Goal: Task Accomplishment & Management: Manage account settings

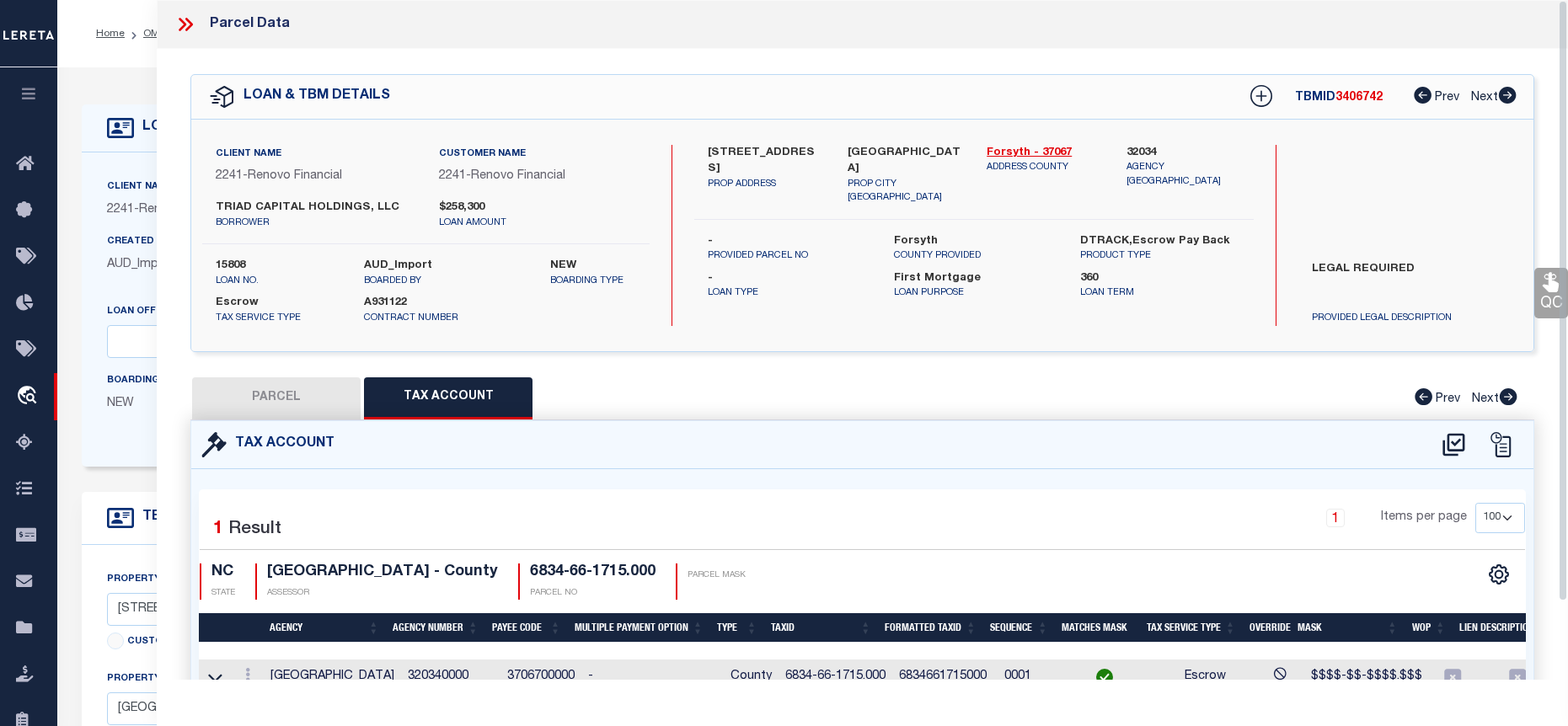
select select "100"
select select "14701"
select select "25066"
select select "10"
select select "Escrow"
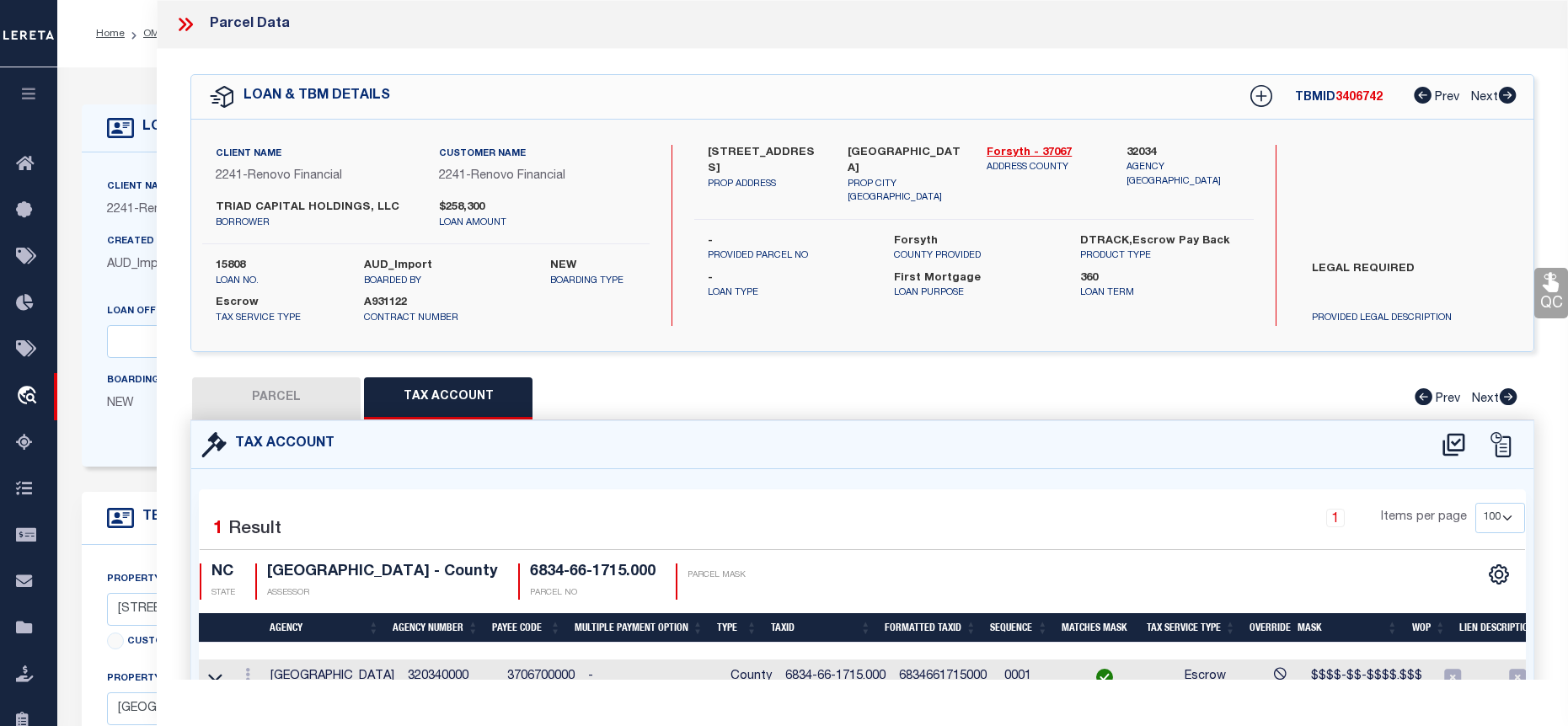
click at [191, 22] on icon at bounding box center [189, 25] width 8 height 14
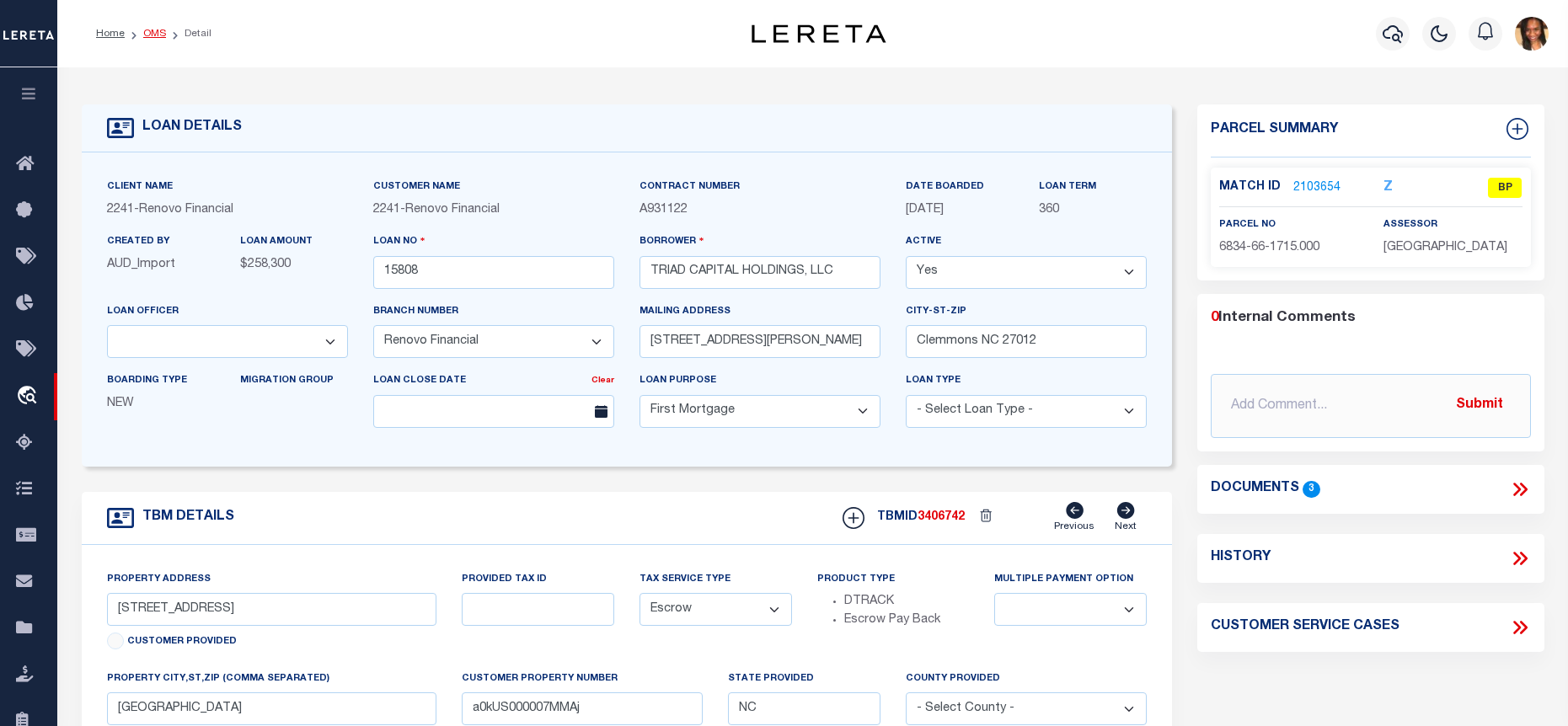
click at [151, 32] on link "OMS" at bounding box center [155, 34] width 23 height 10
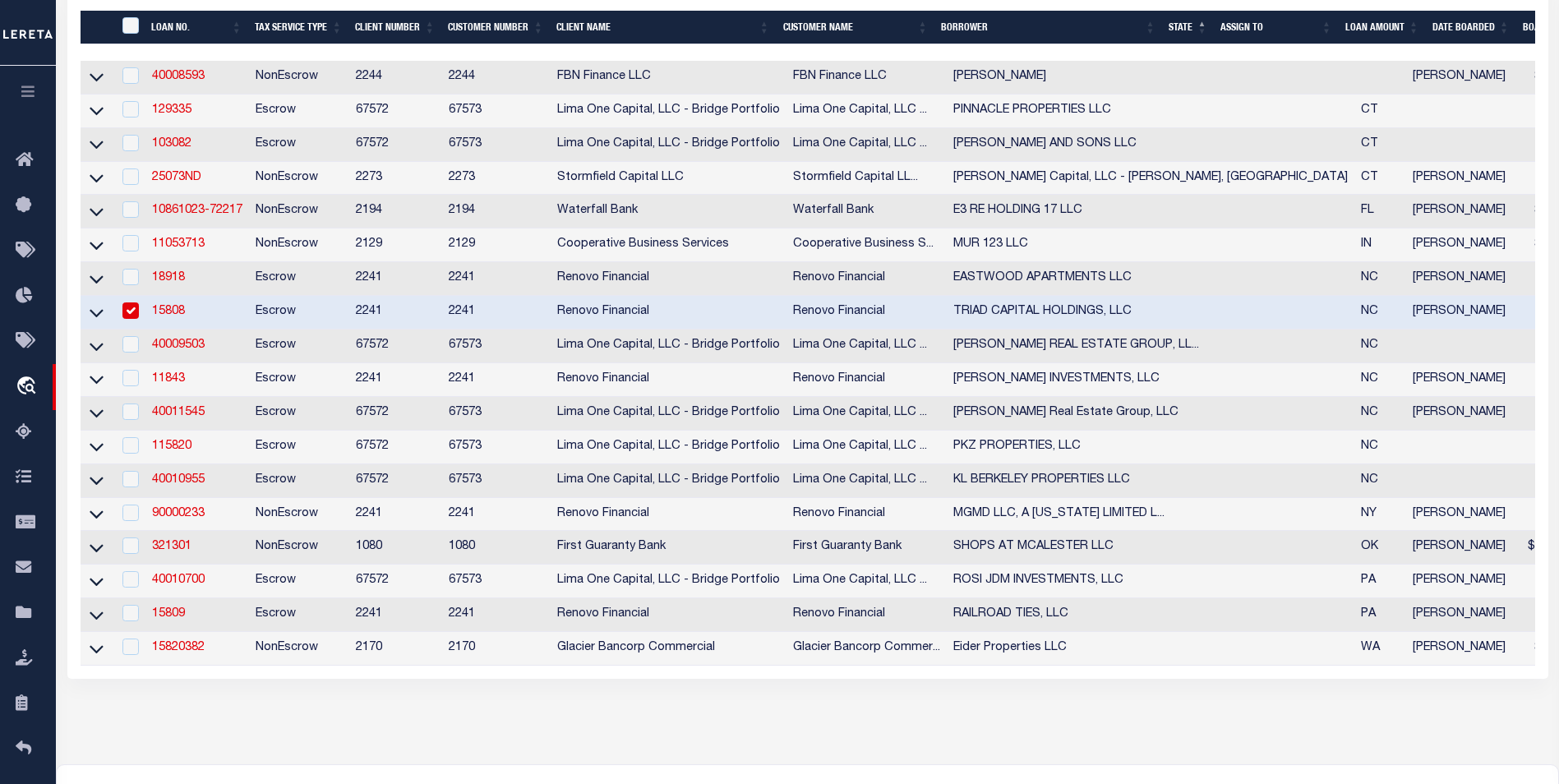
scroll to position [411, 0]
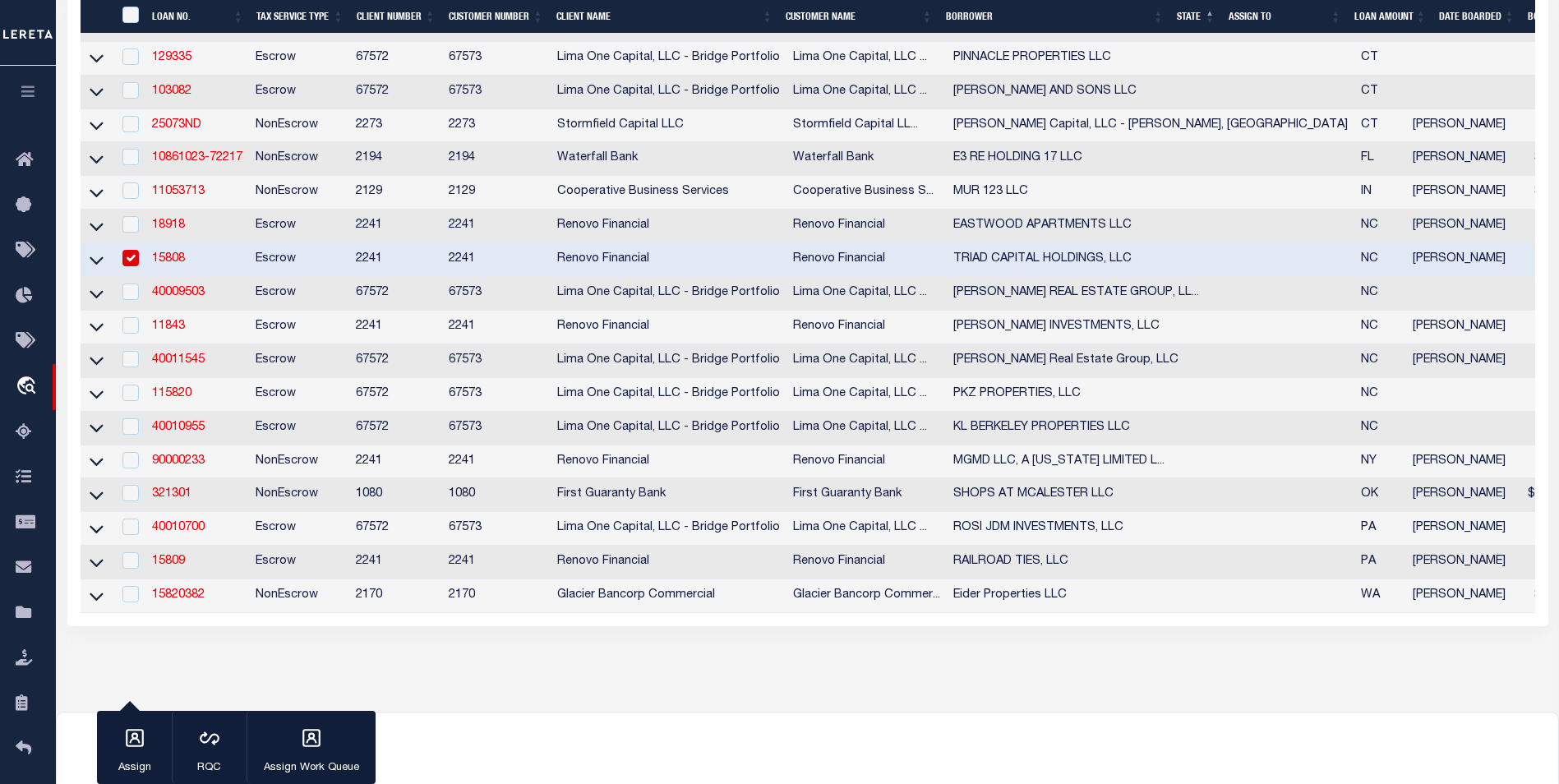
click at [132, 266] on input "checkbox" at bounding box center [131, 259] width 17 height 17
checkbox input "false"
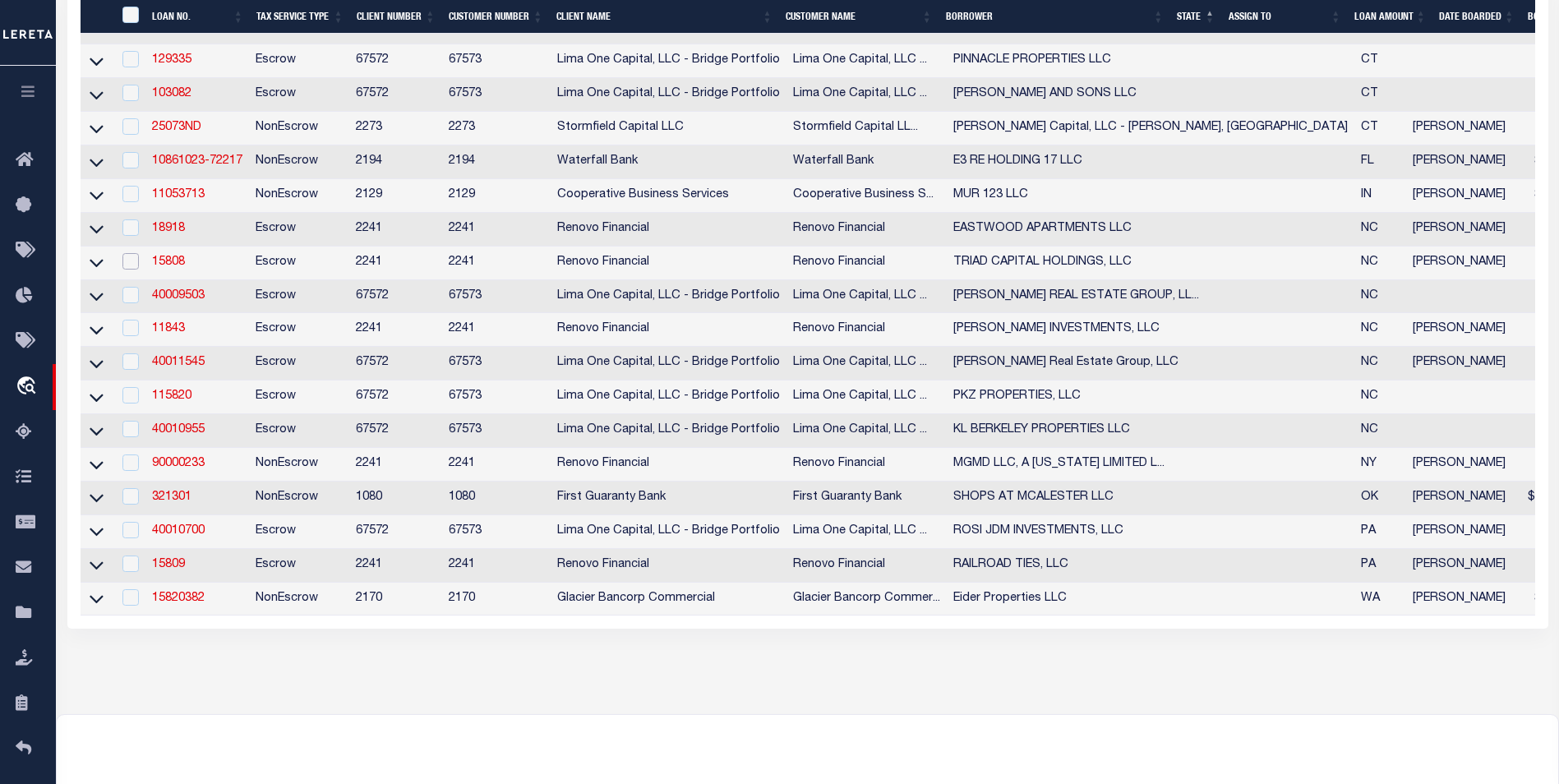
scroll to position [415, 0]
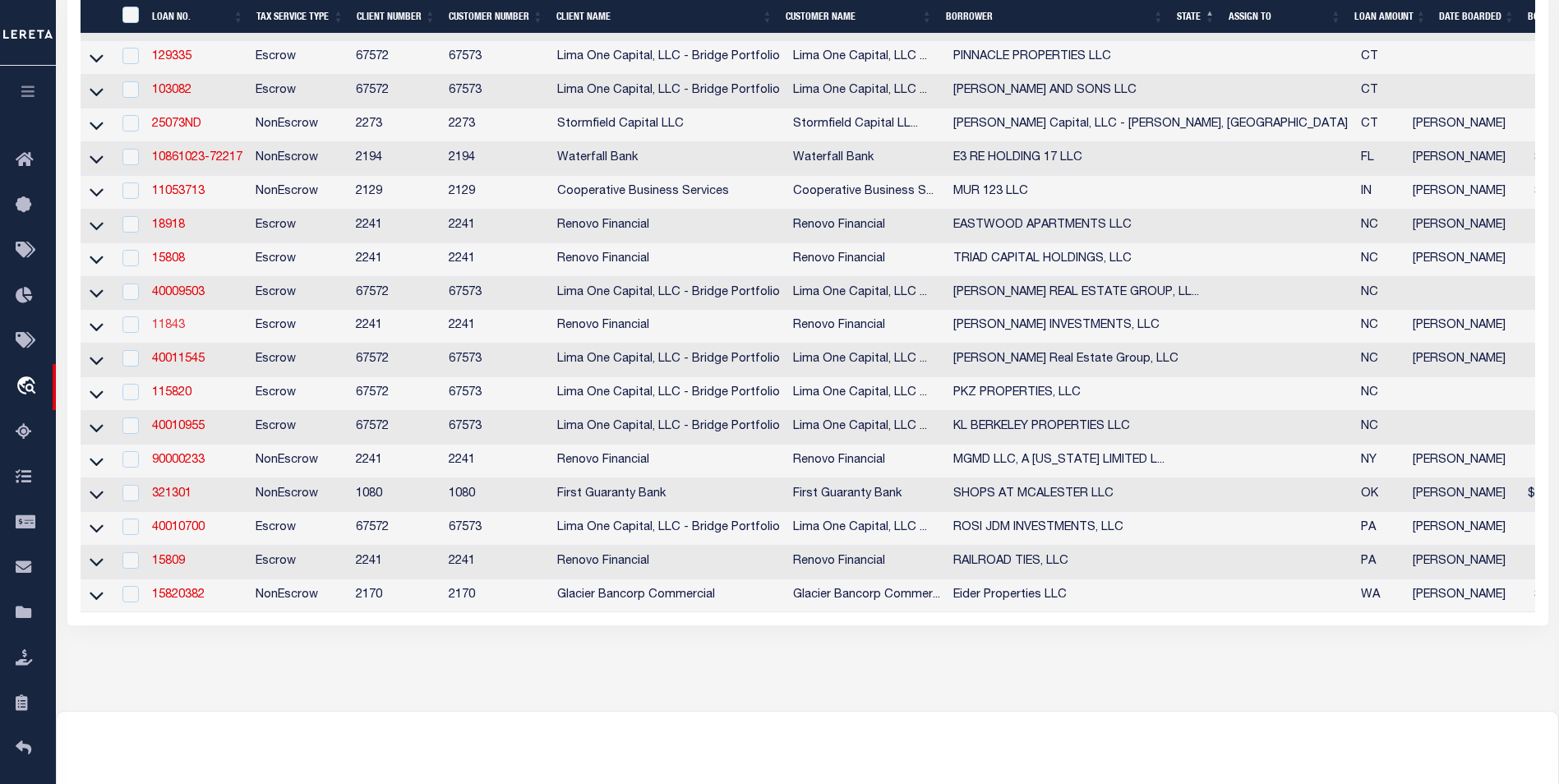
click at [174, 331] on link "11843" at bounding box center [168, 325] width 33 height 12
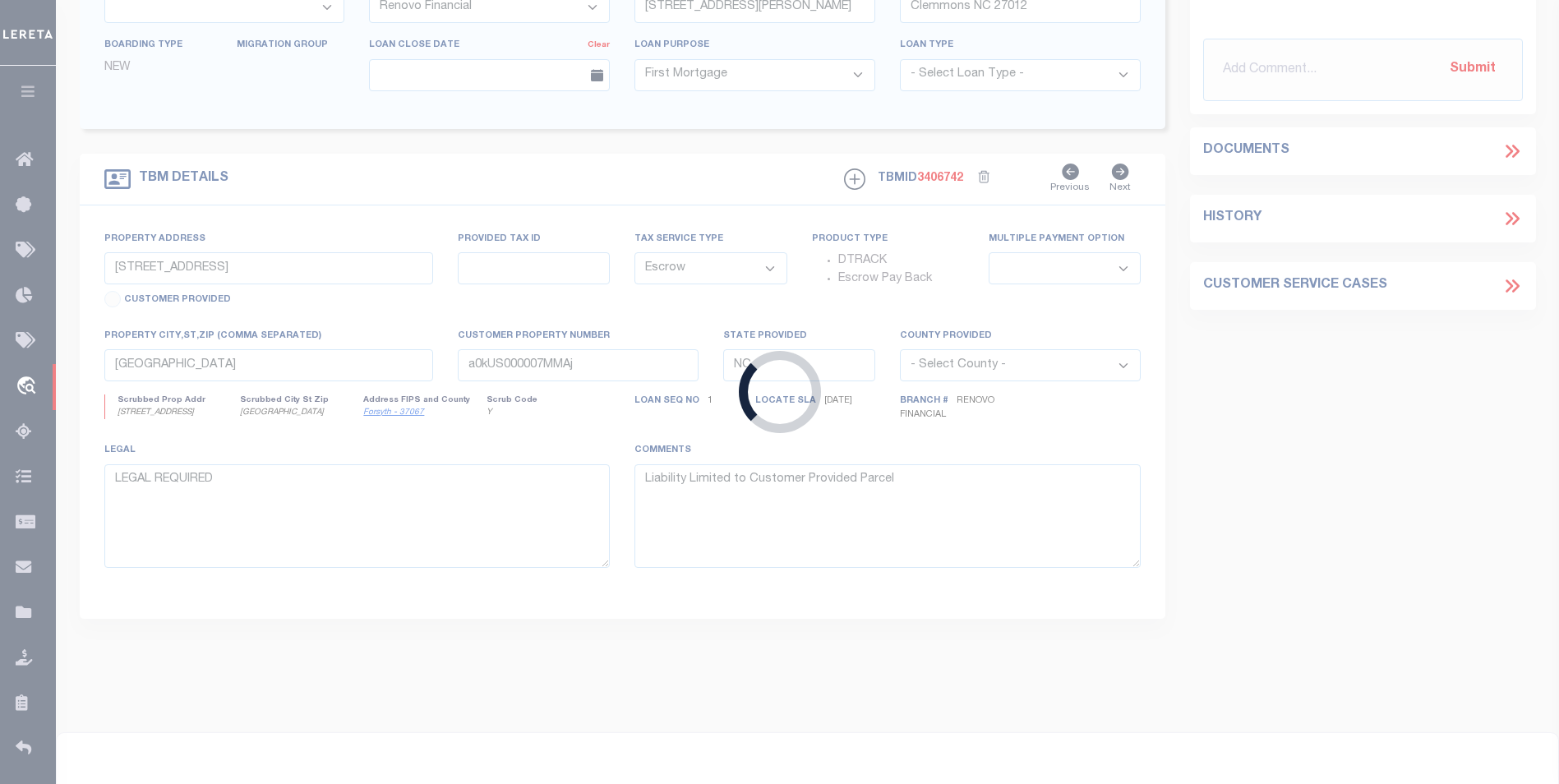
type input "11843"
type input "SANGSTER INVESTMENTS, LLC"
type input "71 Franklin Ave NW"
type input "Concord NC 28025"
type input "385 Church Street North"
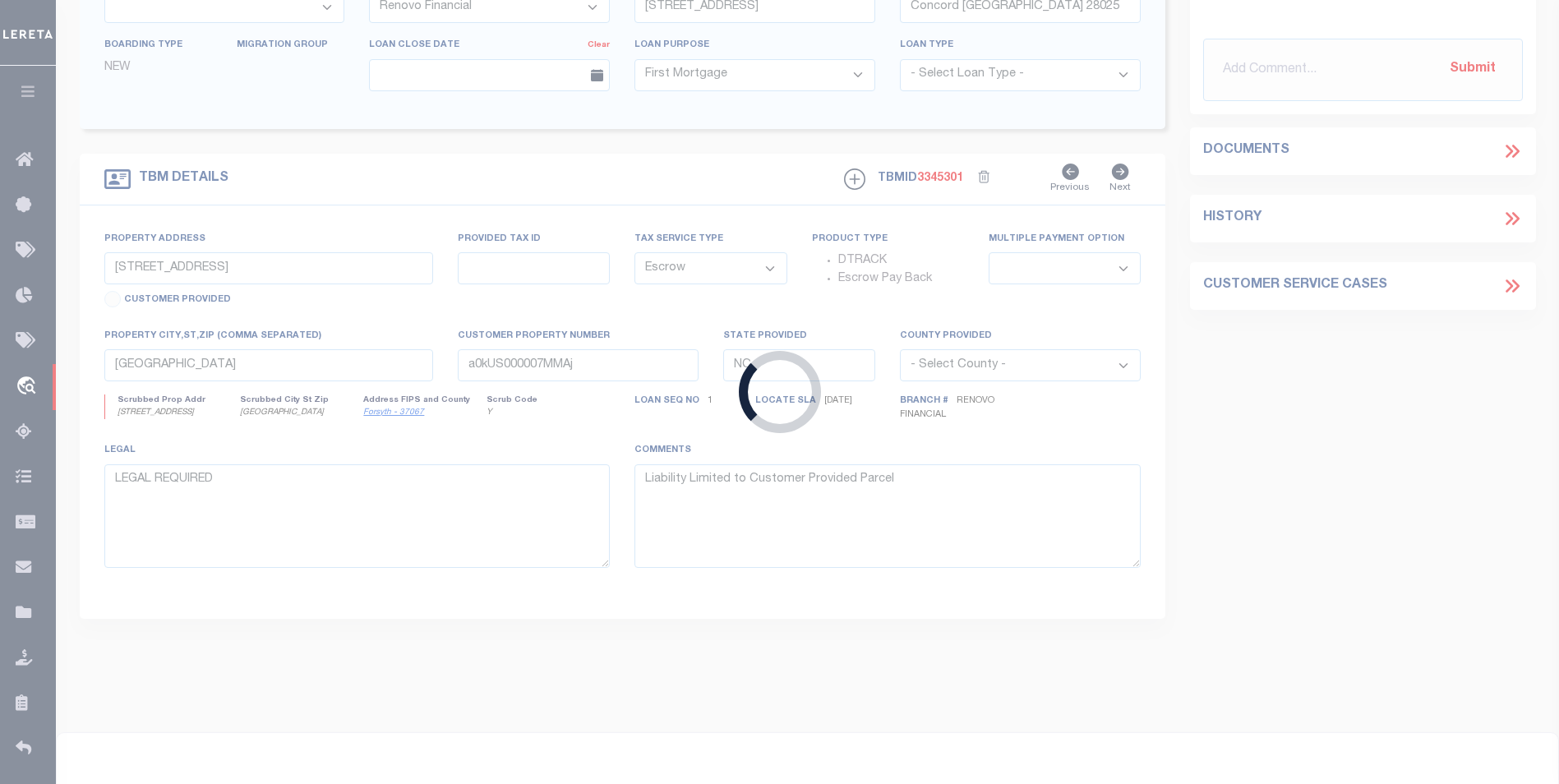
select select
type input "Concord, NC 28025"
type input "a0kUS000001SEib"
select select
select select "25066"
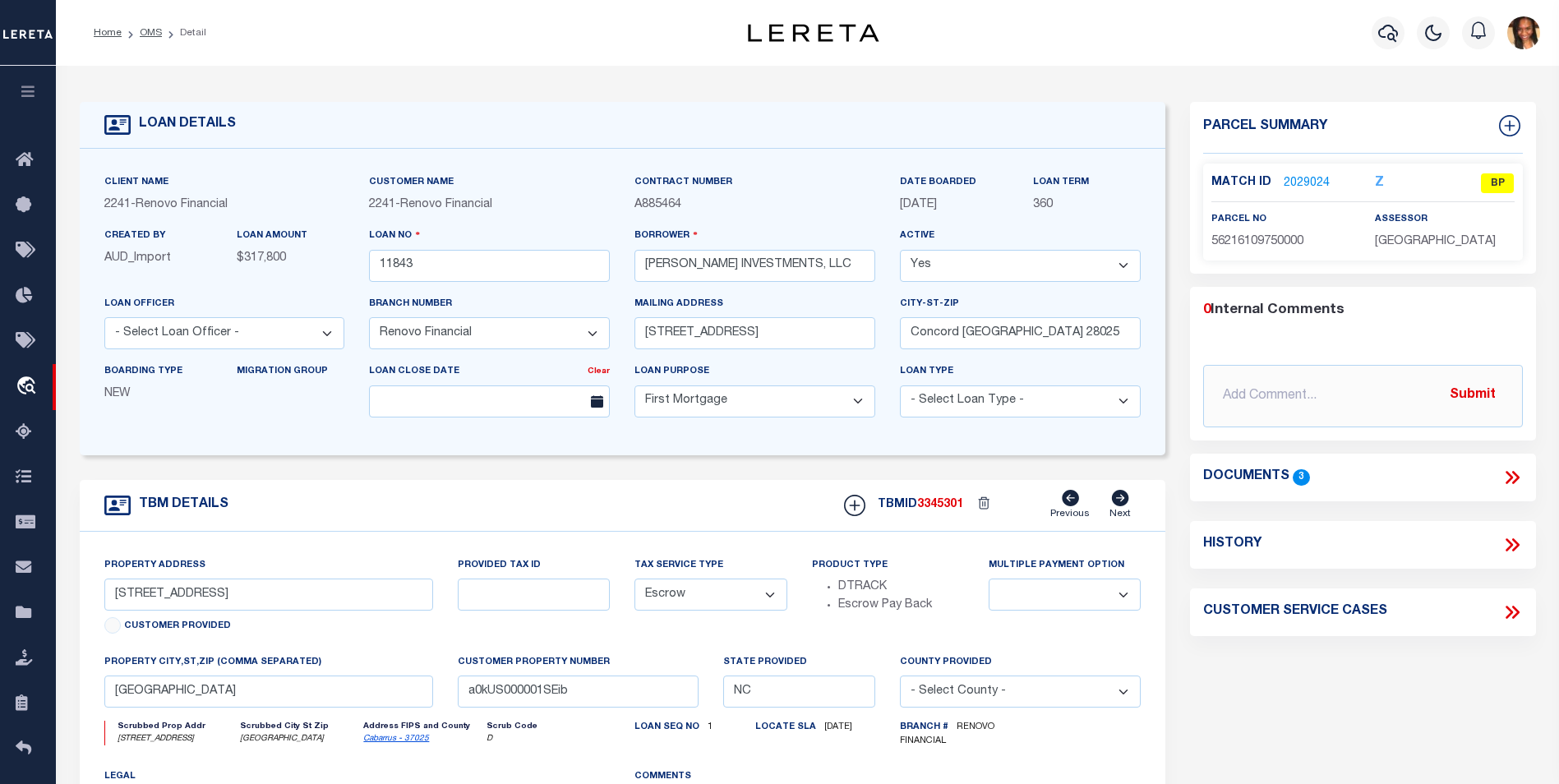
click at [1310, 184] on link "2029024" at bounding box center [1306, 183] width 46 height 18
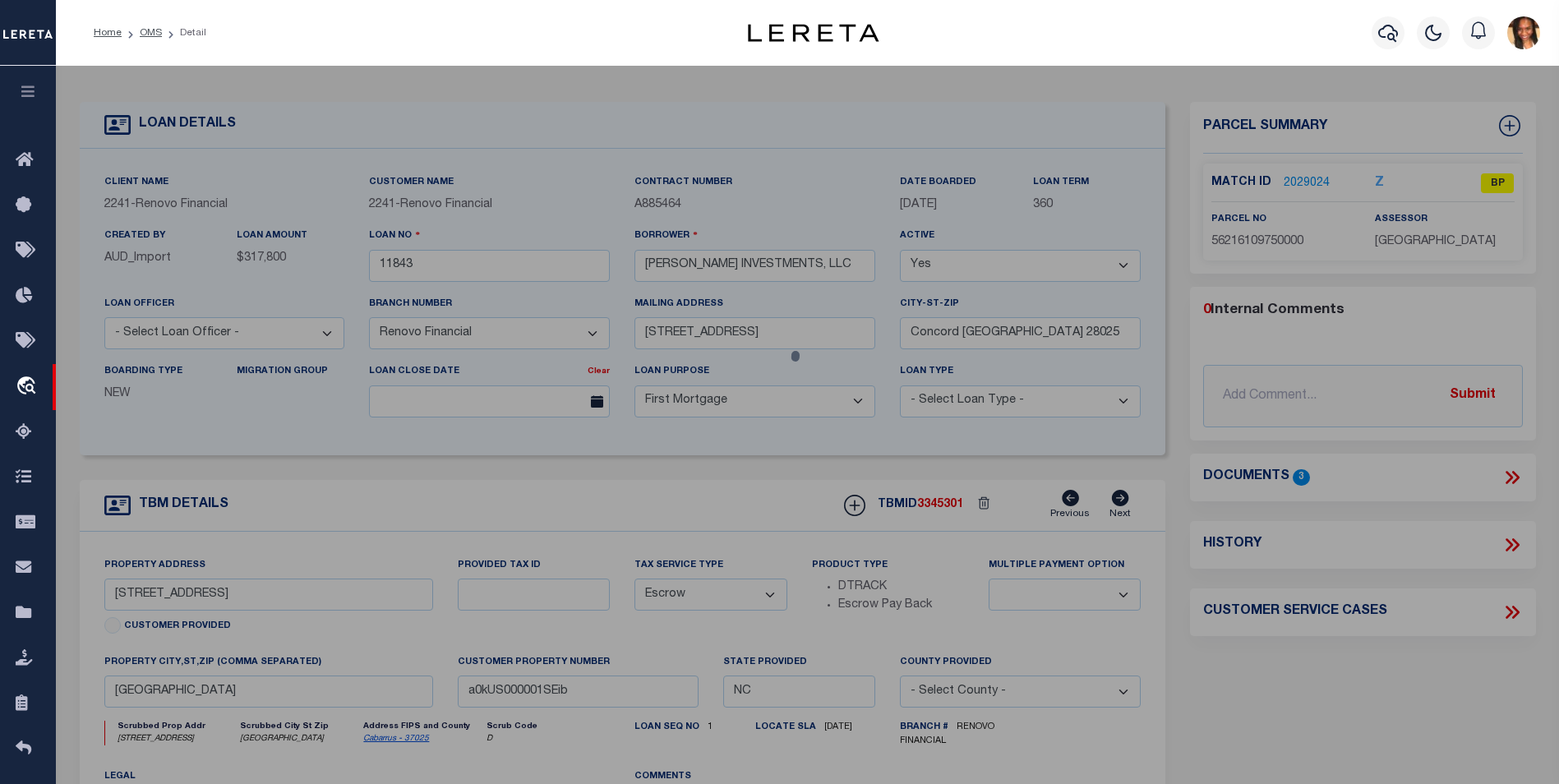
select select "AS"
select select
checkbox input "false"
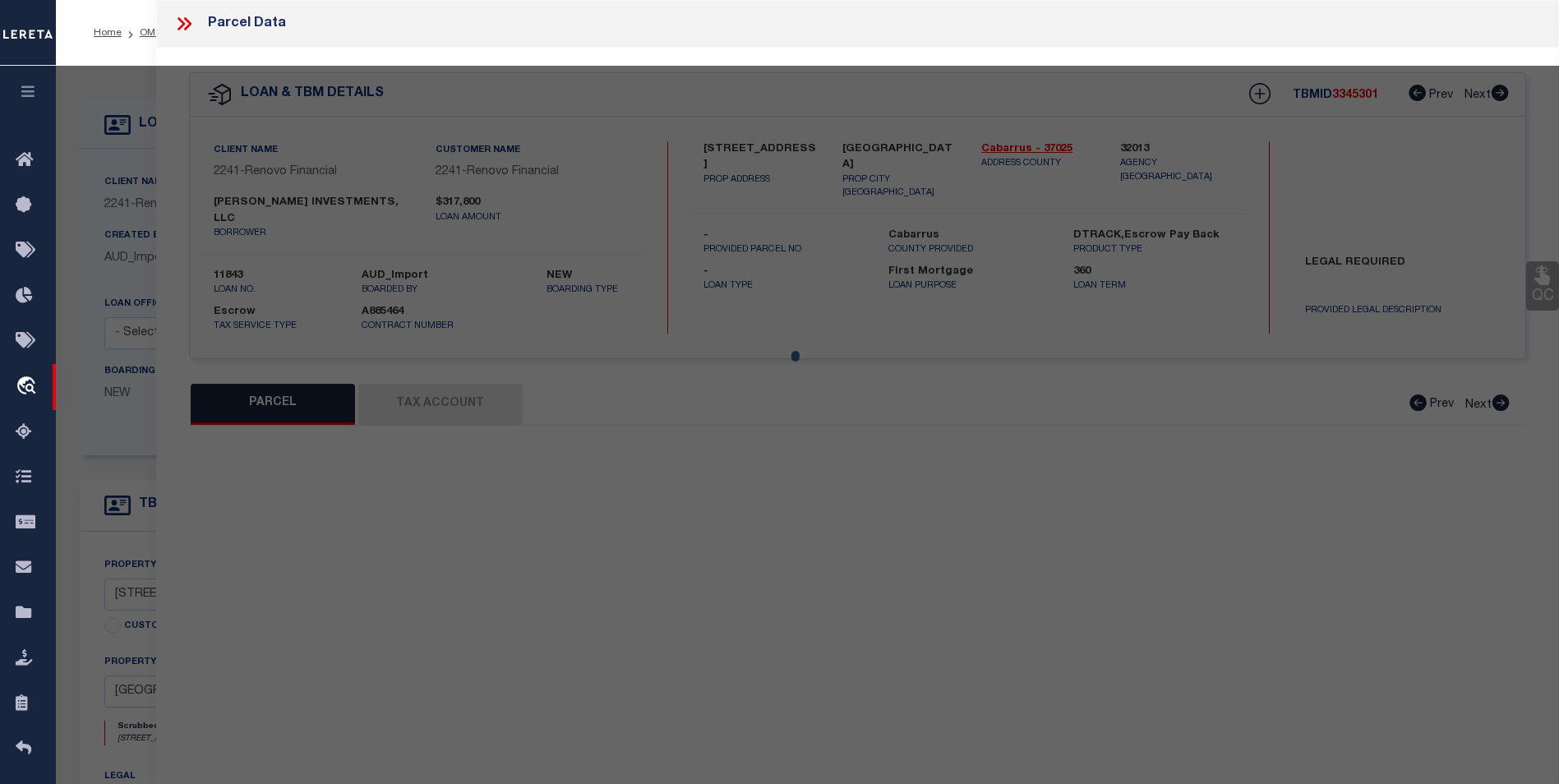
select select "BP"
type input "SANGSTER INVESTMENTS, LLC"
select select "AGW"
select select
type input "385 Church Street North"
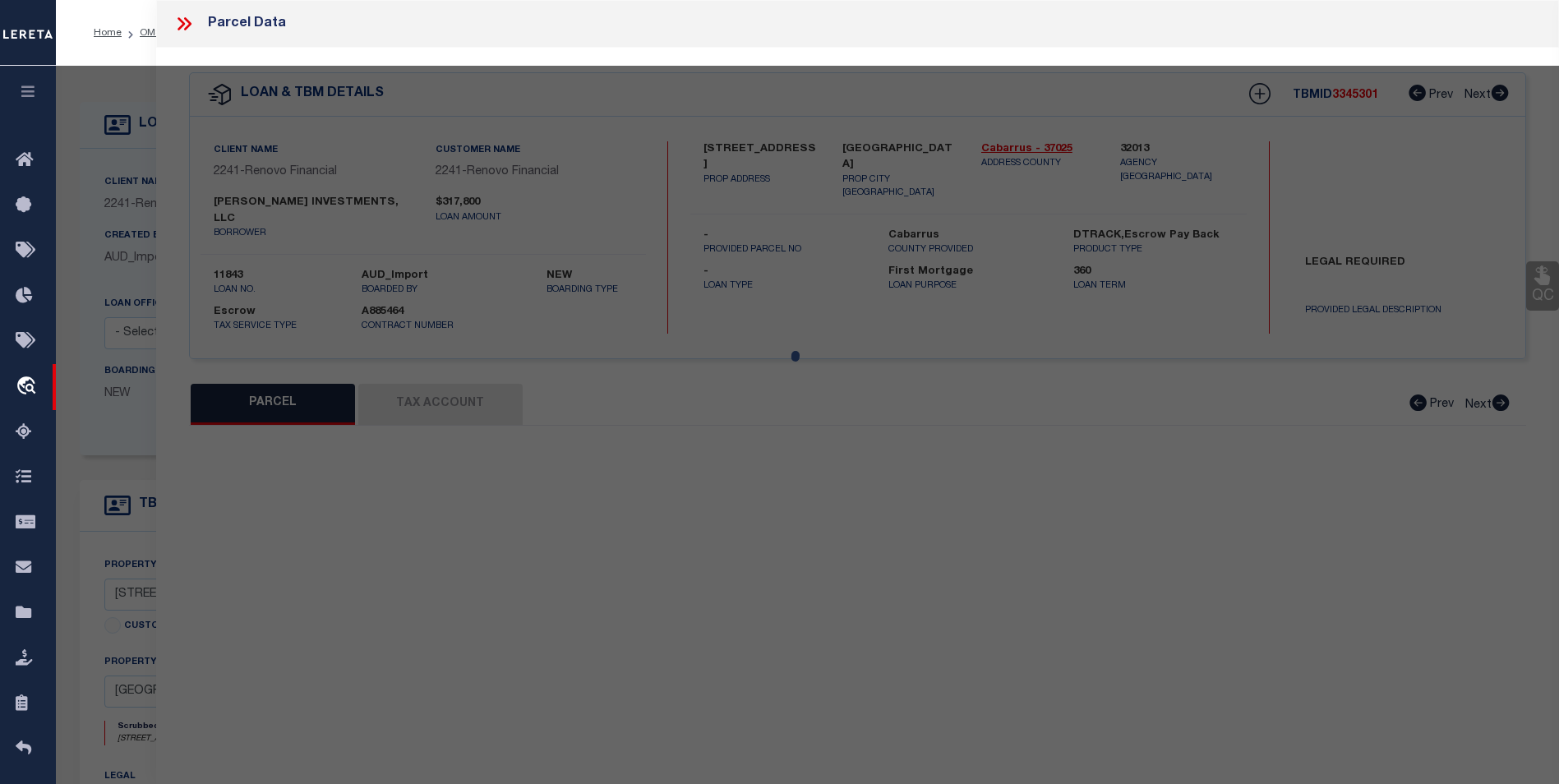
checkbox input "false"
type input "Concord, NC 28025"
type textarea "LTS 3-4 & P/O 5 AURORA HIGHLANDS SECT A"
type textarea "Lereta taxID mask requires the "TMP Number". MLC 4/15/2024 Unable to add the ta…"
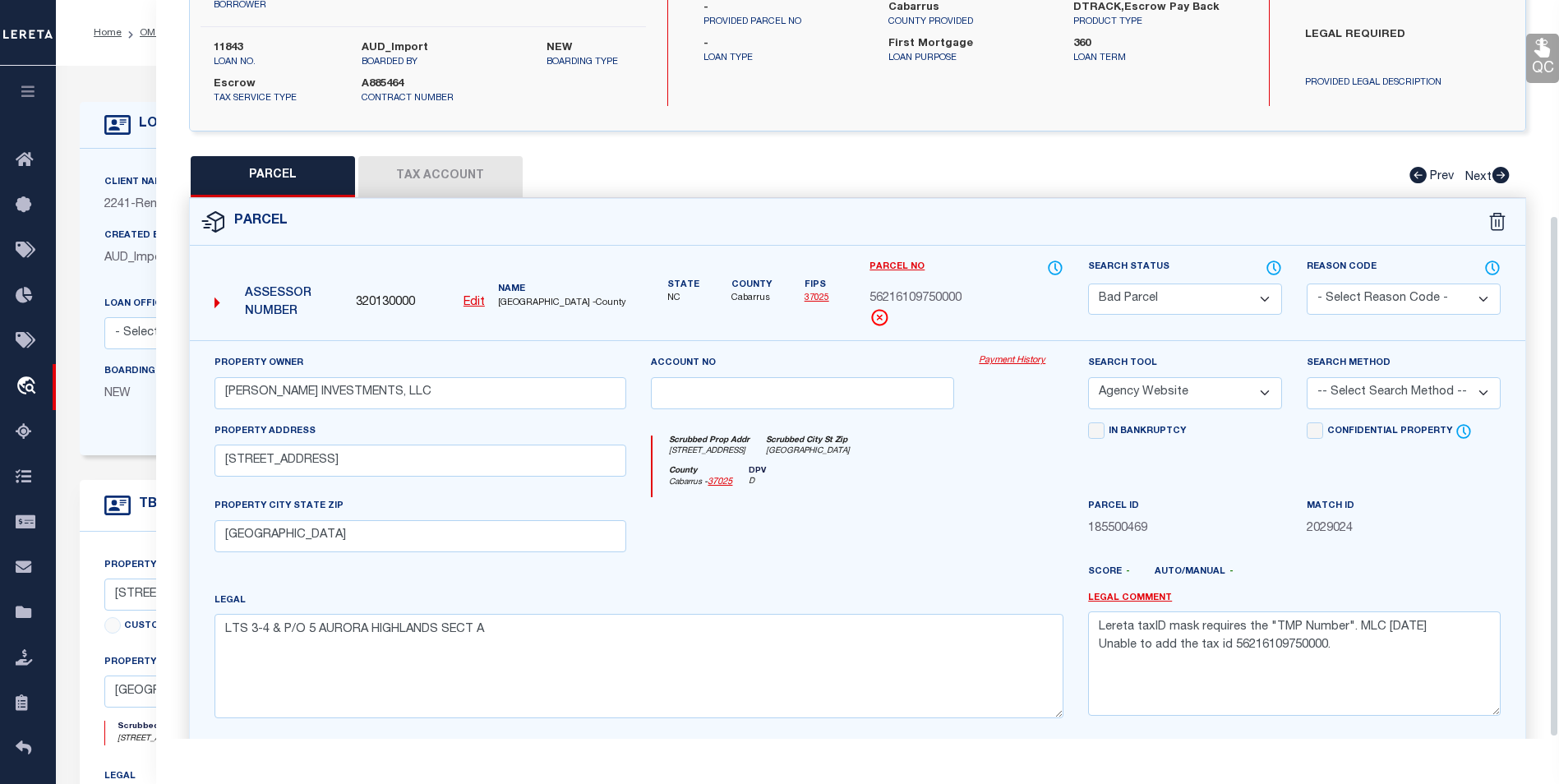
scroll to position [306, 0]
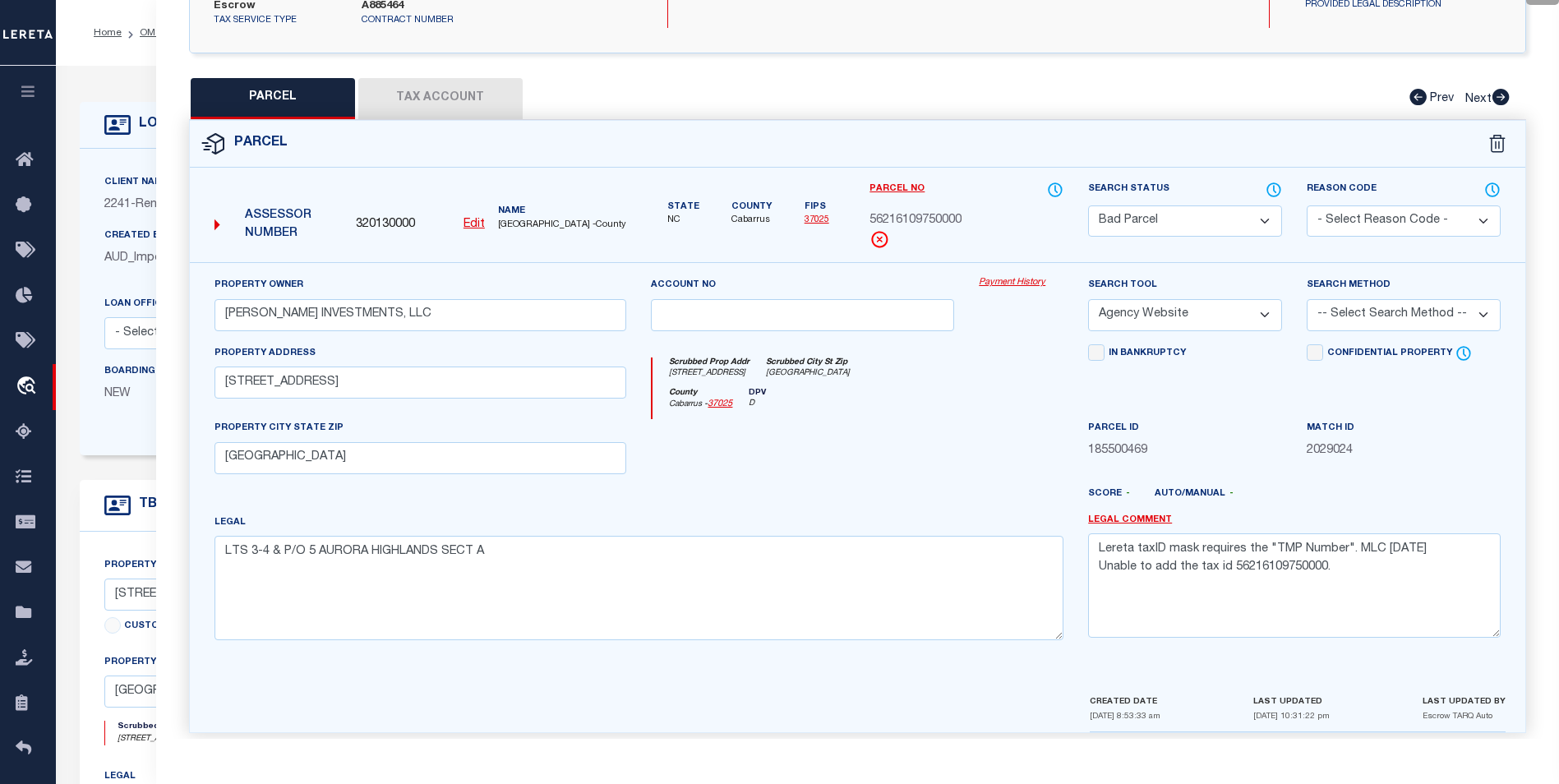
click at [421, 78] on button "Tax Account" at bounding box center [440, 98] width 164 height 41
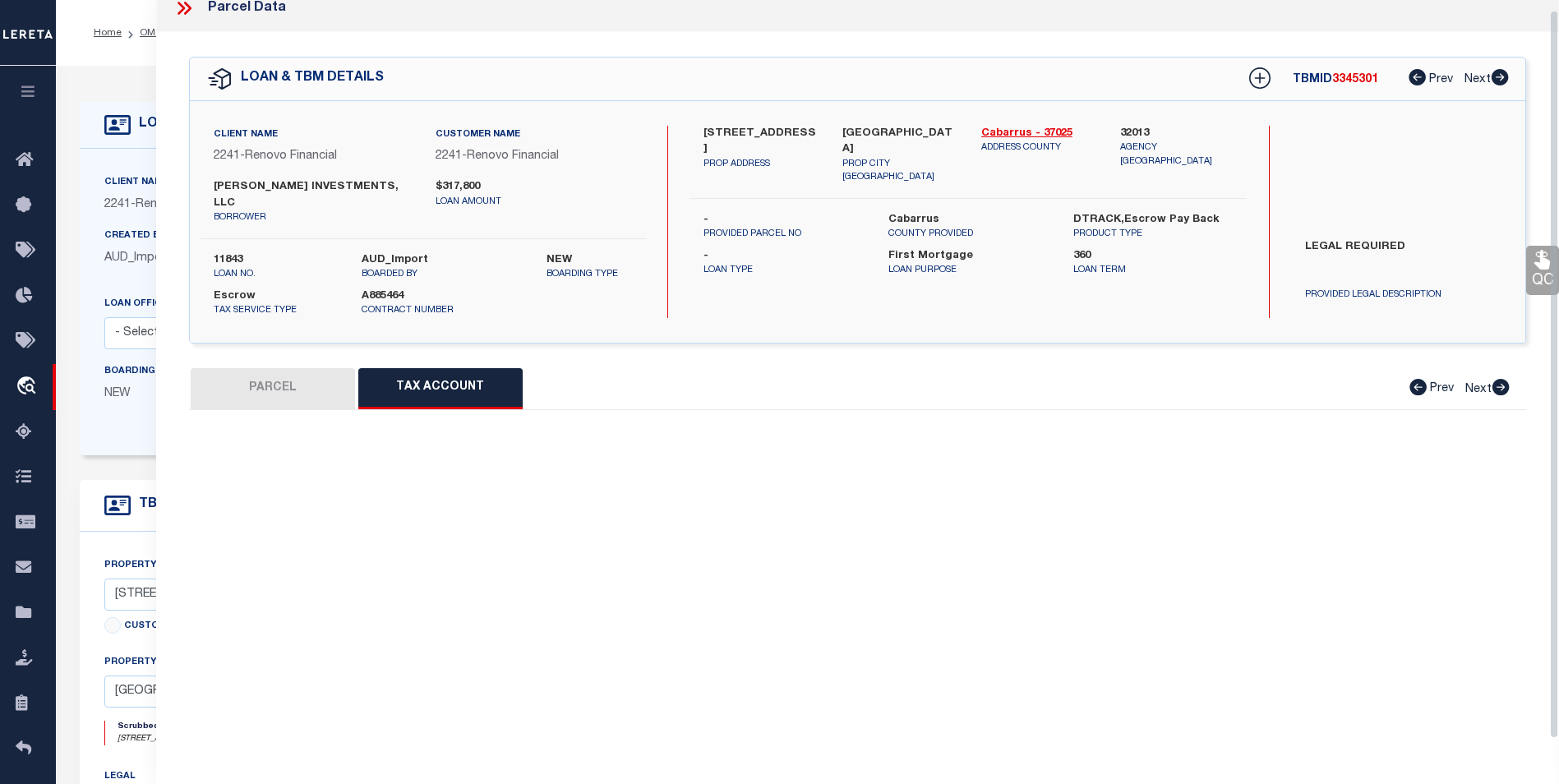
scroll to position [0, 0]
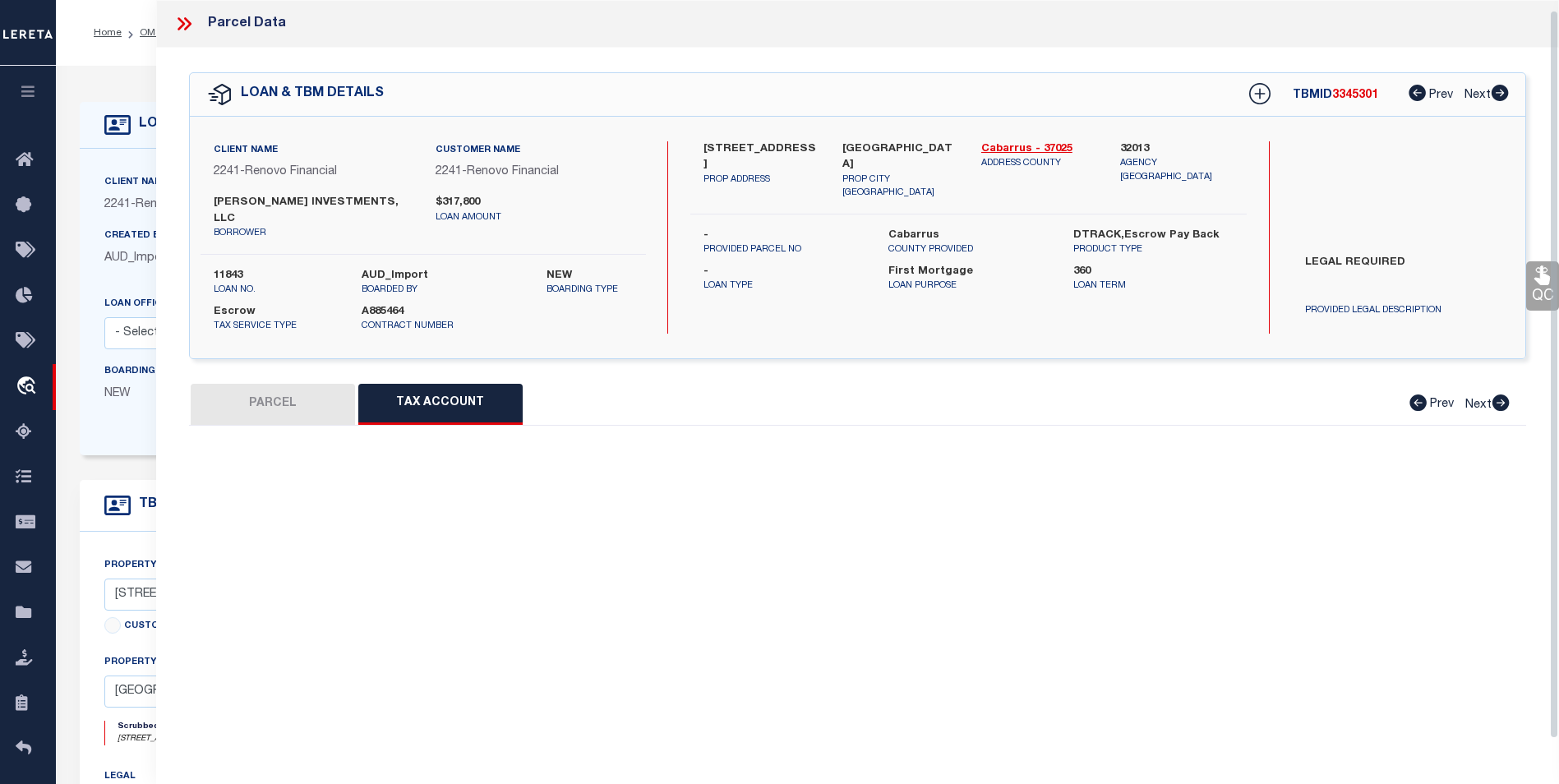
select select "100"
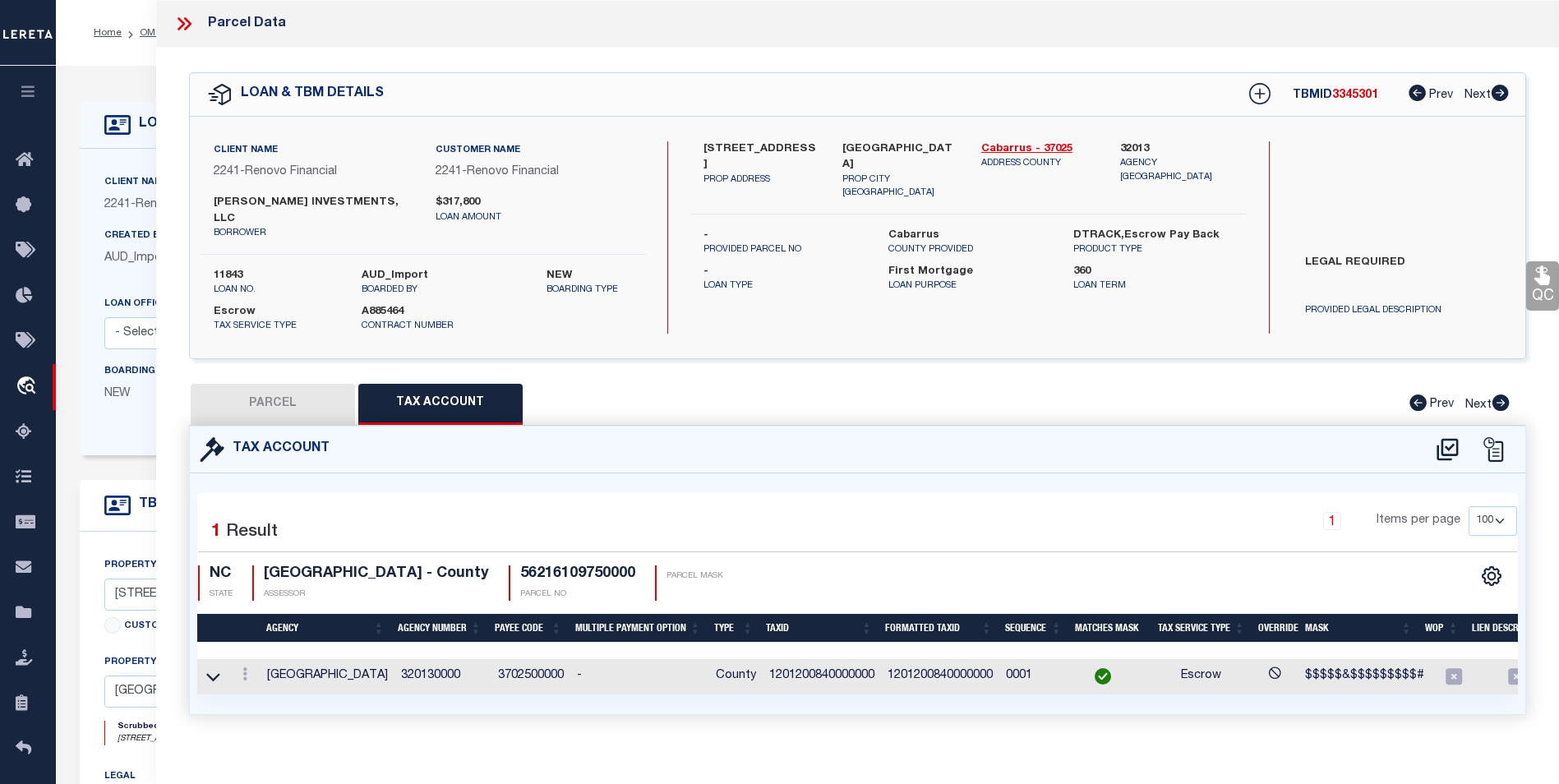
click at [478, 395] on button "Tax Account" at bounding box center [440, 404] width 164 height 41
select select "100"
click at [329, 384] on button "PARCEL" at bounding box center [273, 404] width 164 height 41
select select "AS"
select select
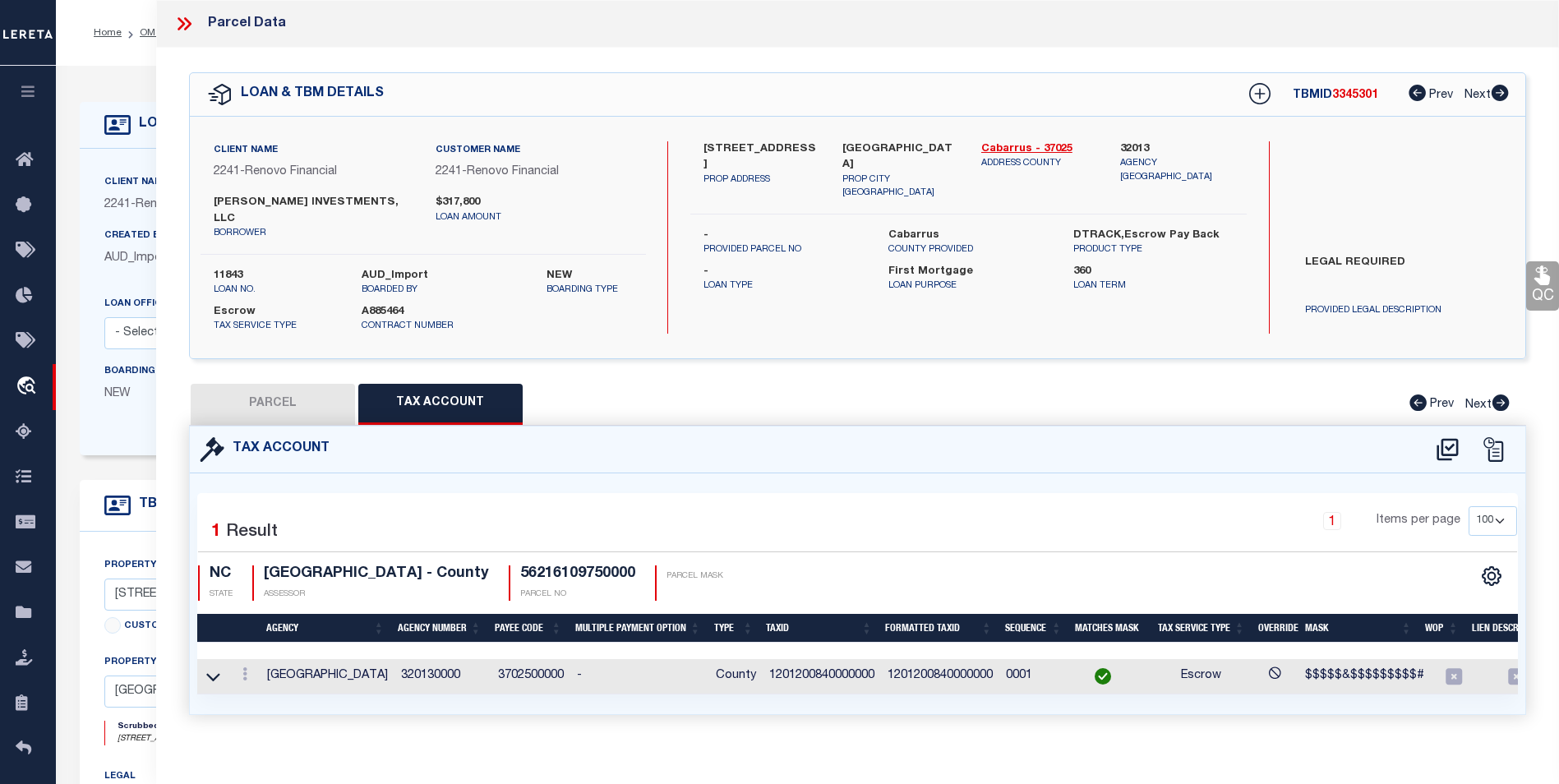
checkbox input "false"
select select "BP"
type input "SANGSTER INVESTMENTS, LLC"
select select "AGW"
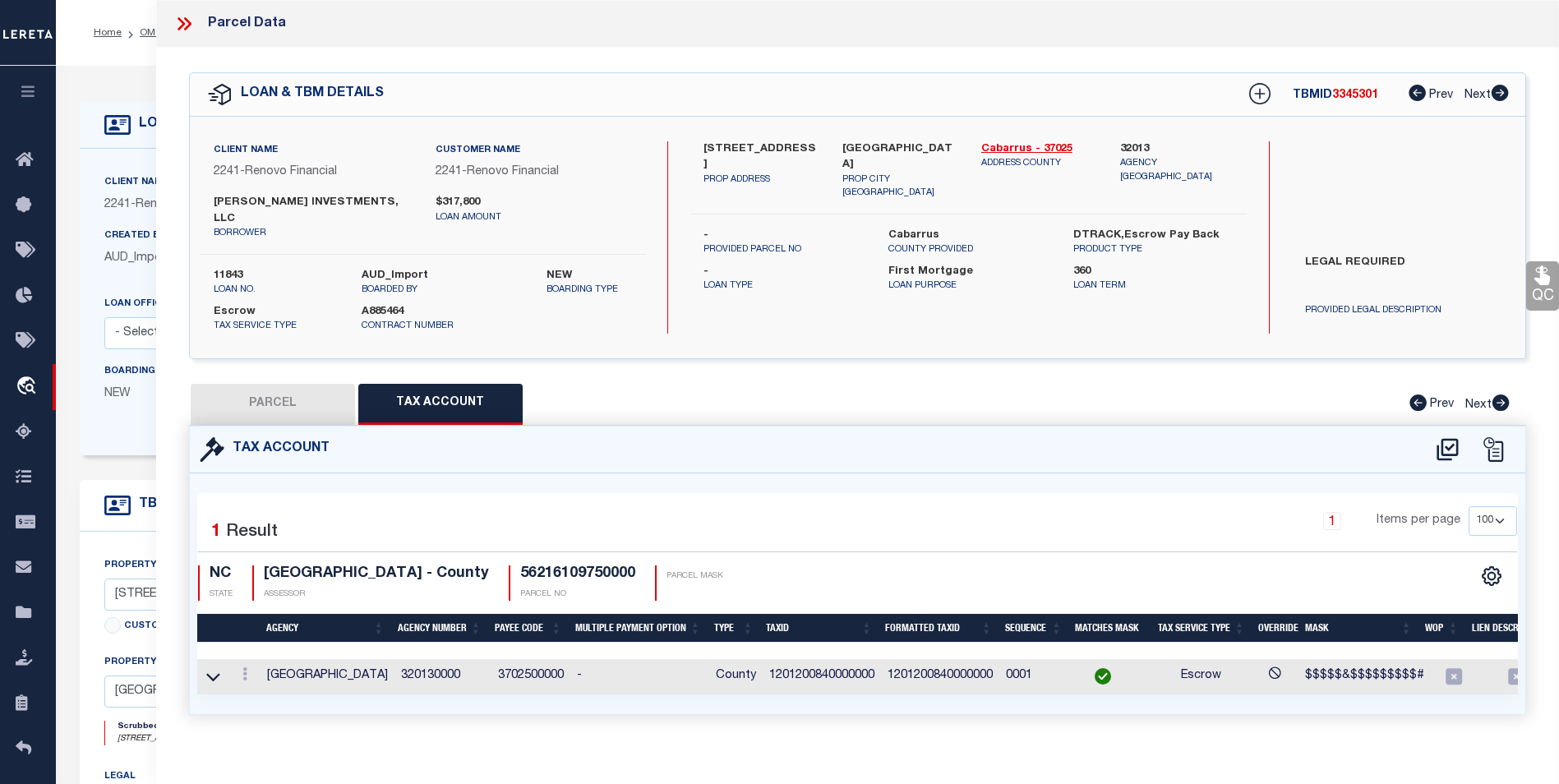
select select
type input "385 Church Street North"
checkbox input "false"
type input "Concord, NC 28025"
type textarea "LTS 3-4 & P/O 5 AURORA HIGHLANDS SECT A"
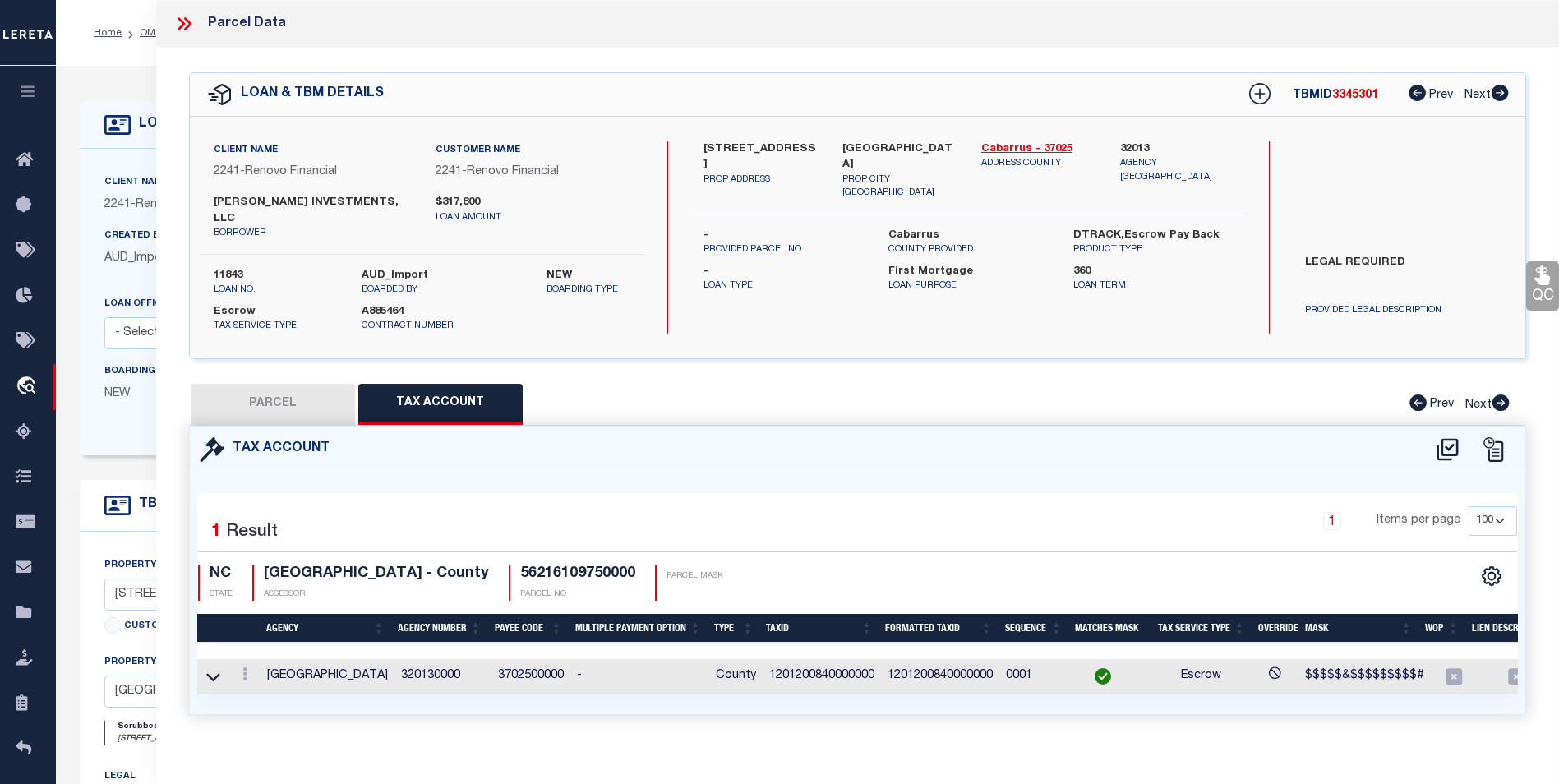
type textarea "Lereta taxID mask requires the "TMP Number". MLC 4/15/2024 Unable to add the ta…"
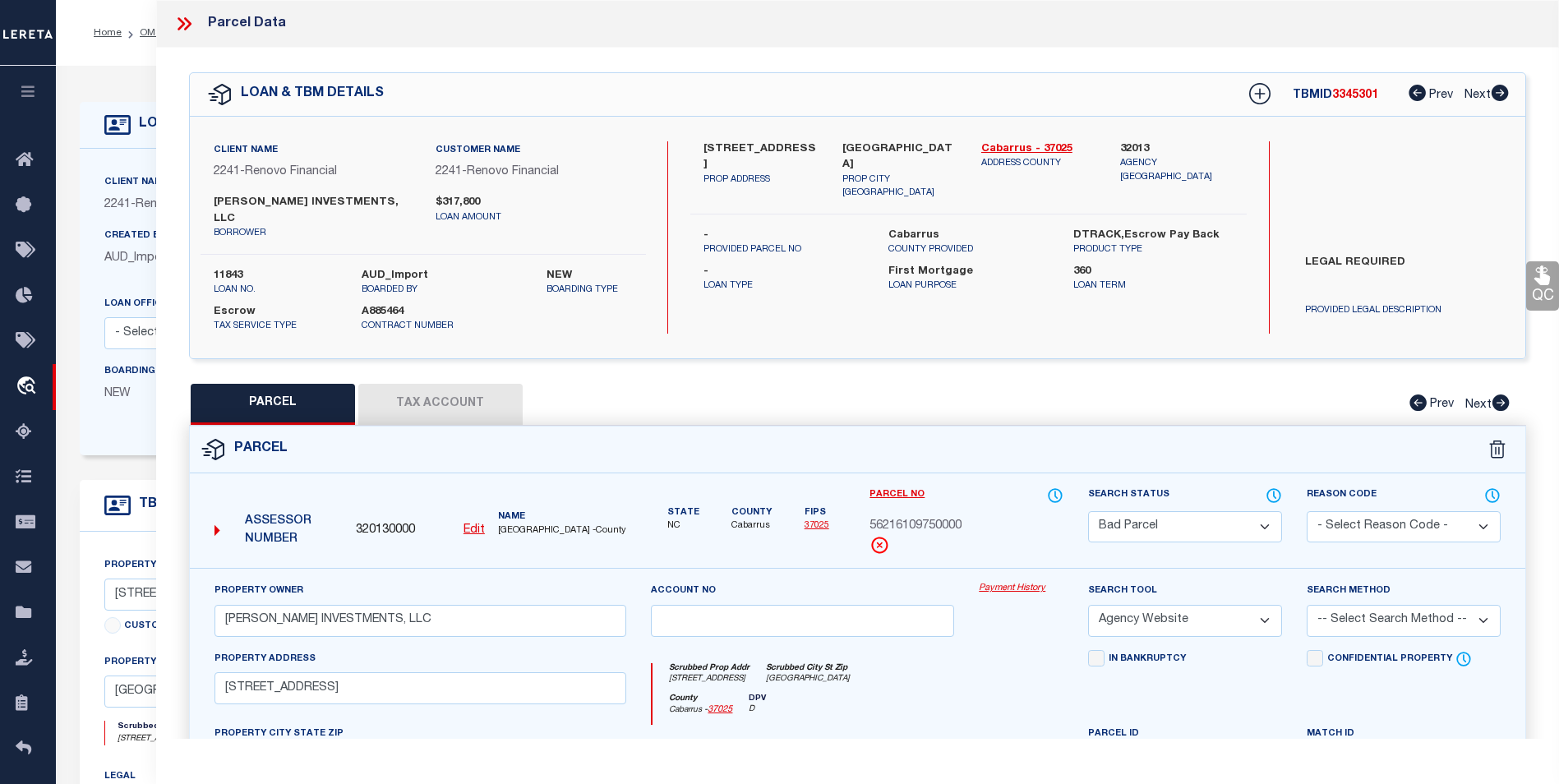
click at [410, 384] on button "Tax Account" at bounding box center [440, 404] width 164 height 41
select select "100"
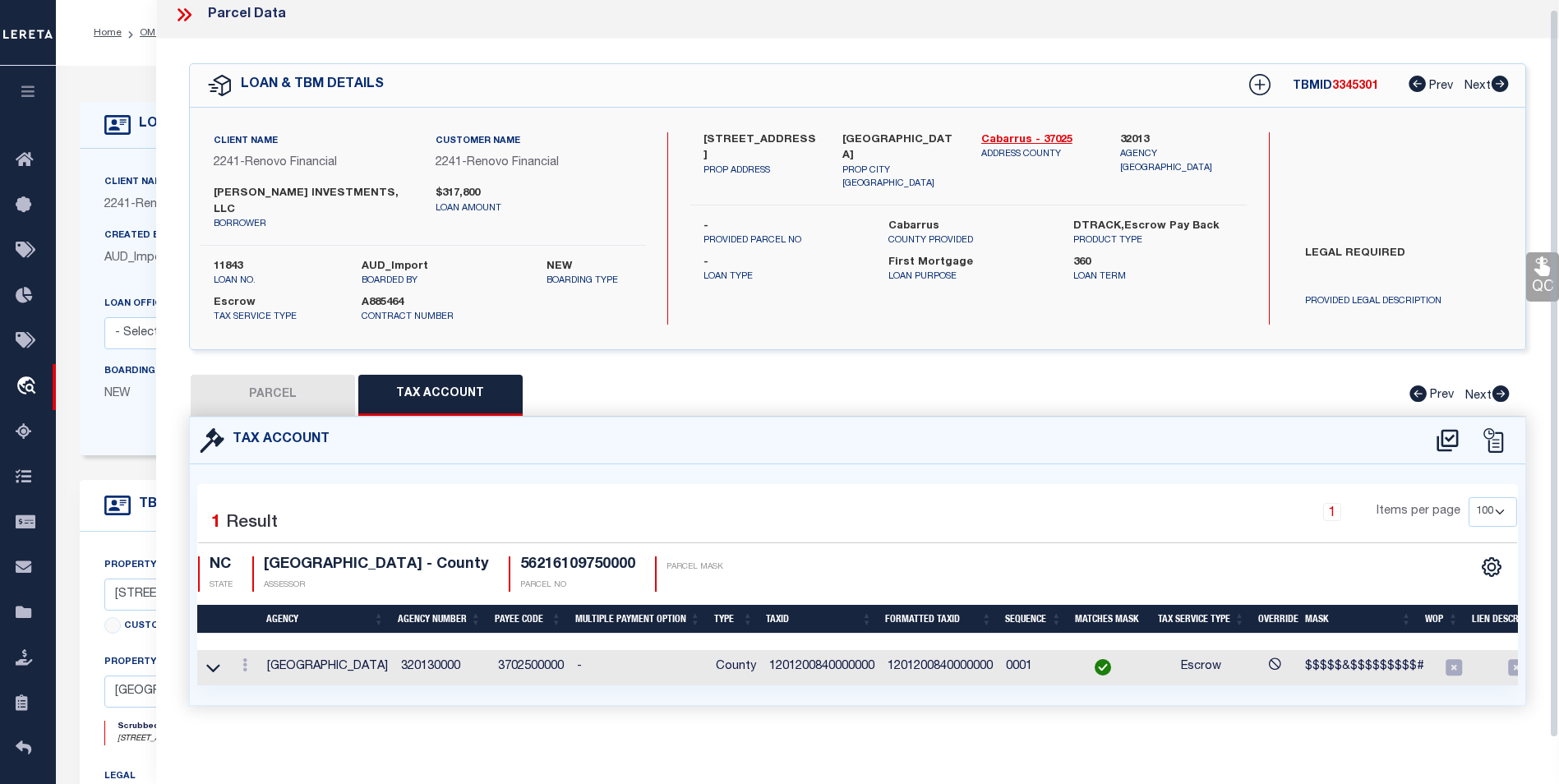
scroll to position [10, 0]
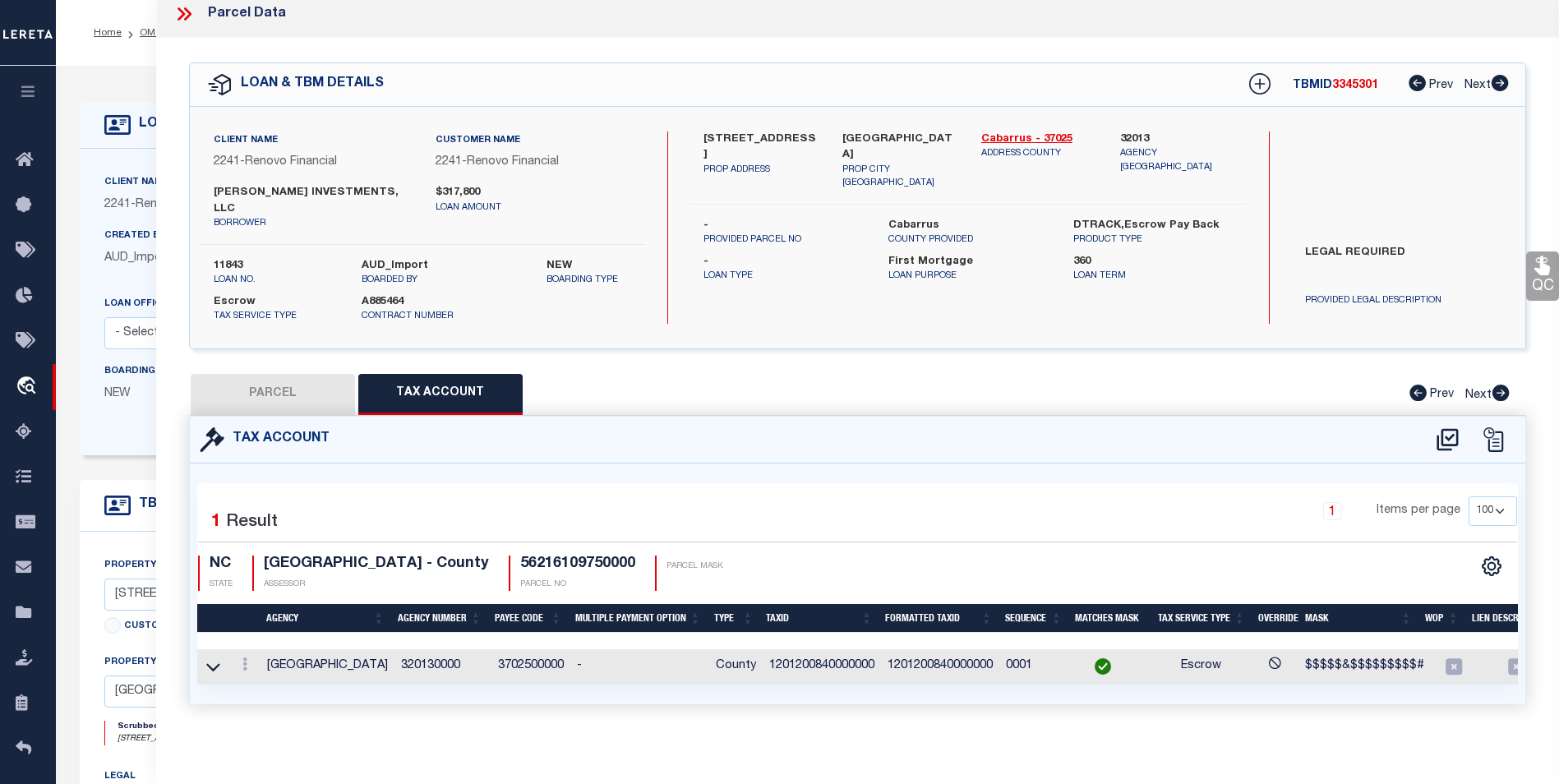
click at [314, 374] on button "PARCEL" at bounding box center [273, 394] width 164 height 41
select select "AS"
select select
checkbox input "false"
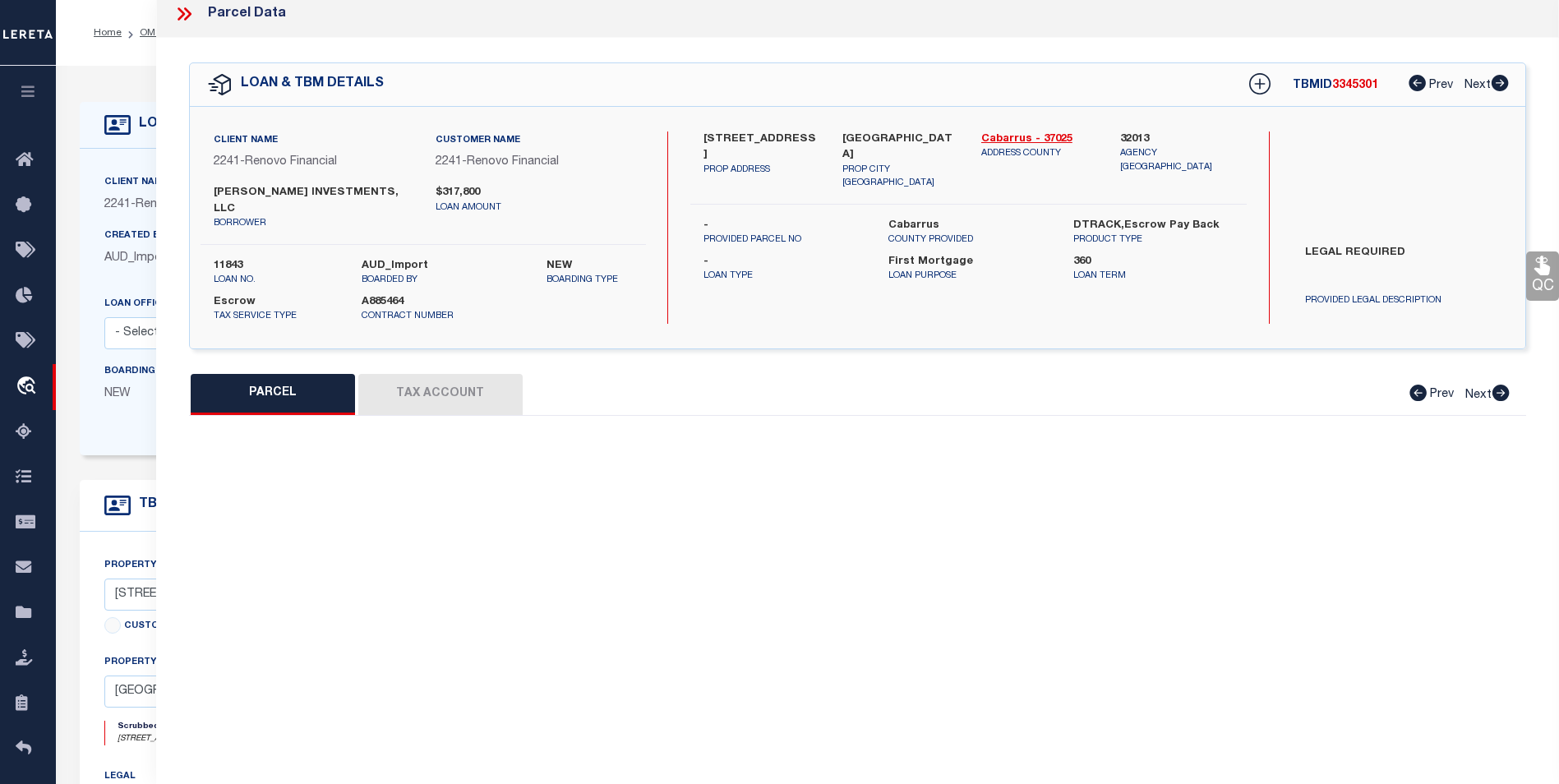
select select "BP"
type input "SANGSTER INVESTMENTS, LLC"
select select "AGW"
select select
type input "385 Church Street North"
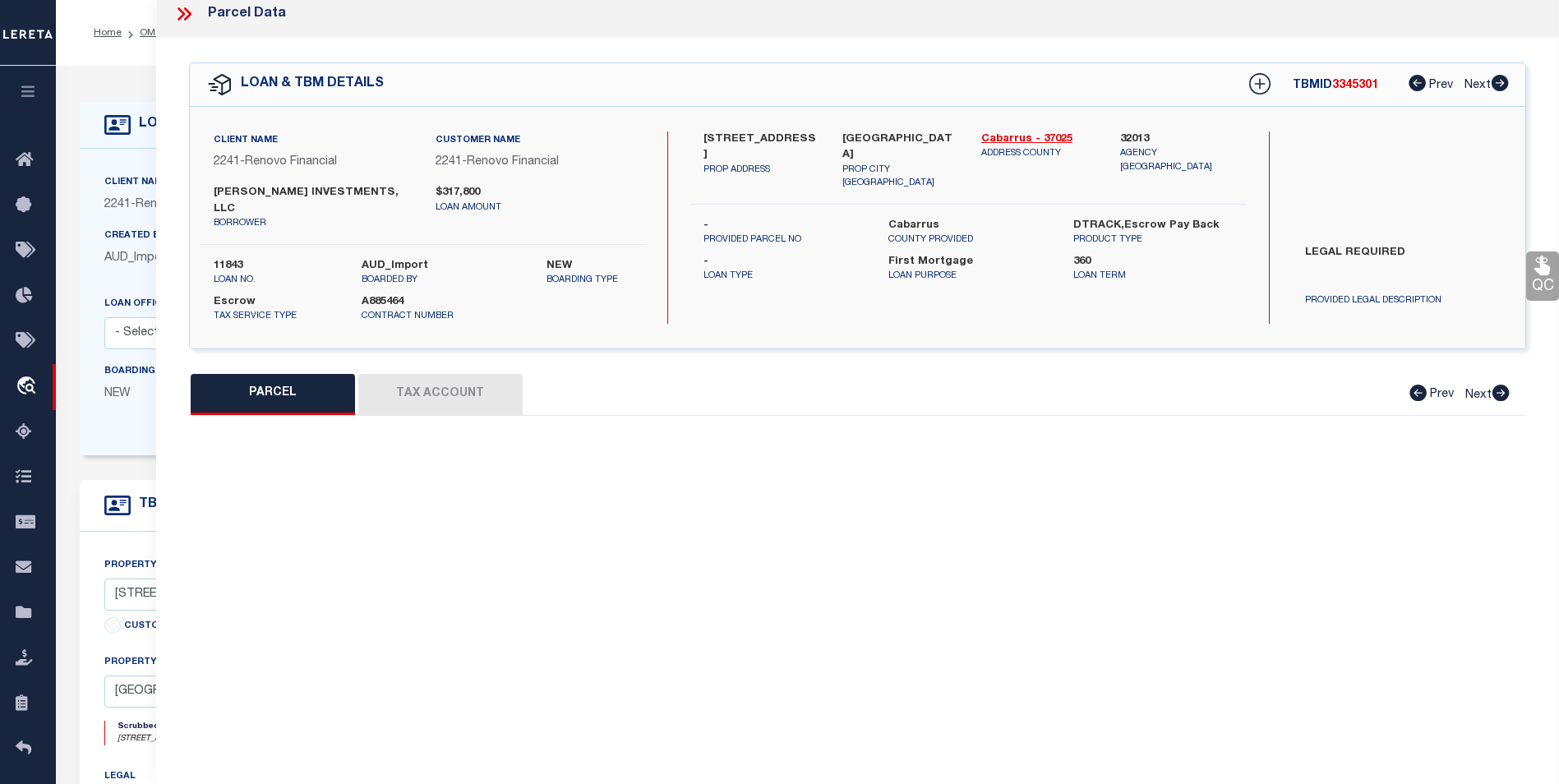
checkbox input "false"
type input "Concord, NC 28025"
type textarea "LTS 3-4 & P/O 5 AURORA HIGHLANDS SECT A"
type textarea "Lereta taxID mask requires the "TMP Number". MLC 4/15/2024 Unable to add the ta…"
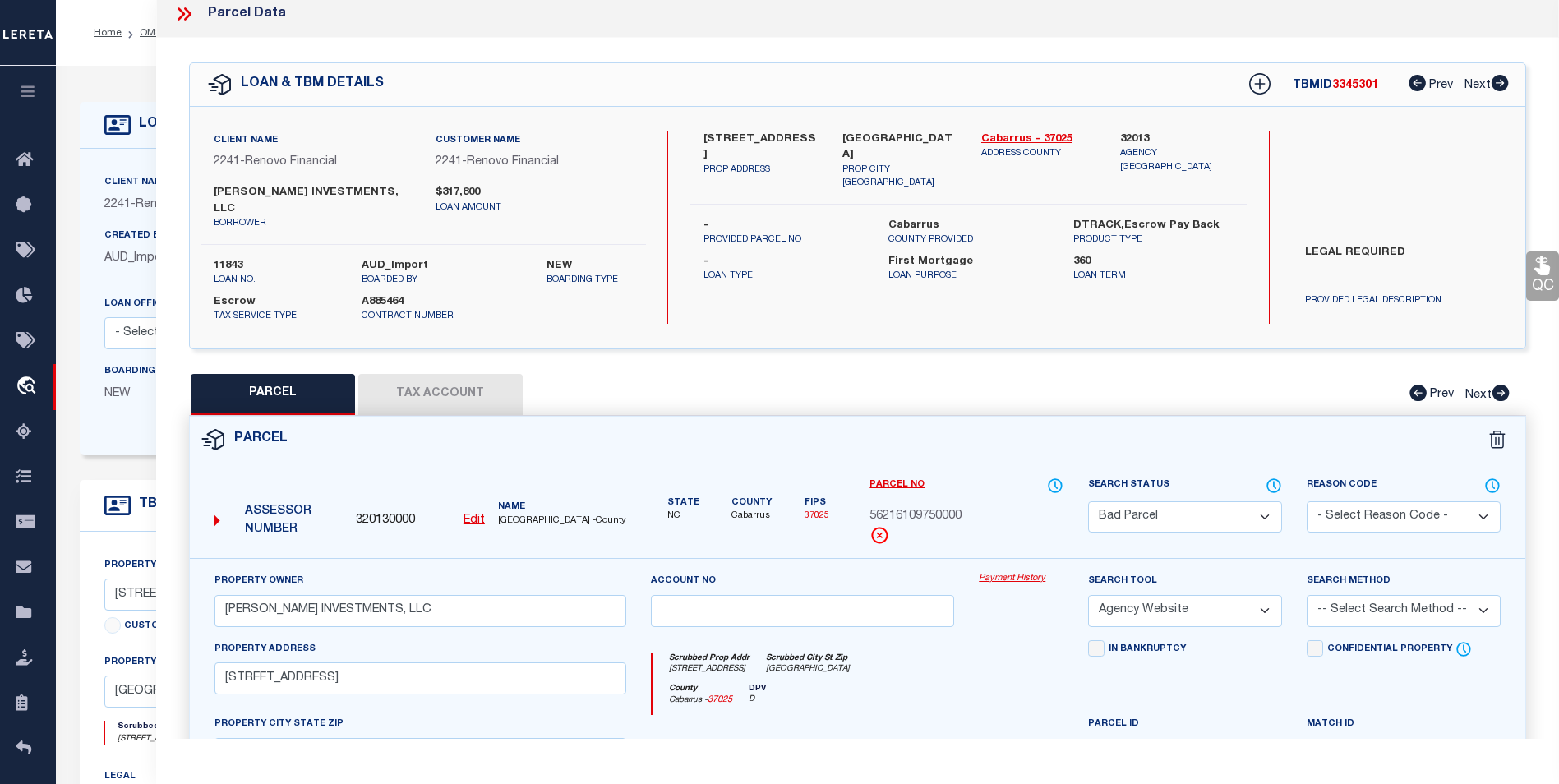
click at [457, 374] on button "Tax Account" at bounding box center [440, 394] width 164 height 41
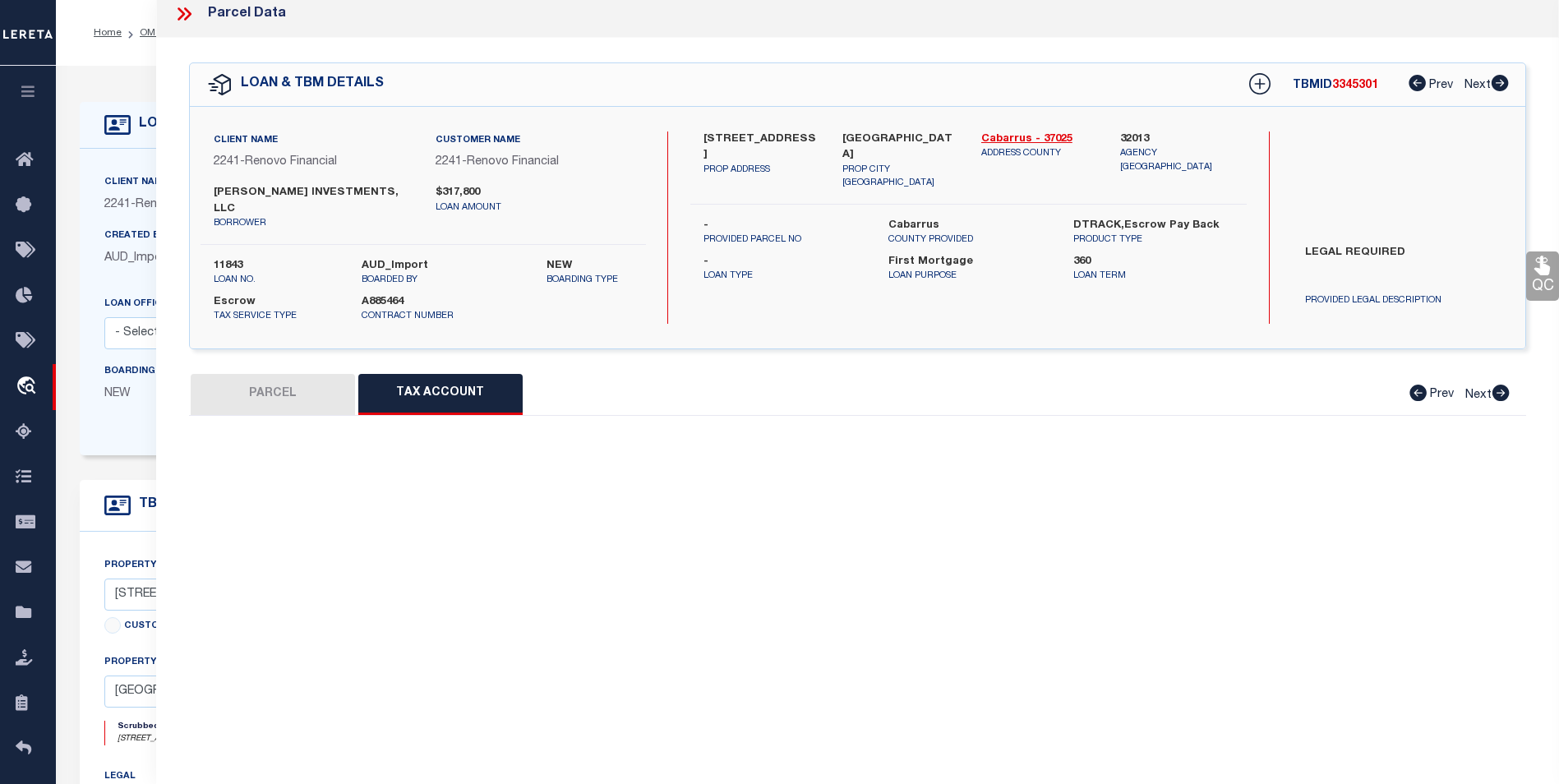
select select "100"
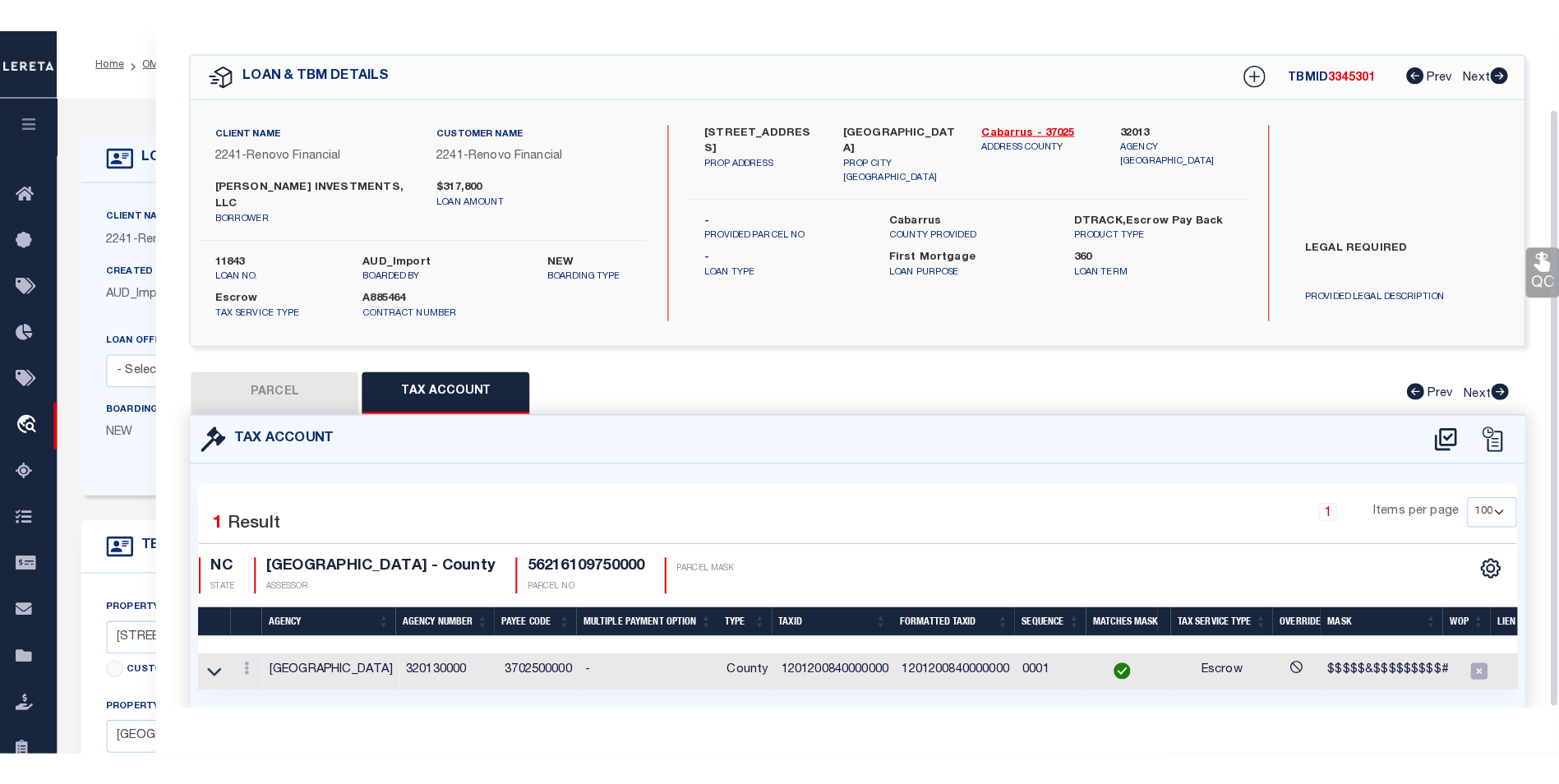
scroll to position [0, 0]
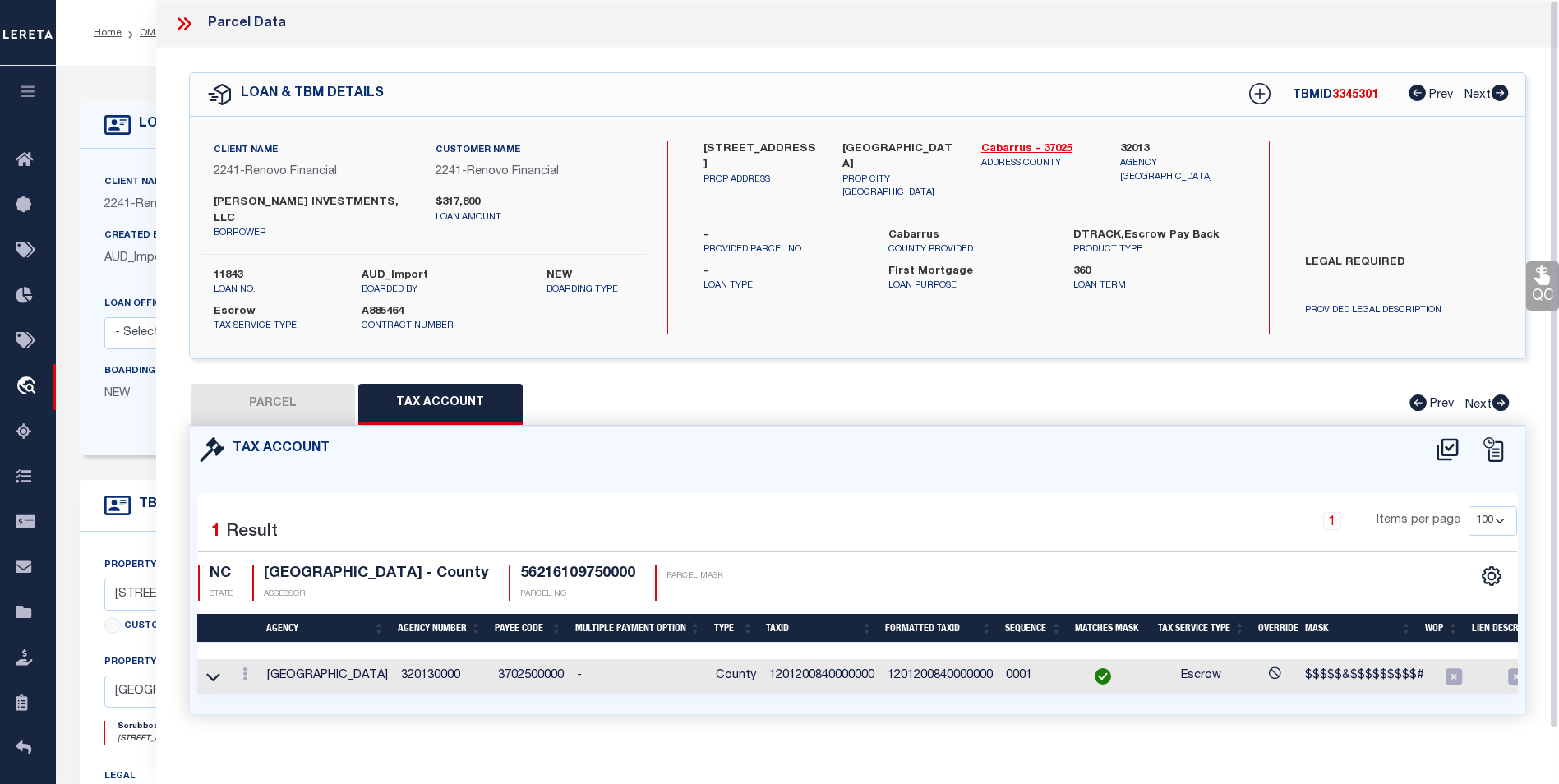
click at [184, 23] on icon at bounding box center [181, 24] width 8 height 13
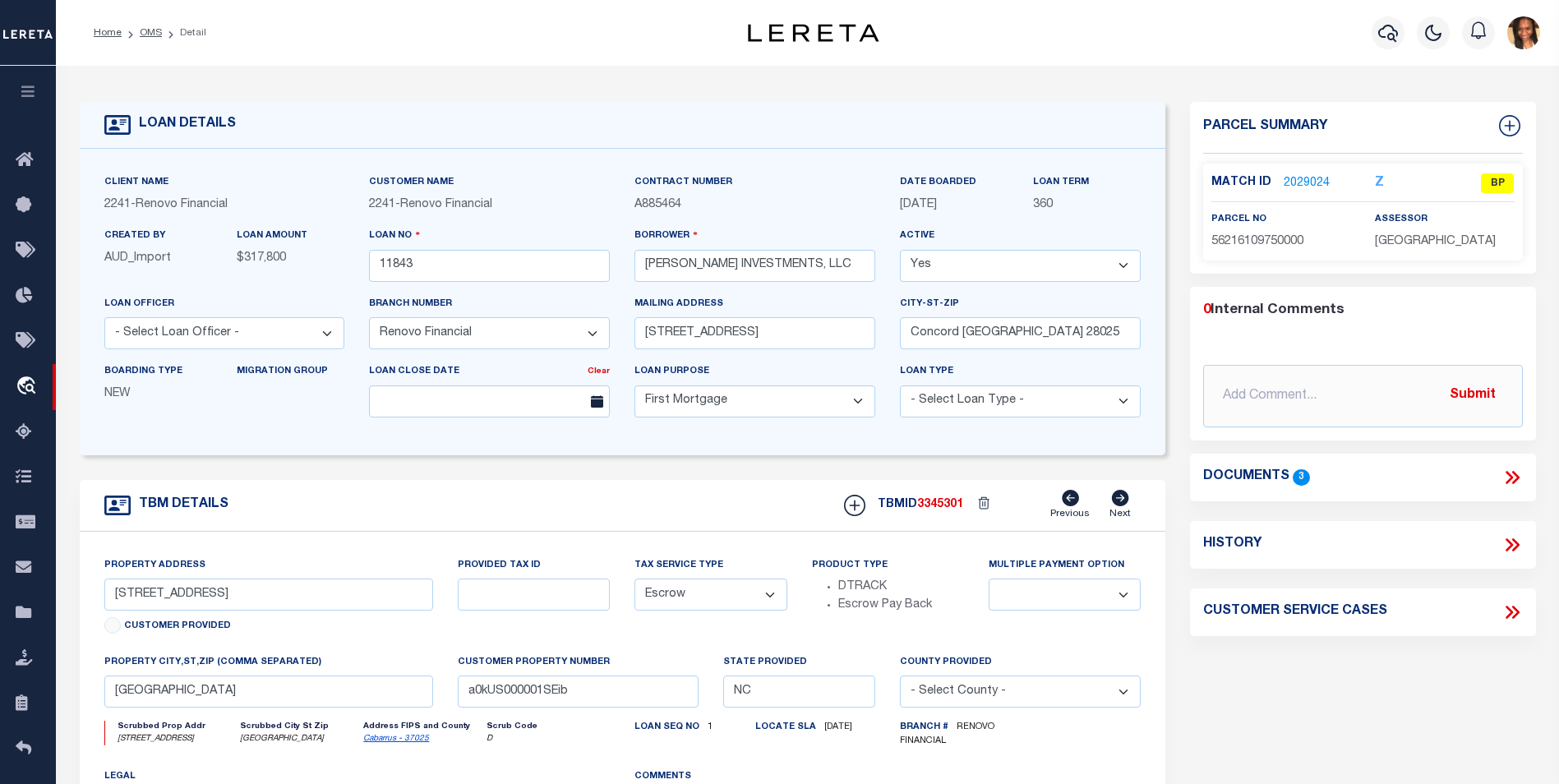
click at [1503, 479] on icon at bounding box center [1512, 478] width 22 height 22
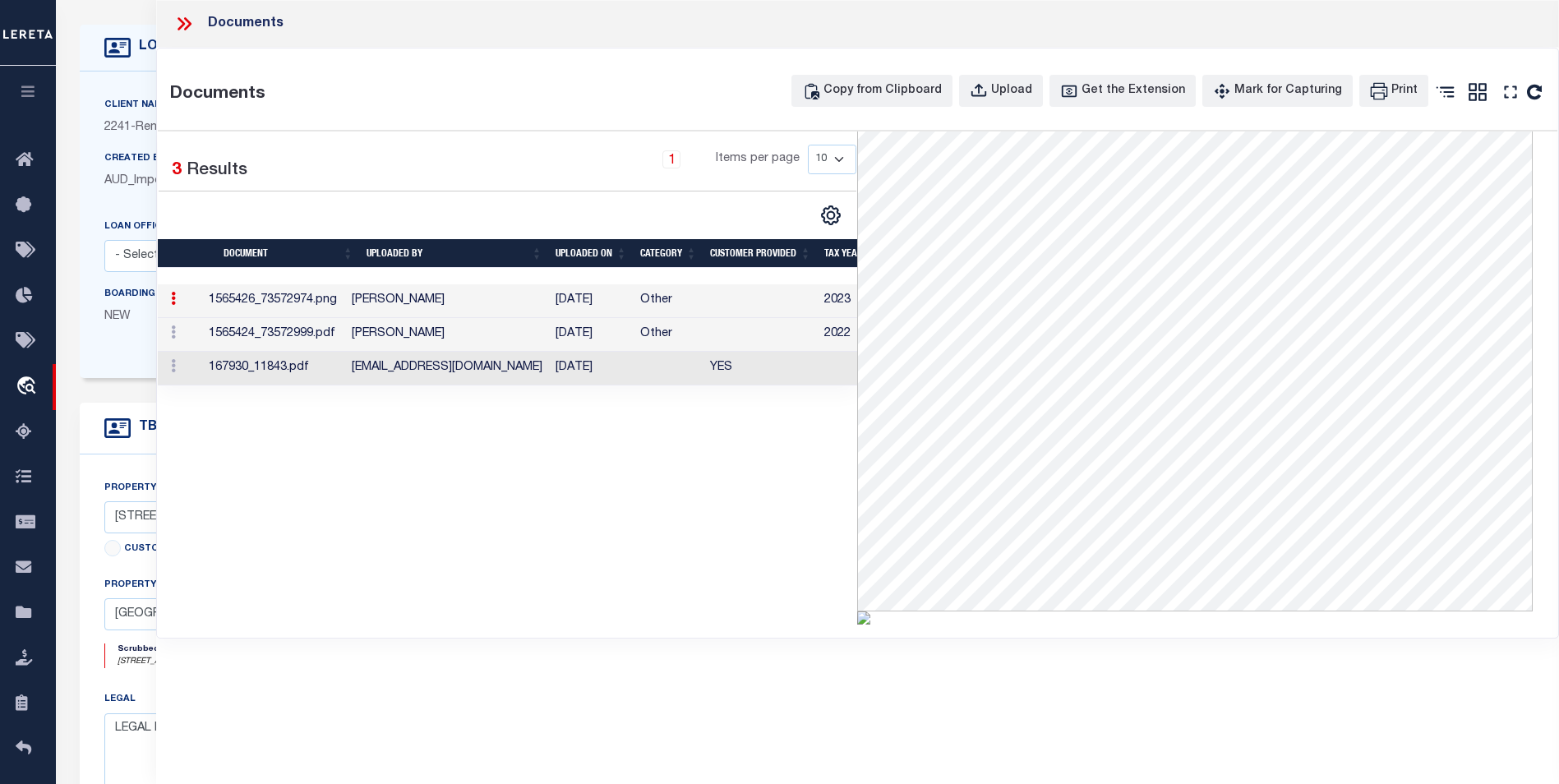
scroll to position [247, 0]
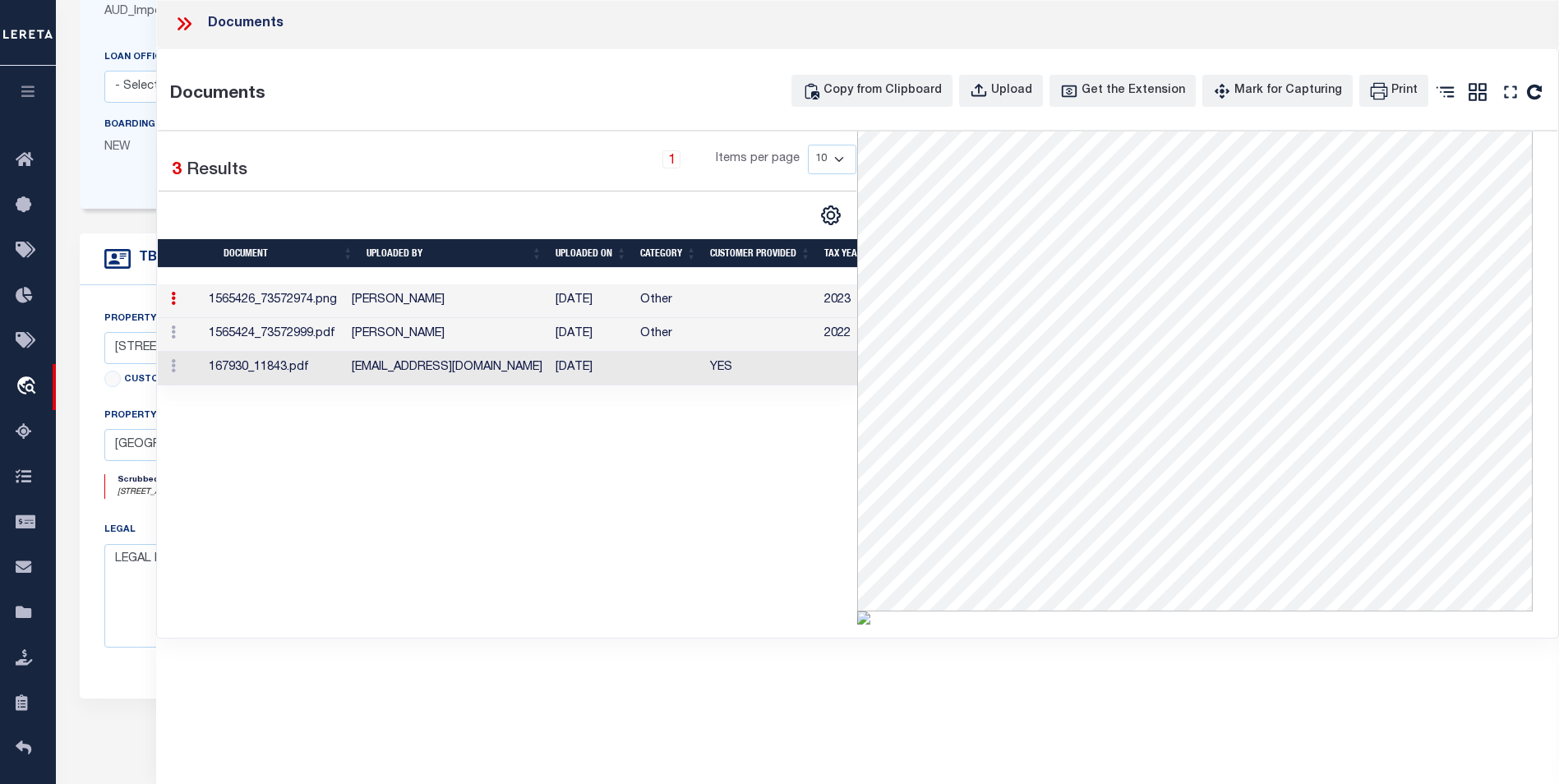
click at [194, 25] on icon at bounding box center [184, 24] width 22 height 22
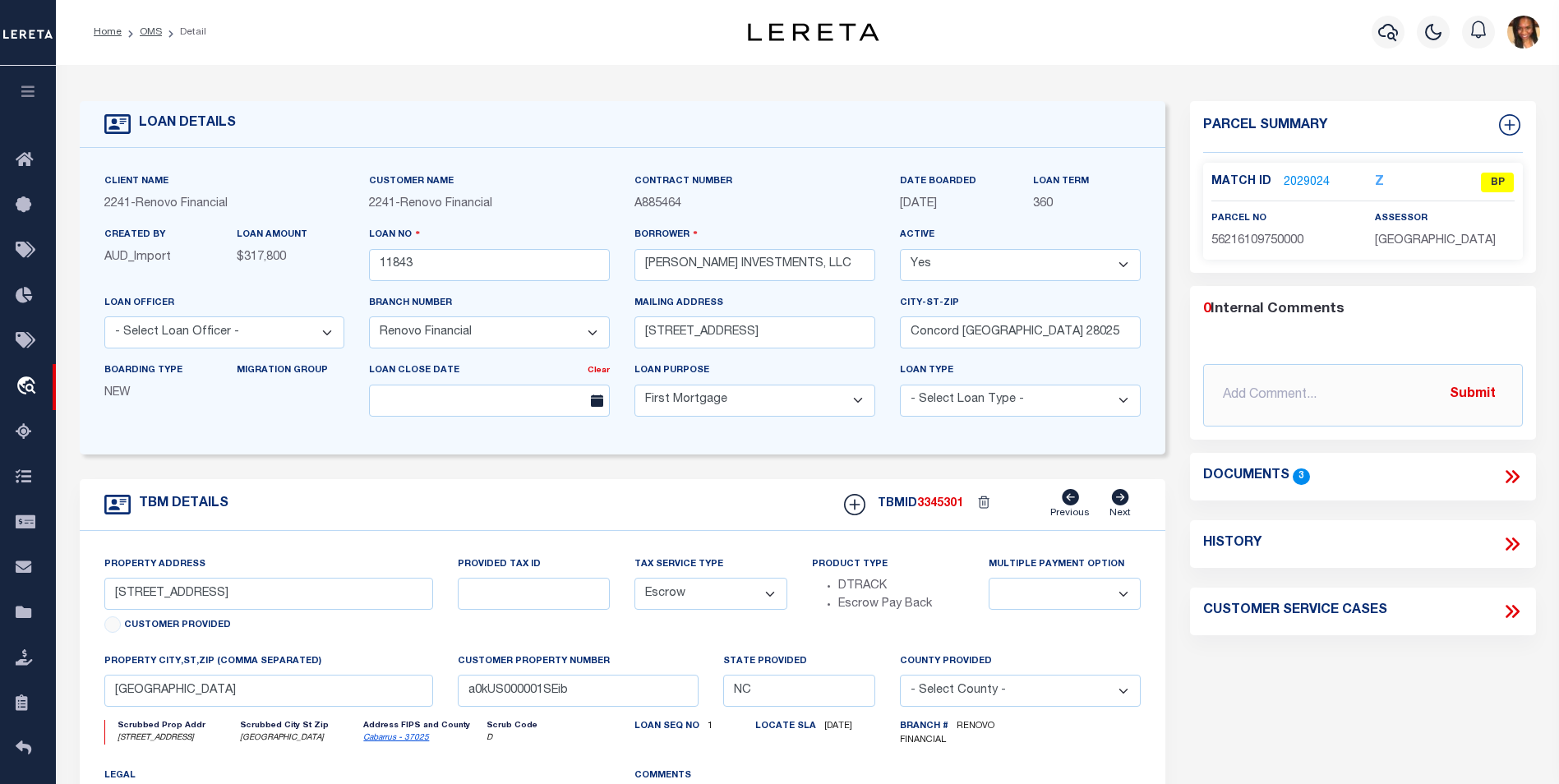
scroll to position [0, 0]
click at [1288, 178] on link "2029024" at bounding box center [1306, 183] width 46 height 18
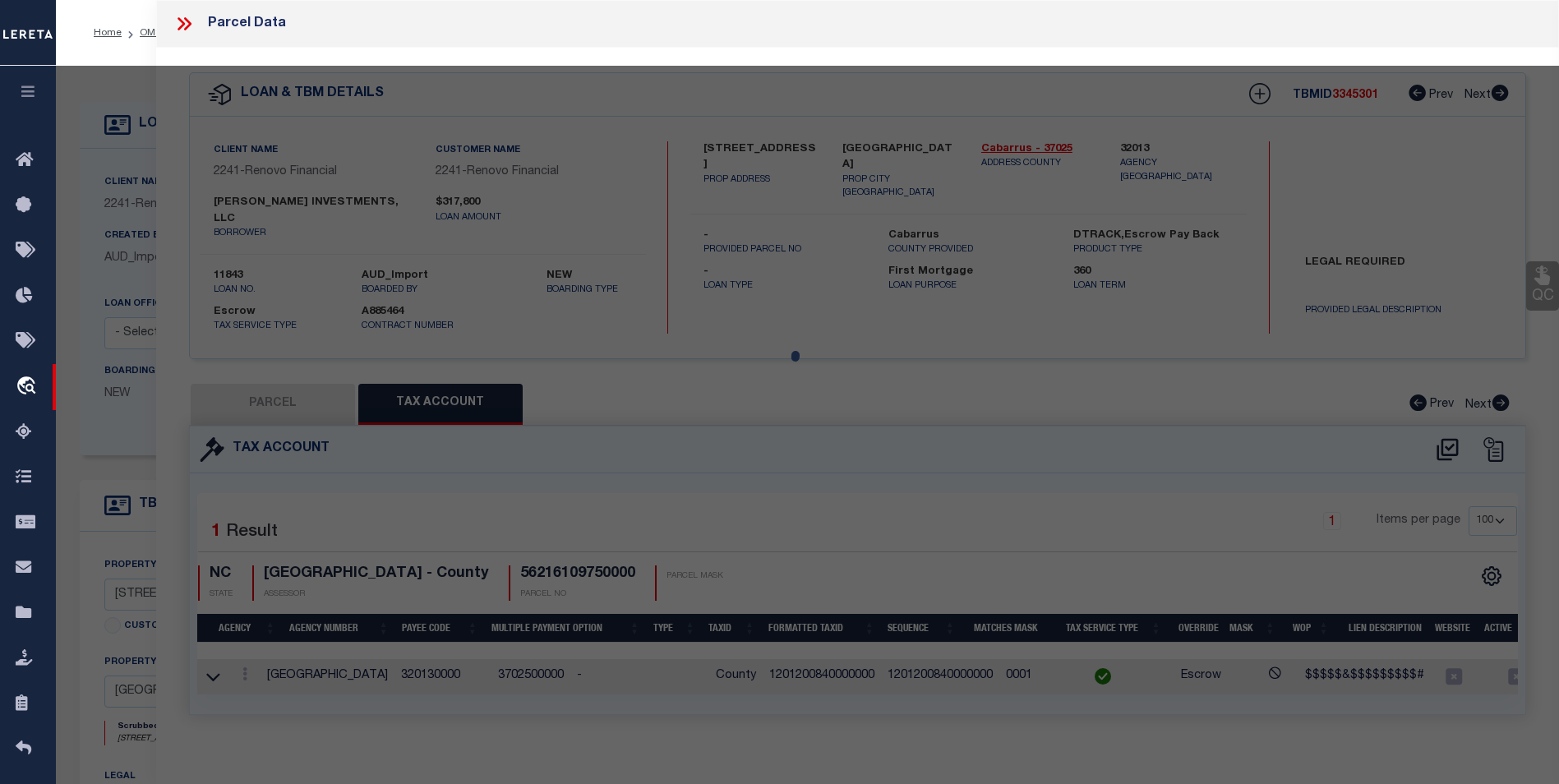
select select "AS"
select select
checkbox input "false"
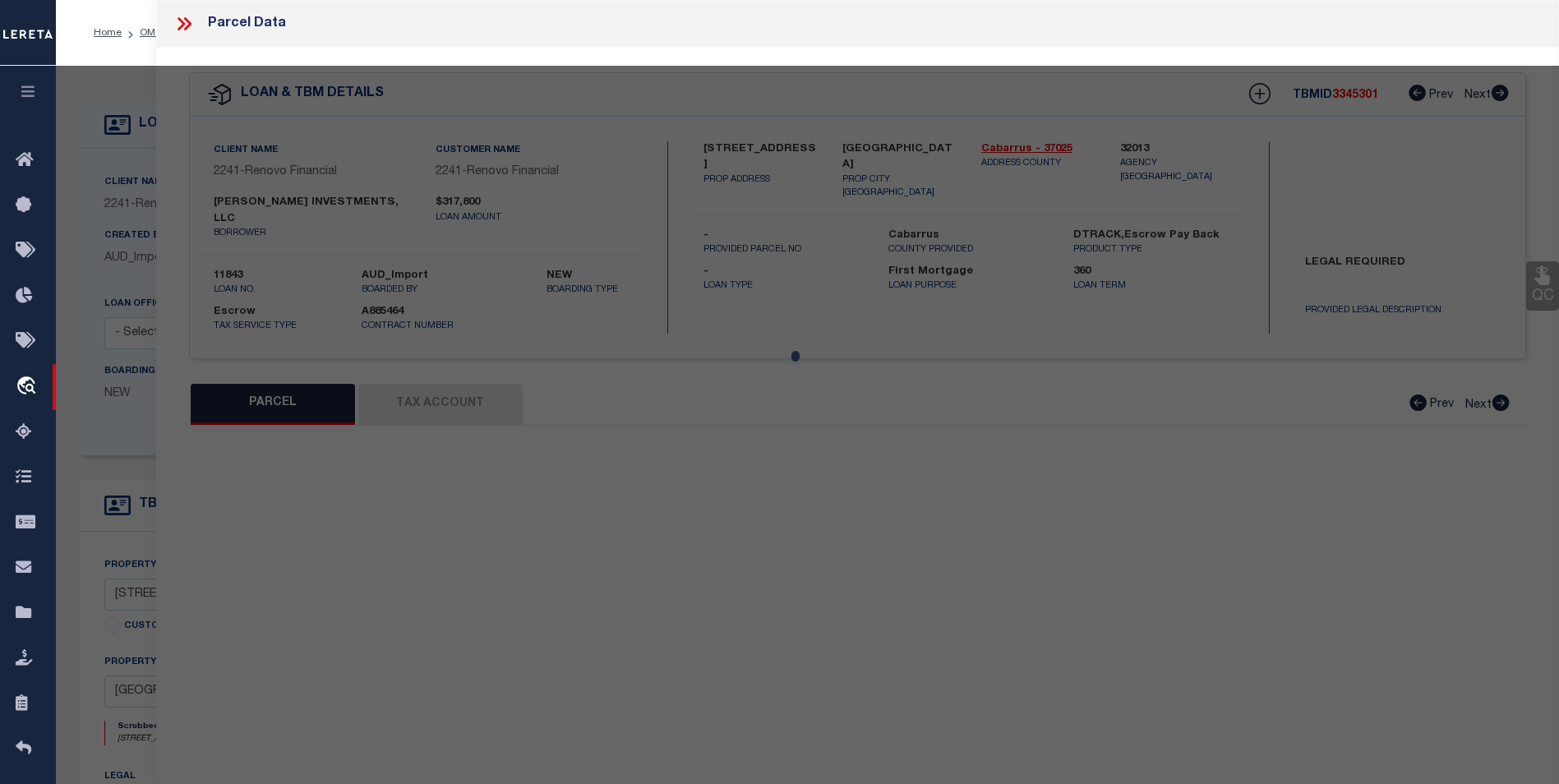
select select "BP"
type input "SANGSTER INVESTMENTS, LLC"
select select "AGW"
select select
type input "385 Church Street North"
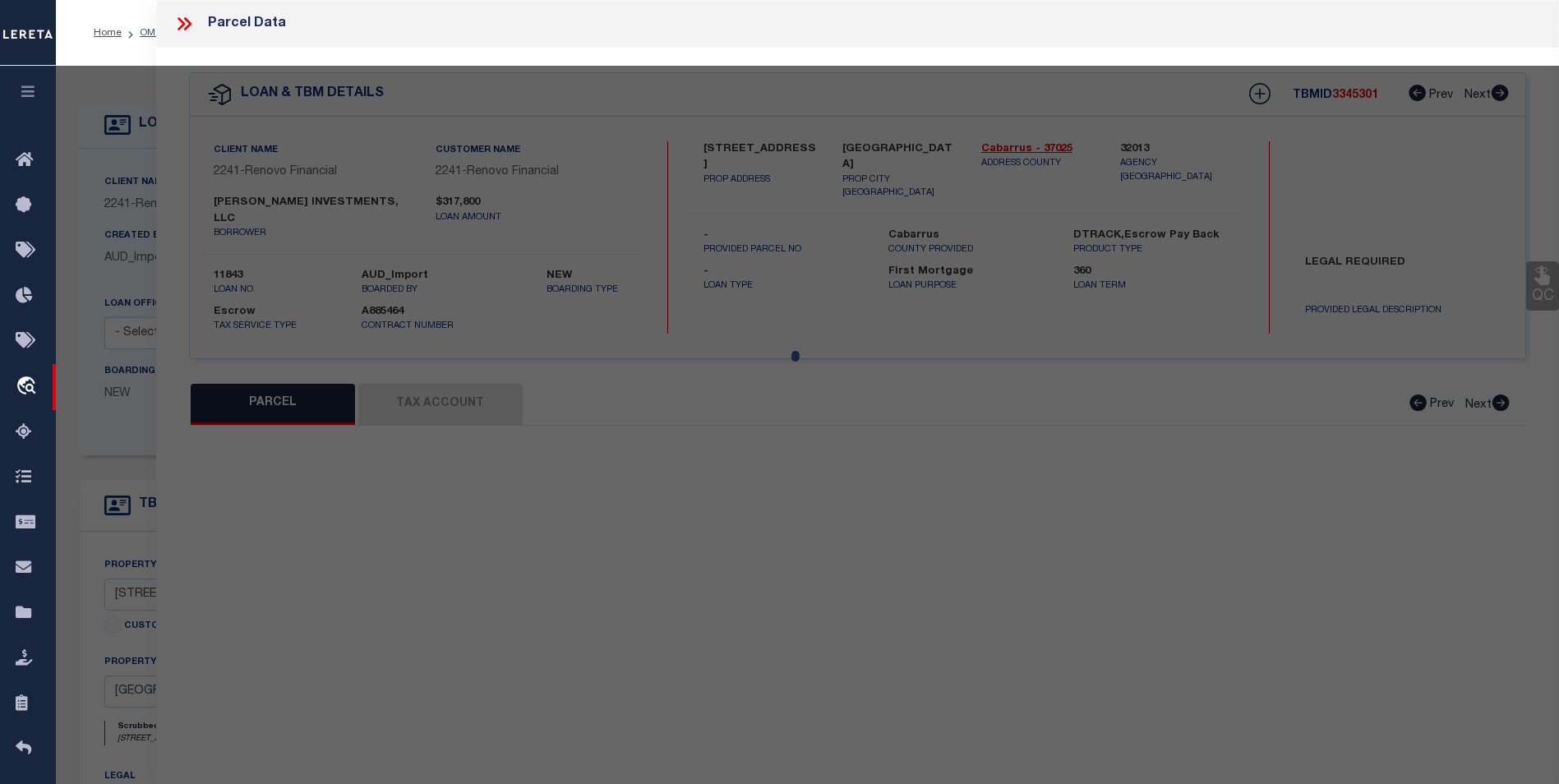
checkbox input "false"
type input "Concord, NC 28025"
type textarea "LTS 3-4 & P/O 5 AURORA HIGHLANDS SECT A"
type textarea "Lereta taxID mask requires the "TMP Number". MLC 4/15/2024 Unable to add the ta…"
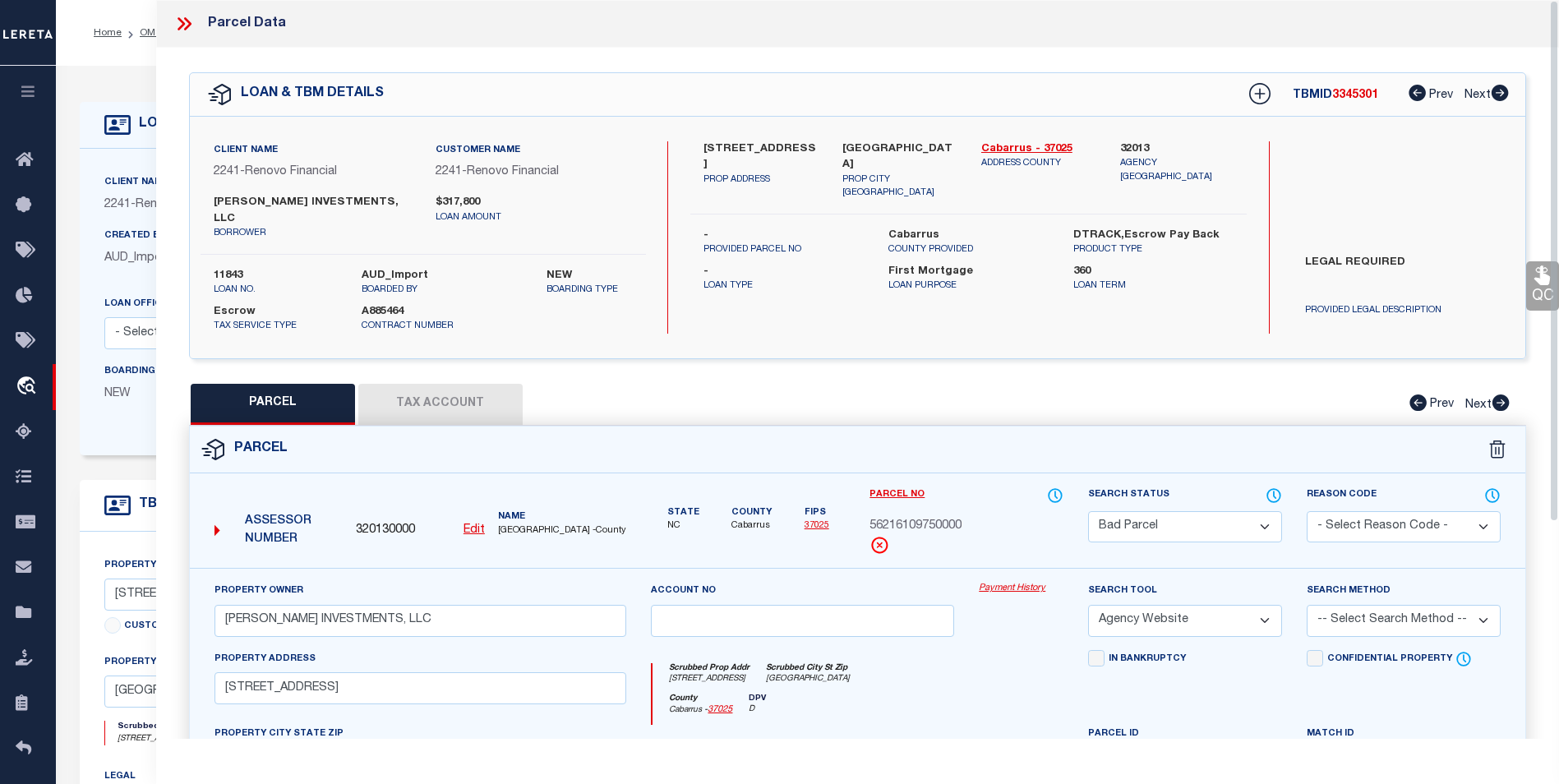
click at [185, 27] on icon at bounding box center [184, 24] width 22 height 22
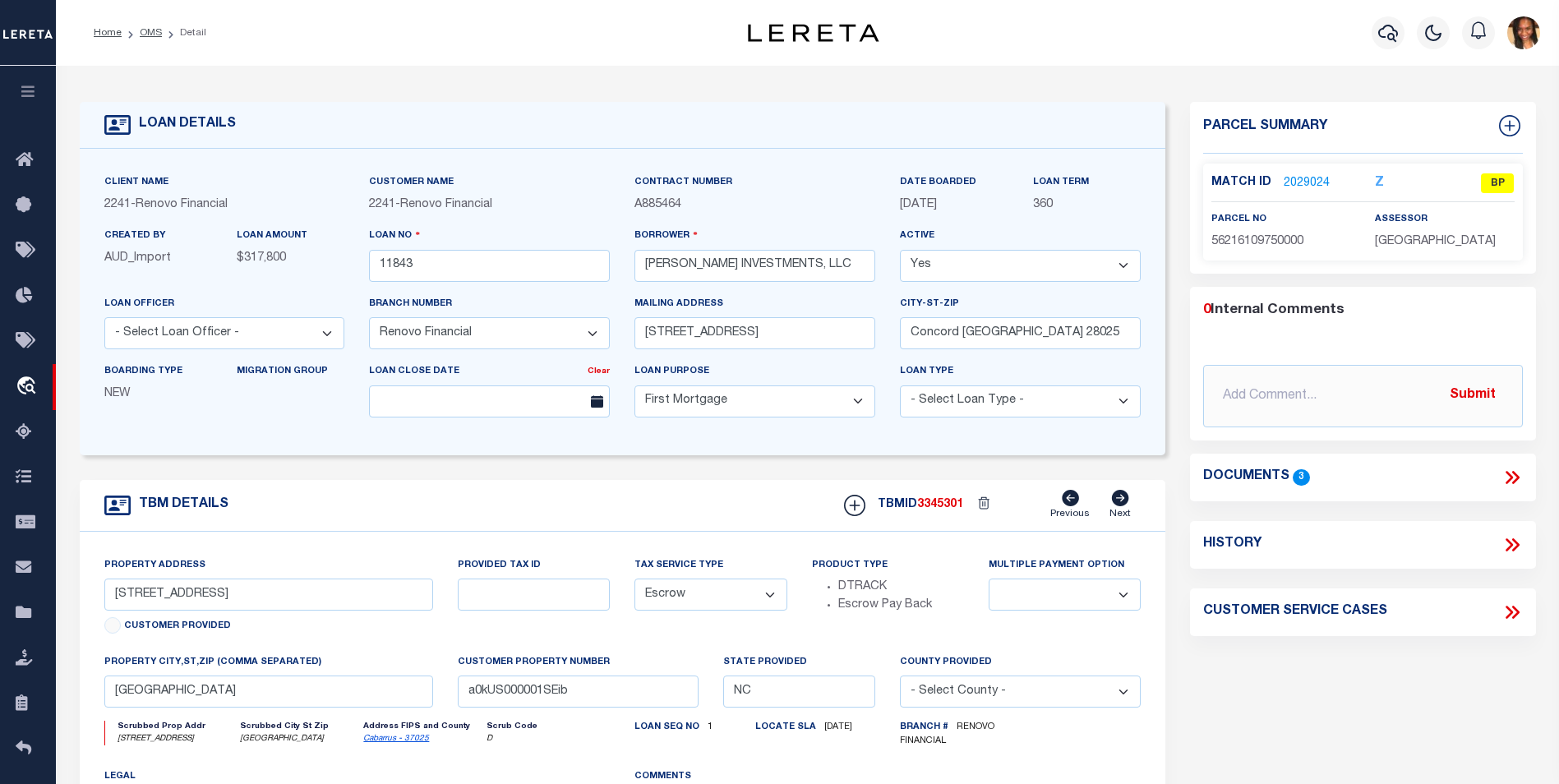
click at [1298, 188] on link "2029024" at bounding box center [1306, 183] width 46 height 18
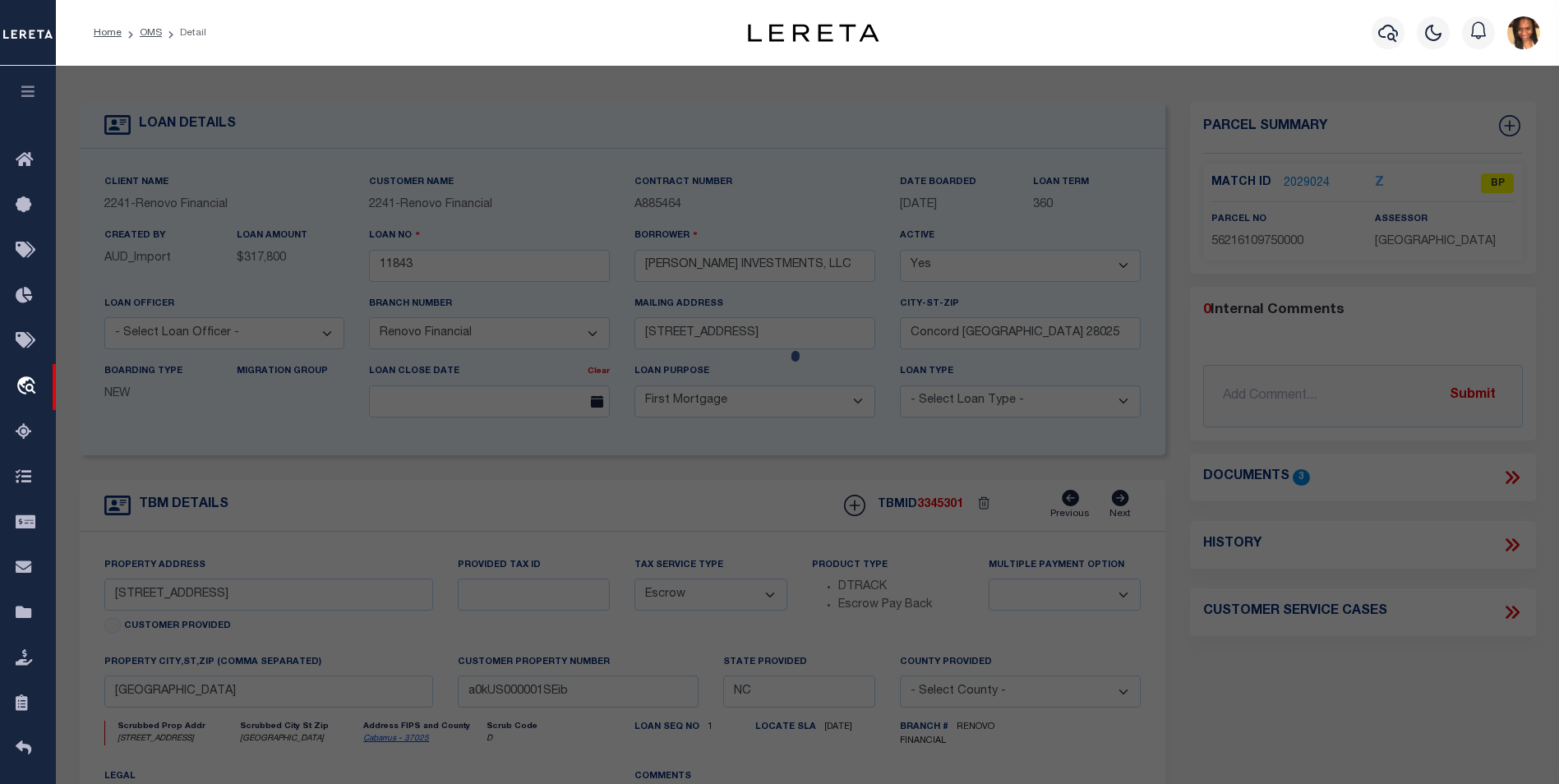
select select "AS"
select select
checkbox input "false"
select select "BP"
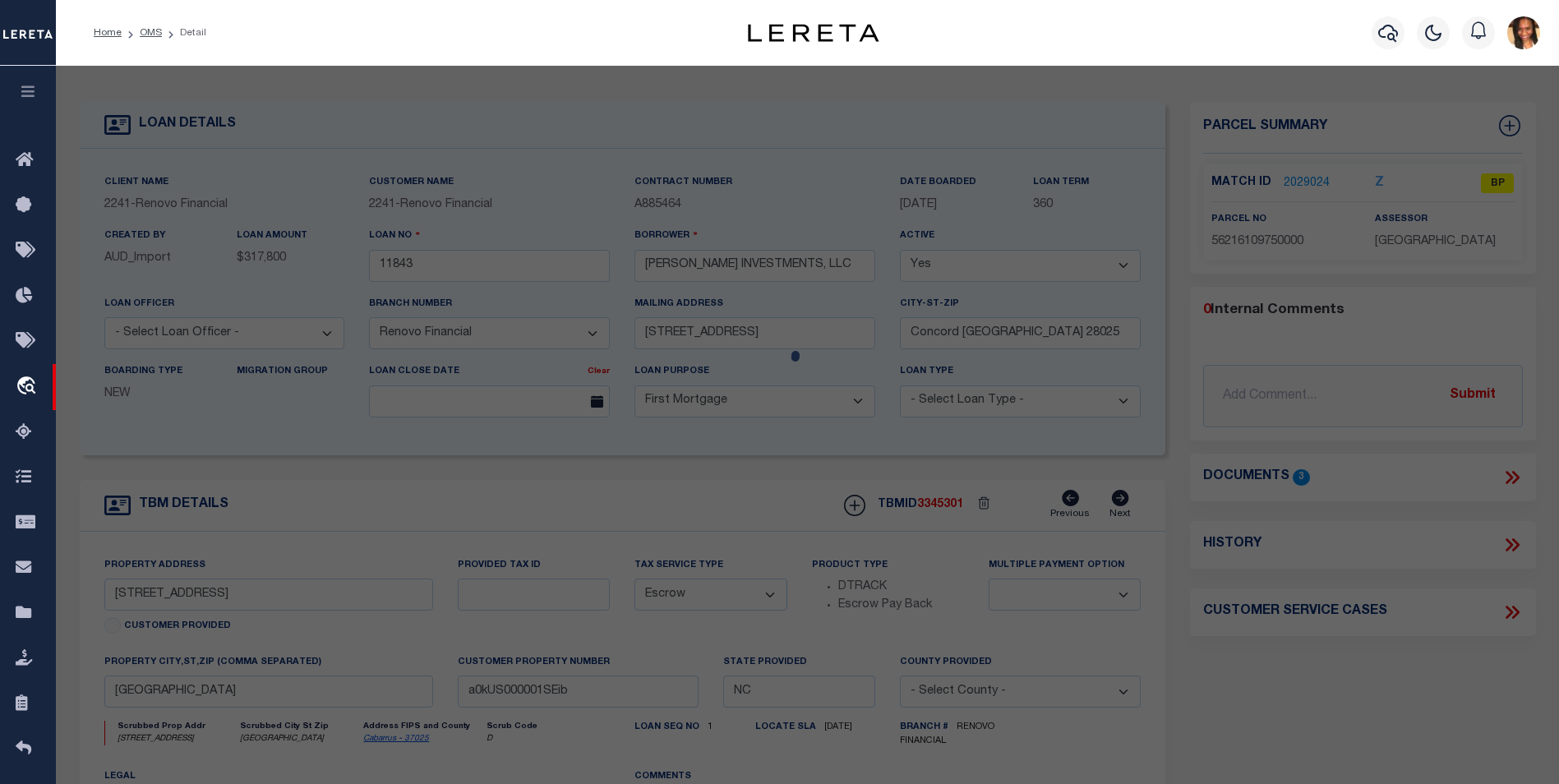
type input "SANGSTER INVESTMENTS, LLC"
select select "AGW"
select select
type input "385 Church Street North"
checkbox input "false"
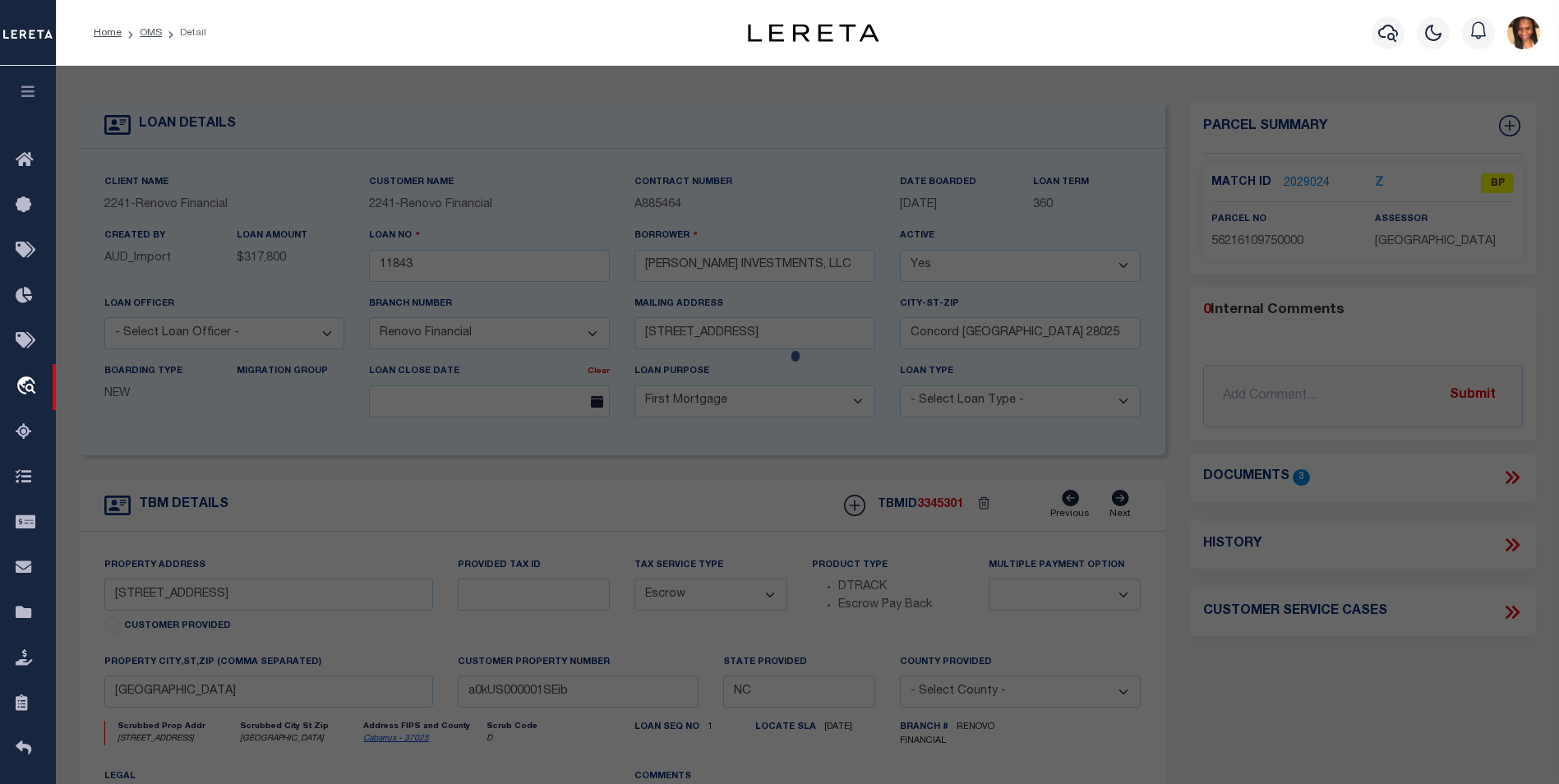
type input "Concord, NC 28025"
type textarea "LTS 3-4 & P/O 5 AURORA HIGHLANDS SECT A"
type textarea "Lereta taxID mask requires the "TMP Number". MLC 4/15/2024 Unable to add the ta…"
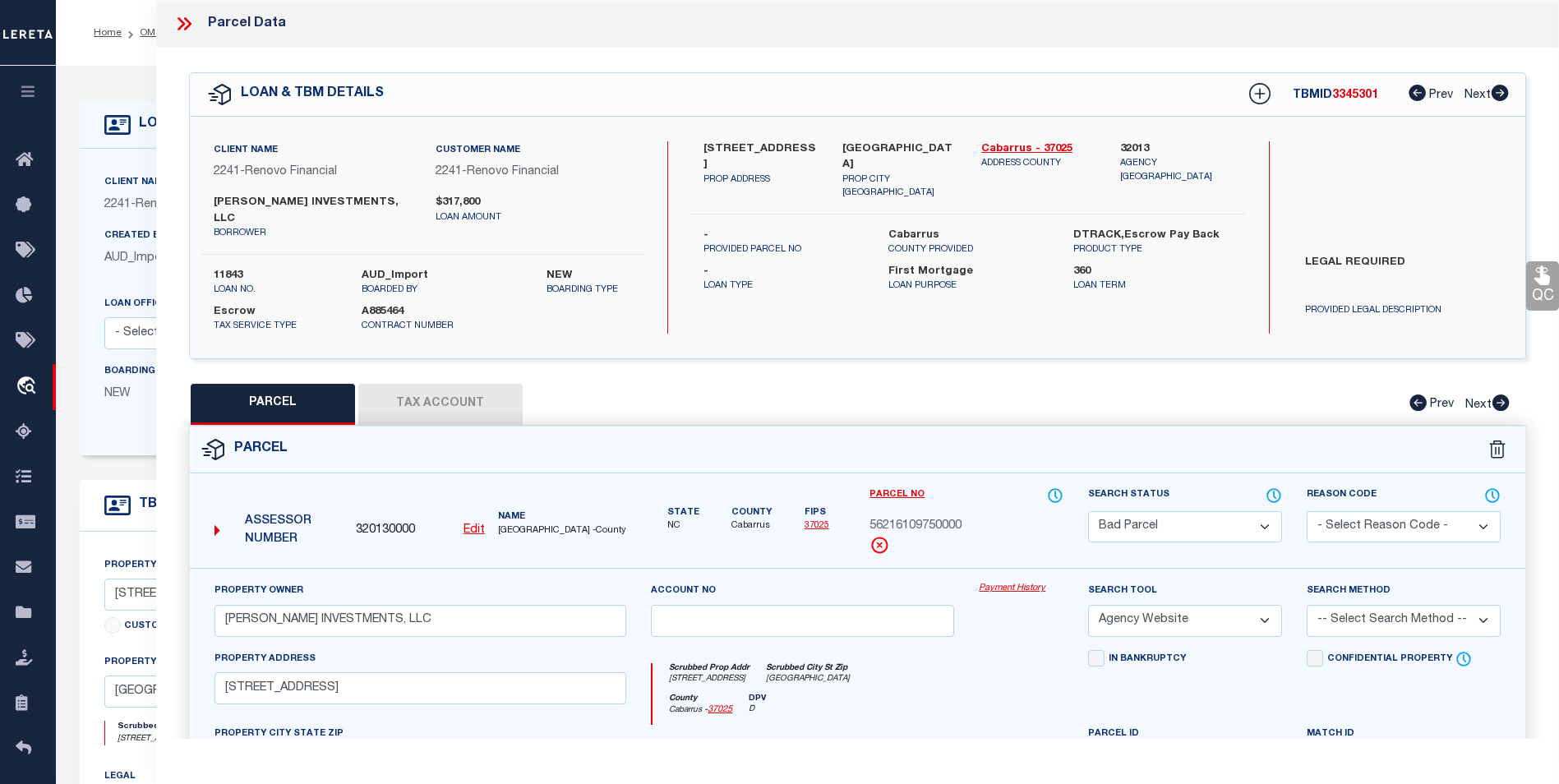
click at [454, 389] on button "Tax Account" at bounding box center [440, 404] width 164 height 41
select select "100"
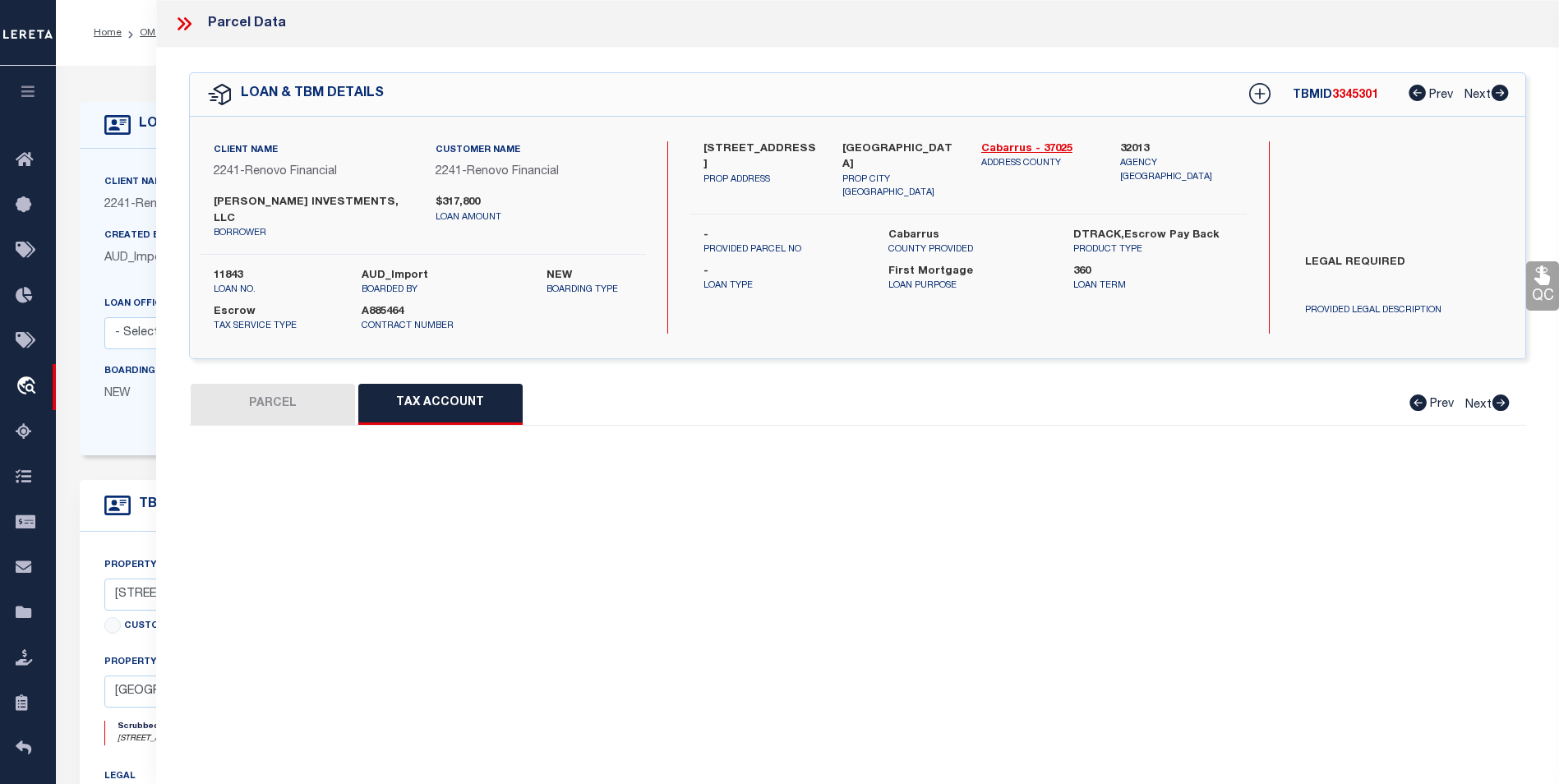
select select "100"
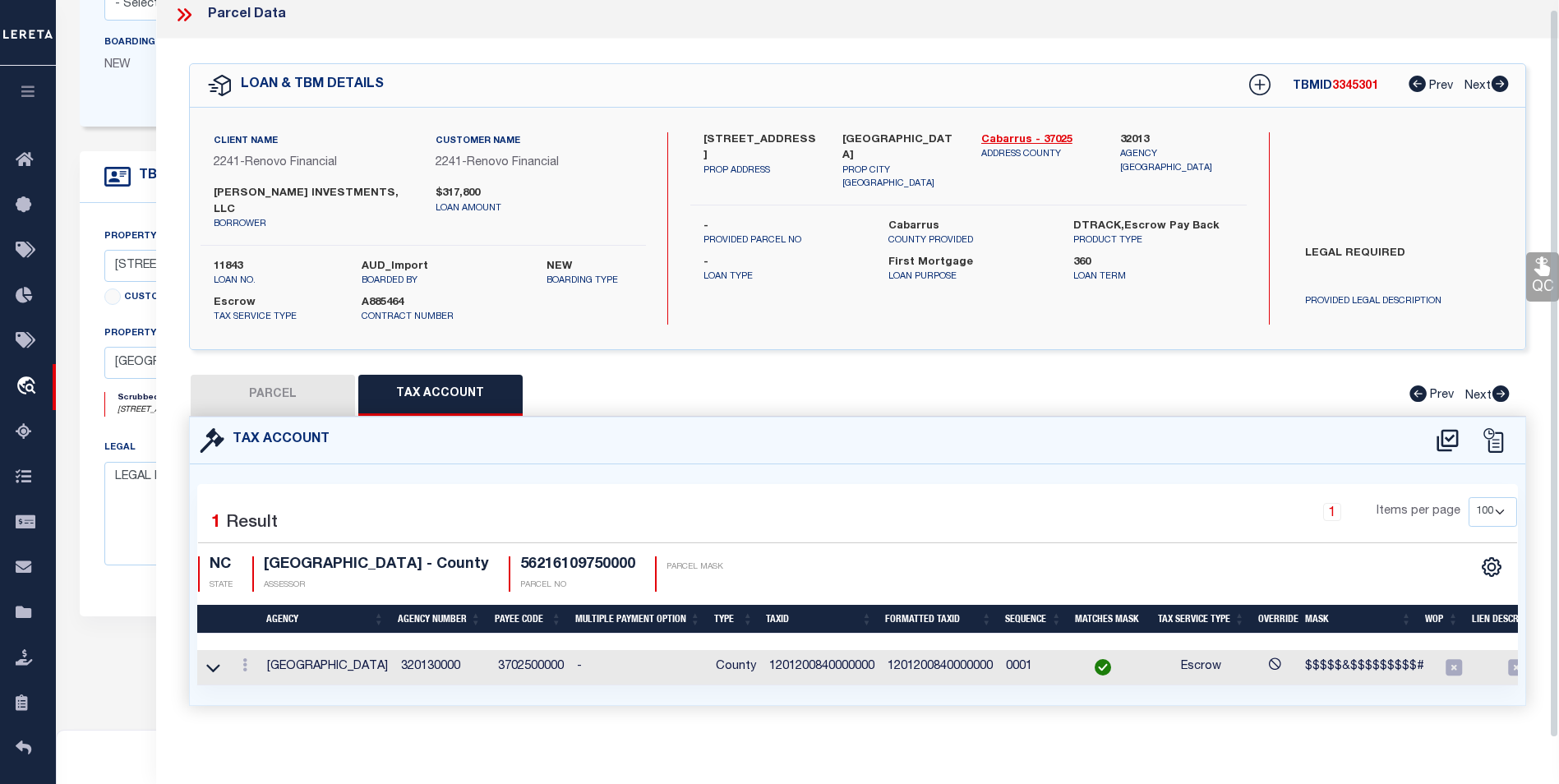
scroll to position [10, 0]
click at [61, 103] on div "LOAN DETAILS Client Name 2241 -" at bounding box center [807, 217] width 1493 height 927
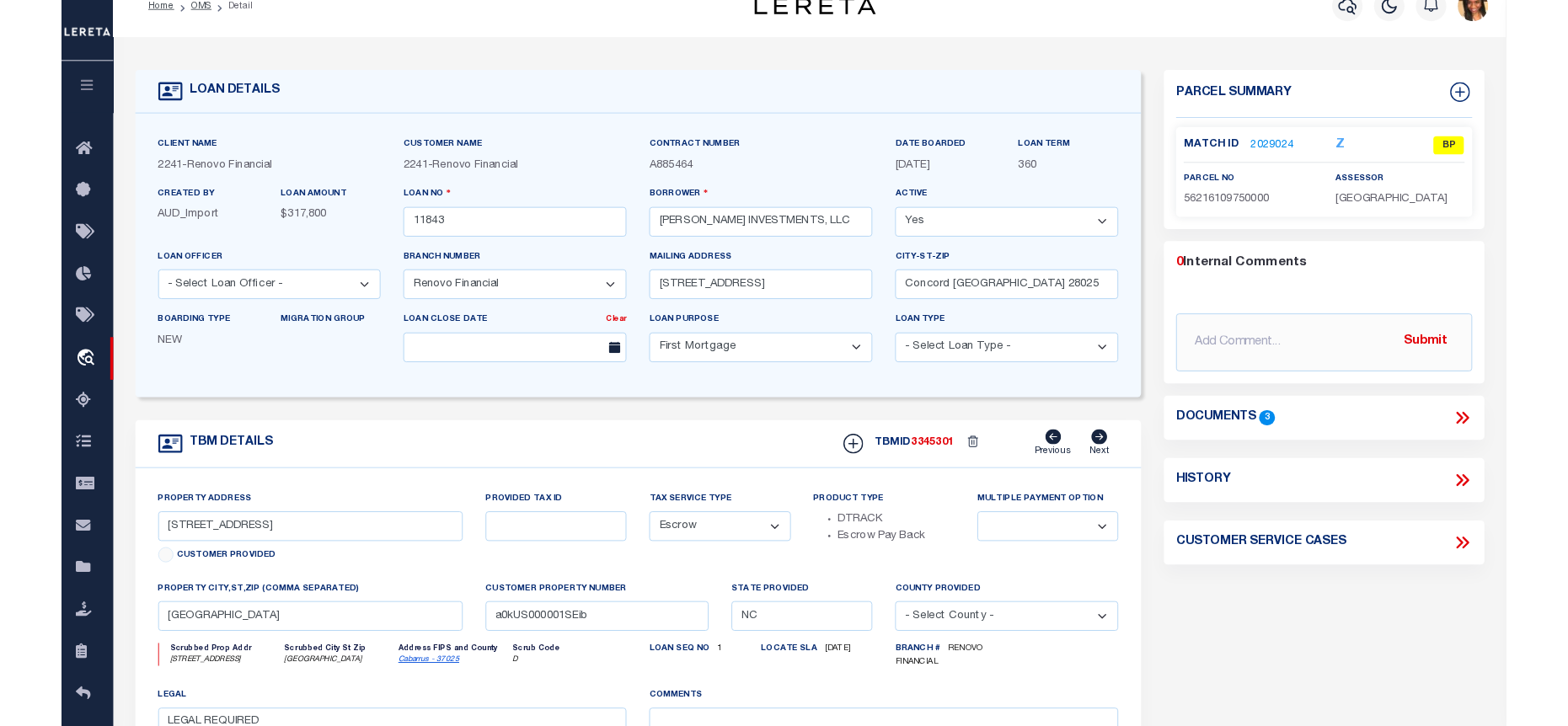
scroll to position [0, 0]
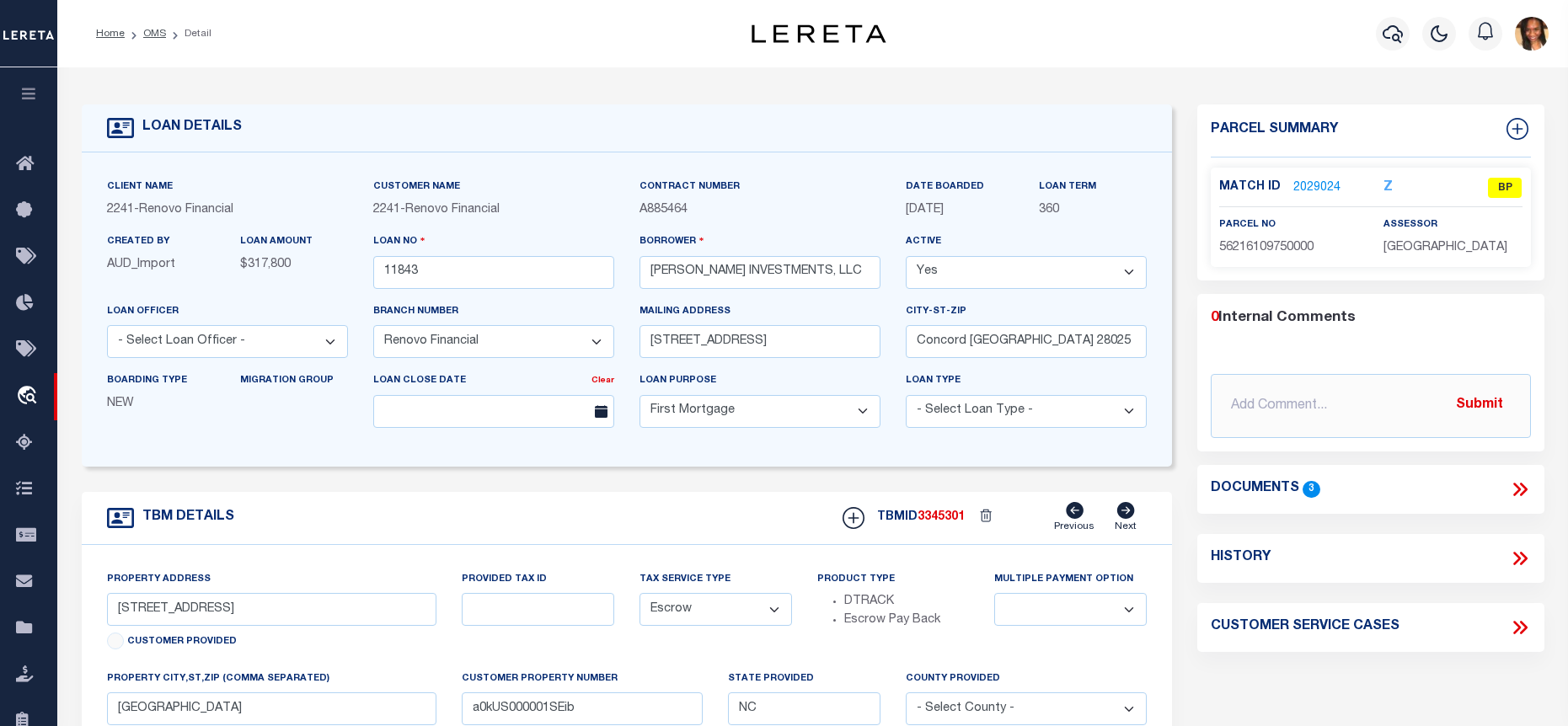
click at [1314, 182] on link "2029024" at bounding box center [1317, 188] width 47 height 18
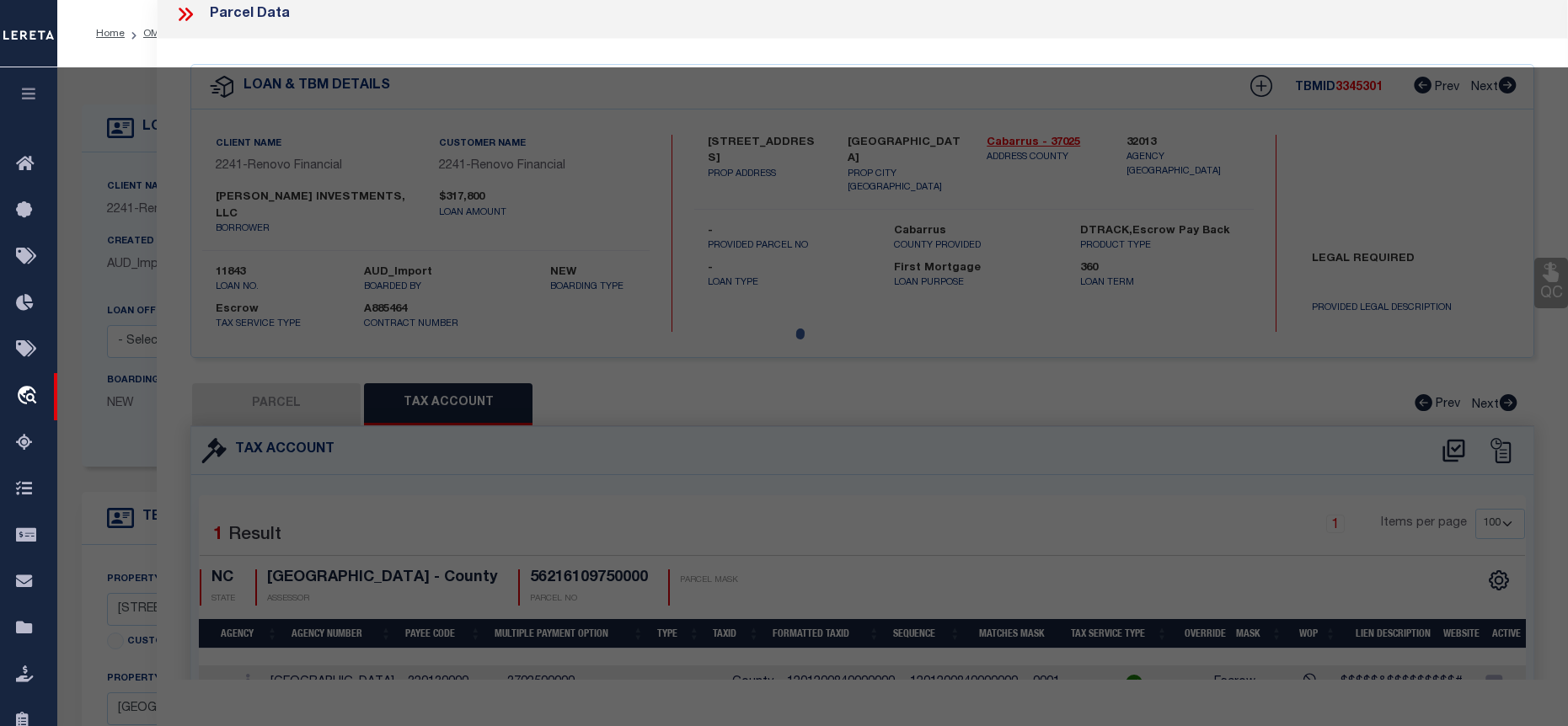
select select "AS"
select select
checkbox input "false"
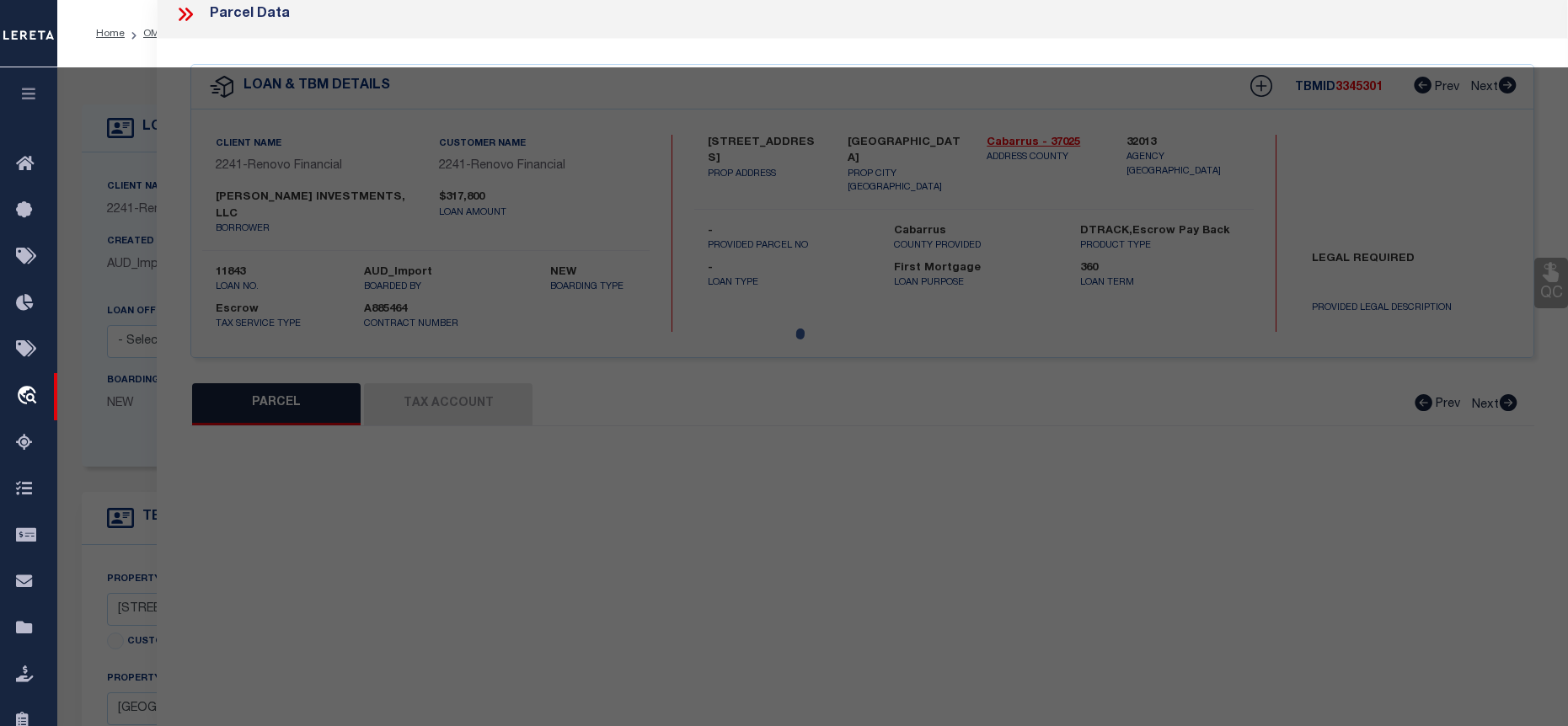
select select "BP"
type input "SANGSTER INVESTMENTS, LLC"
select select "AGW"
select select
type input "385 Church Street North"
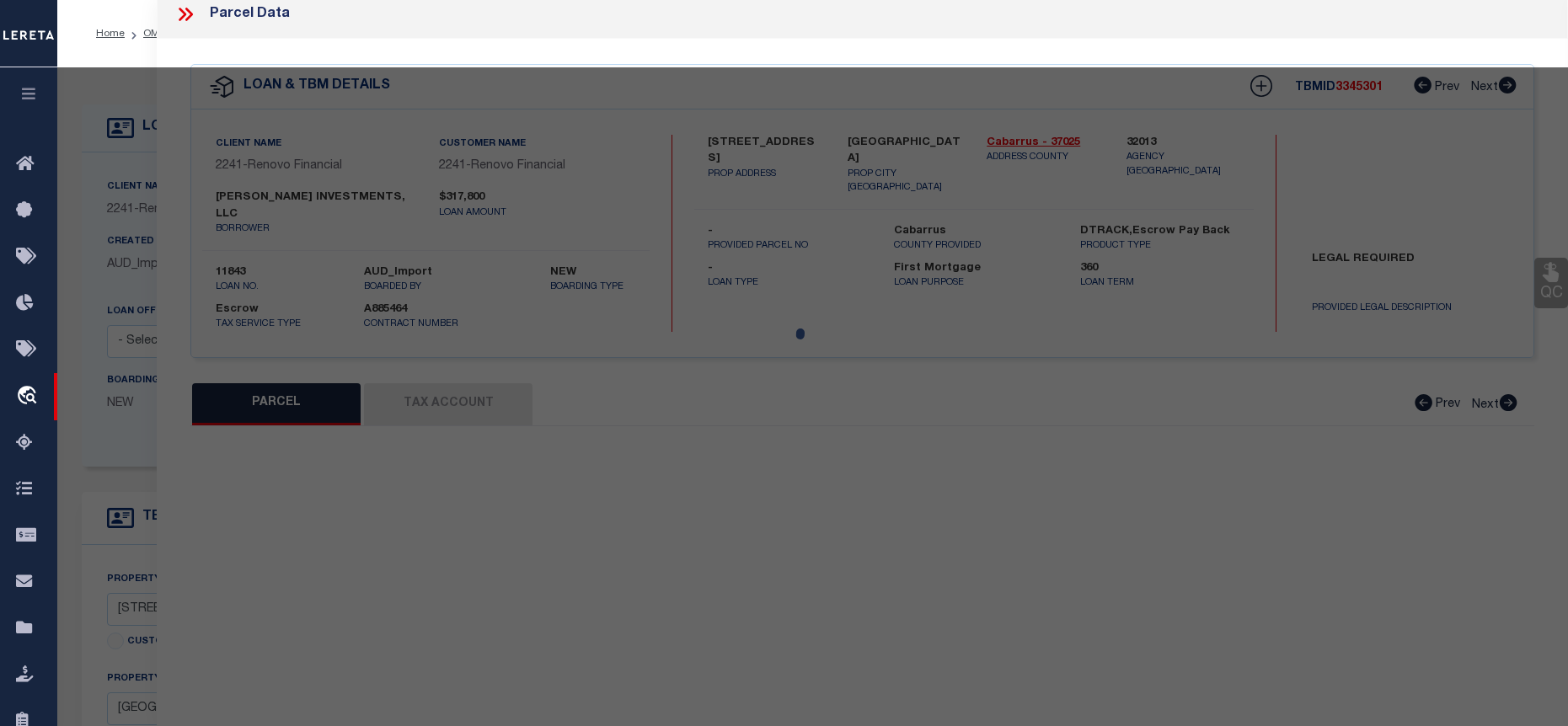
checkbox input "false"
type input "Concord, NC 28025"
type textarea "LTS 3-4 & P/O 5 AURORA HIGHLANDS SECT A"
type textarea "Lereta taxID mask requires the "TMP Number". MLC 4/15/2024 Unable to add the ta…"
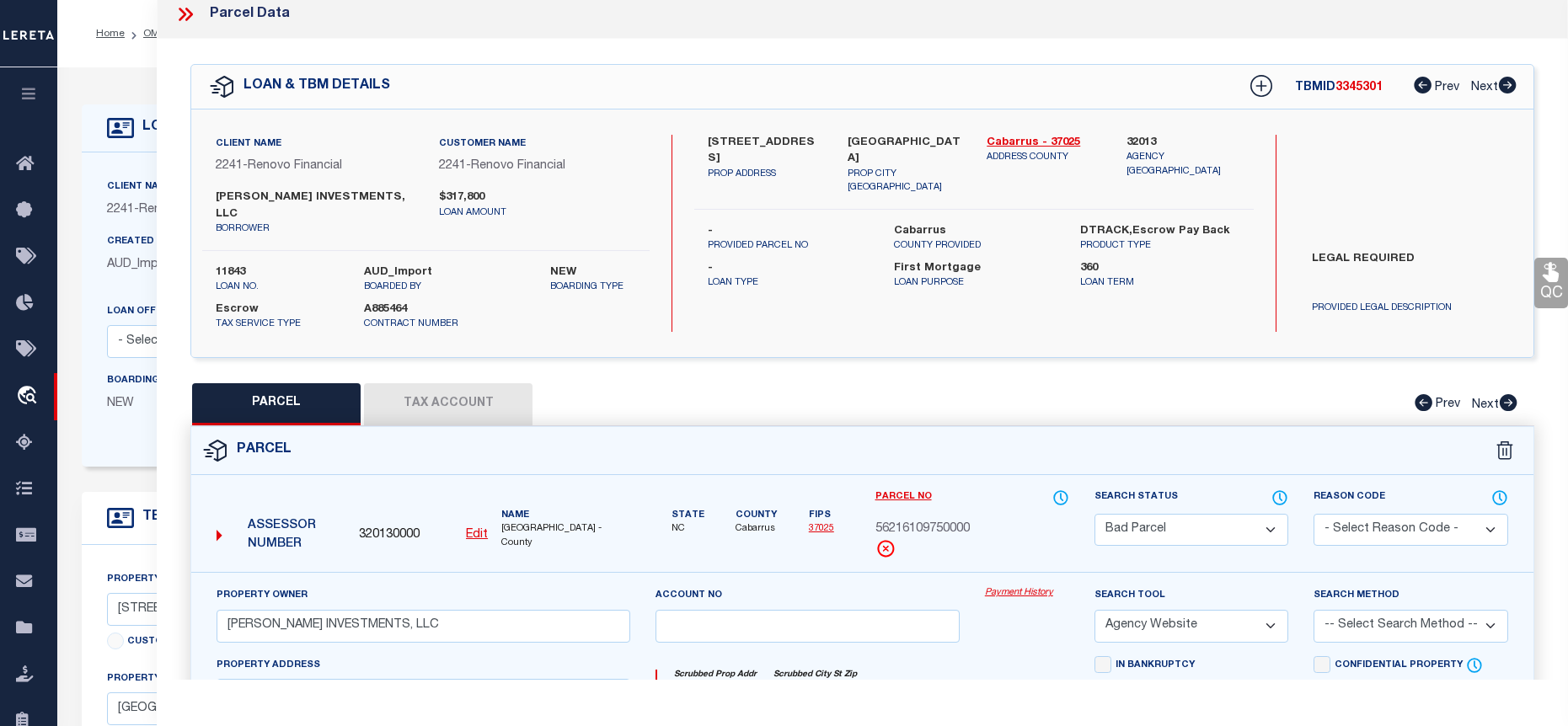
click at [481, 383] on button "Tax Account" at bounding box center [448, 404] width 168 height 42
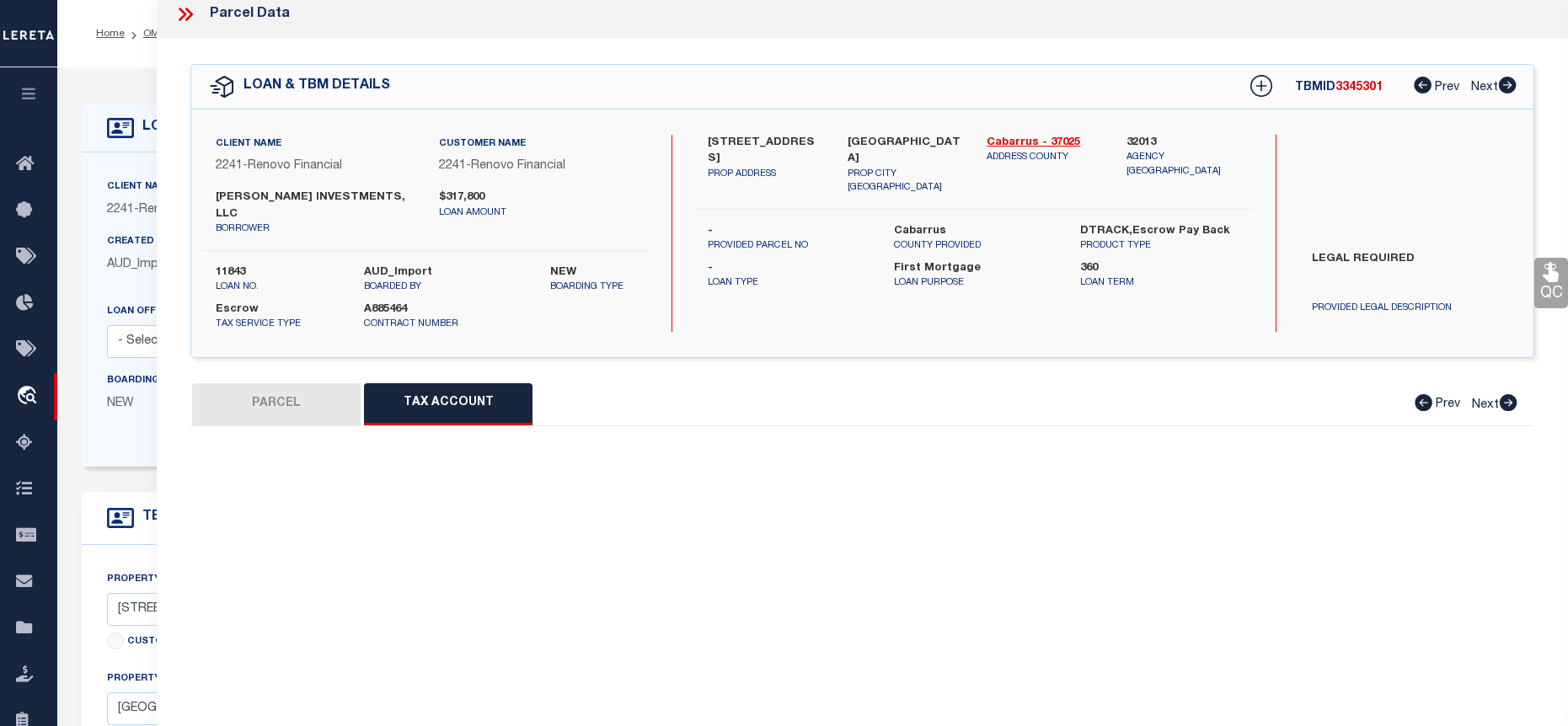
select select "100"
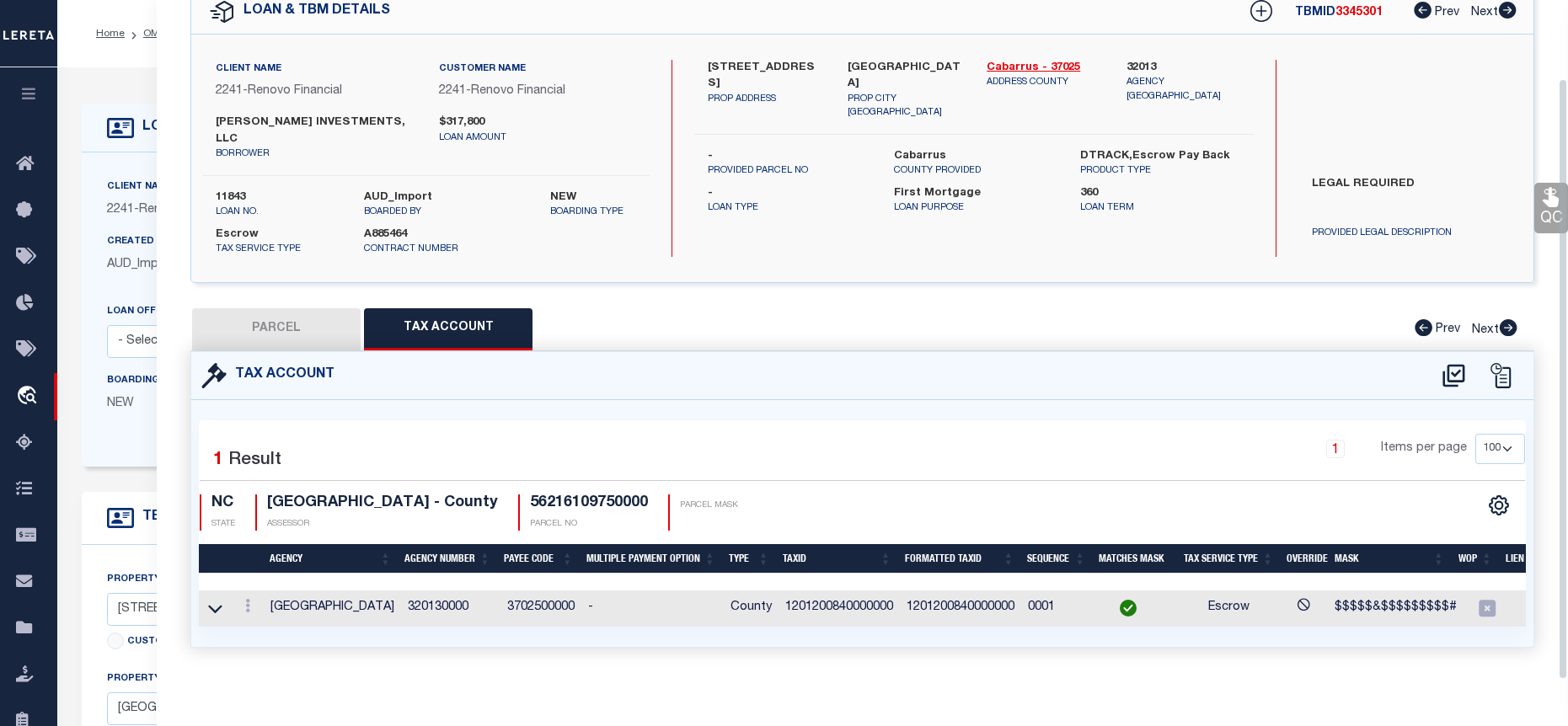
scroll to position [87, 0]
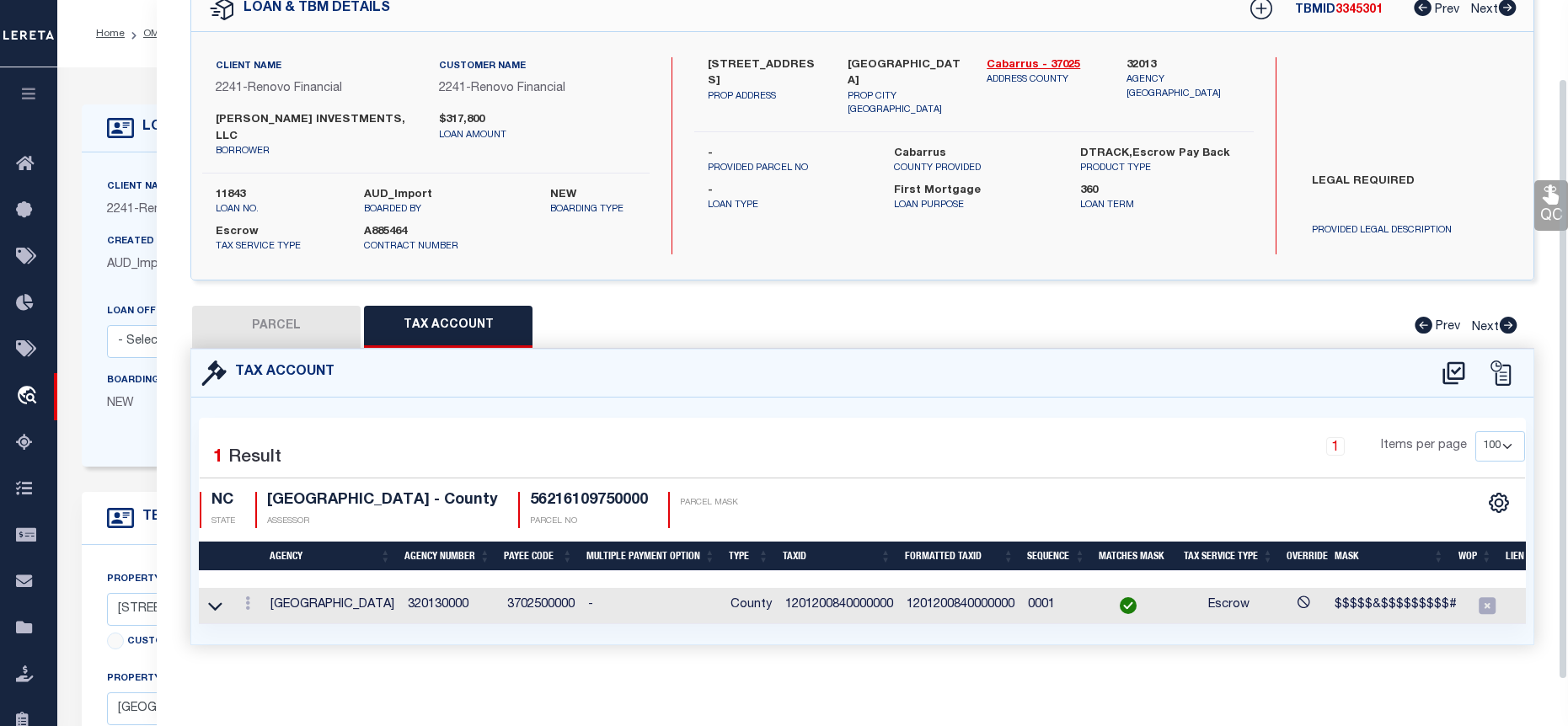
click at [246, 596] on div at bounding box center [248, 606] width 19 height 21
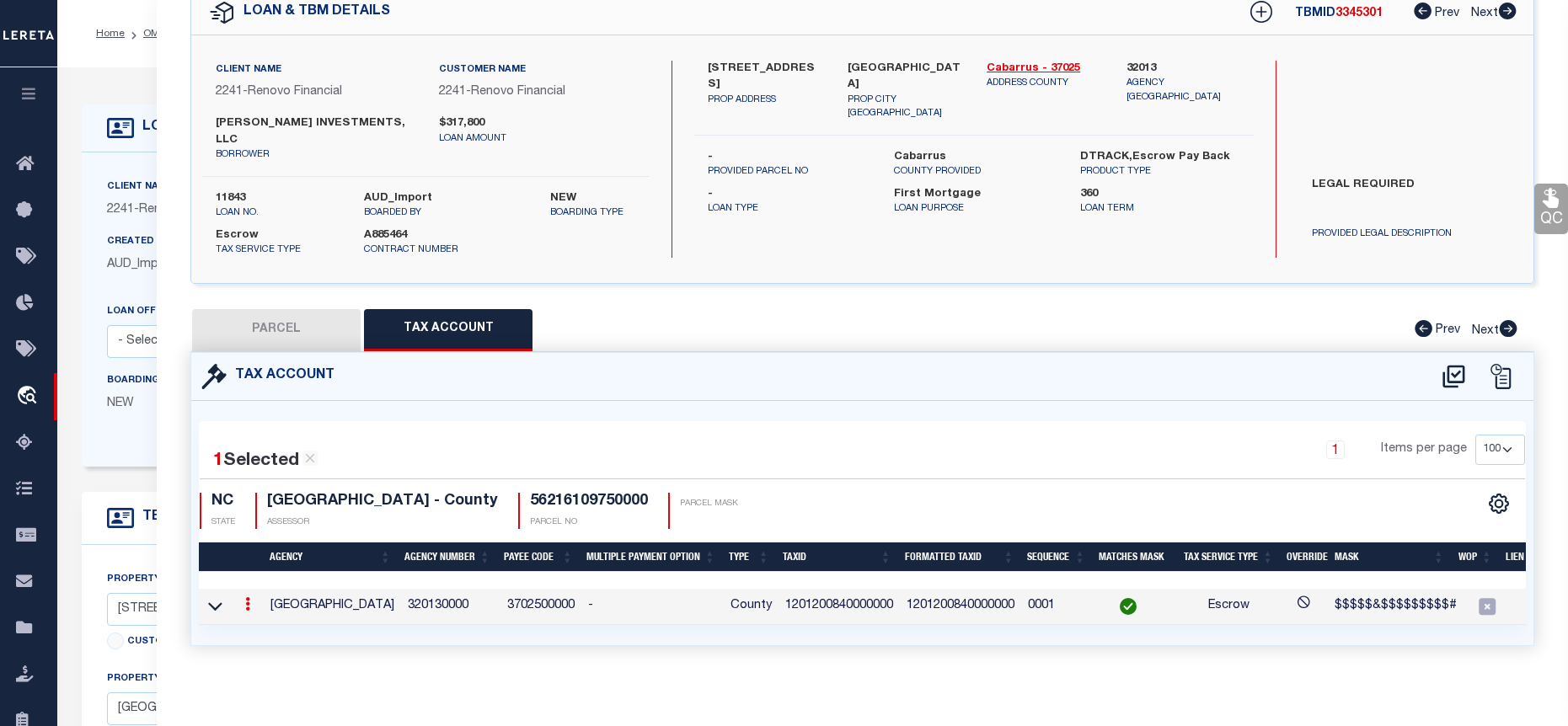
click at [242, 600] on link at bounding box center [248, 607] width 19 height 14
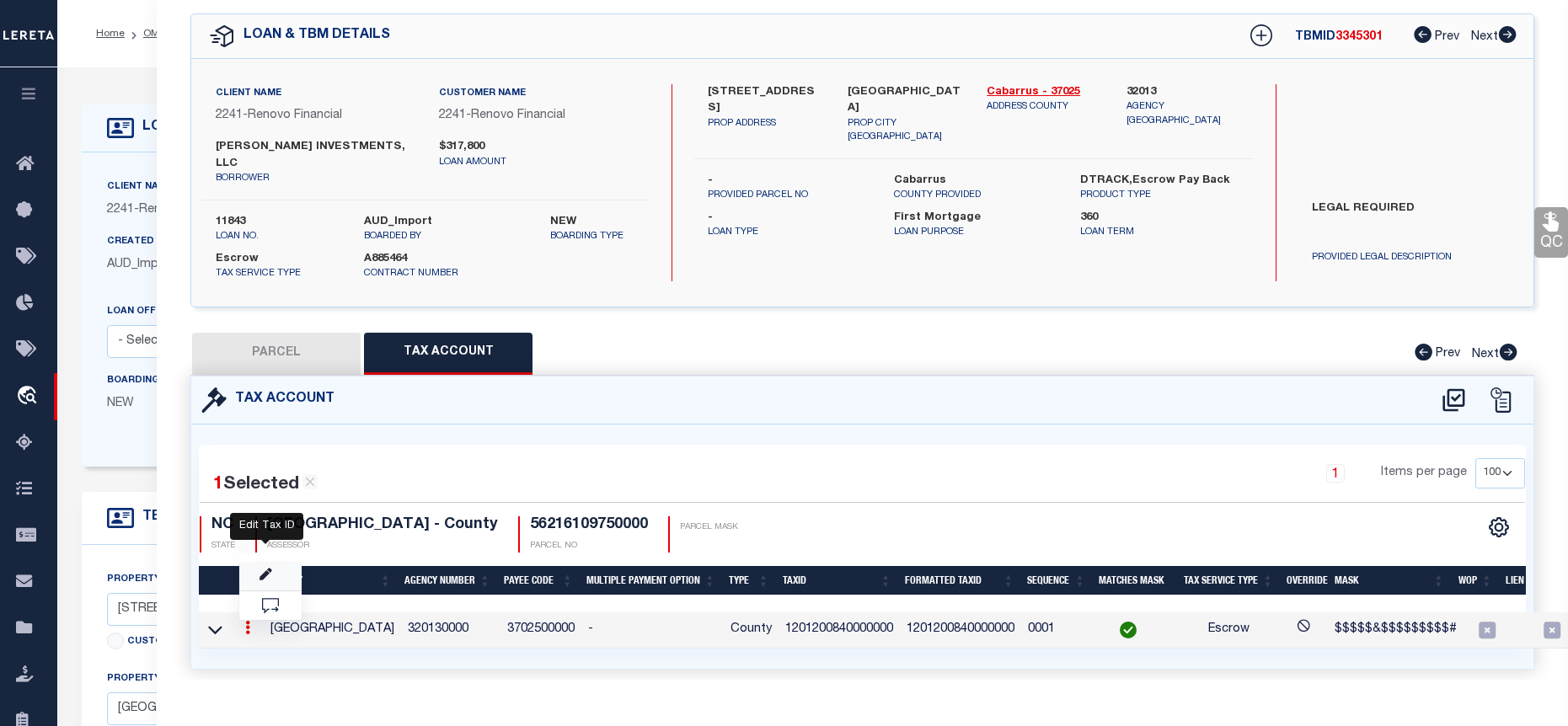
click at [265, 569] on icon "" at bounding box center [266, 575] width 13 height 13
type input "1201200840000000"
type textarea "$$$$$&$$$$$$$$$#"
checkbox input "true"
type input "XXXXXXXXXXXXXXXX*"
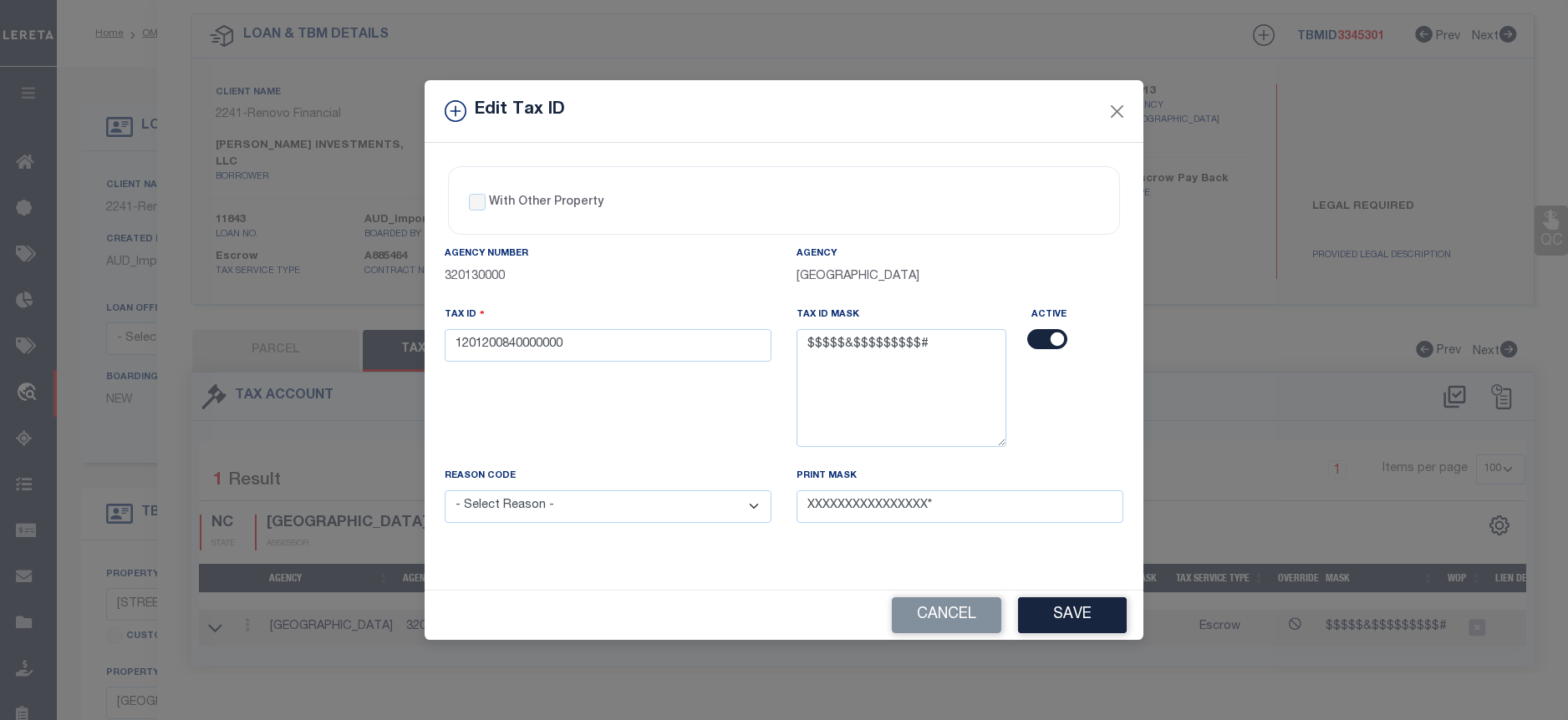
click at [590, 504] on select "- Select Reason - 099 - Other (Provide additional detail) ACT - Agency Changed …" at bounding box center [607, 506] width 326 height 32
select select "ACT"
click at [444, 491] on select "- Select Reason - 099 - Other (Provide additional detail) ACT - Agency Changed …" at bounding box center [607, 506] width 326 height 32
click at [1082, 619] on button "Save" at bounding box center [1072, 616] width 109 height 36
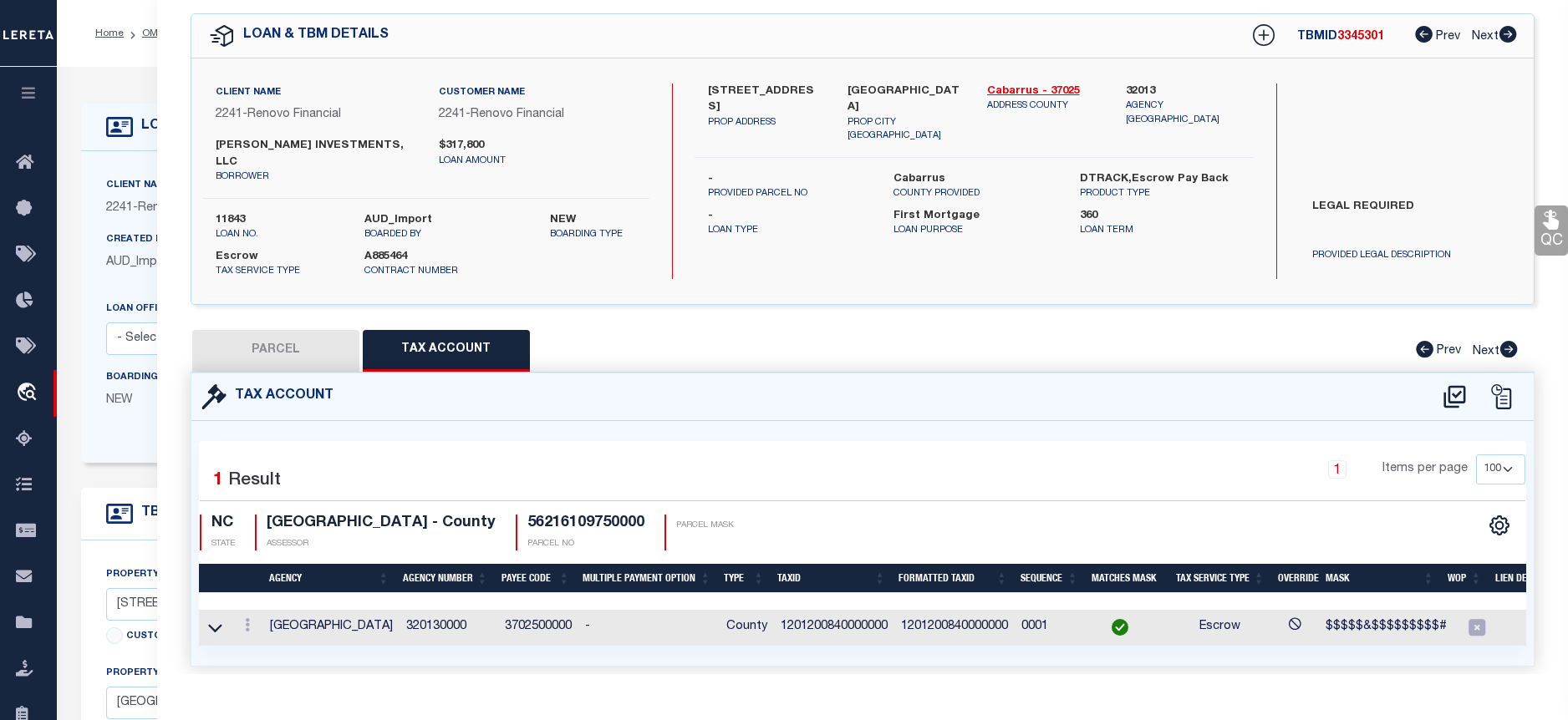
select select
click at [250, 621] on link at bounding box center [246, 628] width 19 height 14
click at [270, 639] on link at bounding box center [268, 652] width 62 height 28
select select "ACT"
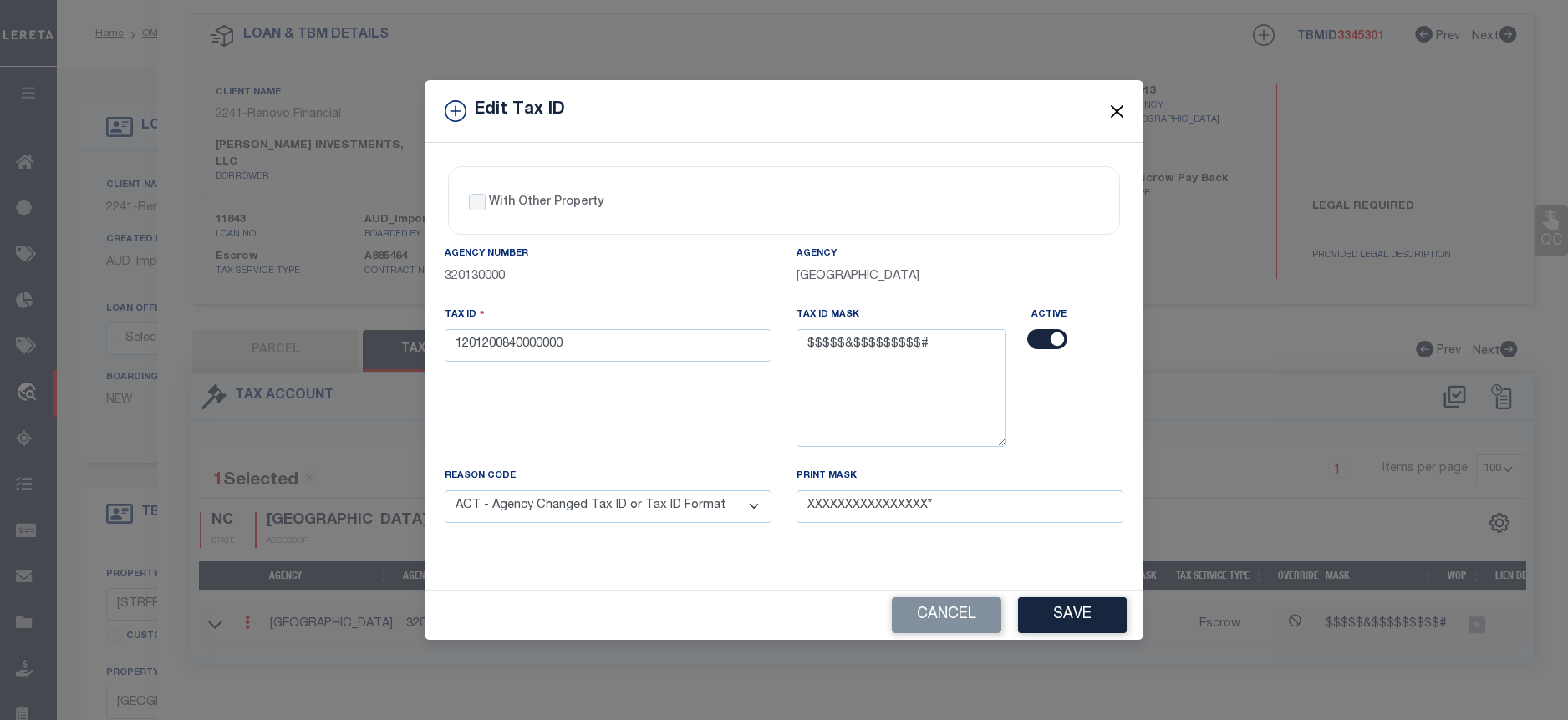
click at [1109, 109] on button "Close" at bounding box center [1118, 111] width 22 height 22
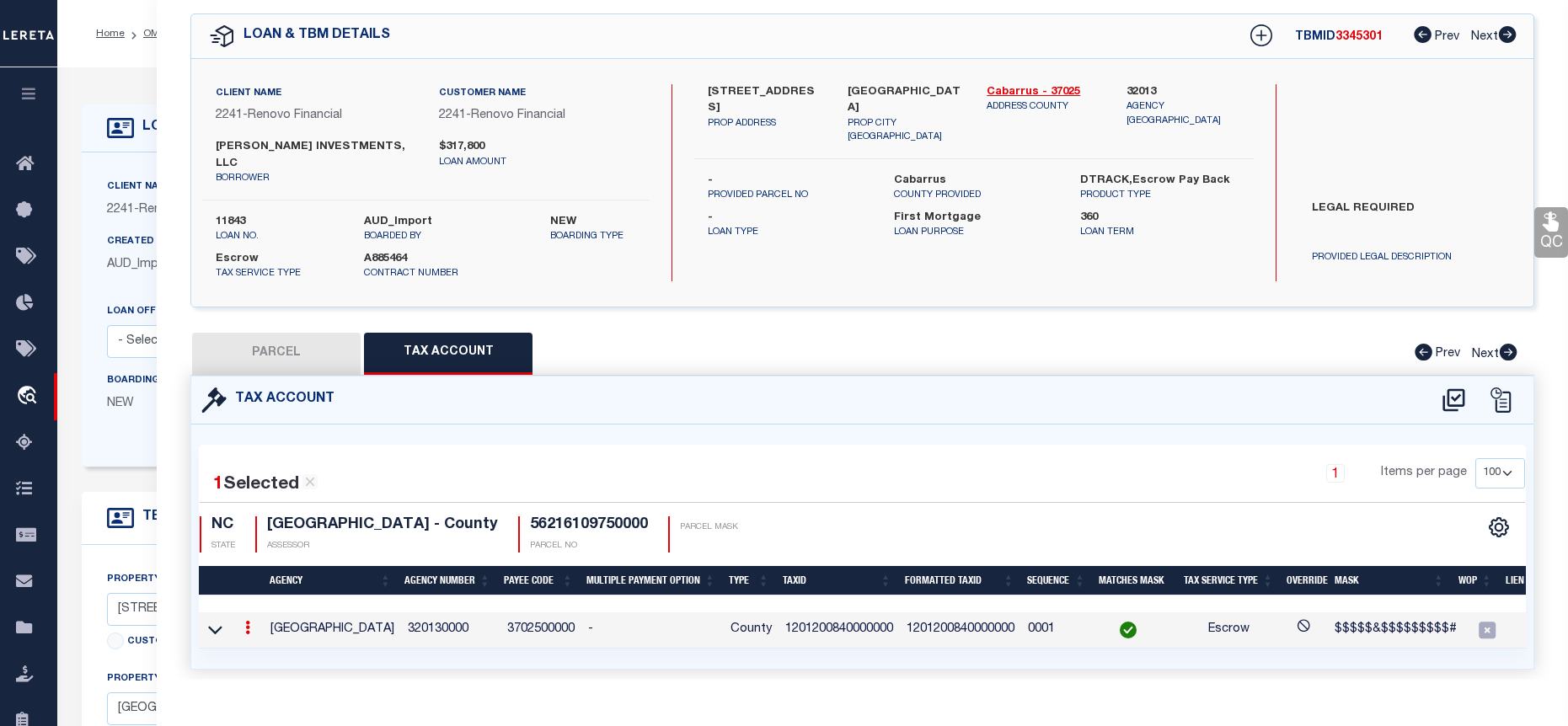
click at [272, 333] on button "PARCEL" at bounding box center [276, 353] width 168 height 42
select select "AS"
select select
checkbox input "false"
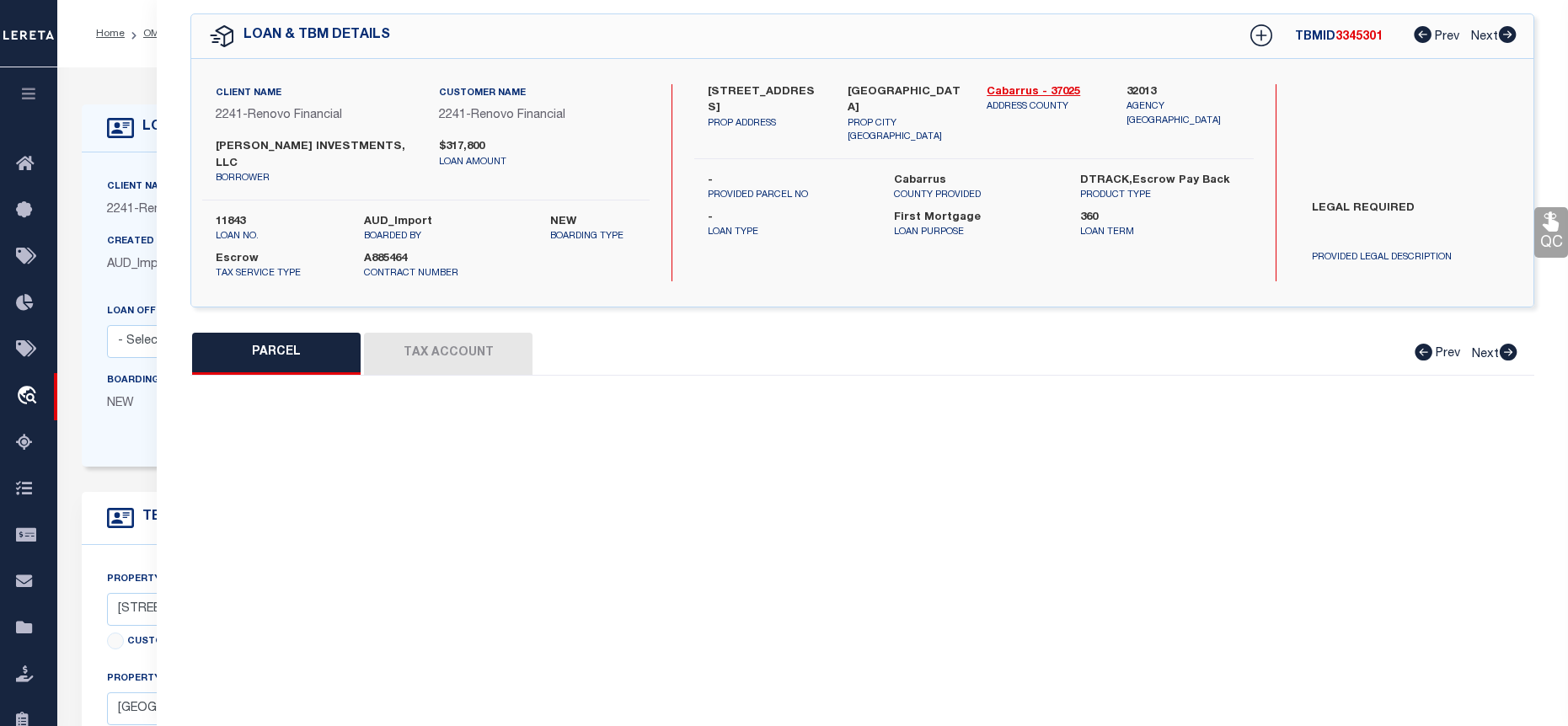
select select "BP"
type input "SANGSTER INVESTMENTS, LLC"
select select "AGW"
select select
type input "385 Church Street North"
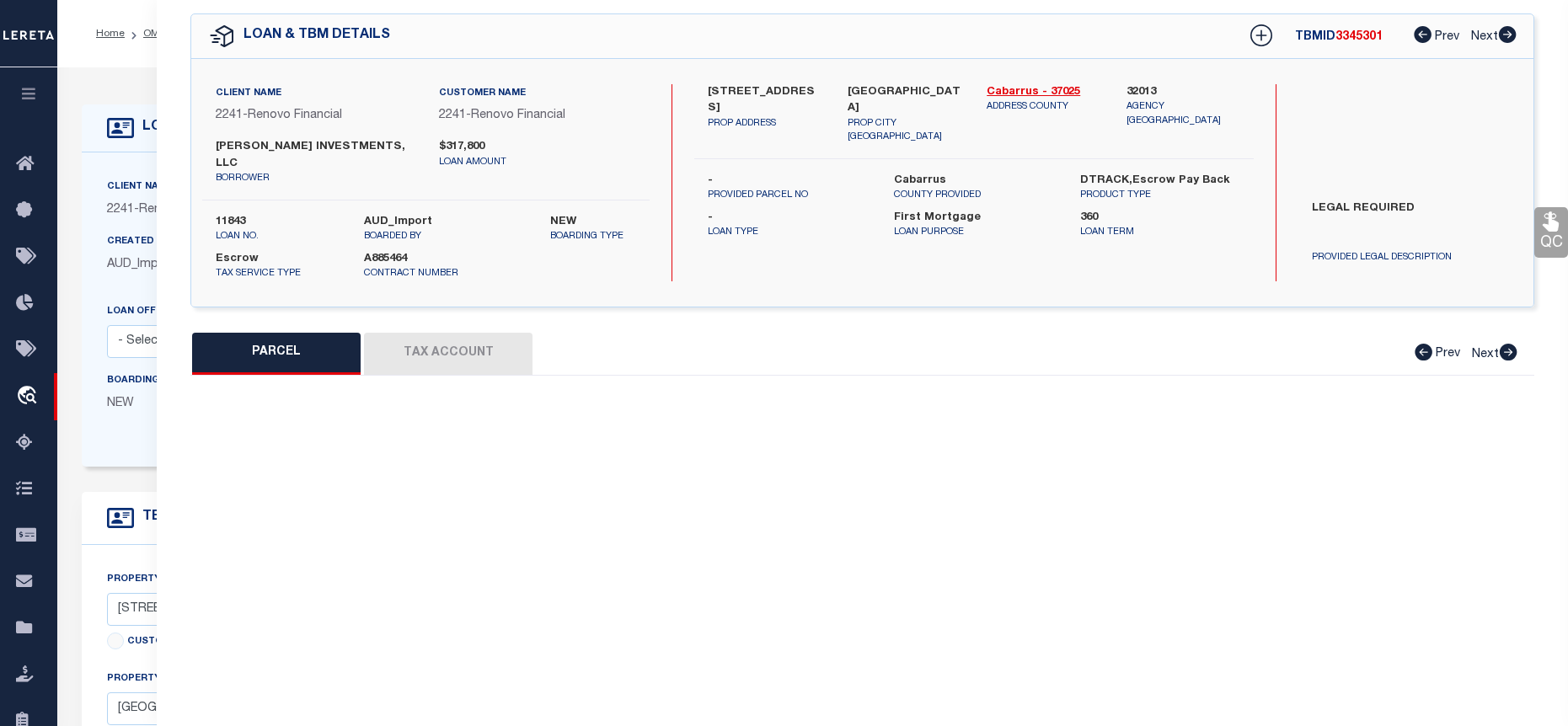
checkbox input "false"
type input "Concord, NC 28025"
type textarea "LTS 3-4 & P/O 5 AURORA HIGHLANDS SECT A"
type textarea "Lereta taxID mask requires the "TMP Number". MLC 4/15/2024 Unable to add the ta…"
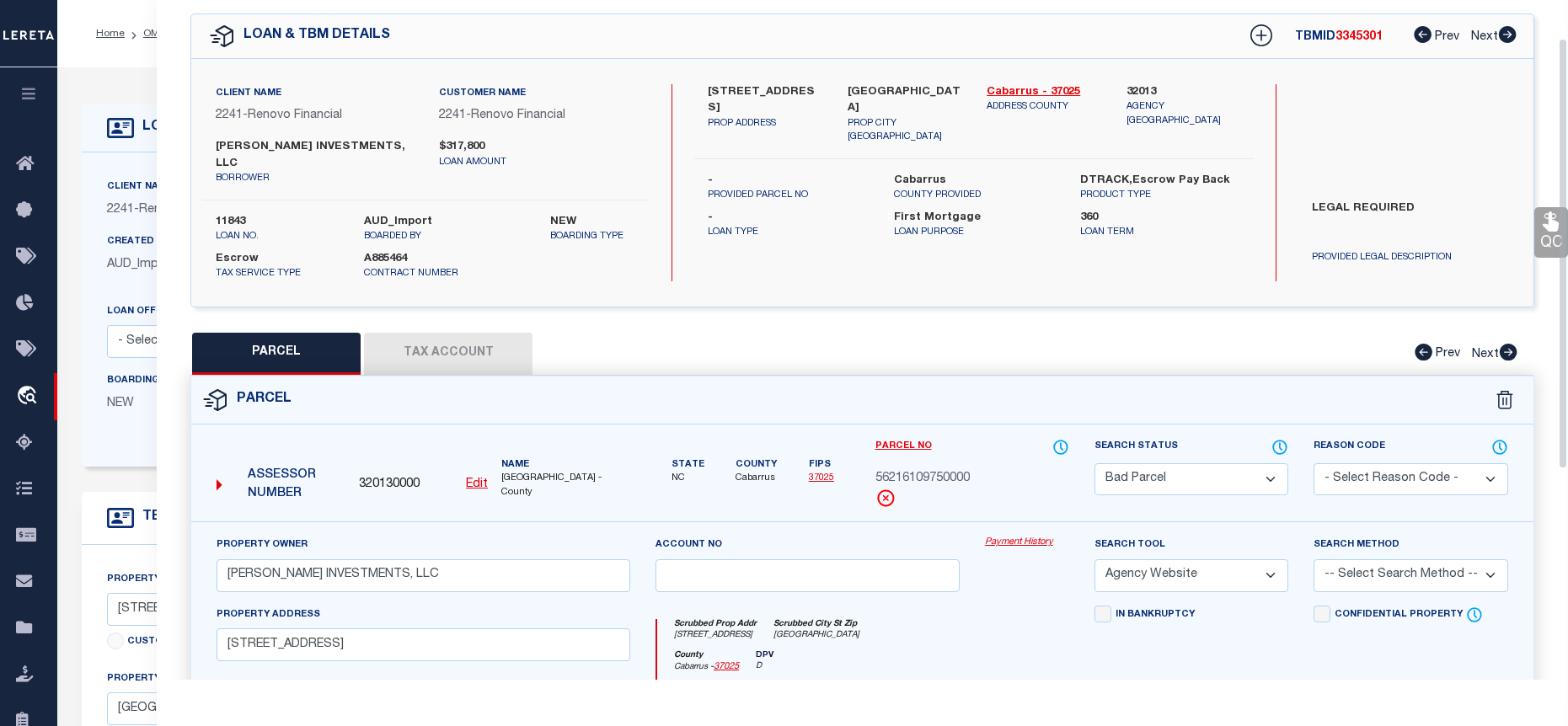
click at [438, 333] on button "Tax Account" at bounding box center [448, 353] width 168 height 42
select select "100"
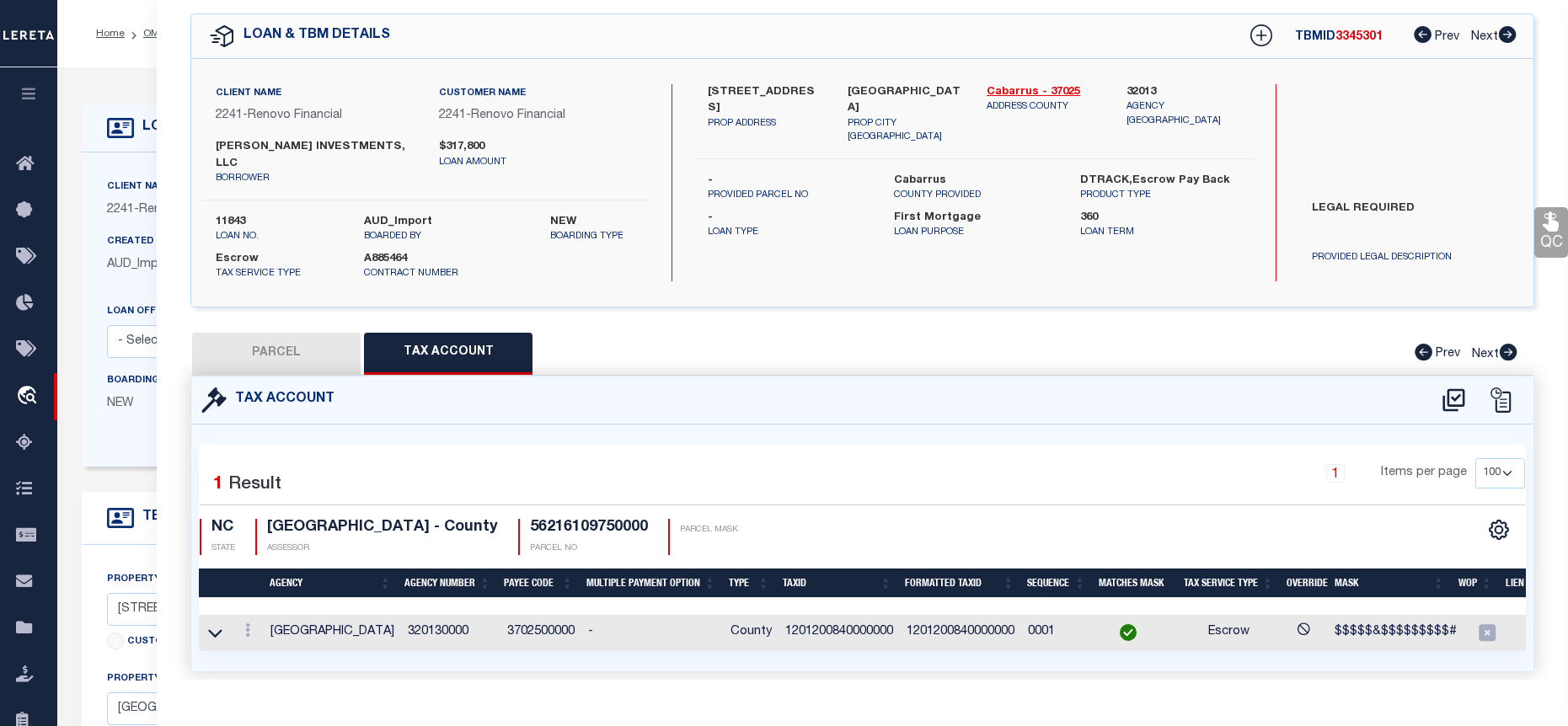
click at [254, 342] on button "PARCEL" at bounding box center [276, 353] width 168 height 42
select select "AS"
select select
checkbox input "false"
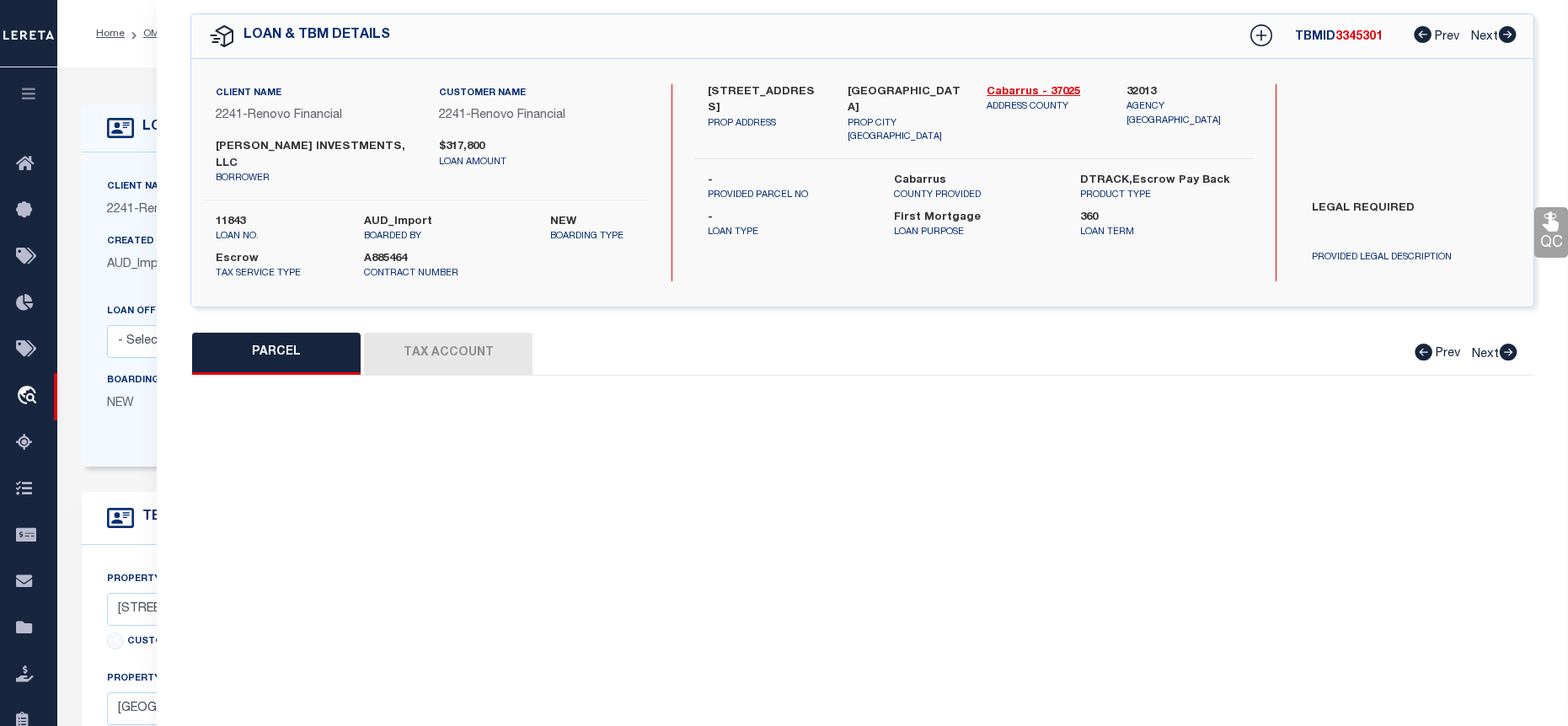
select select "BP"
type input "SANGSTER INVESTMENTS, LLC"
select select "AGW"
select select
type input "385 Church Street North"
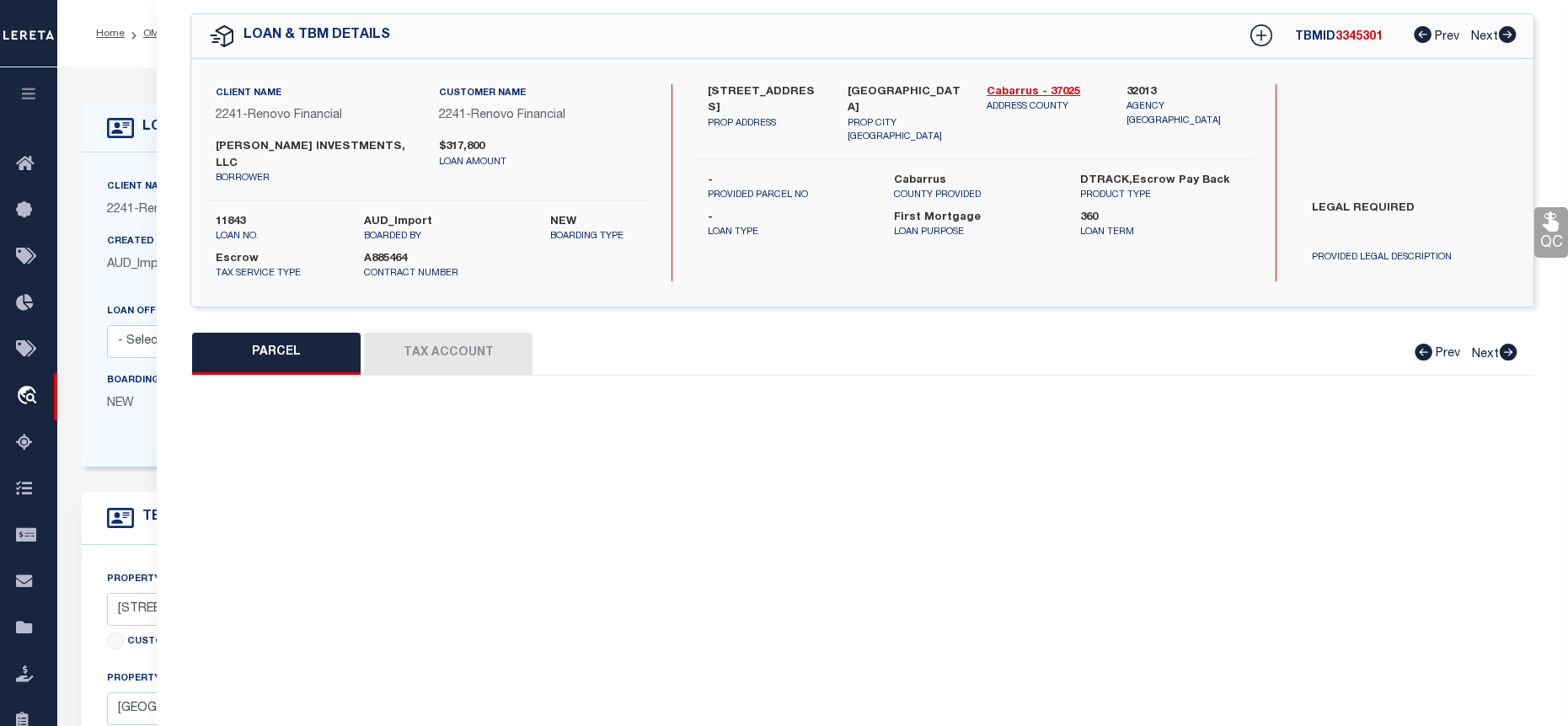
checkbox input "false"
type input "Concord, NC 28025"
type textarea "LTS 3-4 & P/O 5 AURORA HIGHLANDS SECT A"
type textarea "Lereta taxID mask requires the "TMP Number". MLC 4/15/2024 Unable to add the ta…"
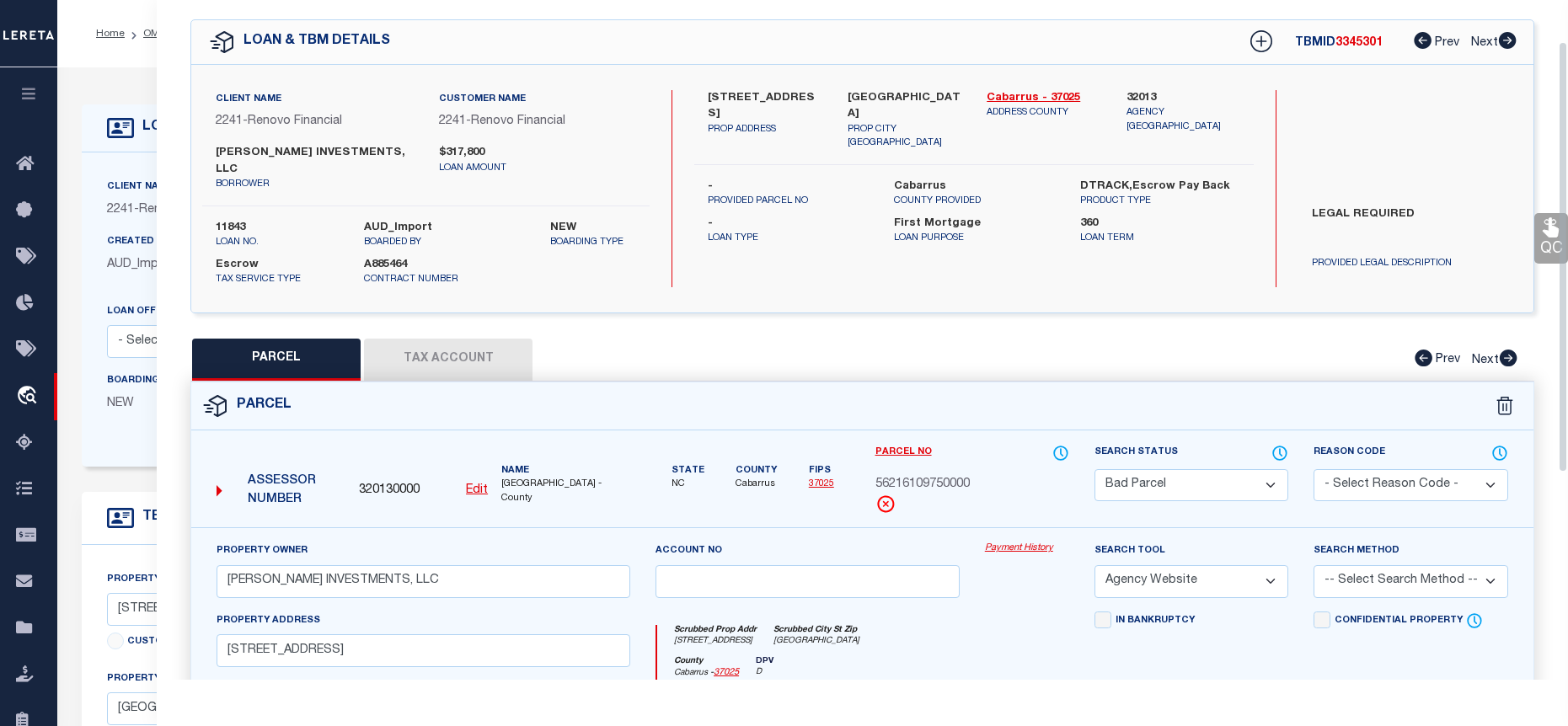
scroll to position [54, 0]
click at [392, 339] on button "Tax Account" at bounding box center [448, 360] width 168 height 42
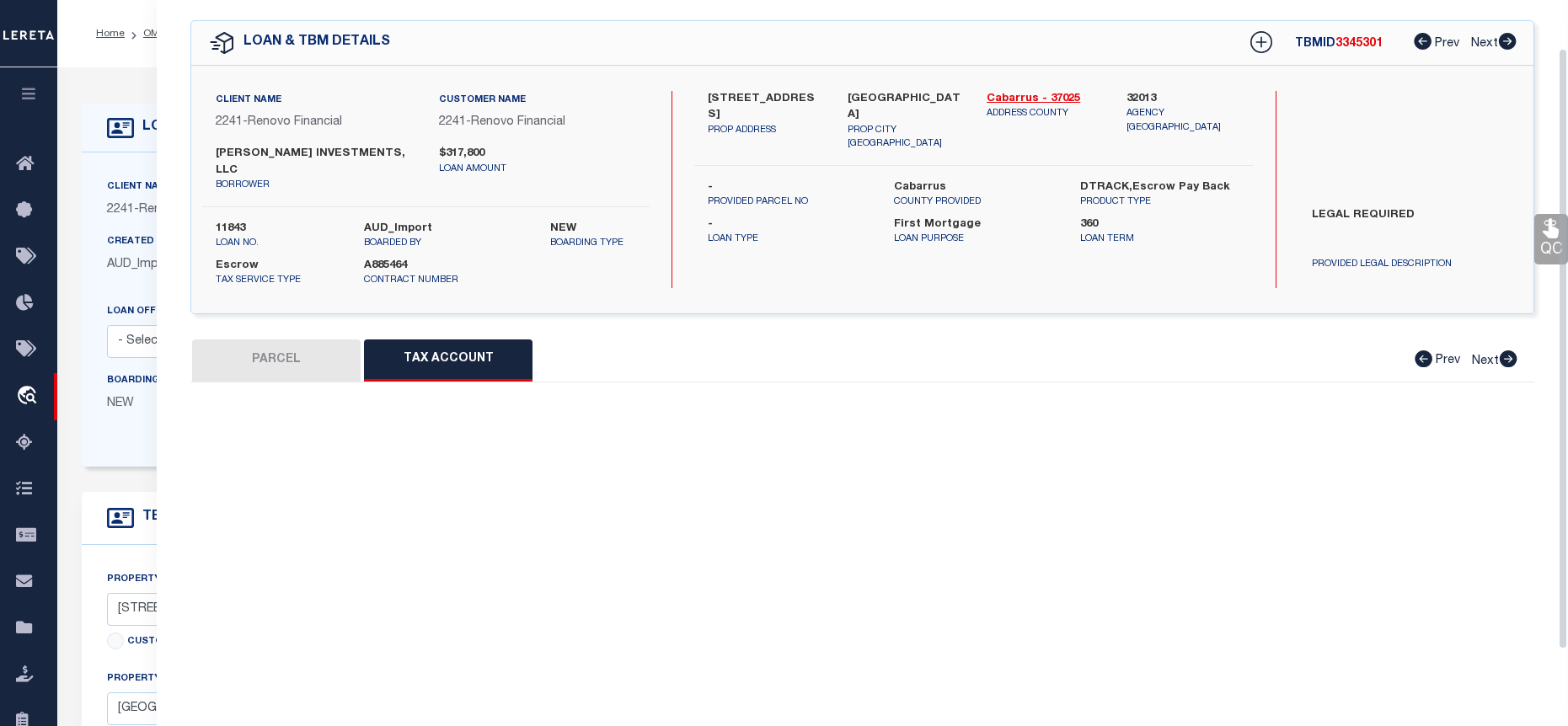
select select "100"
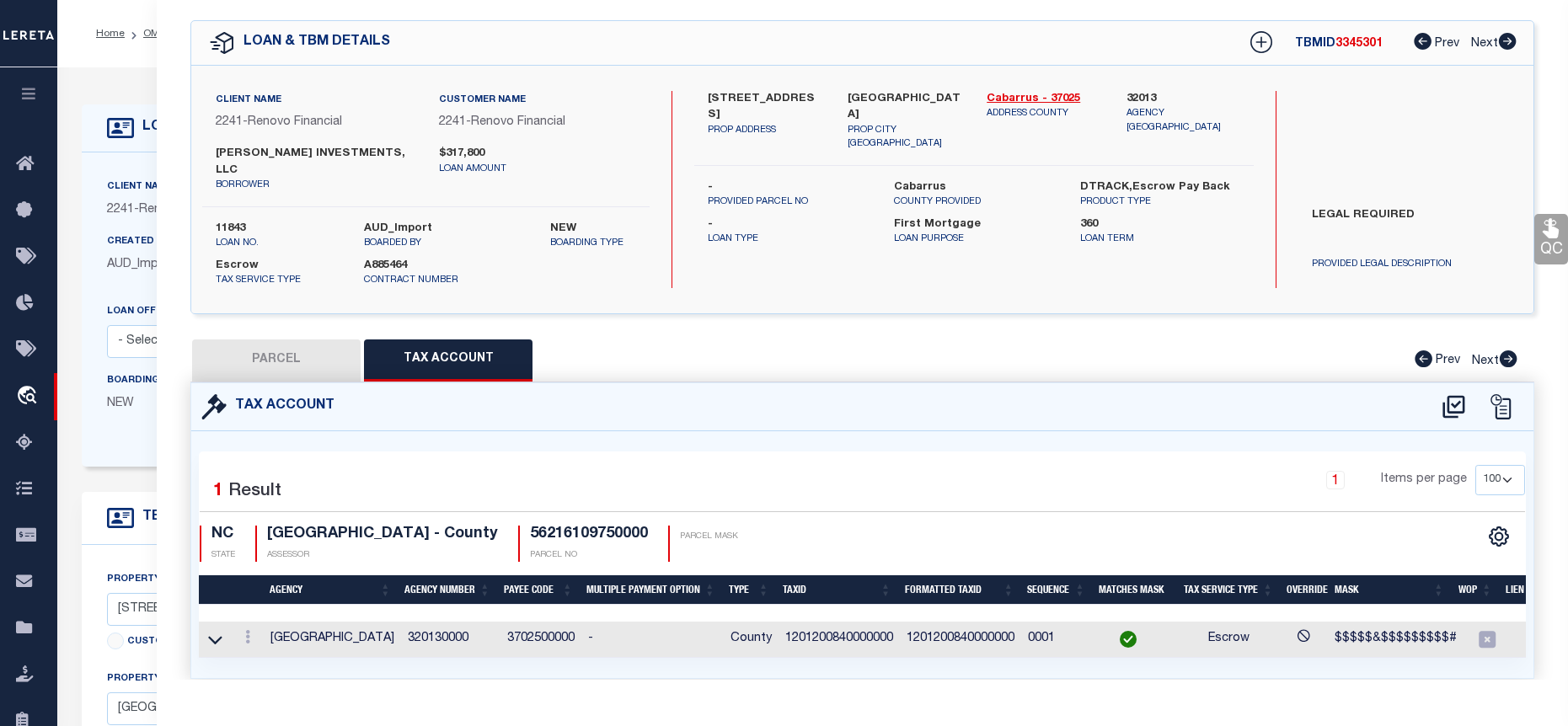
click at [246, 339] on button "PARCEL" at bounding box center [276, 360] width 168 height 42
select select "AS"
select select
checkbox input "false"
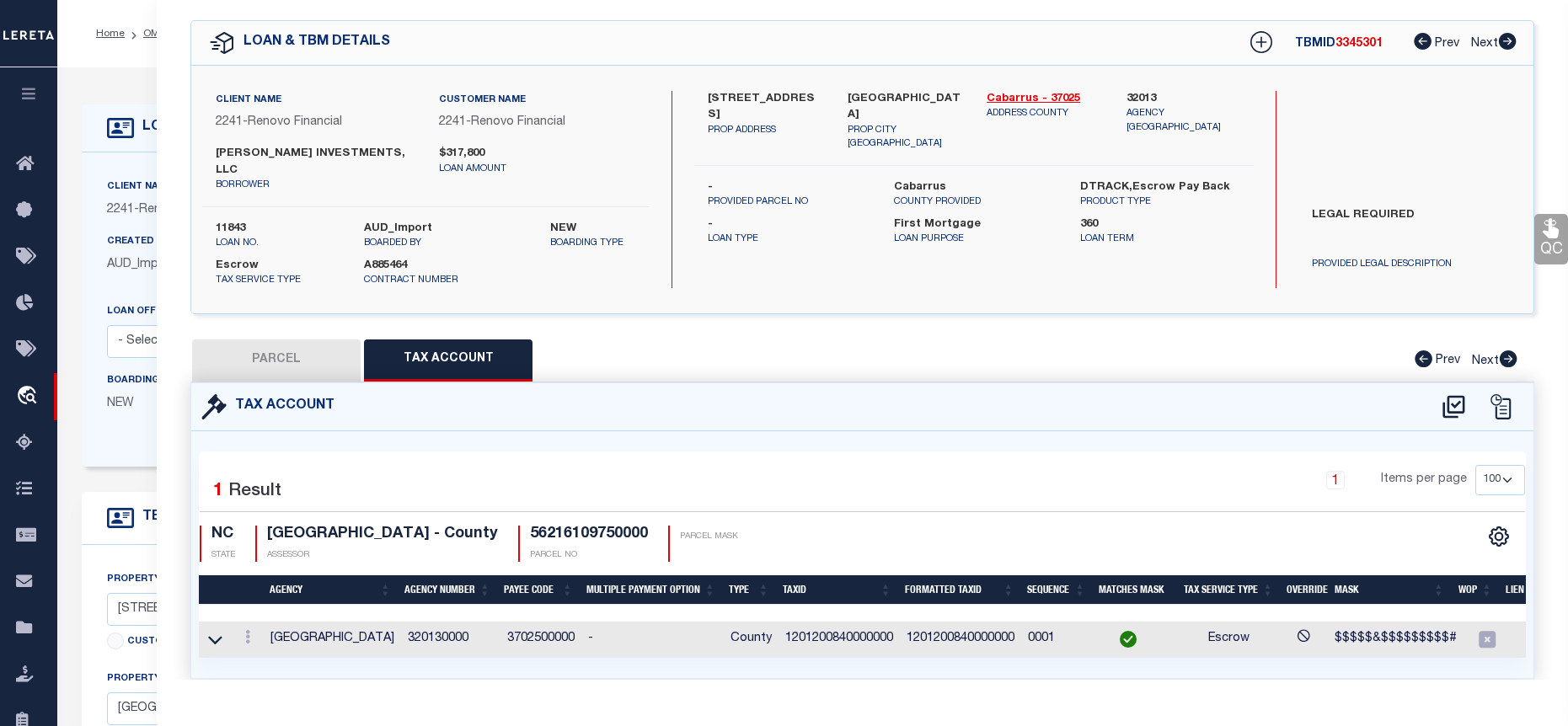
select select "BP"
type input "SANGSTER INVESTMENTS, LLC"
select select "AGW"
select select
type input "385 Church Street North"
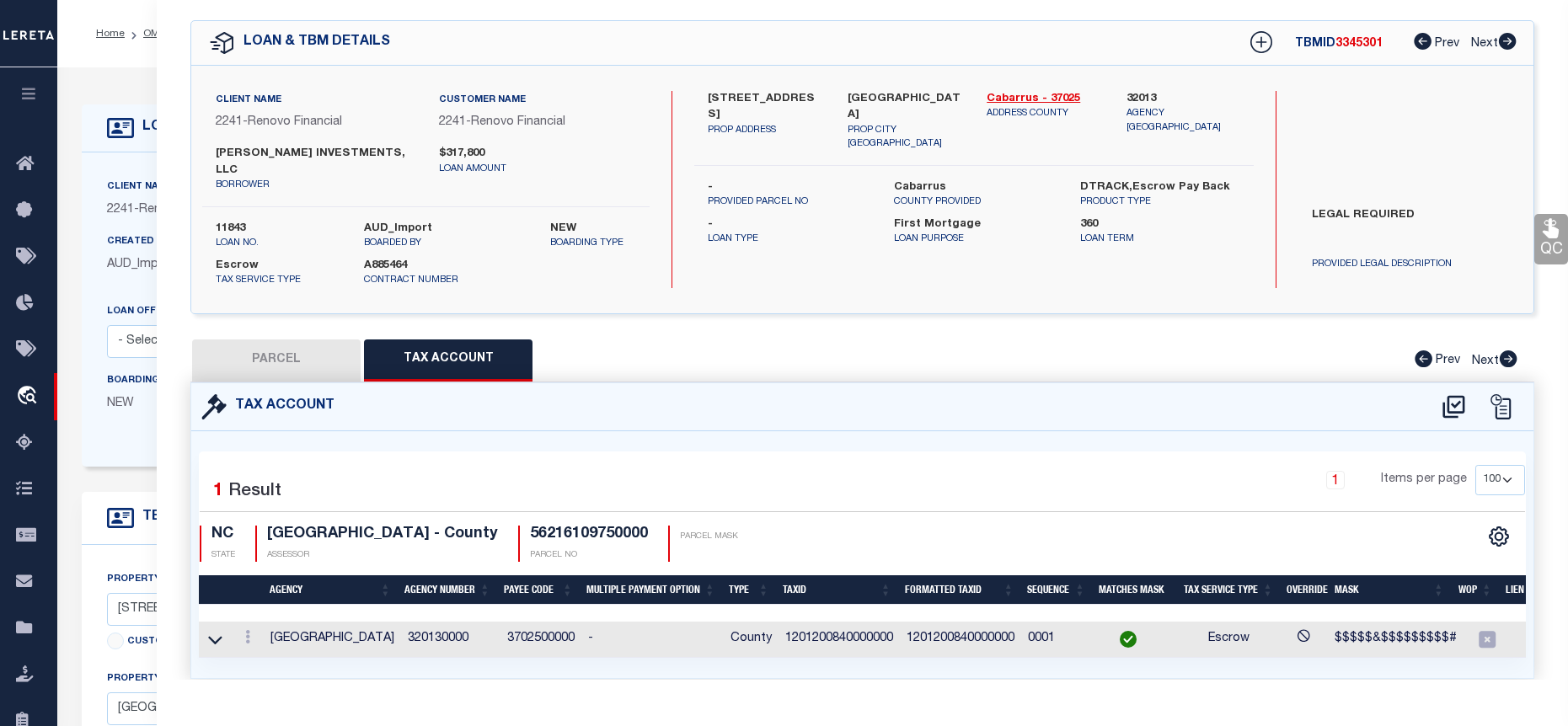
checkbox input "false"
type input "Concord, NC 28025"
type textarea "LTS 3-4 & P/O 5 AURORA HIGHLANDS SECT A"
type textarea "Lereta taxID mask requires the "TMP Number". MLC 4/15/2024 Unable to add the ta…"
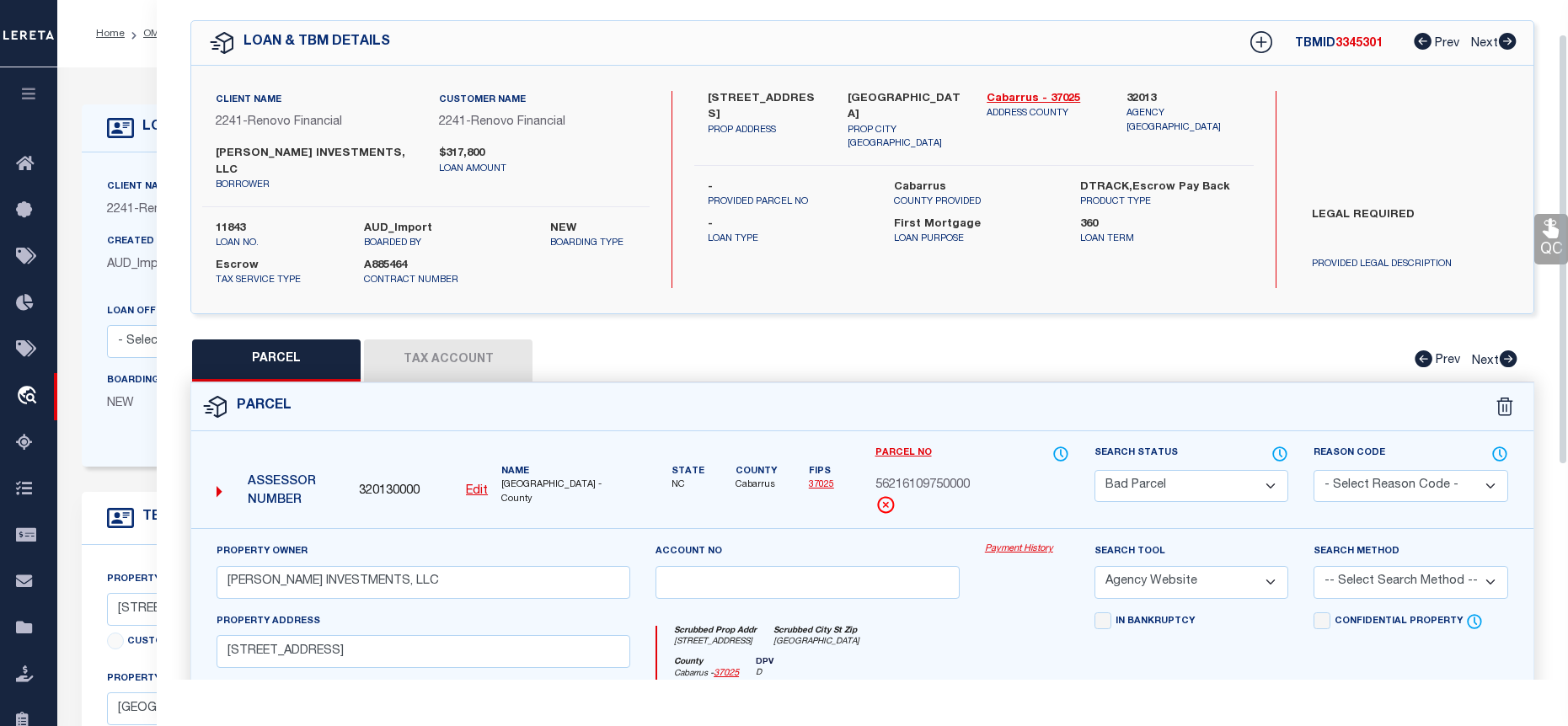
click at [462, 346] on button "Tax Account" at bounding box center [448, 360] width 168 height 42
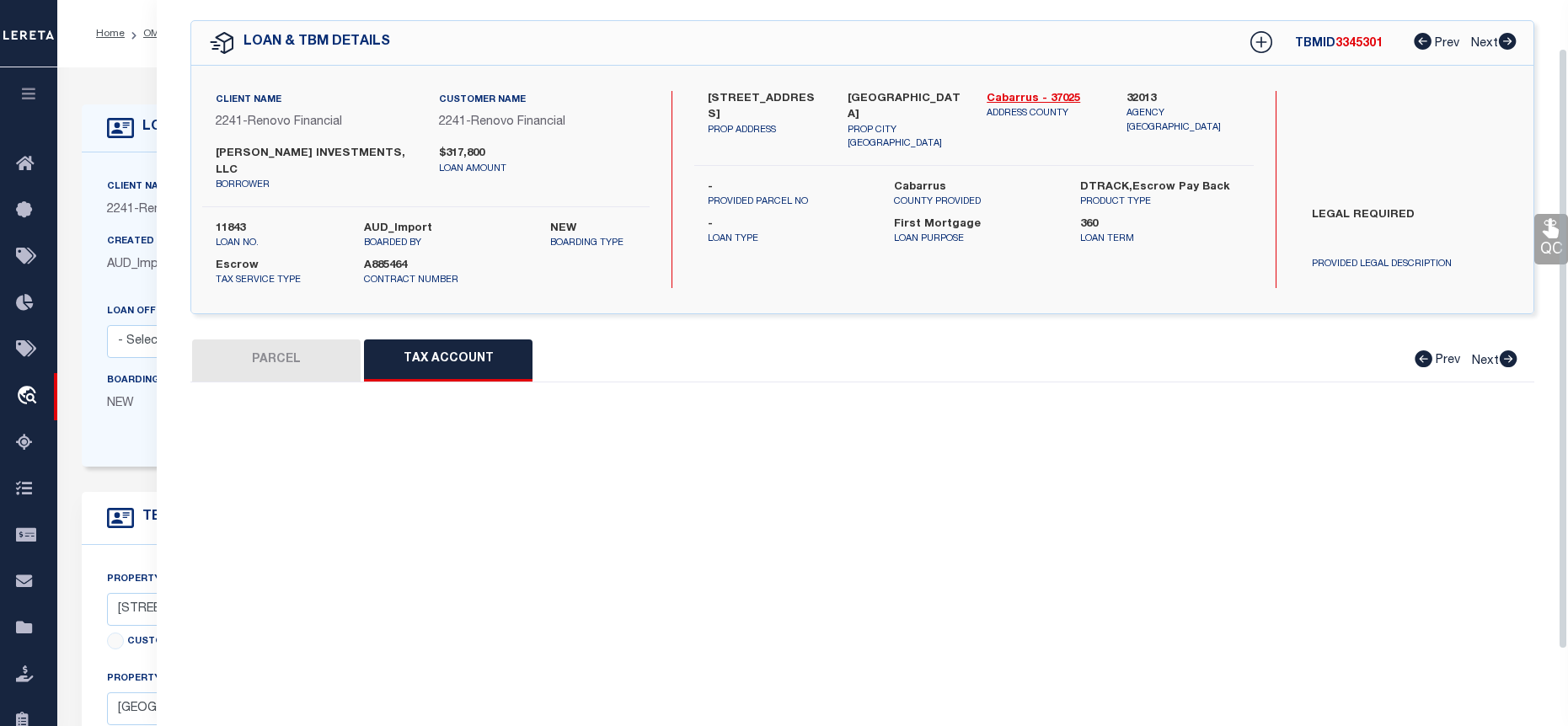
select select "100"
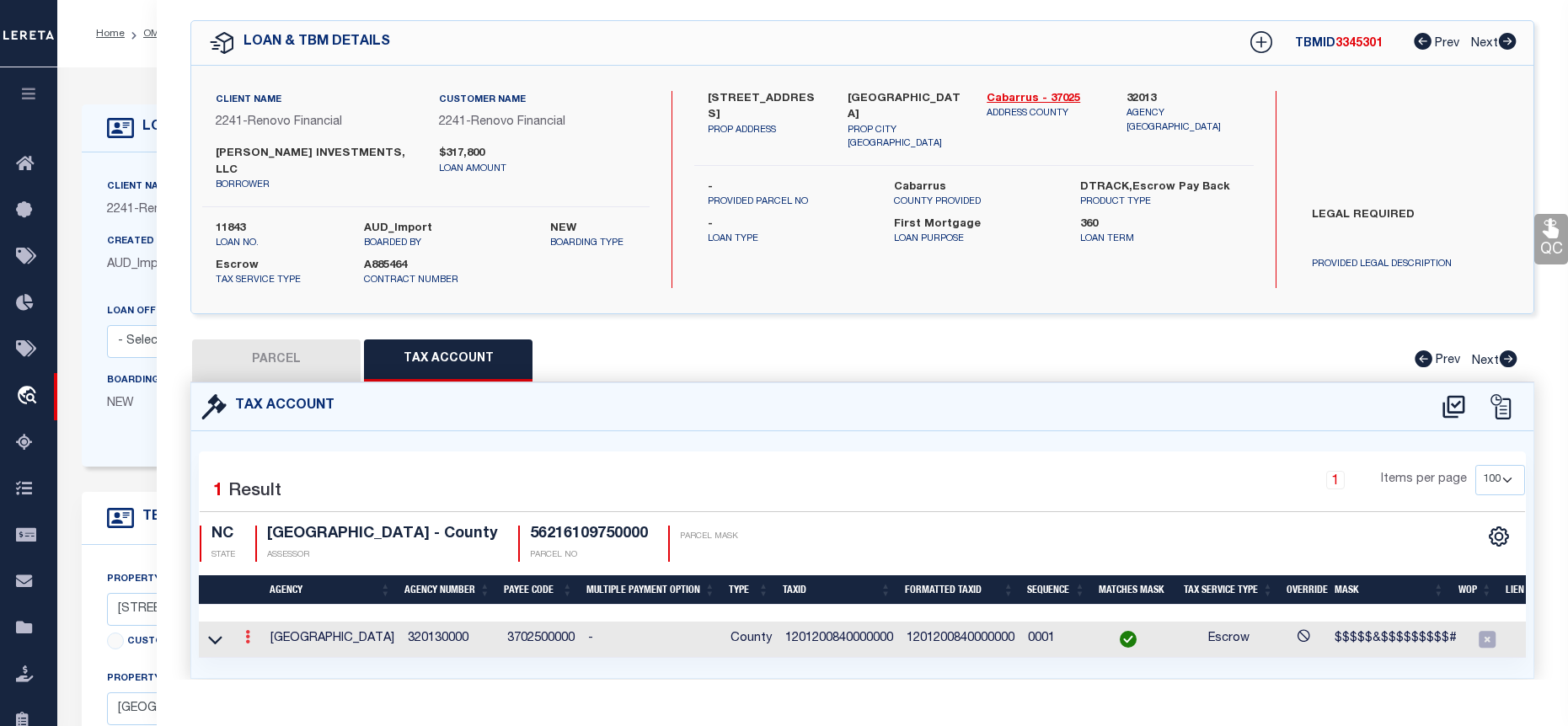
click at [248, 630] on icon at bounding box center [248, 637] width 5 height 14
click at [261, 657] on icon "" at bounding box center [266, 663] width 13 height 13
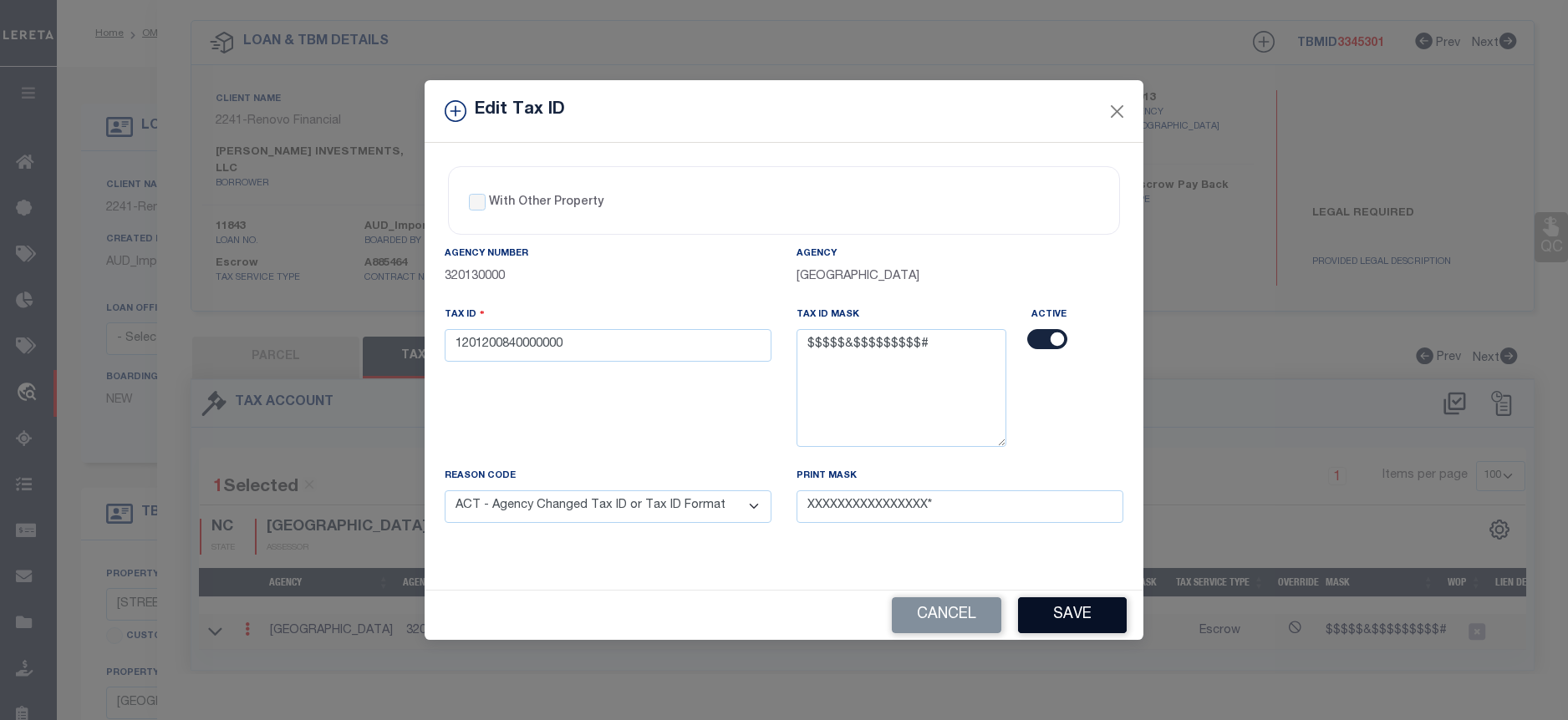
click at [1090, 600] on button "Save" at bounding box center [1072, 616] width 109 height 36
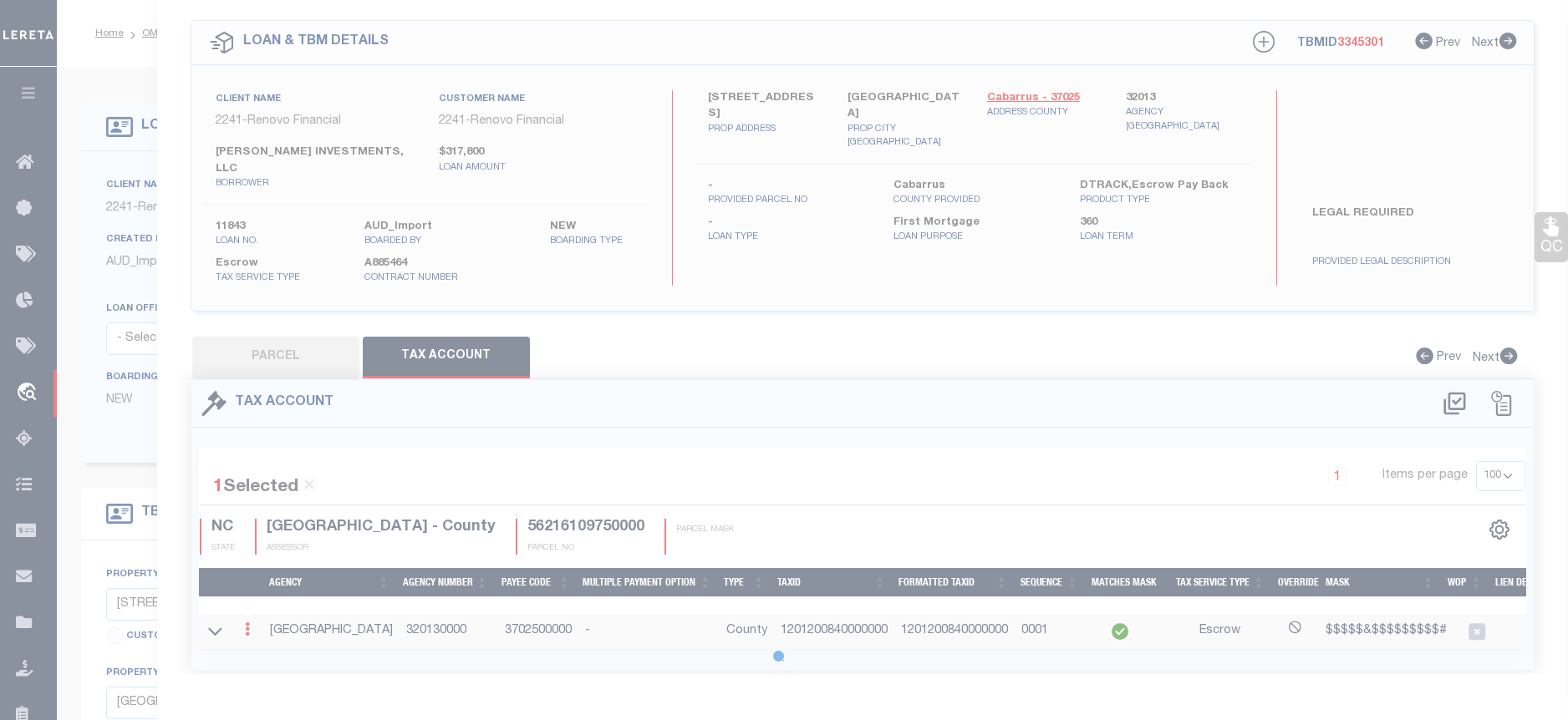
select select
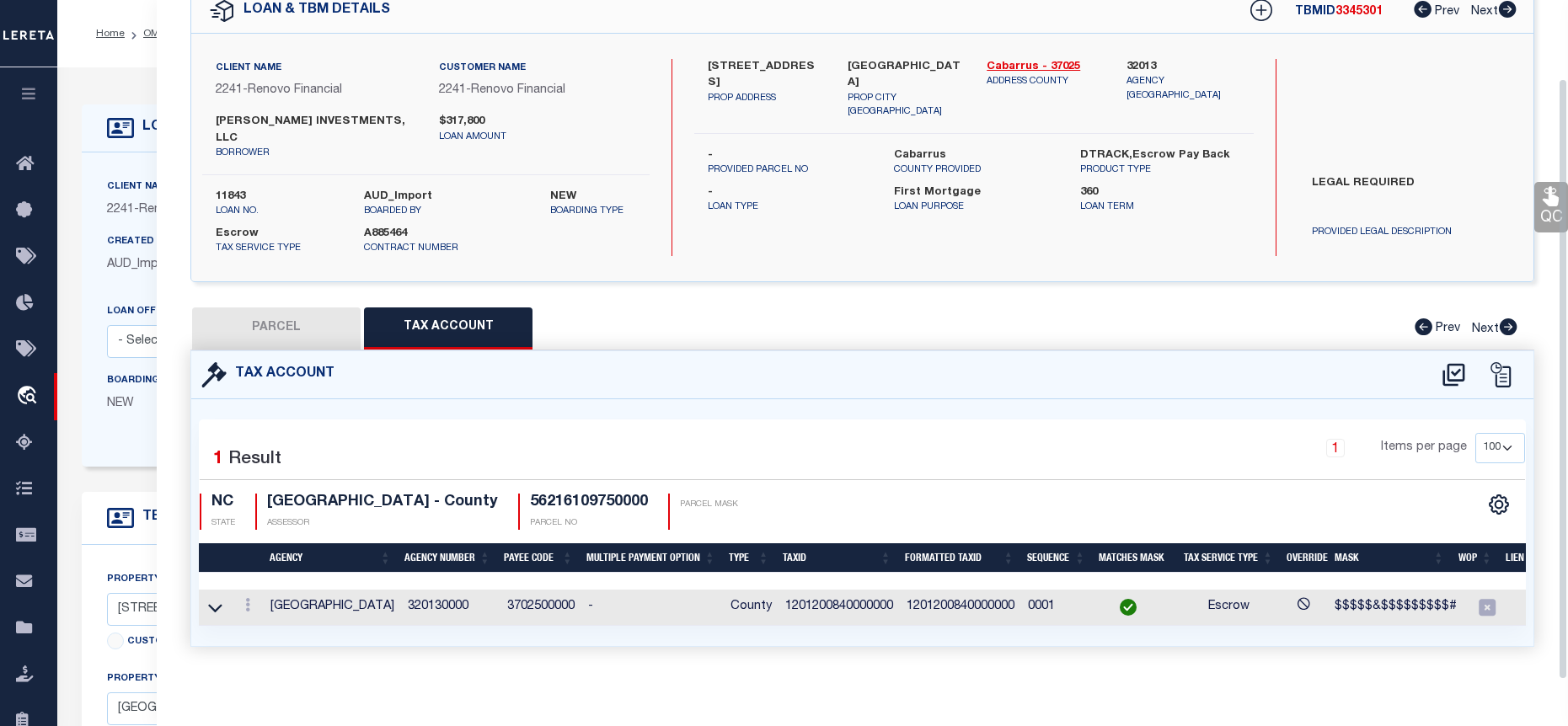
scroll to position [87, 0]
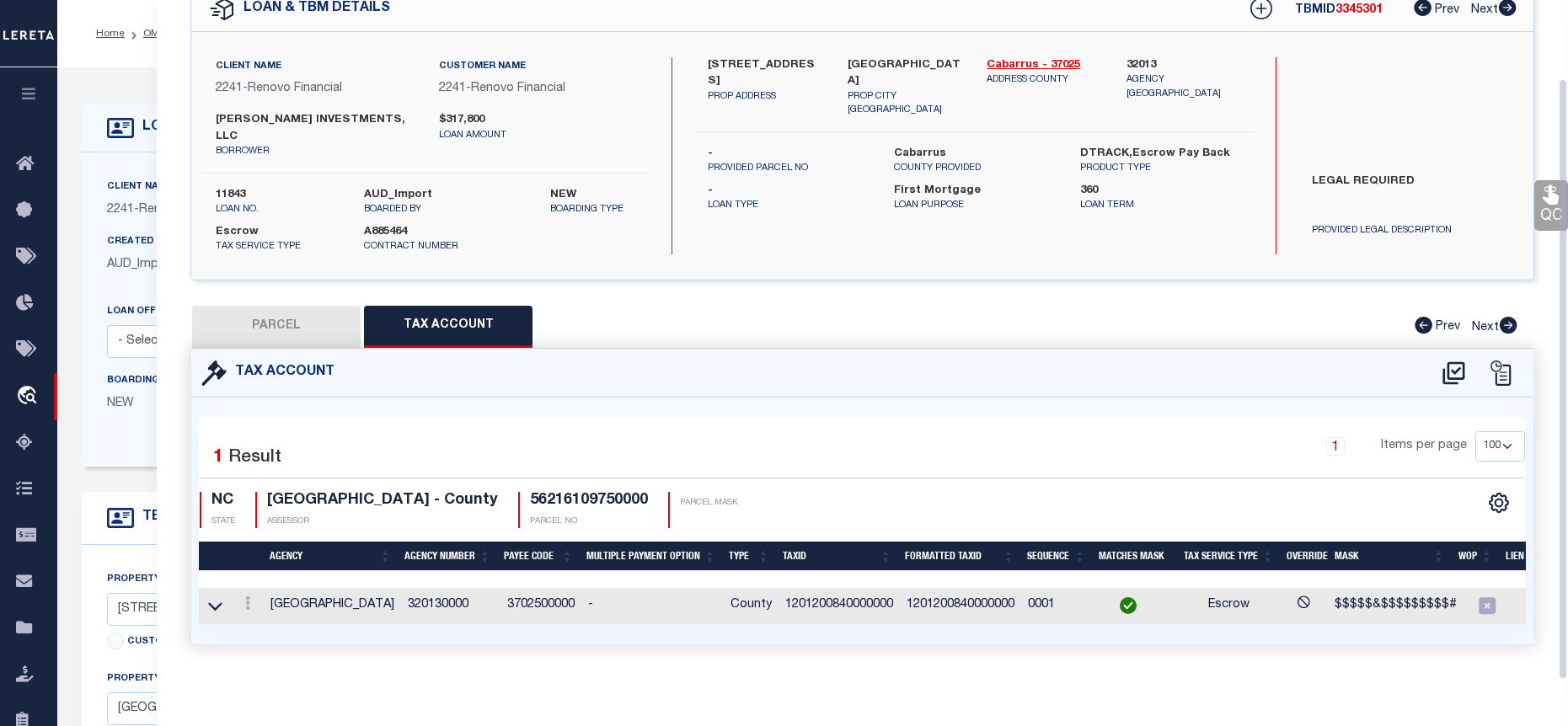
click at [331, 306] on button "PARCEL" at bounding box center [276, 327] width 168 height 42
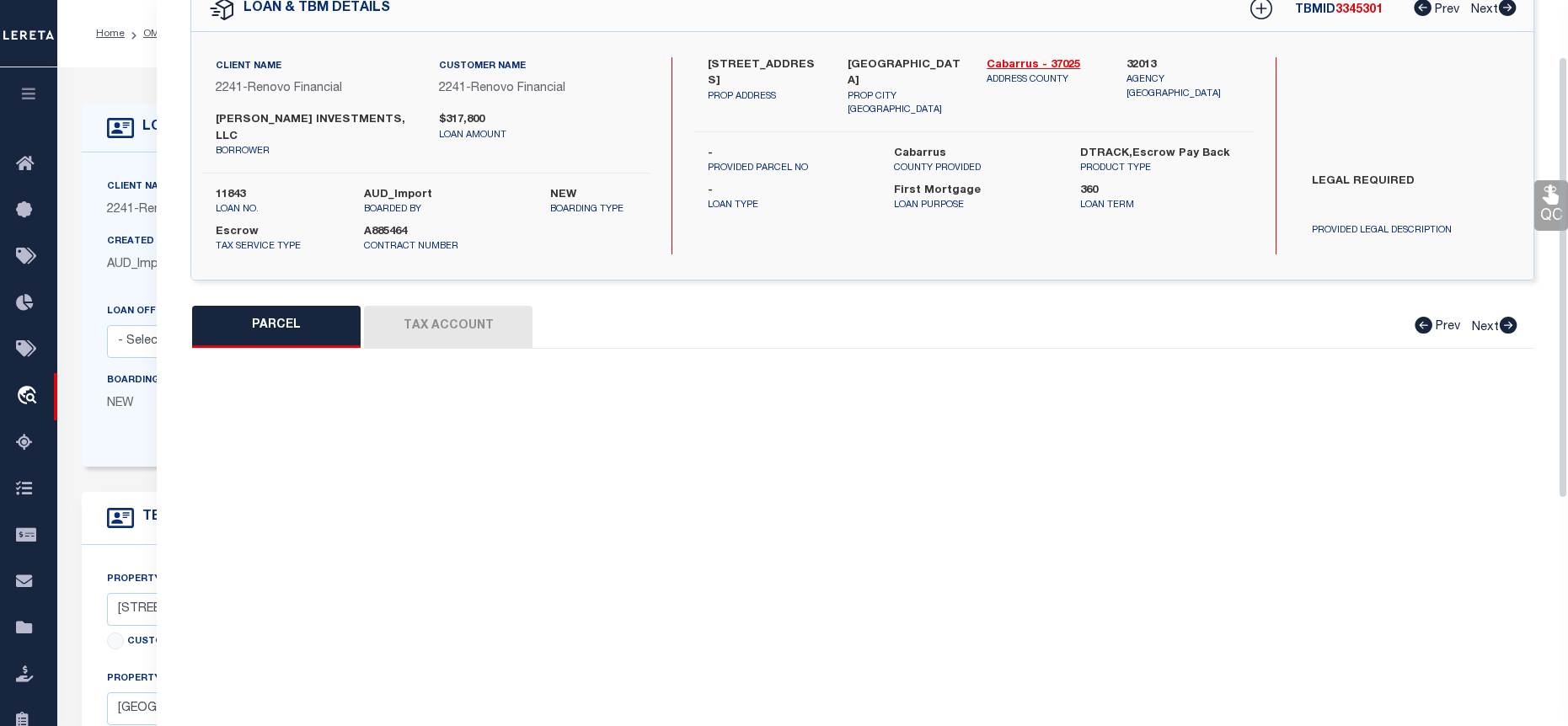
select select "AS"
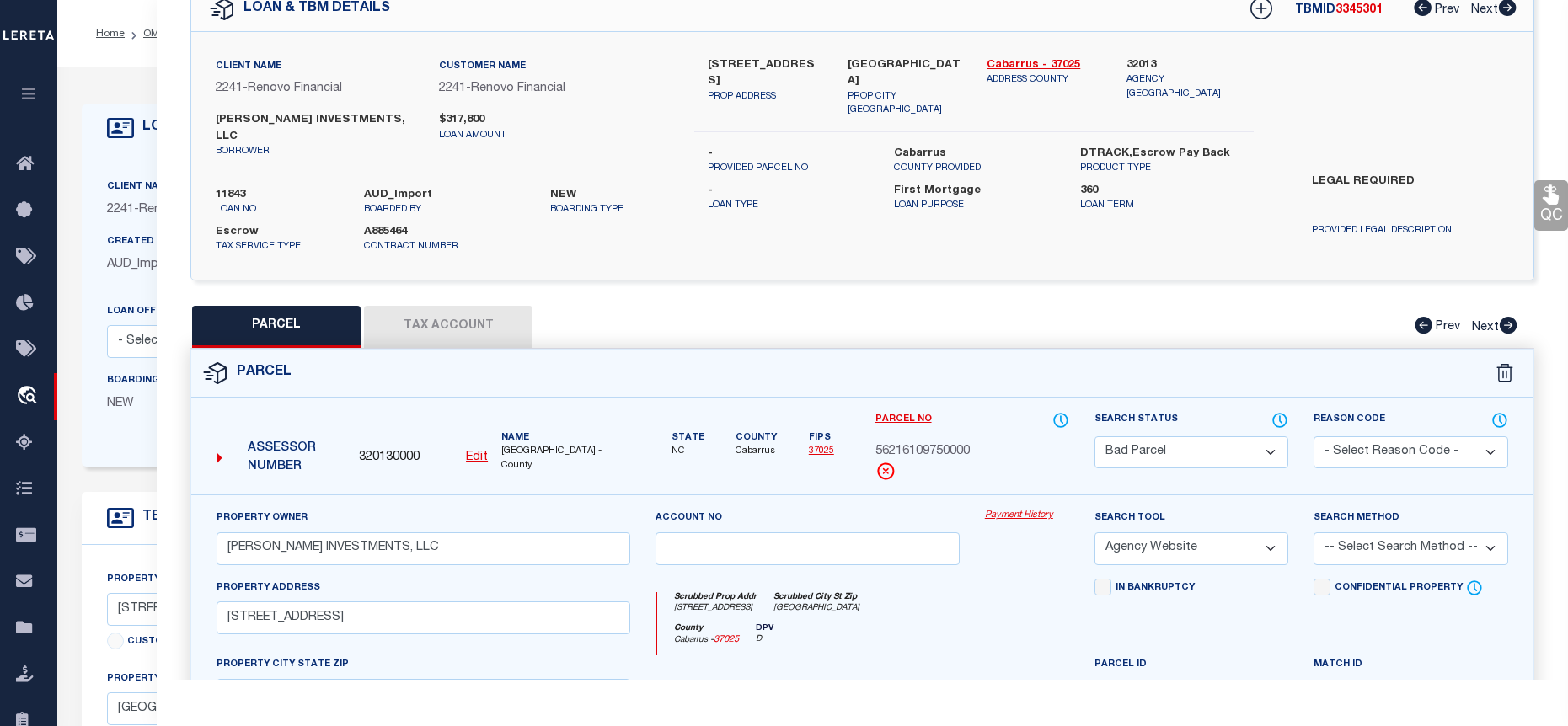
click at [1282, 436] on select "Automated Search Bad Parcel Complete Duplicate Parcel High Dollar Reporting In …" at bounding box center [1191, 452] width 194 height 32
click at [1094, 436] on select "Automated Search Bad Parcel Complete Duplicate Parcel High Dollar Reporting In …" at bounding box center [1191, 452] width 194 height 32
click at [467, 278] on div "QC QC QC" at bounding box center [862, 505] width 1412 height 1086
click at [468, 306] on button "Tax Account" at bounding box center [448, 327] width 168 height 42
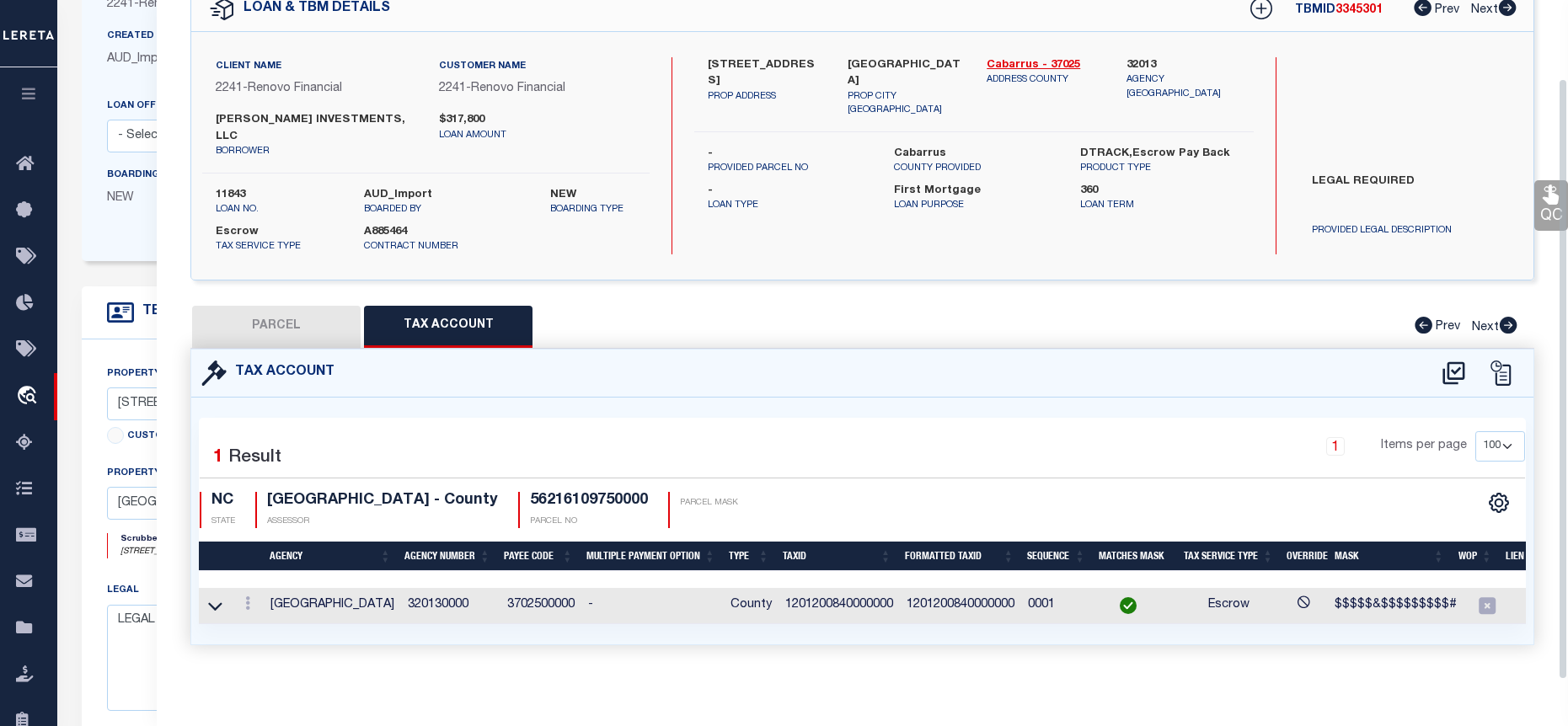
scroll to position [253, 0]
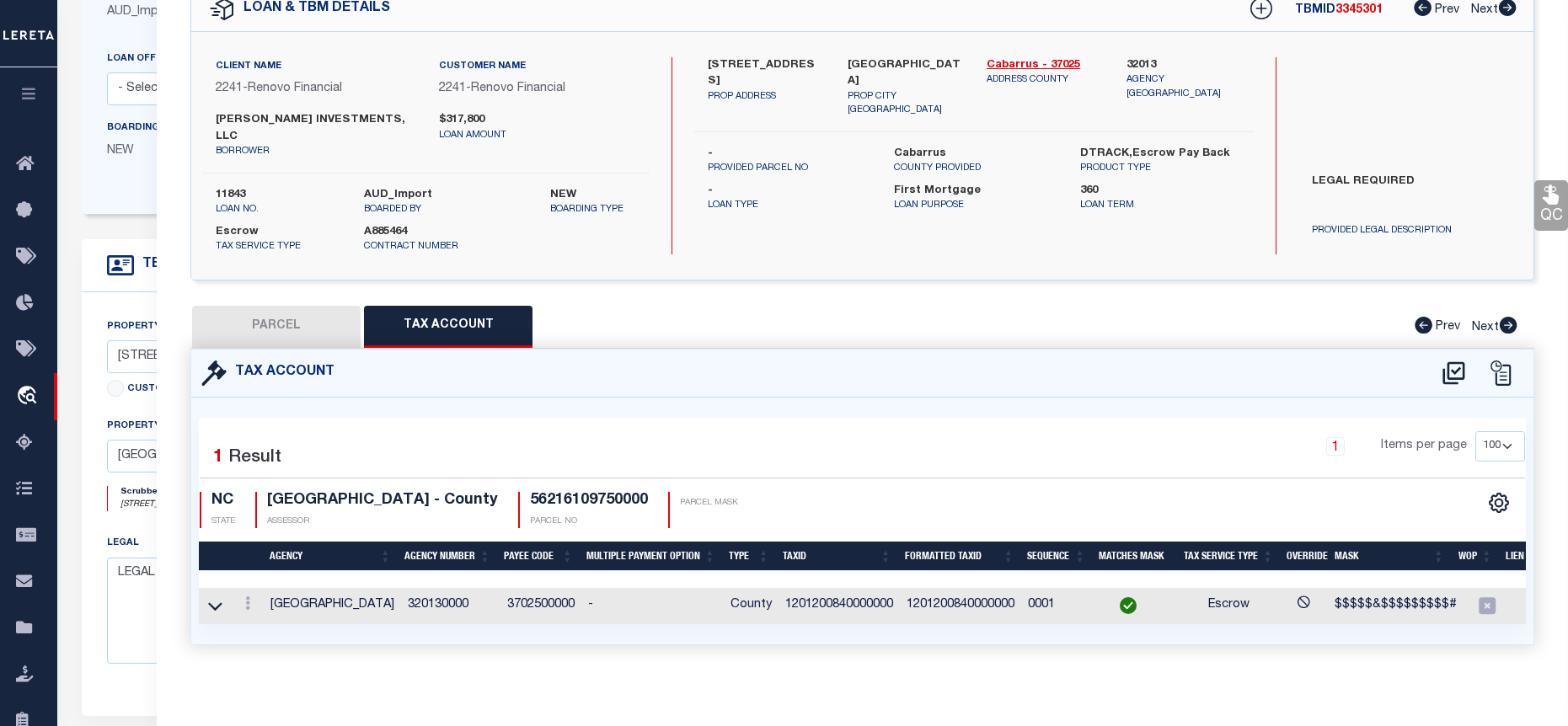
click at [257, 325] on button "PARCEL" at bounding box center [276, 327] width 168 height 42
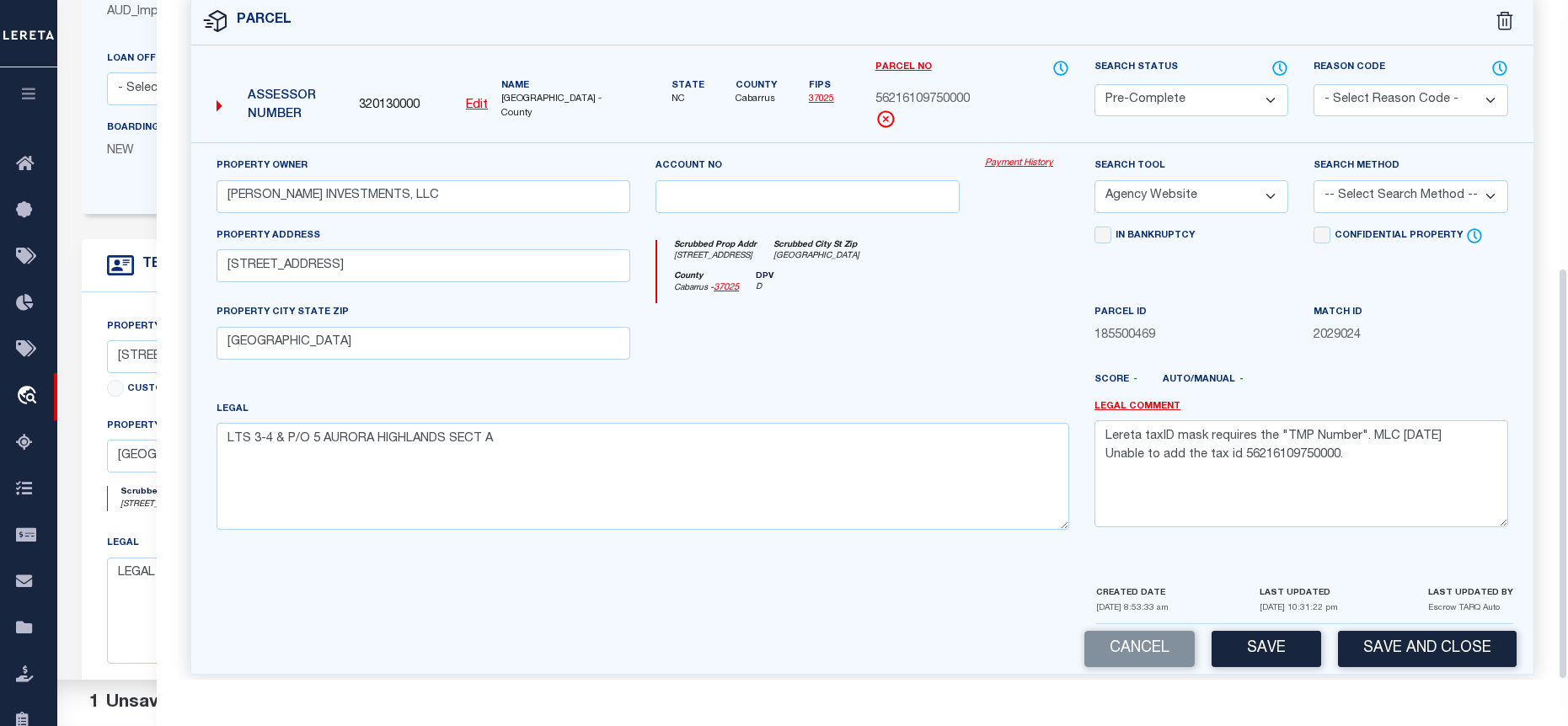
scroll to position [440, 0]
click at [1368, 441] on textarea "Lereta taxID mask requires the "TMP Number". MLC 4/15/2024 Unable to add the ta…" at bounding box center [1301, 473] width 414 height 106
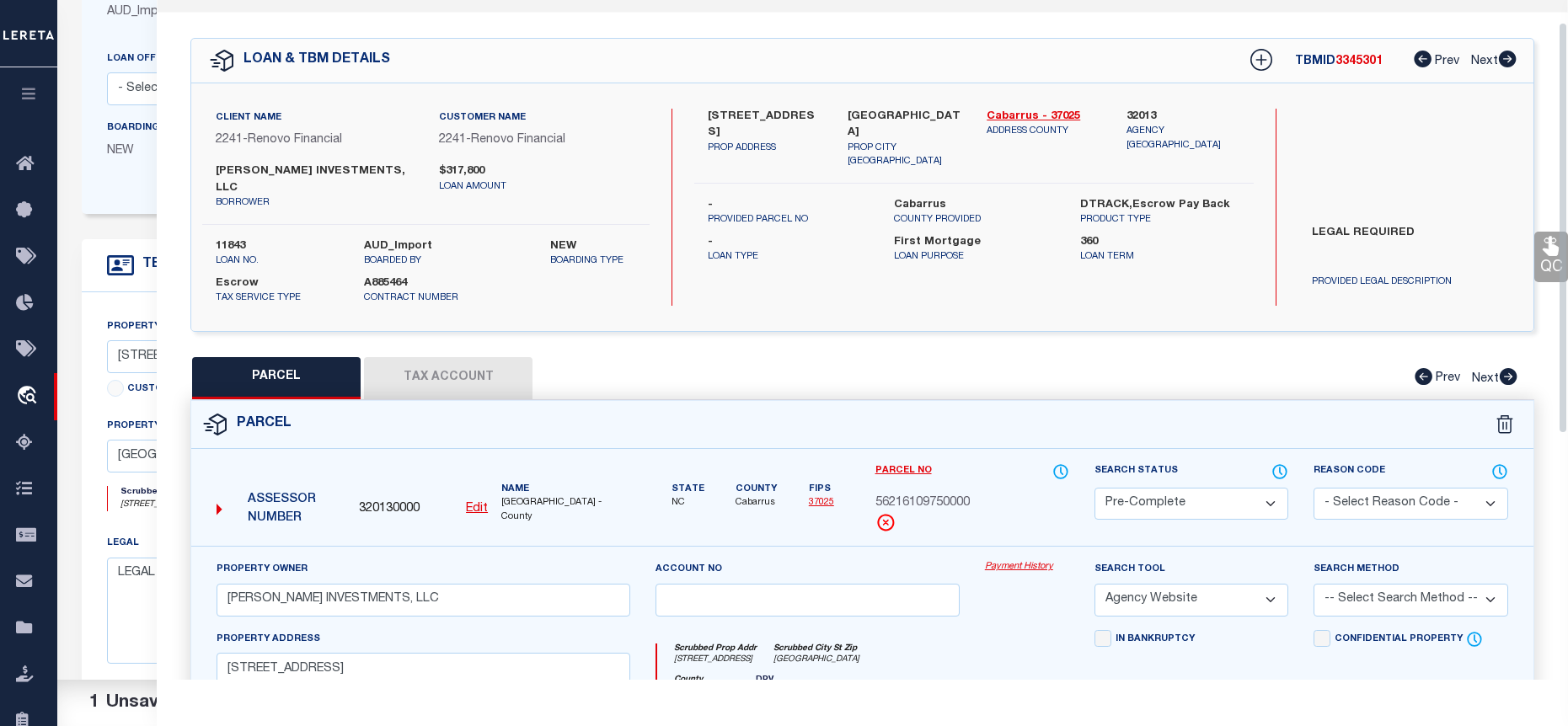
scroll to position [20, 0]
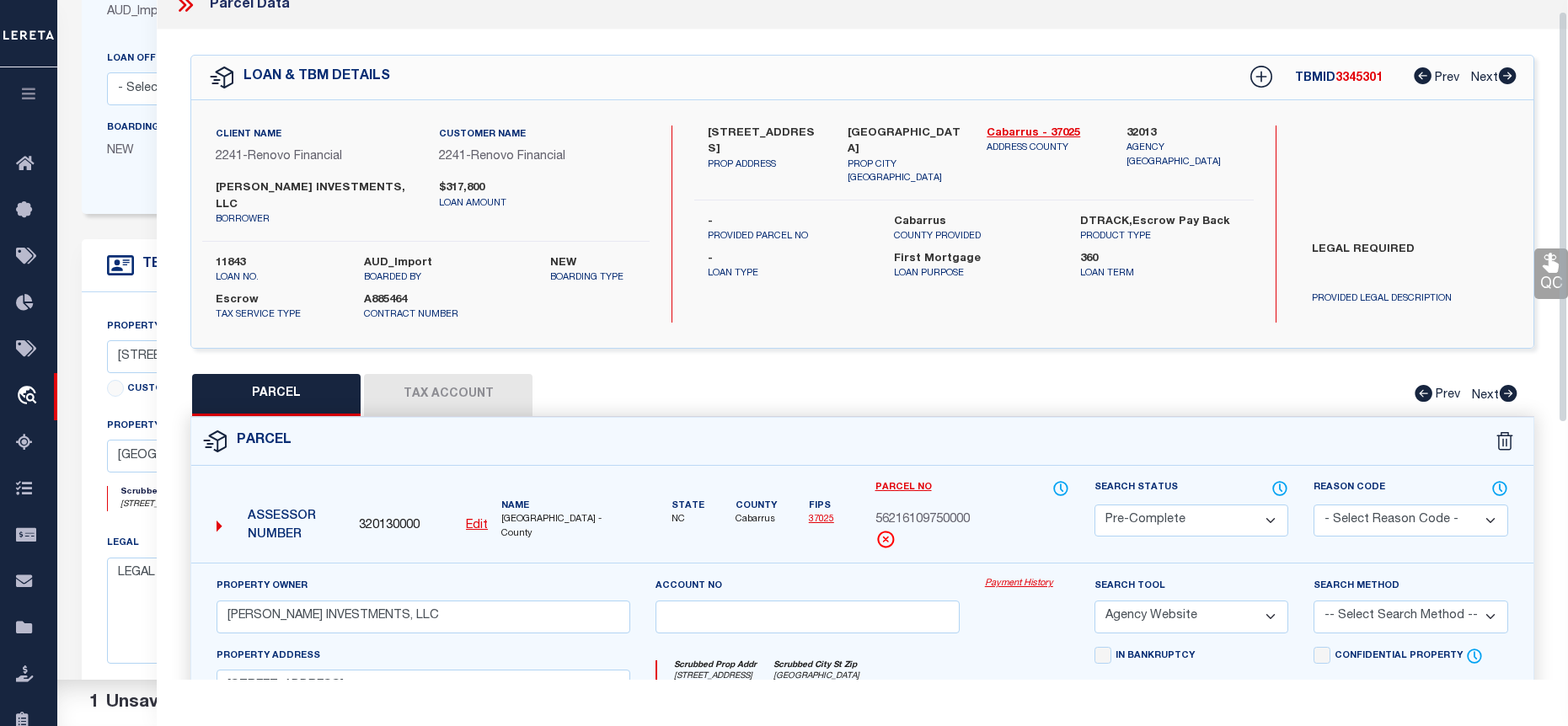
click at [452, 375] on button "Tax Account" at bounding box center [448, 395] width 168 height 42
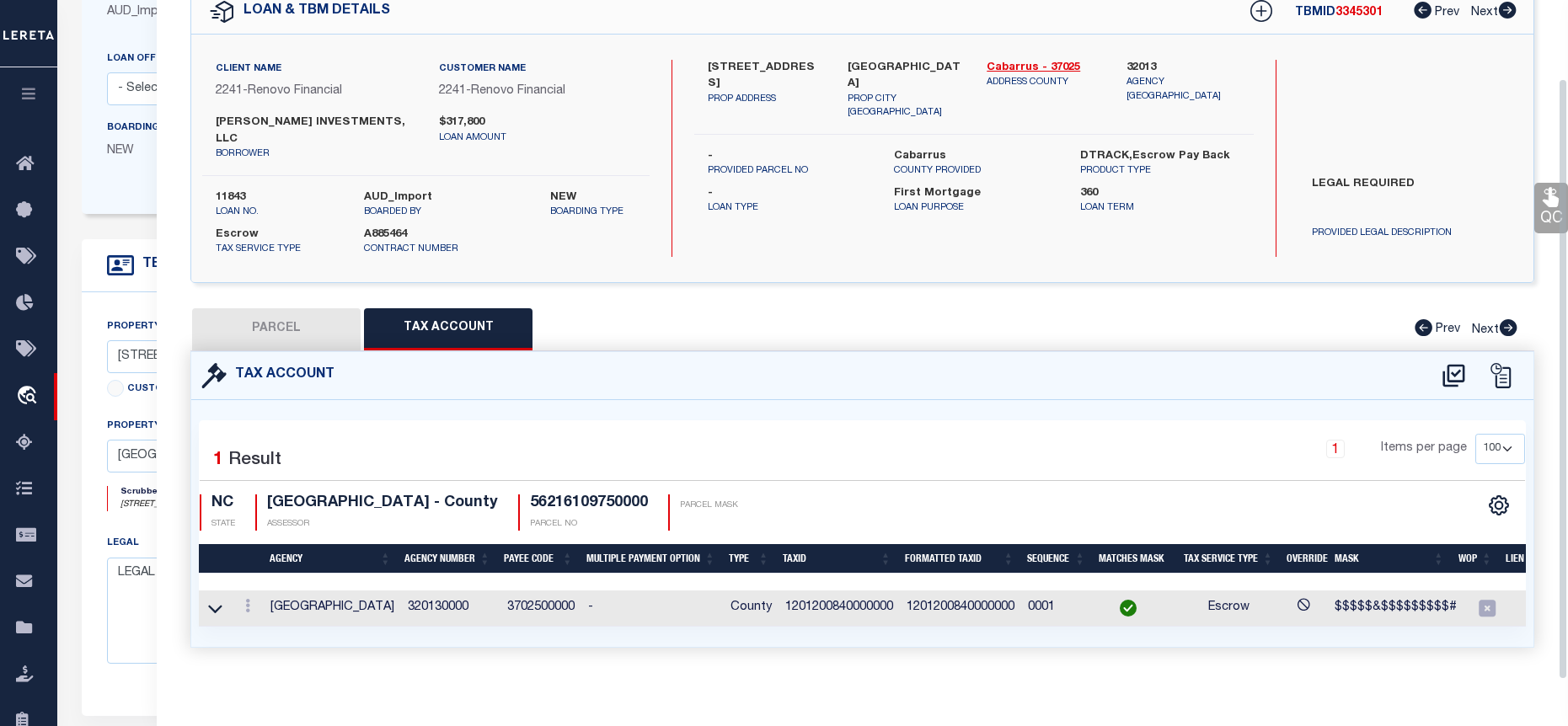
scroll to position [87, 0]
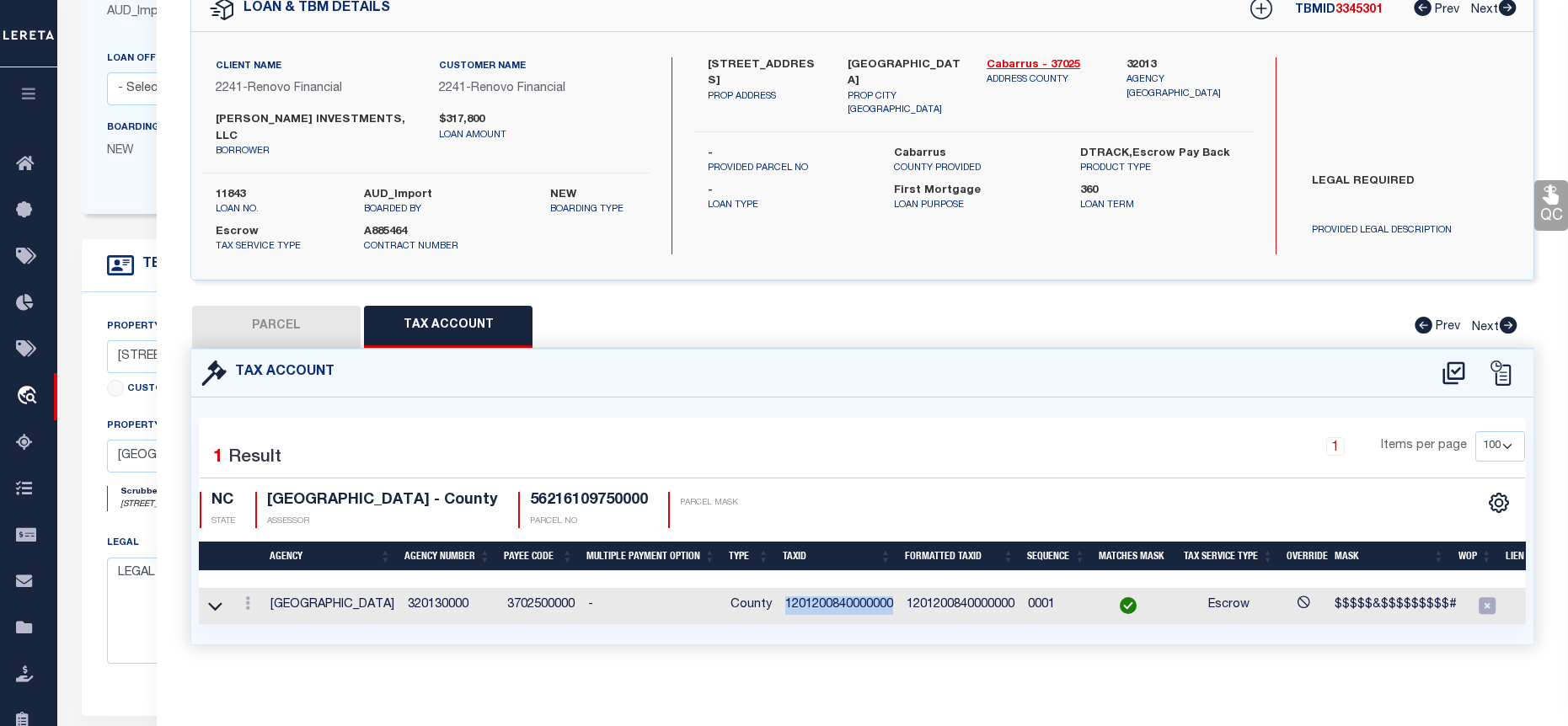
drag, startPoint x: 891, startPoint y: 585, endPoint x: 778, endPoint y: 585, distance: 113.0
click at [779, 588] on td "1201200840000000" at bounding box center [840, 606] width 121 height 36
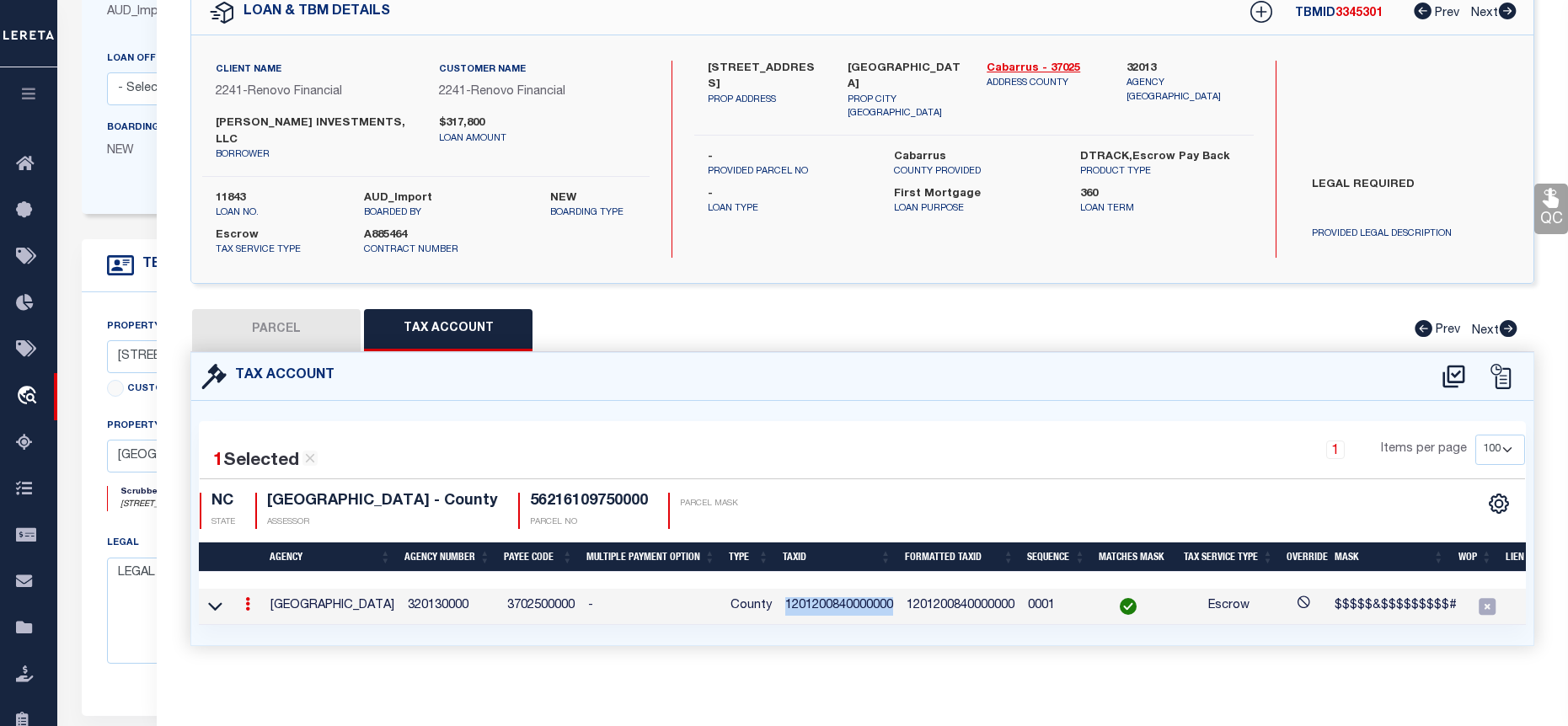
copy td "1201200840000000"
click at [271, 310] on button "PARCEL" at bounding box center [276, 330] width 168 height 42
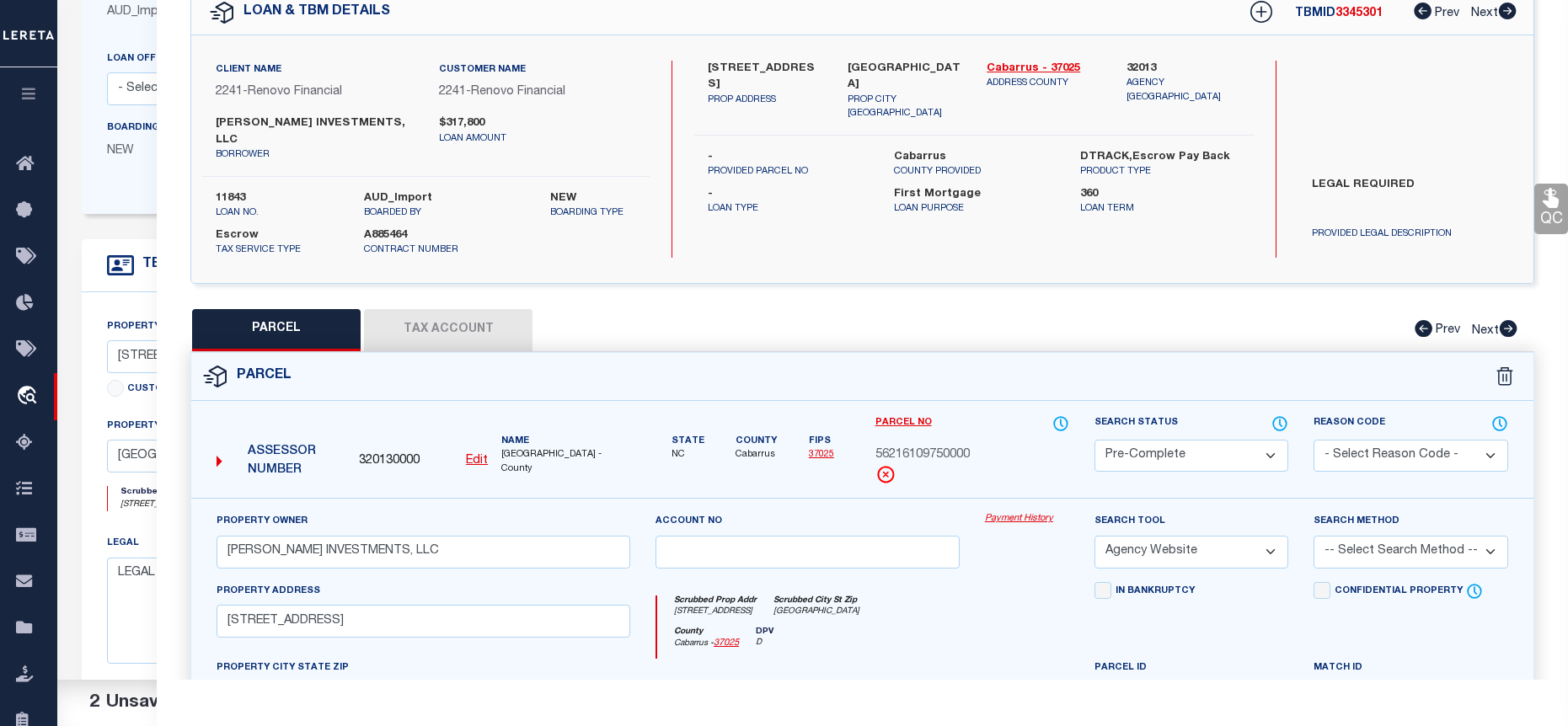
click at [485, 317] on button "Tax Account" at bounding box center [448, 330] width 168 height 42
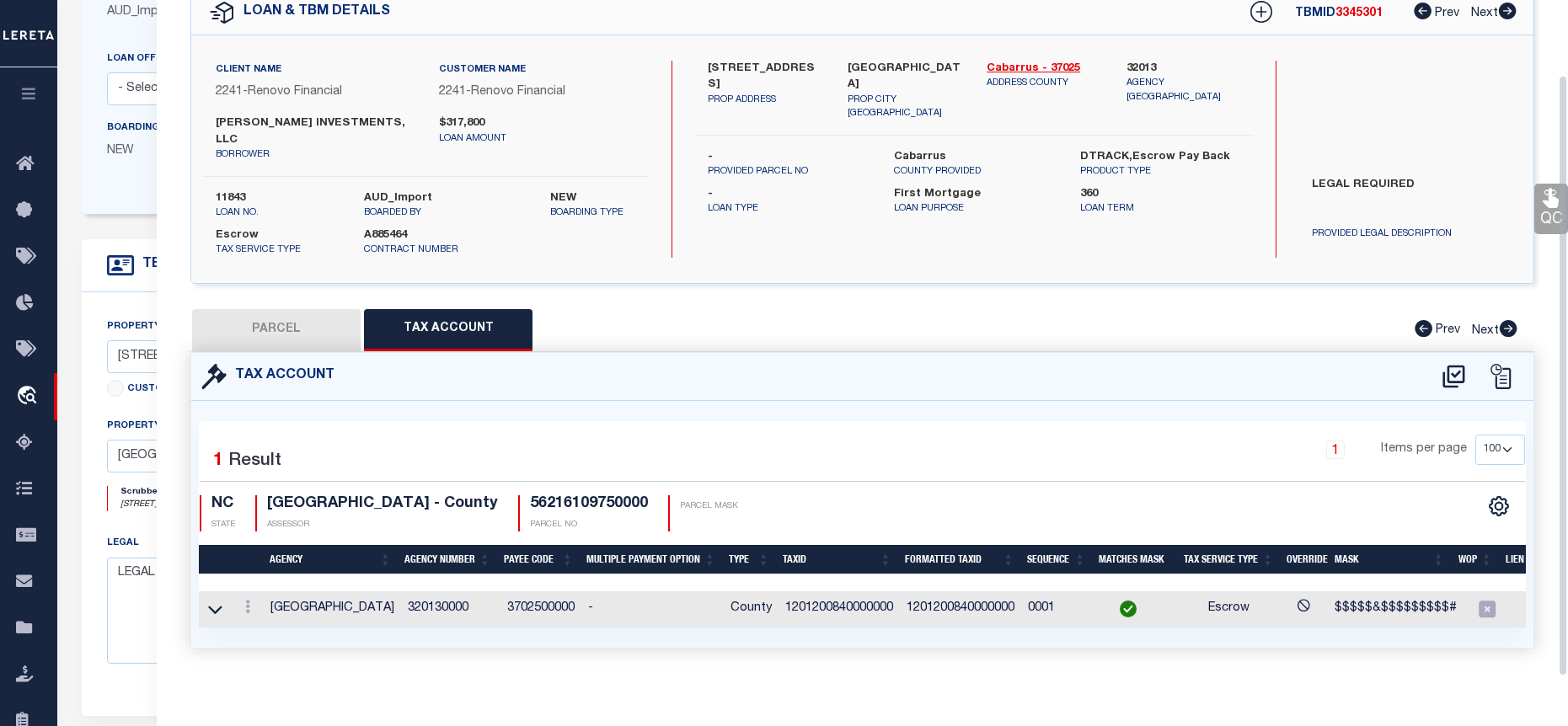
scroll to position [87, 0]
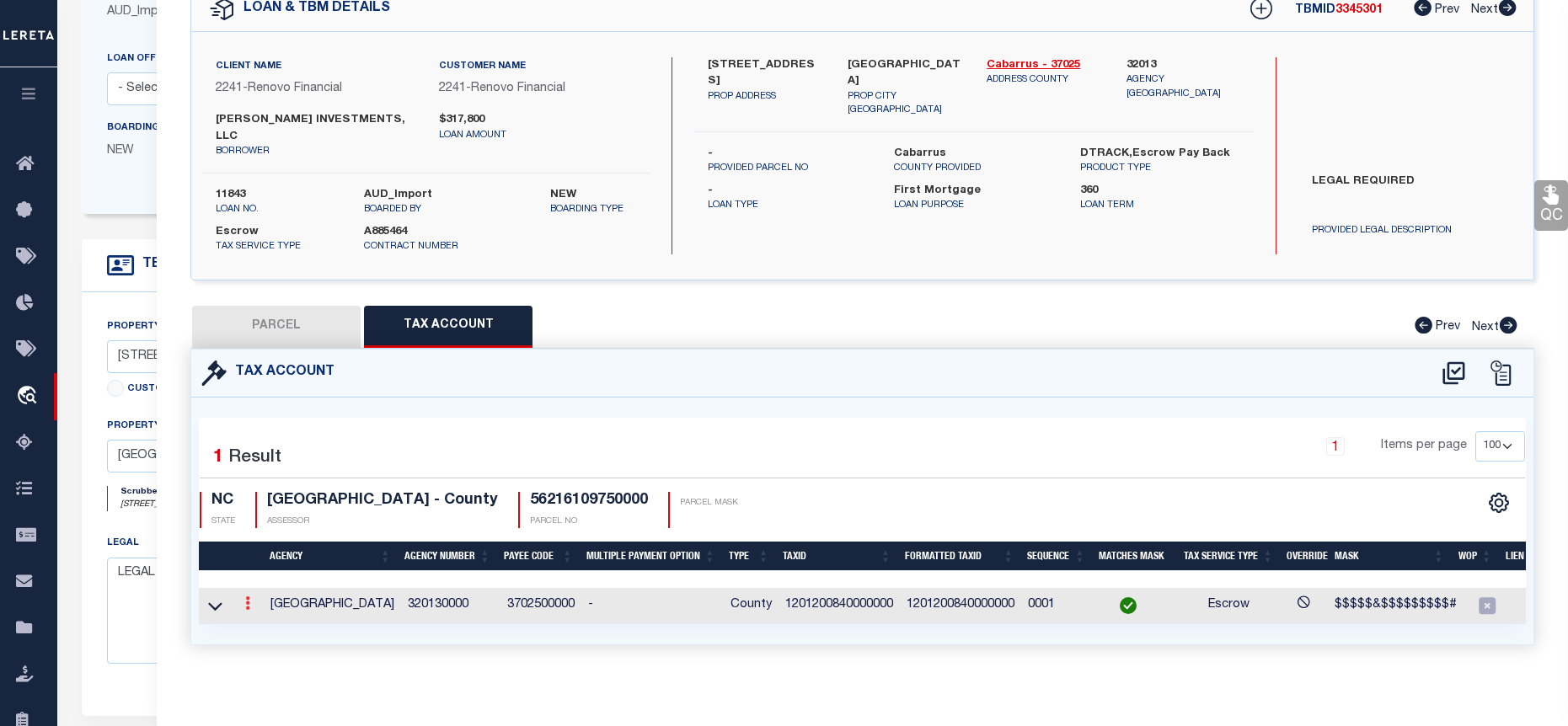
click at [246, 597] on icon at bounding box center [248, 604] width 5 height 14
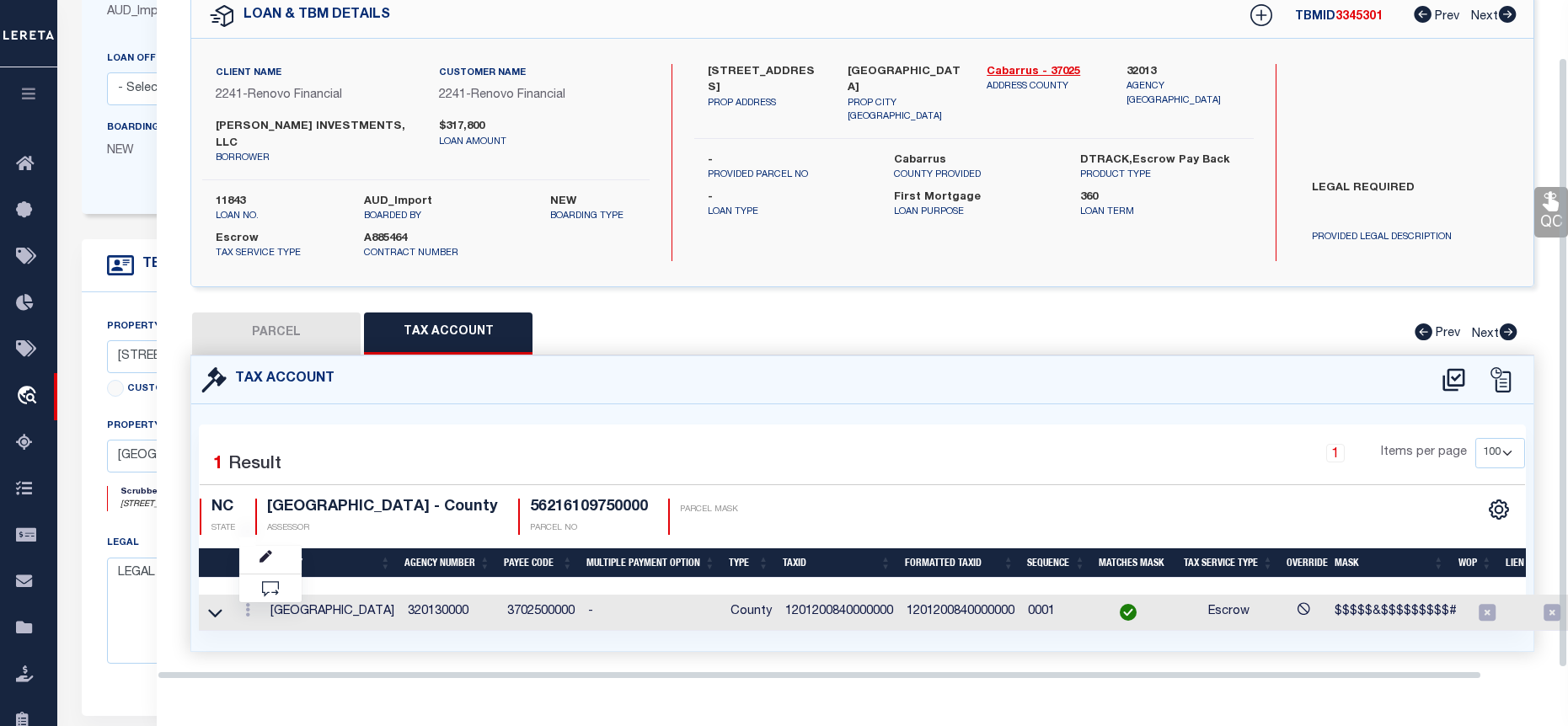
scroll to position [64, 0]
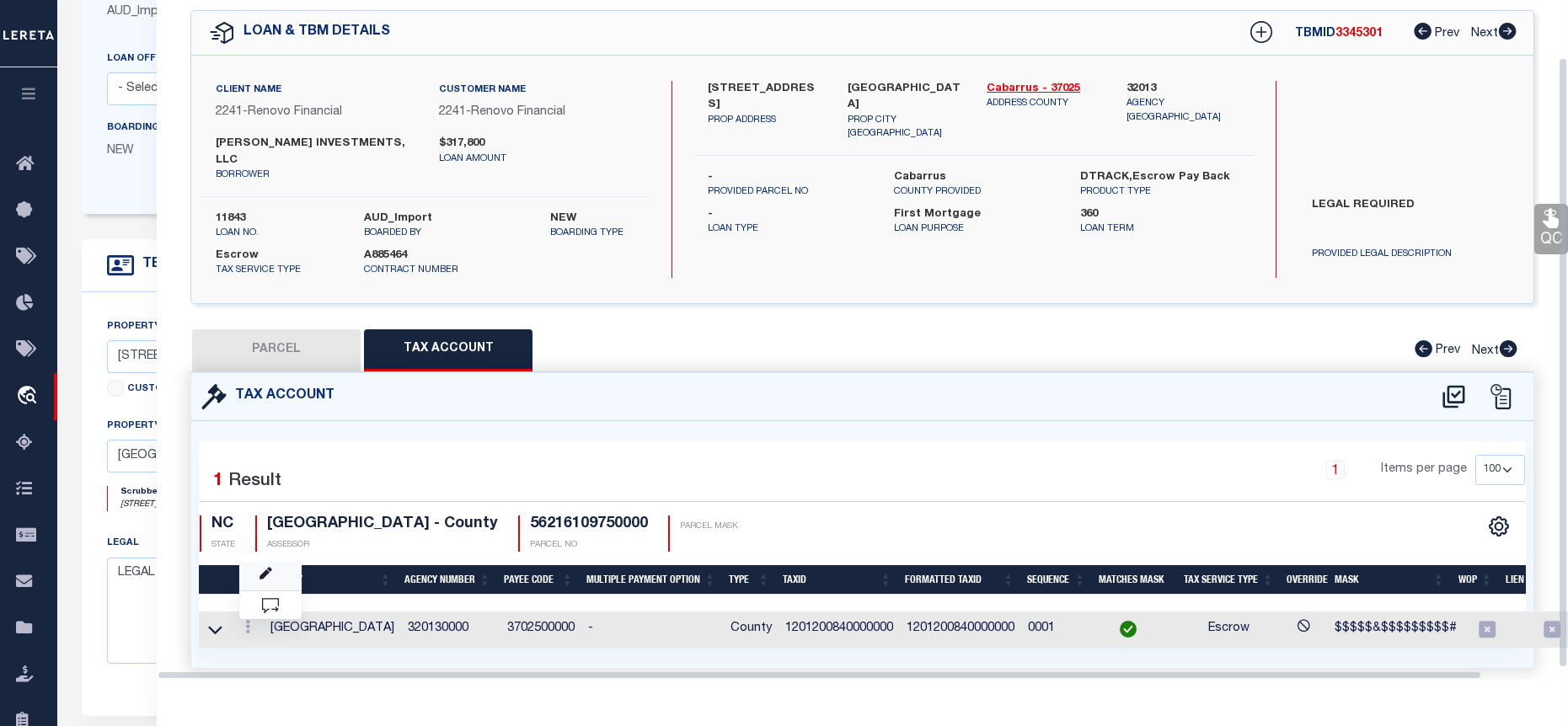
click at [274, 563] on link at bounding box center [270, 576] width 62 height 28
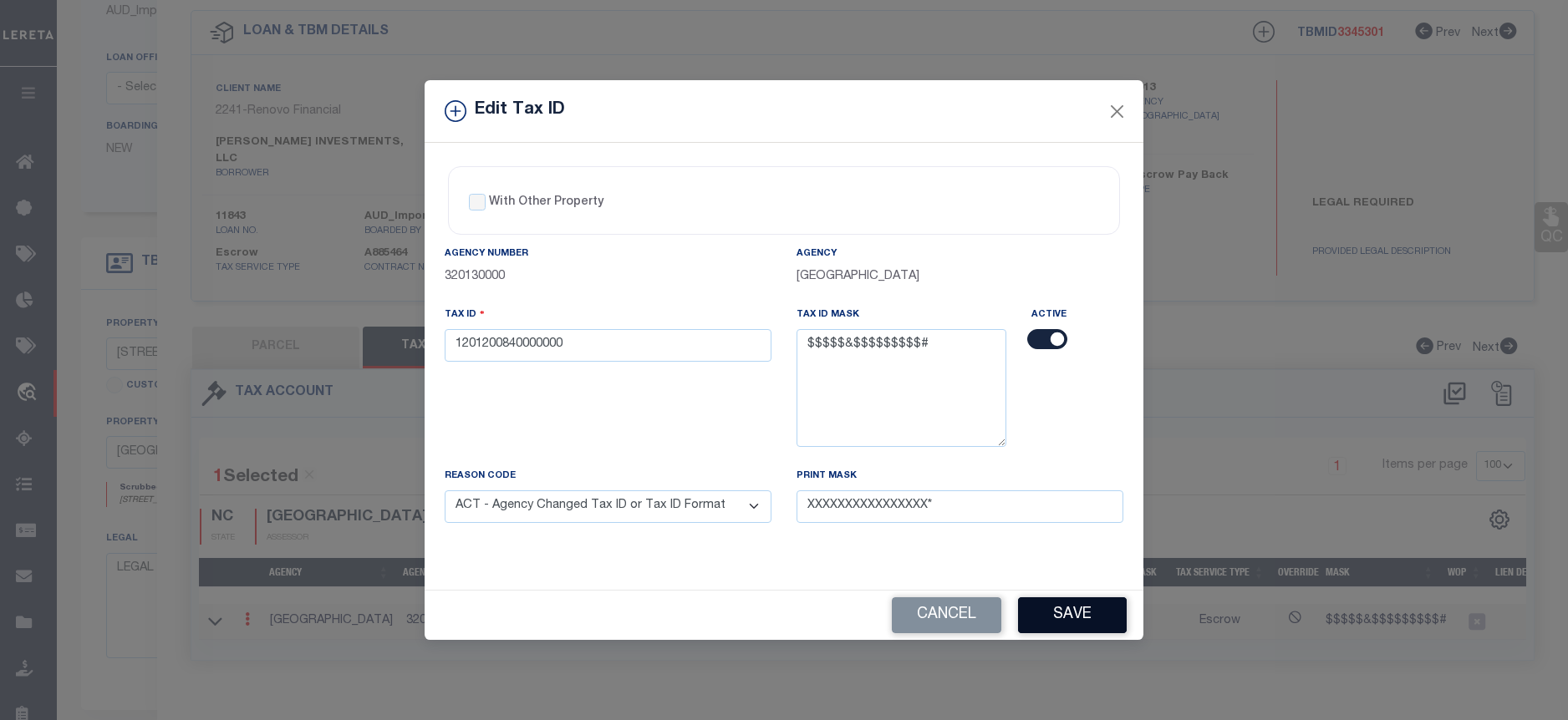
click at [1064, 612] on button "Save" at bounding box center [1072, 616] width 109 height 36
click at [1113, 105] on button "Close" at bounding box center [1118, 111] width 22 height 22
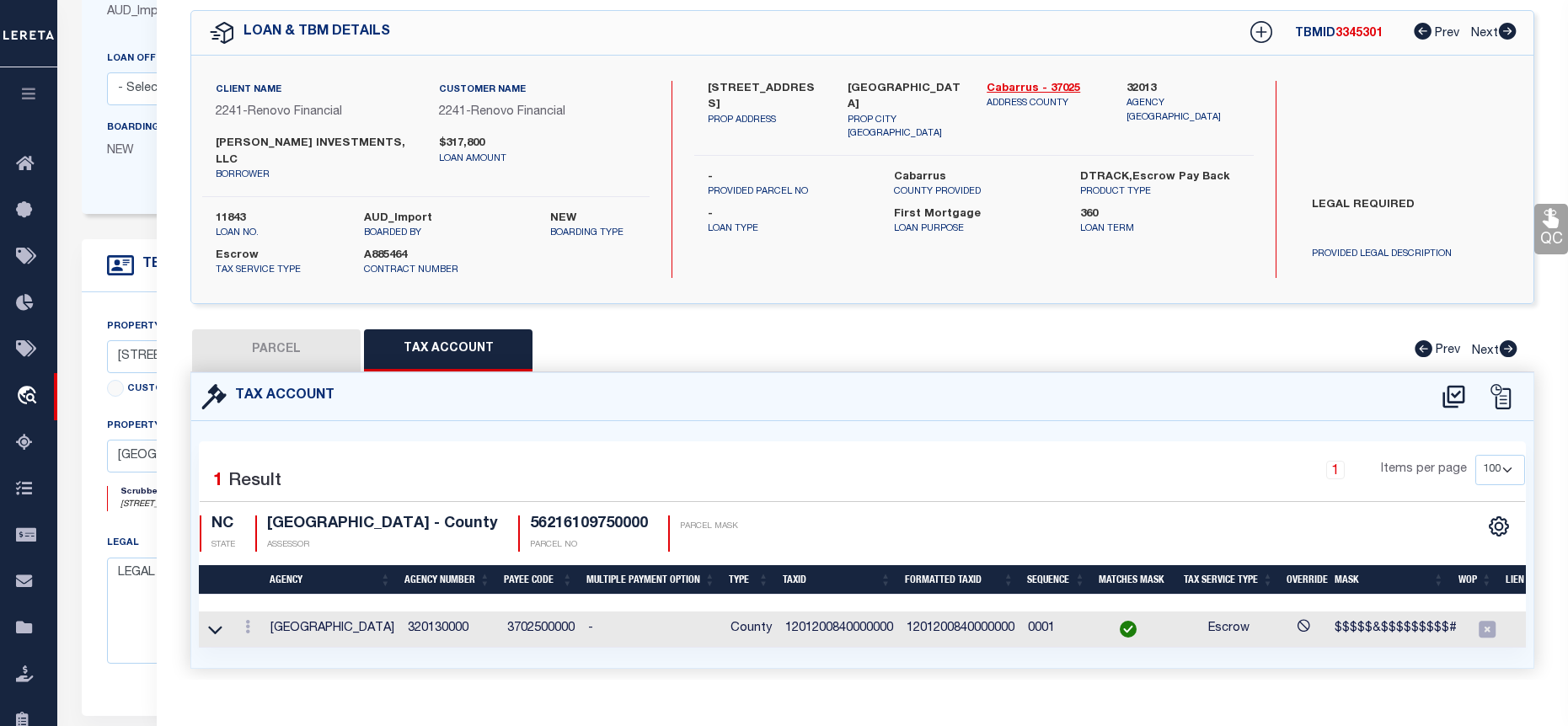
click at [304, 343] on button "PARCEL" at bounding box center [276, 350] width 168 height 42
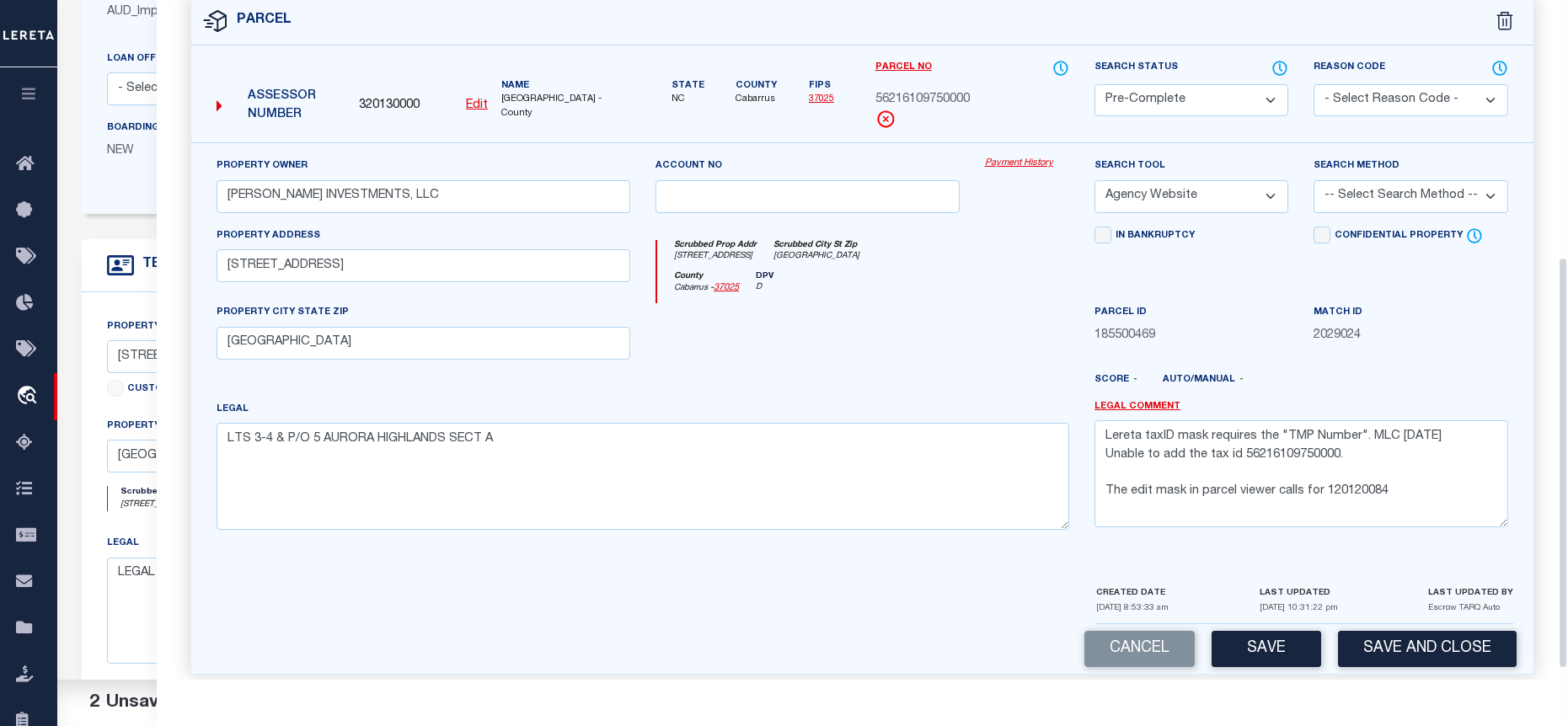
scroll to position [440, 0]
drag, startPoint x: 1386, startPoint y: 480, endPoint x: 1323, endPoint y: 481, distance: 63.0
click at [1323, 481] on textarea "Lereta taxID mask requires the "TMP Number". MLC 4/15/2024 Unable to add the ta…" at bounding box center [1301, 473] width 414 height 106
paste textarea "0000000"
click at [1291, 630] on button "Save" at bounding box center [1266, 648] width 109 height 36
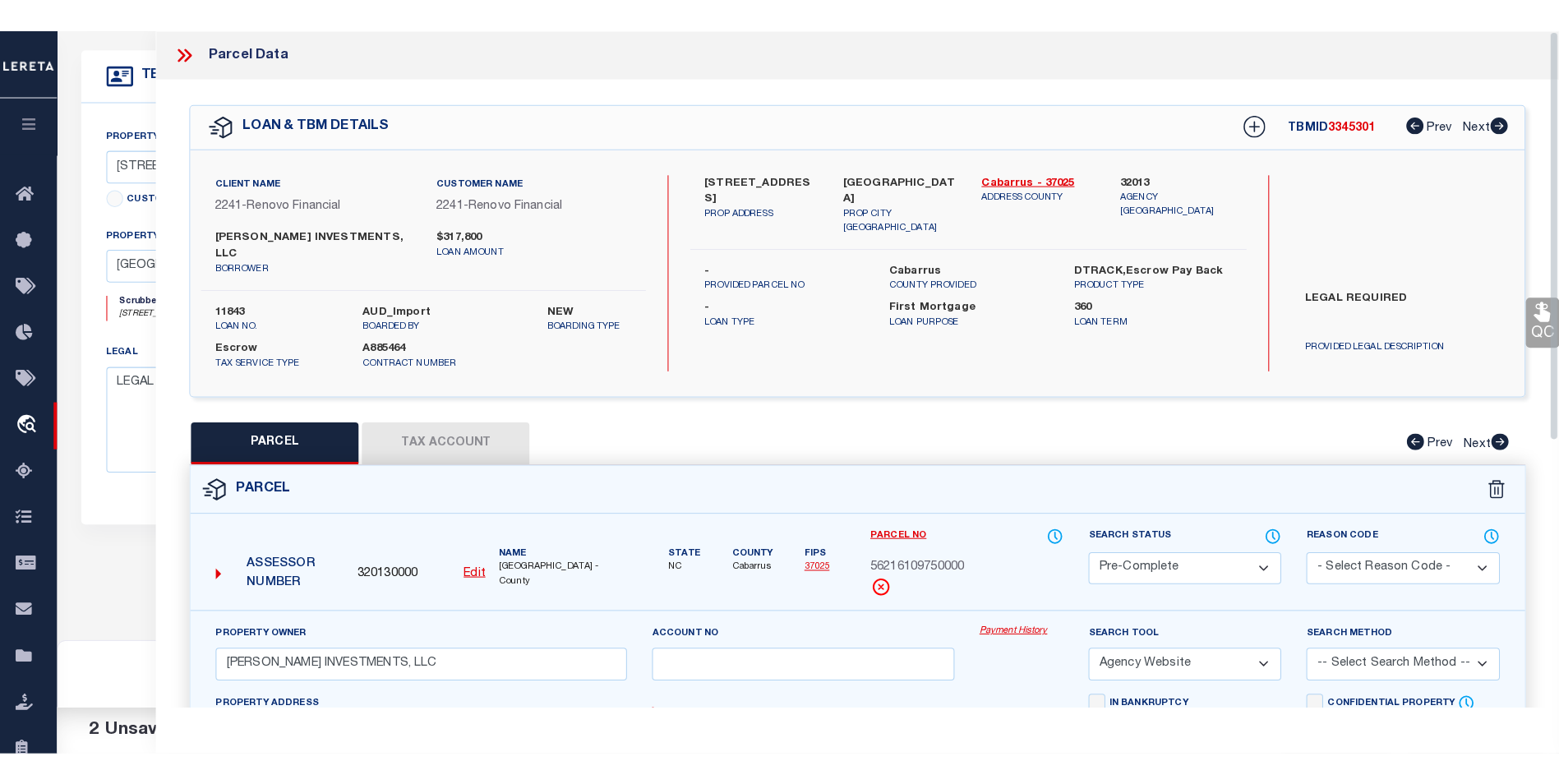
scroll to position [146, 0]
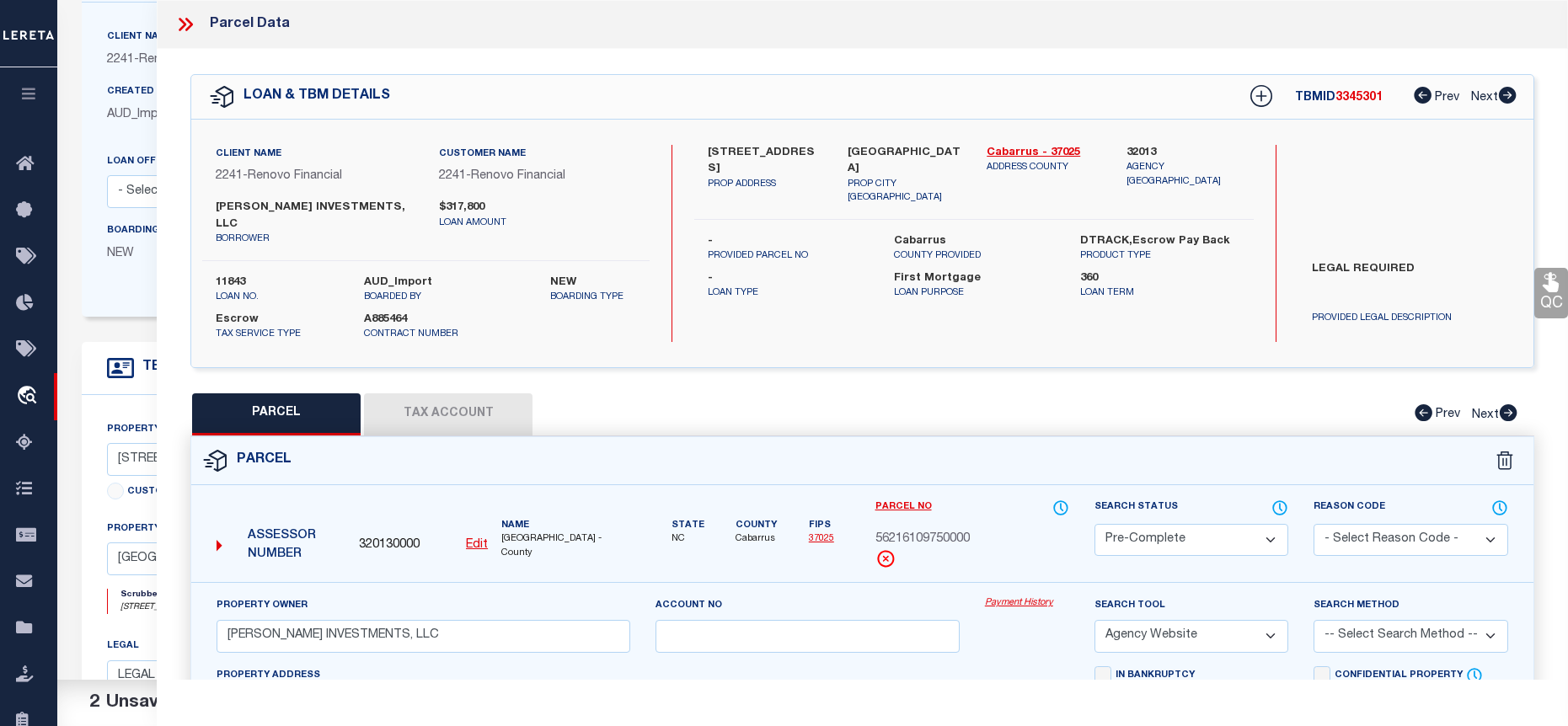
click at [197, 21] on icon at bounding box center [186, 25] width 22 height 22
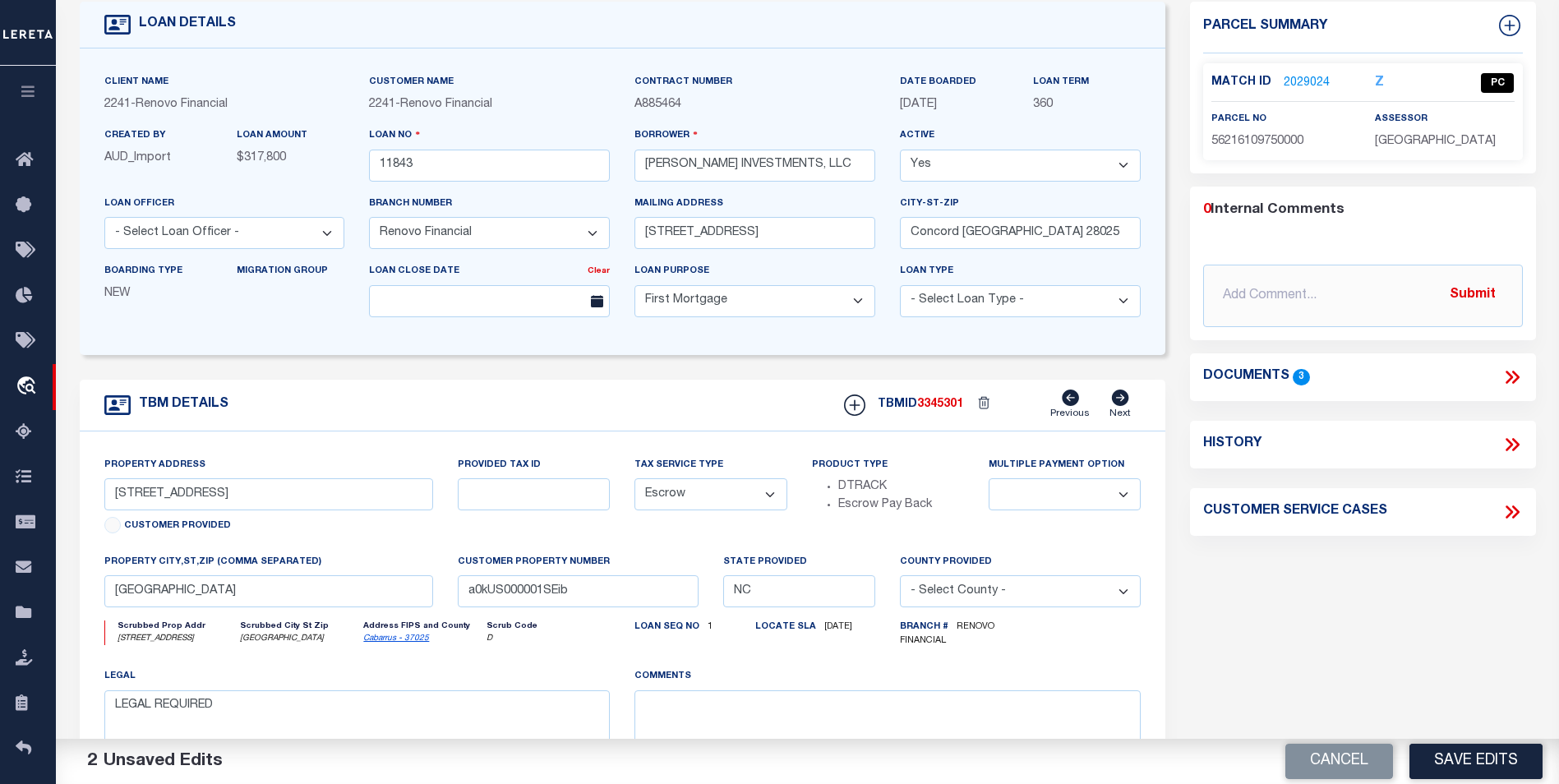
scroll to position [0, 0]
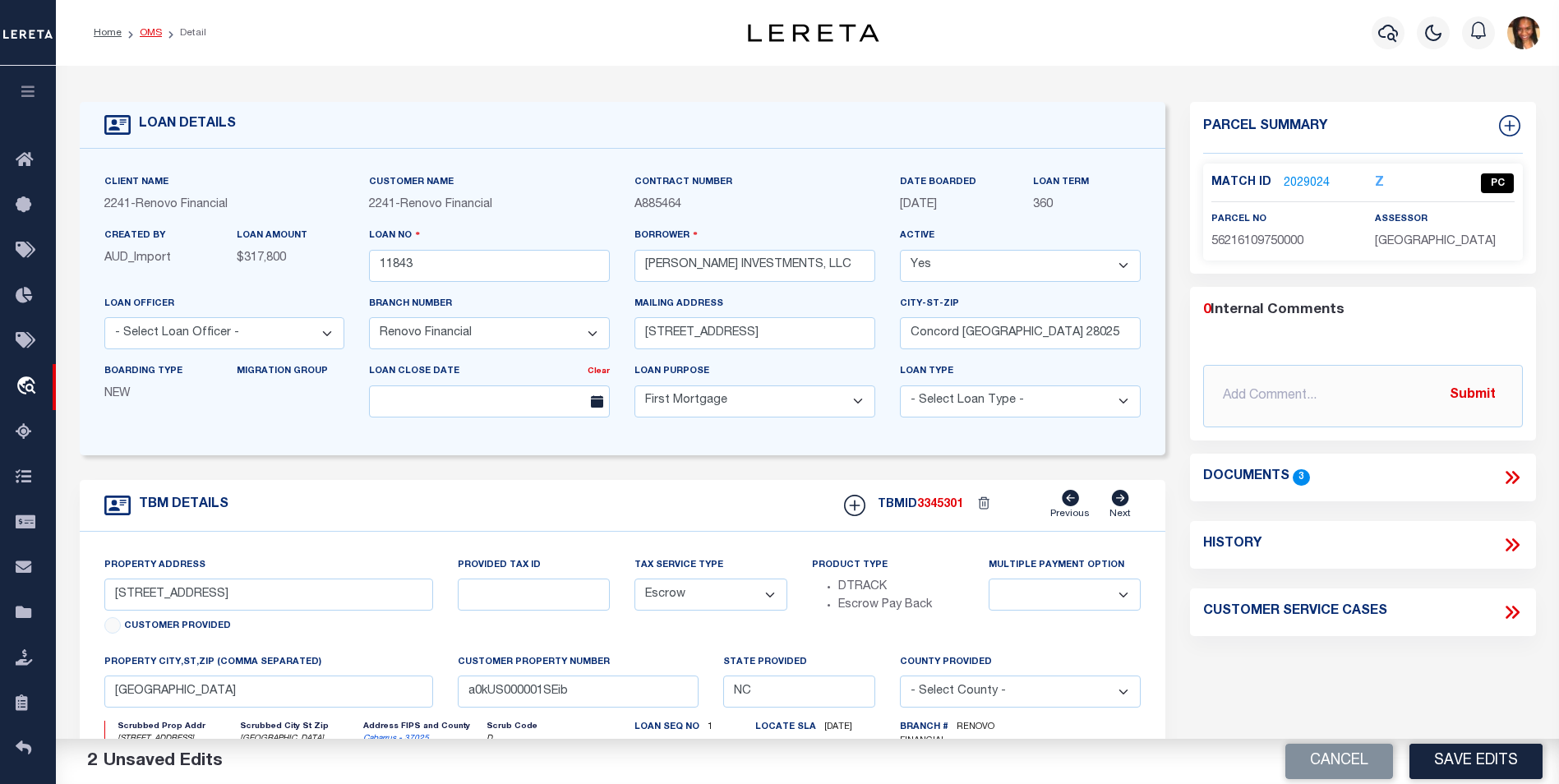
click at [144, 37] on link "OMS" at bounding box center [151, 33] width 23 height 10
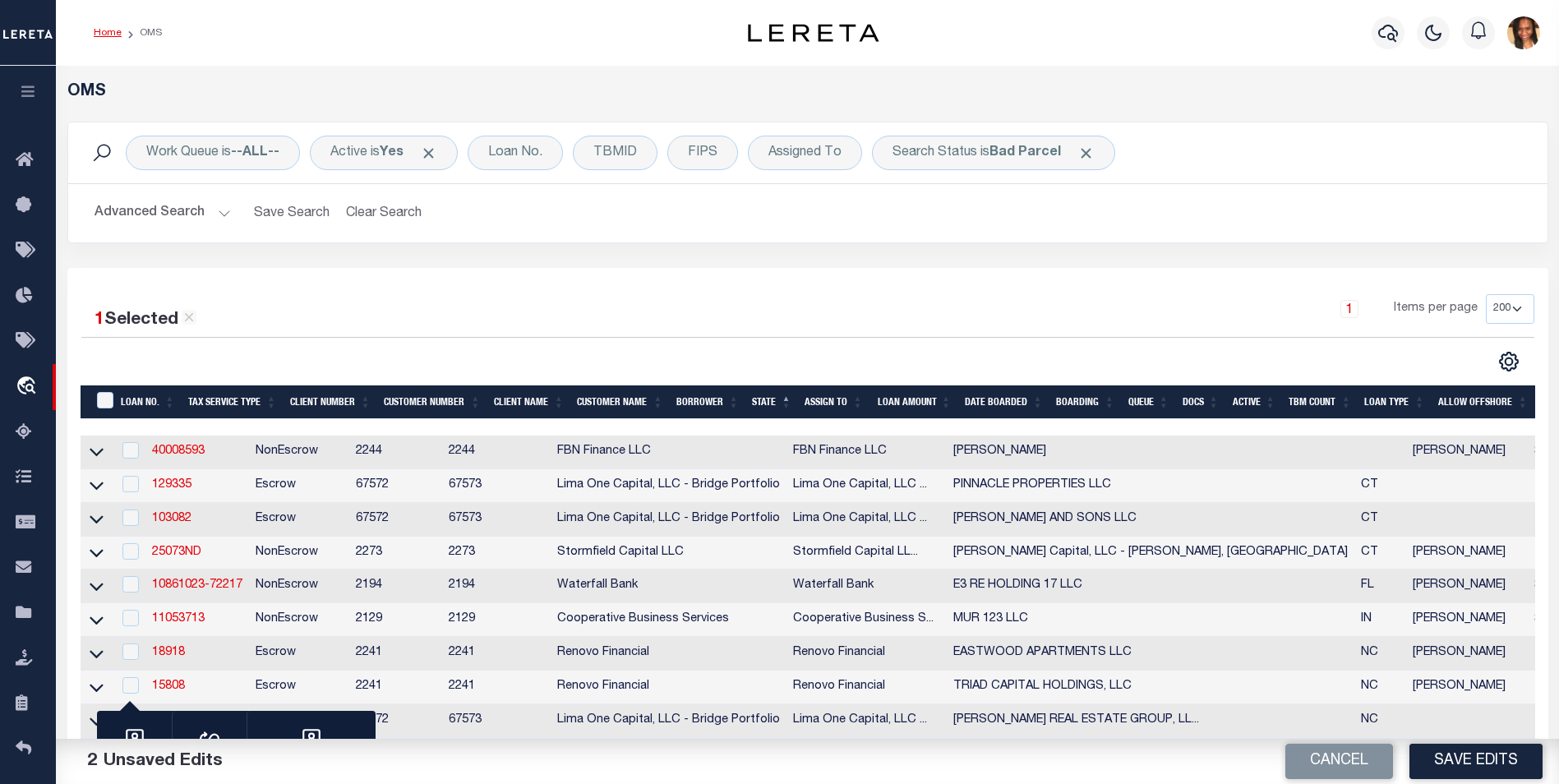
click at [103, 31] on link "Home" at bounding box center [108, 33] width 28 height 10
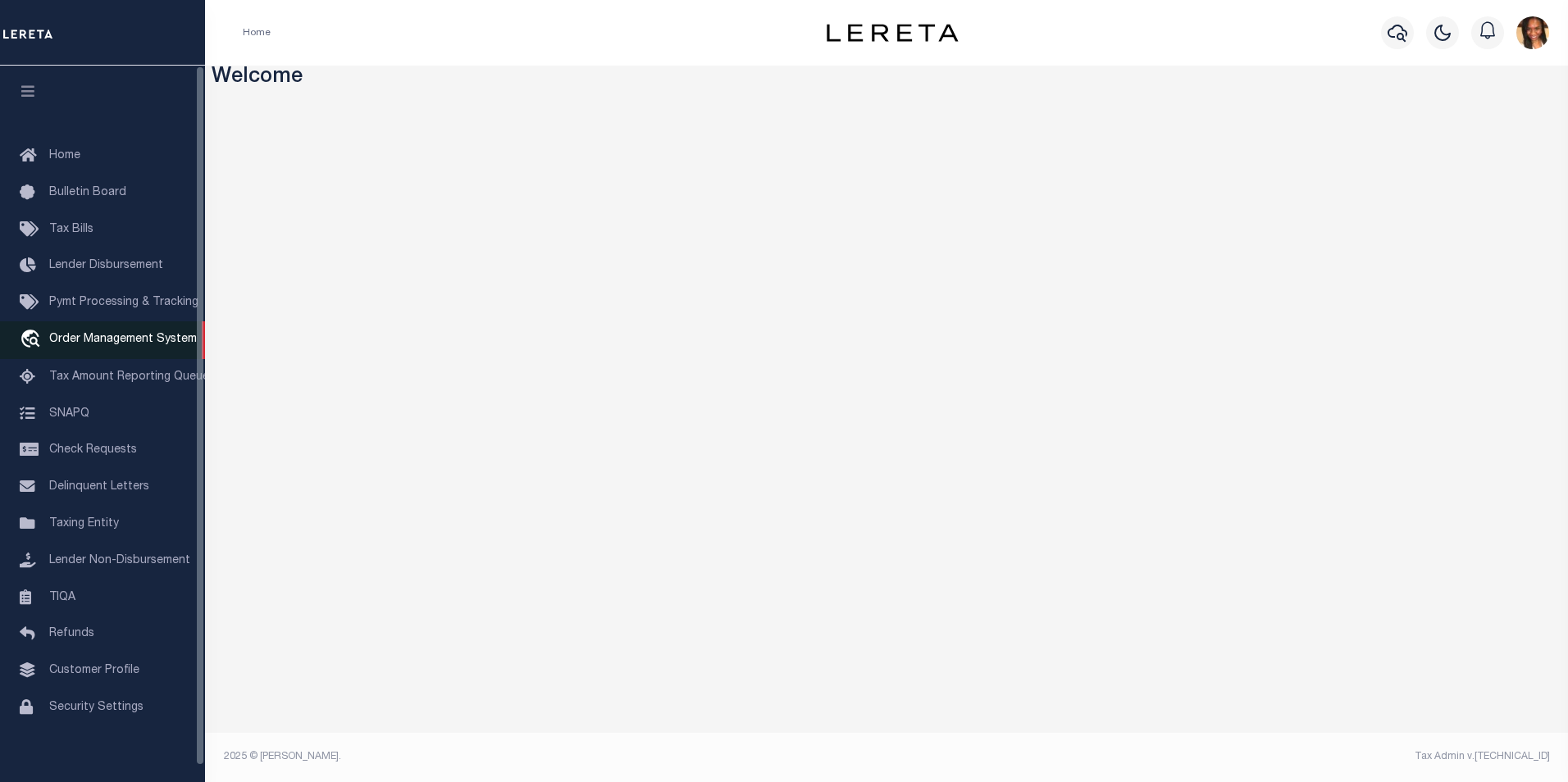
click at [156, 336] on span "Order Management System" at bounding box center [122, 339] width 147 height 12
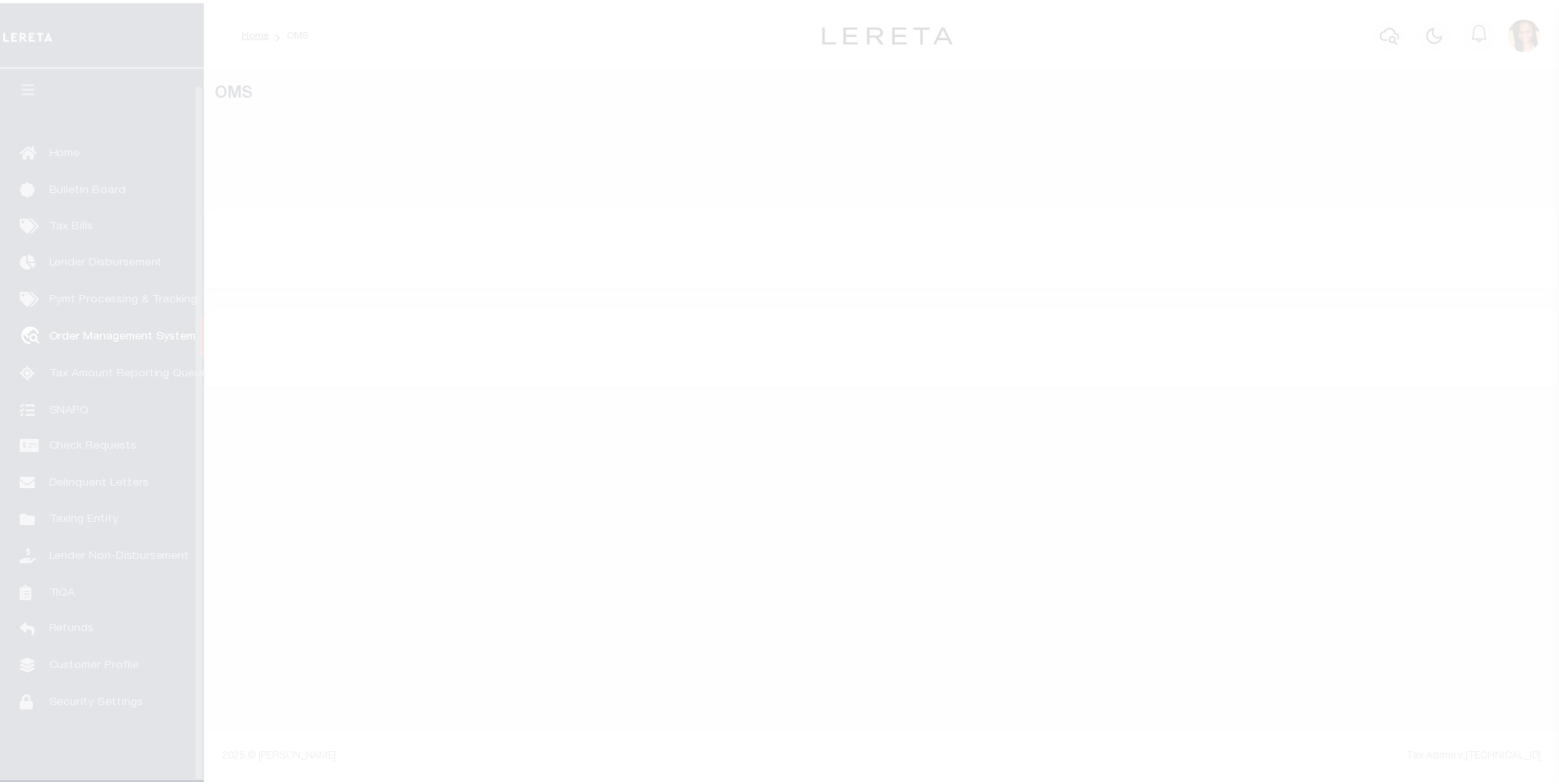
scroll to position [17, 0]
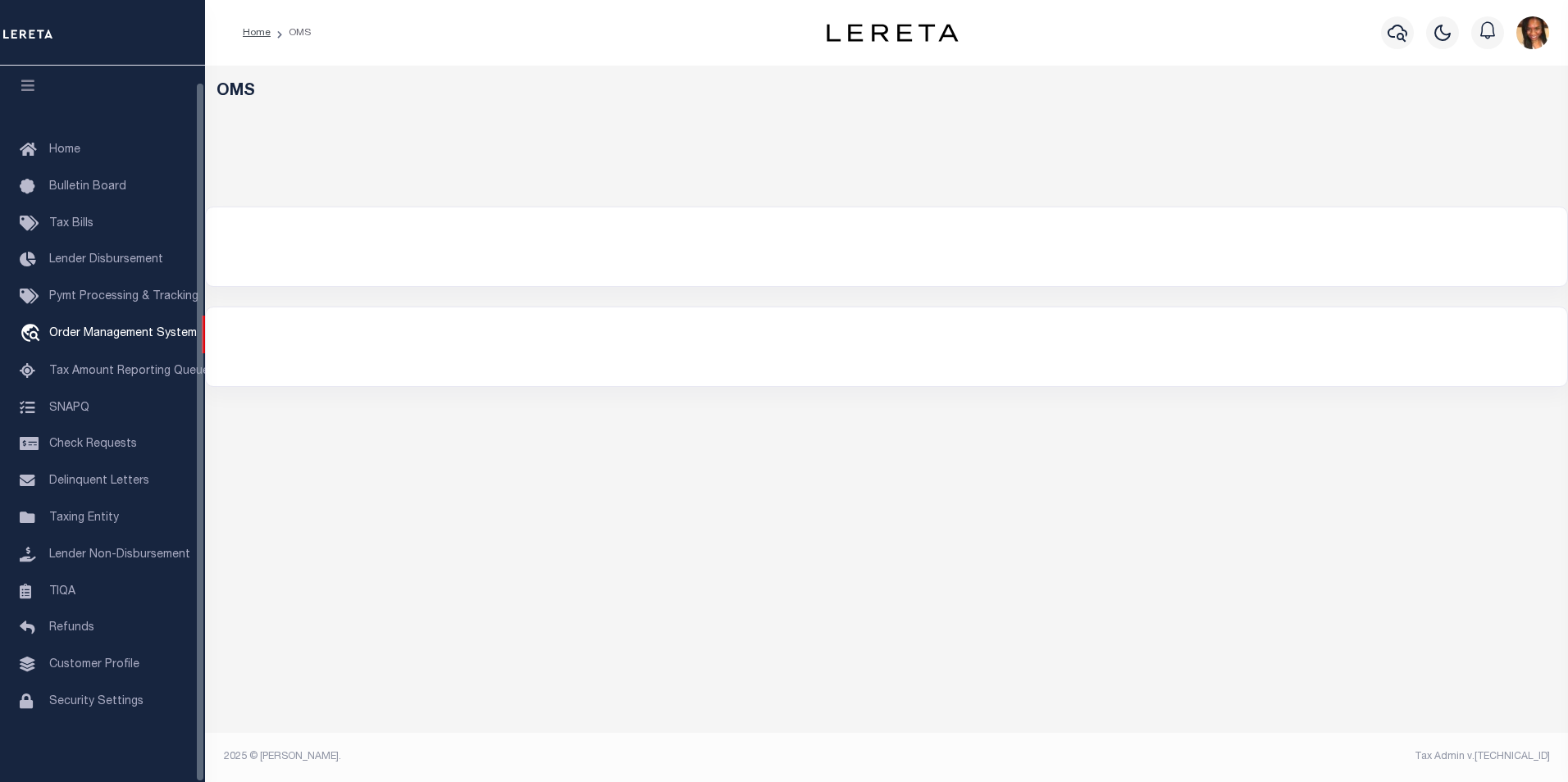
select select "200"
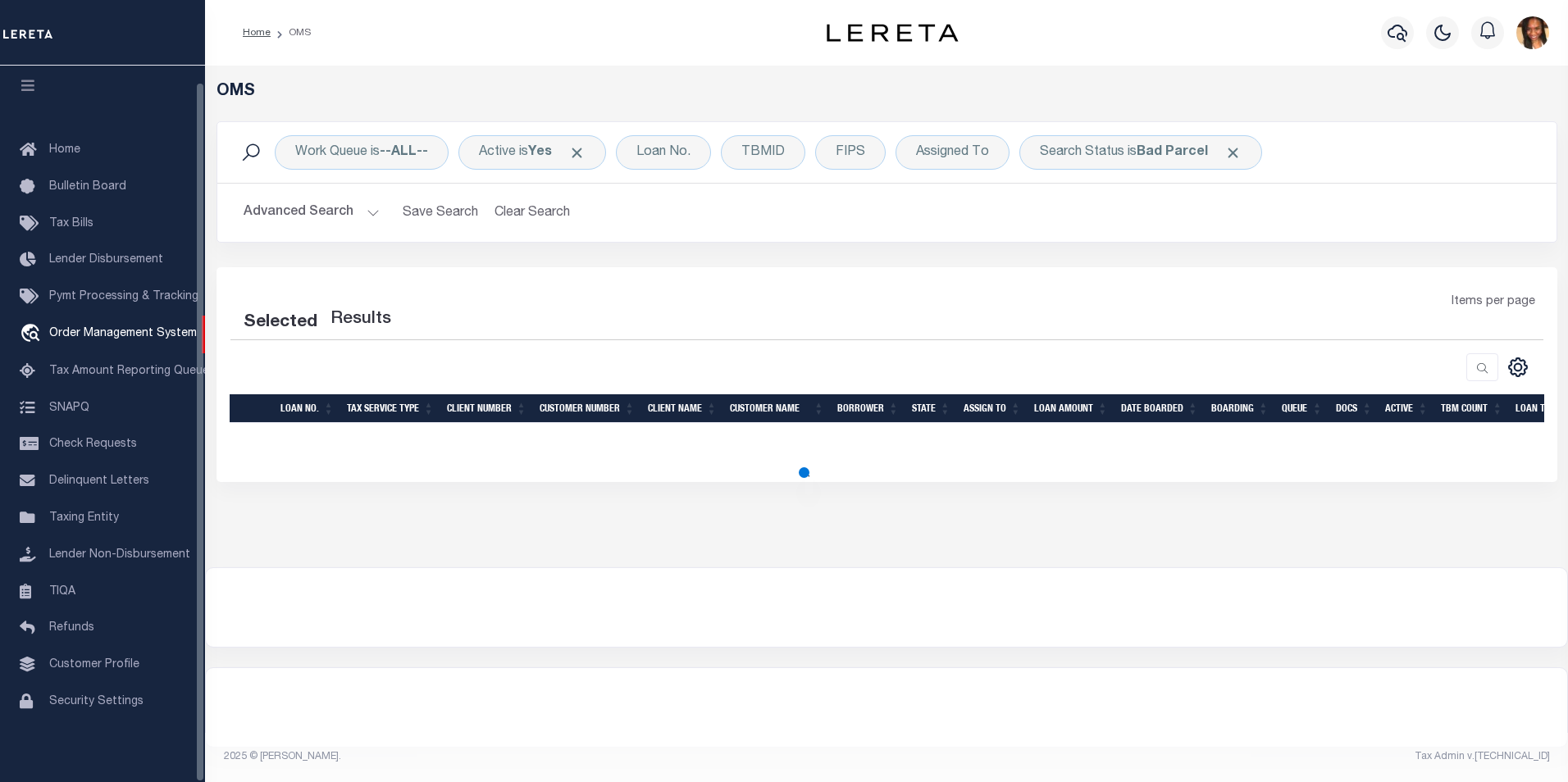
select select "200"
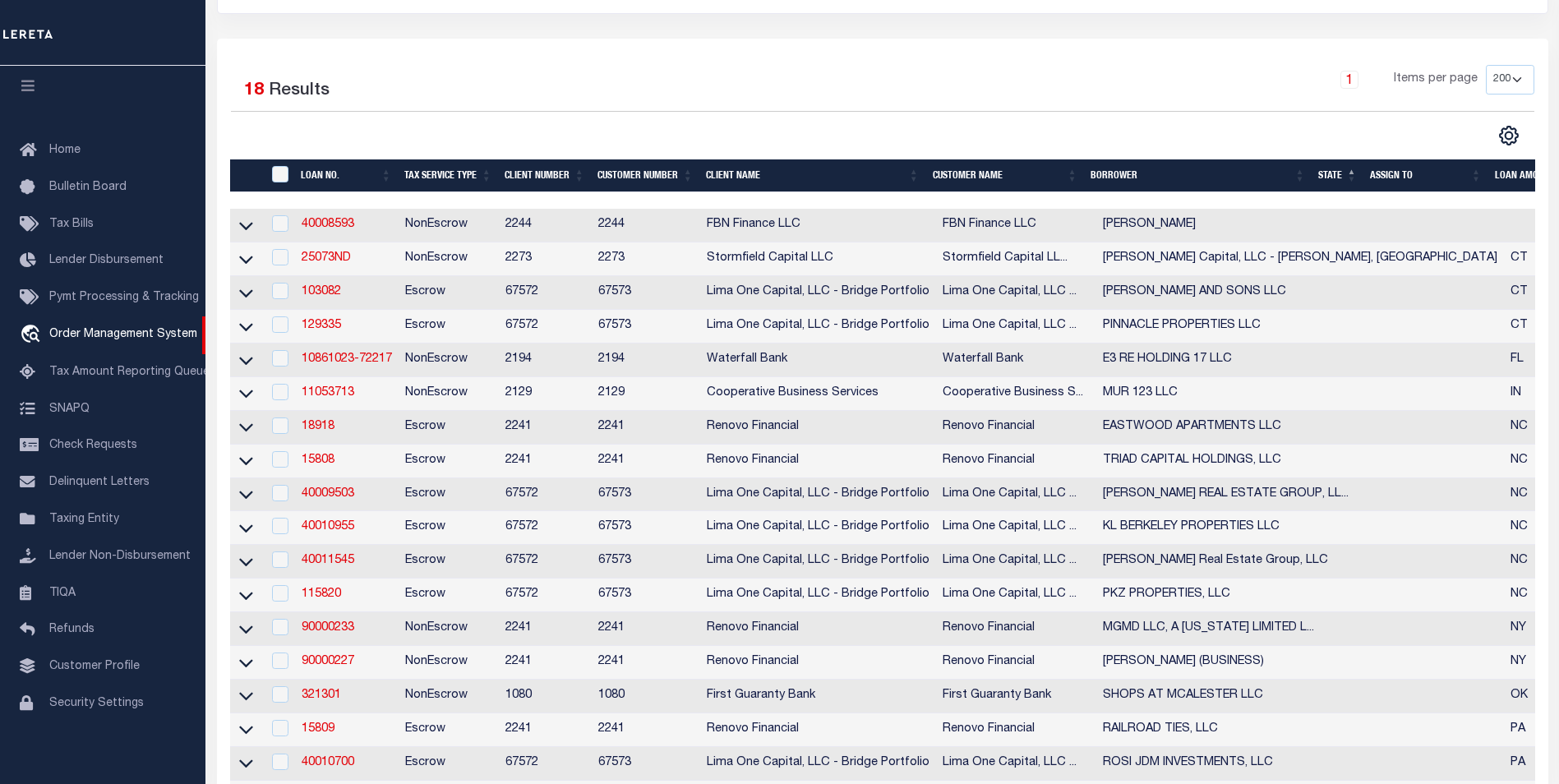
scroll to position [329, 0]
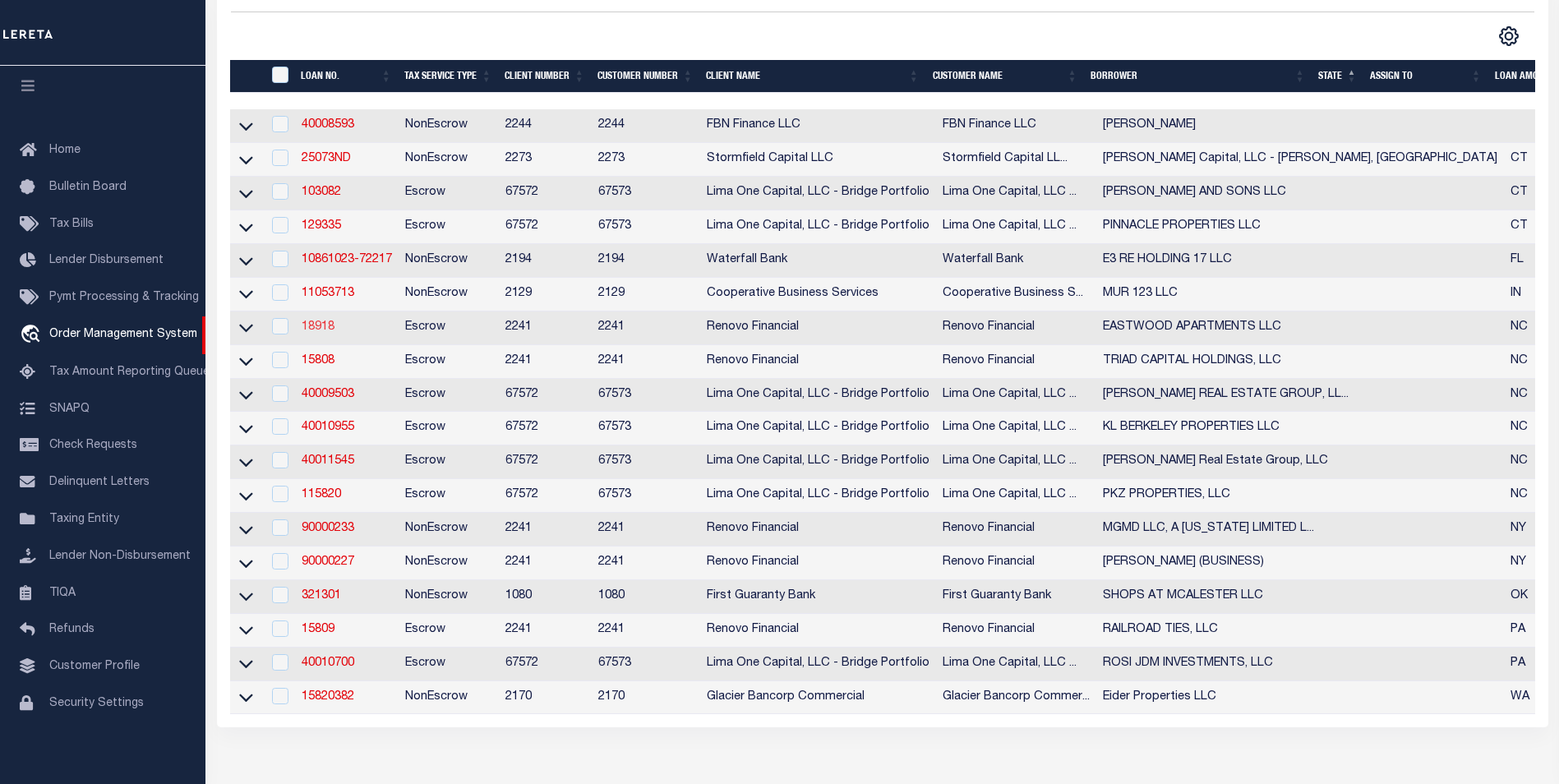
click at [325, 333] on link "18918" at bounding box center [318, 327] width 33 height 12
checkbox input "true"
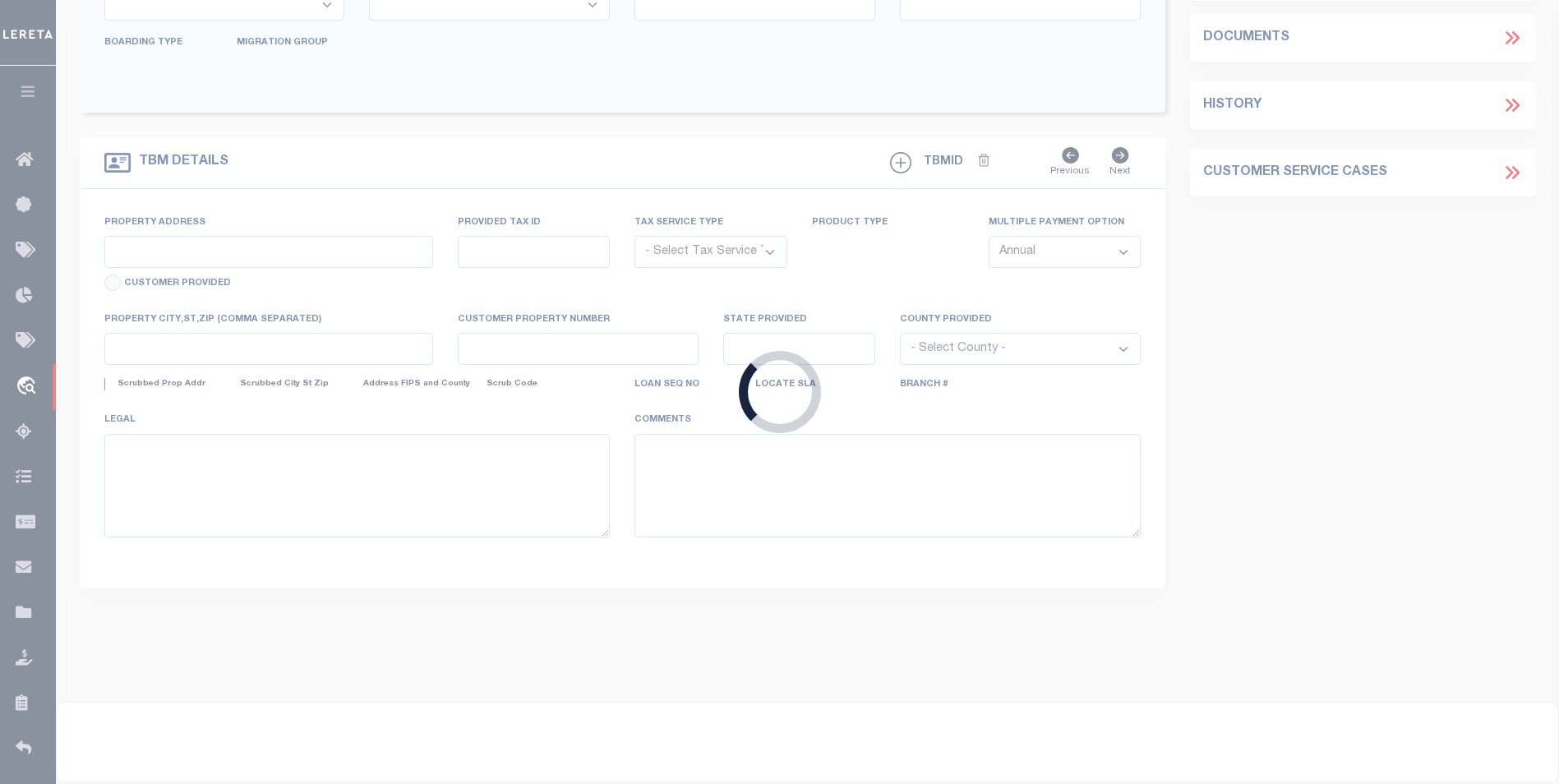
type input "18918"
type input "EASTWOOD APARTMENTS LLC"
select select
type input "330 Kathleen Street"
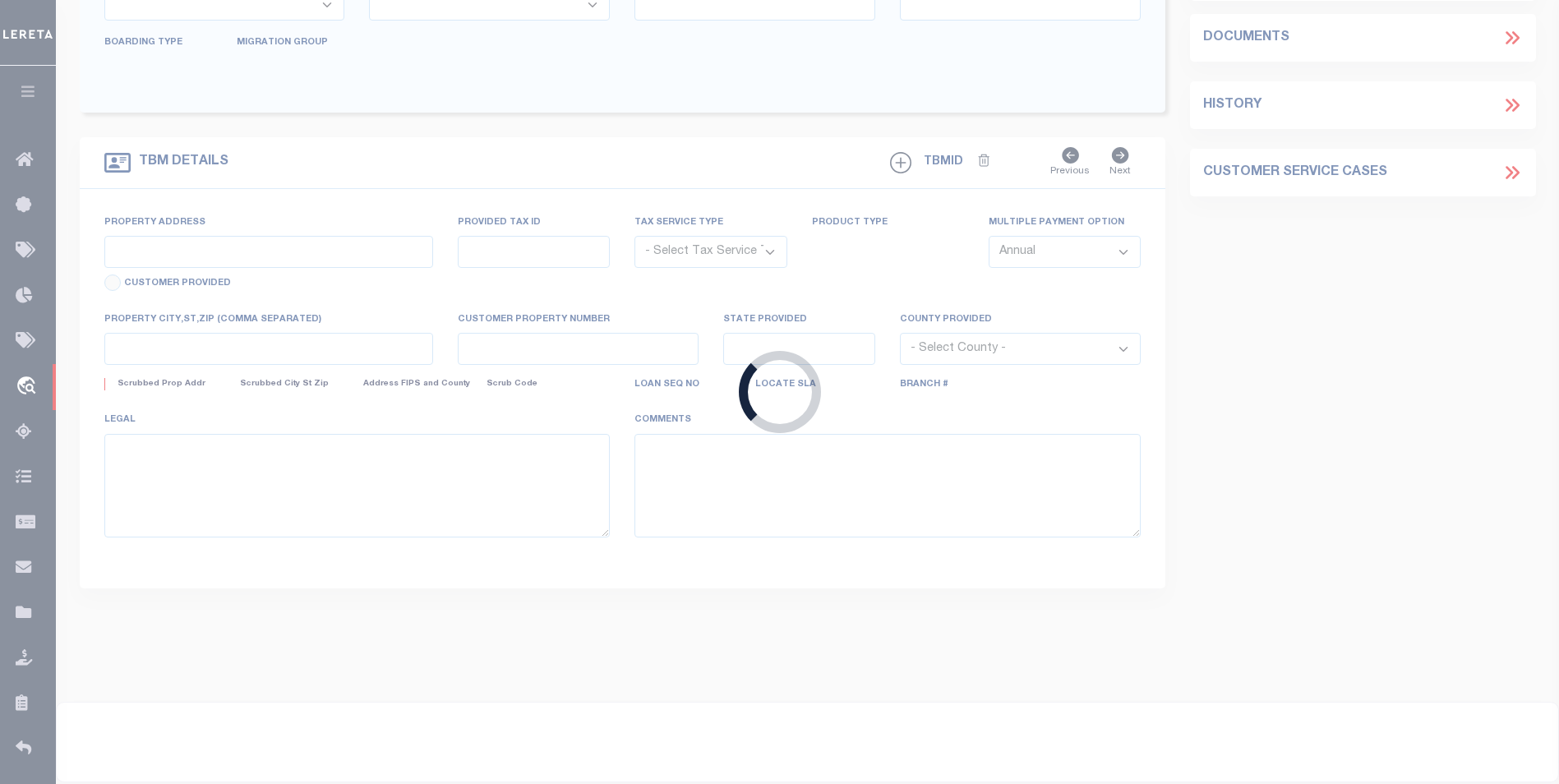
type input "Grand View ID 83624"
select select "10"
select select "Escrow"
type input "118-120, 122-124, and 130 Eastwood Avenue"
select select
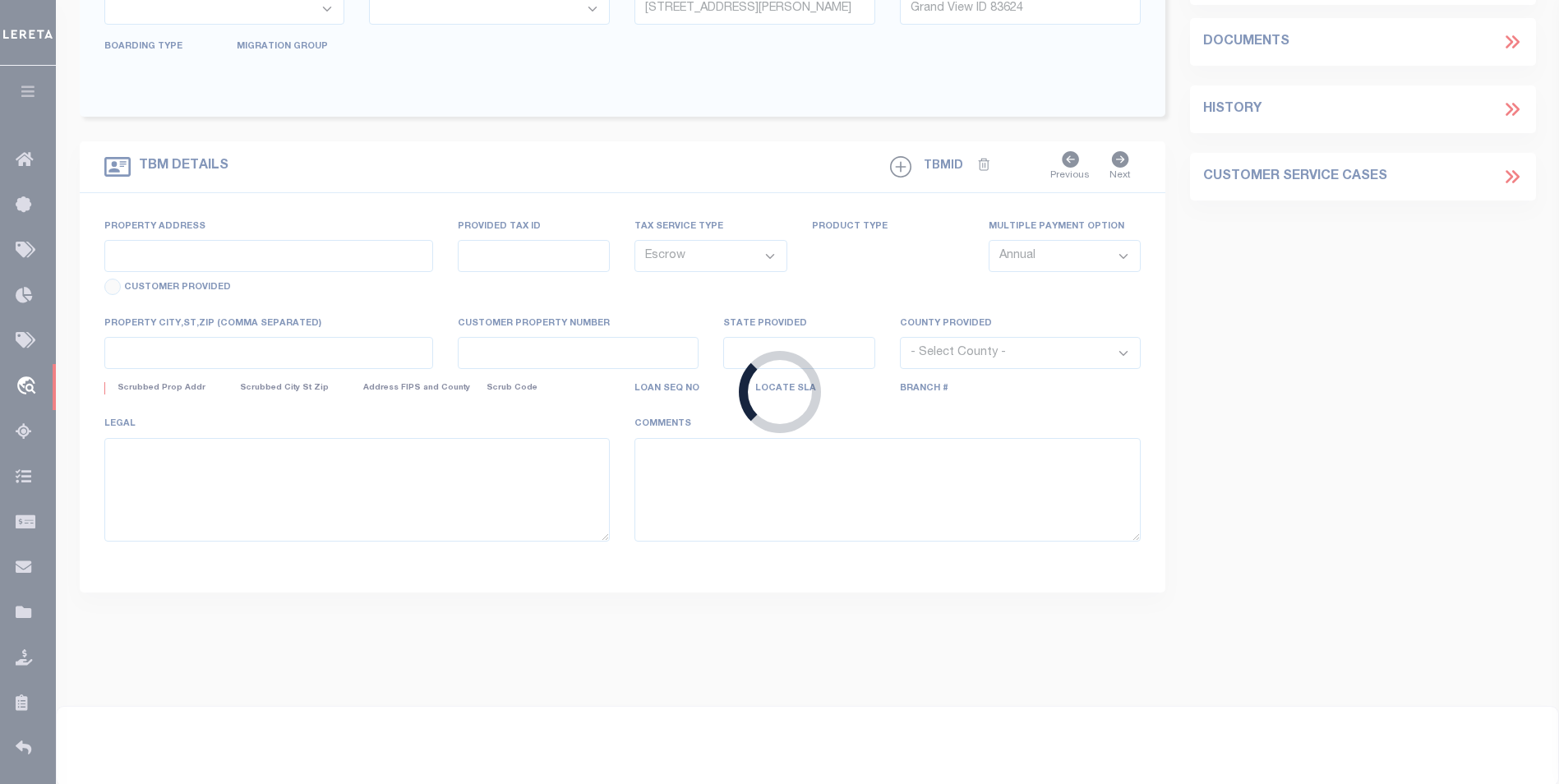
type input "Fayetteville, NC 28301"
type input "a0kUS00000AXREz"
type input "NC"
select select
type textarea "LEGAL REQUIRED"
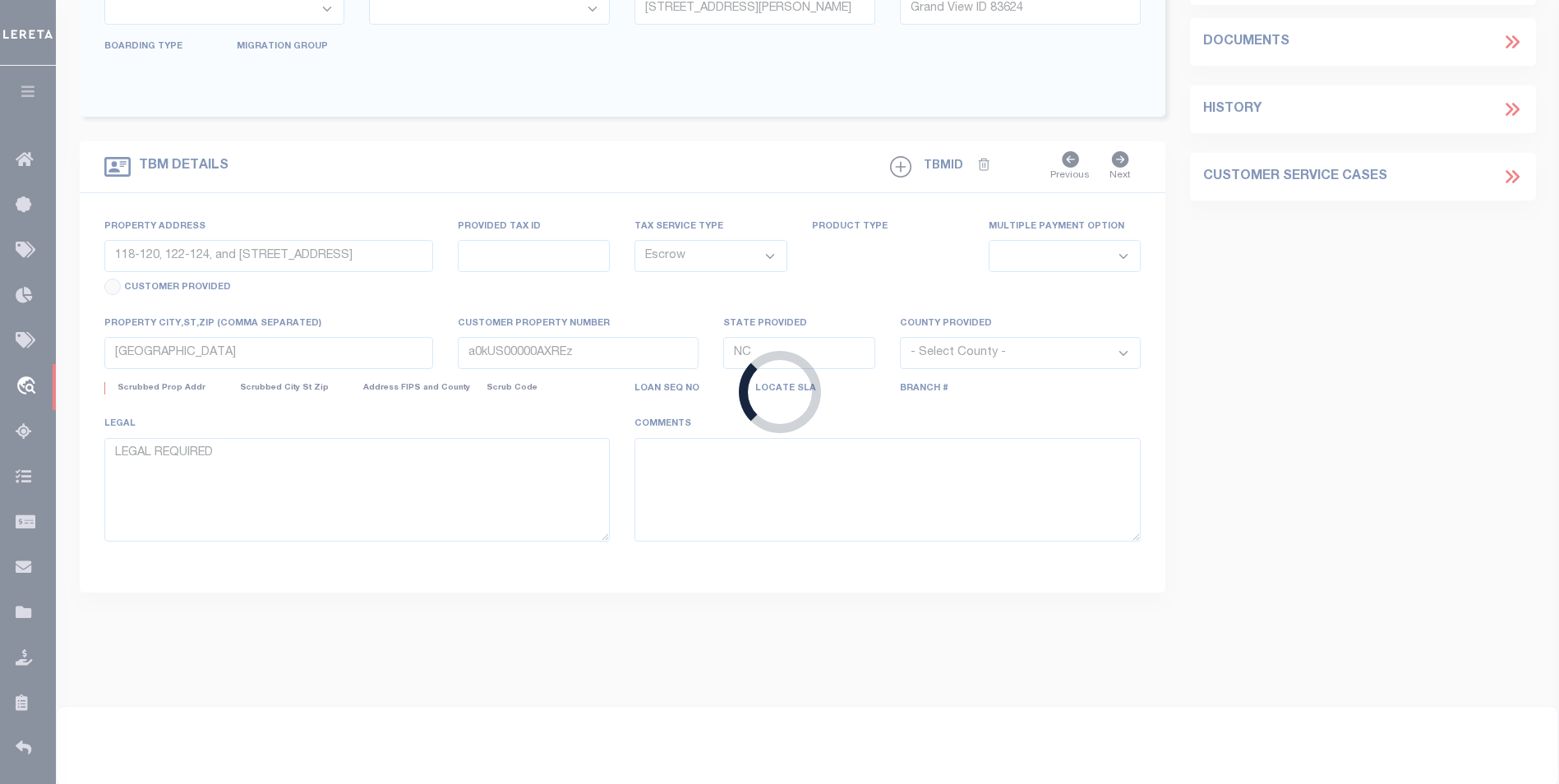
select select "14701"
select select "25066"
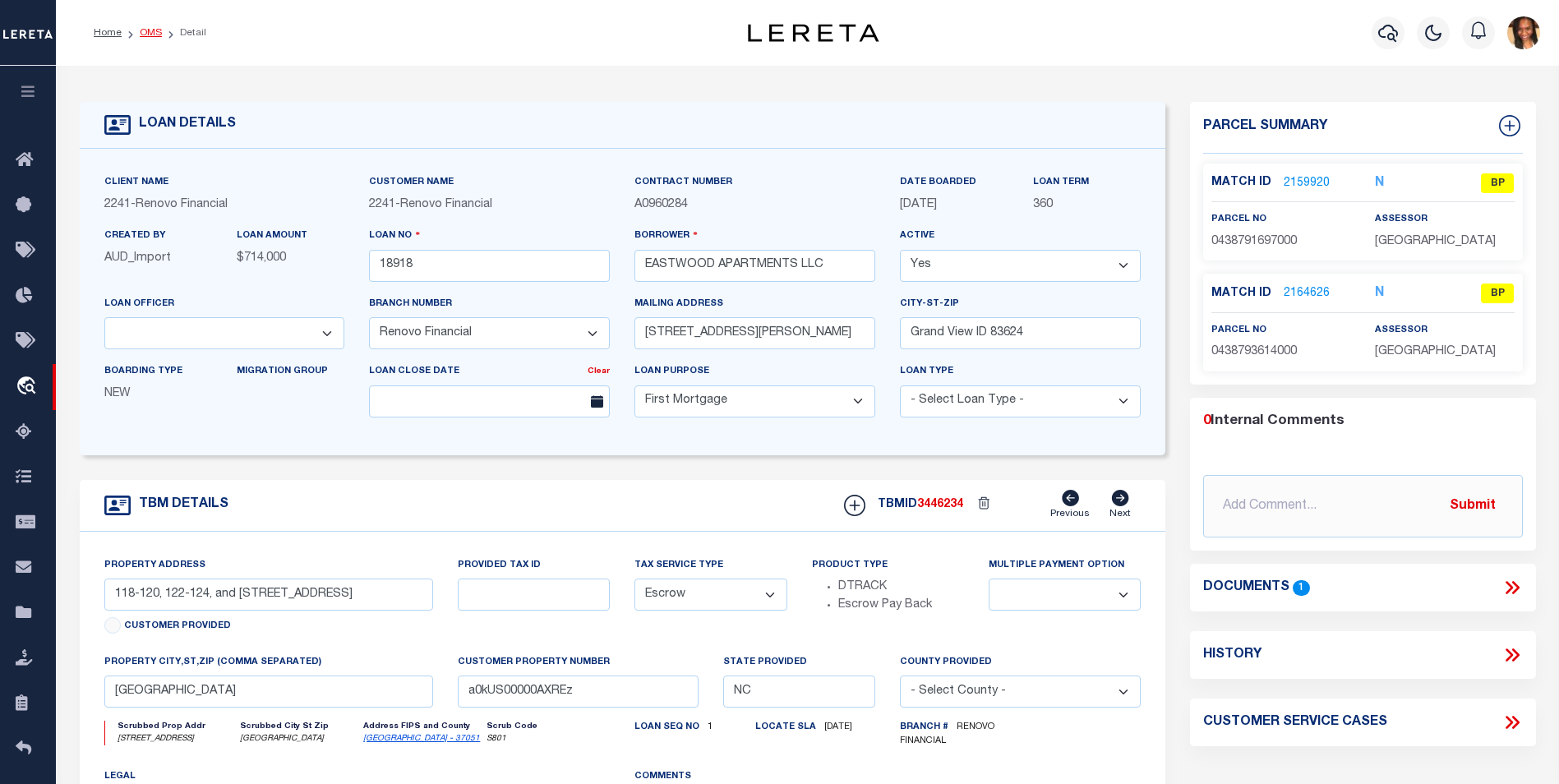
click at [159, 34] on link "OMS" at bounding box center [151, 33] width 23 height 10
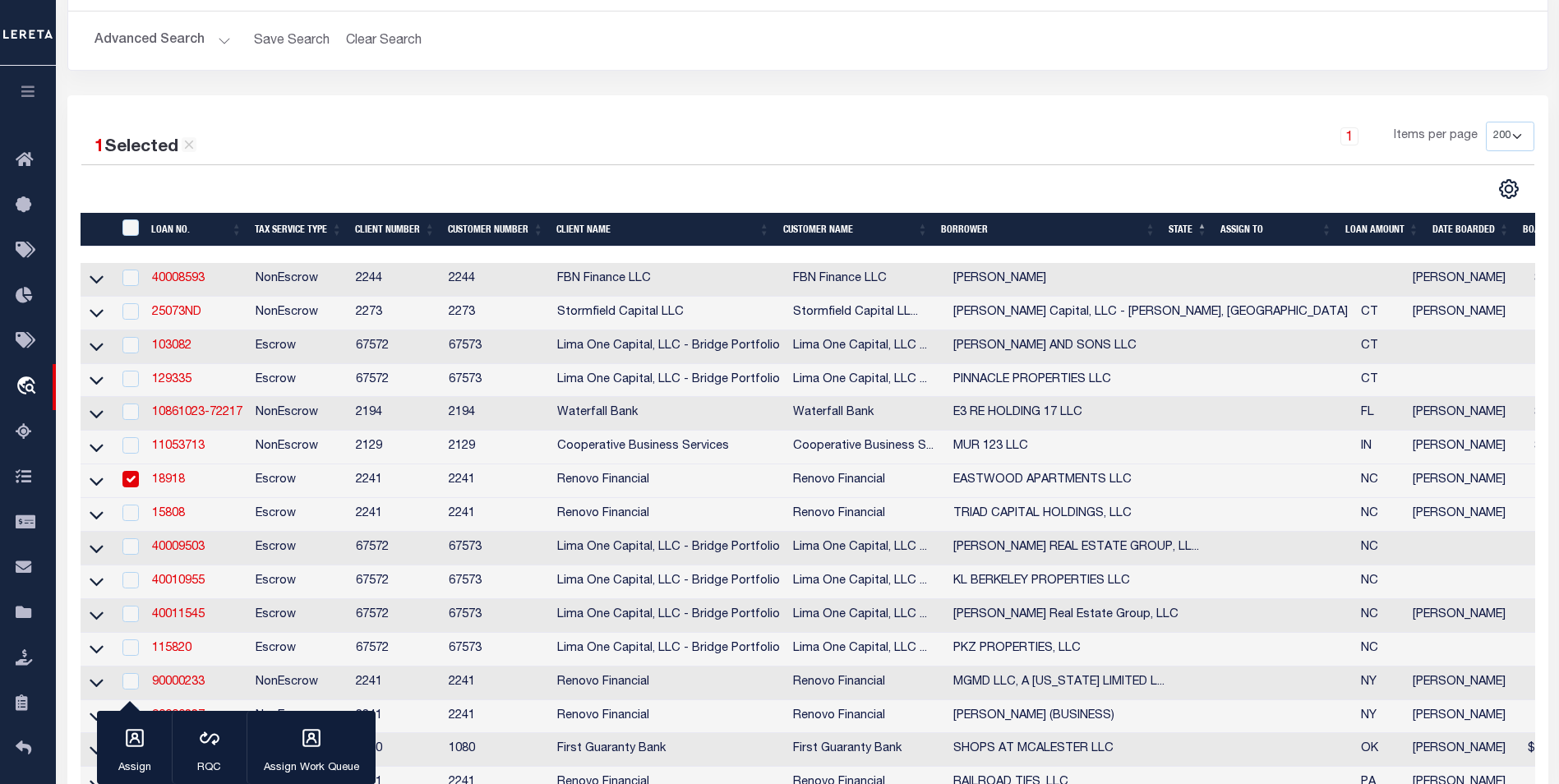
scroll to position [411, 0]
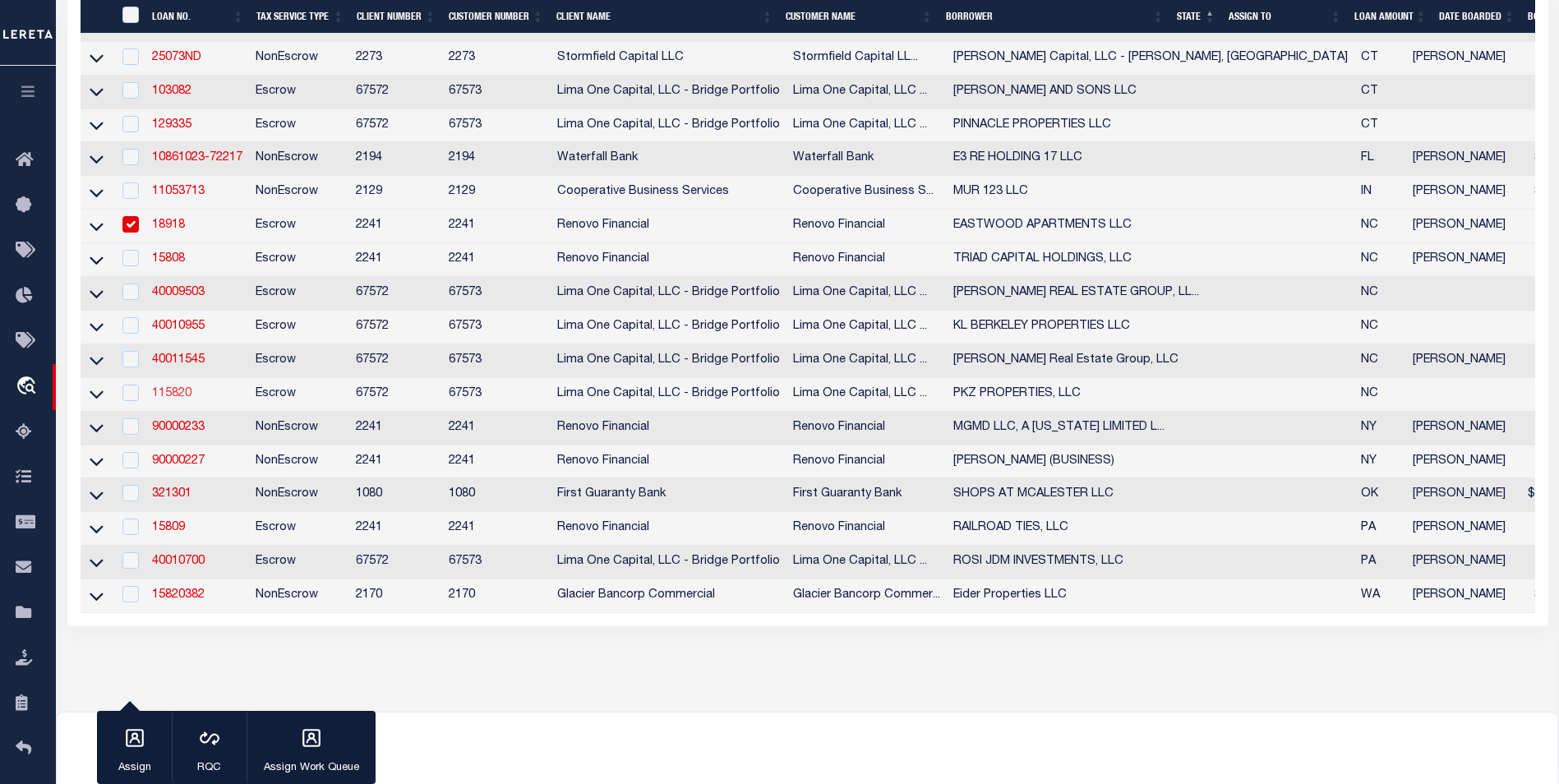
click at [161, 400] on link "115820" at bounding box center [171, 394] width 39 height 12
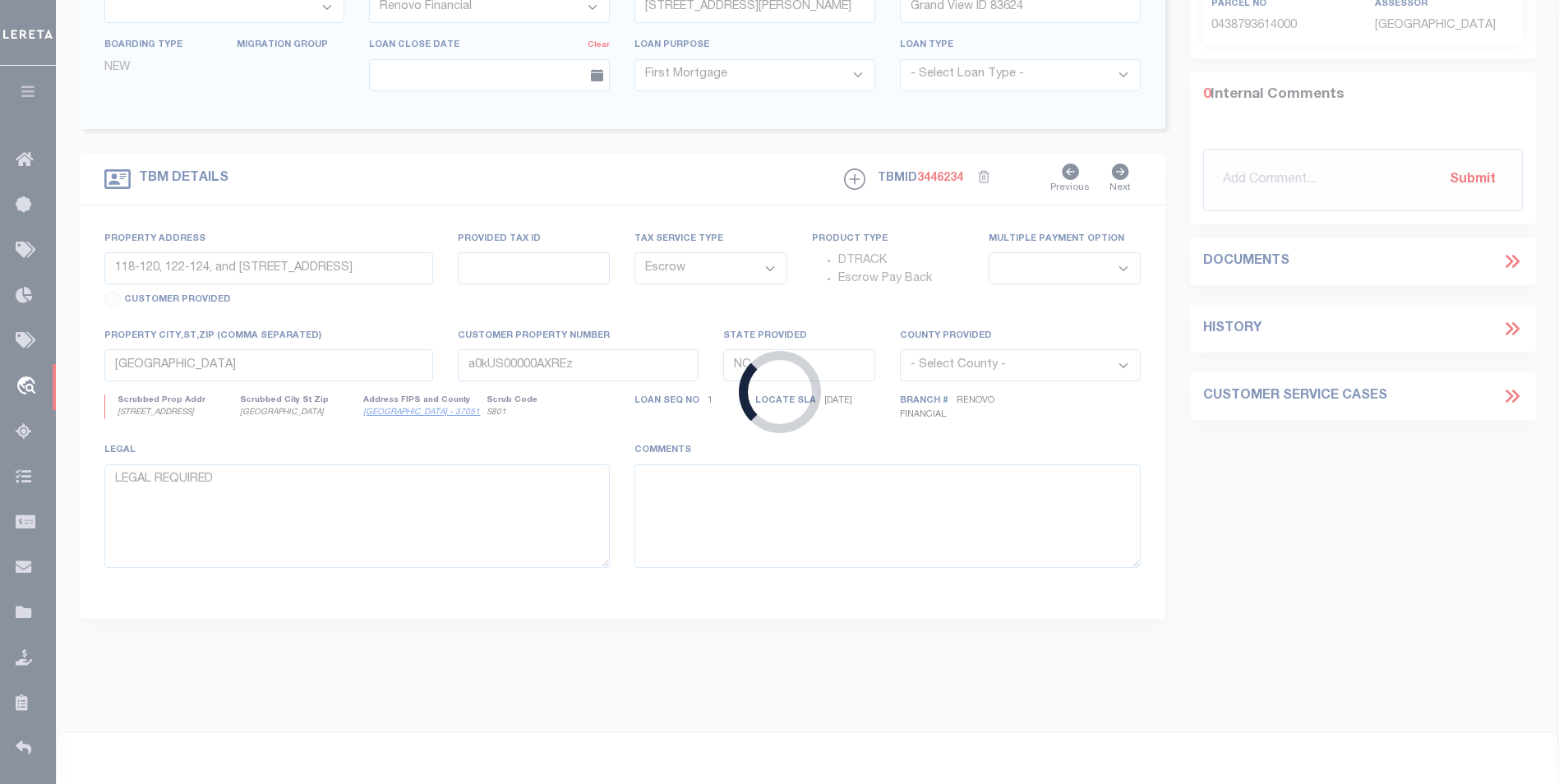
type input "115820"
type input "PKZ PROPERTIES, LLC"
select select
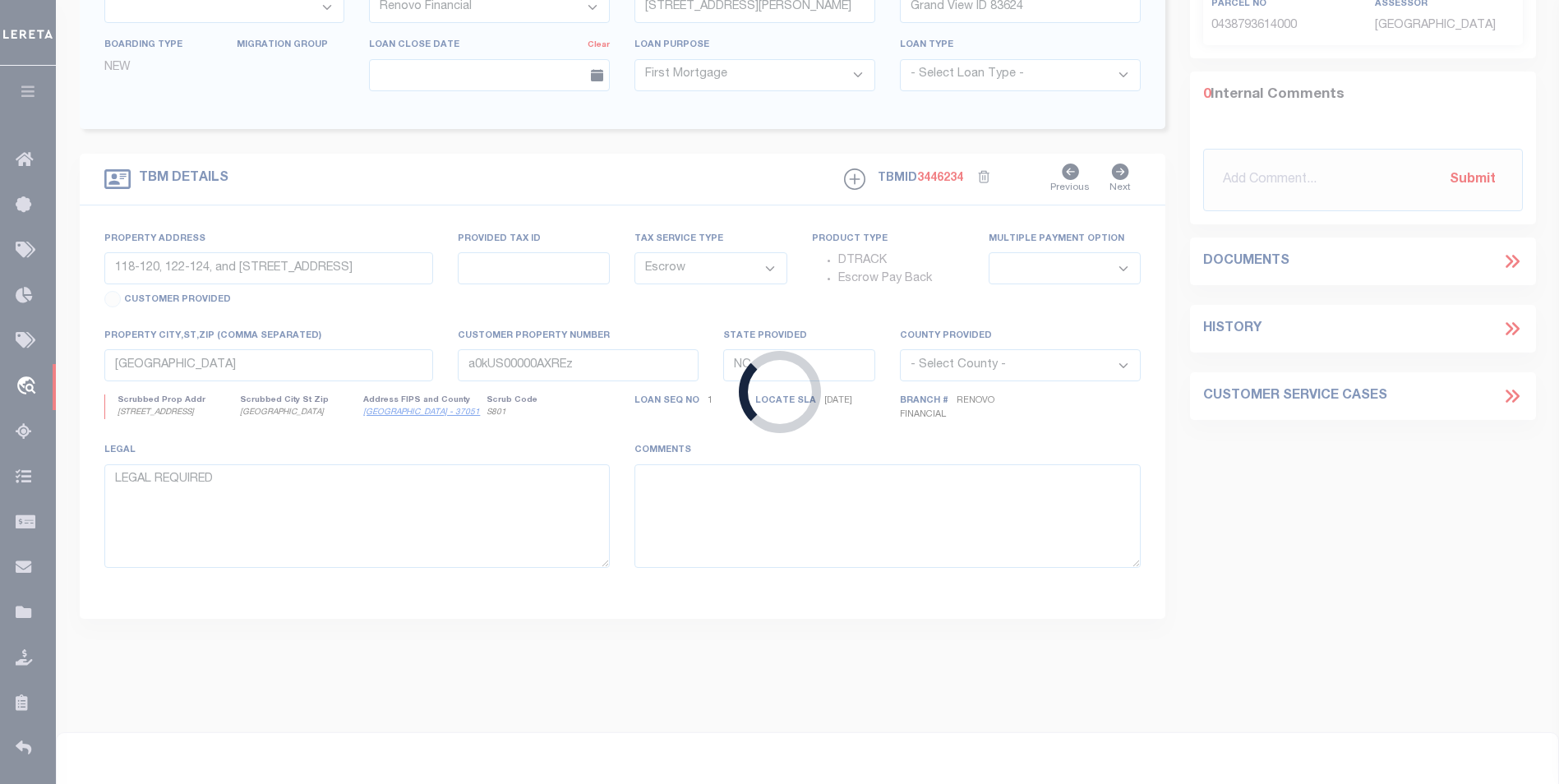
select select
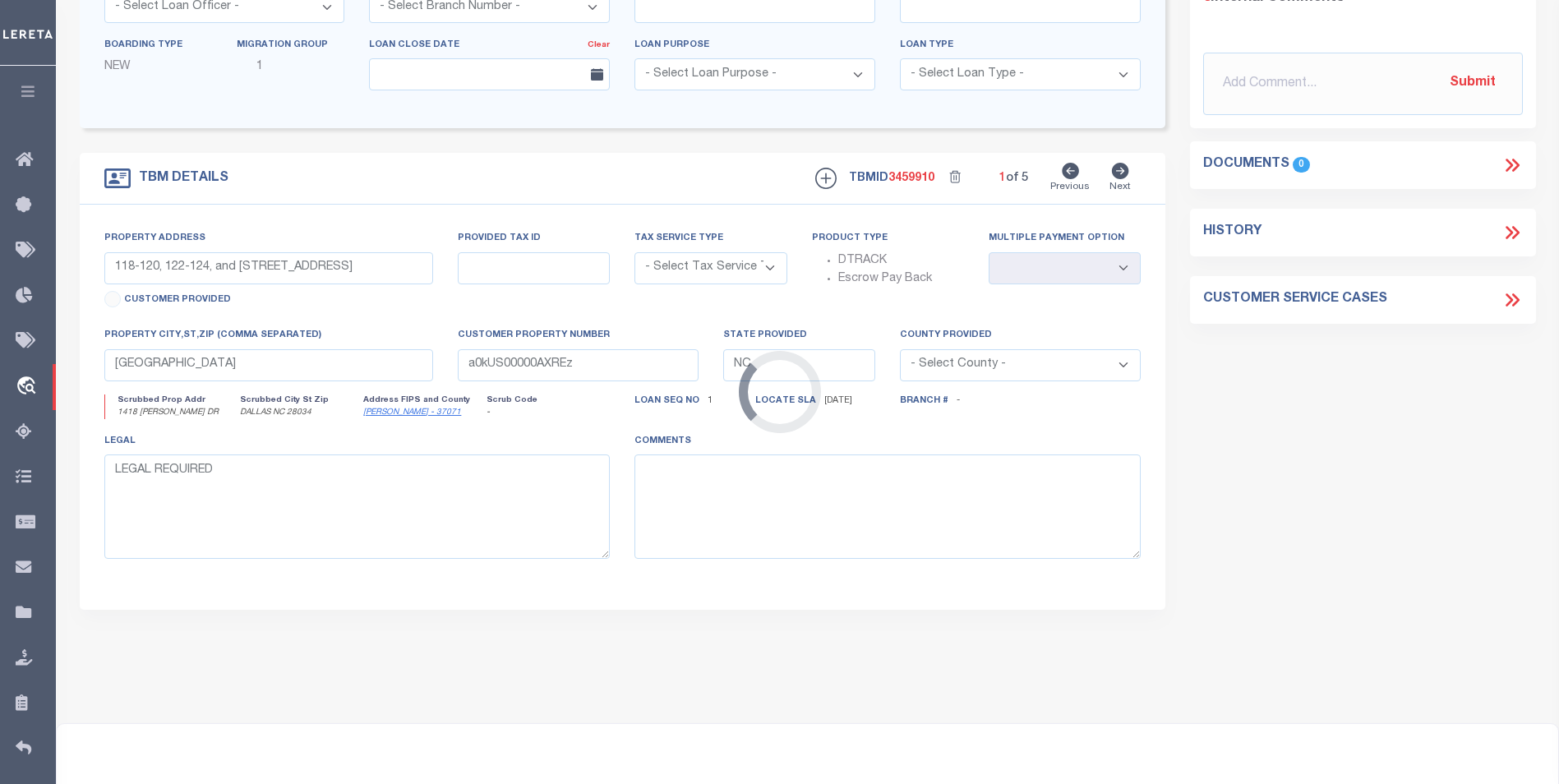
type input "1418 RATCHFORD DR"
radio input "true"
select select "Escrow"
select select
type input "DALLAS NC 28034"
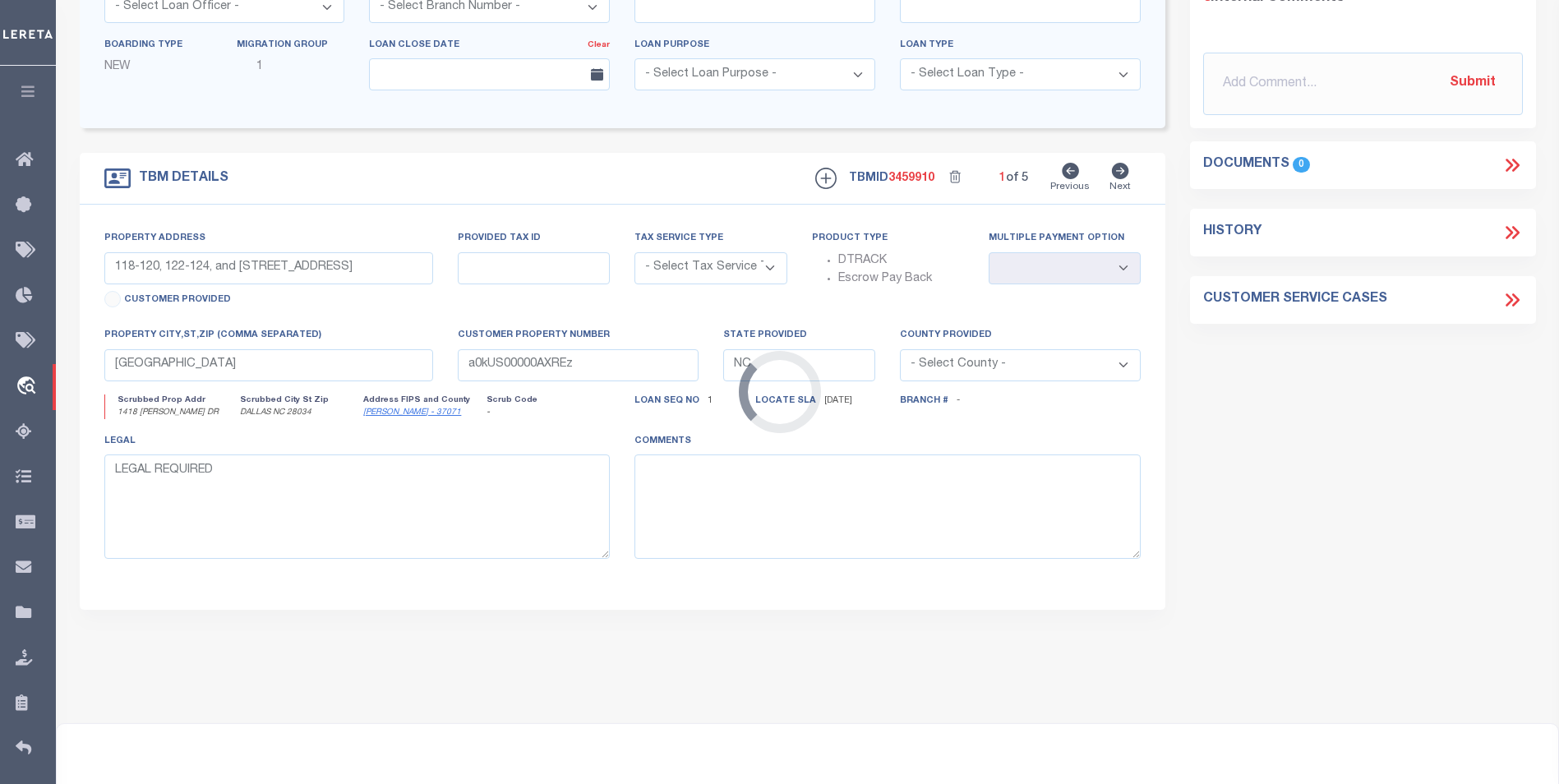
type input "115820-1"
type textarea "COLLECTOR: ENTITY: PARCEL: 169156"
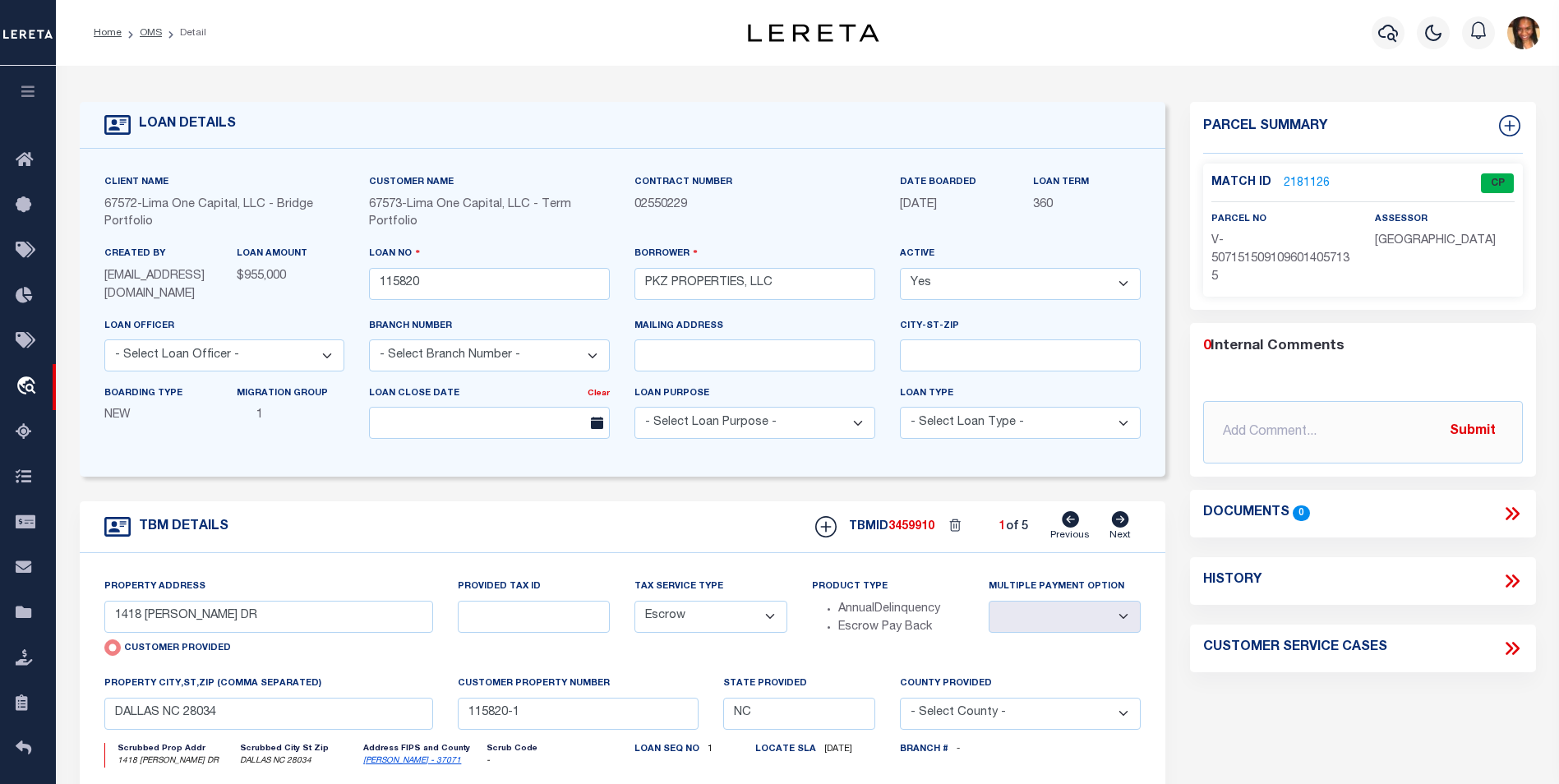
click at [1305, 180] on link "2181126" at bounding box center [1306, 183] width 46 height 18
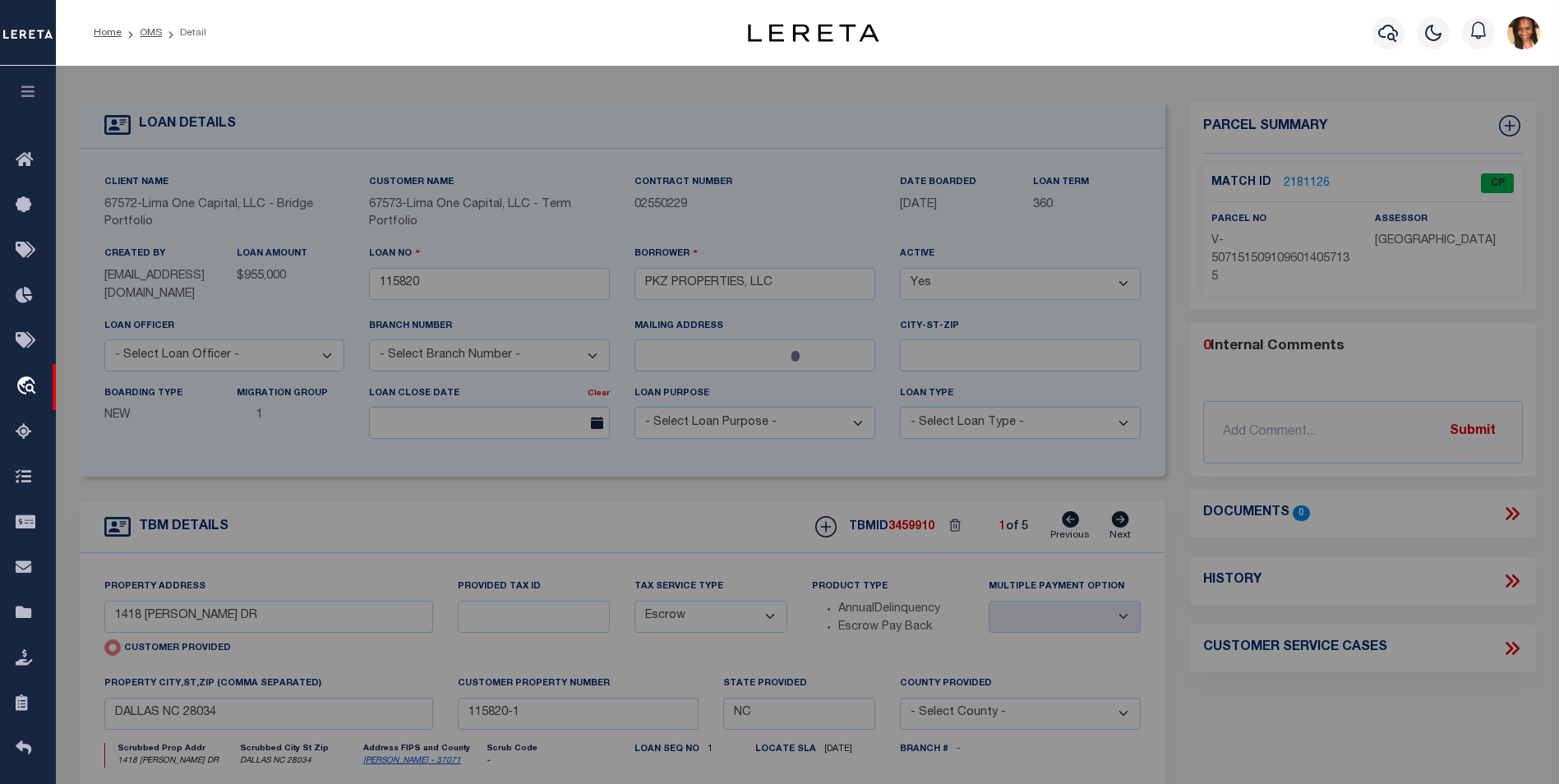
checkbox input "false"
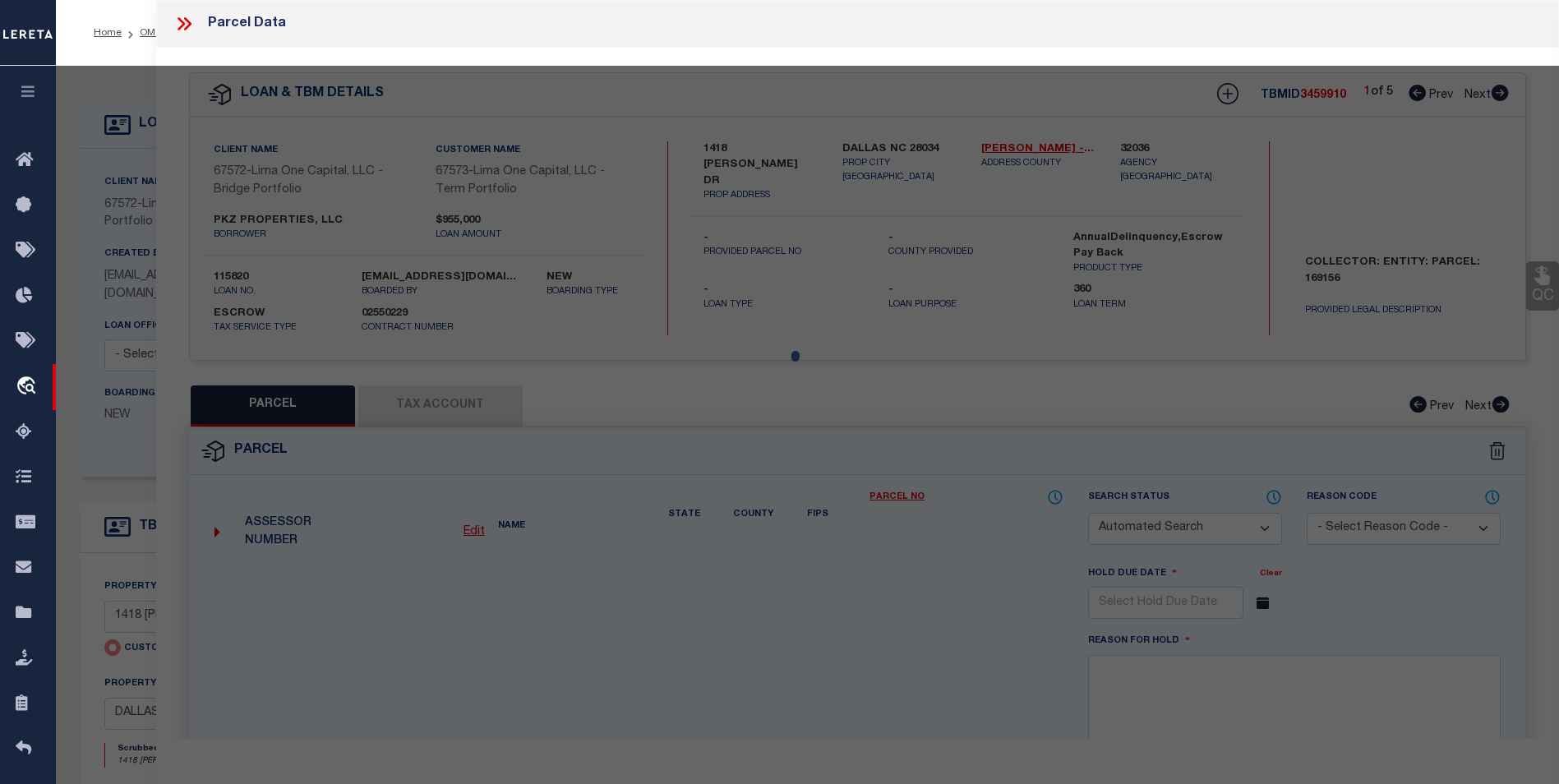
select select "CP"
select select "AGW"
select select
type input "1418 RATCHFORD DR"
checkbox input "false"
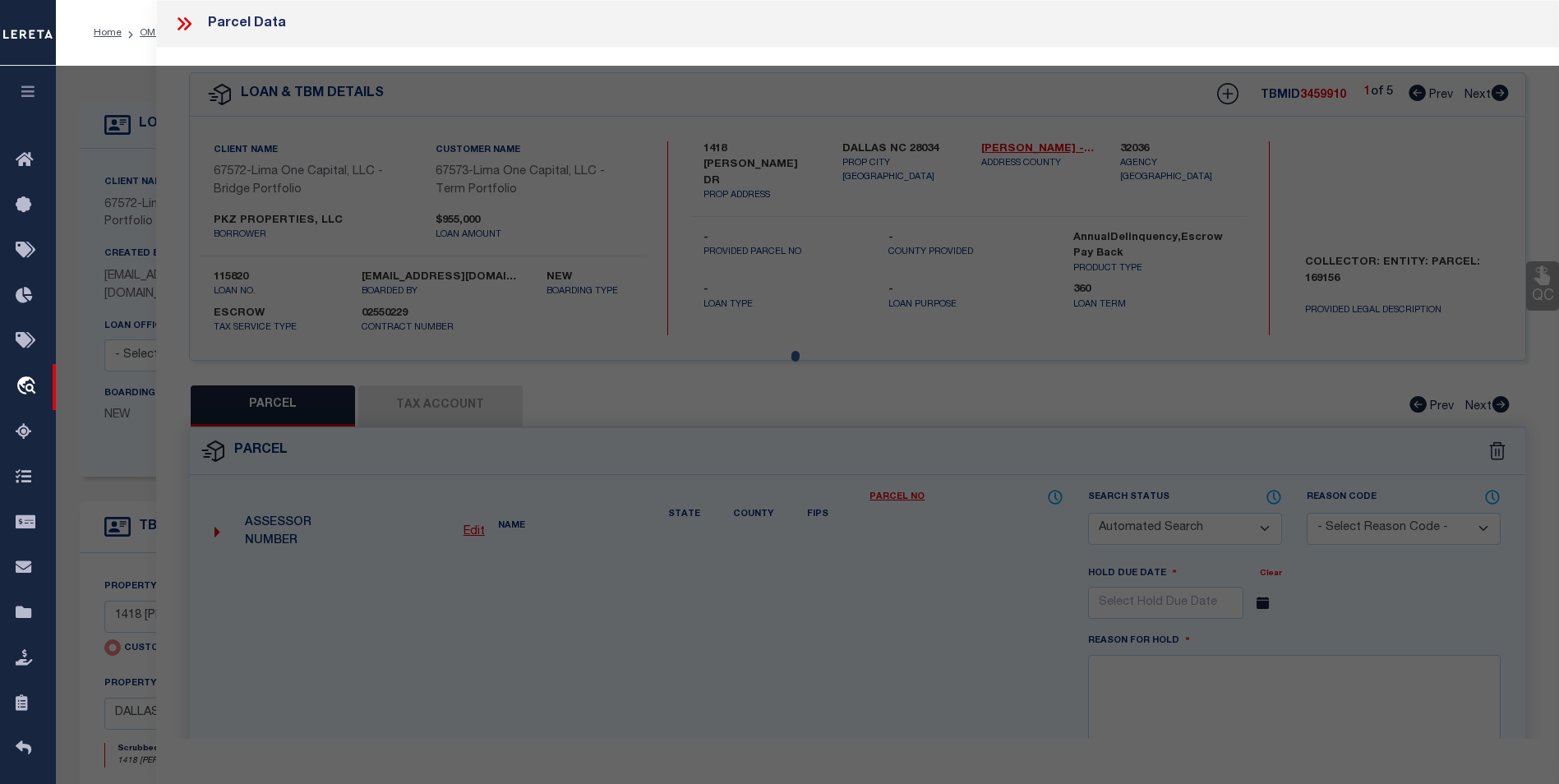
type input "DALLAS NC 28034"
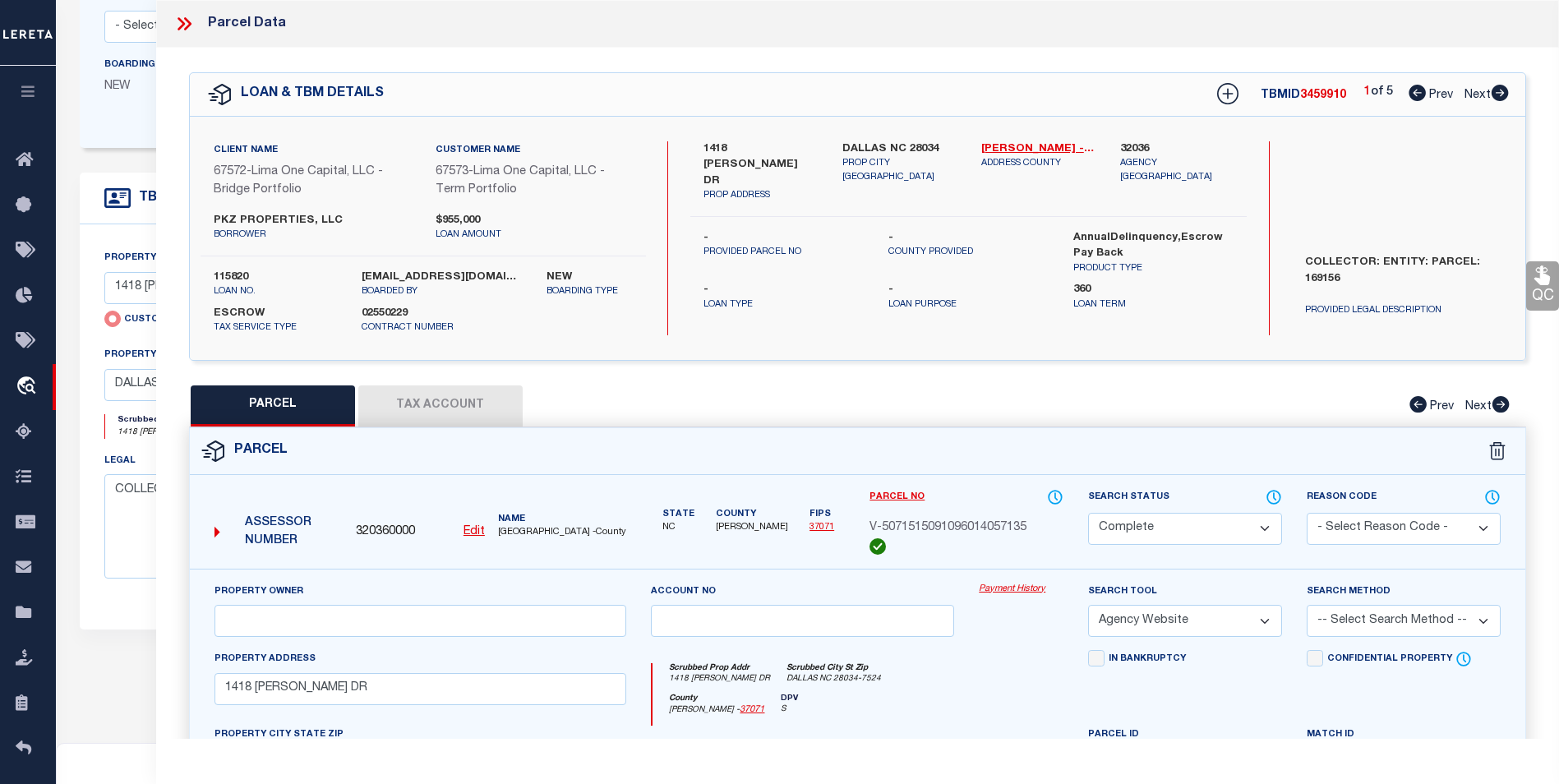
click at [1504, 90] on icon at bounding box center [1500, 93] width 18 height 17
select select "AS"
select select
checkbox input "false"
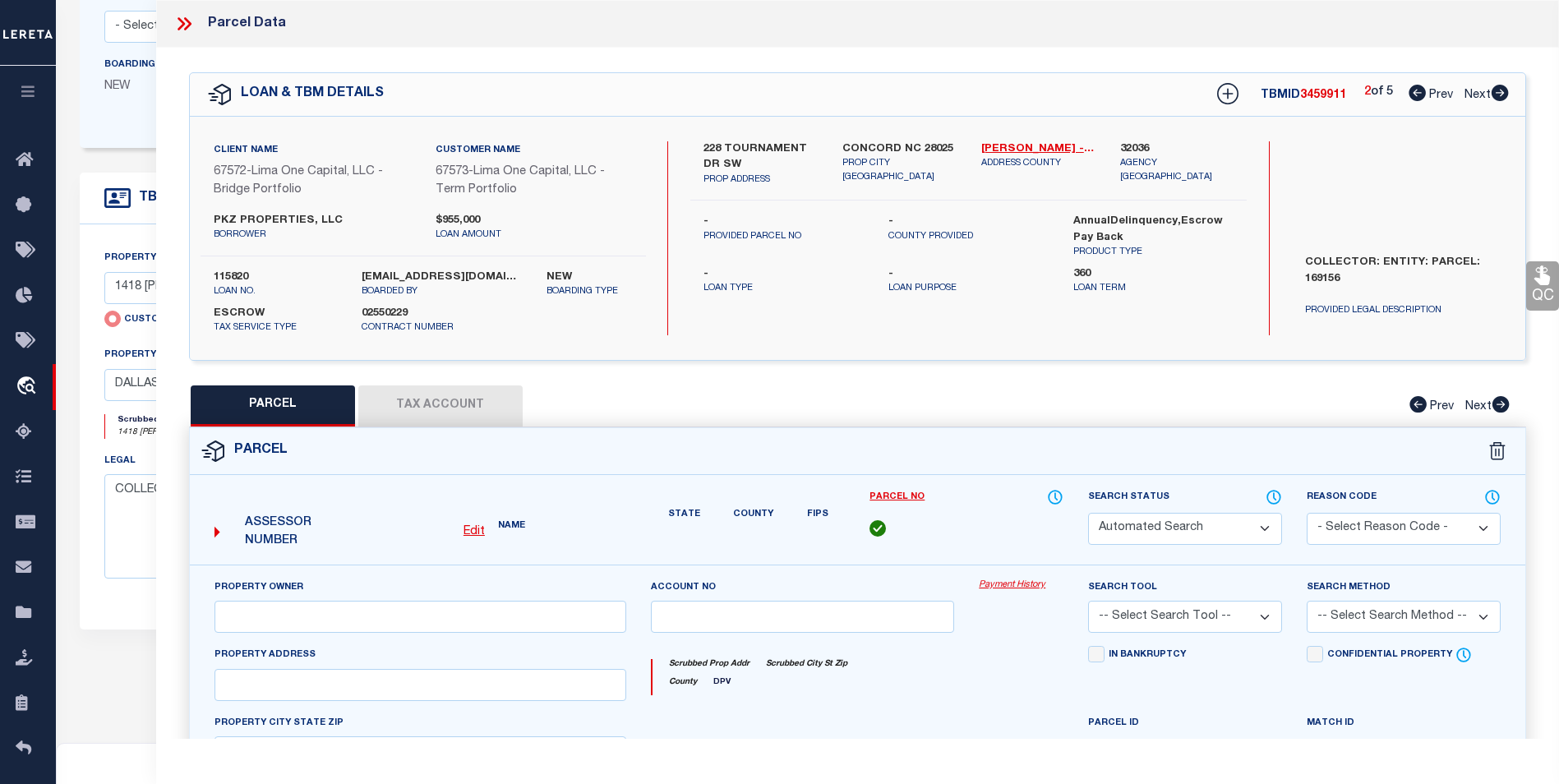
select select "BP"
select select "AGW"
select select
type input "228 TOURNAMENT DR SW"
checkbox input "false"
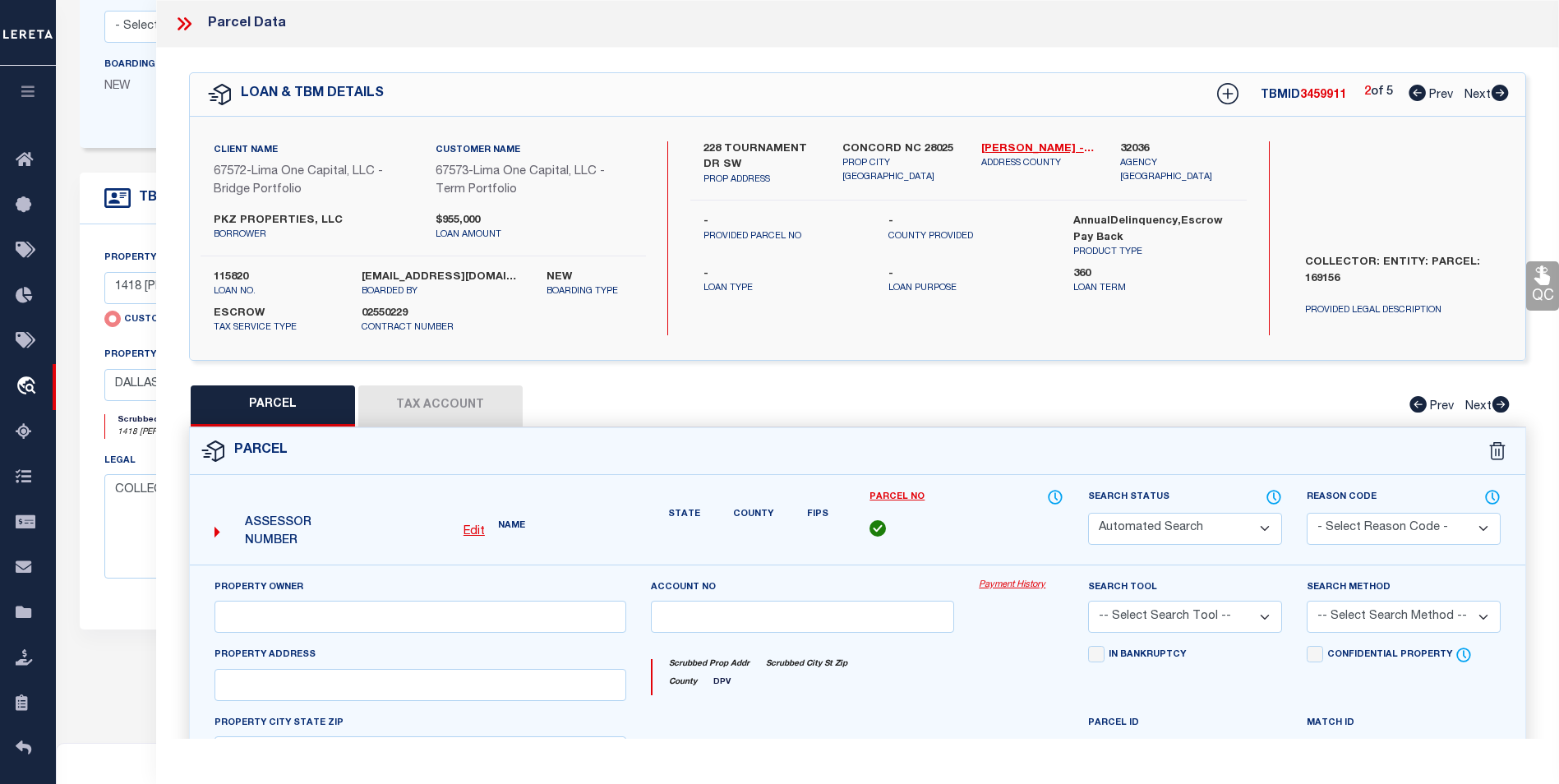
type input "CONCORD NC 28025"
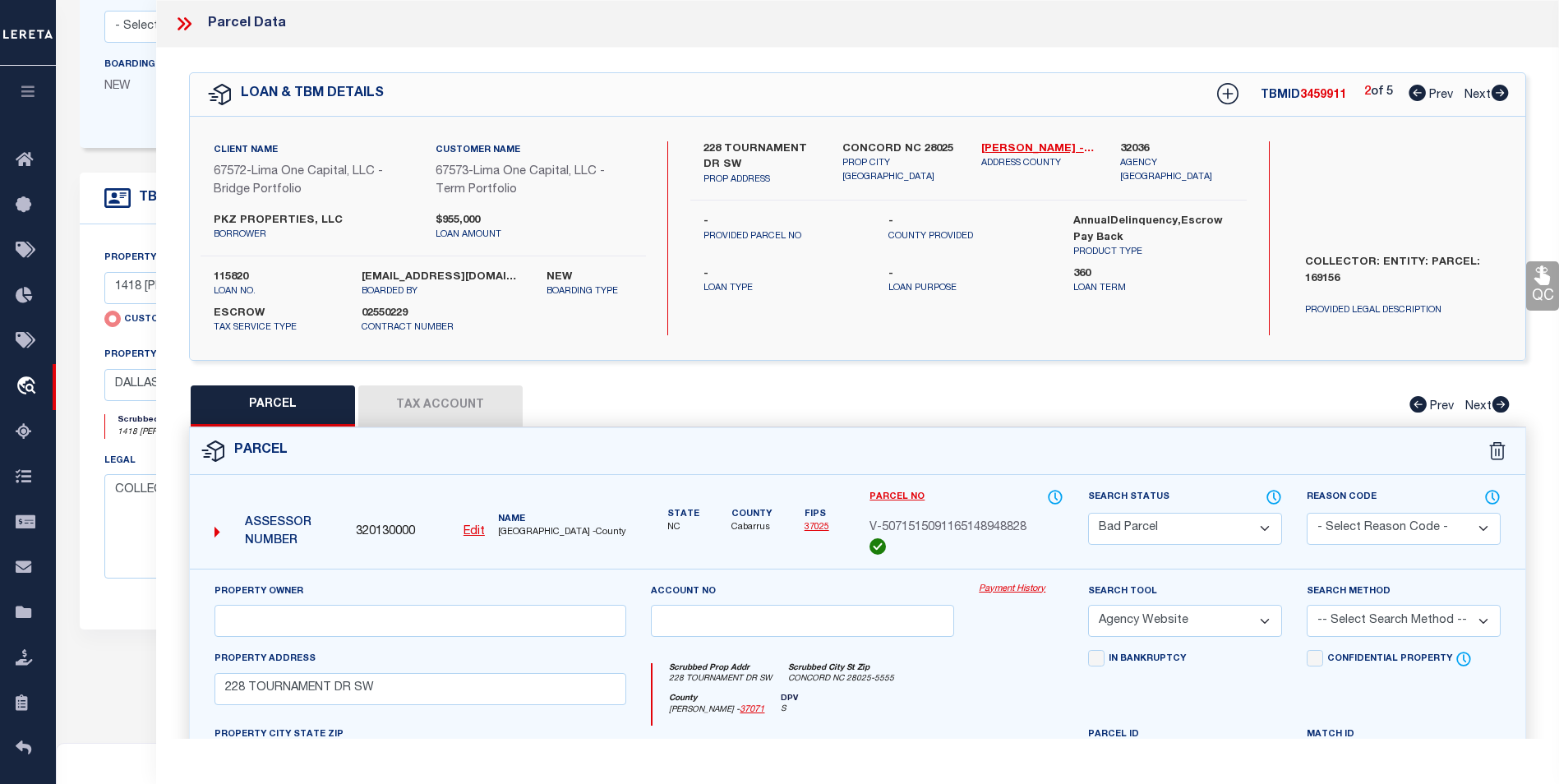
click at [495, 396] on button "Tax Account" at bounding box center [440, 405] width 164 height 41
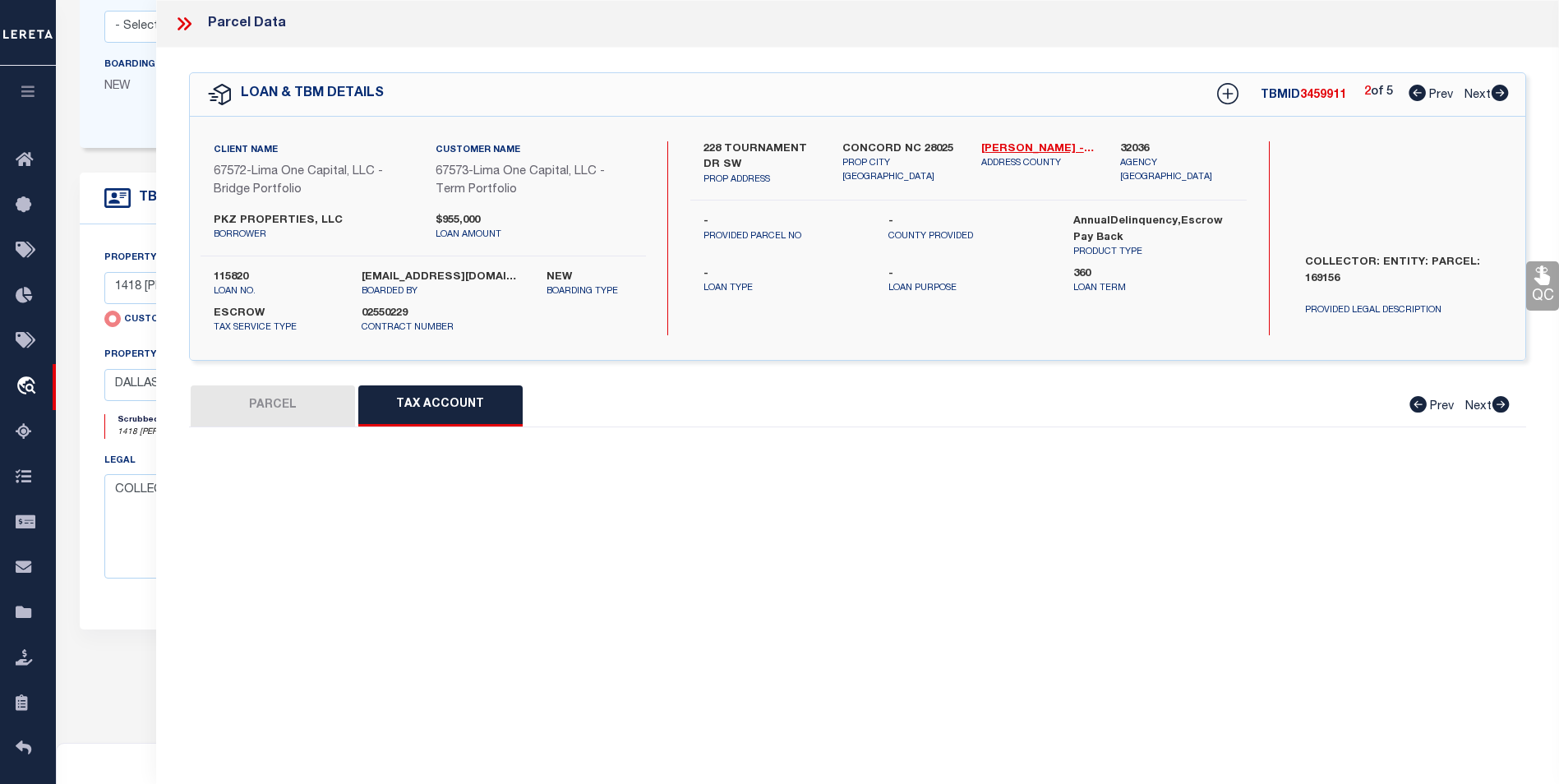
select select "100"
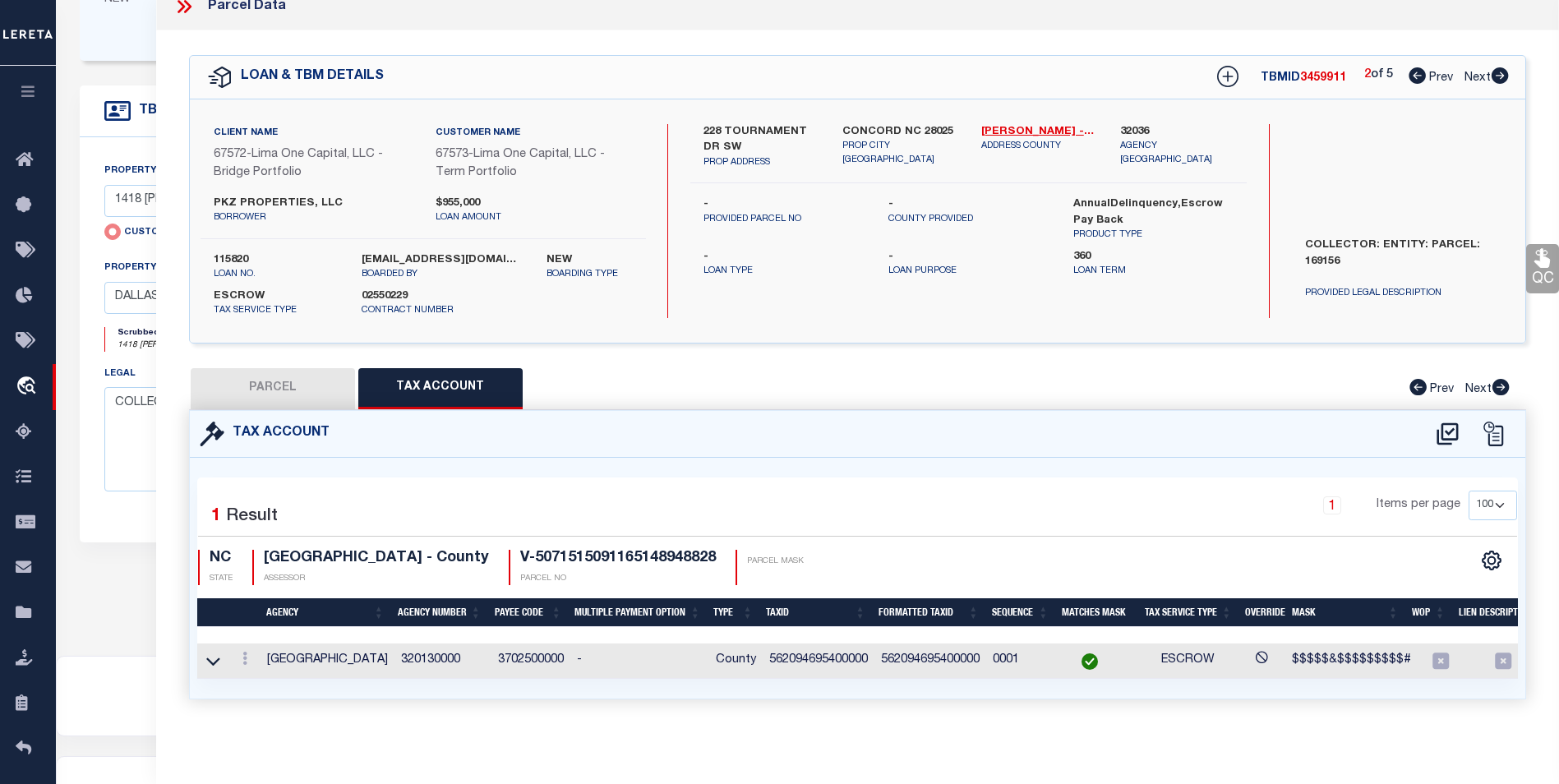
scroll to position [495, 0]
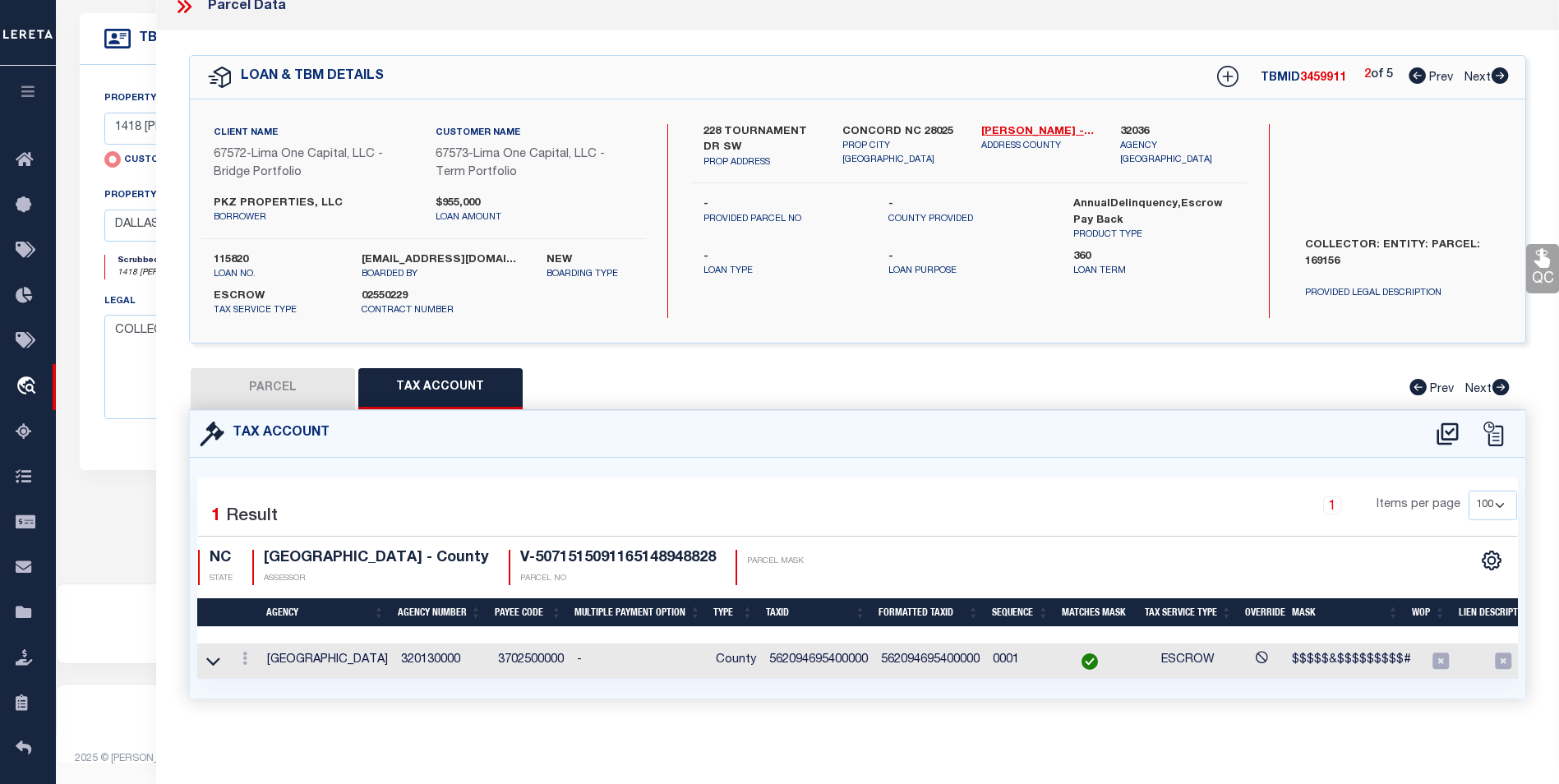
click at [244, 371] on button "PARCEL" at bounding box center [273, 388] width 164 height 41
select select "AS"
select select
checkbox input "false"
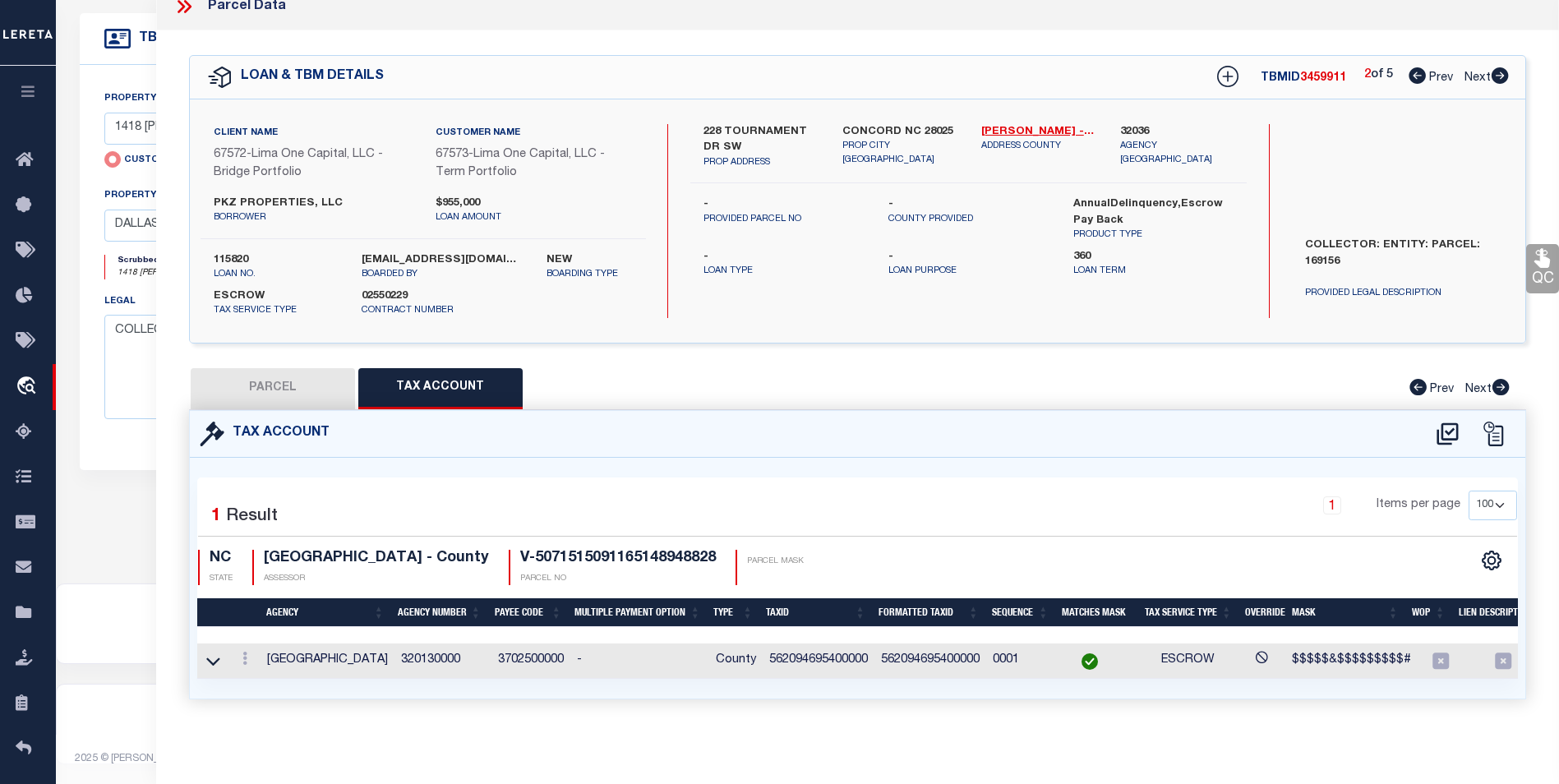
select select "BP"
select select "AGW"
select select
type input "228 TOURNAMENT DR SW"
checkbox input "false"
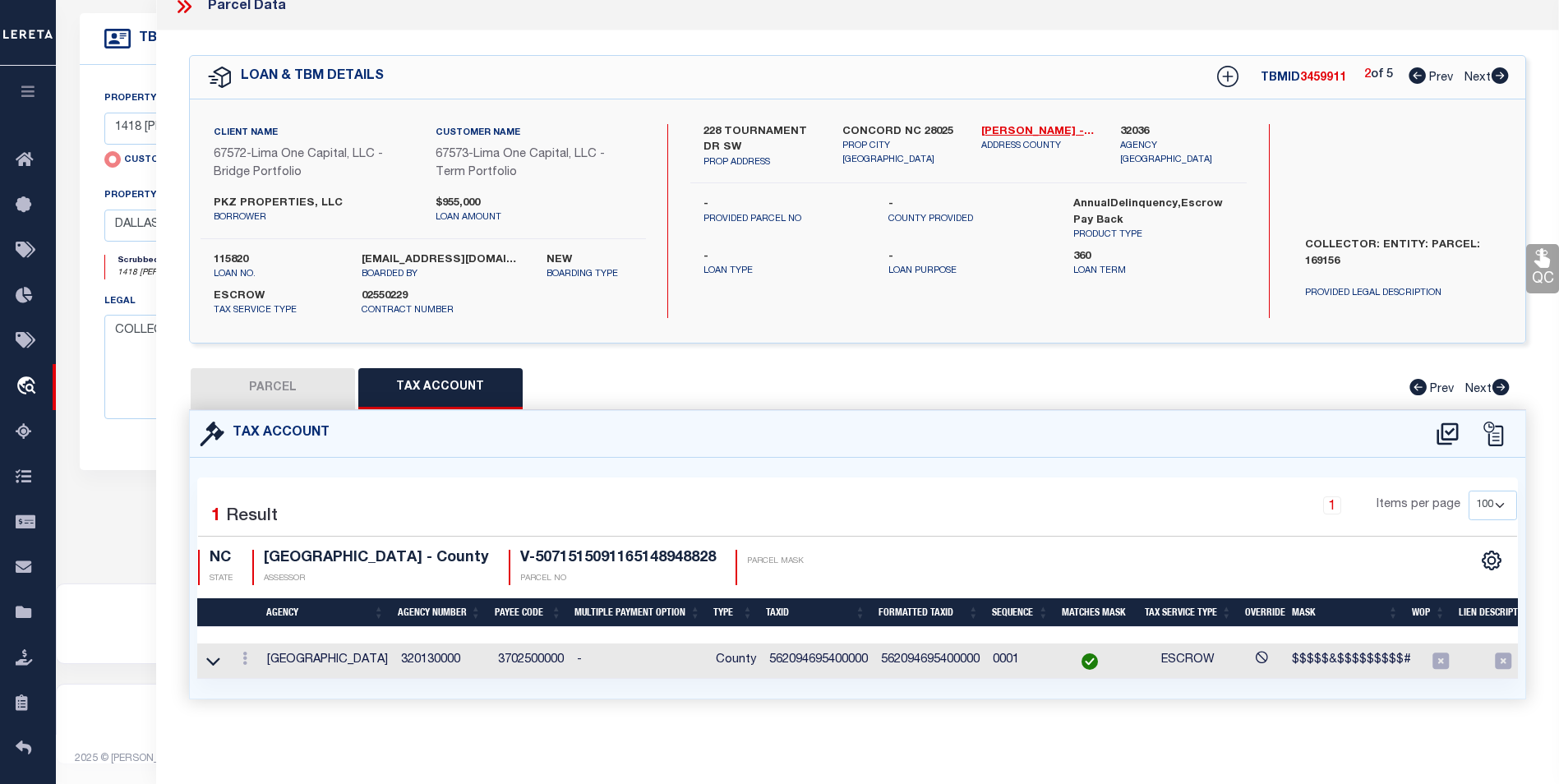
type input "CONCORD NC 28025"
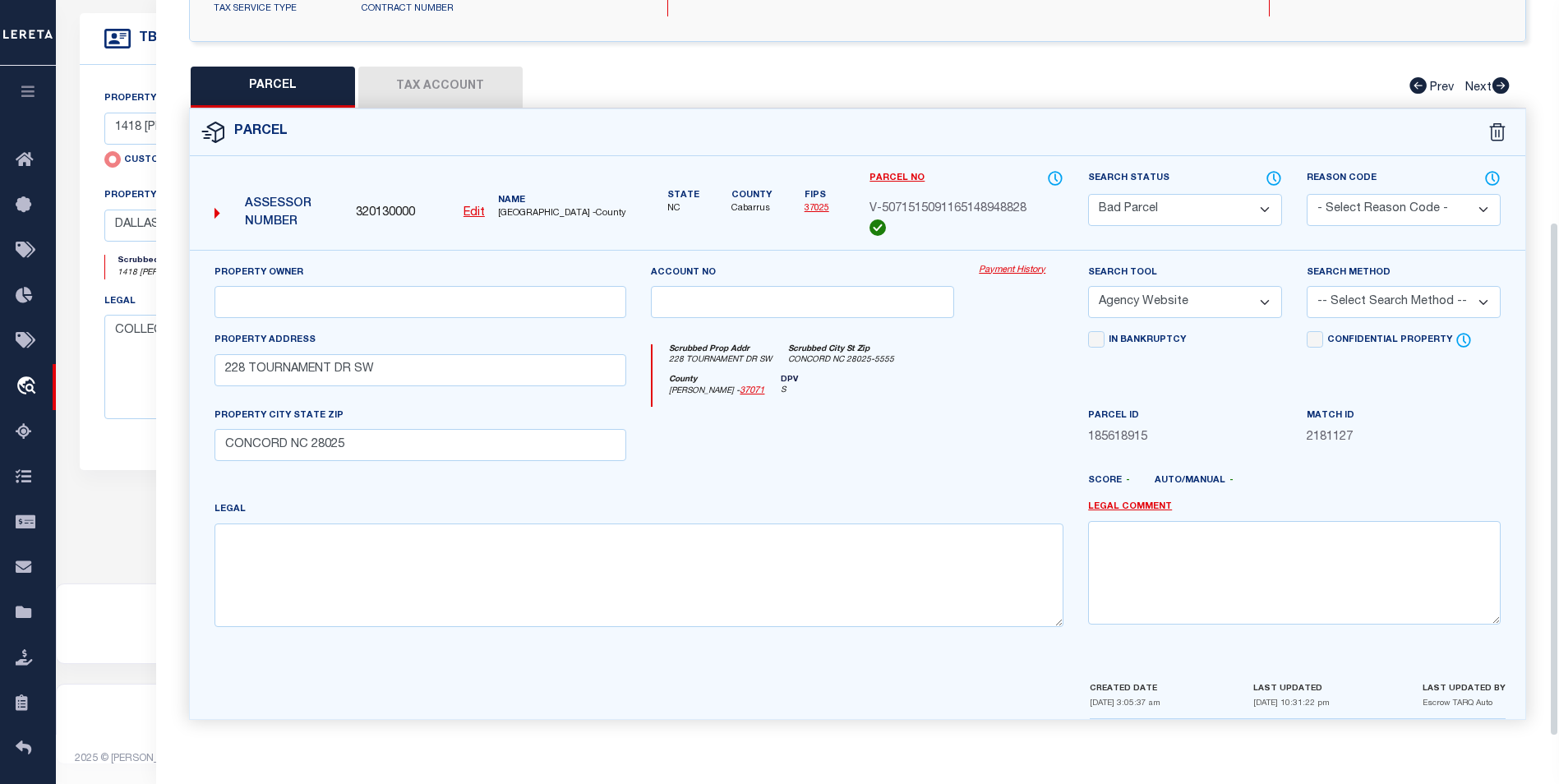
scroll to position [322, 0]
click at [449, 78] on button "Tax Account" at bounding box center [440, 86] width 164 height 41
select select "100"
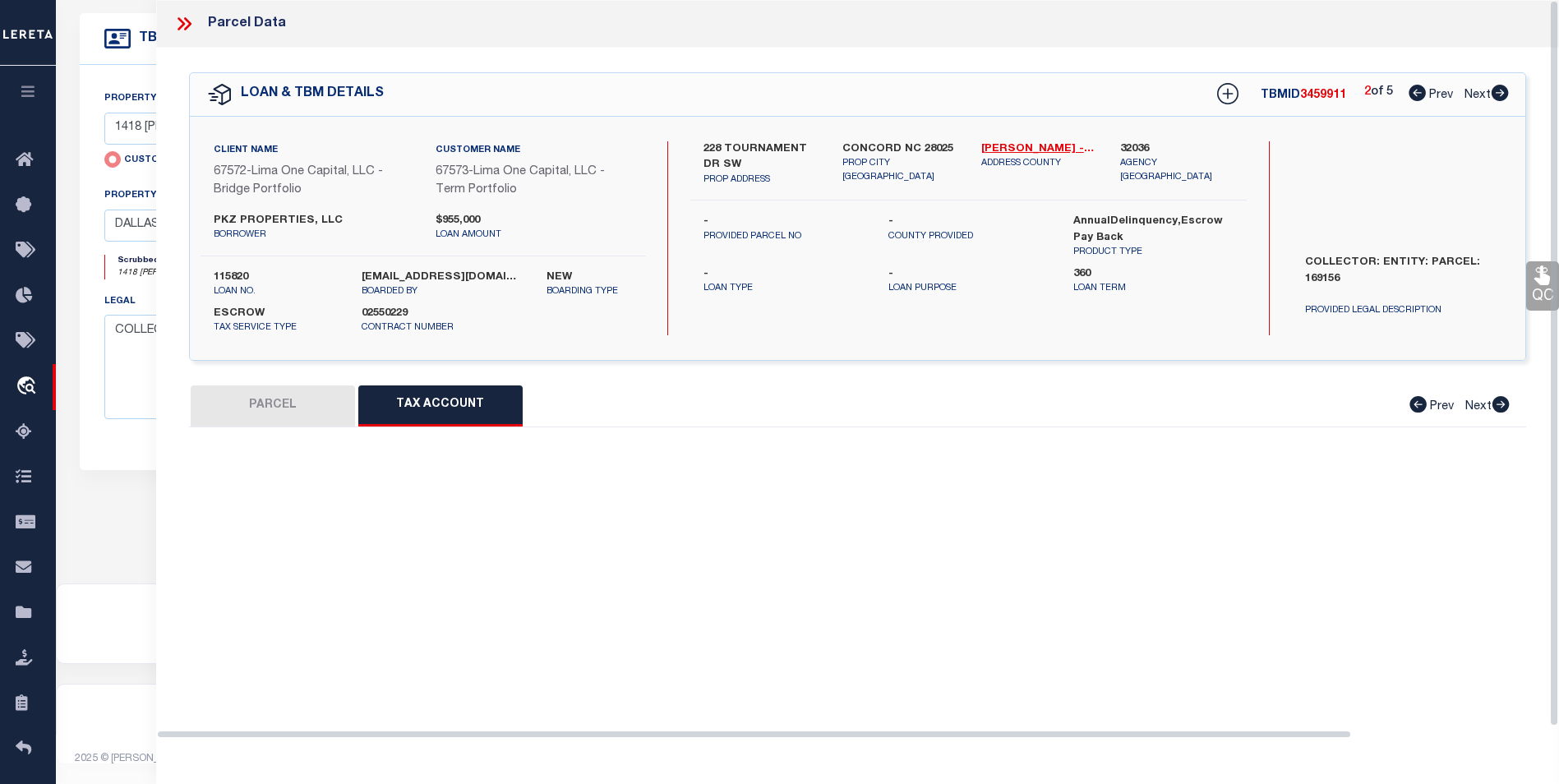
scroll to position [0, 0]
select select "100"
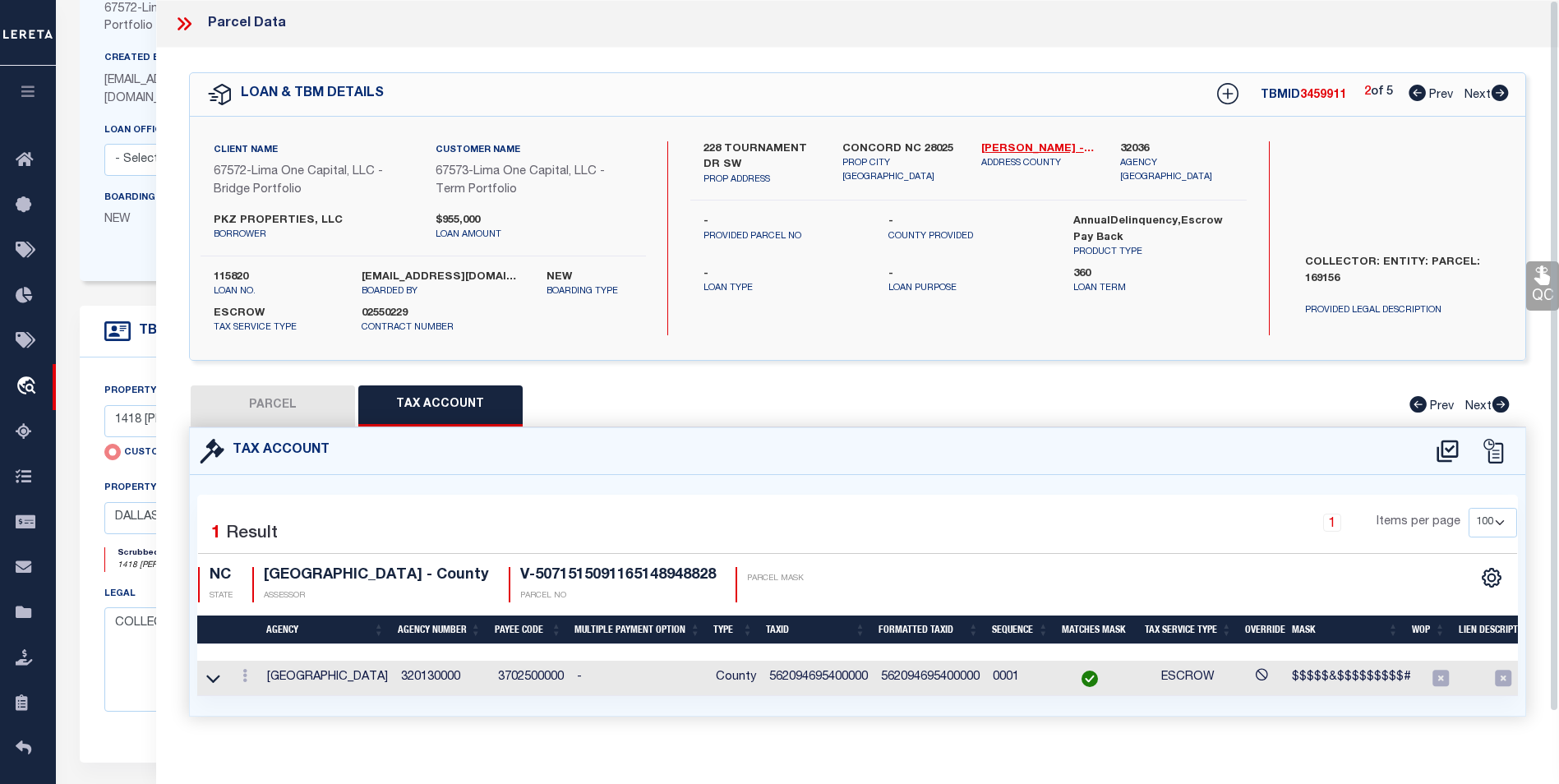
scroll to position [166, 0]
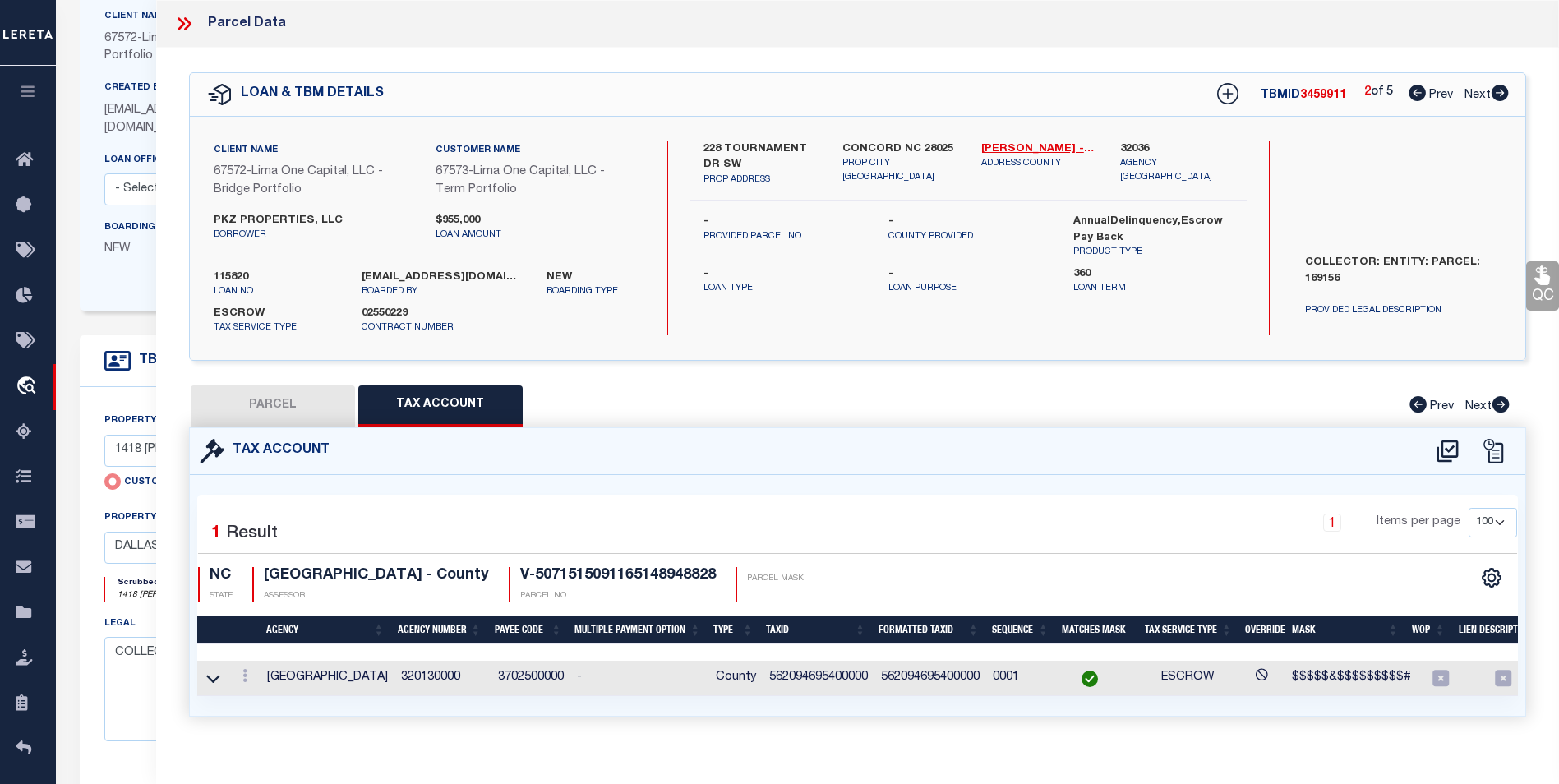
click at [193, 22] on icon at bounding box center [184, 24] width 22 height 22
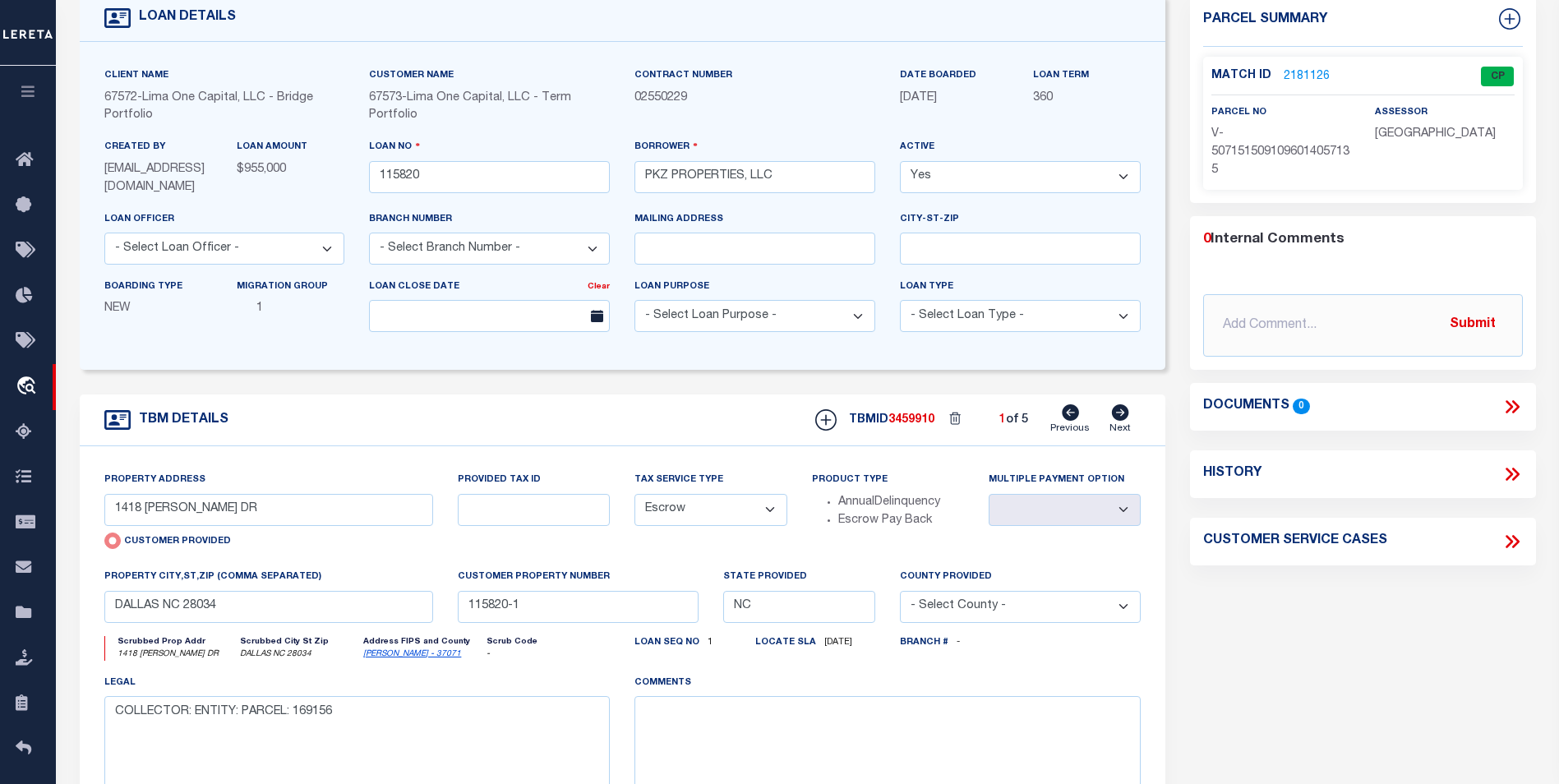
scroll to position [0, 0]
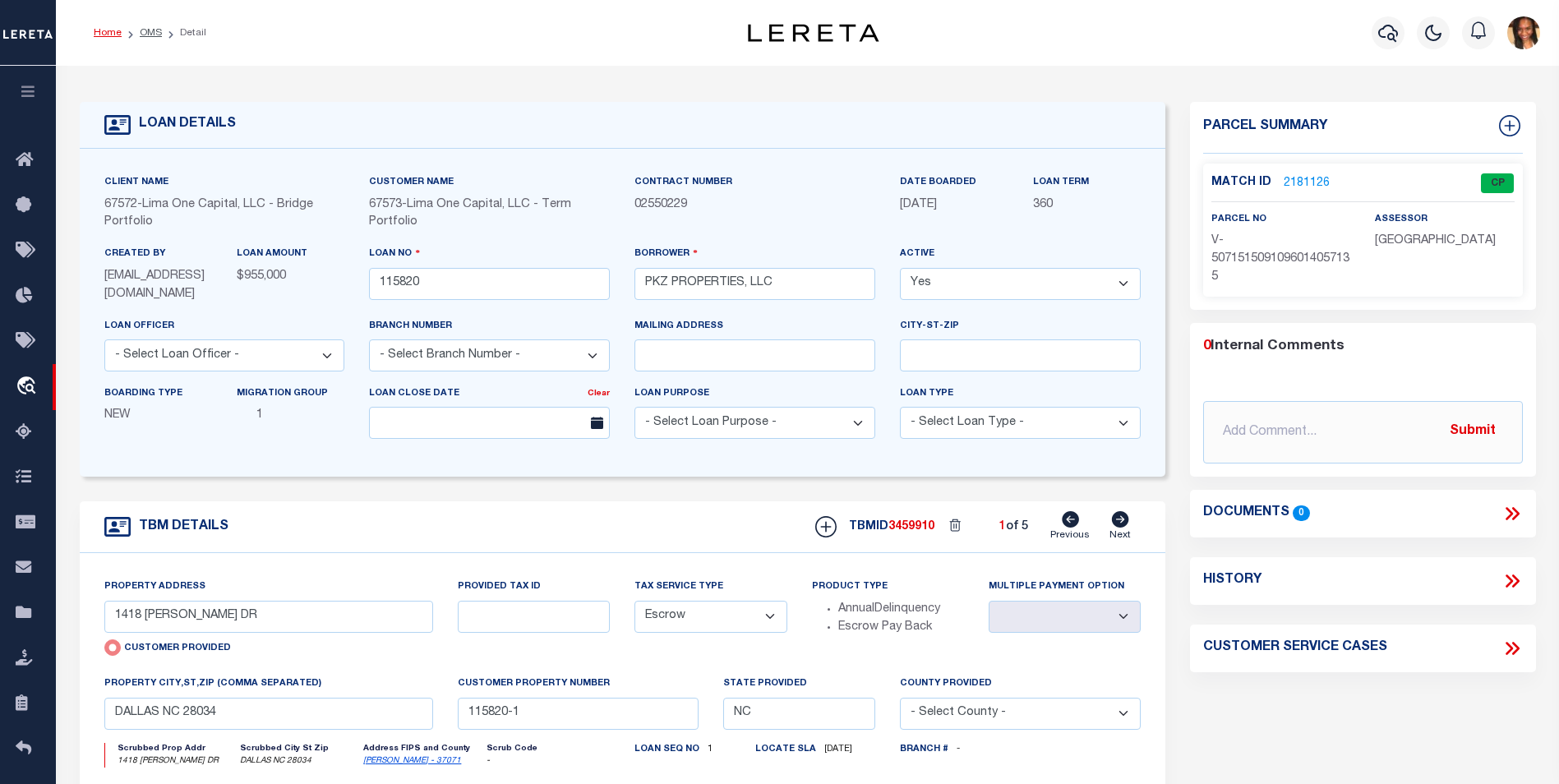
click at [114, 34] on link "Home" at bounding box center [108, 33] width 28 height 10
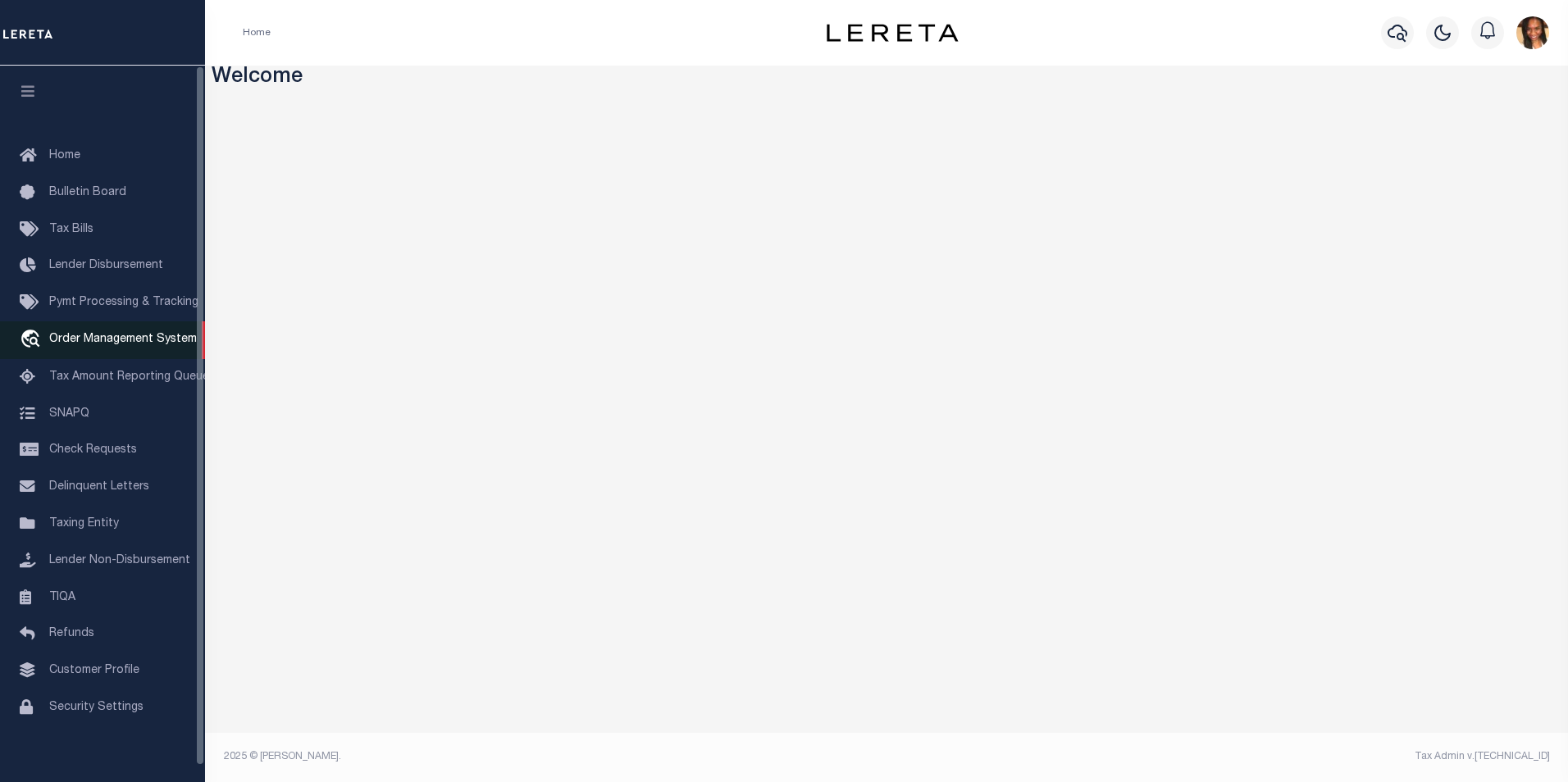
click at [146, 337] on span "Order Management System" at bounding box center [122, 339] width 147 height 12
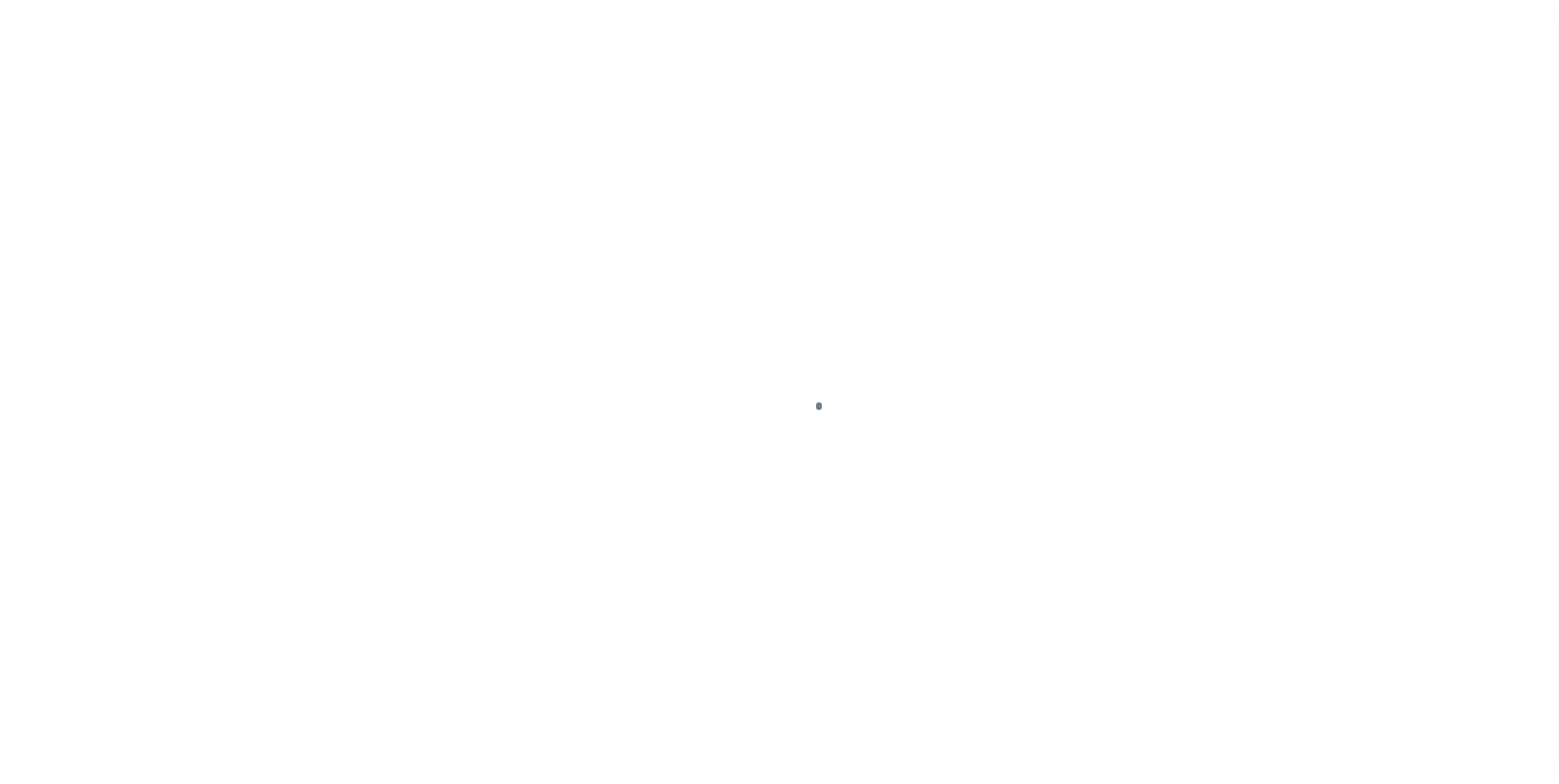
scroll to position [17, 0]
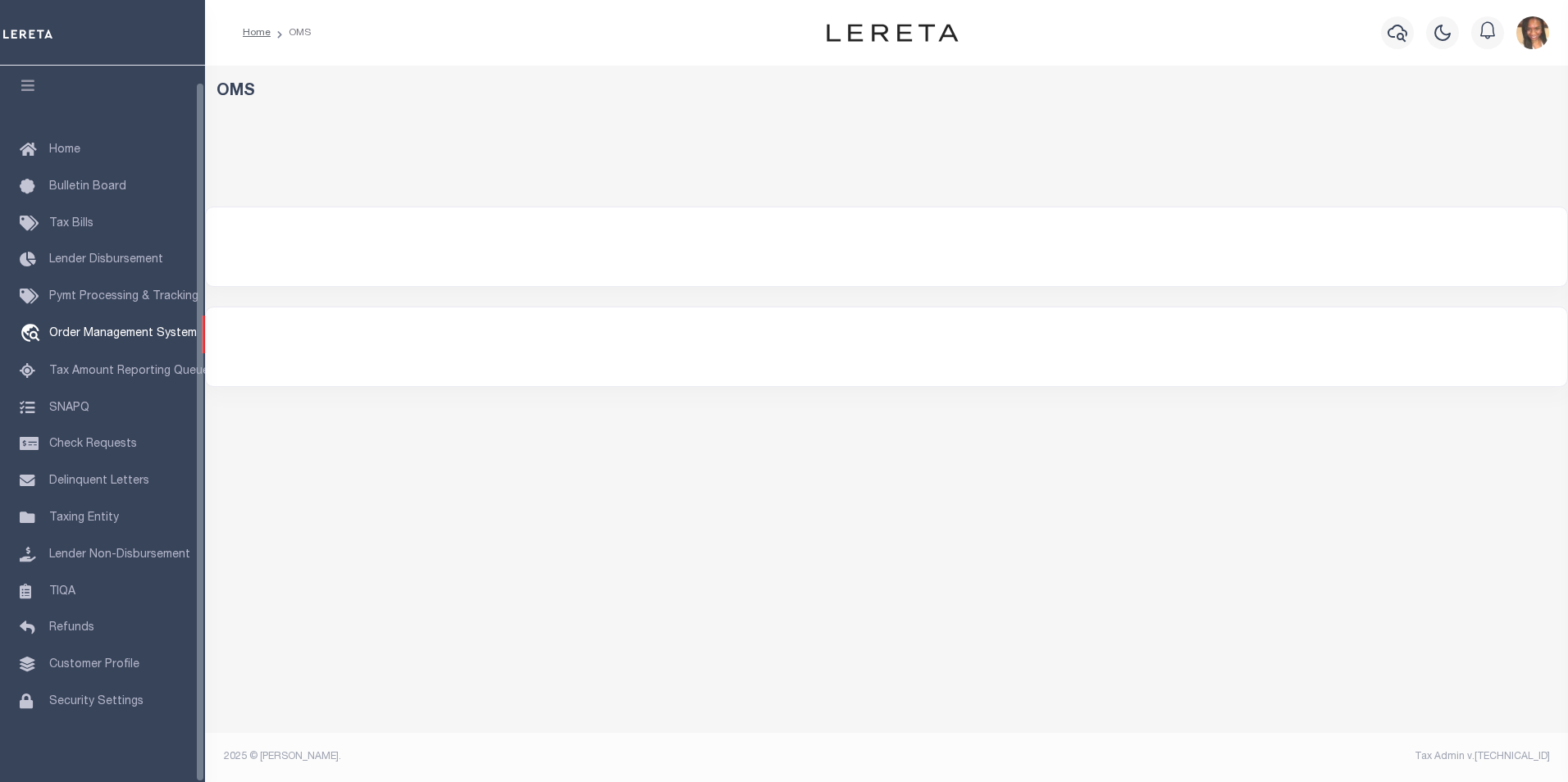
select select "200"
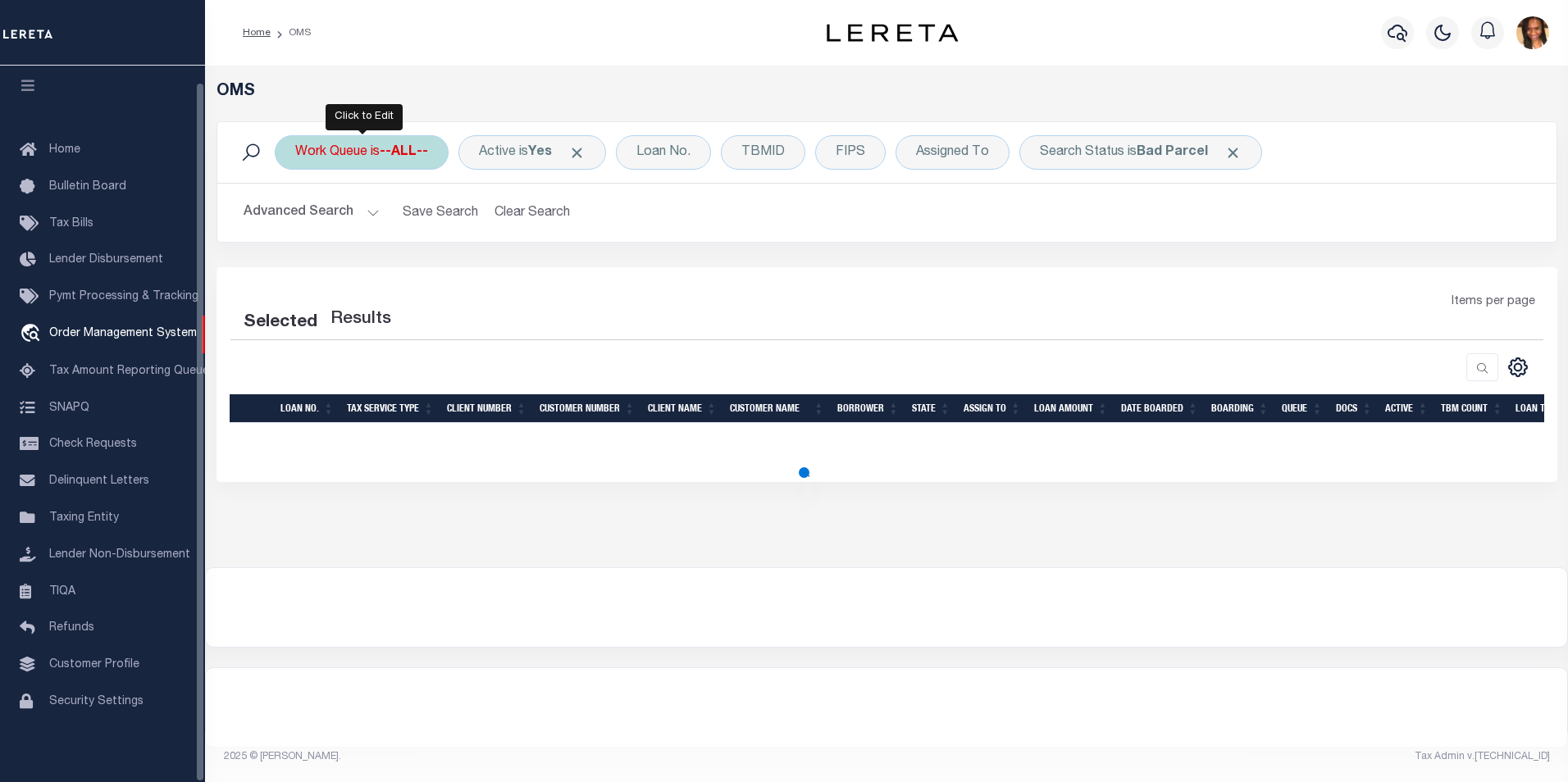
select select "200"
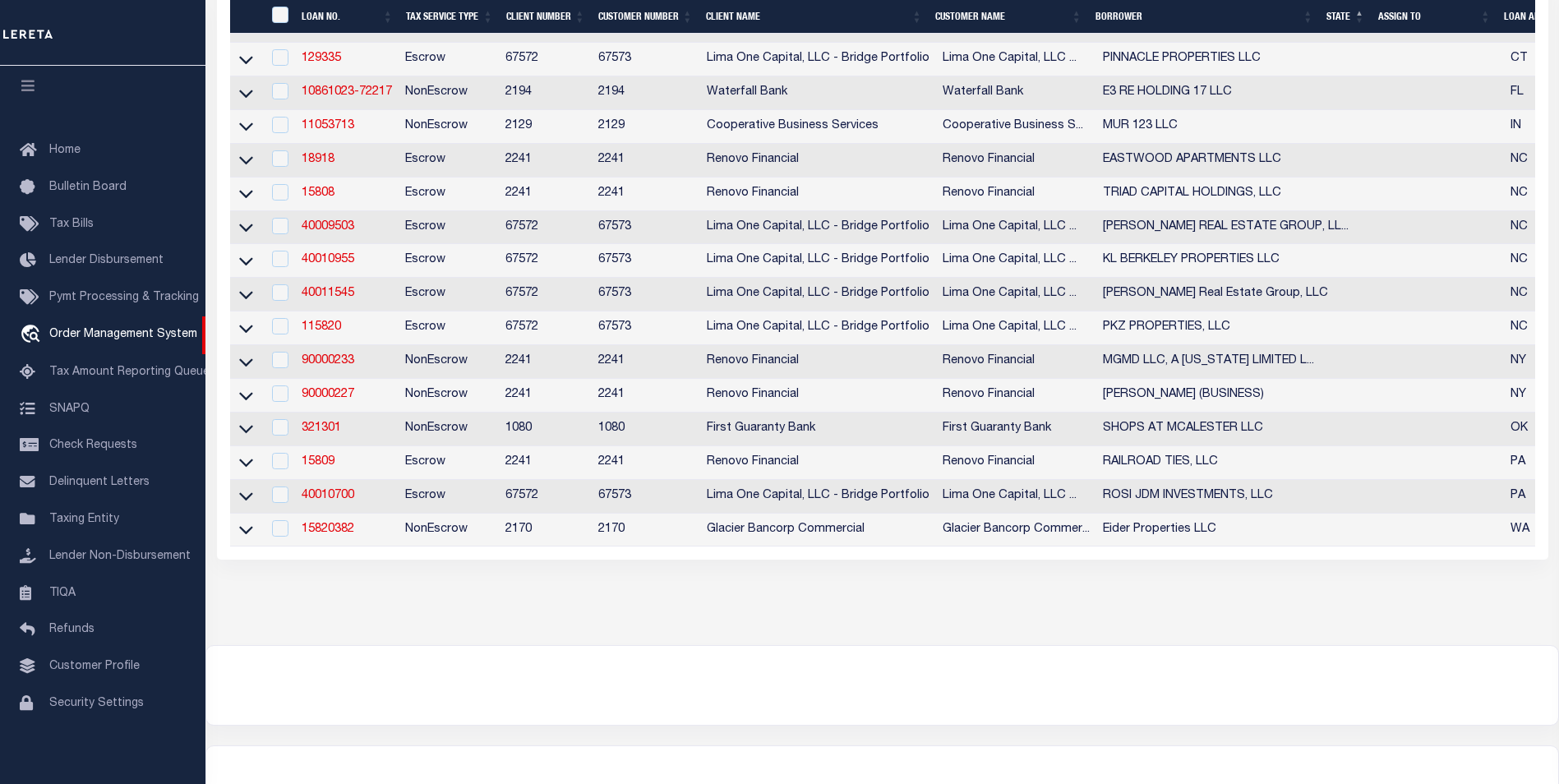
scroll to position [569, 0]
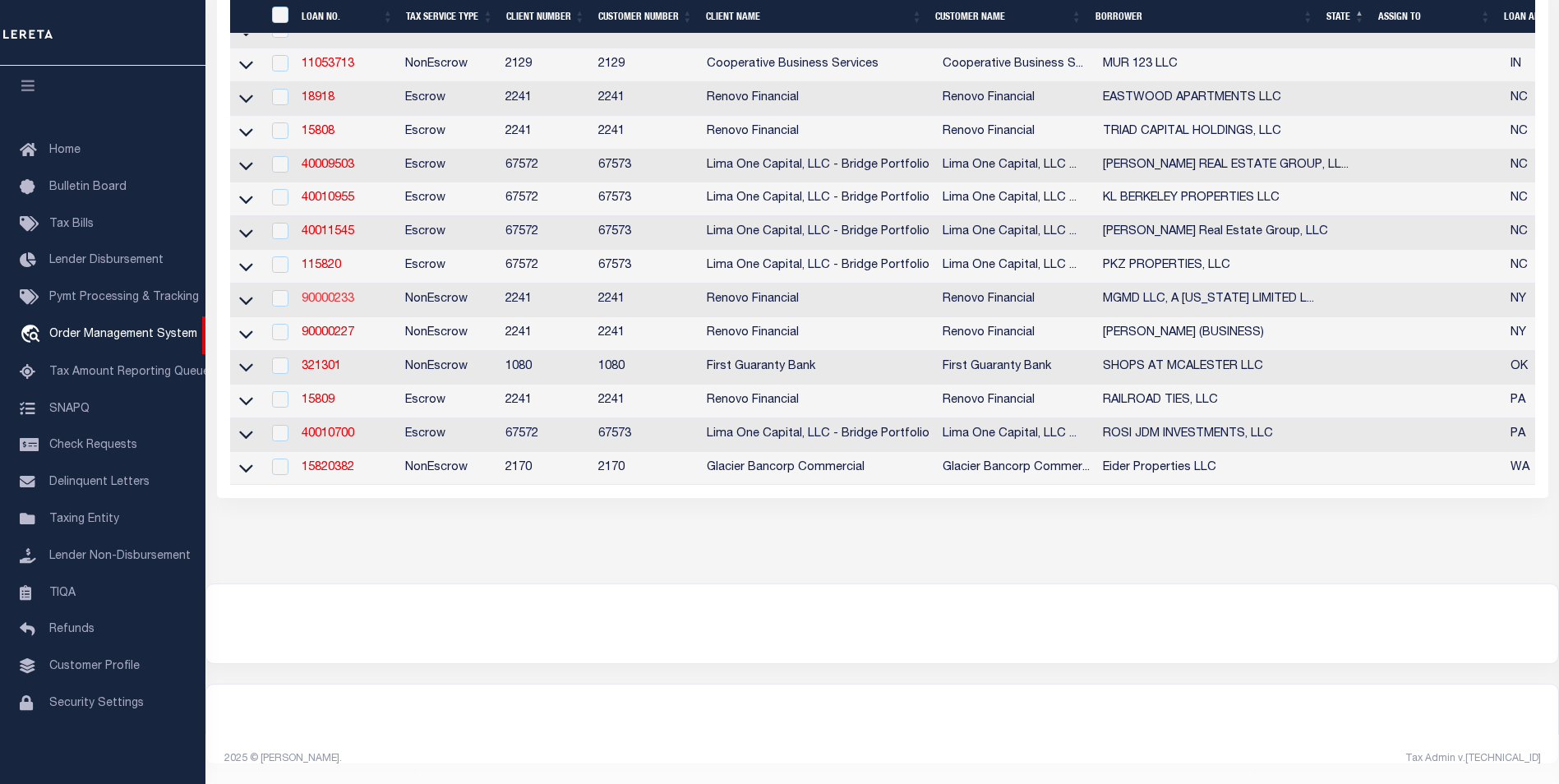
click at [345, 294] on link "90000233" at bounding box center [328, 299] width 53 height 12
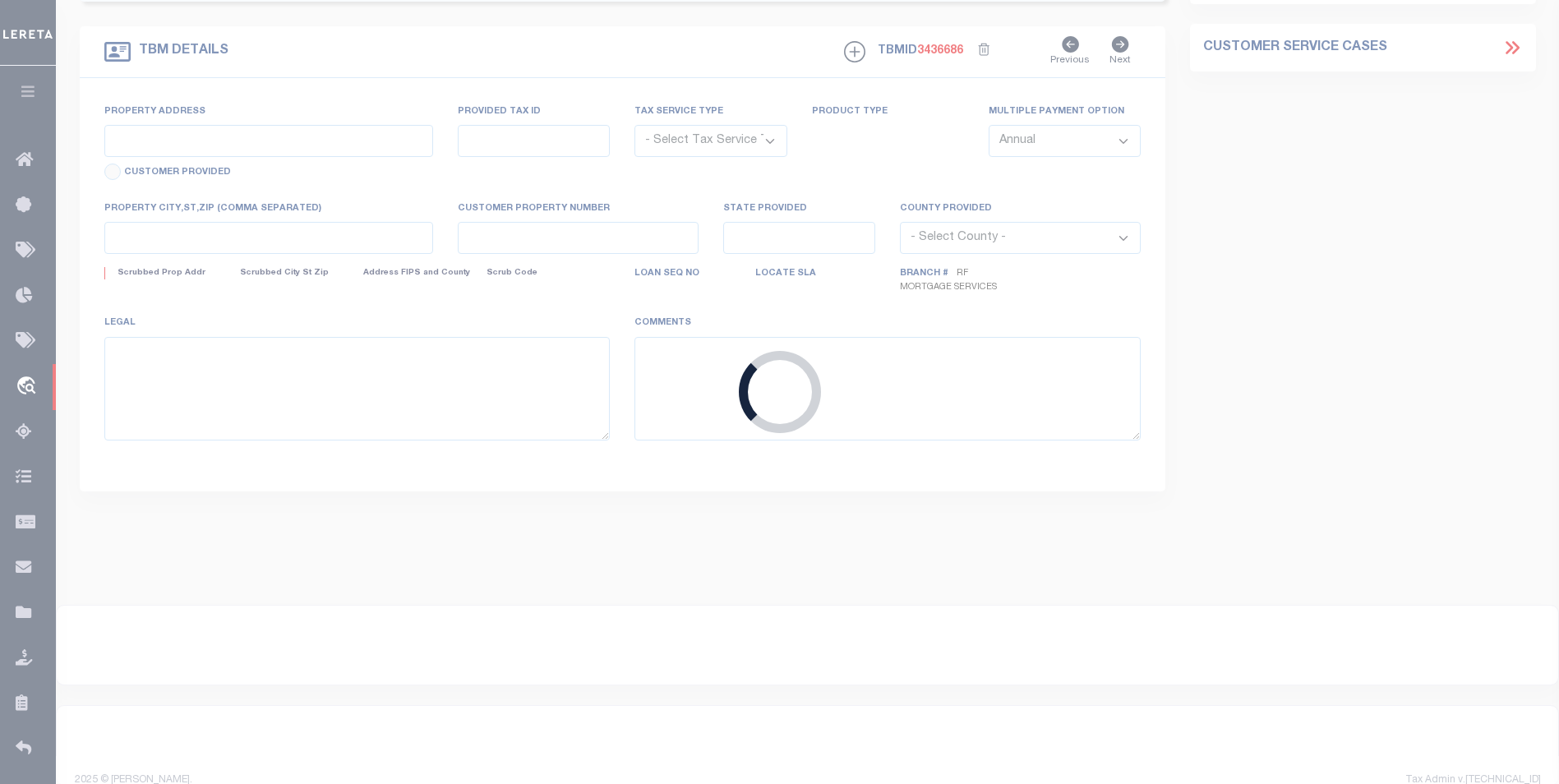
type input "90000233"
type input "MGMD LLC, A NEW YORK LIMITED LIABILITY COMPANY"
select select
select select "10"
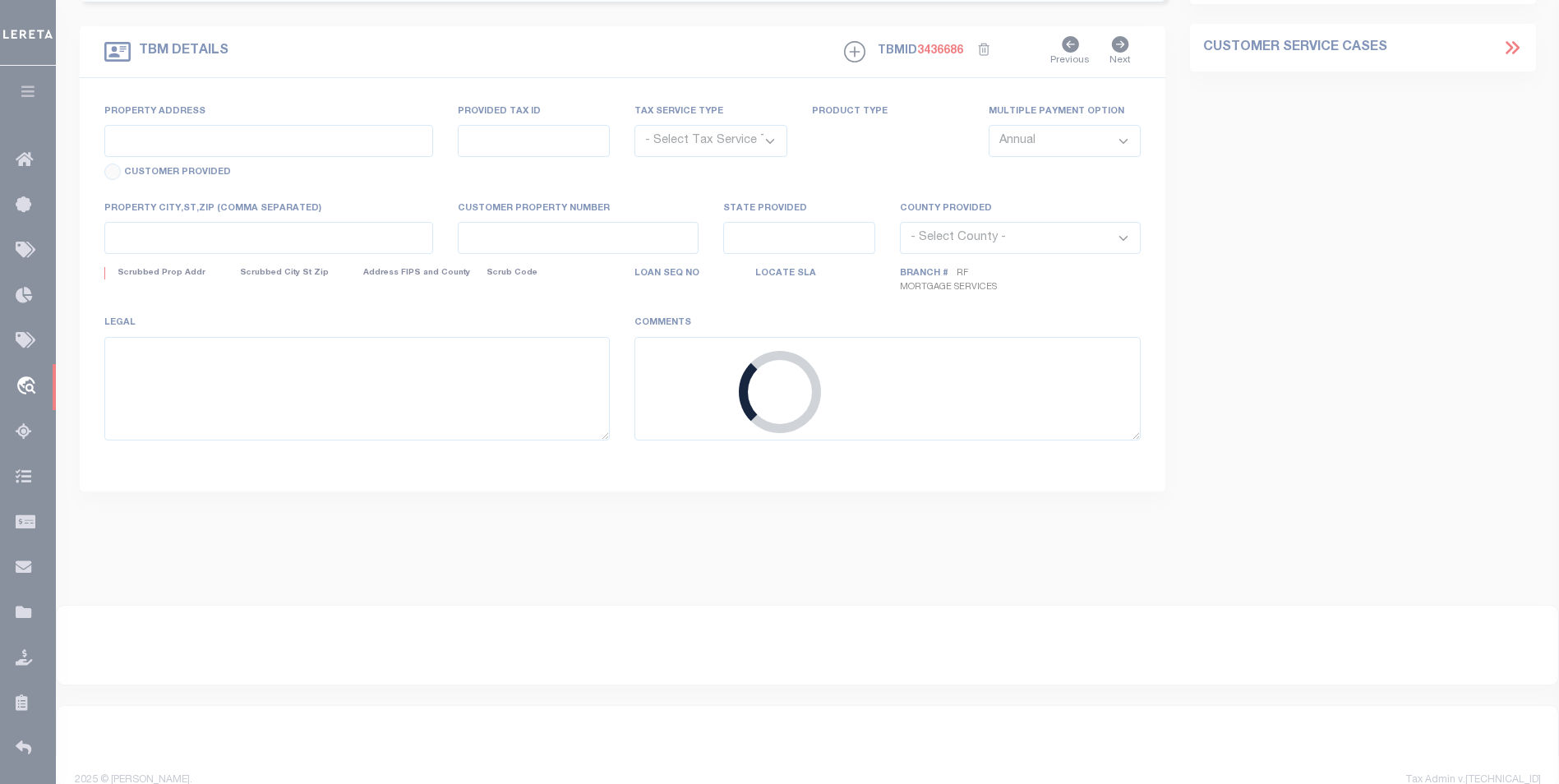
select select "NonEscrow"
type input "240 CANAL ST"
type input "ELLENVILLE, NY 12428"
type input "a0kUS00000AmU7h"
type input "NY"
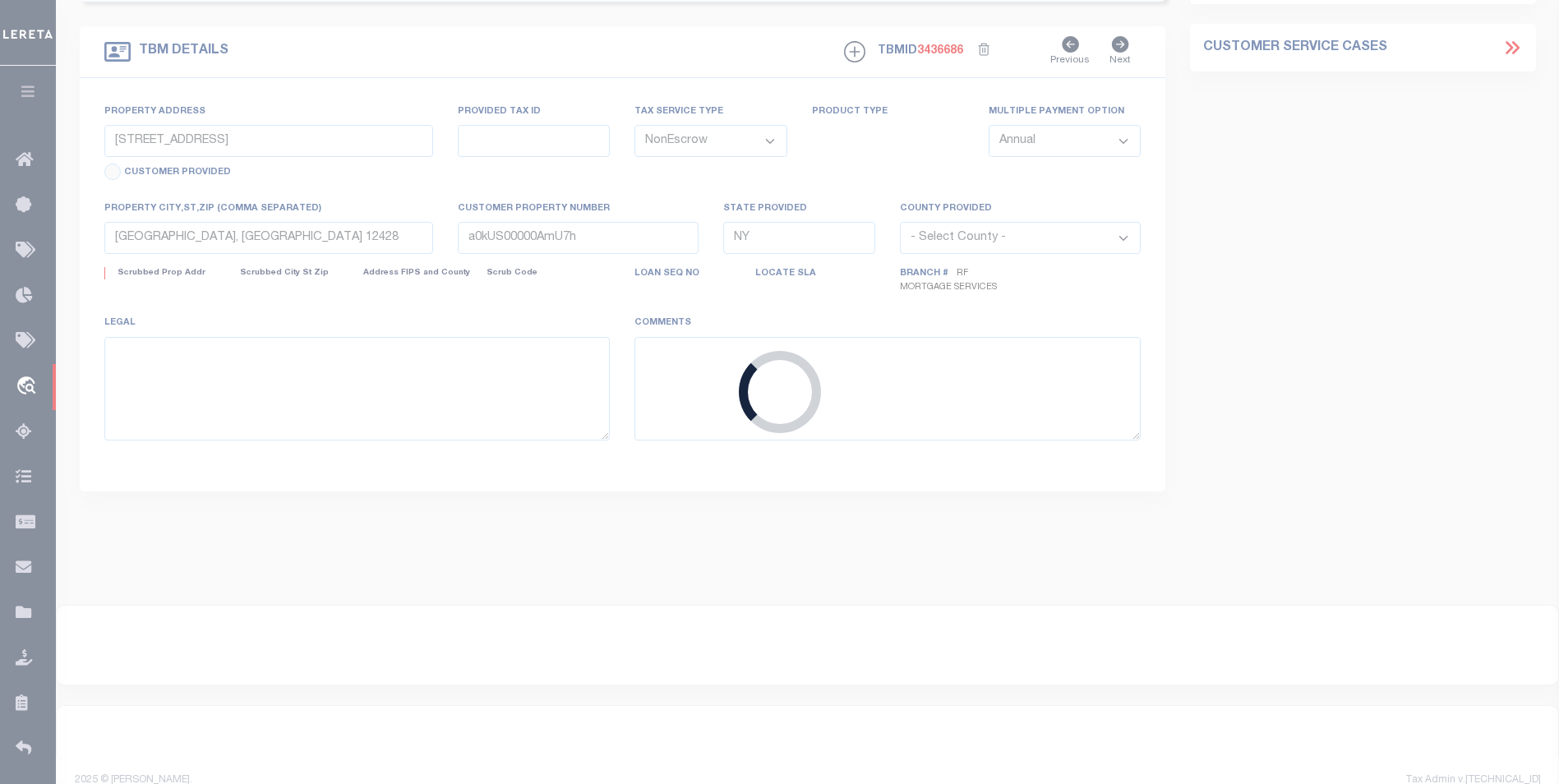
select select "14701"
select select "25067"
select select
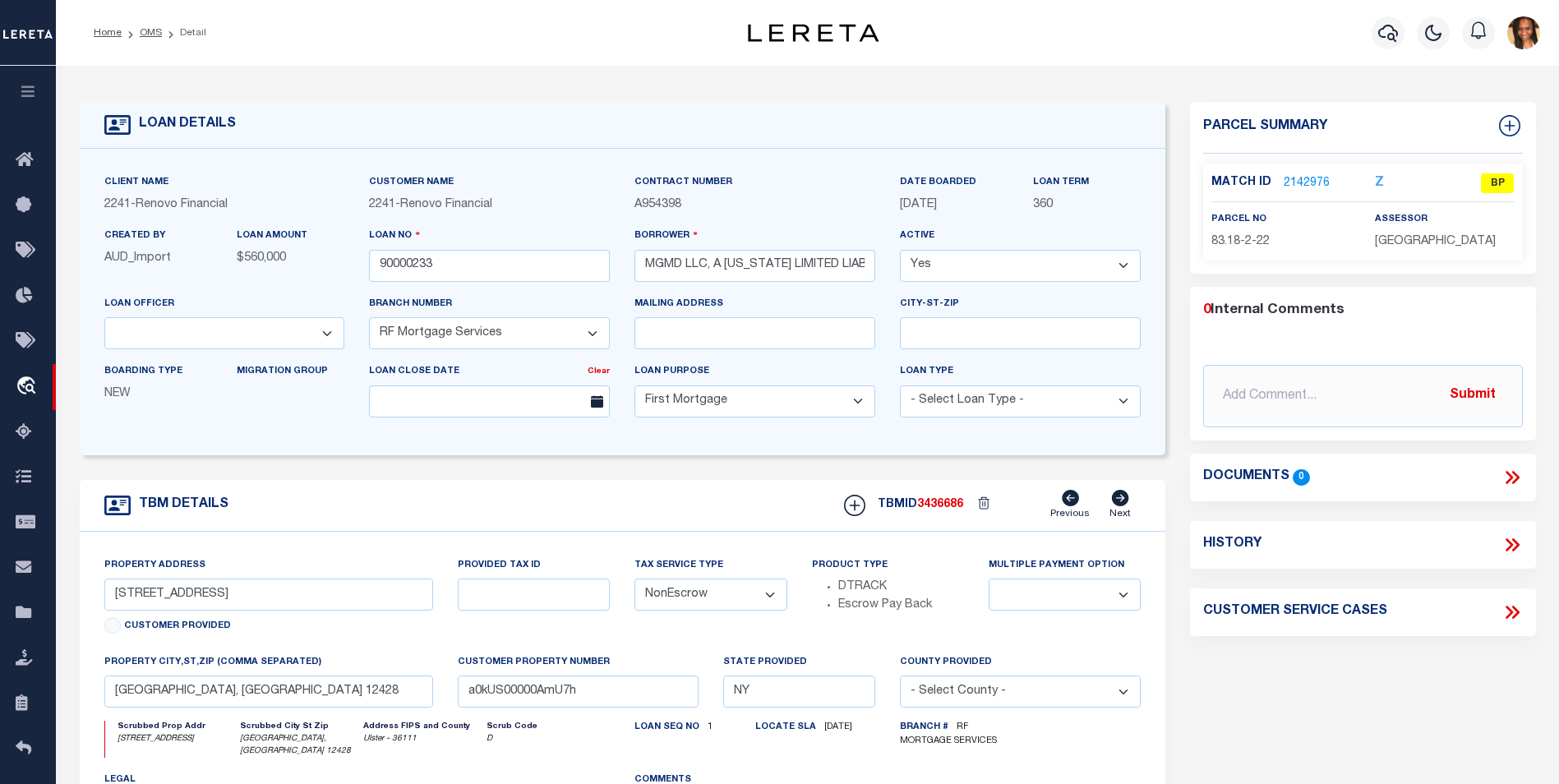
click at [1293, 175] on link "2142976" at bounding box center [1306, 183] width 46 height 18
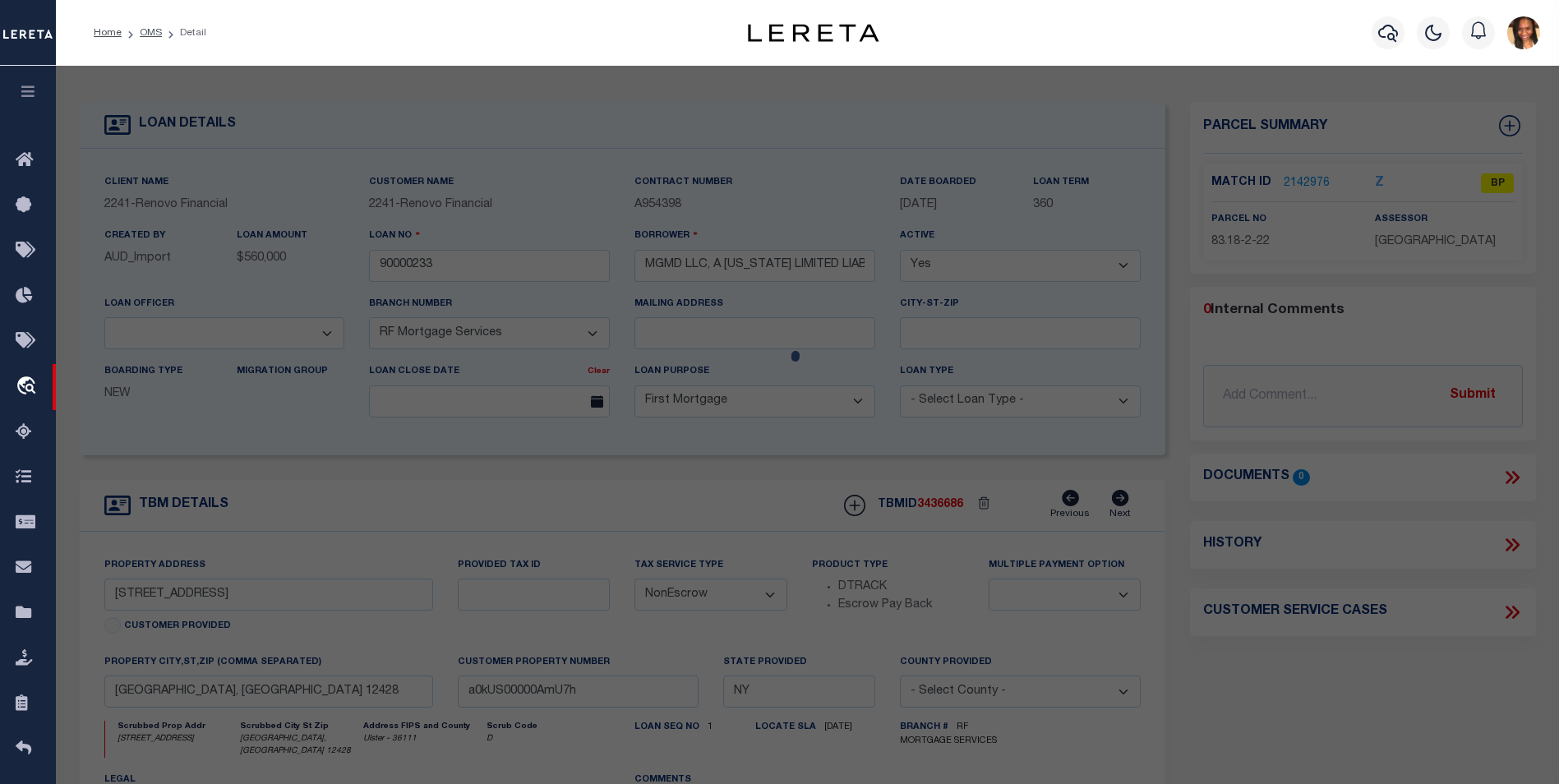
checkbox input "false"
select select "BP"
type input "MGMD, L.L.C."
select select "AGW"
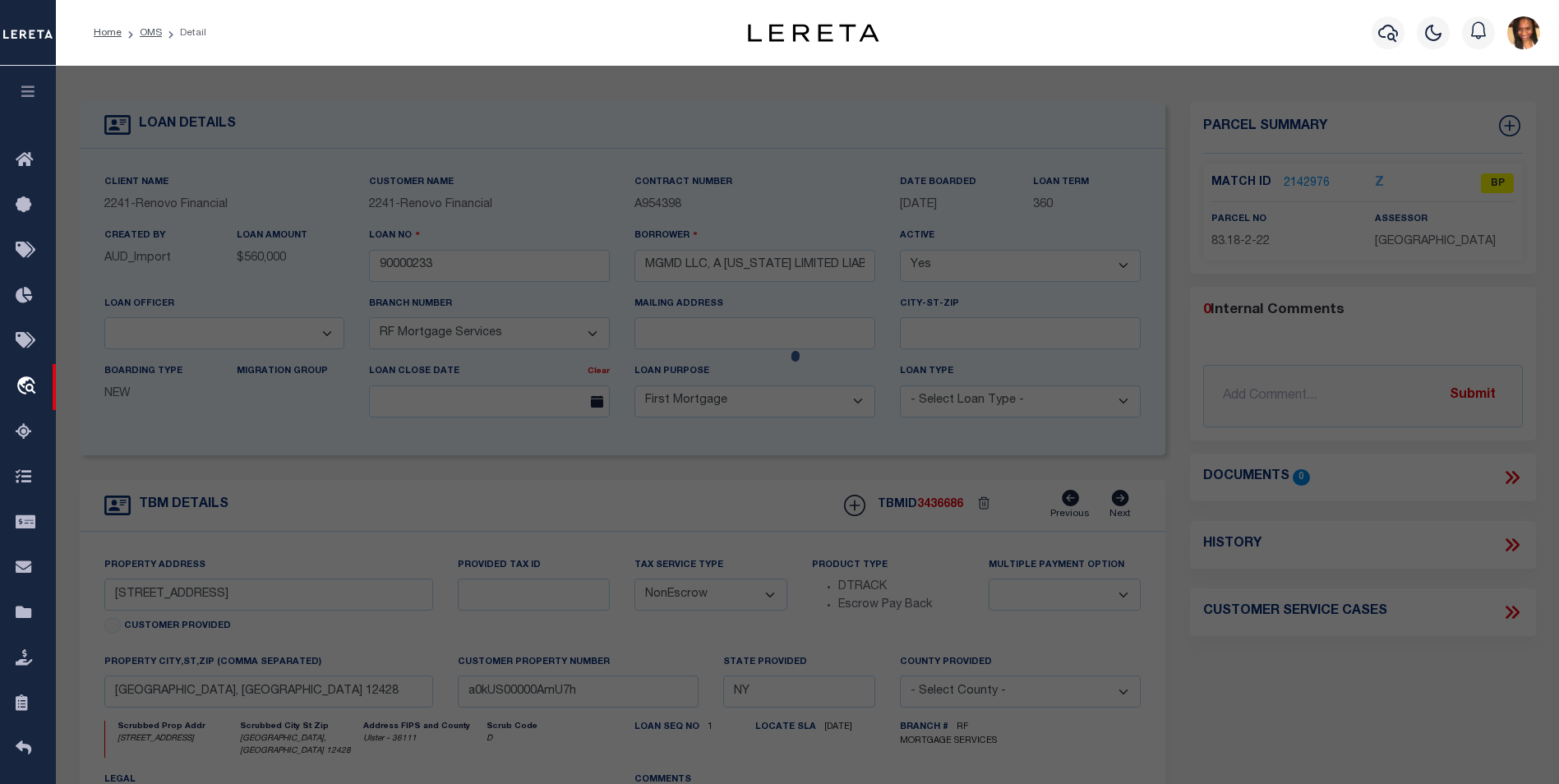
select select "ADD"
type input "240-242 Canal St"
type input "ELLENVILLE, NY 12428"
type textarea "Missing Agency"
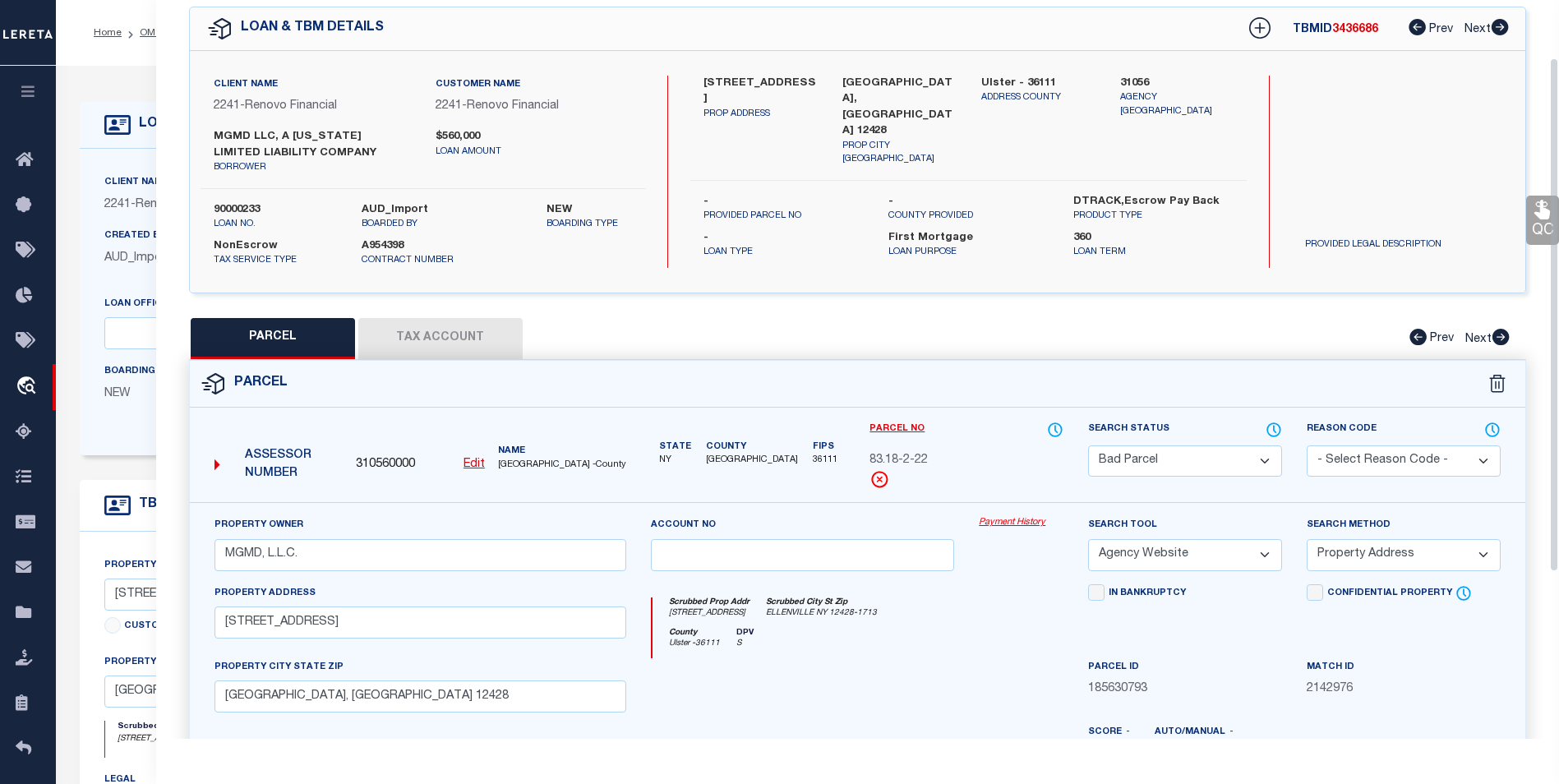
scroll to position [83, 0]
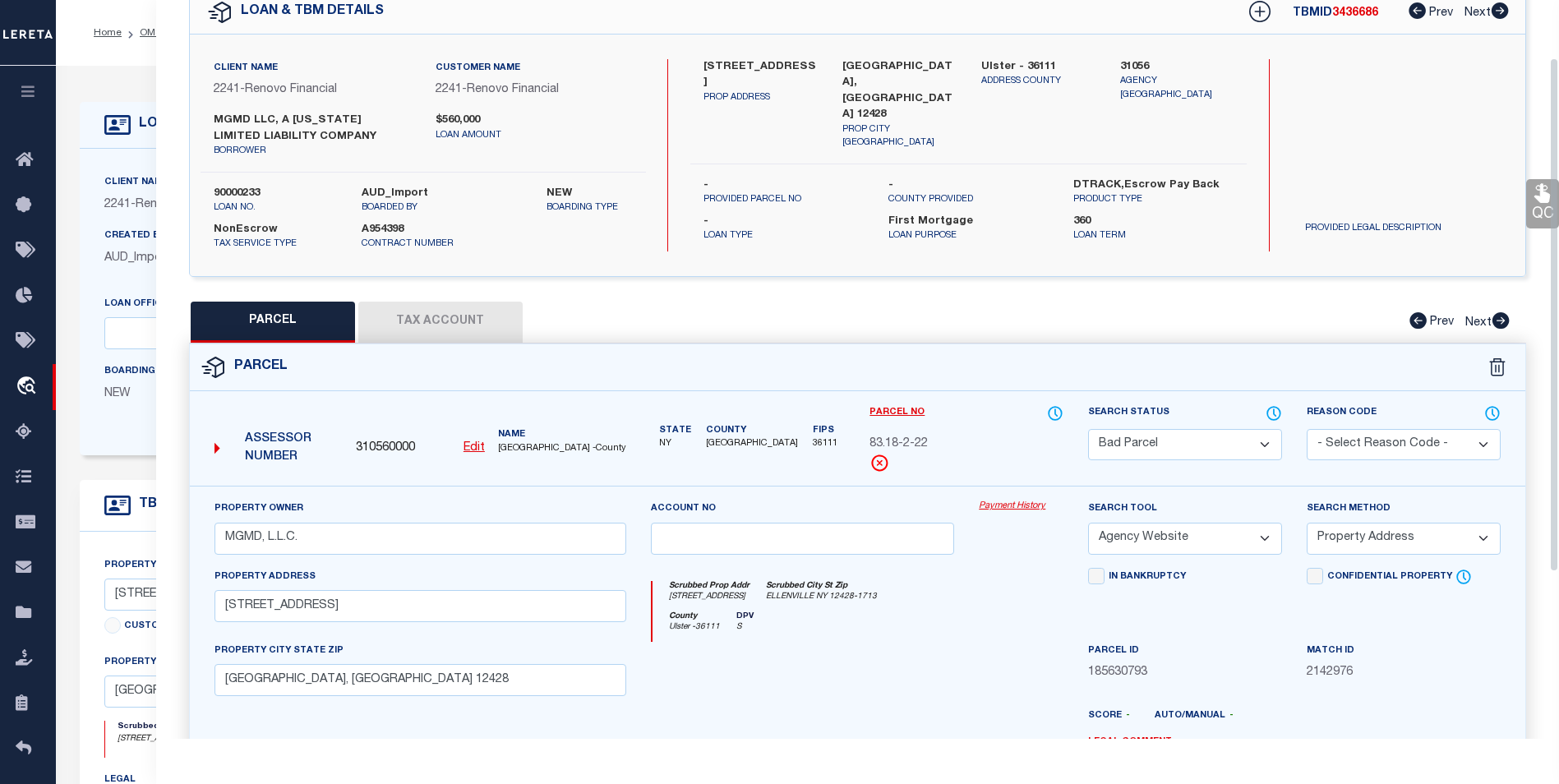
click at [468, 339] on button "Tax Account" at bounding box center [440, 322] width 164 height 41
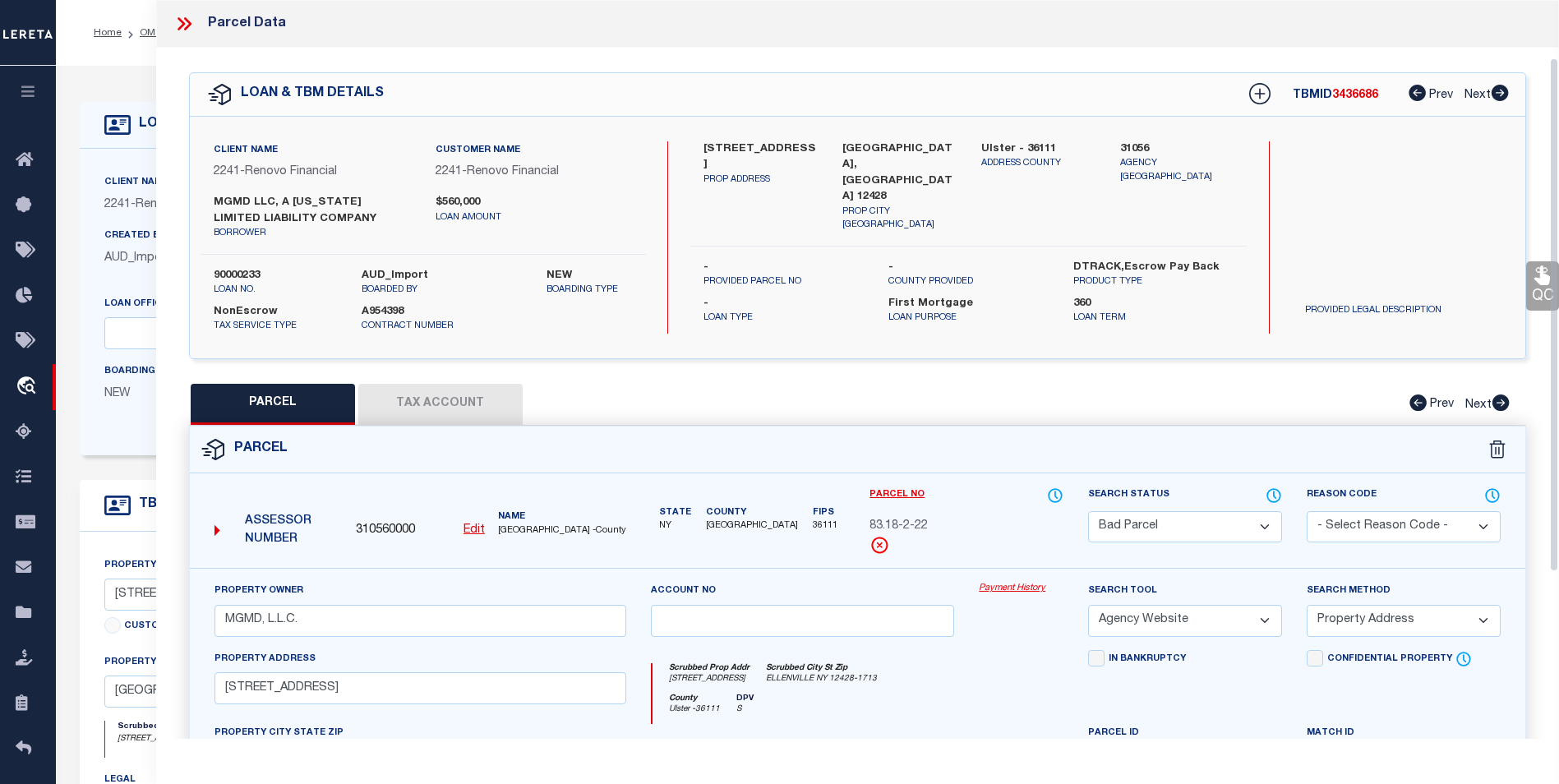
select select "100"
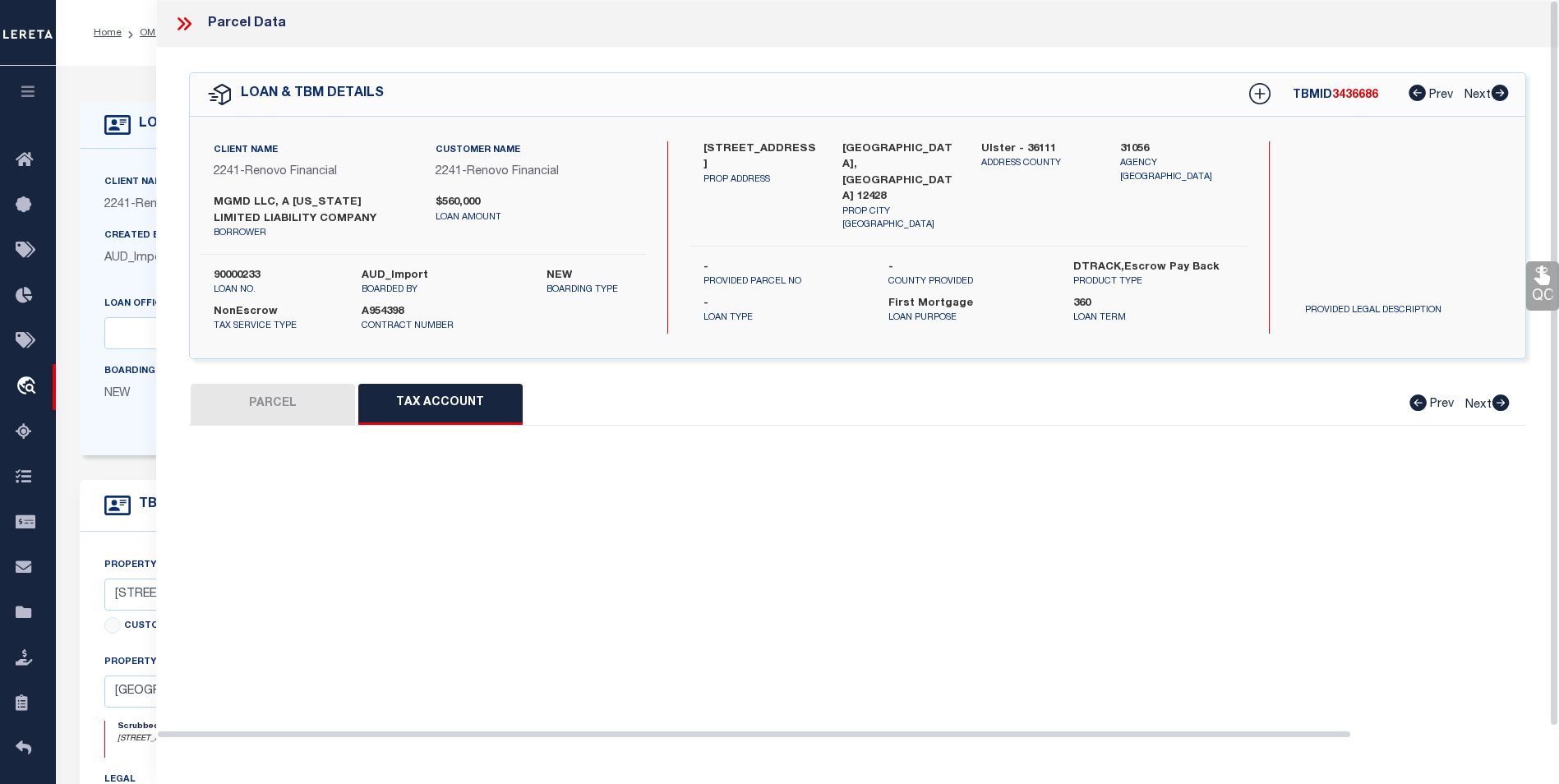
select select "100"
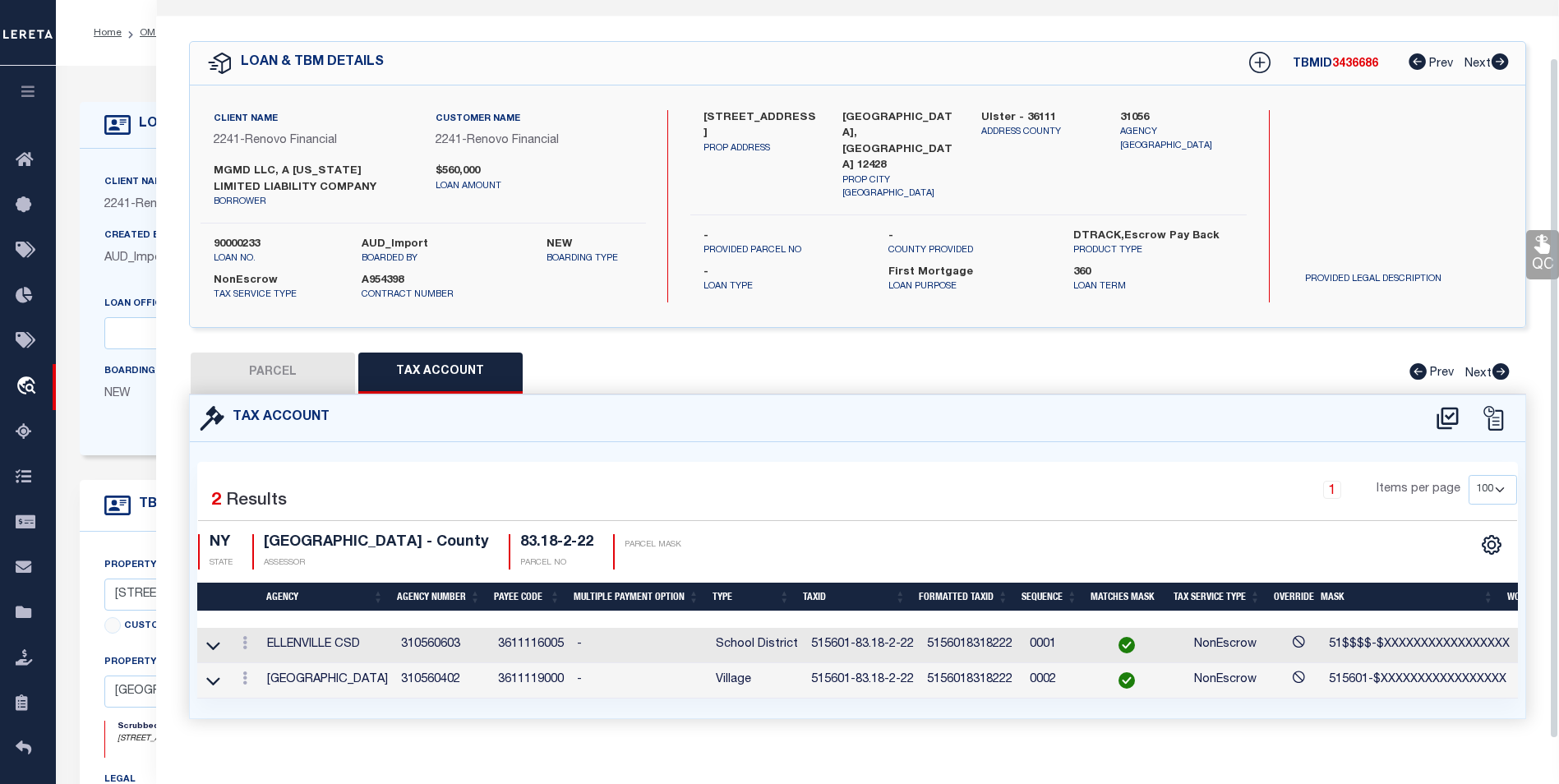
scroll to position [62, 0]
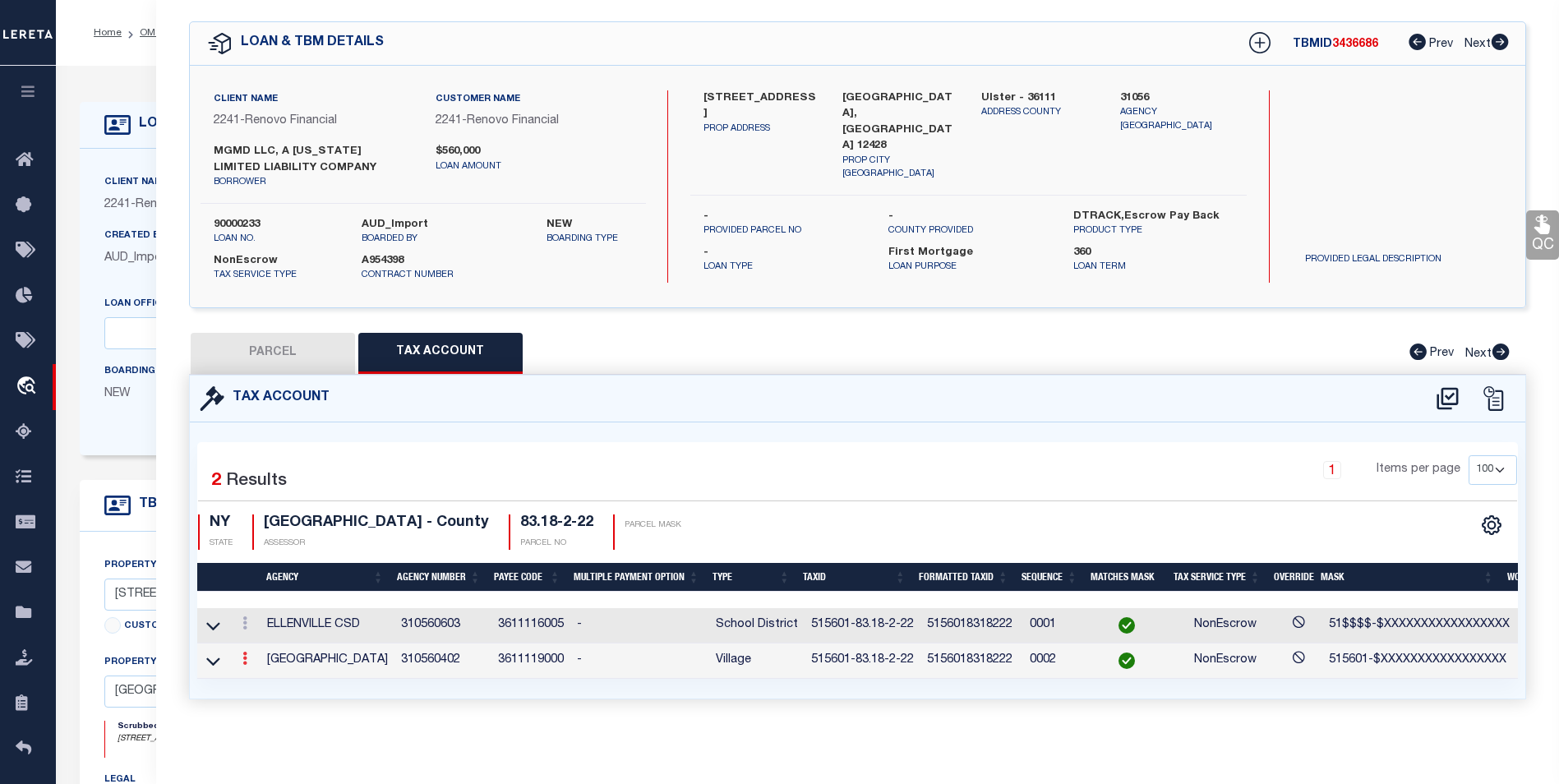
click at [243, 651] on icon at bounding box center [245, 658] width 5 height 13
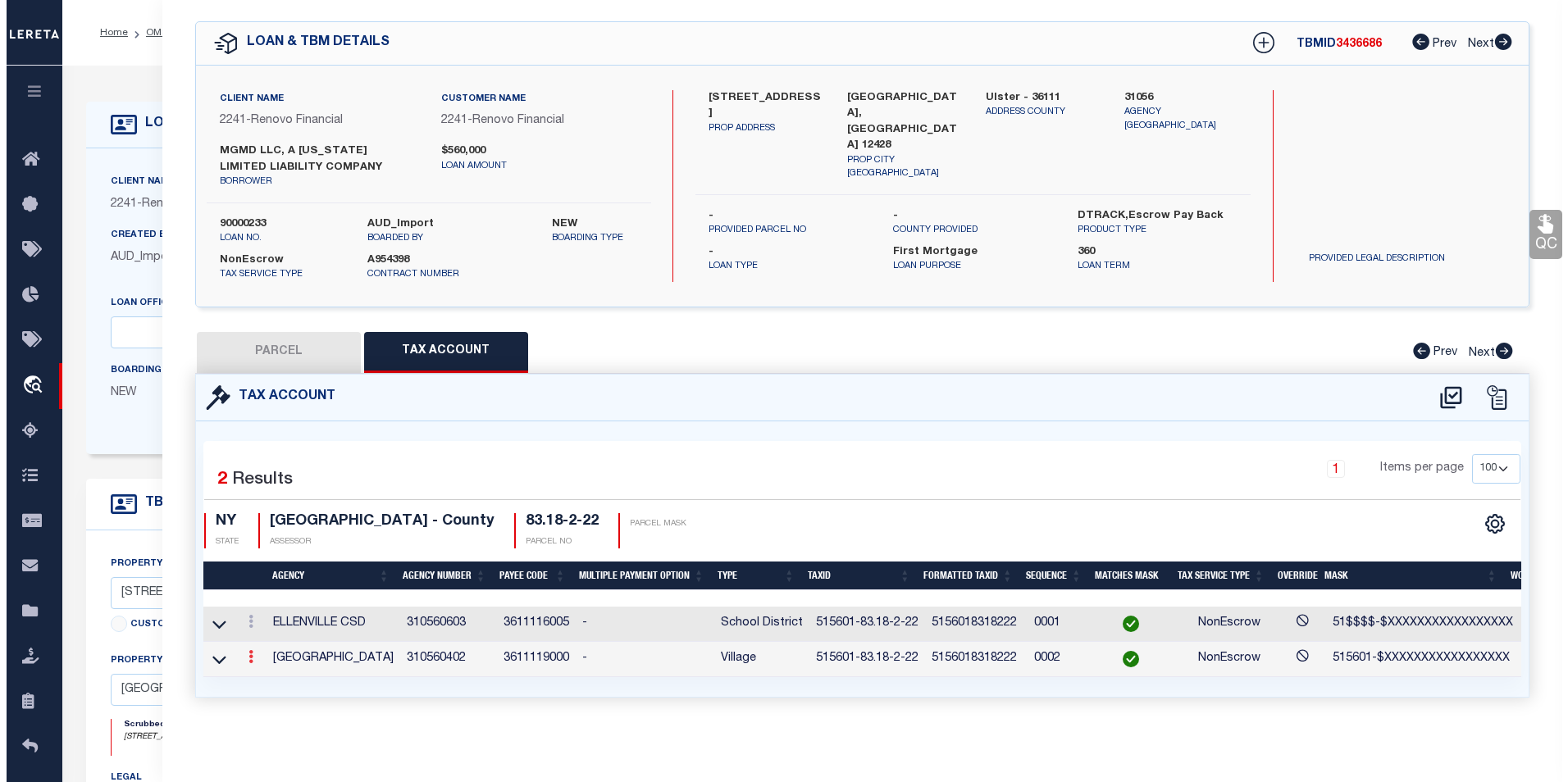
scroll to position [38, 0]
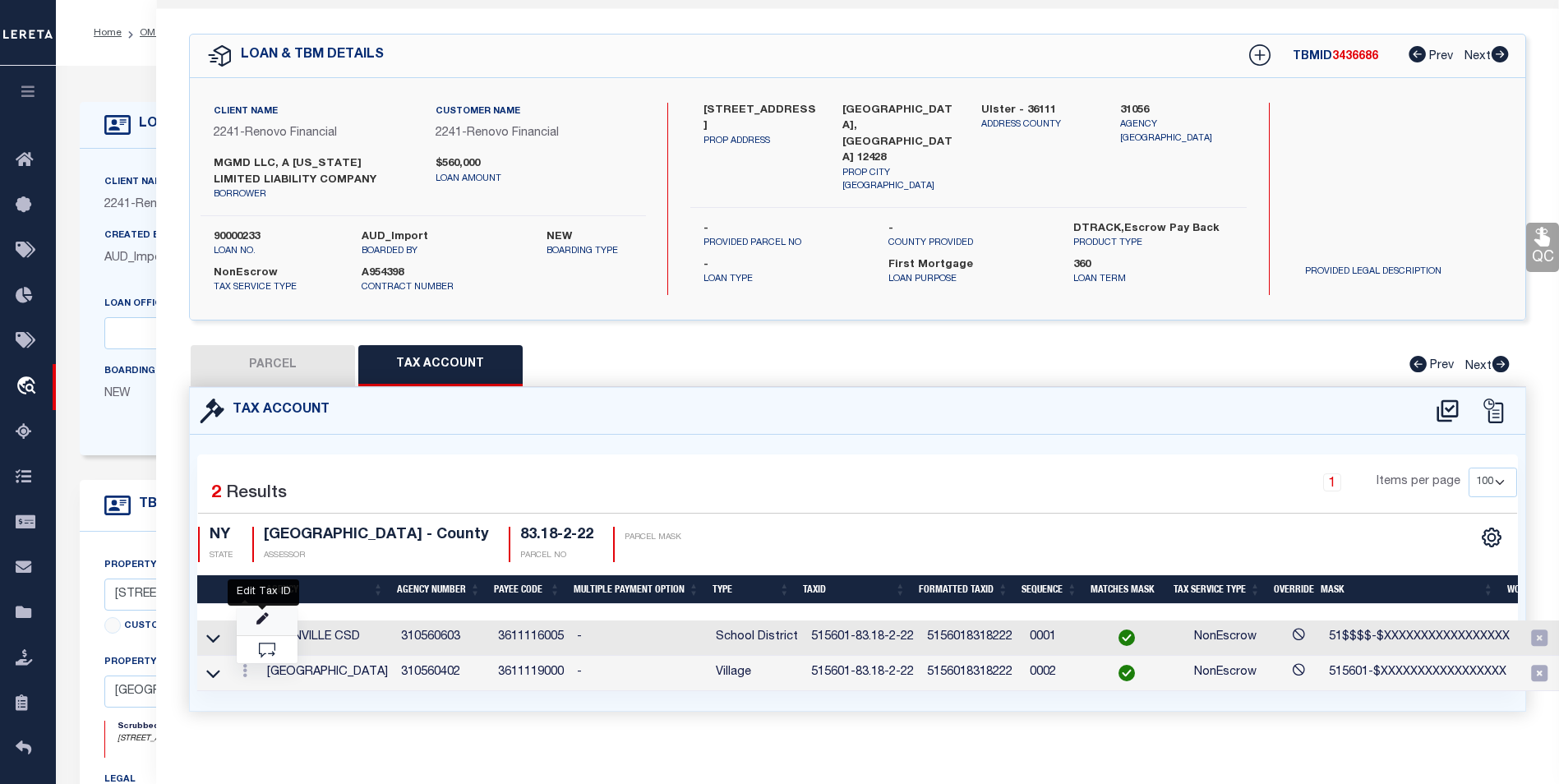
click at [256, 621] on icon "" at bounding box center [262, 619] width 13 height 13
type input "515601-83.18-2-22"
type textarea "515601-$XXXXXXXXXXXXXXXXX"
checkbox input "true"
type input "XXXXXXXXXXXXXXXXXXXXXXXXX*"
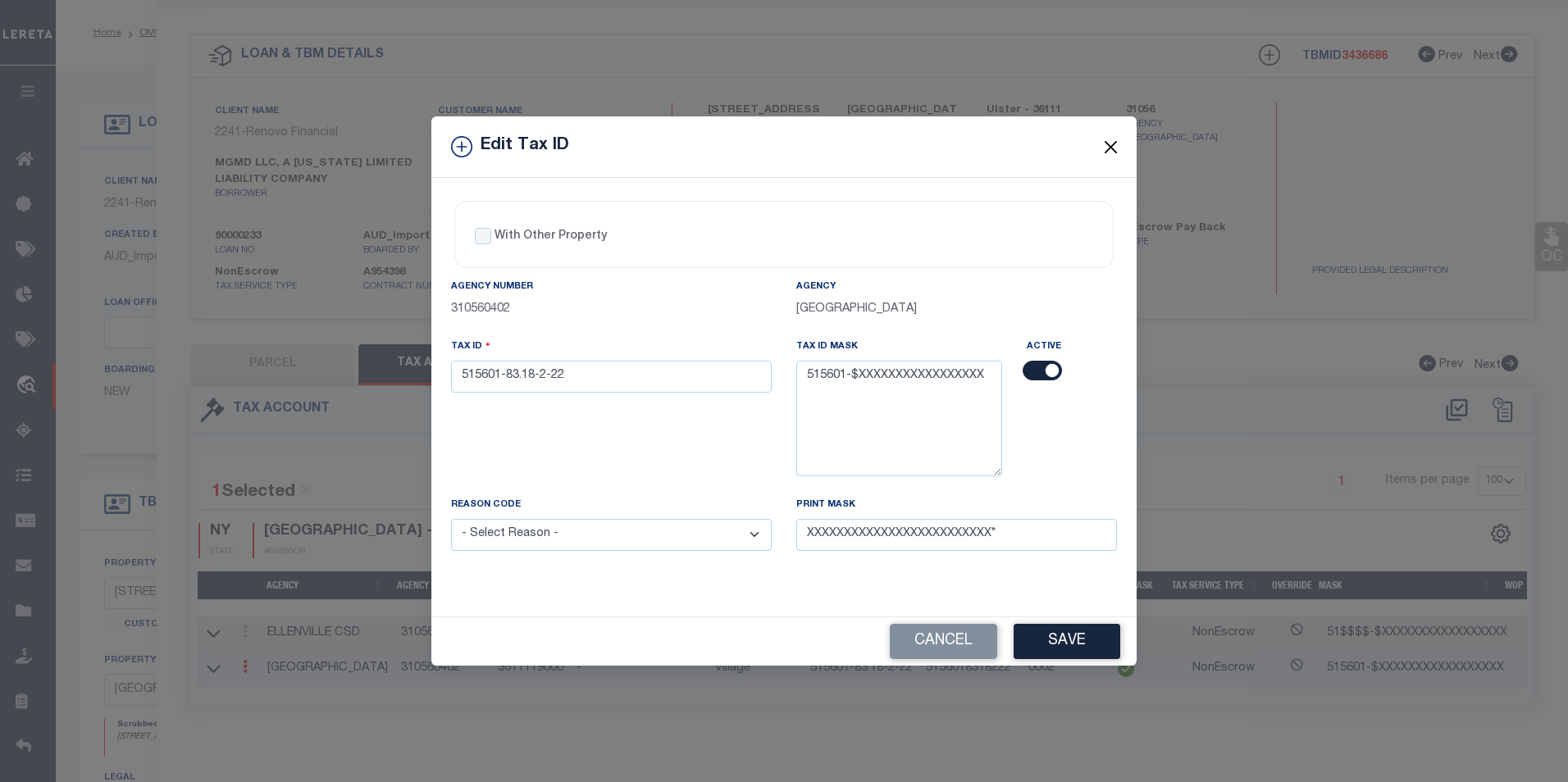
click at [1117, 149] on button "Close" at bounding box center [1111, 147] width 22 height 22
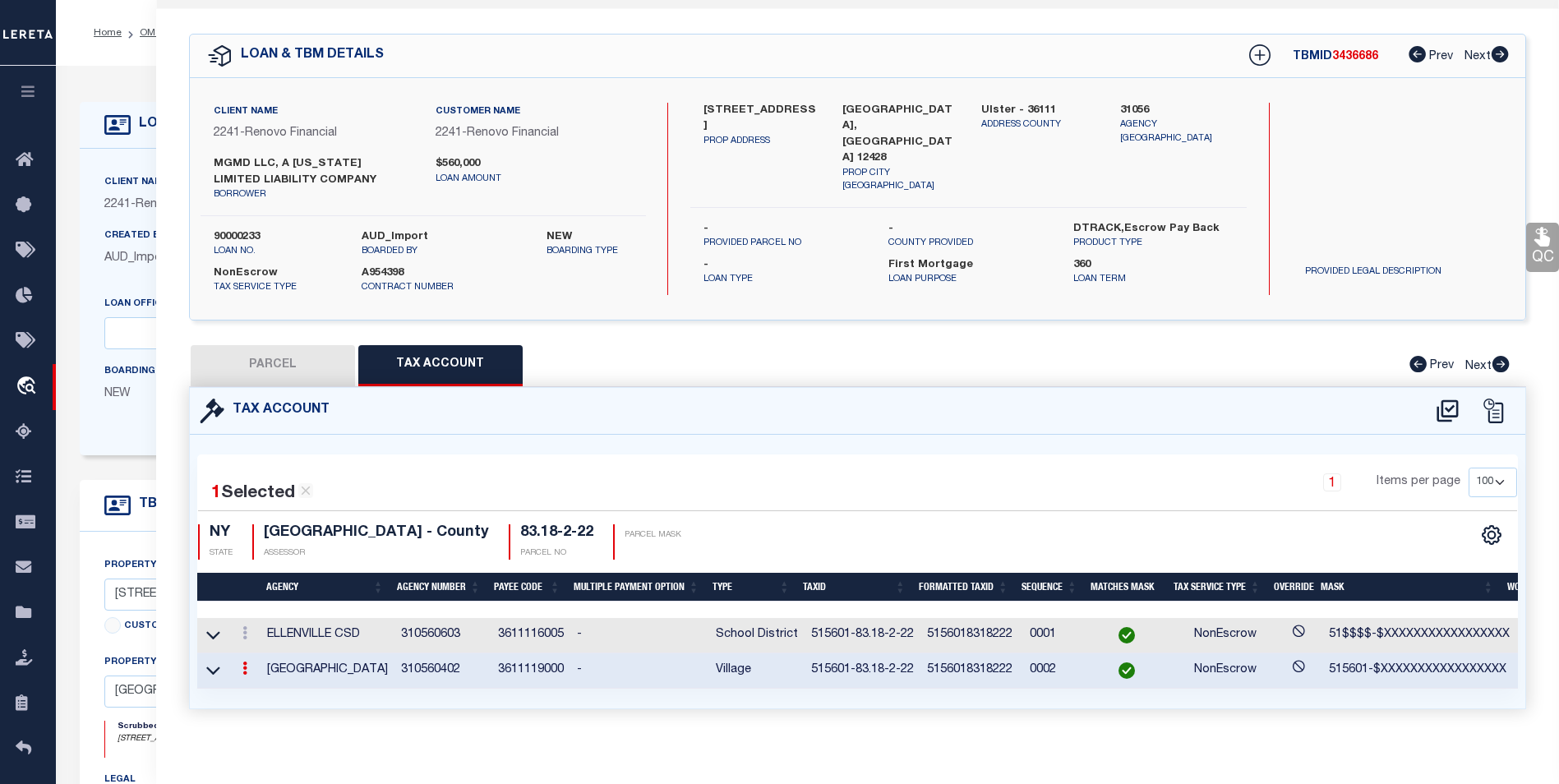
click at [1468, 404] on div at bounding box center [1470, 411] width 91 height 27
click at [1456, 410] on icon at bounding box center [1448, 411] width 28 height 27
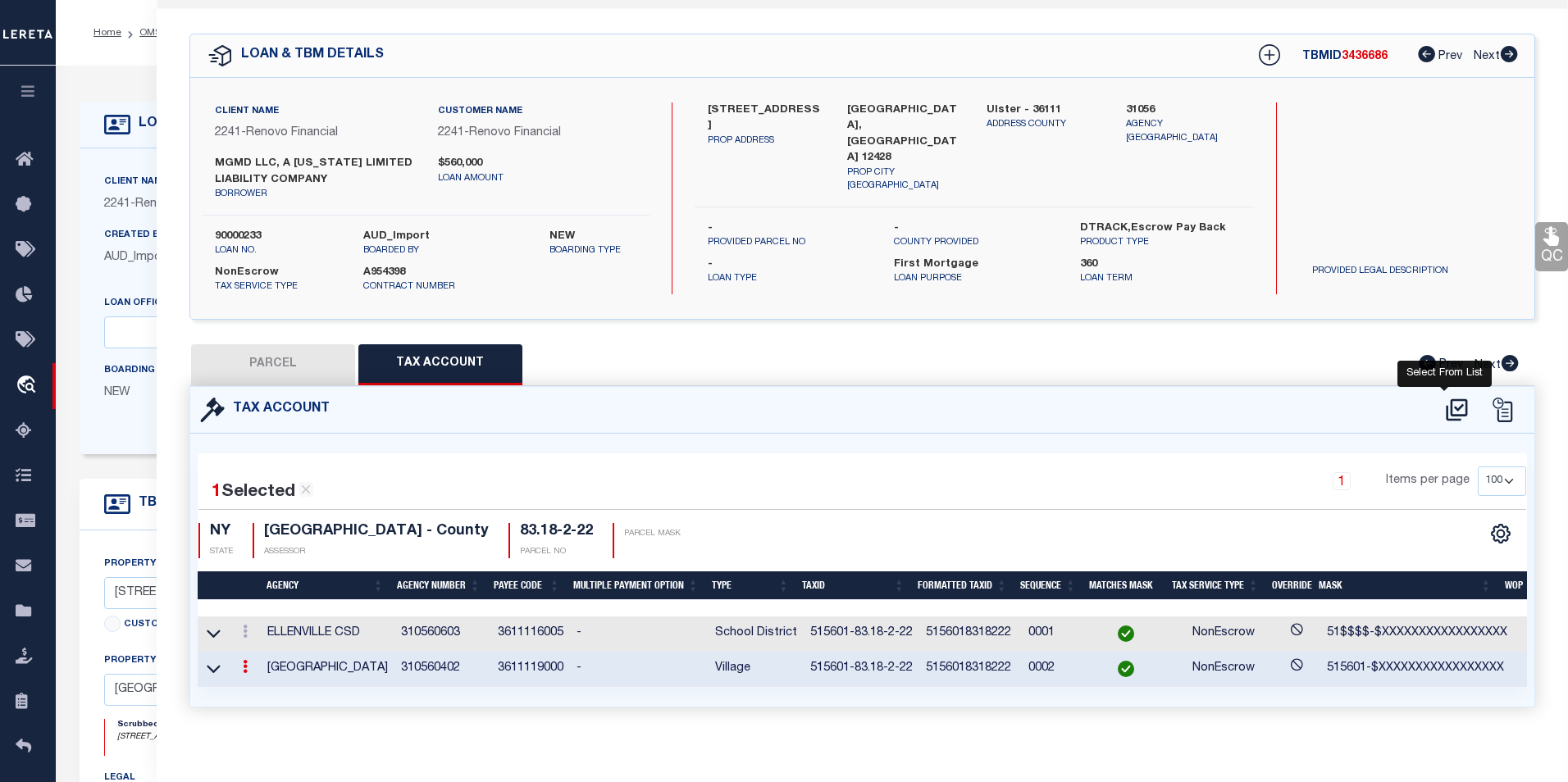
select select "100"
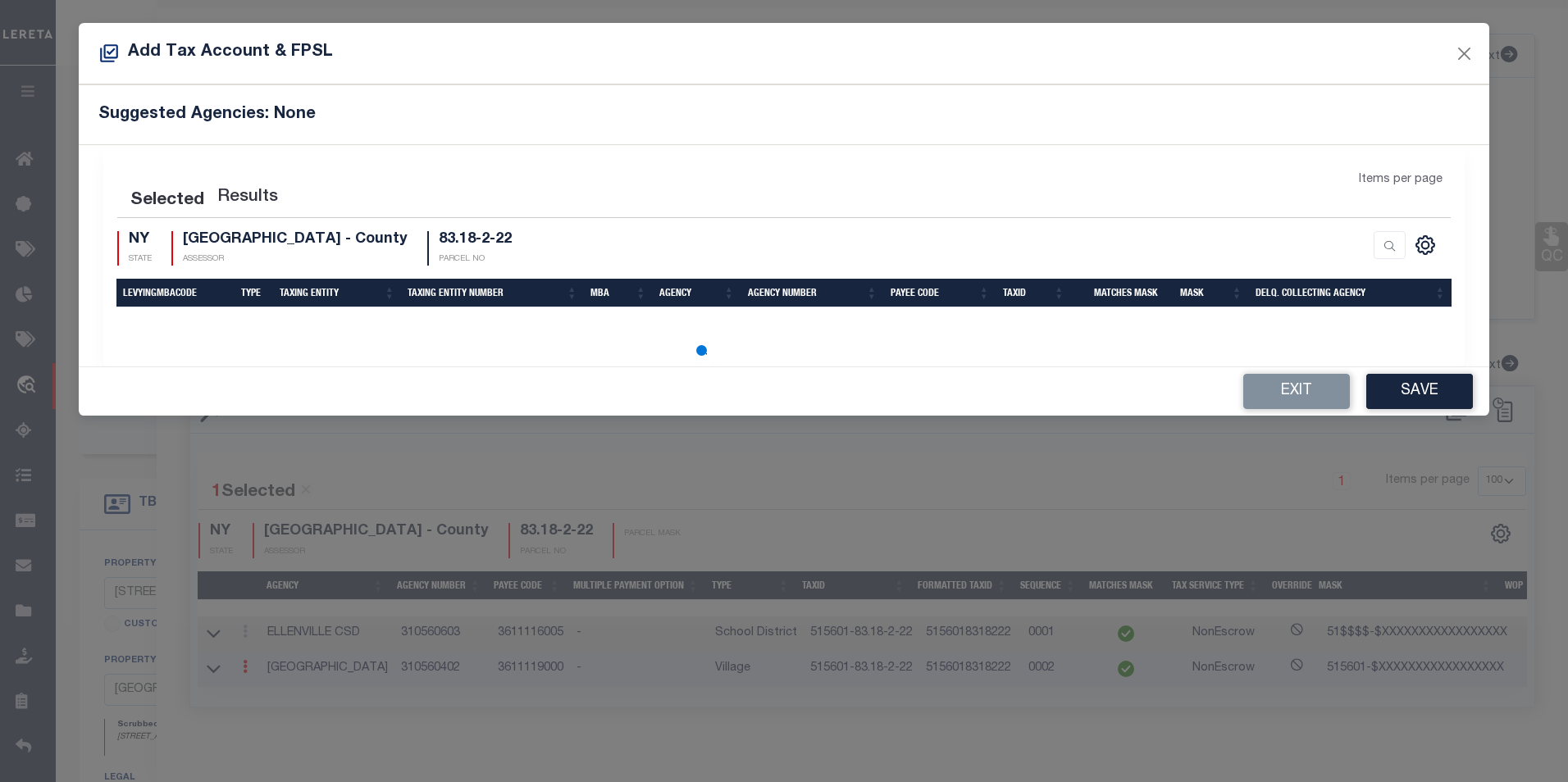
select select "100"
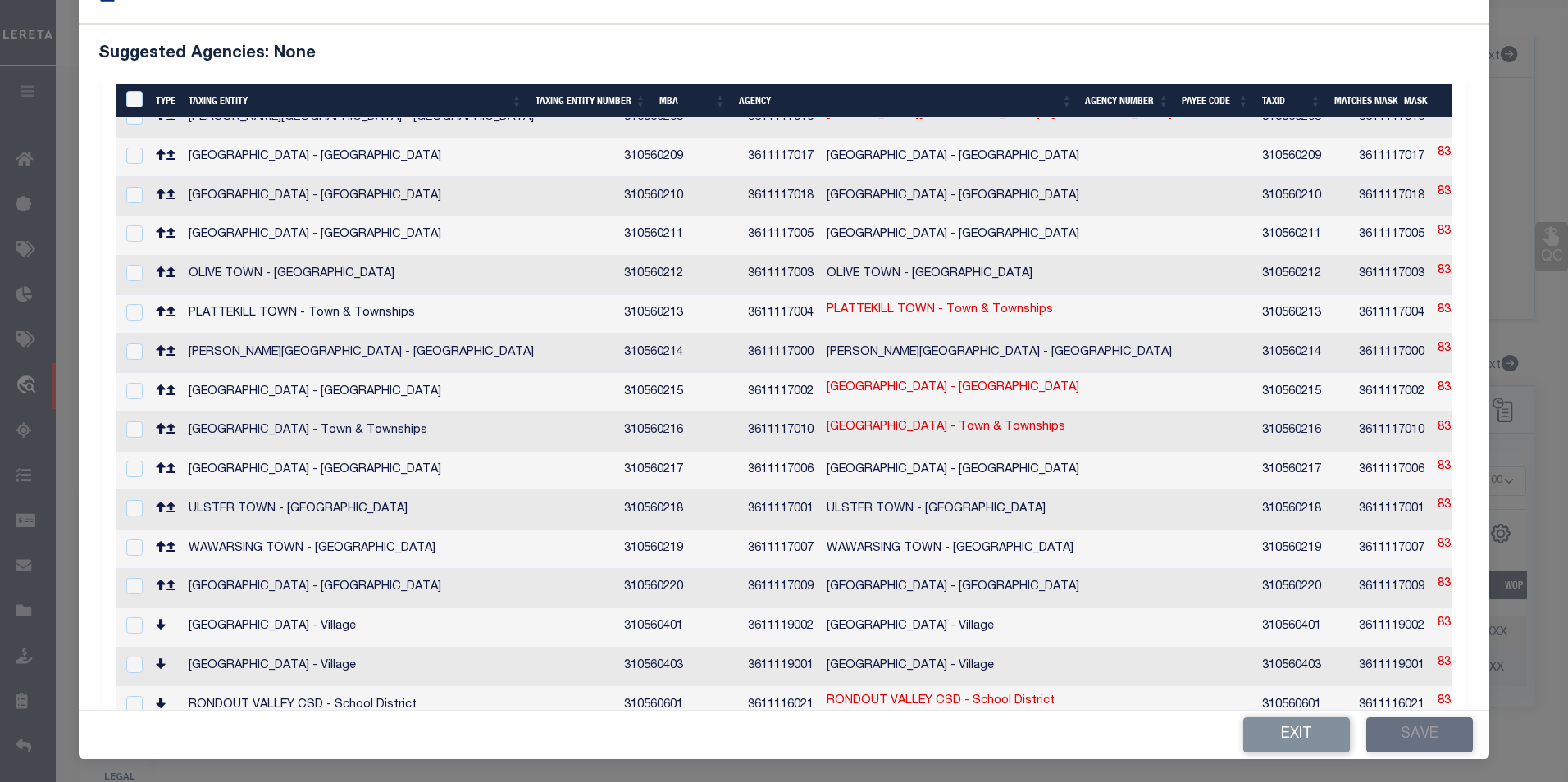
scroll to position [423, 0]
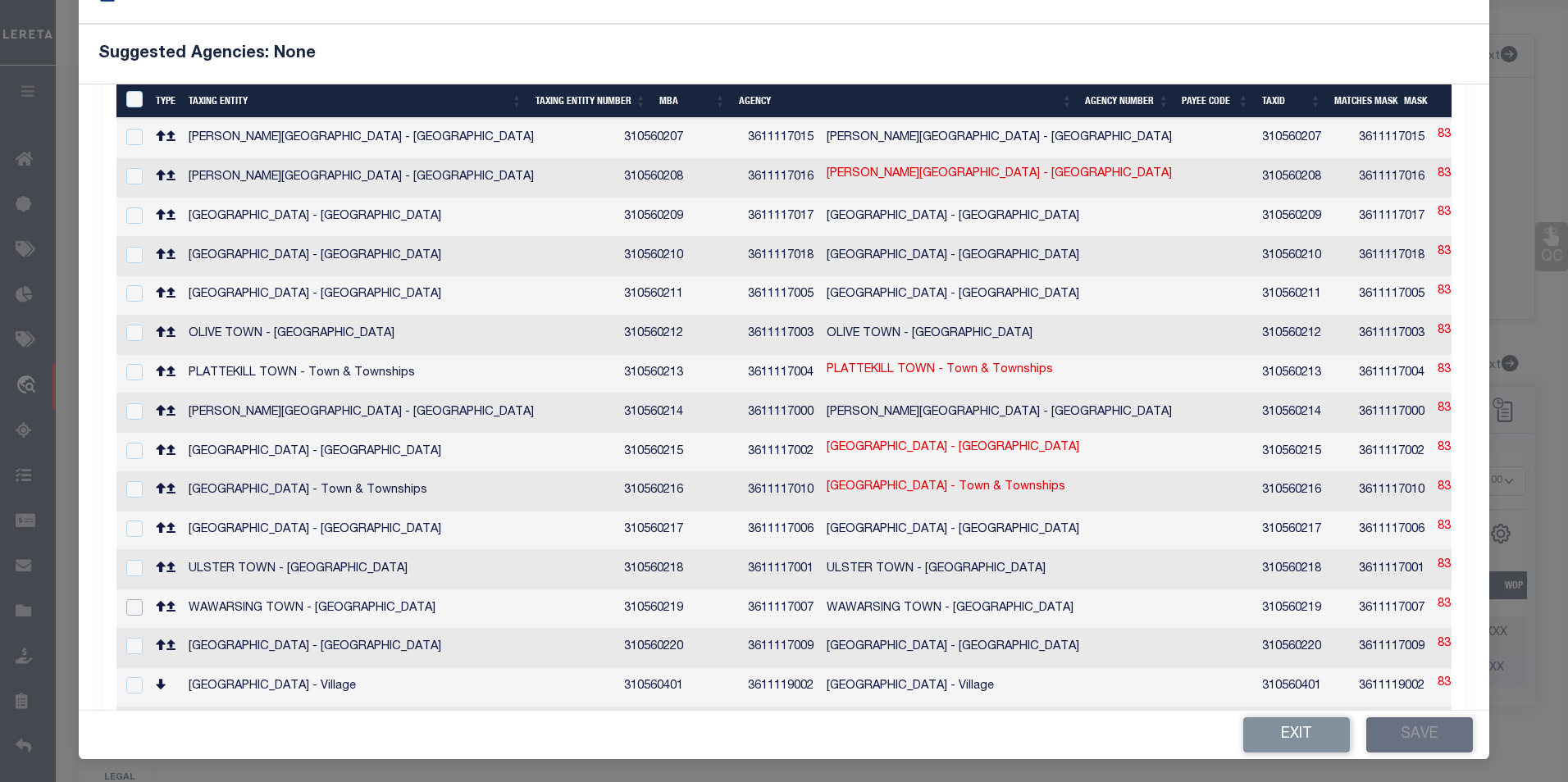
click at [132, 599] on input "checkbox" at bounding box center [135, 607] width 17 height 17
checkbox input "true"
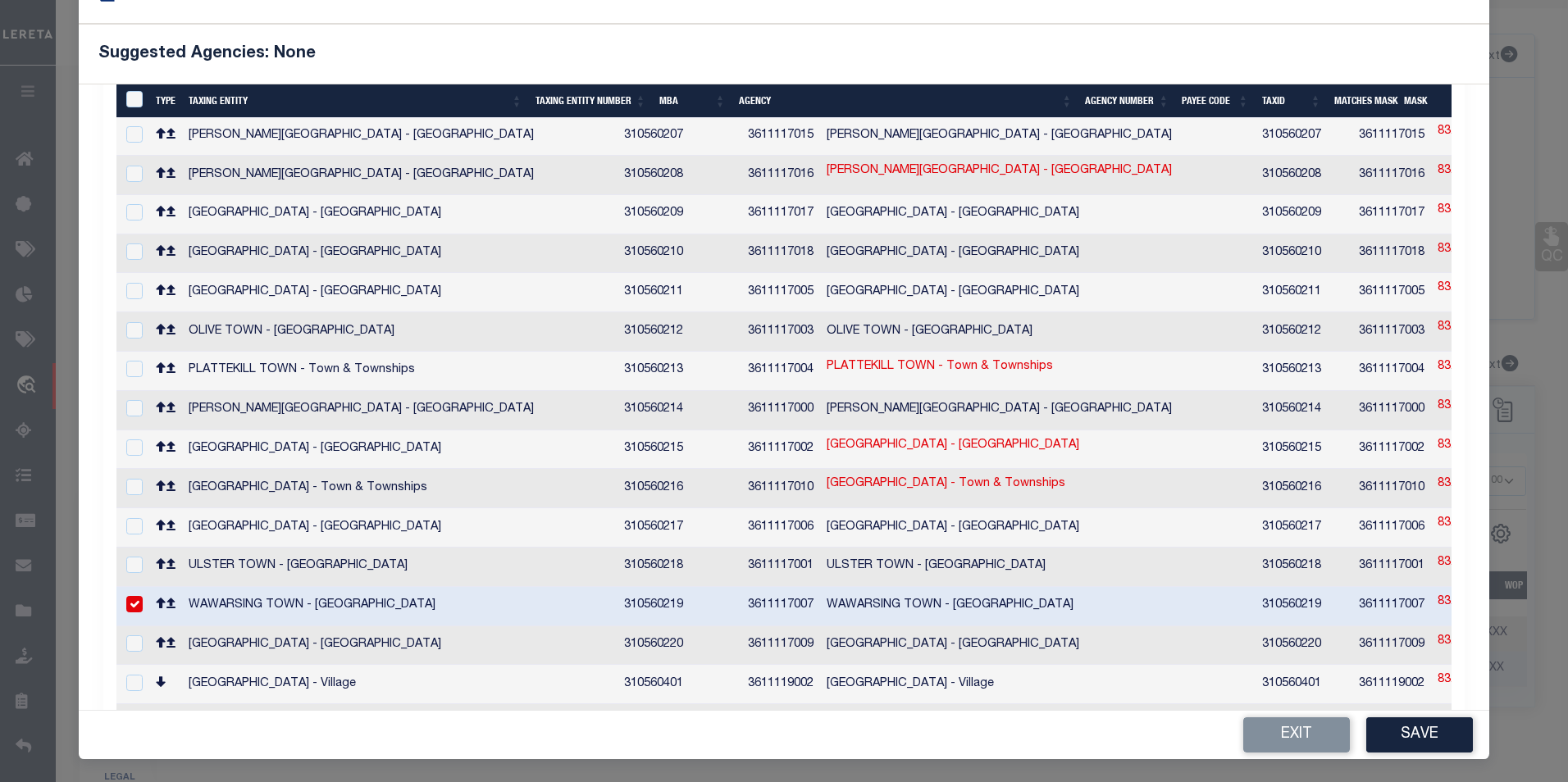
scroll to position [421, 0]
click at [1437, 596] on link "83.18-2-22" at bounding box center [1466, 605] width 58 height 18
type input "83.18-2-22"
type textarea "5156$$-$XXXXXXXXXXXXXXXXX,SWIS-PRINT KEY (PICK UP AS SEEN)"
checkbox input "false"
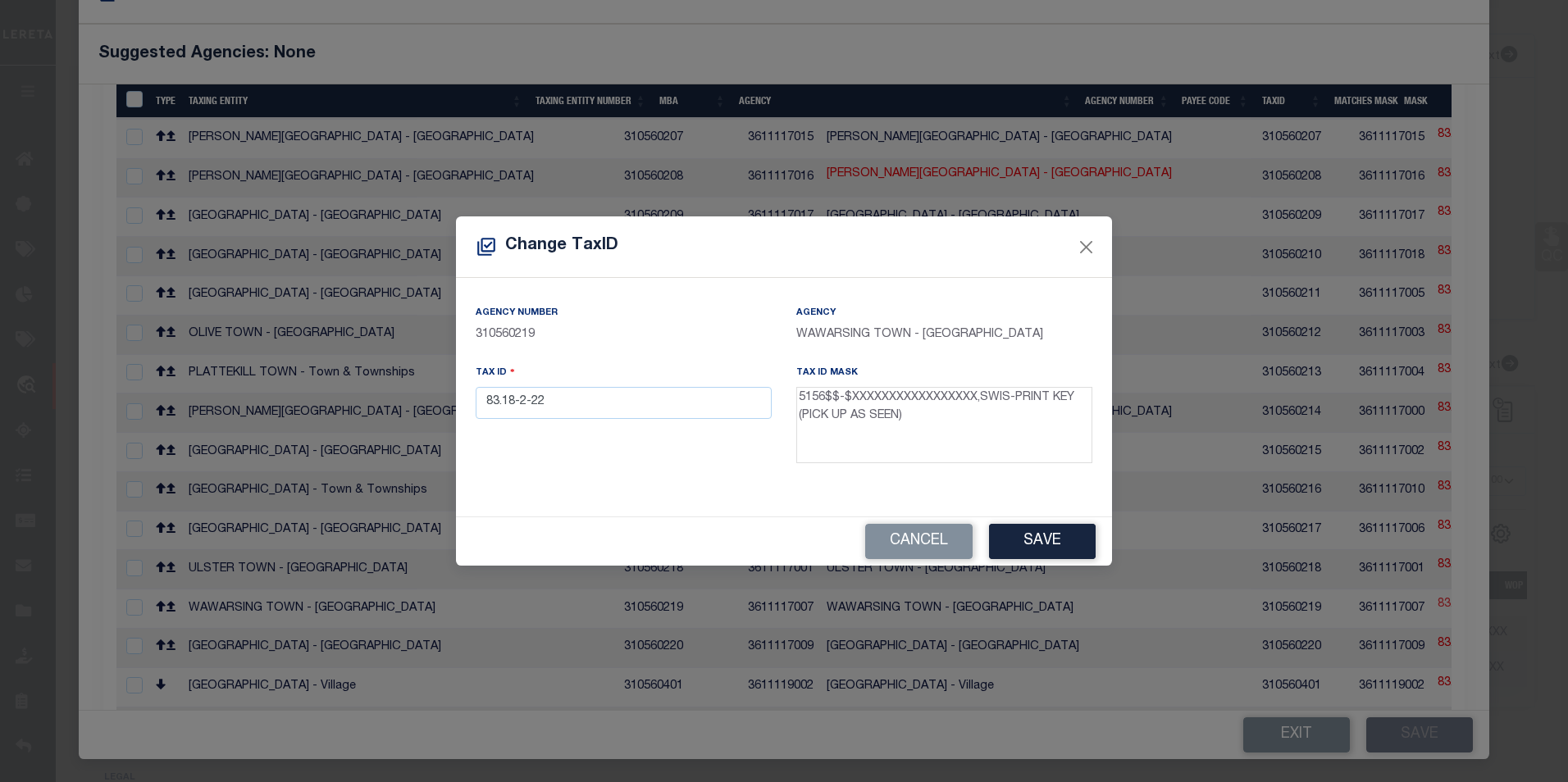
scroll to position [42, 0]
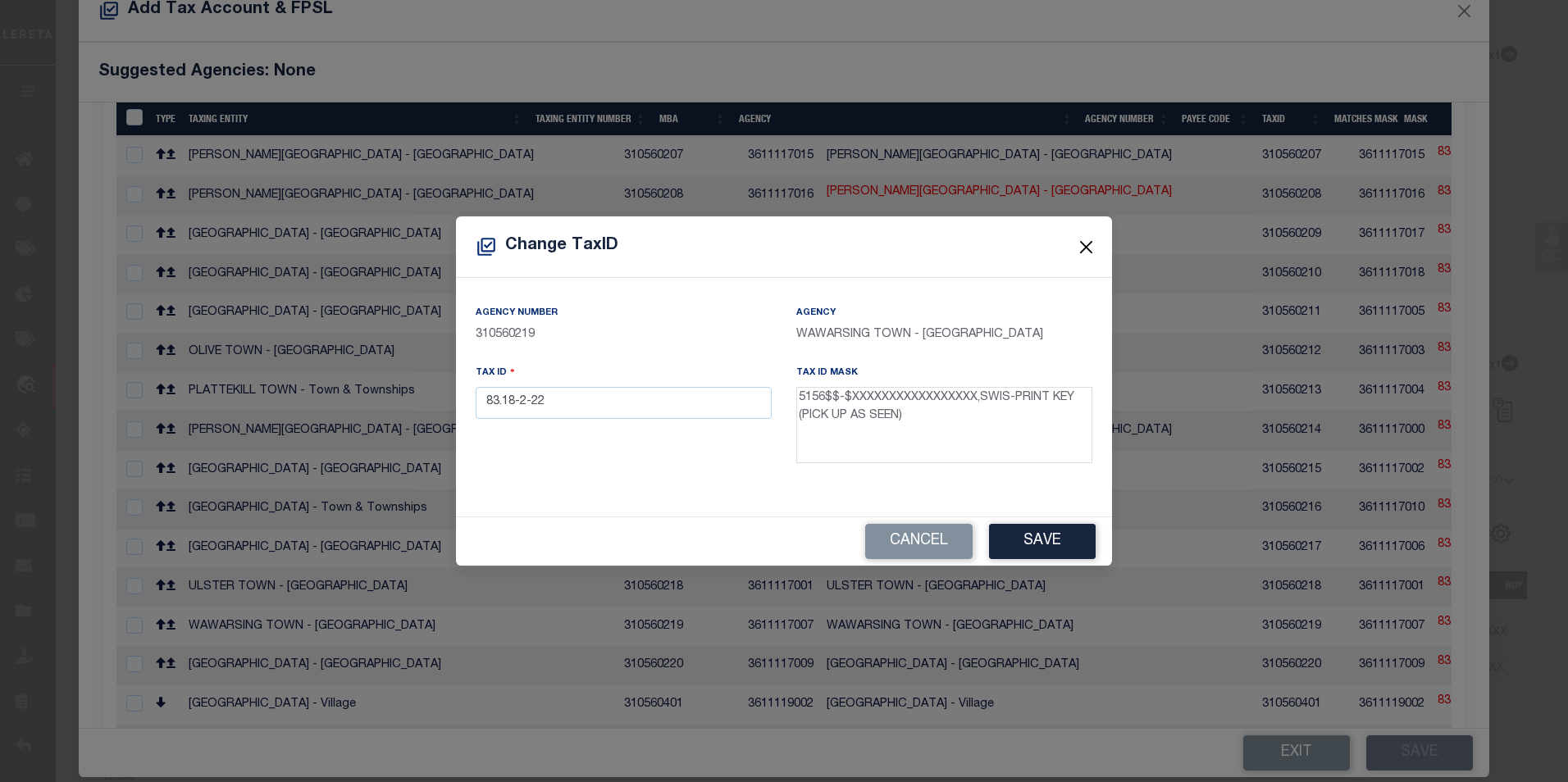
click at [1083, 247] on button "Close" at bounding box center [1087, 247] width 22 height 22
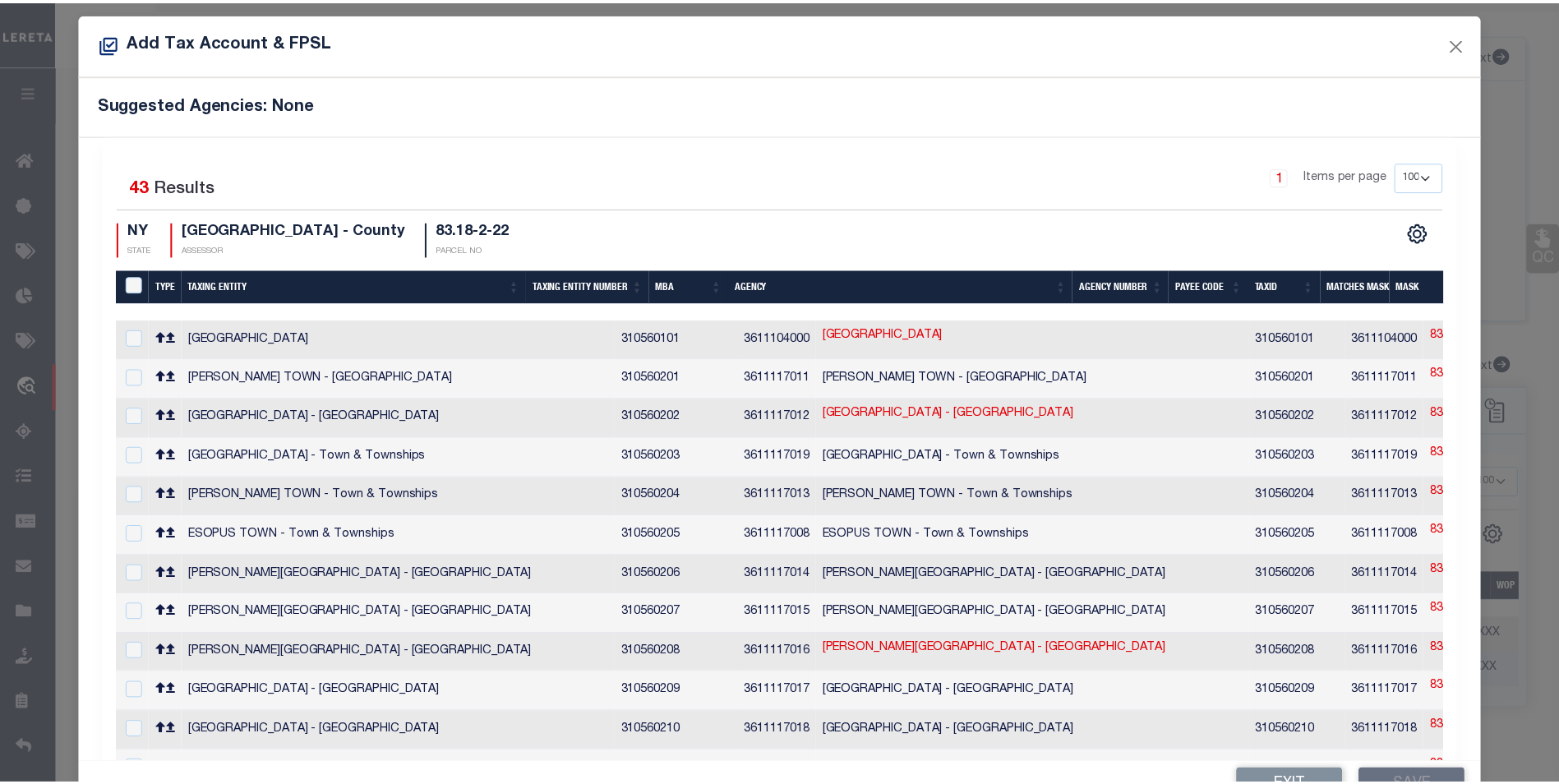
scroll to position [0, 0]
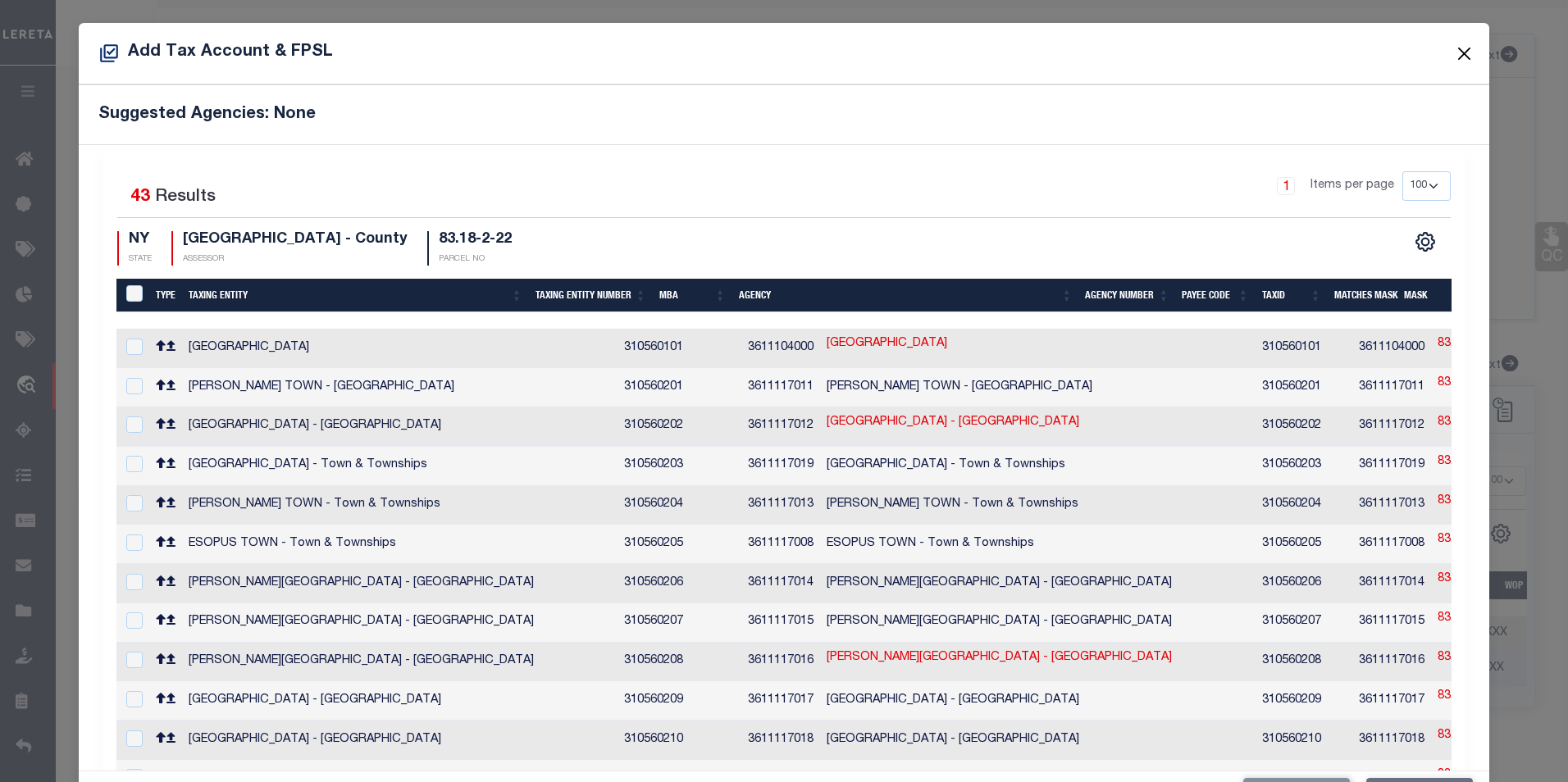
click at [1453, 56] on button "Close" at bounding box center [1464, 53] width 22 height 22
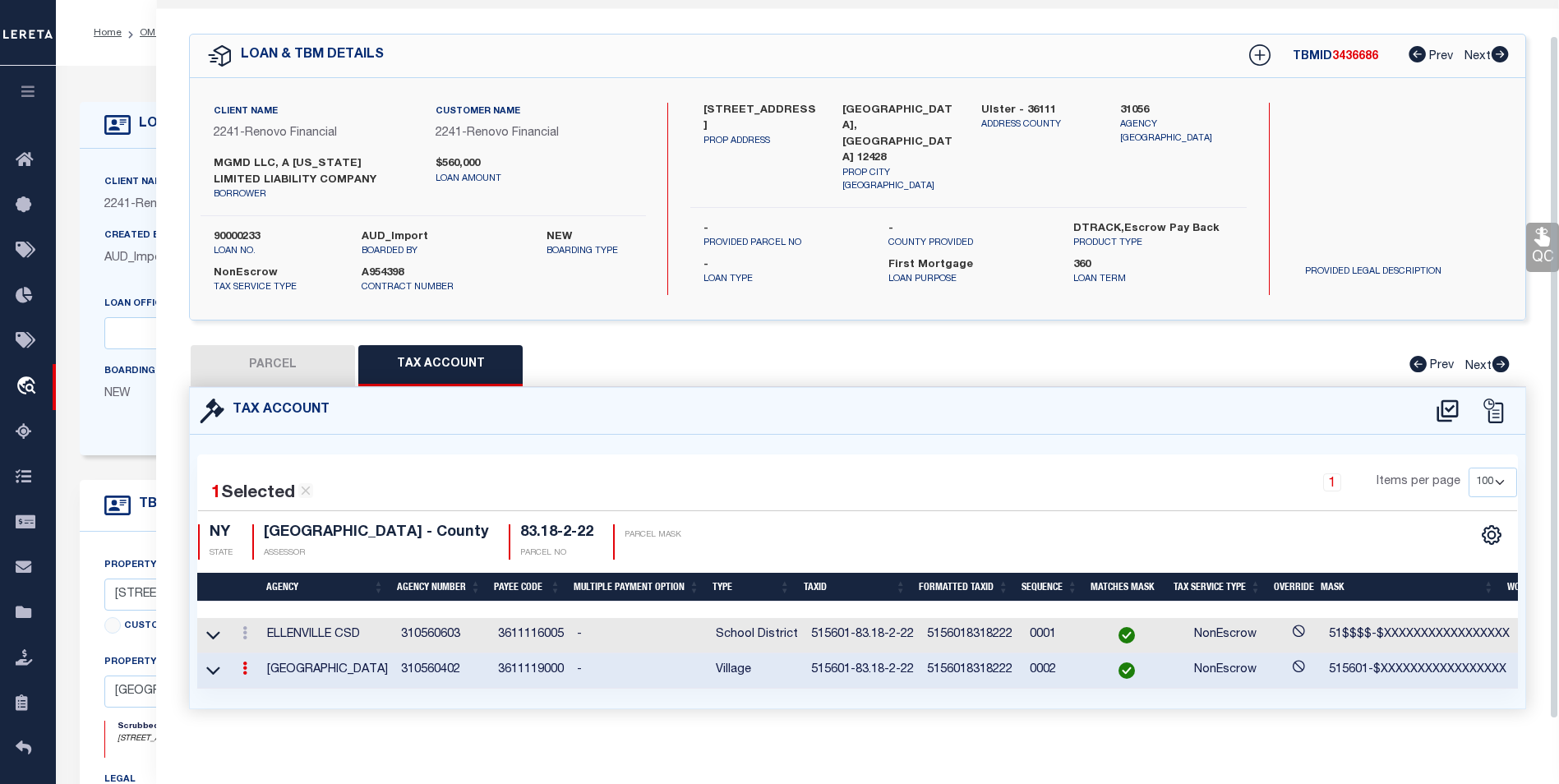
scroll to position [59, 0]
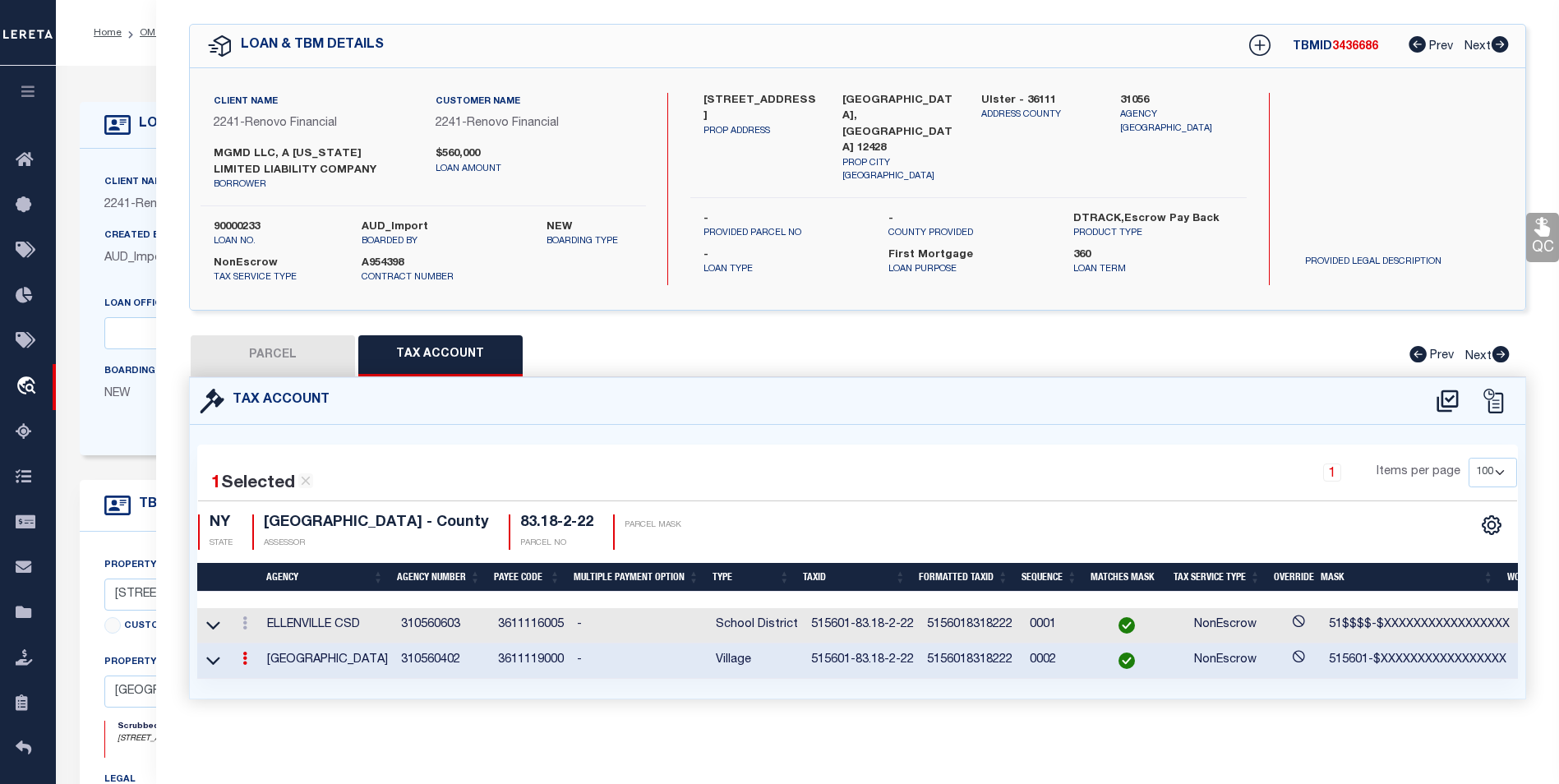
click at [246, 651] on icon at bounding box center [245, 658] width 5 height 13
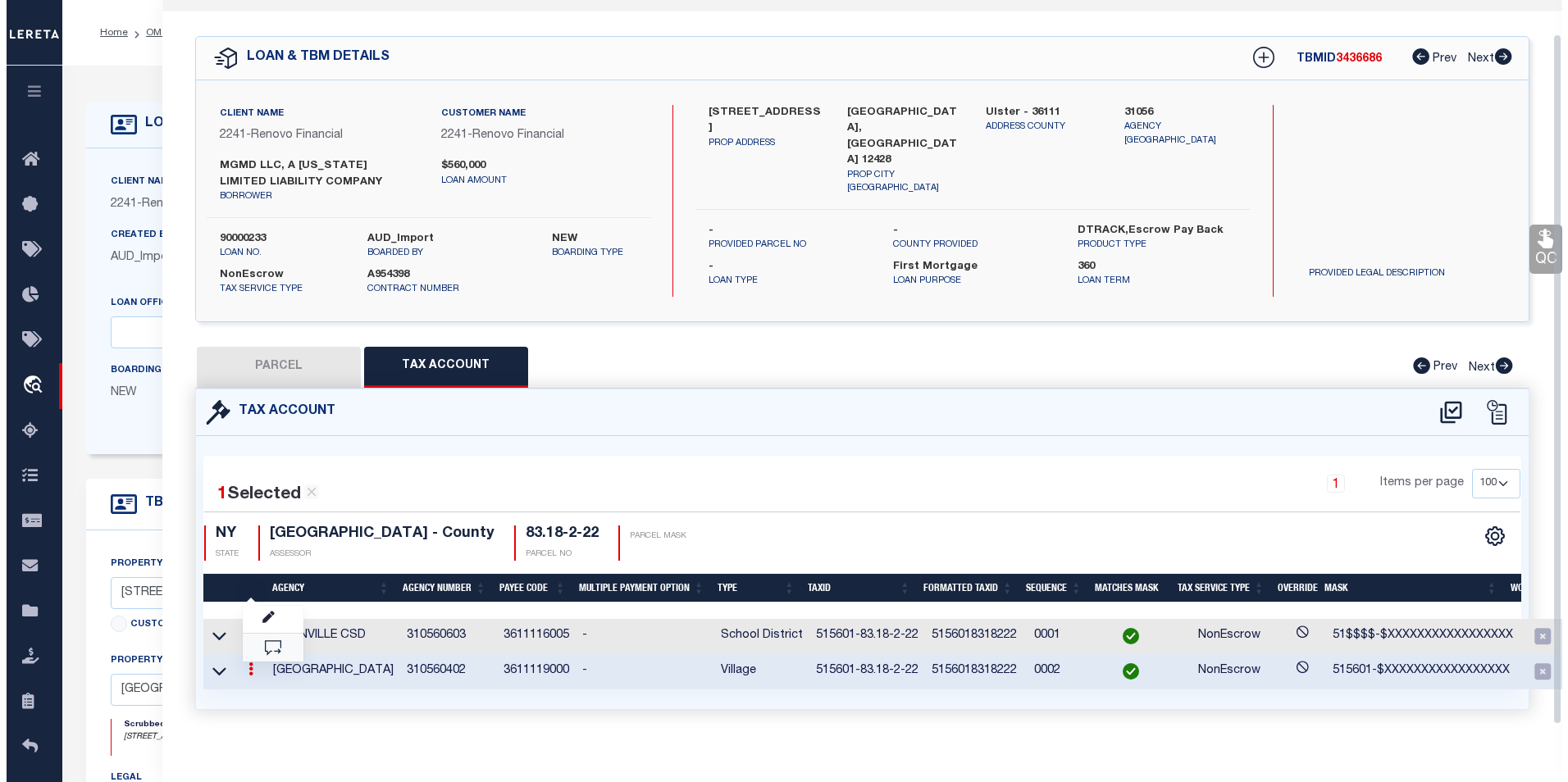
scroll to position [36, 0]
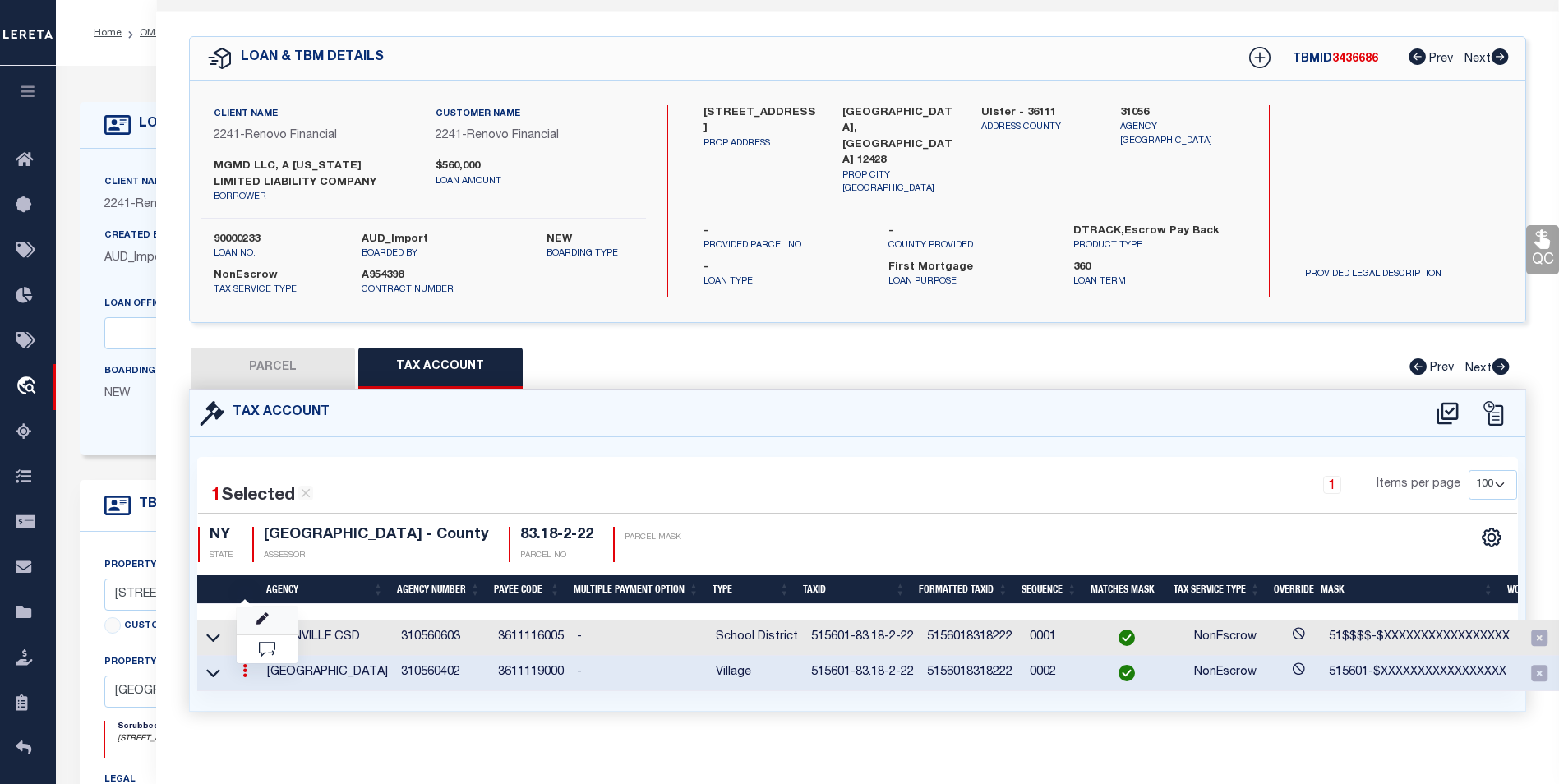
click at [269, 613] on link at bounding box center [267, 621] width 61 height 28
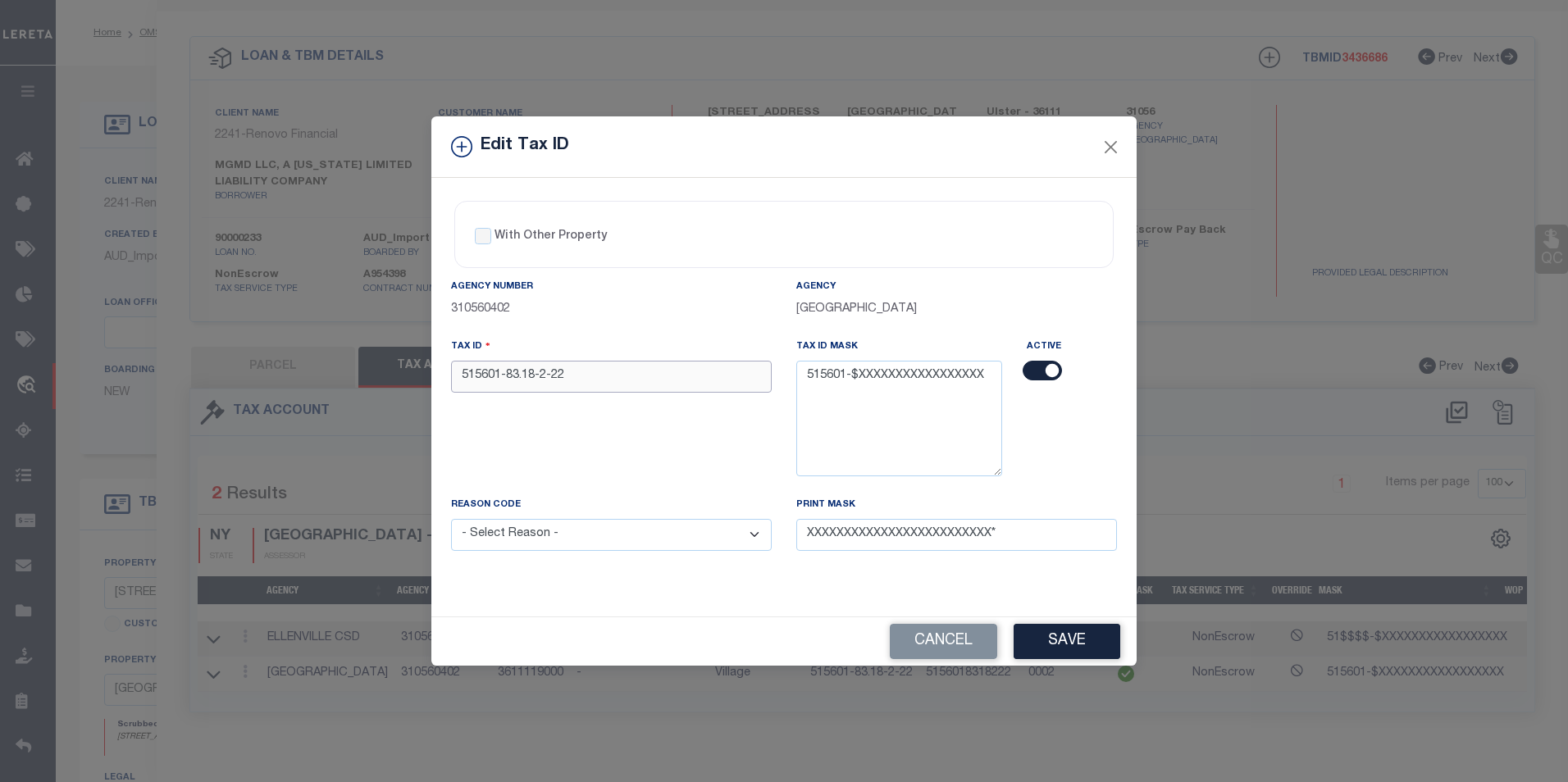
drag, startPoint x: 570, startPoint y: 376, endPoint x: 459, endPoint y: 369, distance: 111.2
click at [459, 369] on input "515601-83.18-2-22" at bounding box center [611, 377] width 320 height 32
click at [1104, 147] on button "Close" at bounding box center [1111, 147] width 22 height 22
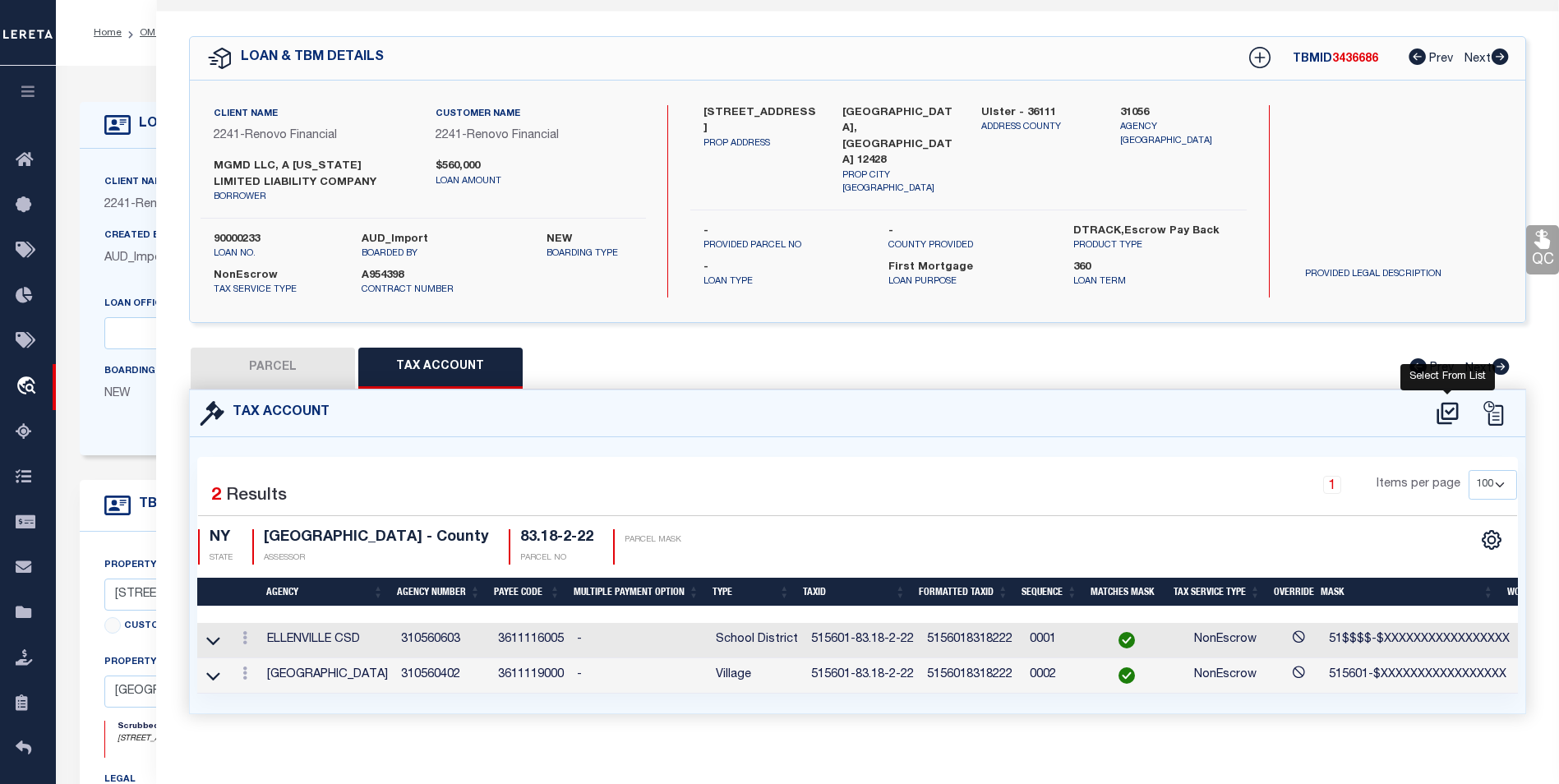
click at [1448, 410] on icon at bounding box center [1447, 413] width 22 height 23
select select "100"
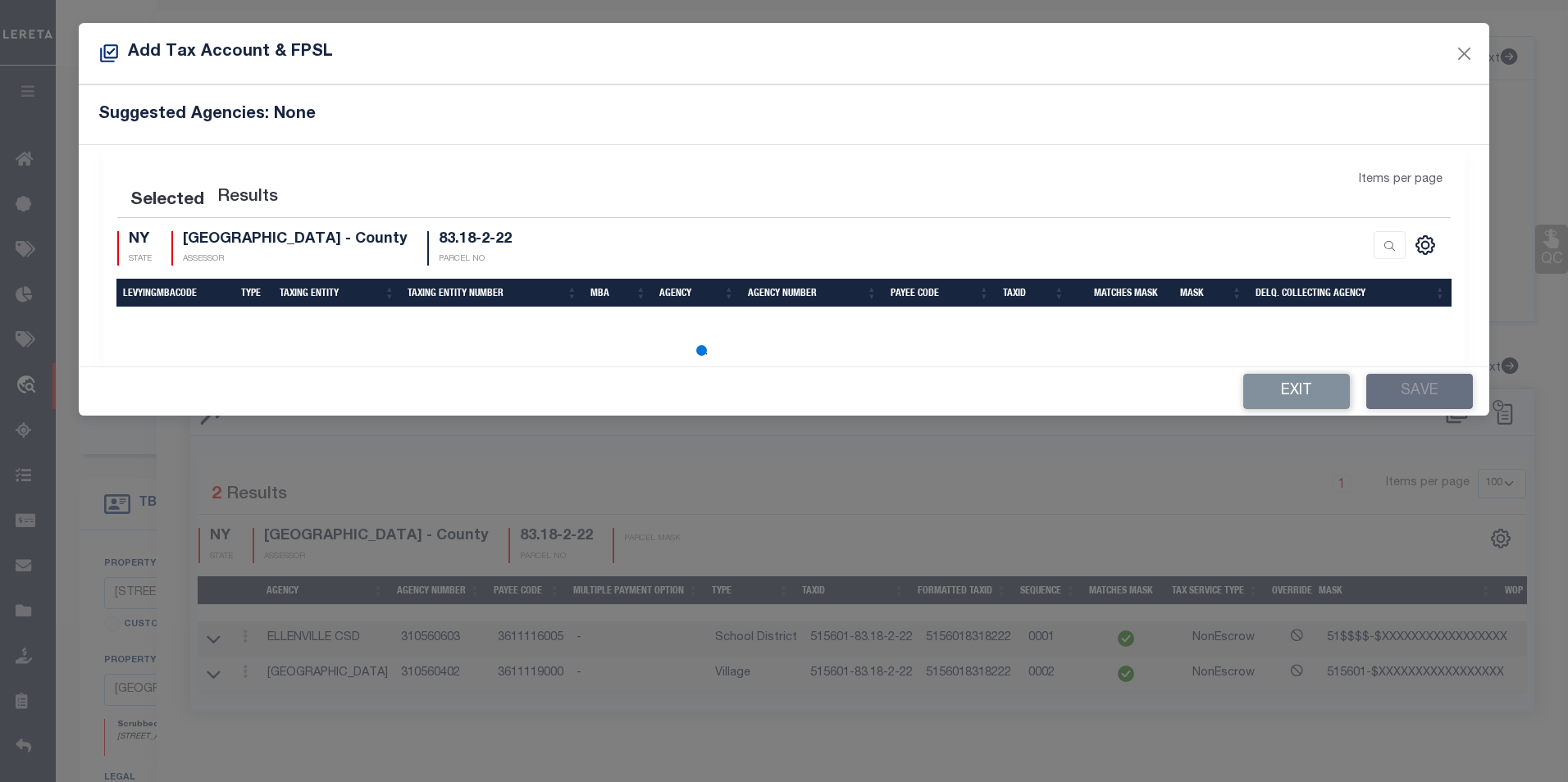
select select "100"
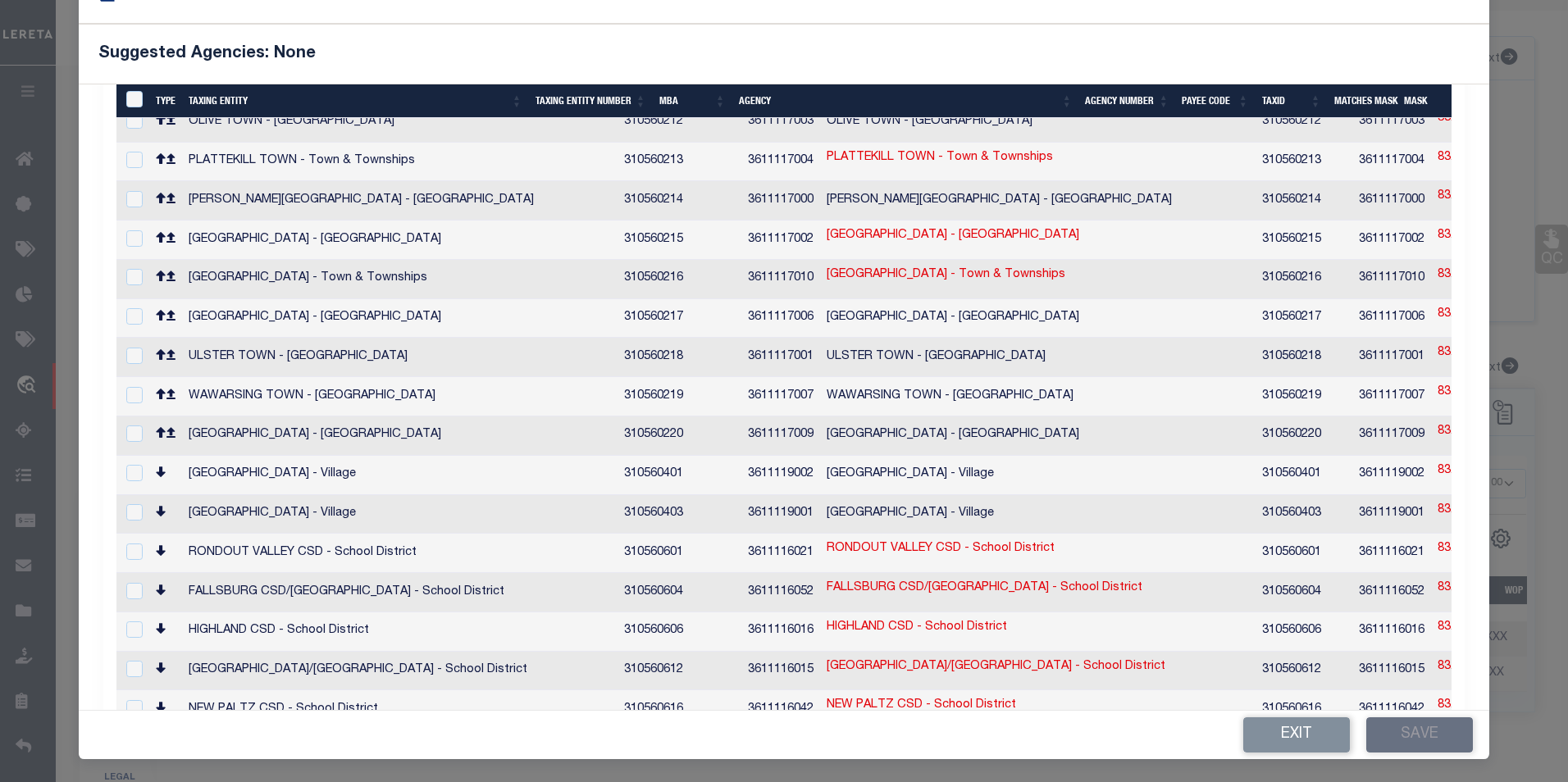
scroll to position [587, 0]
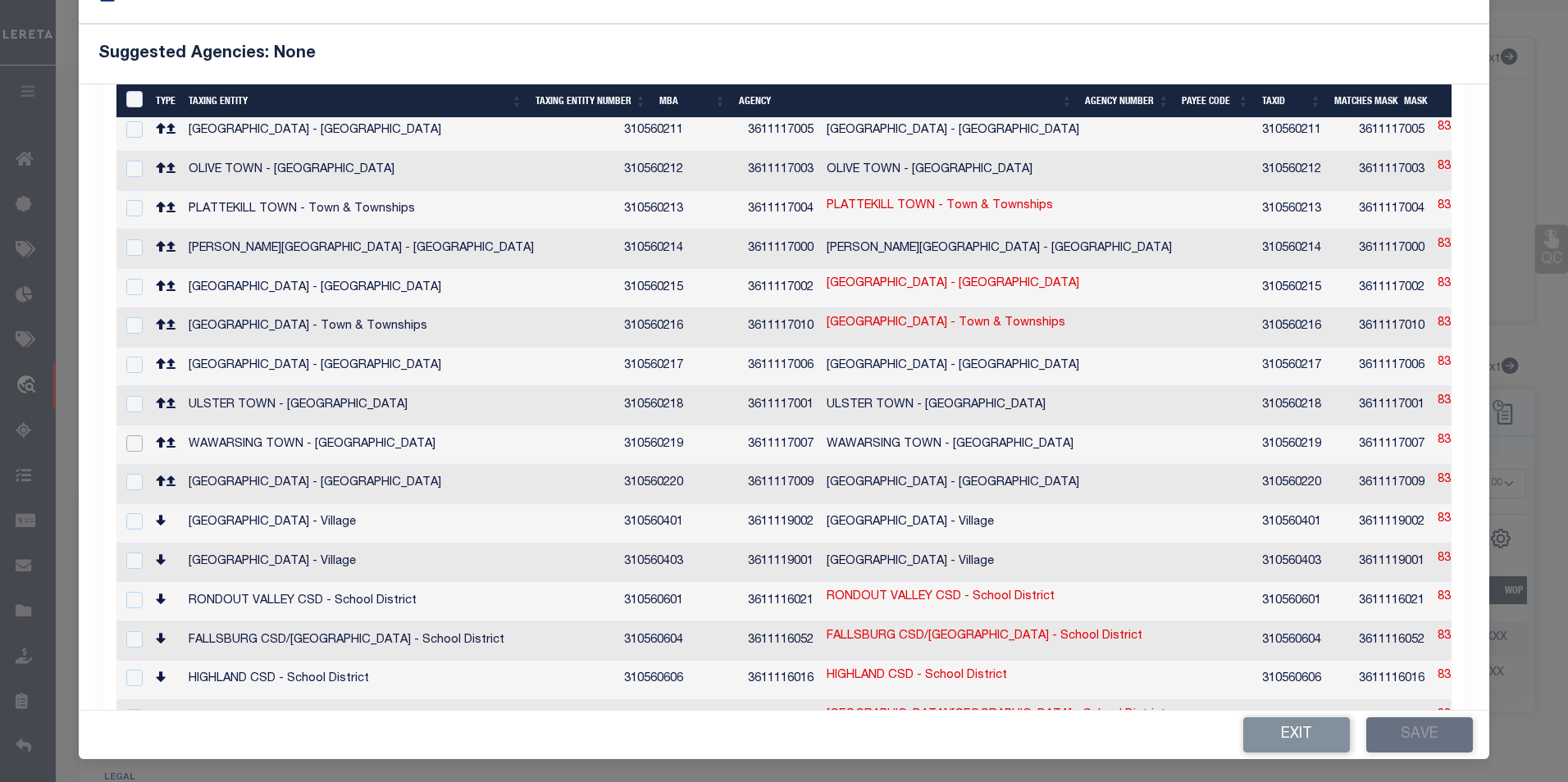
click at [136, 435] on input "checkbox" at bounding box center [135, 443] width 17 height 17
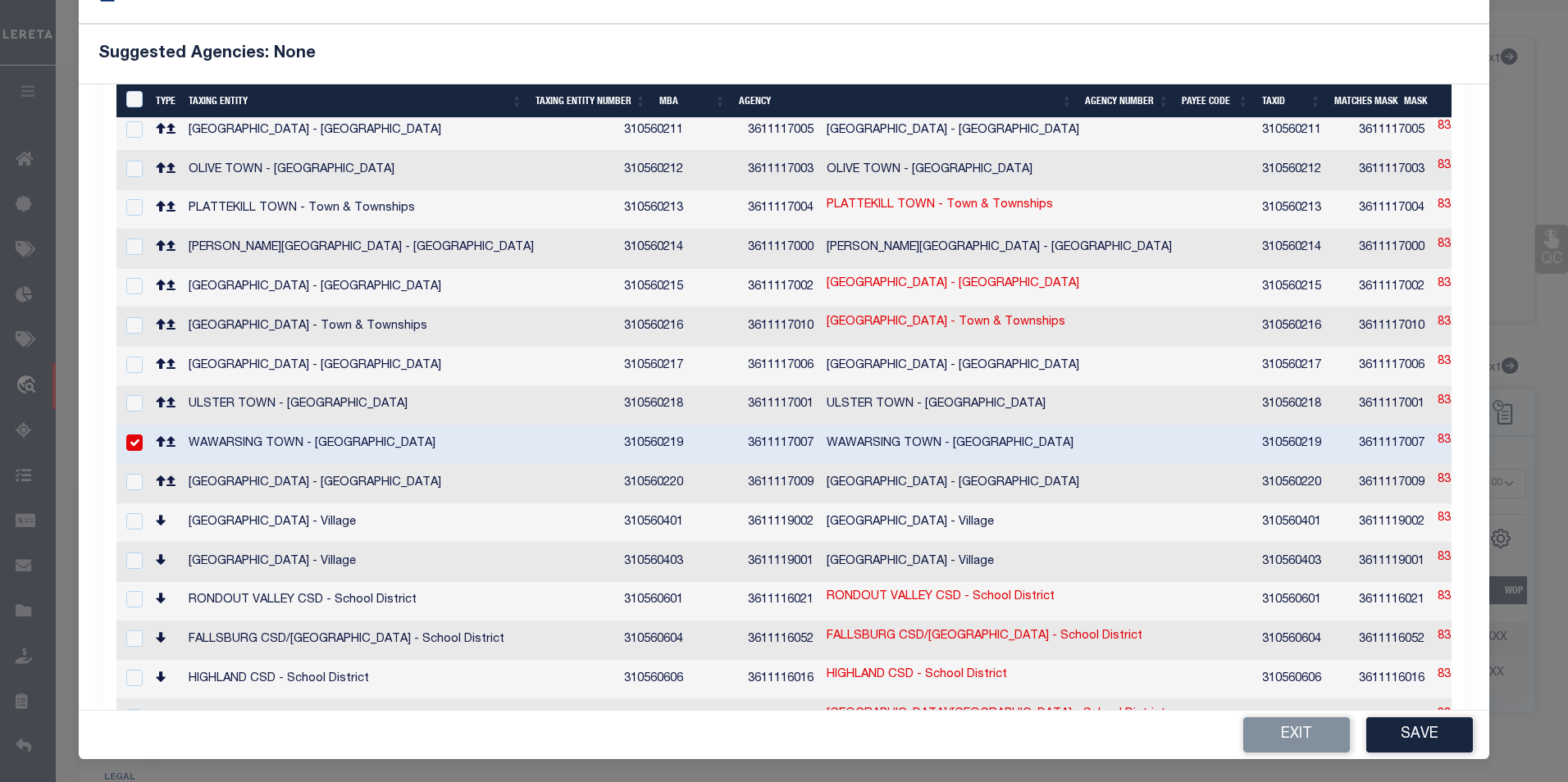
click at [1437, 432] on link "83.18-2-22" at bounding box center [1466, 441] width 58 height 18
checkbox input "false"
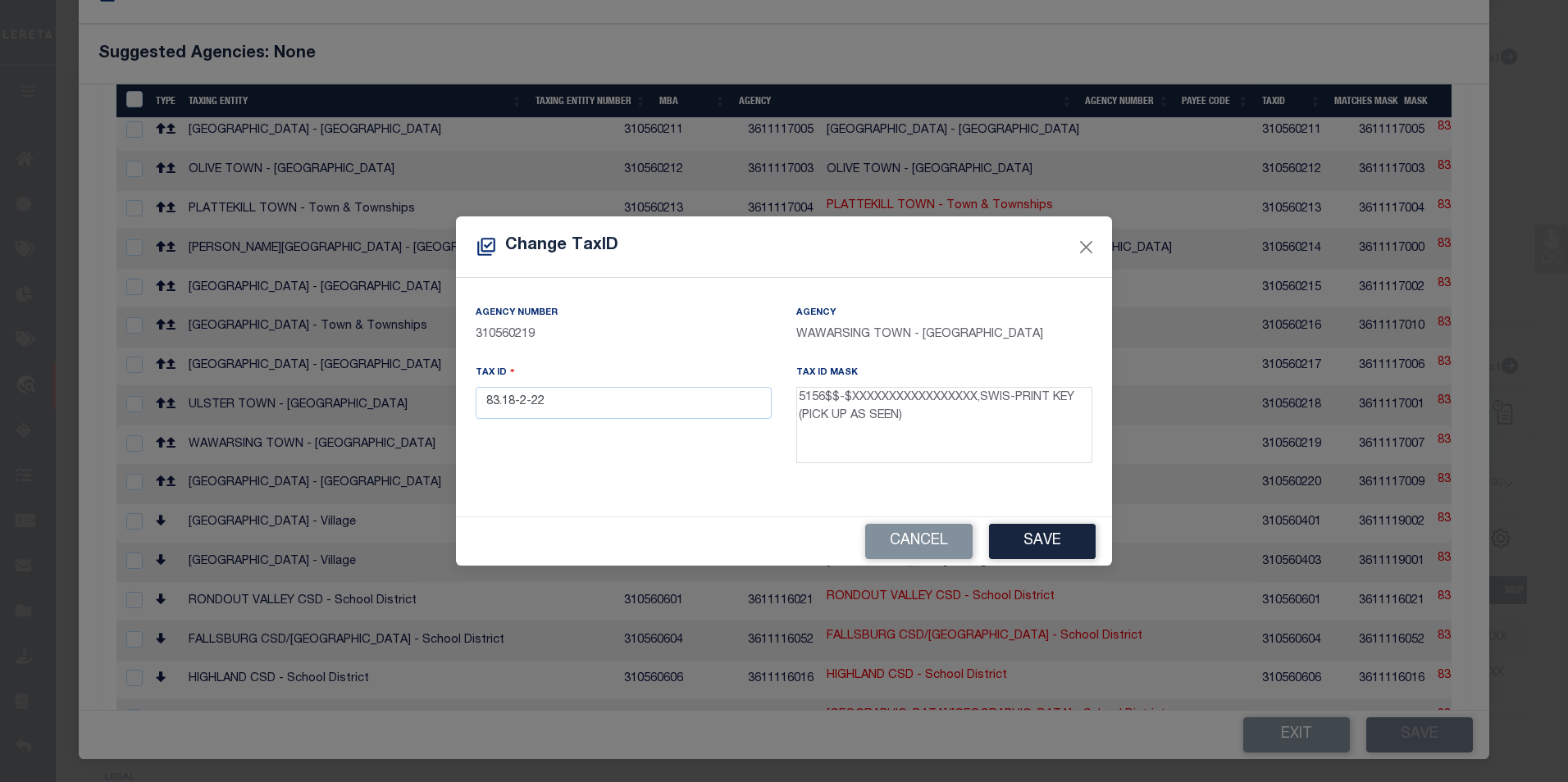
scroll to position [42, 0]
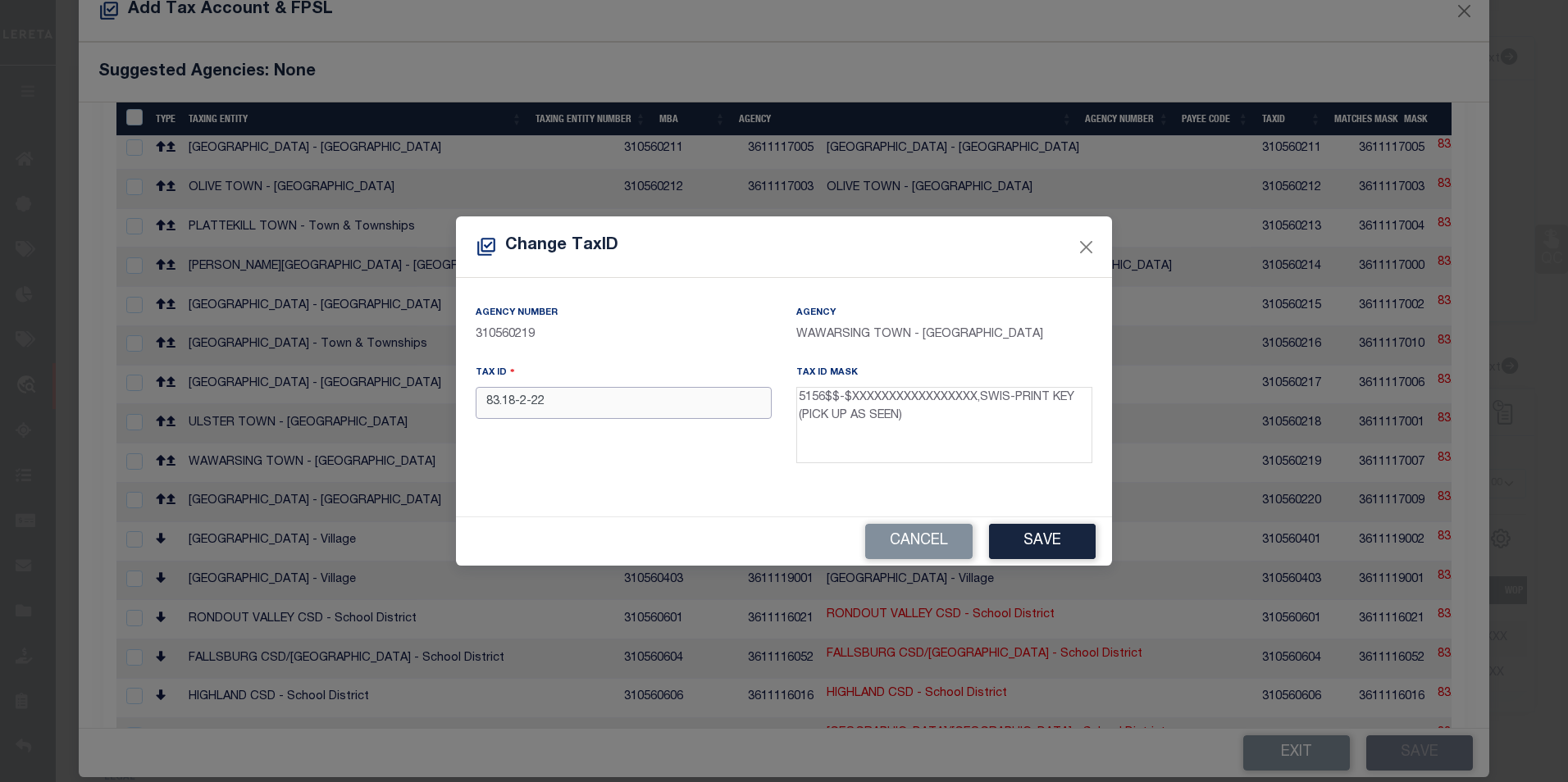
drag, startPoint x: 580, startPoint y: 418, endPoint x: 464, endPoint y: 400, distance: 117.4
click at [464, 400] on div "Tax ID 83.18-2-22" at bounding box center [623, 418] width 320 height 106
paste input "515601-"
type input "515601-83.18-2-22"
click at [1024, 537] on button "Save" at bounding box center [1042, 542] width 107 height 35
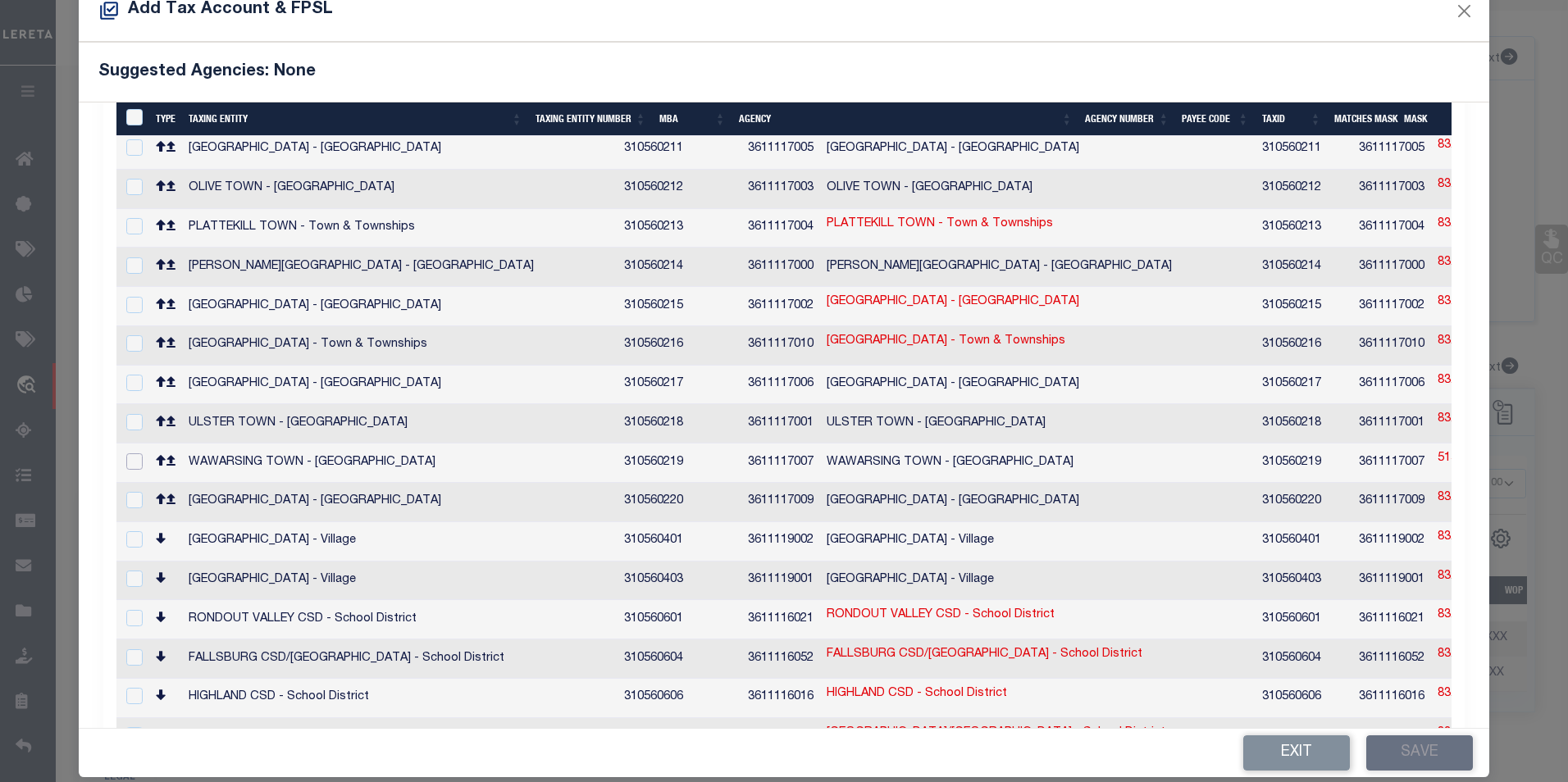
click at [133, 453] on input "checkbox" at bounding box center [135, 462] width 17 height 17
checkbox input "true"
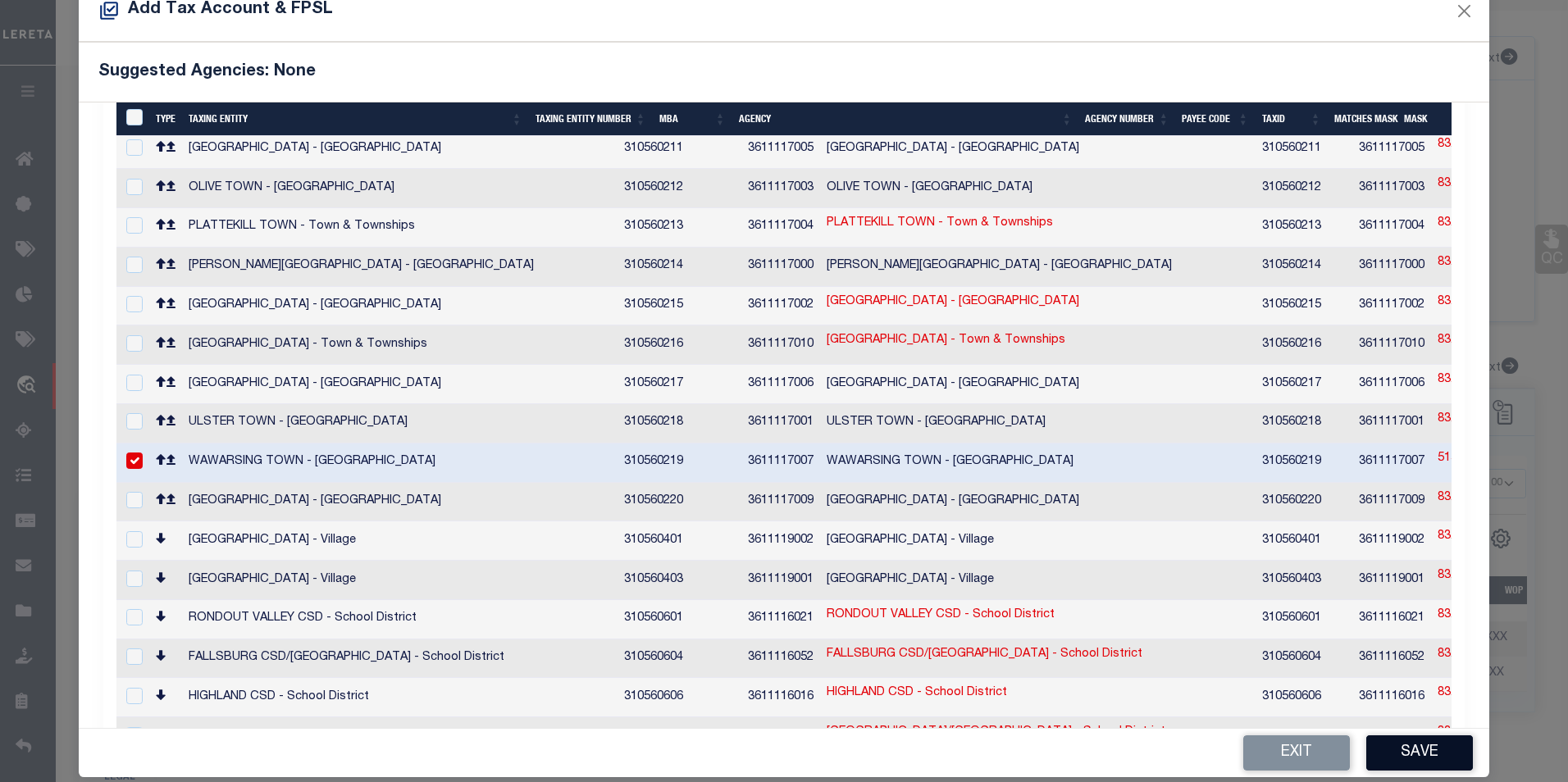
click at [1412, 761] on button "Save" at bounding box center [1420, 753] width 107 height 35
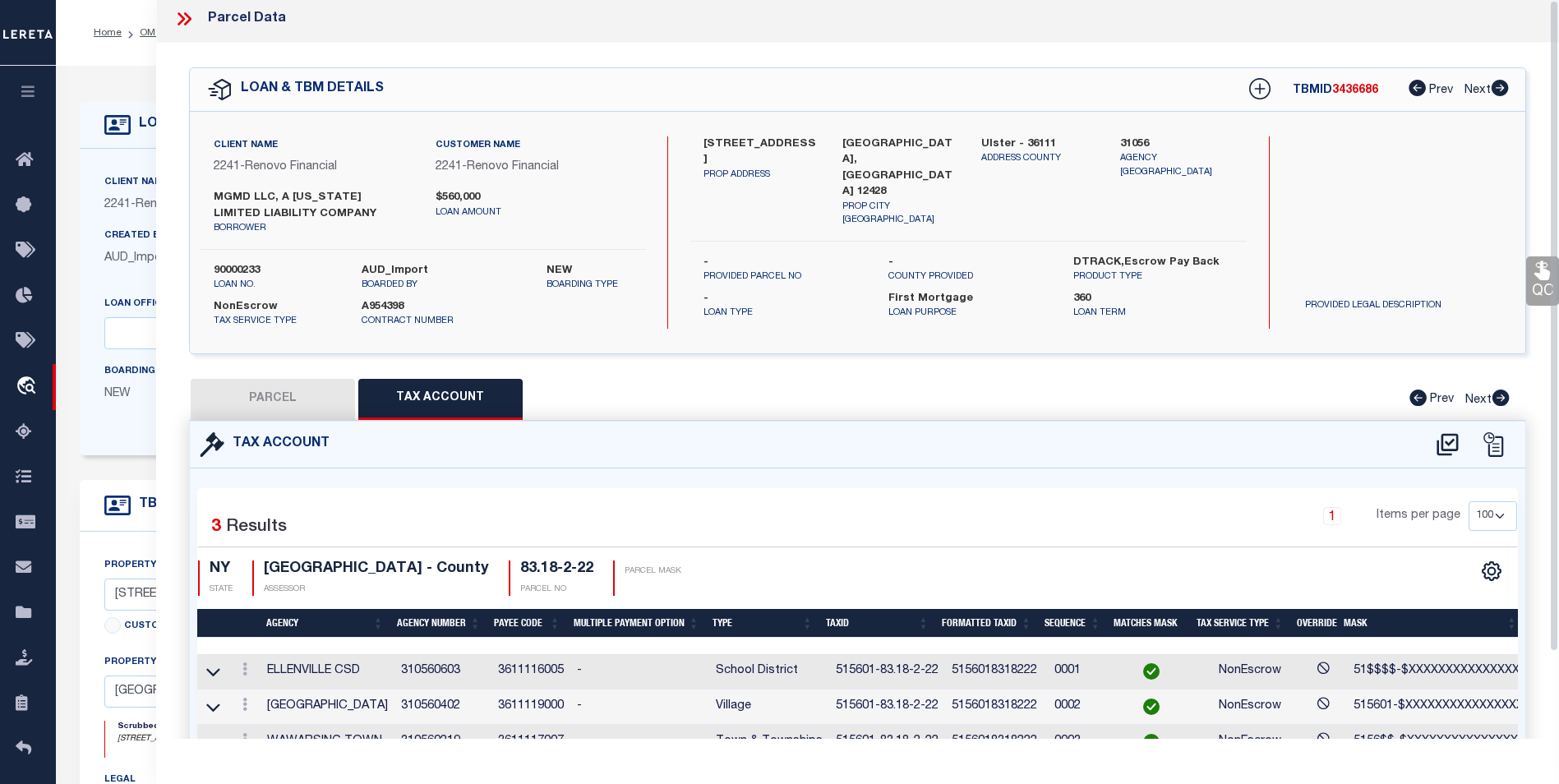
scroll to position [0, 0]
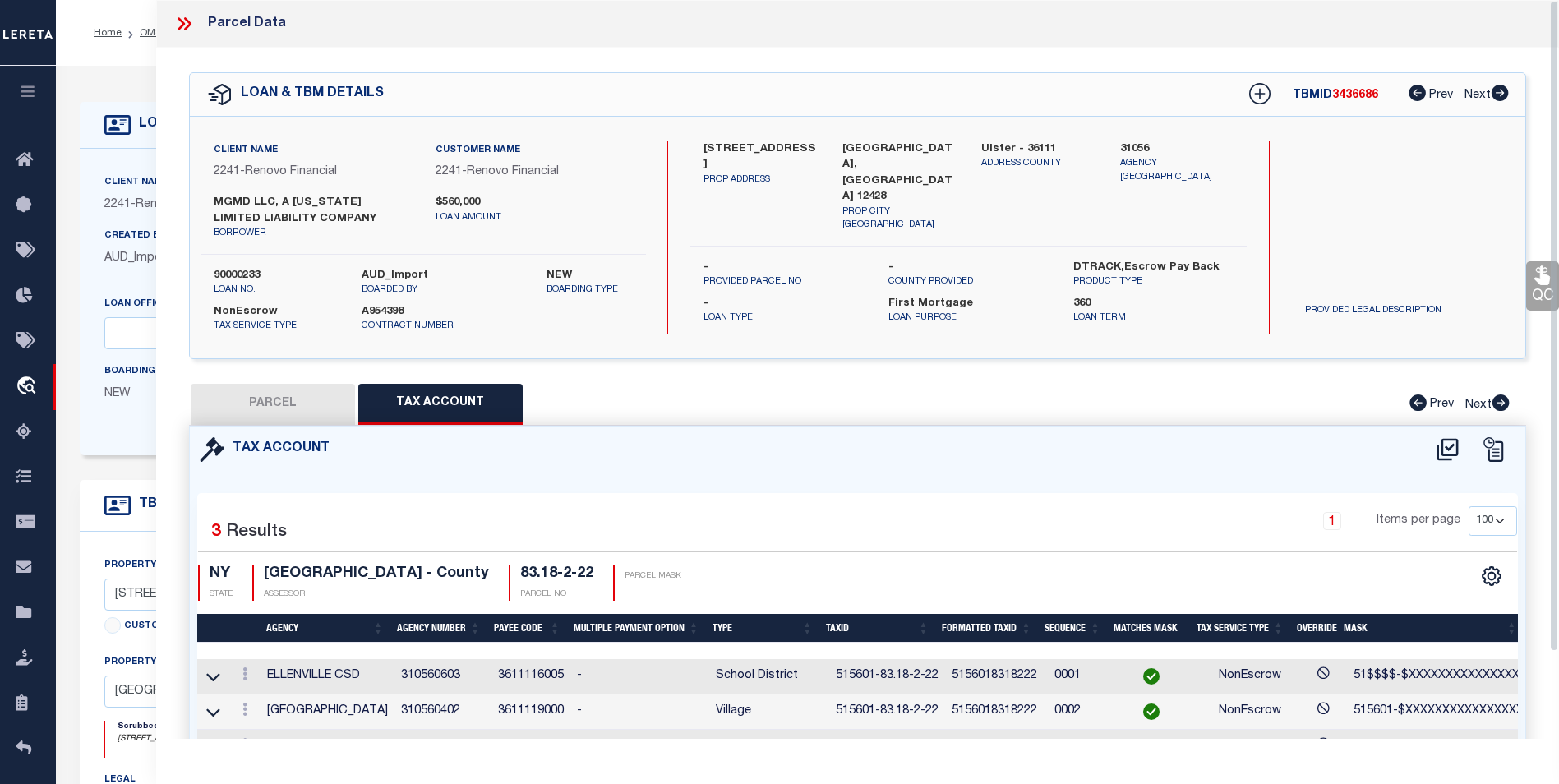
click at [252, 397] on button "PARCEL" at bounding box center [273, 404] width 164 height 41
select select "AS"
select select
checkbox input "false"
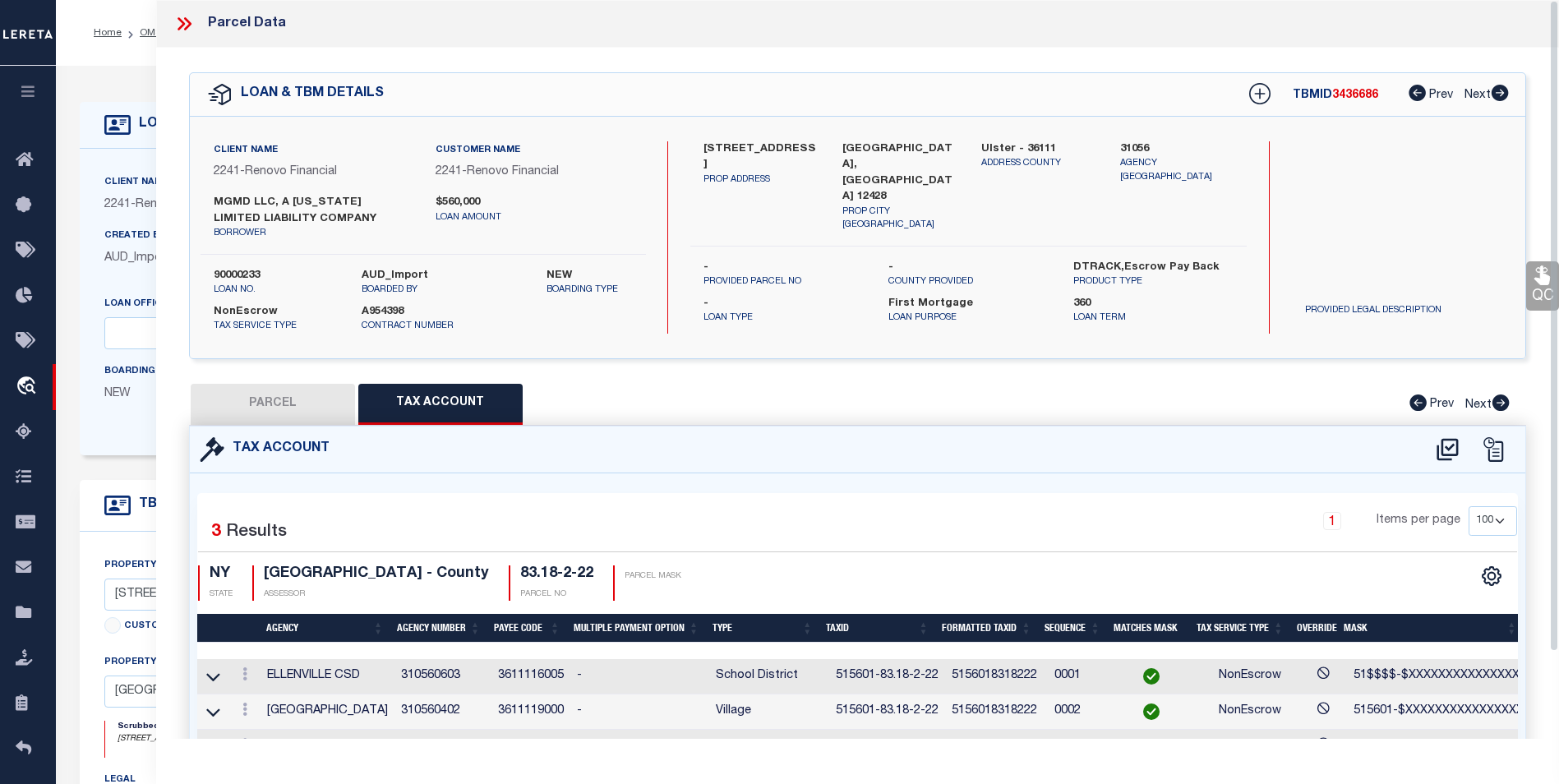
checkbox input "false"
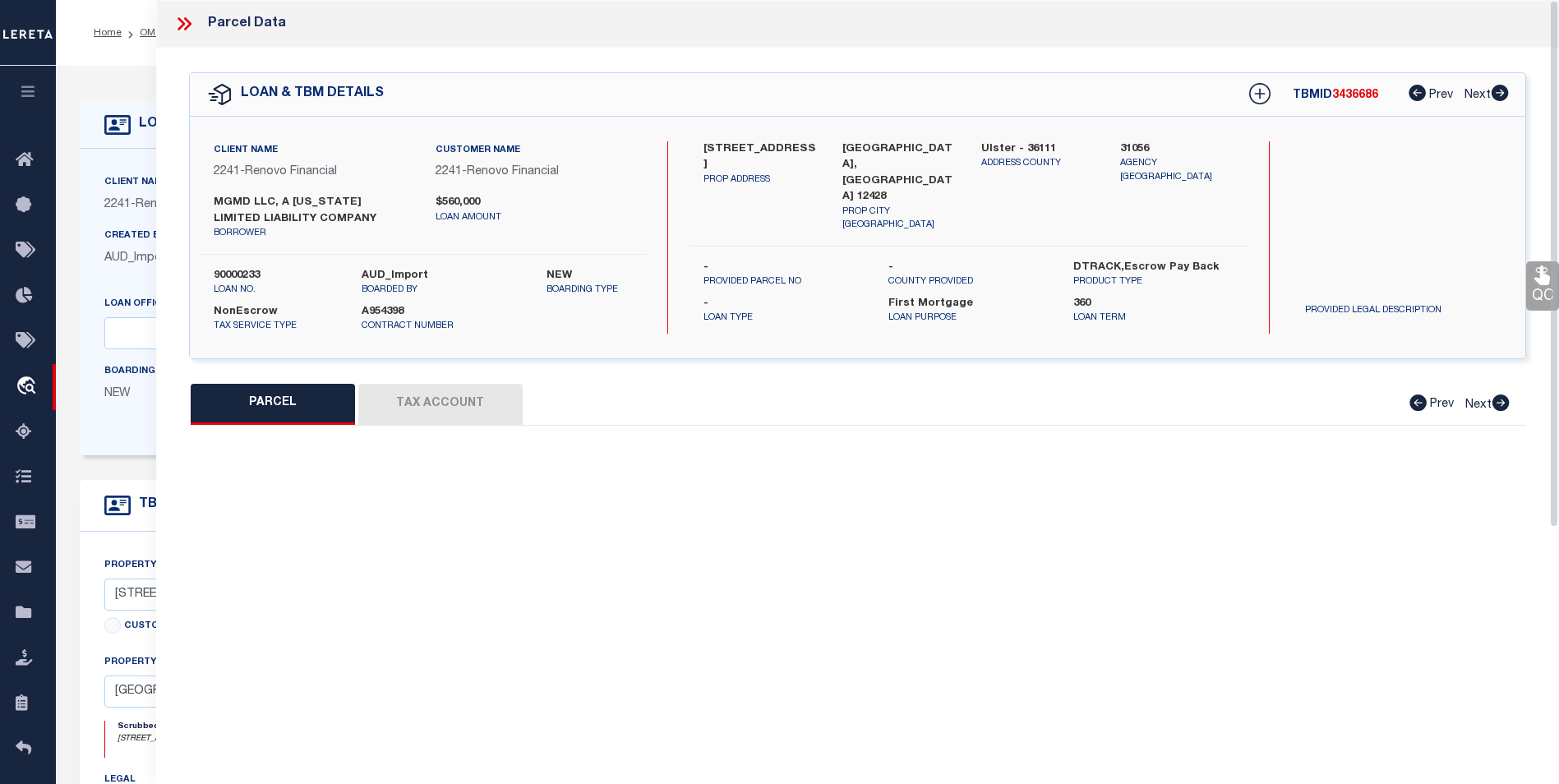
select select "BP"
type input "MGMD, L.L.C."
select select "AGW"
select select "ADD"
type input "240-242 Canal St"
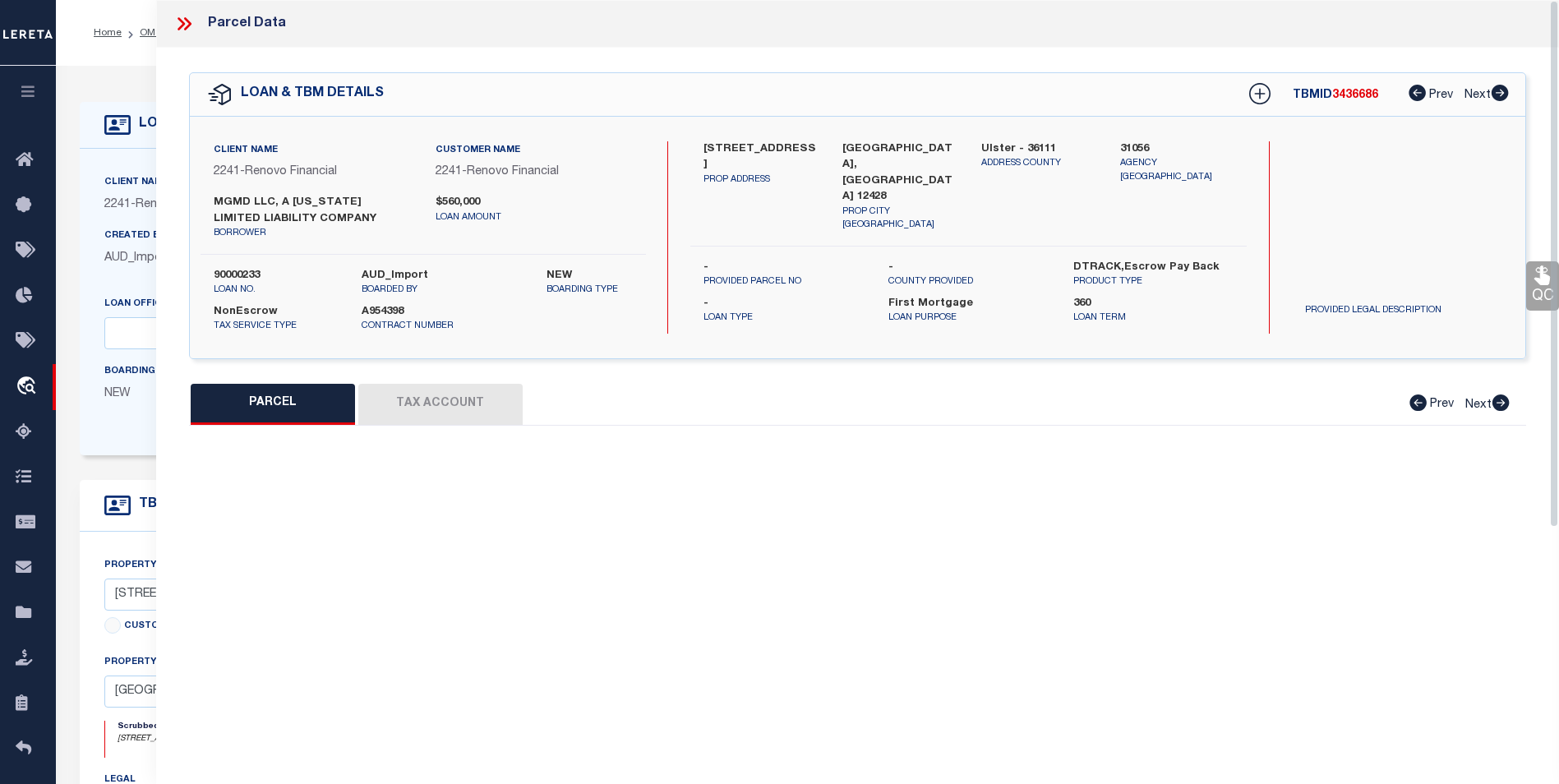
type input "ELLENVILLE, NY 12428"
type textarea "Missing Agency"
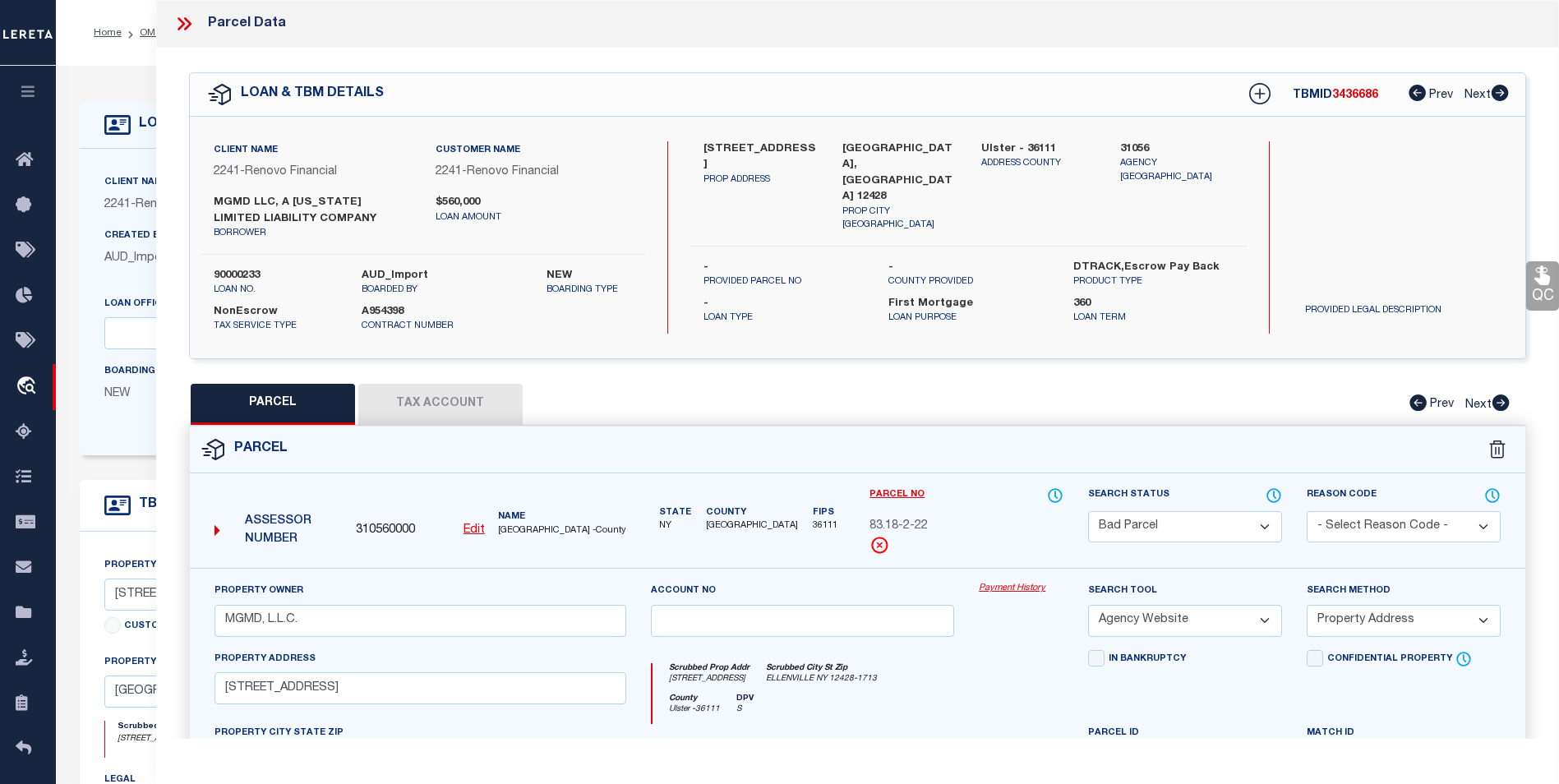
click at [1174, 520] on select "Automated Search Bad Parcel Complete Duplicate Parcel High Dollar Reporting In …" at bounding box center [1185, 527] width 194 height 32
click at [1089, 511] on select "Automated Search Bad Parcel Complete Duplicate Parcel High Dollar Reporting In …" at bounding box center [1185, 527] width 194 height 32
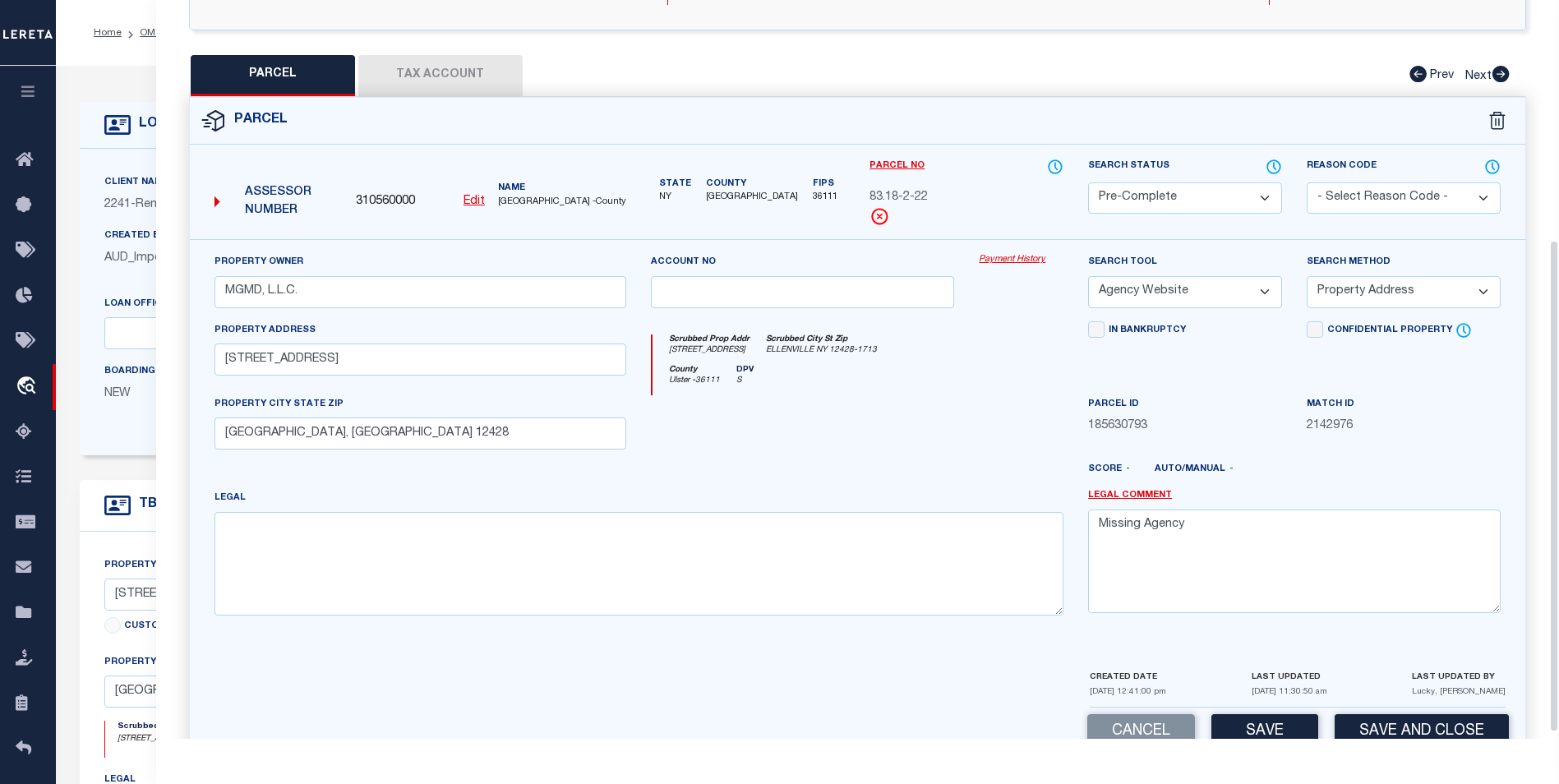
scroll to position [369, 0]
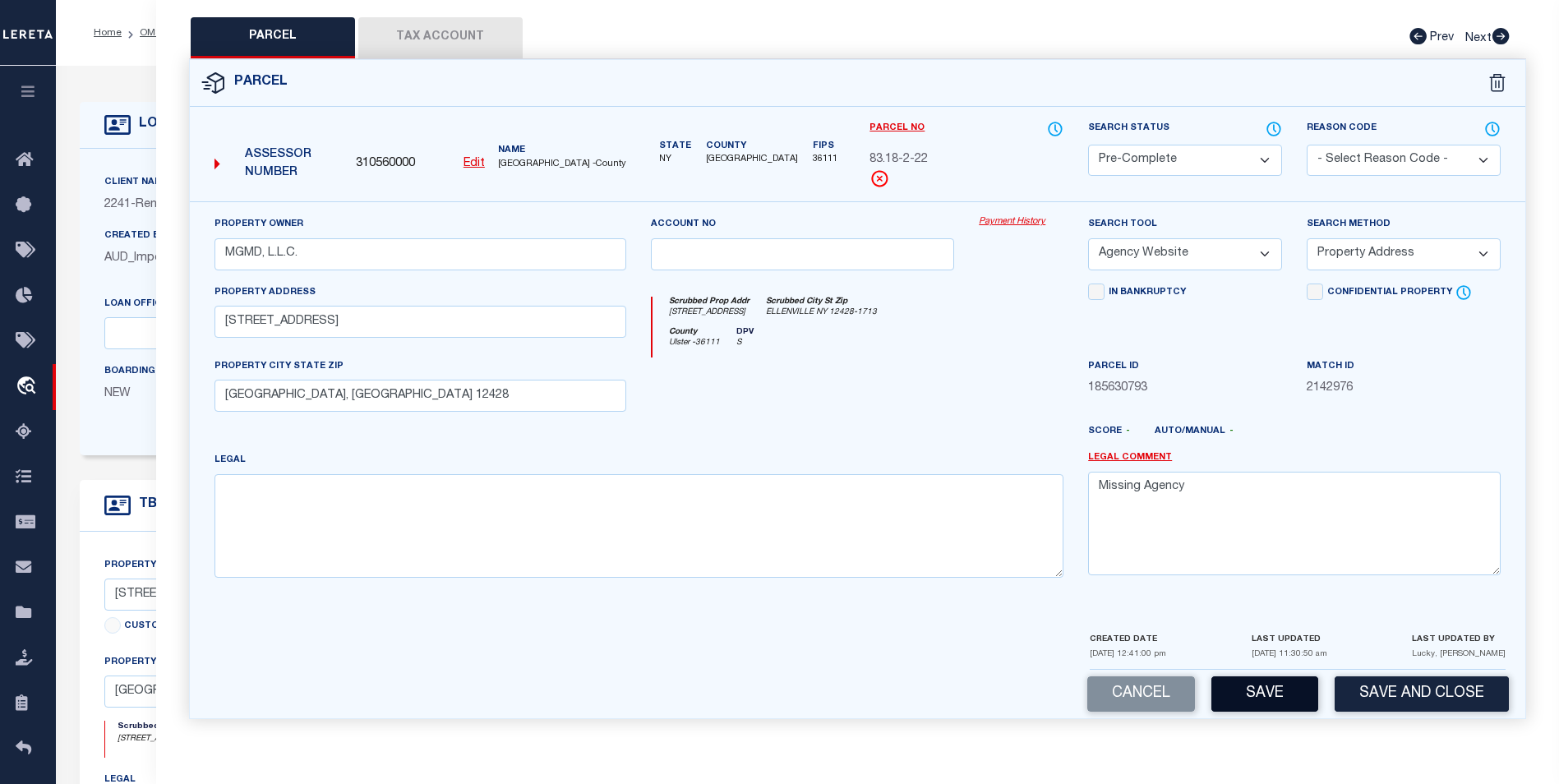
click at [1266, 697] on button "Save" at bounding box center [1265, 694] width 107 height 35
select select "AS"
select select
checkbox input "false"
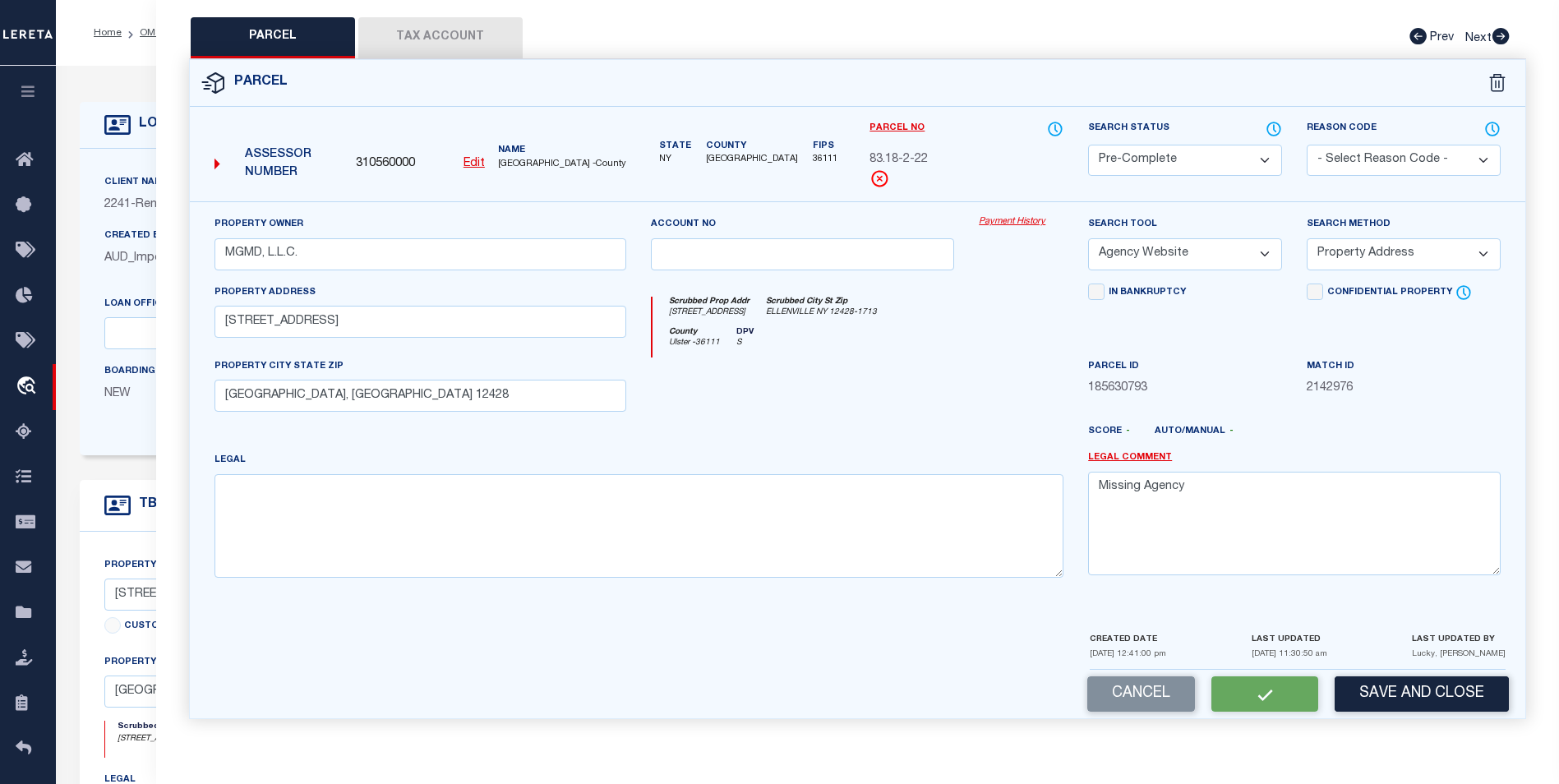
checkbox input "false"
select select "PC"
type input "MGMD, L.L.C."
select select "AGW"
select select "ADD"
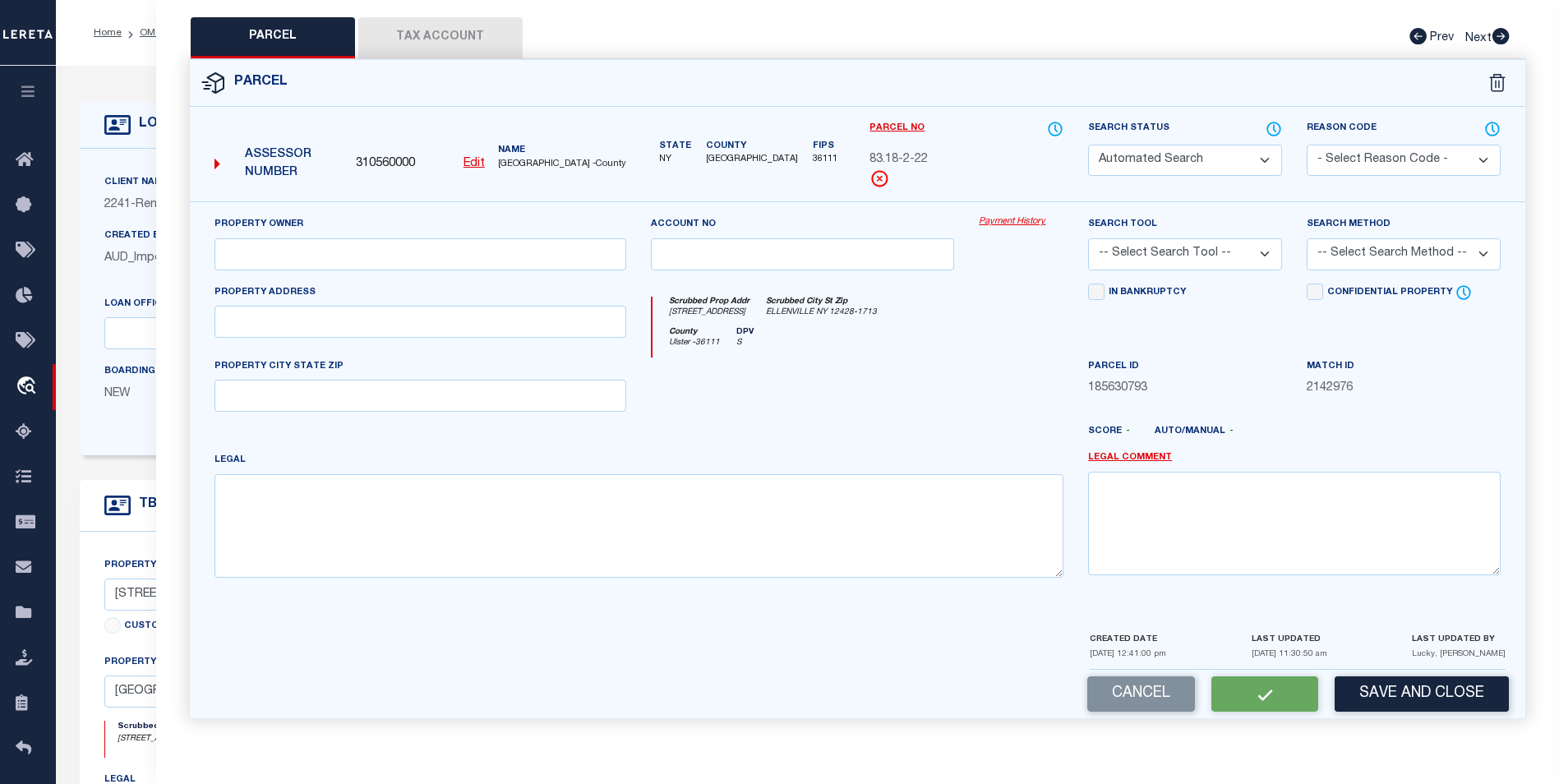
type input "240-242 Canal St"
type input "ELLENVILLE, NY 12428"
type textarea "Missing Agency"
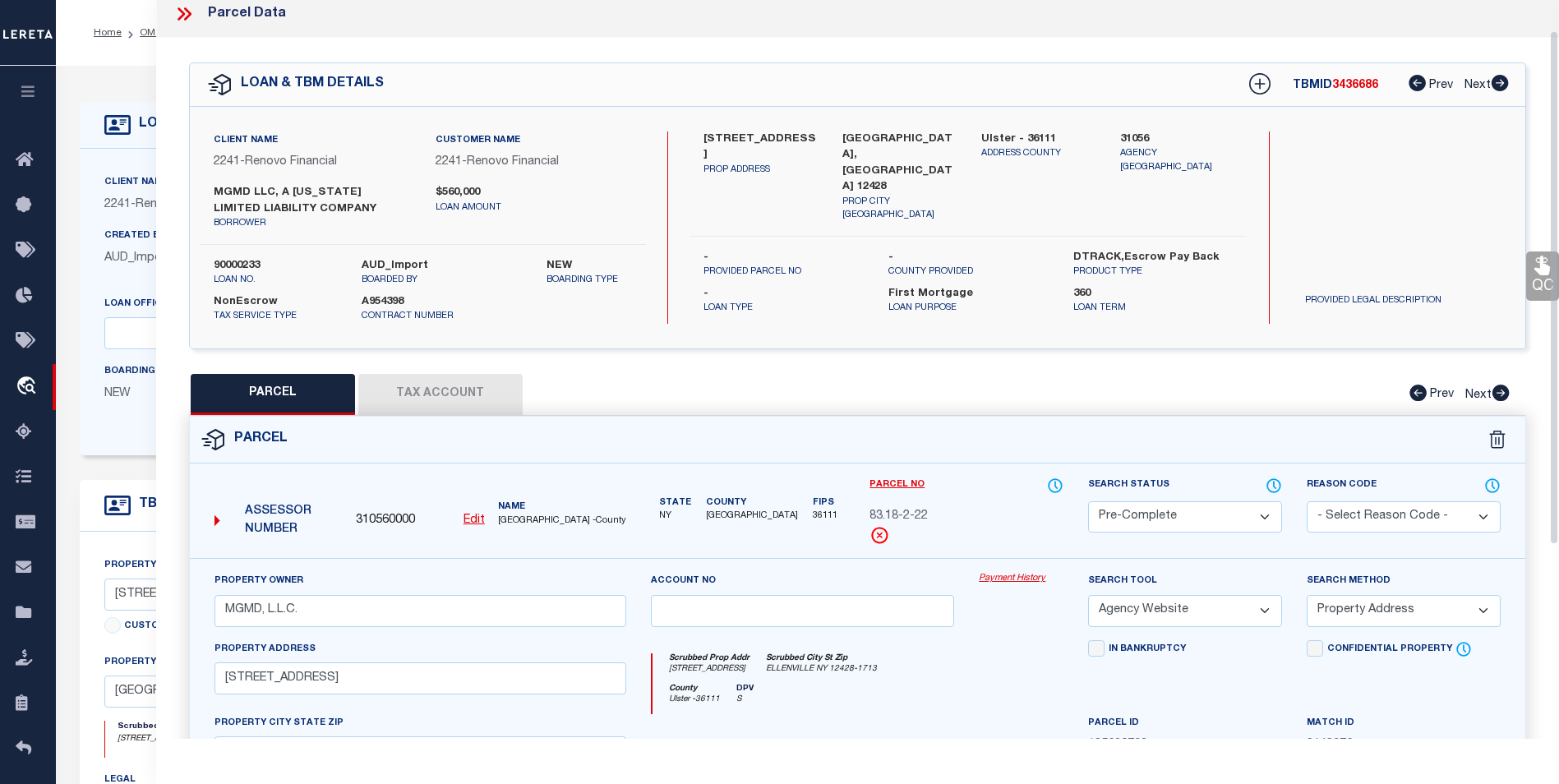
scroll to position [0, 0]
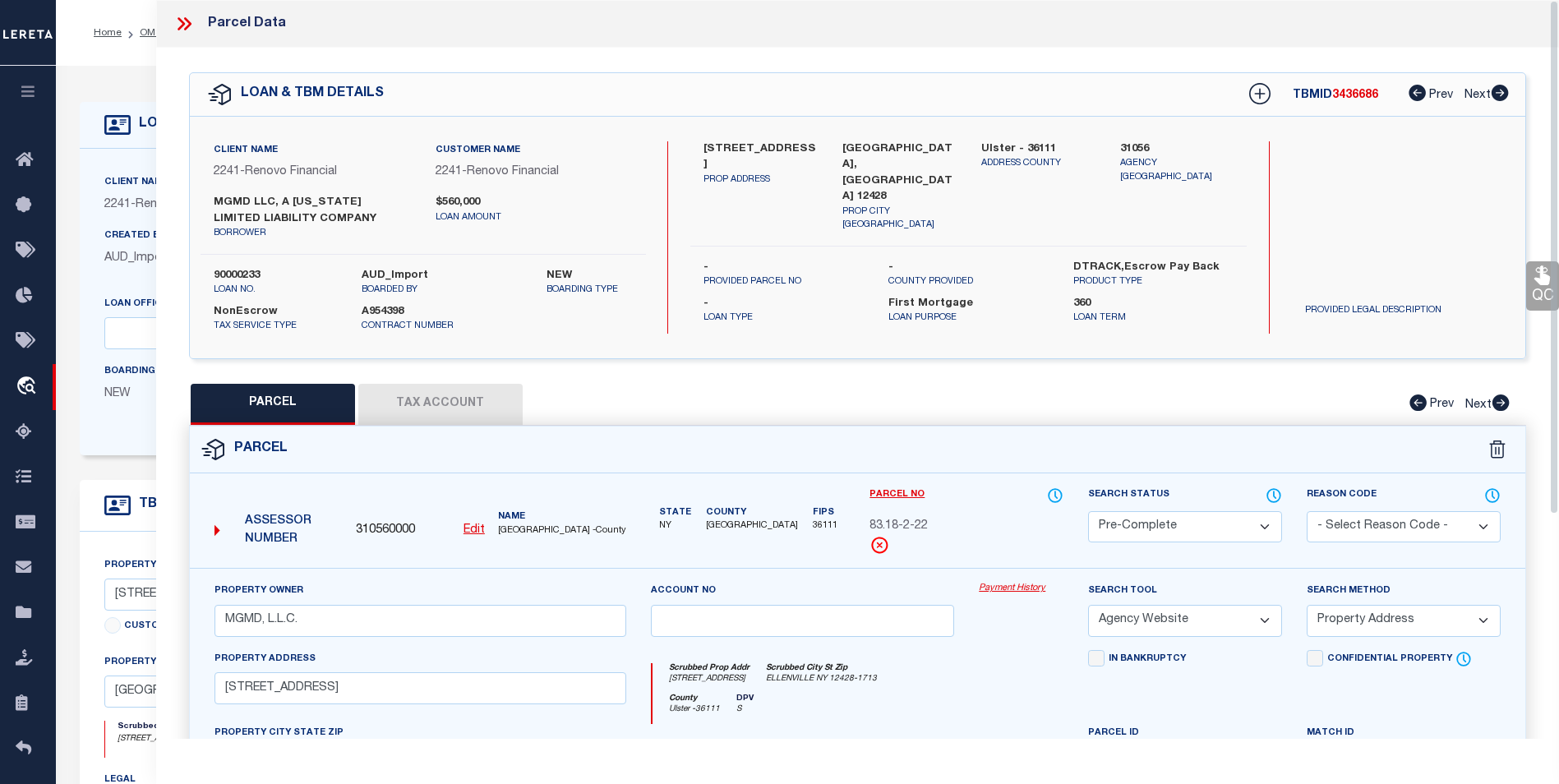
click at [179, 24] on icon at bounding box center [184, 24] width 22 height 22
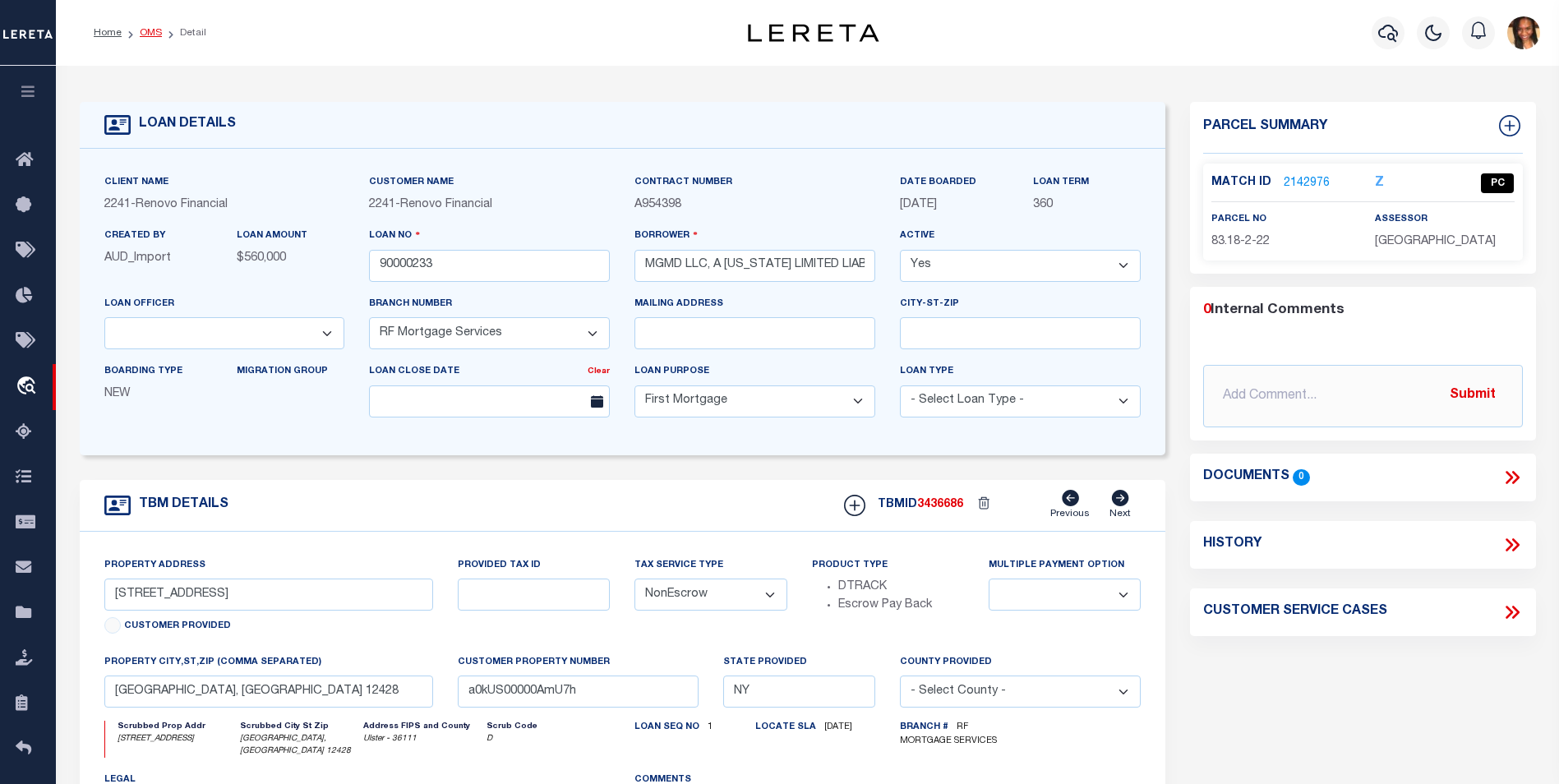
click at [142, 37] on link "OMS" at bounding box center [151, 33] width 23 height 10
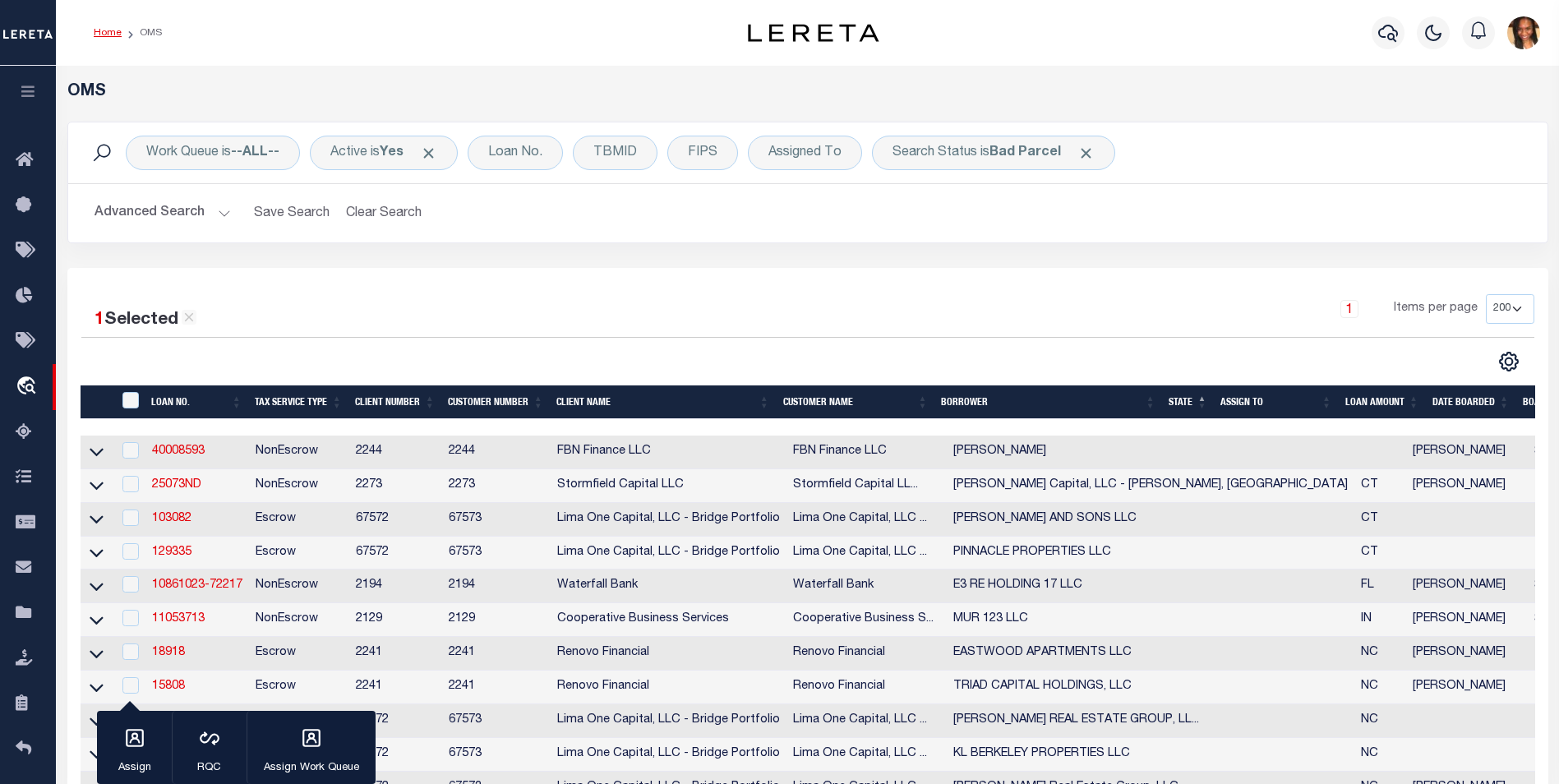
click at [97, 37] on link "Home" at bounding box center [108, 33] width 28 height 10
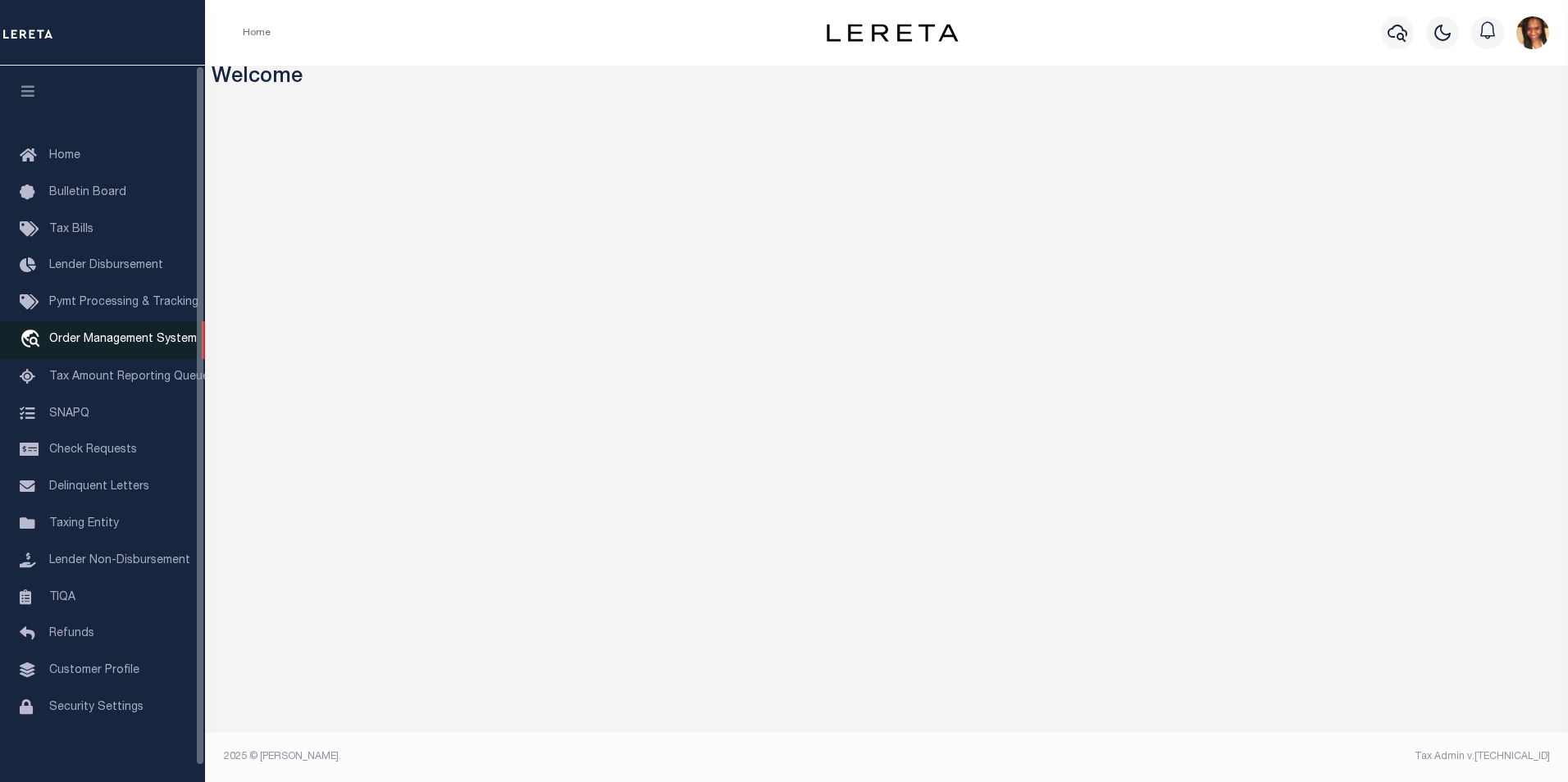
click at [151, 345] on span "Order Management System" at bounding box center [122, 339] width 147 height 12
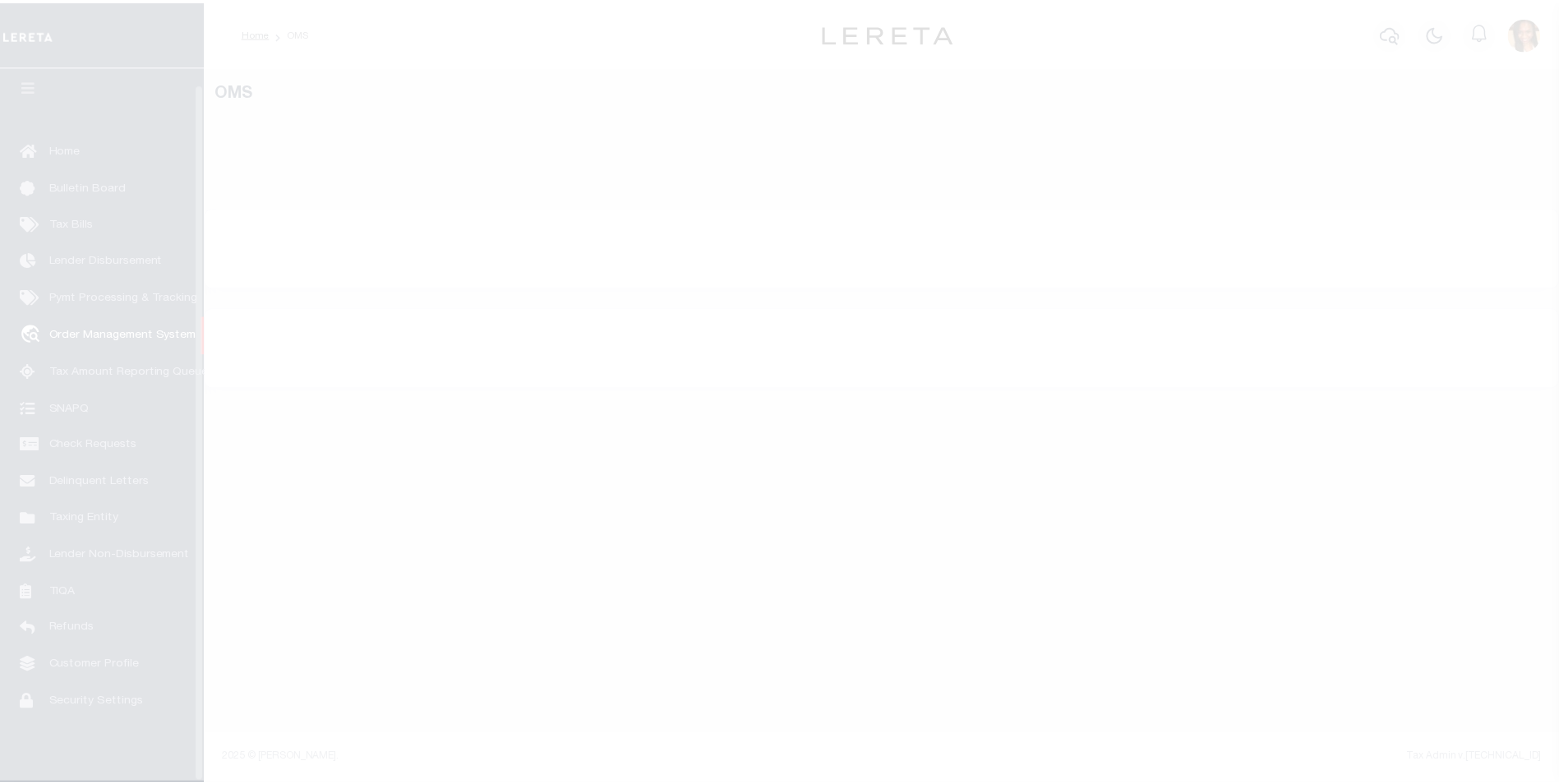
scroll to position [17, 0]
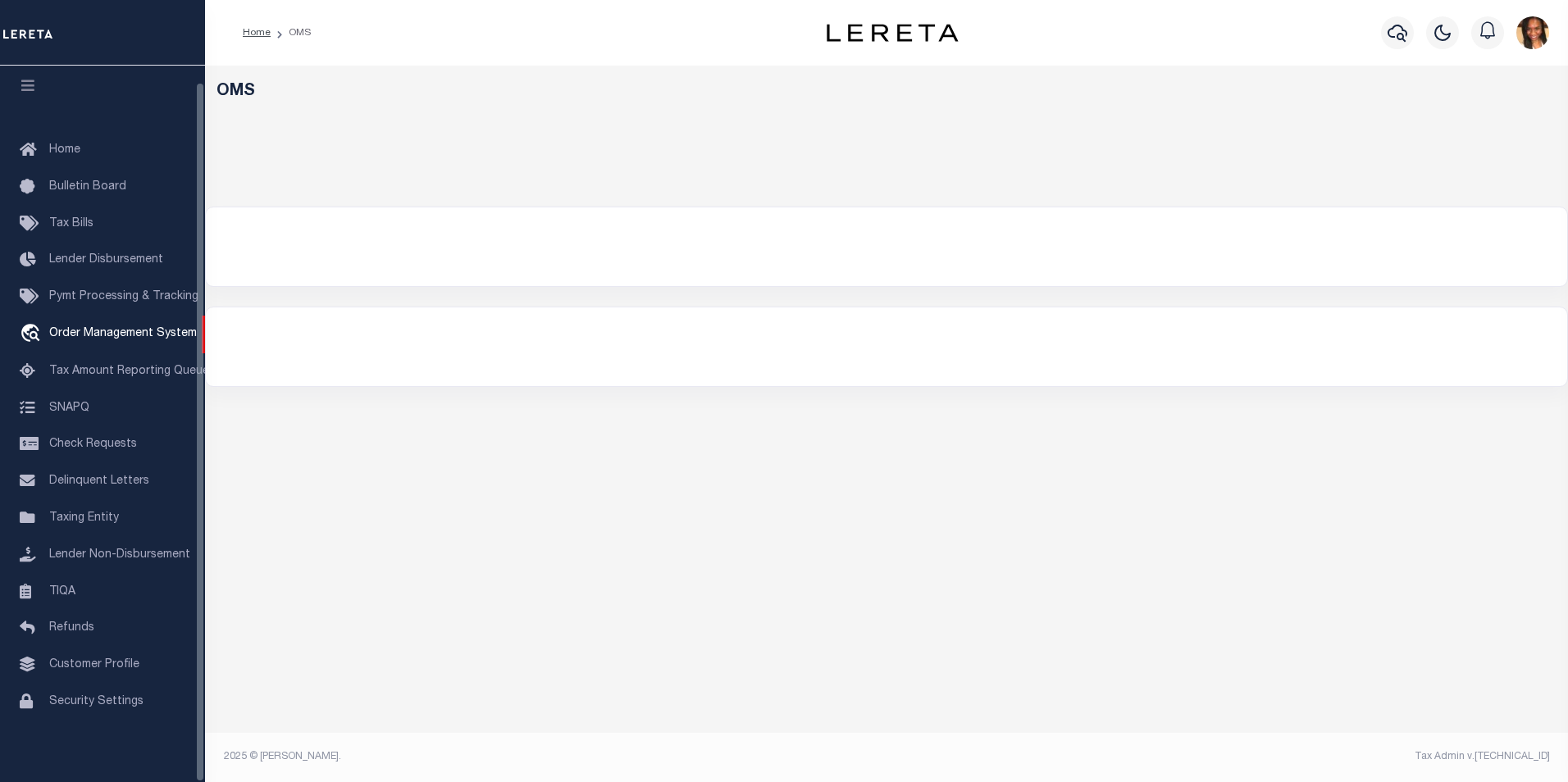
select select "200"
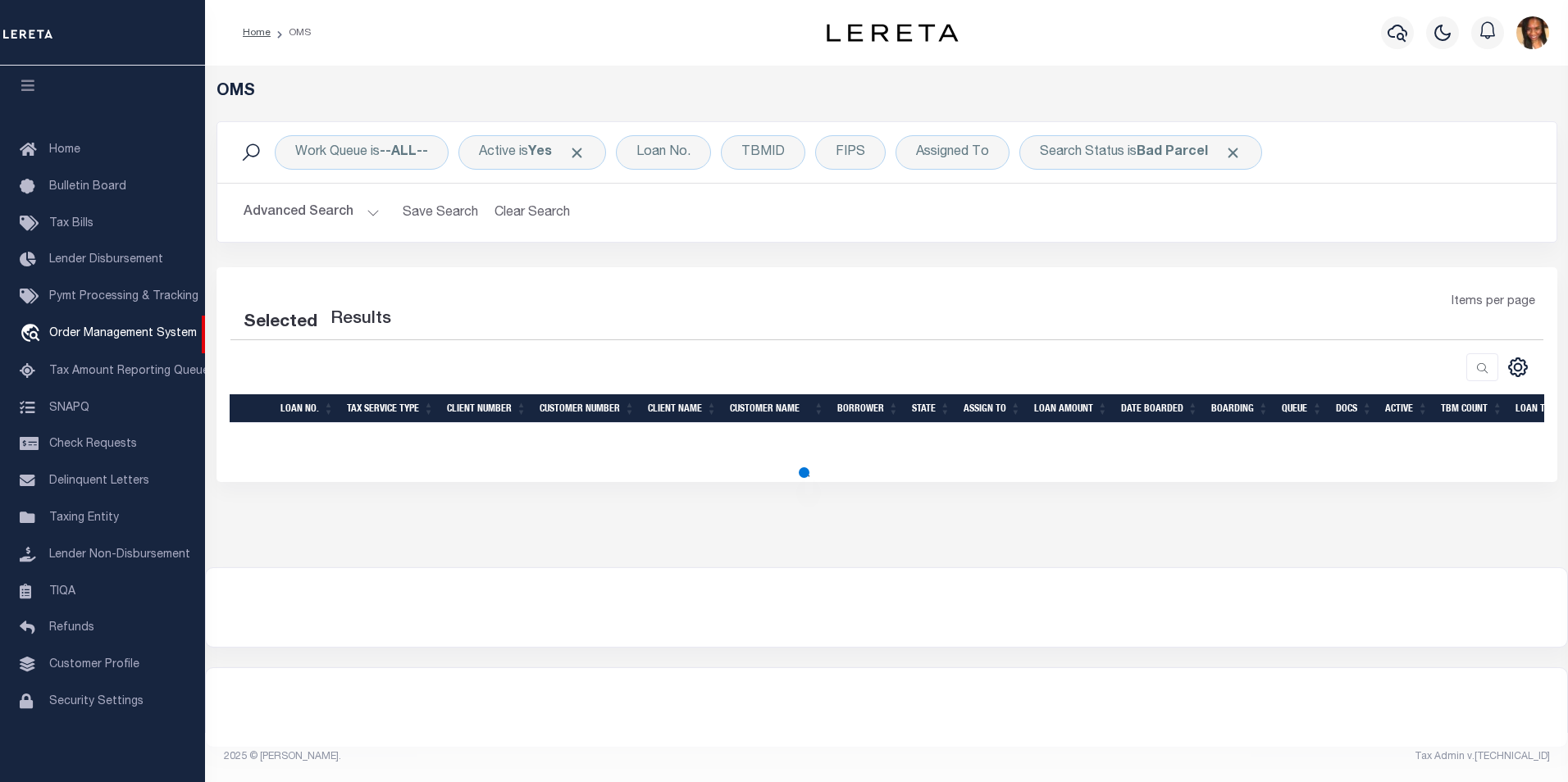
select select "200"
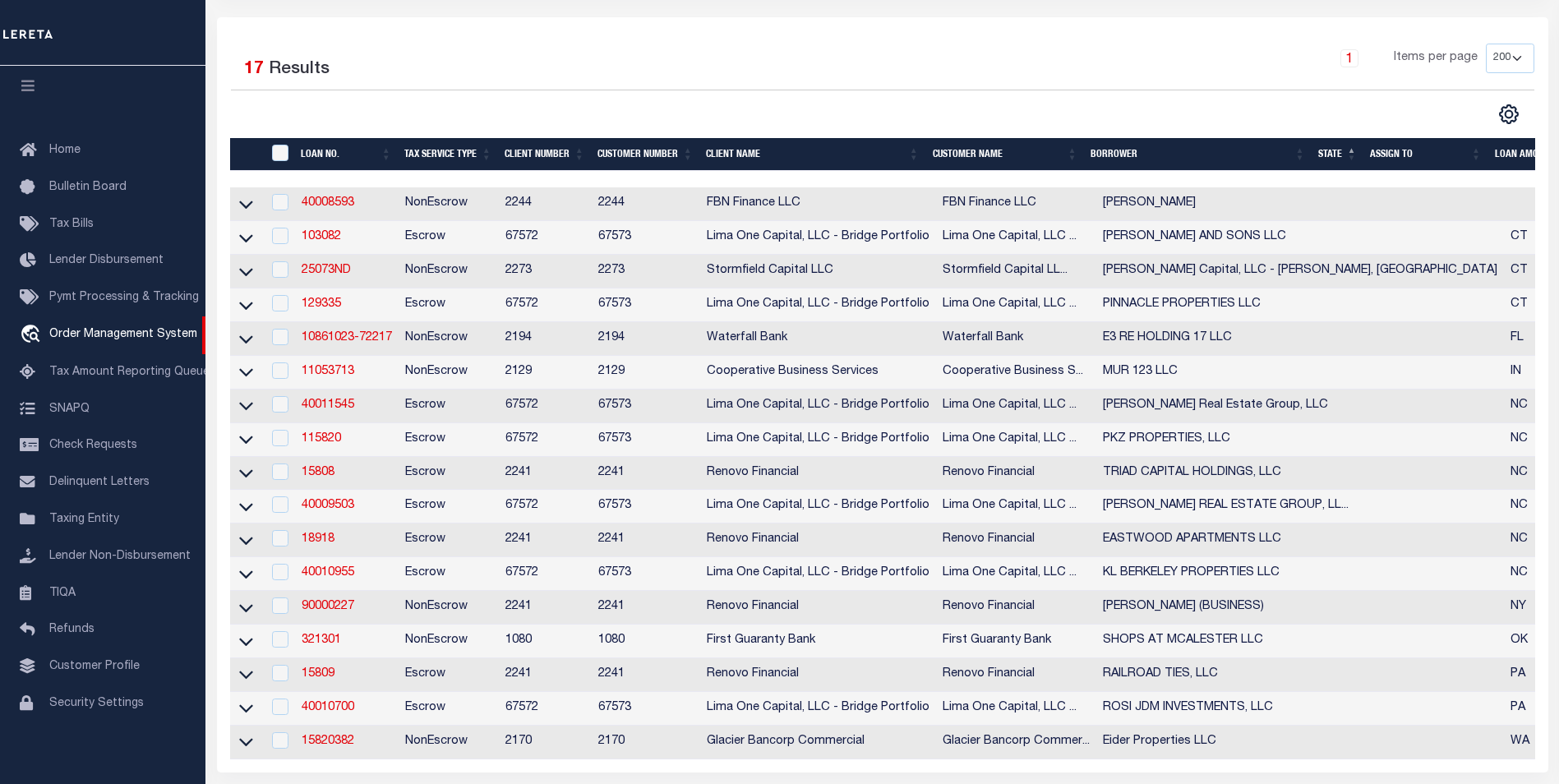
scroll to position [329, 0]
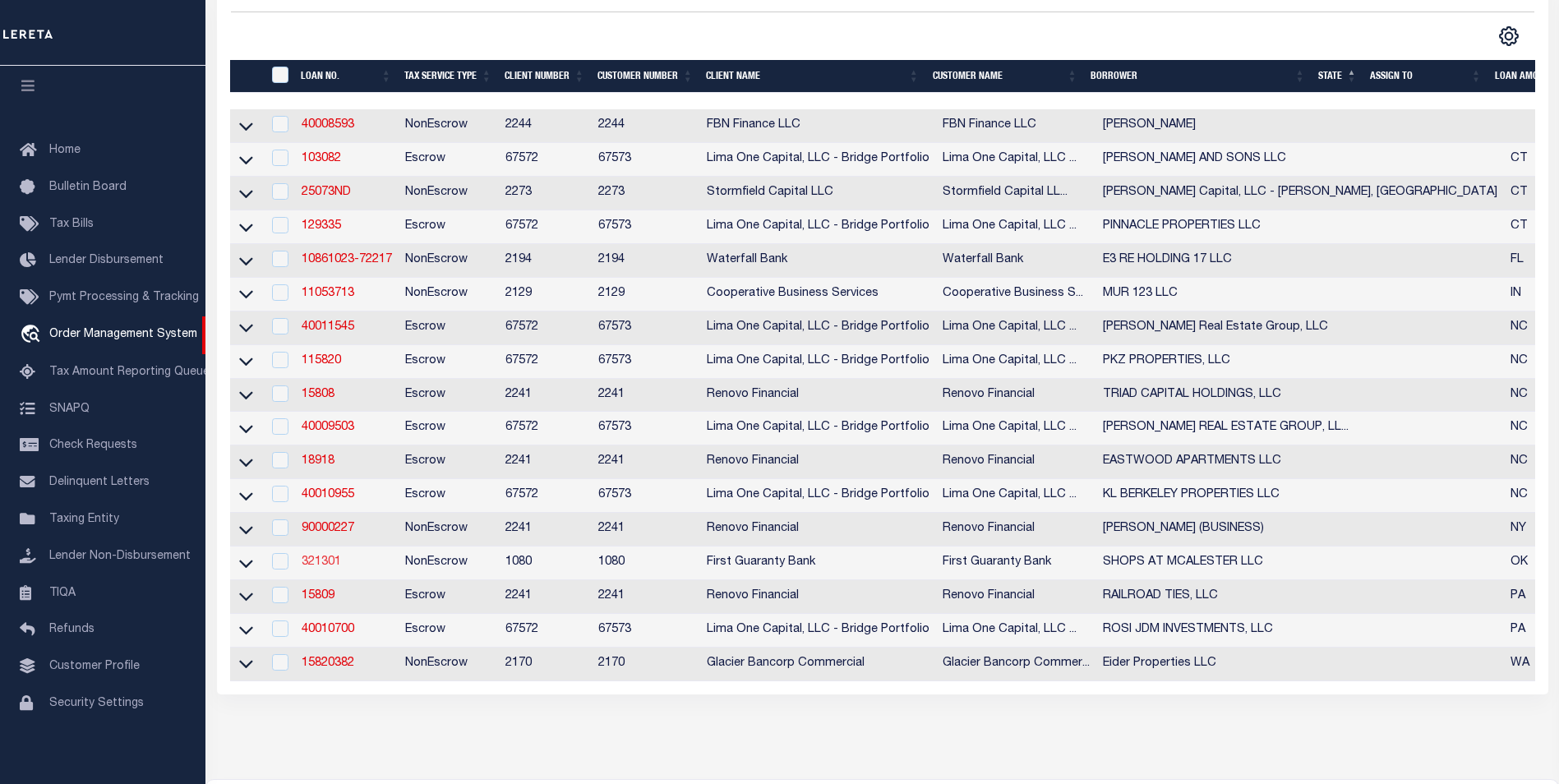
click at [337, 568] on link "321301" at bounding box center [321, 562] width 39 height 12
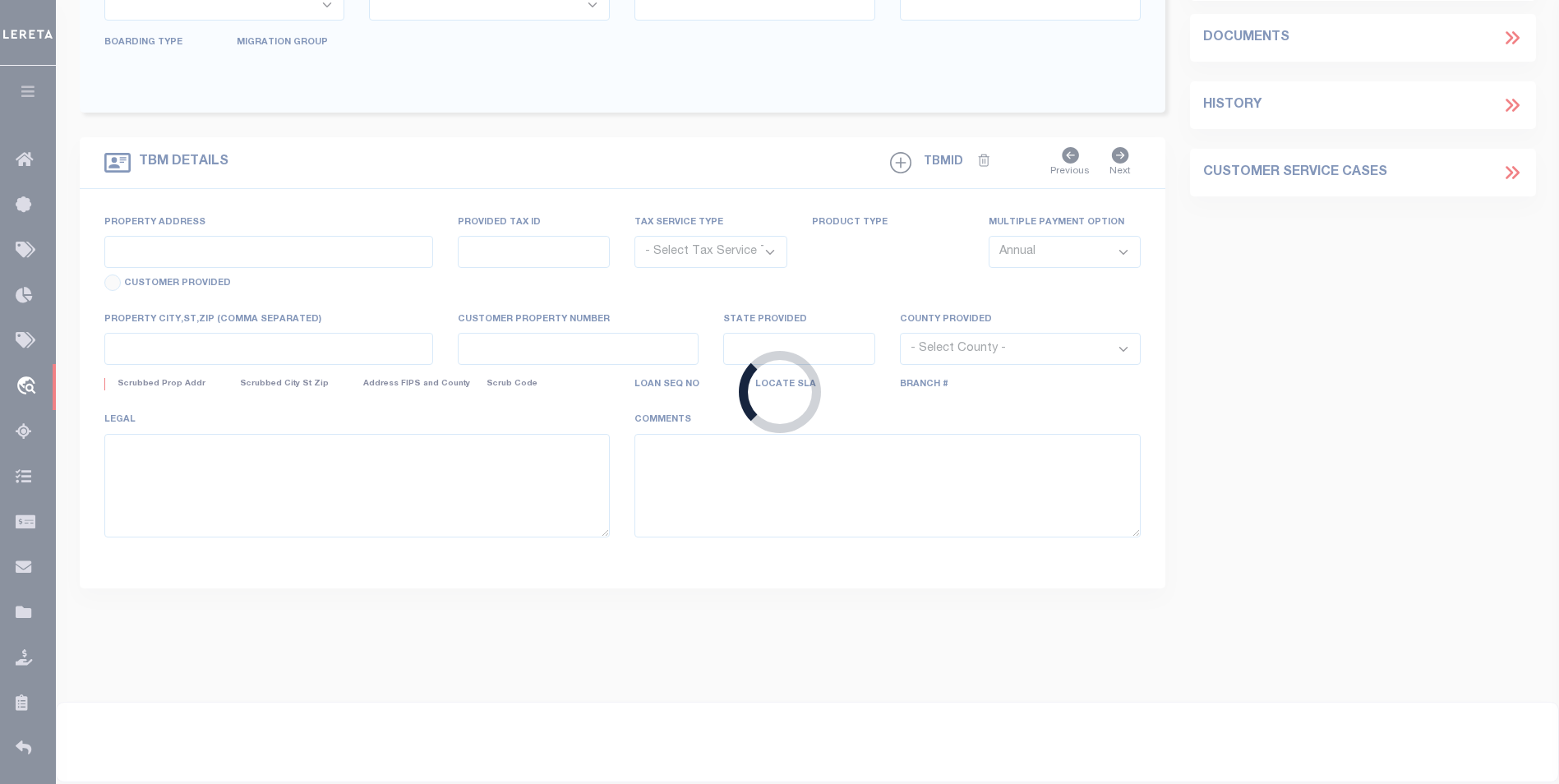
type input "321301"
type input "SHOPS AT MCALESTER LLC"
select select
select select "10"
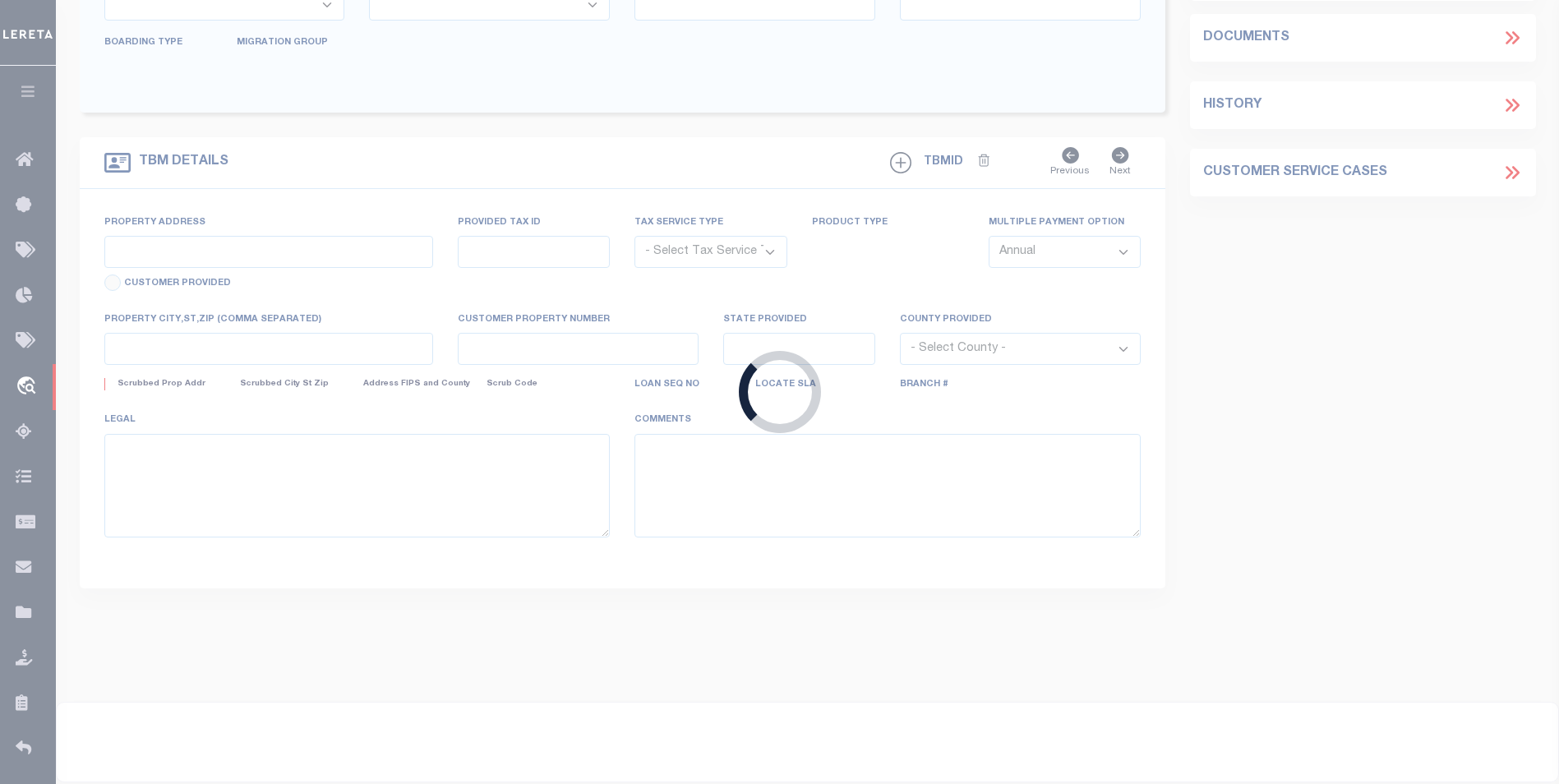
select select "NonEscrow"
select select "7089"
select select "2525"
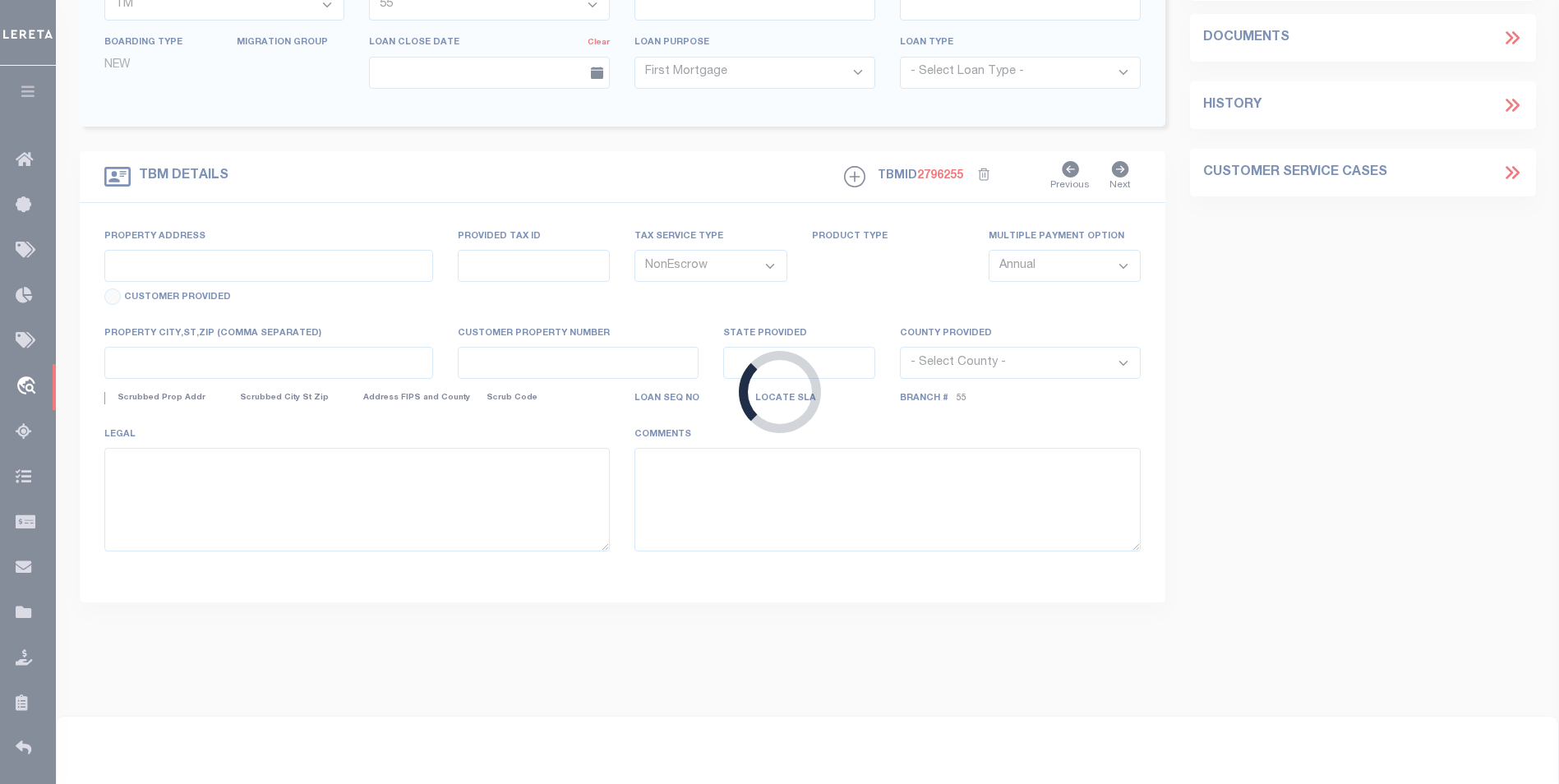
type input "SW CORNER OF S 14TH & US HWY 69"
type input "0000-19-05N-15E-0-101-01"
select select
type input "MCALESTER OK 74501"
type input "206290819"
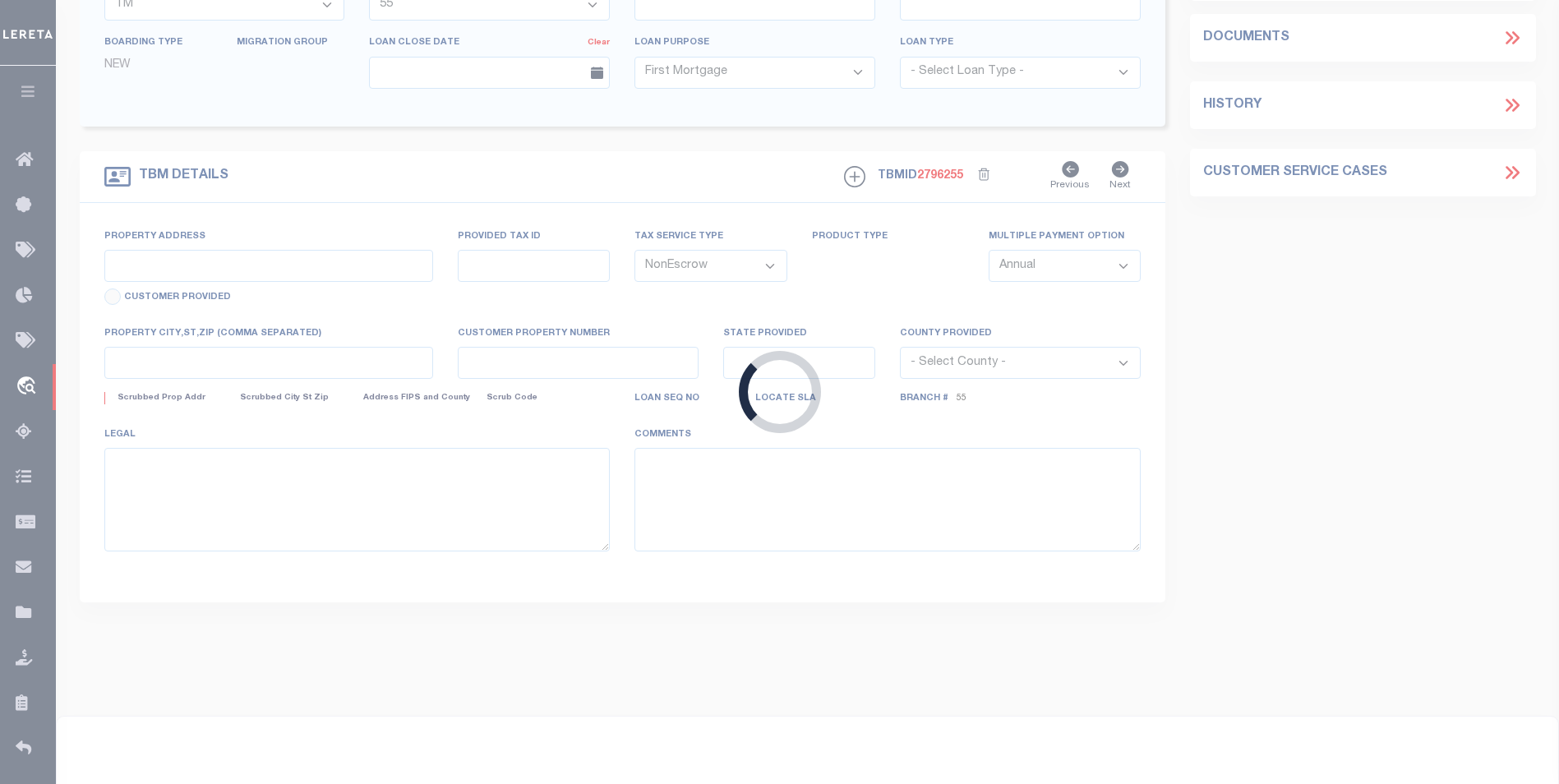
type input "OK"
select select
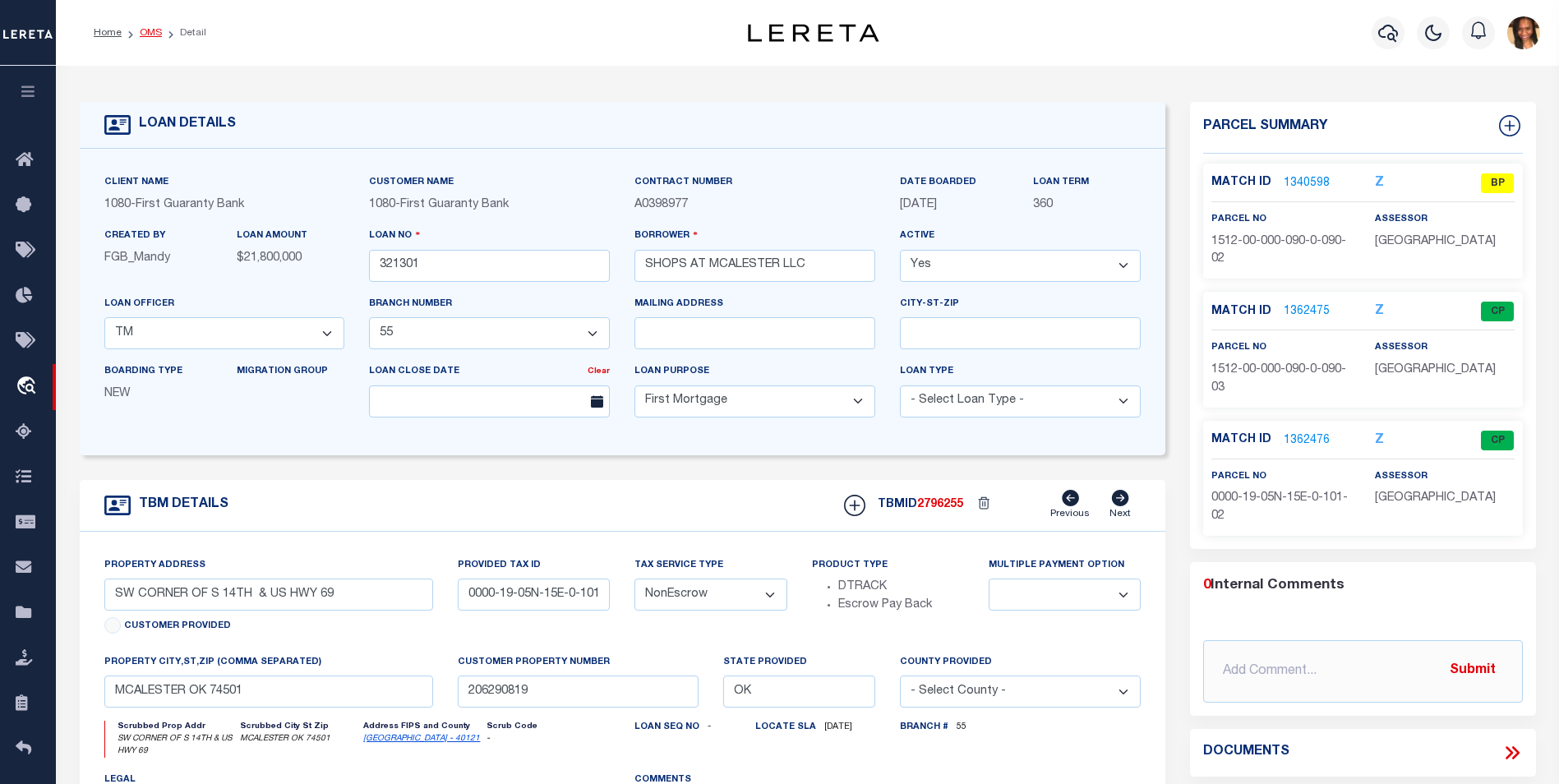
click at [141, 34] on link "OMS" at bounding box center [151, 33] width 23 height 10
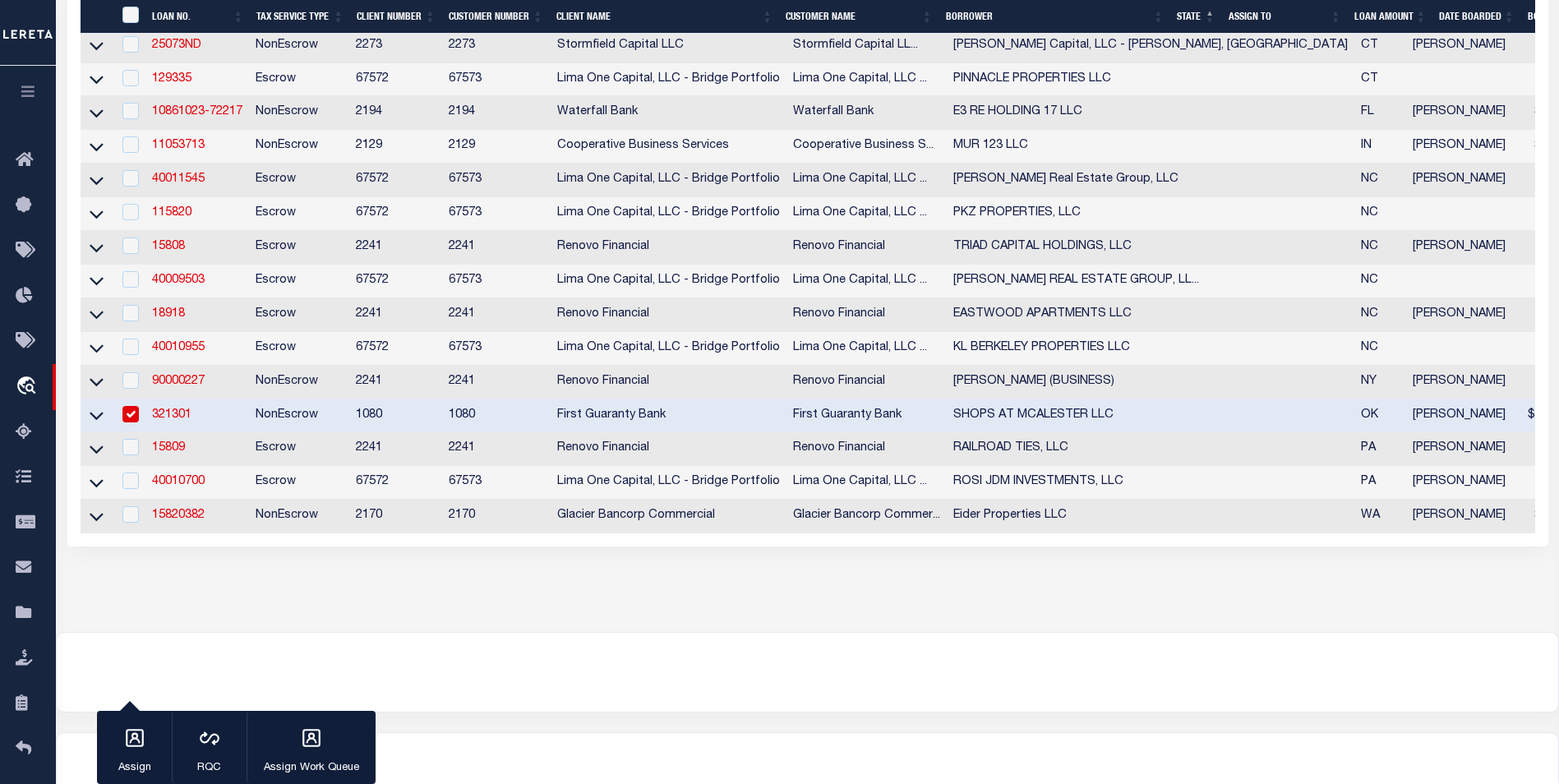
scroll to position [532, 0]
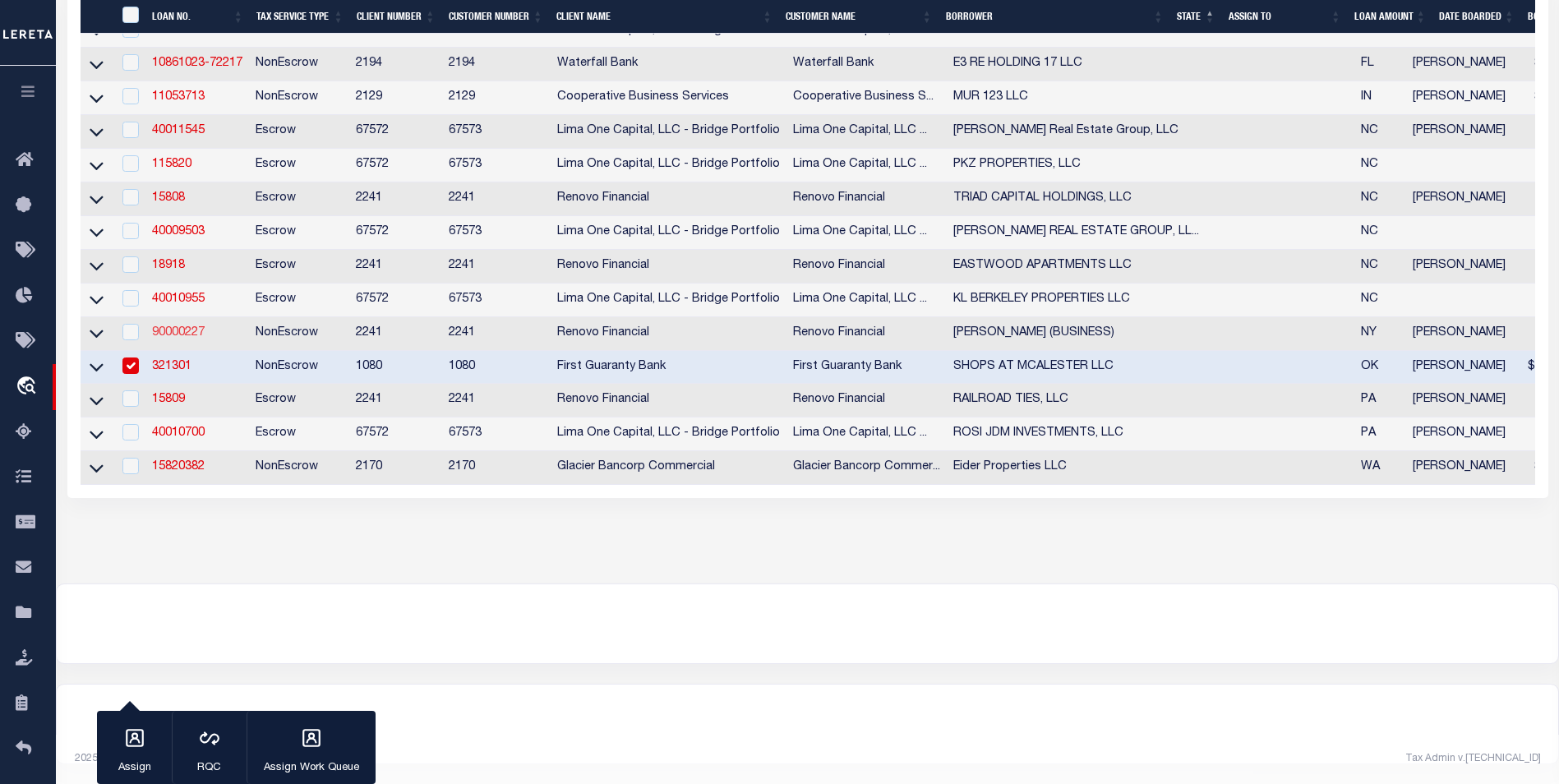
click at [176, 327] on link "90000227" at bounding box center [178, 333] width 53 height 12
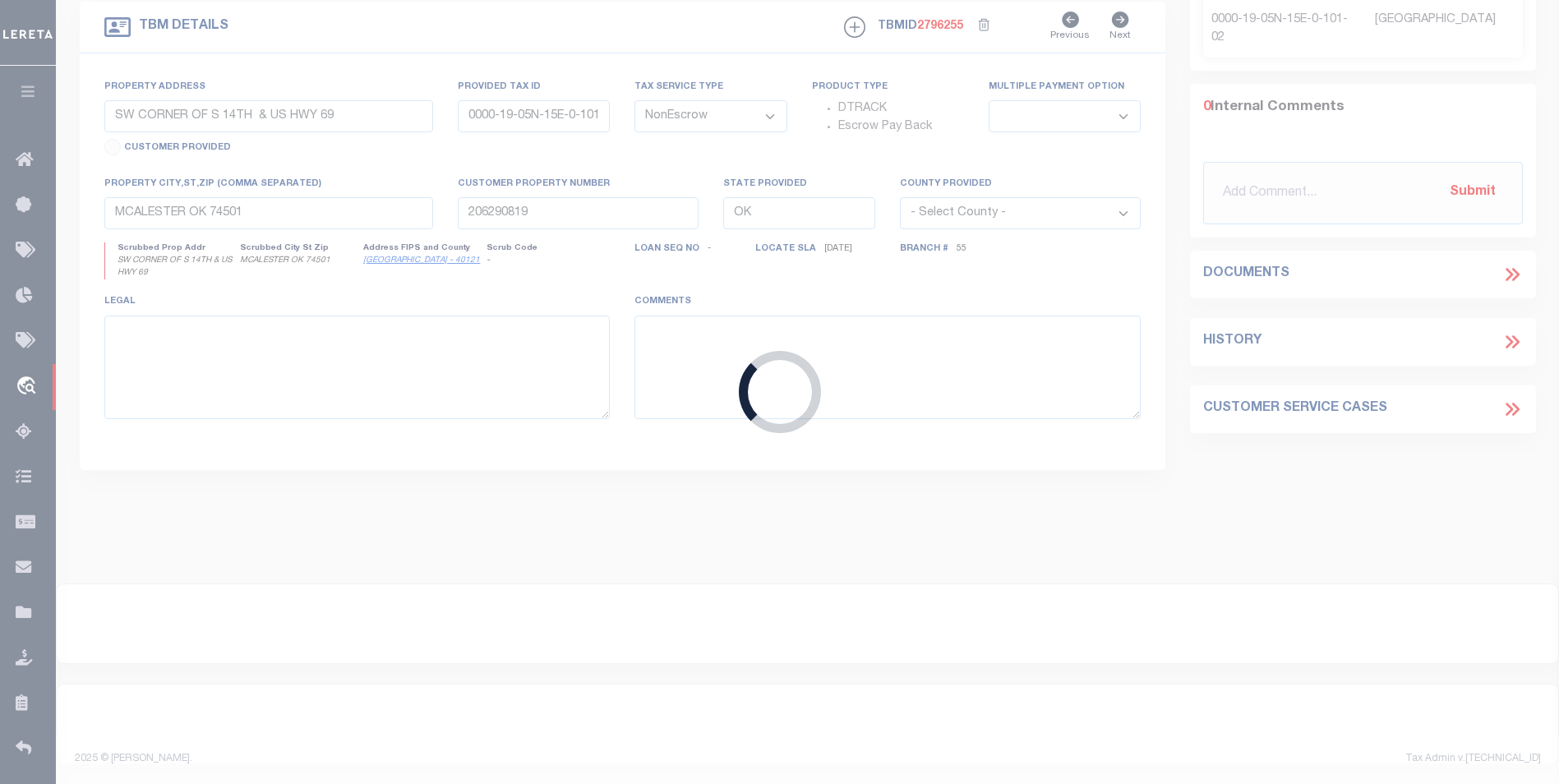
type input "90000227"
type input "[PERSON_NAME] (BUSINESS)"
select select
select select "14701"
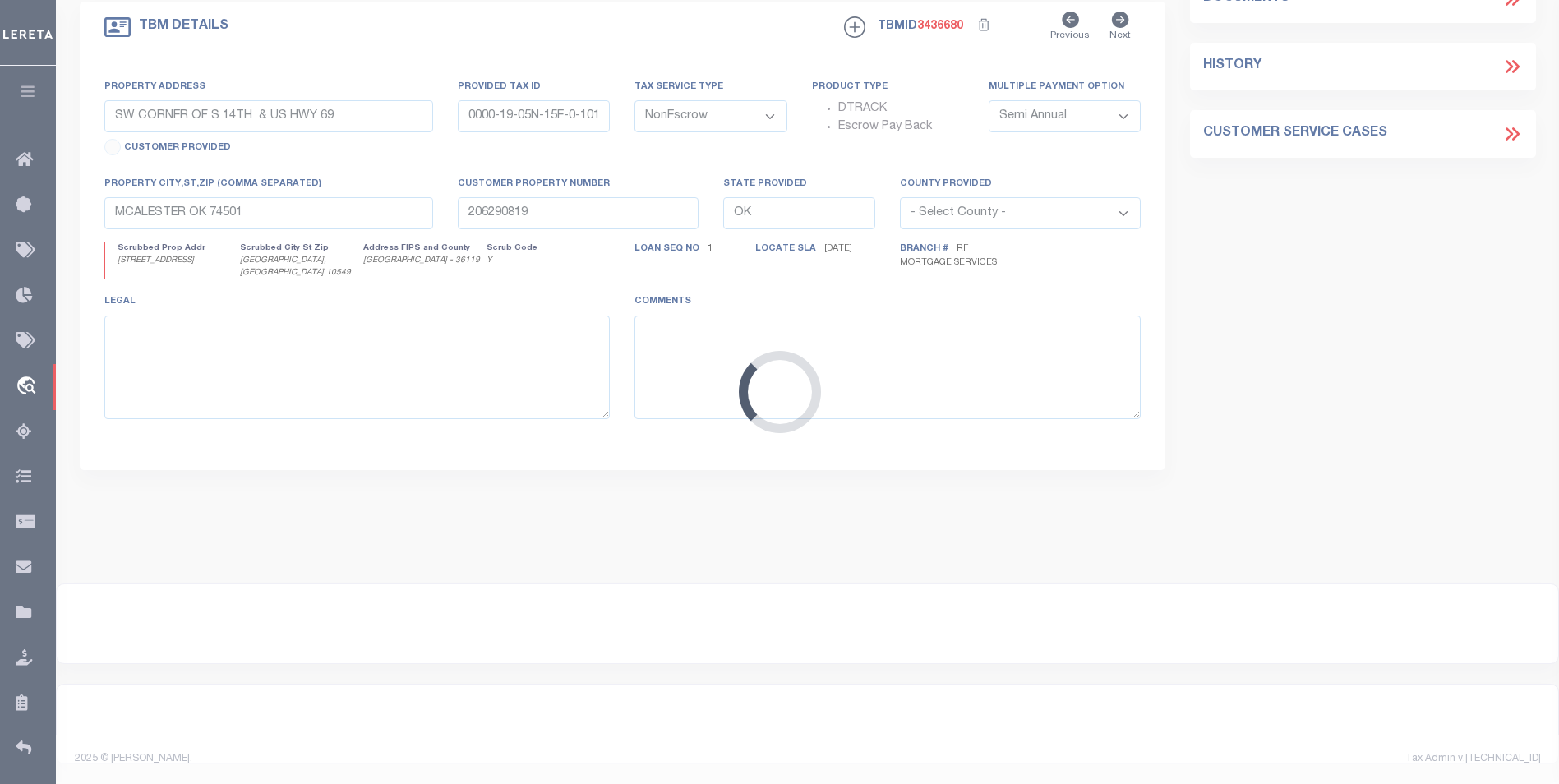
select select "25067"
type input "[STREET_ADDRESS]"
select select
type input "[GEOGRAPHIC_DATA], [GEOGRAPHIC_DATA] 10549"
type input "a0kUS00000AmTpx"
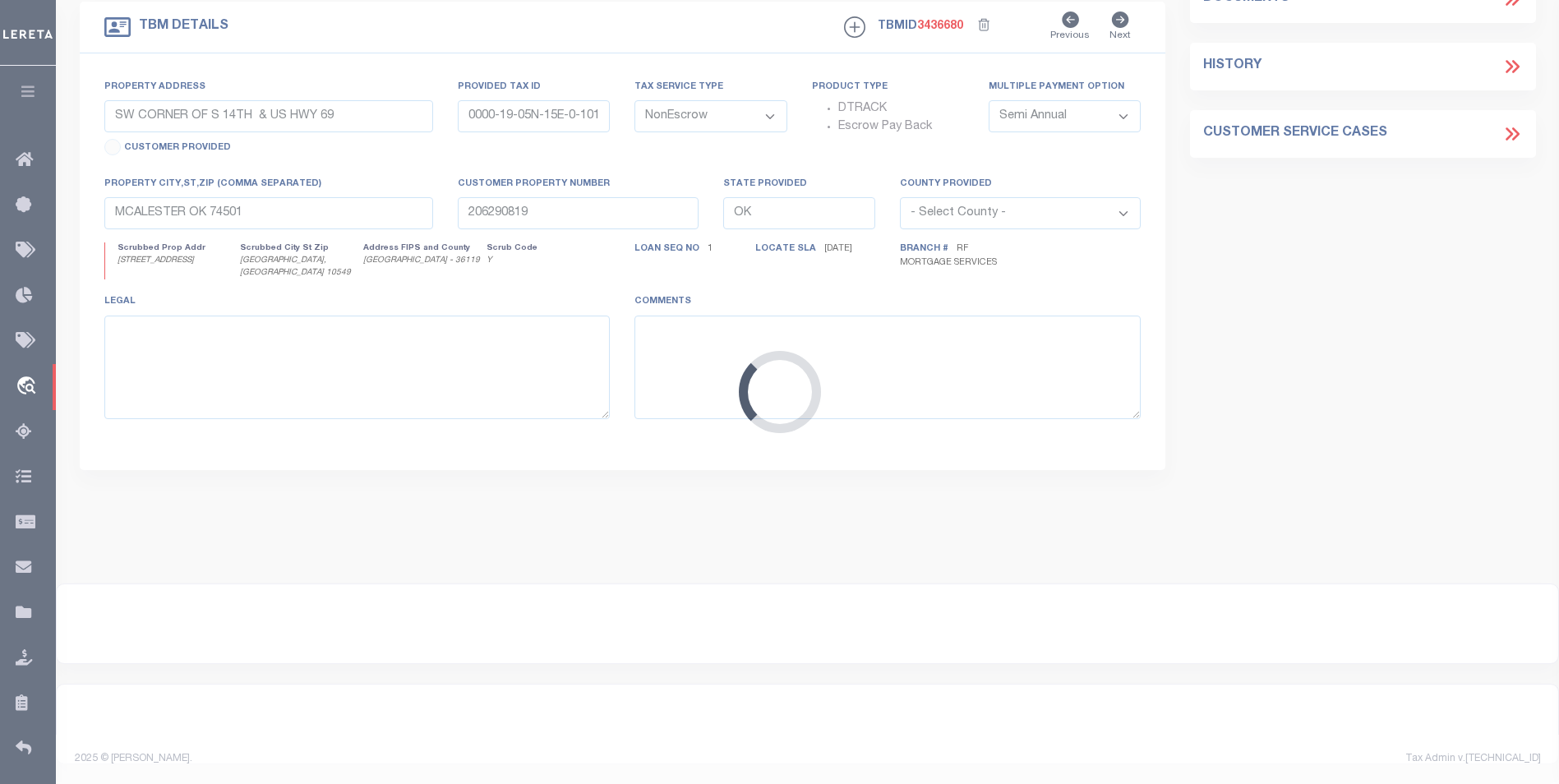
type input "NY"
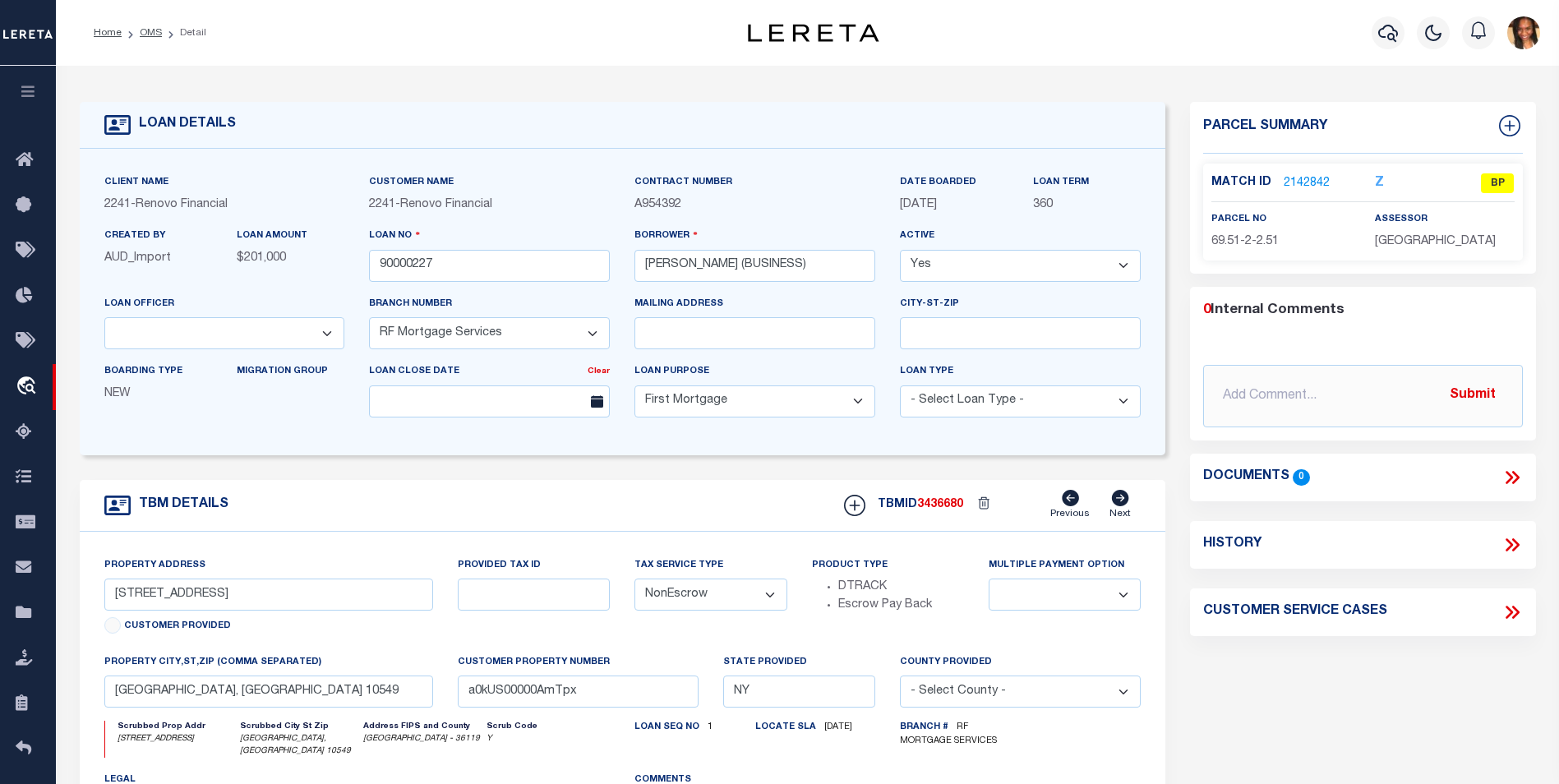
click at [1319, 179] on link "2142842" at bounding box center [1306, 183] width 46 height 18
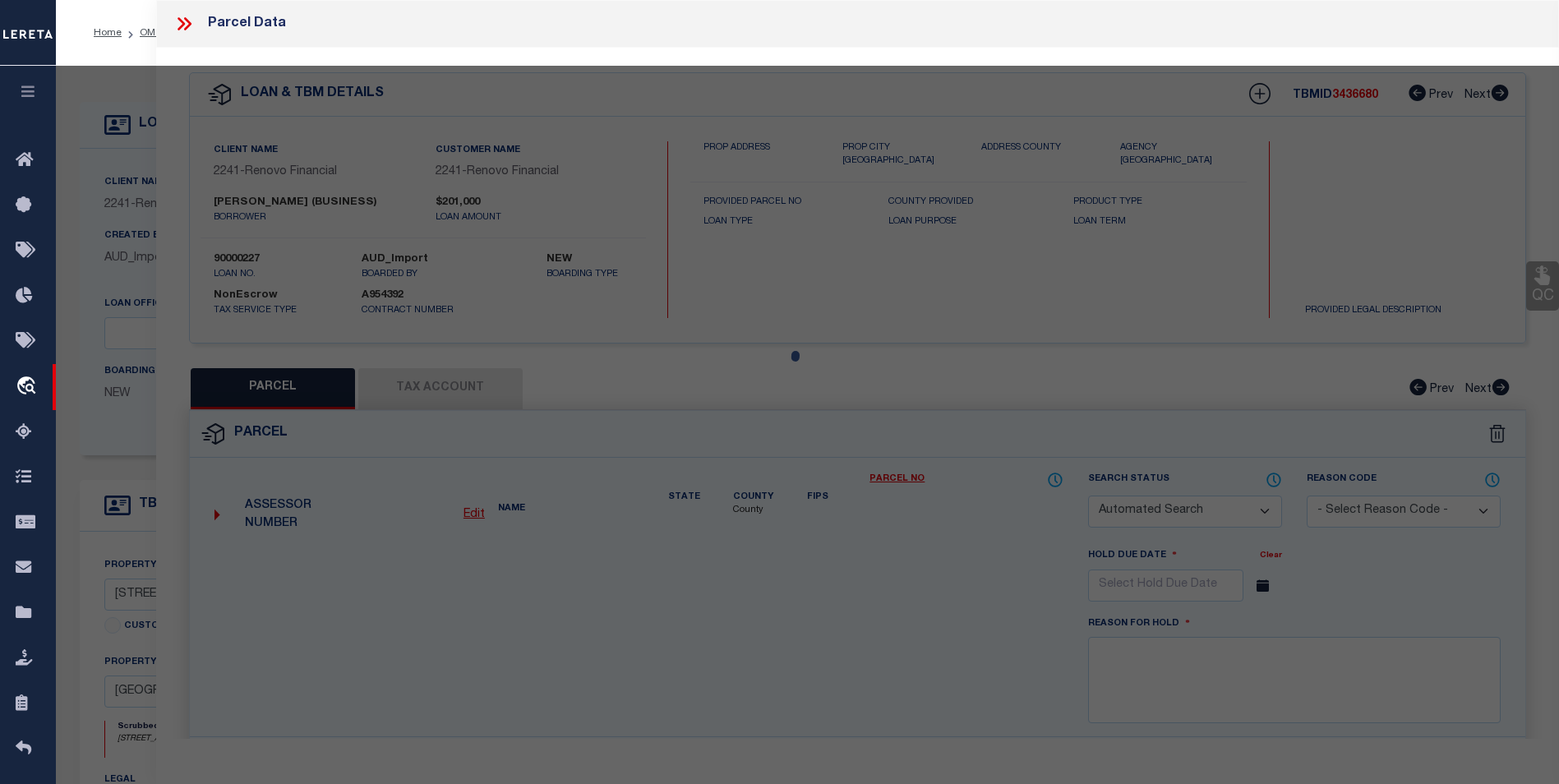
checkbox input "false"
select select "BP"
type input "[PERSON_NAME]"
select select "AGW"
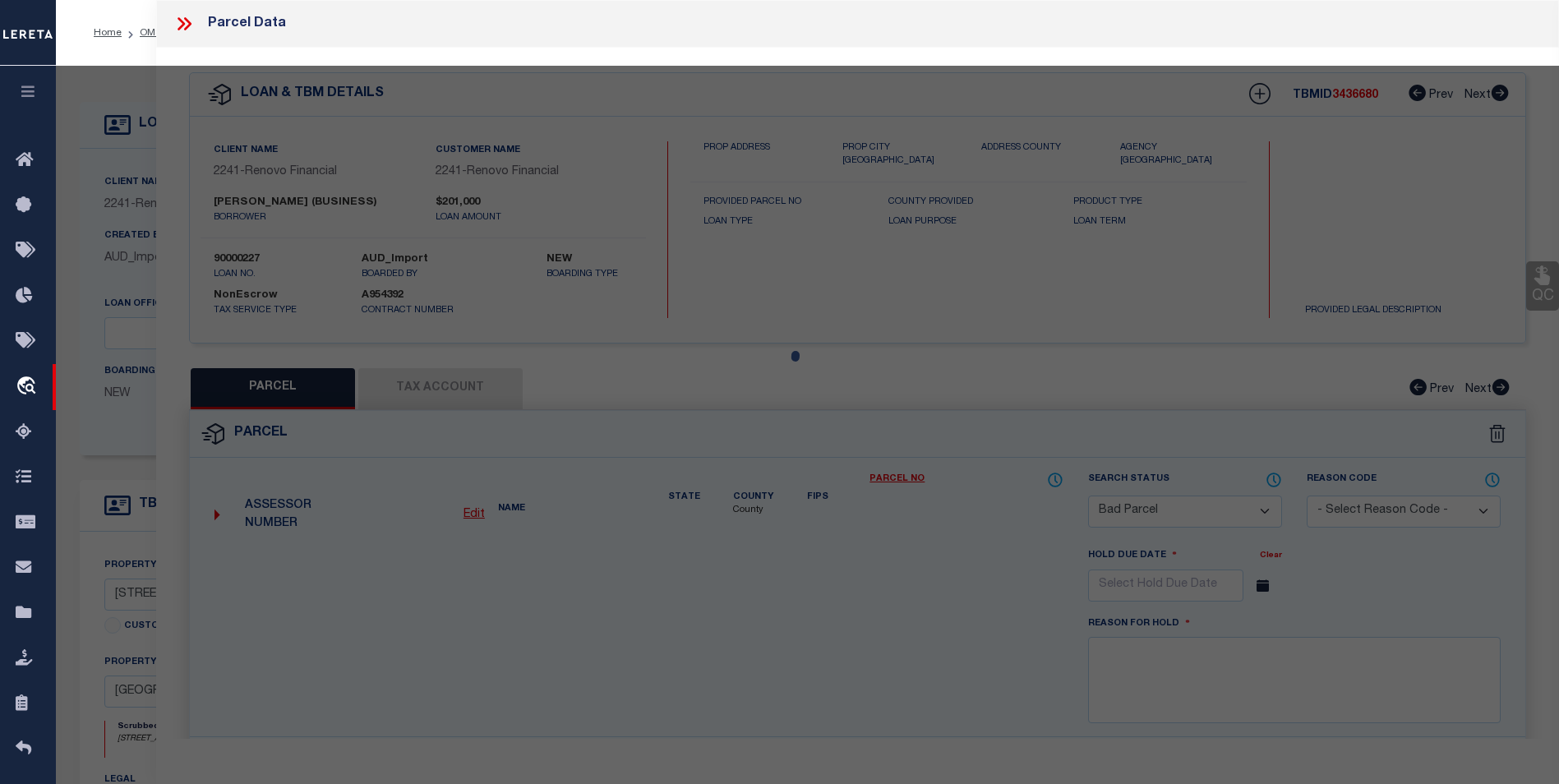
select select "ADD"
type input "[STREET_ADDRESS]"
type input "[GEOGRAPHIC_DATA], [GEOGRAPHIC_DATA] 10549"
type textarea "Is this [GEOGRAPHIC_DATA] or [GEOGRAPHIC_DATA]? We have both on our system."
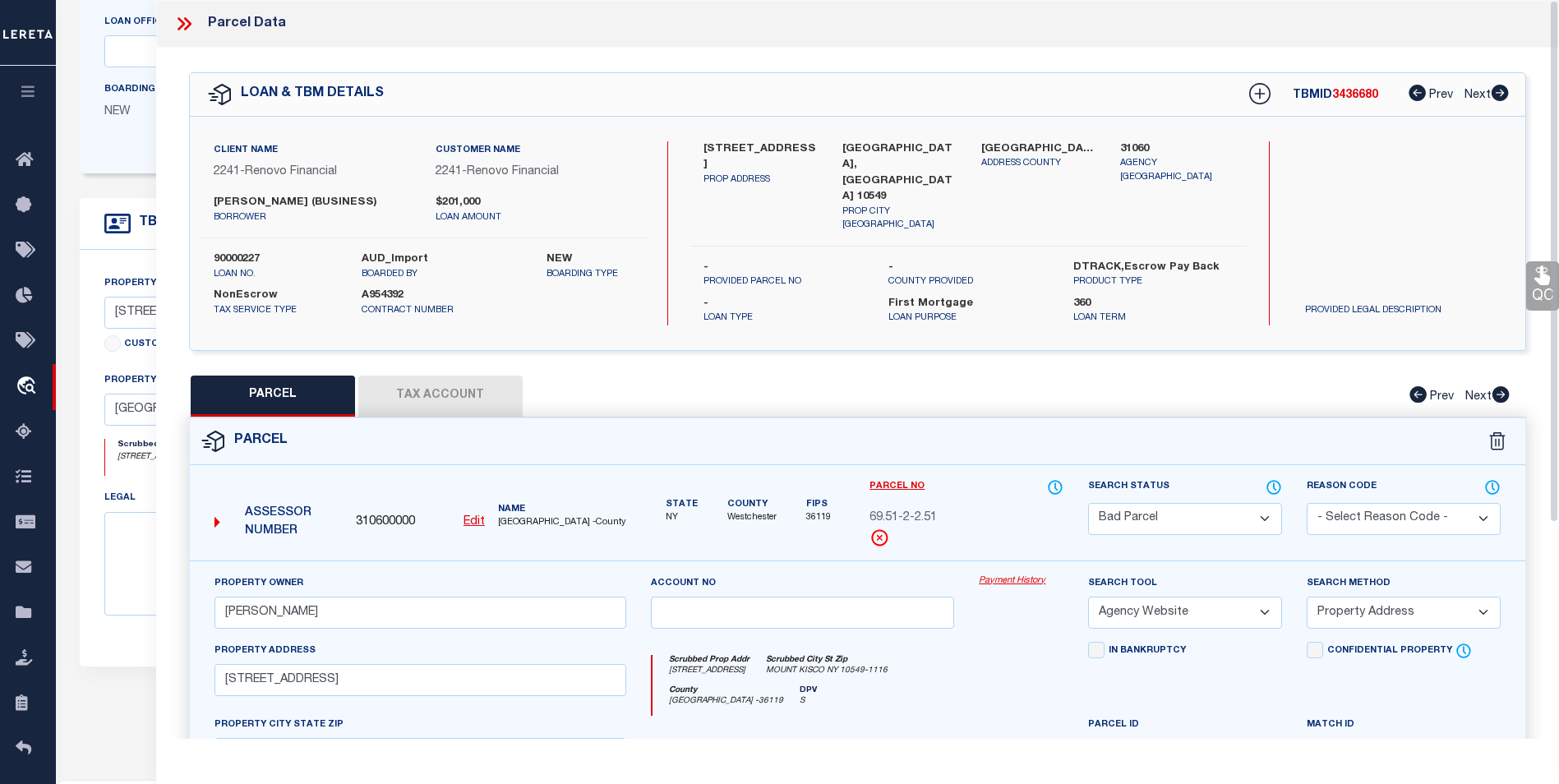
scroll to position [235, 0]
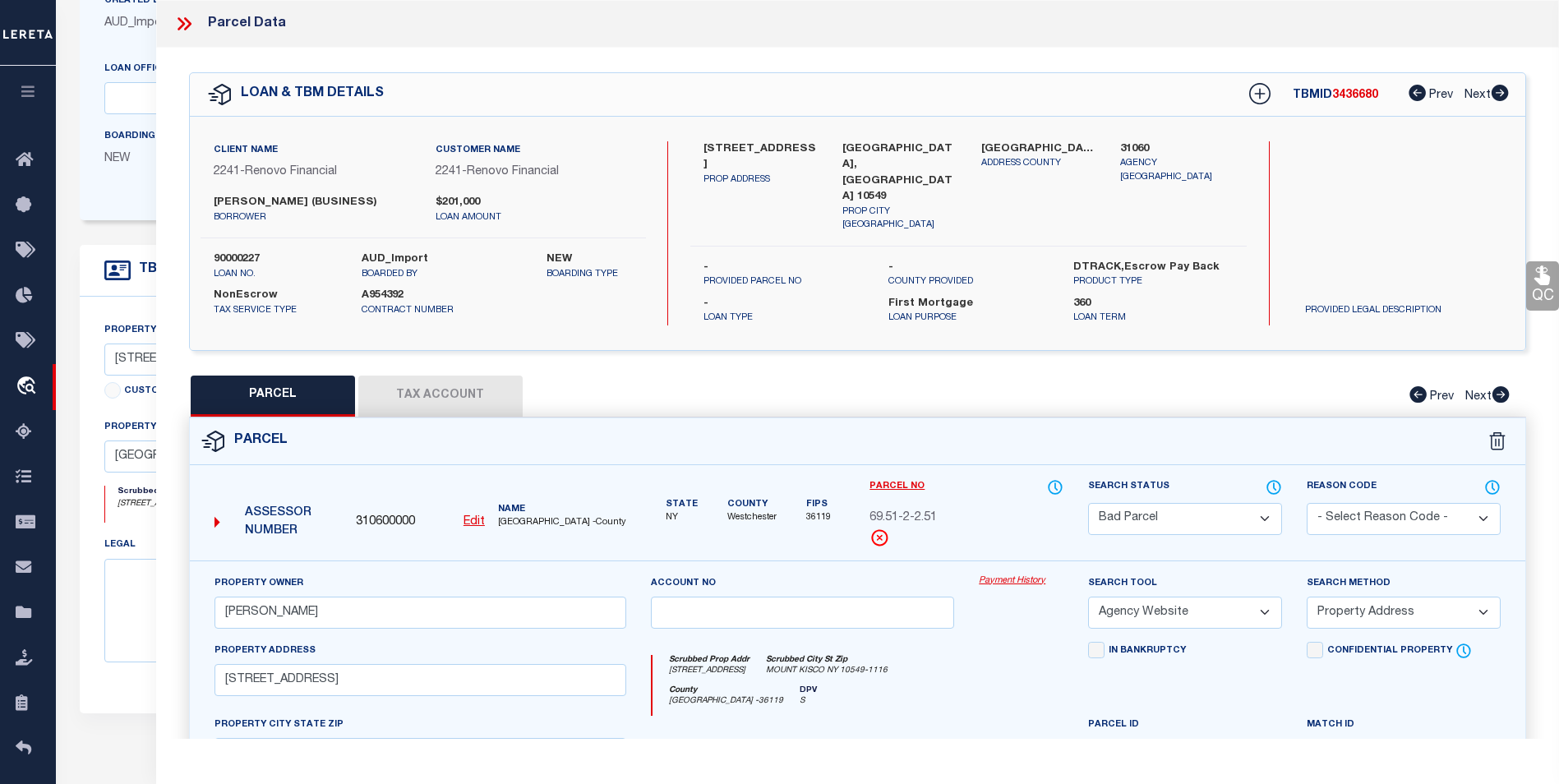
click at [460, 375] on button "Tax Account" at bounding box center [440, 395] width 164 height 41
select select "100"
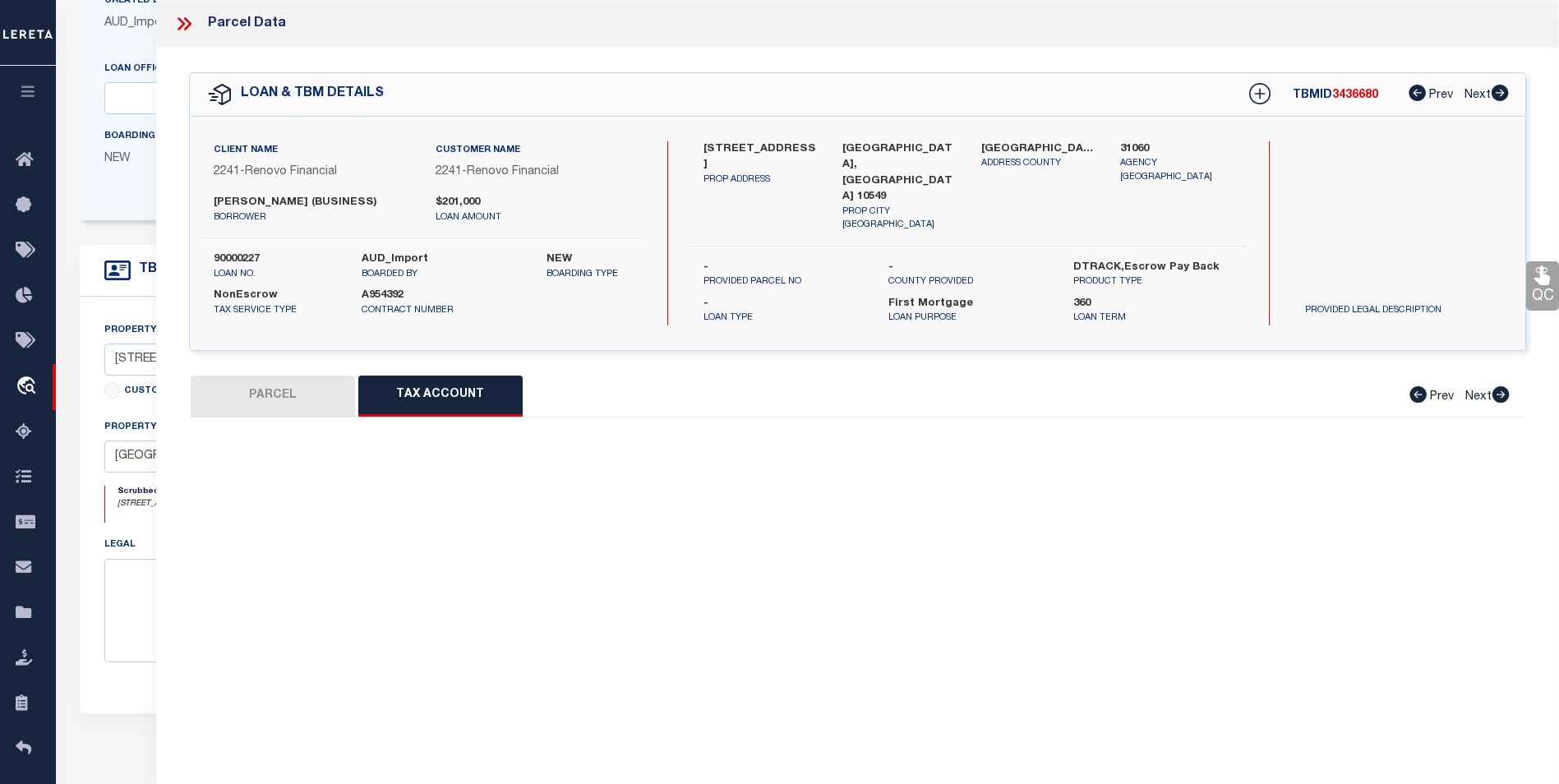
select select "100"
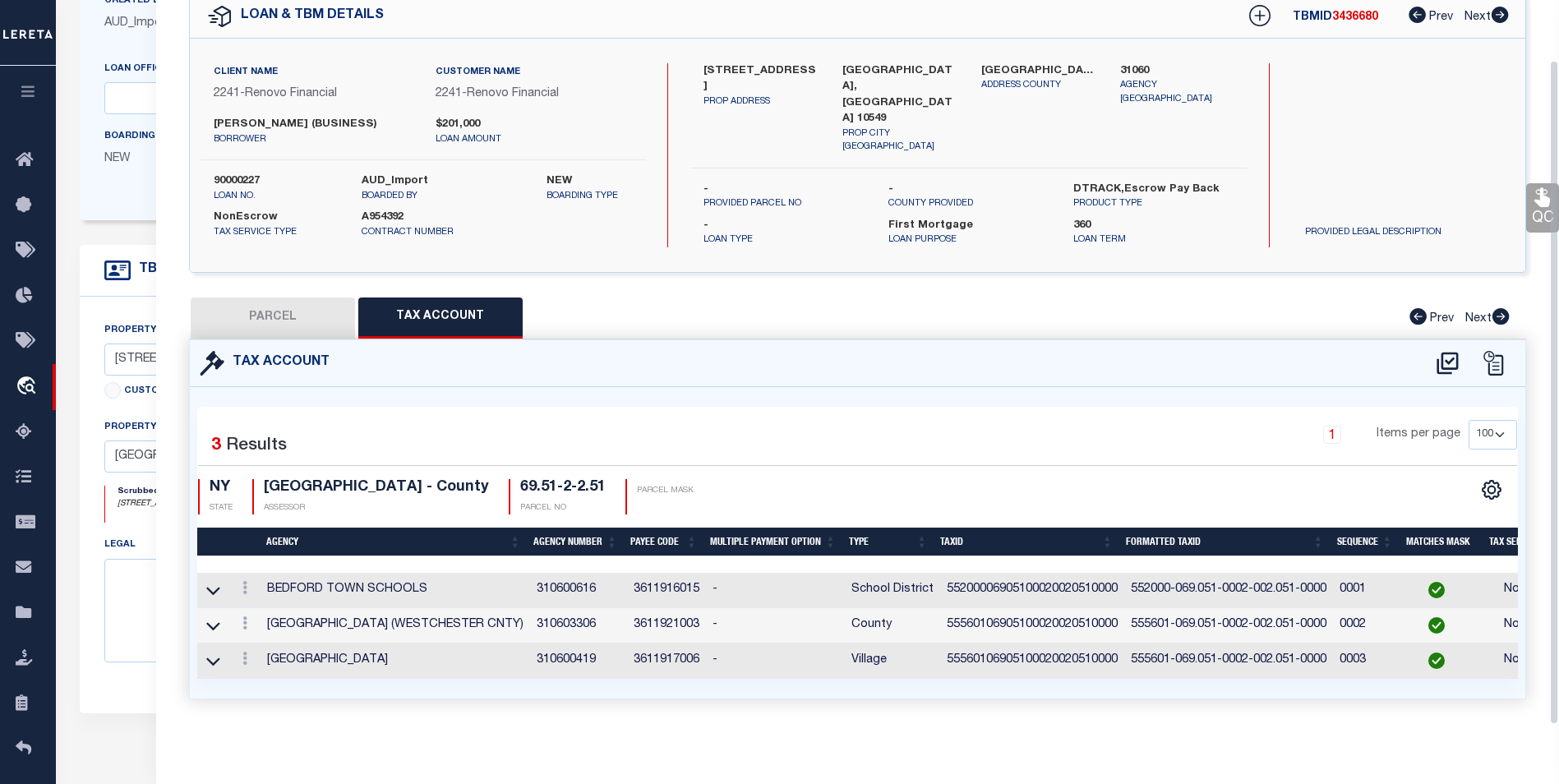
scroll to position [83, 0]
click at [248, 584] on link at bounding box center [245, 591] width 18 height 13
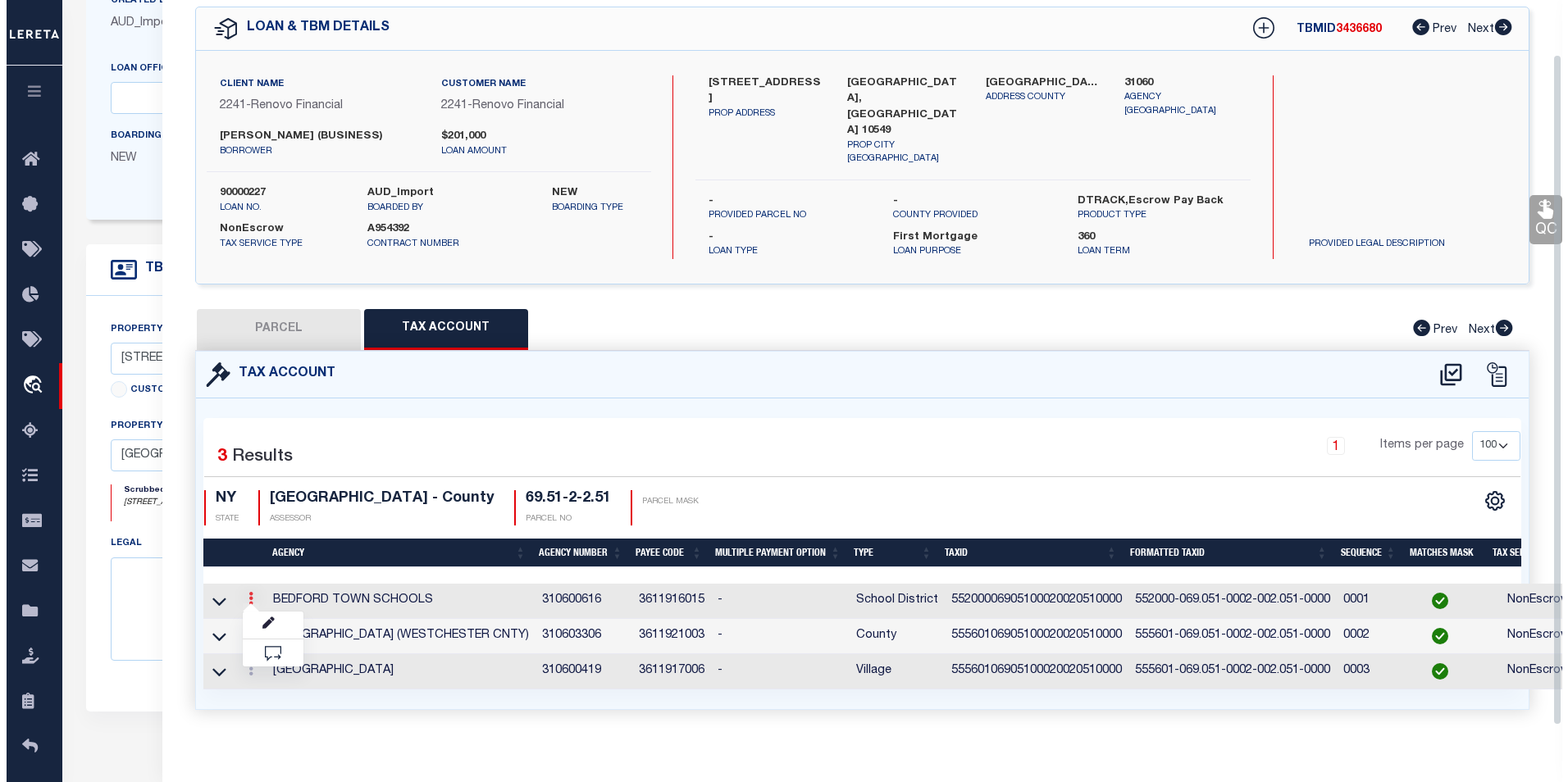
scroll to position [59, 0]
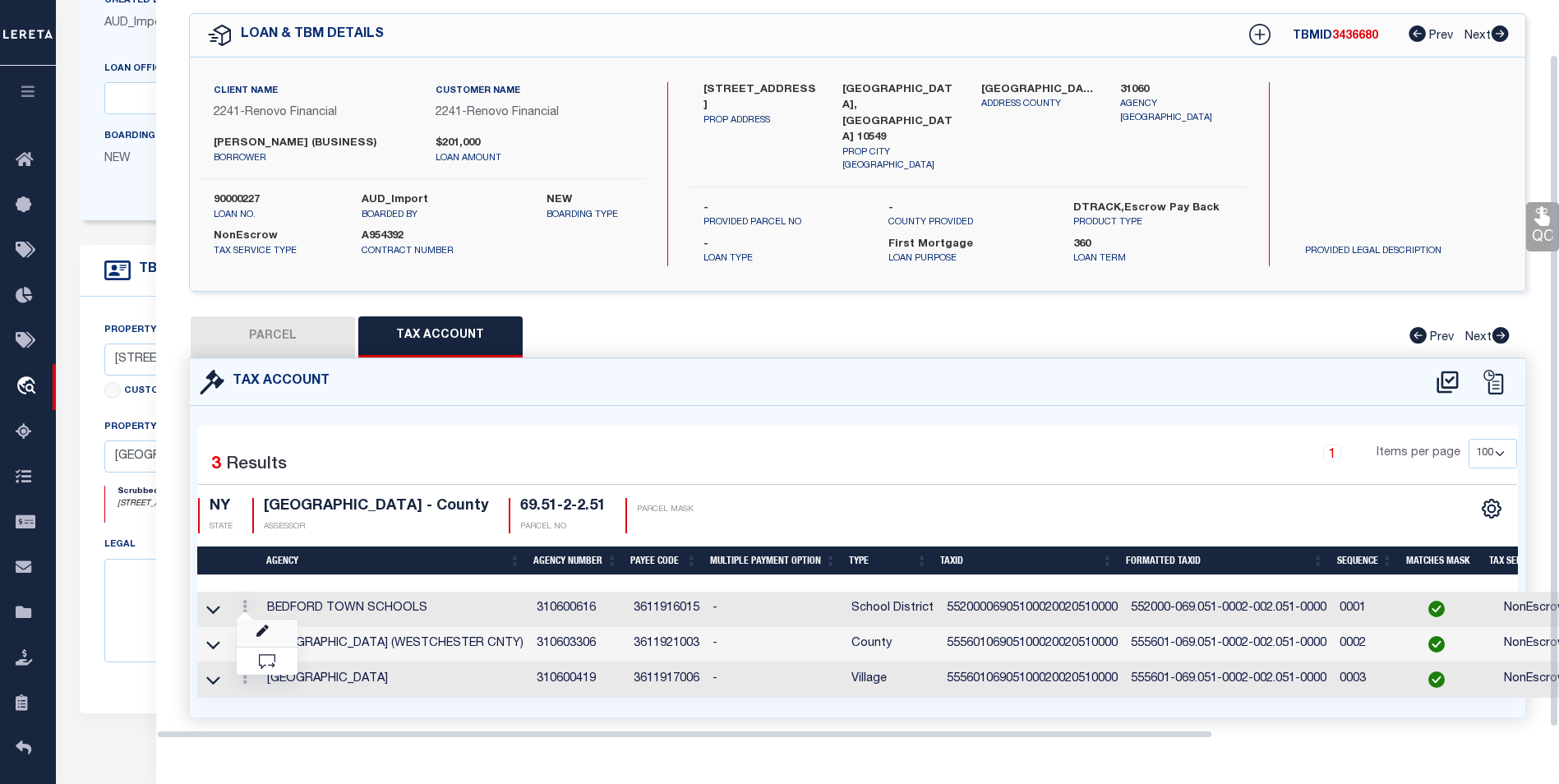
click at [276, 623] on link at bounding box center [267, 633] width 61 height 28
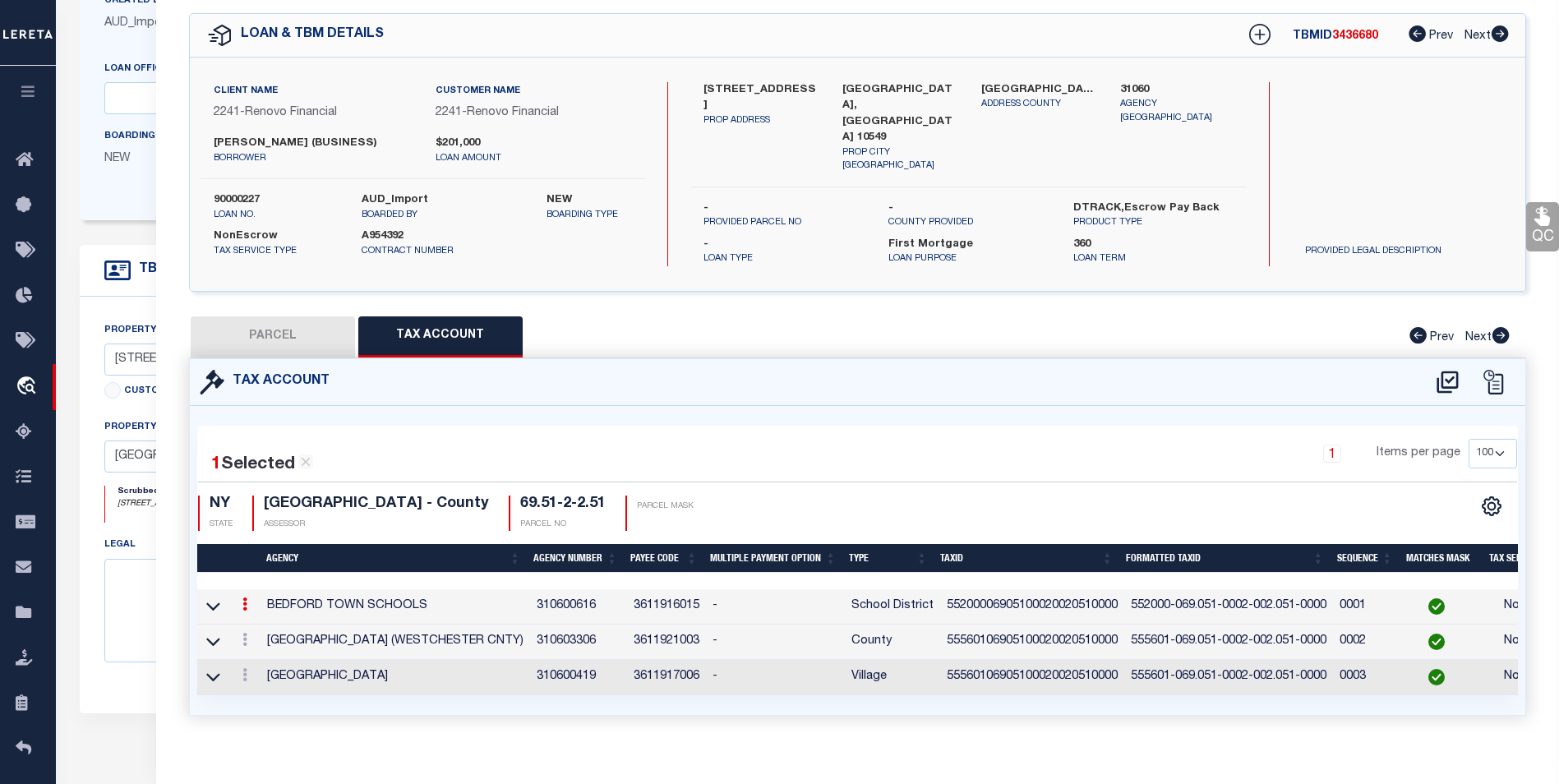
type input "55200006905100020020510000"
type textarea "552000$$$$$$$$$$$$$$$$$$$$"
checkbox input "true"
type input "XXXXXX-XXX.XXX-XXXX-XXX.XXX-XXXX*"
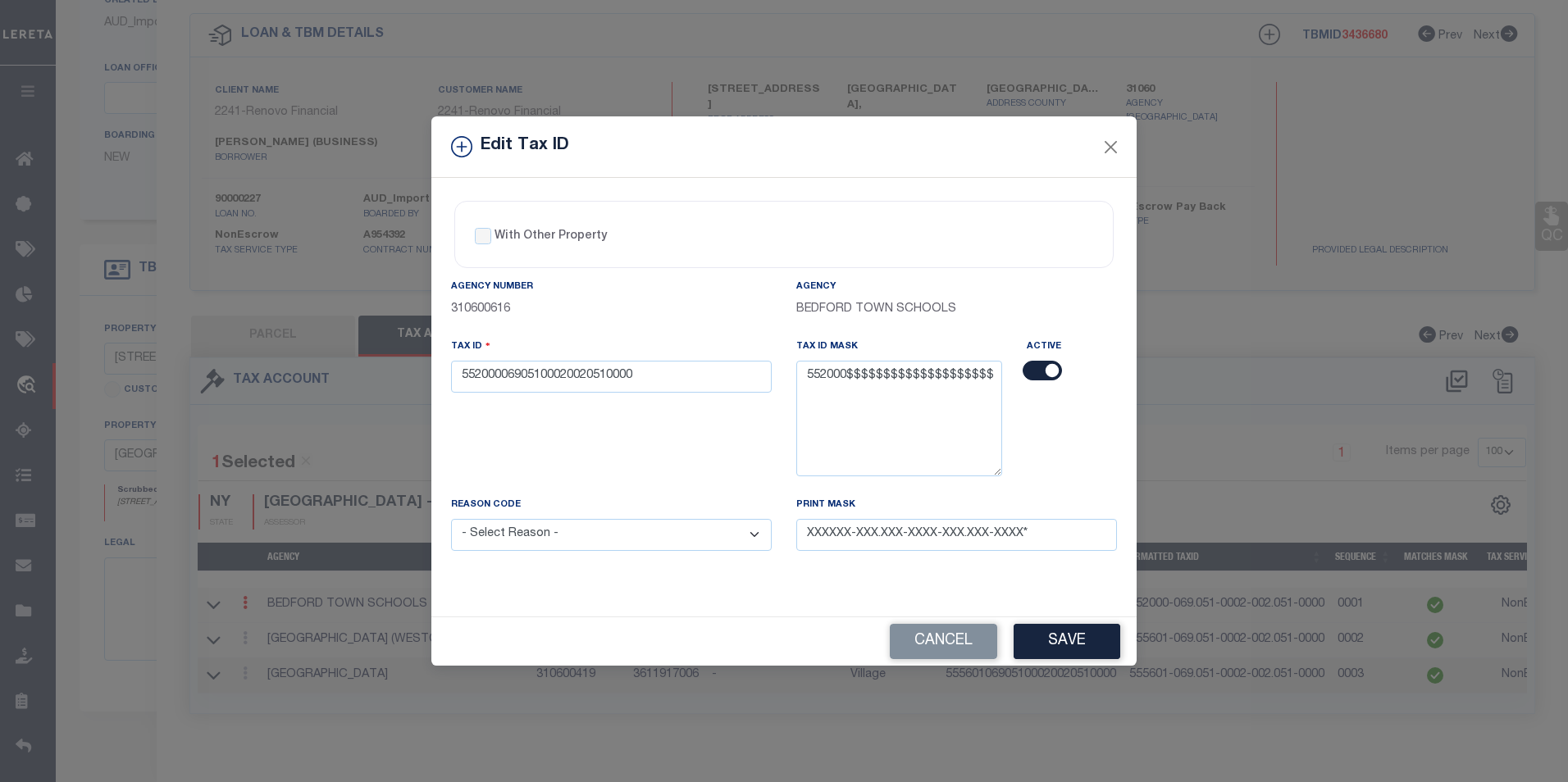
click at [1041, 370] on input "checkbox" at bounding box center [1042, 371] width 39 height 20
checkbox input "false"
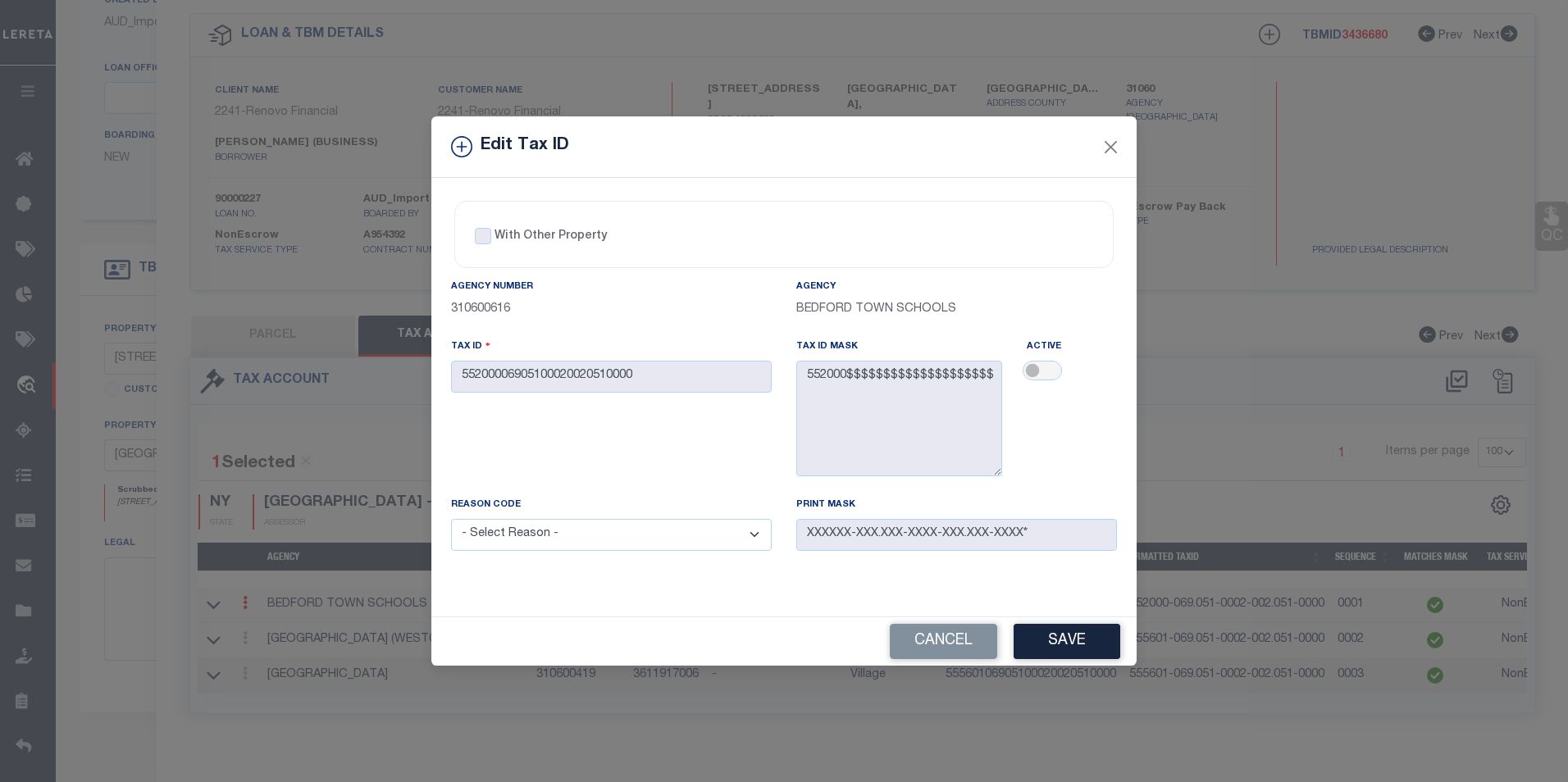
click at [553, 537] on select "- Select Reason - 099 - Other (Provide additional detail) ACT - Agency Changed …" at bounding box center [611, 535] width 320 height 32
select select "099"
click at [451, 520] on select "- Select Reason - 099 - Other (Provide additional detail) ACT - Agency Changed …" at bounding box center [611, 535] width 320 height 32
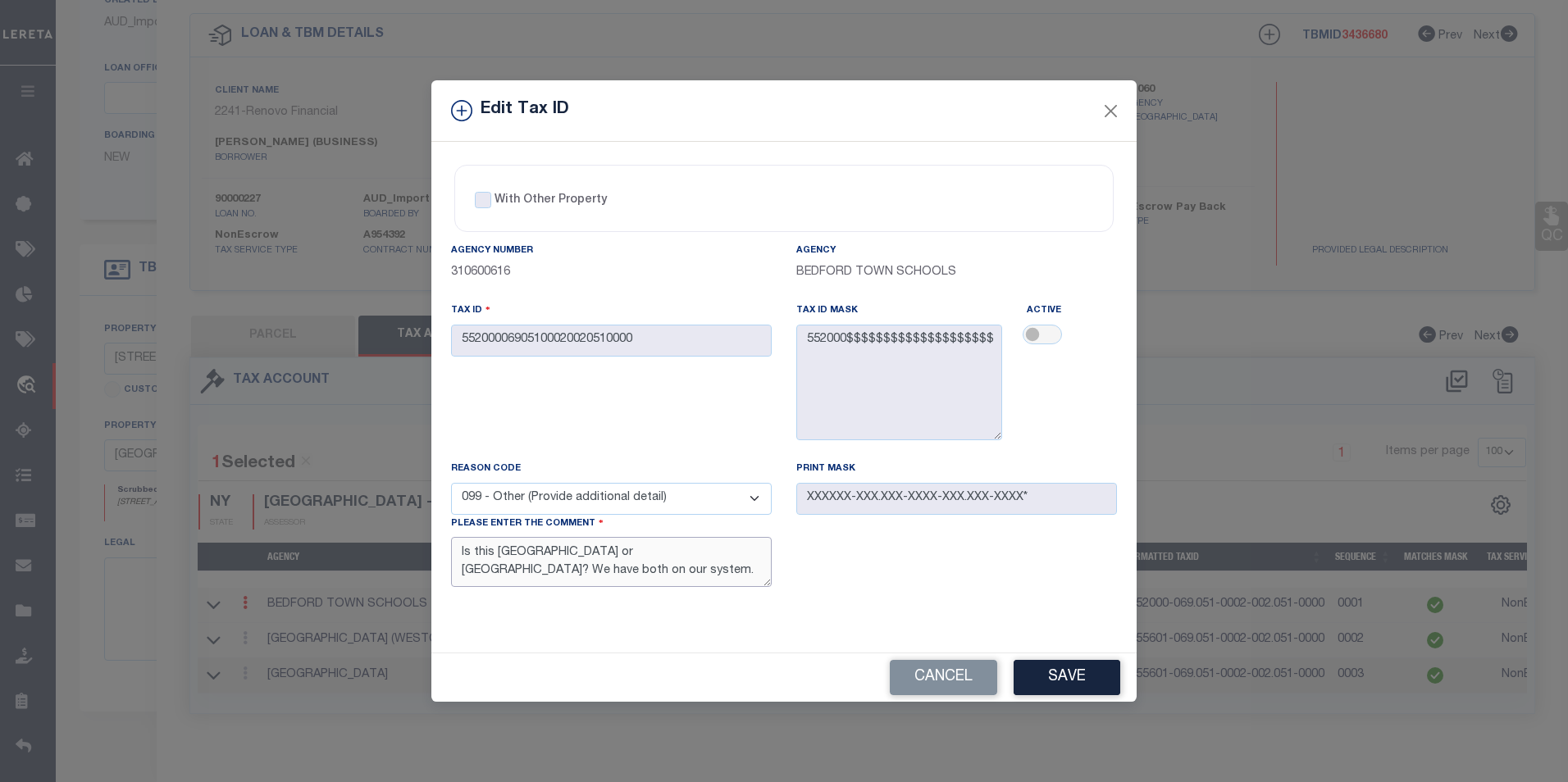
click at [610, 573] on textarea "Is this [GEOGRAPHIC_DATA] or [GEOGRAPHIC_DATA]? We have both on our system." at bounding box center [611, 562] width 320 height 50
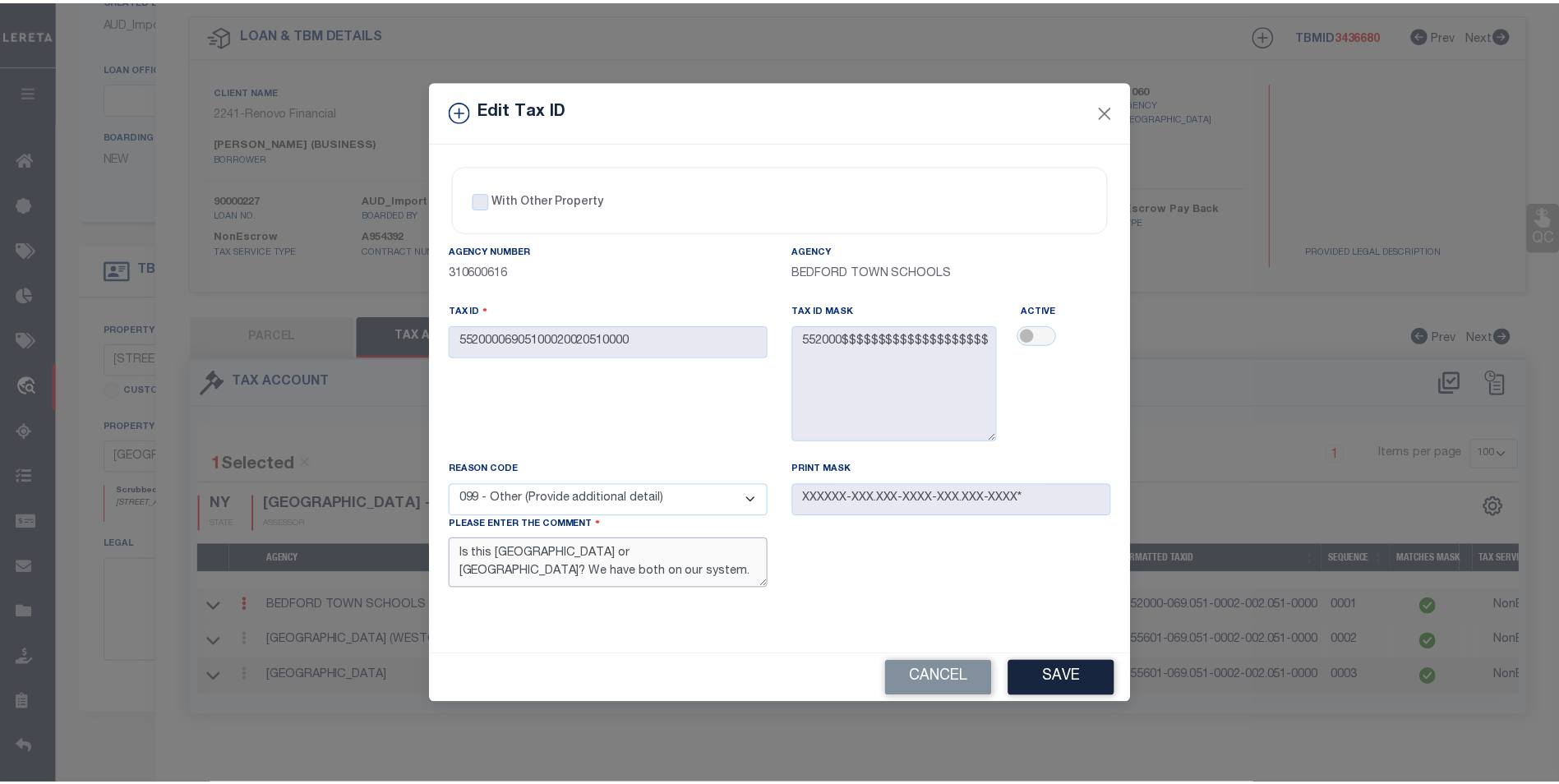
scroll to position [28, 0]
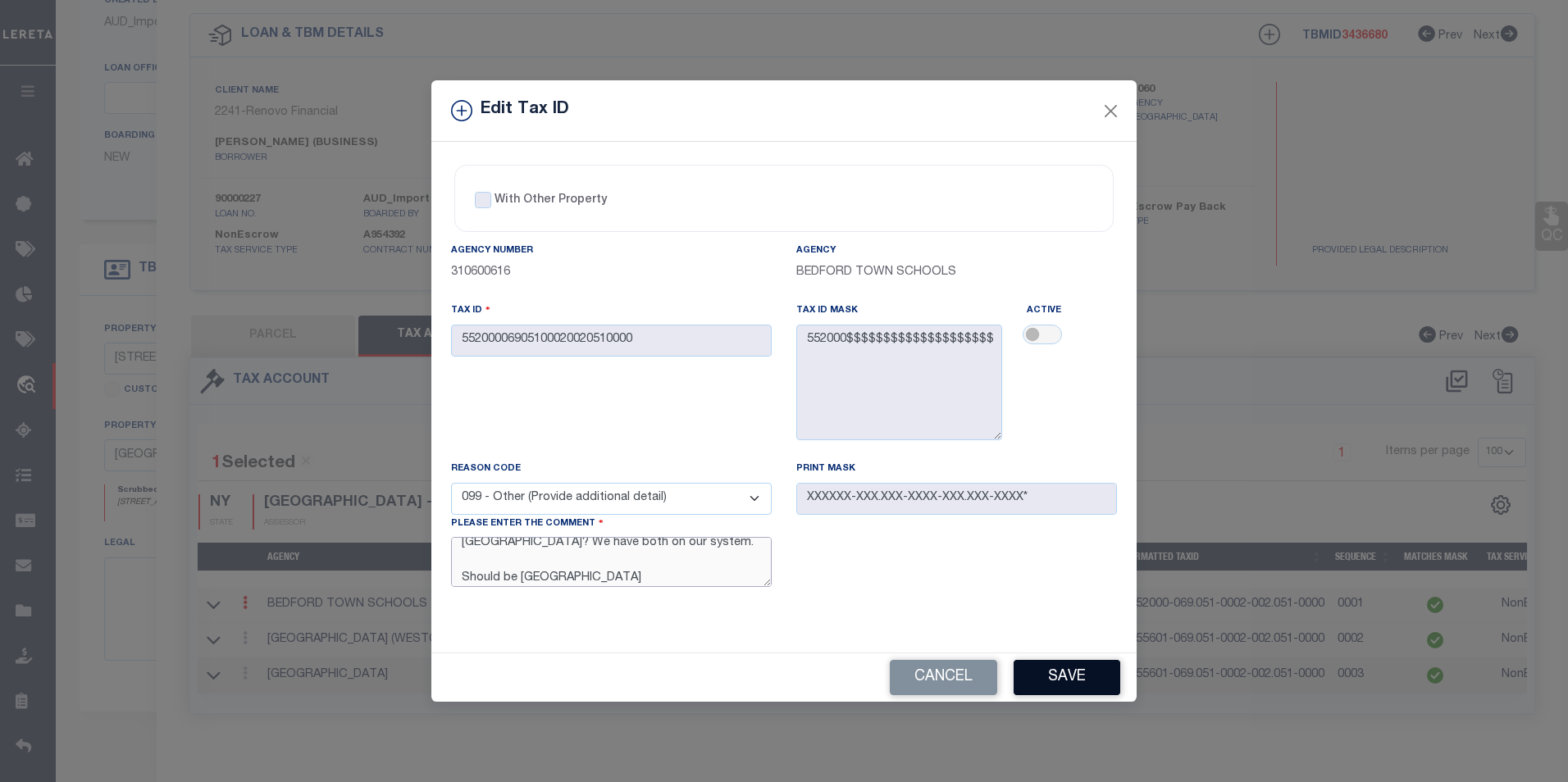
type textarea "Is this [GEOGRAPHIC_DATA] or [GEOGRAPHIC_DATA]? We have both on our system. Sho…"
click at [1102, 685] on button "Save" at bounding box center [1067, 677] width 107 height 35
select select
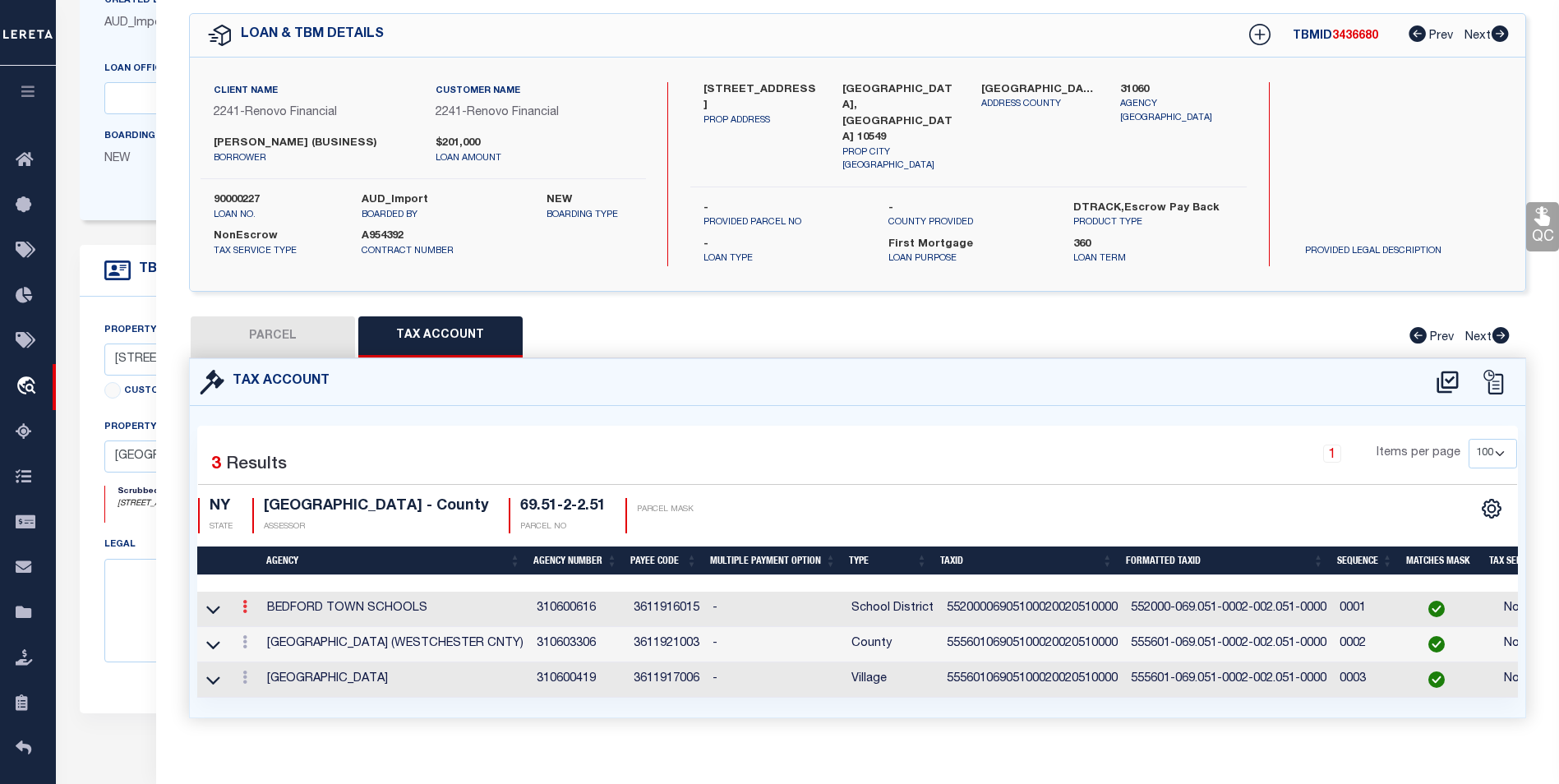
click at [246, 600] on icon at bounding box center [245, 606] width 5 height 13
click at [264, 626] on icon at bounding box center [262, 631] width 13 height 13
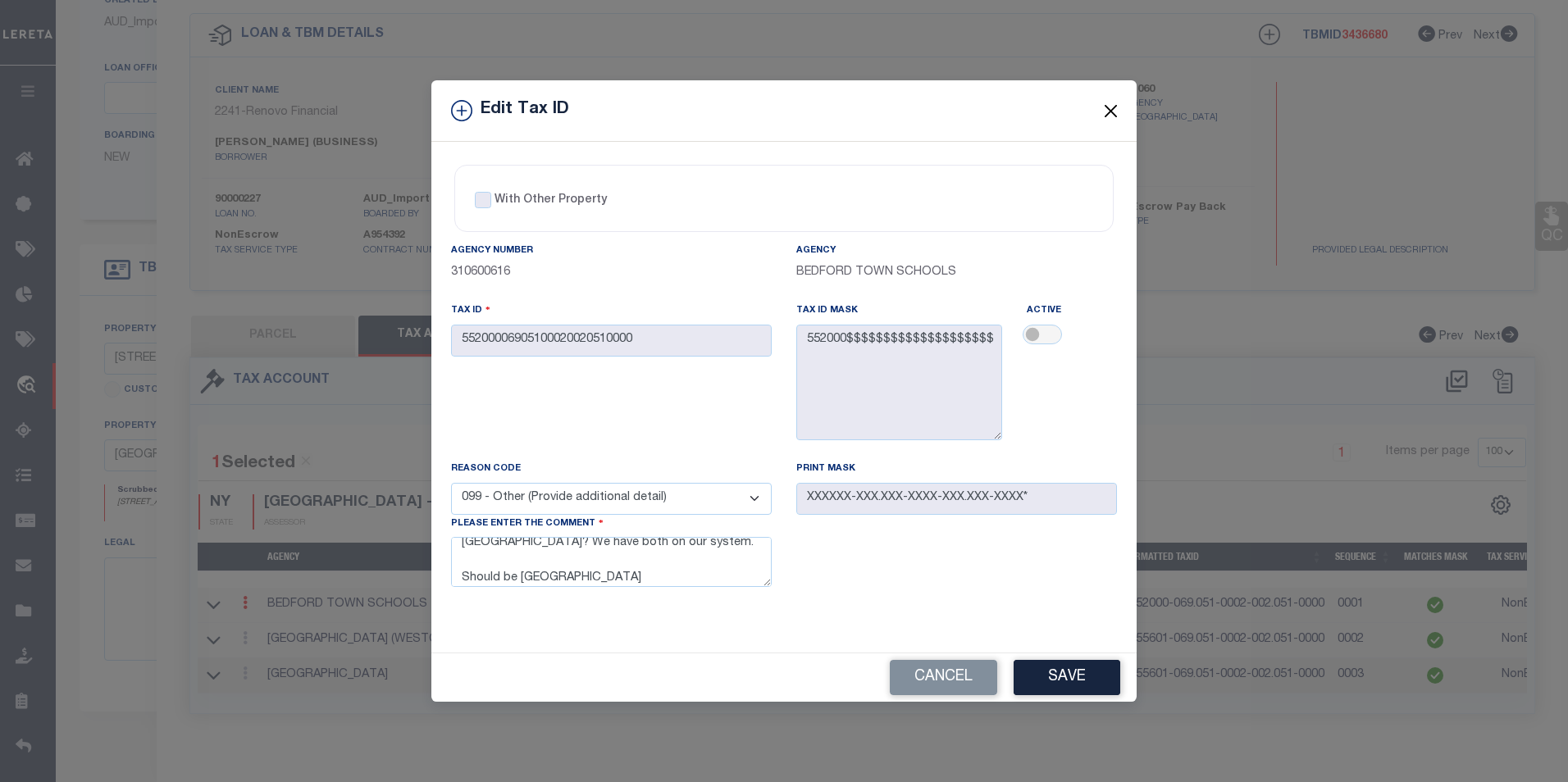
click at [1114, 107] on button "Close" at bounding box center [1111, 111] width 22 height 22
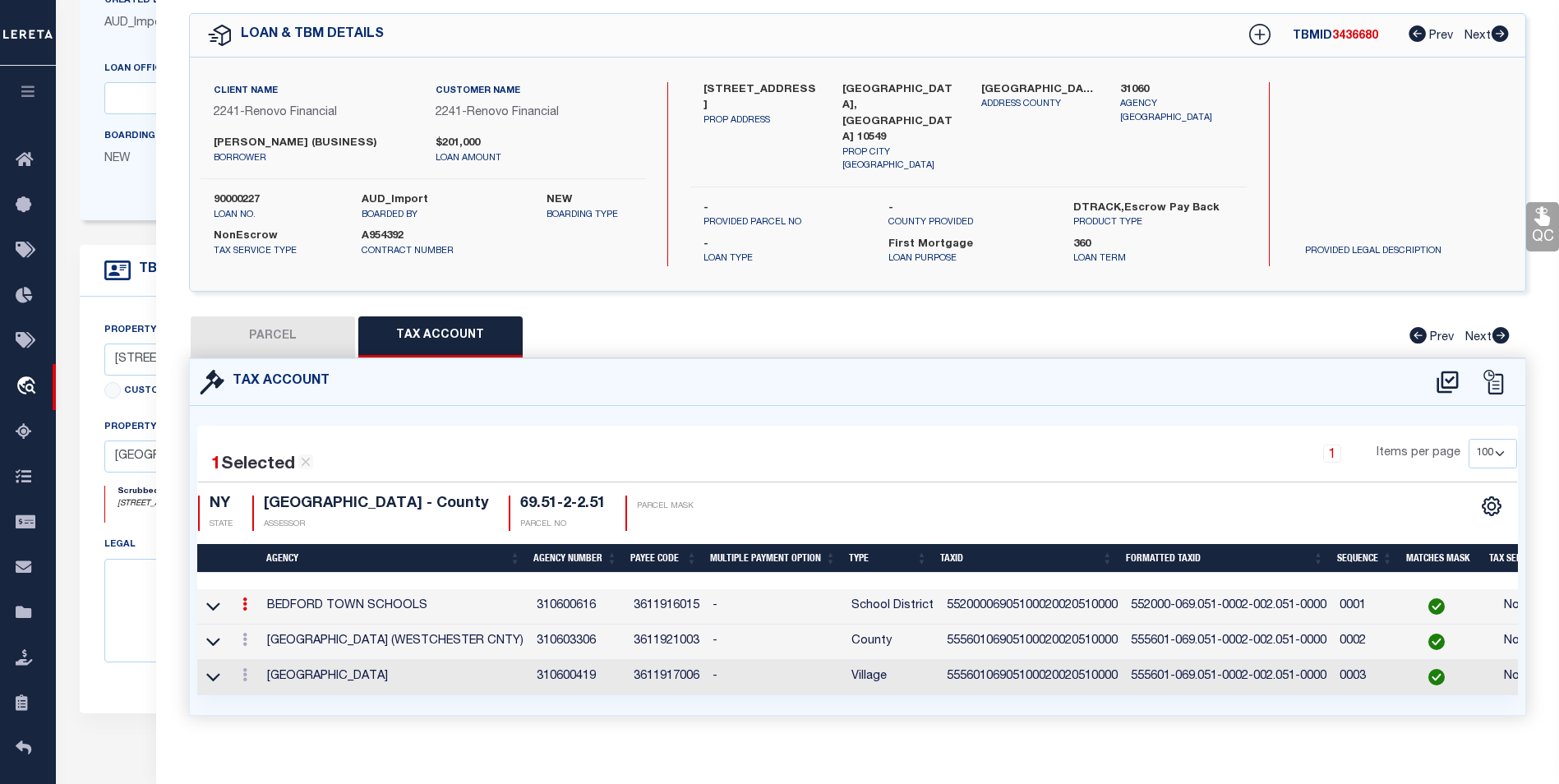
click at [244, 604] on link at bounding box center [245, 606] width 18 height 13
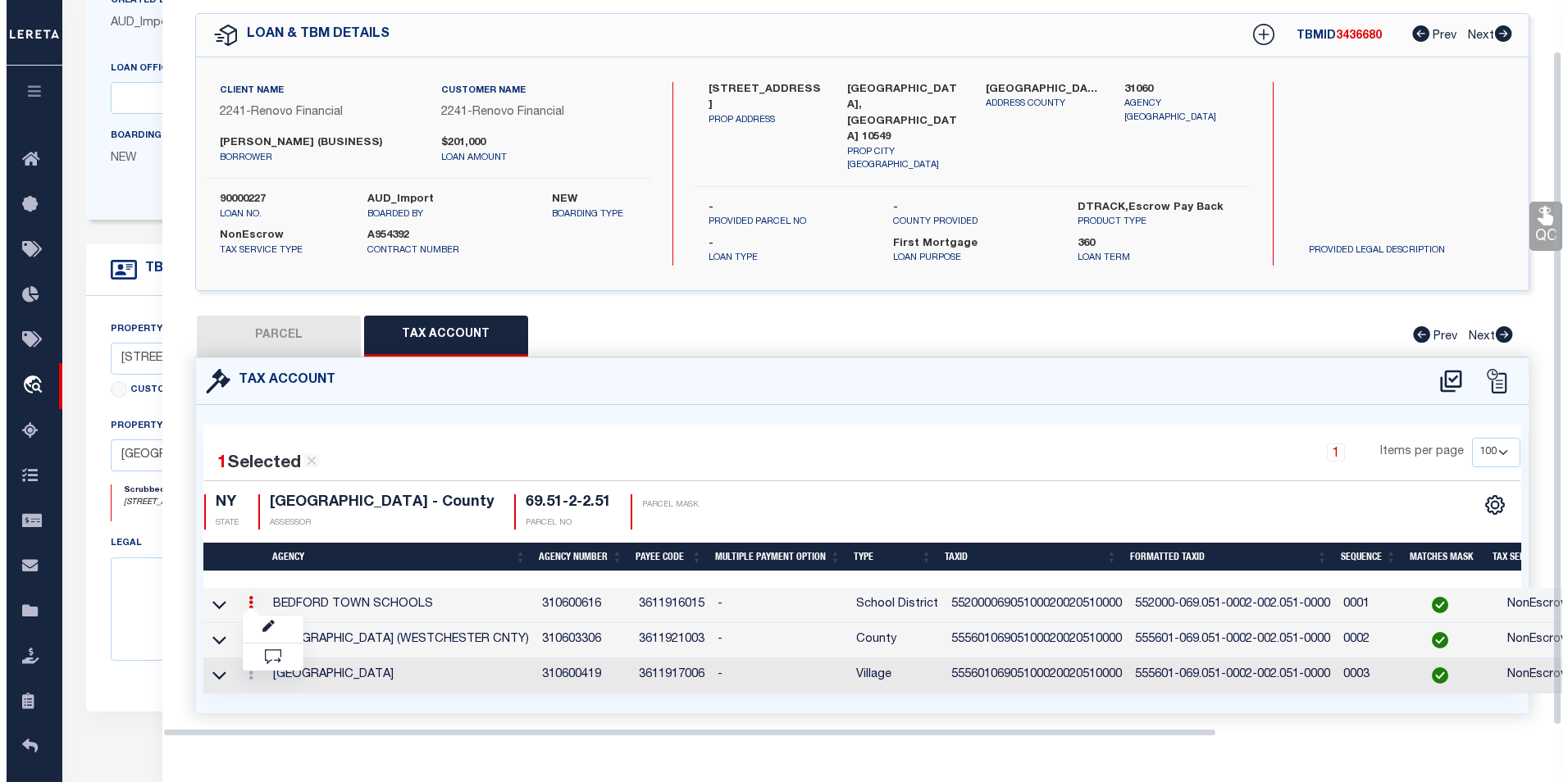
scroll to position [56, 0]
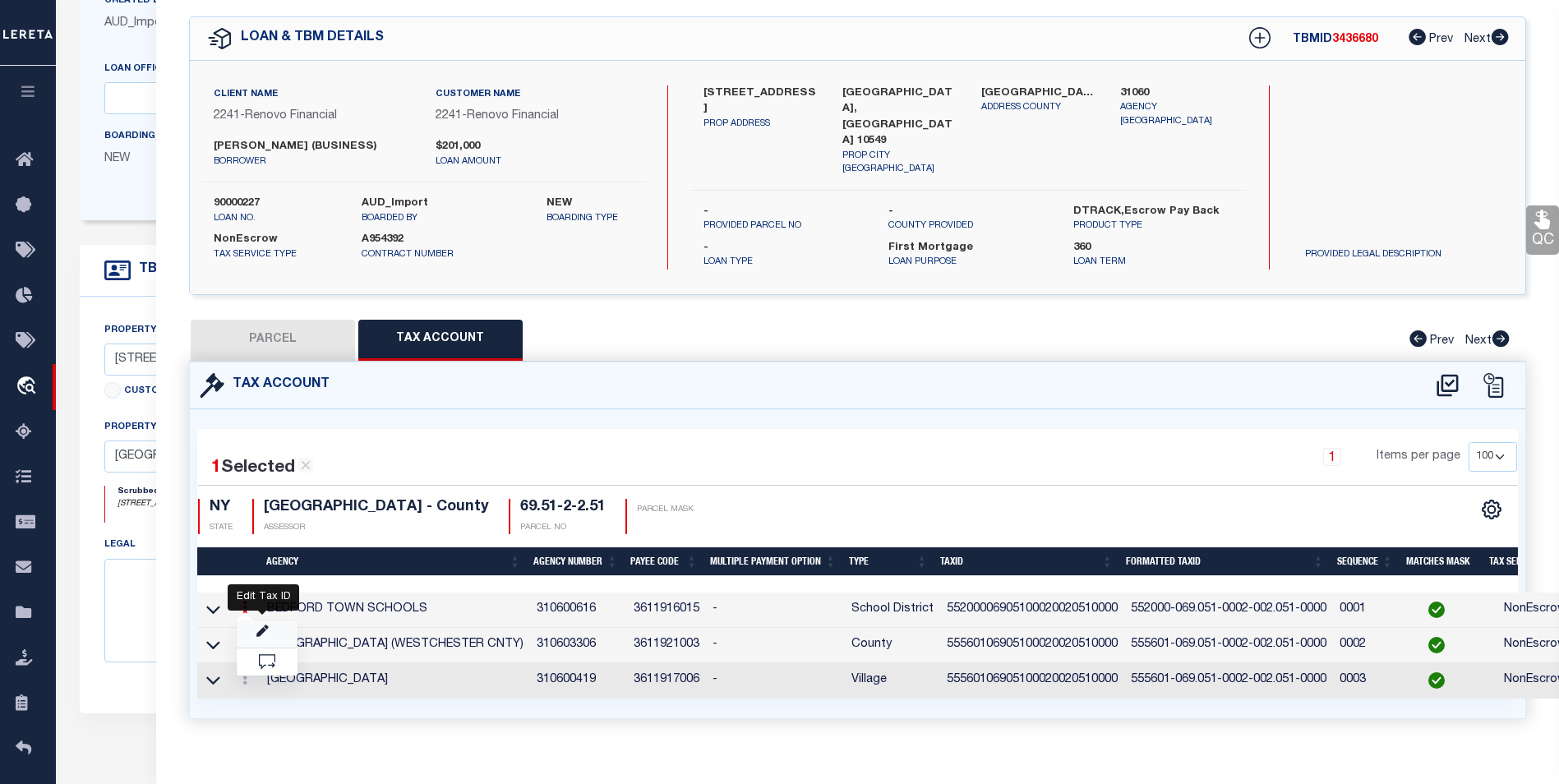
click at [261, 626] on icon at bounding box center [262, 631] width 13 height 13
type textarea "Is this Bedford Town or Mount Kisco Town? We have both on our system. Should be…"
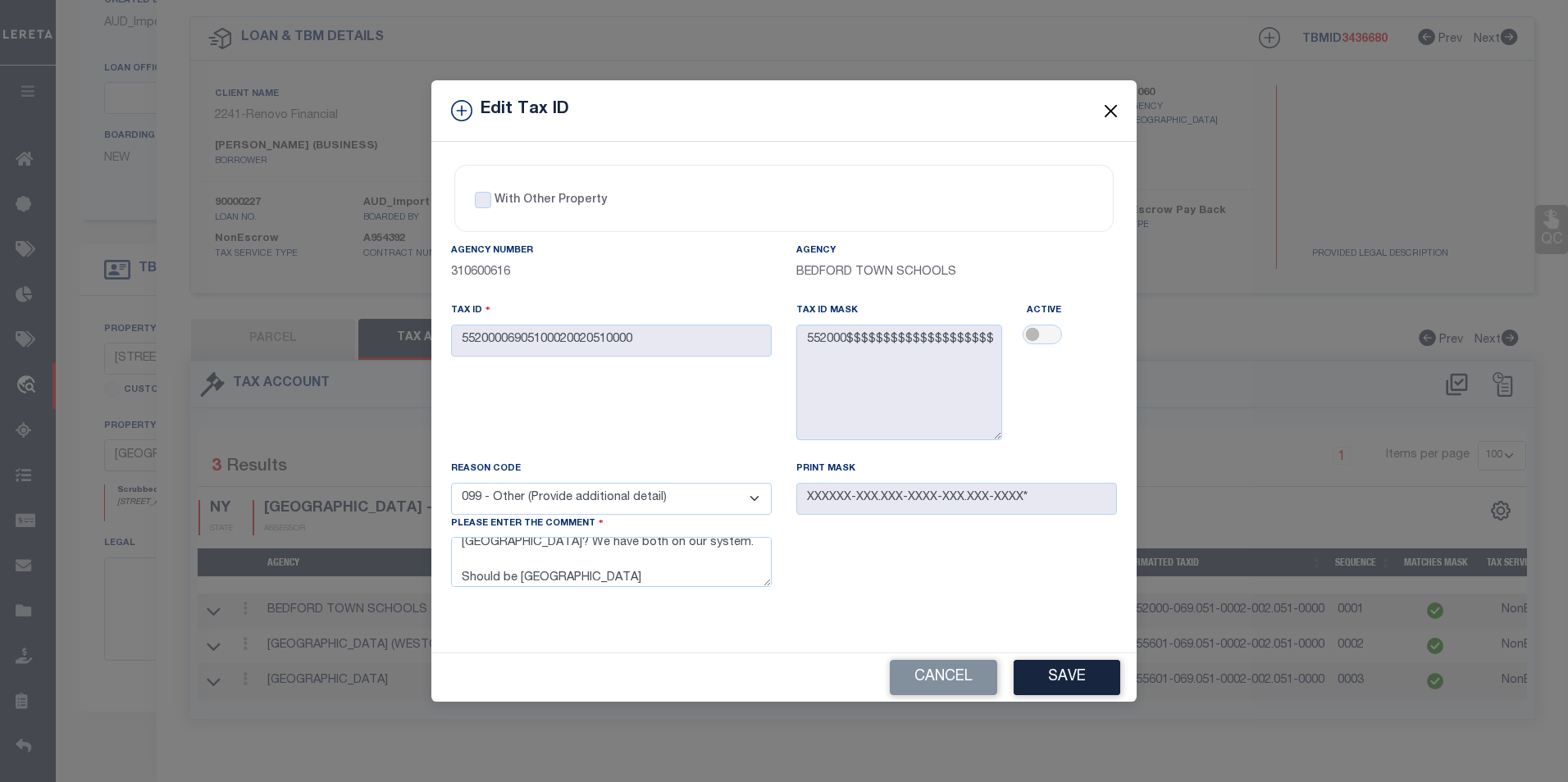
click at [1106, 108] on button "Close" at bounding box center [1111, 111] width 22 height 22
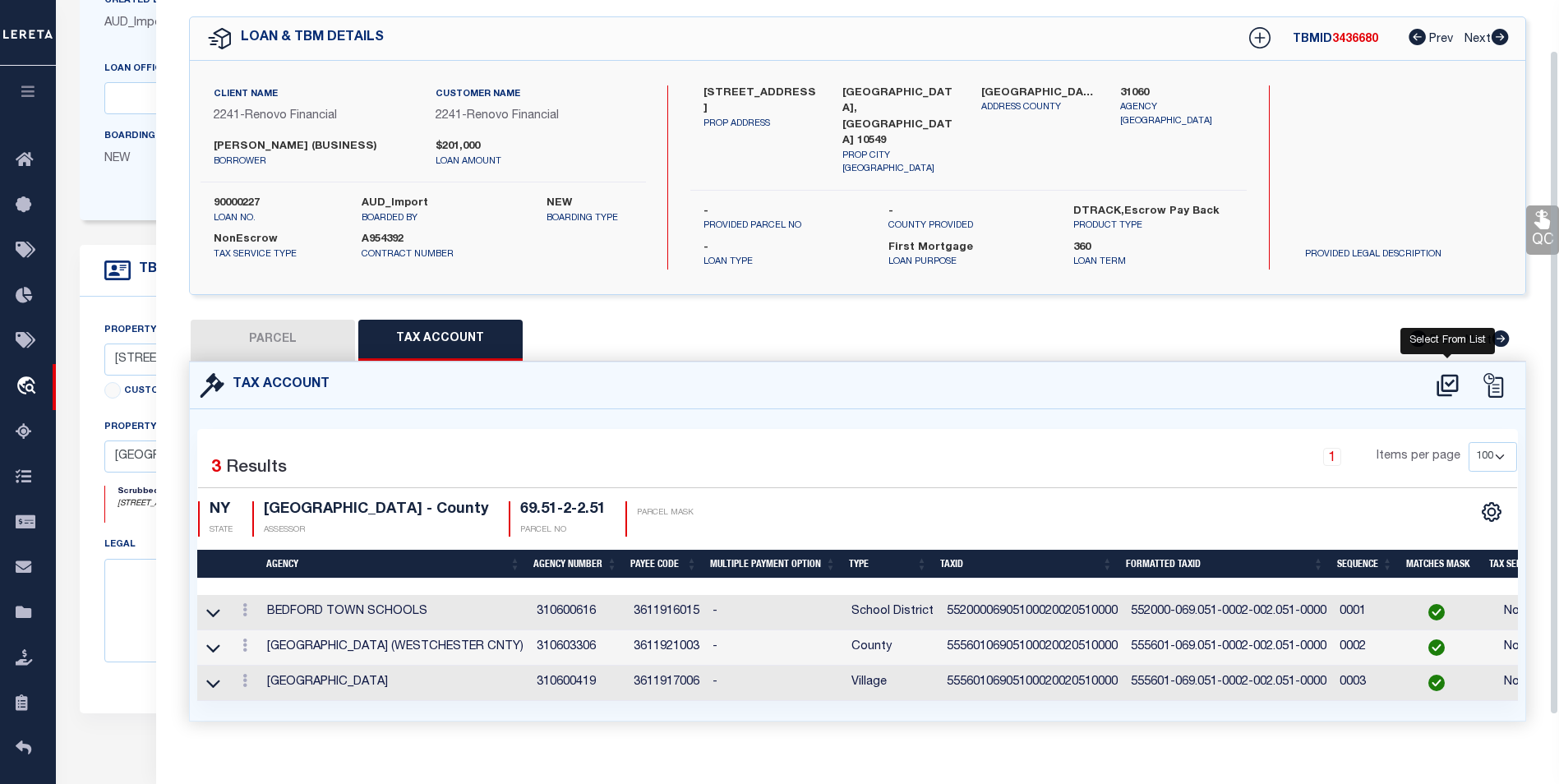
click at [1454, 379] on icon at bounding box center [1448, 385] width 28 height 27
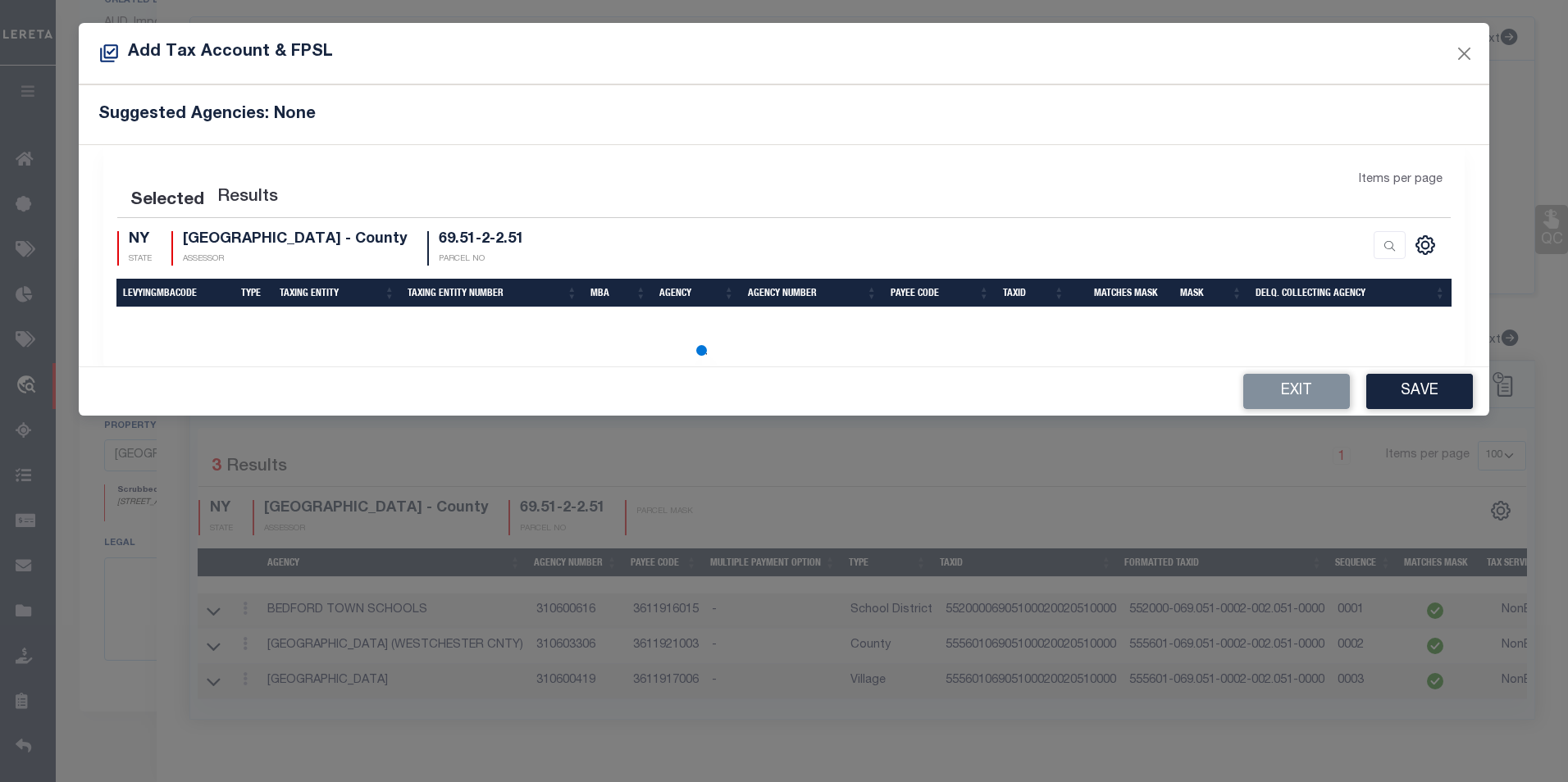
select select "100"
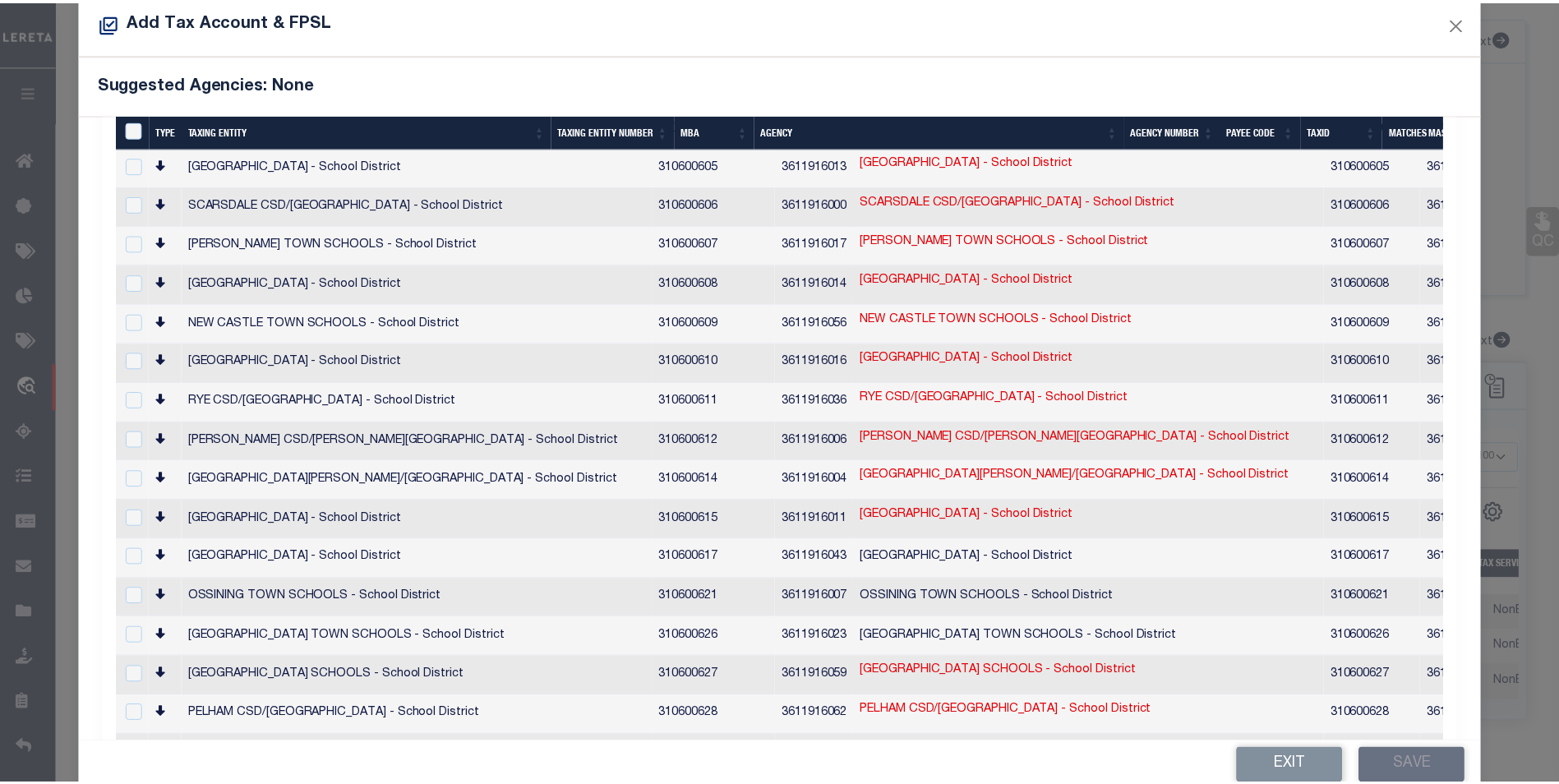
scroll to position [0, 0]
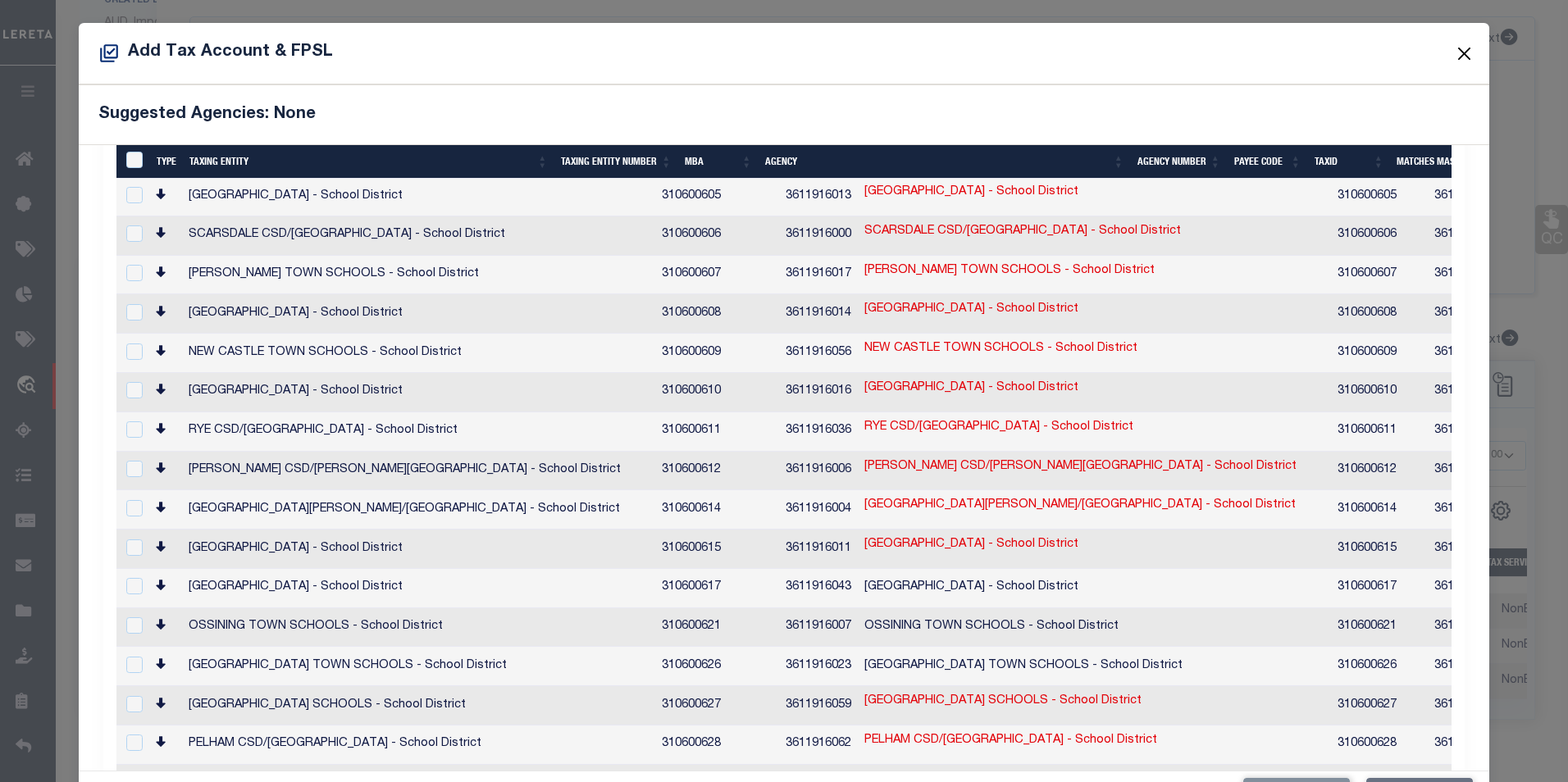
click at [1453, 53] on button "Close" at bounding box center [1464, 53] width 22 height 22
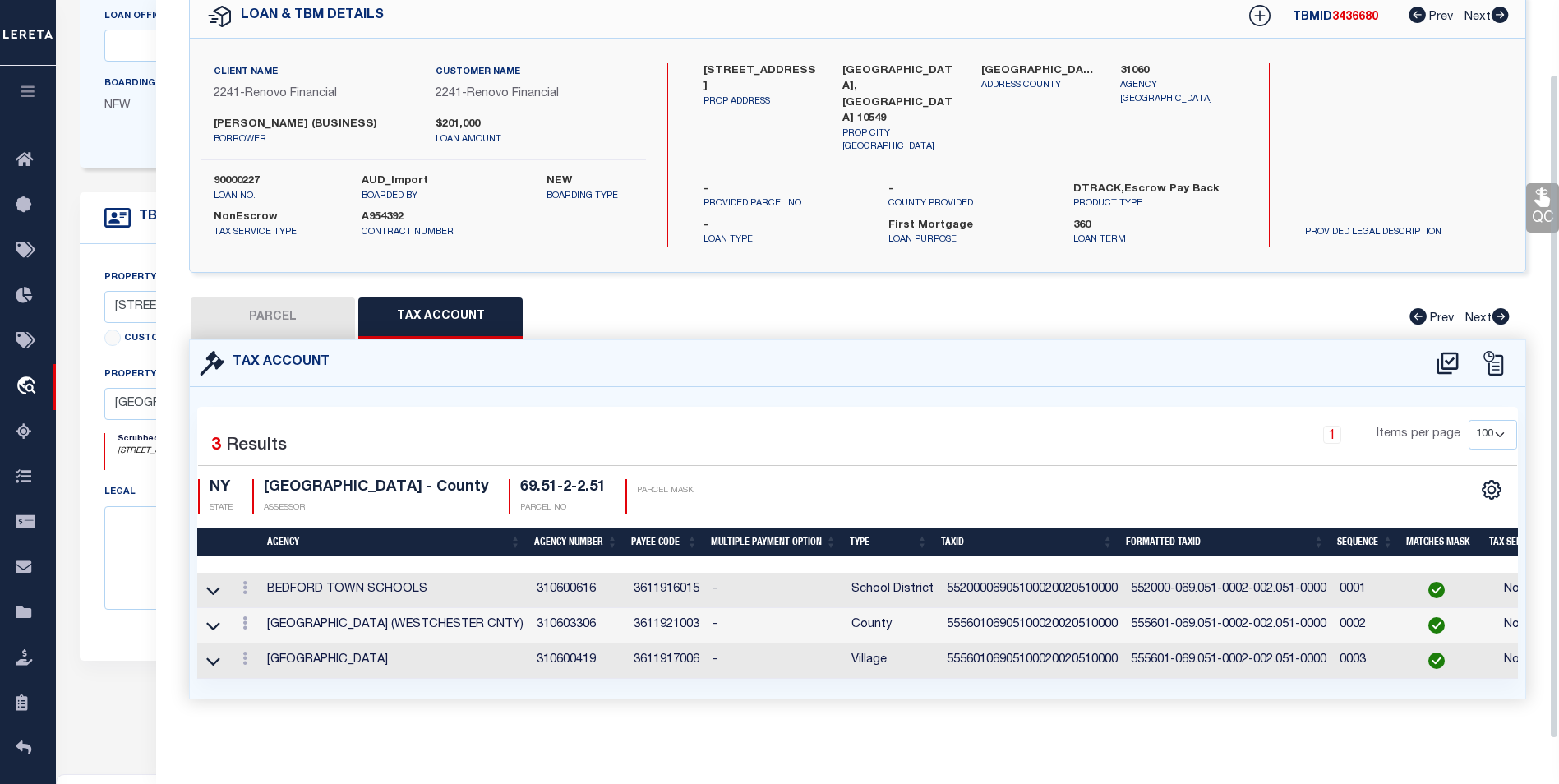
scroll to position [317, 0]
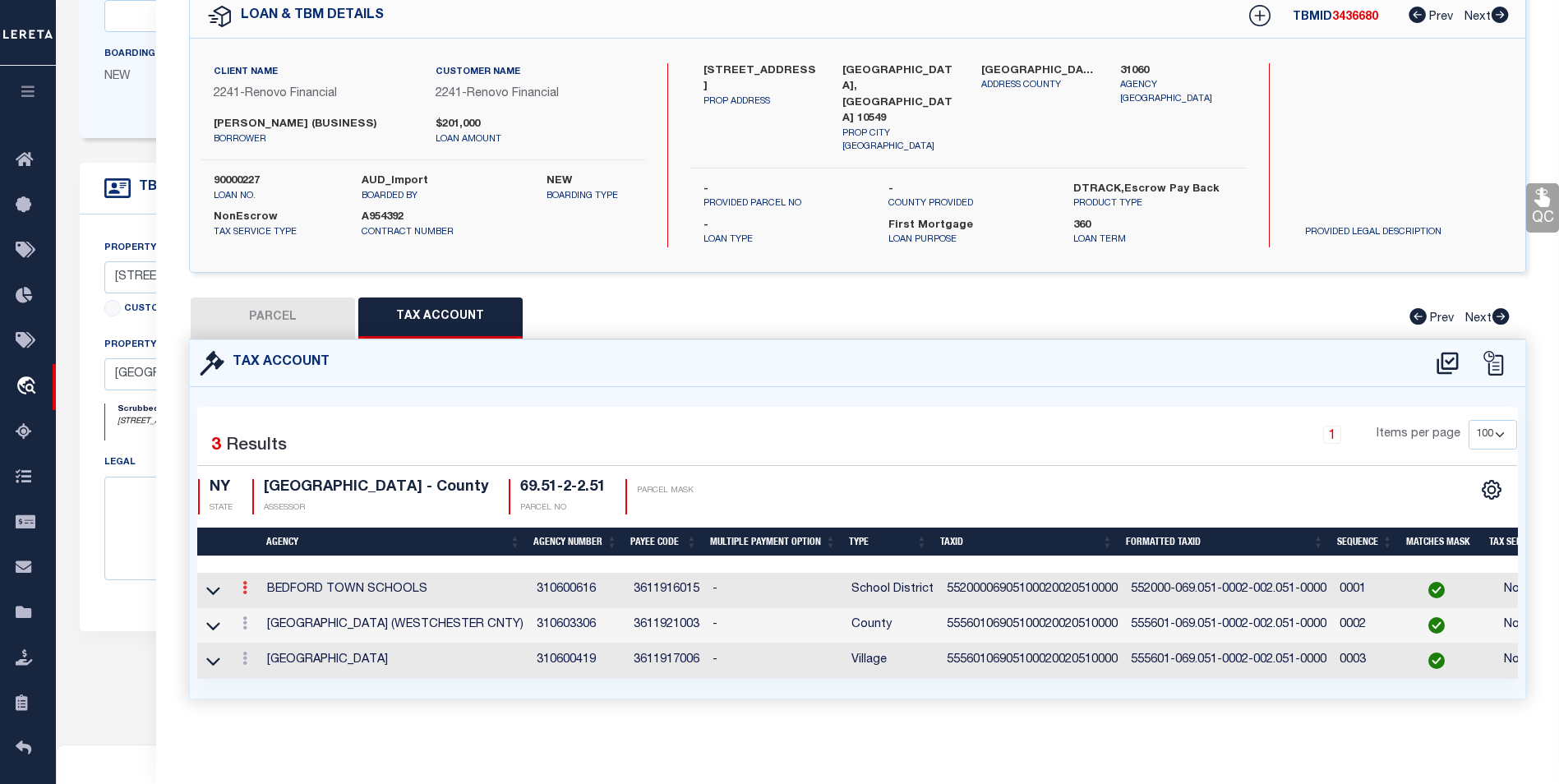
click at [243, 581] on icon at bounding box center [245, 588] width 5 height 13
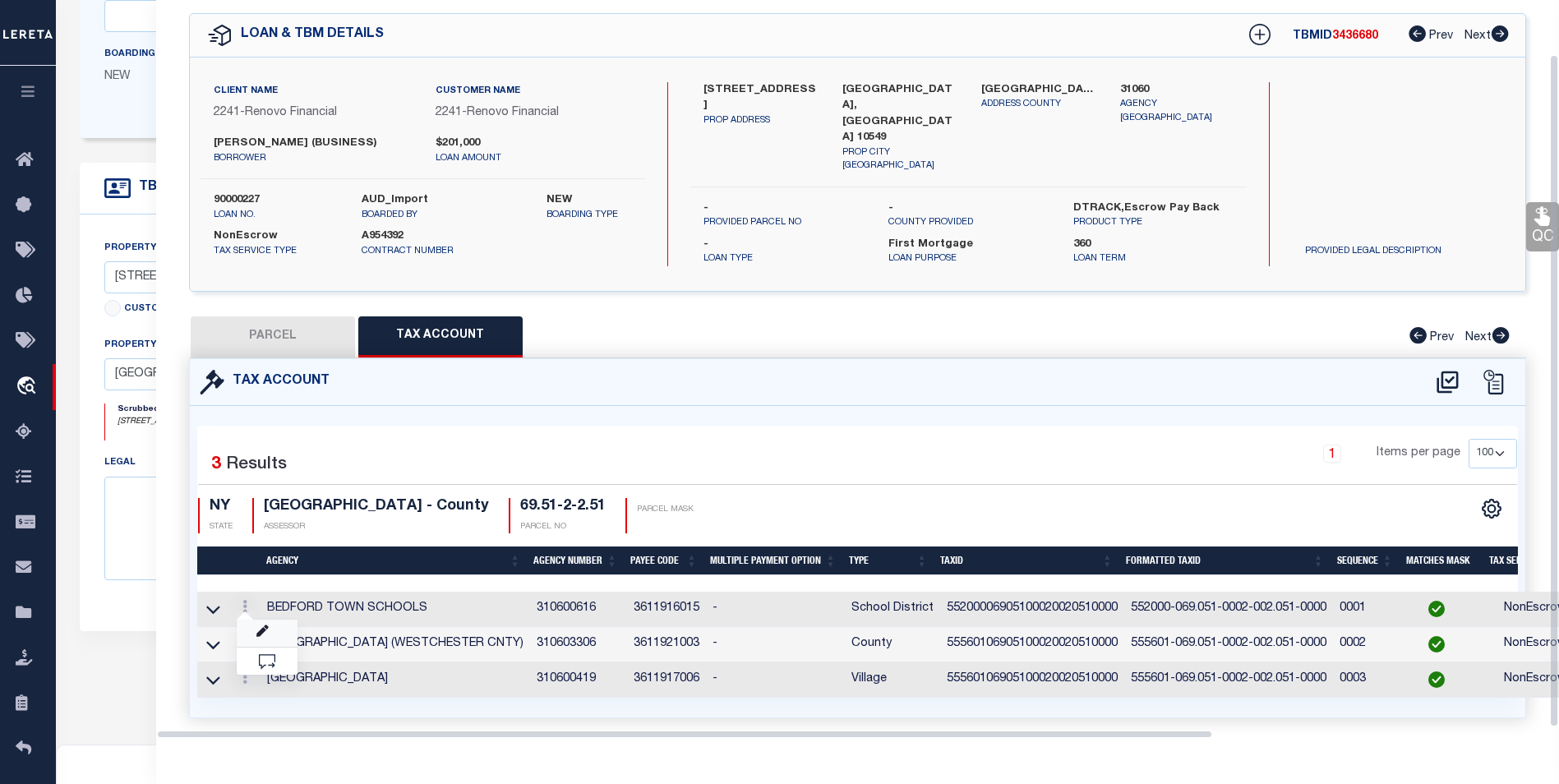
click at [253, 631] on link at bounding box center [267, 633] width 61 height 28
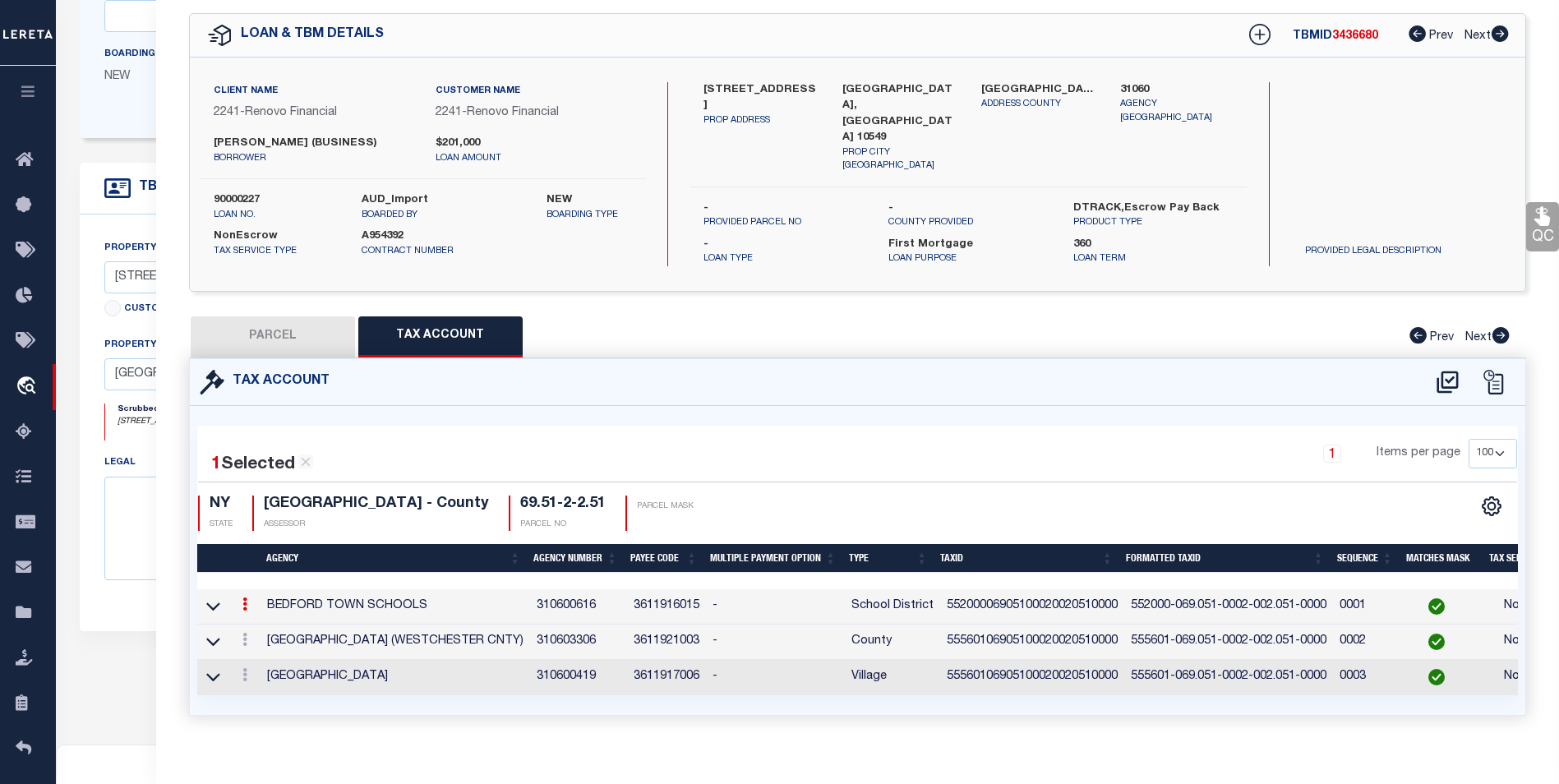
type textarea "Is this Bedford Town or Mount Kisco Town? We have both on our system. Should be…"
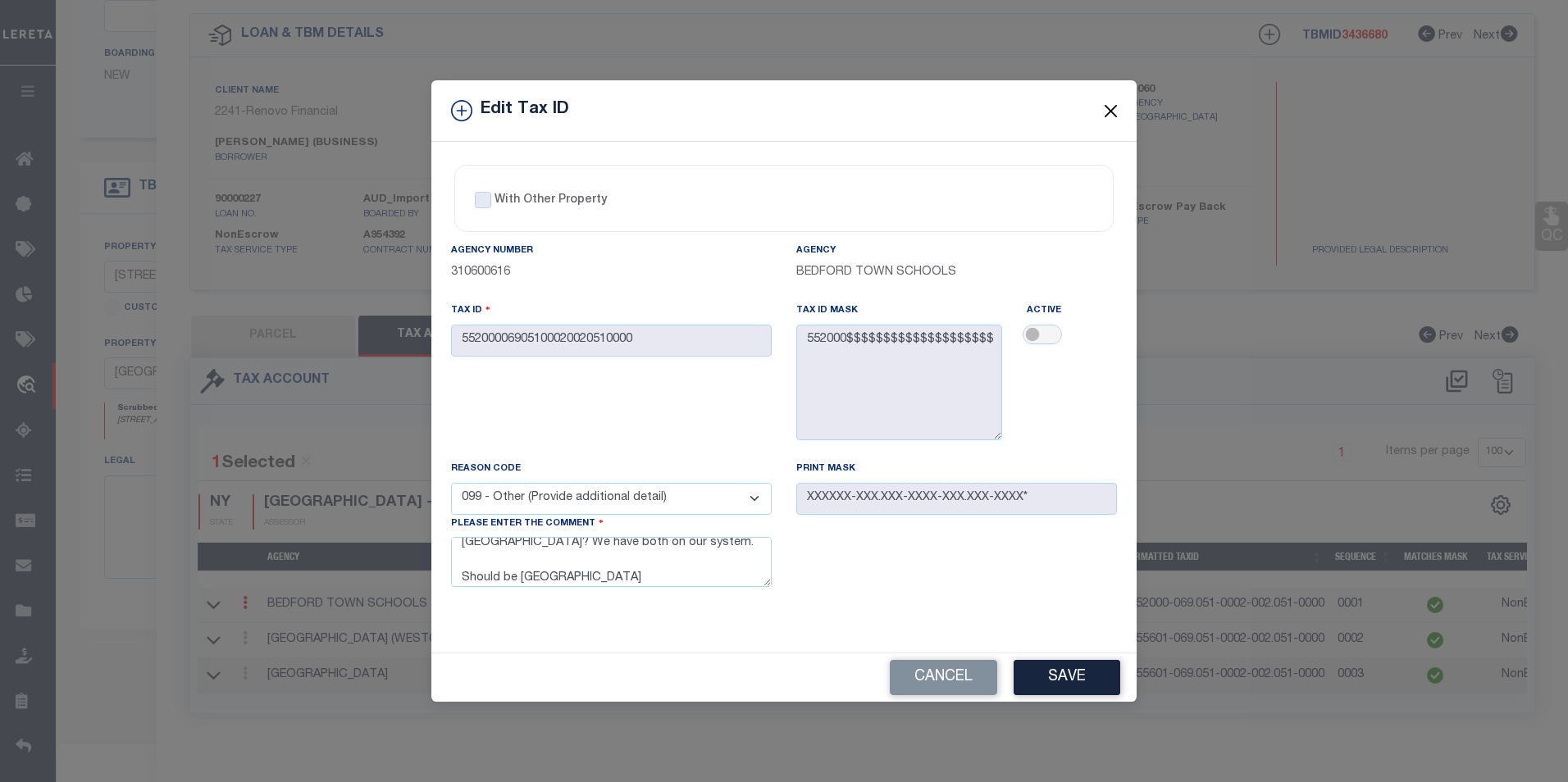
click at [1112, 102] on button "Close" at bounding box center [1111, 111] width 22 height 22
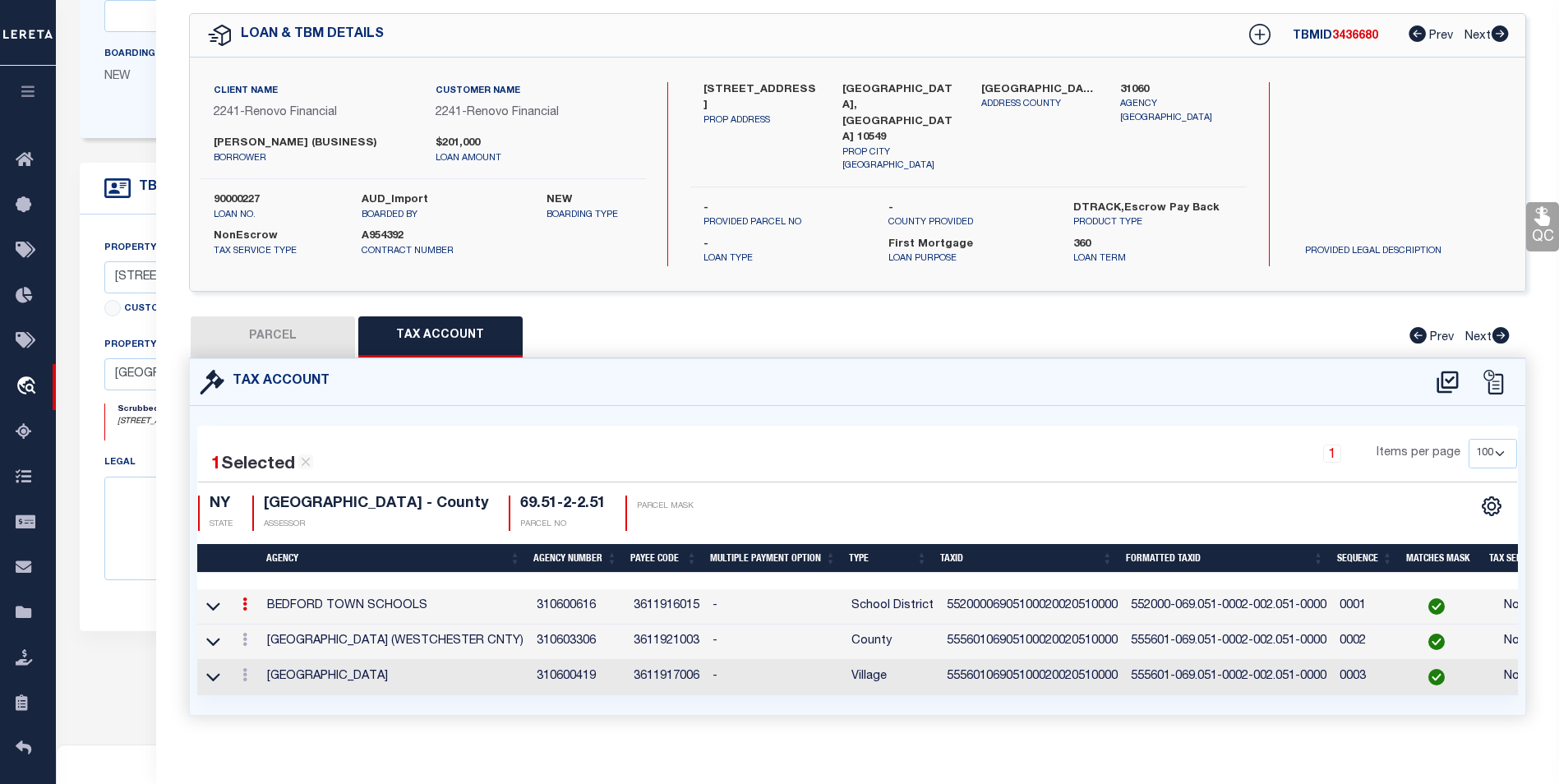
click at [243, 599] on icon at bounding box center [245, 604] width 5 height 13
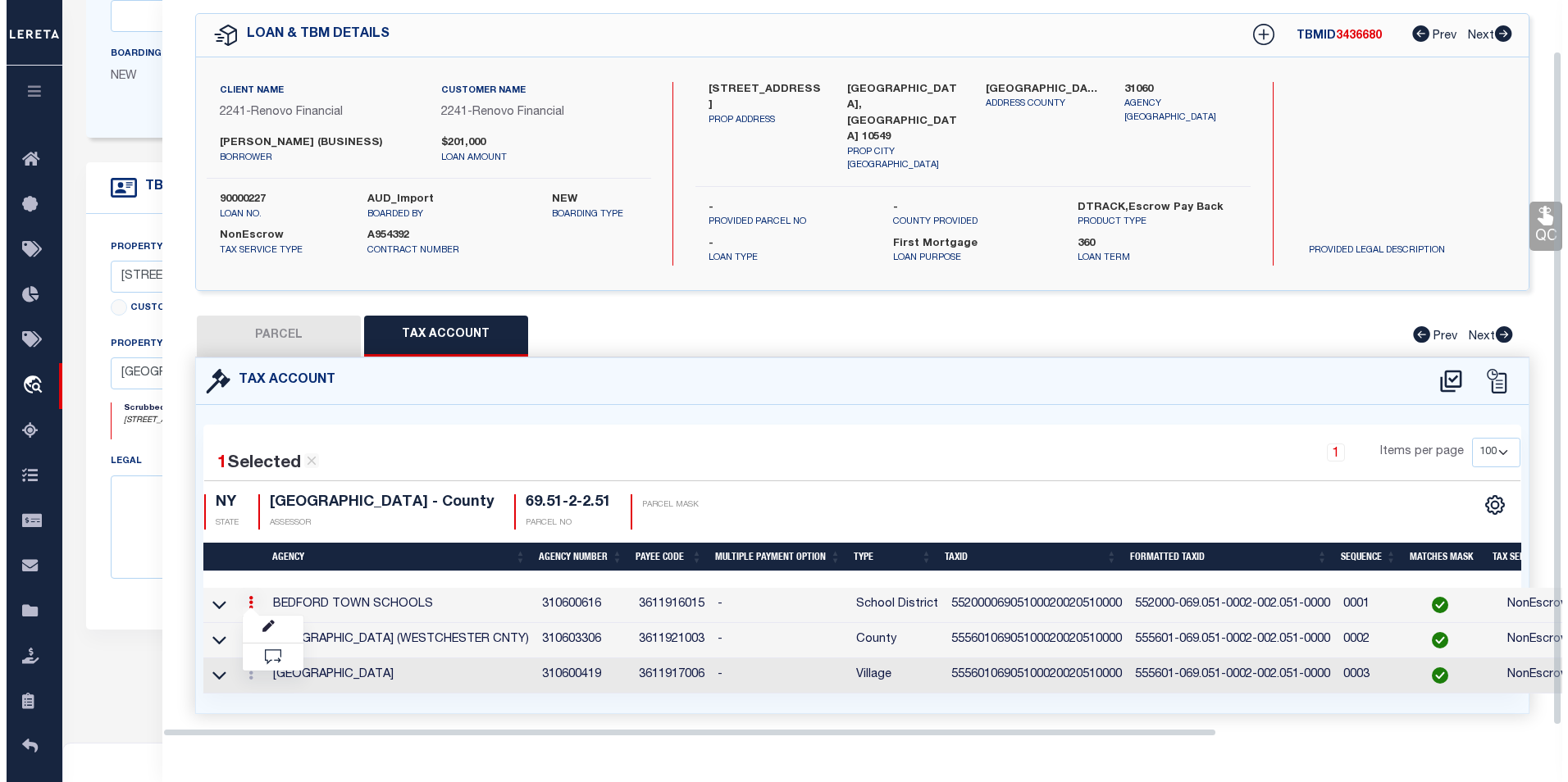
scroll to position [56, 0]
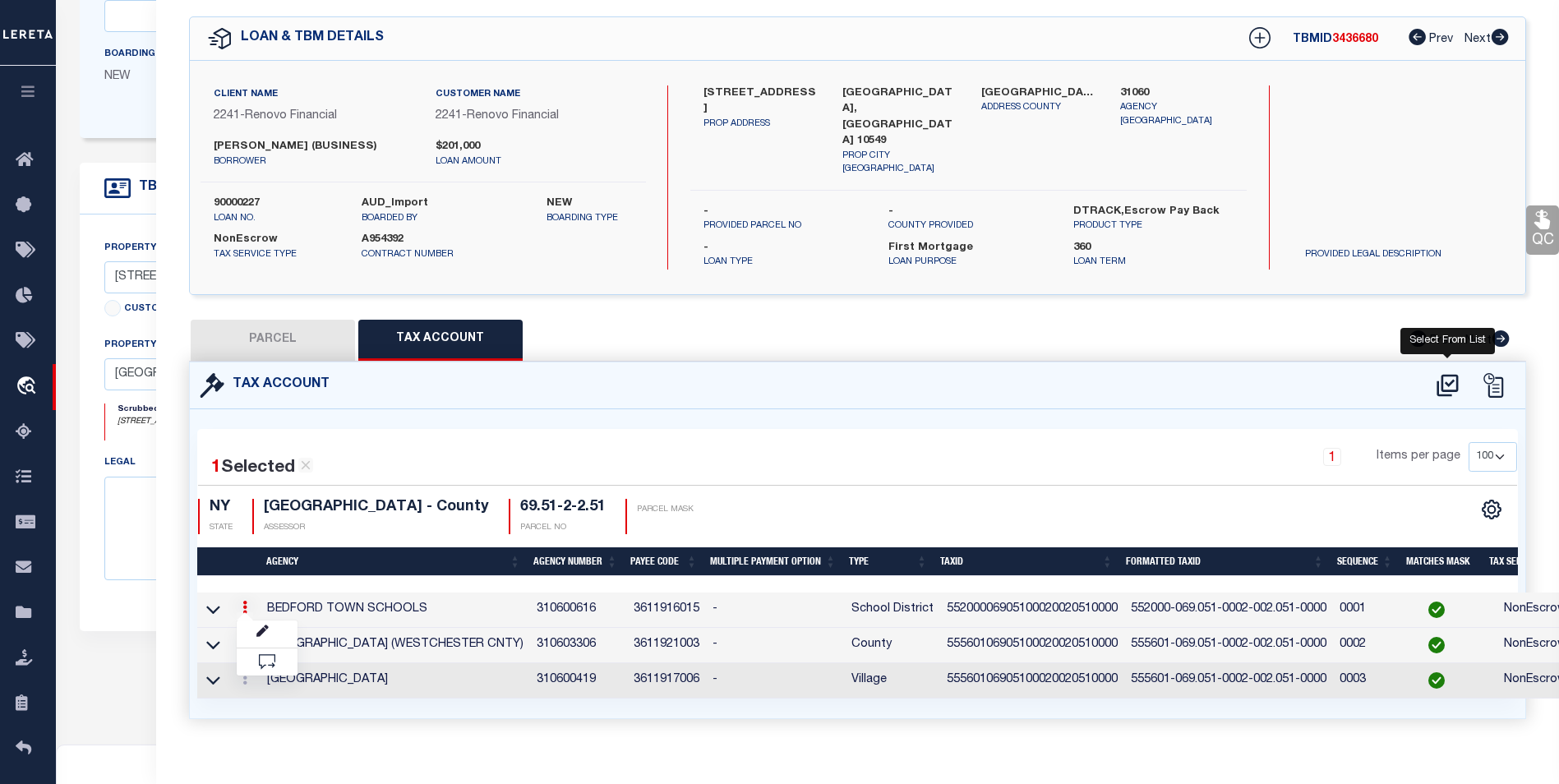
click at [1446, 372] on icon at bounding box center [1448, 385] width 28 height 27
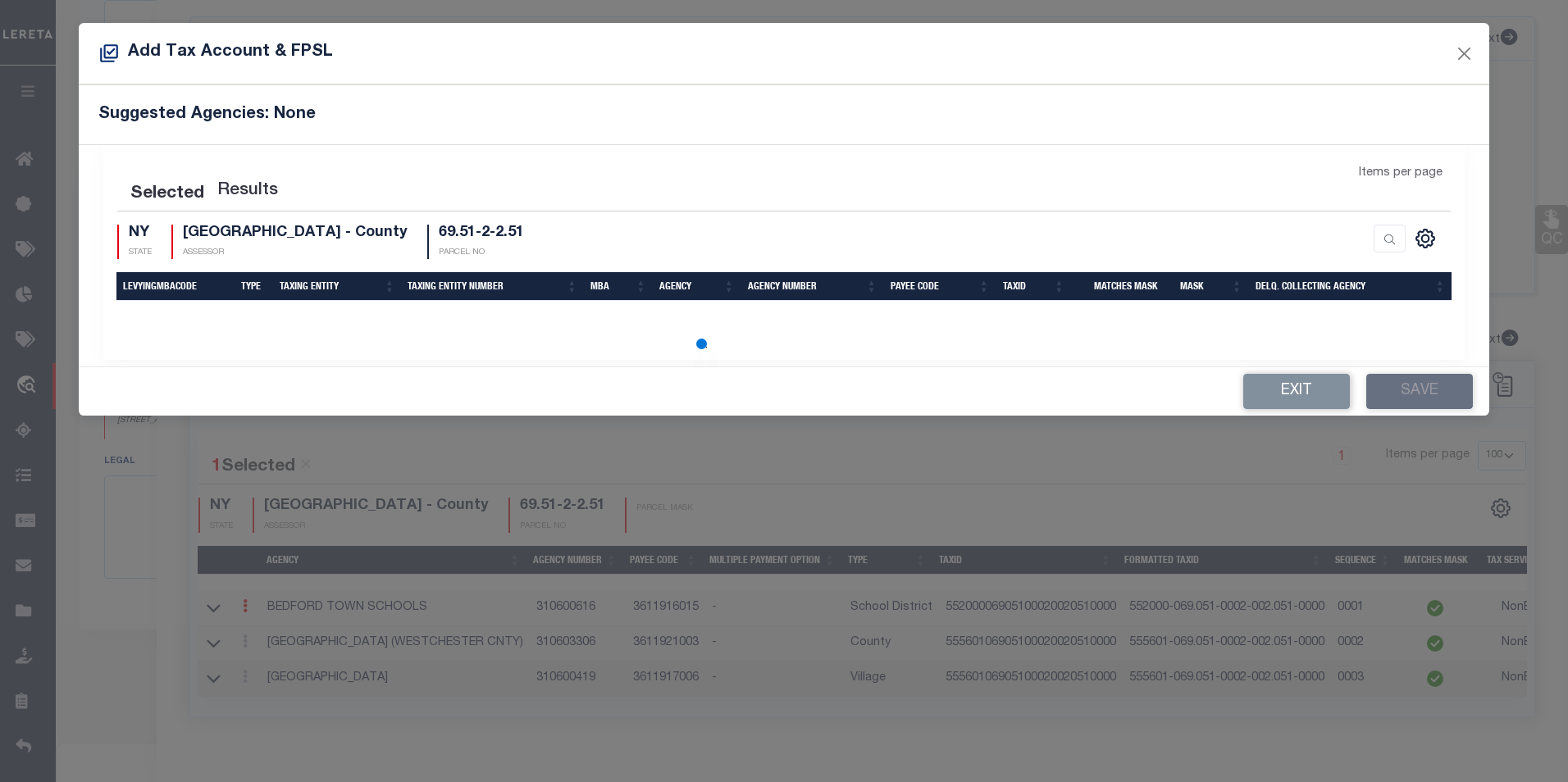
scroll to position [7, 0]
select select "100"
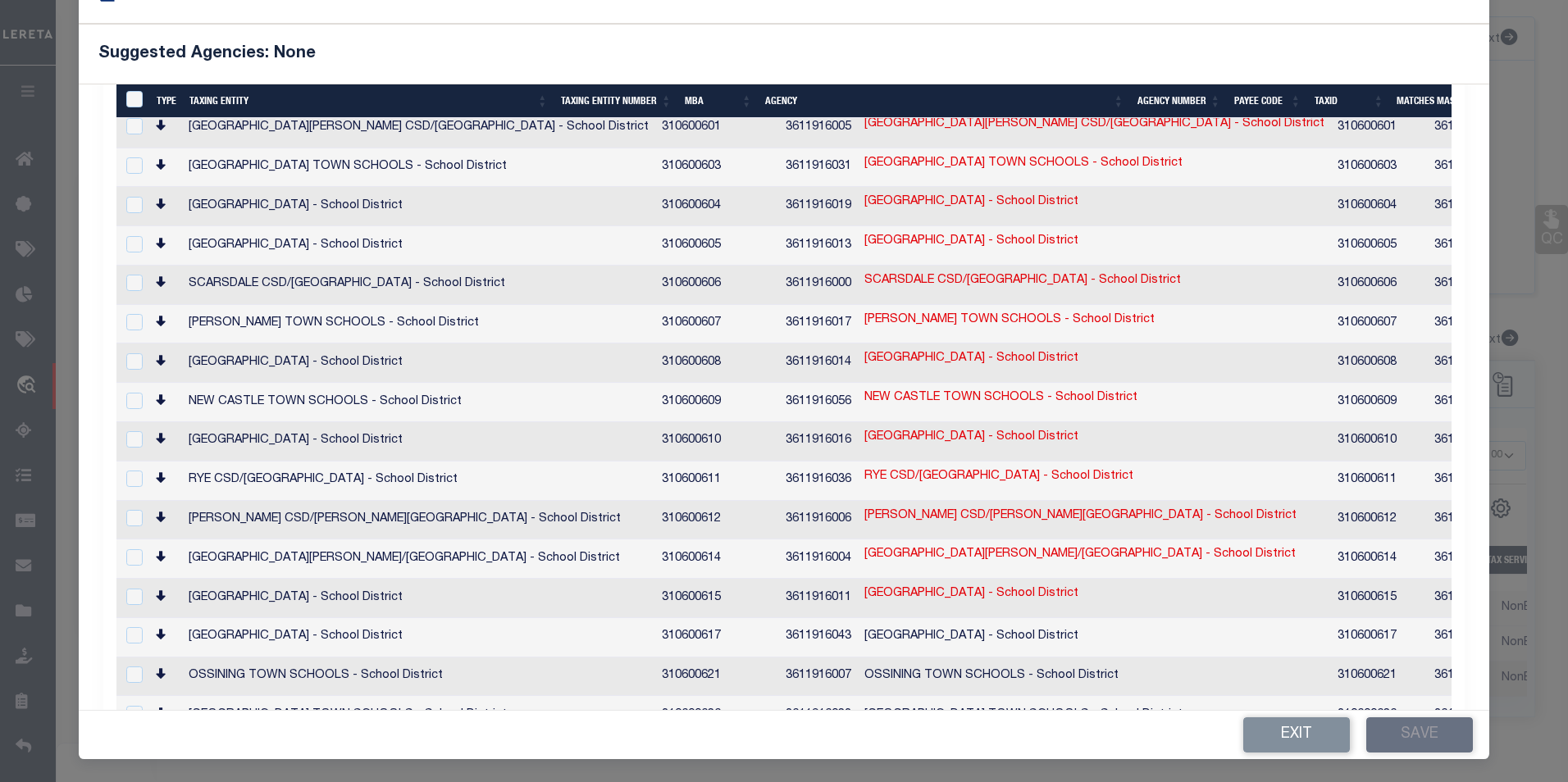
scroll to position [1885, 0]
click at [136, 703] on input "checkbox" at bounding box center [135, 711] width 17 height 17
checkbox input "true"
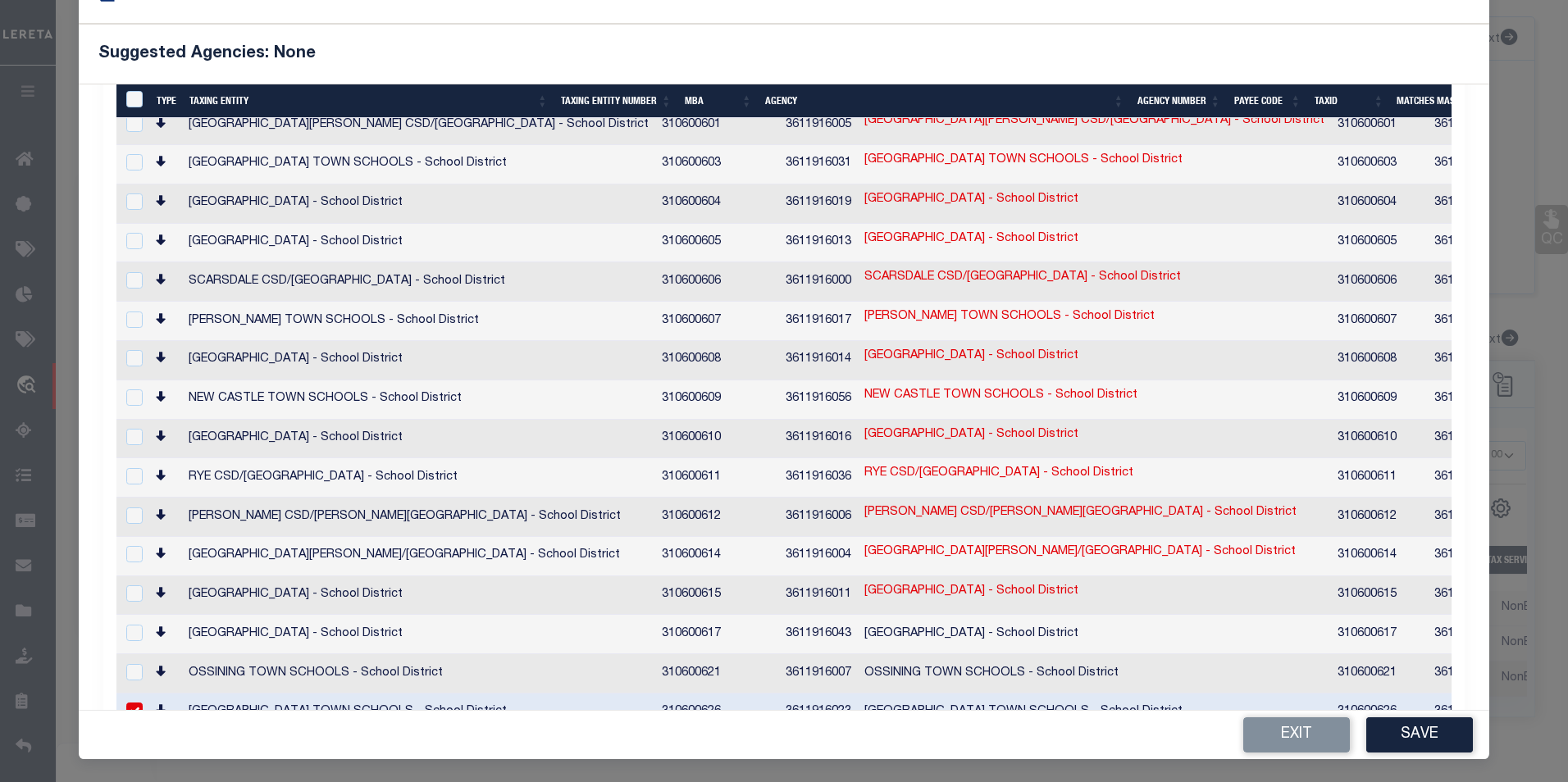
click at [1513, 700] on link "69.51-2-2.51" at bounding box center [1546, 710] width 67 height 18
type input "69.51-2-2.51"
type textarea "555601$$$$$$$$$$$$$$$$$$$$"
checkbox input "false"
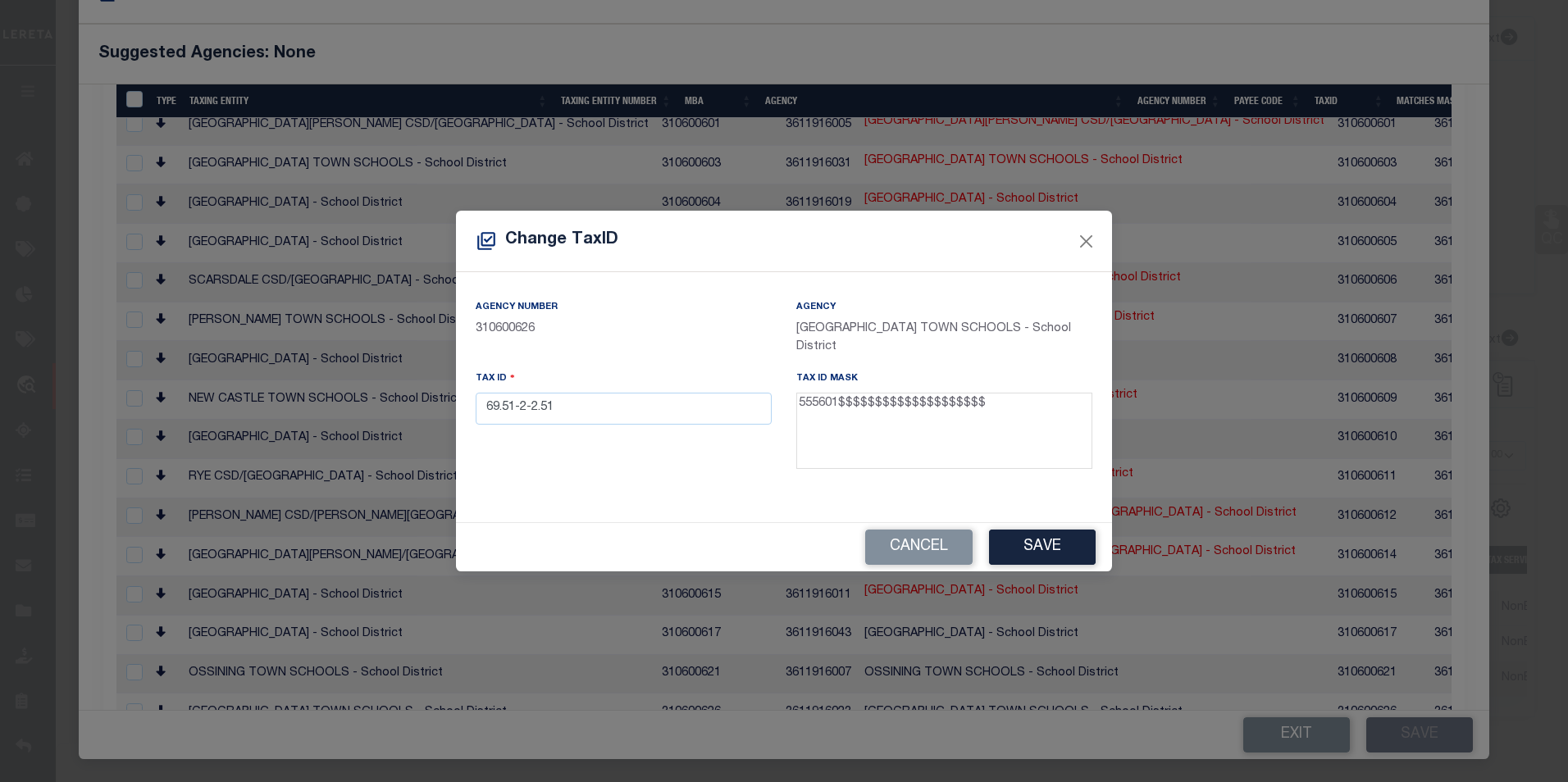
scroll to position [42, 0]
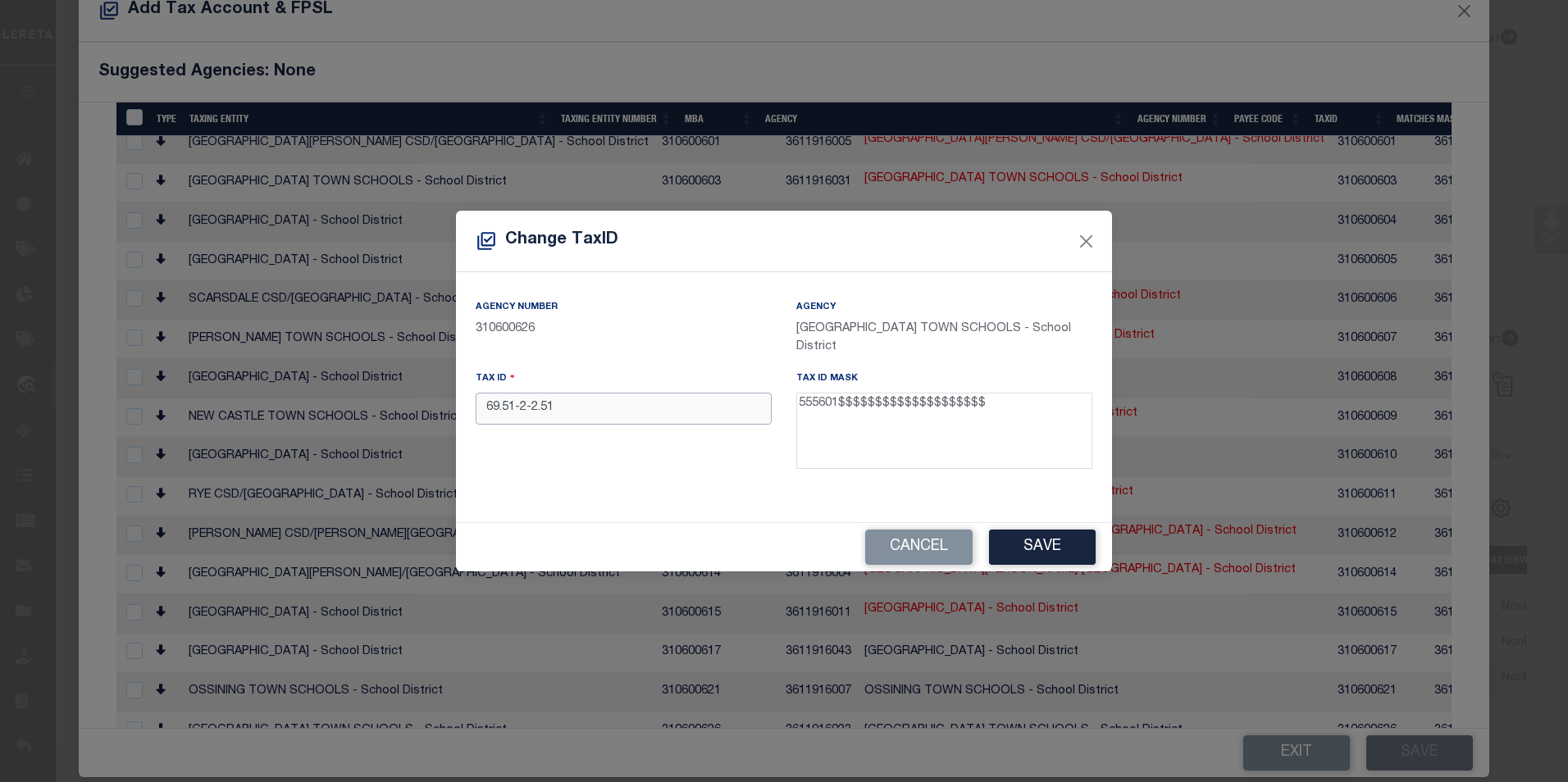
drag, startPoint x: 563, startPoint y: 404, endPoint x: 453, endPoint y: 411, distance: 110.2
click at [453, 411] on div "Change TaxID Agency Number 310600626 Agency MOUNT KISCO TOWN SCHOOLS - School D…" at bounding box center [784, 391] width 1568 height 782
paste input "515601-83.18-2-22"
drag, startPoint x: 611, startPoint y: 407, endPoint x: 472, endPoint y: 403, distance: 139.1
click at [472, 403] on div "Tax ID 515601-83.18-2-22" at bounding box center [623, 423] width 320 height 106
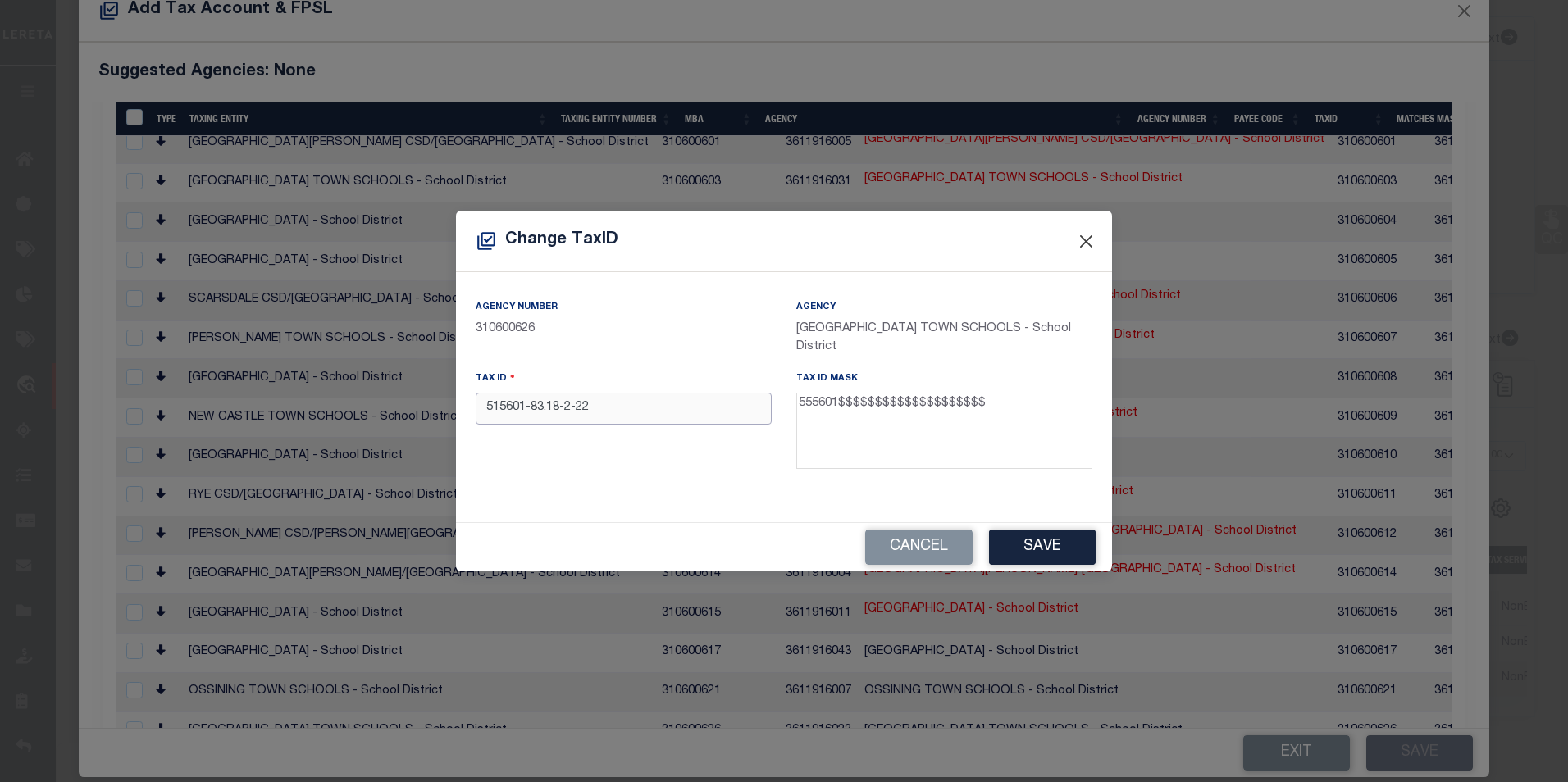
type input "515601-83.18-2-22"
click at [1090, 248] on button "Close" at bounding box center [1087, 241] width 22 height 22
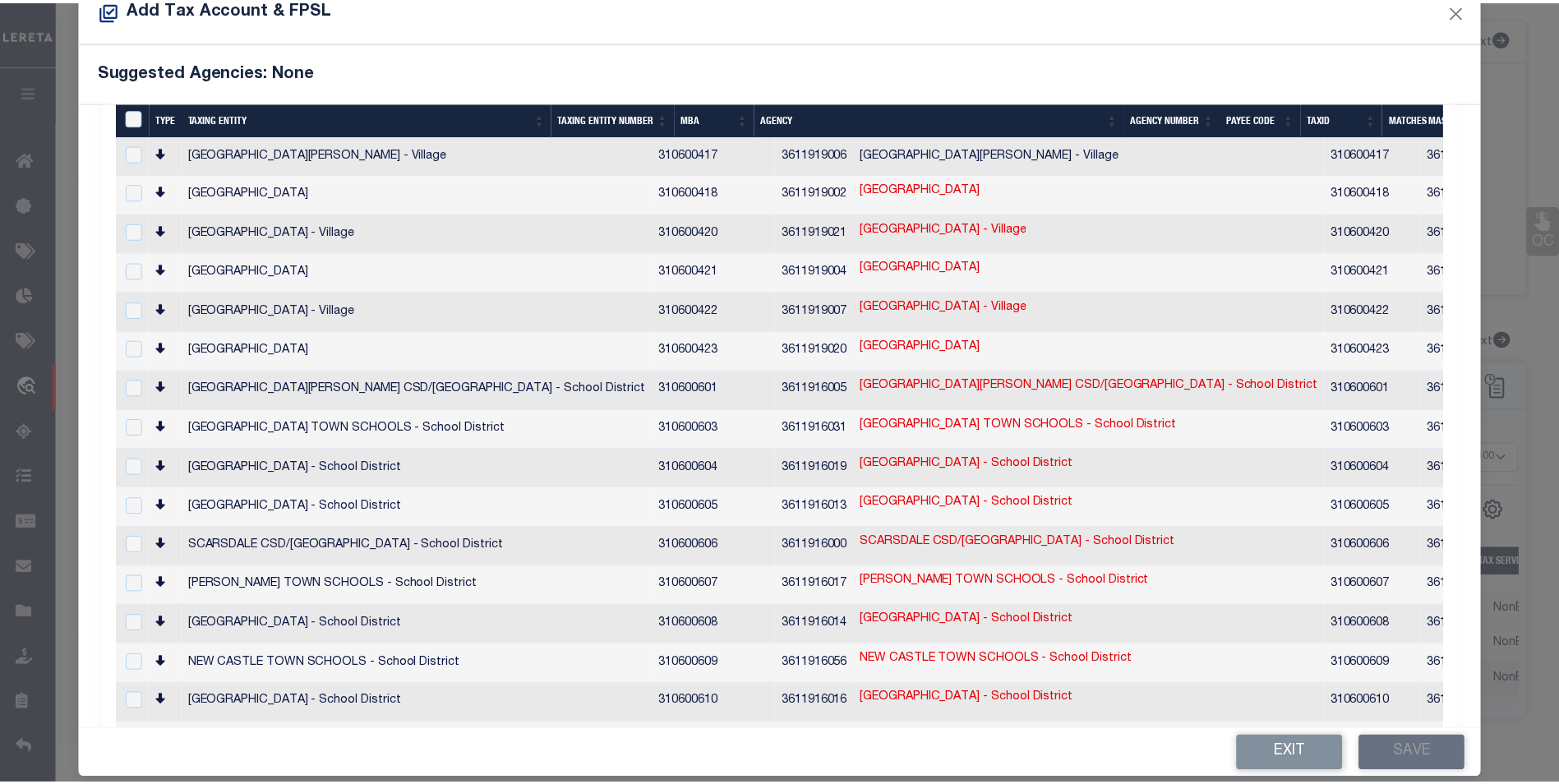
scroll to position [0, 0]
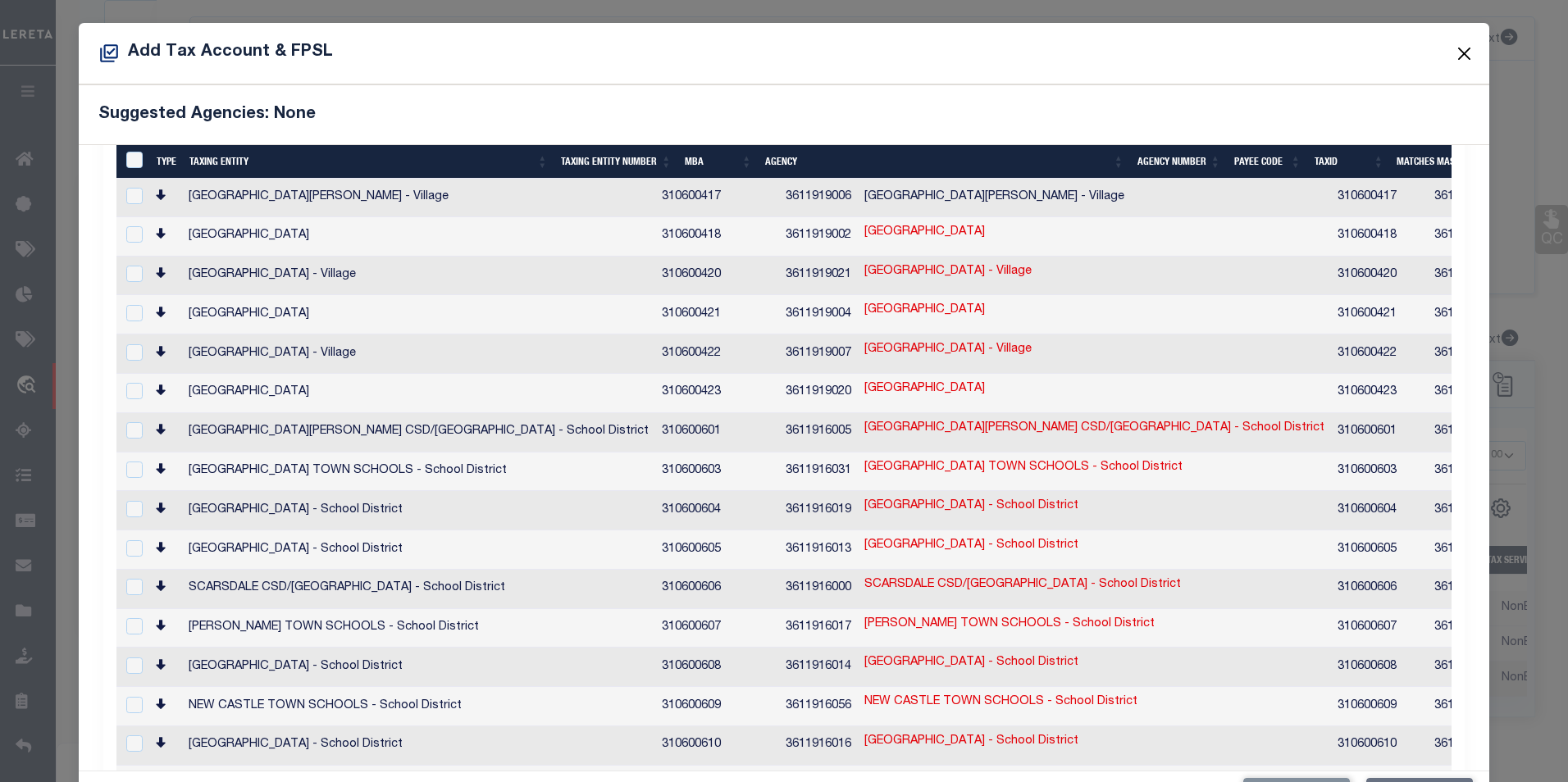
click at [1456, 57] on button "Close" at bounding box center [1464, 53] width 22 height 22
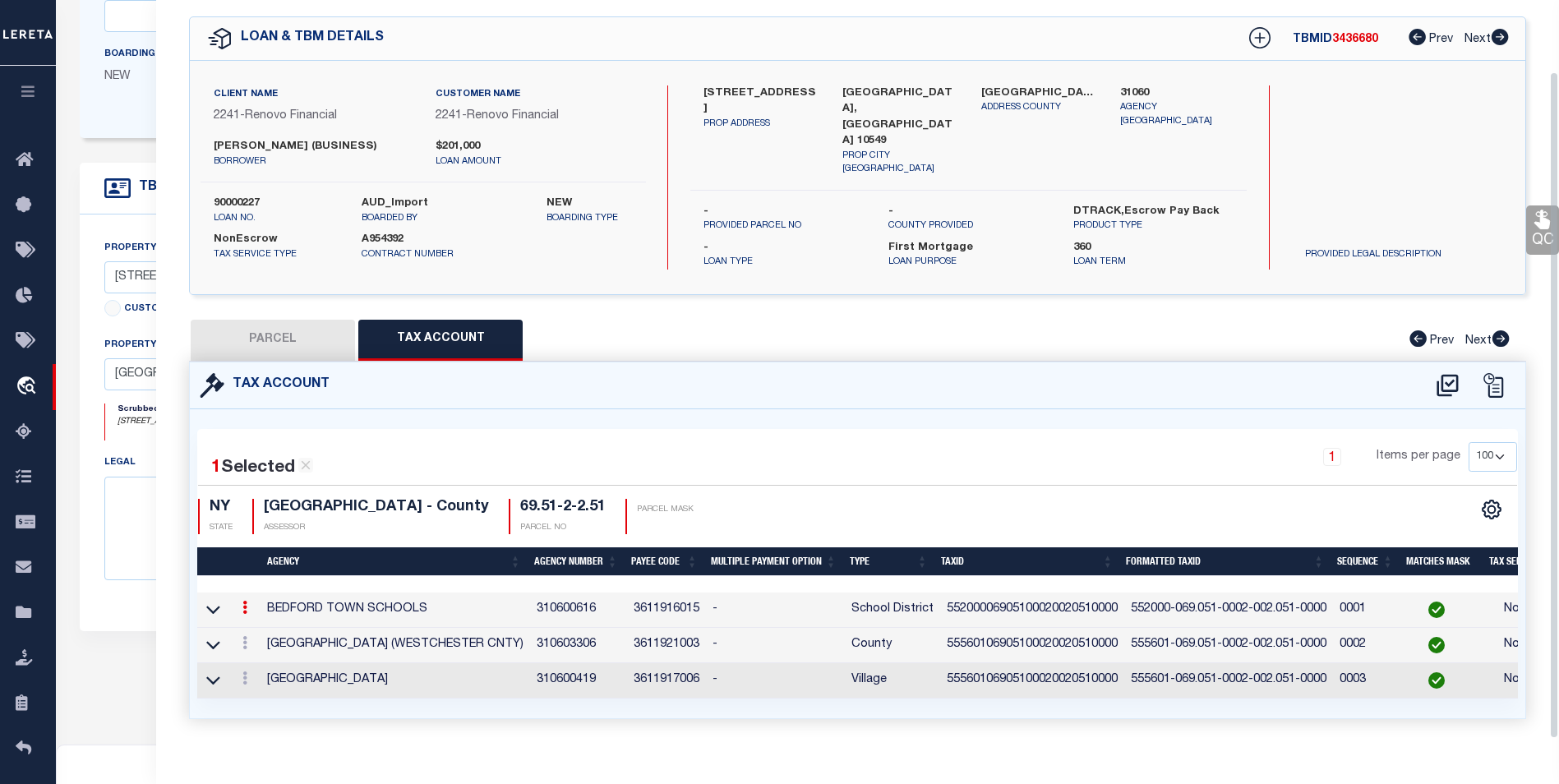
scroll to position [79, 0]
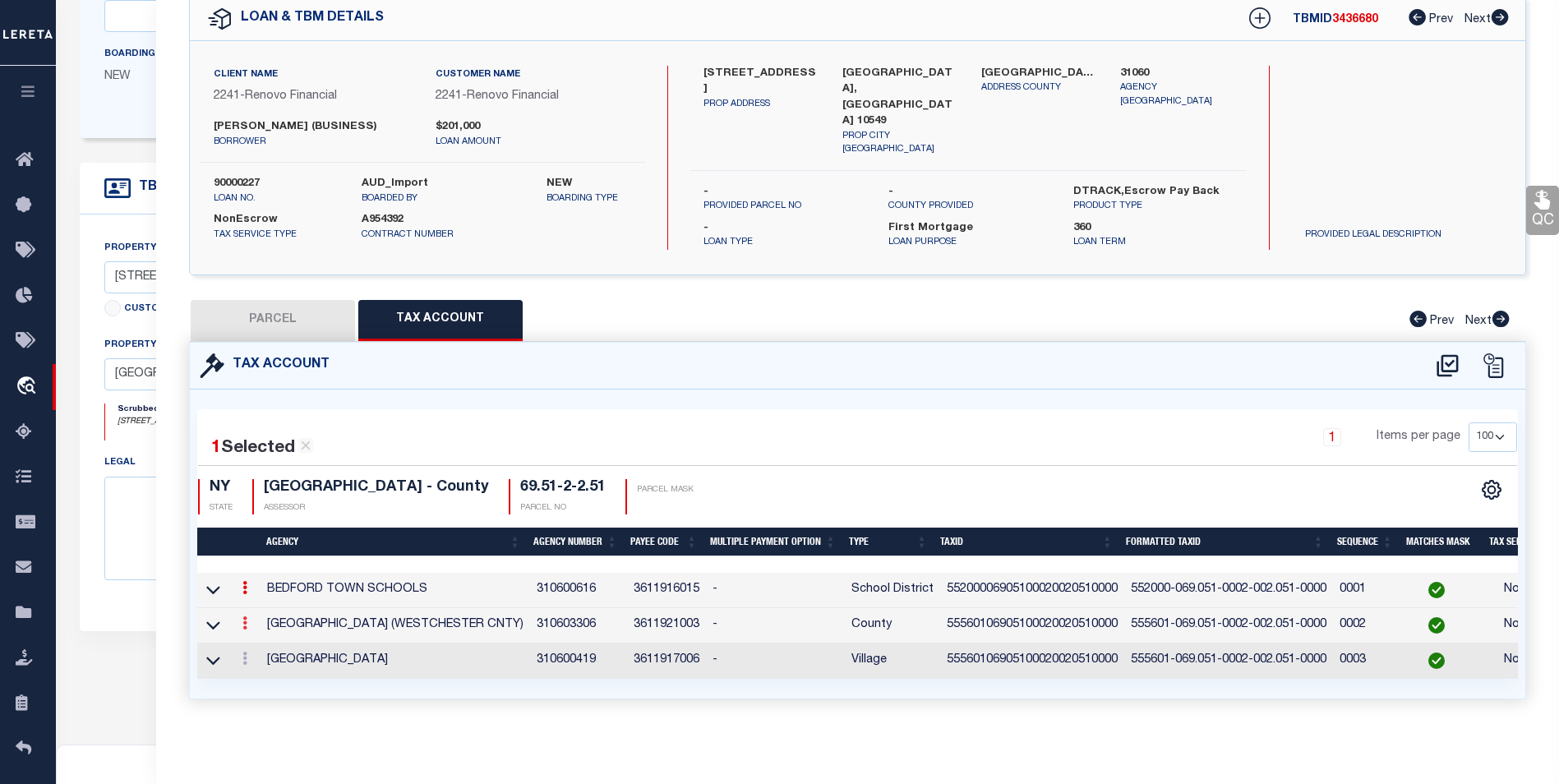
click at [243, 616] on icon at bounding box center [245, 623] width 5 height 13
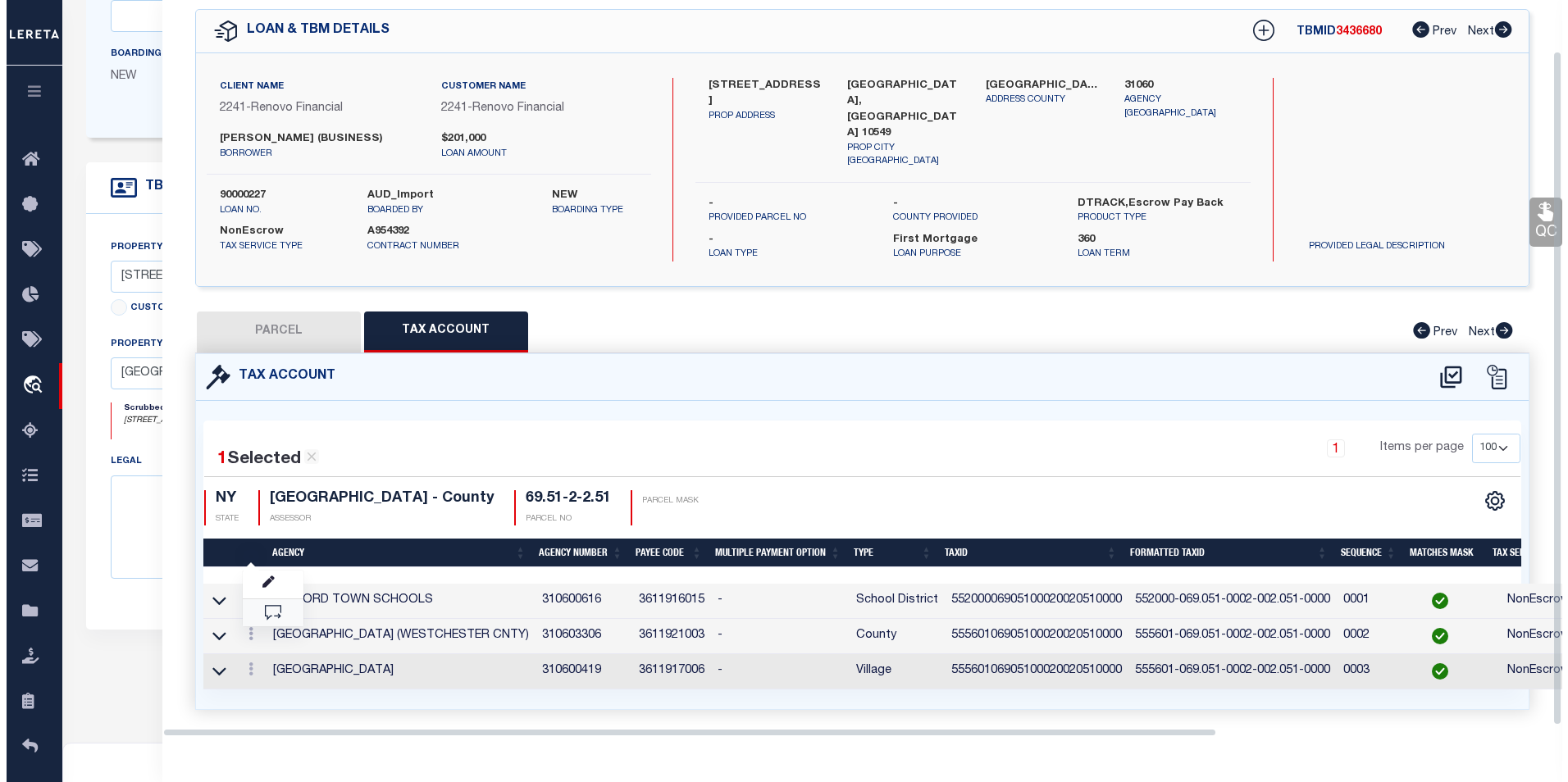
scroll to position [56, 0]
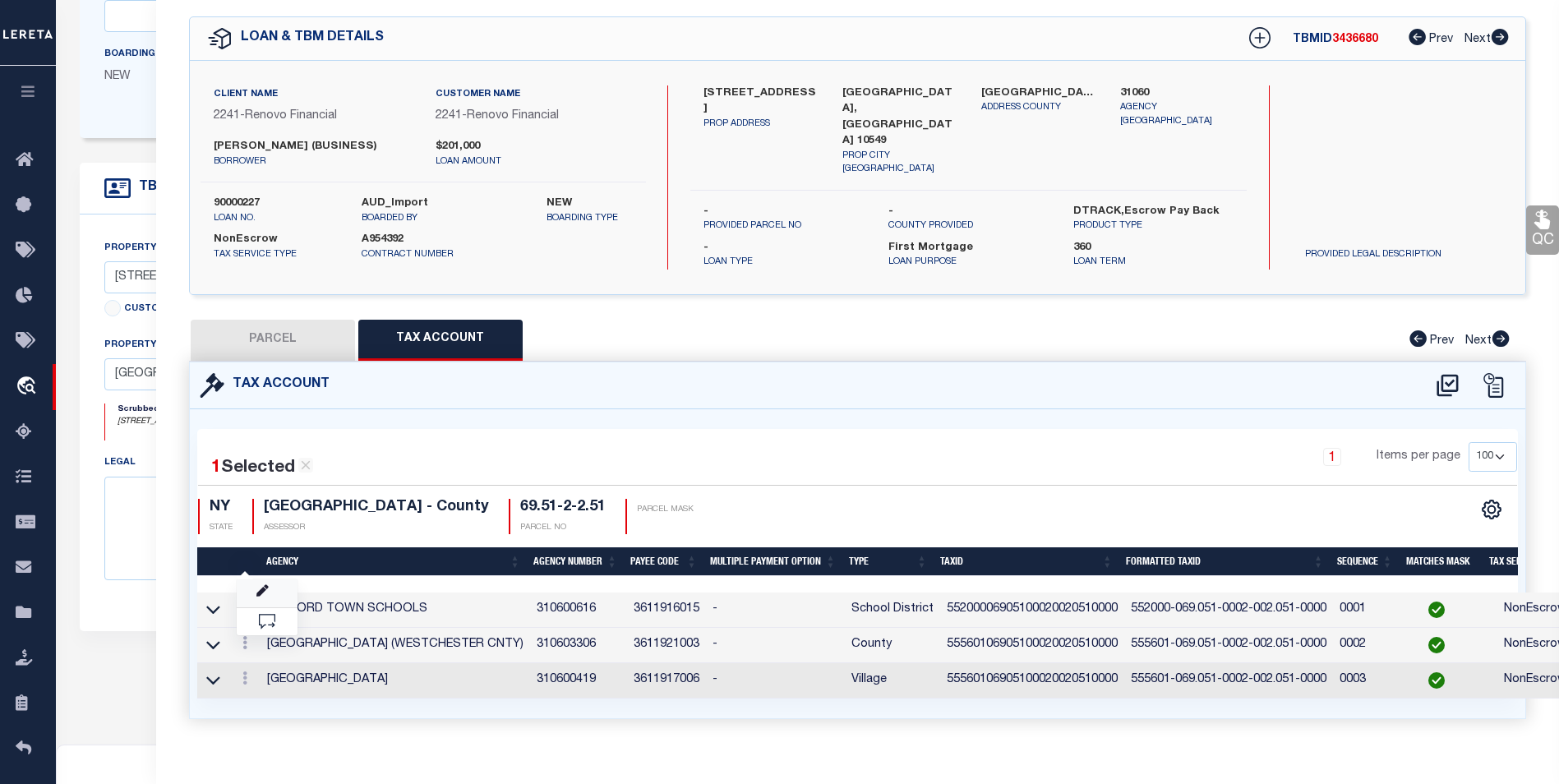
click at [281, 581] on link at bounding box center [267, 593] width 61 height 28
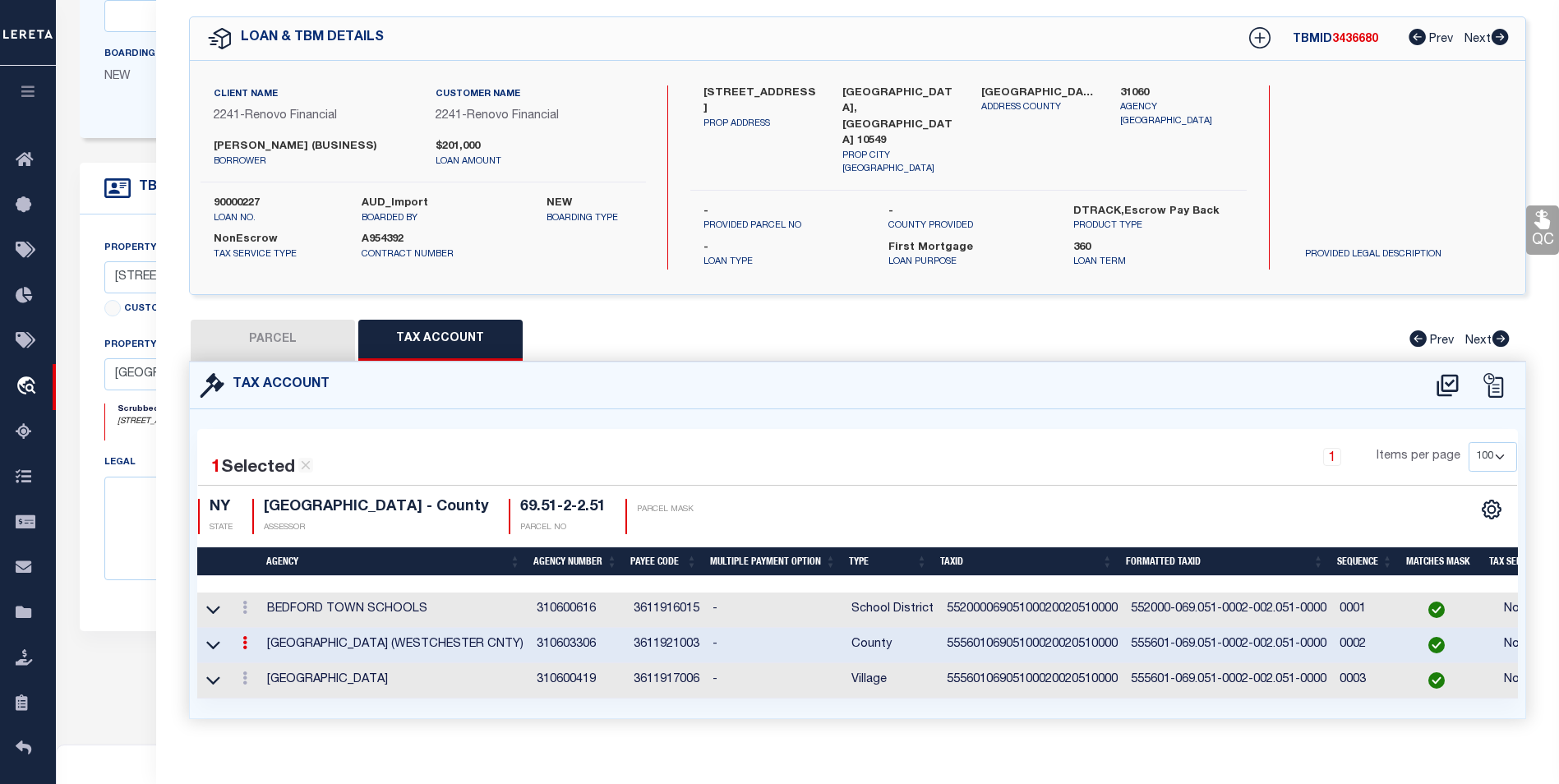
type input "55560106905100020020510000"
type textarea "555601$$$$$$$$$$$$$$$$$$$$"
checkbox input "true"
select select
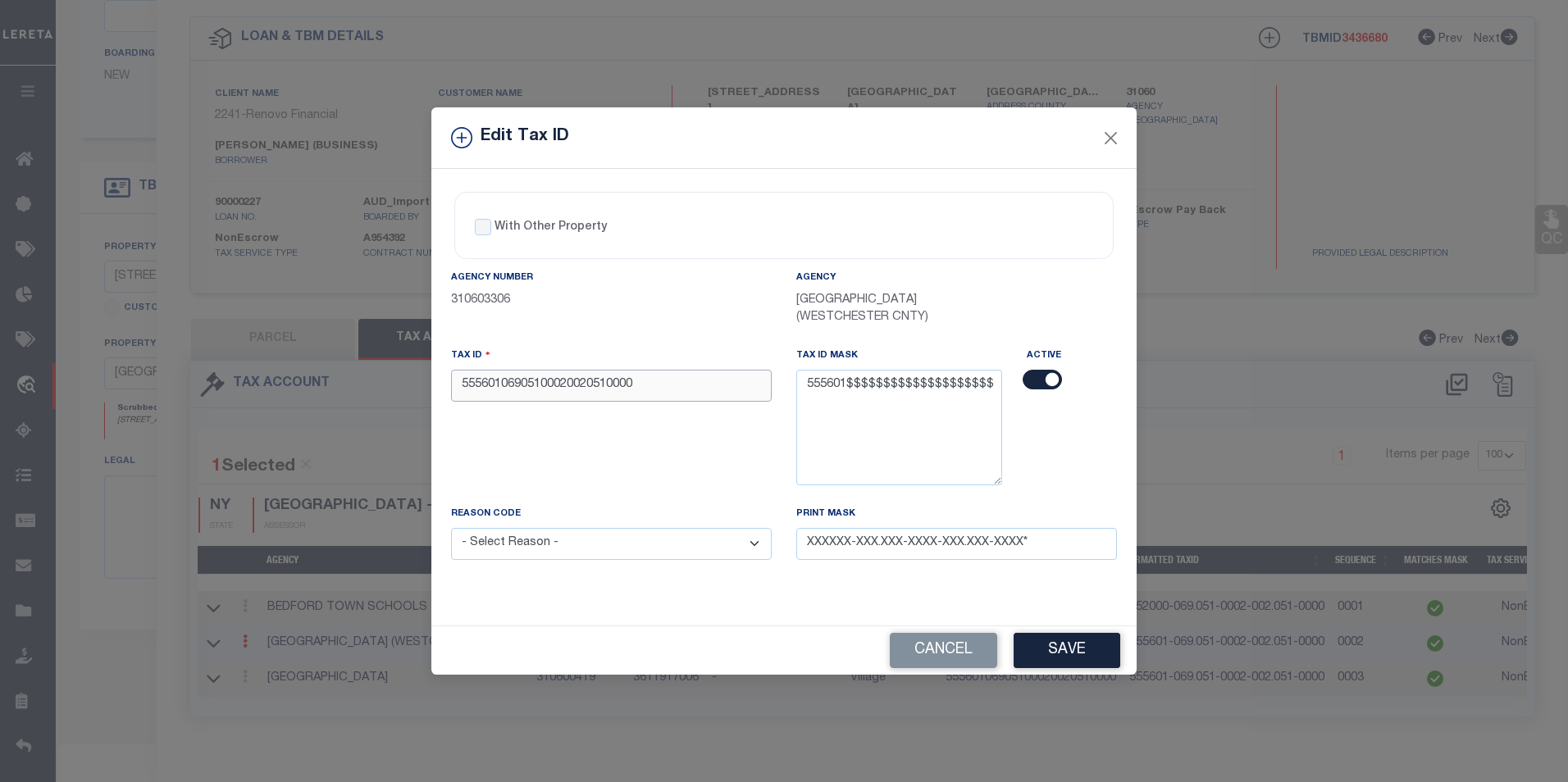
drag, startPoint x: 657, startPoint y: 384, endPoint x: 420, endPoint y: 388, distance: 237.0
click at [420, 388] on div "Edit Tax ID With Other Property With Other Property Type Temporary" at bounding box center [784, 391] width 1568 height 782
click at [1100, 136] on button "Close" at bounding box center [1111, 138] width 22 height 22
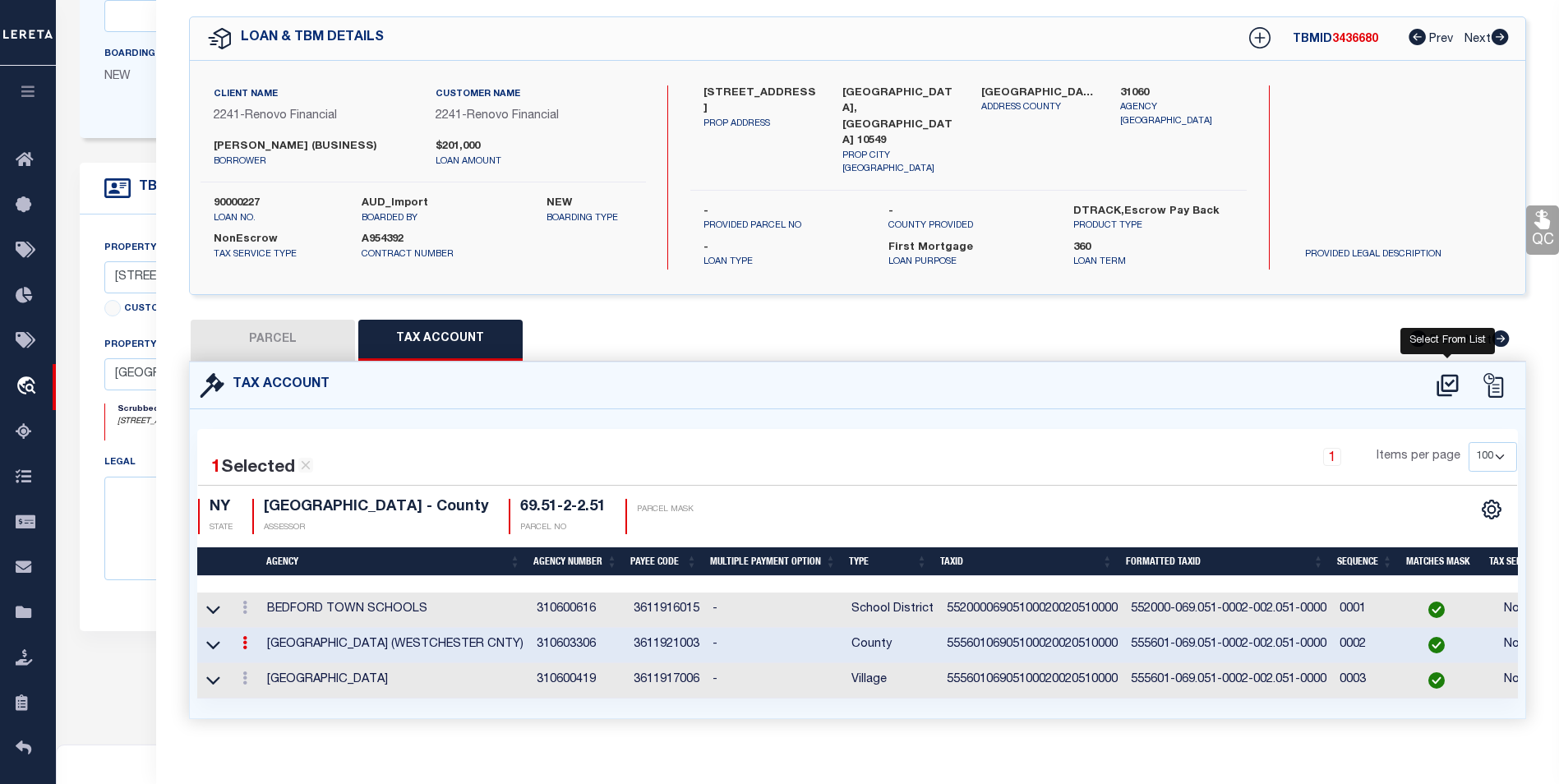
click at [1450, 376] on icon at bounding box center [1448, 385] width 28 height 27
select select "100"
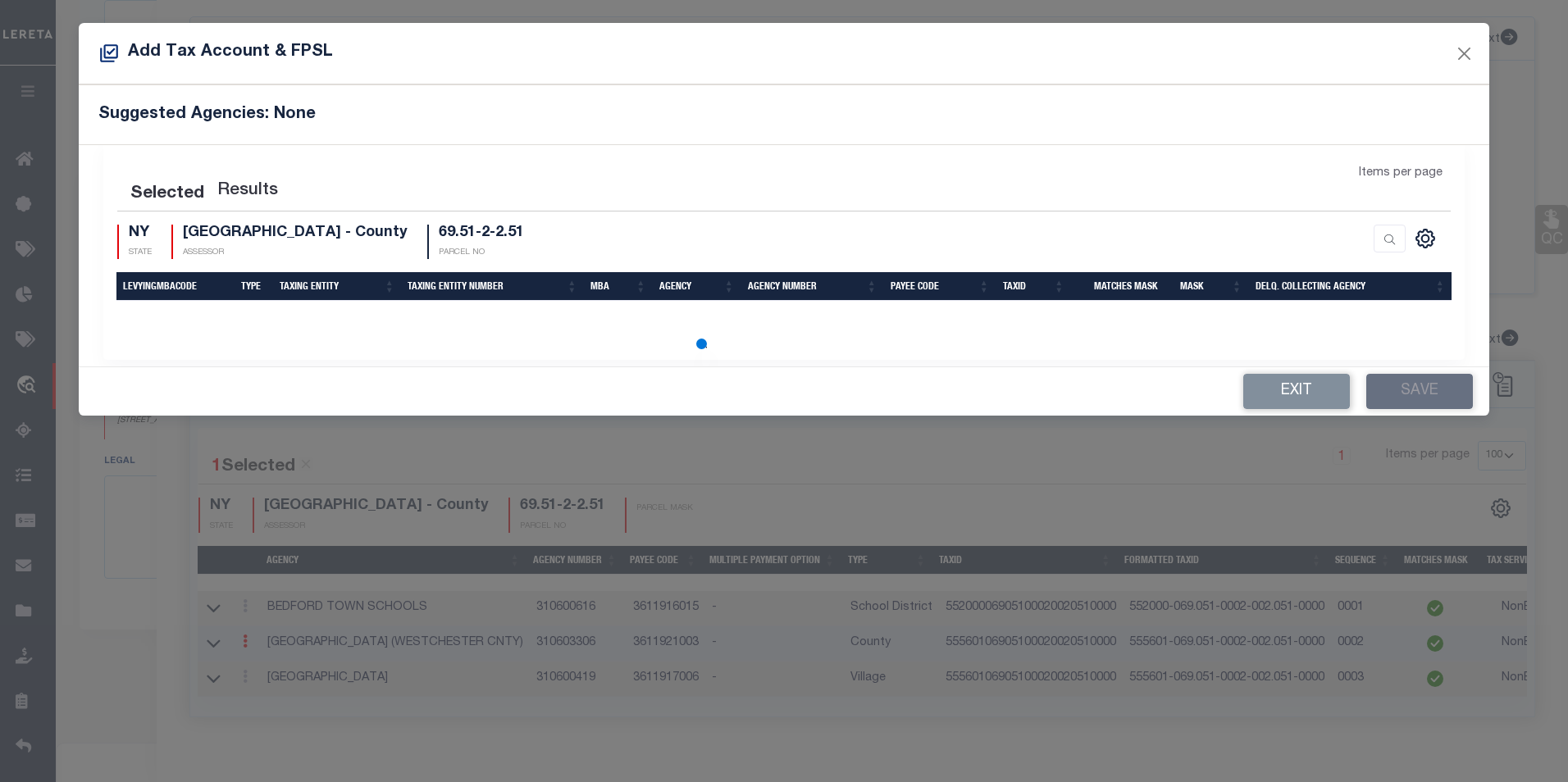
scroll to position [7, 0]
select select "100"
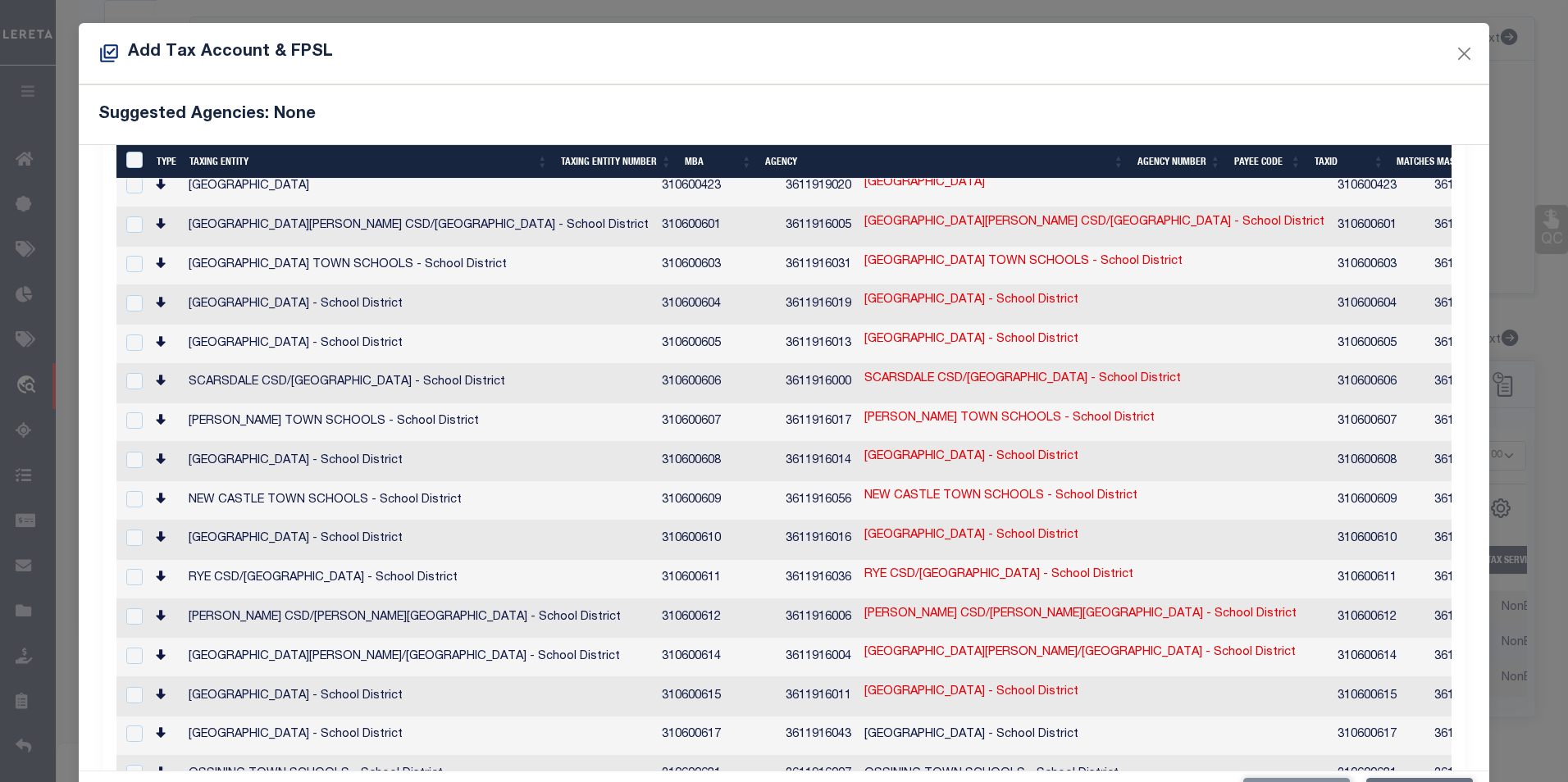
scroll to position [1885, 0]
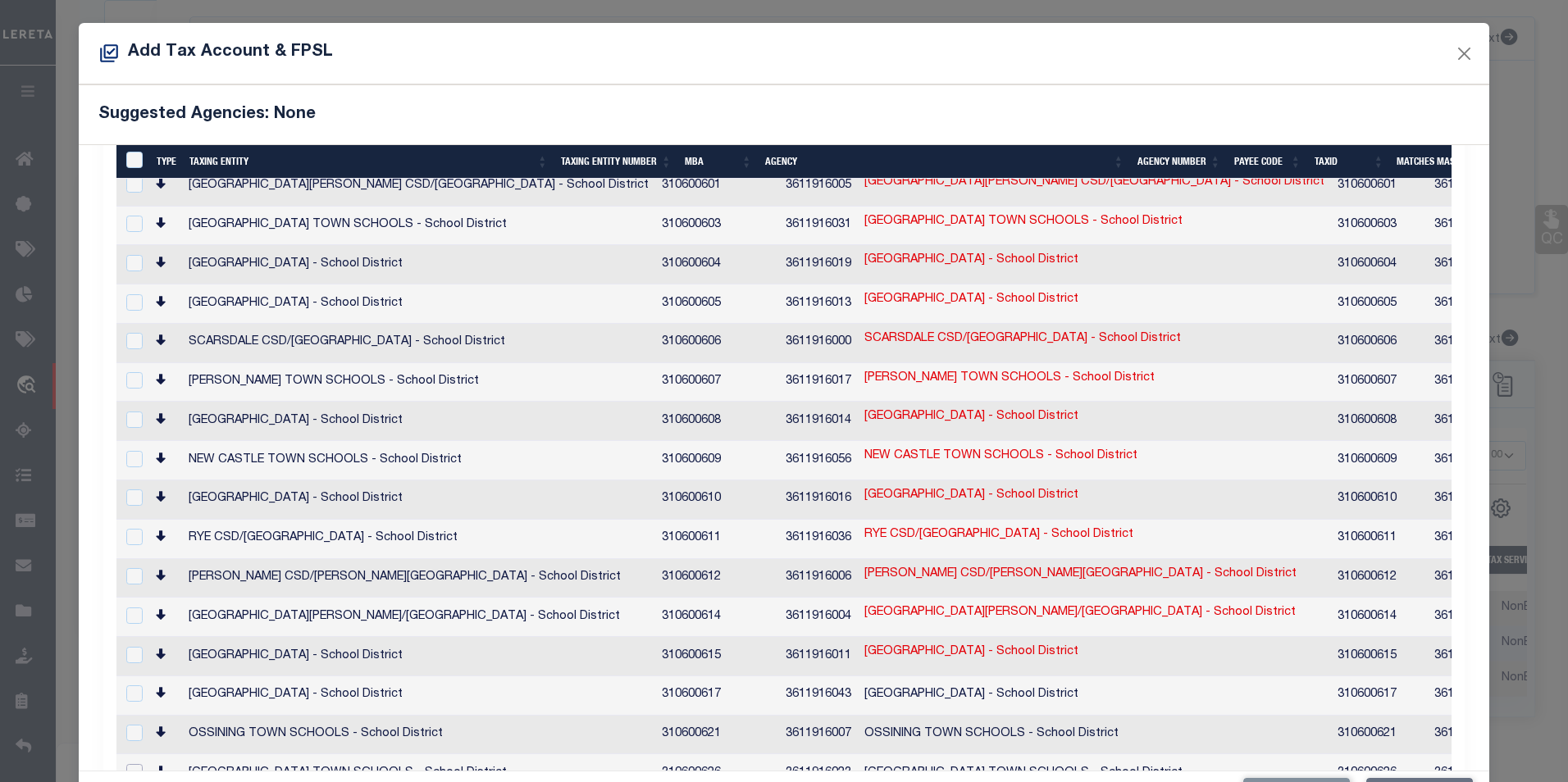
click at [138, 764] on input "checkbox" at bounding box center [135, 772] width 17 height 17
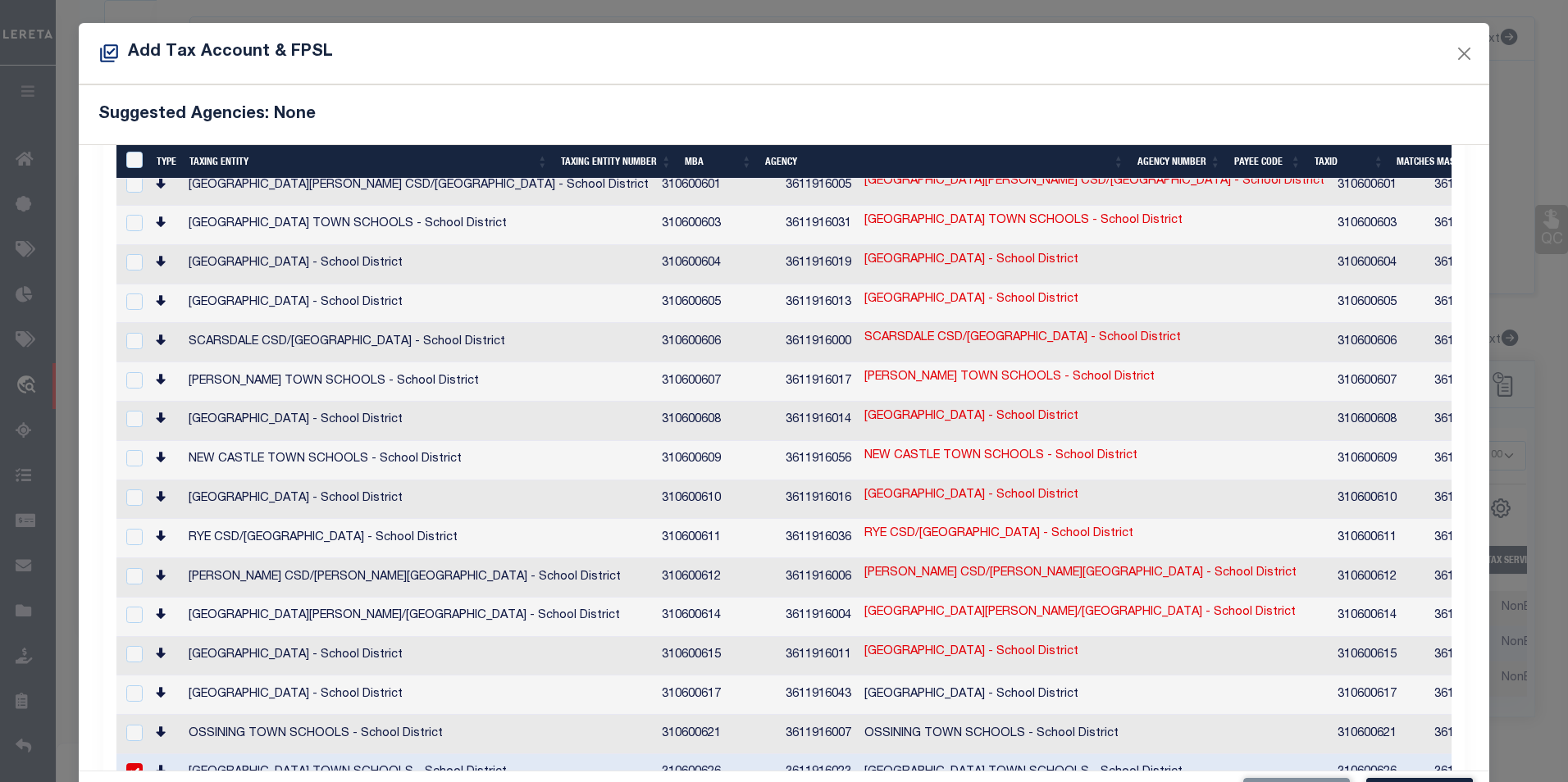
click at [1513, 760] on link "69.51-2-2.51" at bounding box center [1546, 770] width 67 height 18
checkbox input "false"
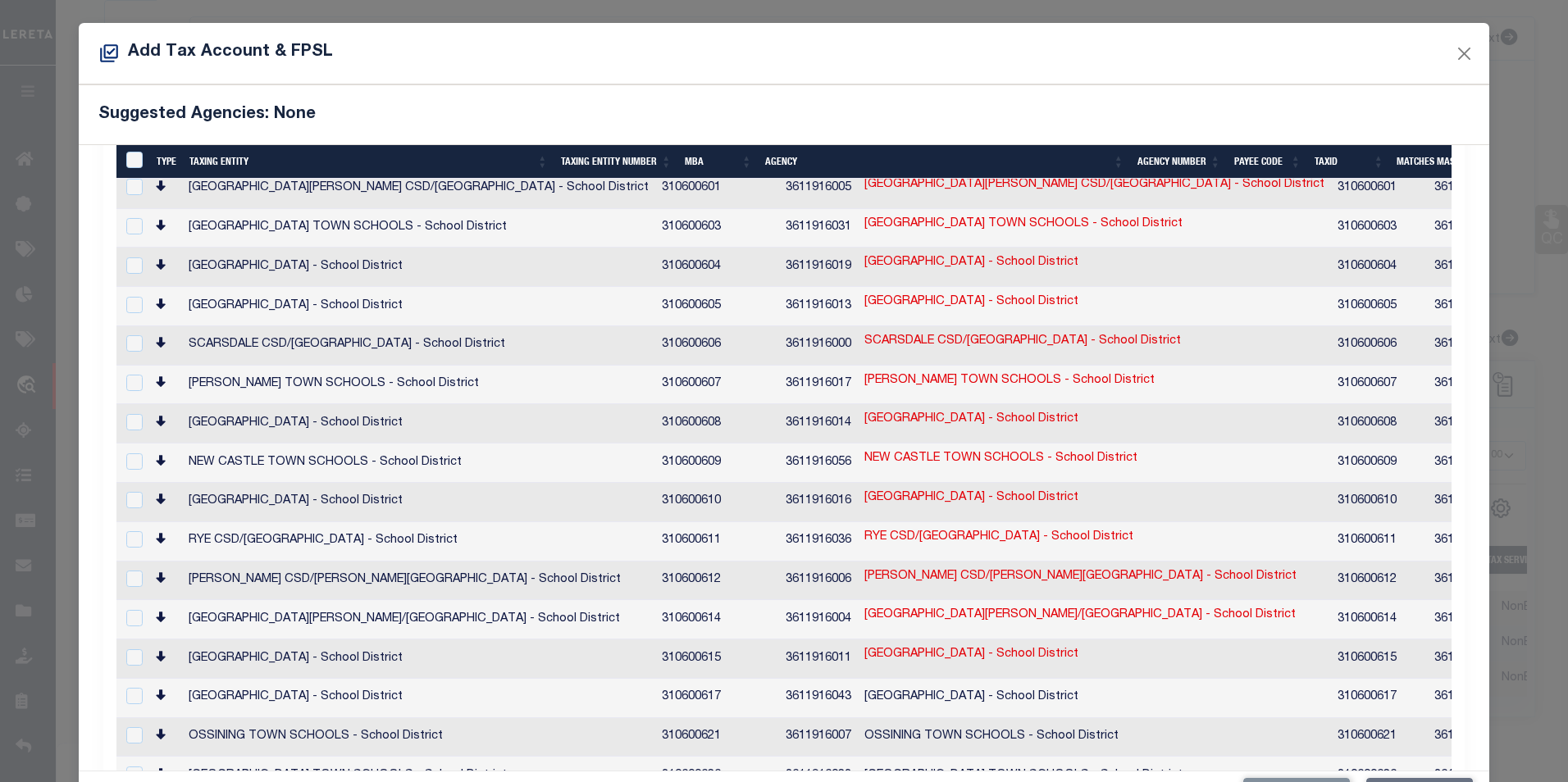
scroll to position [1885, 0]
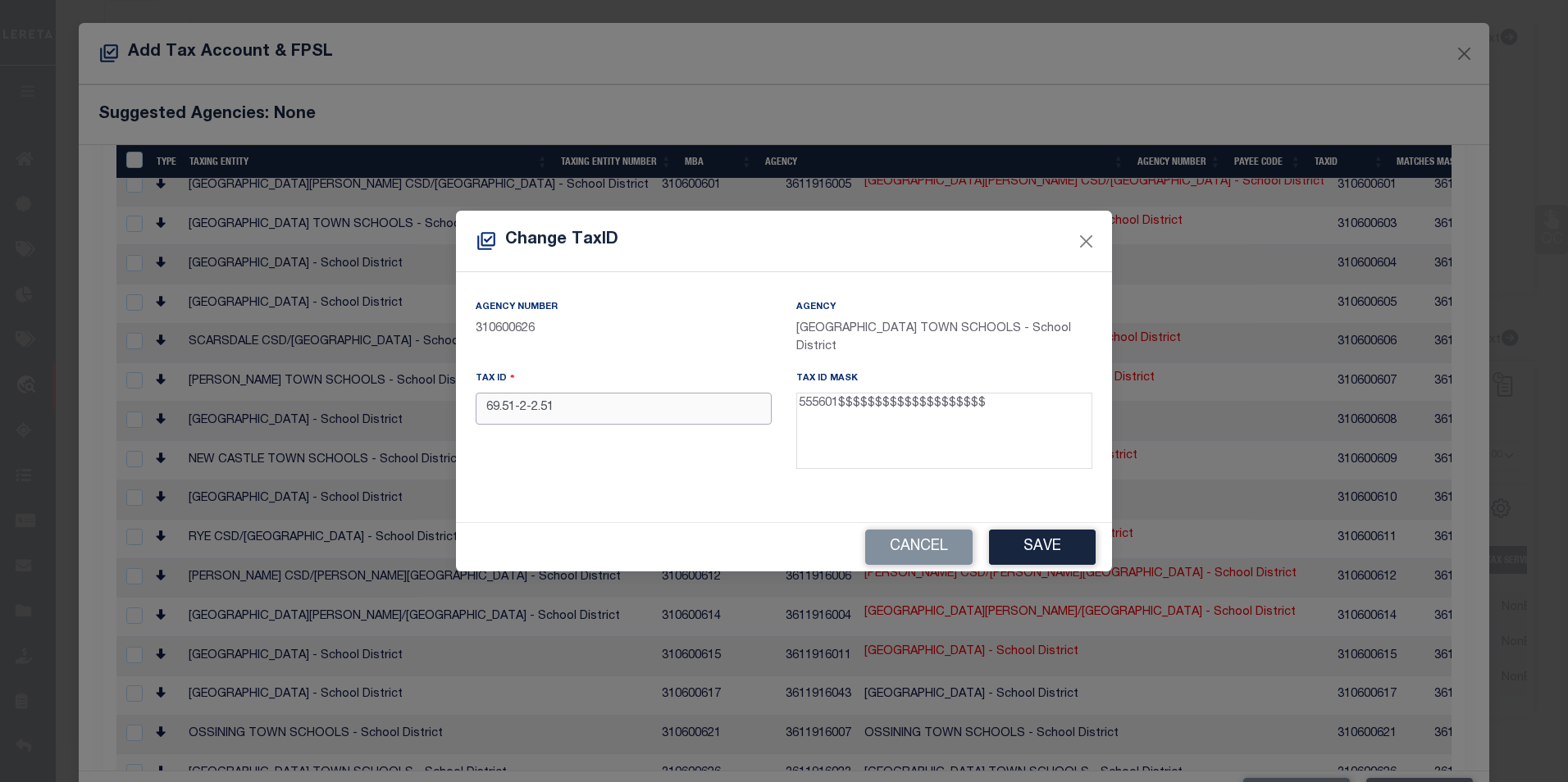
drag, startPoint x: 564, startPoint y: 398, endPoint x: 423, endPoint y: 408, distance: 141.4
click at [423, 408] on div "Change TaxID Agency Number 310600626 Agency MOUNT KISCO TOWN SCHOOLS - School D…" at bounding box center [784, 391] width 1568 height 782
paste input "55560106905100020020510000"
type input "55560106905100020020510000"
click at [1074, 549] on button "Save" at bounding box center [1042, 547] width 107 height 35
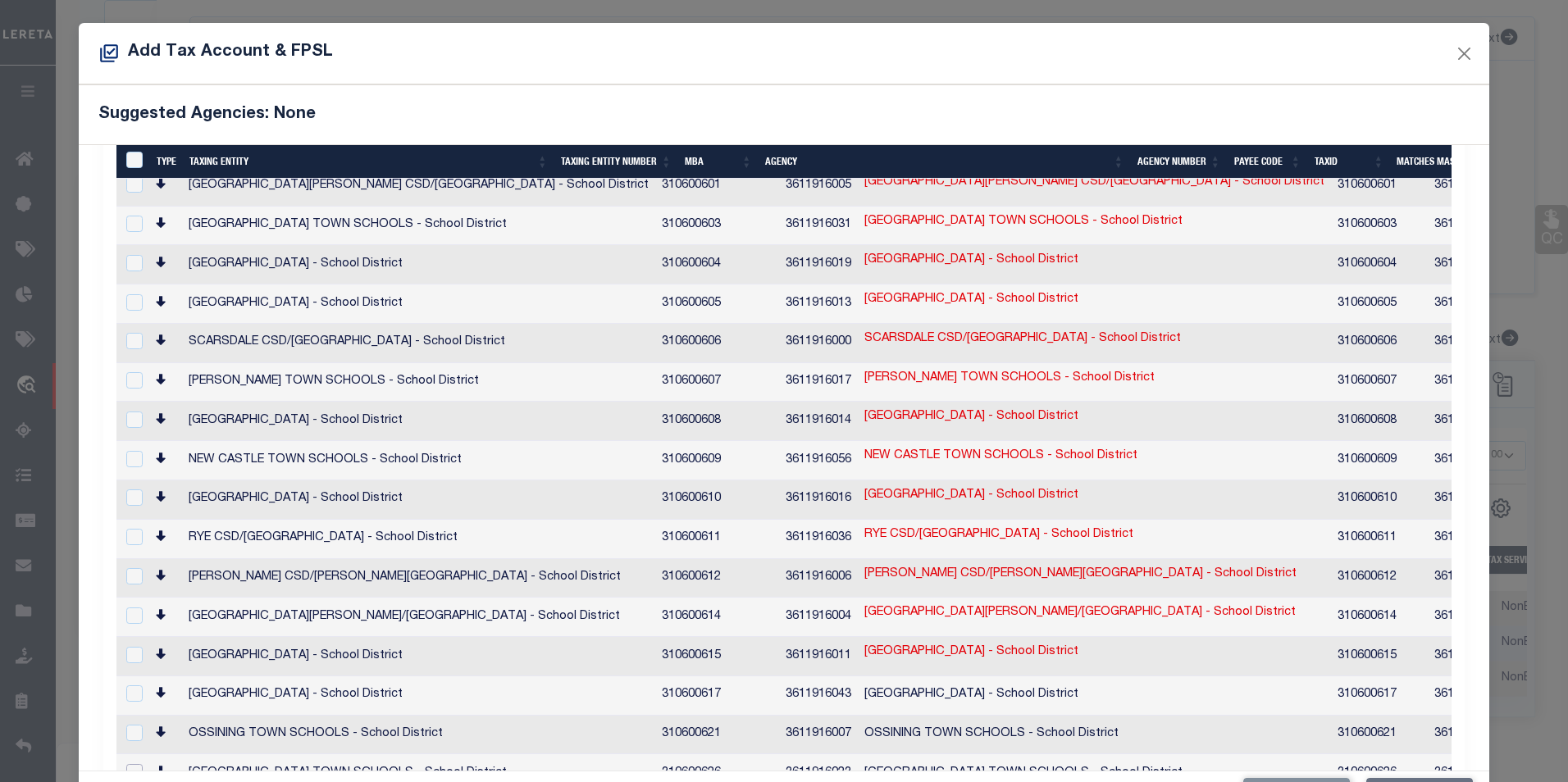
click at [138, 764] on input "checkbox" at bounding box center [135, 772] width 17 height 17
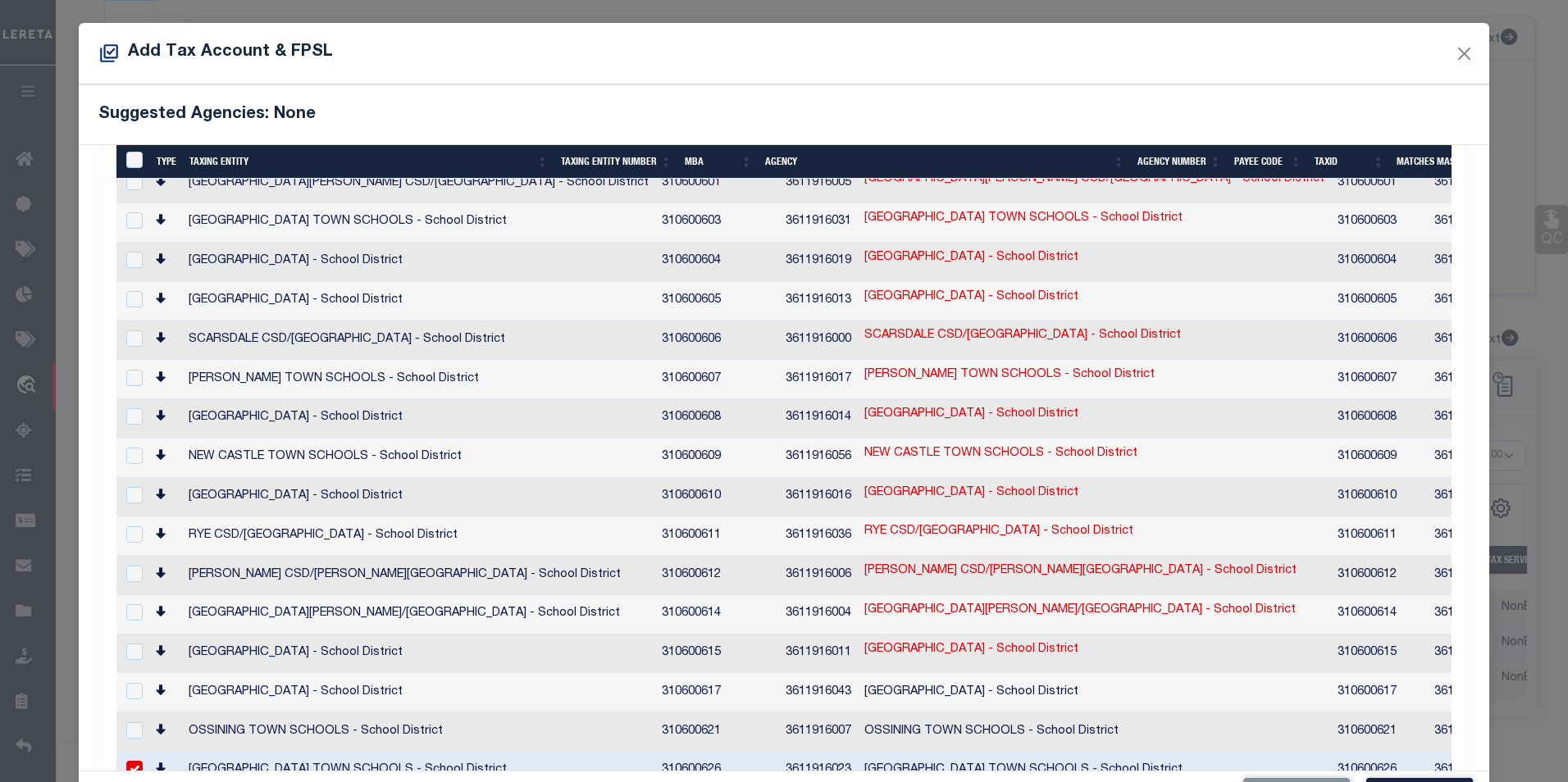
scroll to position [1883, 0]
click at [1513, 760] on link "55560106905100020020510000" at bounding box center [1598, 770] width 171 height 18
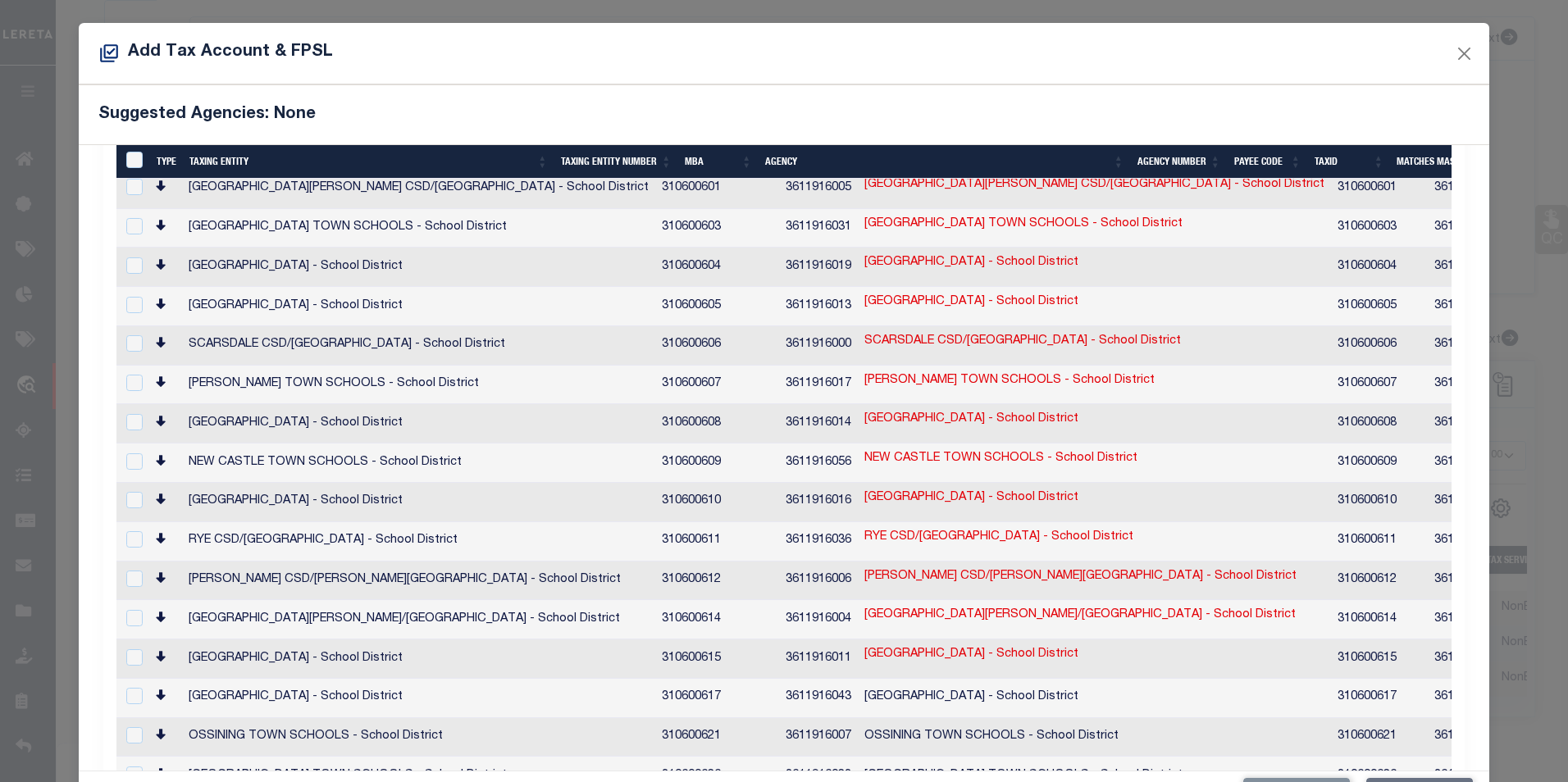
scroll to position [1885, 0]
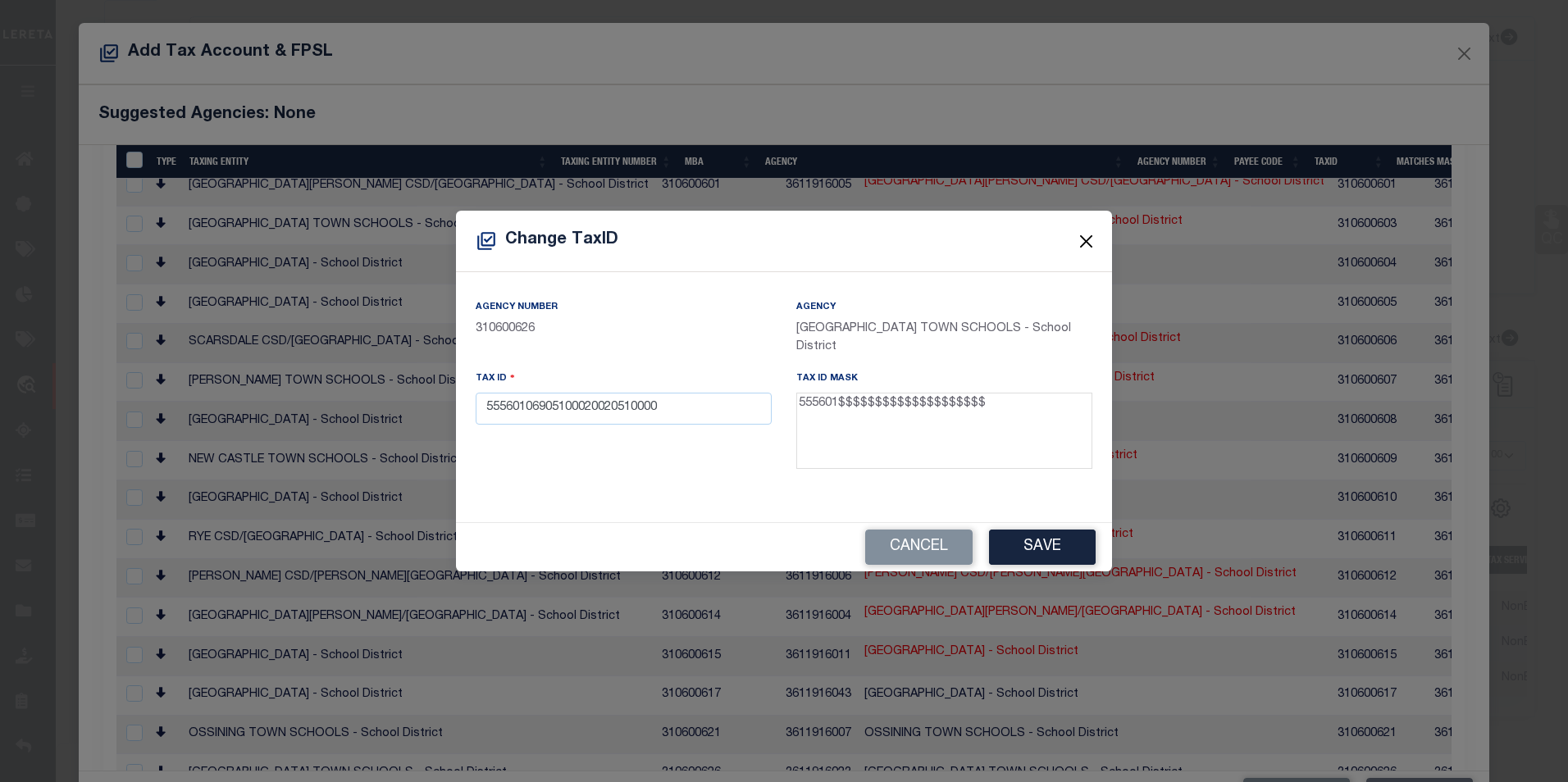
click at [1094, 252] on button "Close" at bounding box center [1087, 241] width 22 height 22
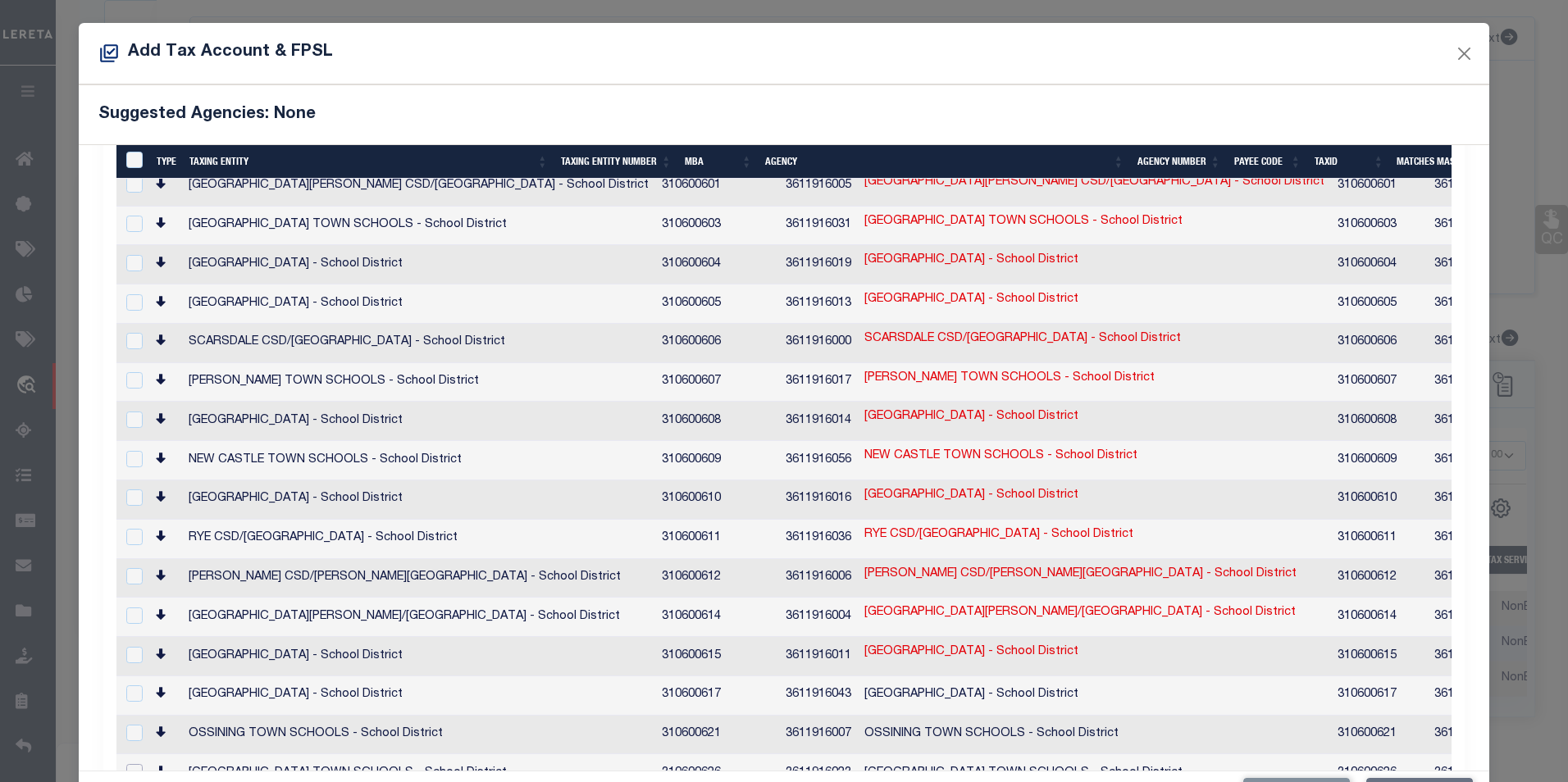
click at [137, 764] on input "checkbox" at bounding box center [135, 772] width 17 height 17
checkbox input "true"
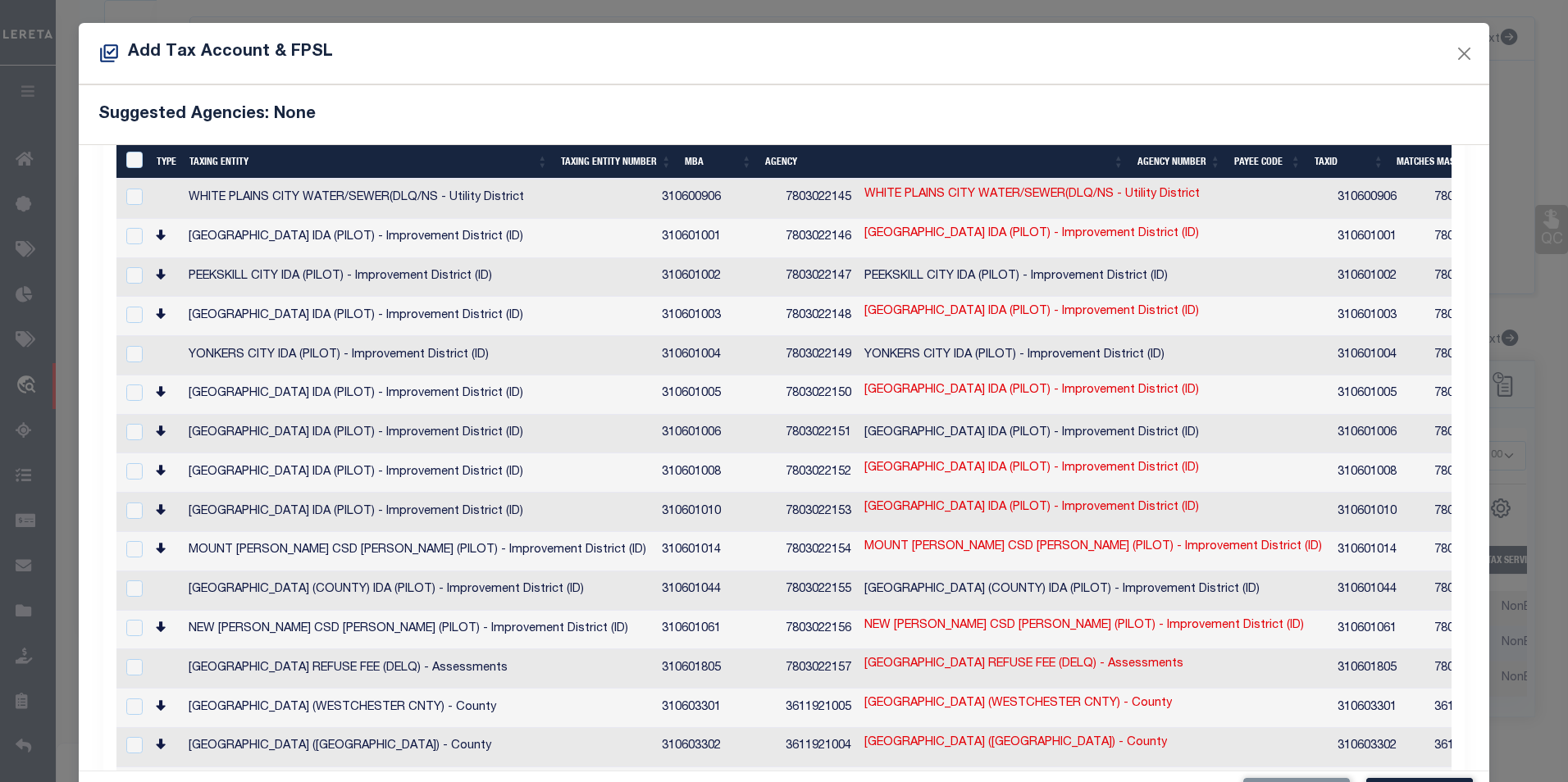
scroll to position [61, 0]
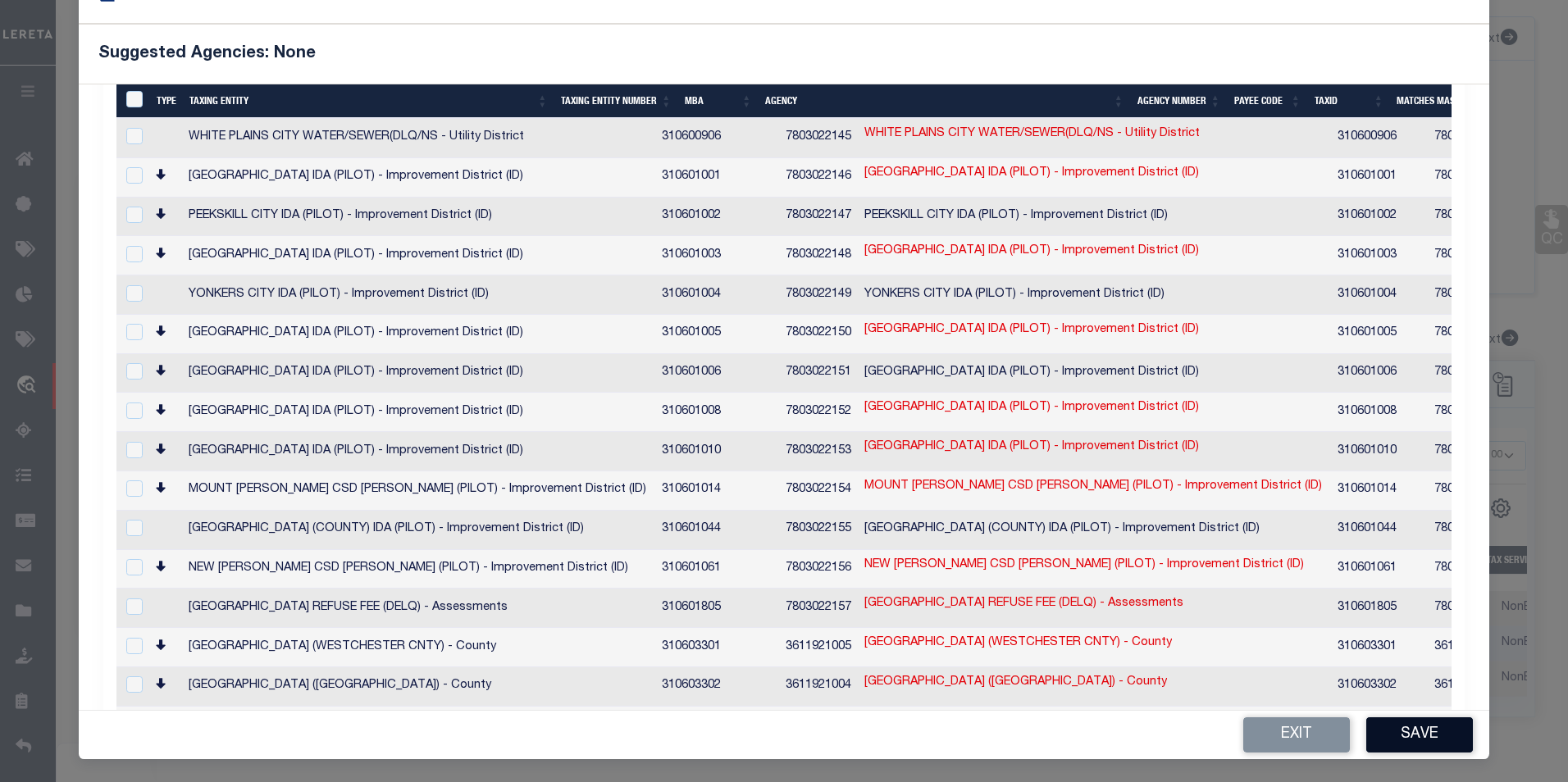
click at [1419, 740] on button "Save" at bounding box center [1420, 735] width 107 height 35
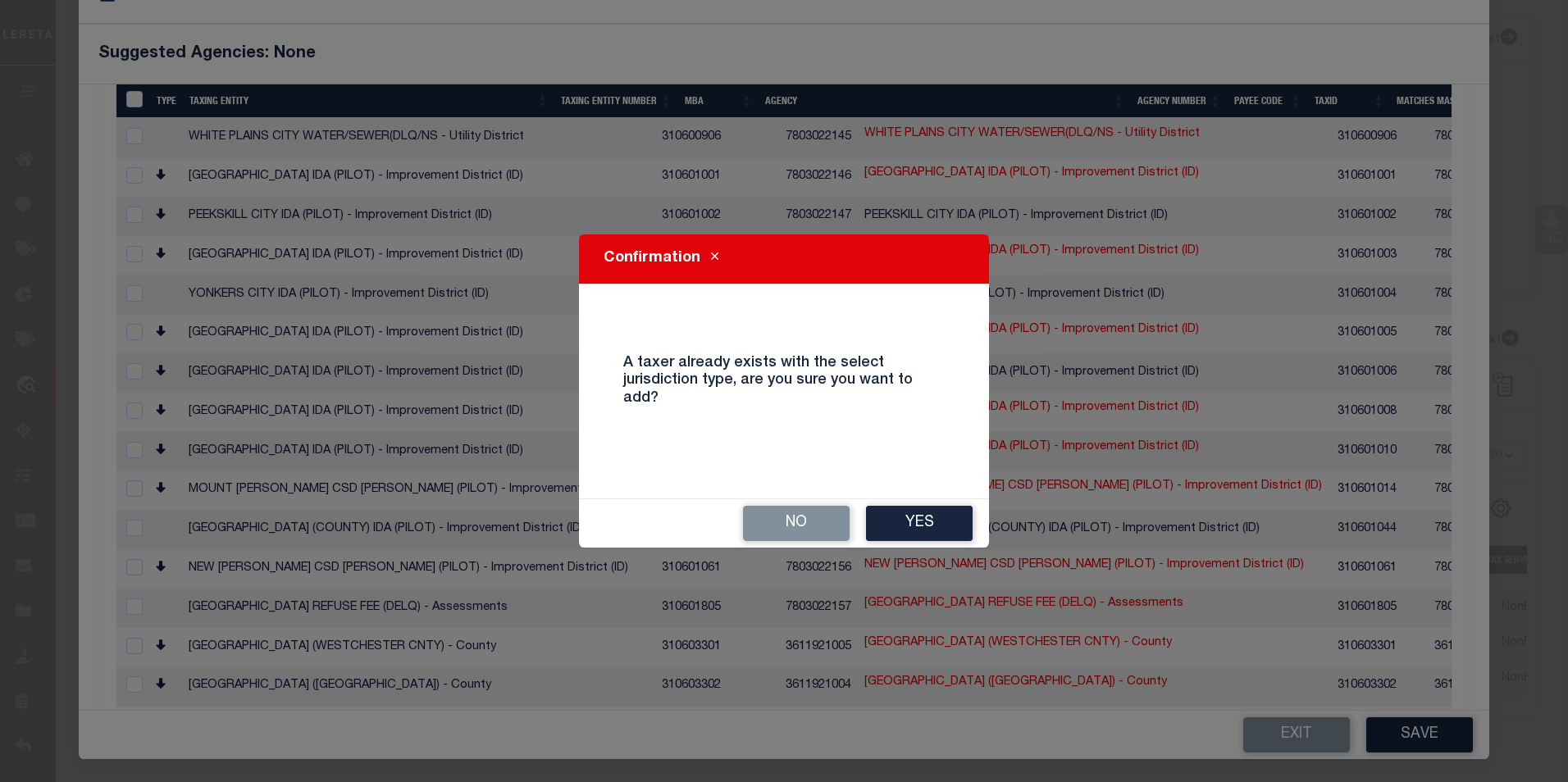
drag, startPoint x: 937, startPoint y: 493, endPoint x: 941, endPoint y: 503, distance: 10.8
click at [937, 494] on div "Confirmation A taxer already exists with the select jurisdiction type, are you …" at bounding box center [784, 390] width 410 height 312
click at [952, 525] on button "Yes" at bounding box center [920, 523] width 107 height 35
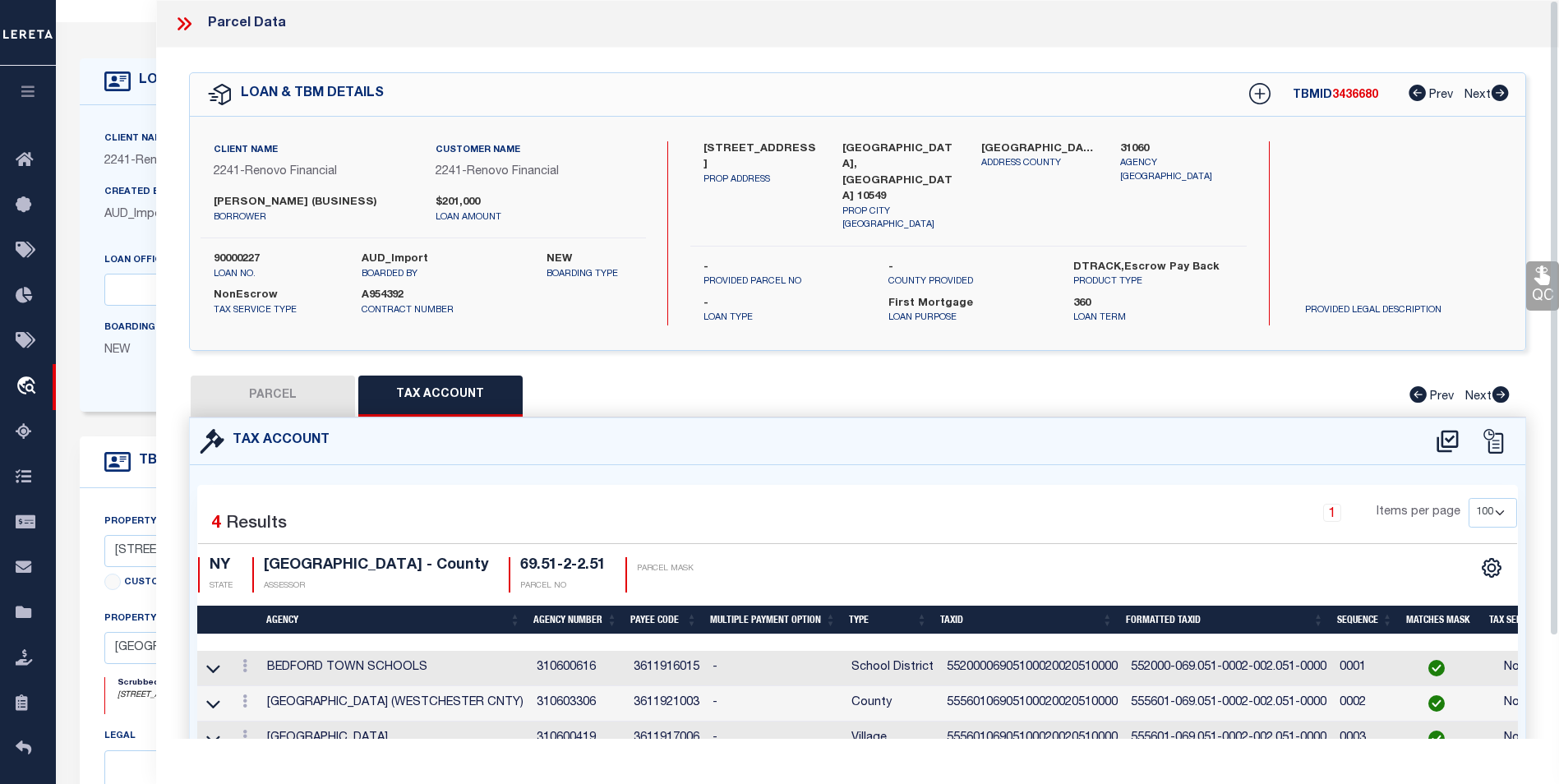
scroll to position [0, 0]
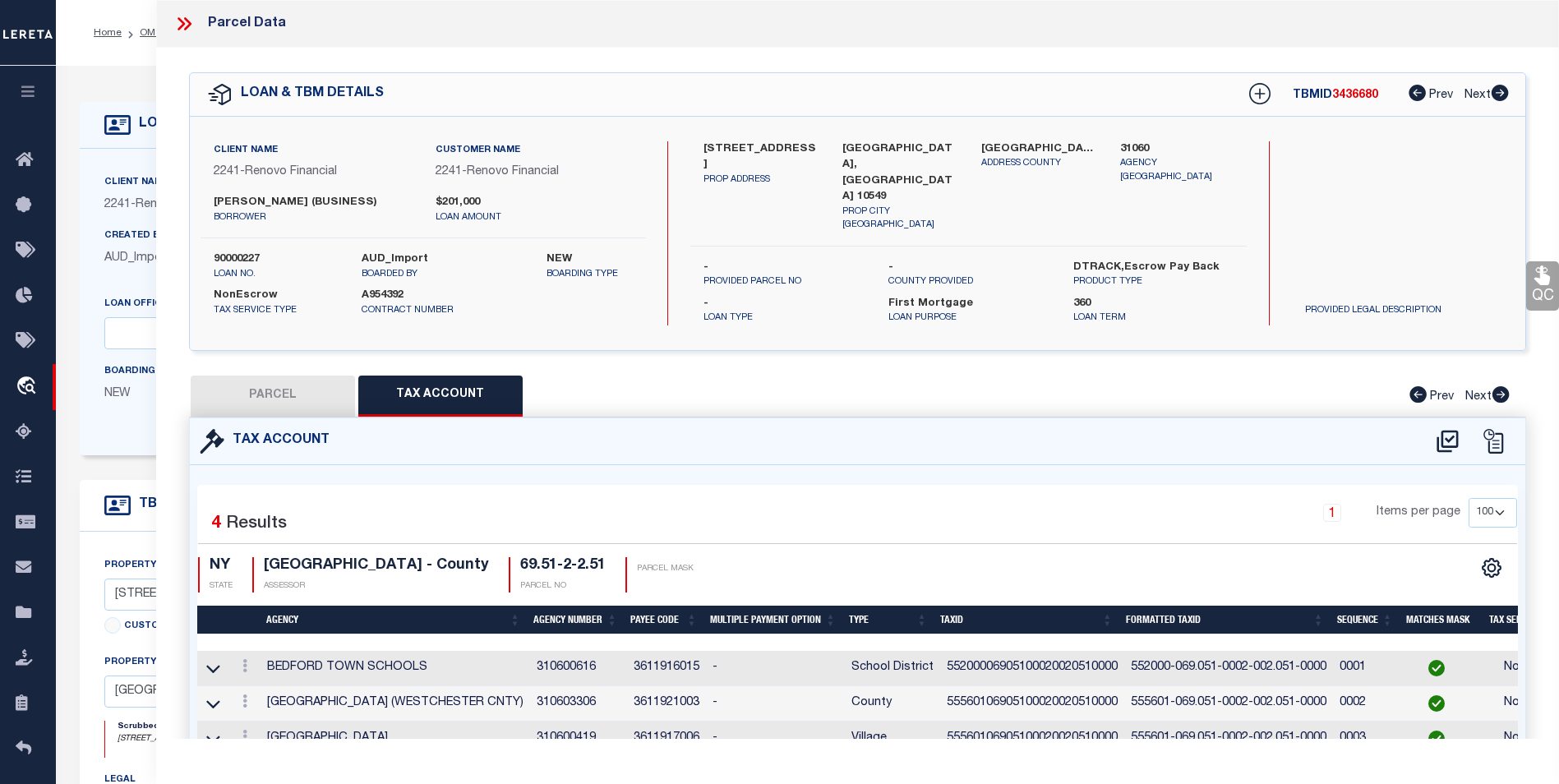
click at [279, 390] on button "PARCEL" at bounding box center [273, 395] width 164 height 41
select select "AS"
select select
checkbox input "false"
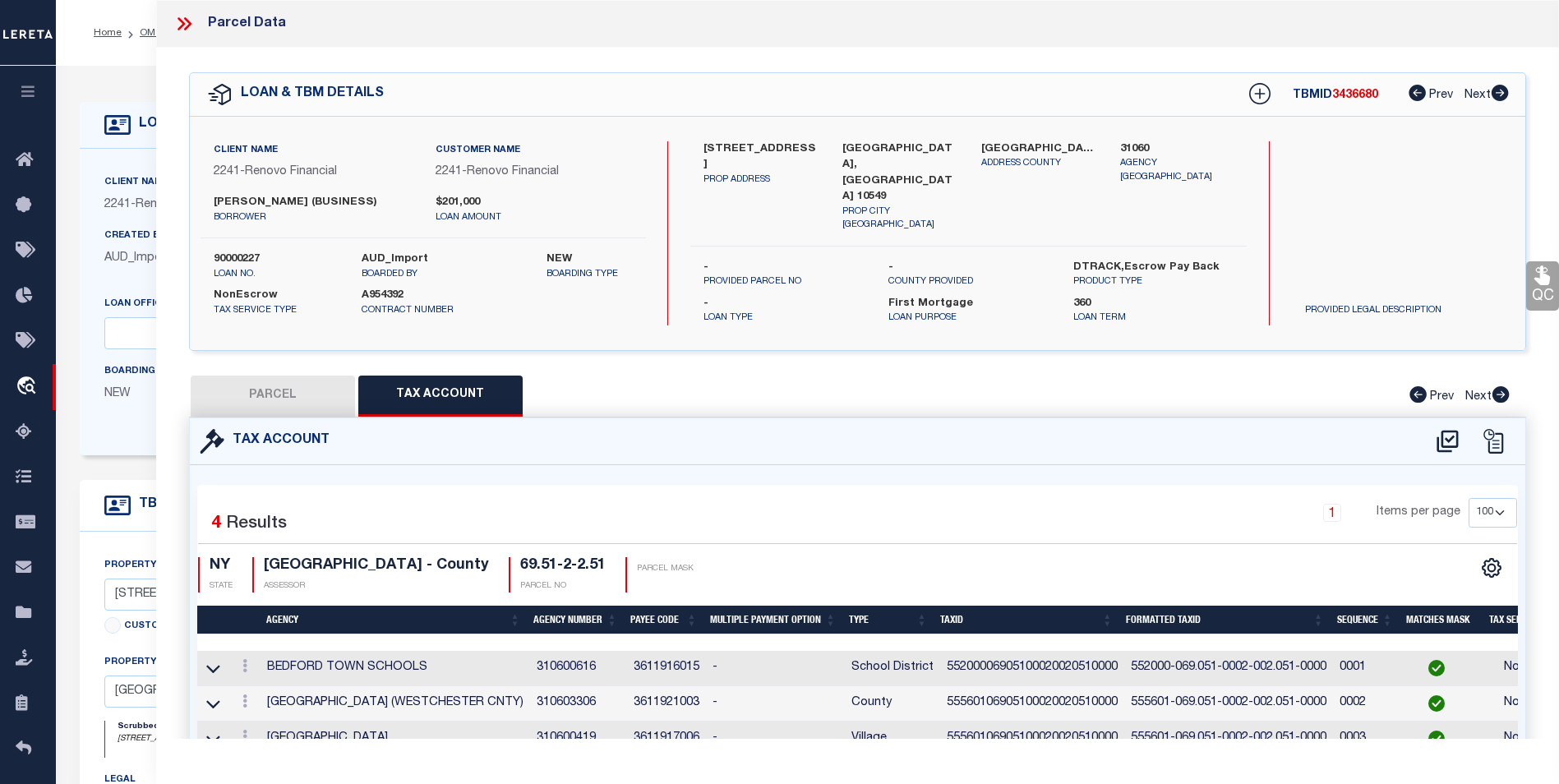
checkbox input "false"
select select "BP"
type input "Albanese Debora M"
select select "AGW"
select select "ADD"
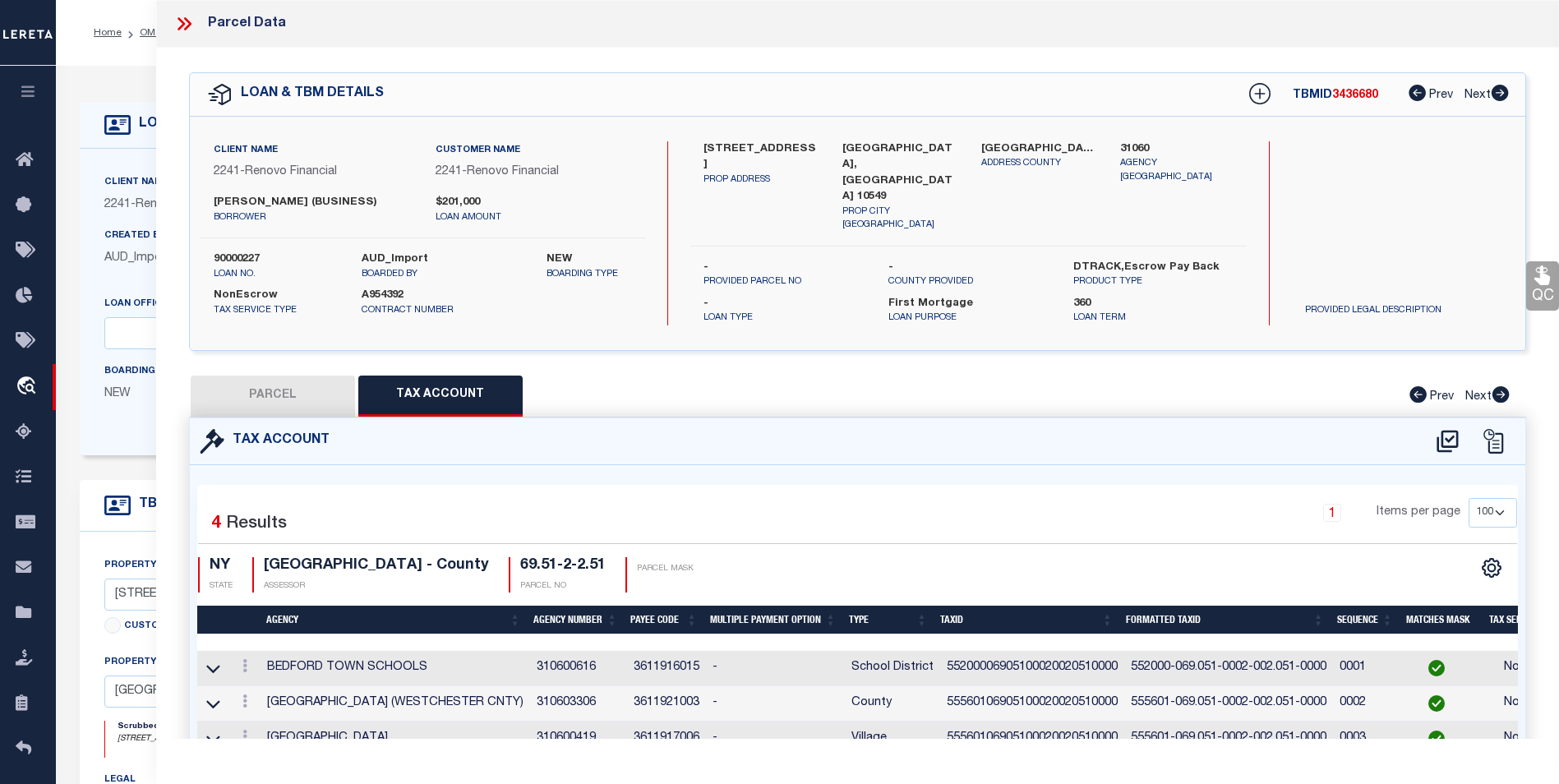
type input "51 FOXWOOD CIR"
type input "MOUNT KISCO, NY 10549"
type textarea "Is this Bedford Town or Mount Kisco Town? We have both on our system. Should be…"
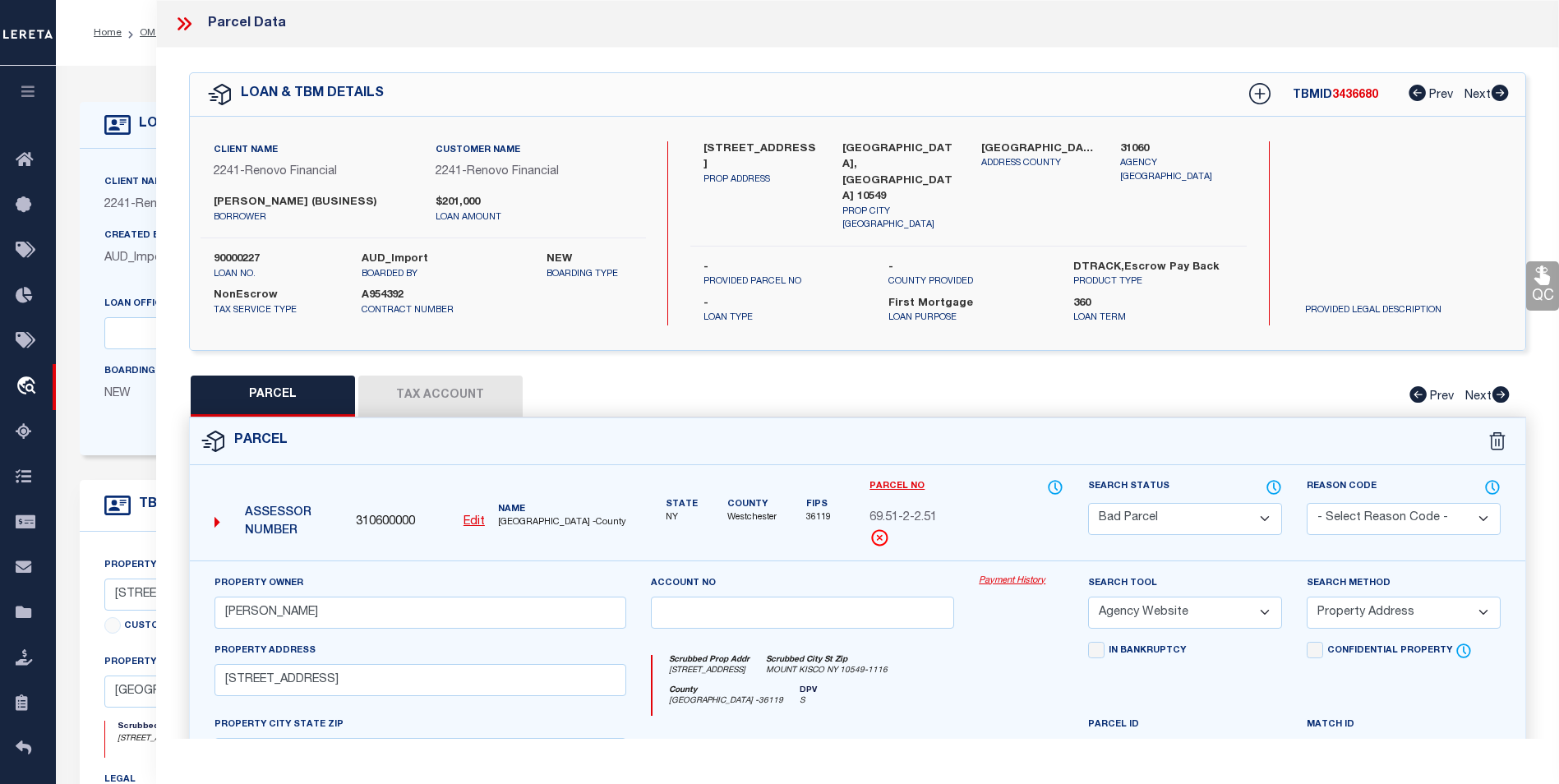
click at [1221, 509] on select "Automated Search Bad Parcel Complete Duplicate Parcel High Dollar Reporting In …" at bounding box center [1185, 519] width 194 height 32
click at [1089, 503] on select "Automated Search Bad Parcel Complete Duplicate Parcel High Dollar Reporting In …" at bounding box center [1185, 519] width 194 height 32
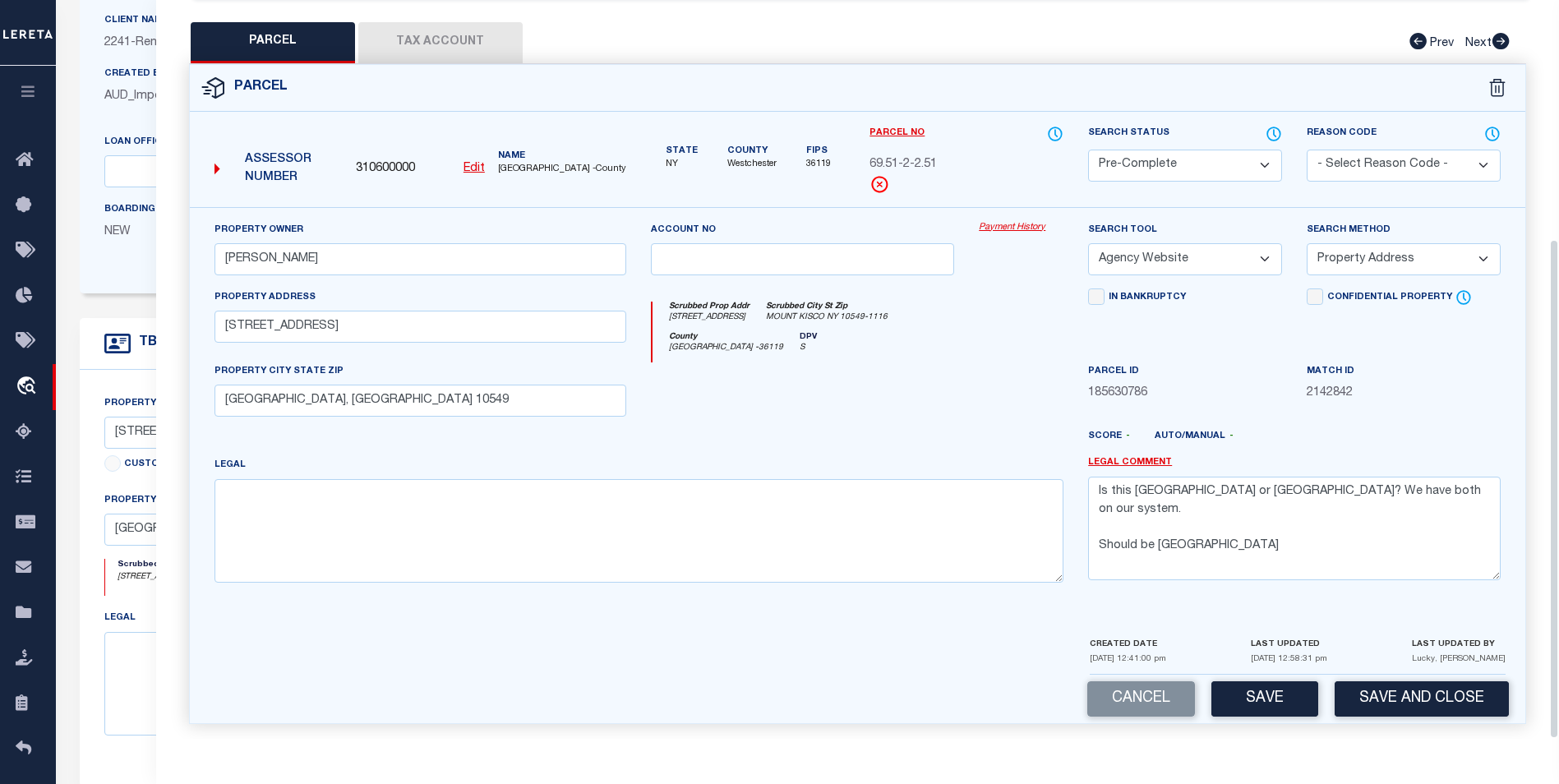
scroll to position [164, 0]
click at [1258, 684] on button "Save" at bounding box center [1265, 699] width 107 height 35
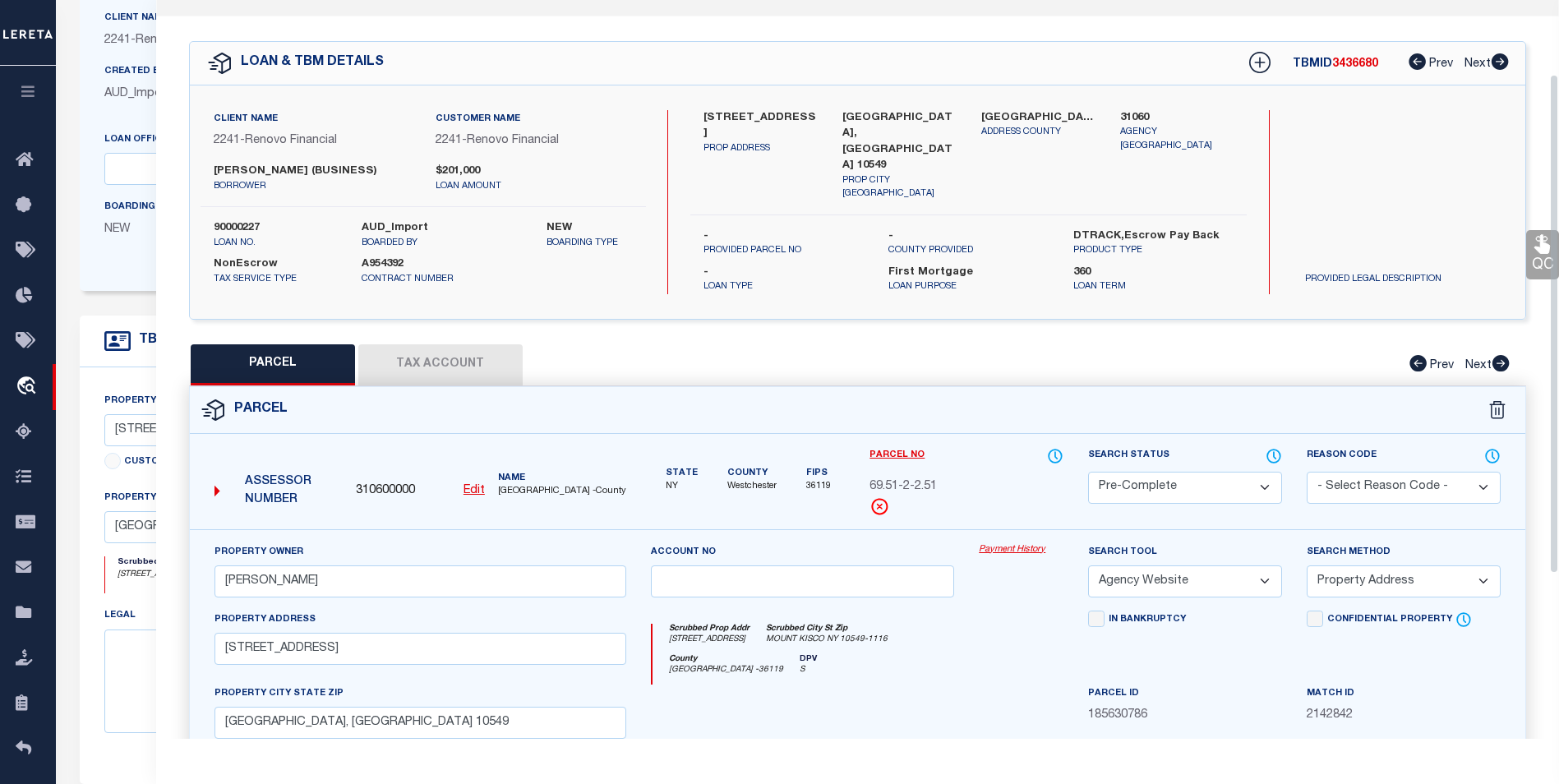
select select "AS"
select select
checkbox input "false"
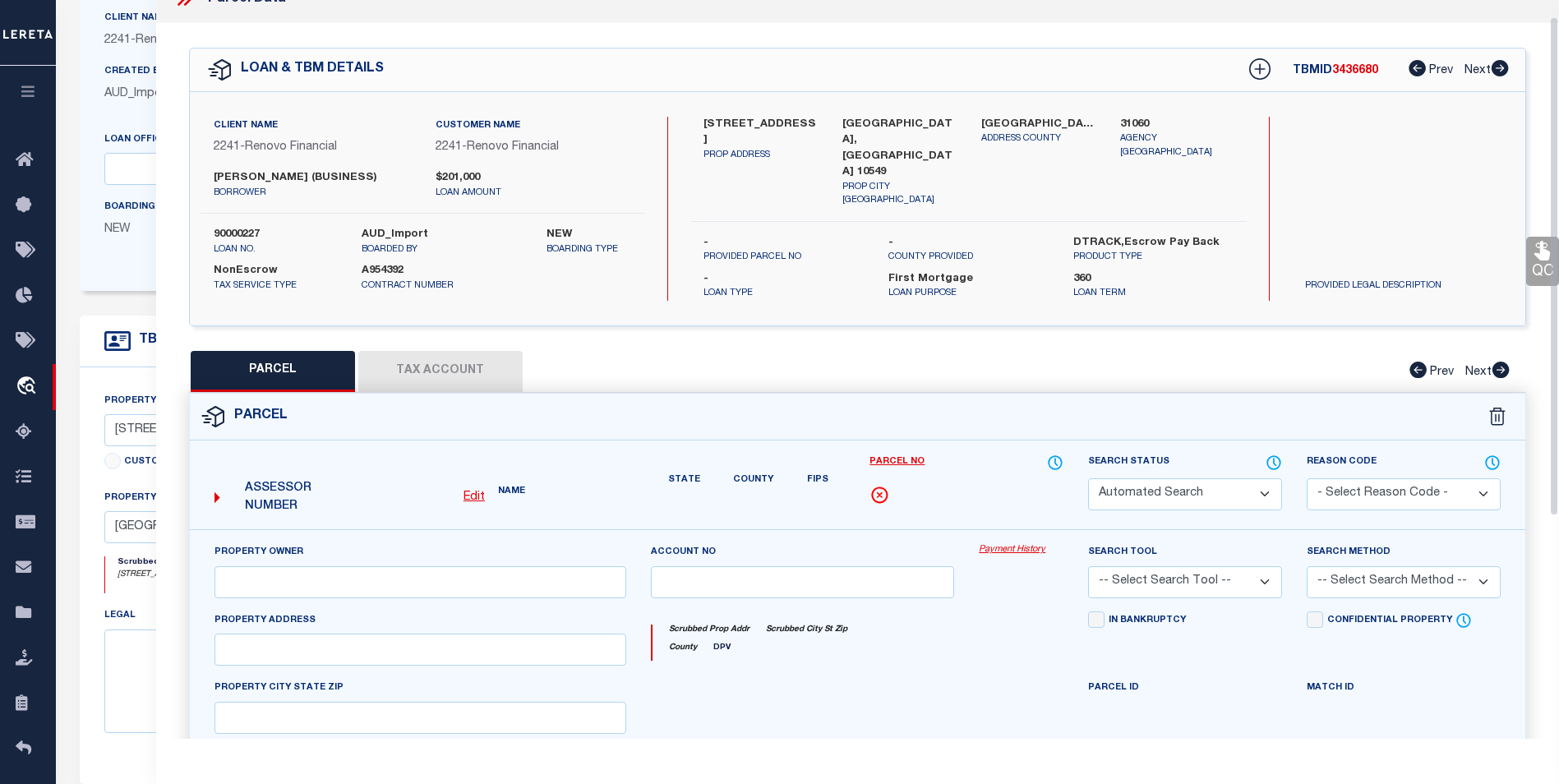
select select "PC"
type input "Albanese Debora M"
select select "AGW"
select select "ADD"
type input "51 FOXWOOD CIR"
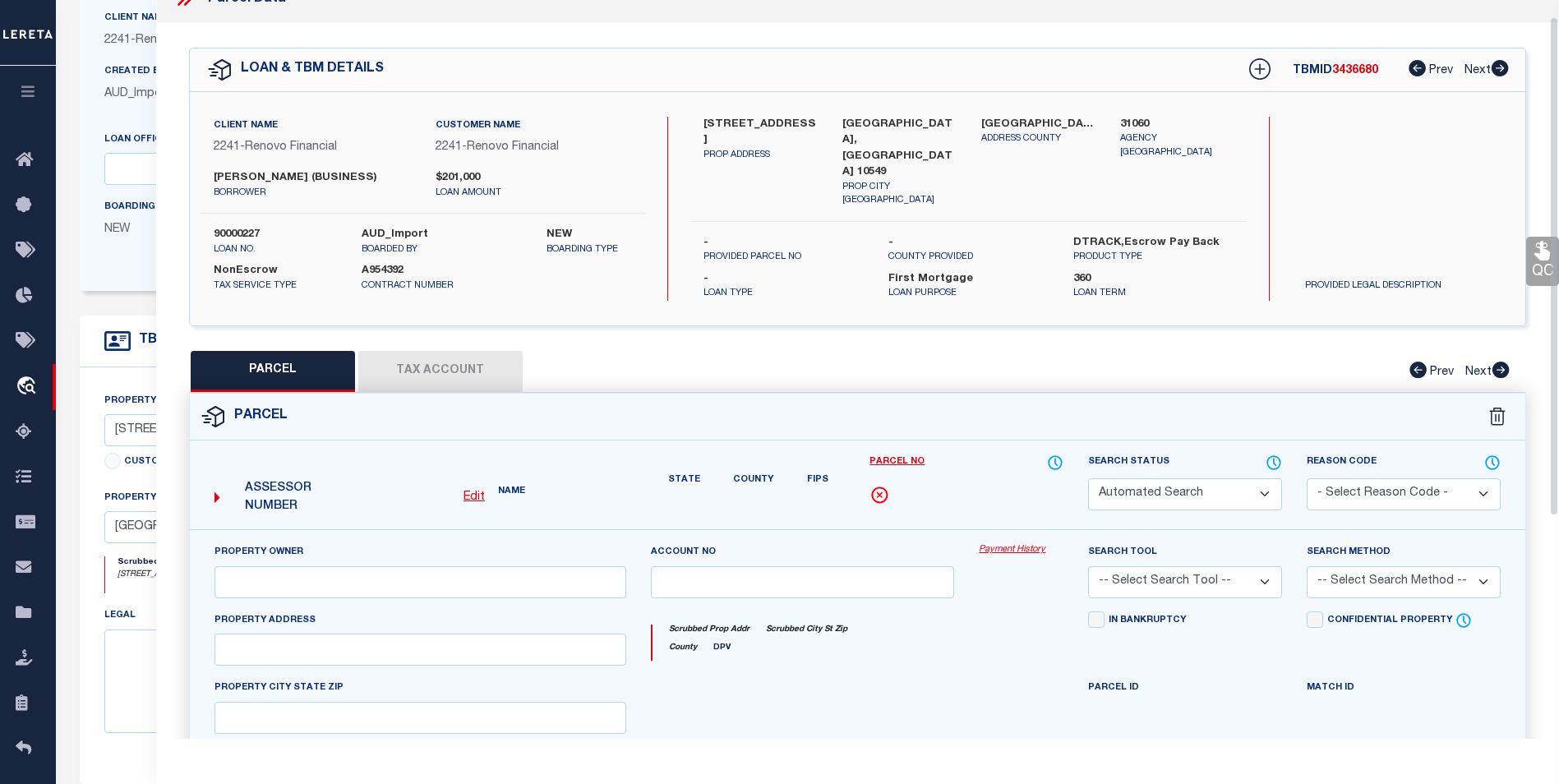
type input "MOUNT KISCO, NY 10549"
type textarea "Is this Bedford Town or Mount Kisco Town? We have both on our system. Should be…"
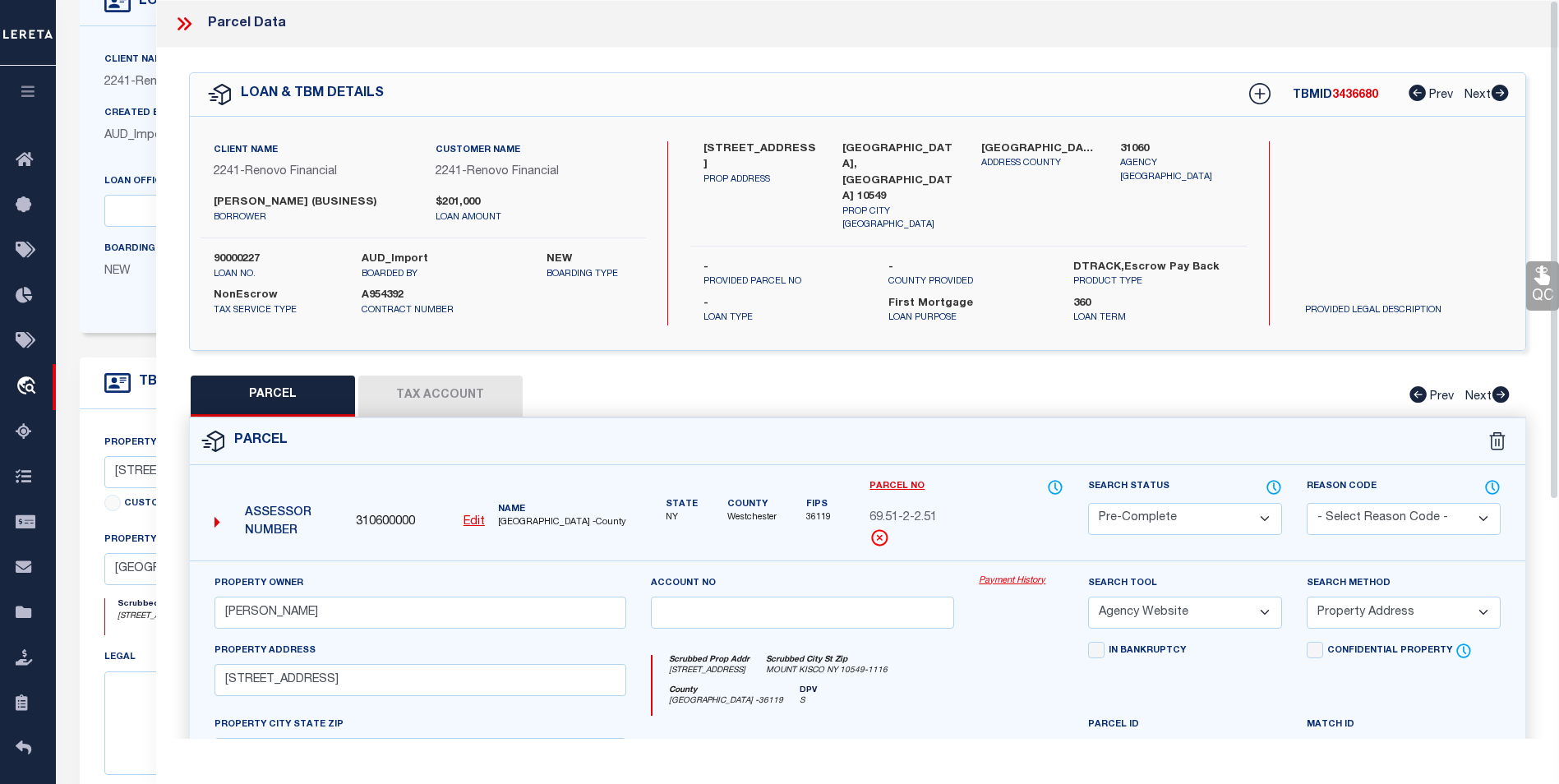
scroll to position [83, 0]
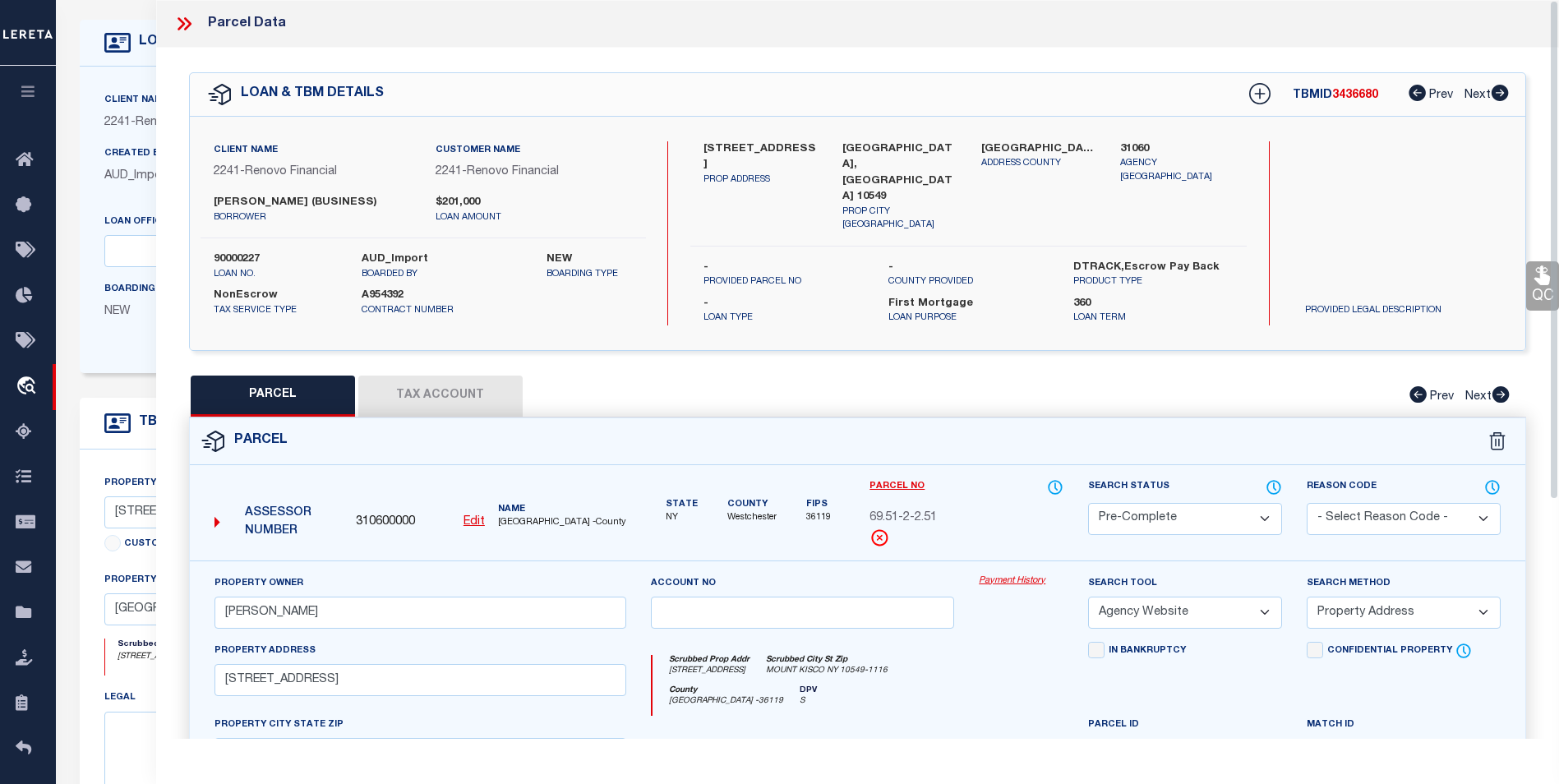
click at [184, 18] on icon at bounding box center [184, 24] width 22 height 22
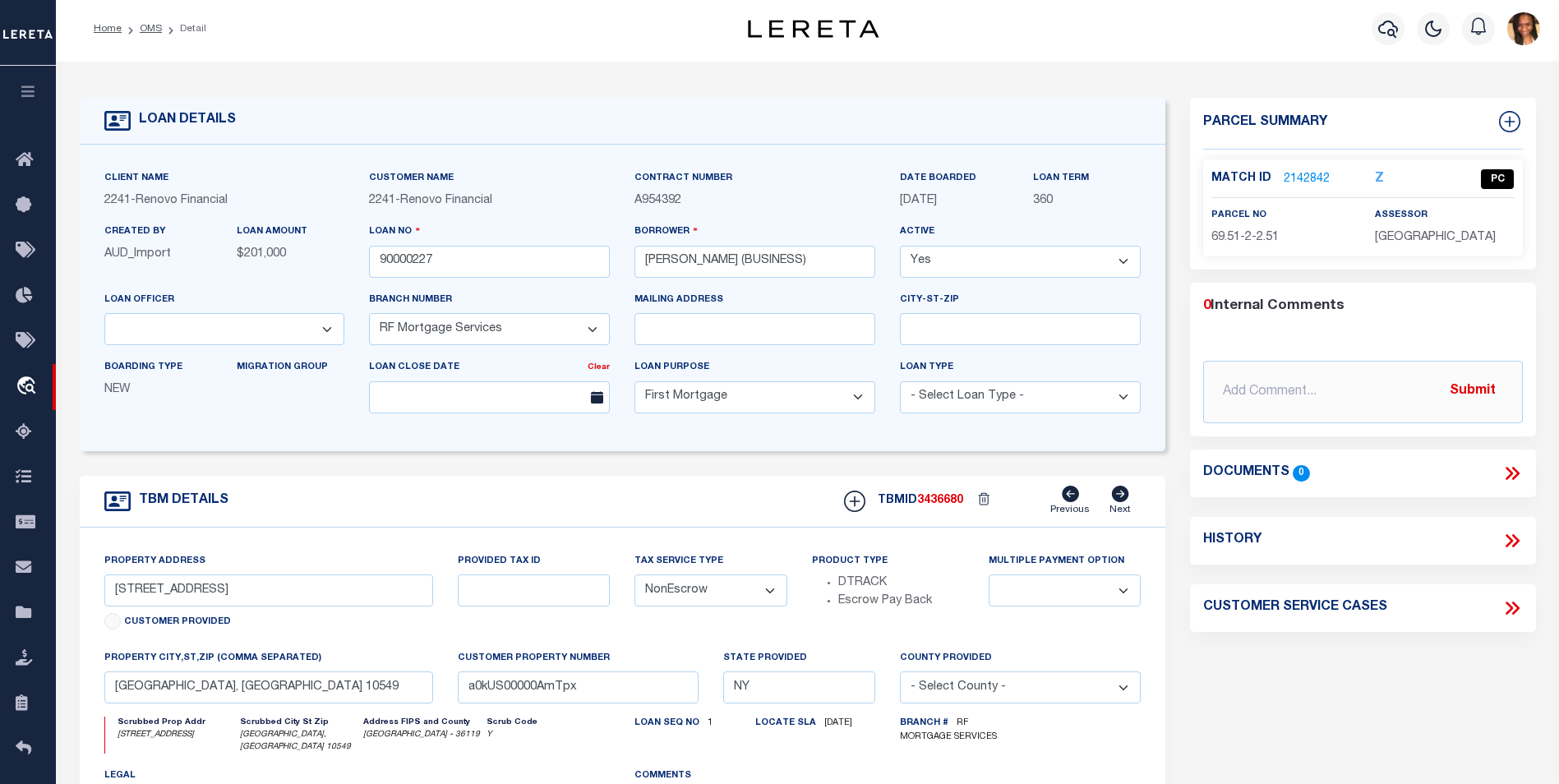
scroll to position [0, 0]
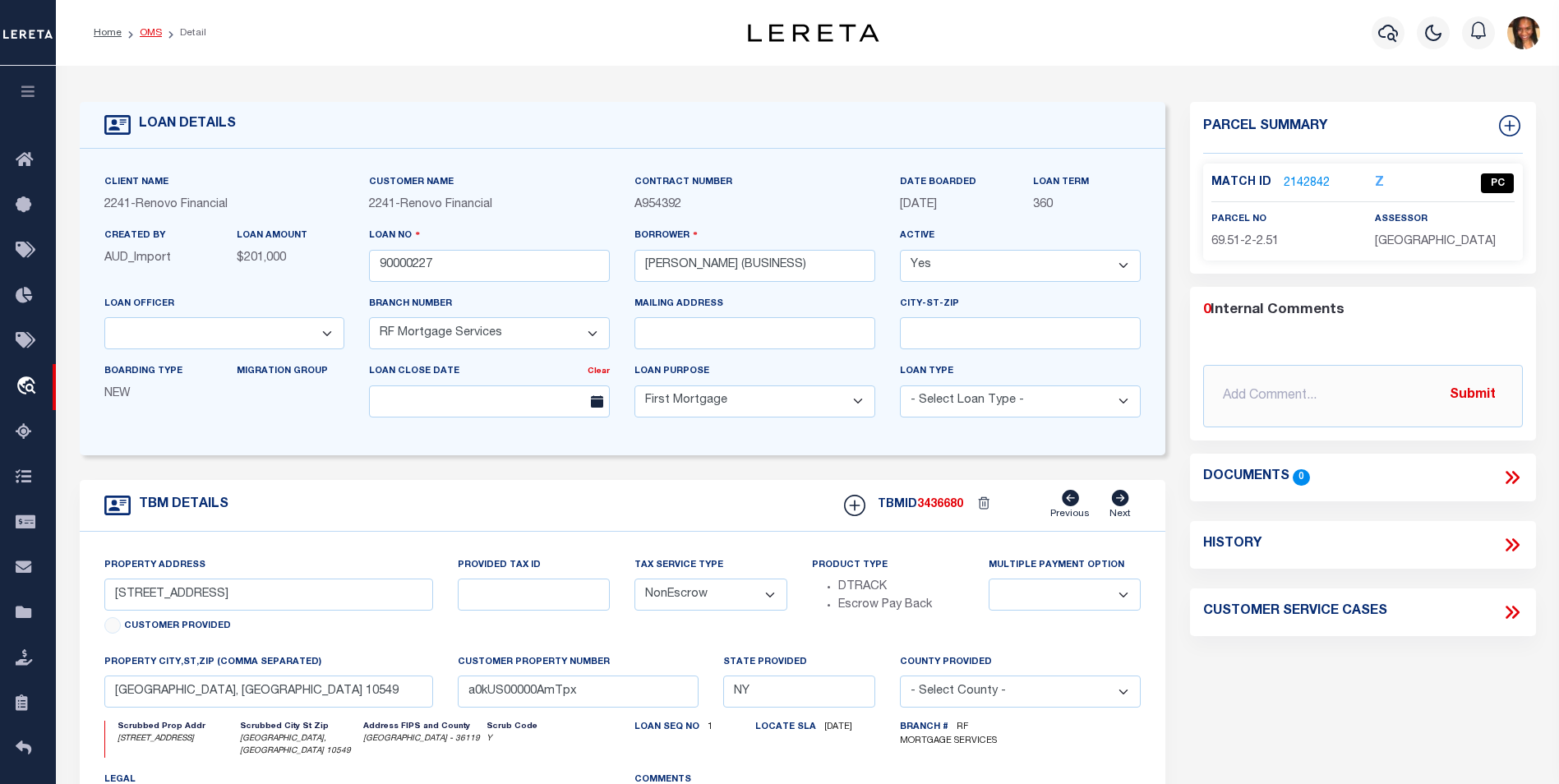
click at [143, 28] on link "OMS" at bounding box center [151, 33] width 23 height 10
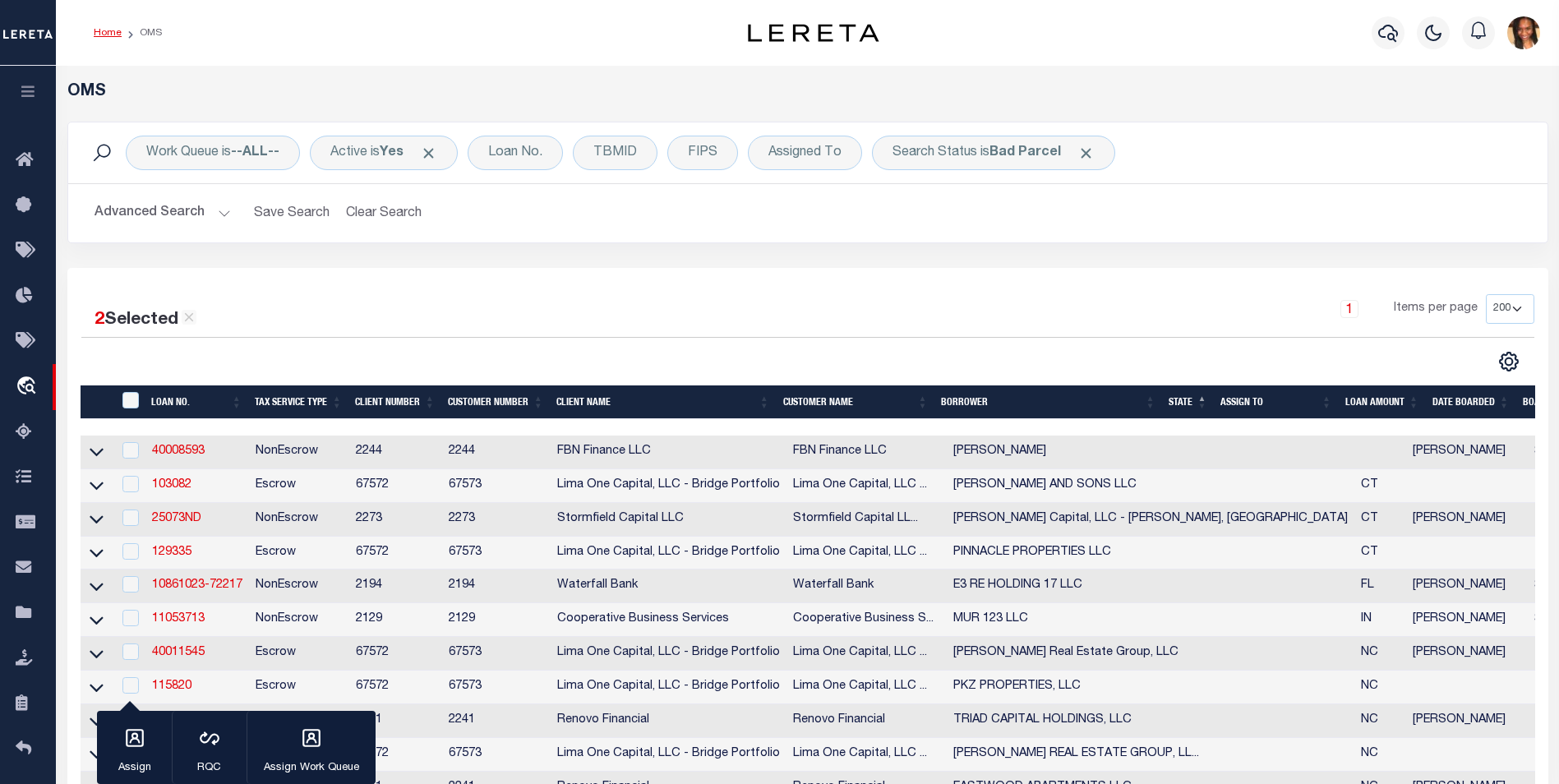
click at [94, 30] on link "Home" at bounding box center [108, 33] width 28 height 10
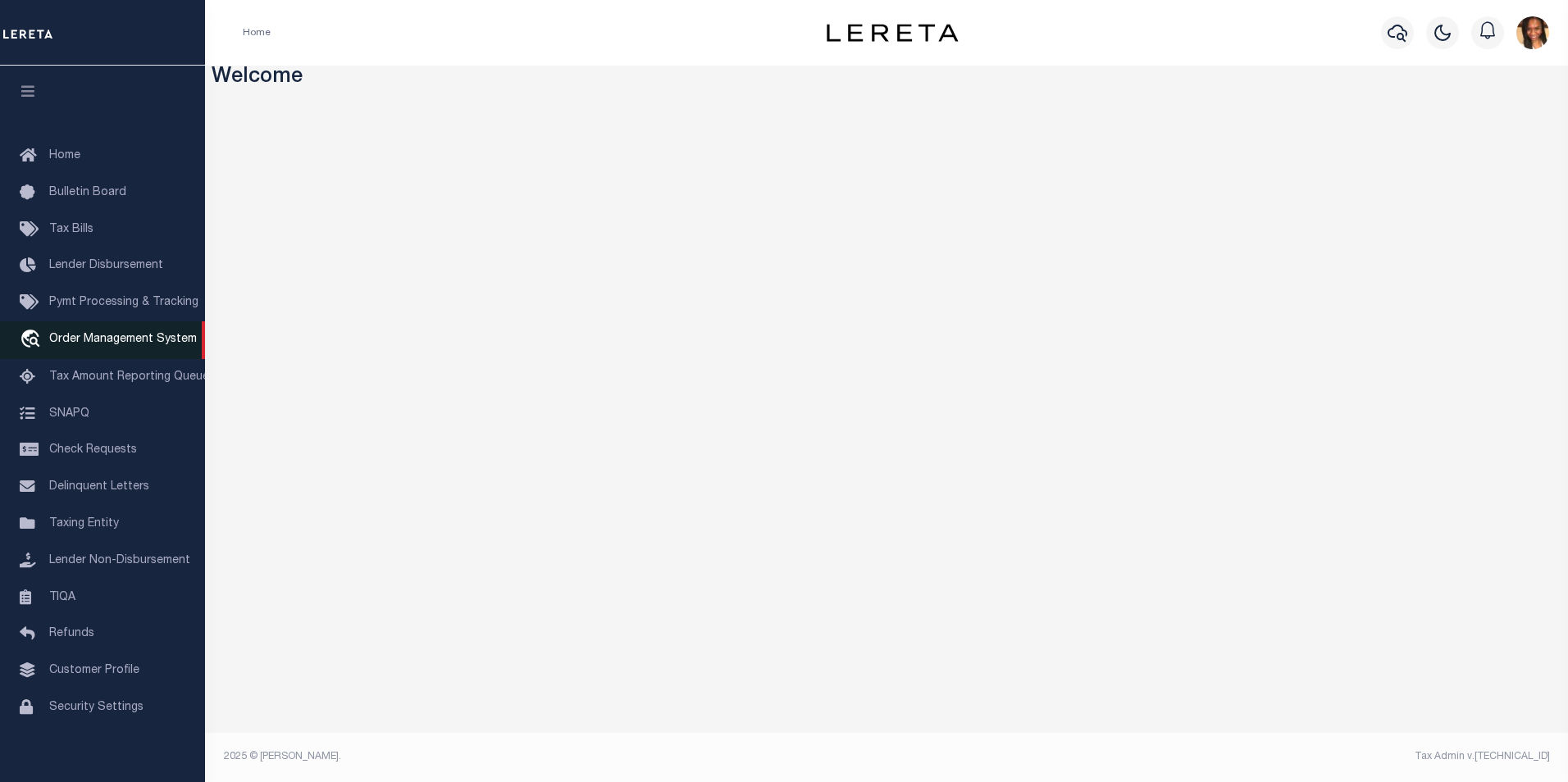
click at [95, 345] on span "Order Management System" at bounding box center [122, 339] width 147 height 12
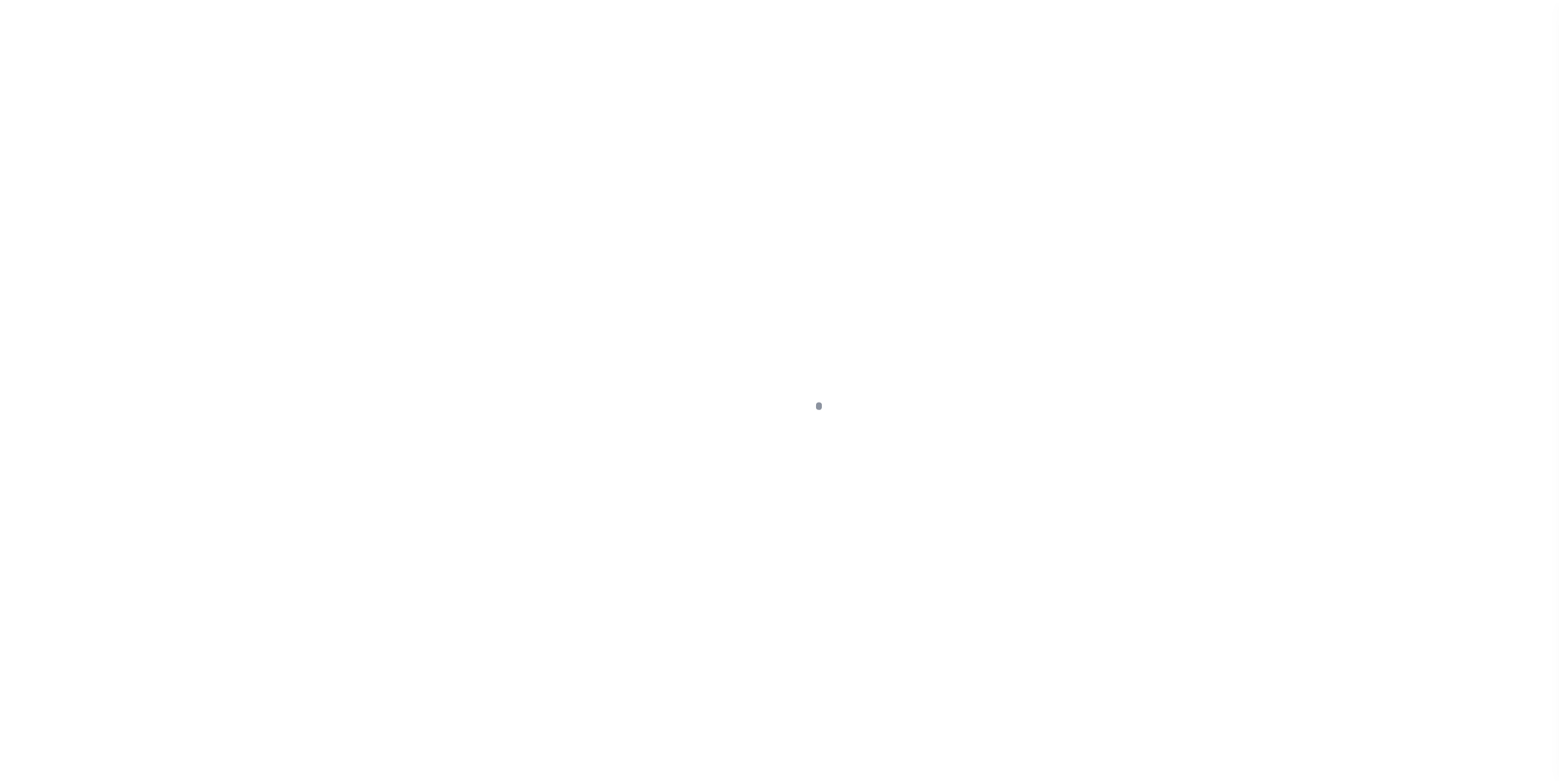
scroll to position [17, 0]
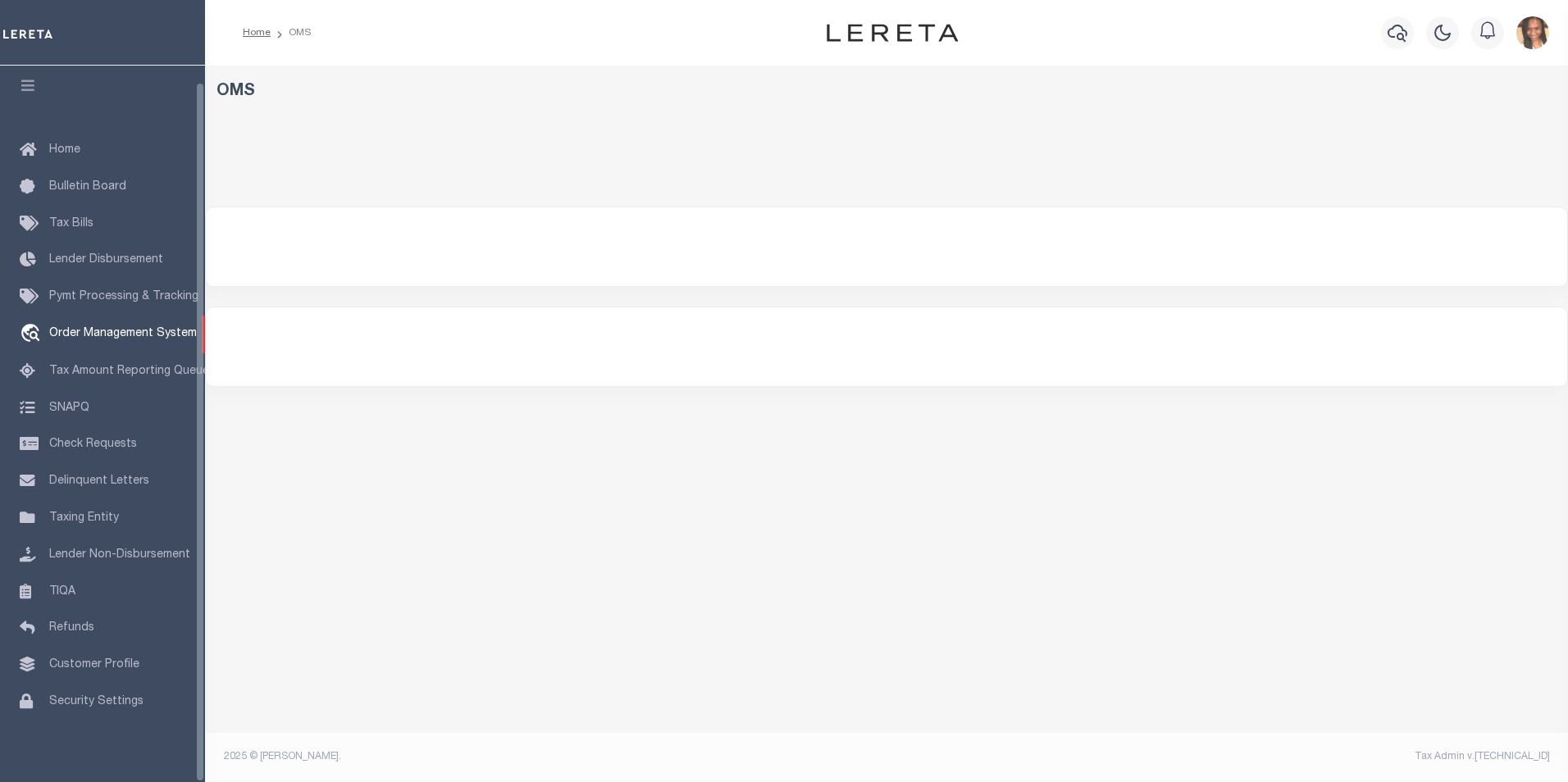
select select "200"
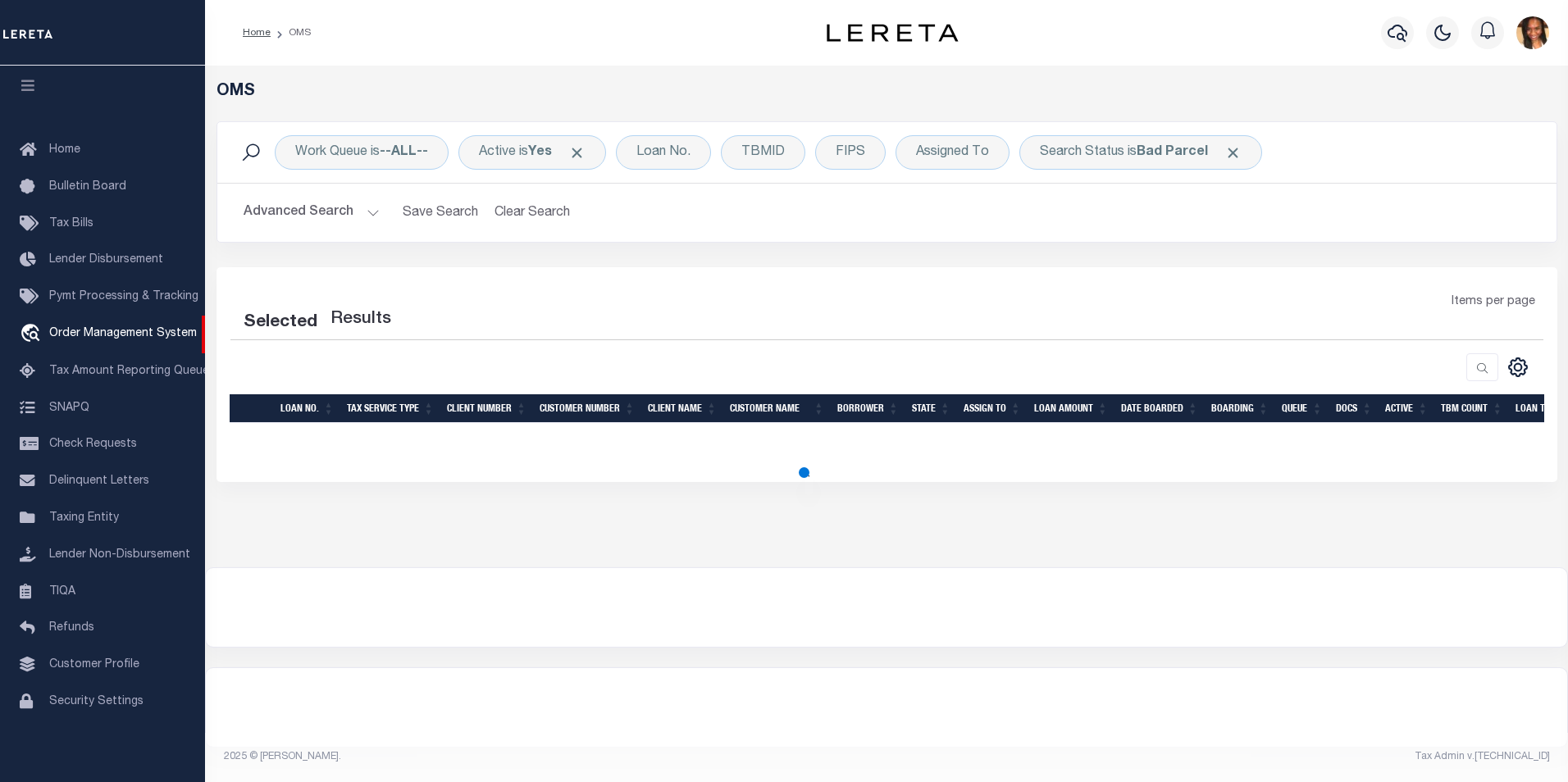
select select "200"
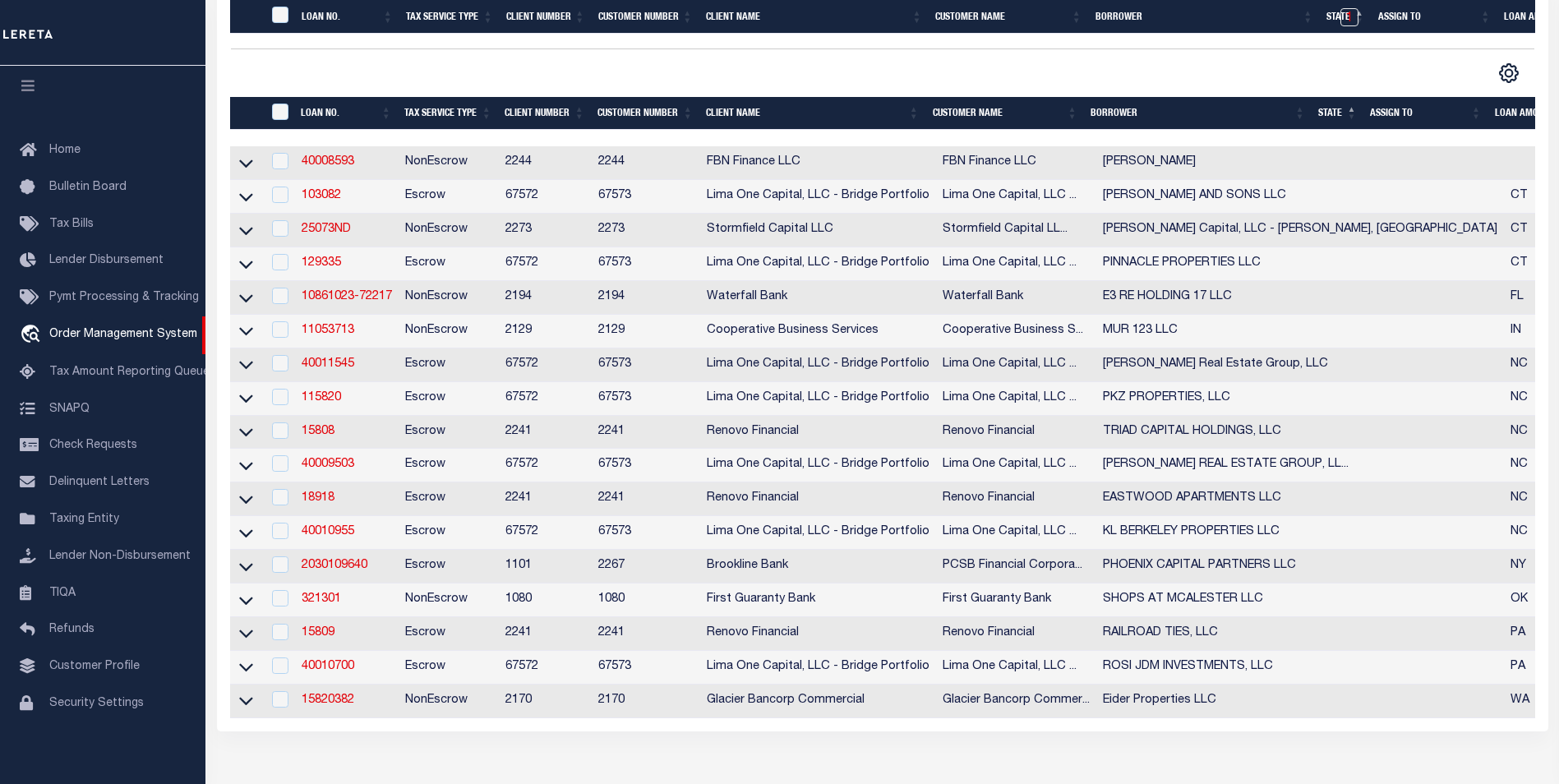
scroll to position [411, 0]
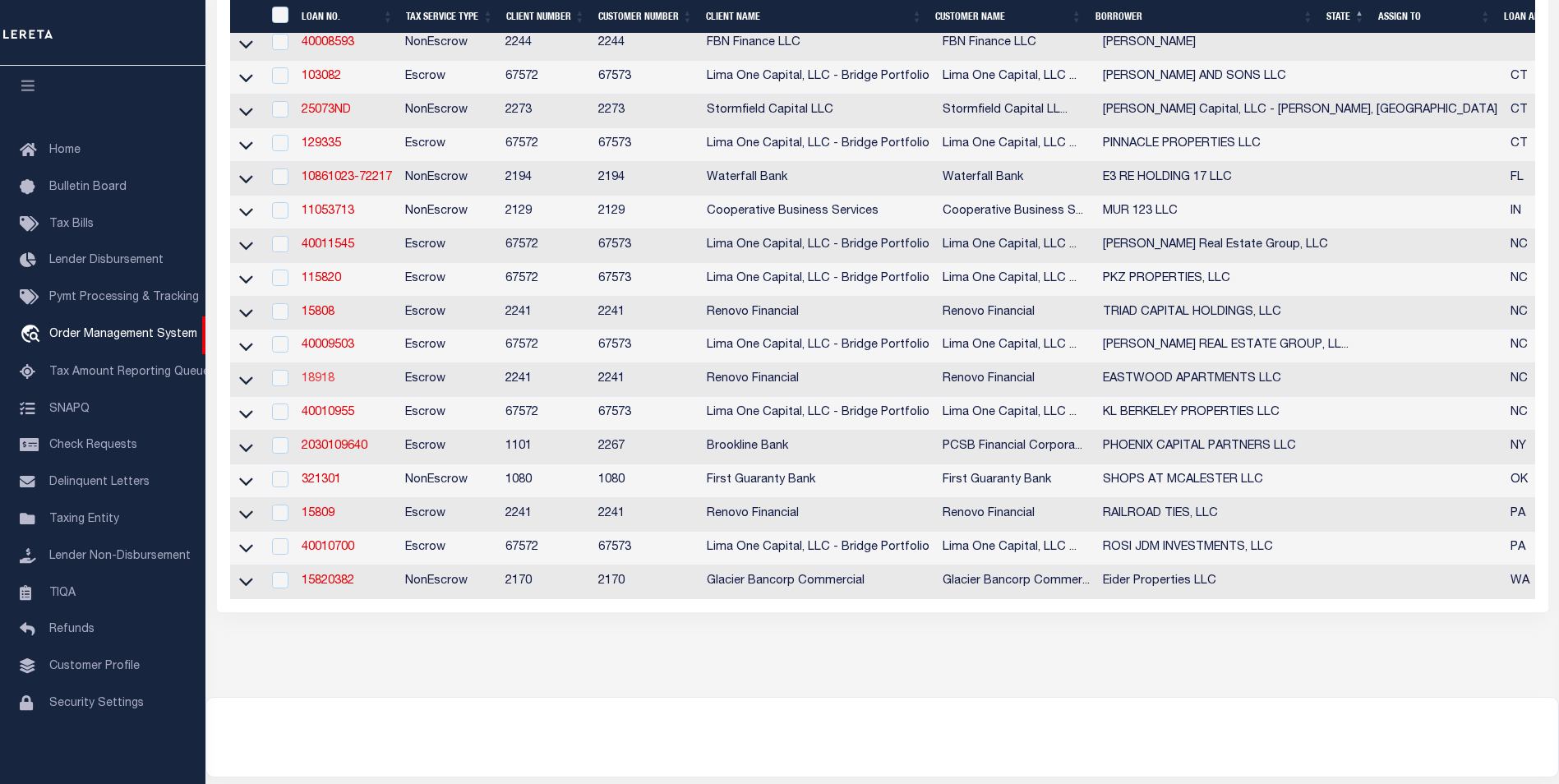
click at [319, 384] on link "18918" at bounding box center [318, 379] width 33 height 12
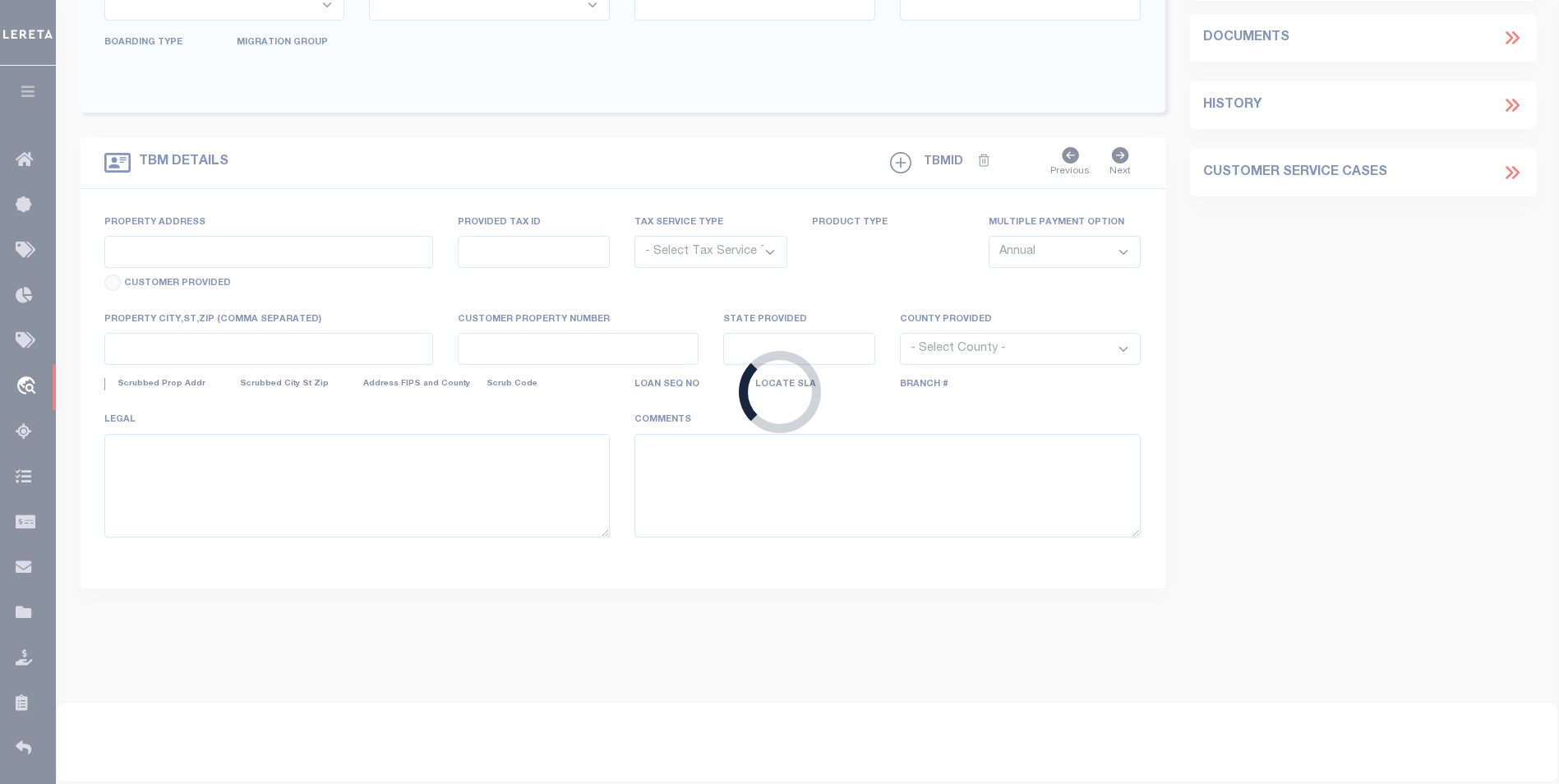
type input "18918"
type input "EASTWOOD APARTMENTS LLC"
select select
type input "[STREET_ADDRESS][PERSON_NAME]"
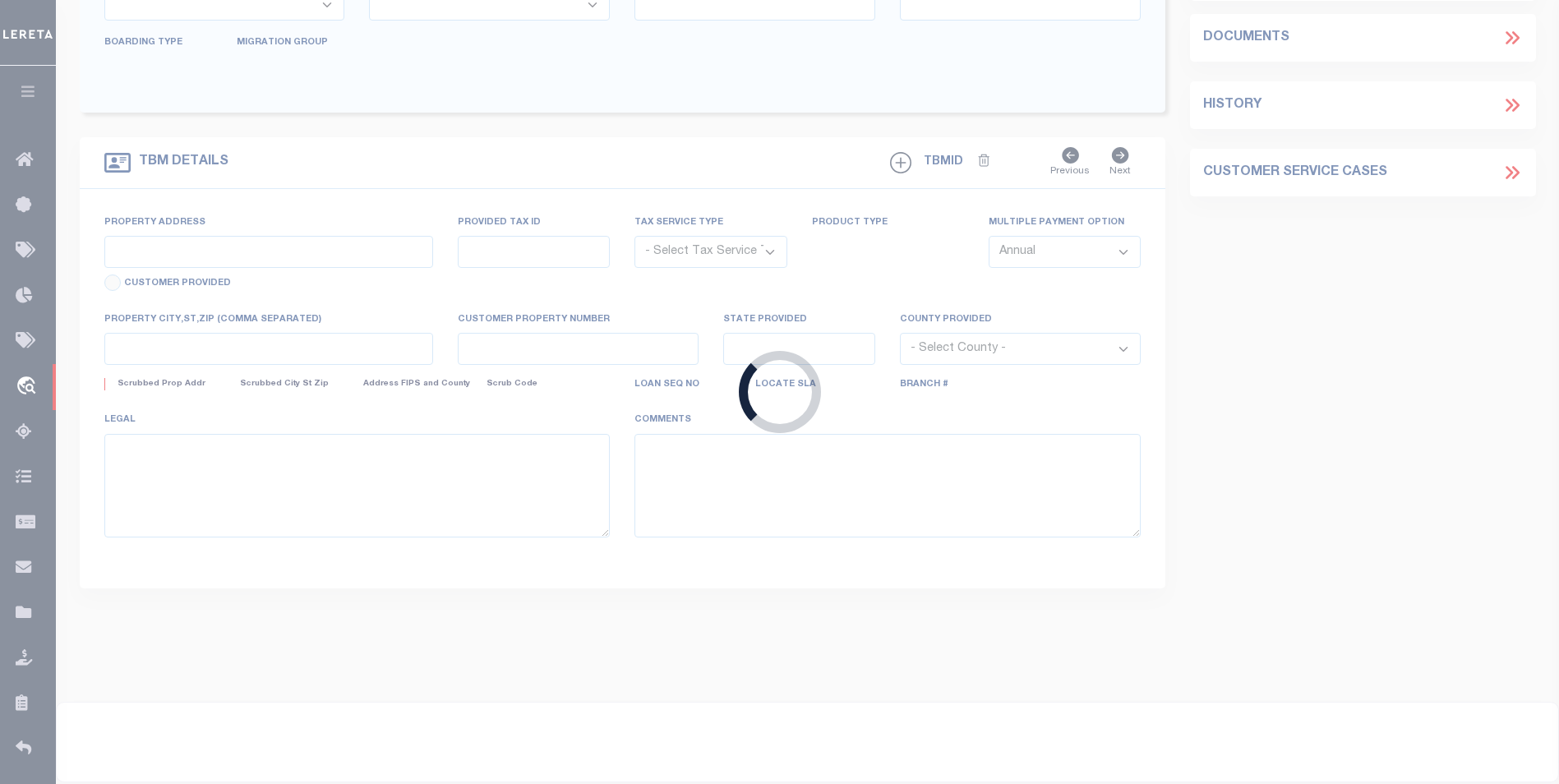
type input "Grand View ID 83624"
select select "10"
select select "Escrow"
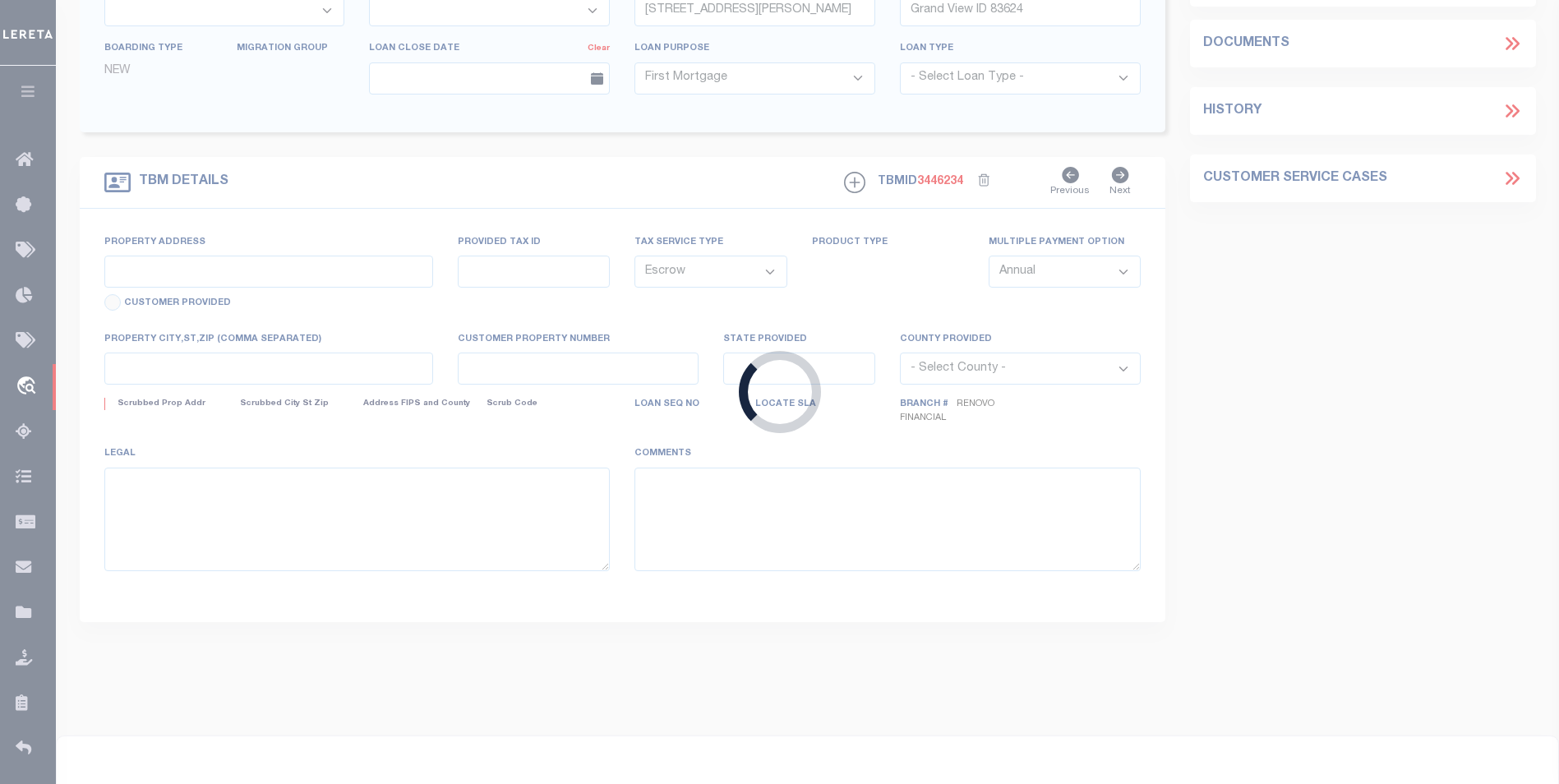
type input "118-120, 122-124, and [STREET_ADDRESS]"
select select
type input "[GEOGRAPHIC_DATA]"
type input "a0kUS00000AXREz"
type input "NC"
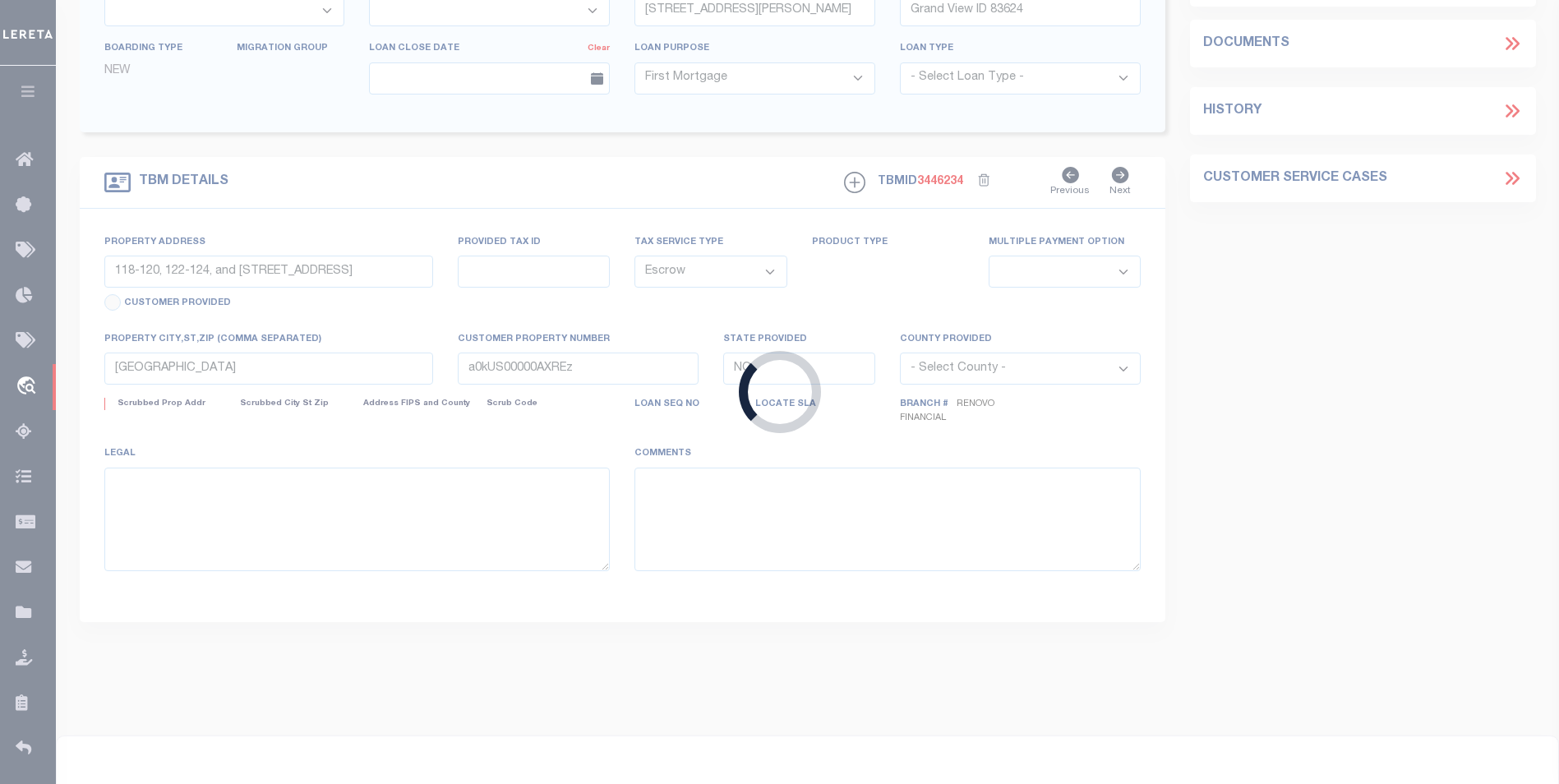
select select
type textarea "LEGAL REQUIRED"
select select "14701"
select select "25066"
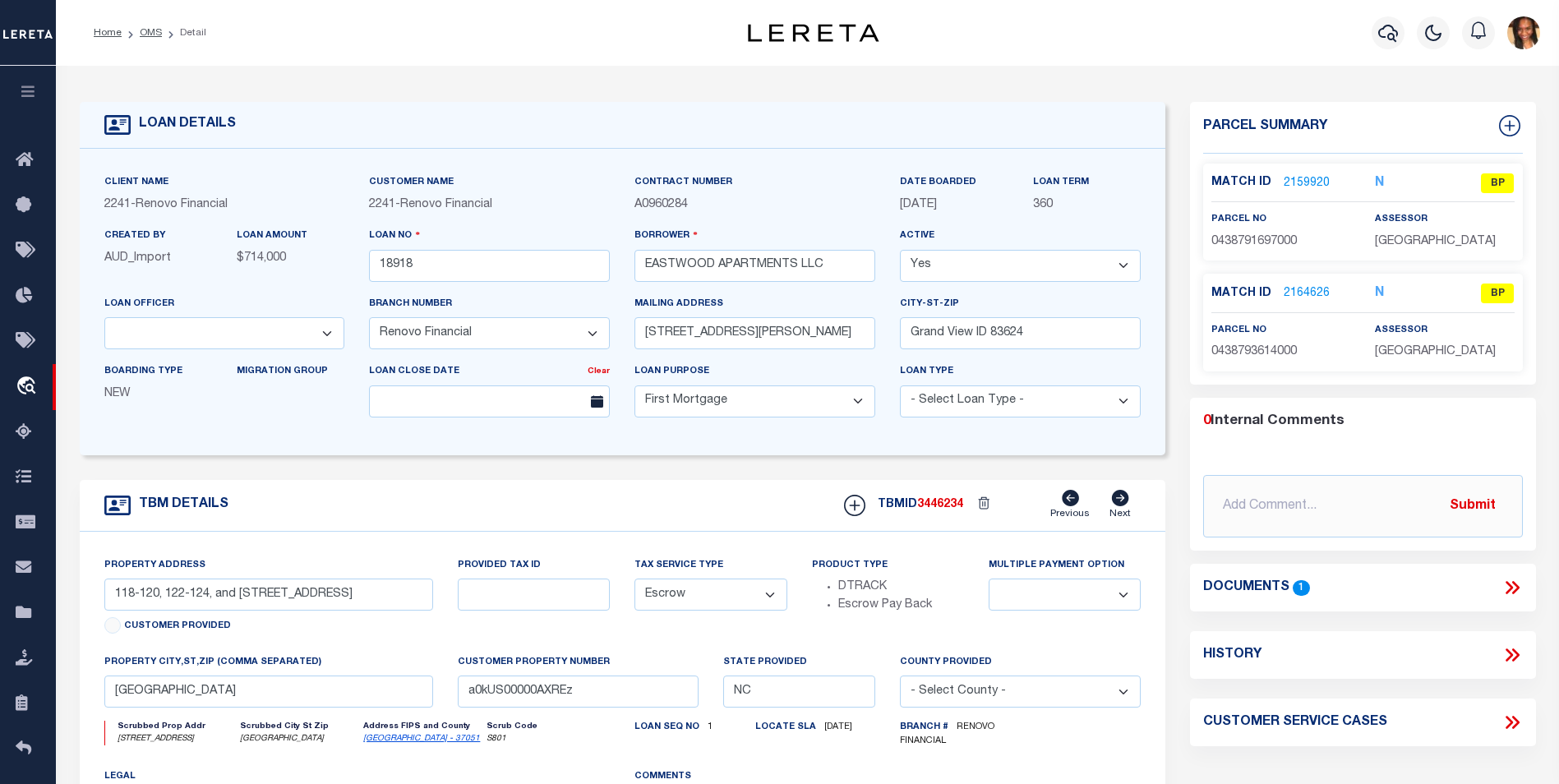
click at [1311, 179] on link "2159920" at bounding box center [1306, 183] width 46 height 18
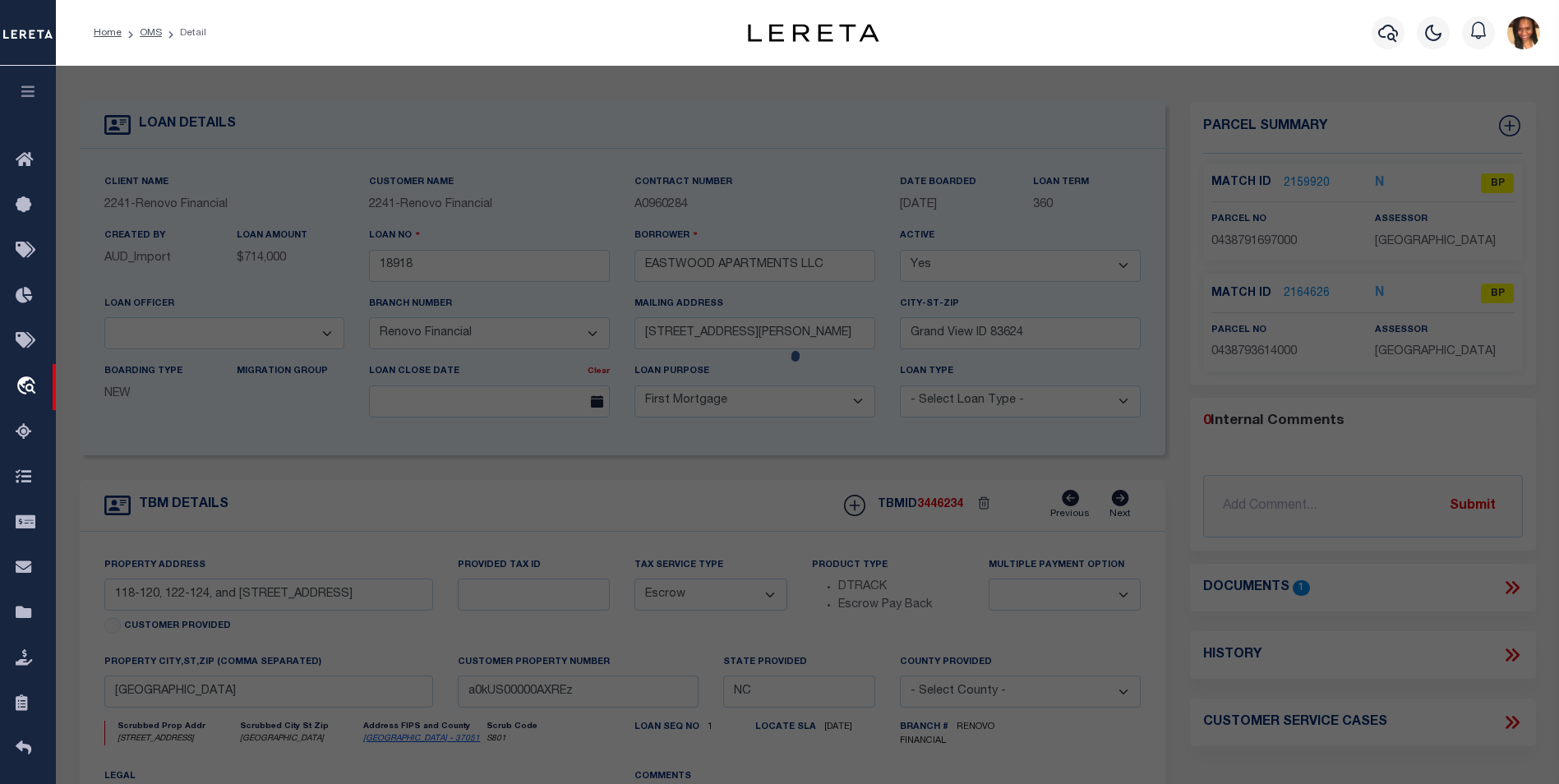
checkbox input "false"
select select "BP"
type input "EASTWOOD APARTMENTS LLC"
select select "AGW"
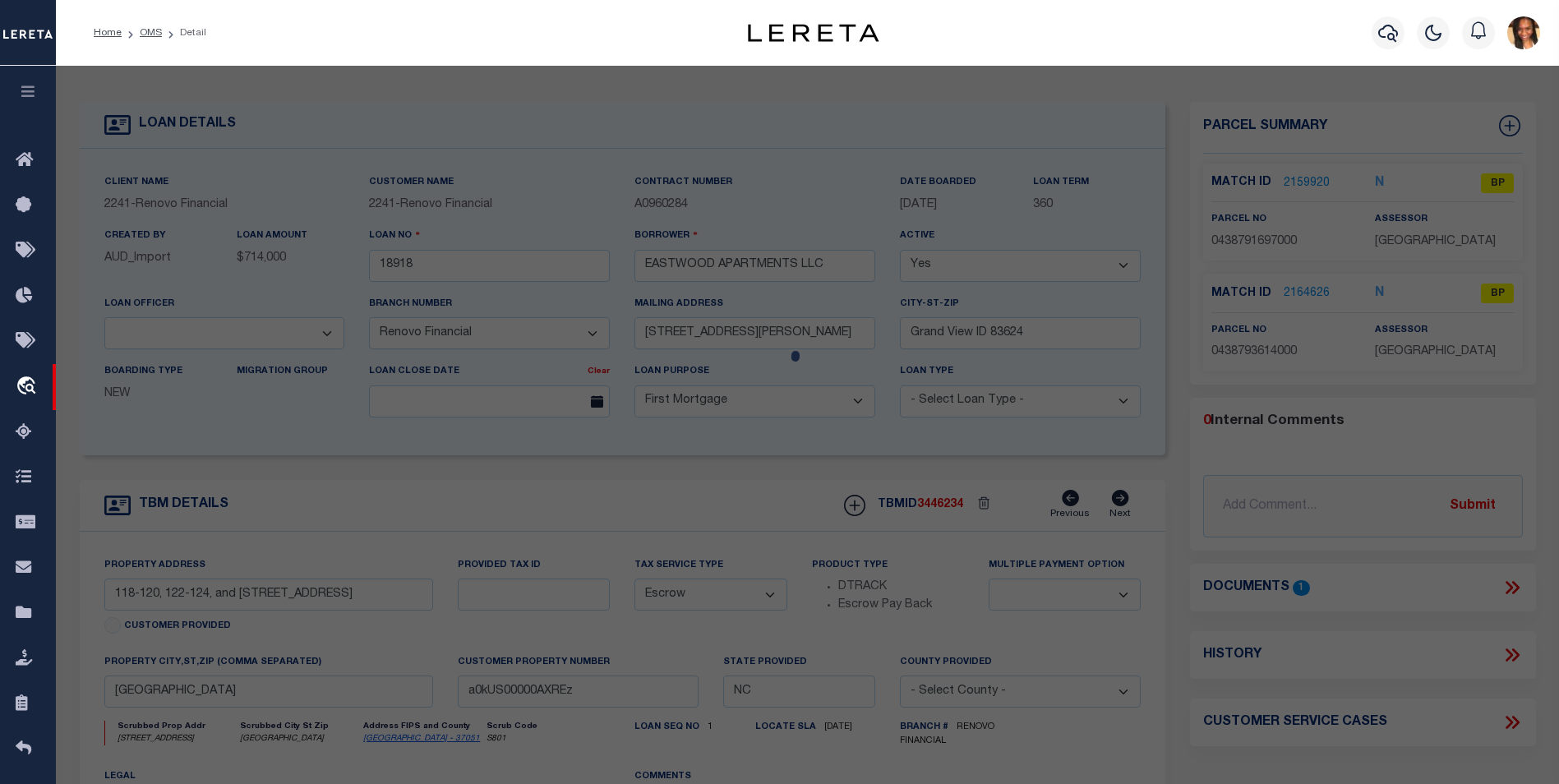
select select
type input "[STREET_ADDRESS]"
type input "[GEOGRAPHIC_DATA]"
type textarea "EAST [PERSON_NAME] HEIGHTS LO:6 & PTS 5 SE:01 PL:0011-0074"
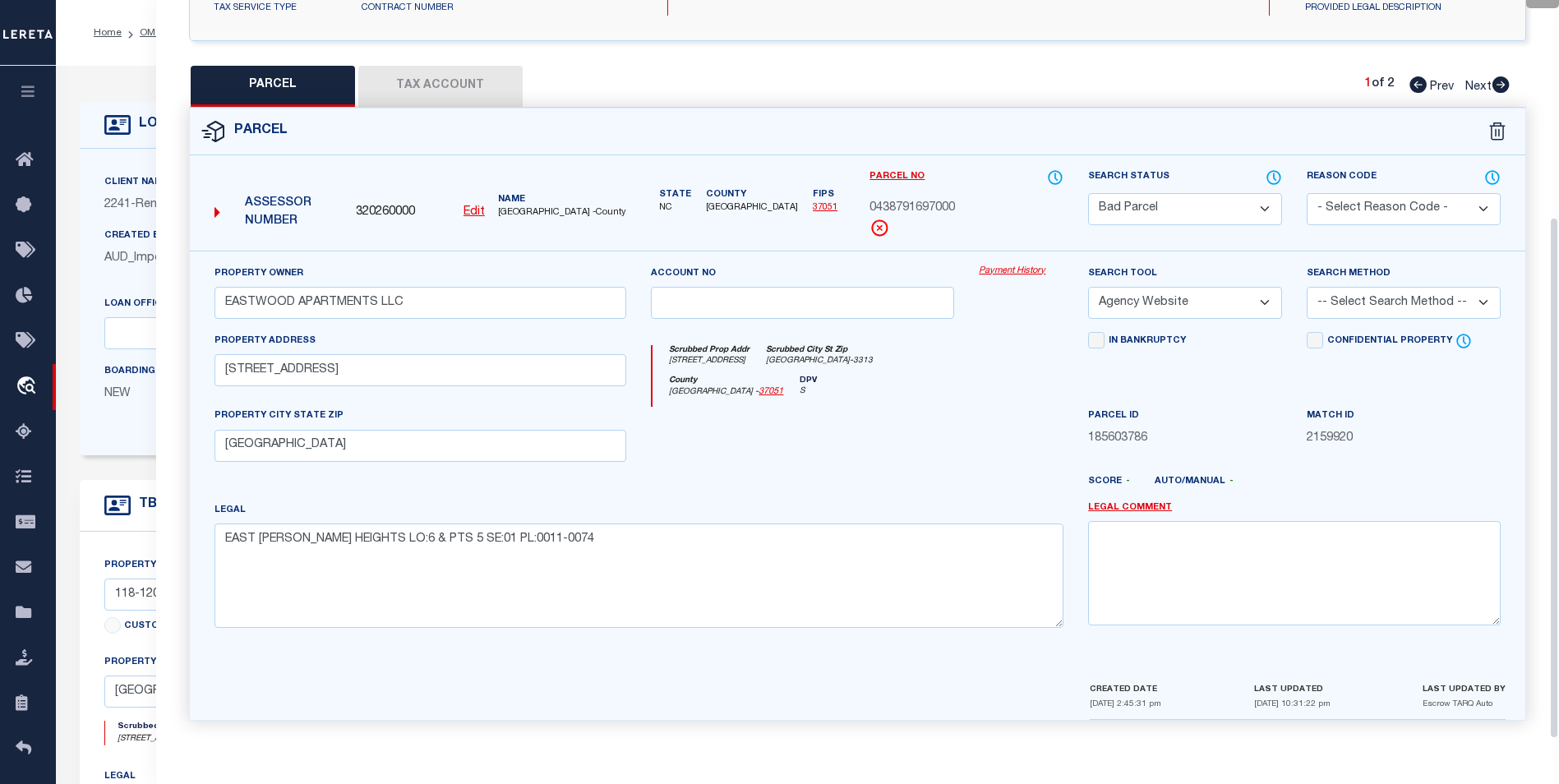
scroll to position [306, 0]
click at [1266, 204] on select "Automated Search Bad Parcel Complete Duplicate Parcel High Dollar Reporting In …" at bounding box center [1185, 208] width 194 height 32
click at [1089, 192] on select "Automated Search Bad Parcel Complete Duplicate Parcel High Dollar Reporting In …" at bounding box center [1185, 208] width 194 height 32
click at [442, 80] on button "Tax Account" at bounding box center [440, 84] width 164 height 41
select select "100"
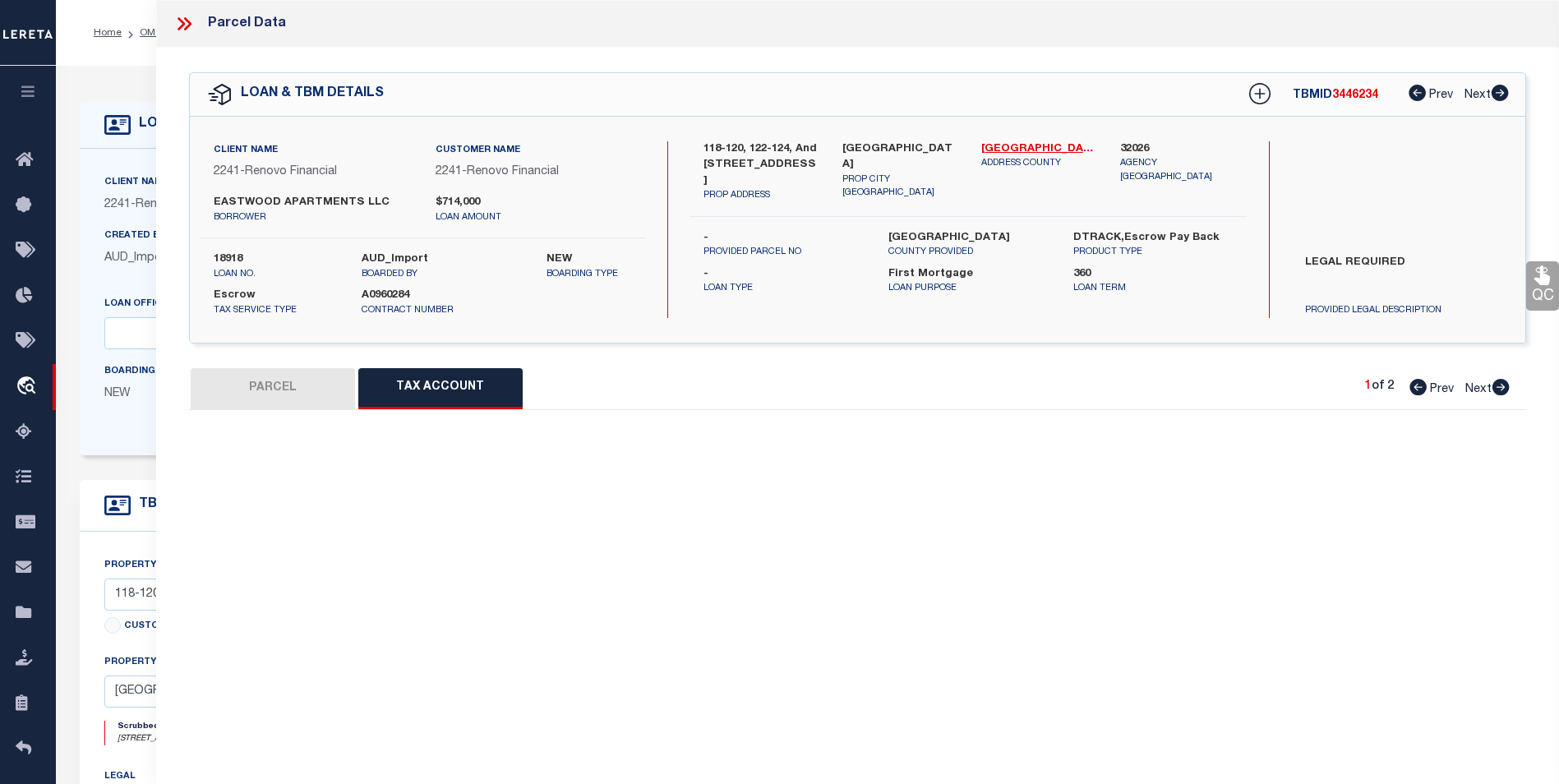
scroll to position [0, 0]
select select "100"
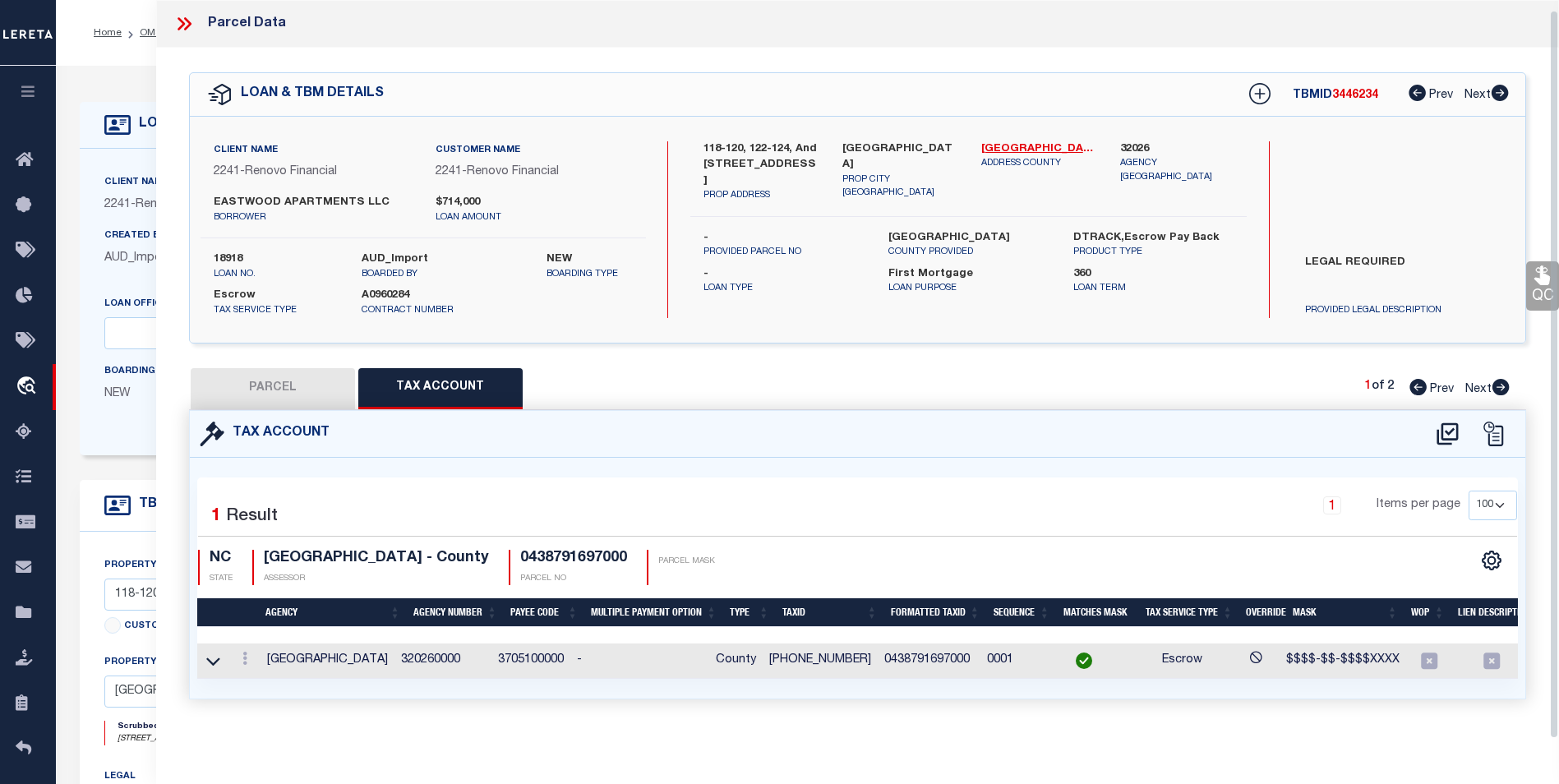
scroll to position [10, 0]
click at [246, 652] on icon at bounding box center [245, 658] width 5 height 13
click at [274, 609] on link at bounding box center [267, 609] width 61 height 28
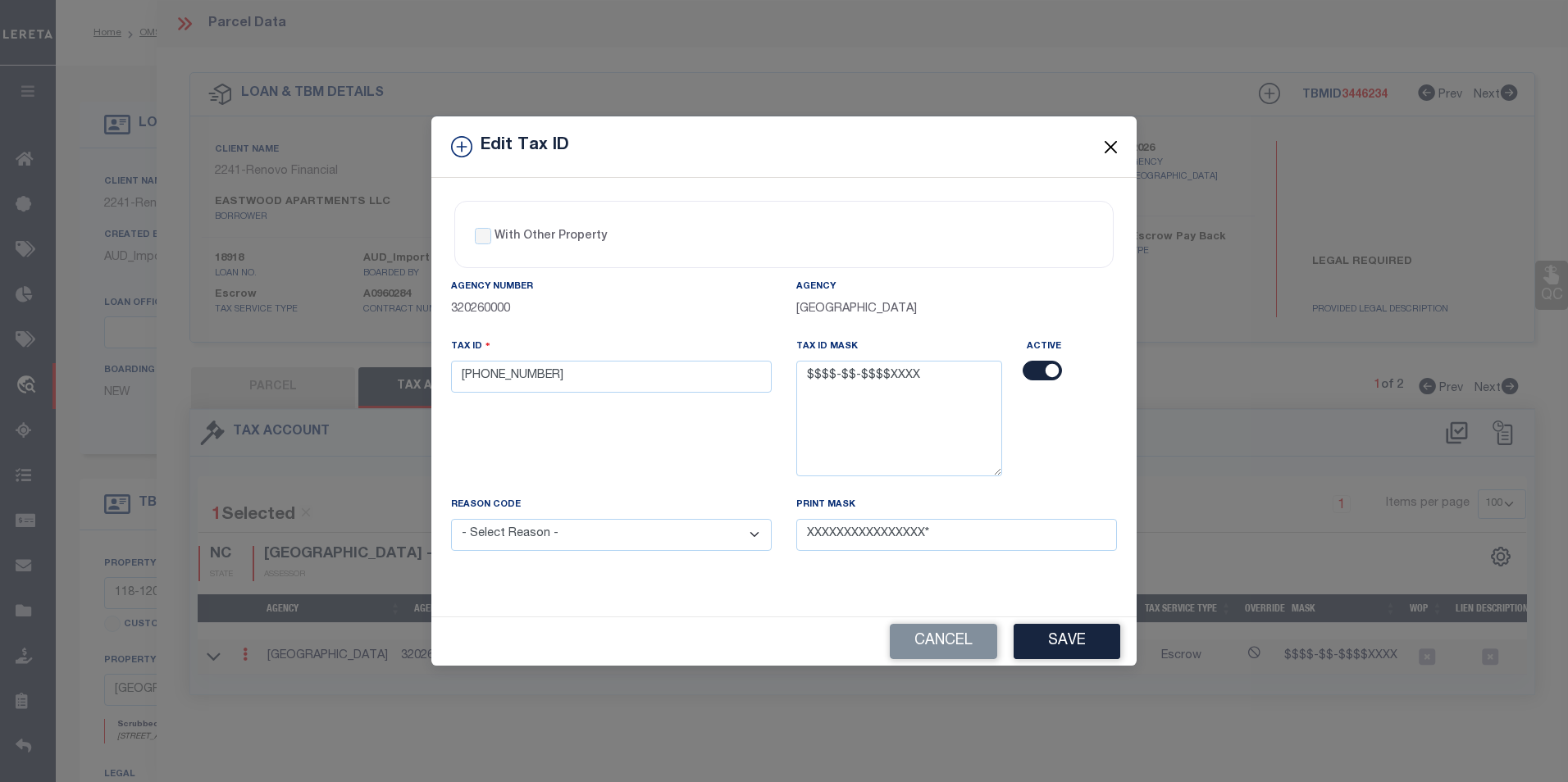
click at [1104, 142] on button "Close" at bounding box center [1111, 147] width 22 height 22
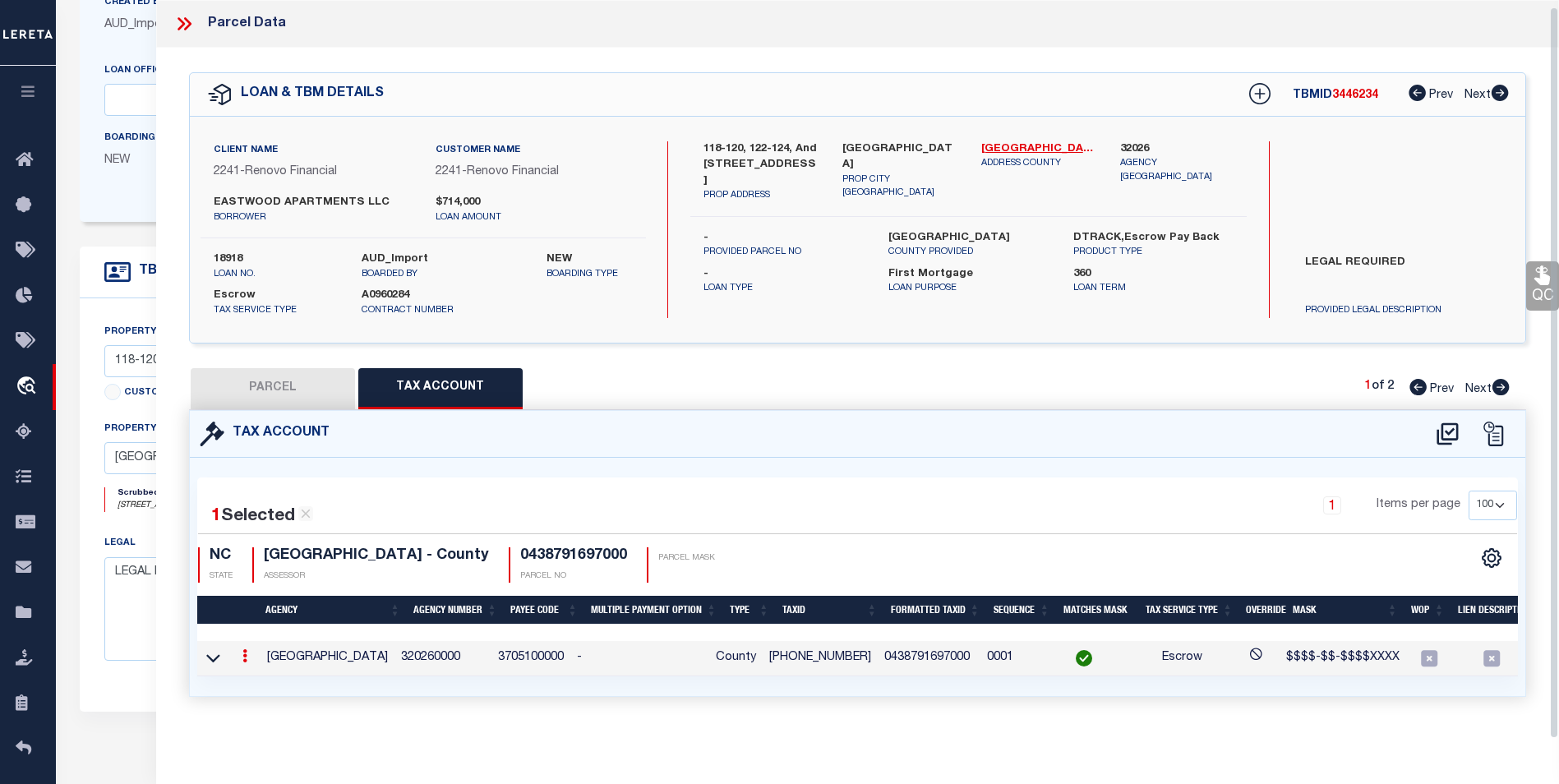
scroll to position [329, 0]
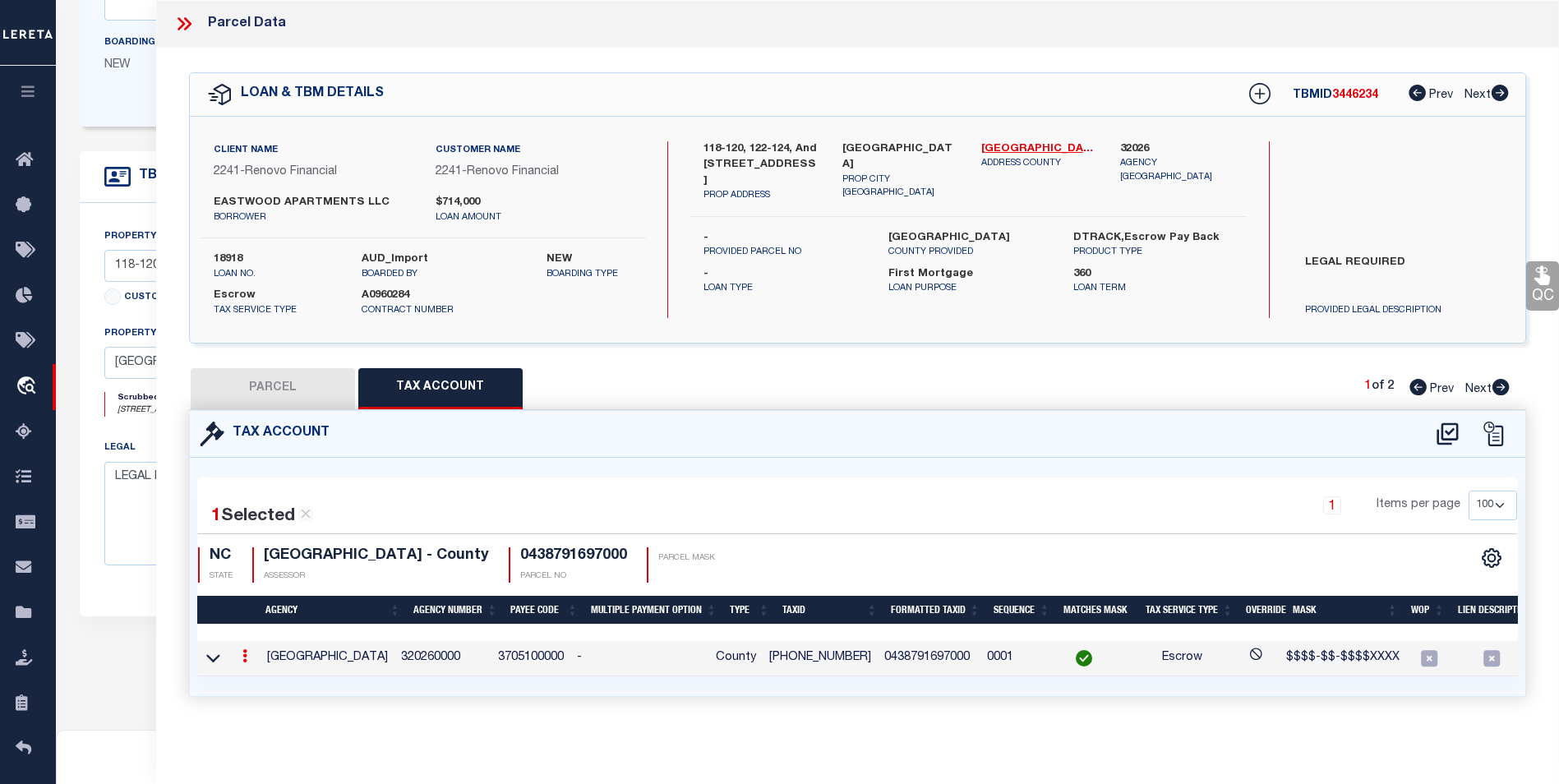
click at [240, 651] on link at bounding box center [245, 658] width 18 height 13
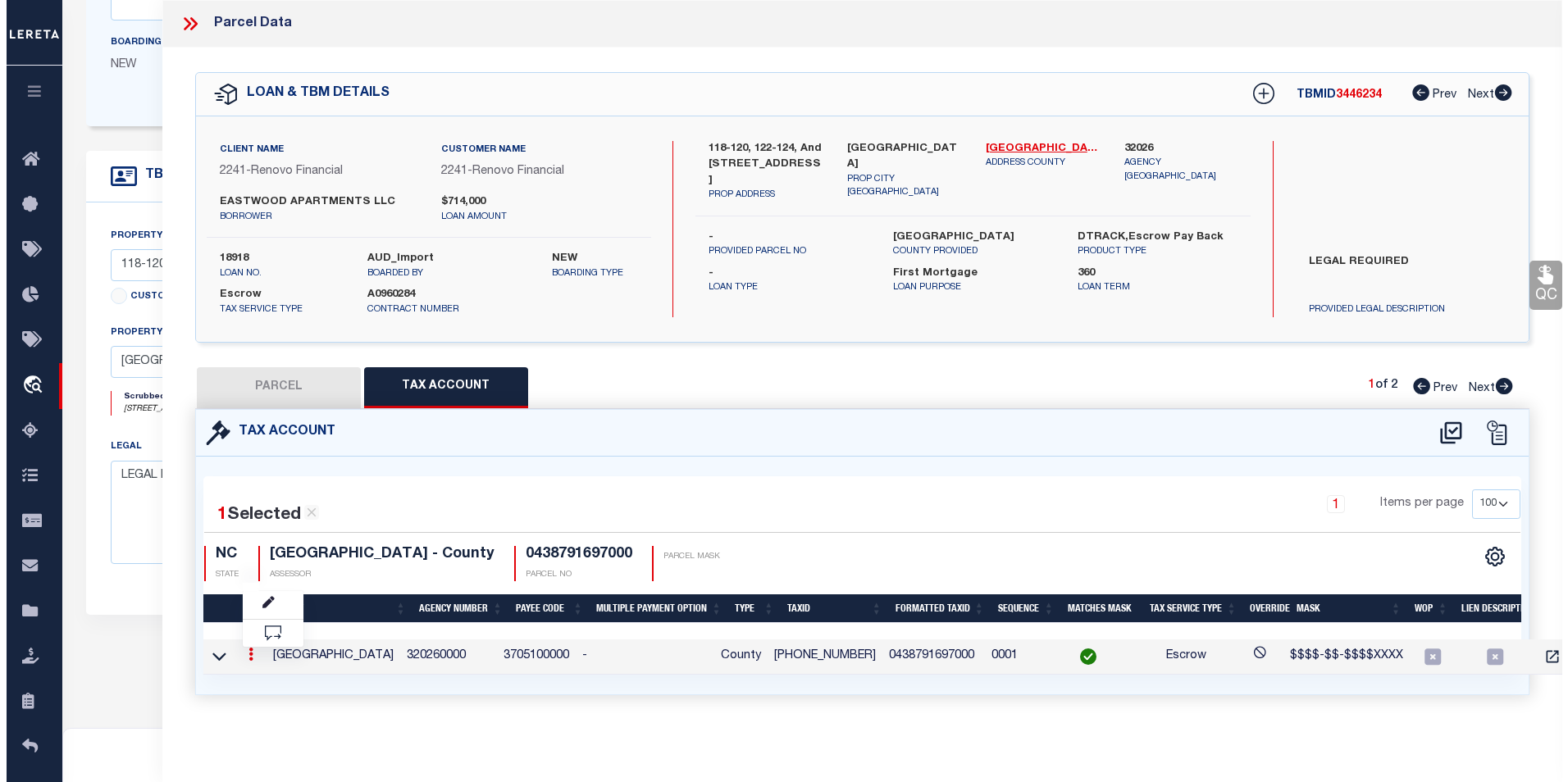
scroll to position [0, 0]
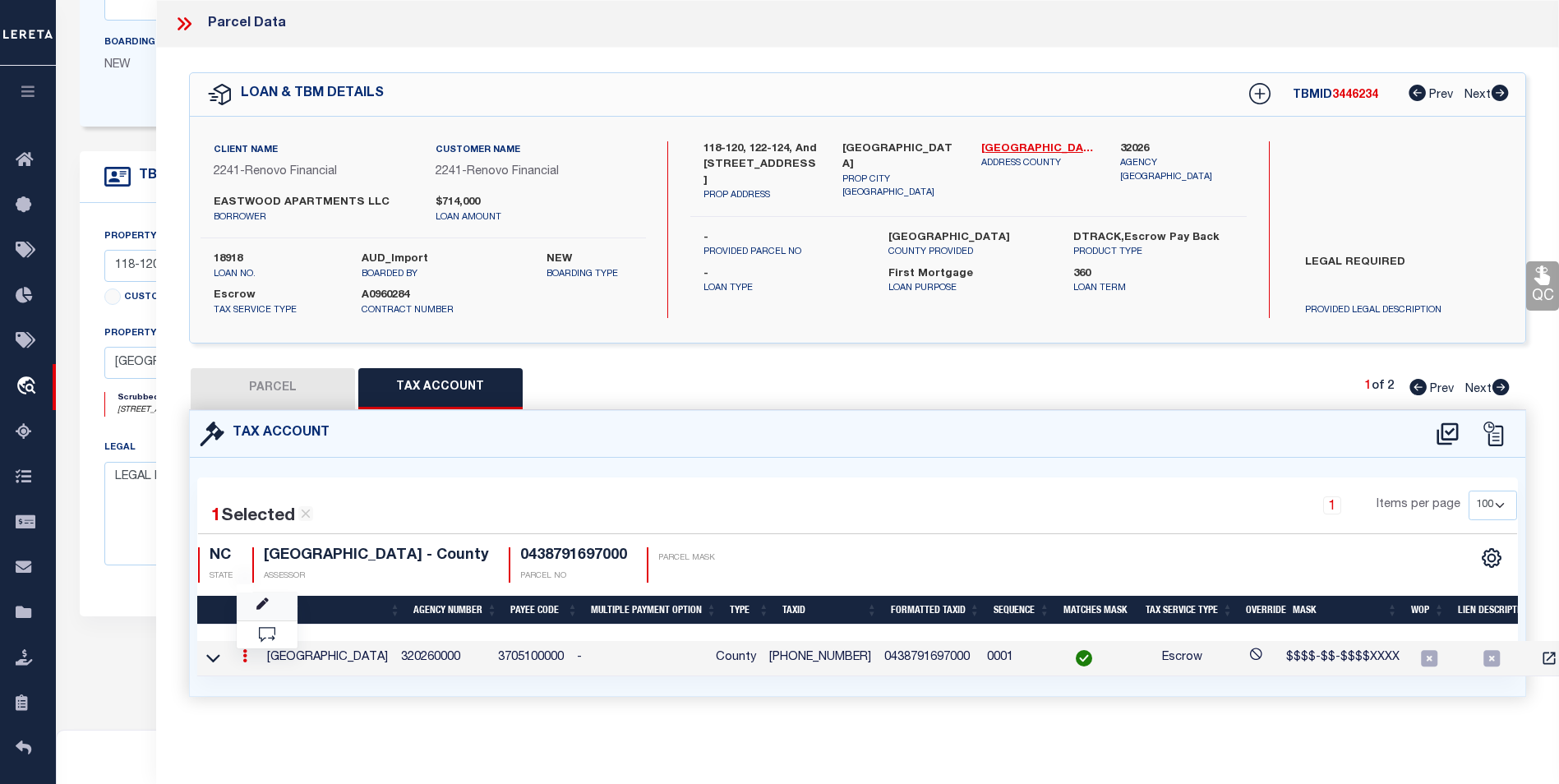
click at [279, 604] on link at bounding box center [267, 606] width 61 height 28
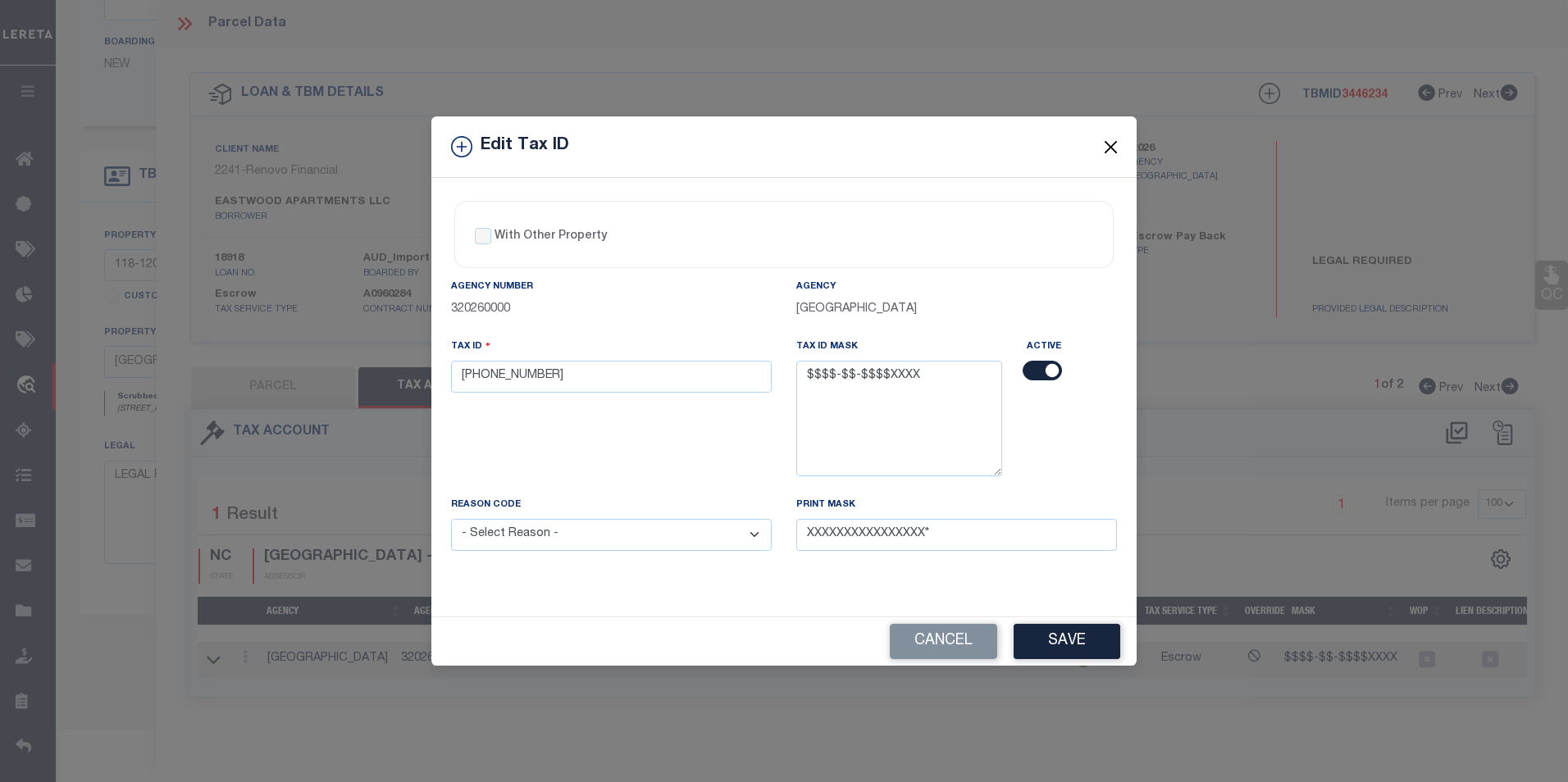
click at [1108, 148] on button "Close" at bounding box center [1111, 147] width 22 height 22
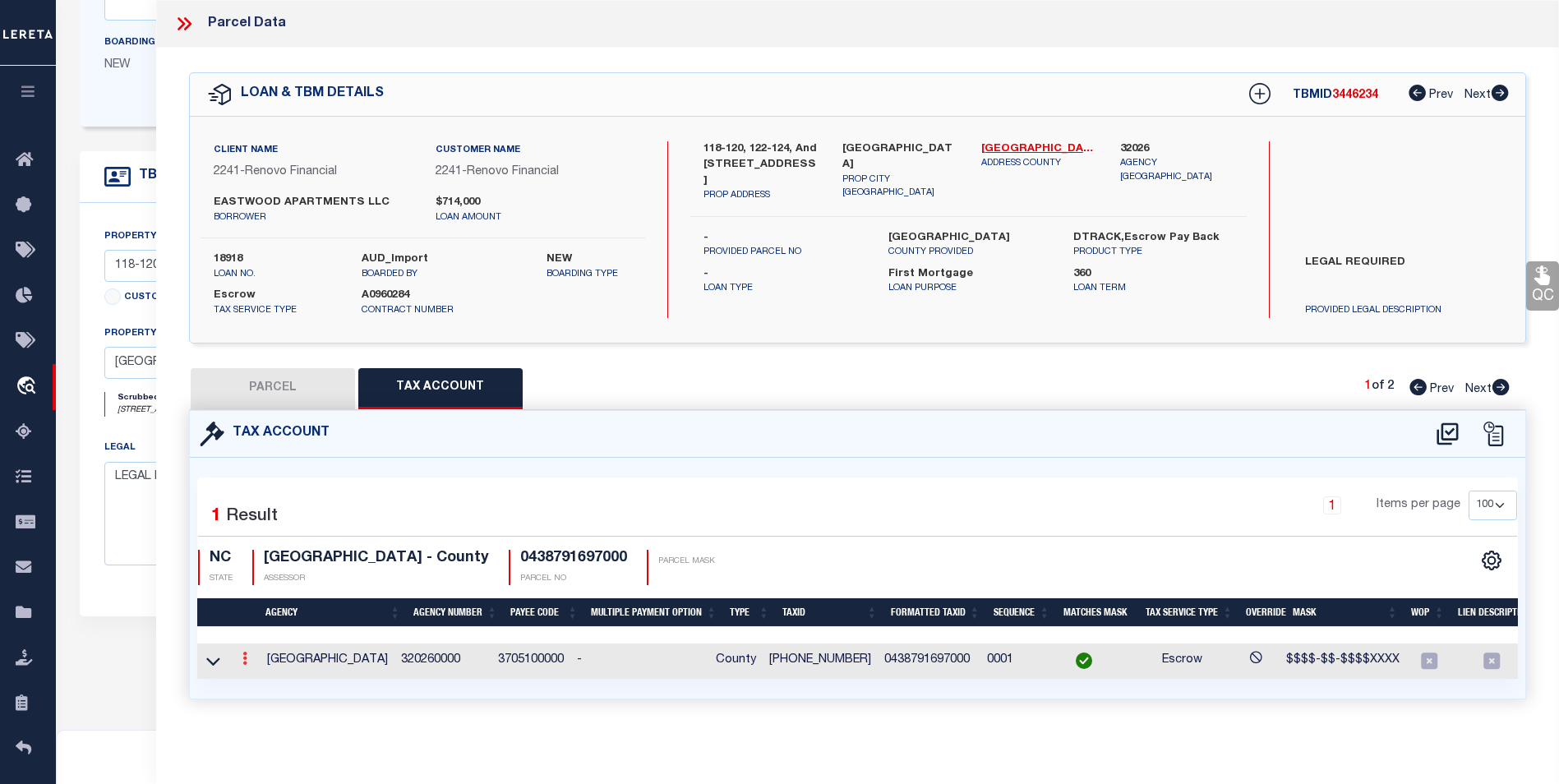
click at [240, 661] on link at bounding box center [245, 661] width 18 height 13
click at [269, 676] on link at bounding box center [267, 685] width 61 height 28
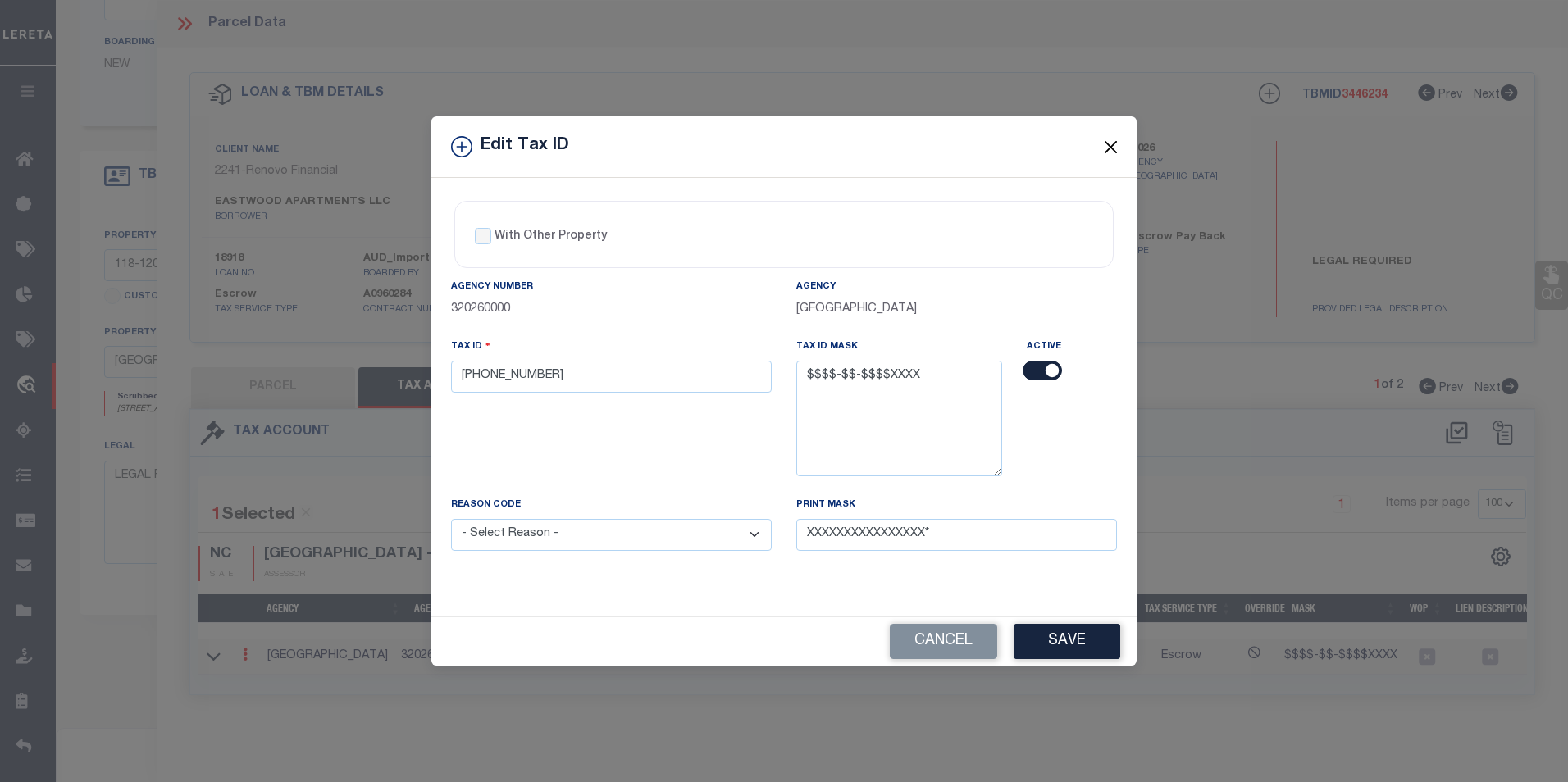
click at [1113, 144] on button "Close" at bounding box center [1111, 147] width 22 height 22
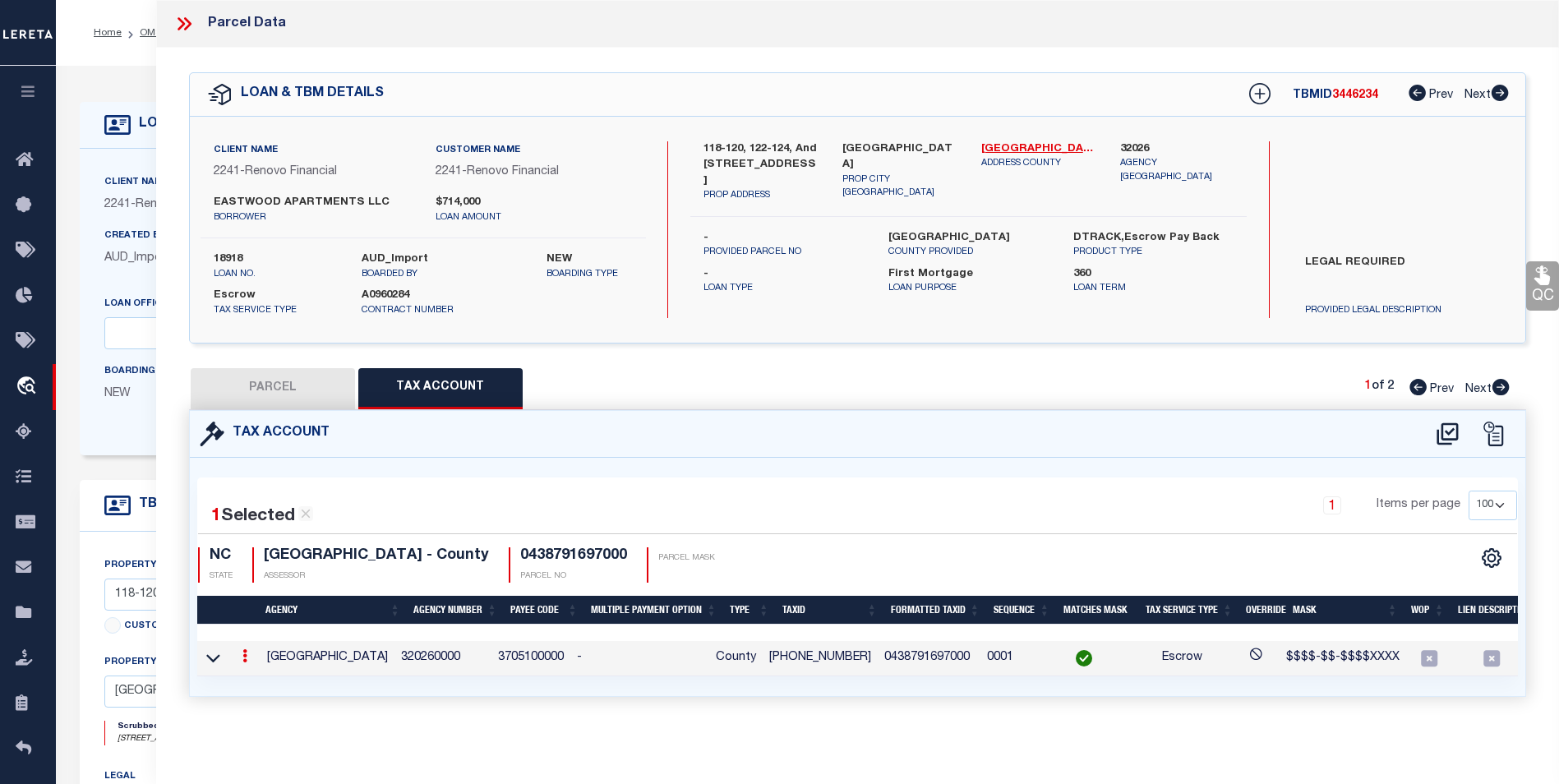
click at [243, 661] on icon at bounding box center [245, 656] width 5 height 13
click at [267, 679] on icon "" at bounding box center [262, 680] width 13 height 13
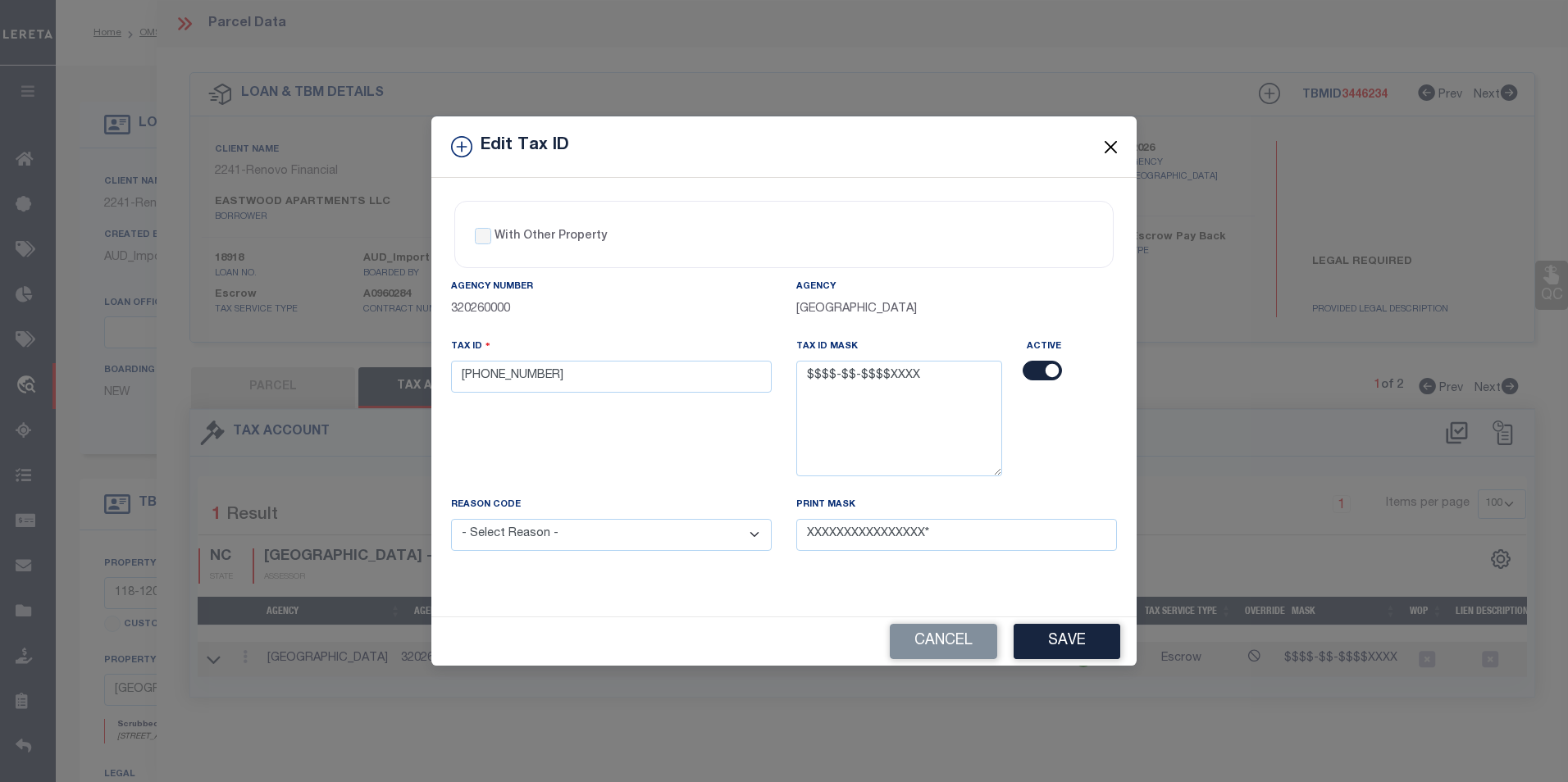
click at [1103, 150] on button "Close" at bounding box center [1111, 147] width 22 height 22
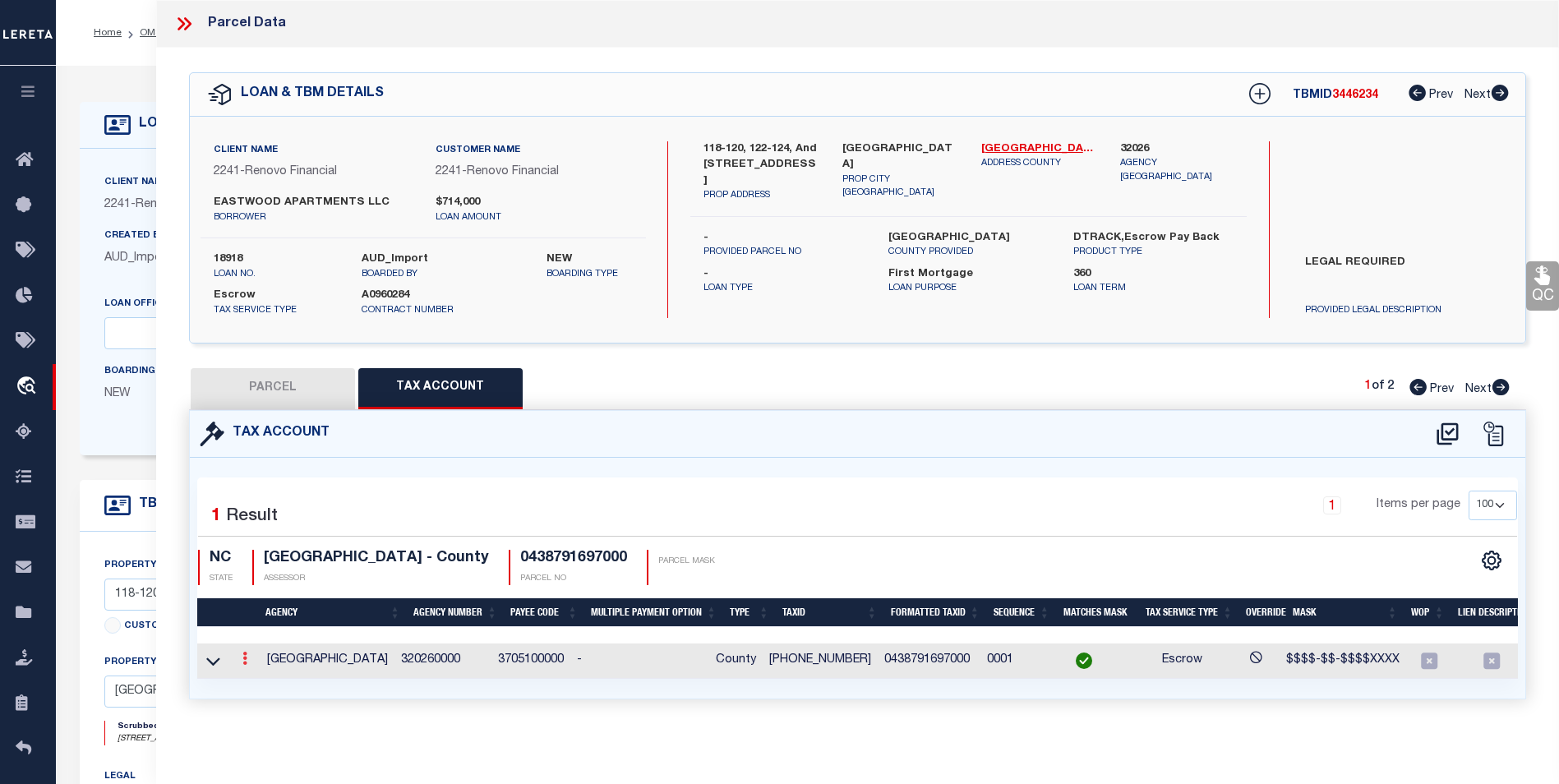
click at [247, 661] on icon at bounding box center [245, 658] width 5 height 13
click at [260, 681] on icon "" at bounding box center [262, 683] width 13 height 13
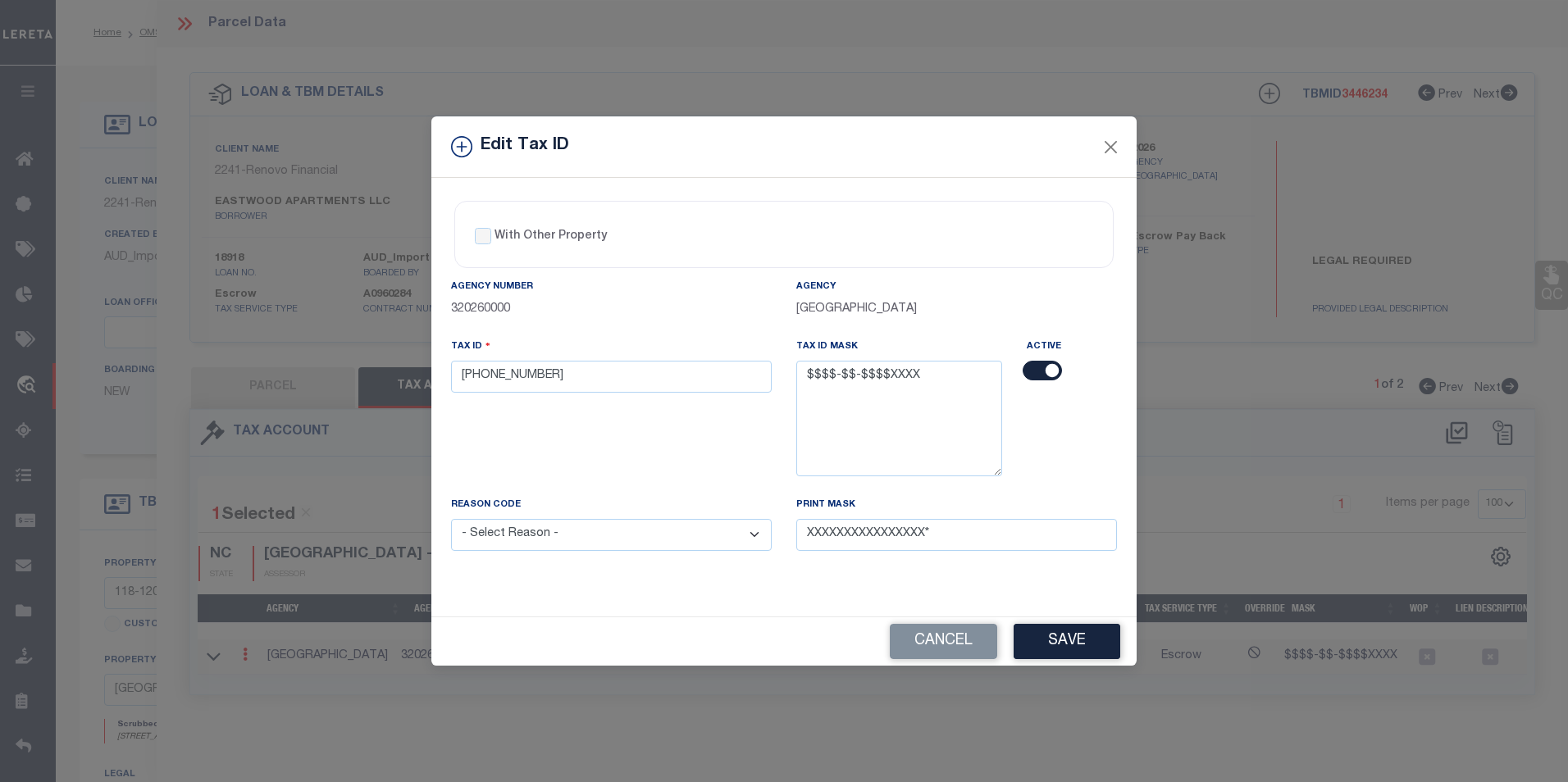
click at [590, 542] on select "- Select Reason - 099 - Other (Provide additional detail) ACT - Agency Changed …" at bounding box center [611, 535] width 320 height 32
click at [451, 520] on select "- Select Reason - 099 - Other (Provide additional detail) ACT - Agency Changed …" at bounding box center [611, 535] width 320 height 32
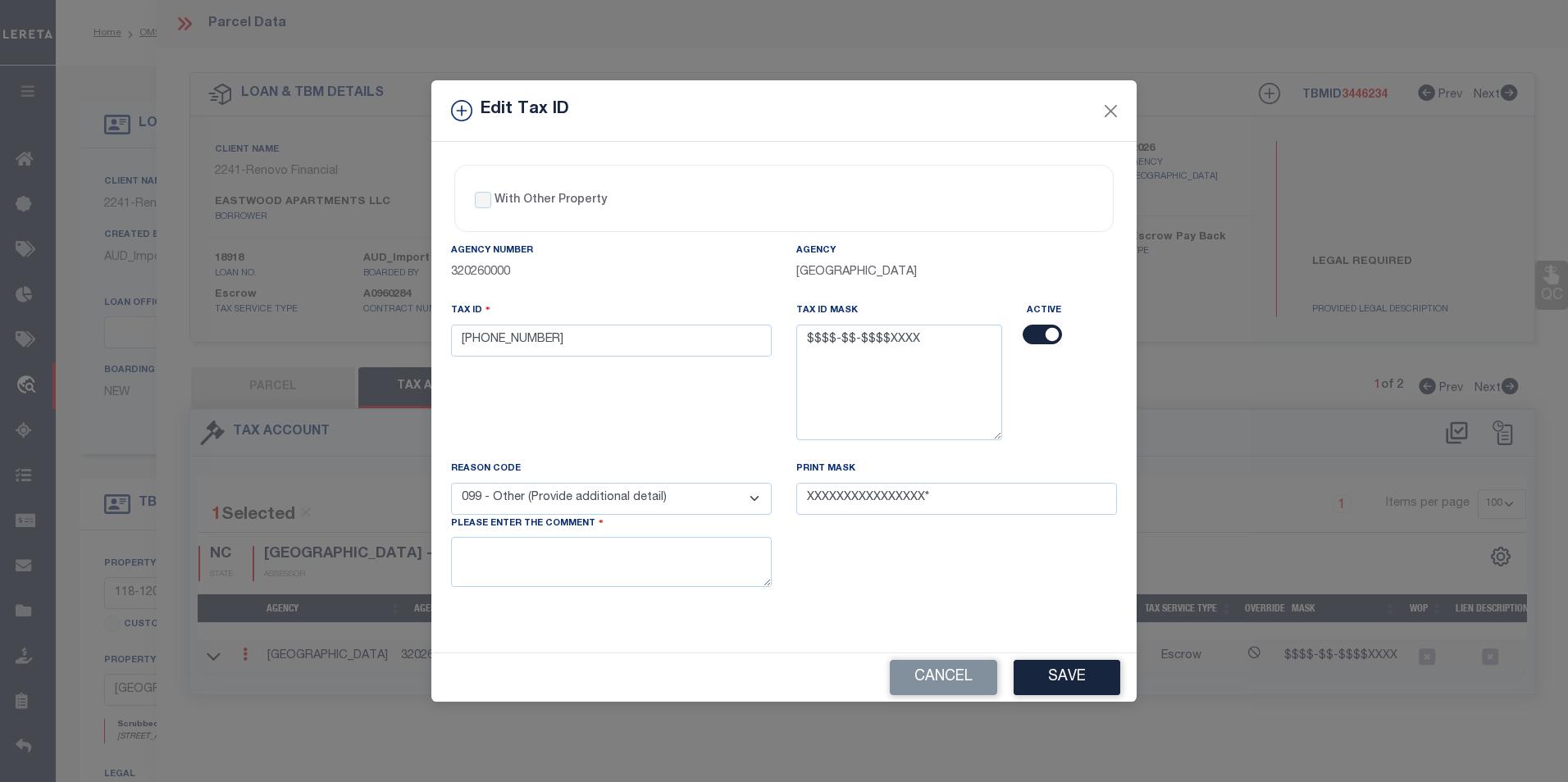
click at [707, 494] on select "- Select Reason - 099 - Other (Provide additional detail) ACT - Agency Changed …" at bounding box center [611, 498] width 320 height 32
select select "ACT"
click at [451, 483] on select "- Select Reason - 099 - Other (Provide additional detail) ACT - Agency Changed …" at bounding box center [611, 498] width 320 height 32
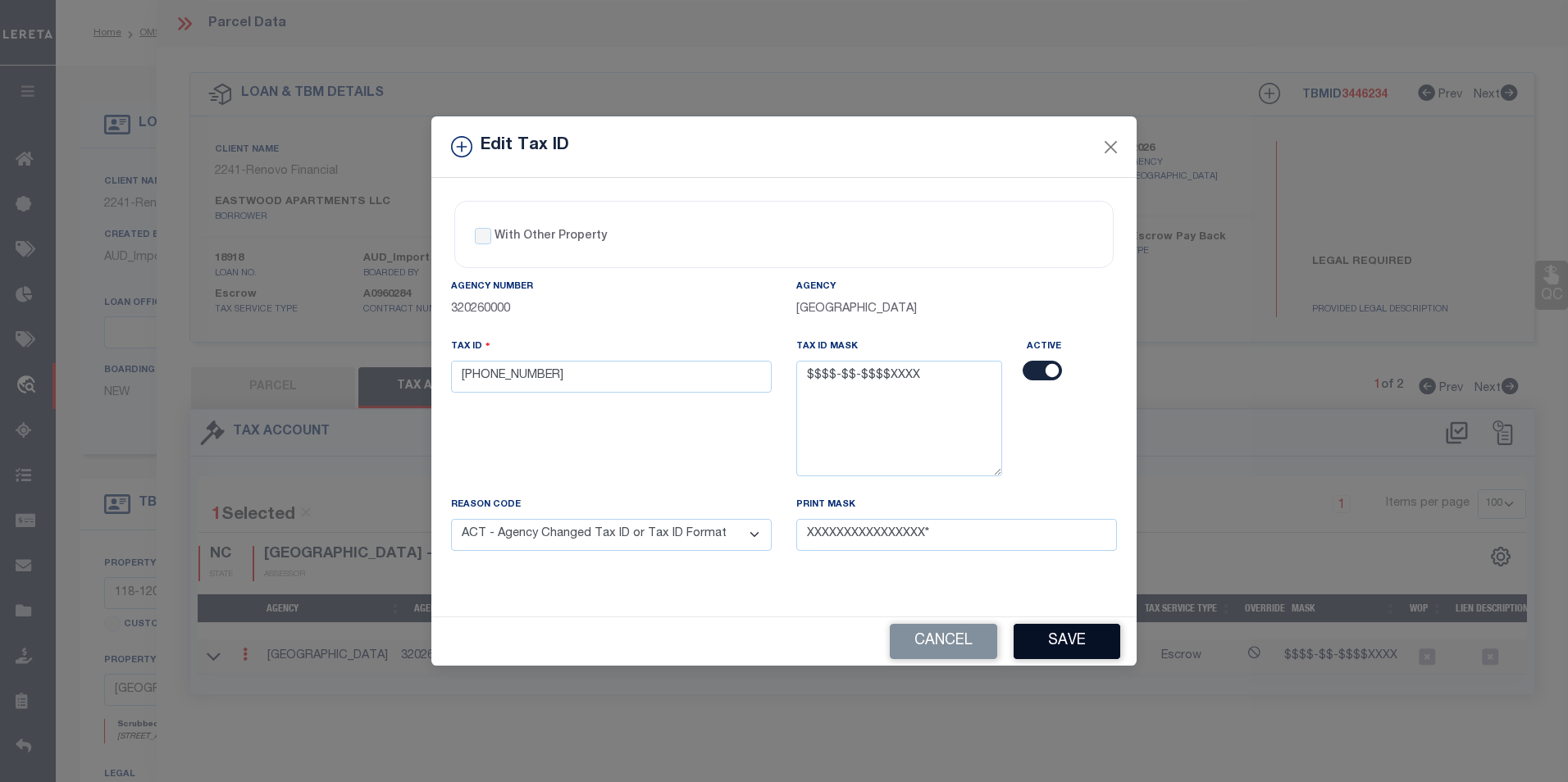
click at [1064, 651] on button "Save" at bounding box center [1067, 641] width 107 height 35
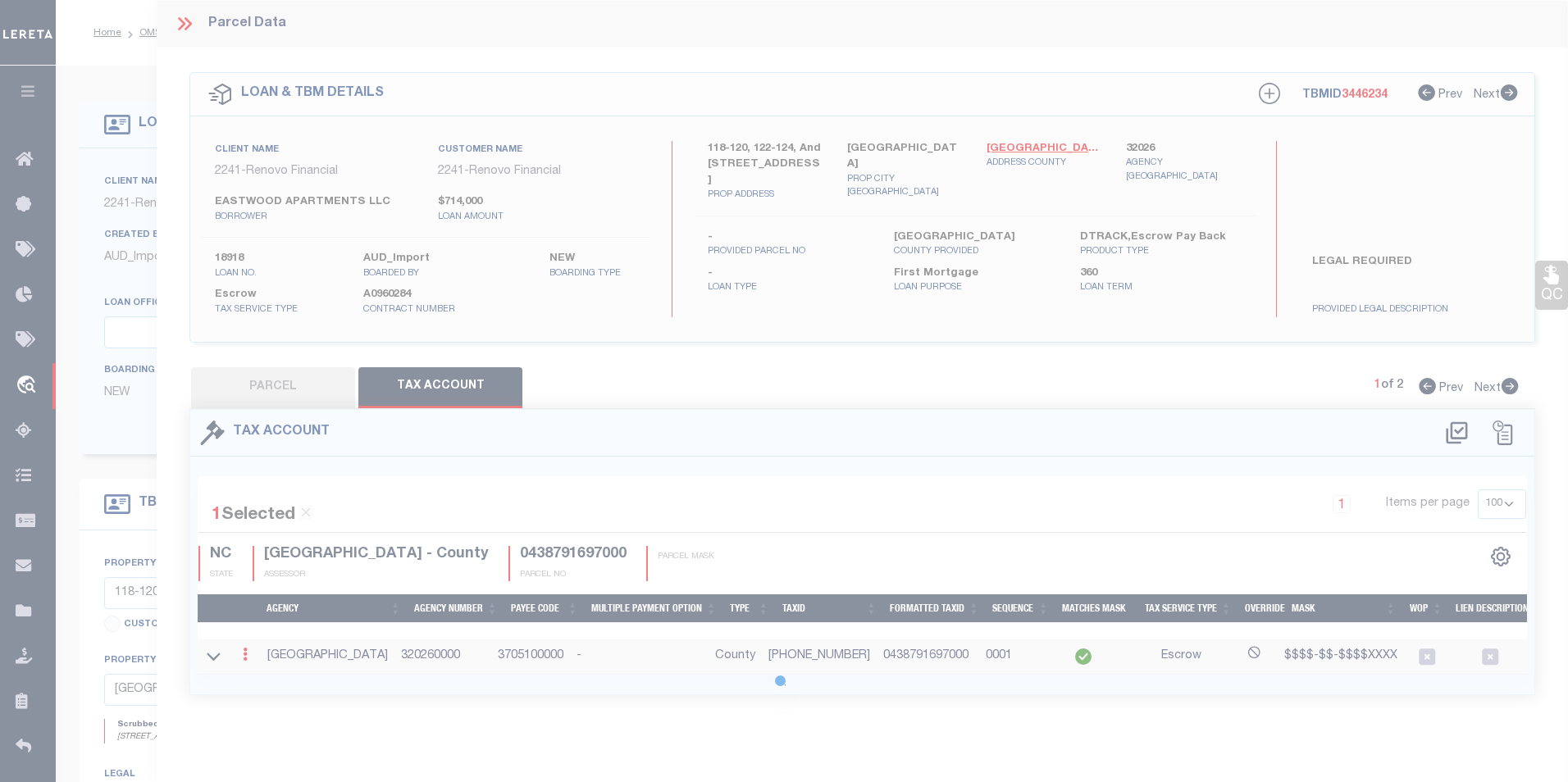
select select
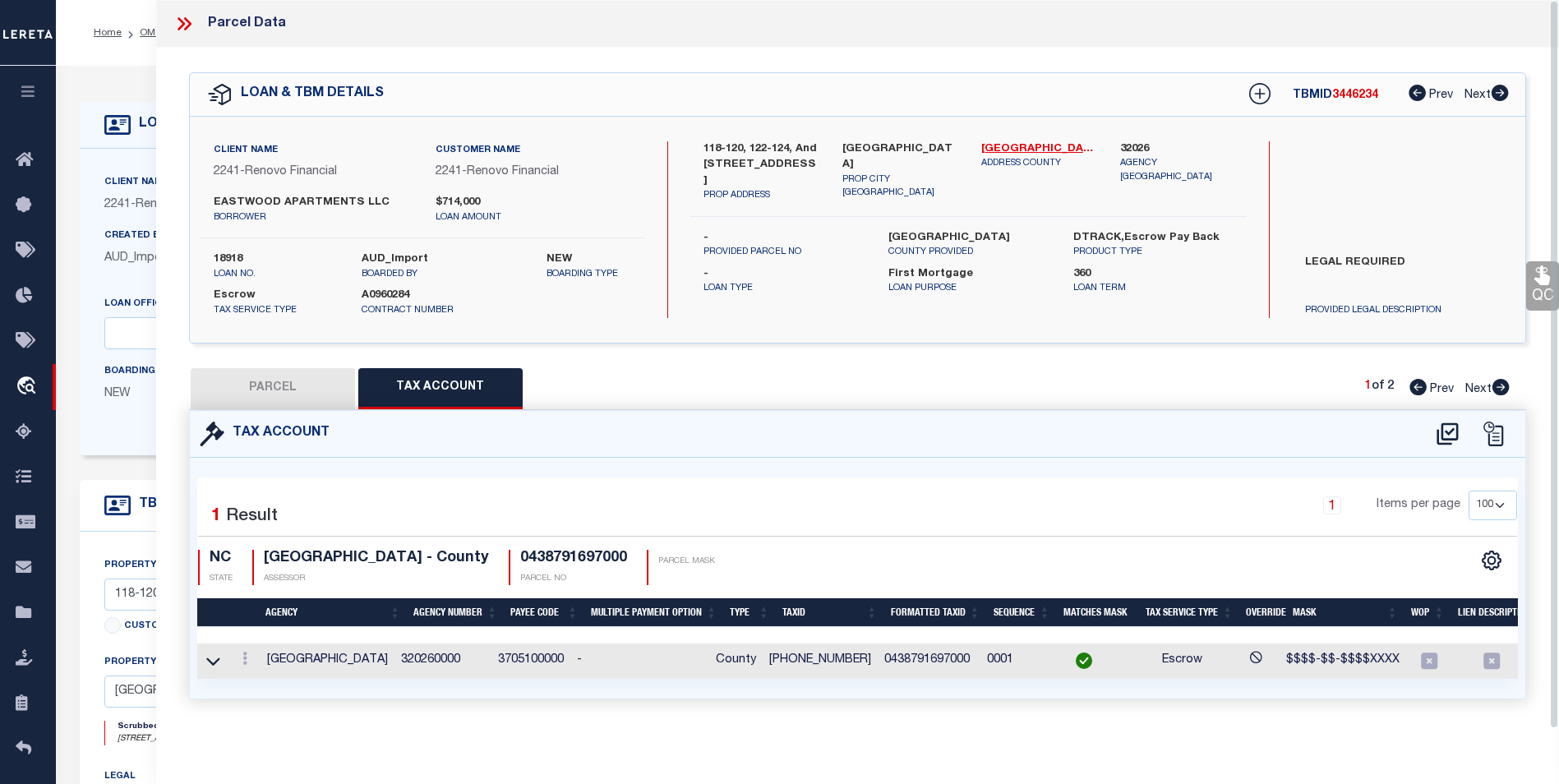
click at [247, 384] on button "PARCEL" at bounding box center [273, 388] width 164 height 41
select select "AS"
select select
checkbox input "false"
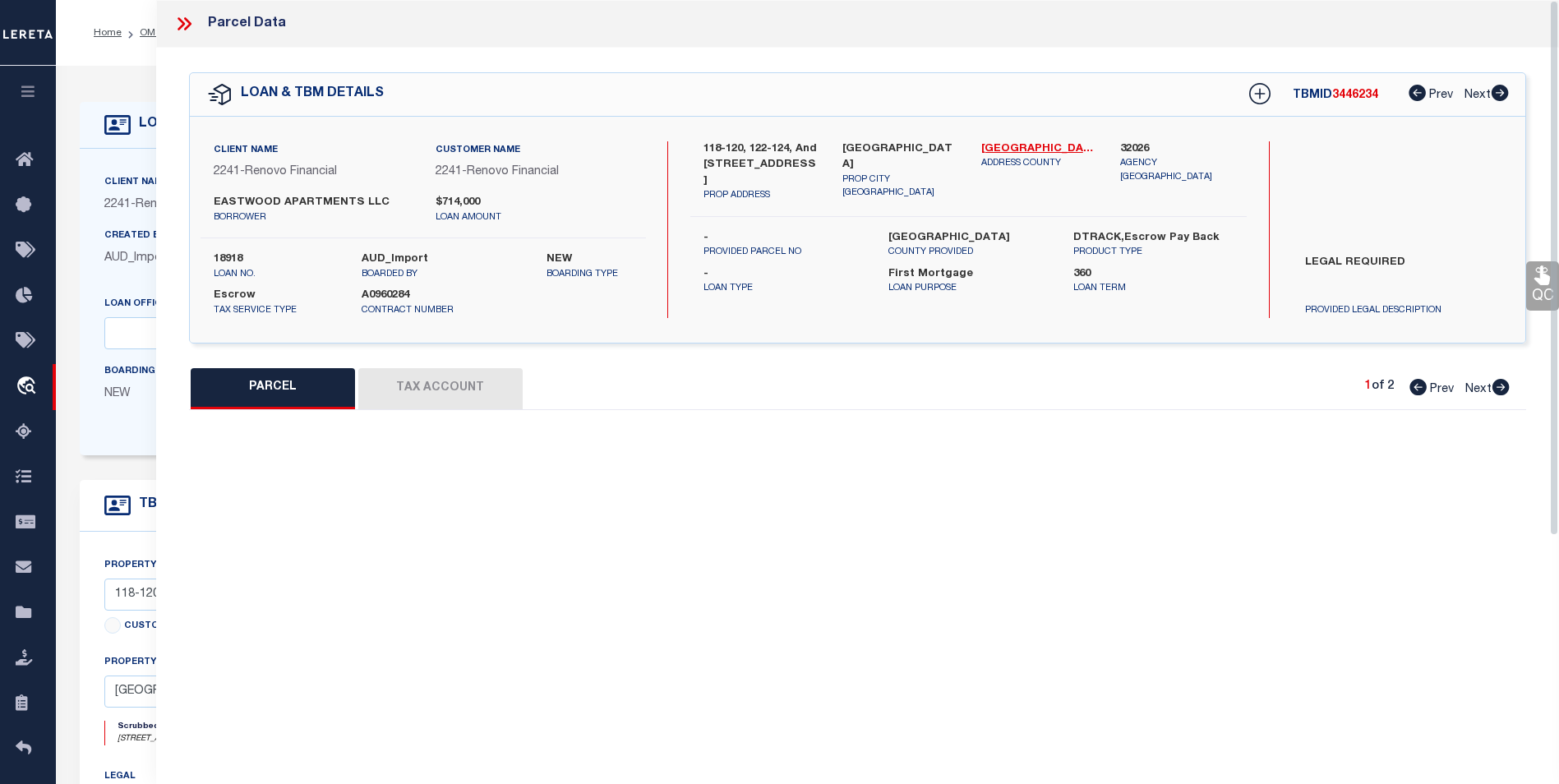
select select "BP"
type input "EASTWOOD APARTMENTS LLC"
select select "AGW"
select select
type input "118 EASTWOOD AVE"
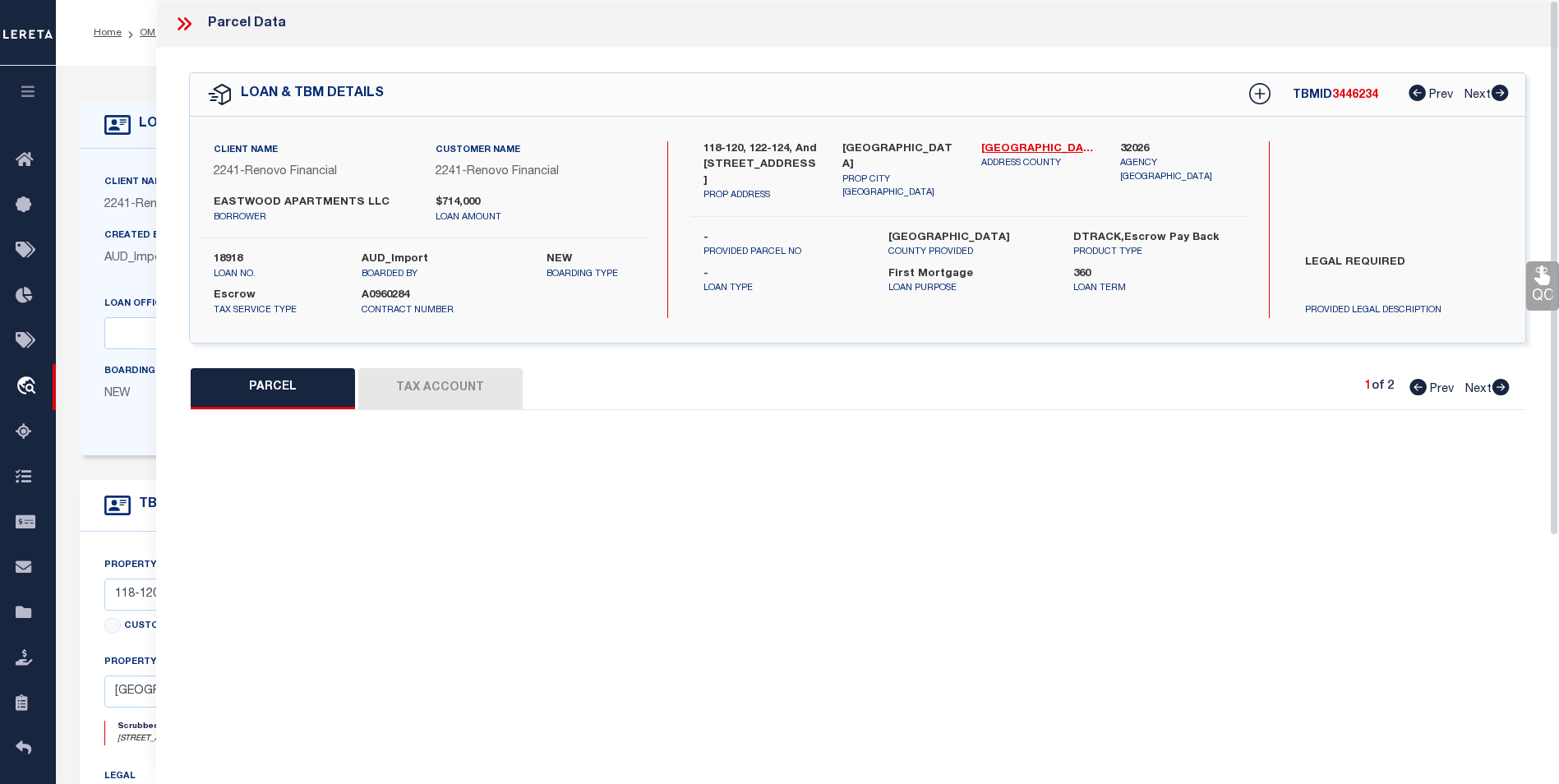
type input "Fayetteville, NC 28301"
type textarea "EAST BUTLER HEIGHTS LO:6 & PTS 5 SE:01 PL:0011-0074"
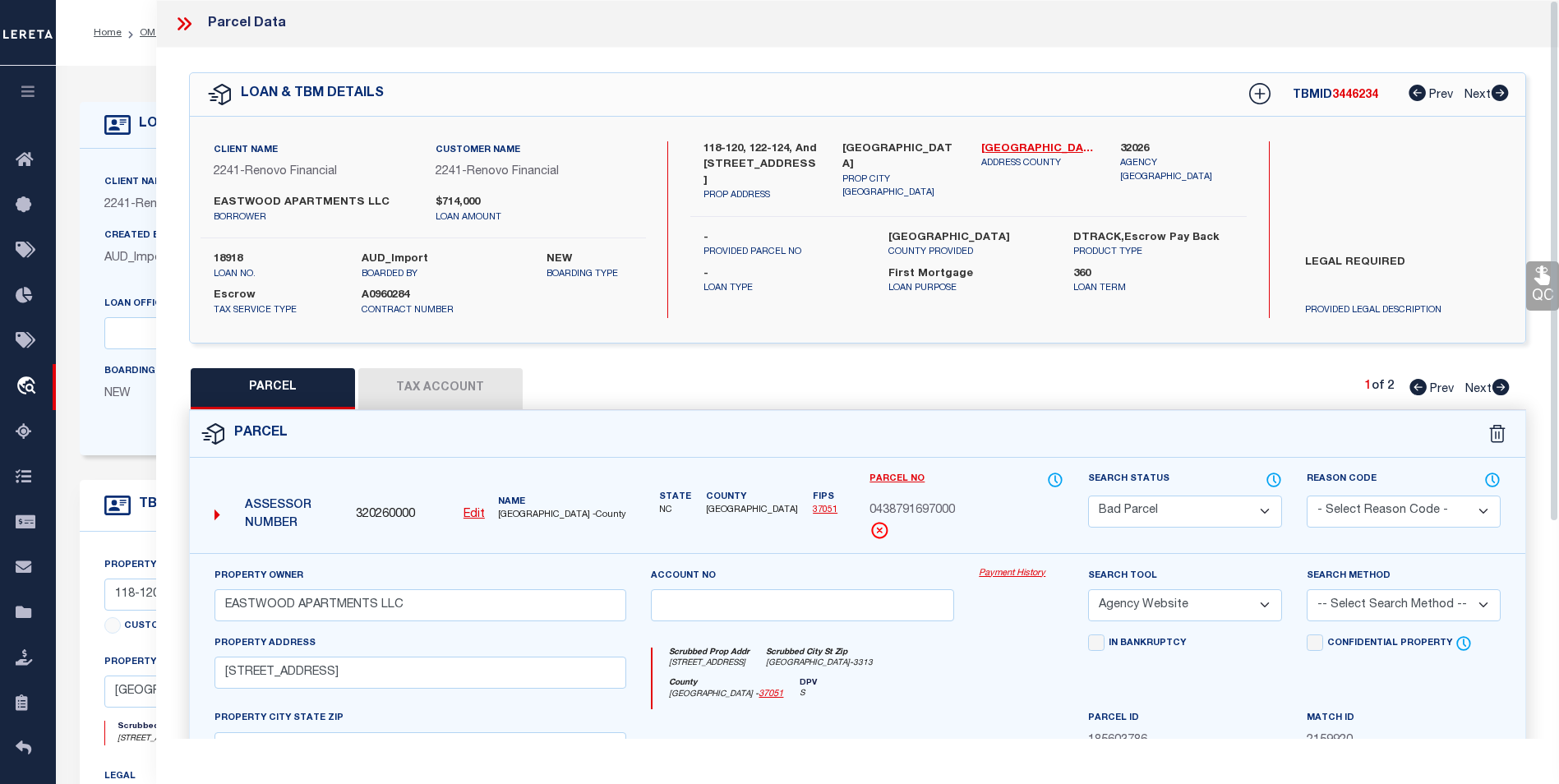
click at [519, 387] on button "Tax Account" at bounding box center [440, 388] width 164 height 41
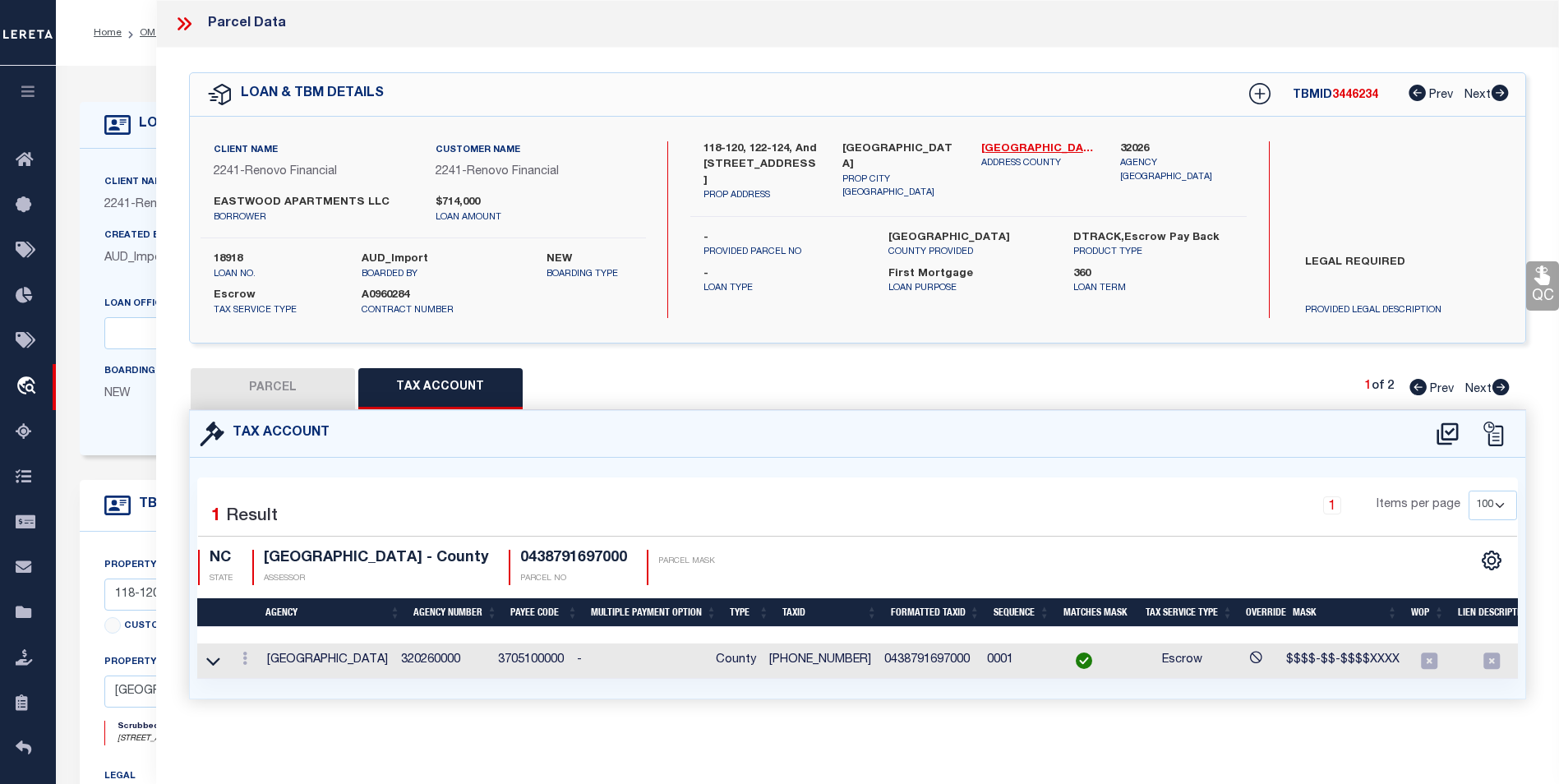
select select "100"
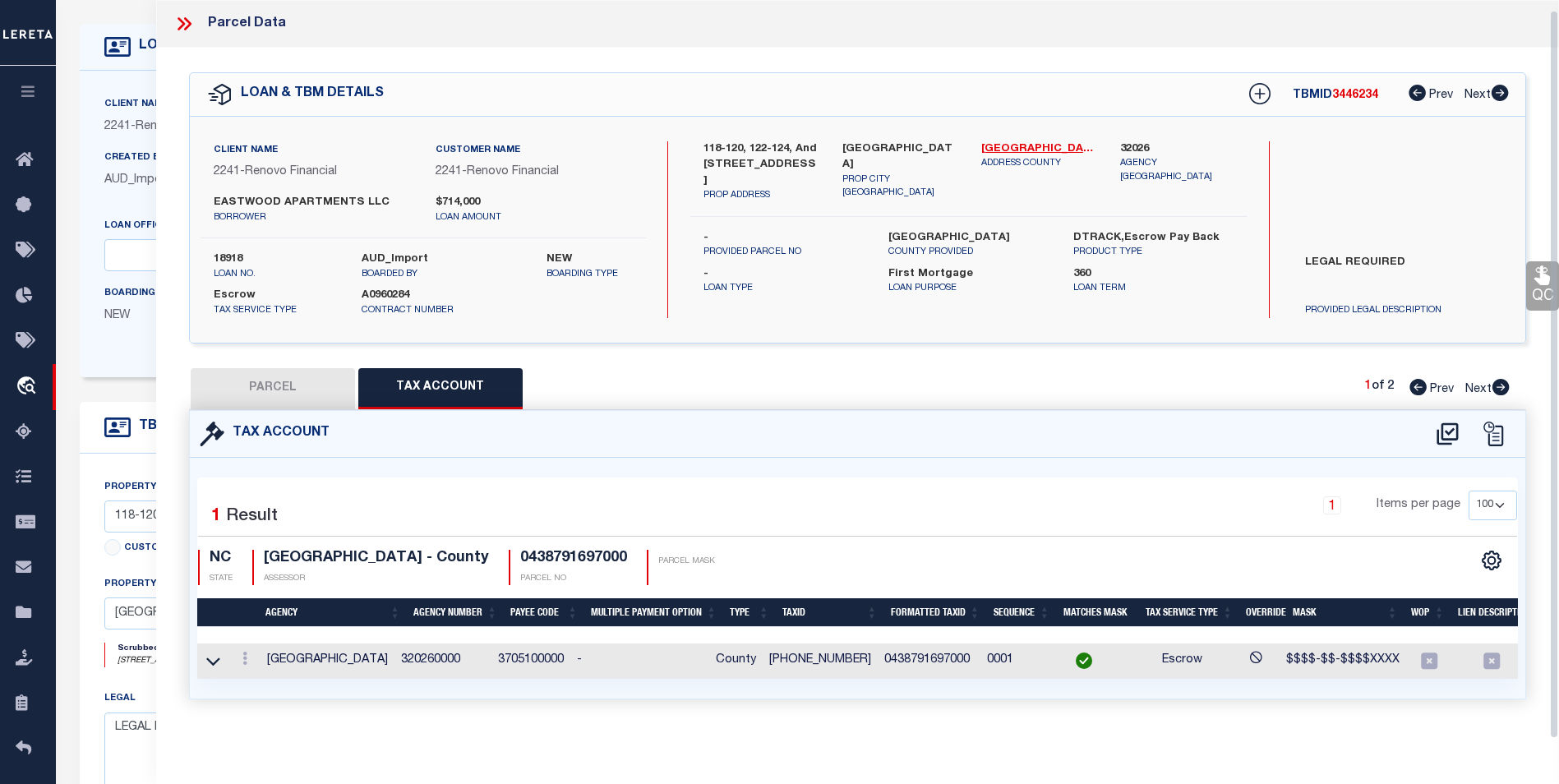
scroll to position [83, 0]
click at [278, 391] on button "PARCEL" at bounding box center [273, 388] width 164 height 41
select select "AS"
select select
checkbox input "false"
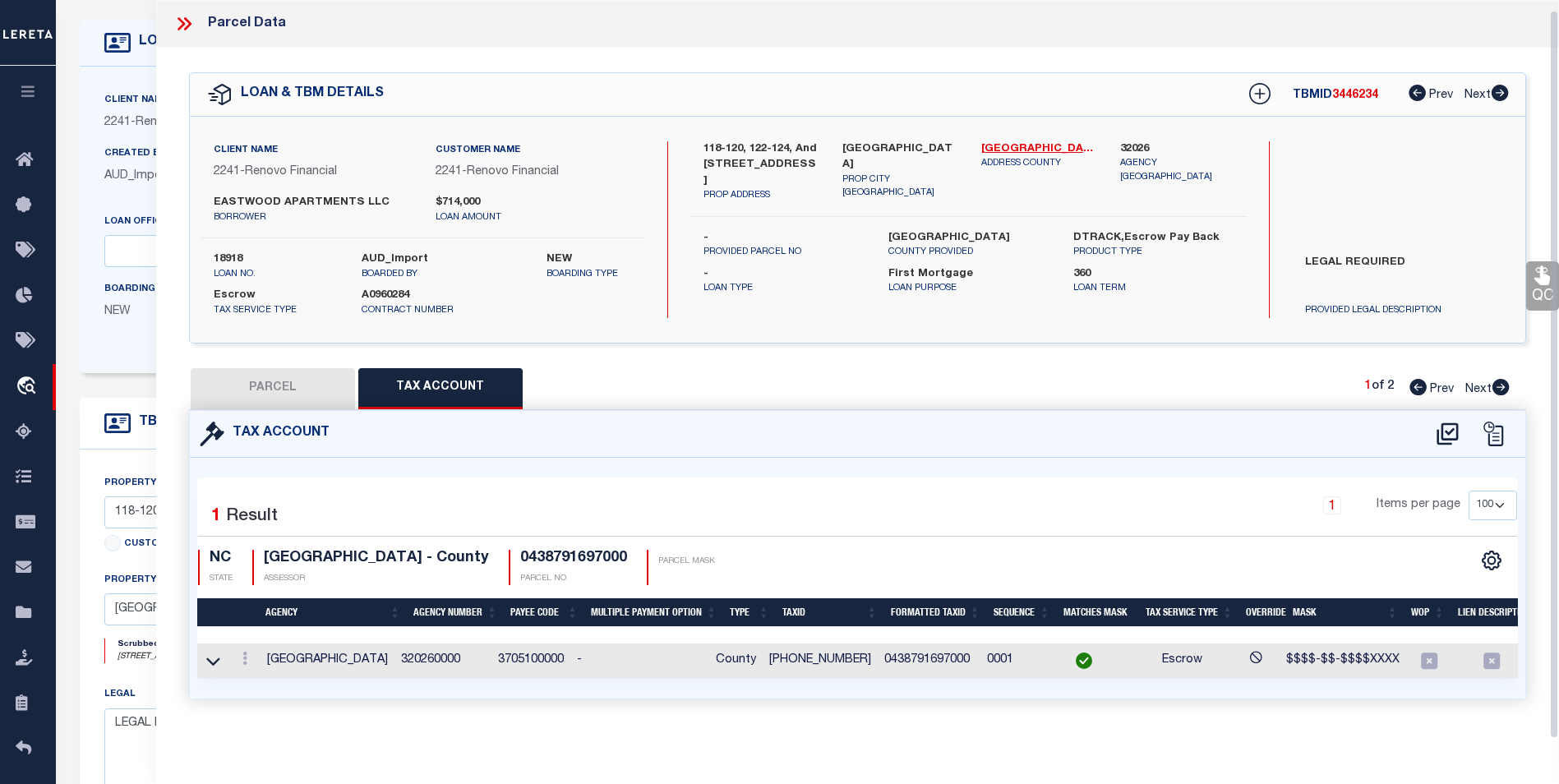
checkbox input "false"
select select "BP"
type input "EASTWOOD APARTMENTS LLC"
select select "AGW"
select select
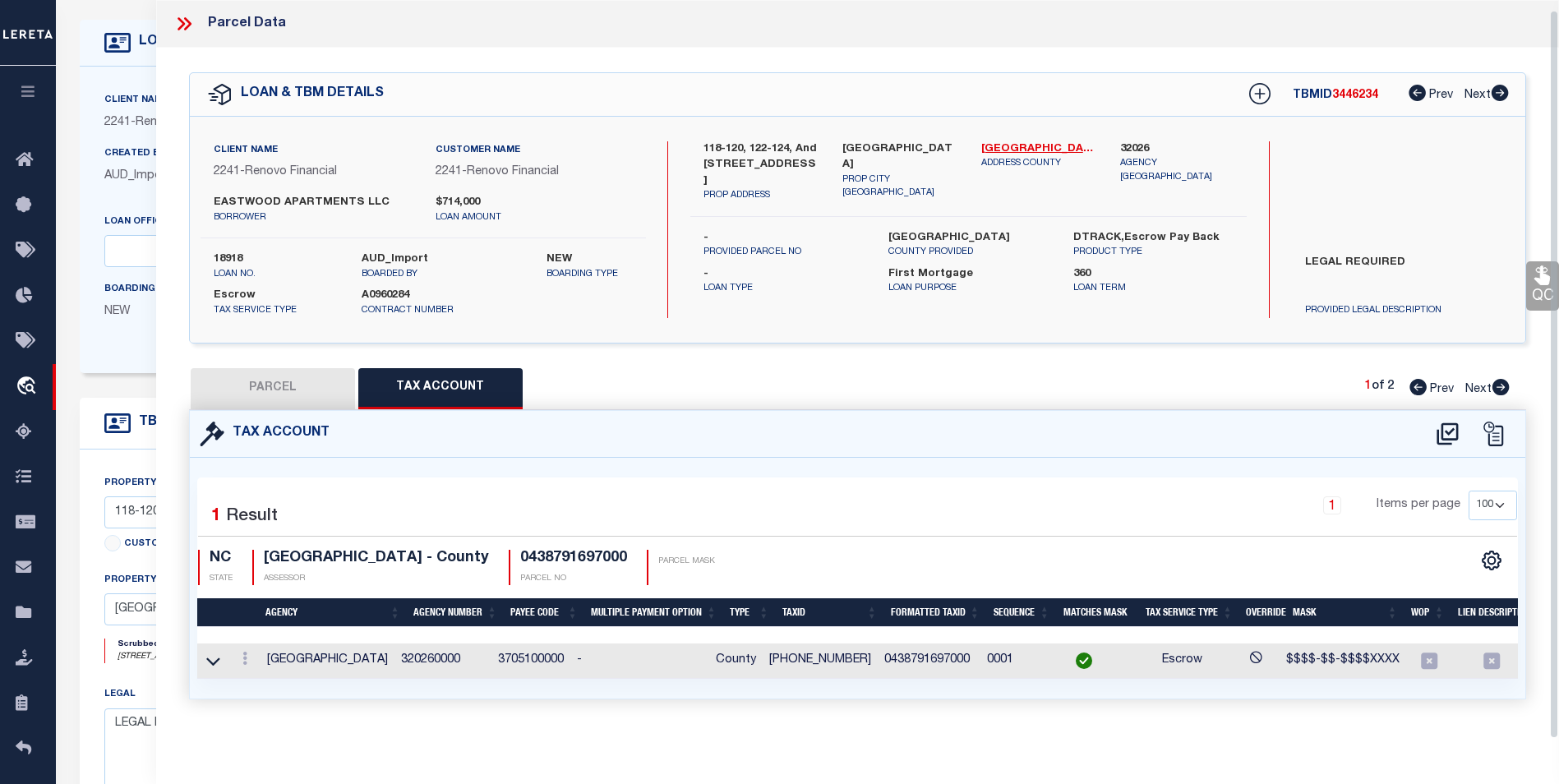
type input "118 EASTWOOD AVE"
type input "Fayetteville, NC 28301"
type textarea "EAST BUTLER HEIGHTS LO:6 & PTS 5 SE:01 PL:0011-0074"
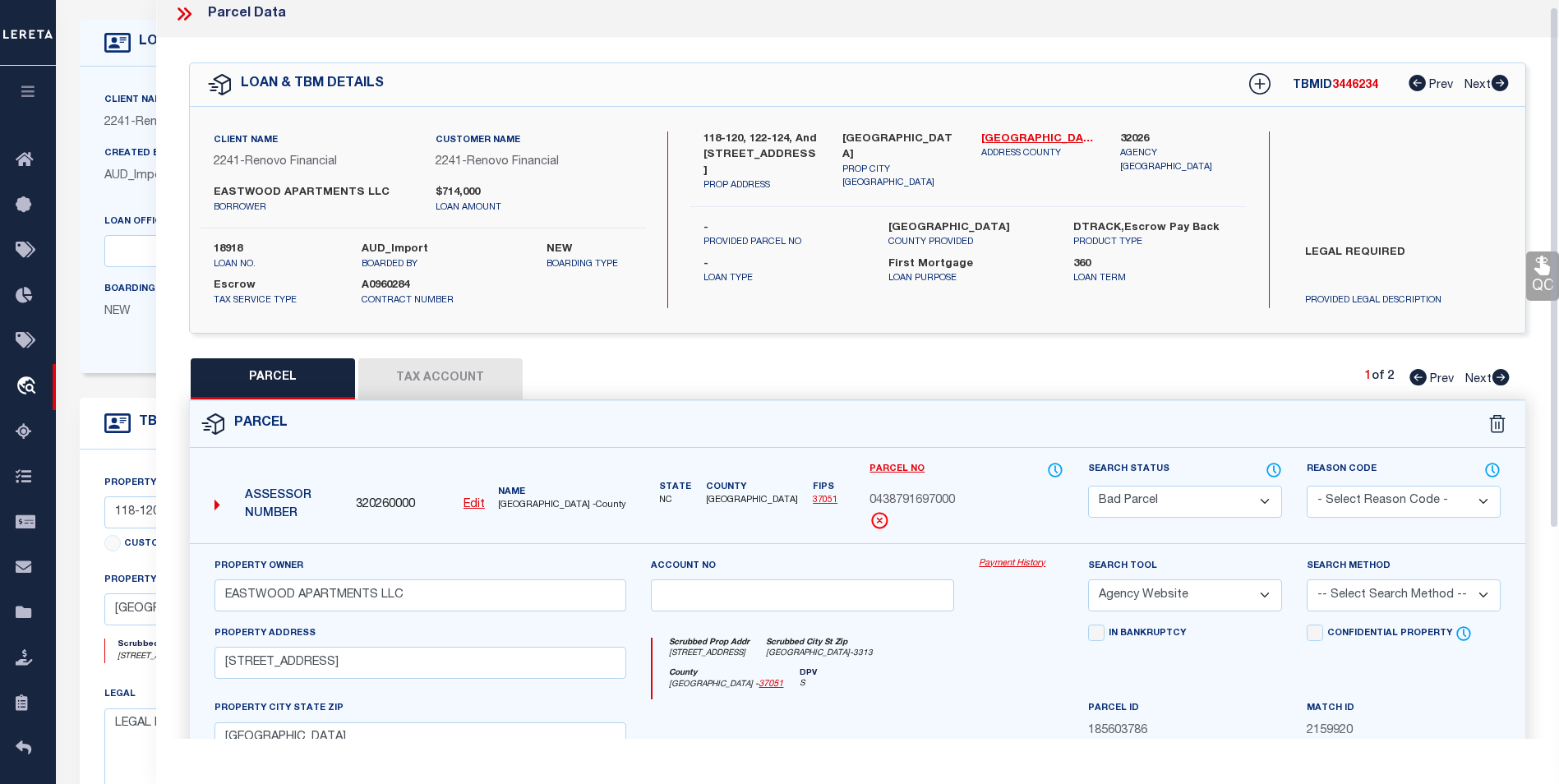
click at [472, 389] on button "Tax Account" at bounding box center [440, 379] width 164 height 41
select select "100"
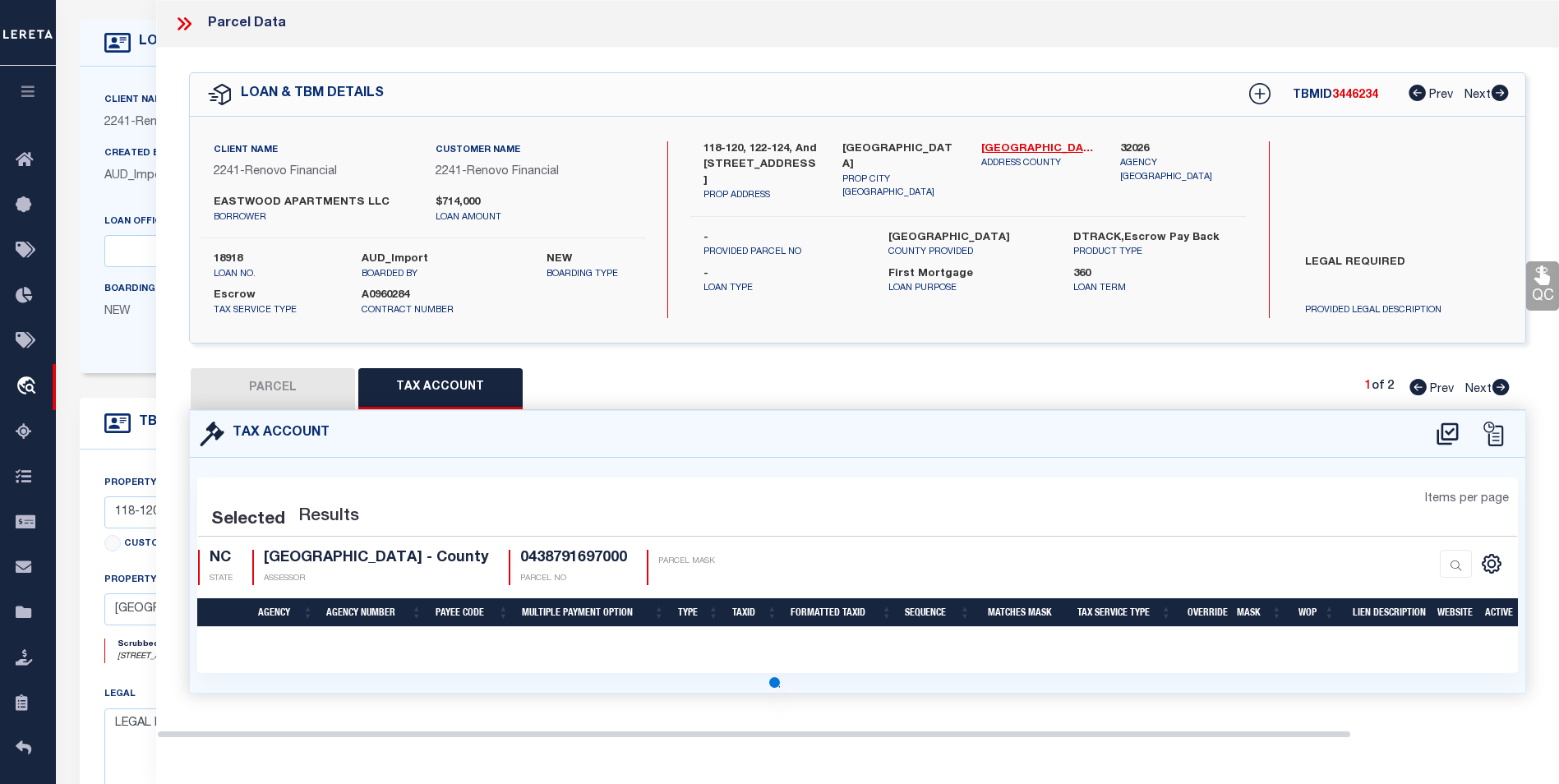
scroll to position [0, 0]
select select "100"
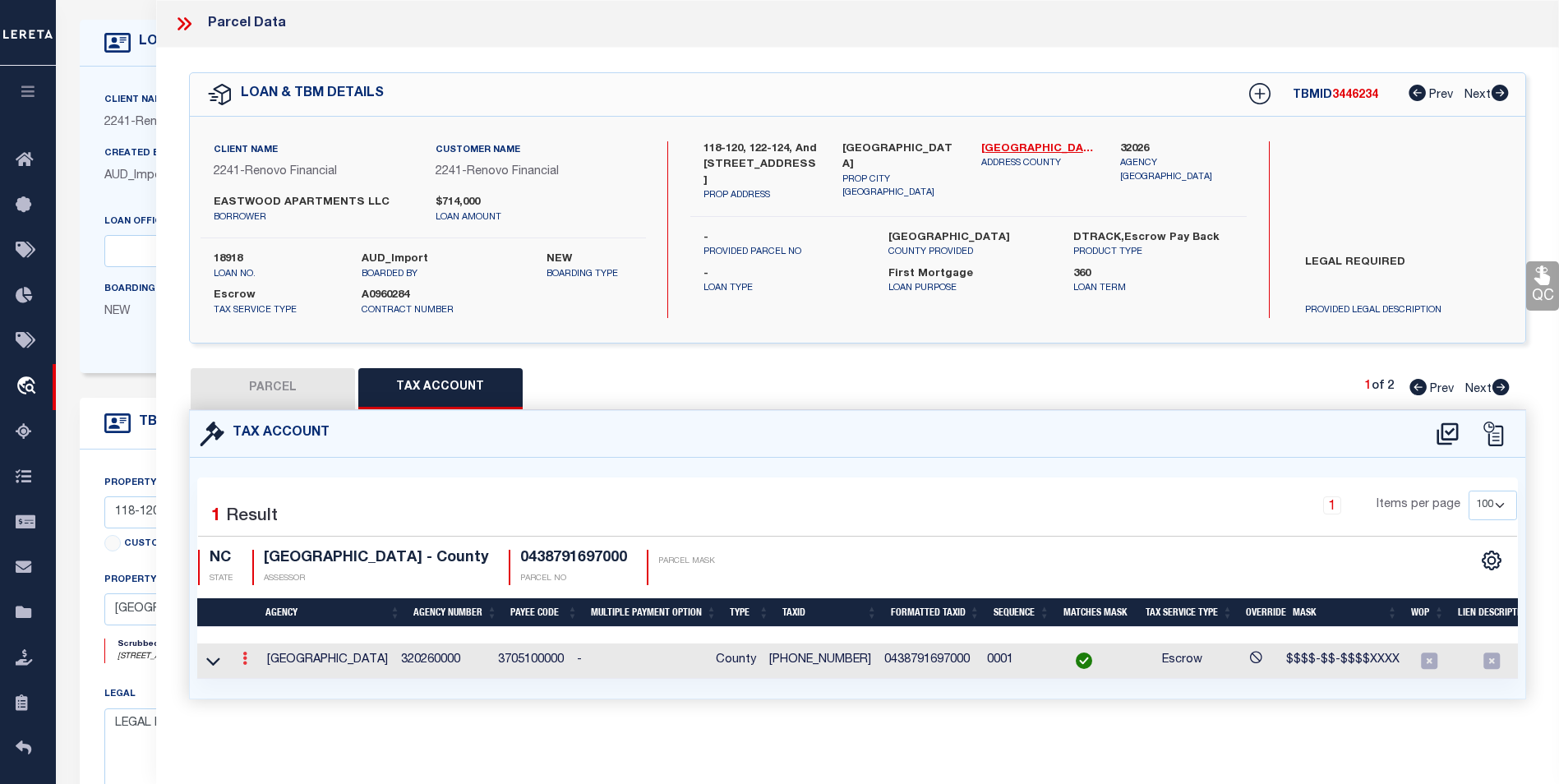
click at [249, 658] on link at bounding box center [245, 661] width 18 height 13
click at [251, 682] on link at bounding box center [267, 685] width 61 height 28
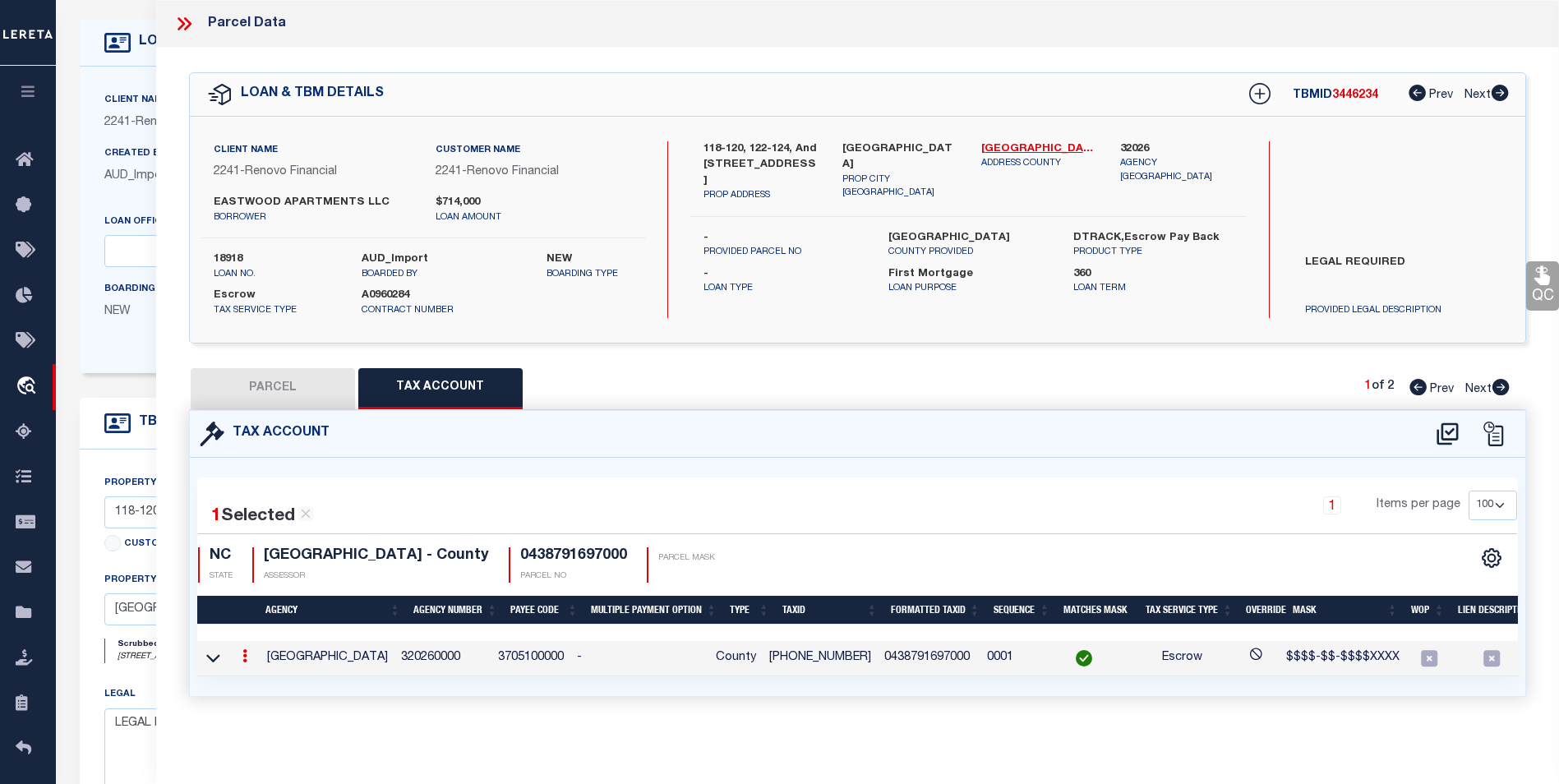
select select "ACT"
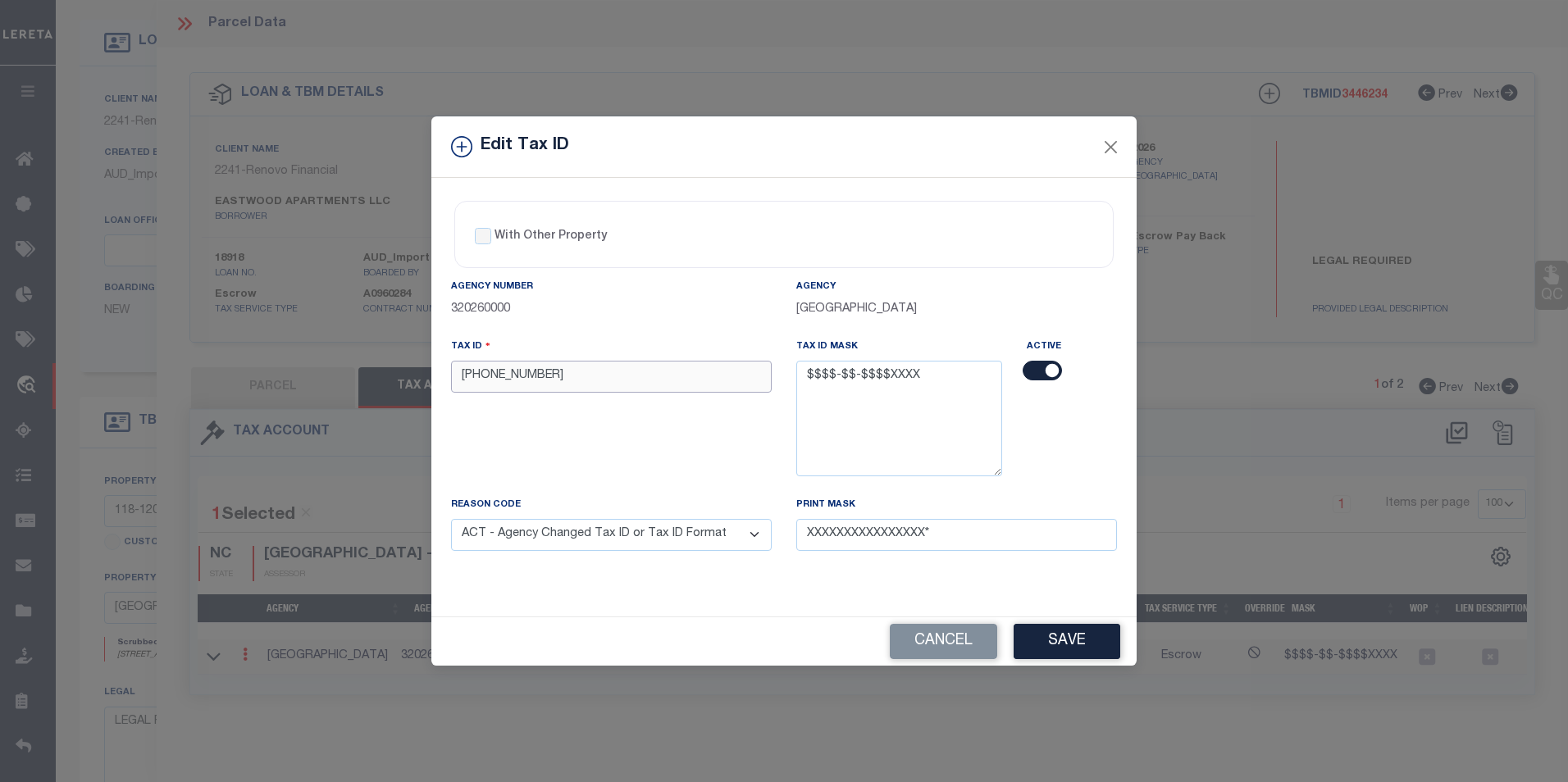
click at [574, 376] on input "0438-79-1697000" at bounding box center [611, 377] width 320 height 32
click at [1049, 649] on button "Save" at bounding box center [1067, 641] width 107 height 35
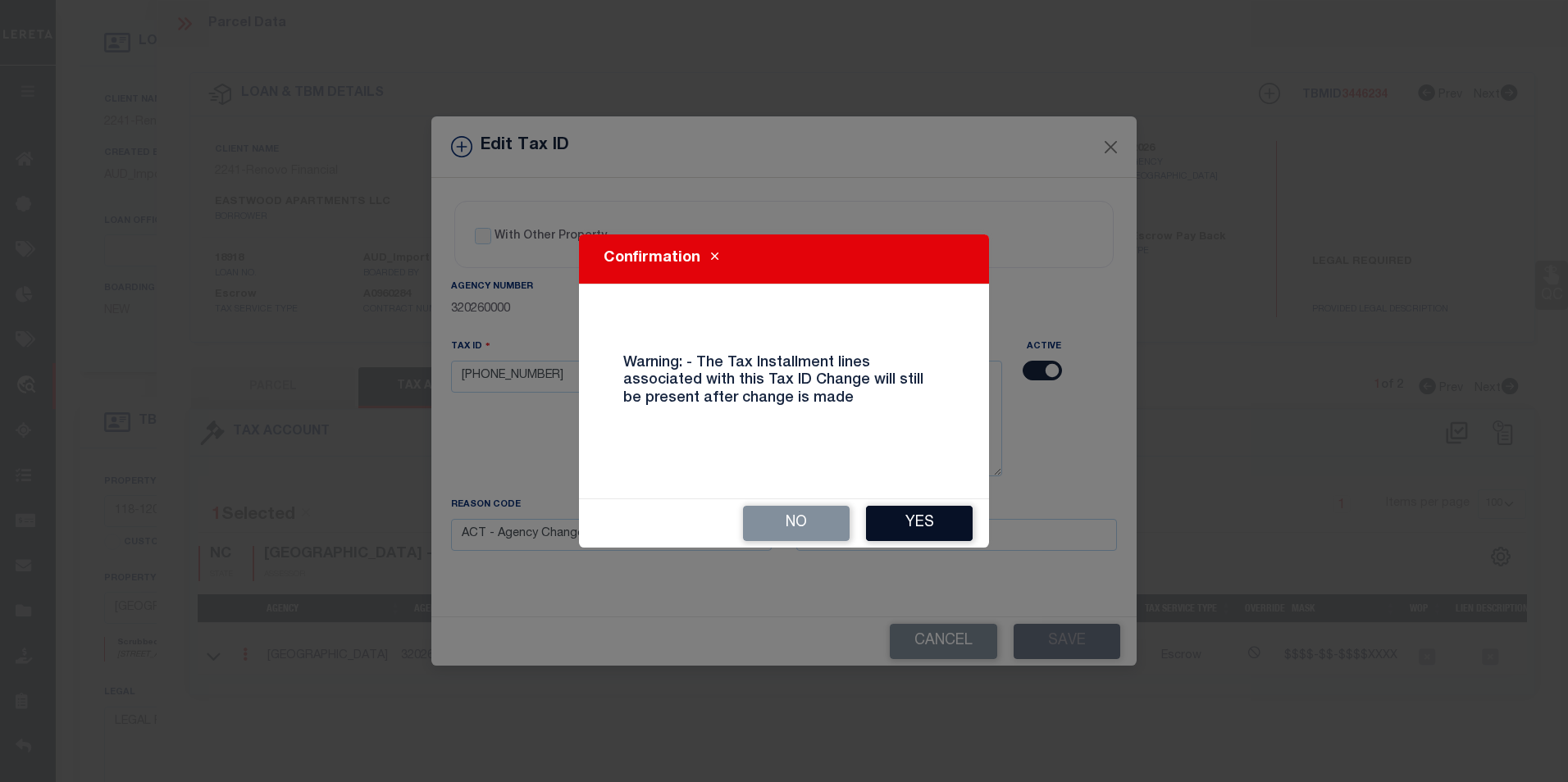
click at [901, 528] on button "Yes" at bounding box center [920, 523] width 107 height 35
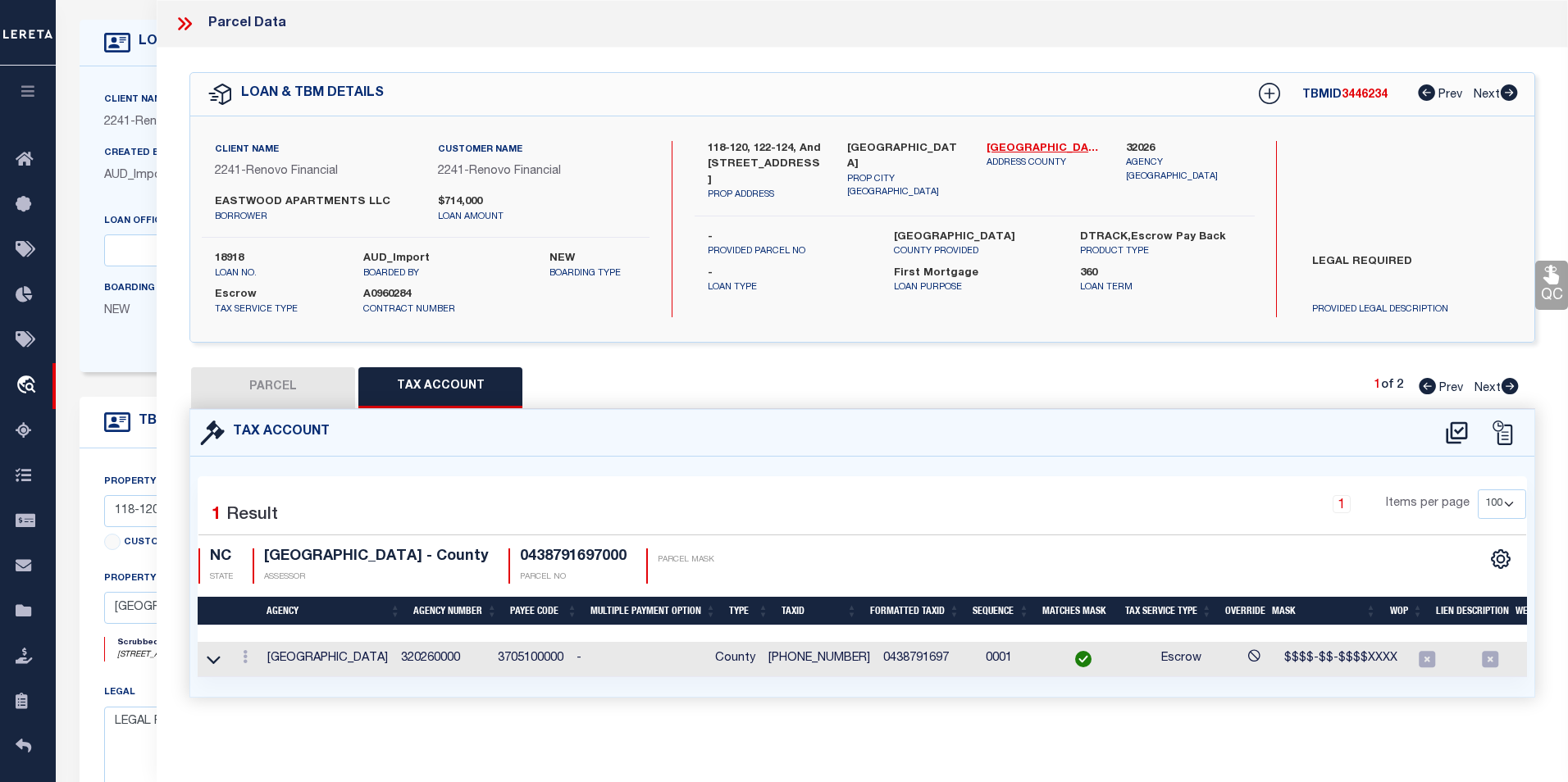
type input "0438-79-1697000"
select select
click at [247, 656] on link at bounding box center [245, 659] width 18 height 13
click at [257, 681] on icon at bounding box center [261, 681] width 12 height 12
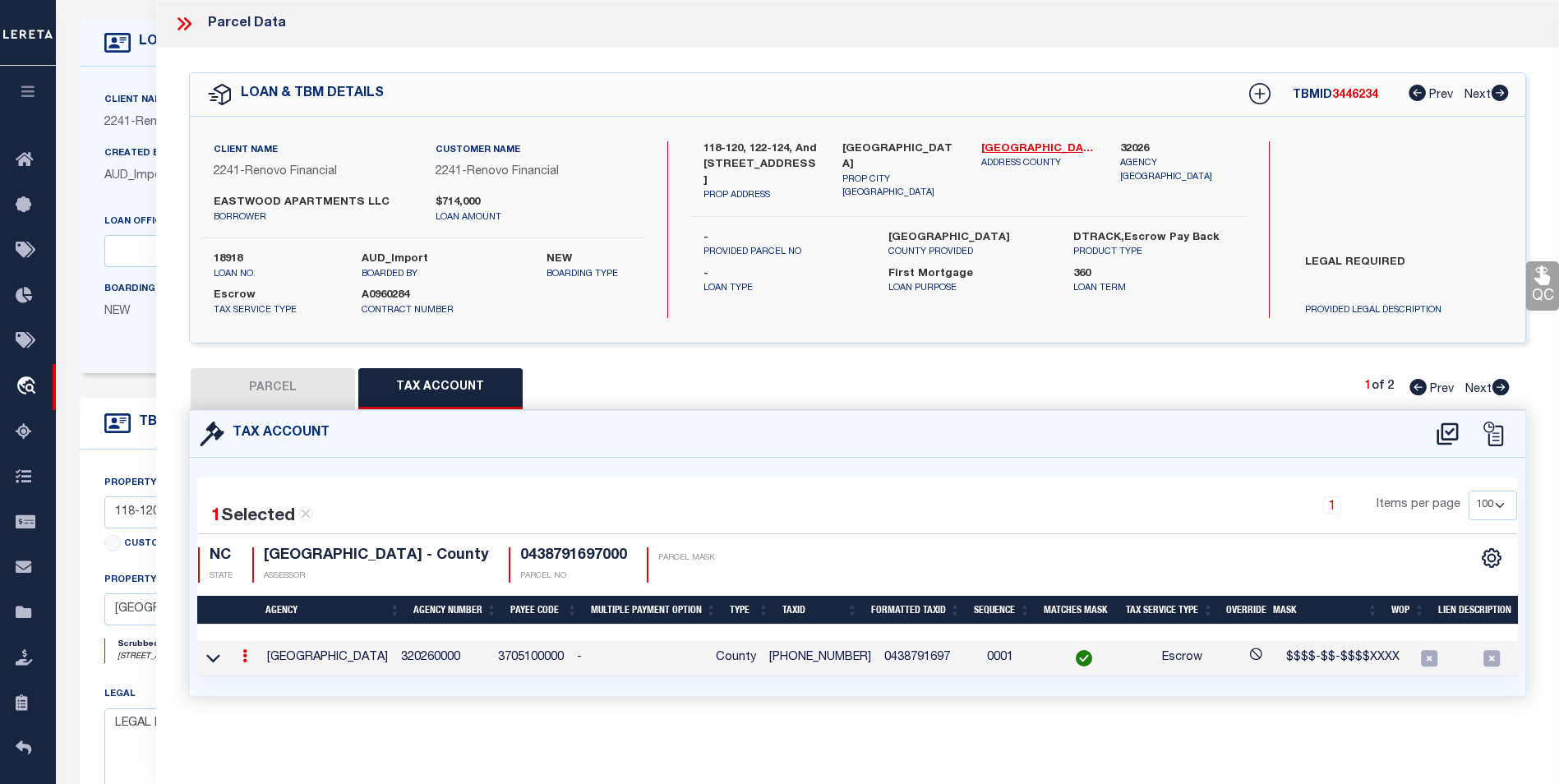
type input "0438-79-1697"
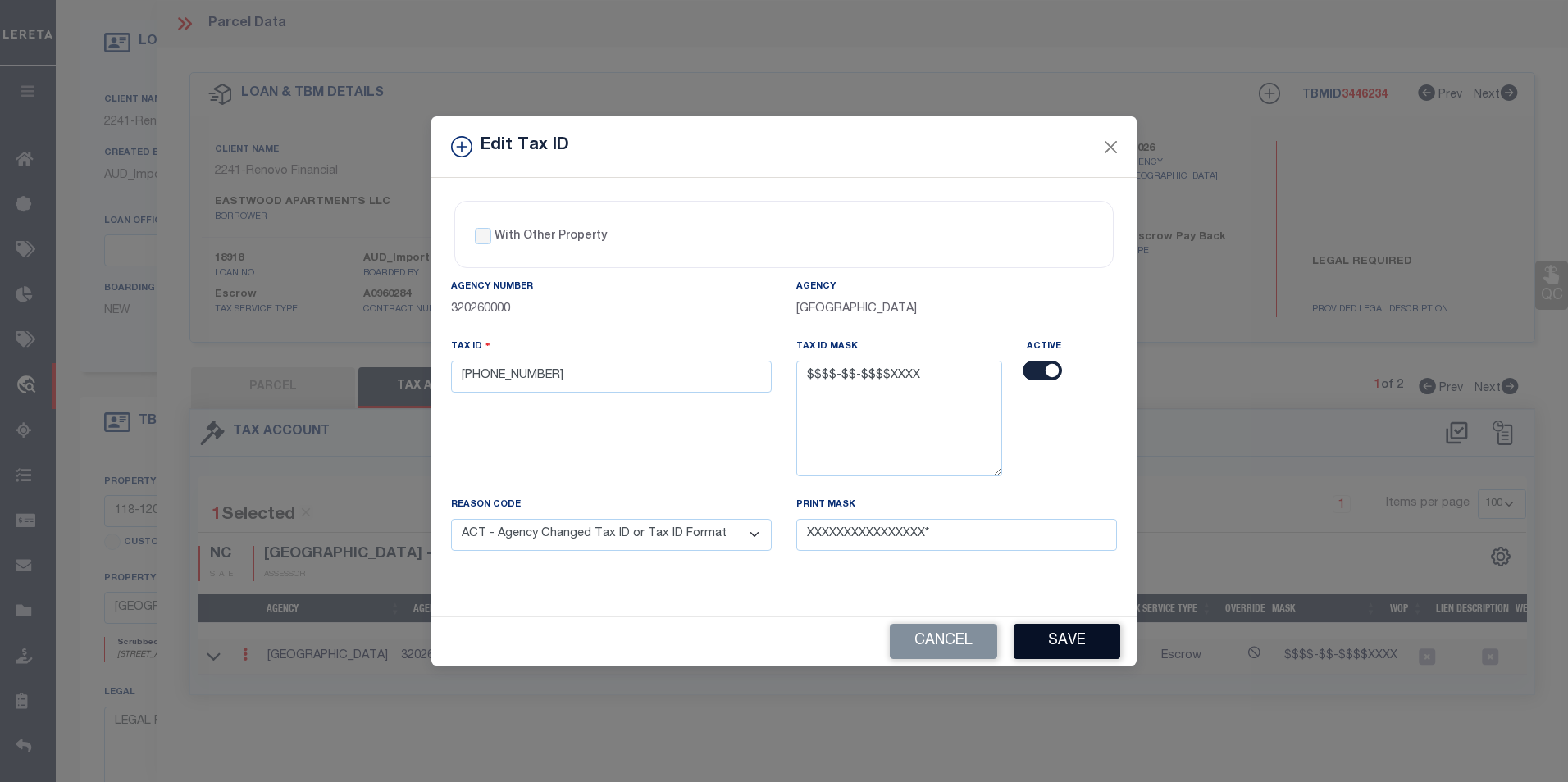
click at [1070, 626] on button "Save" at bounding box center [1067, 641] width 107 height 35
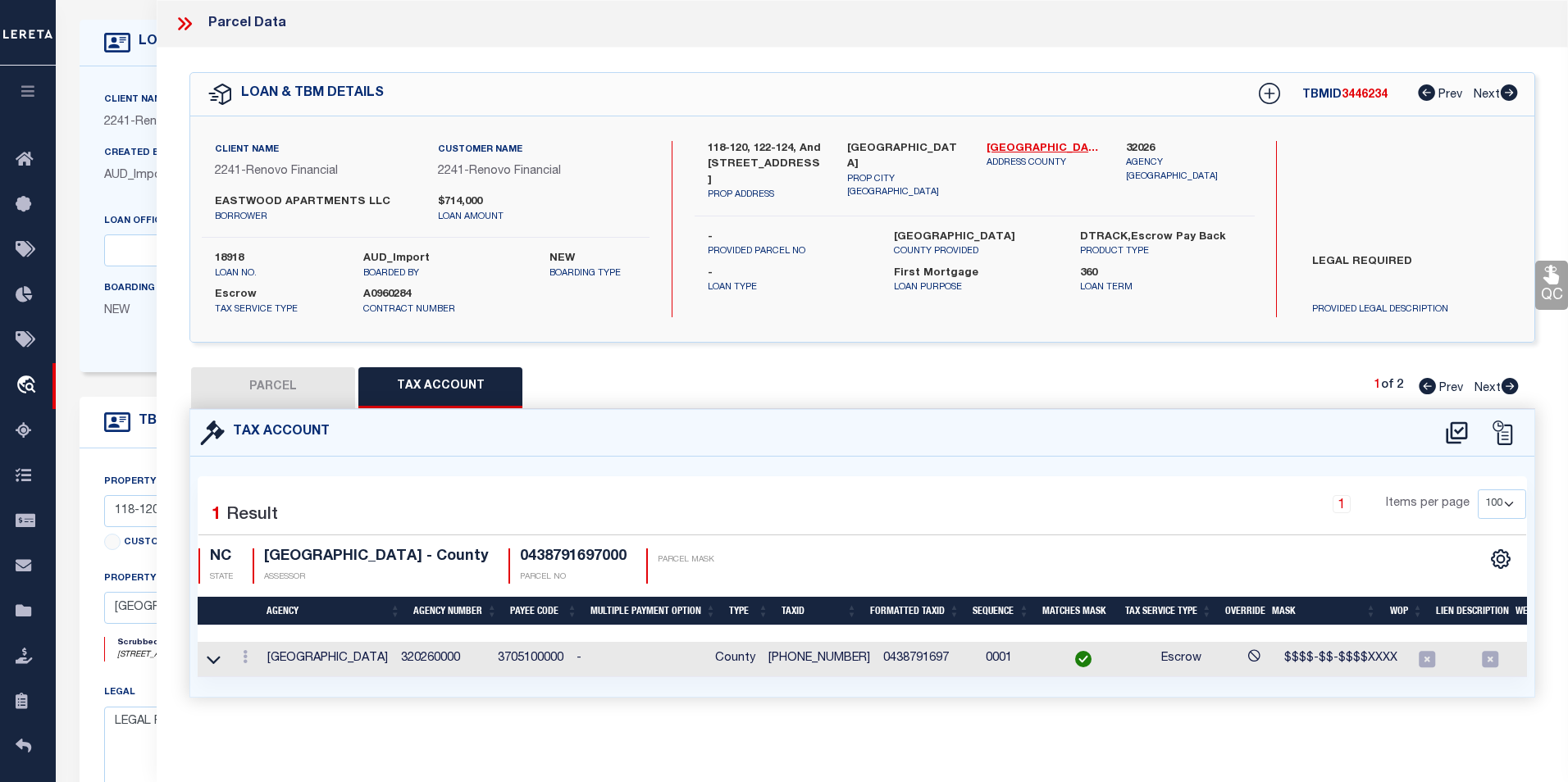
select select
click at [243, 665] on div at bounding box center [245, 659] width 18 height 20
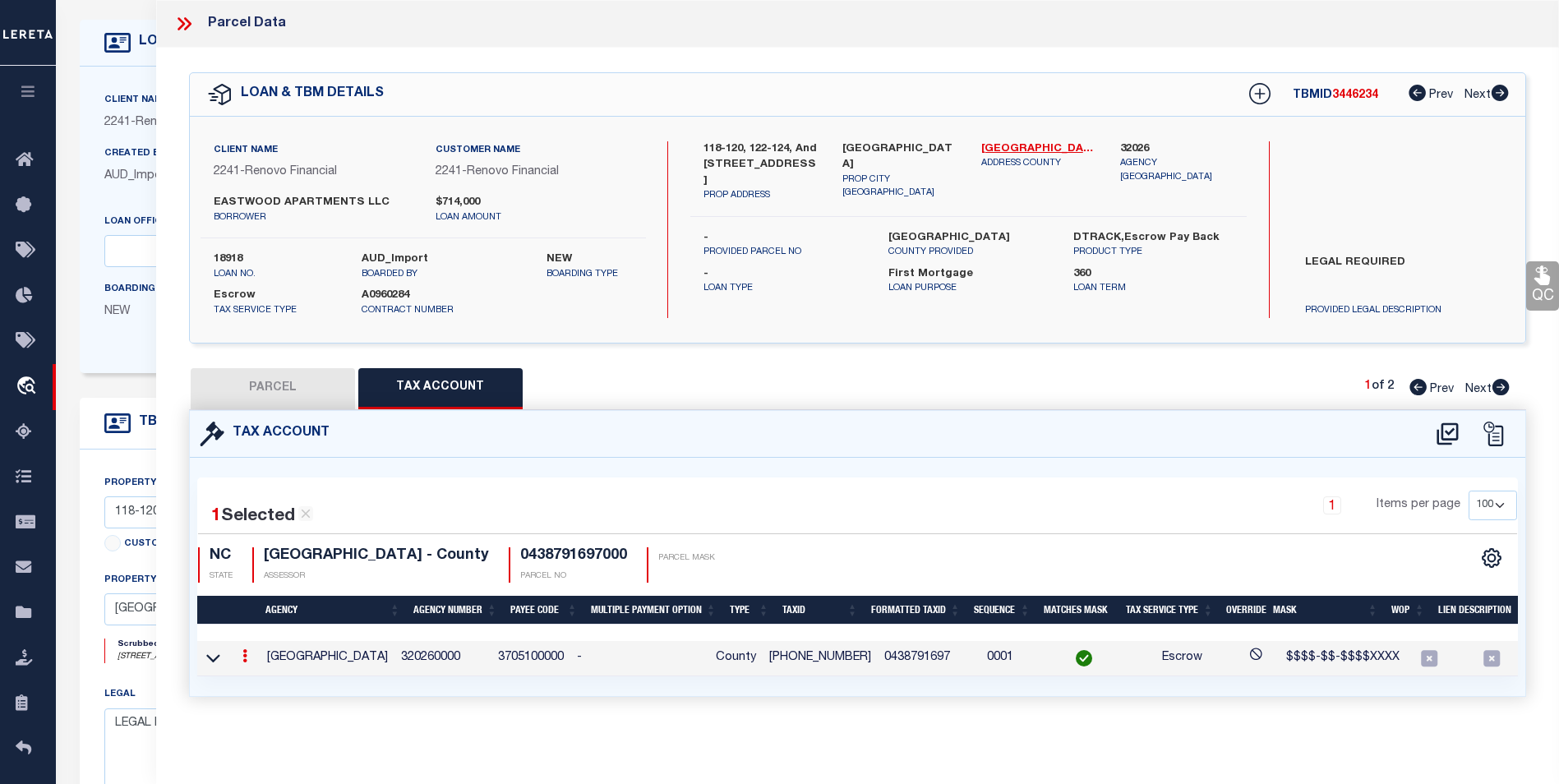
click at [250, 664] on div at bounding box center [245, 658] width 18 height 20
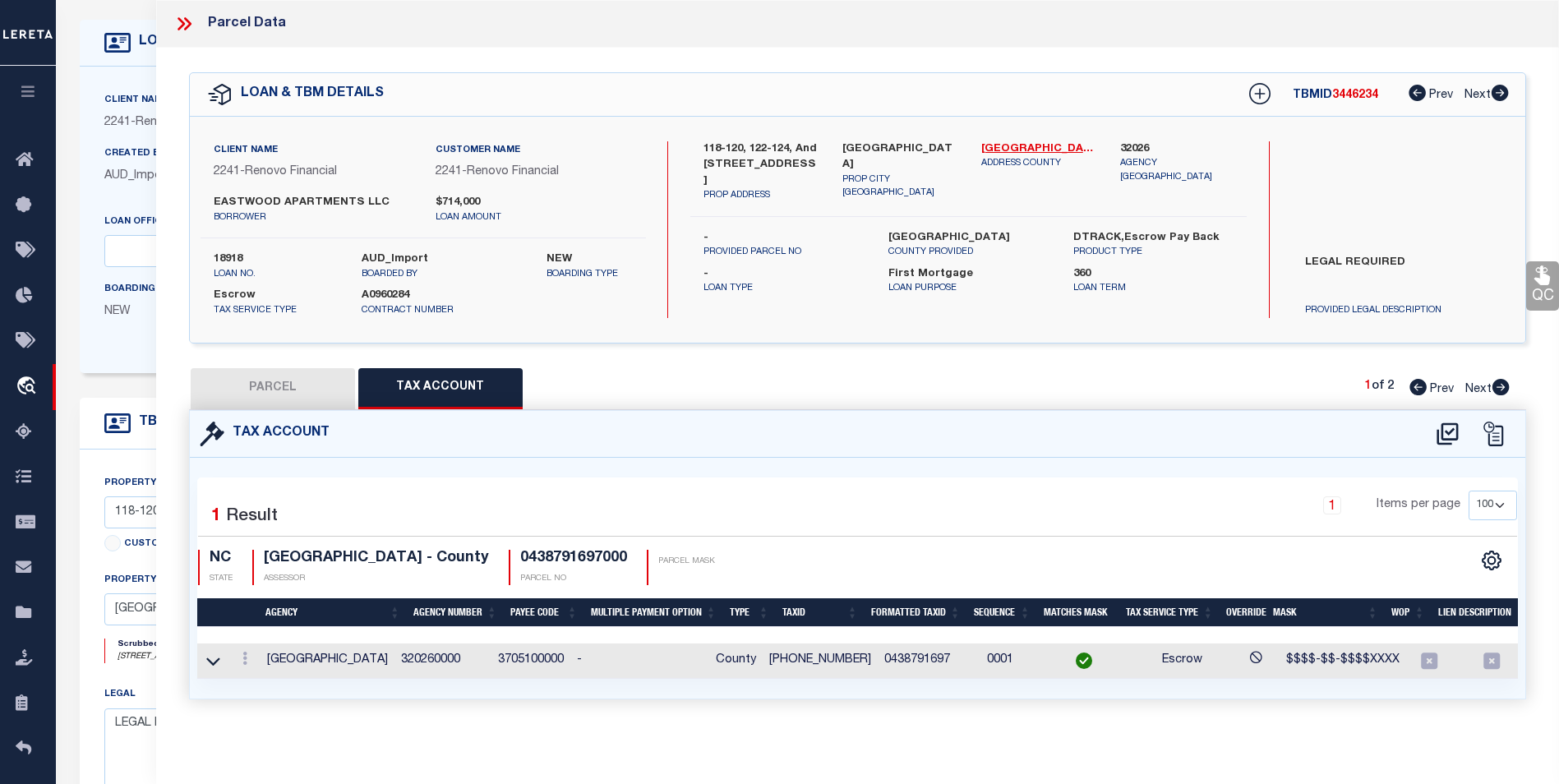
click at [534, 458] on div "1 Selected 1 Result 1 Items per page 10 25 50 100 NC STATE" at bounding box center [857, 578] width 1335 height 241
click at [259, 397] on button "PARCEL" at bounding box center [273, 388] width 164 height 41
select select "AS"
select select
checkbox input "false"
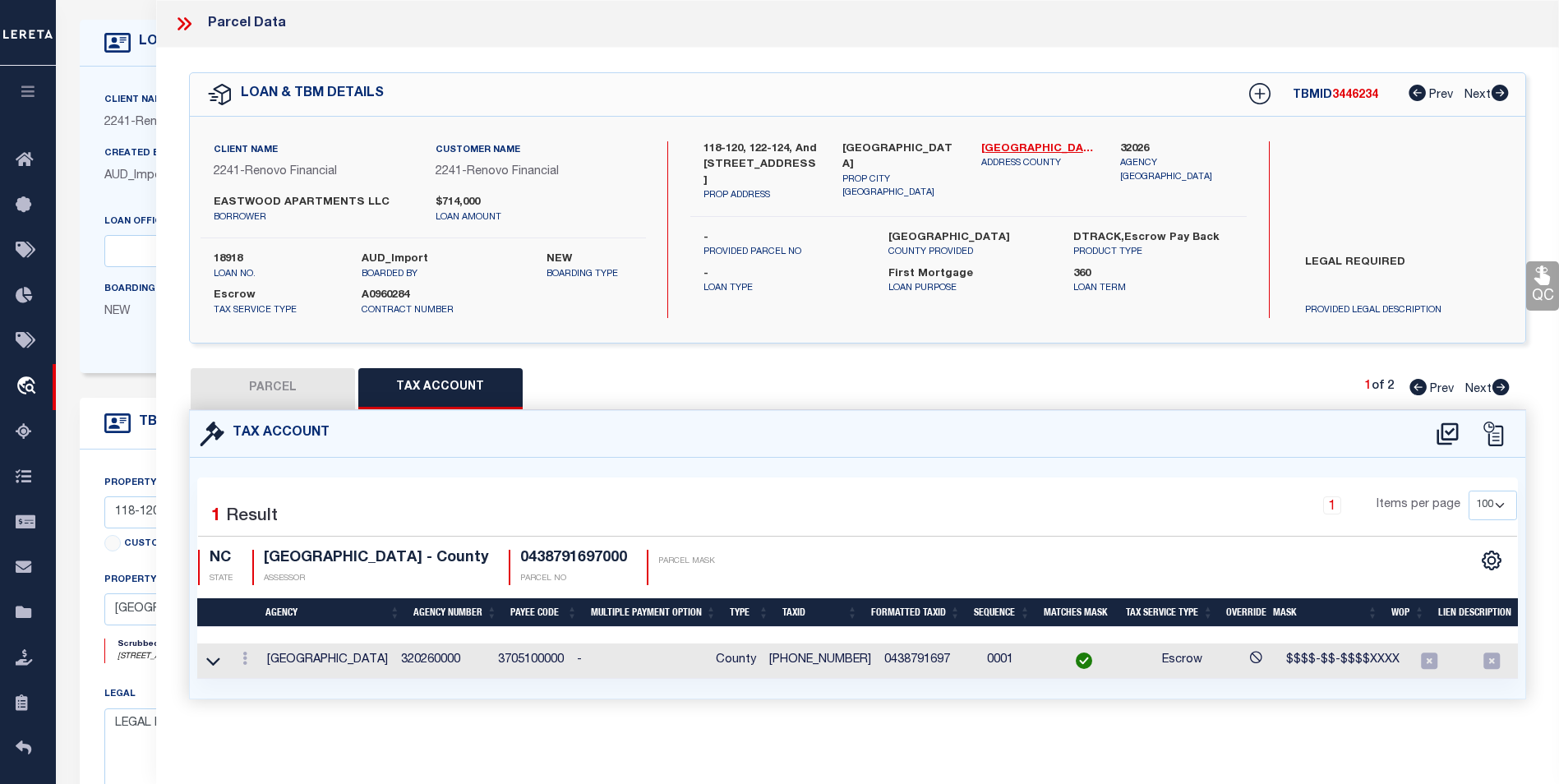
checkbox input "false"
select select "BP"
type input "EASTWOOD APARTMENTS LLC"
select select "AGW"
select select
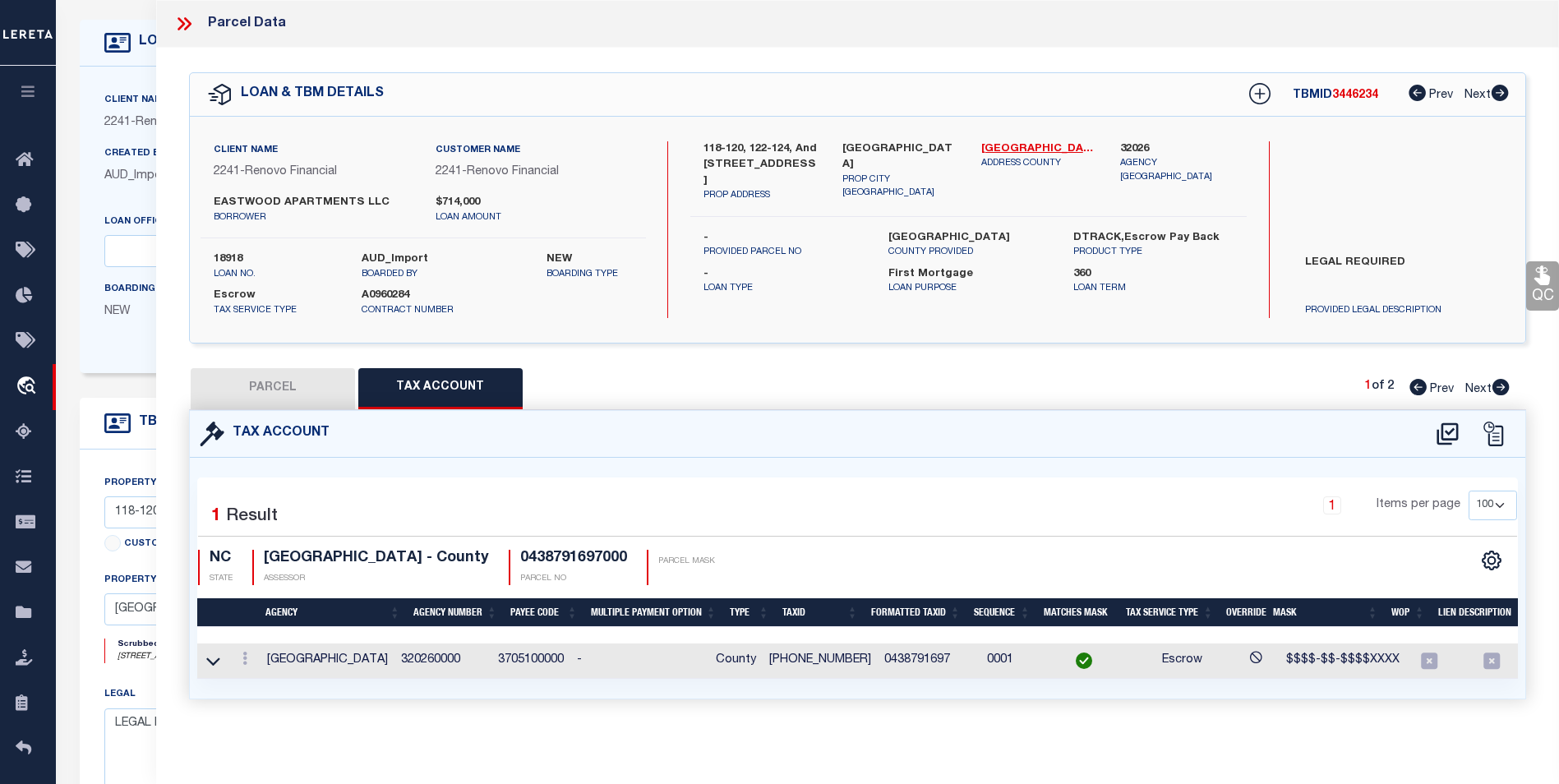
type input "118 EASTWOOD AVE"
type input "Fayetteville, NC 28301"
type textarea "EAST BUTLER HEIGHTS LO:6 & PTS 5 SE:01 PL:0011-0074"
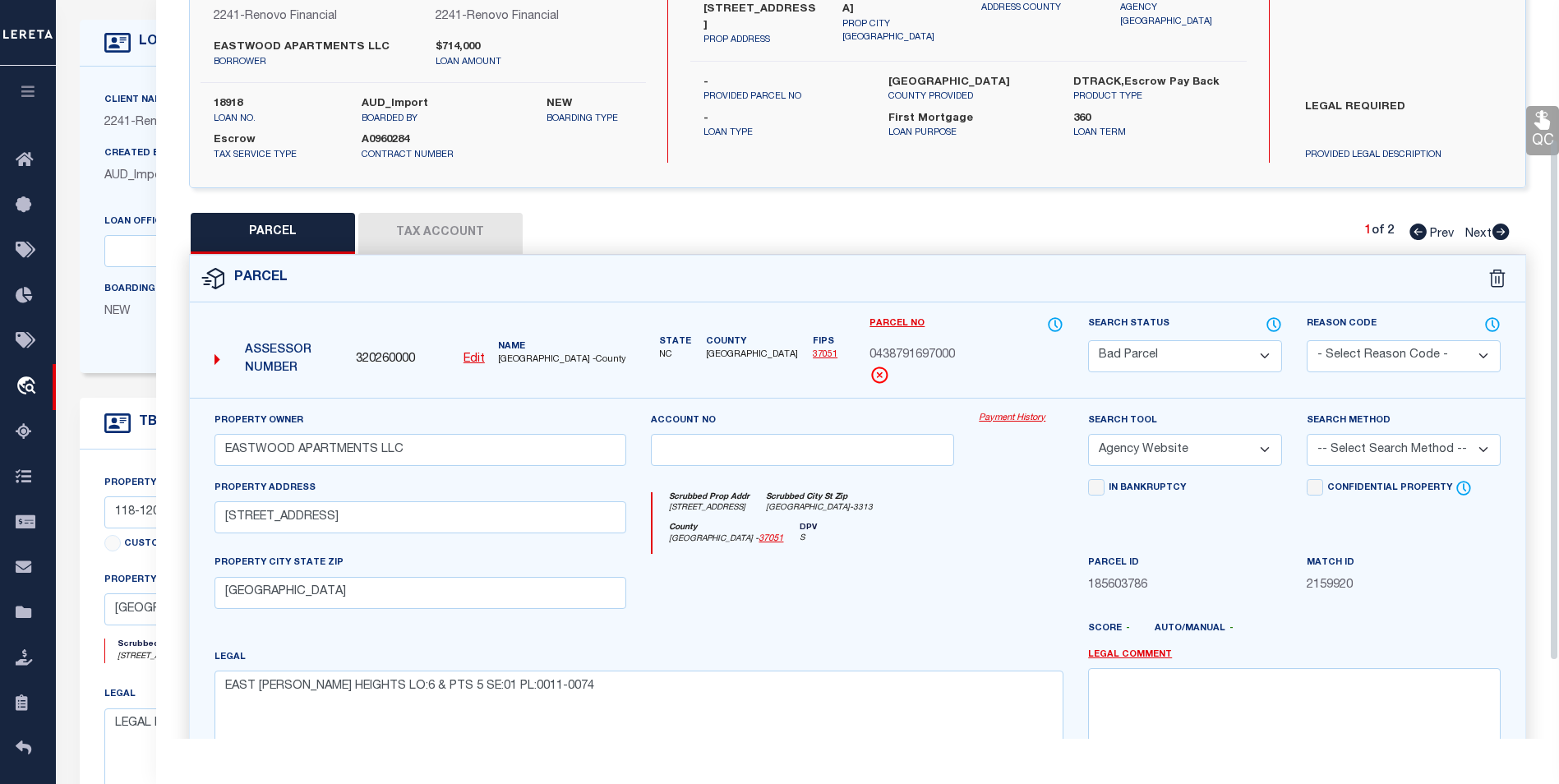
scroll to position [247, 0]
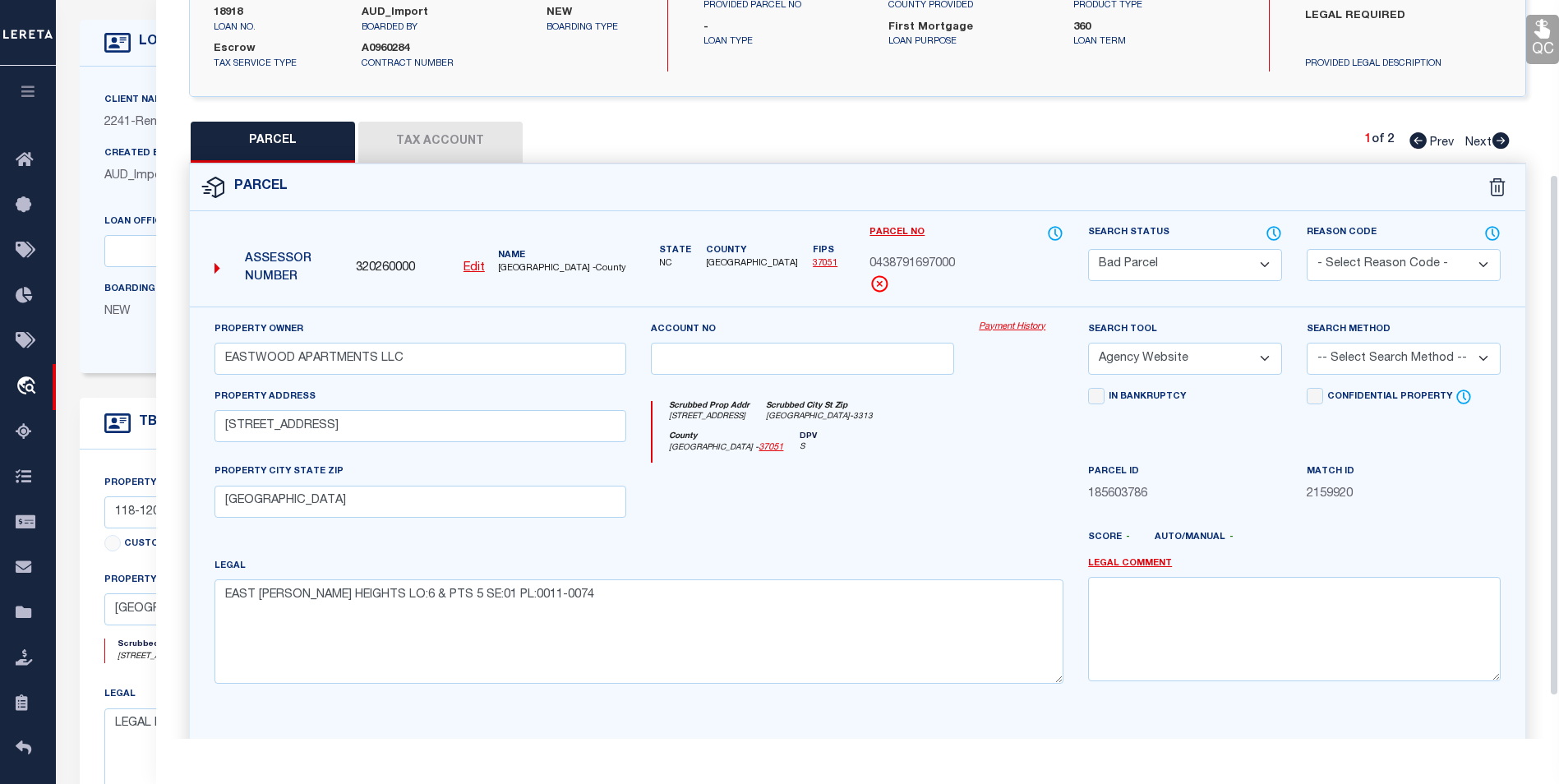
click at [1194, 267] on select "Automated Search Bad Parcel Complete Duplicate Parcel High Dollar Reporting In …" at bounding box center [1185, 265] width 194 height 32
select select "PC"
click at [1089, 249] on select "Automated Search Bad Parcel Complete Duplicate Parcel High Dollar Reporting In …" at bounding box center [1185, 265] width 194 height 32
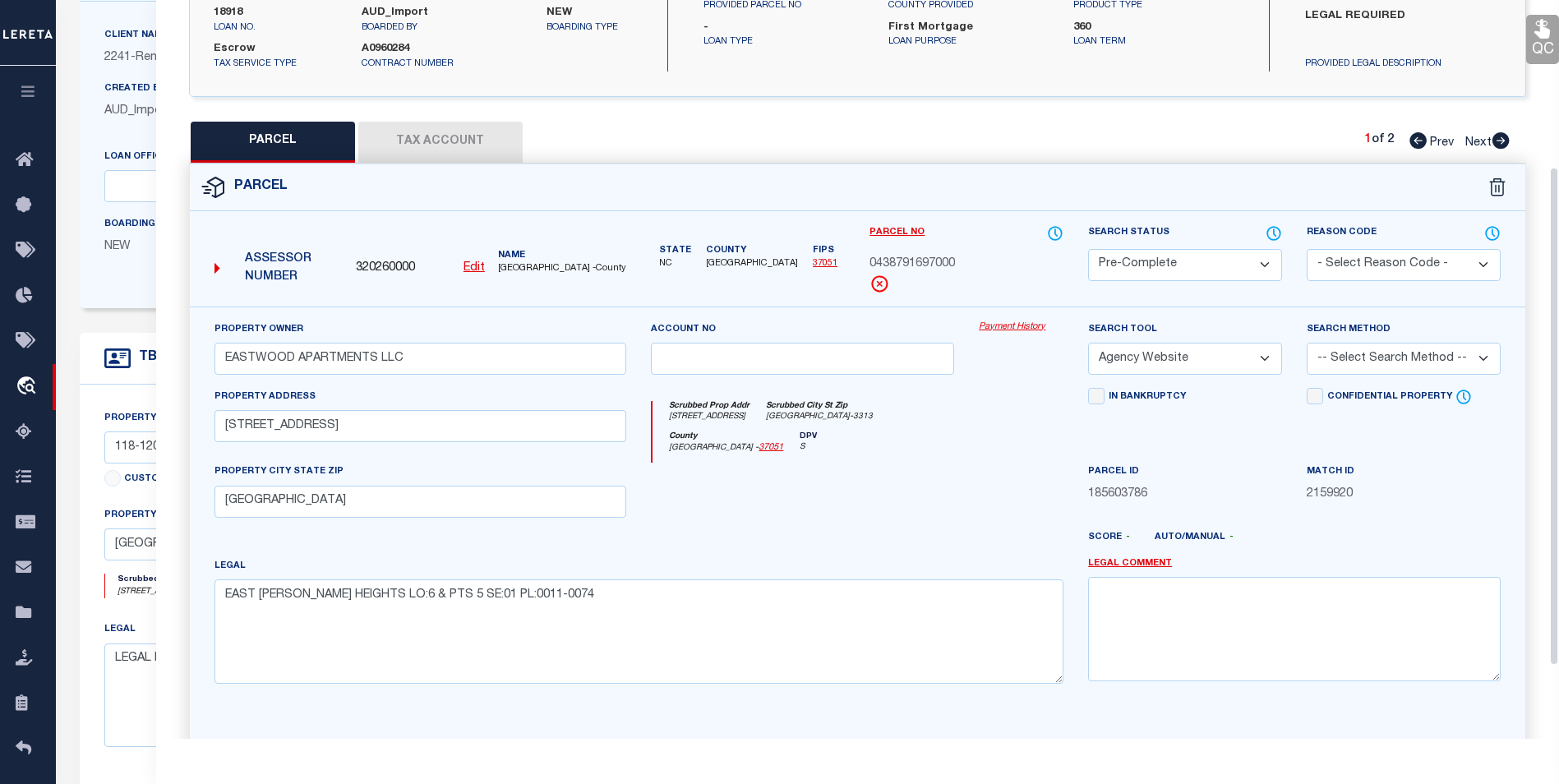
scroll to position [164, 0]
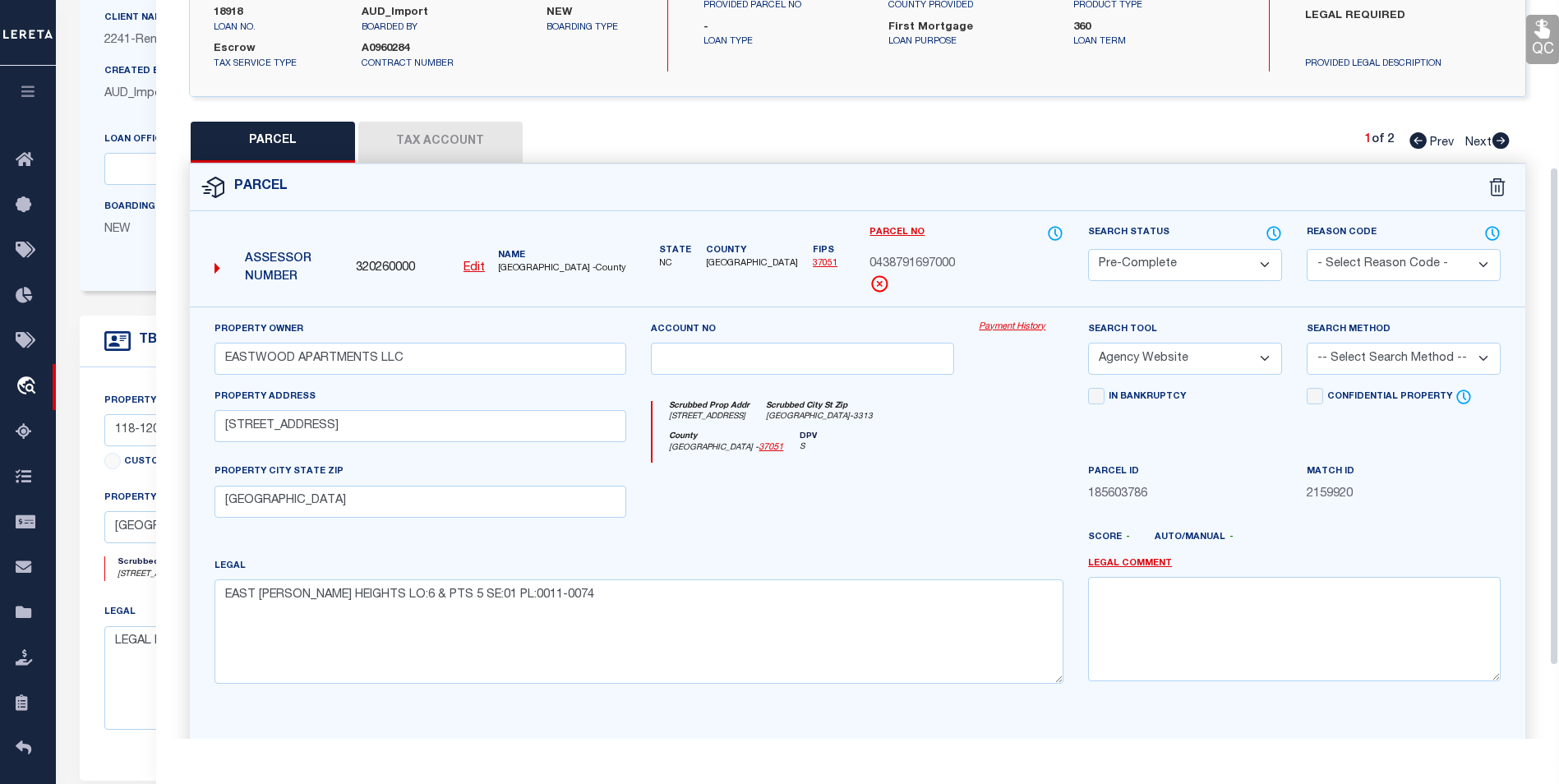
click at [1314, 371] on select "-- Select Search Method -- Property Address Legal Liability Info Provided" at bounding box center [1404, 359] width 194 height 32
select select "ADD"
click at [1307, 343] on select "-- Select Search Method -- Property Address Legal Liability Info Provided" at bounding box center [1404, 359] width 194 height 32
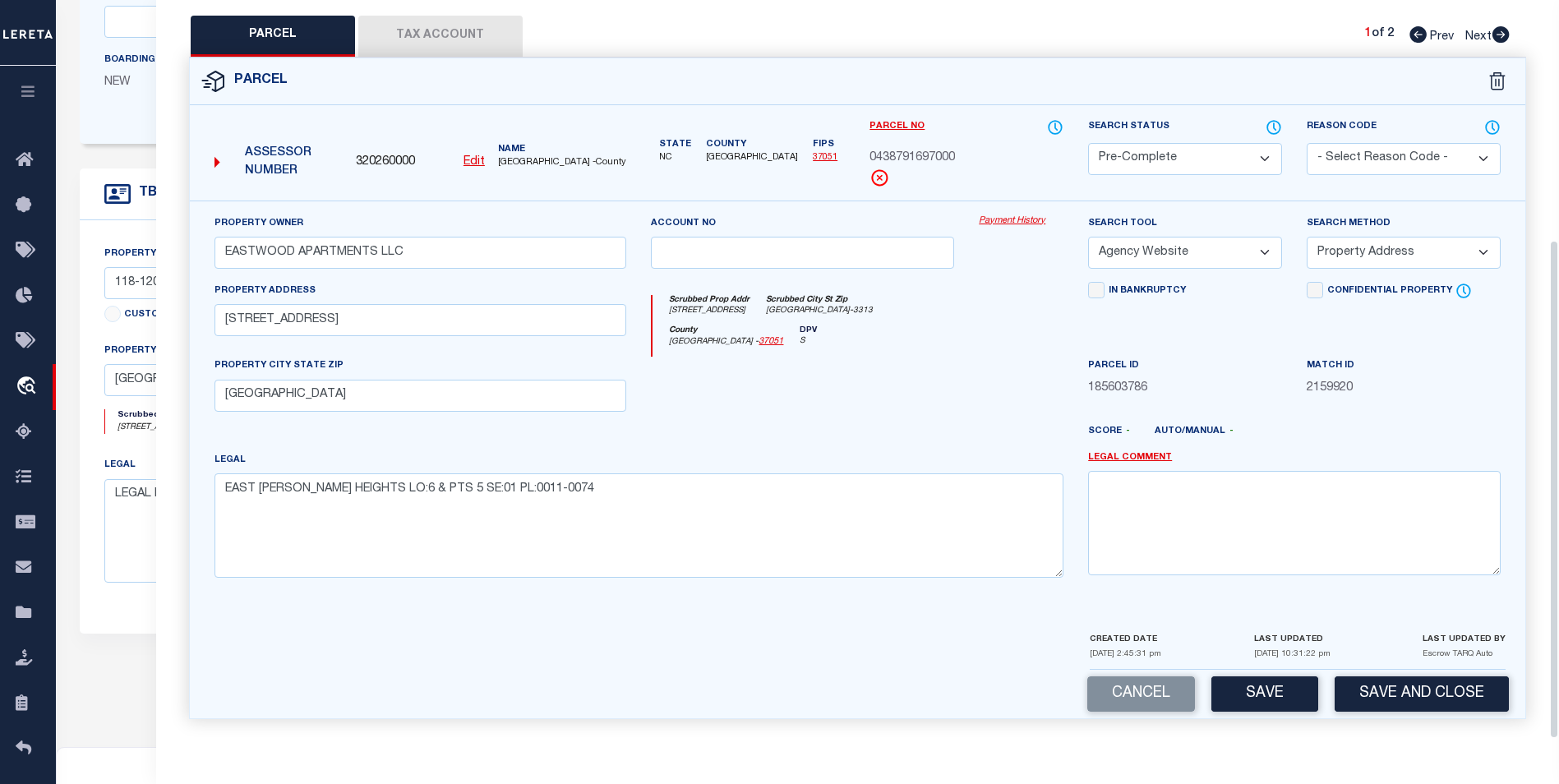
scroll to position [329, 0]
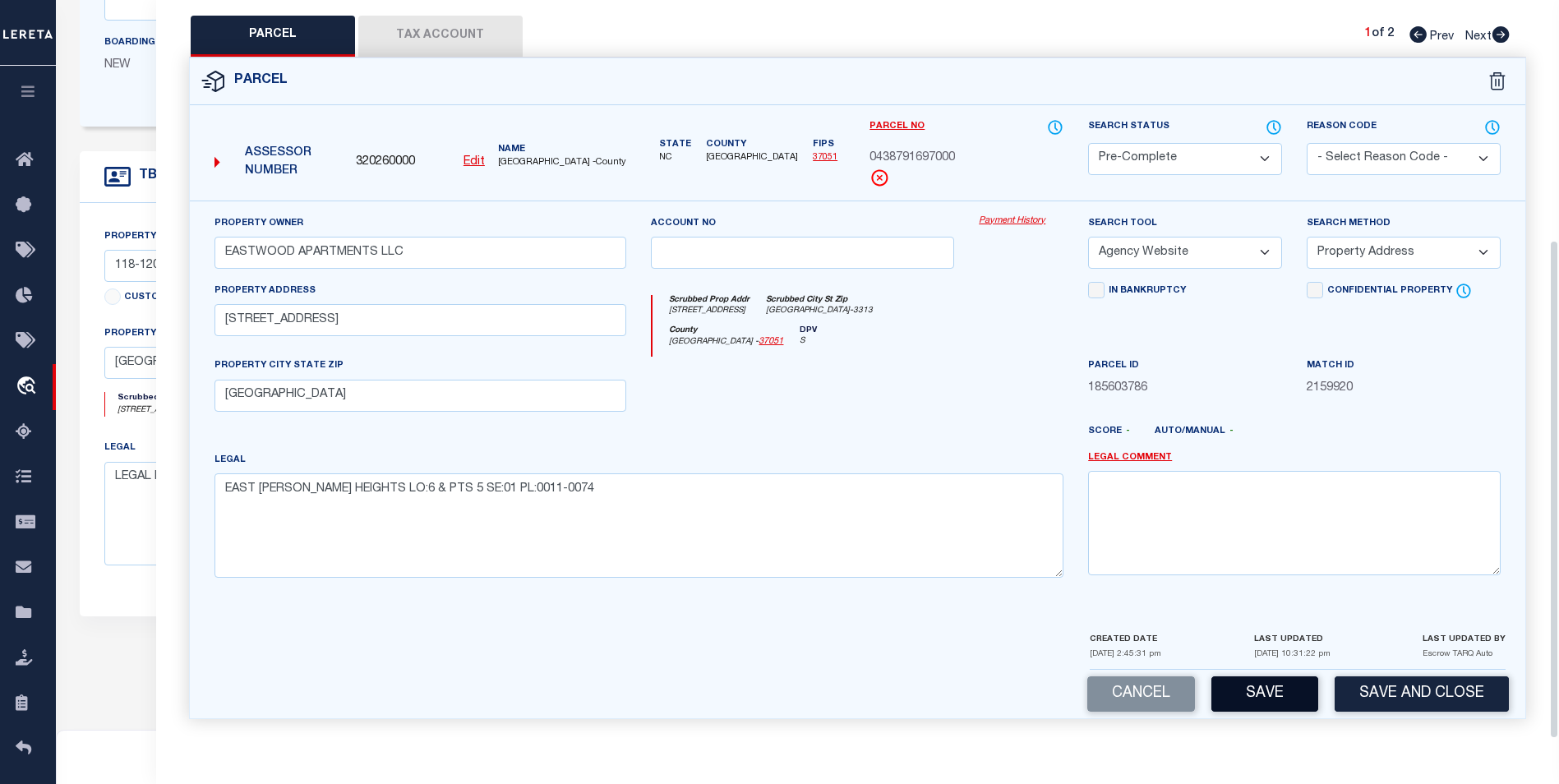
click at [1271, 689] on button "Save" at bounding box center [1265, 694] width 107 height 35
select select "AS"
select select
checkbox input "false"
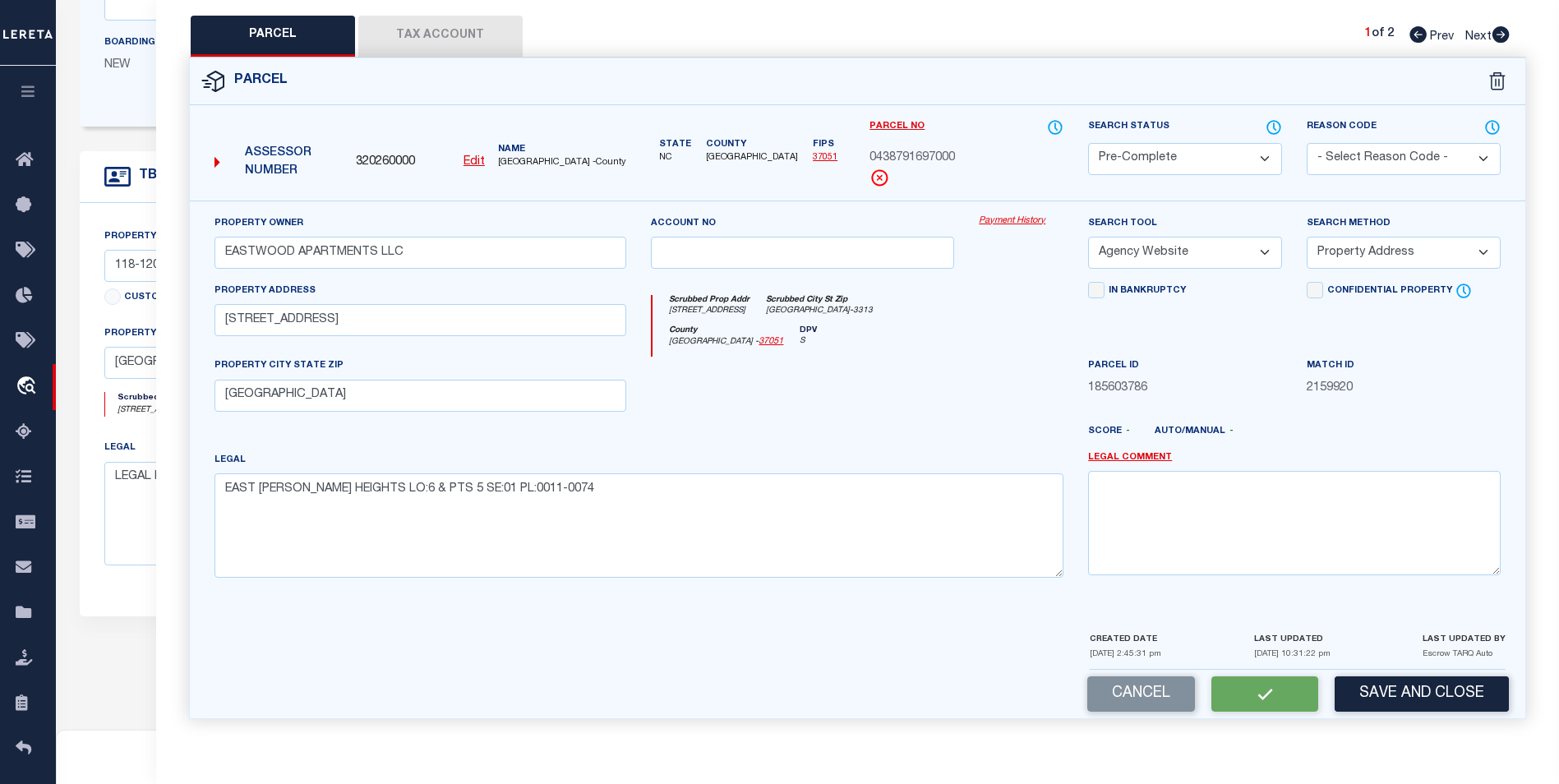
checkbox input "false"
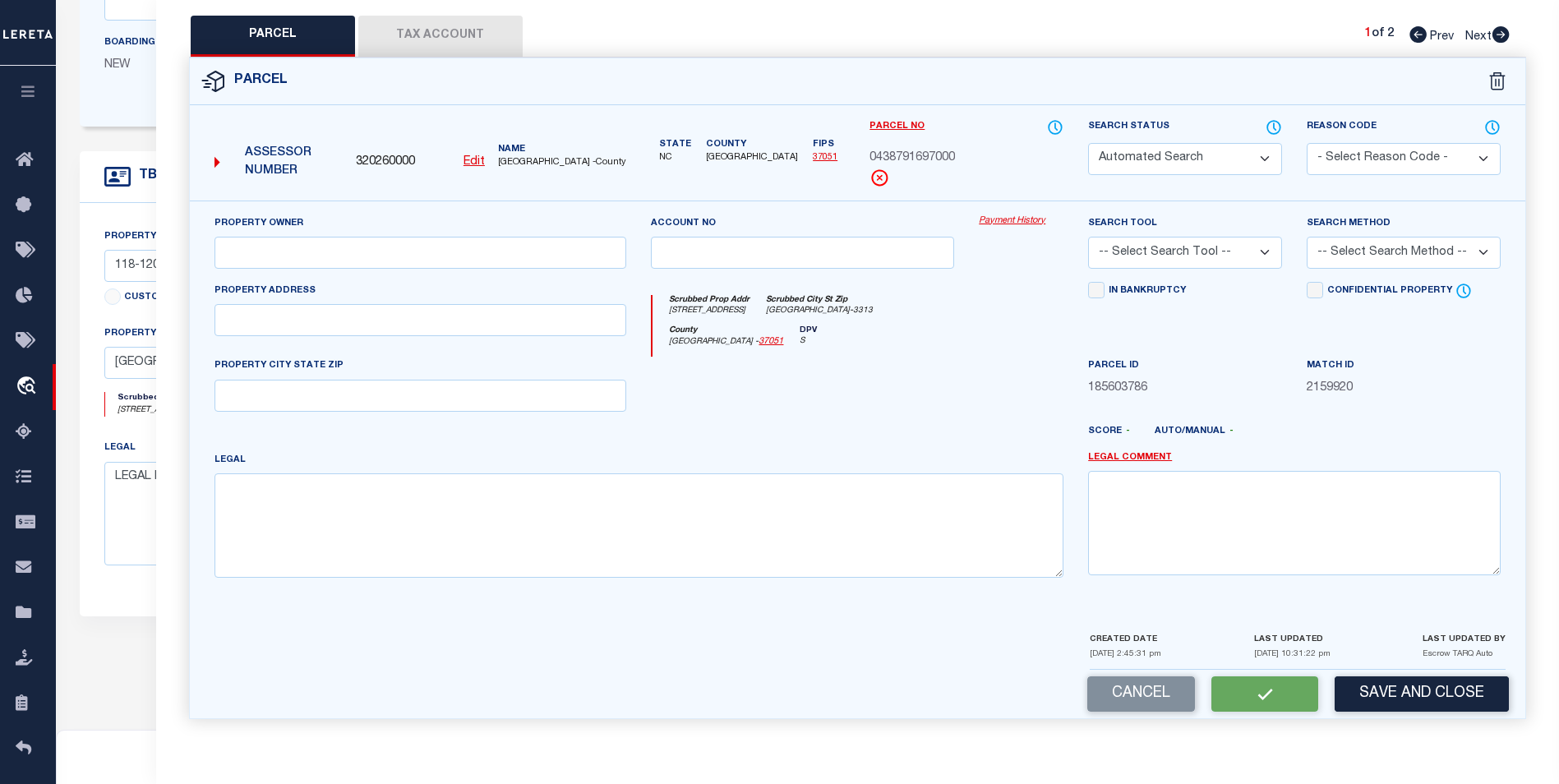
select select "PC"
type input "EASTWOOD APARTMENTS LLC"
select select "AGW"
select select "ADD"
type input "118 EASTWOOD AVE"
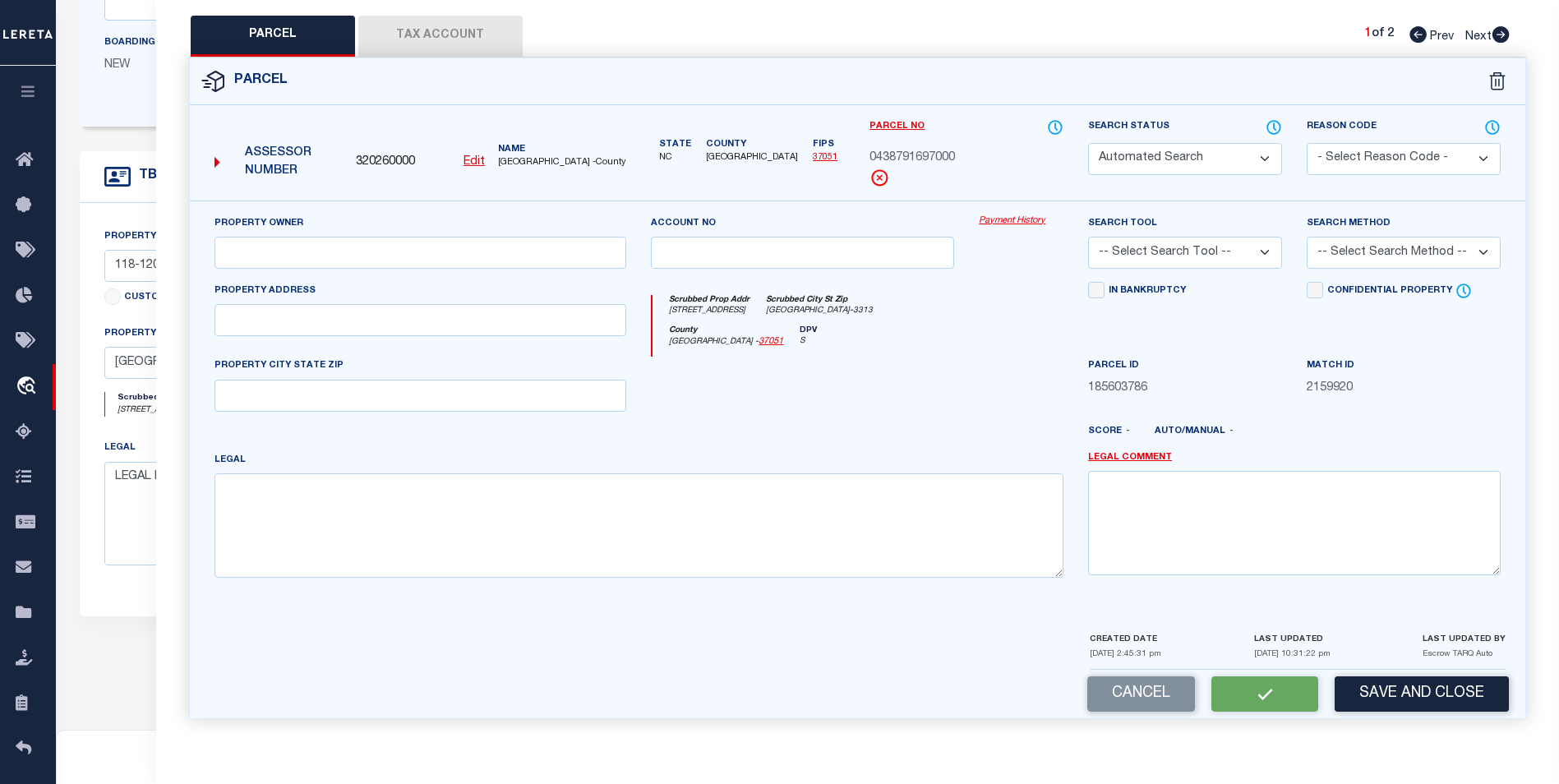
type input "Fayetteville, NC 28301"
type textarea "EAST BUTLER HEIGHTS LO:6 & PTS 5 SE:01 PL:0011-0074"
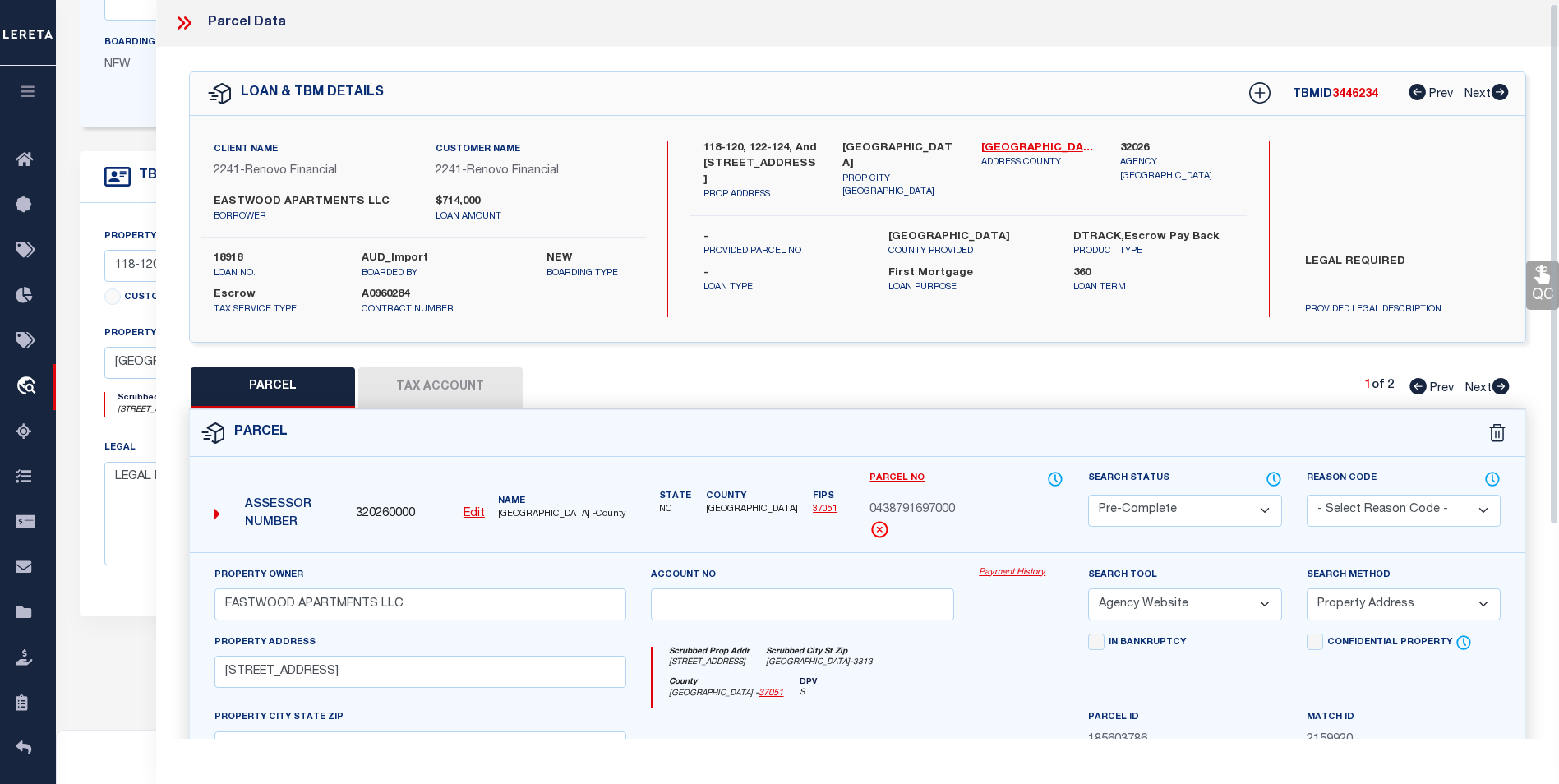
scroll to position [0, 0]
click at [451, 377] on button "Tax Account" at bounding box center [440, 388] width 164 height 41
select select "100"
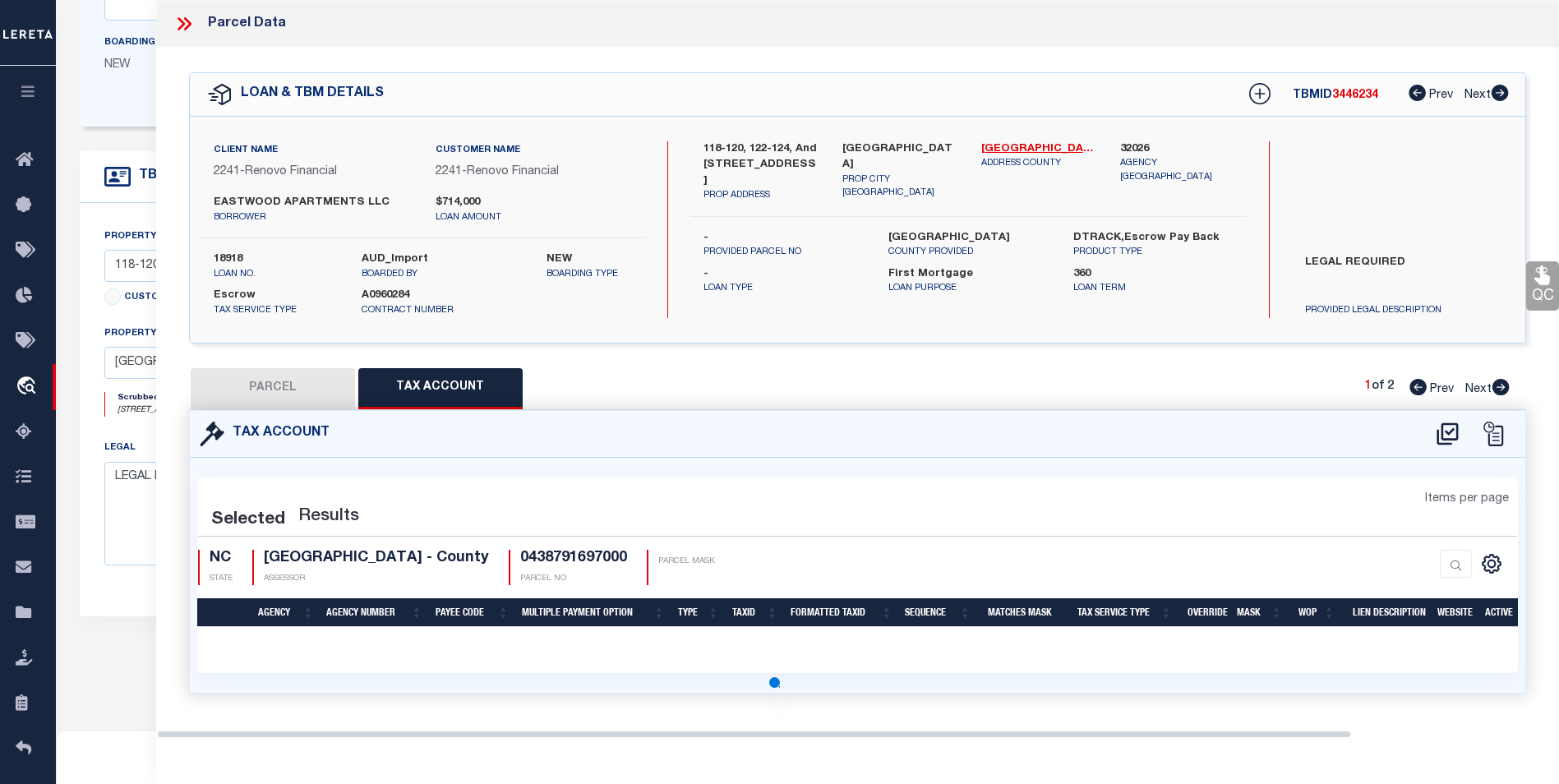
select select "100"
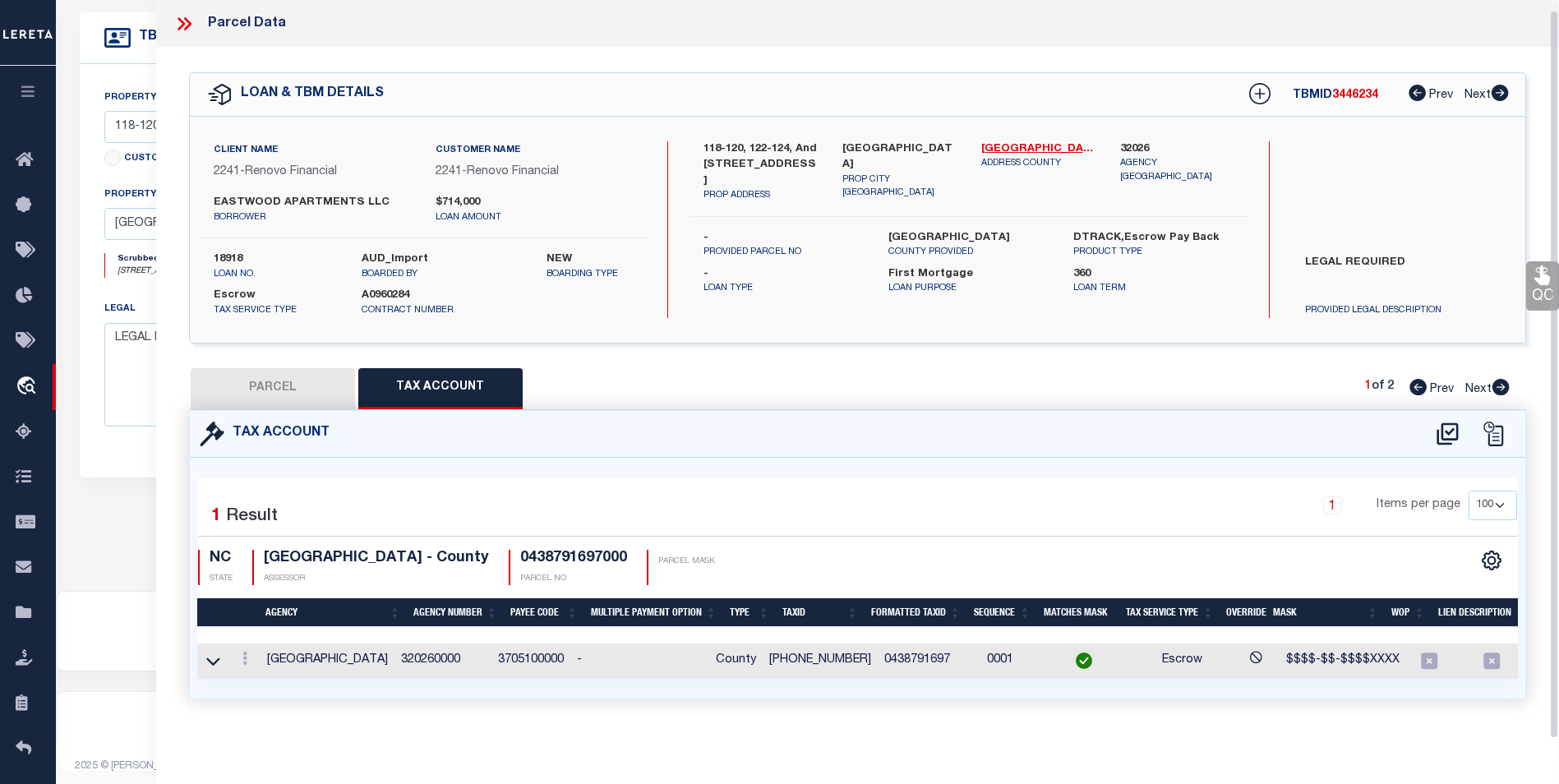
scroll to position [481, 0]
click at [260, 374] on button "PARCEL" at bounding box center [273, 388] width 164 height 41
select select "AS"
select select
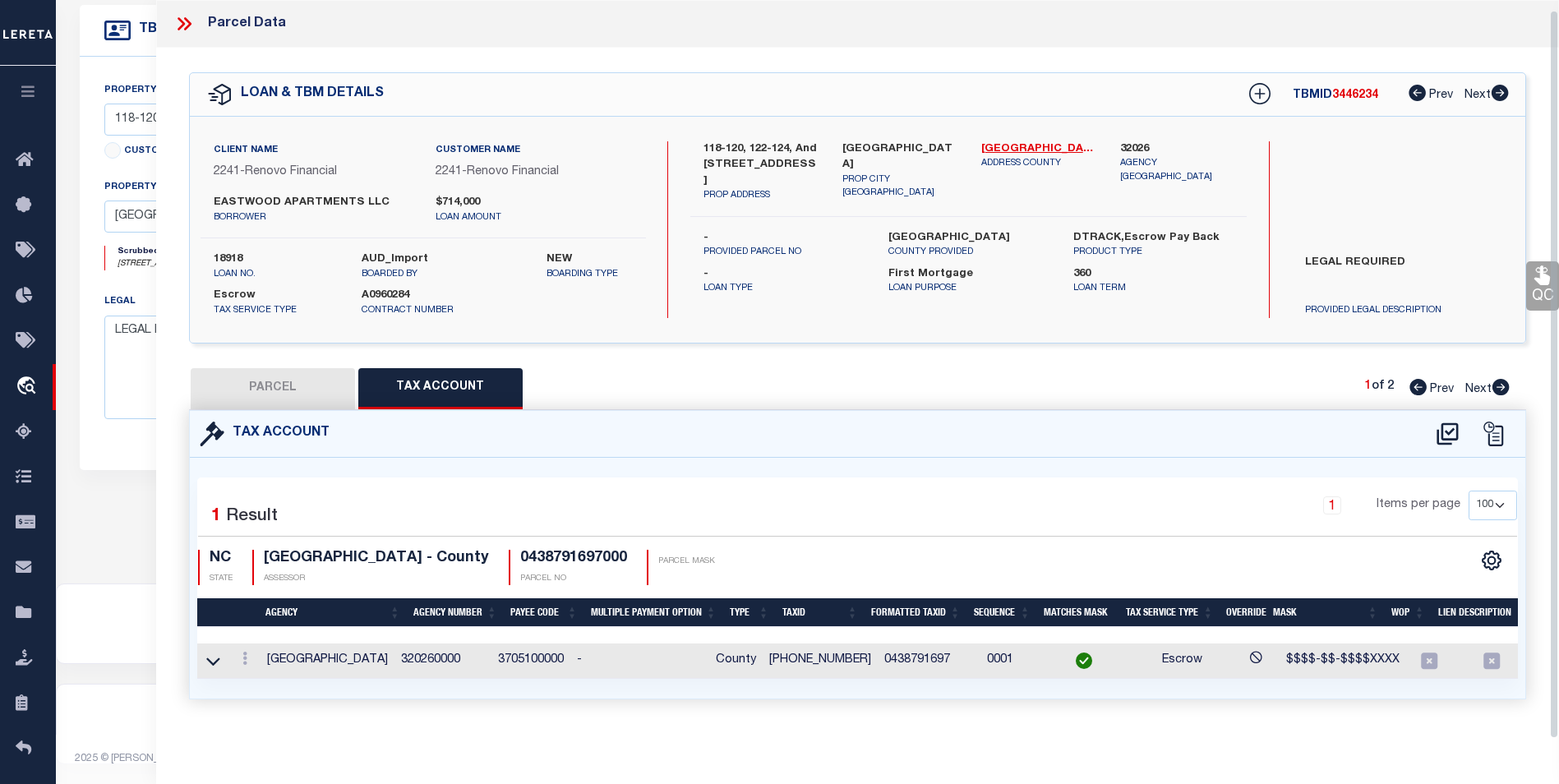
checkbox input "false"
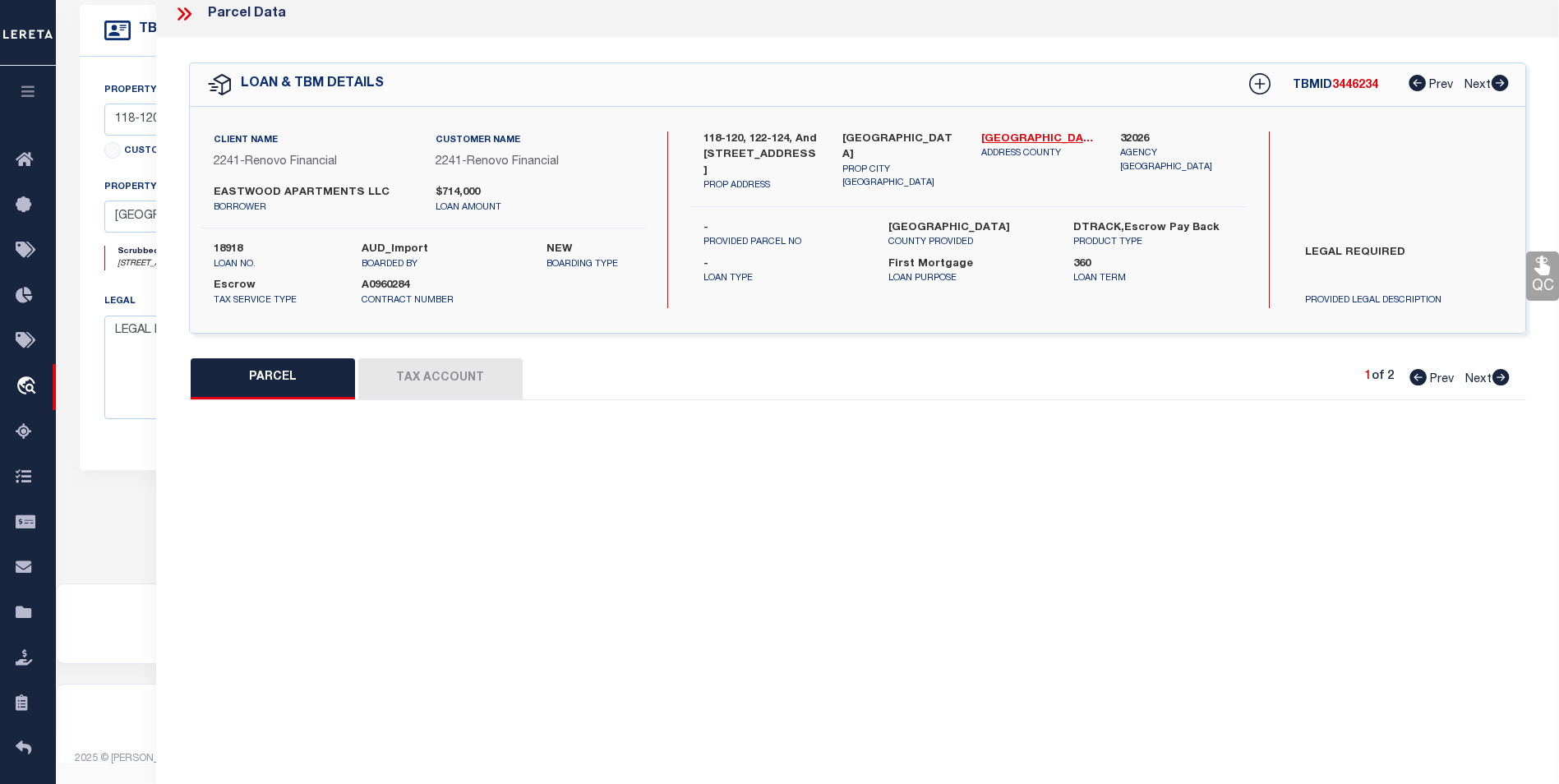
select select "PC"
type input "EASTWOOD APARTMENTS LLC"
select select "AGW"
select select "ADD"
type input "118 EASTWOOD AVE"
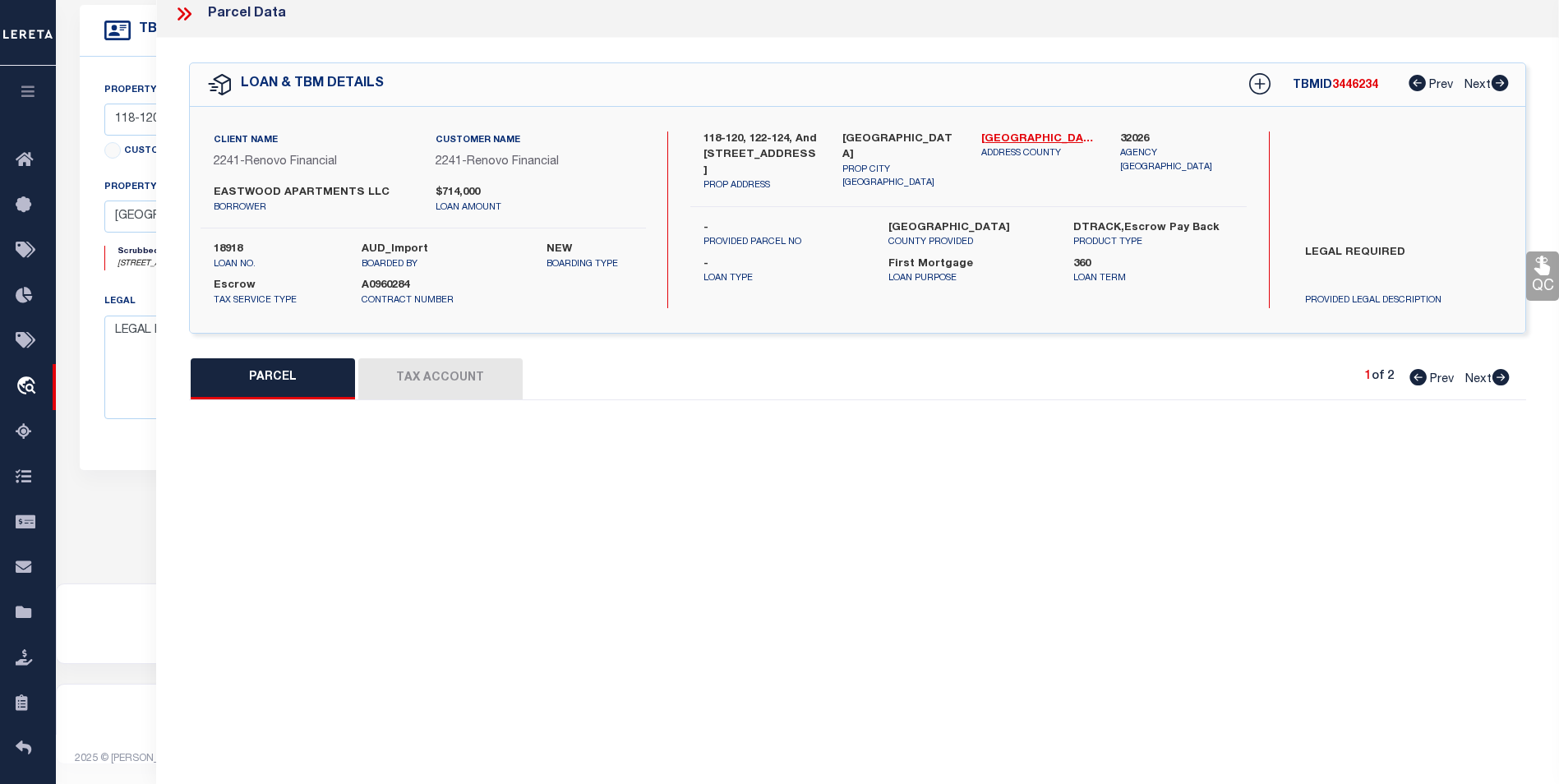
type input "Fayetteville, NC 28301"
type textarea "EAST BUTLER HEIGHTS LO:6 & PTS 5 SE:01 PL:0011-0074"
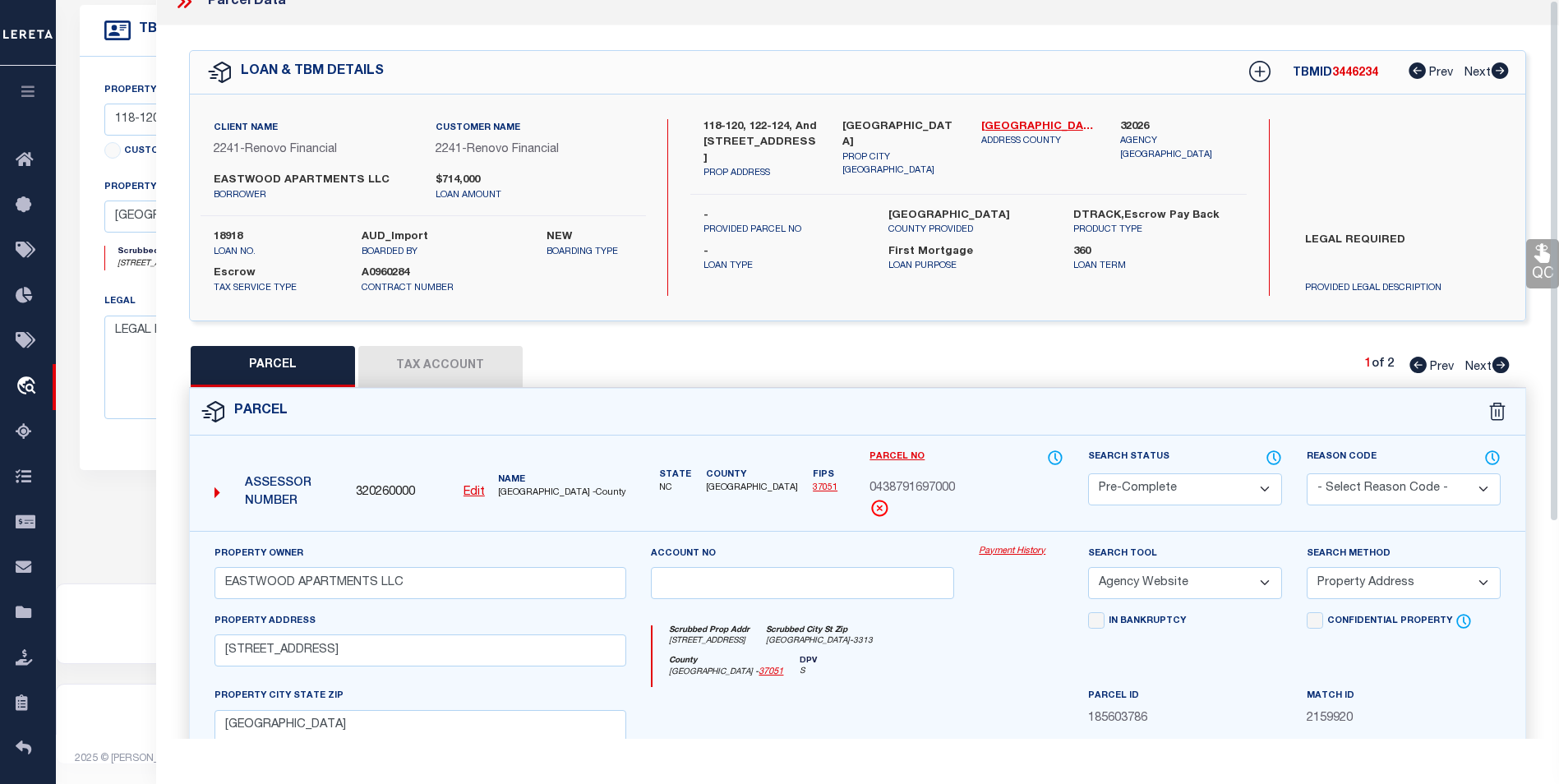
scroll to position [0, 0]
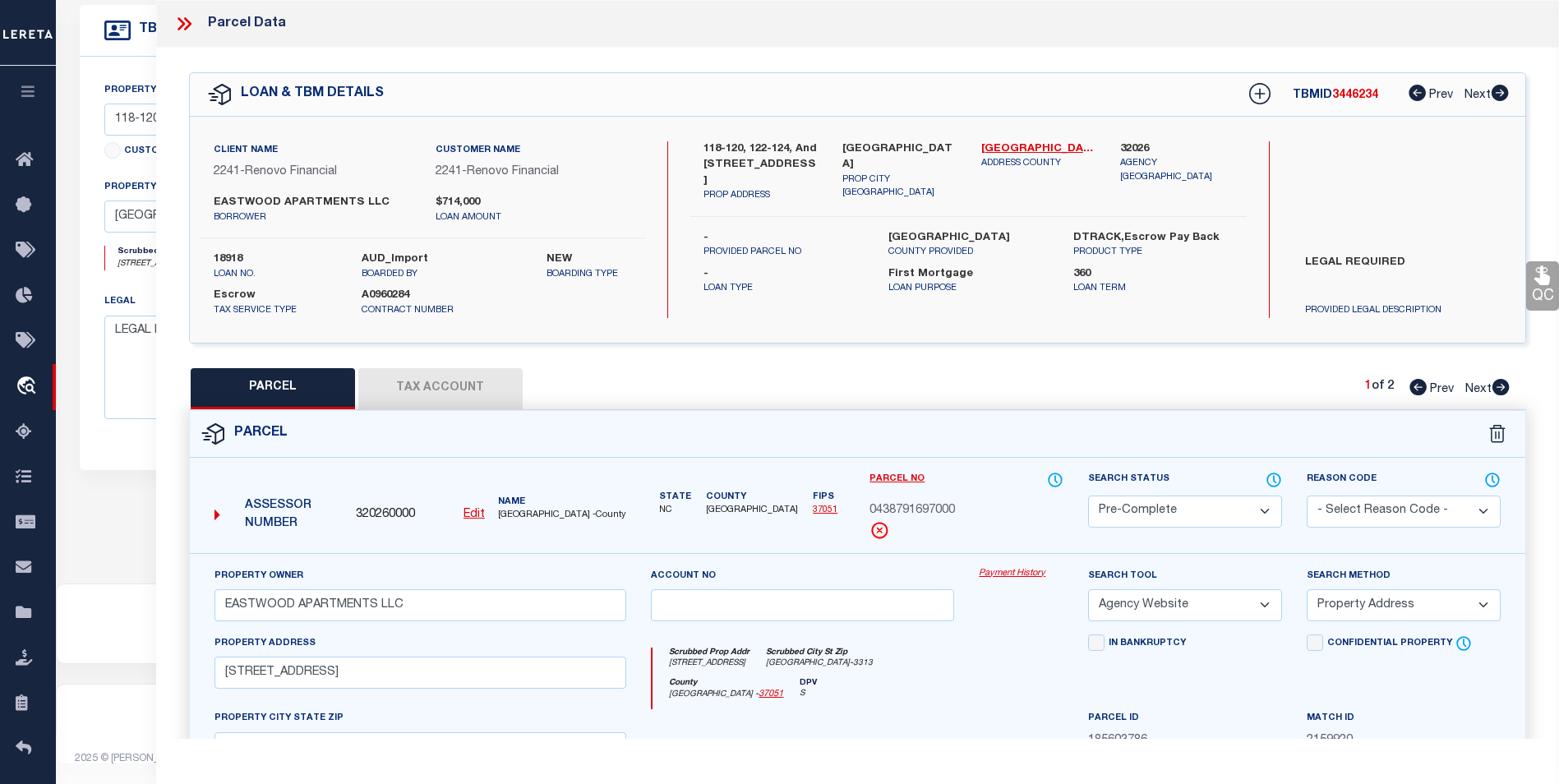
click at [1496, 389] on icon at bounding box center [1501, 387] width 18 height 17
select select "AS"
select select
checkbox input "false"
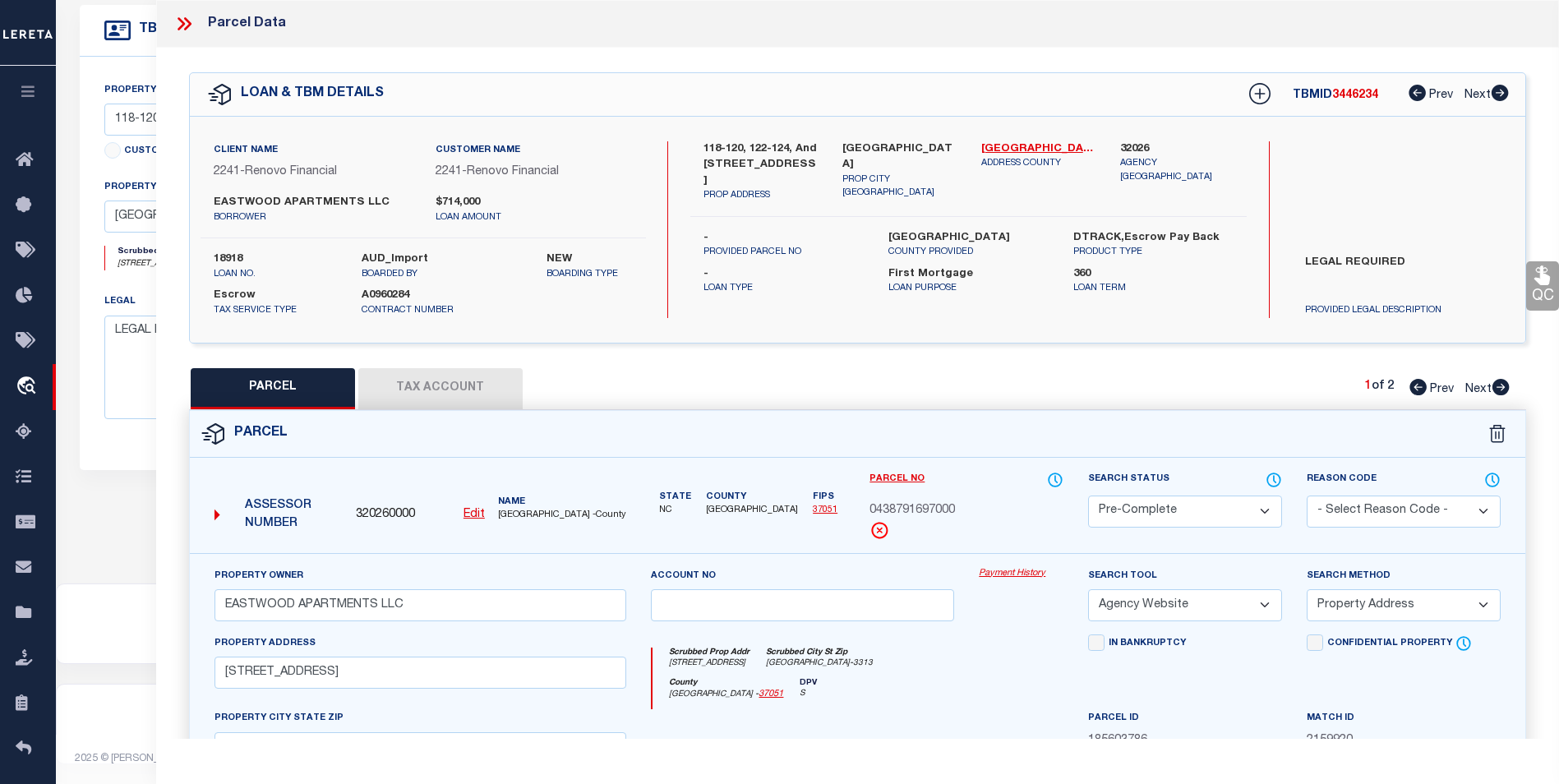
checkbox input "false"
select select "BP"
type input "EASTWOOD APARTMENTS LLC"
select select "AGW"
select select
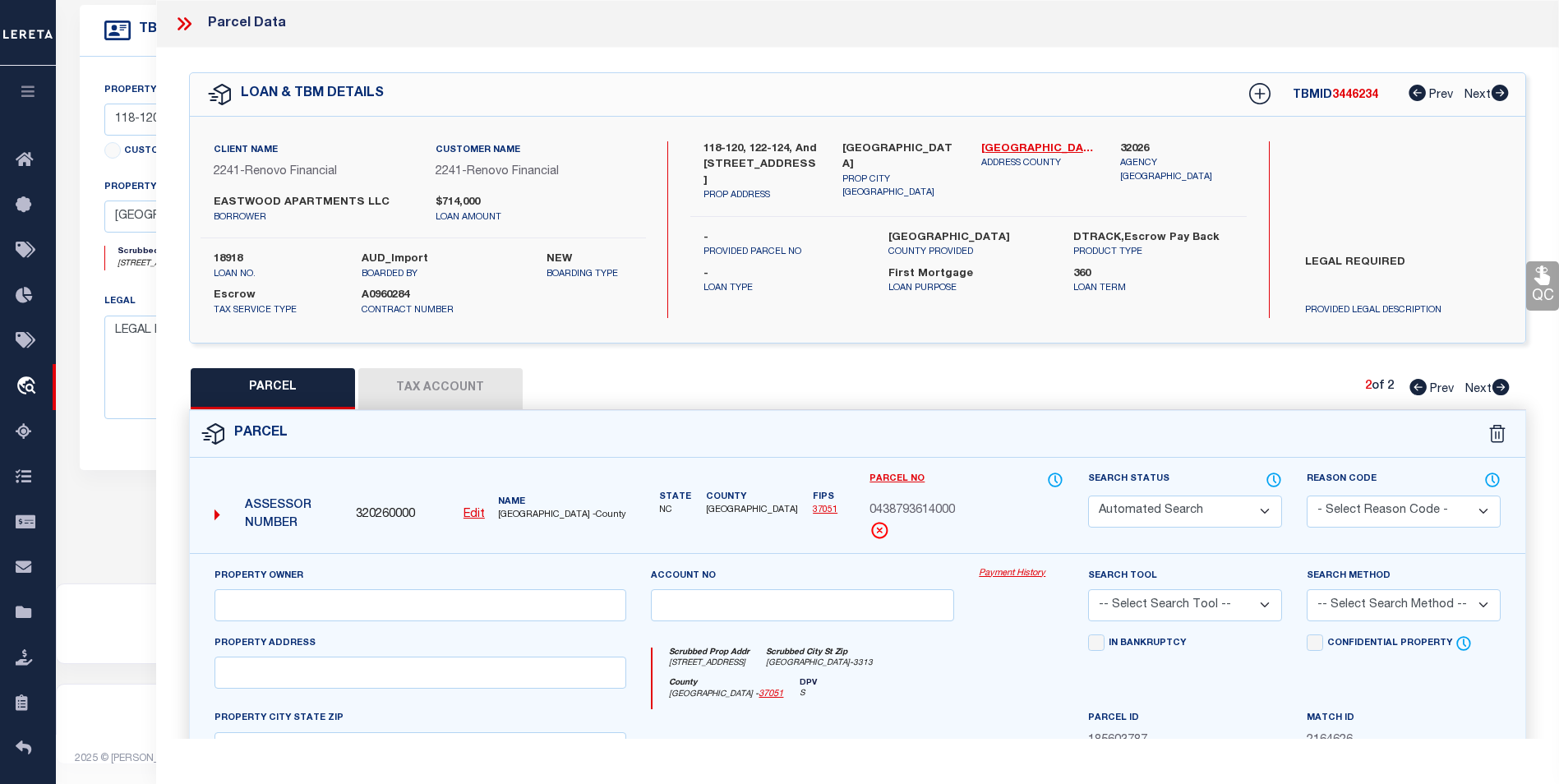
type input "122 EASTWOOD AVE"
type input "Fayetteville, NC 28301"
type textarea "EAST BUTLER HEIGHTS LO:8-10 PT 7 SE:01 PL:0011-0074"
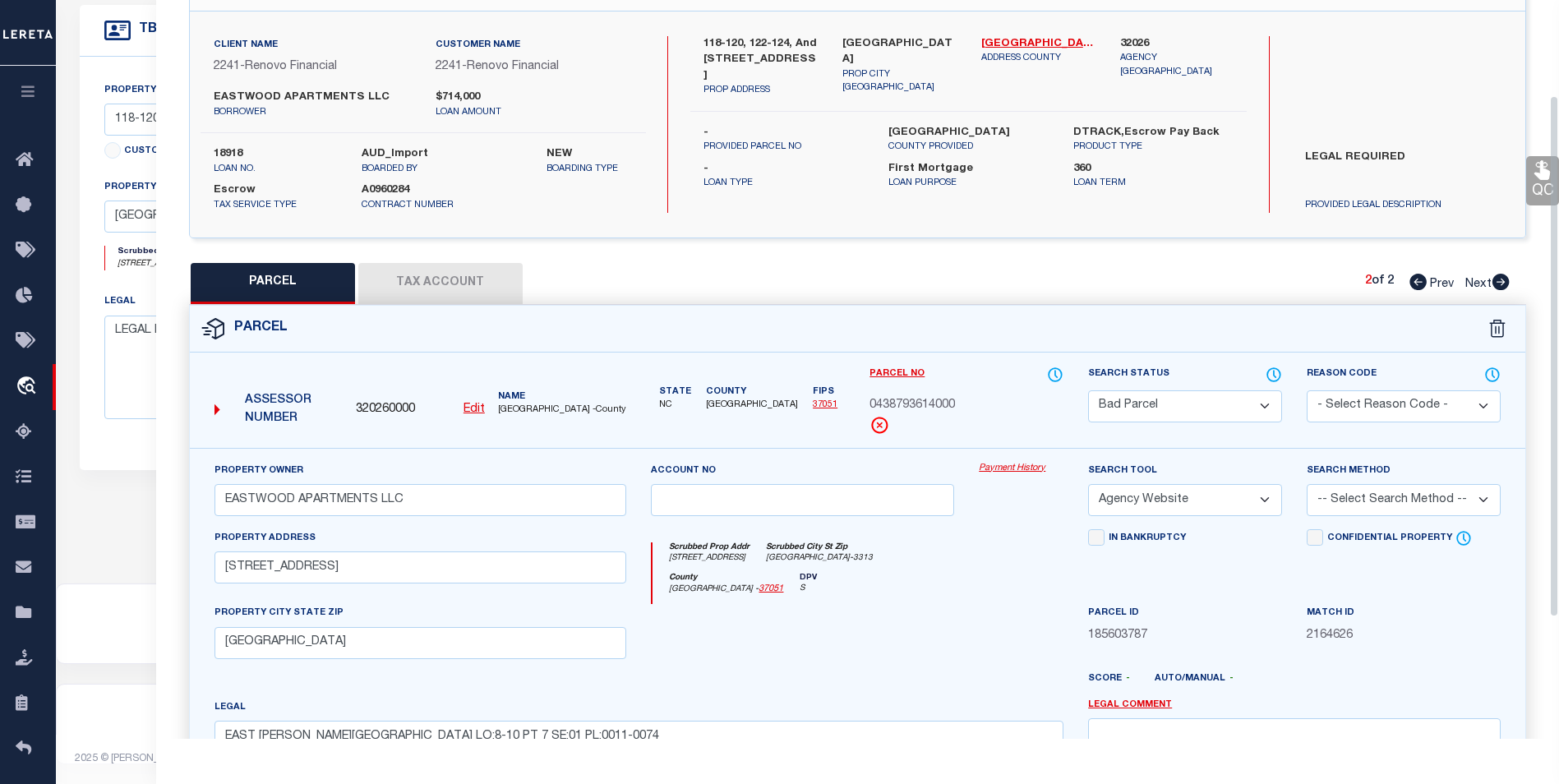
scroll to position [164, 0]
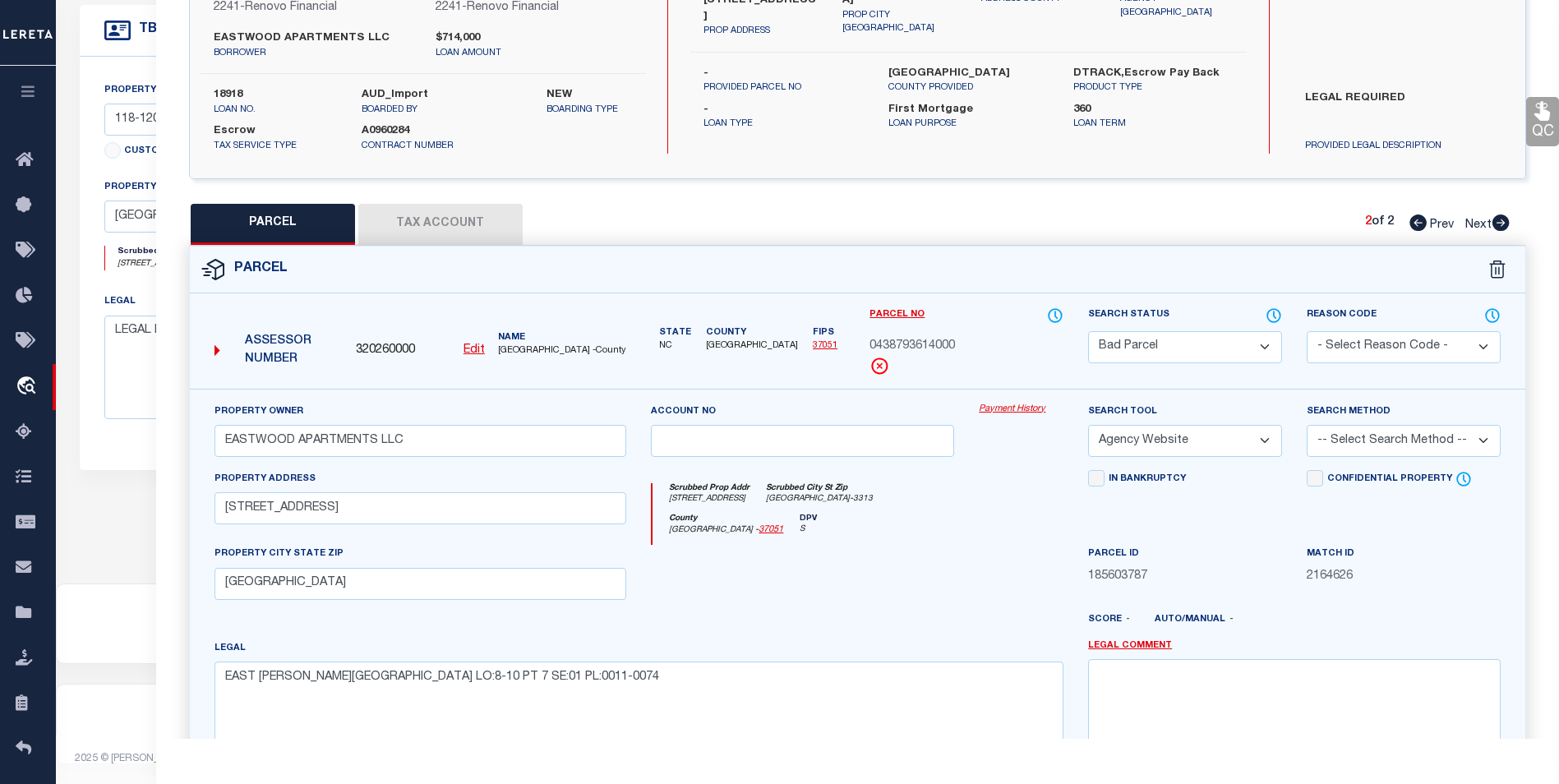
click at [418, 216] on button "Tax Account" at bounding box center [440, 224] width 164 height 41
select select "100"
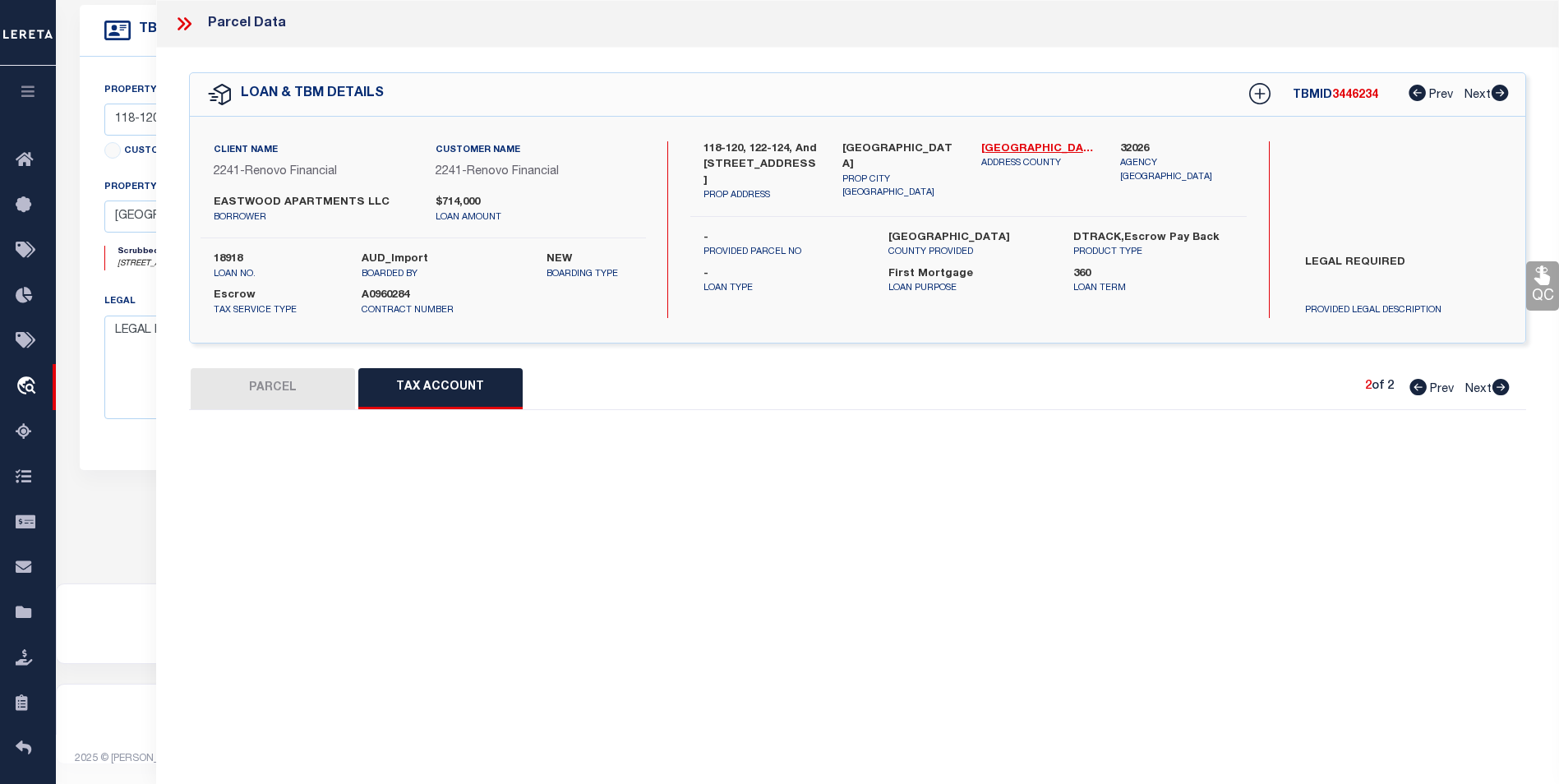
scroll to position [0, 0]
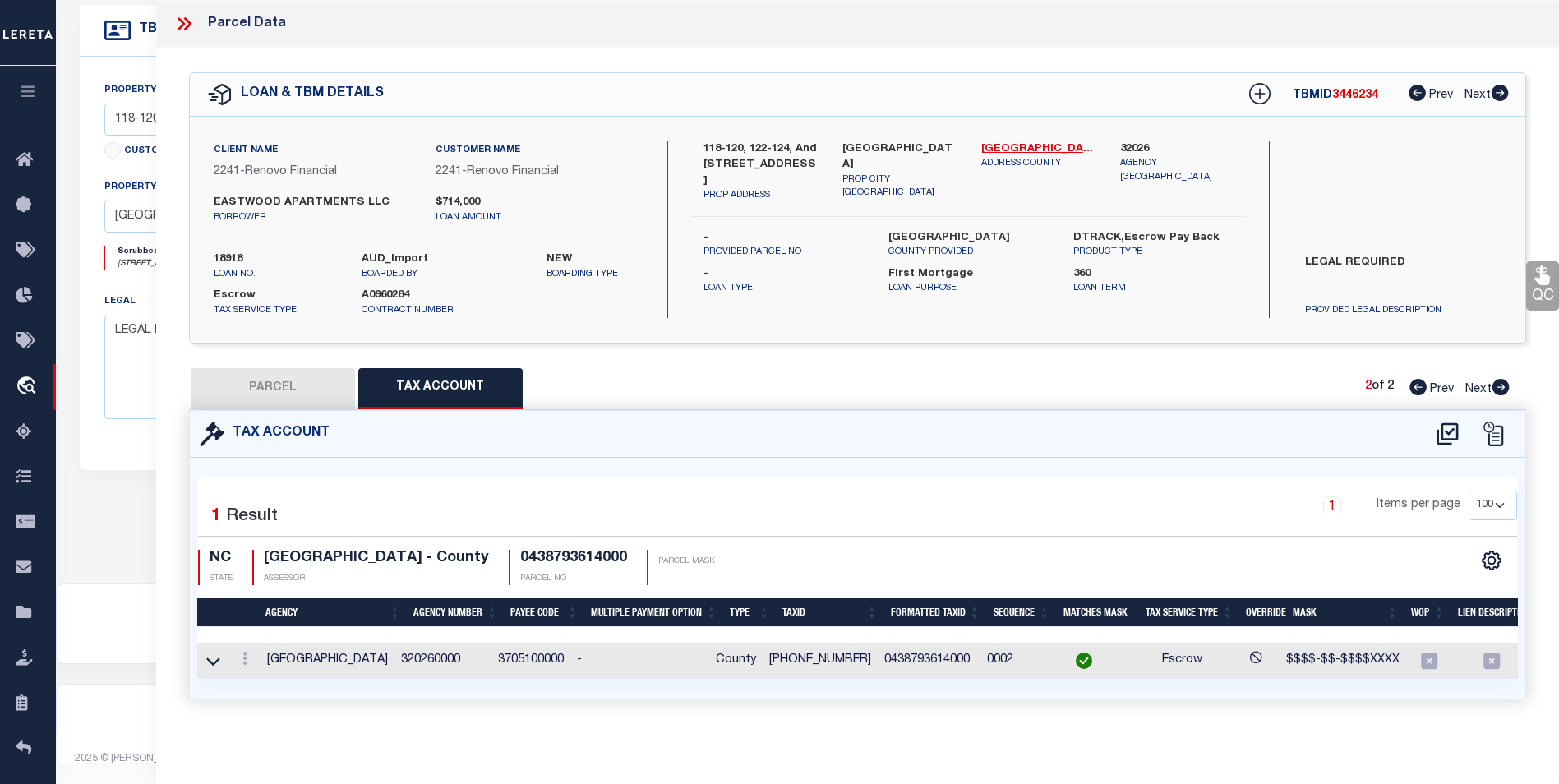
click at [238, 666] on div at bounding box center [245, 661] width 18 height 20
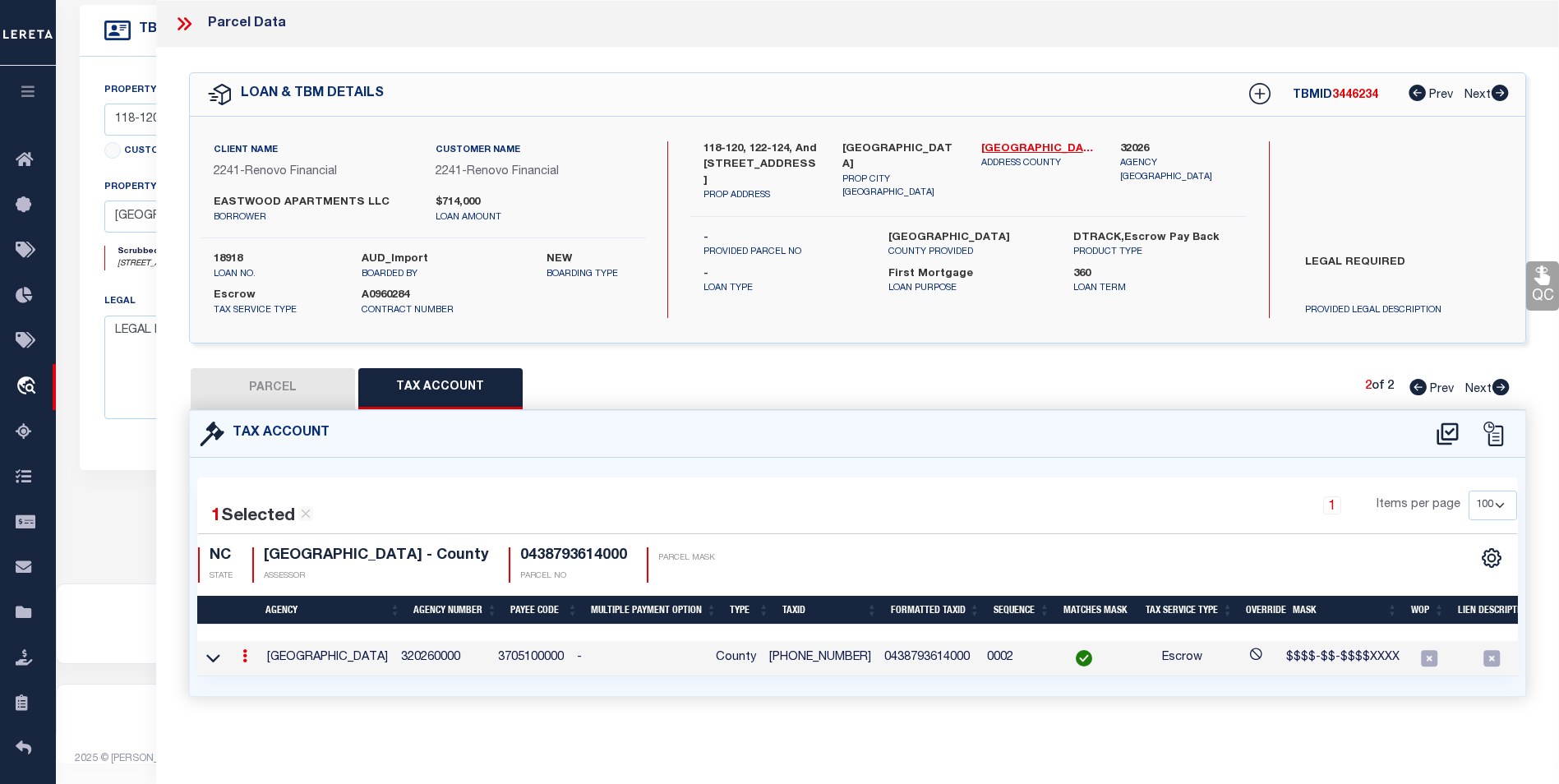
click at [240, 663] on link at bounding box center [245, 658] width 18 height 13
click at [254, 681] on link at bounding box center [267, 682] width 61 height 28
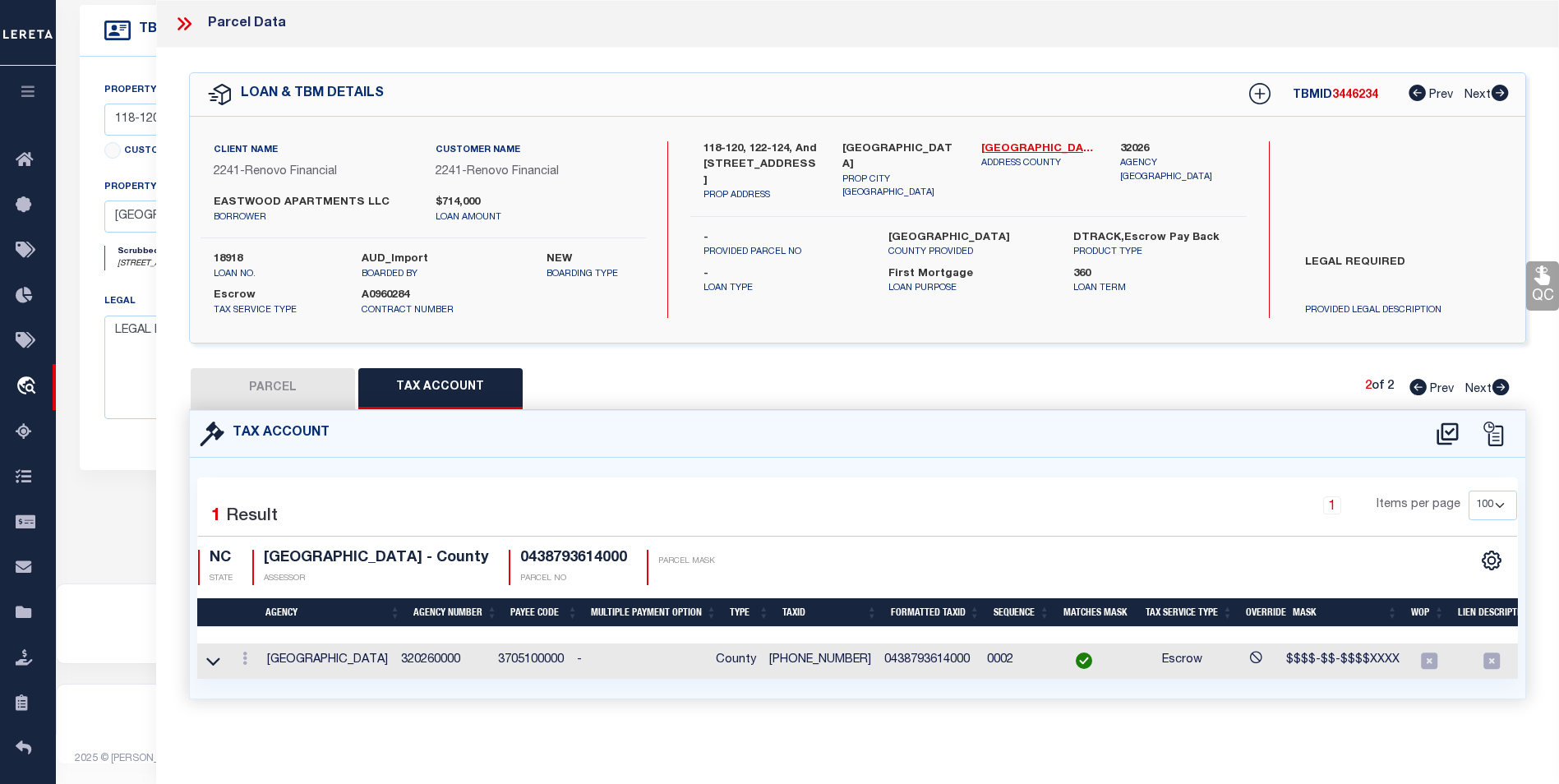
type input "0438-79-3614000"
select select
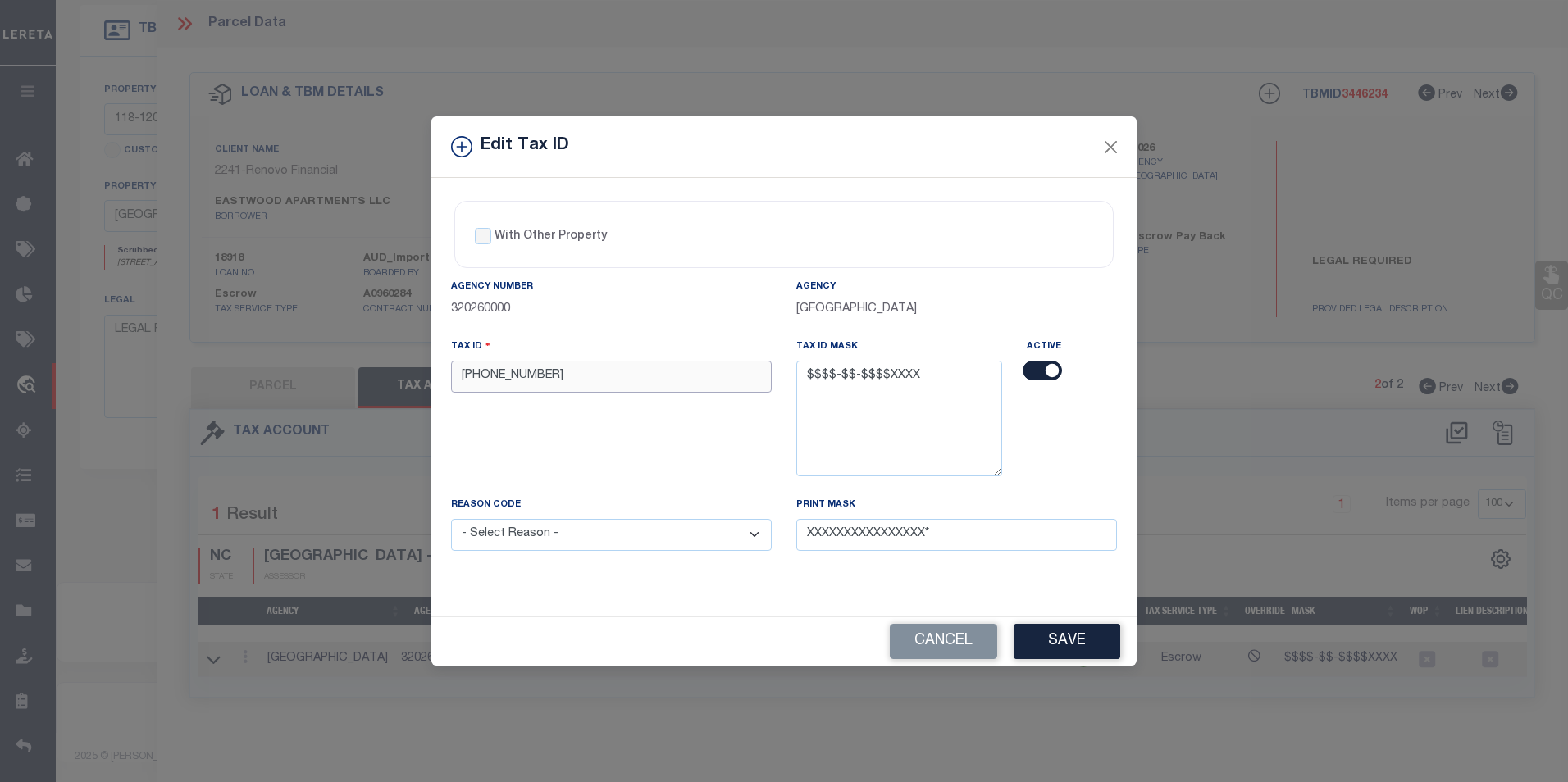
click at [614, 381] on input "0438-79-3614000" at bounding box center [611, 377] width 320 height 32
type input "0438-79-3614"
click at [572, 542] on select "- Select Reason - 099 - Other (Provide additional detail) ACT - Agency Changed …" at bounding box center [611, 535] width 320 height 32
click at [451, 520] on select "- Select Reason - 099 - Other (Provide additional detail) ACT - Agency Changed …" at bounding box center [611, 535] width 320 height 32
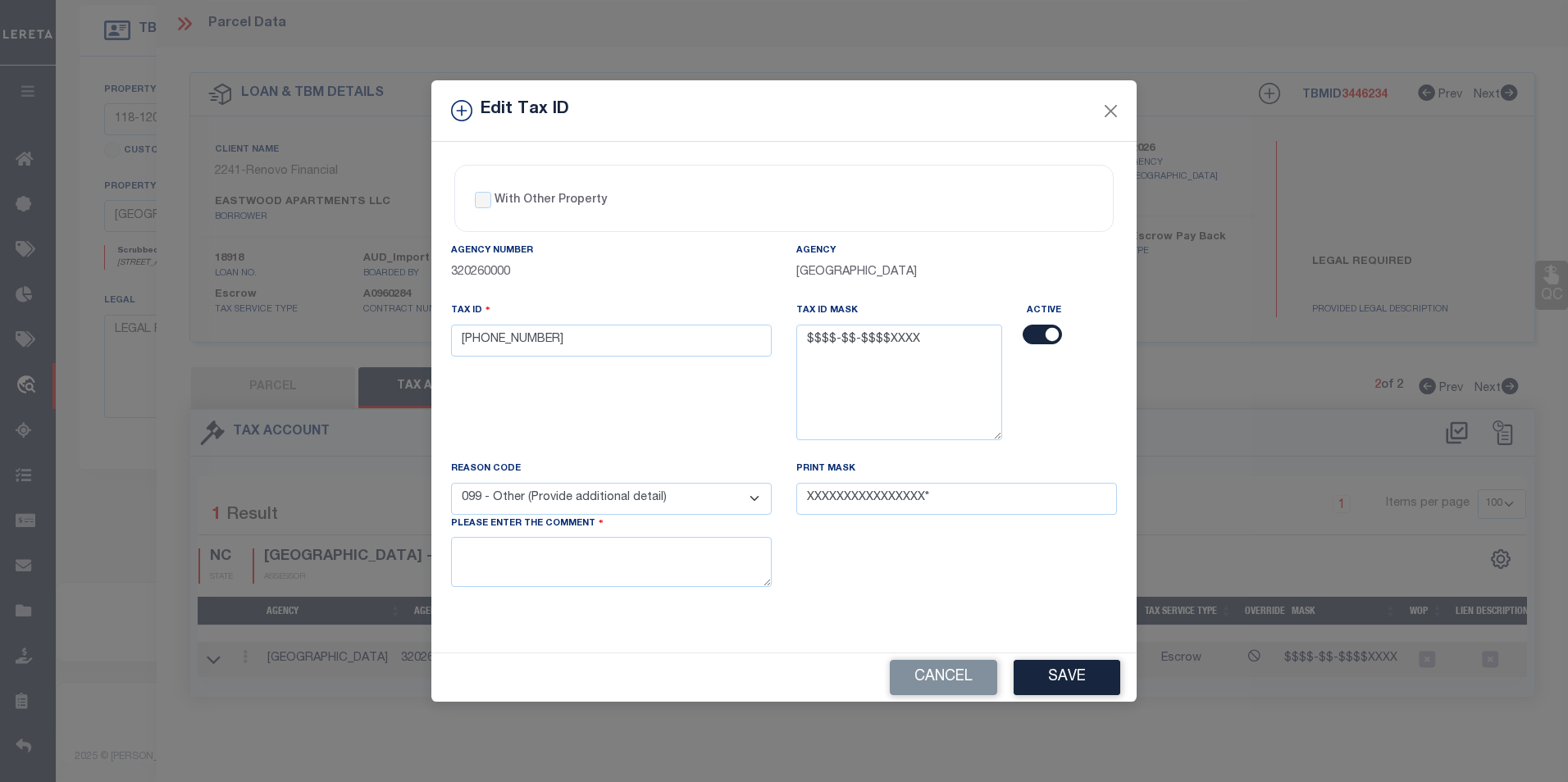
click at [623, 500] on select "- Select Reason - 099 - Other (Provide additional detail) ACT - Agency Changed …" at bounding box center [611, 498] width 320 height 32
select select "ACT"
click at [451, 483] on select "- Select Reason - 099 - Other (Provide additional detail) ACT - Agency Changed …" at bounding box center [611, 498] width 320 height 32
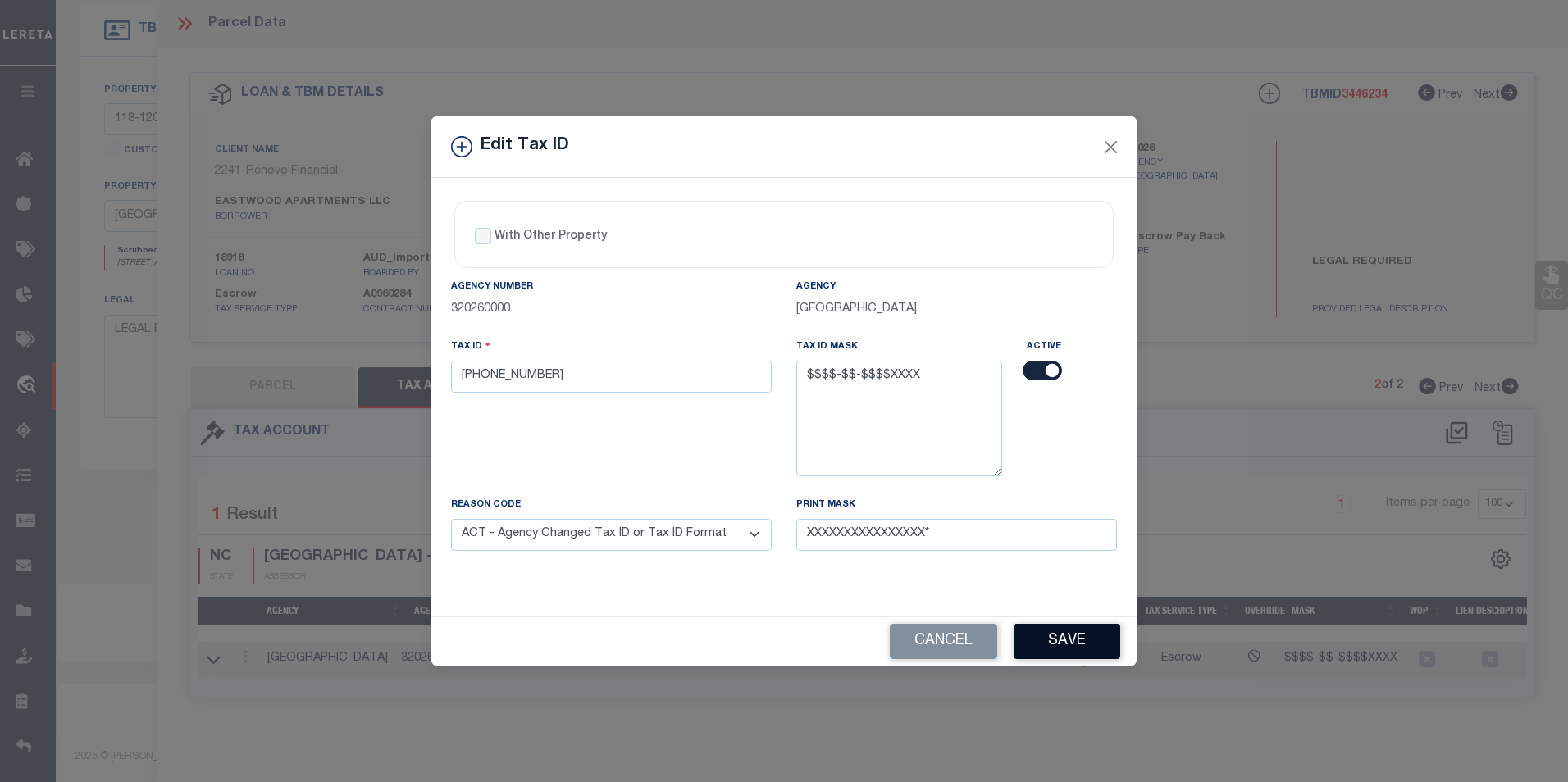
click at [1041, 645] on button "Save" at bounding box center [1067, 641] width 107 height 35
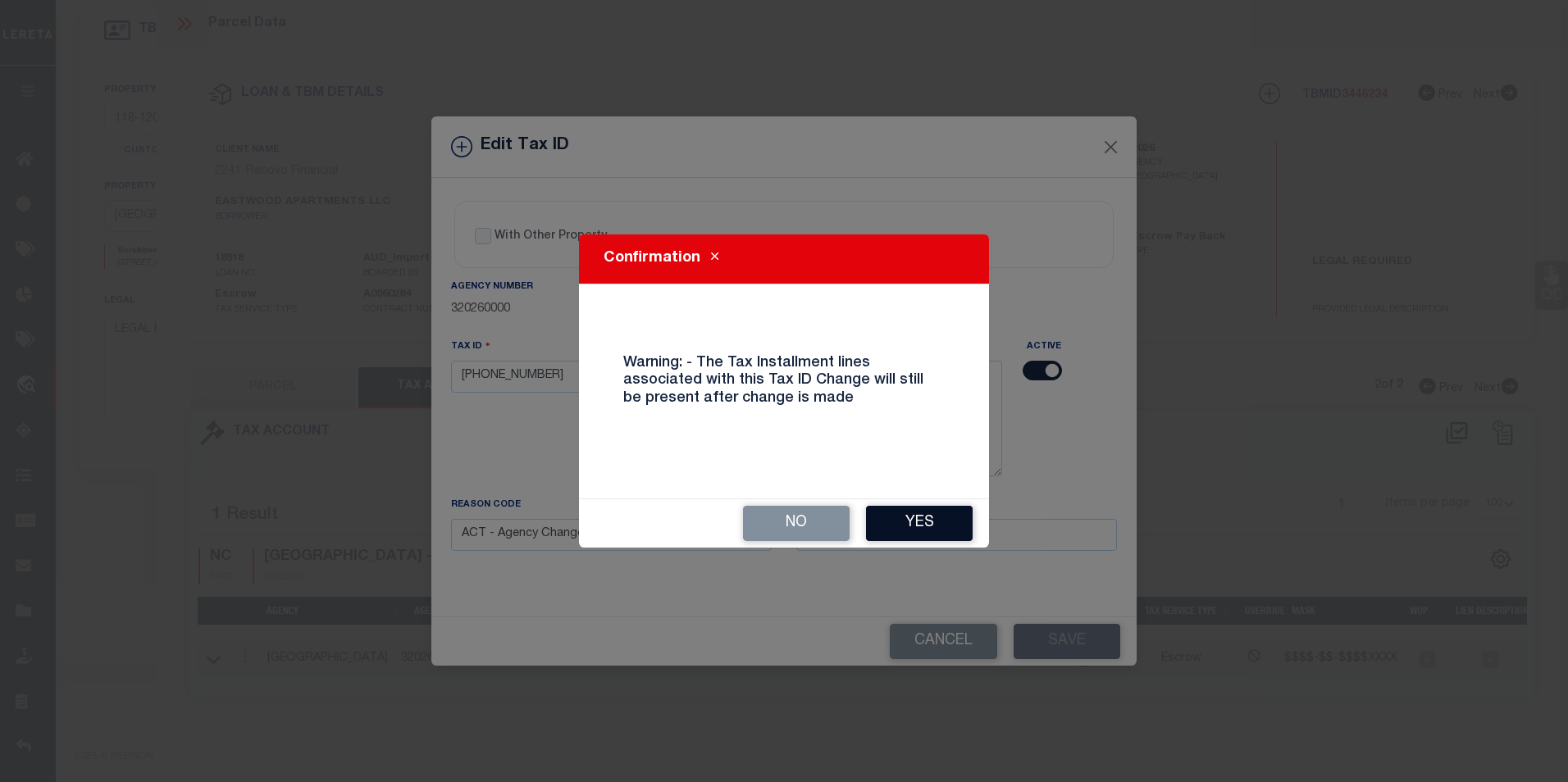
click at [909, 510] on button "Yes" at bounding box center [920, 523] width 107 height 35
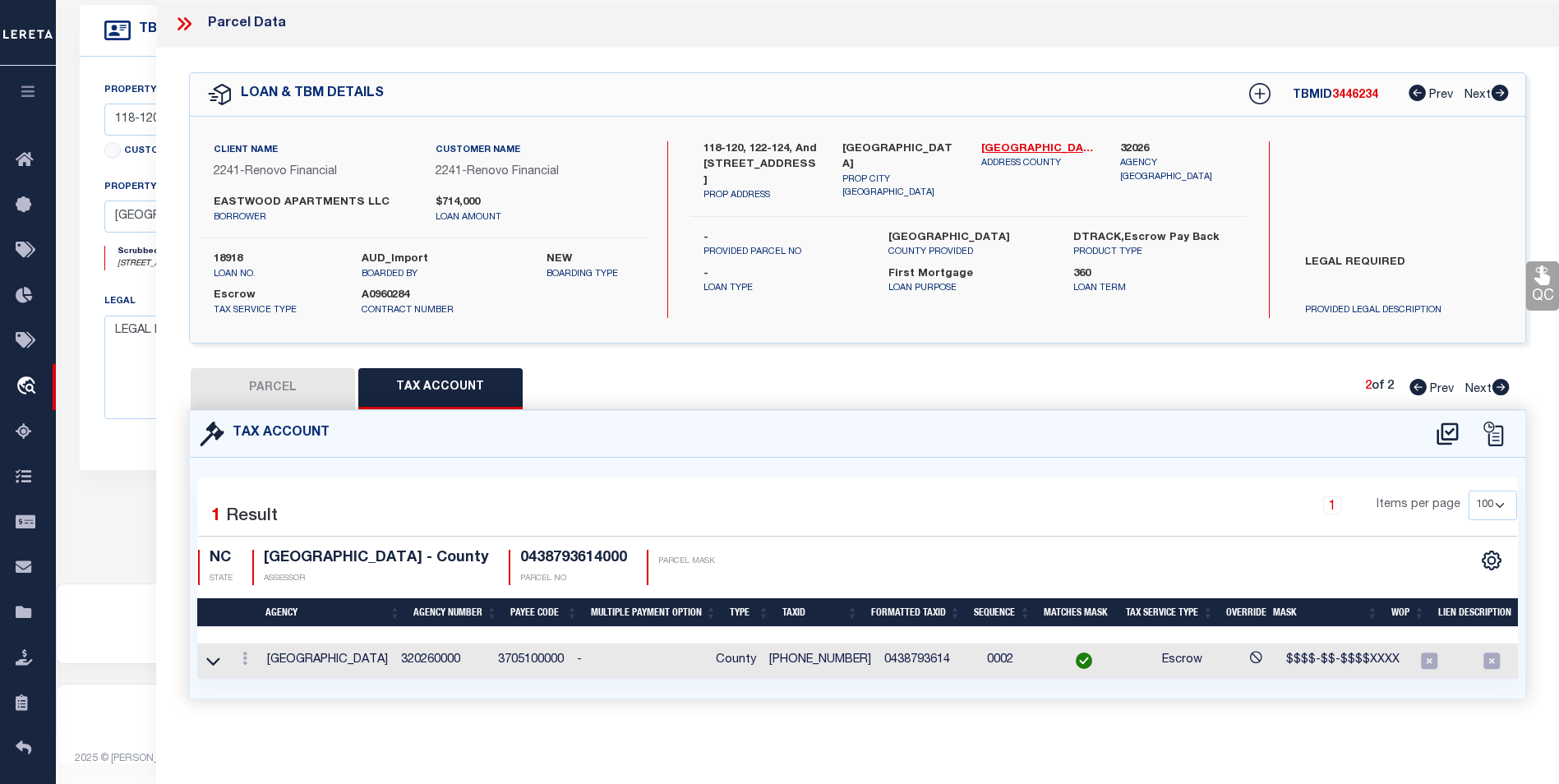
select select
click at [240, 387] on button "PARCEL" at bounding box center [273, 388] width 164 height 41
select select "AS"
select select
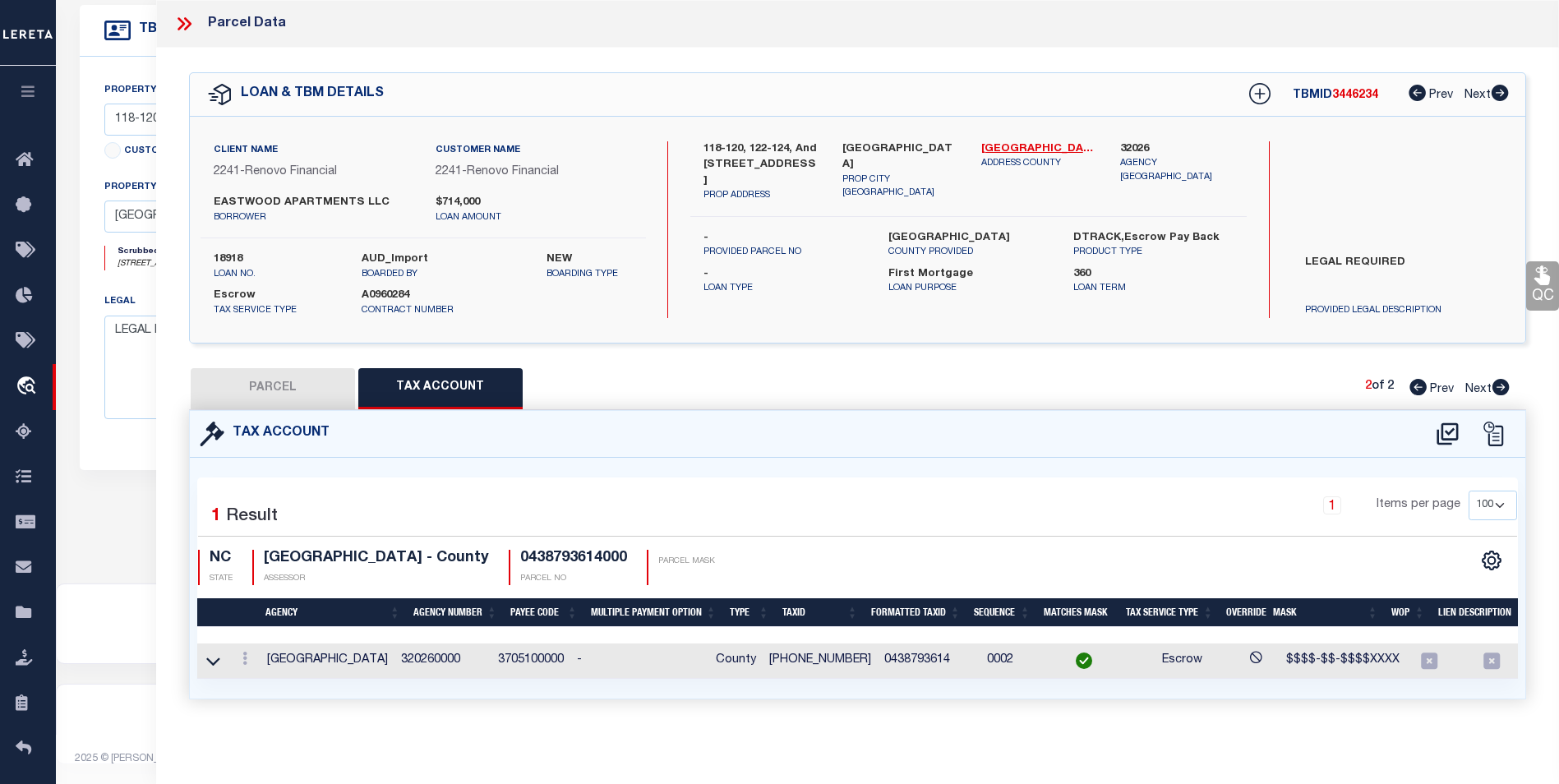
checkbox input "false"
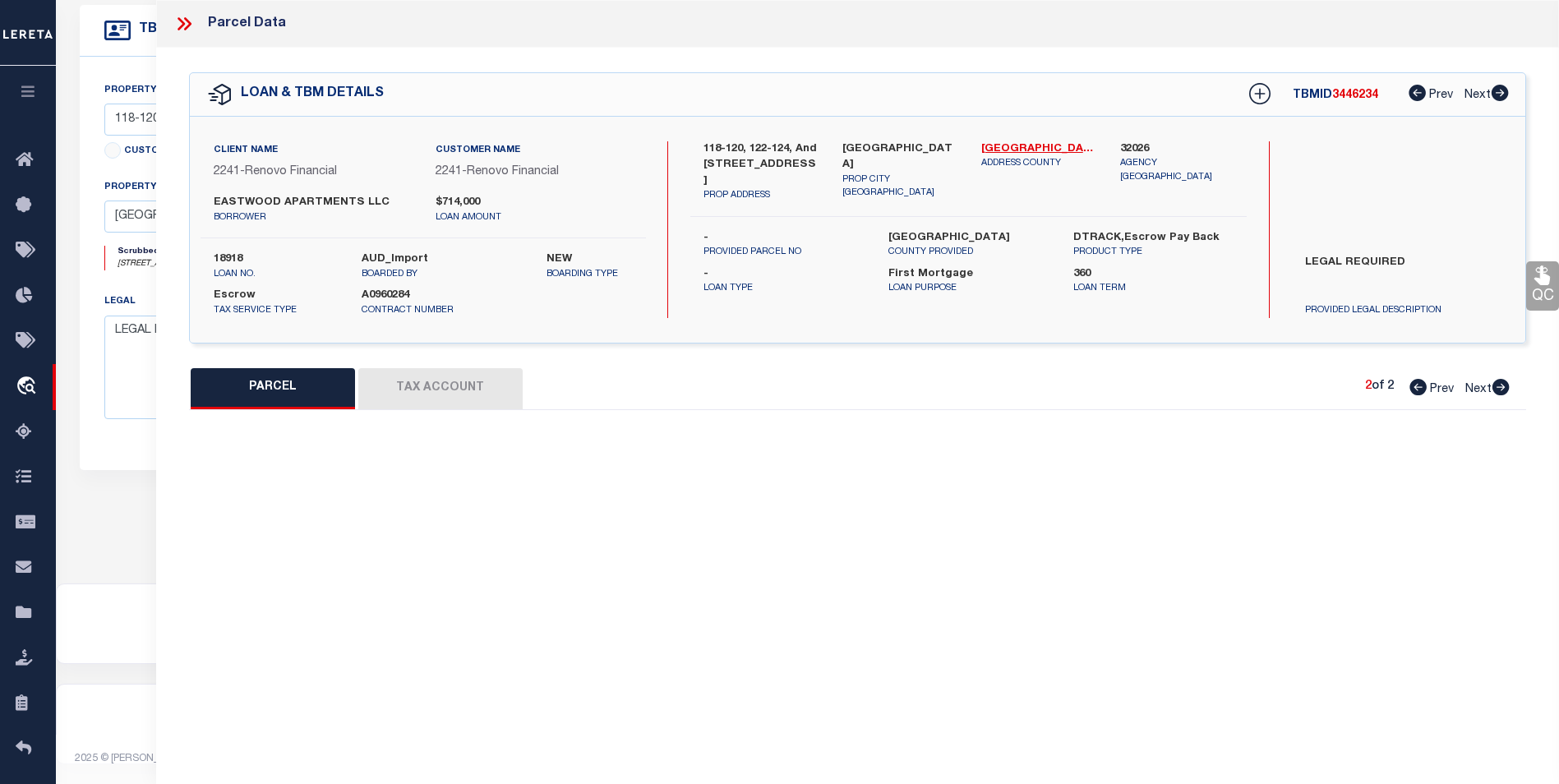
select select "BP"
type input "EASTWOOD APARTMENTS LLC"
select select "AGW"
select select
type input "122 EASTWOOD AVE"
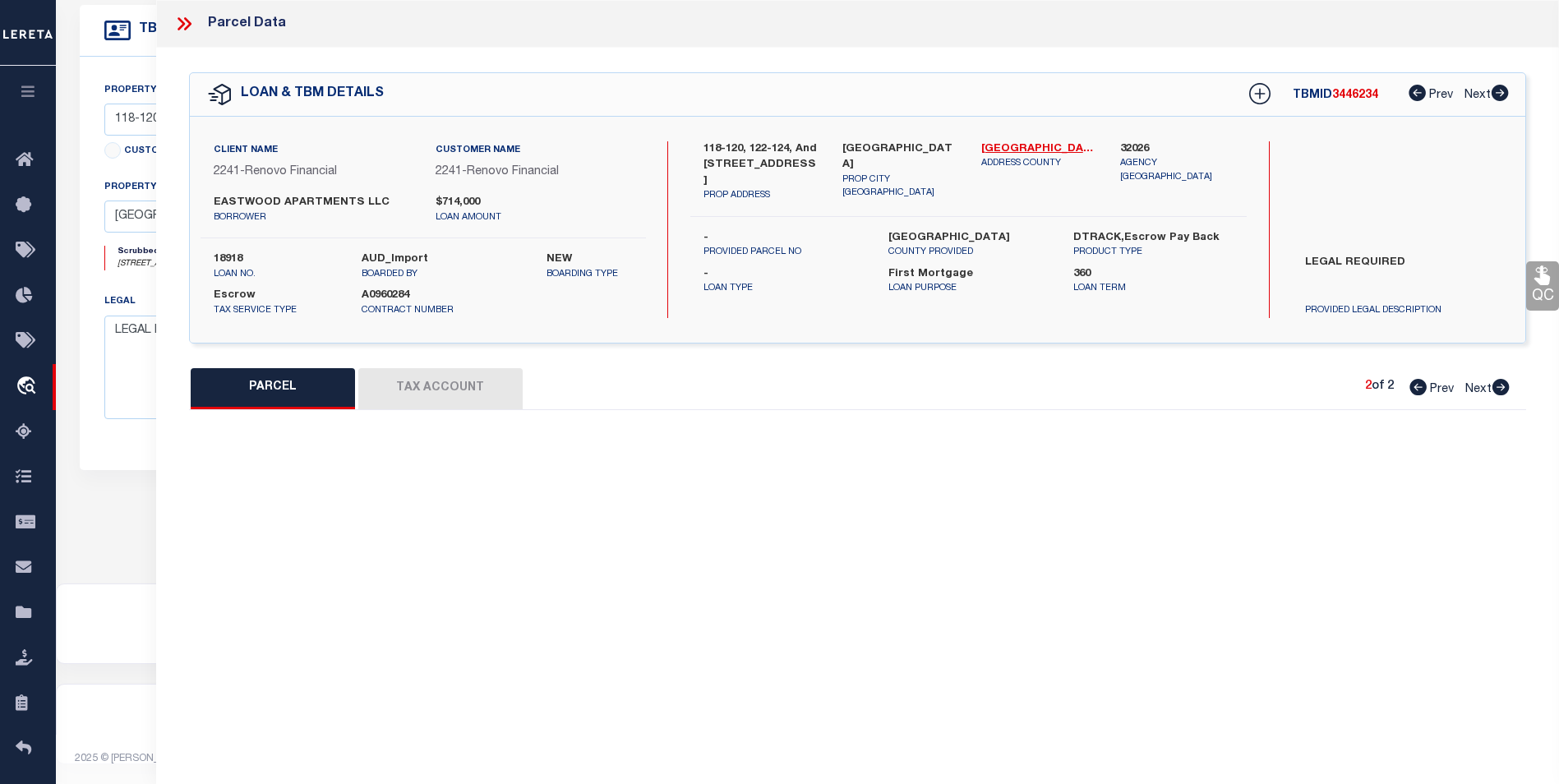
type input "Fayetteville, NC 28301"
type textarea "EAST BUTLER HEIGHTS LO:8-10 PT 7 SE:01 PL:0011-0074"
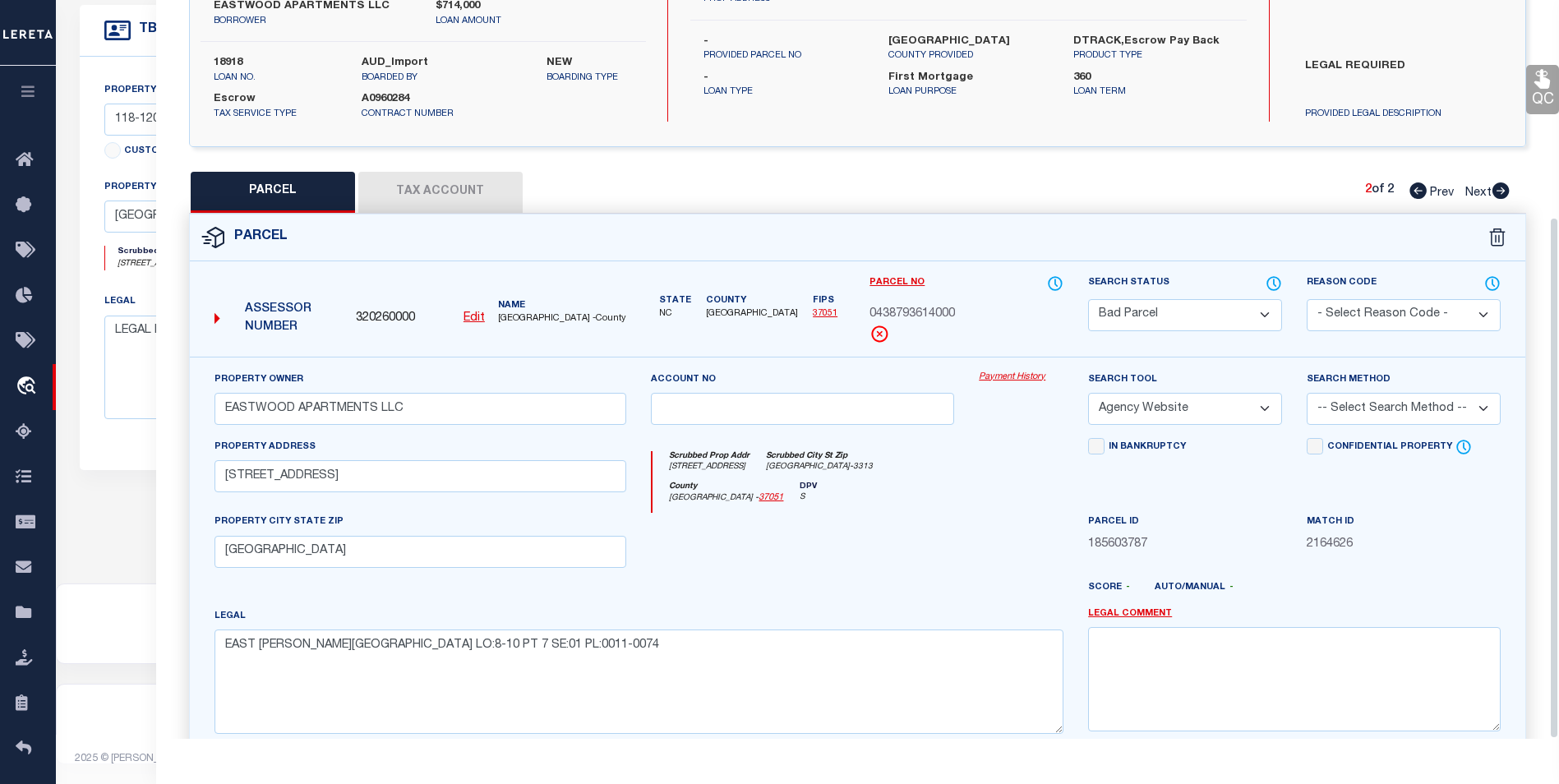
scroll to position [306, 0]
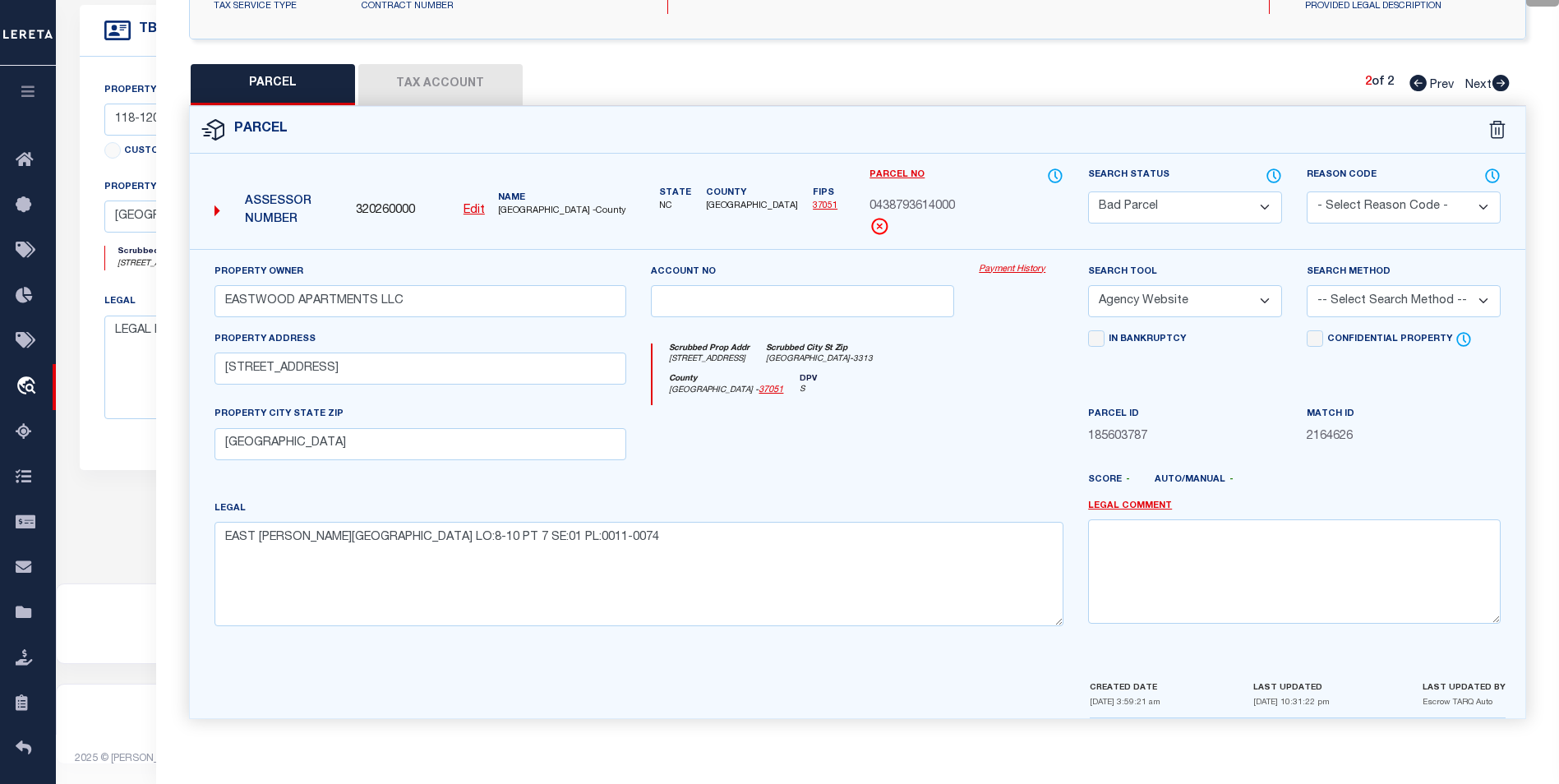
click at [1411, 306] on select "-- Select Search Method -- Property Address Legal Liability Info Provided" at bounding box center [1404, 301] width 194 height 32
select select "ADD"
click at [1307, 285] on select "-- Select Search Method -- Property Address Legal Liability Info Provided" at bounding box center [1404, 301] width 194 height 32
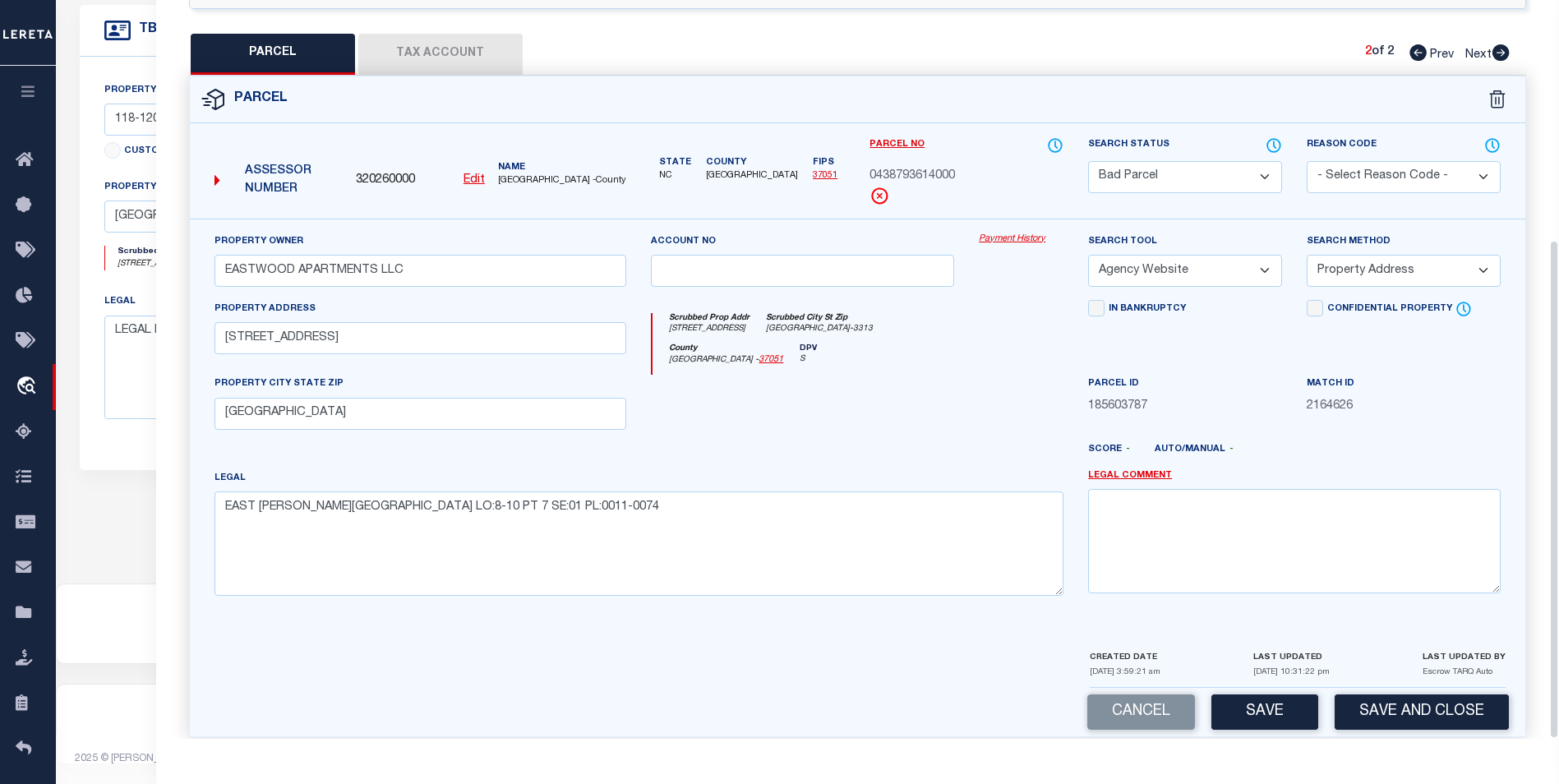
scroll to position [354, 0]
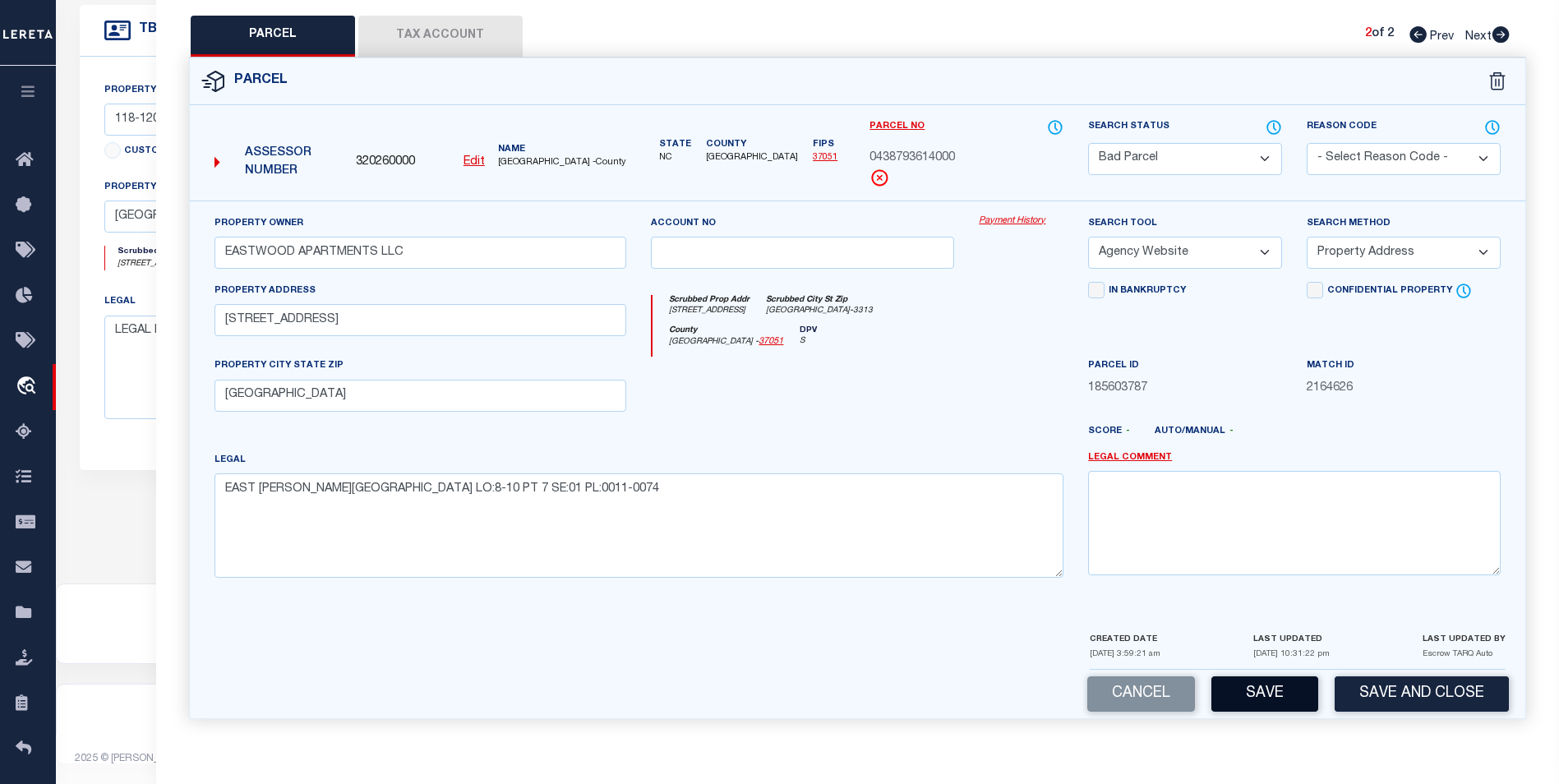
click at [1262, 684] on button "Save" at bounding box center [1265, 694] width 107 height 35
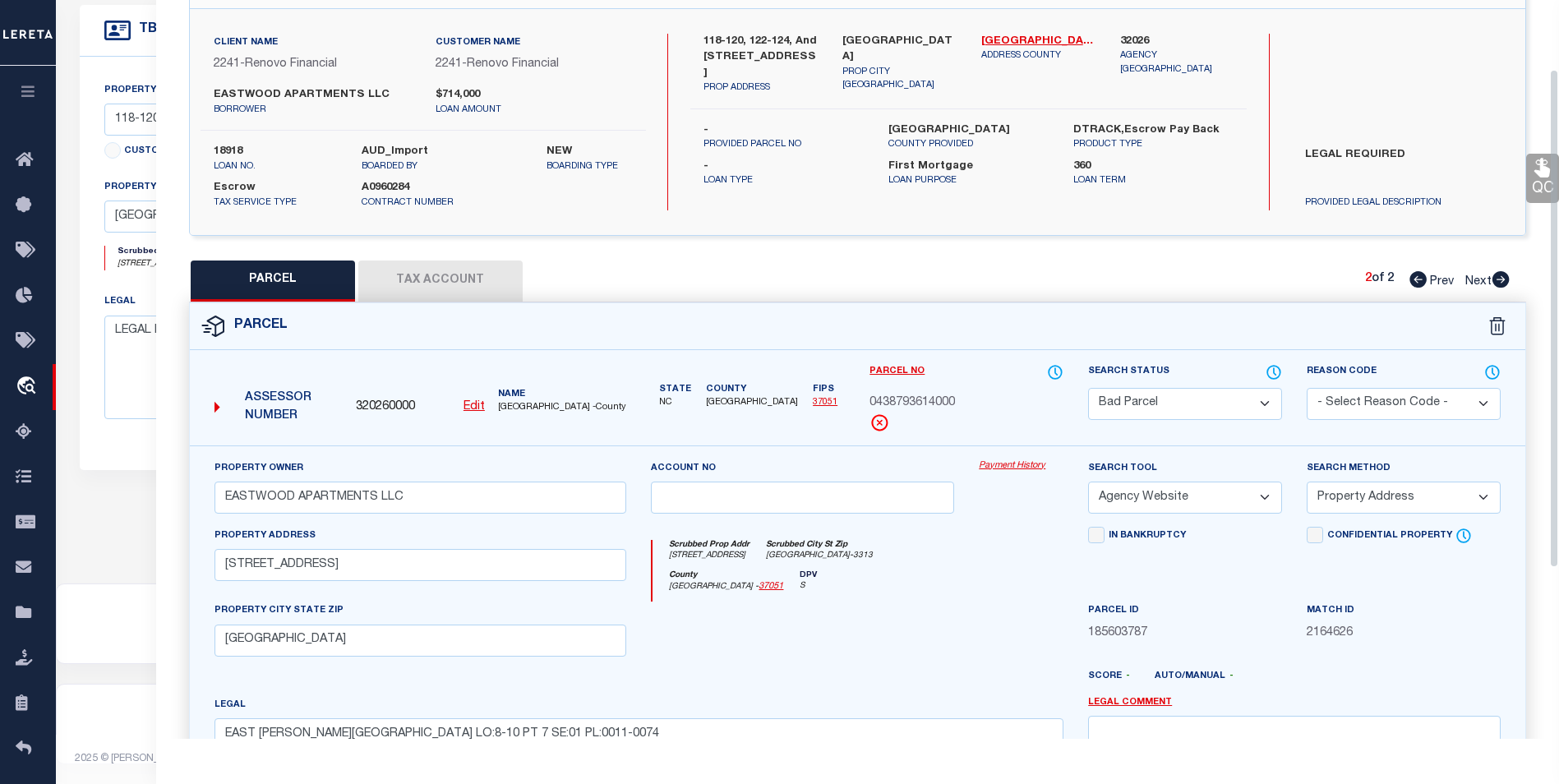
scroll to position [39, 0]
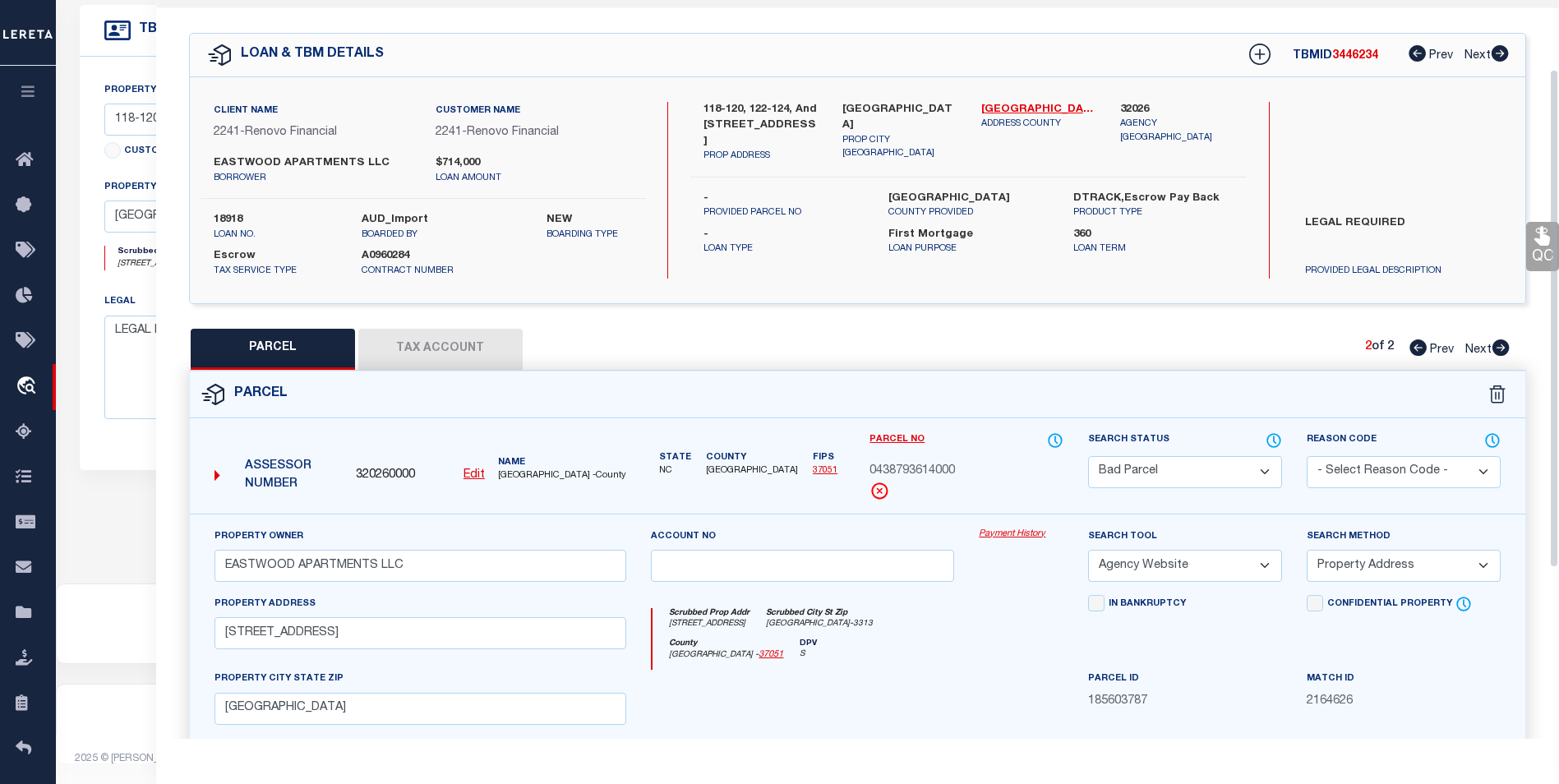
select select "AS"
select select
checkbox input "false"
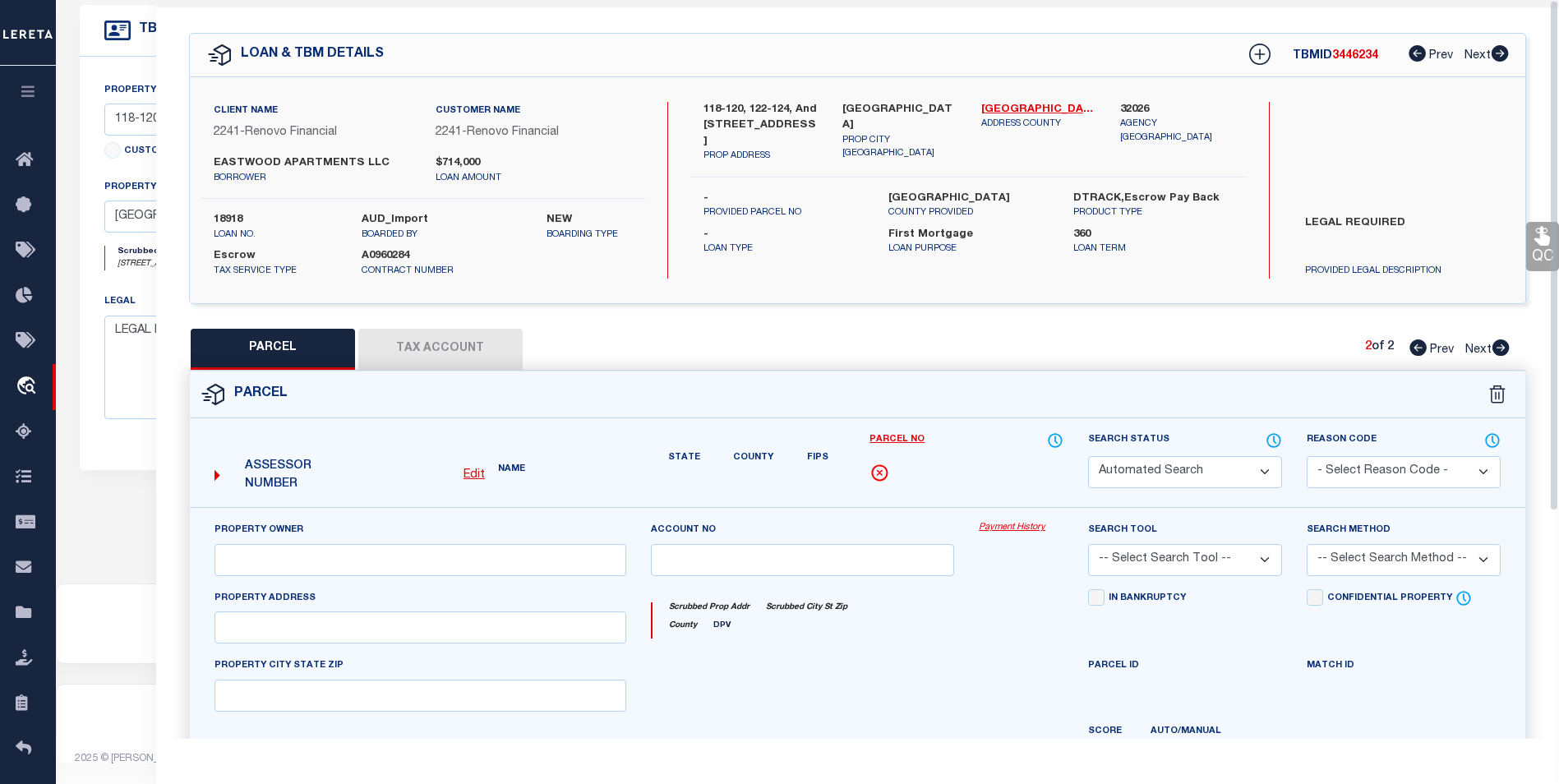
scroll to position [0, 0]
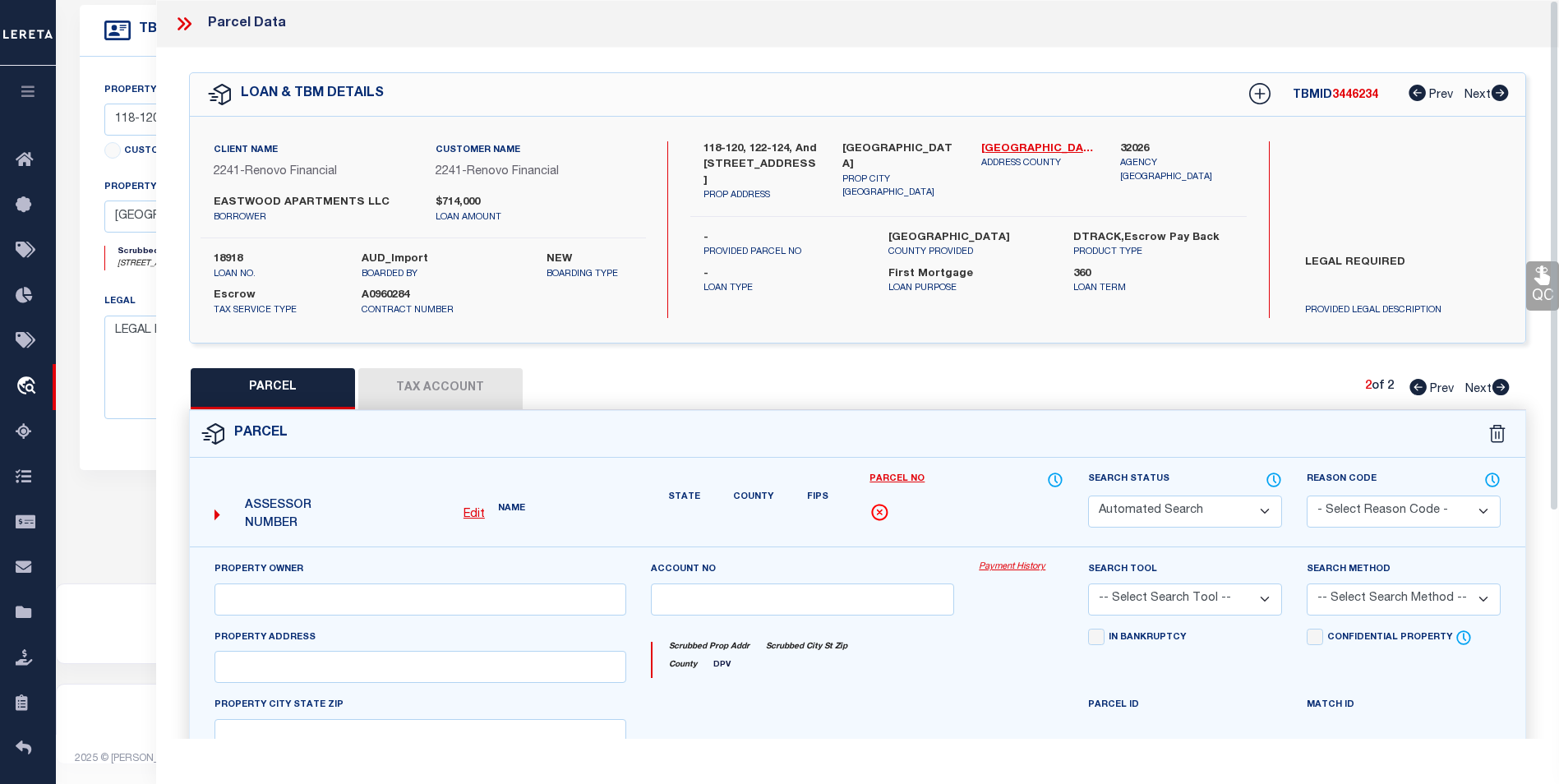
select select "BP"
type input "EASTWOOD APARTMENTS LLC"
select select "AGW"
select select "ADD"
type input "122 EASTWOOD AVE"
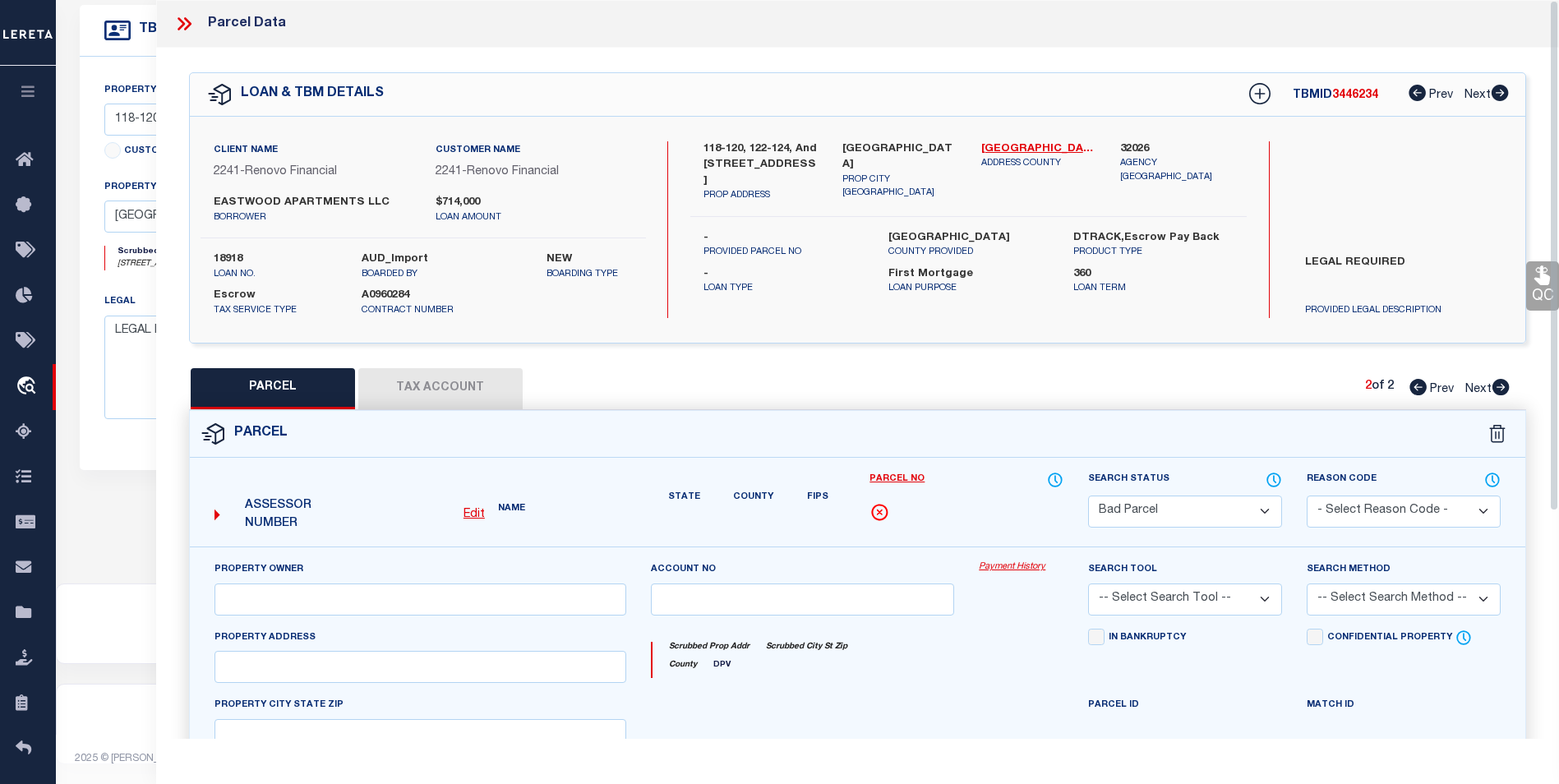
type input "Fayetteville, NC 28301"
type textarea "EAST BUTLER HEIGHTS LO:8-10 PT 7 SE:01 PL:0011-0074"
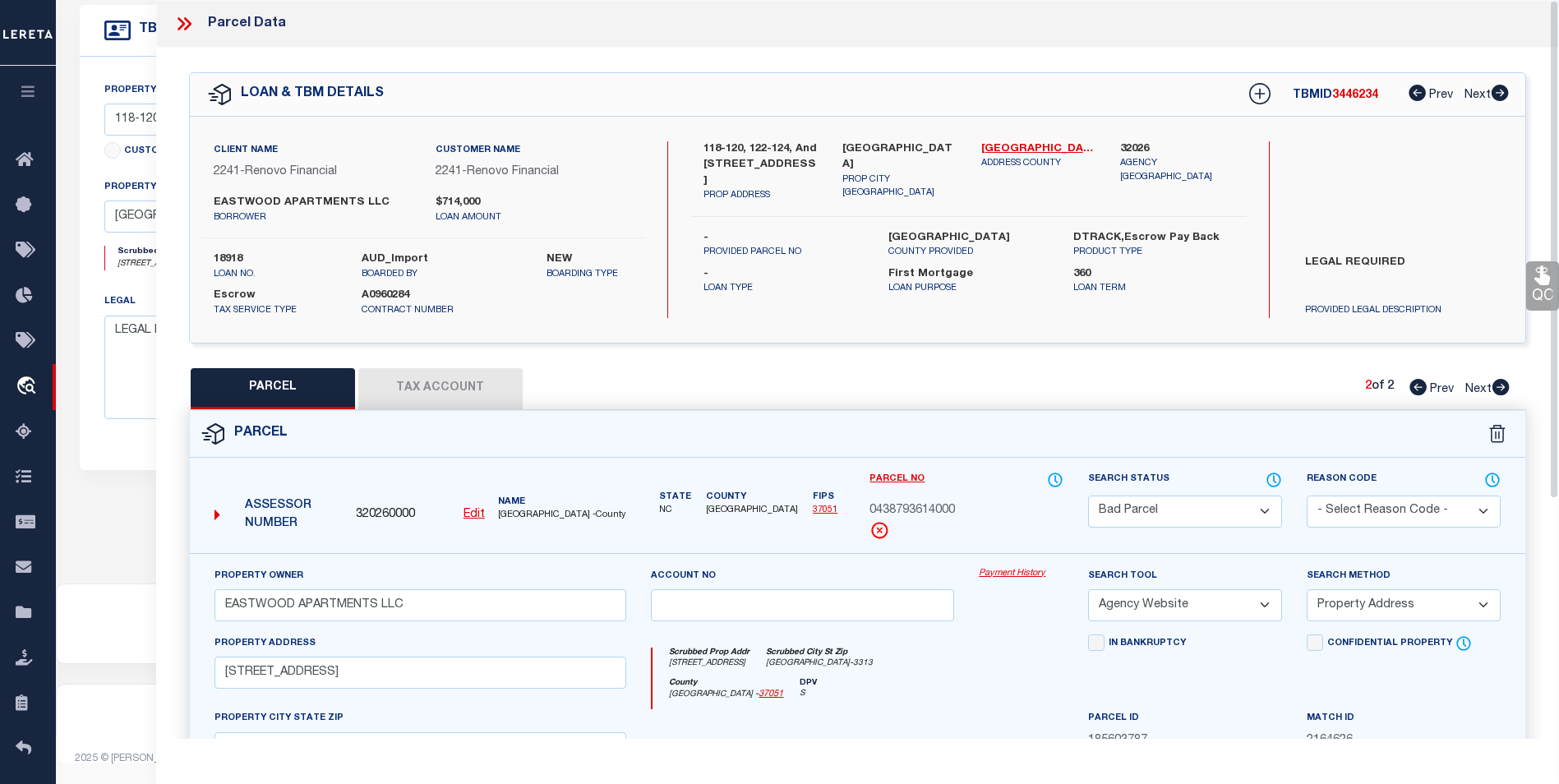
click at [183, 20] on icon at bounding box center [184, 24] width 22 height 22
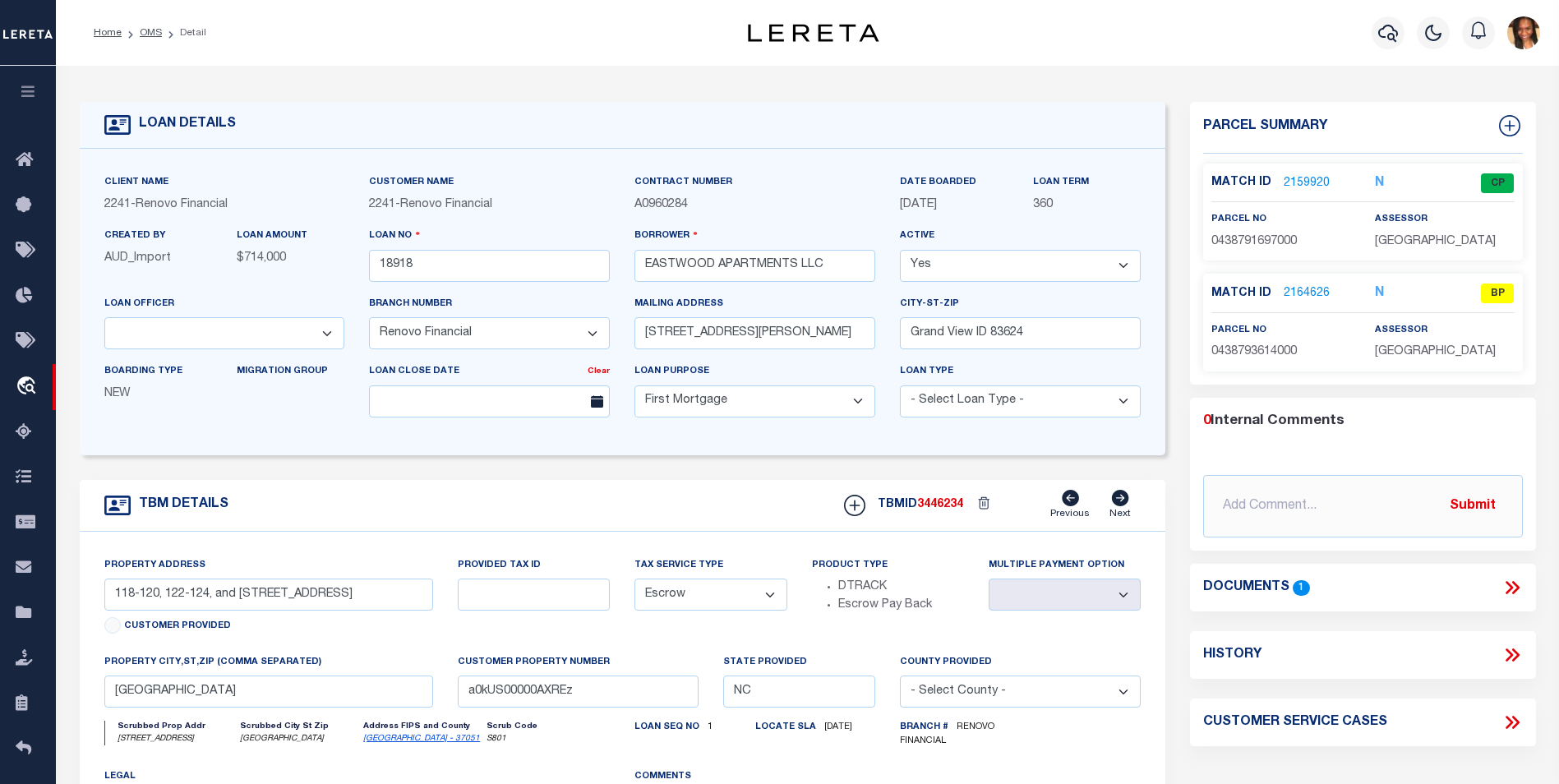
click at [1310, 287] on link "2164626" at bounding box center [1306, 294] width 46 height 18
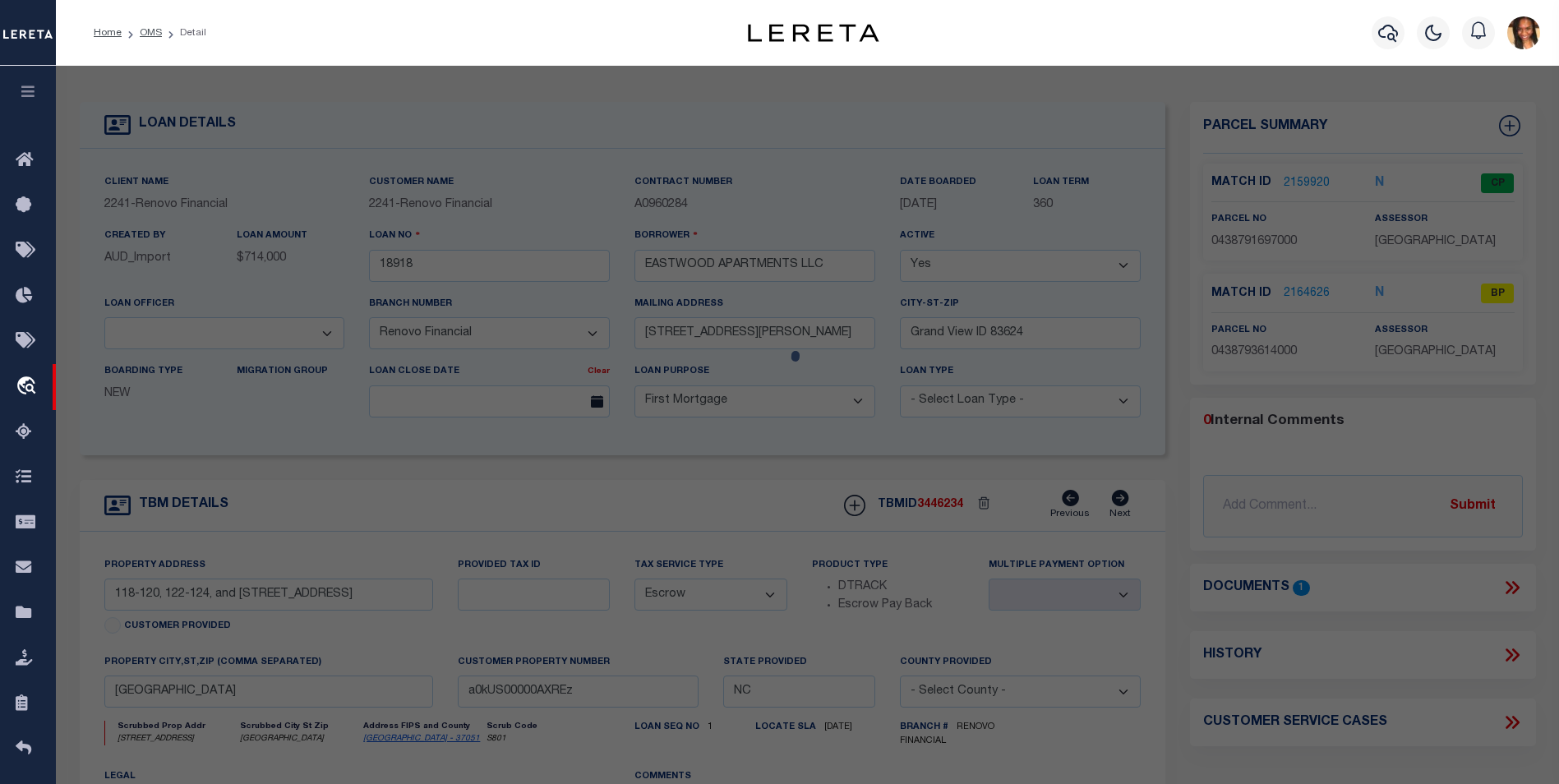
select select "AS"
select select
checkbox input "false"
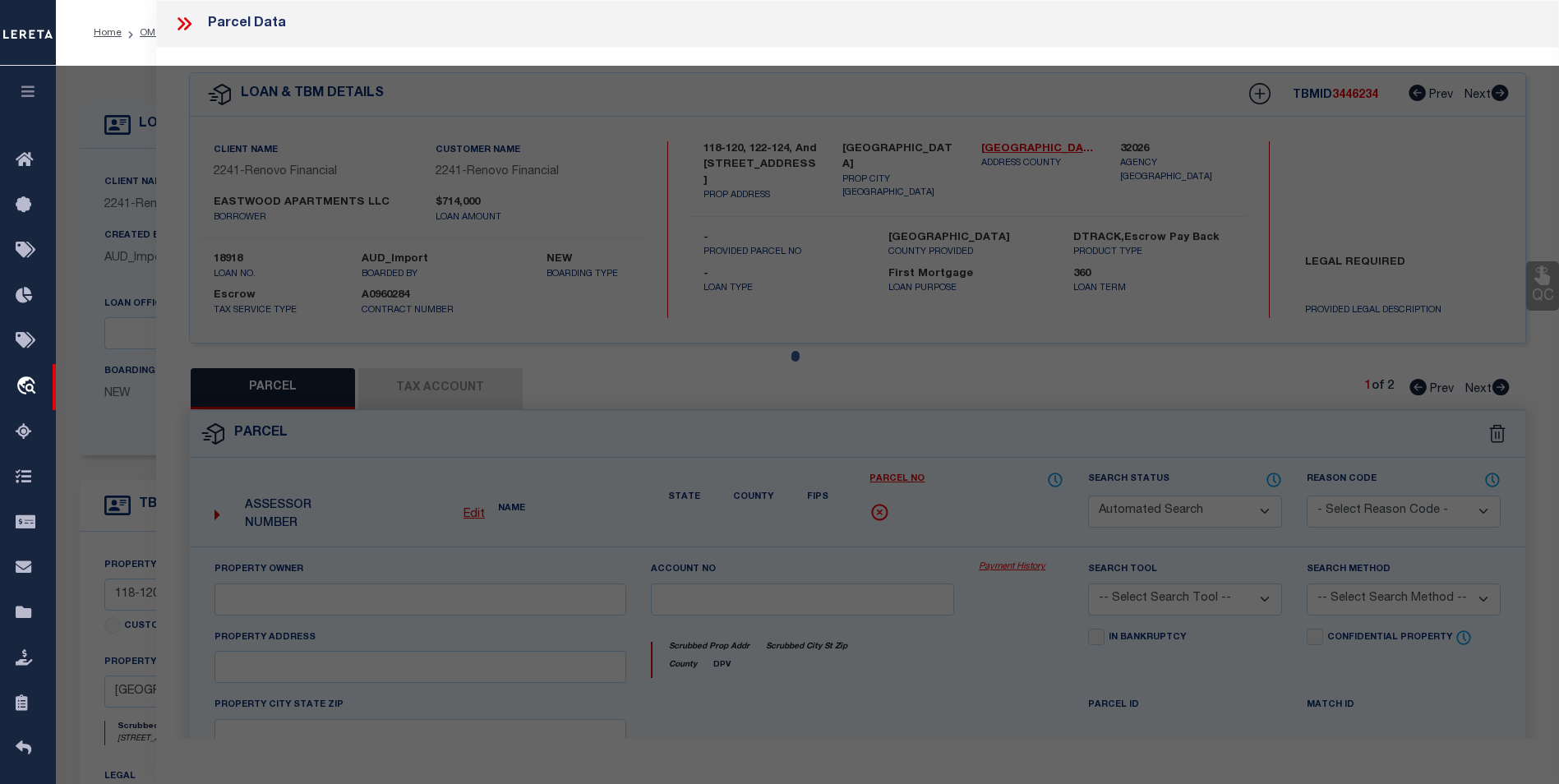
select select "BP"
type input "EASTWOOD APARTMENTS LLC"
select select "AGW"
select select "ADD"
type input "122 EASTWOOD AVE"
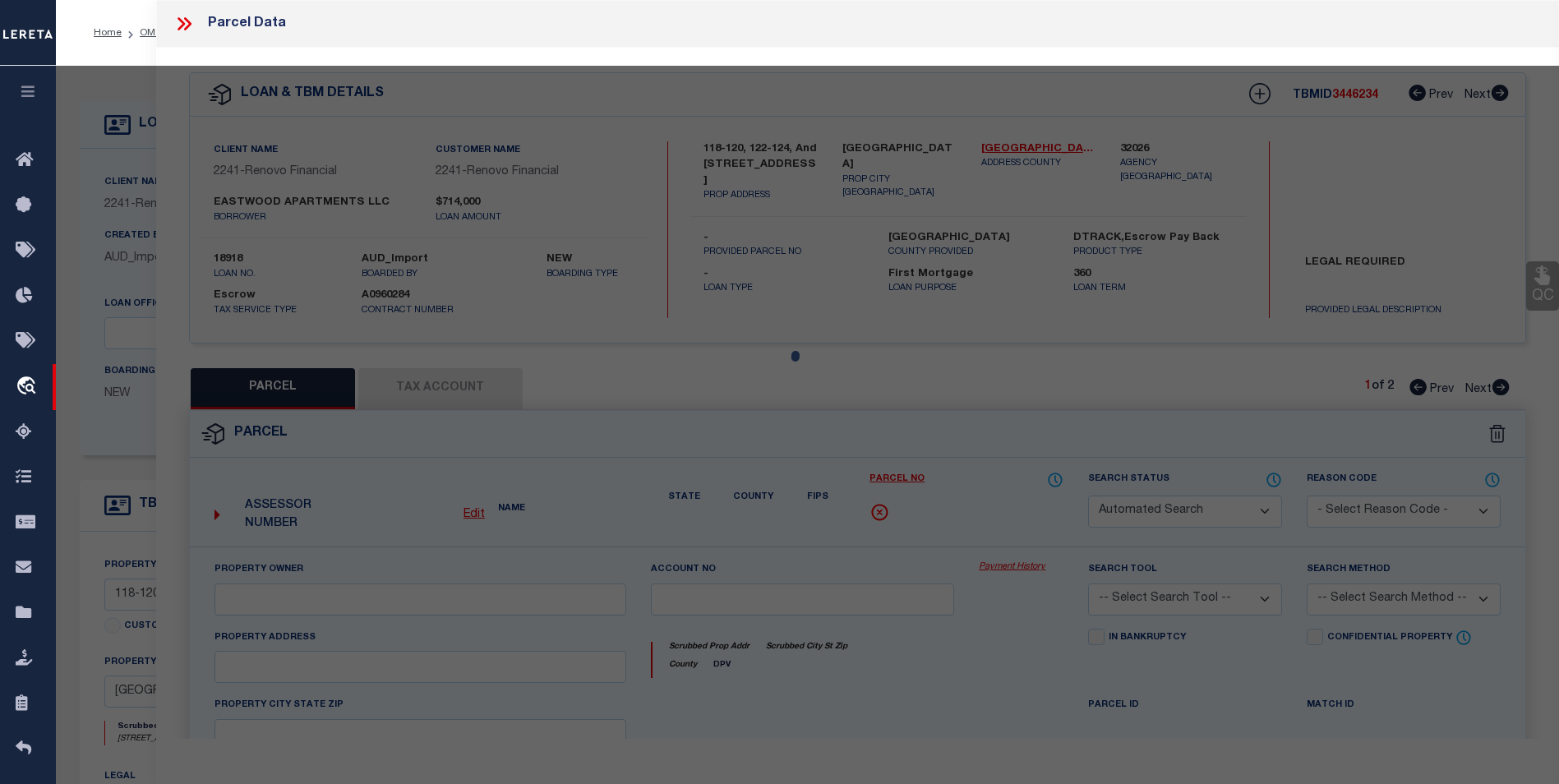
type input "Fayetteville, NC 28301"
type textarea "EAST BUTLER HEIGHTS LO:8-10 PT 7 SE:01 PL:0011-0074"
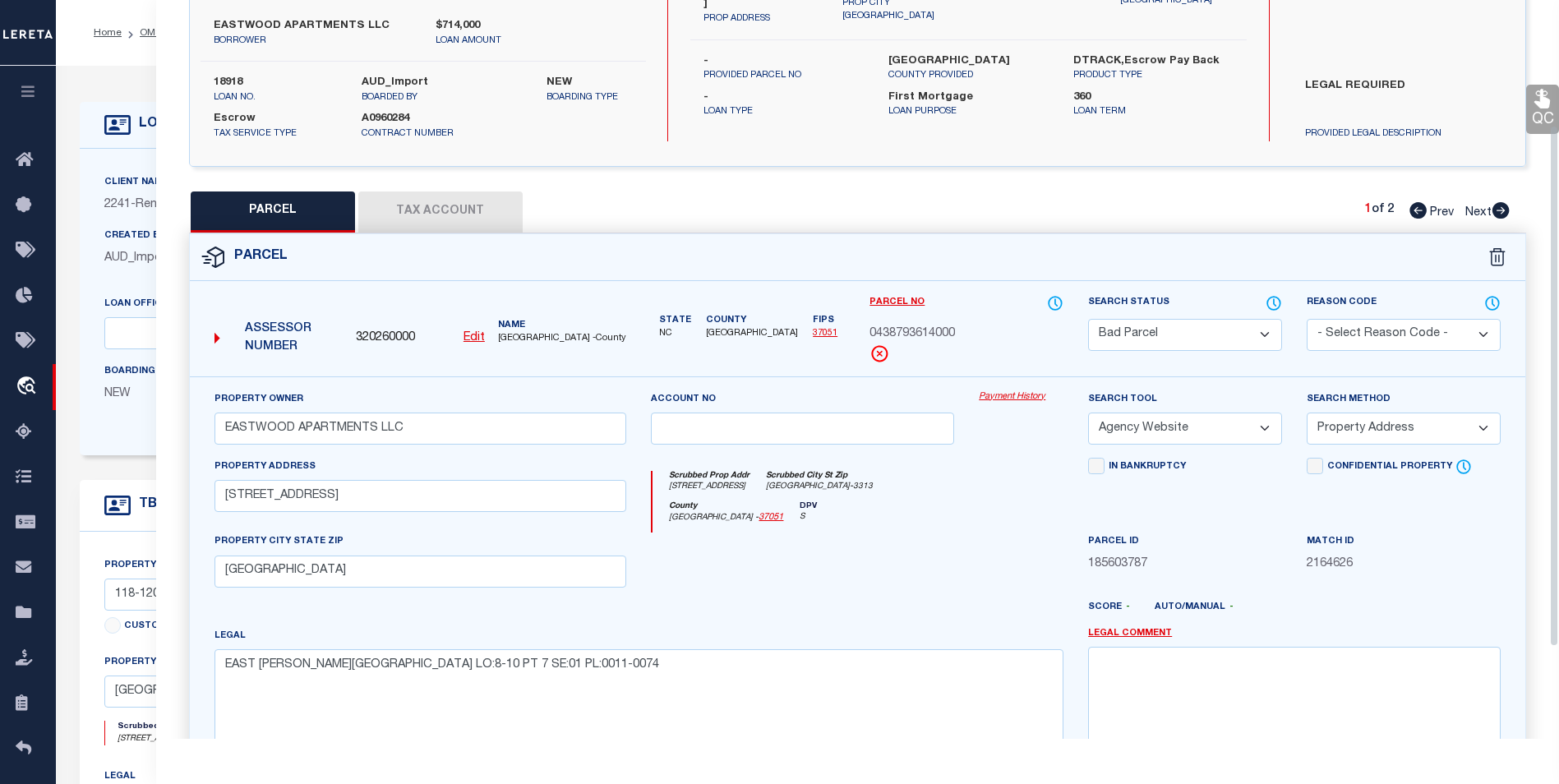
scroll to position [306, 0]
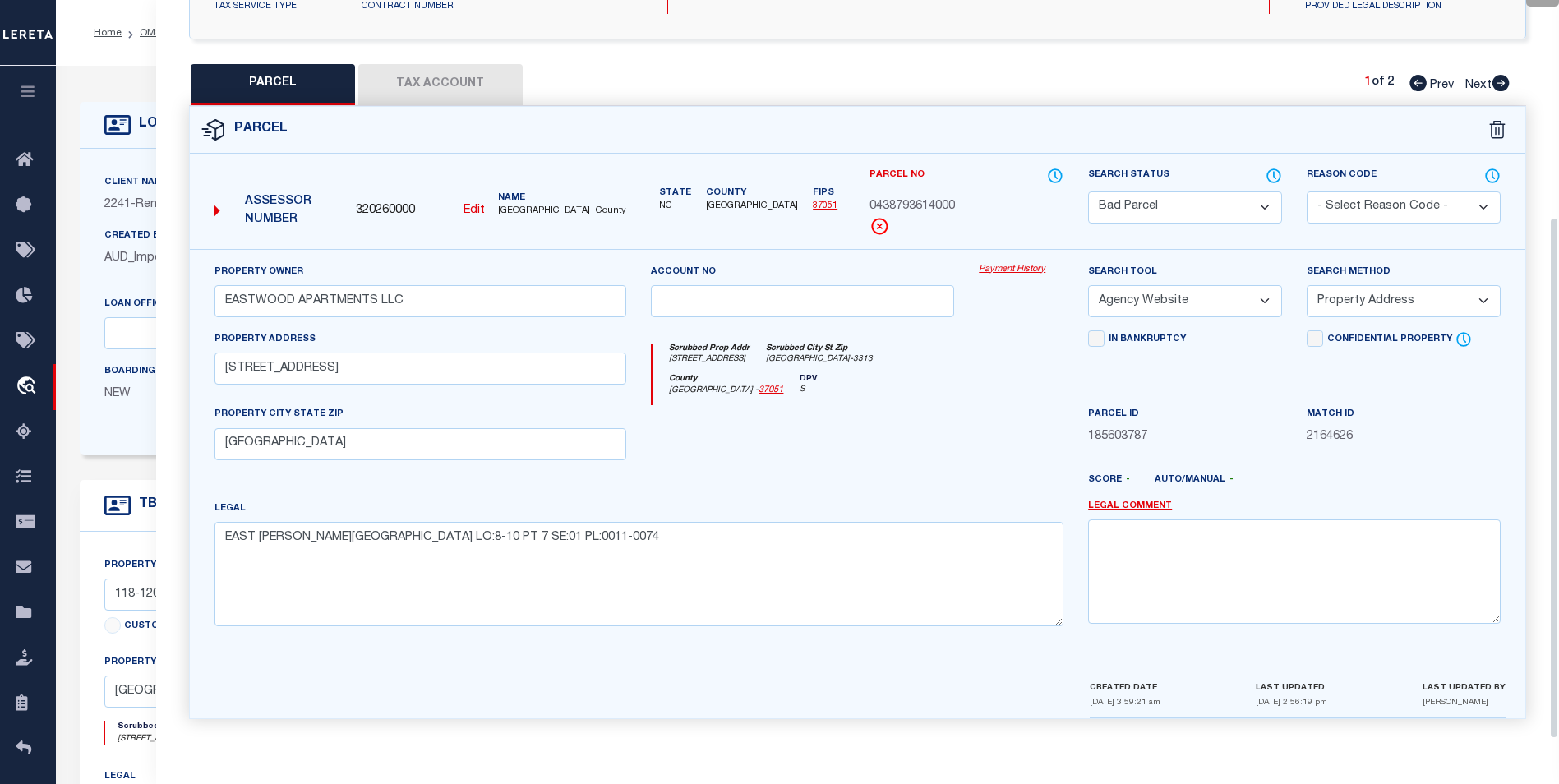
click at [1124, 216] on select "Automated Search Bad Parcel Complete Duplicate Parcel High Dollar Reporting In …" at bounding box center [1185, 208] width 194 height 32
click at [1089, 192] on select "Automated Search Bad Parcel Complete Duplicate Parcel High Dollar Reporting In …" at bounding box center [1185, 208] width 194 height 32
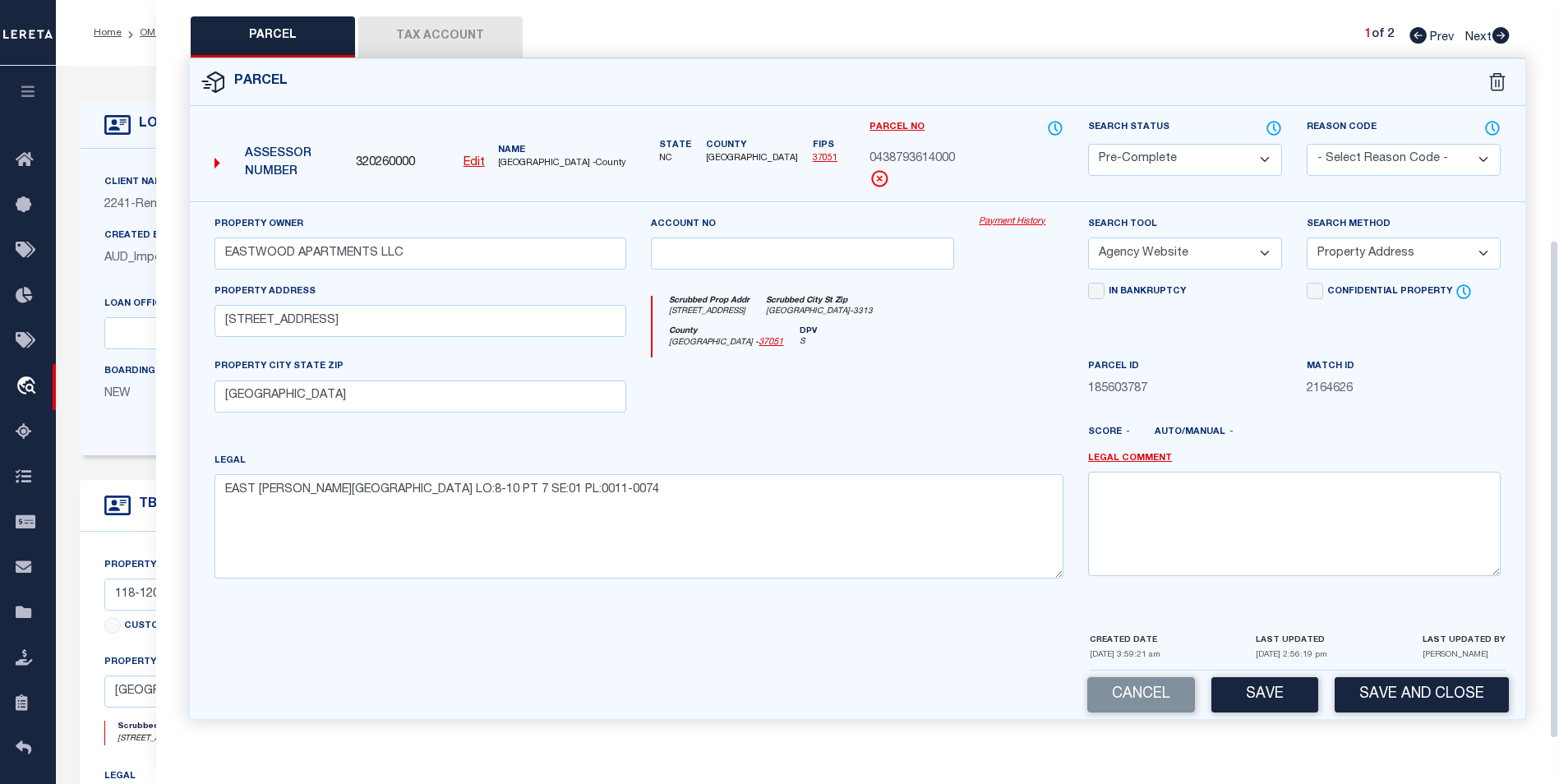
scroll to position [354, 0]
click at [1323, 696] on div "Cancel Save Save and Close" at bounding box center [857, 694] width 1335 height 48
click at [1295, 694] on button "Save" at bounding box center [1265, 694] width 107 height 35
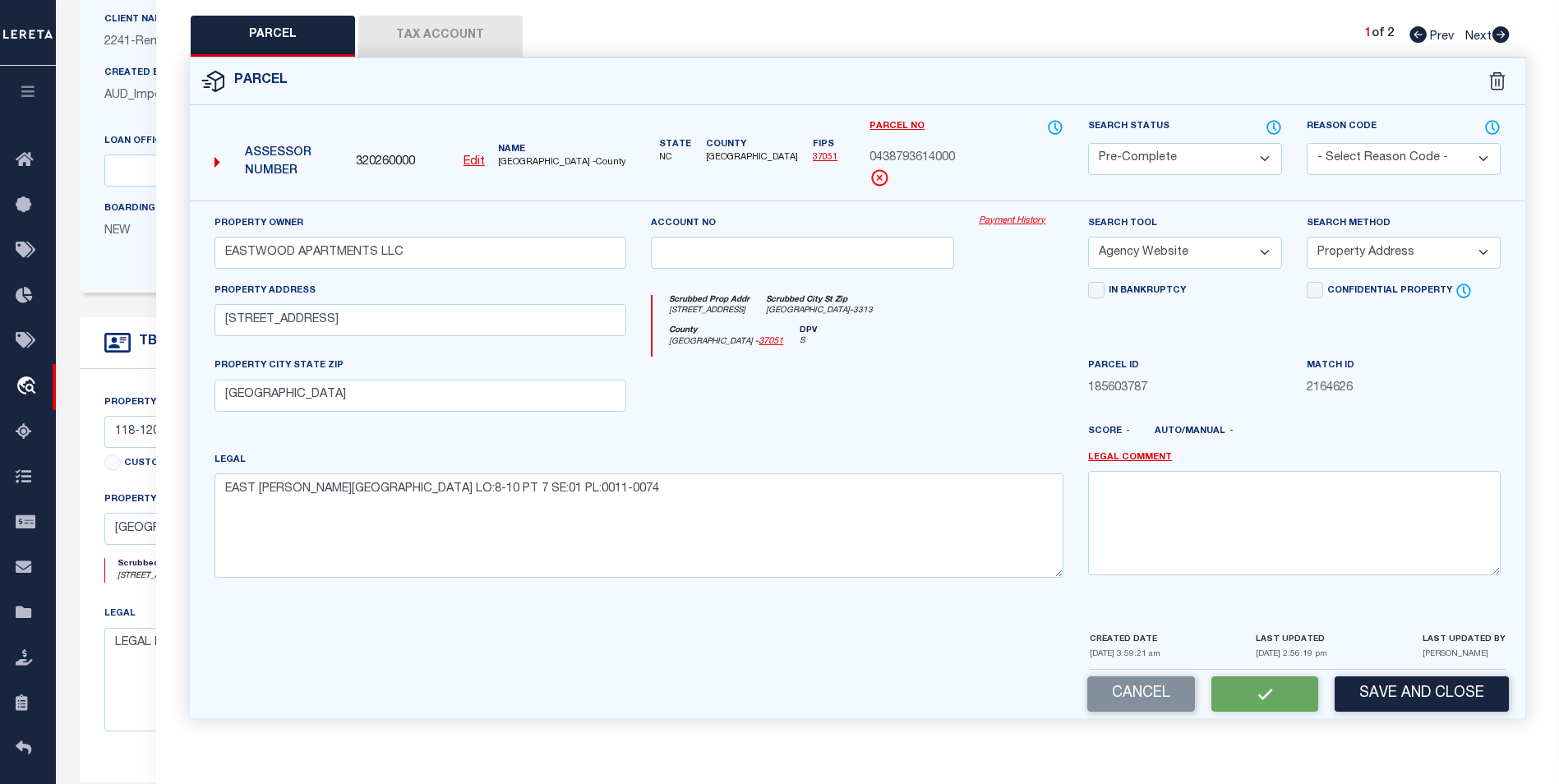
scroll to position [329, 0]
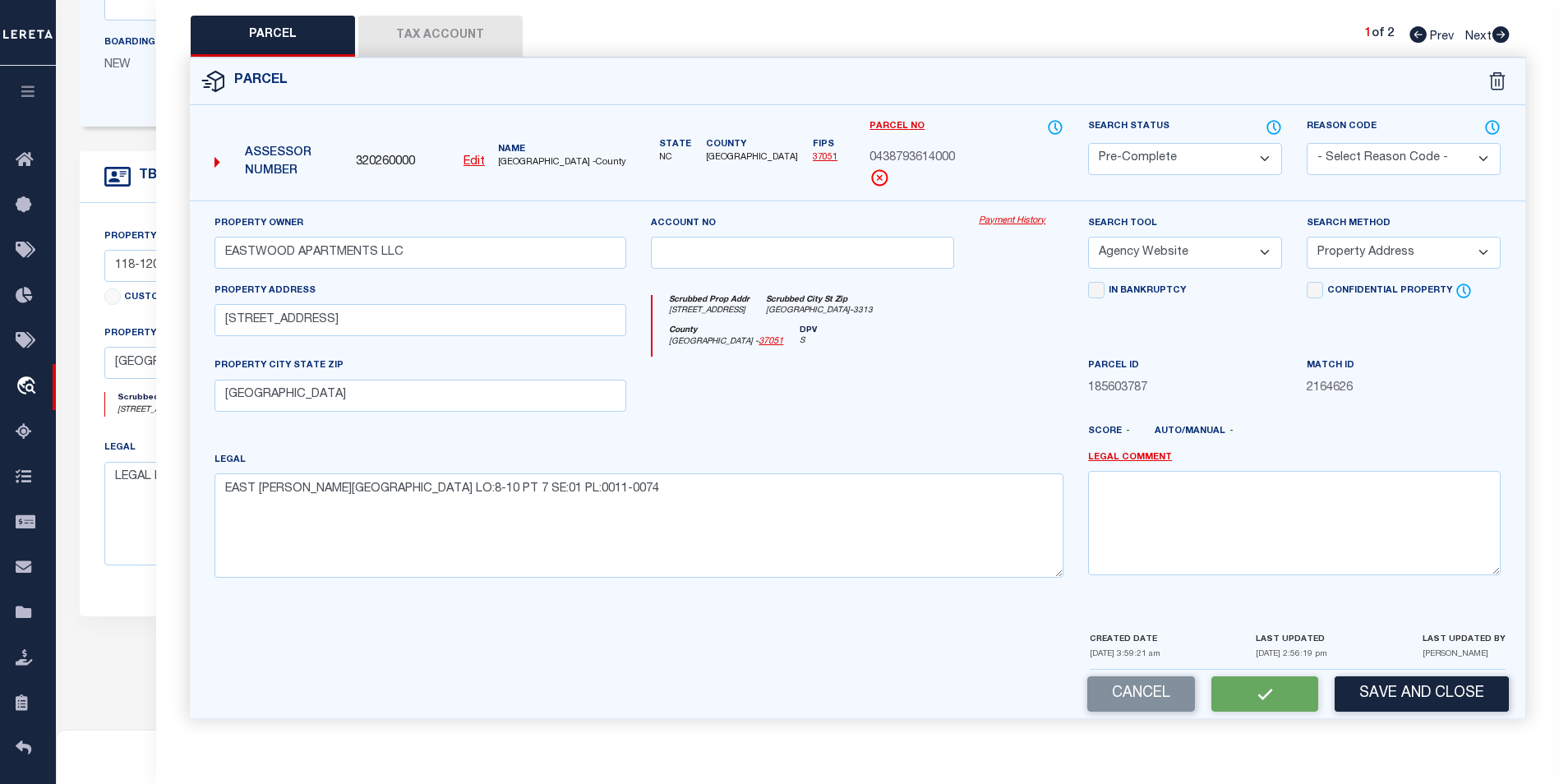
select select "AS"
select select
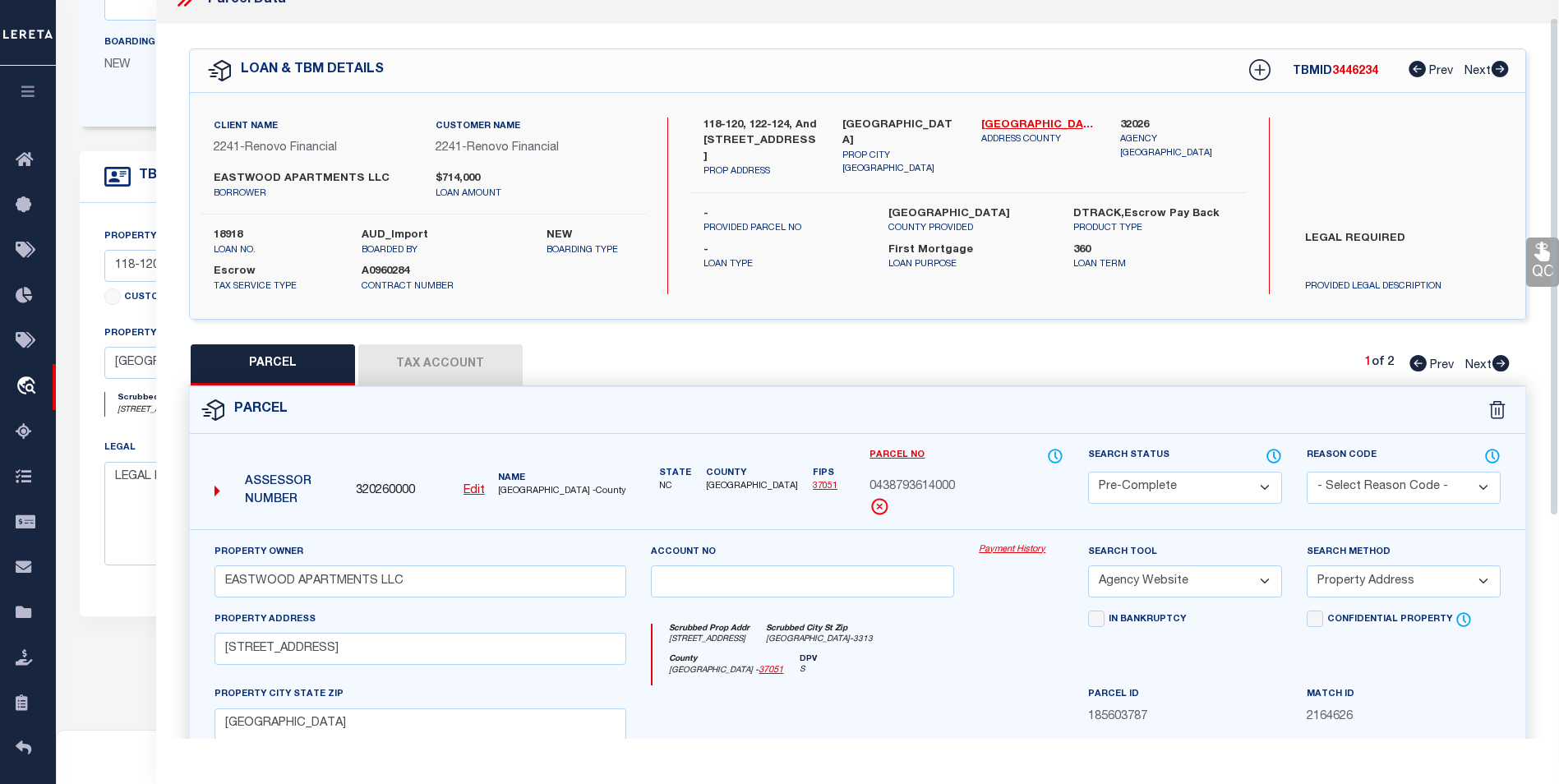
scroll to position [0, 0]
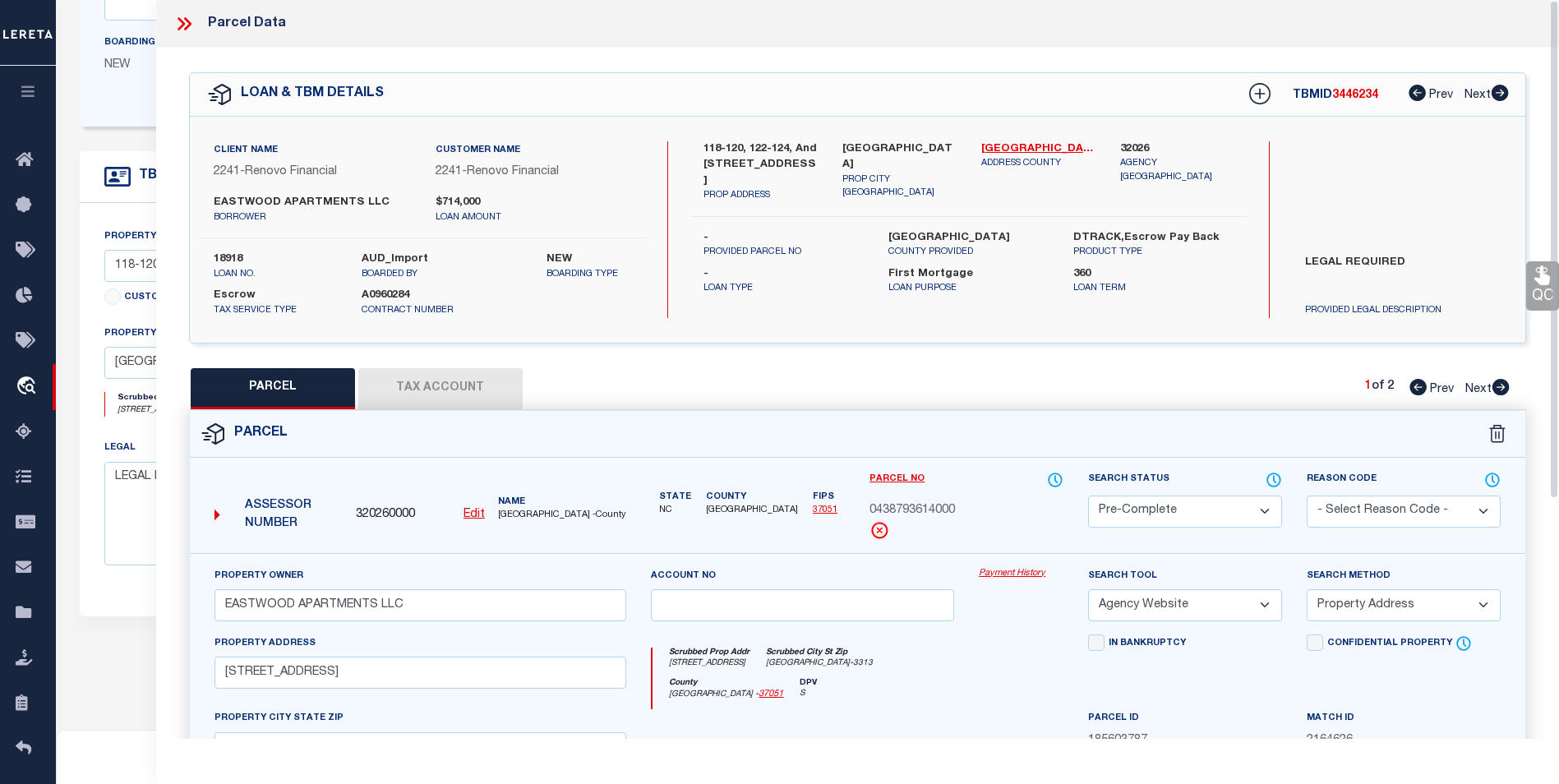
click at [184, 19] on icon at bounding box center [188, 24] width 8 height 13
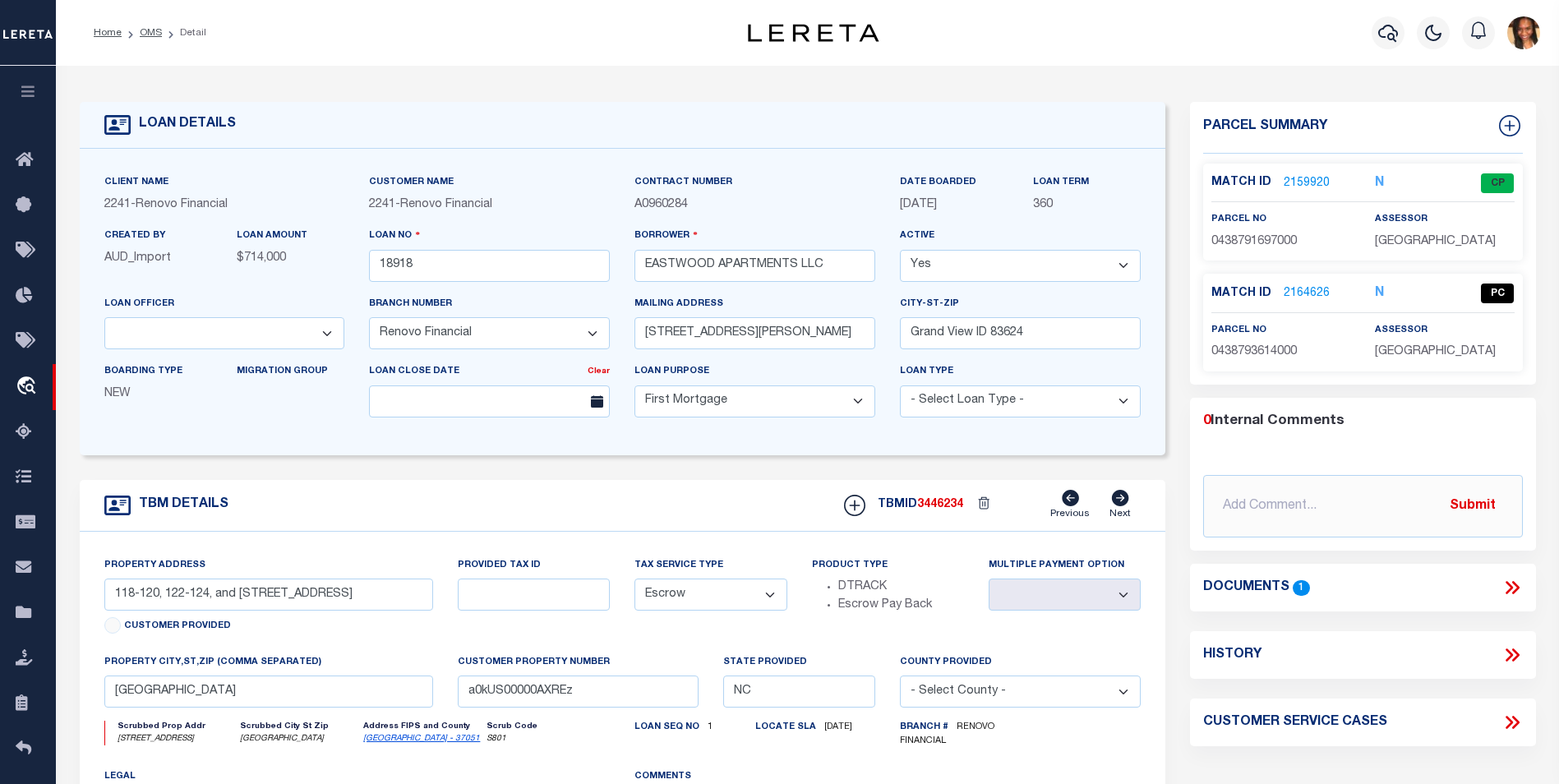
click at [138, 30] on li "OMS" at bounding box center [142, 33] width 40 height 15
click at [108, 25] on ol "Home OMS Detail" at bounding box center [150, 33] width 139 height 34
click at [107, 40] on ol "Home OMS Detail" at bounding box center [150, 33] width 139 height 34
click at [108, 27] on li "Home" at bounding box center [108, 33] width 28 height 15
click at [106, 33] on link "Home" at bounding box center [108, 33] width 28 height 10
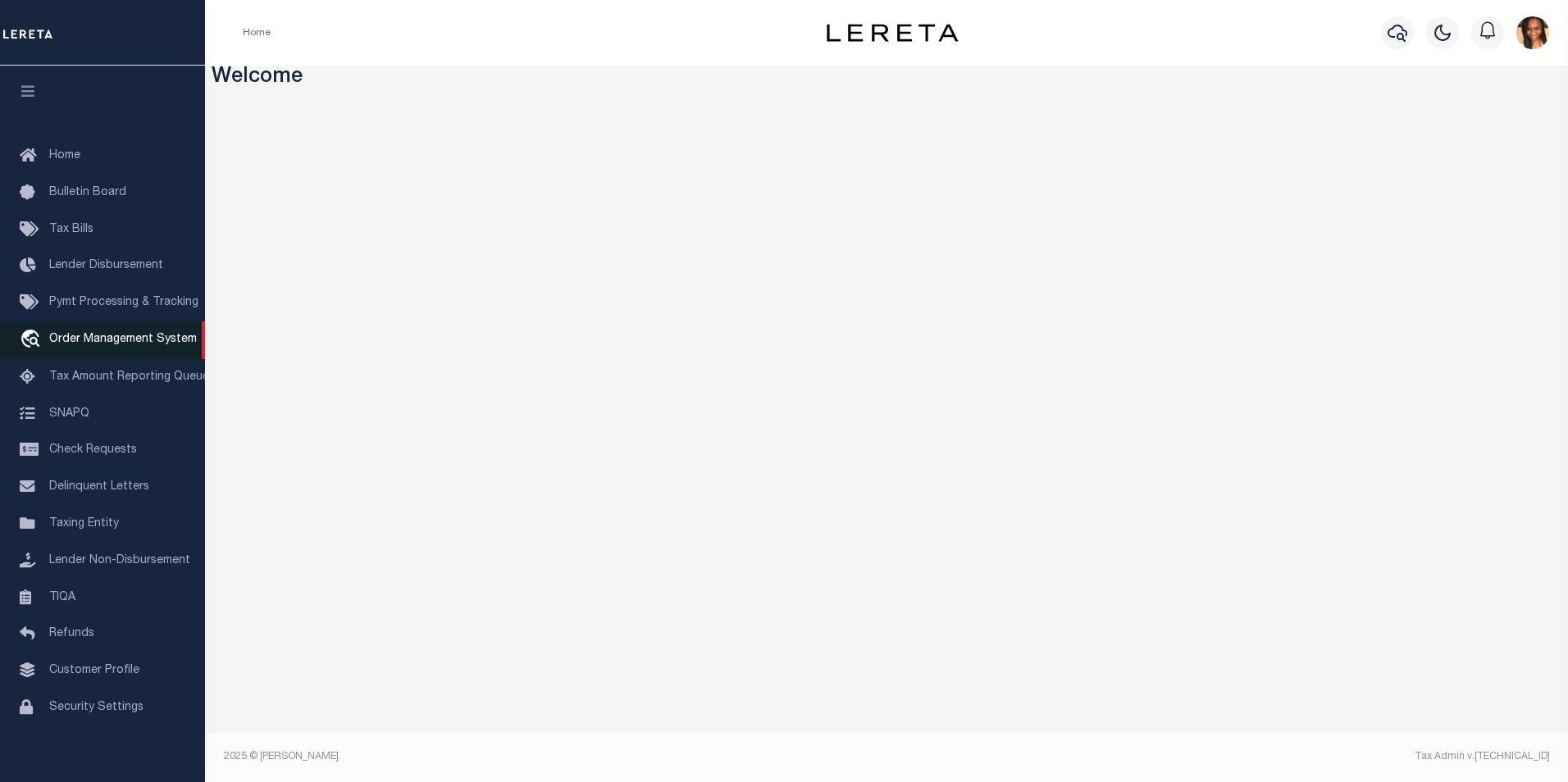
click at [127, 345] on span "Order Management System" at bounding box center [122, 339] width 147 height 12
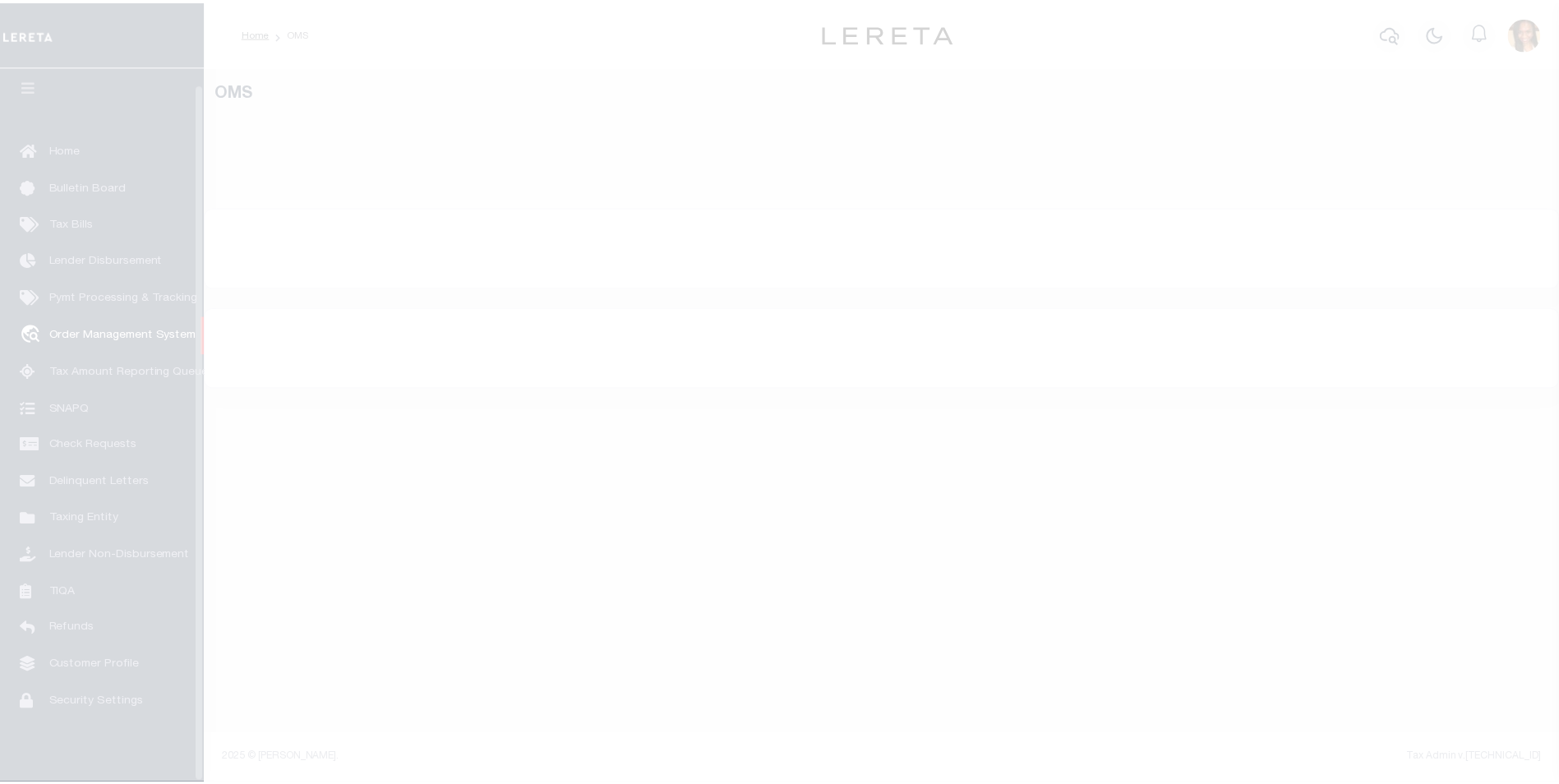
scroll to position [17, 0]
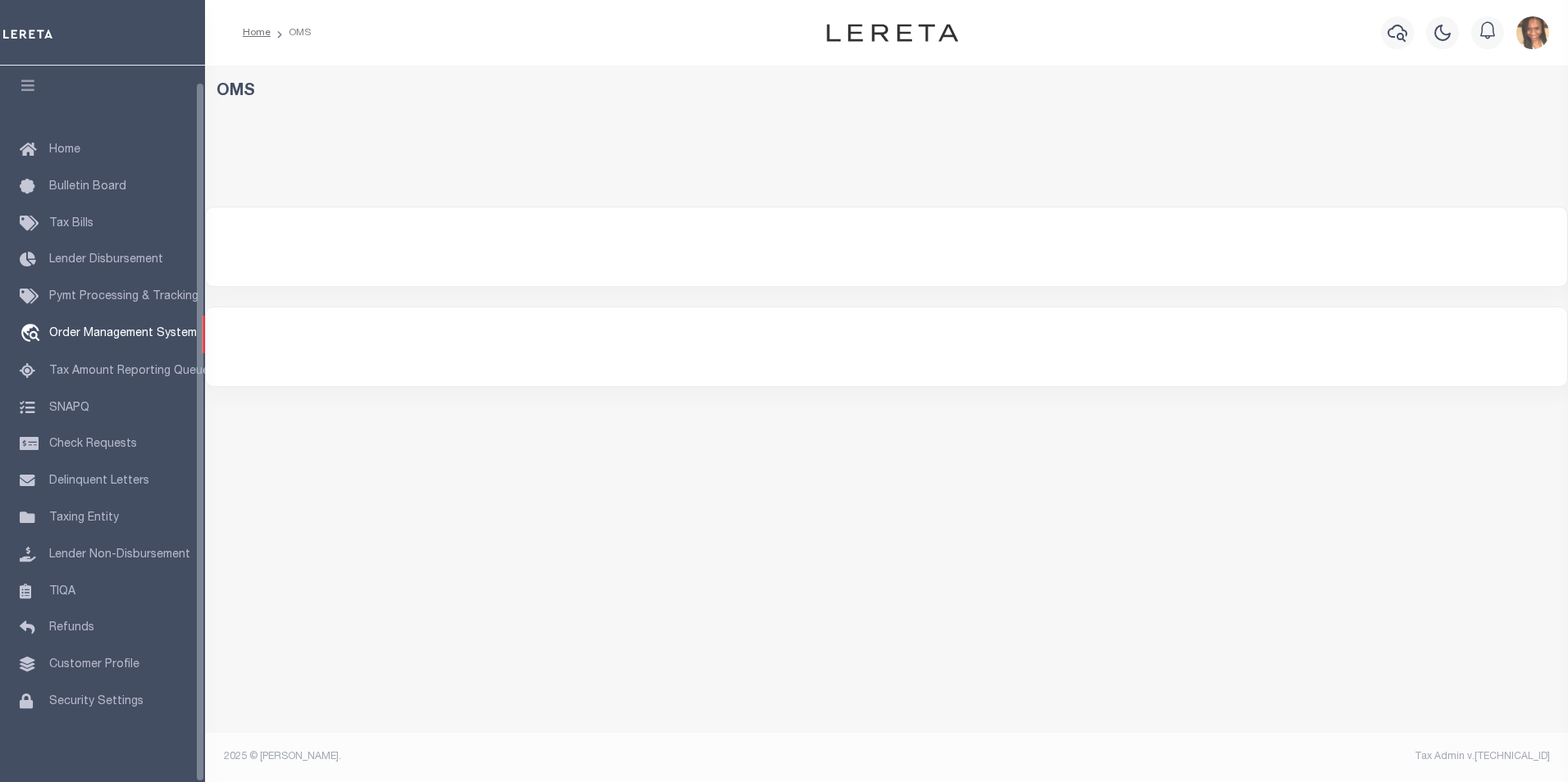
select select "200"
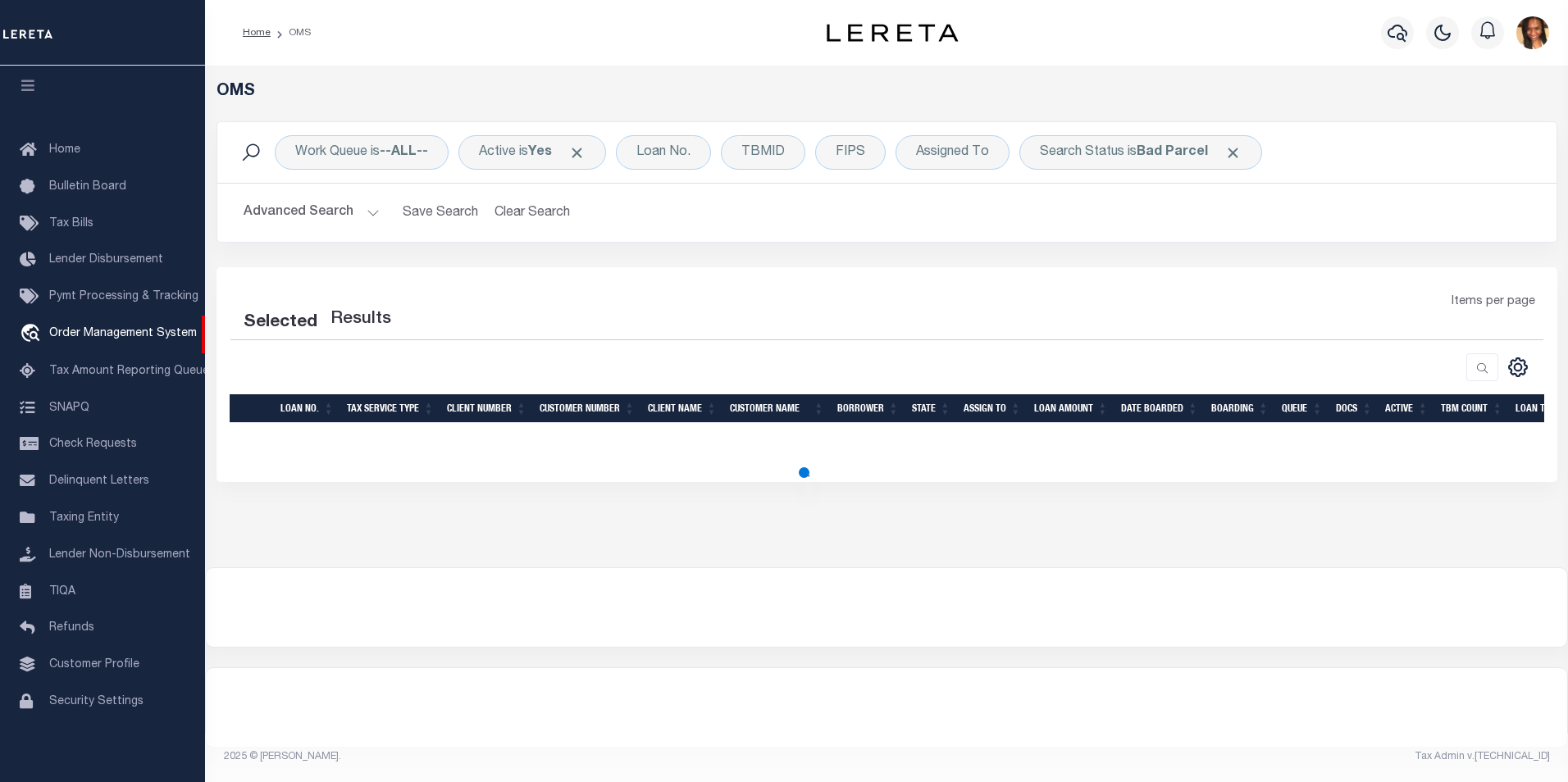
select select "200"
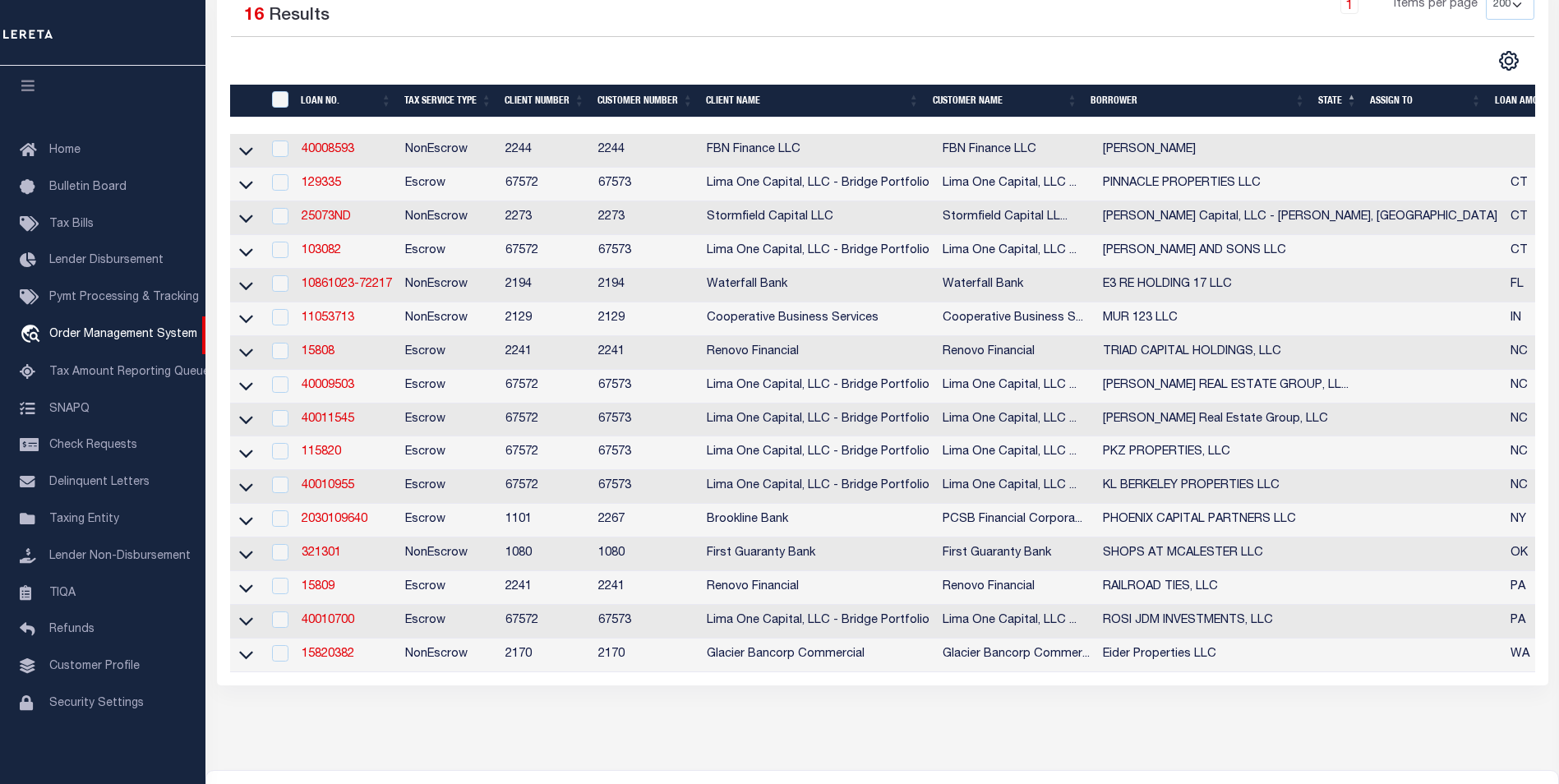
scroll to position [329, 0]
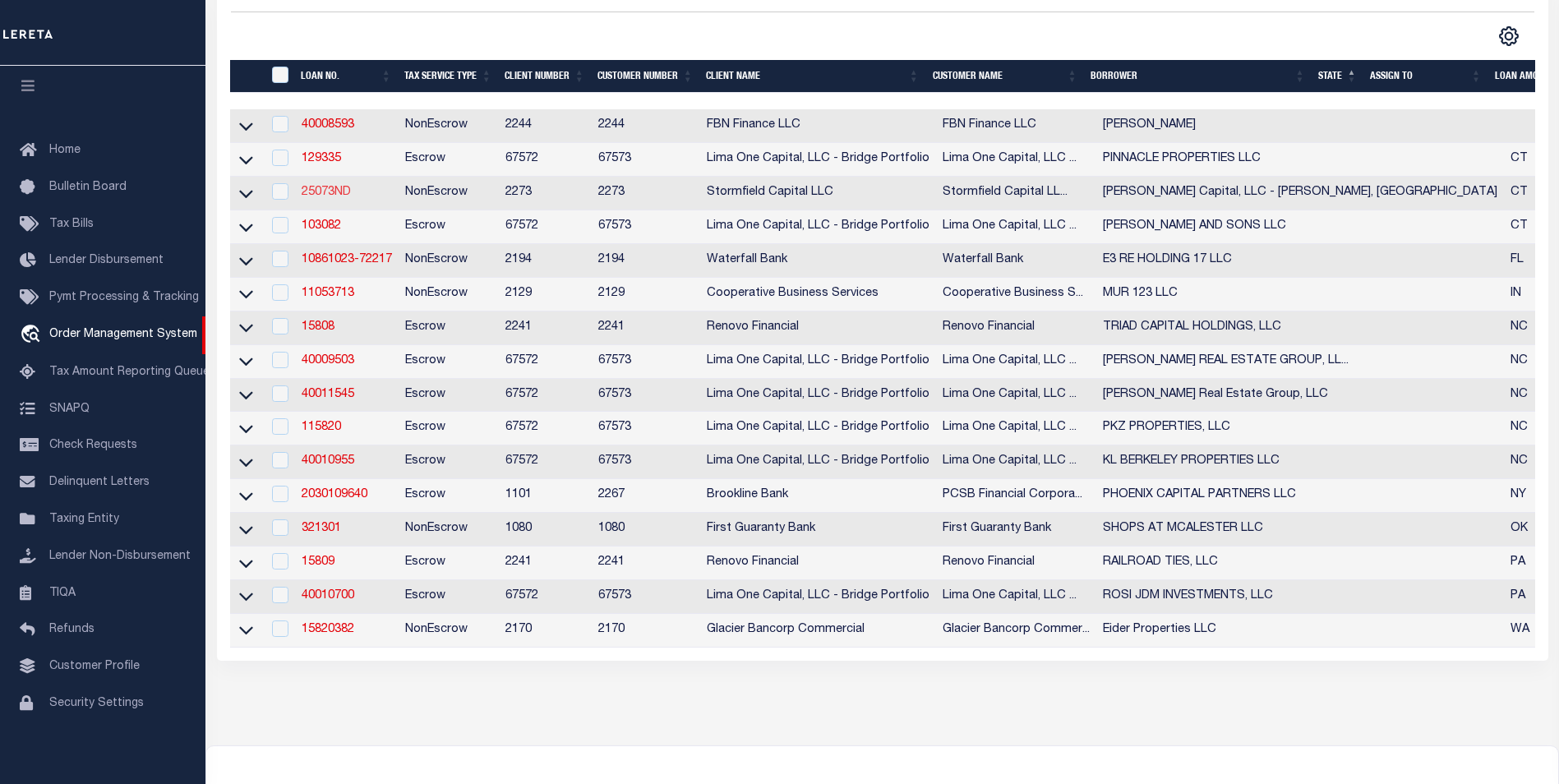
click at [339, 195] on link "25073ND" at bounding box center [326, 193] width 49 height 12
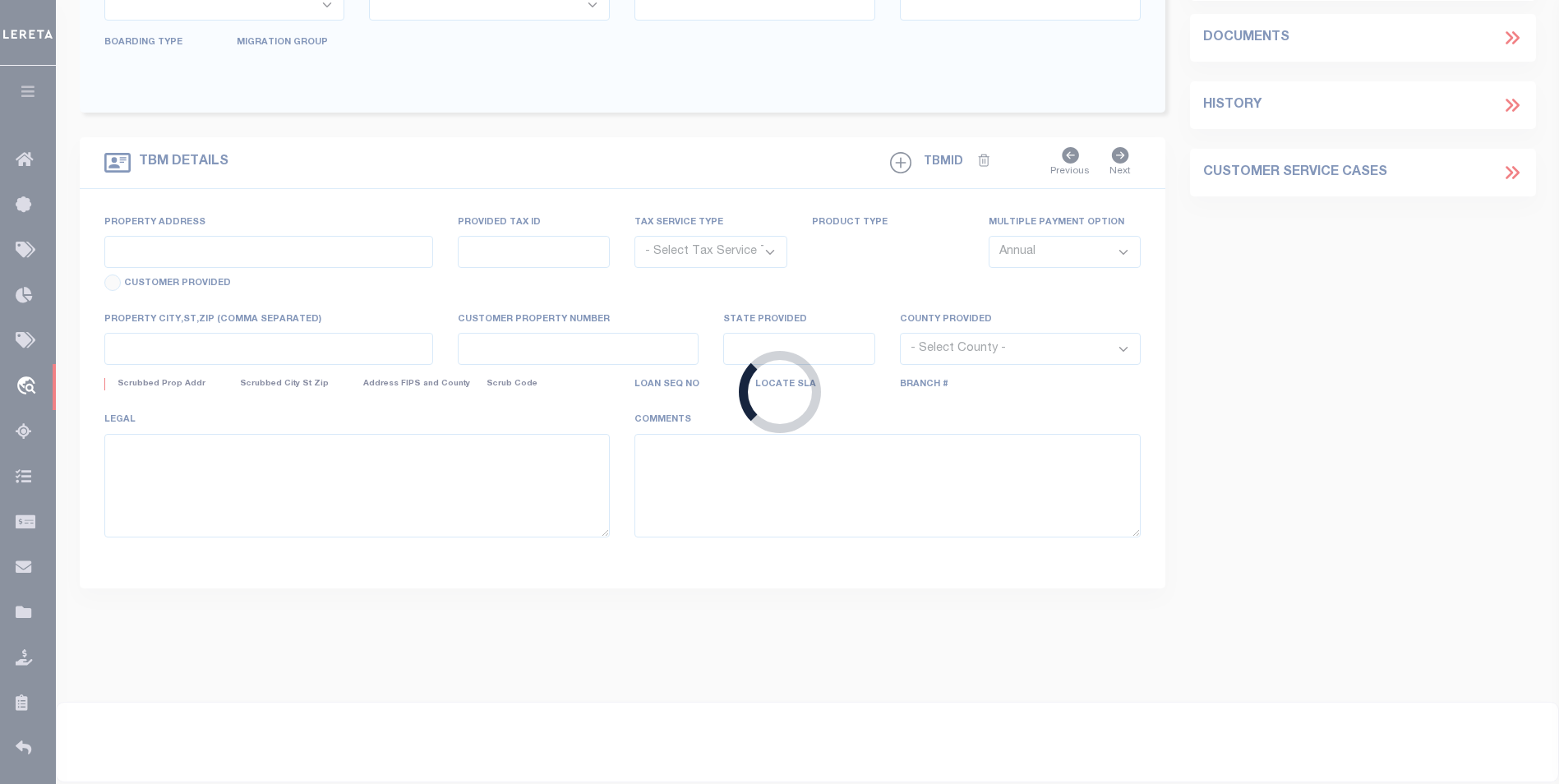
type input "25073ND"
type input "[PERSON_NAME] Capital, LLC - [PERSON_NAME], [GEOGRAPHIC_DATA]"
select select
type input "[STREET_ADDRESS]"
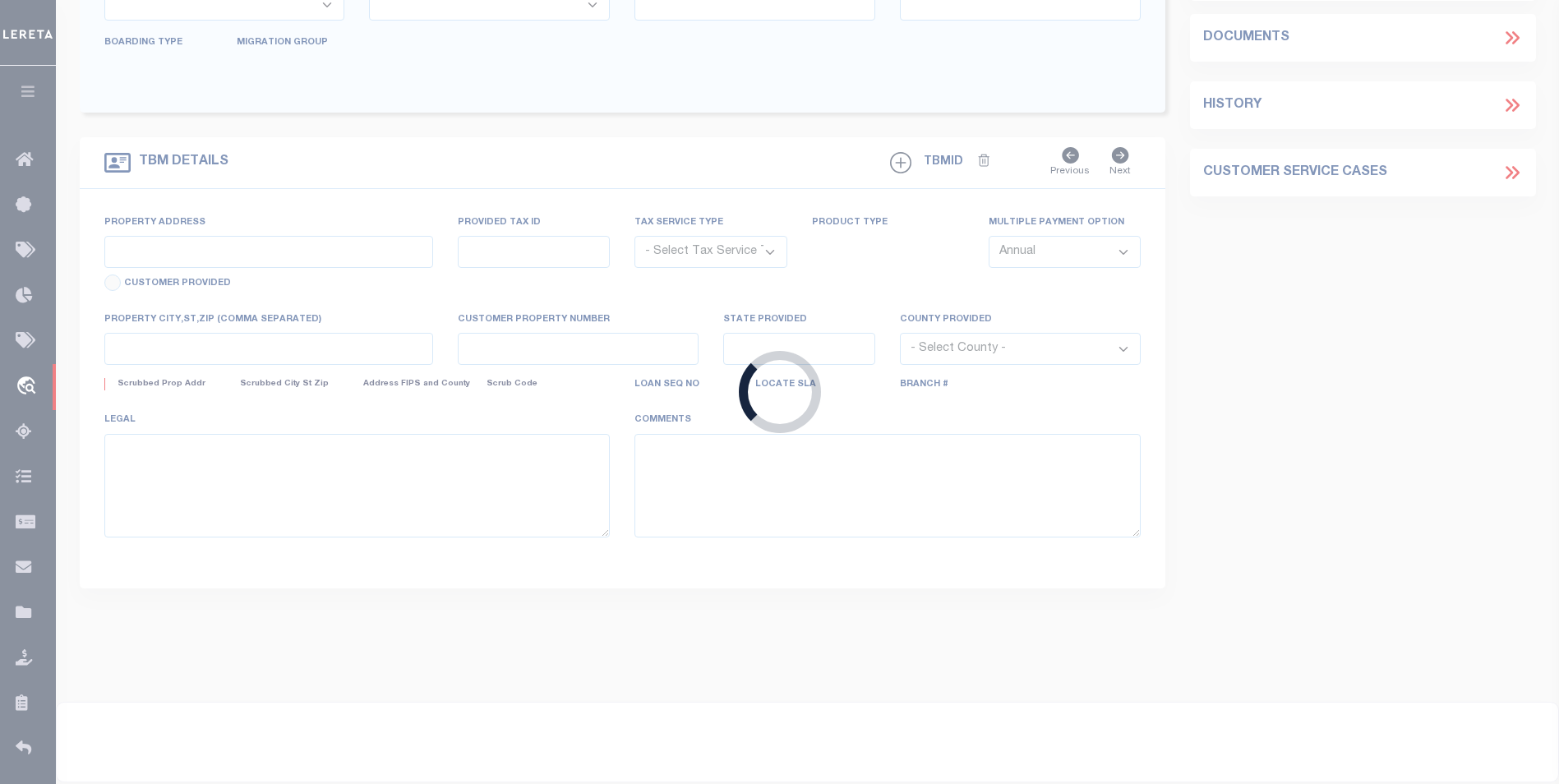
select select "10"
select select "NonEscrow"
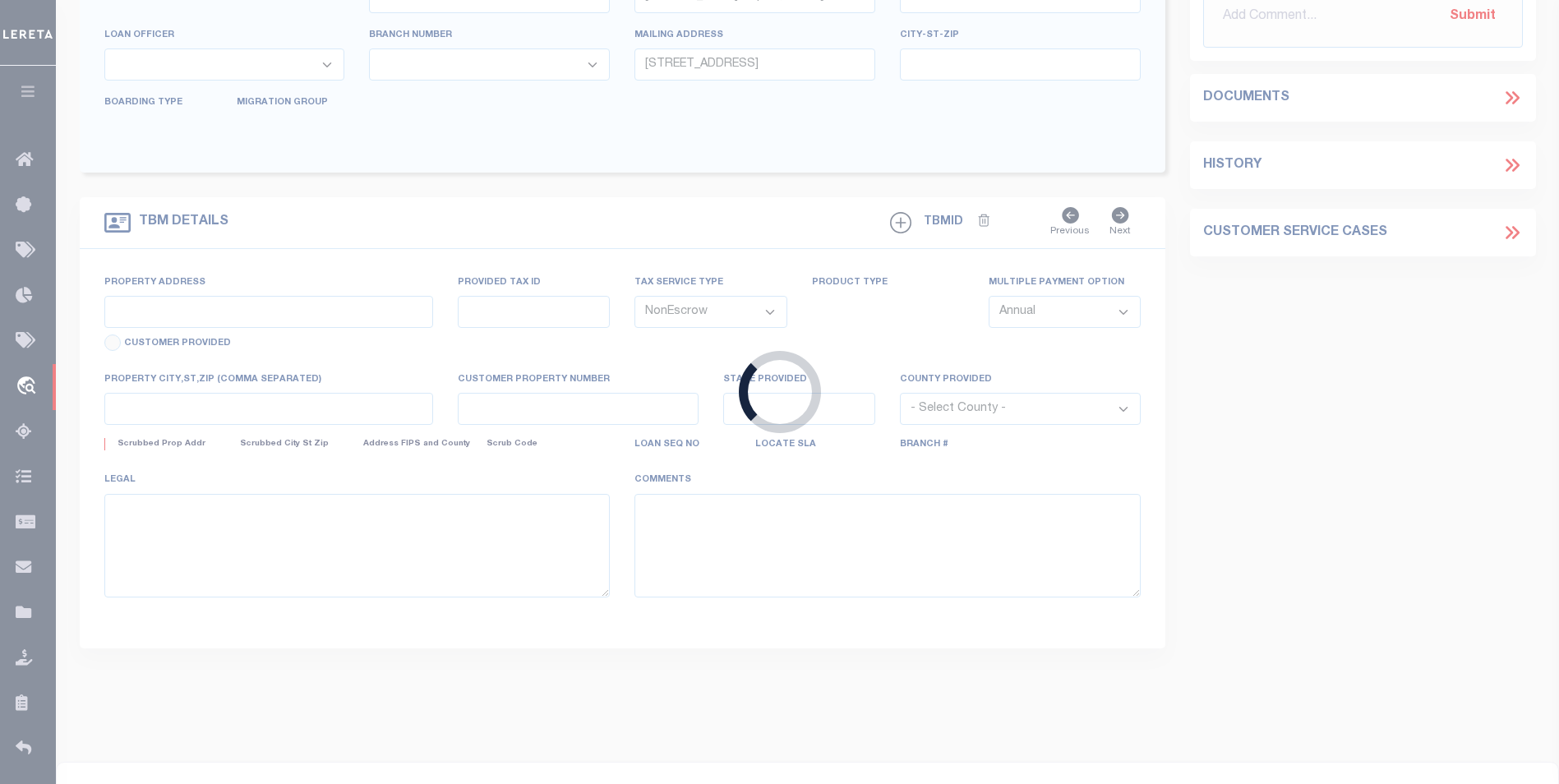
select select "84862"
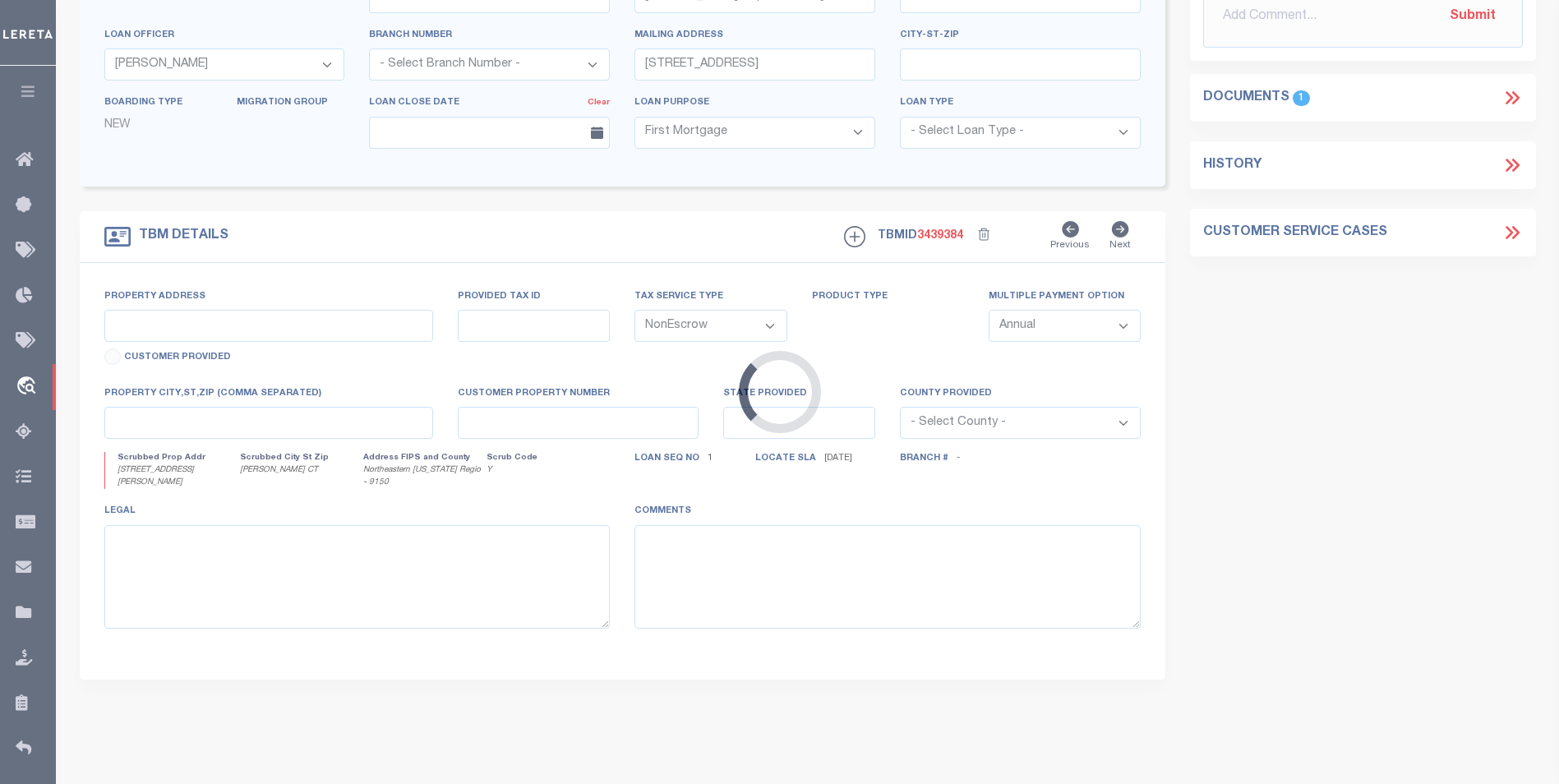
type input "[STREET_ADDRESS][PERSON_NAME]"
type input "1681657"
select select
type input "[PERSON_NAME] CT"
type input "CT"
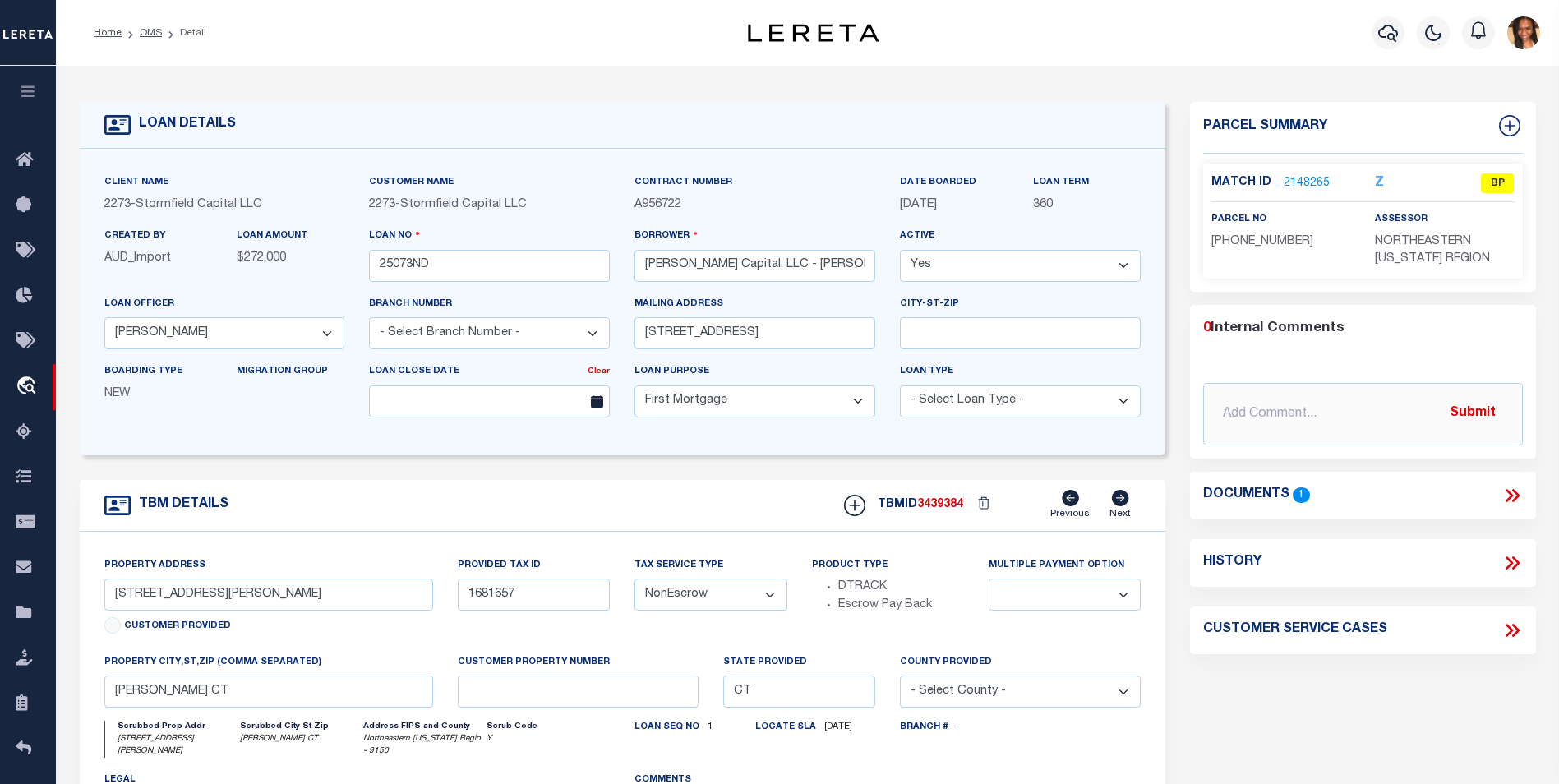
click at [1302, 178] on link "2148265" at bounding box center [1306, 183] width 46 height 18
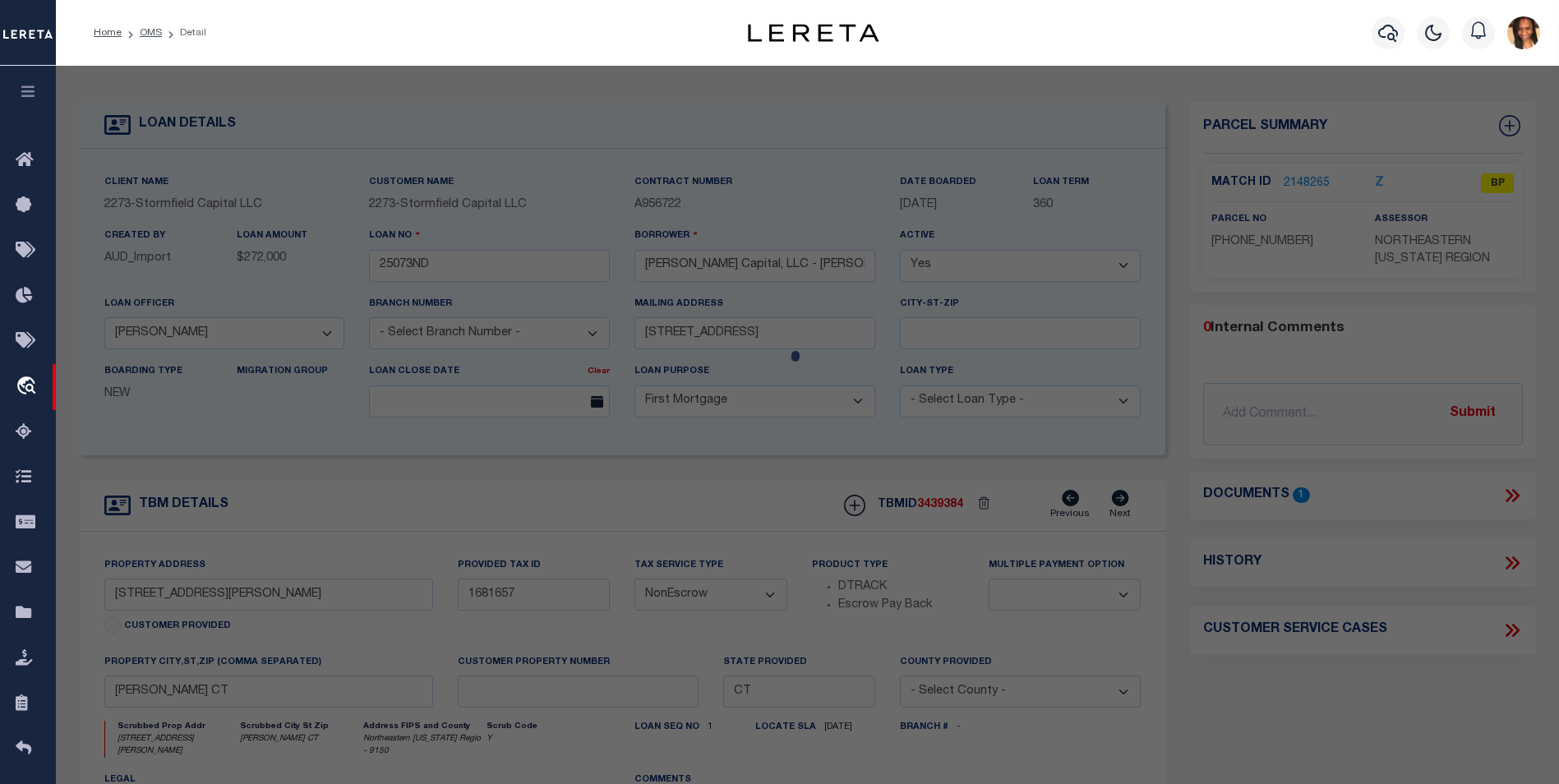
checkbox input "false"
select select "BP"
select select "AGW"
select select "LEG"
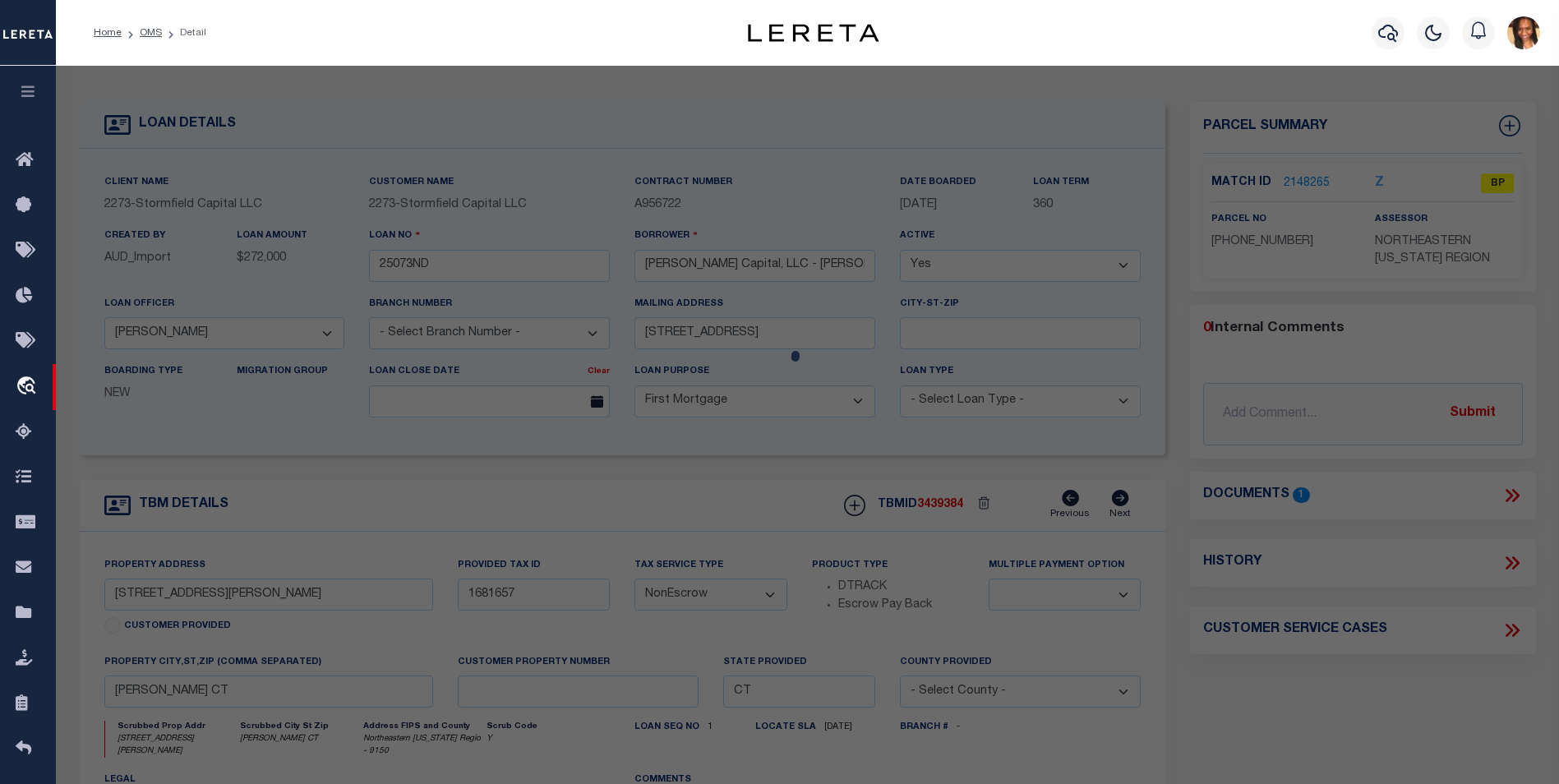
type input "PHOENIXVILLE RD"
type input "[PERSON_NAME] CT"
type textarea "Incorrect Parcel"
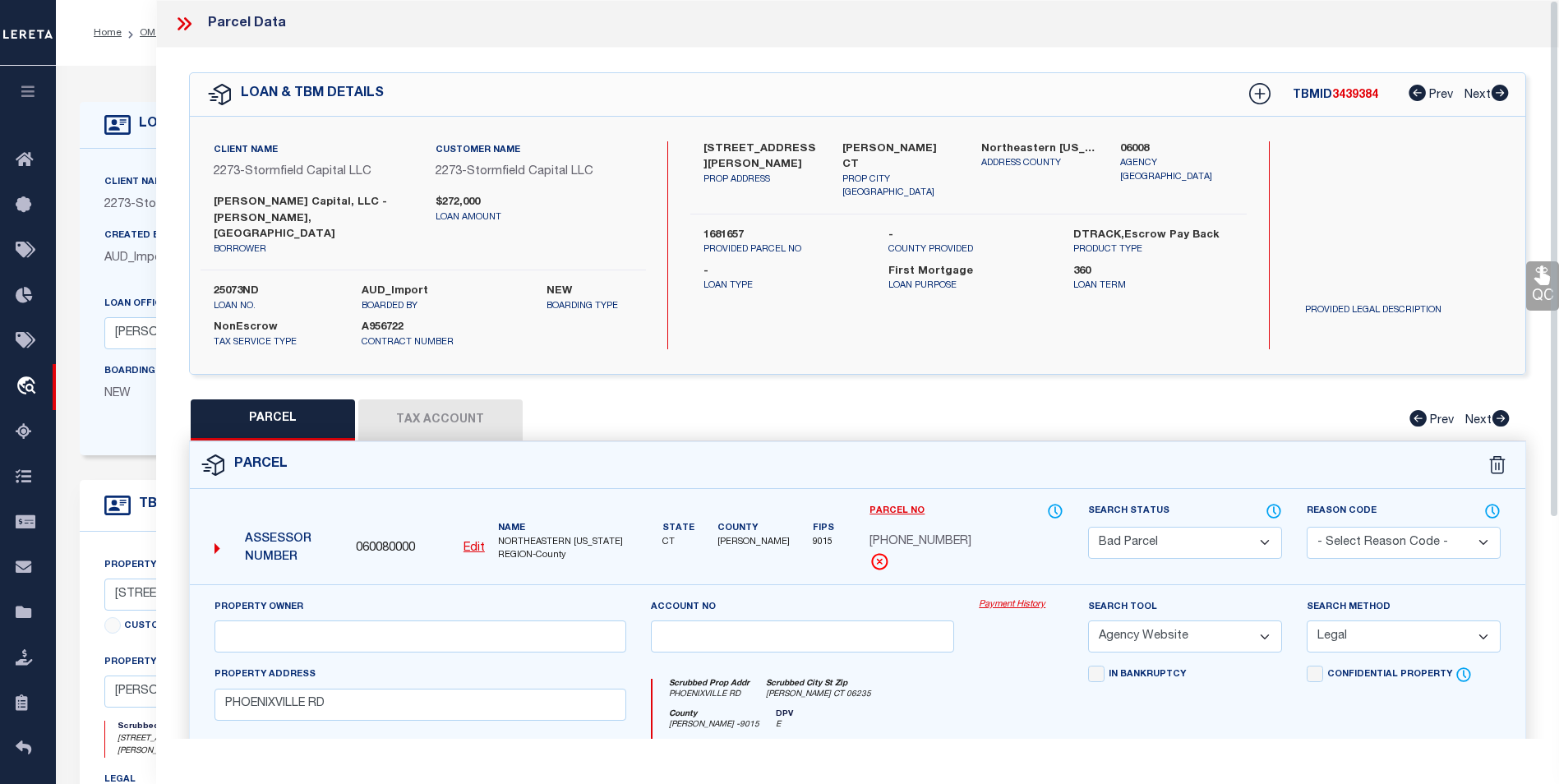
click at [182, 22] on icon at bounding box center [181, 24] width 8 height 13
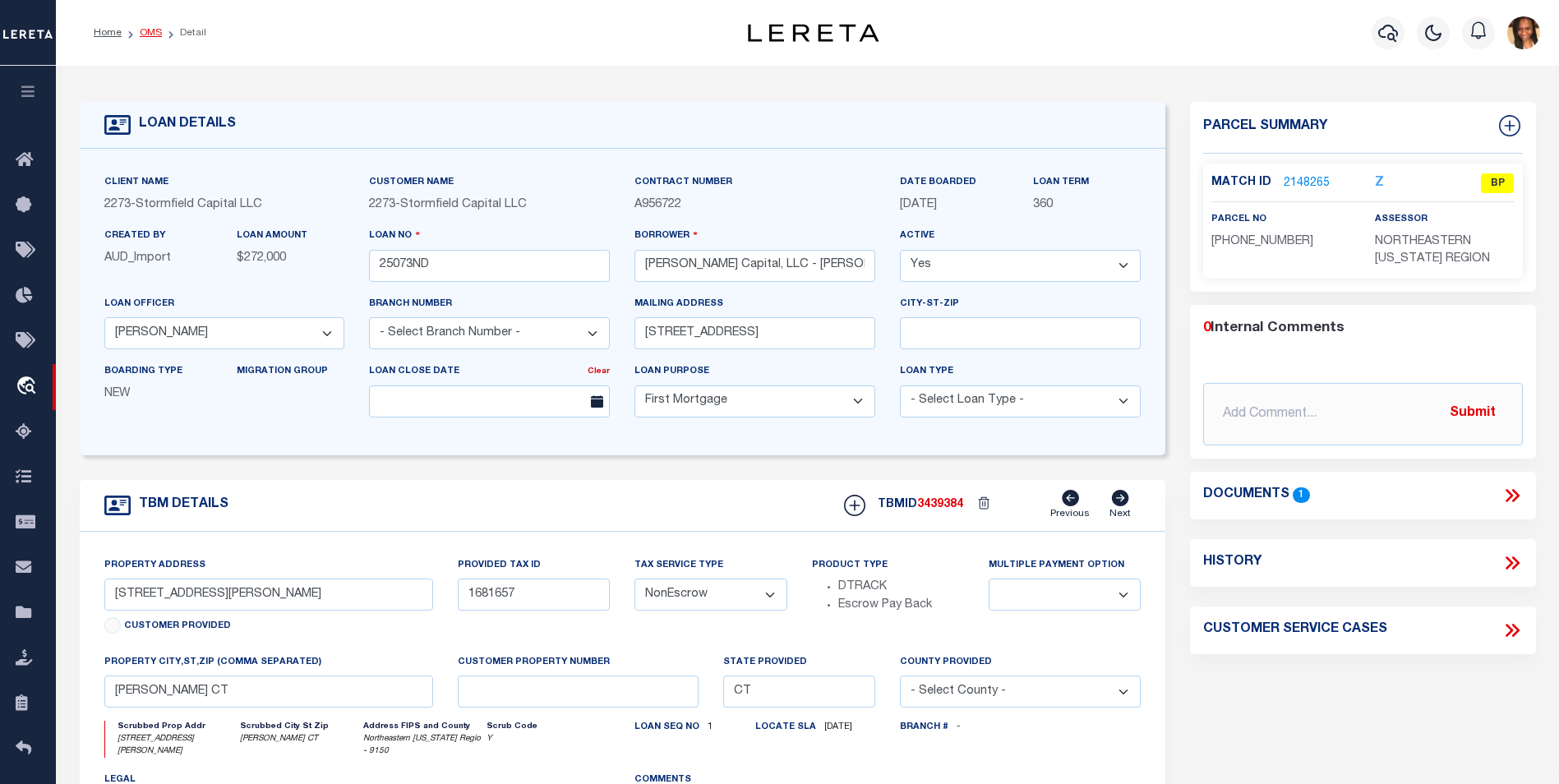
click at [148, 31] on link "OMS" at bounding box center [151, 33] width 23 height 10
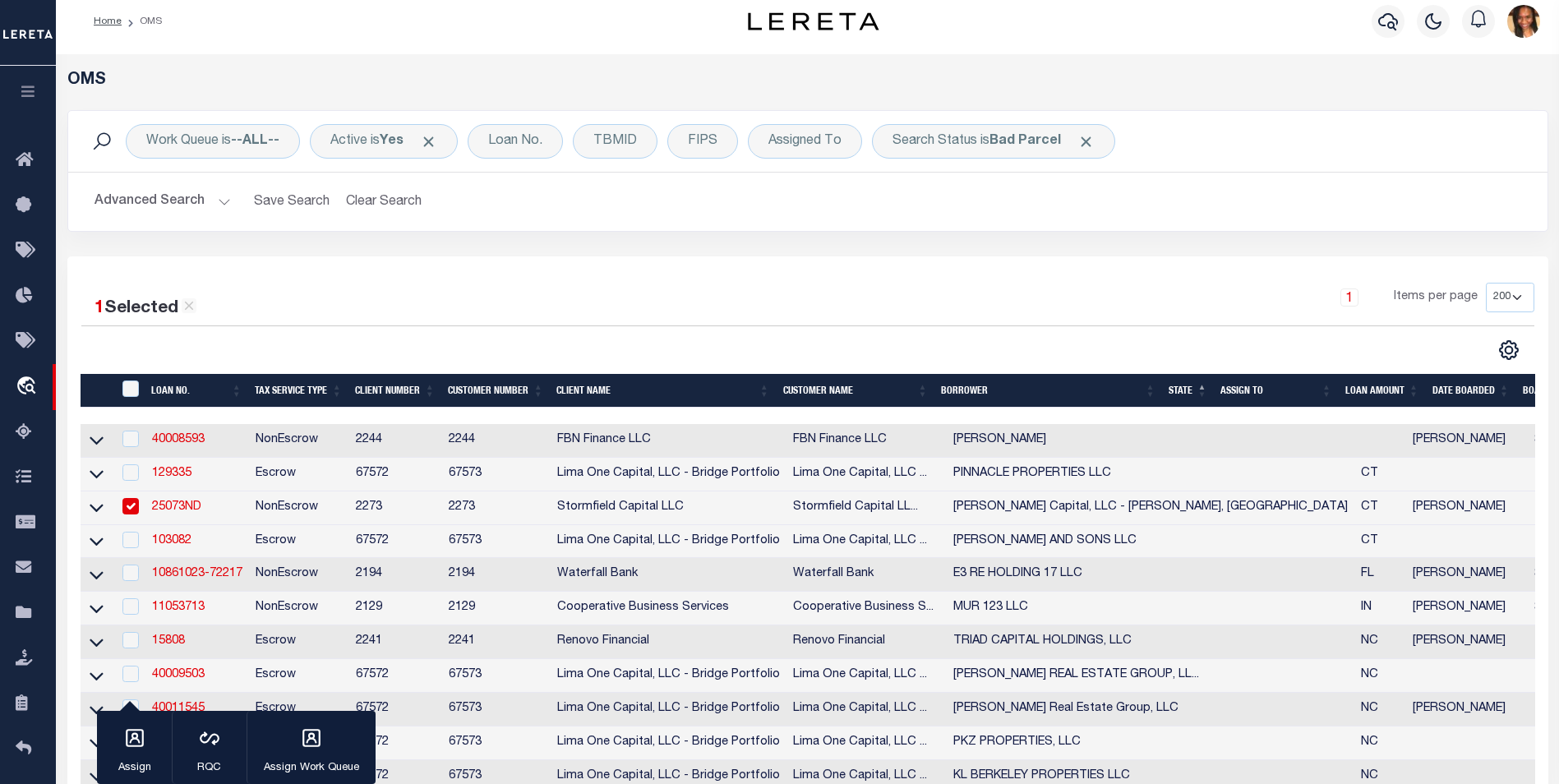
scroll to position [329, 0]
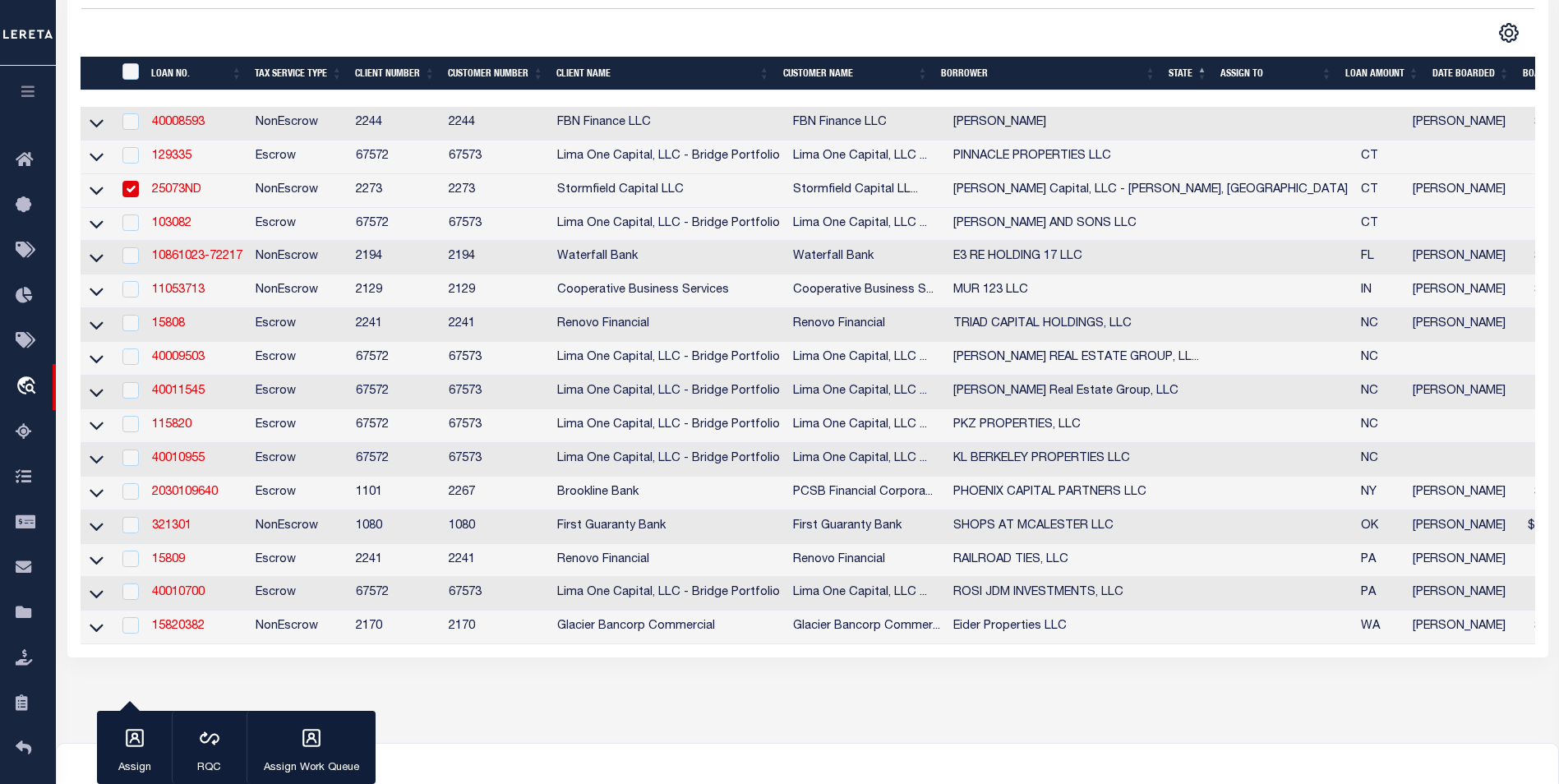
click at [135, 189] on input "checkbox" at bounding box center [131, 189] width 17 height 17
checkbox input "false"
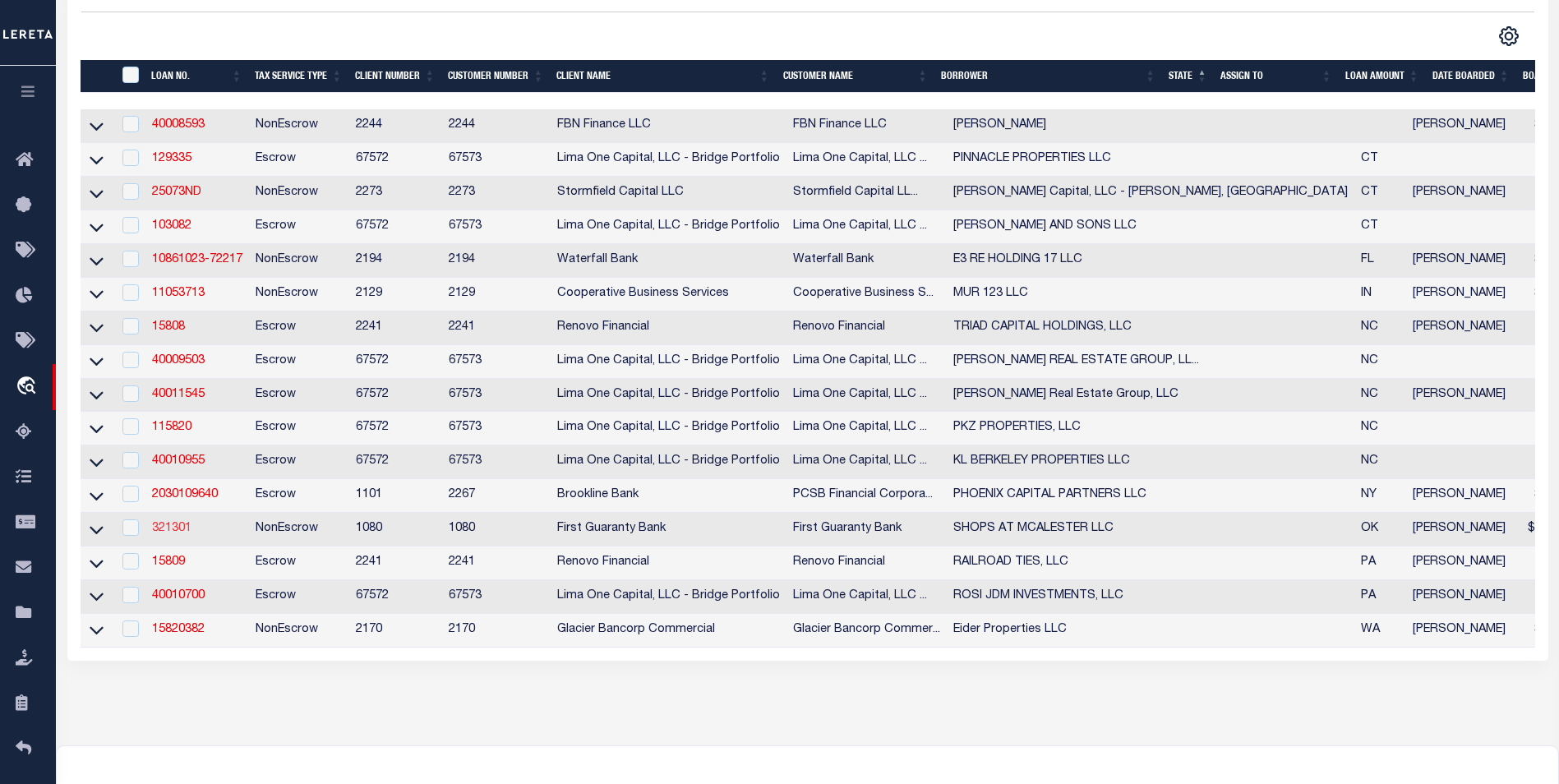
click at [184, 535] on link "321301" at bounding box center [171, 529] width 39 height 12
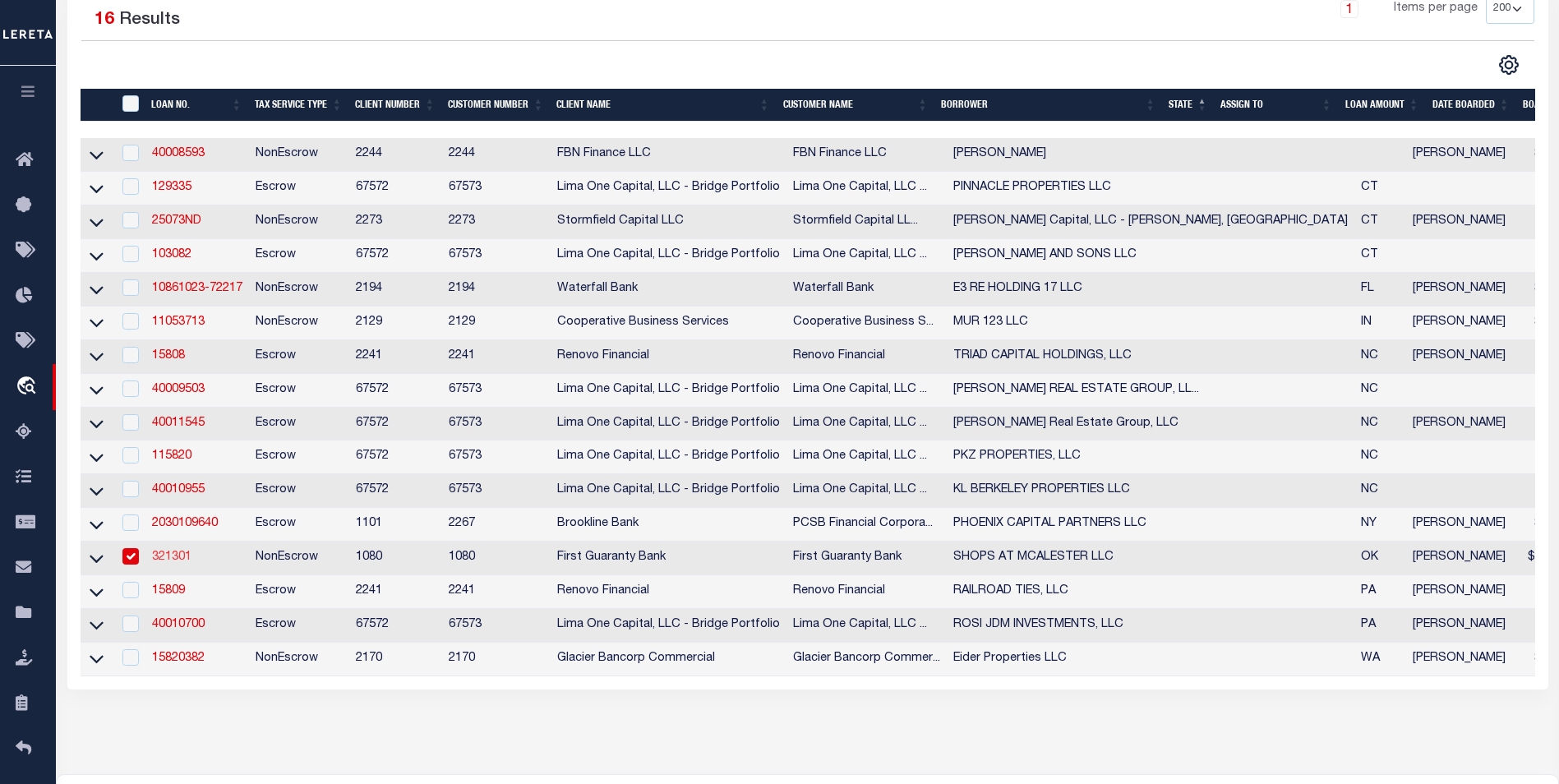
type input "321301"
type input "SHOPS AT MCALESTER LLC"
select select
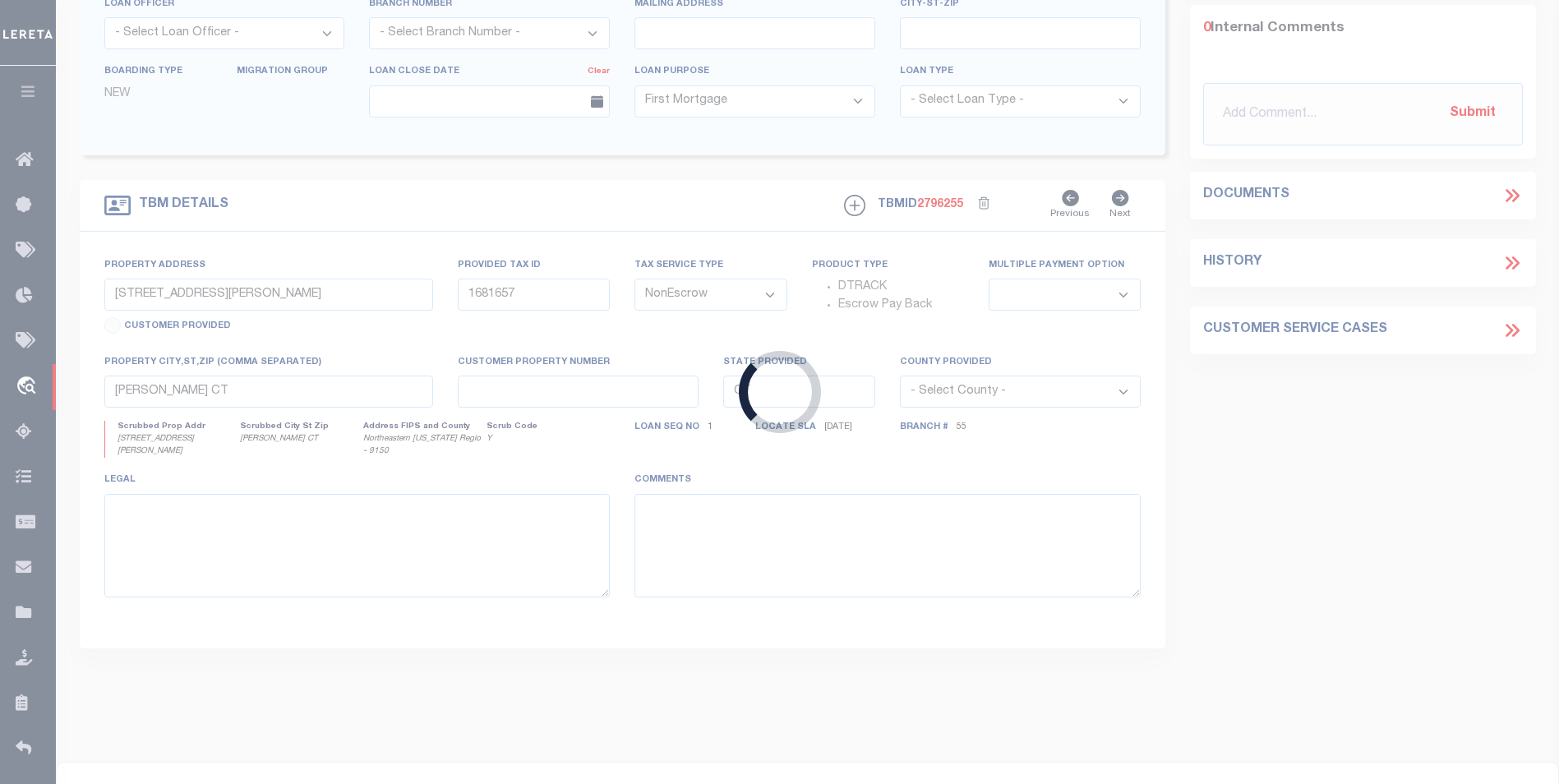
type input "SW CORNER OF S 14TH & US HWY 69"
type input "0000-19-05N-15E-0-101-01"
select select
type input "MCALESTER OK 74501"
type input "206290819"
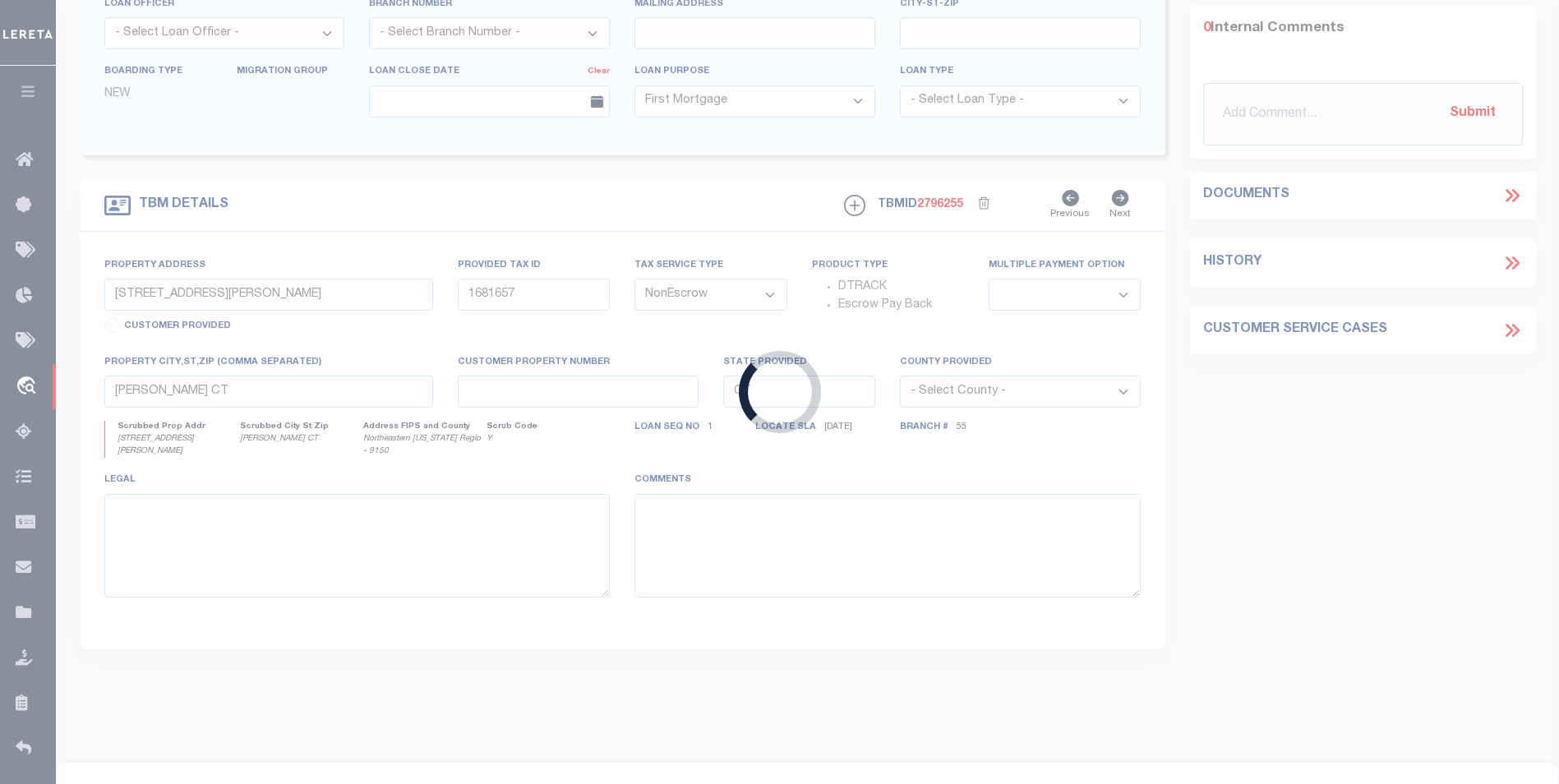
type input "OK"
select select
select select "7089"
select select "2525"
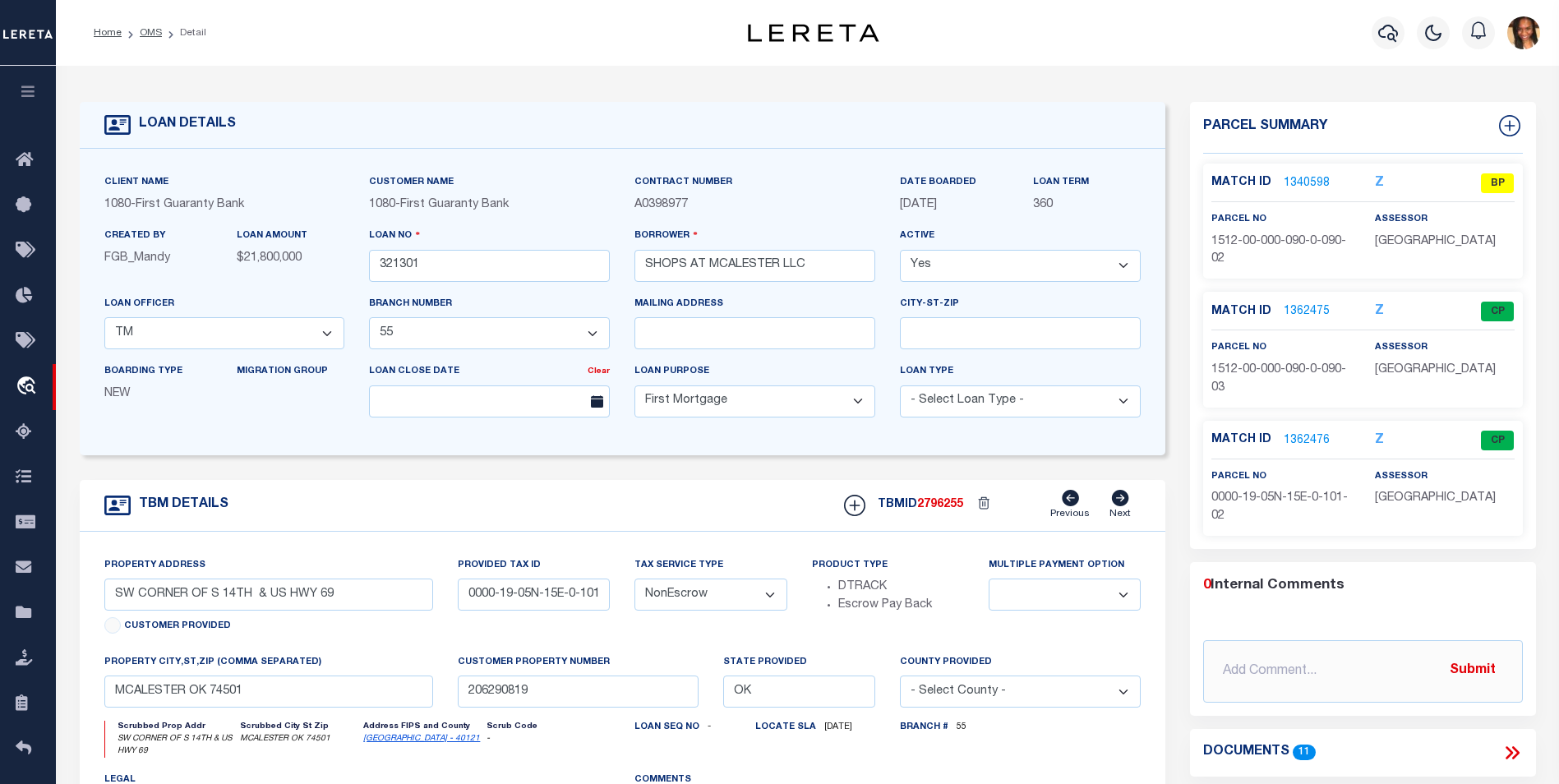
click at [1308, 177] on link "1340598" at bounding box center [1306, 183] width 46 height 18
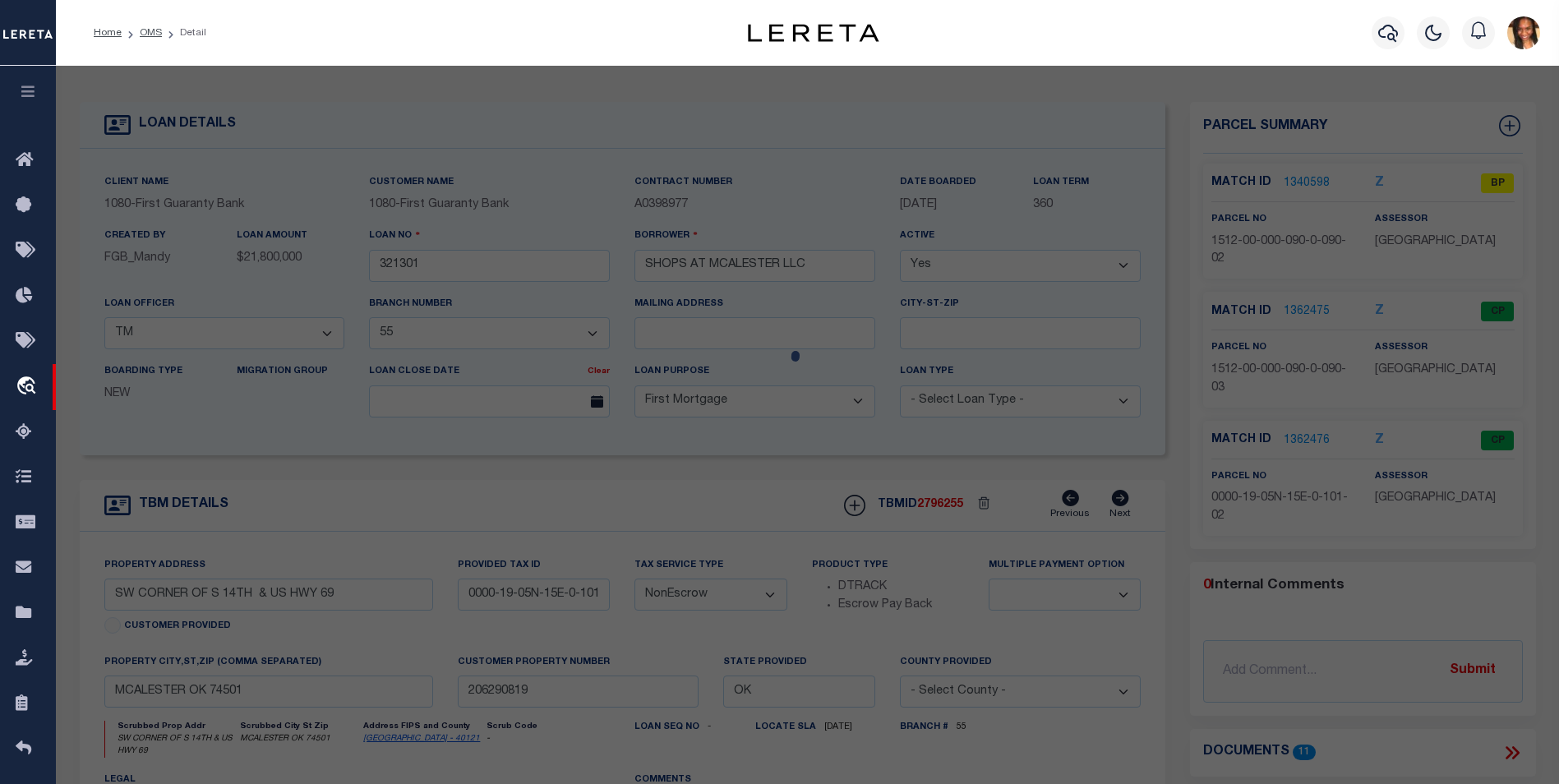
select select "AS"
select select
checkbox input "false"
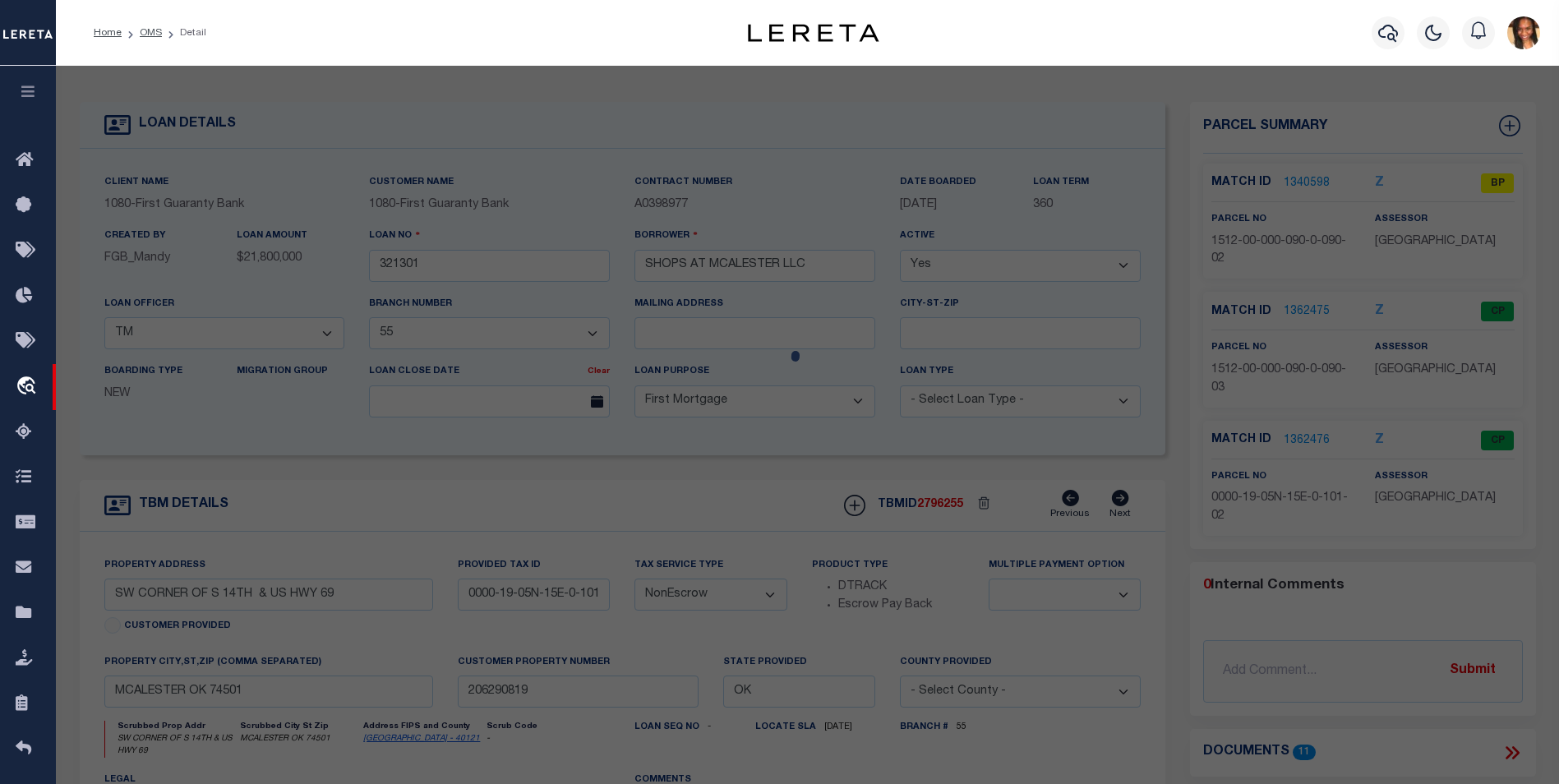
select select "BP"
type input "SHOPS AT [GEOGRAPHIC_DATA], LLC"
select select
type input "0 151209002 ,"
checkbox input "false"
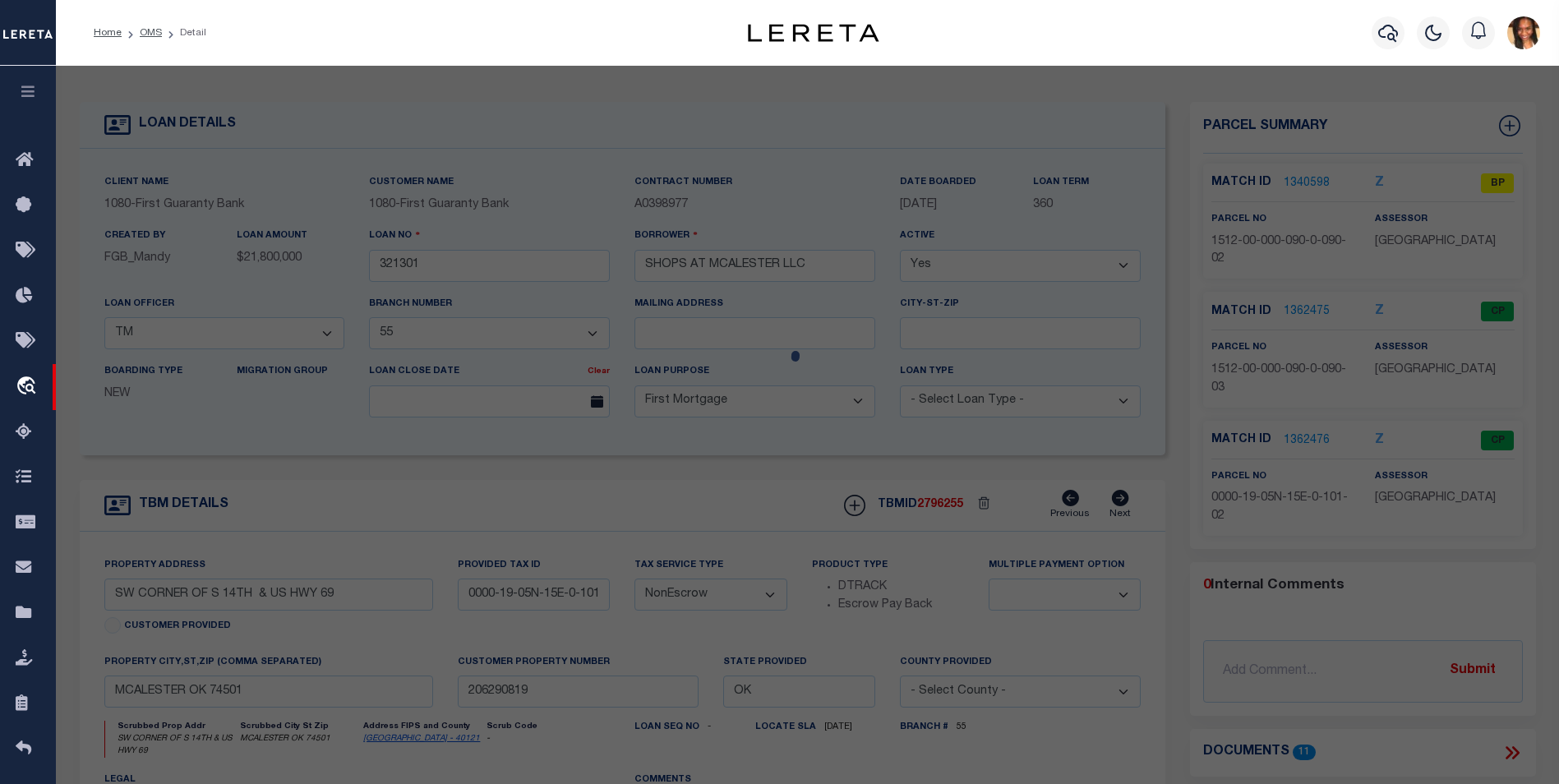
type input "OK"
type textarea "THAT PT OF W 405' OF L 90 LYING S OF HWY 69 ROW TOWNSITE ADD #4"
type textarea "Parcel is Inactive"
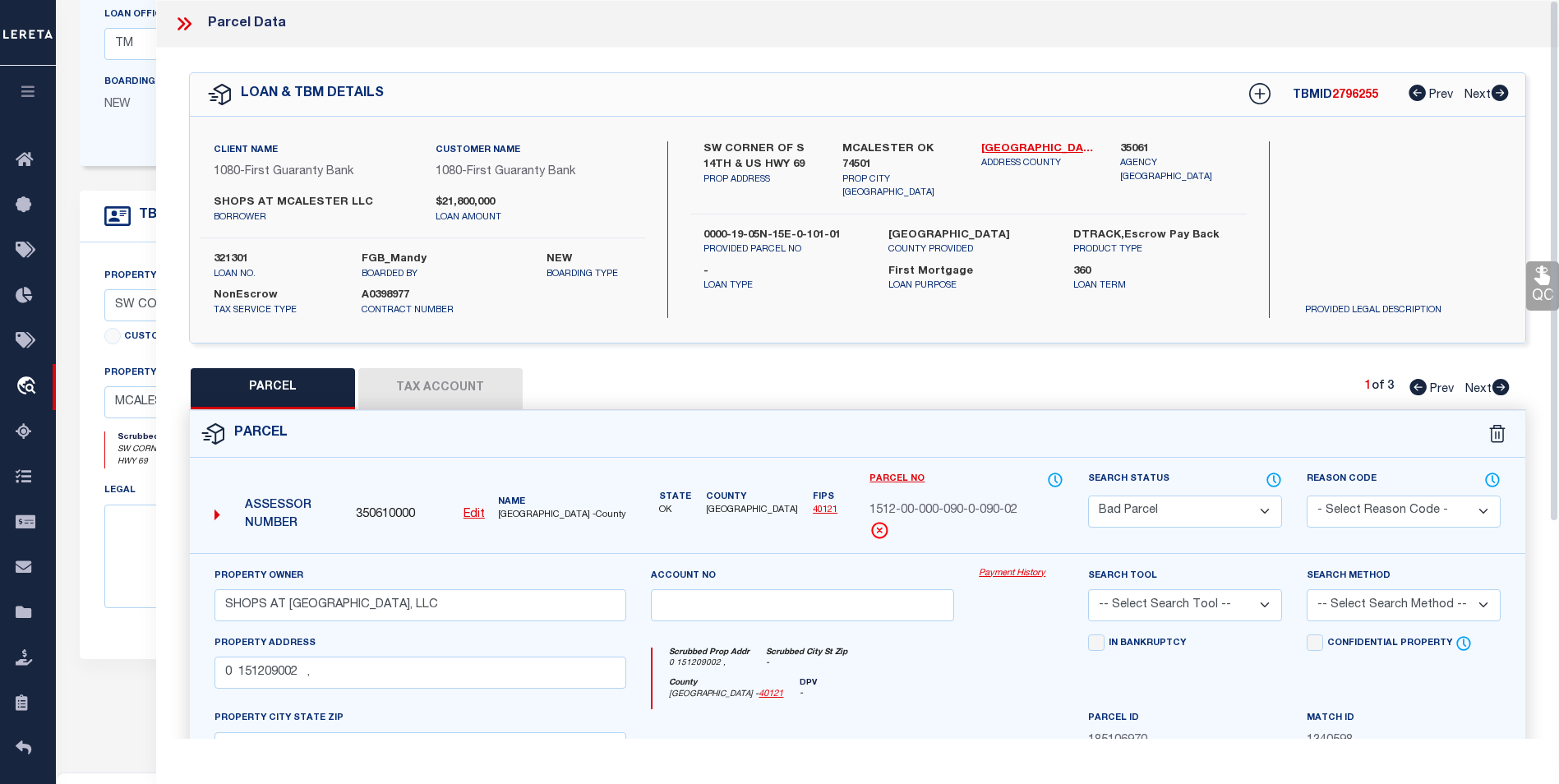
scroll to position [239, 0]
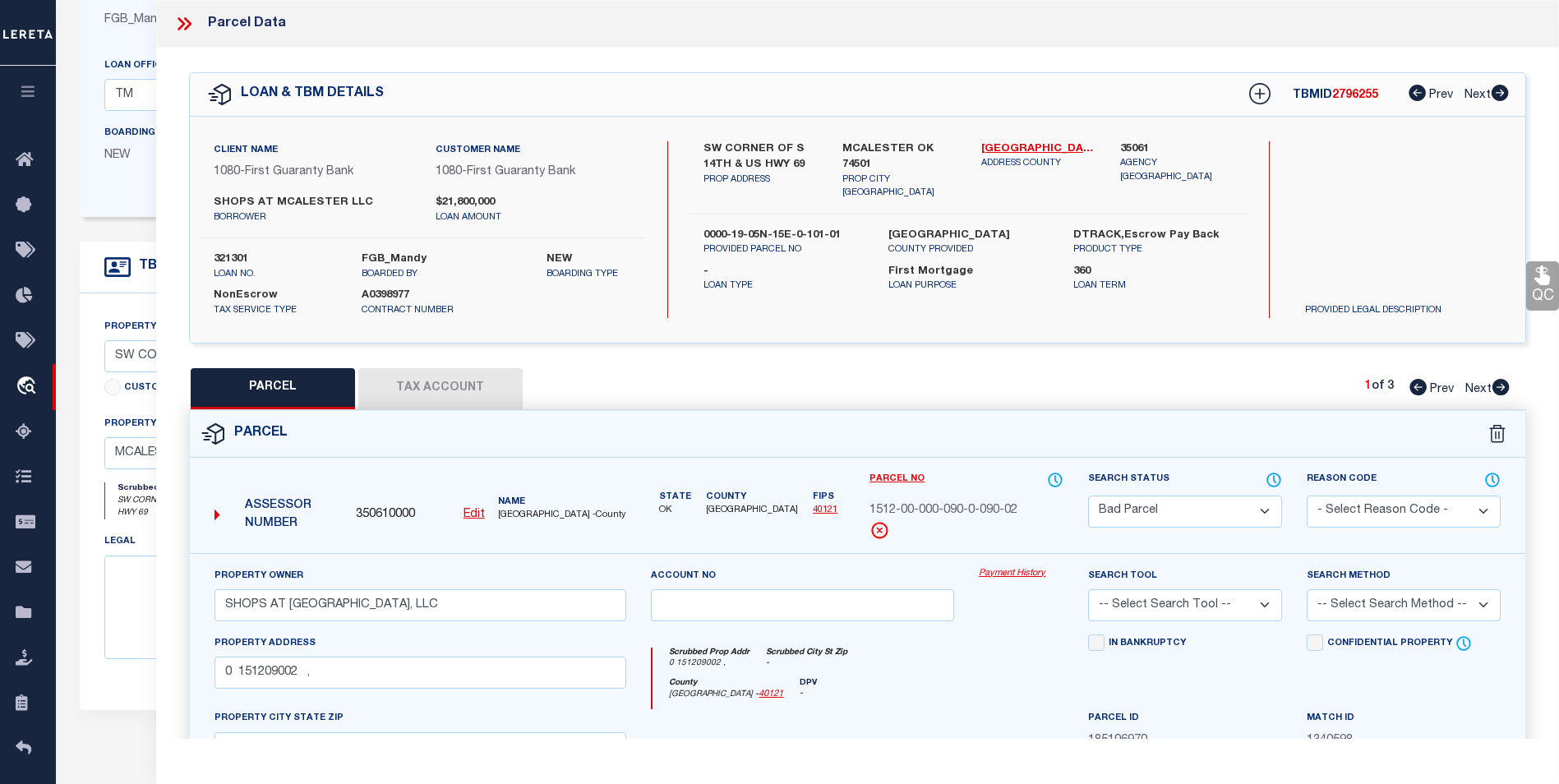
click at [1504, 396] on div "1 of 3 Prev Next" at bounding box center [1437, 389] width 144 height 22
click at [1502, 388] on icon at bounding box center [1501, 387] width 18 height 17
select select "AS"
checkbox input "false"
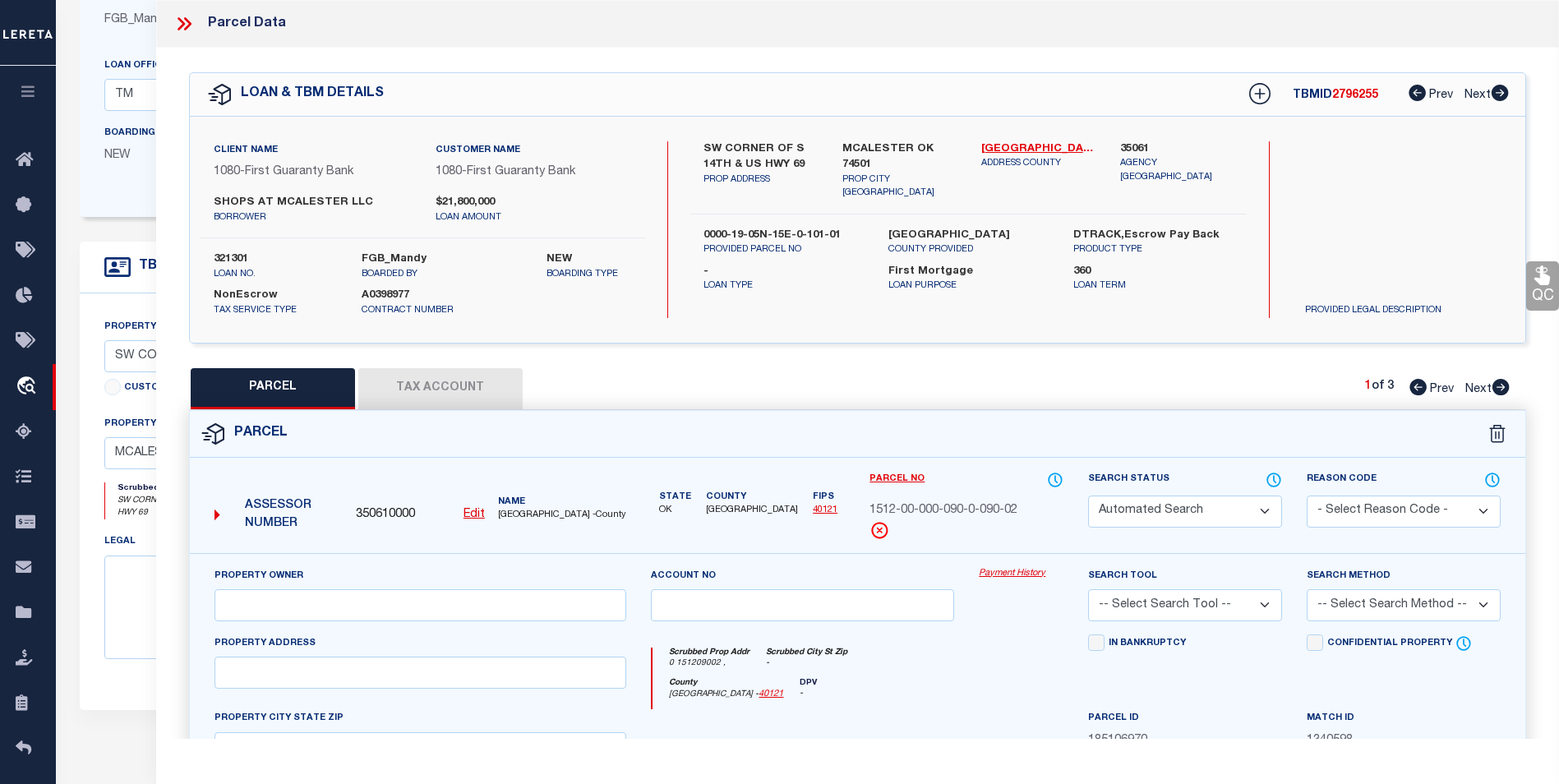
select select "CP"
type input "SHOPS AT [GEOGRAPHIC_DATA], LLC"
select select
type input "0 151209003 ,"
checkbox input "false"
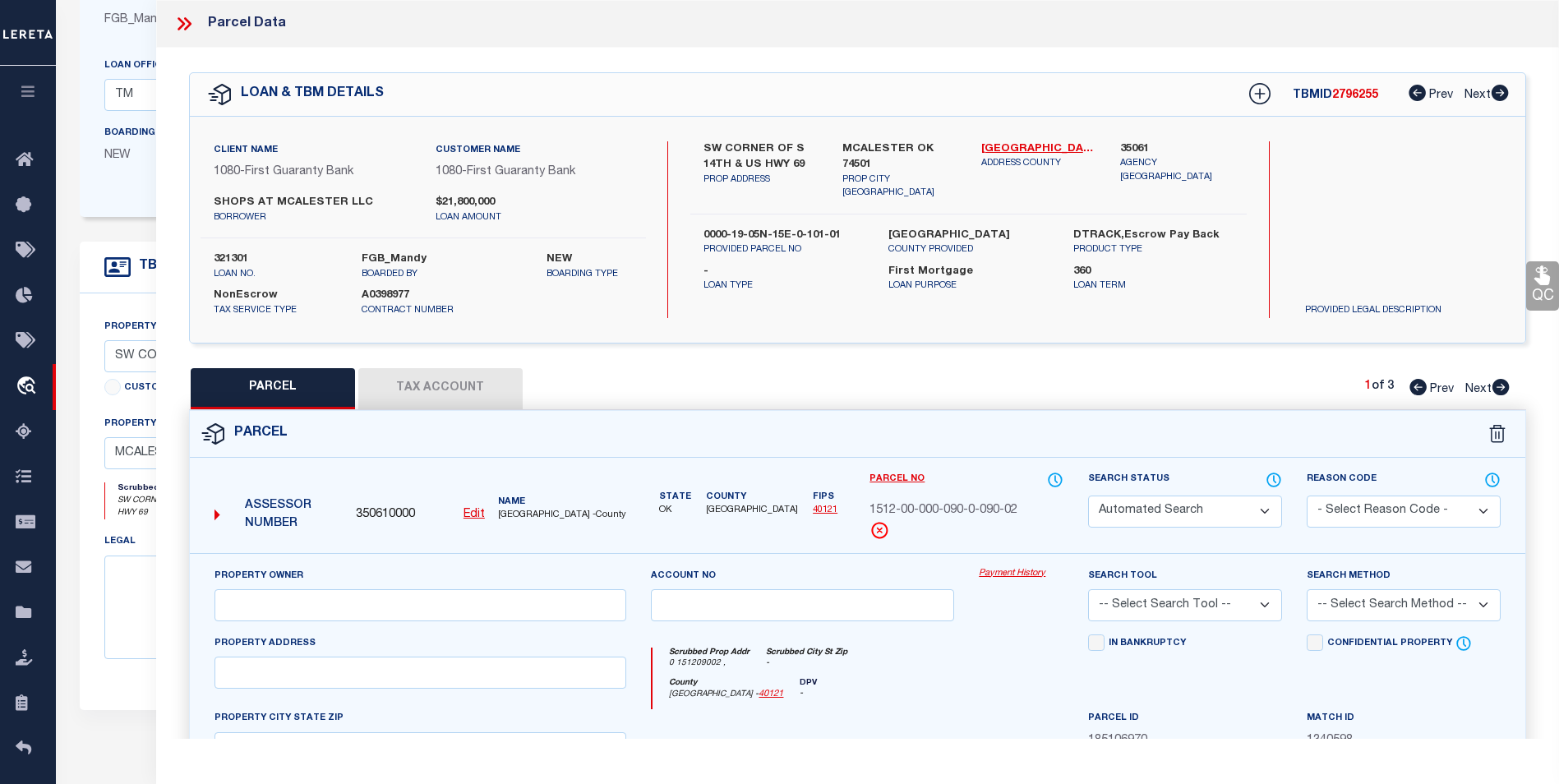
type input "OK"
type textarea "E 257.5' OF THAT PT L 90 LYING S OF US HWY 69 BYPASS TOWNSITE ADD #4"
type textarea "Tax Id Special Project"
click at [1502, 388] on icon at bounding box center [1501, 387] width 18 height 17
select select "AS"
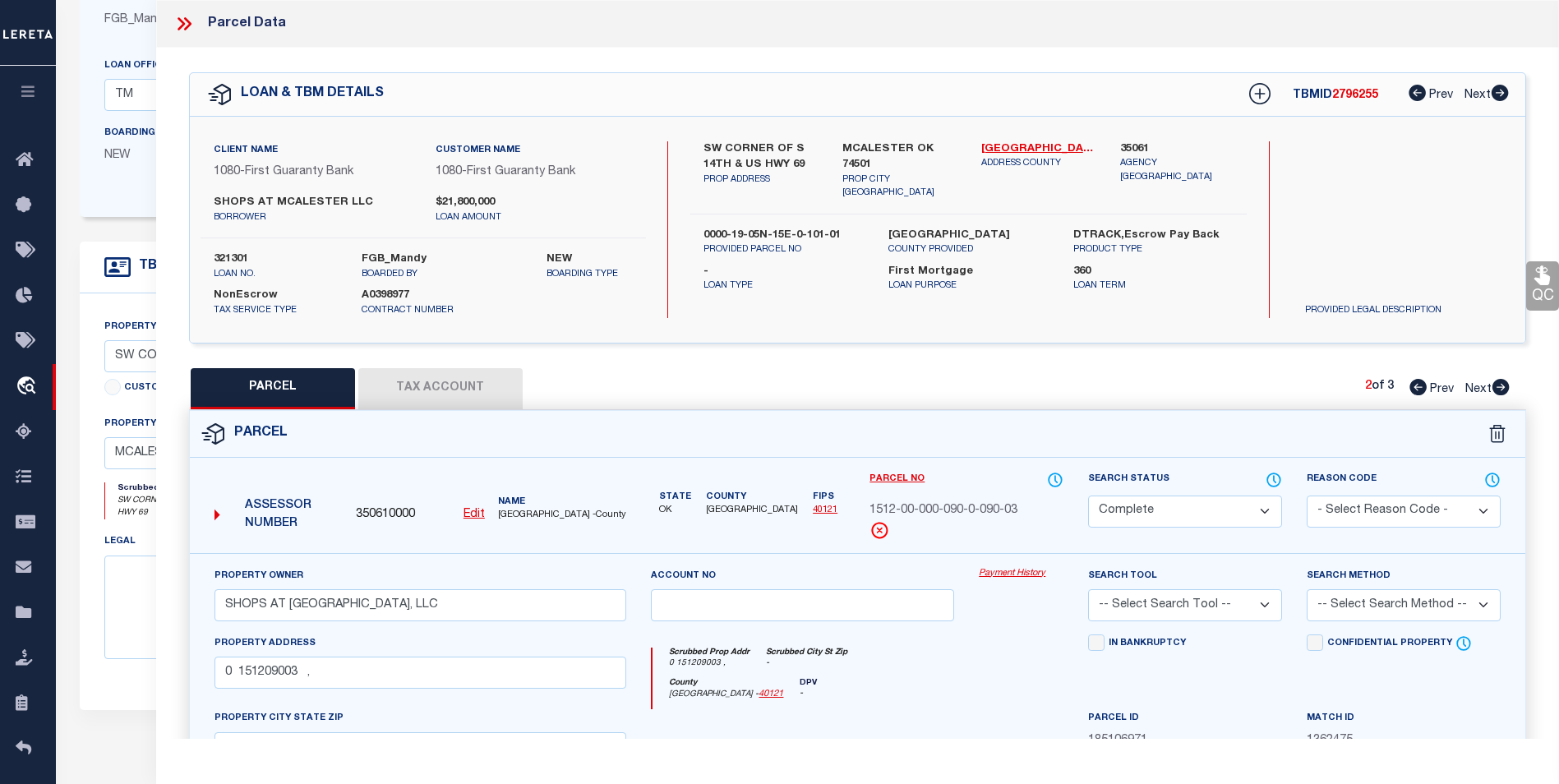
checkbox input "false"
select select "CP"
type input "SHOPS AT [GEOGRAPHIC_DATA], LLC"
select select
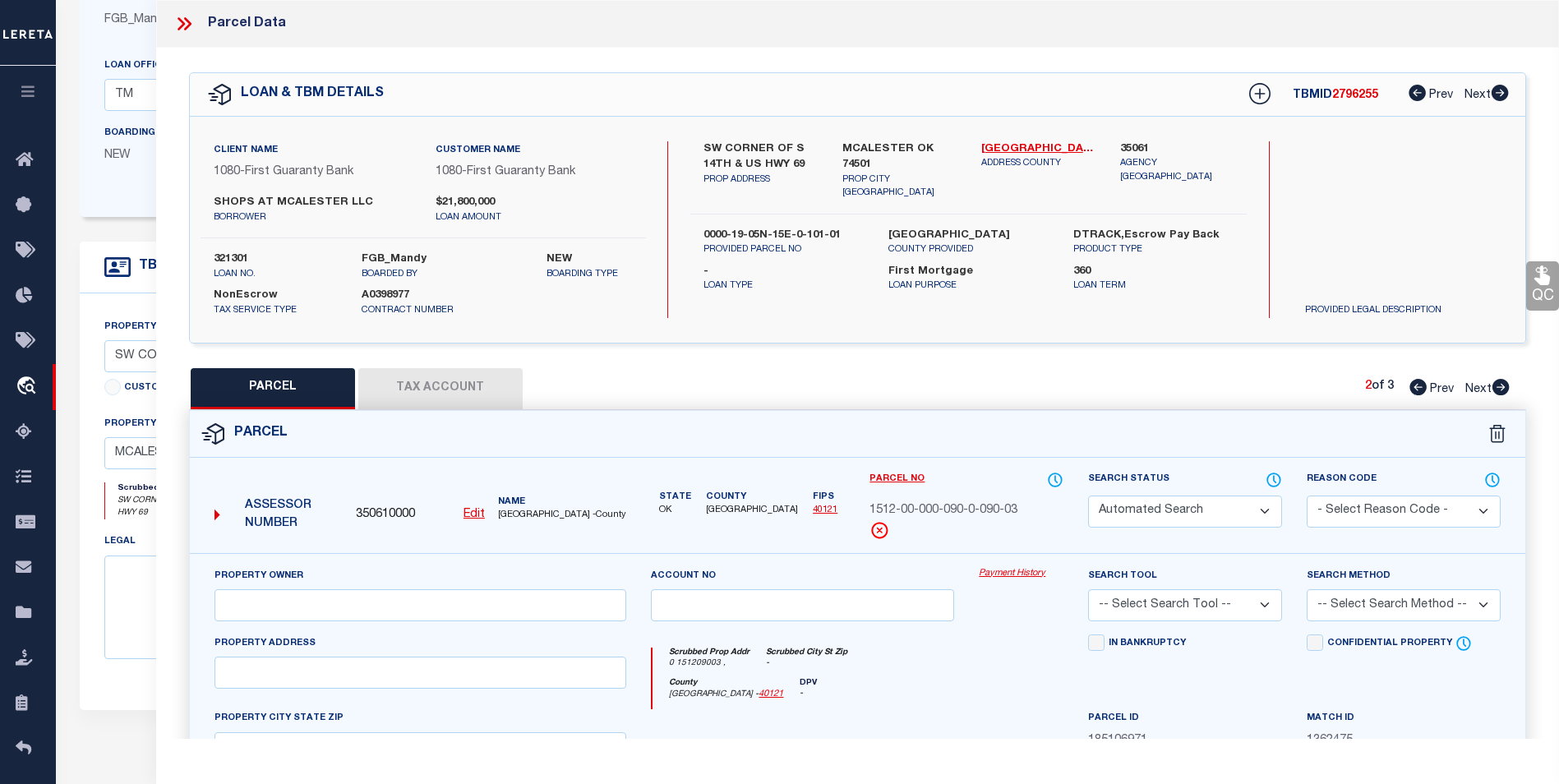
checkbox input "false"
type input "OK"
type textarea "TR IN NE NE SEC [DATE] BEG @ [GEOGRAPHIC_DATA]/[GEOGRAPHIC_DATA] 15 08W ALG E […"
type textarea "Tax Id Special Project"
click at [1424, 386] on icon at bounding box center [1418, 387] width 18 height 17
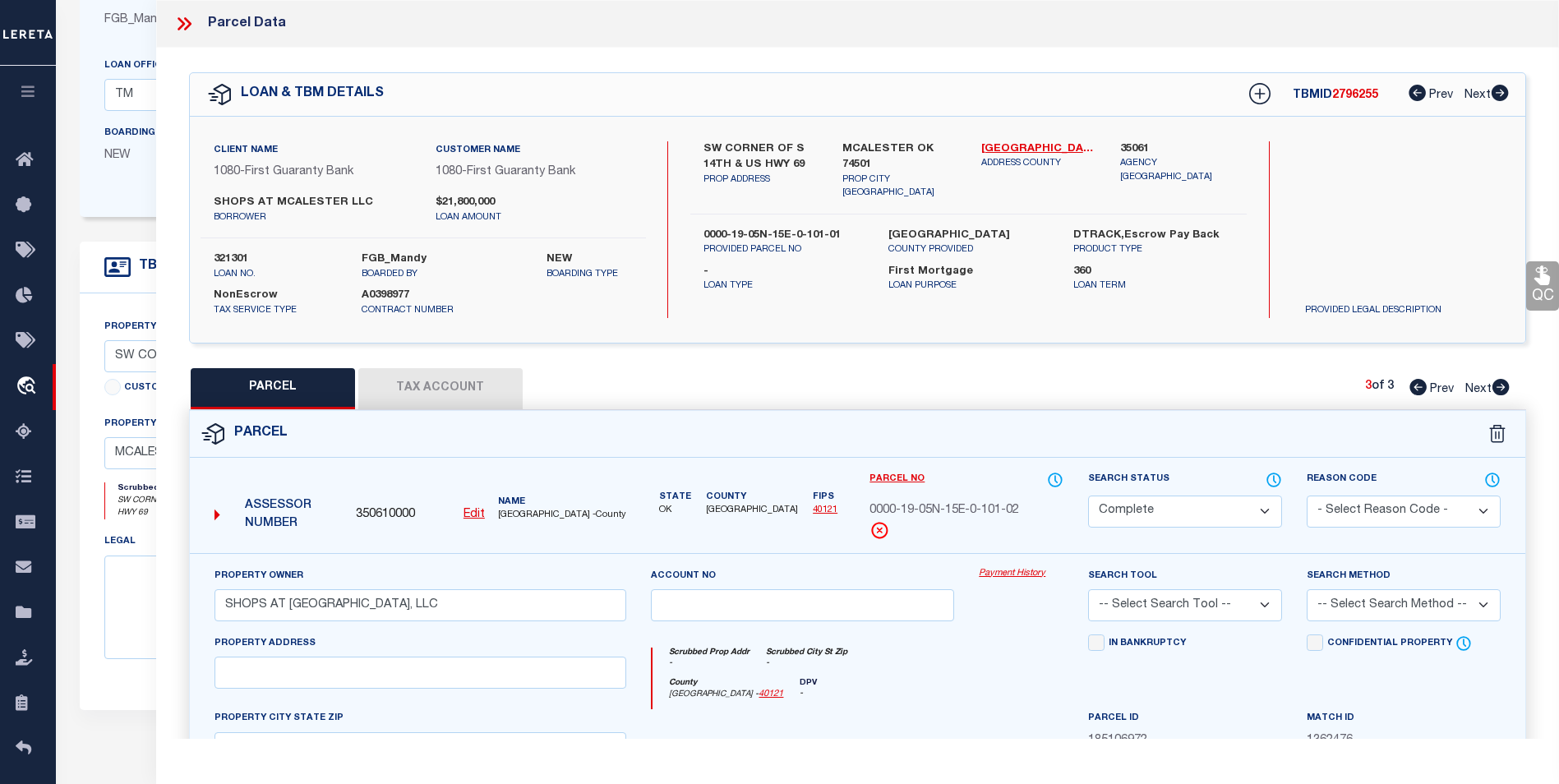
select select "AS"
checkbox input "false"
select select "CP"
type input "SHOPS AT [GEOGRAPHIC_DATA], LLC"
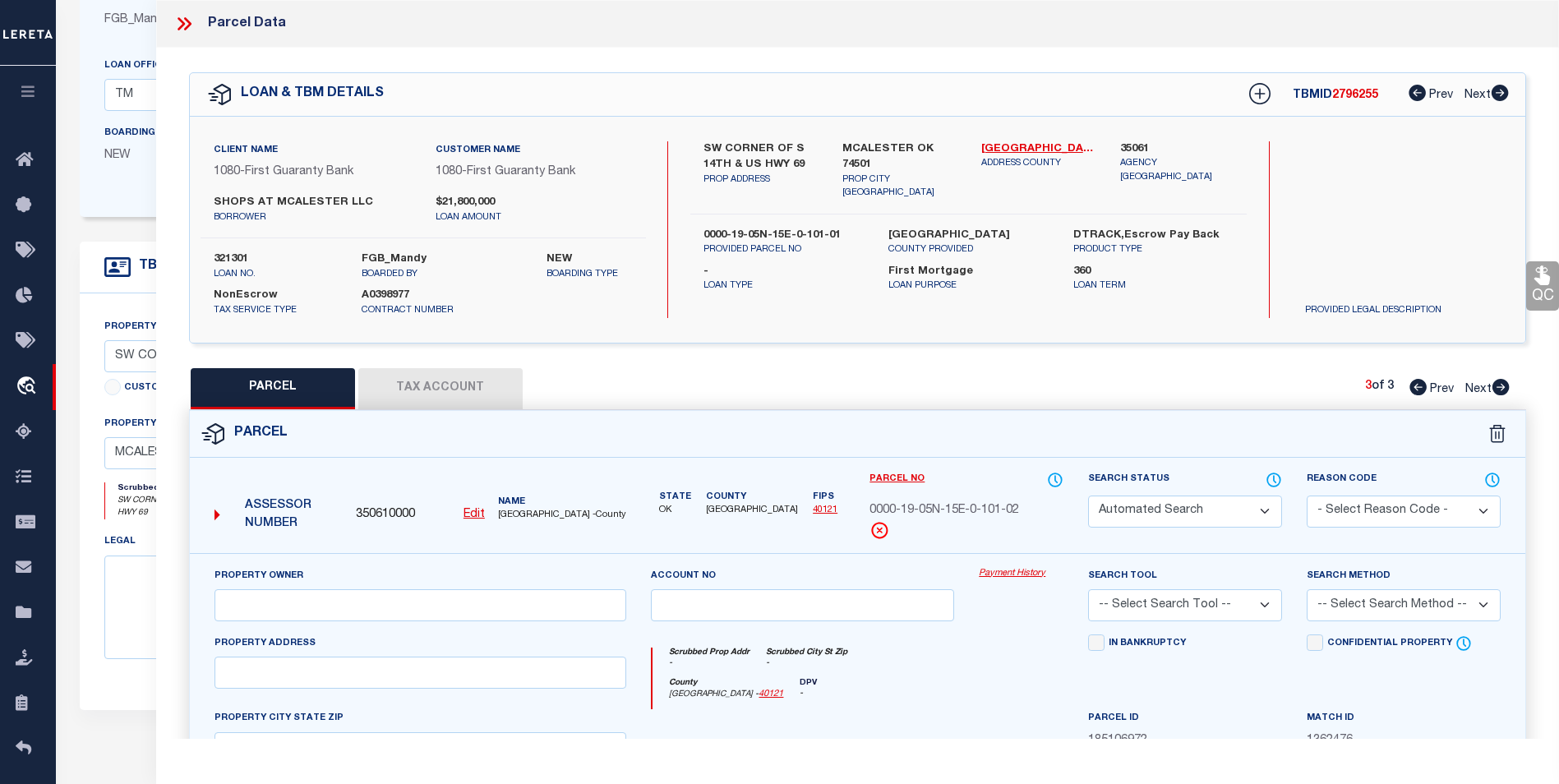
select select
type input "0 151209003 ,"
checkbox input "false"
type input "OK"
type textarea "E 257.5' OF THAT PT L 90 LYING S OF US HWY 69 BYPASS TOWNSITE ADD #4"
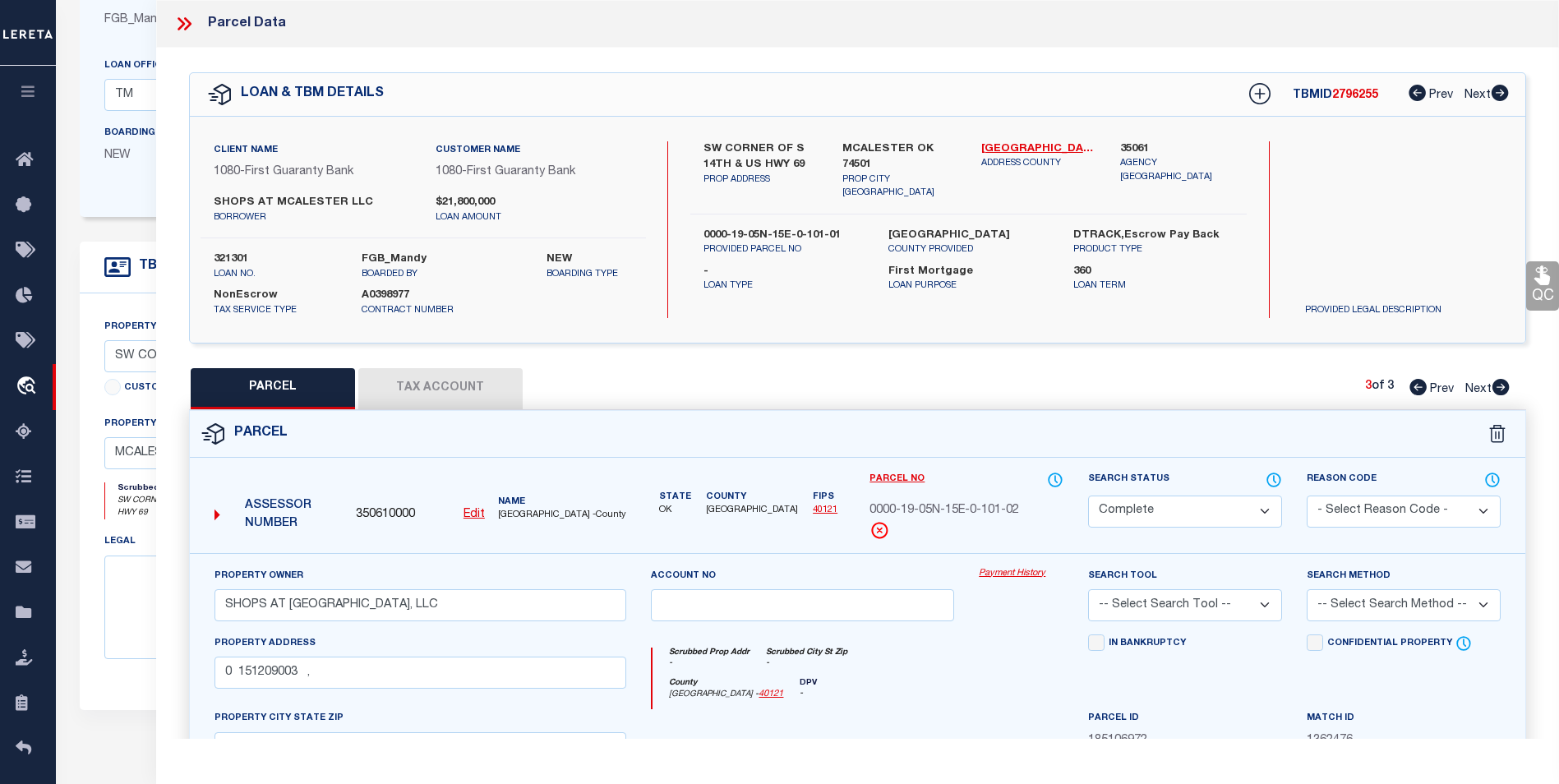
type textarea "Tax Id Special Project"
click at [1424, 386] on icon at bounding box center [1418, 387] width 18 height 17
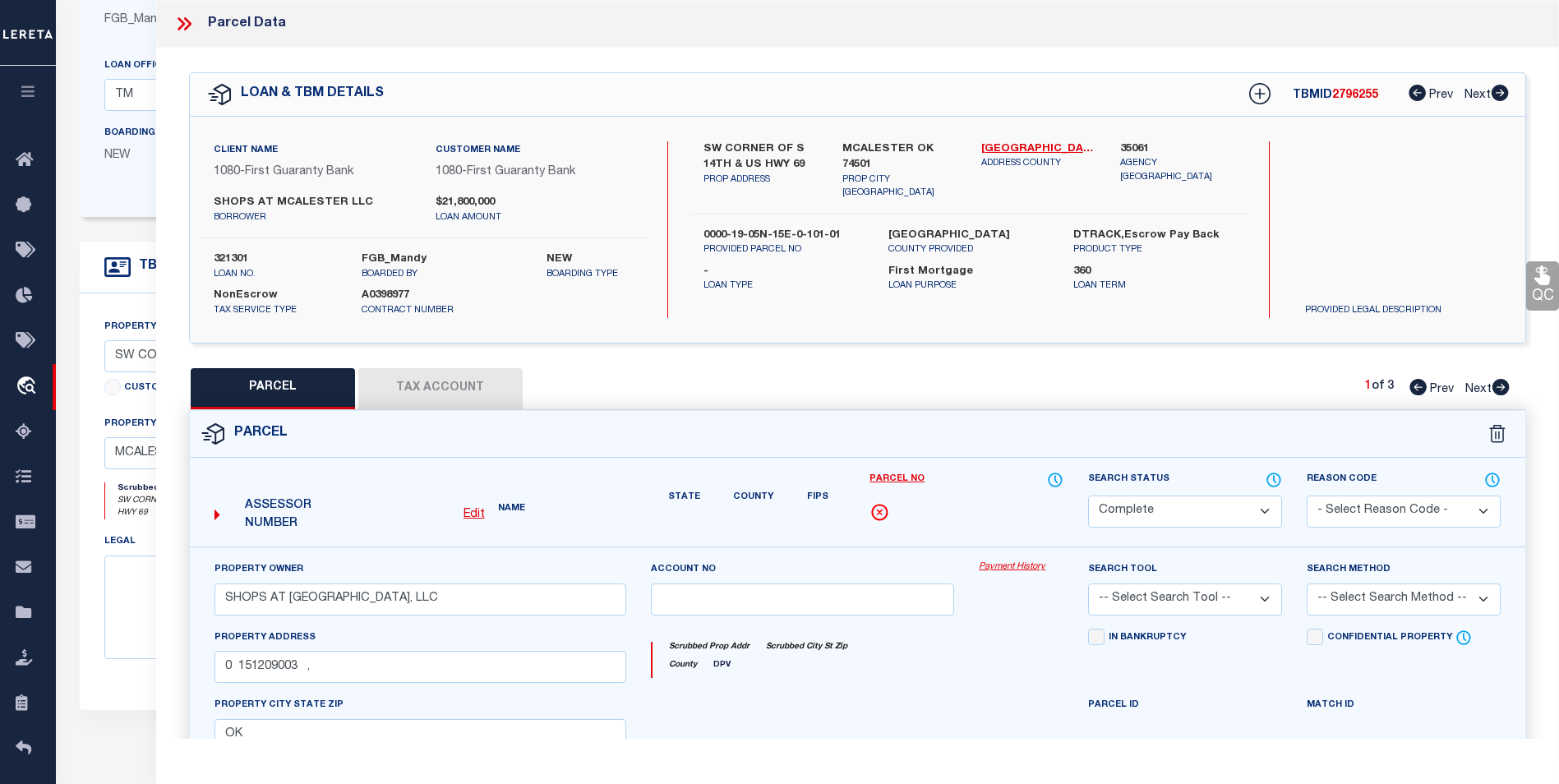
select select "AS"
checkbox input "false"
select select "BP"
type input "SHOPS AT [GEOGRAPHIC_DATA], LLC"
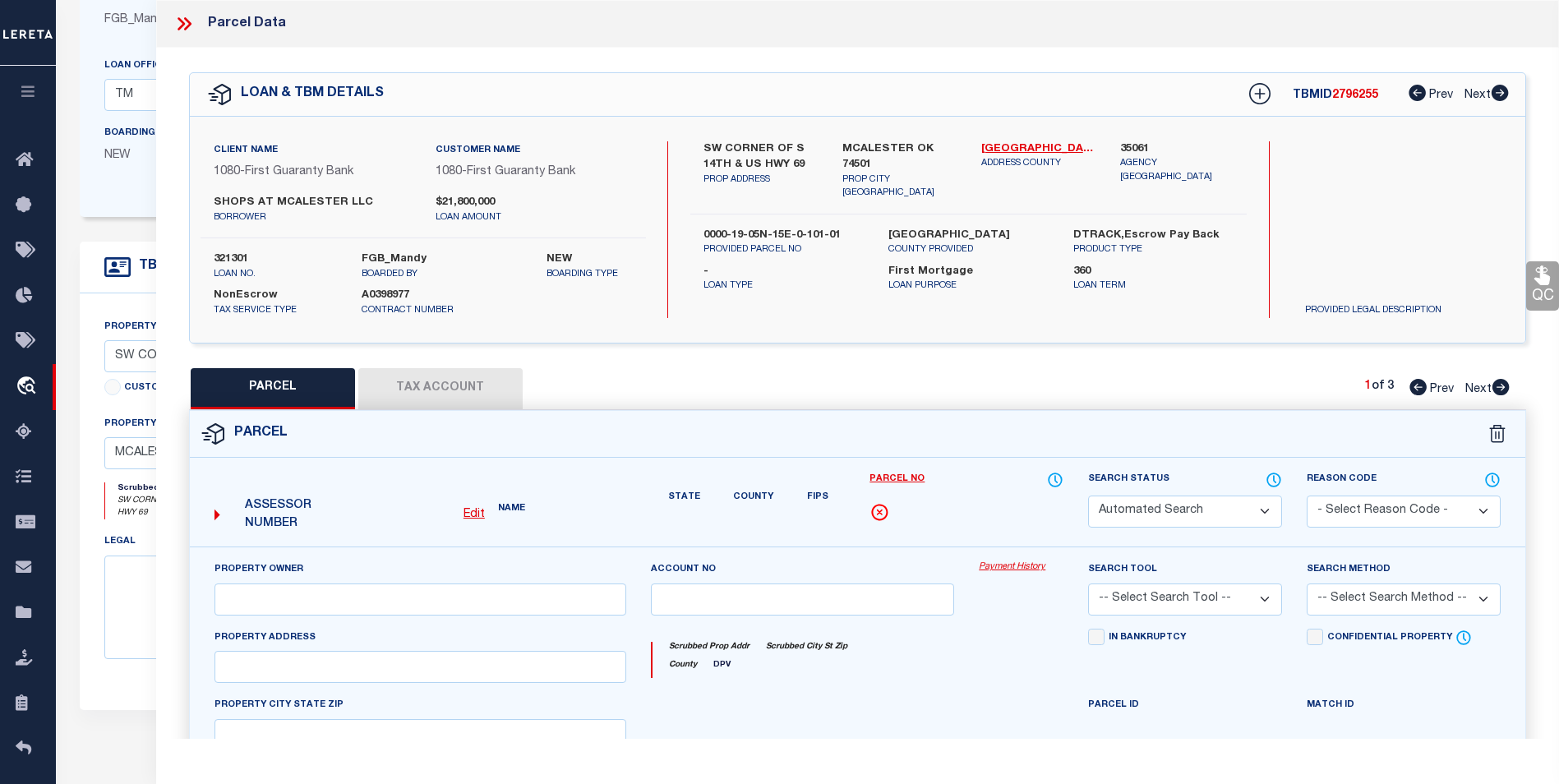
select select
type input "0 151209002 ,"
checkbox input "false"
type input "OK"
type textarea "THAT PT OF W 405' OF L 90 LYING S OF HWY 69 ROW TOWNSITE ADD #4"
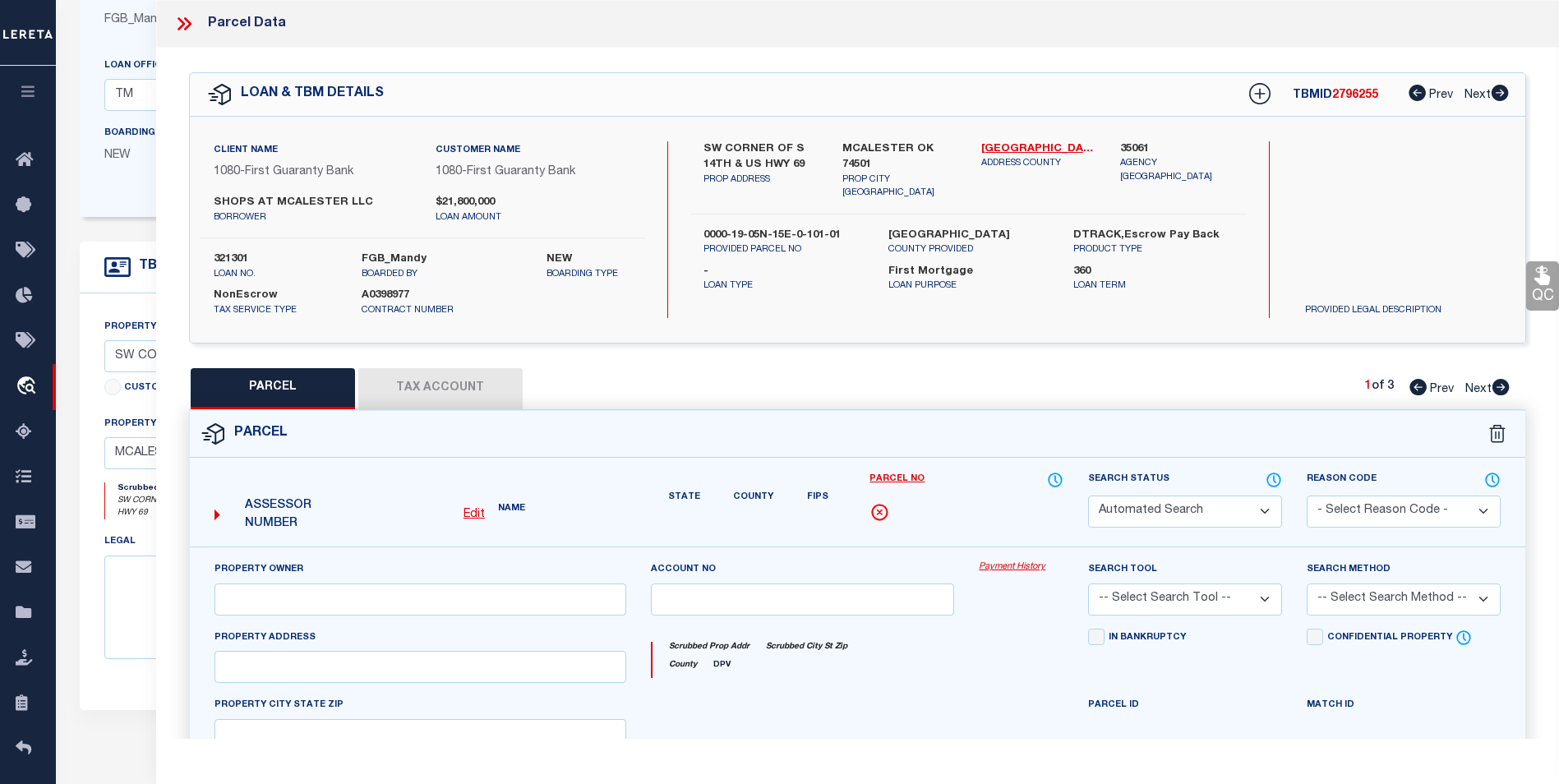
type textarea "Parcel is Inactive"
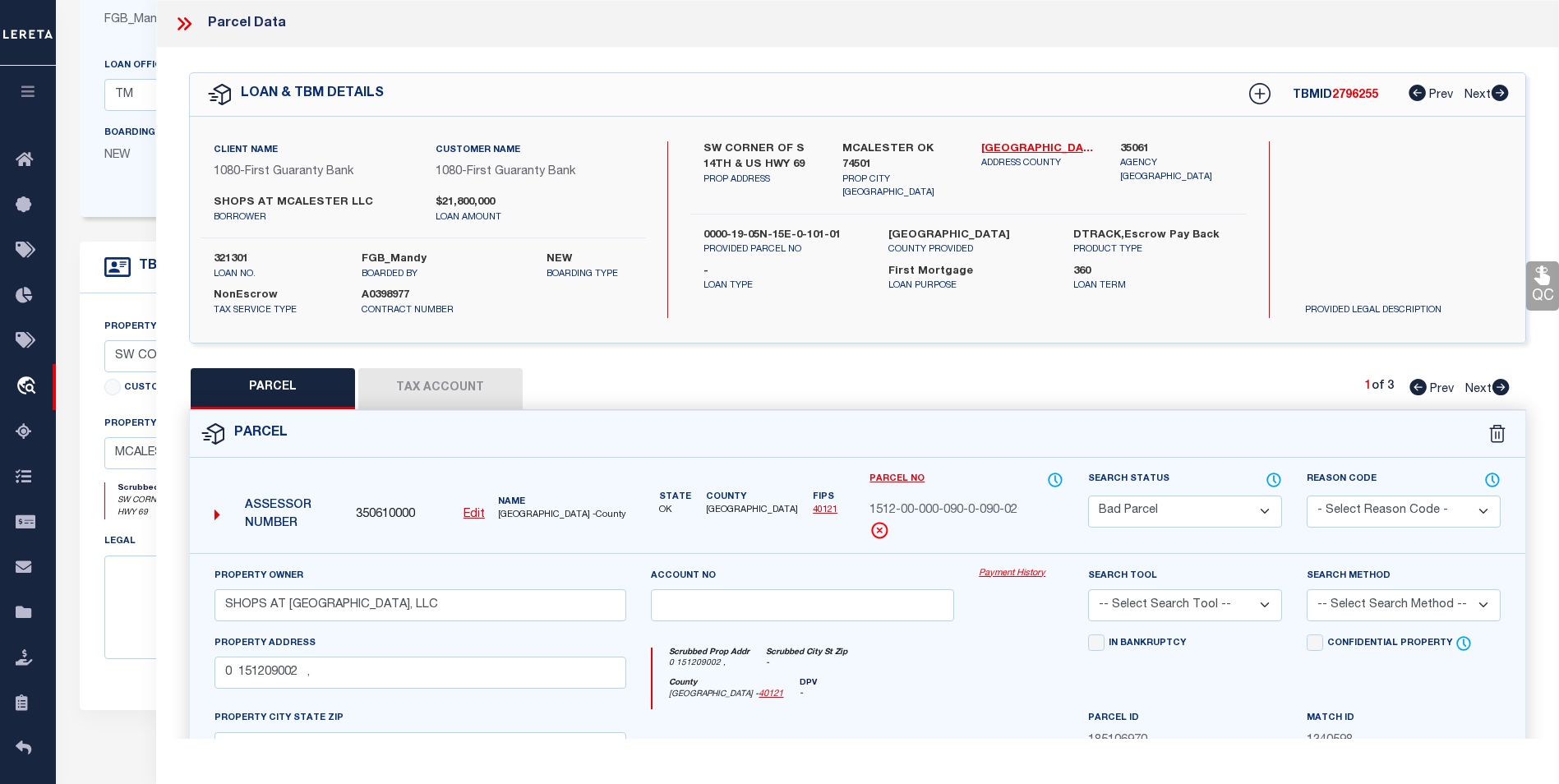
click at [1424, 386] on icon at bounding box center [1418, 387] width 18 height 17
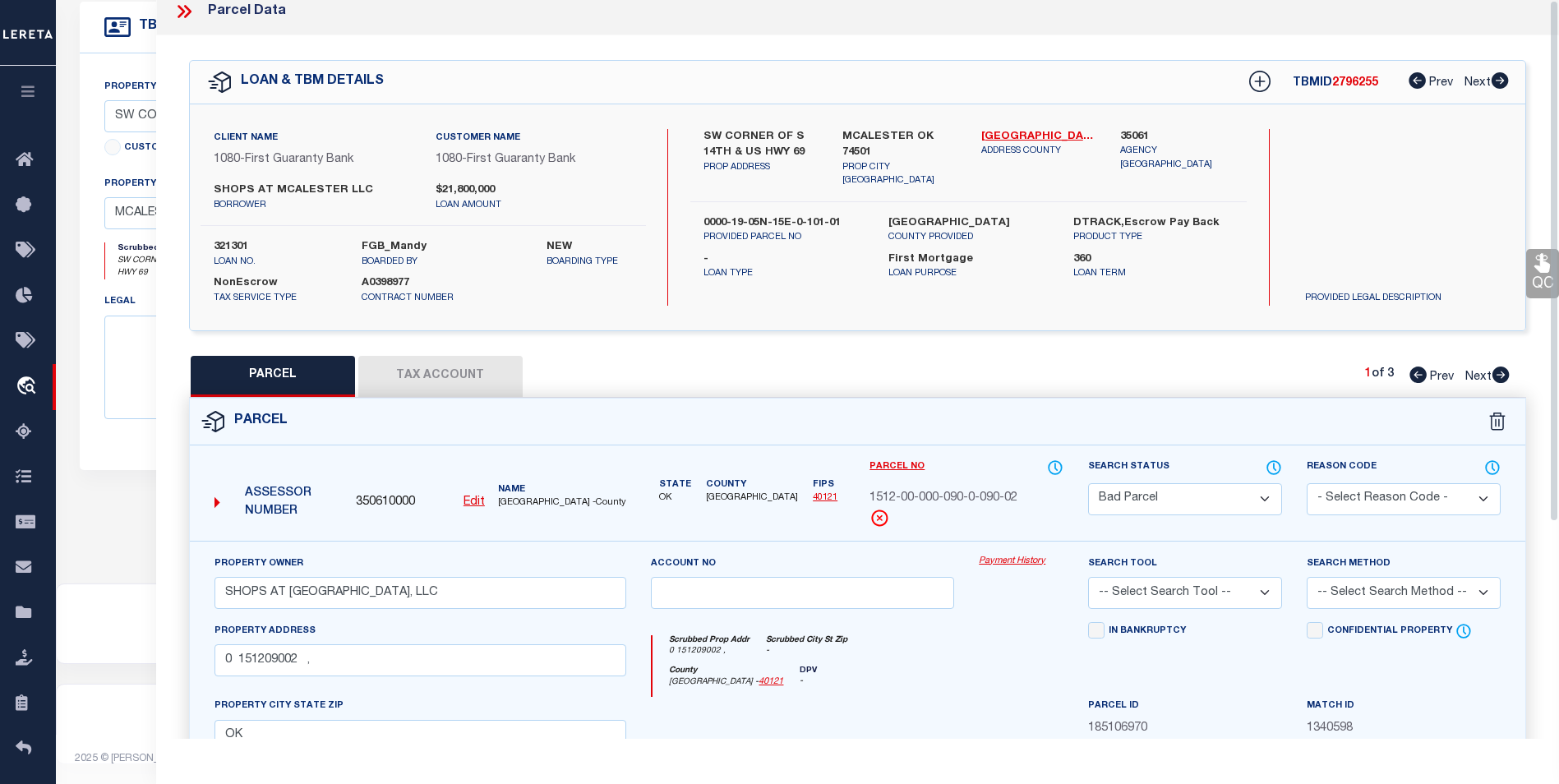
scroll to position [0, 0]
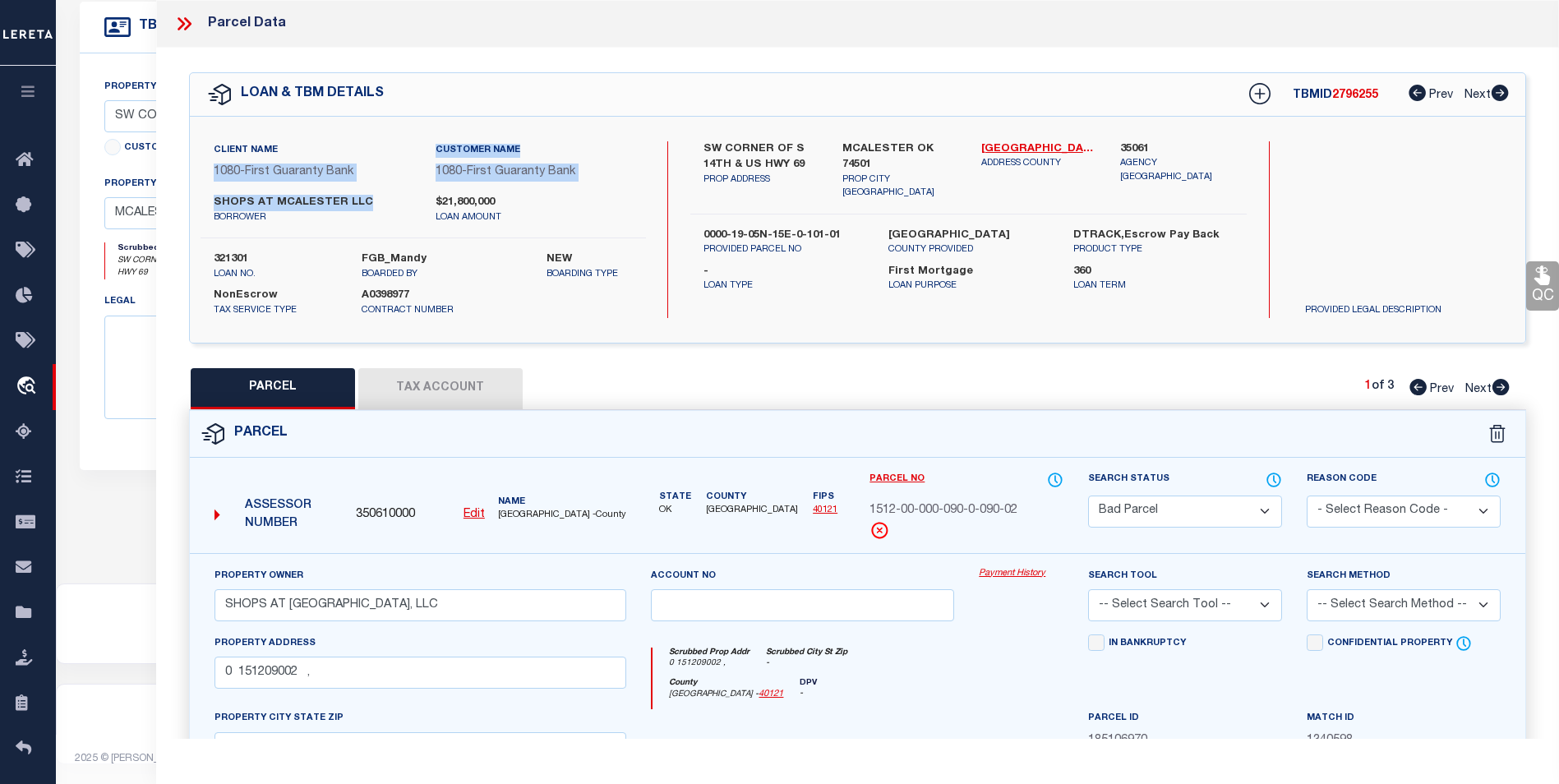
drag, startPoint x: 368, startPoint y: 199, endPoint x: 217, endPoint y: 192, distance: 151.2
click at [217, 192] on div "Client Name 1080 - First Guaranty Bank Customer Name 1080 - First Guaranty Bank…" at bounding box center [423, 189] width 445 height 97
click at [1007, 143] on link "[GEOGRAPHIC_DATA] - 40121" at bounding box center [1038, 149] width 114 height 17
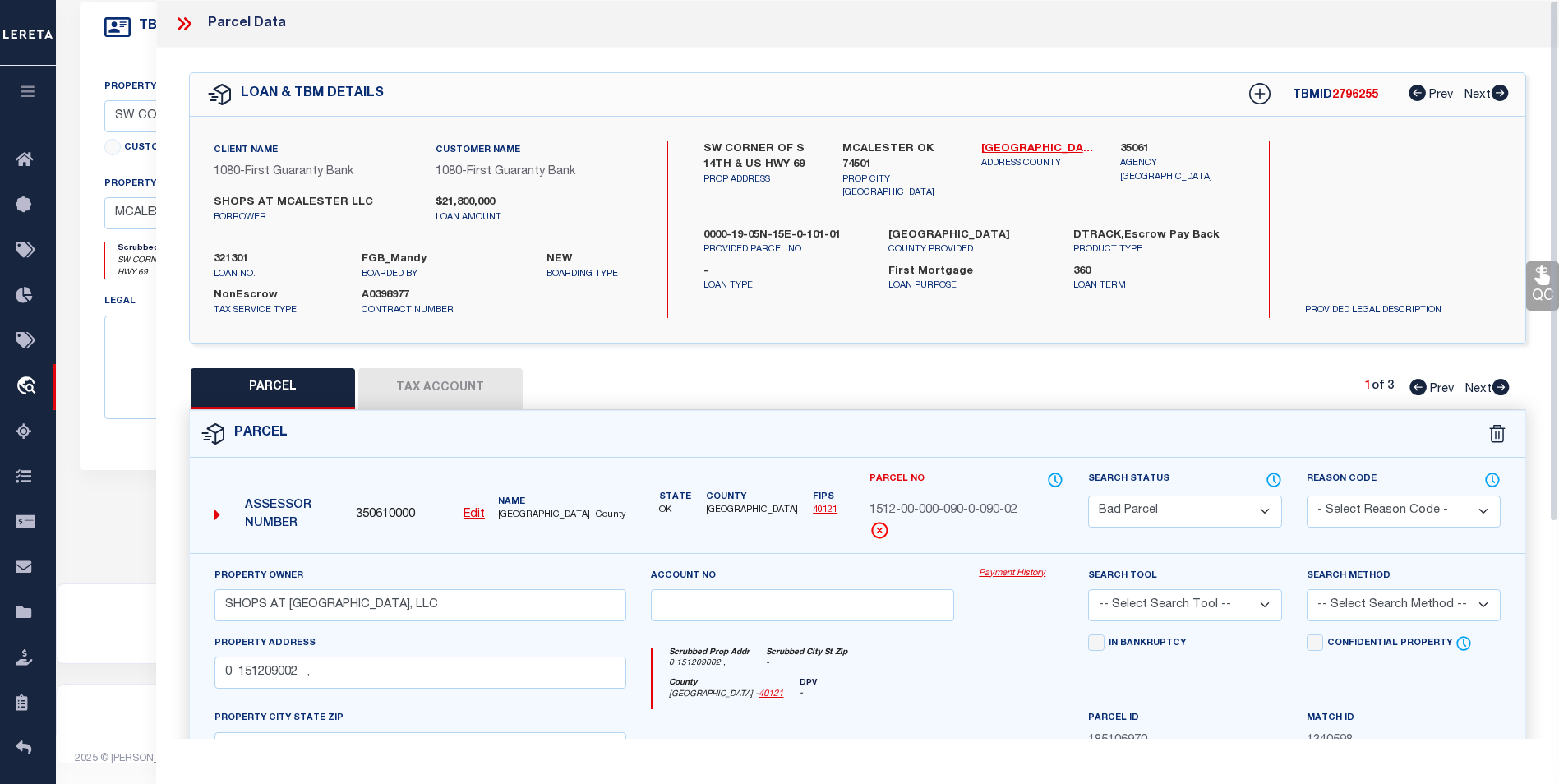
click at [189, 20] on icon at bounding box center [184, 24] width 22 height 22
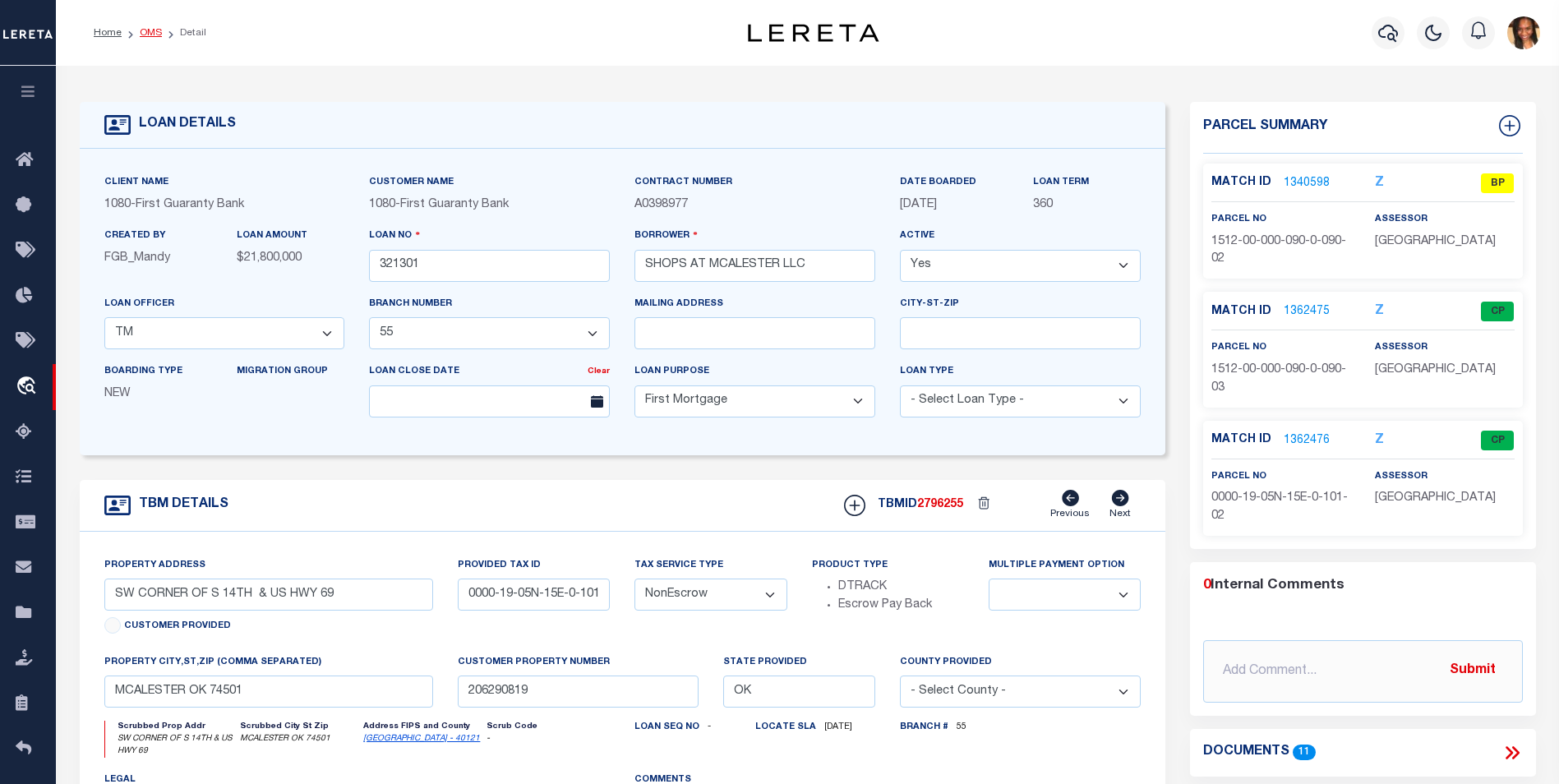
click at [151, 37] on link "OMS" at bounding box center [151, 33] width 23 height 10
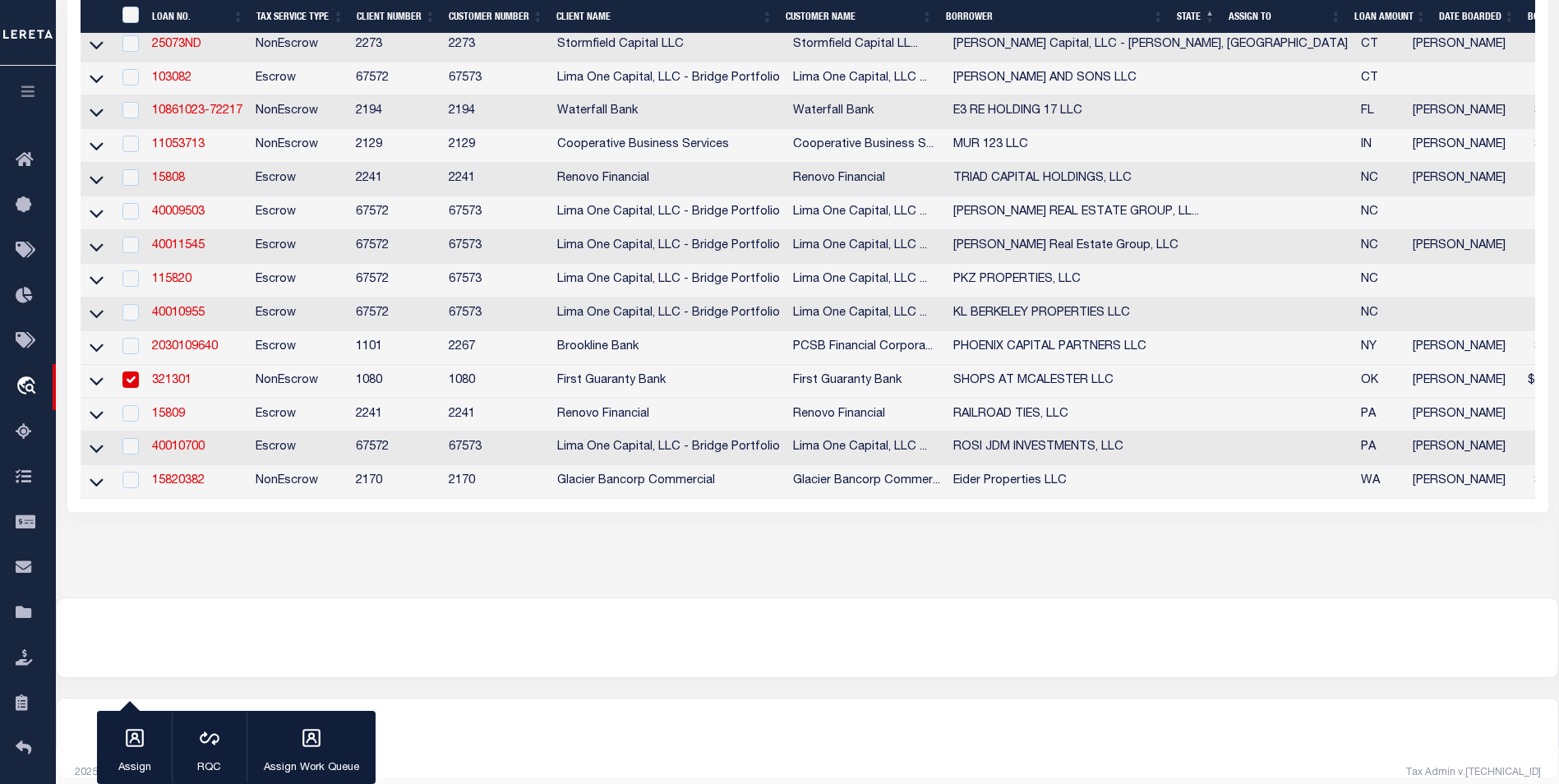
scroll to position [493, 0]
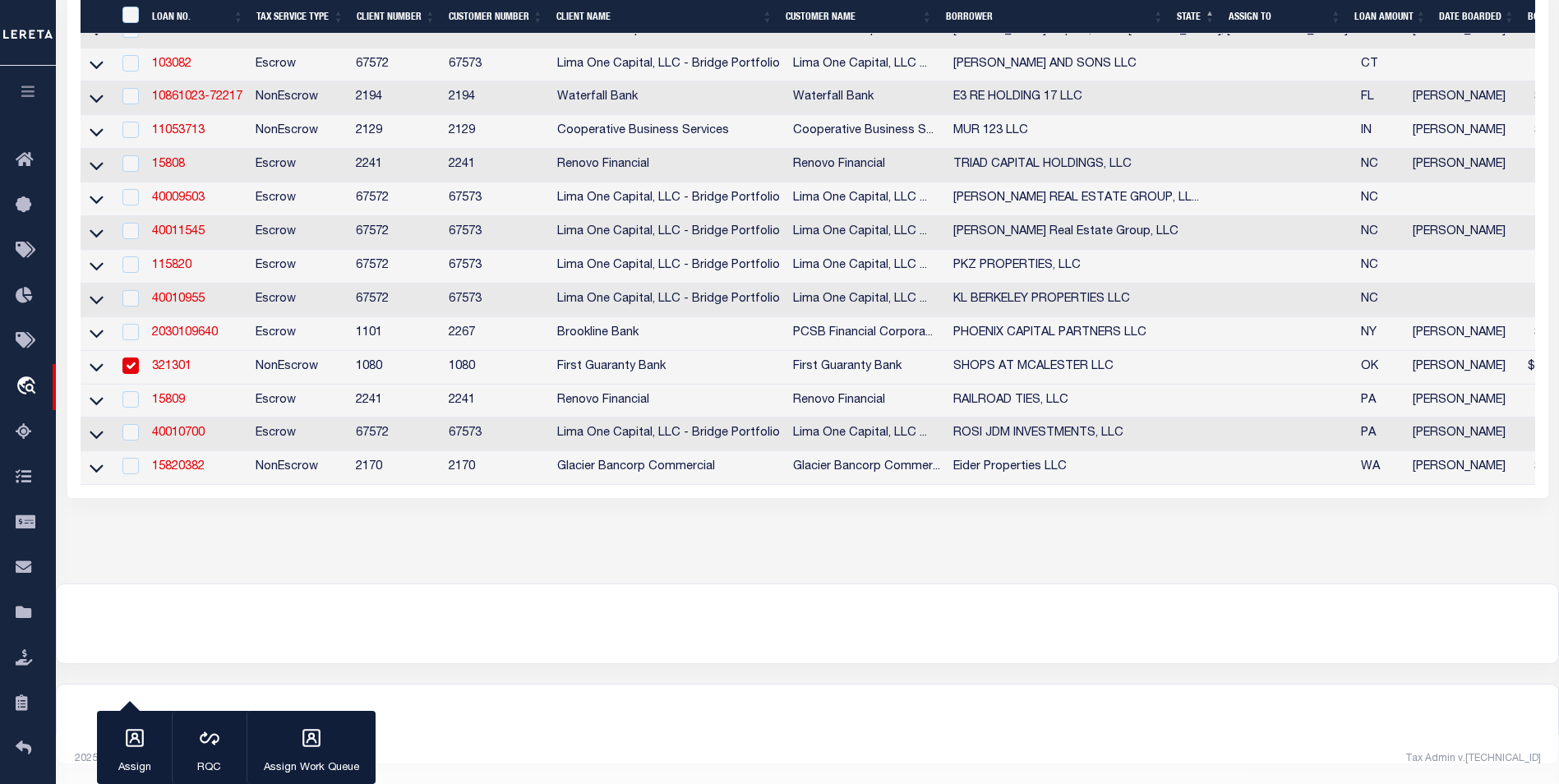
click at [132, 358] on input "checkbox" at bounding box center [131, 366] width 17 height 17
checkbox input "false"
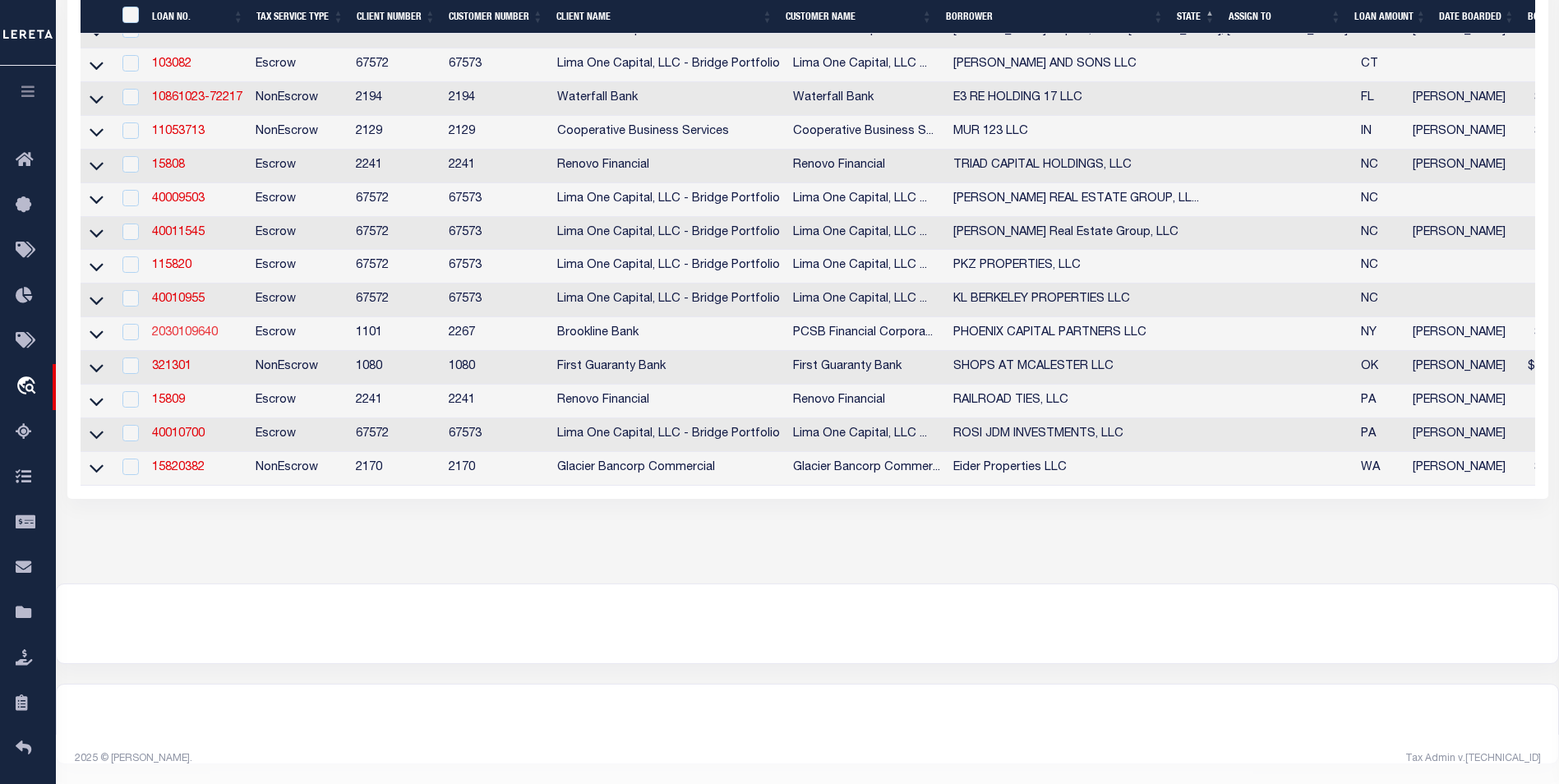
click at [162, 327] on link "2030109640" at bounding box center [184, 333] width 66 height 12
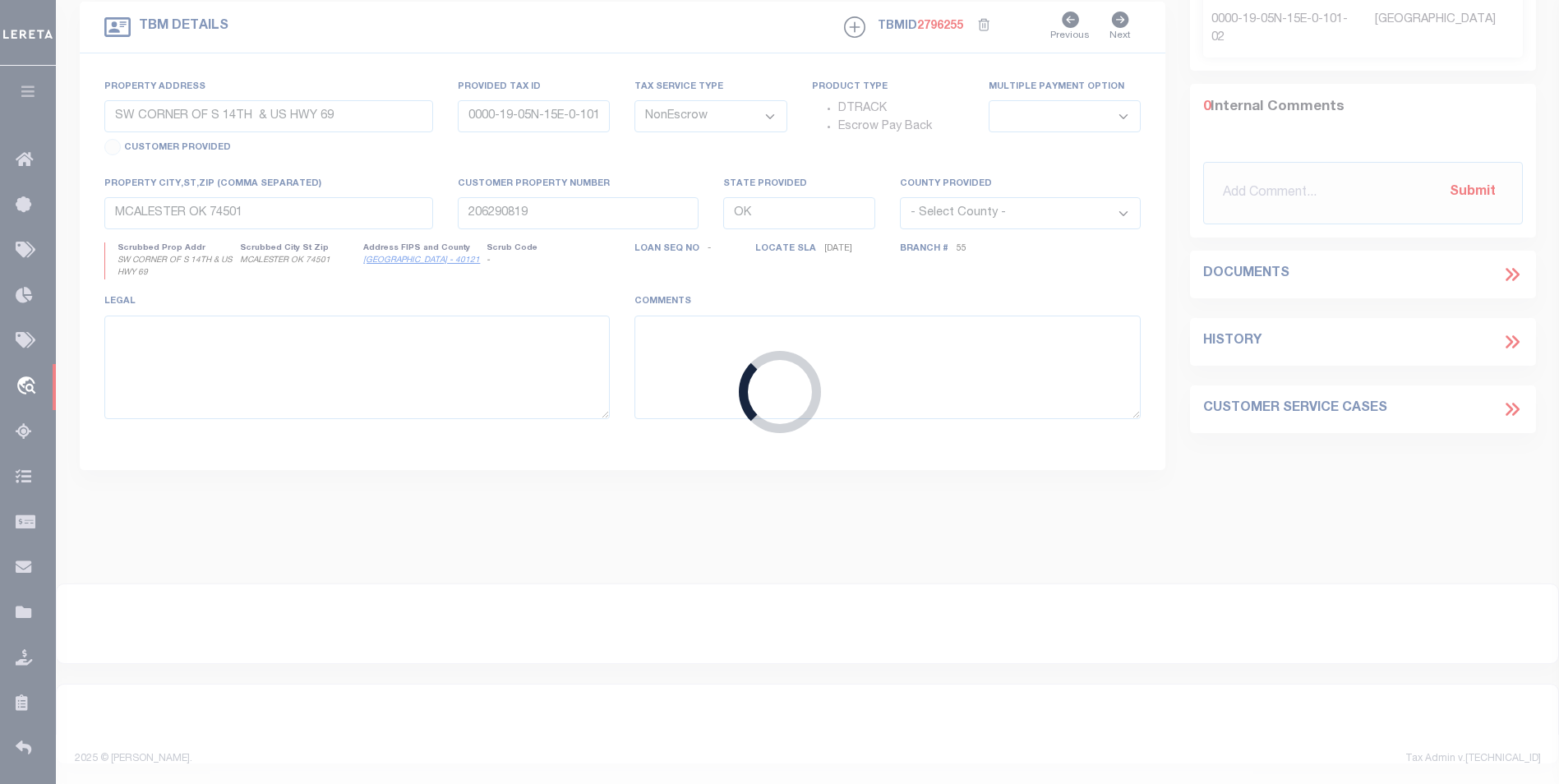
type input "2030109640"
type input "PHOENIX CAPITAL PARTNERS LLC"
select select
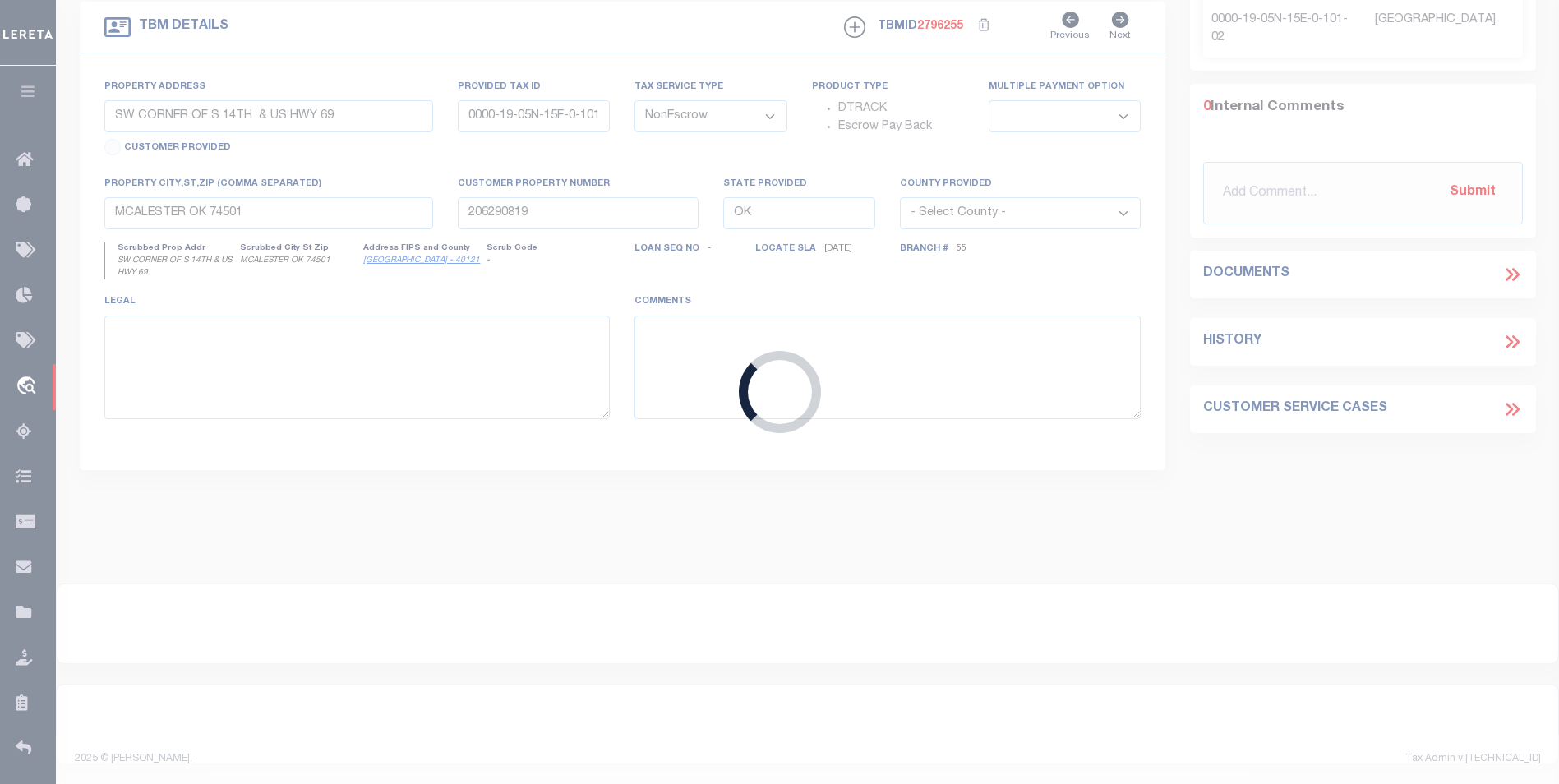
select select "Escrow"
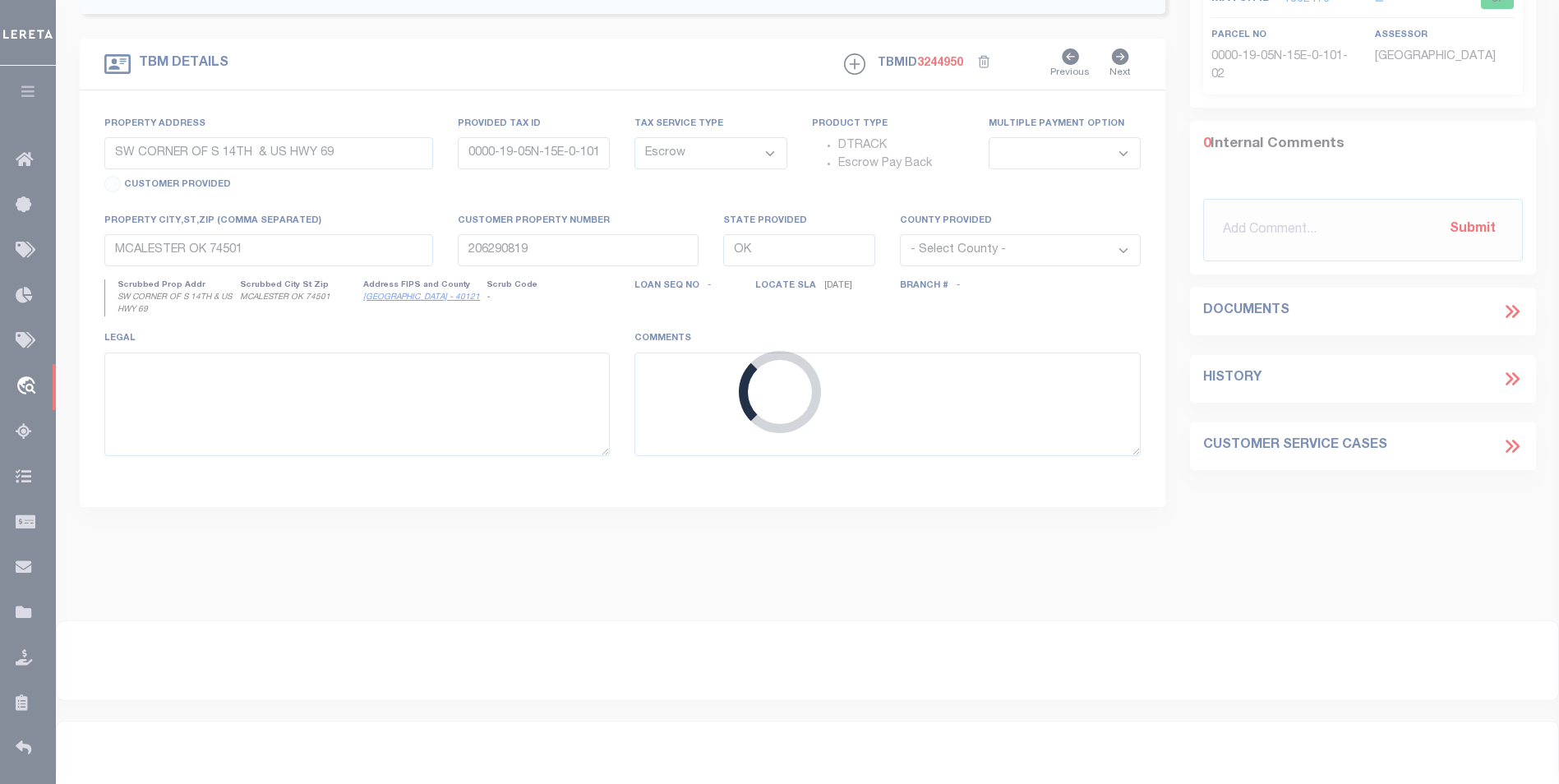
type input "[STREET_ADDRESS][PERSON_NAME]"
type input "0545-032."
type input "PURCHASE NY 10577"
type input "15071"
type input "NY"
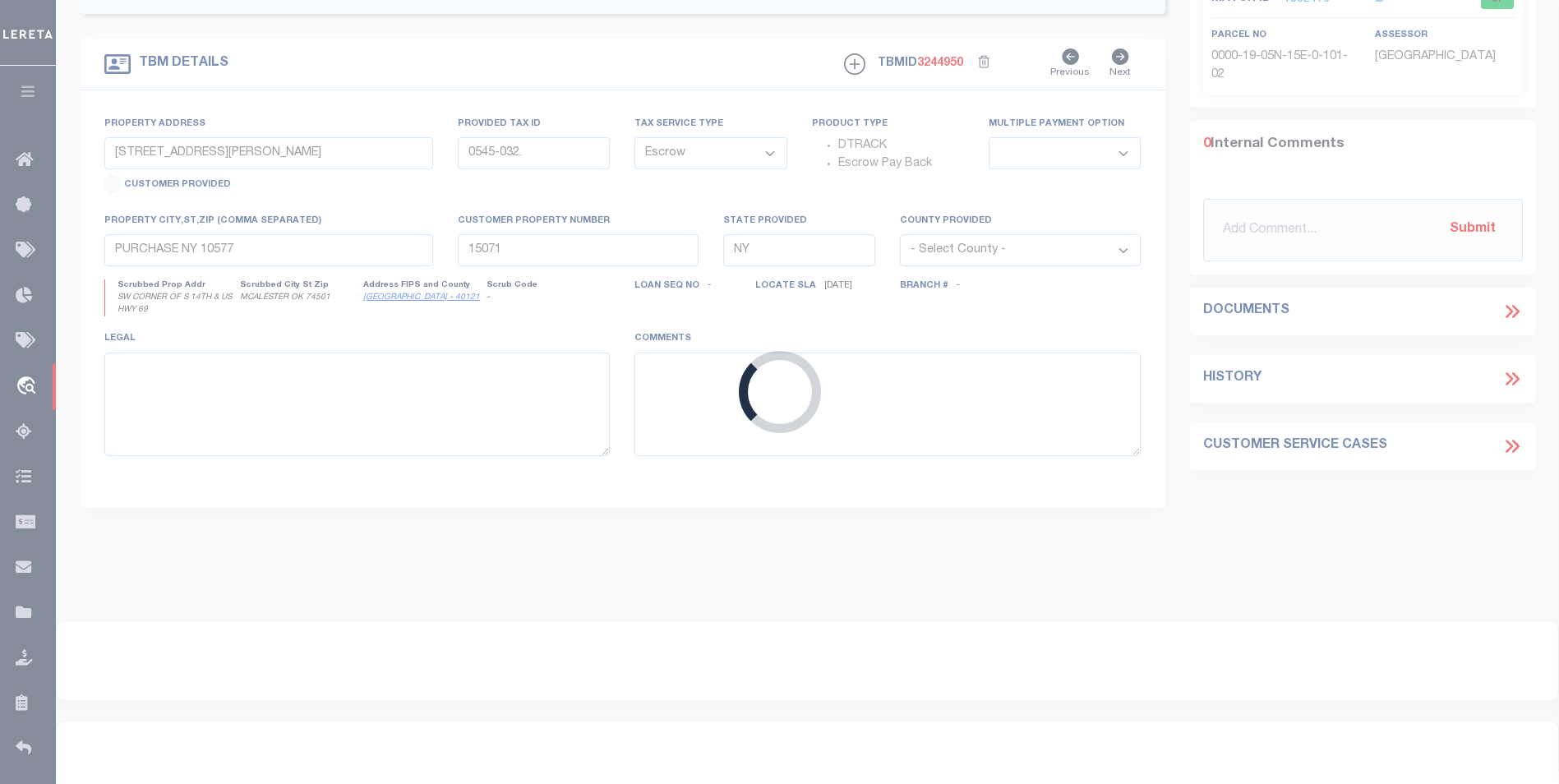
select select
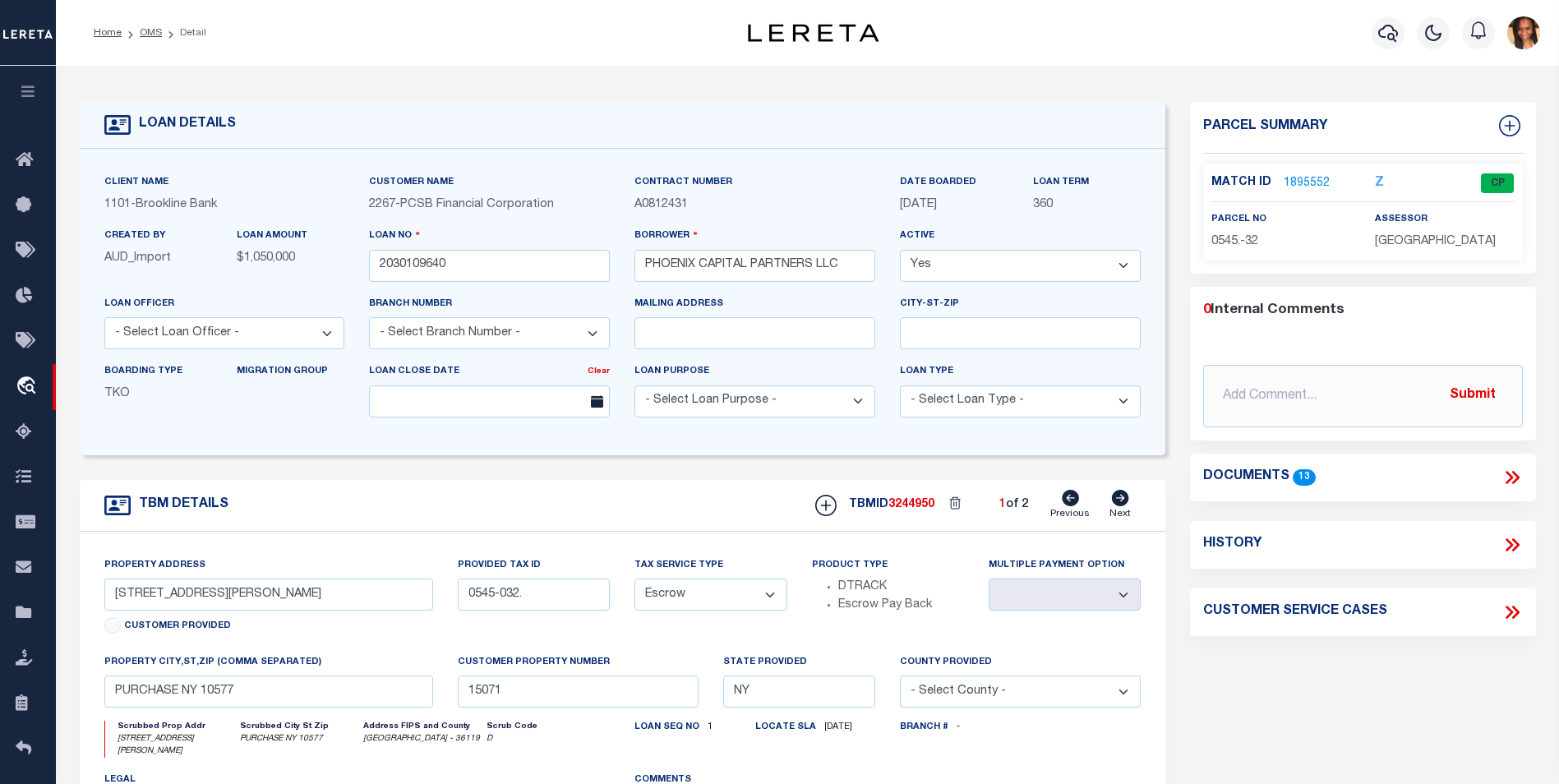
click at [1310, 181] on link "1895552" at bounding box center [1306, 183] width 46 height 18
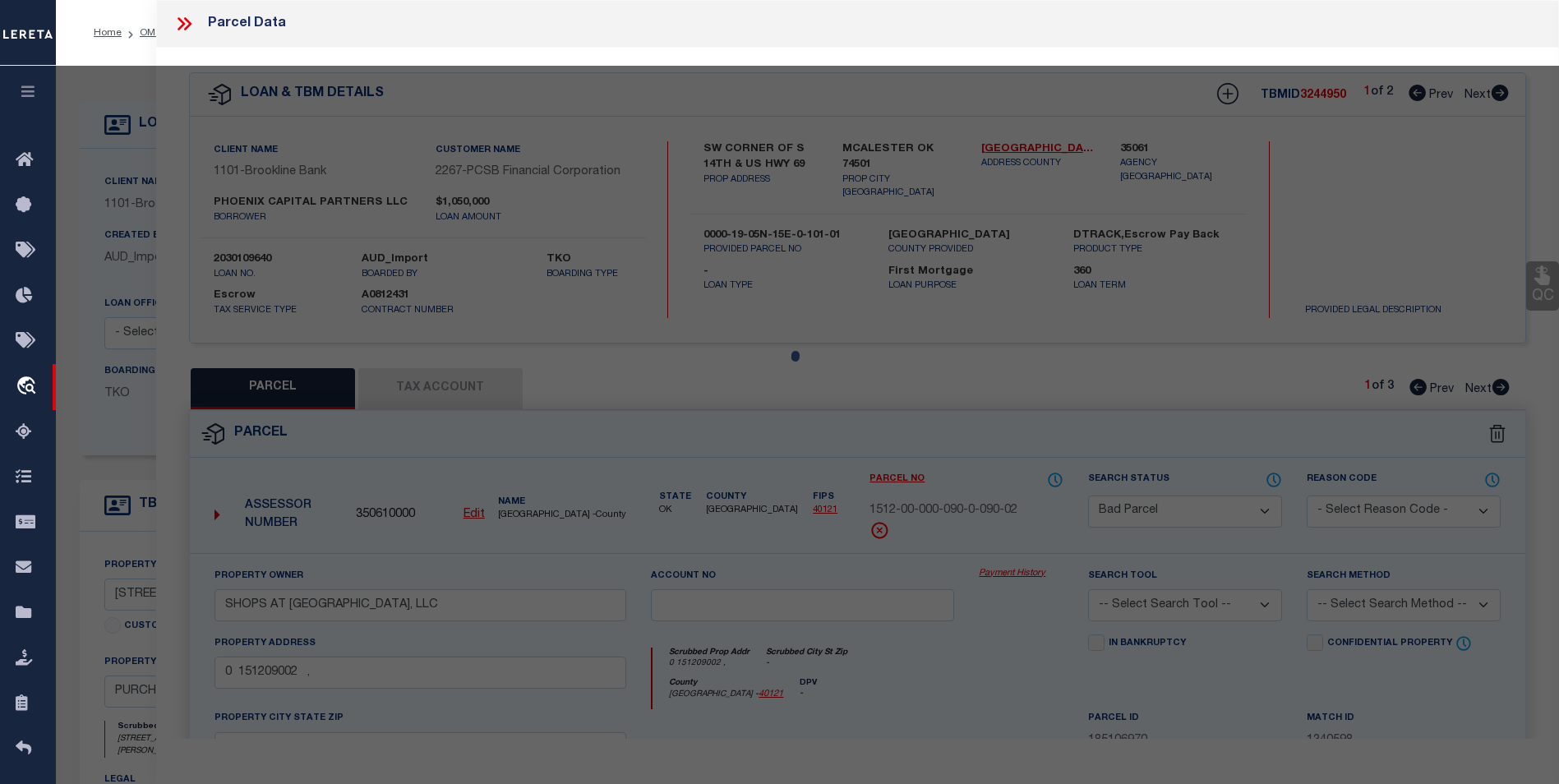
select select "AS"
checkbox input "false"
select select "CP"
type input "[GEOGRAPHIC_DATA]"
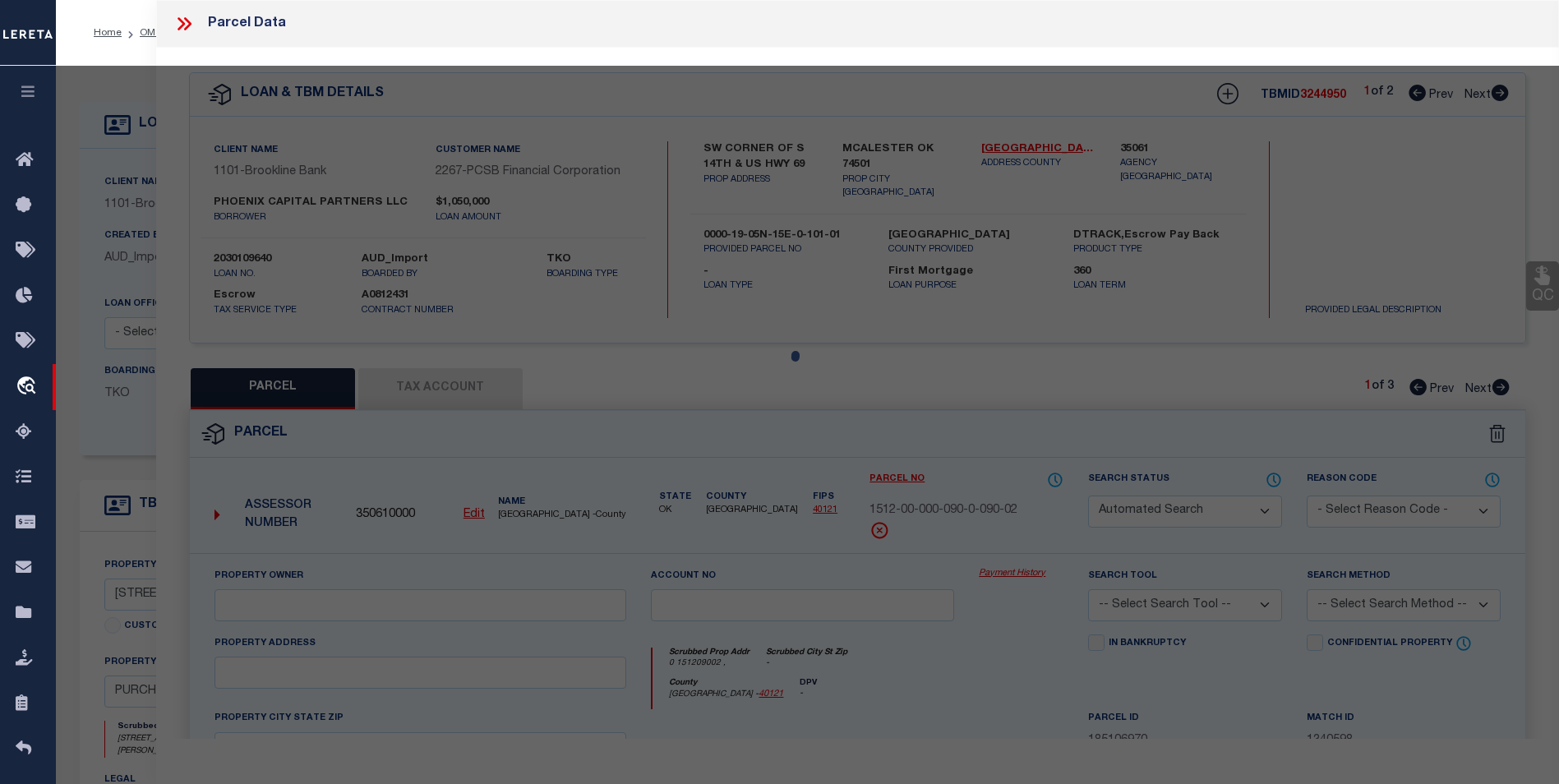
select select
type input "[STREET_ADDRESS][PERSON_NAME]"
checkbox input "false"
type input "PURCHASE NY 10577"
type textarea "Tax ID Special Project"
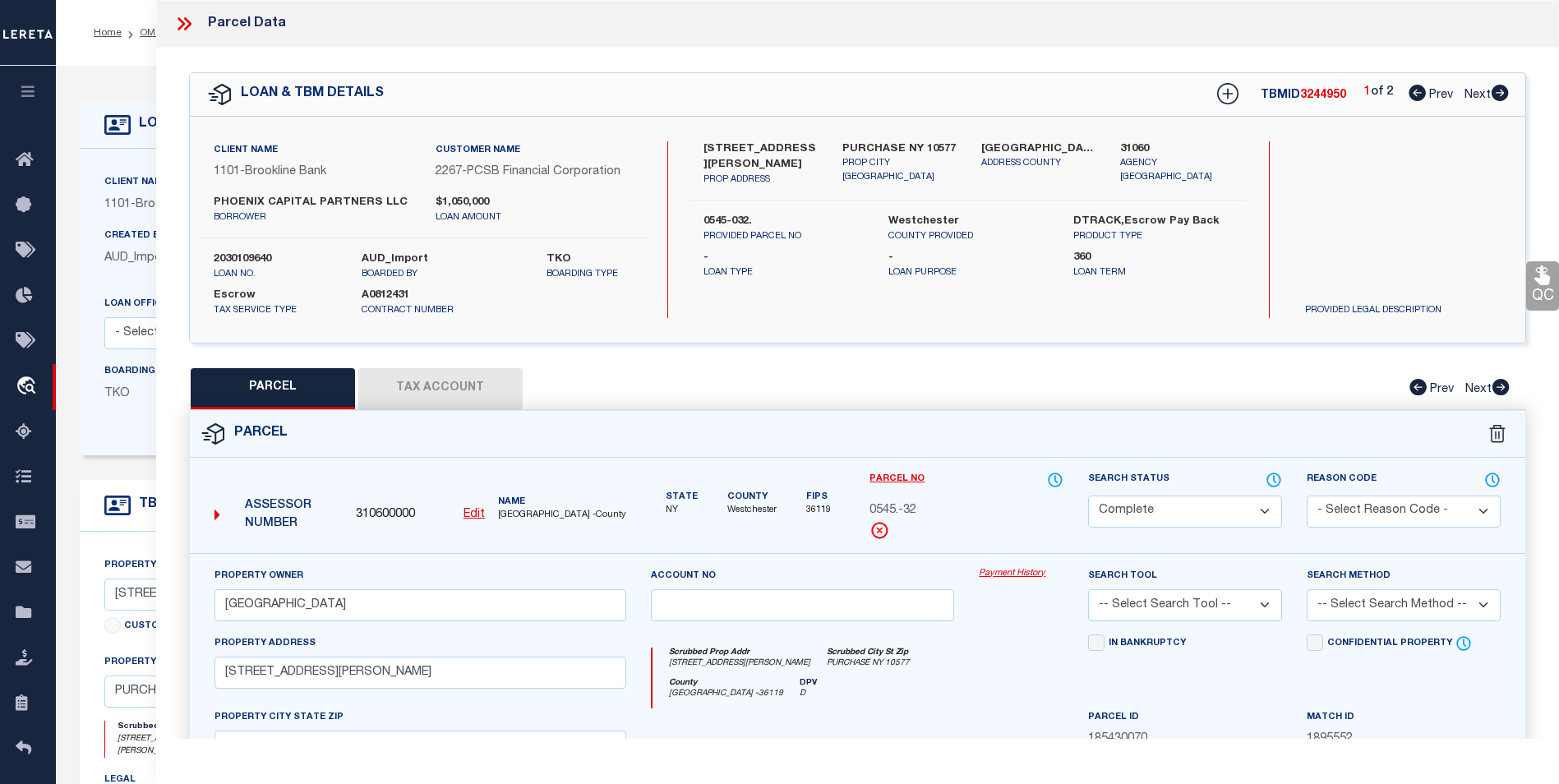
click at [439, 386] on button "Tax Account" at bounding box center [440, 388] width 164 height 41
select select "100"
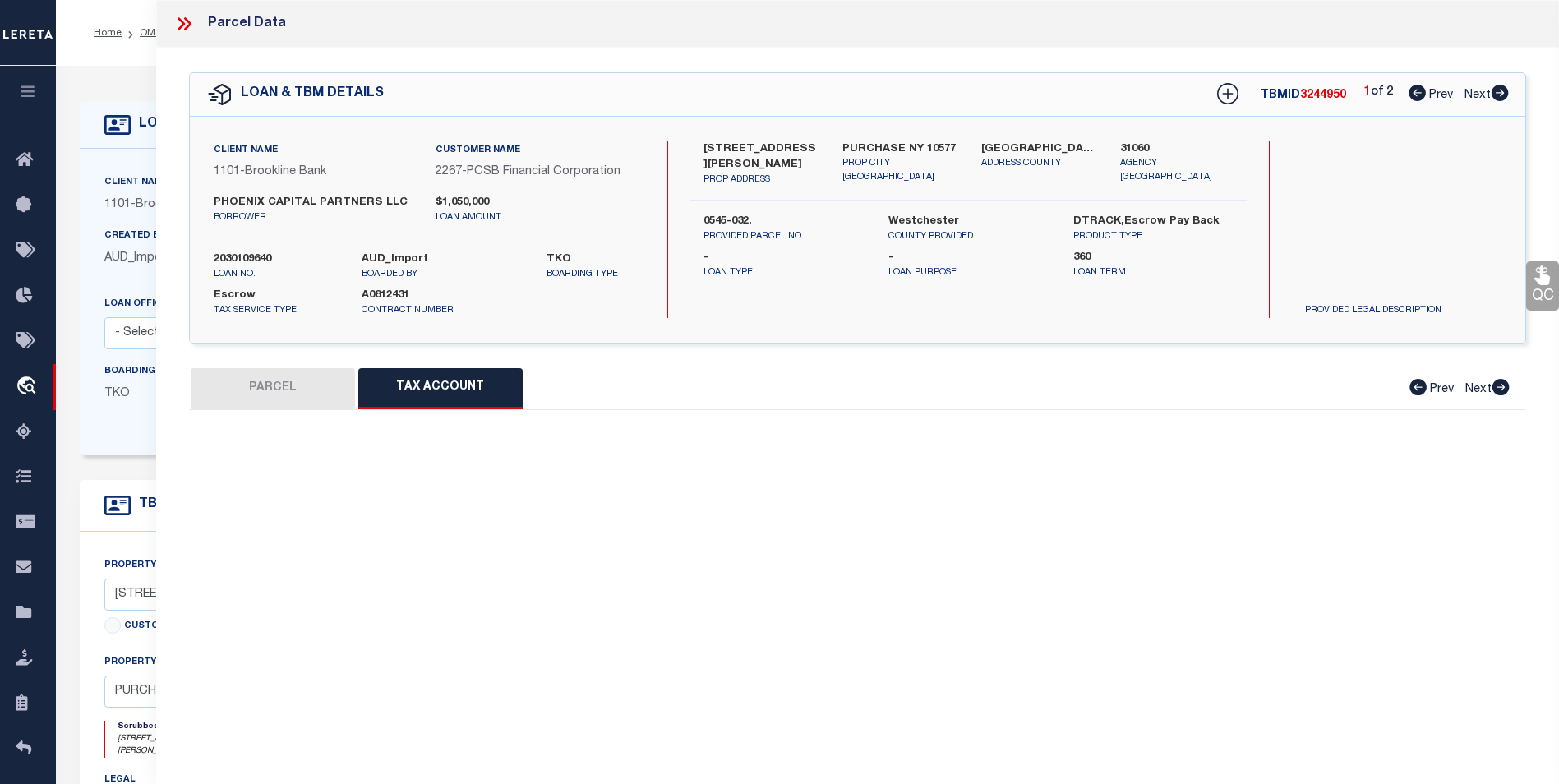
select select "100"
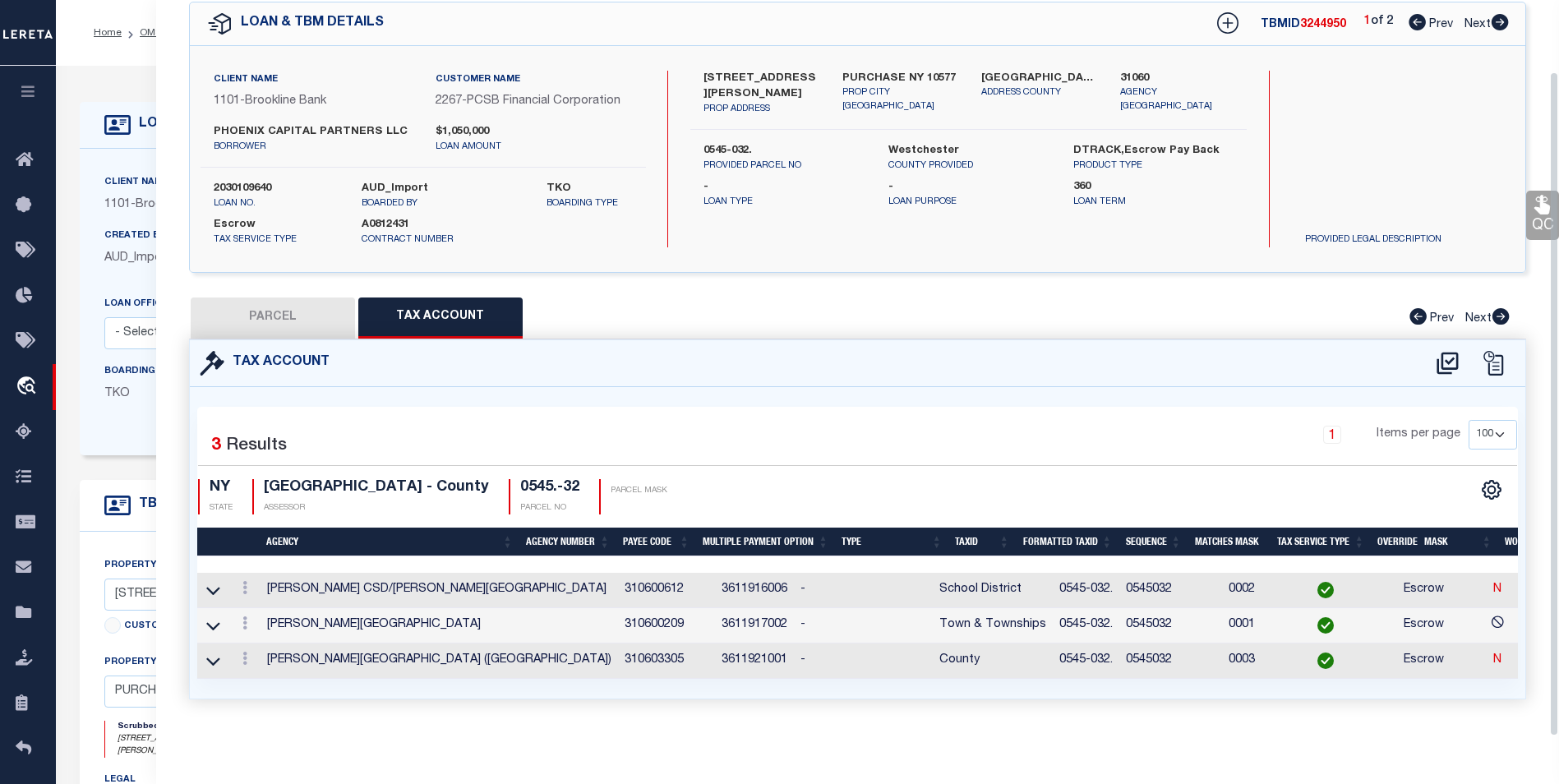
scroll to position [83, 0]
click at [264, 299] on button "PARCEL" at bounding box center [273, 318] width 164 height 41
select select "AS"
checkbox input "false"
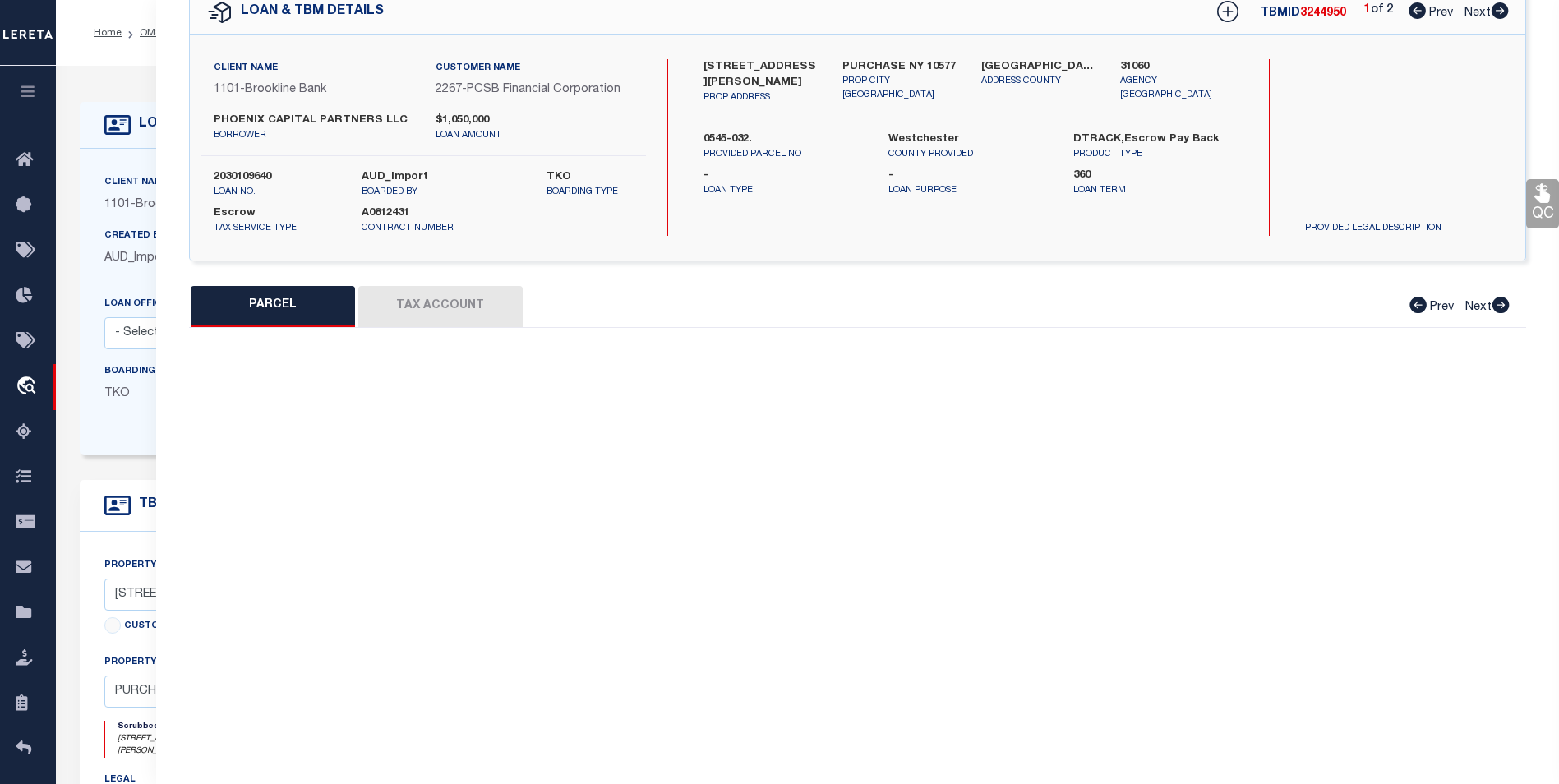
select select "CP"
type input "PHOENIX CAPITAL"
select select
type input "287 BOWMAN AVE"
checkbox input "false"
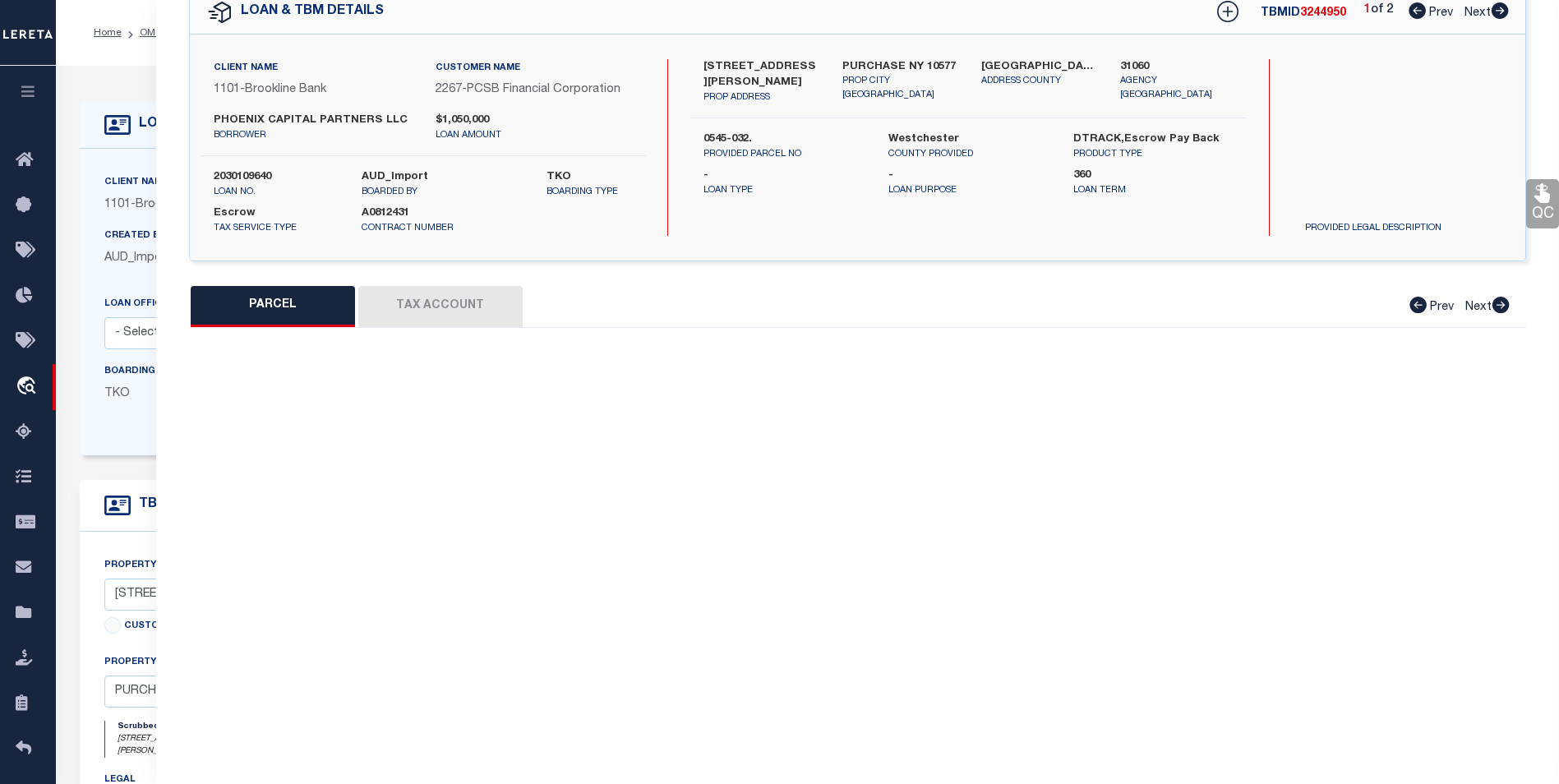
type input "PURCHASE NY 10577"
type textarea "Tax ID Special Project"
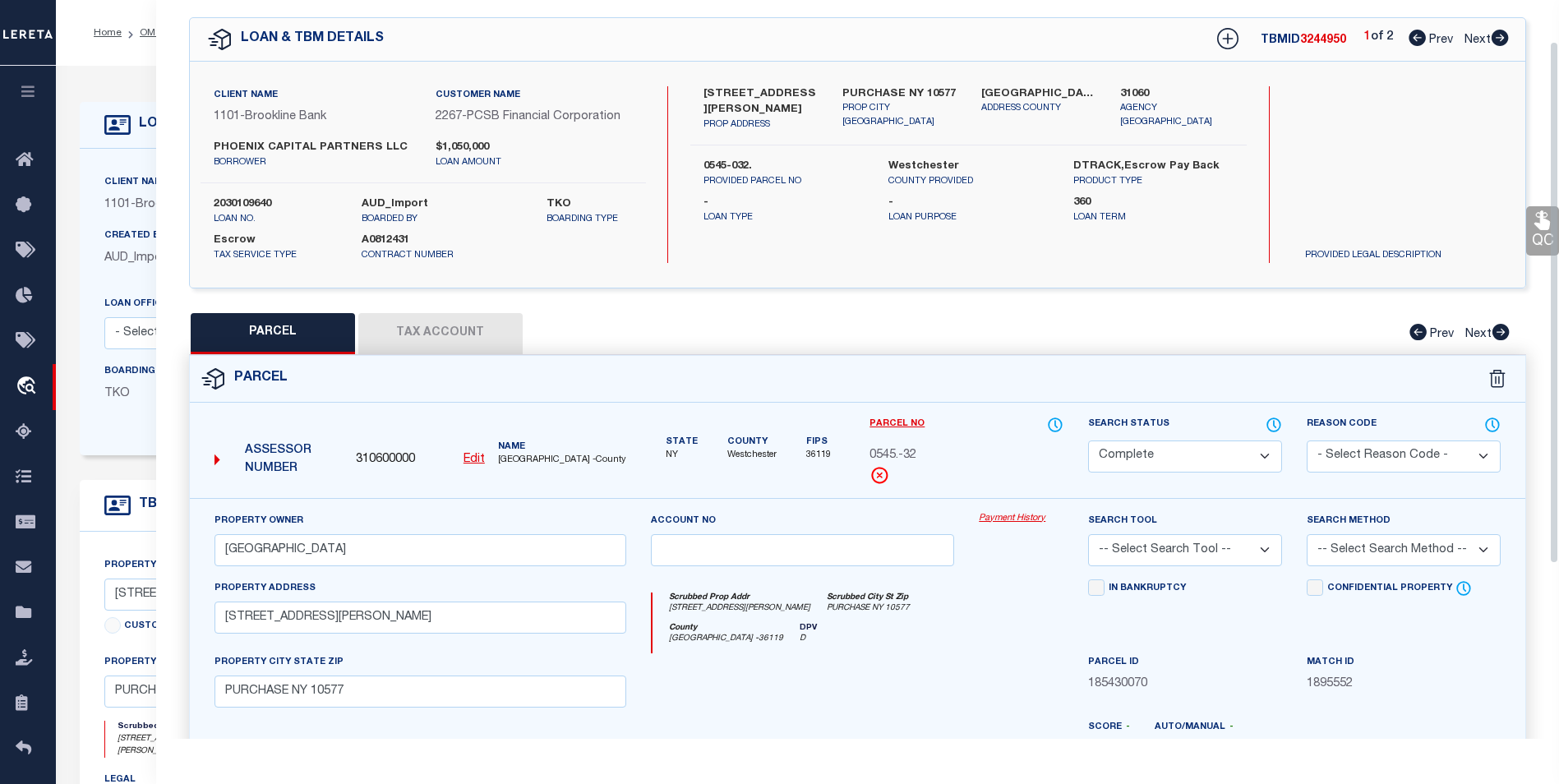
scroll to position [0, 0]
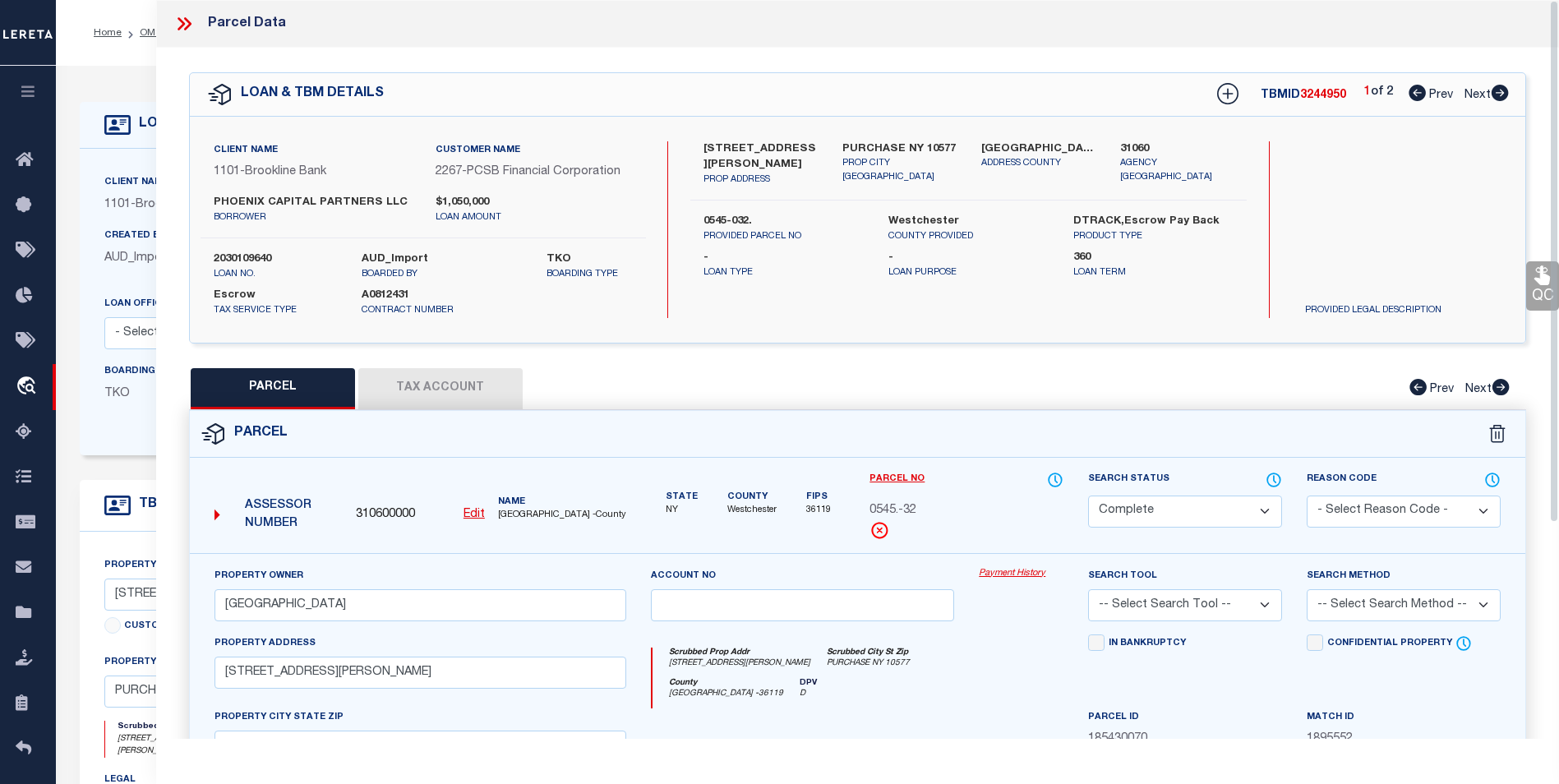
click at [1506, 101] on icon at bounding box center [1501, 93] width 18 height 17
select select "AS"
checkbox input "false"
select select "BP"
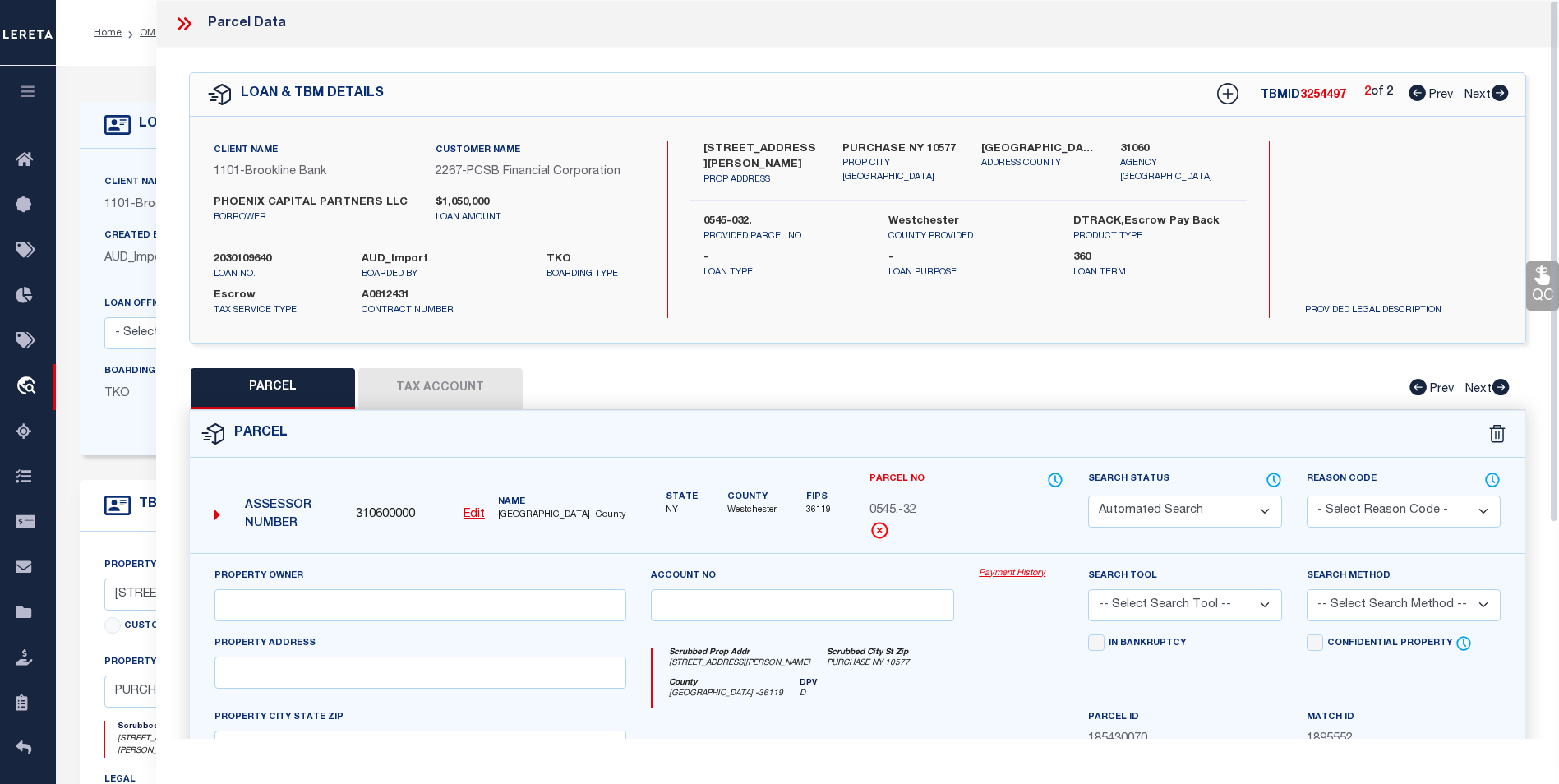
select select "AGW"
select select "ADD"
type textarea "Wrong agency"
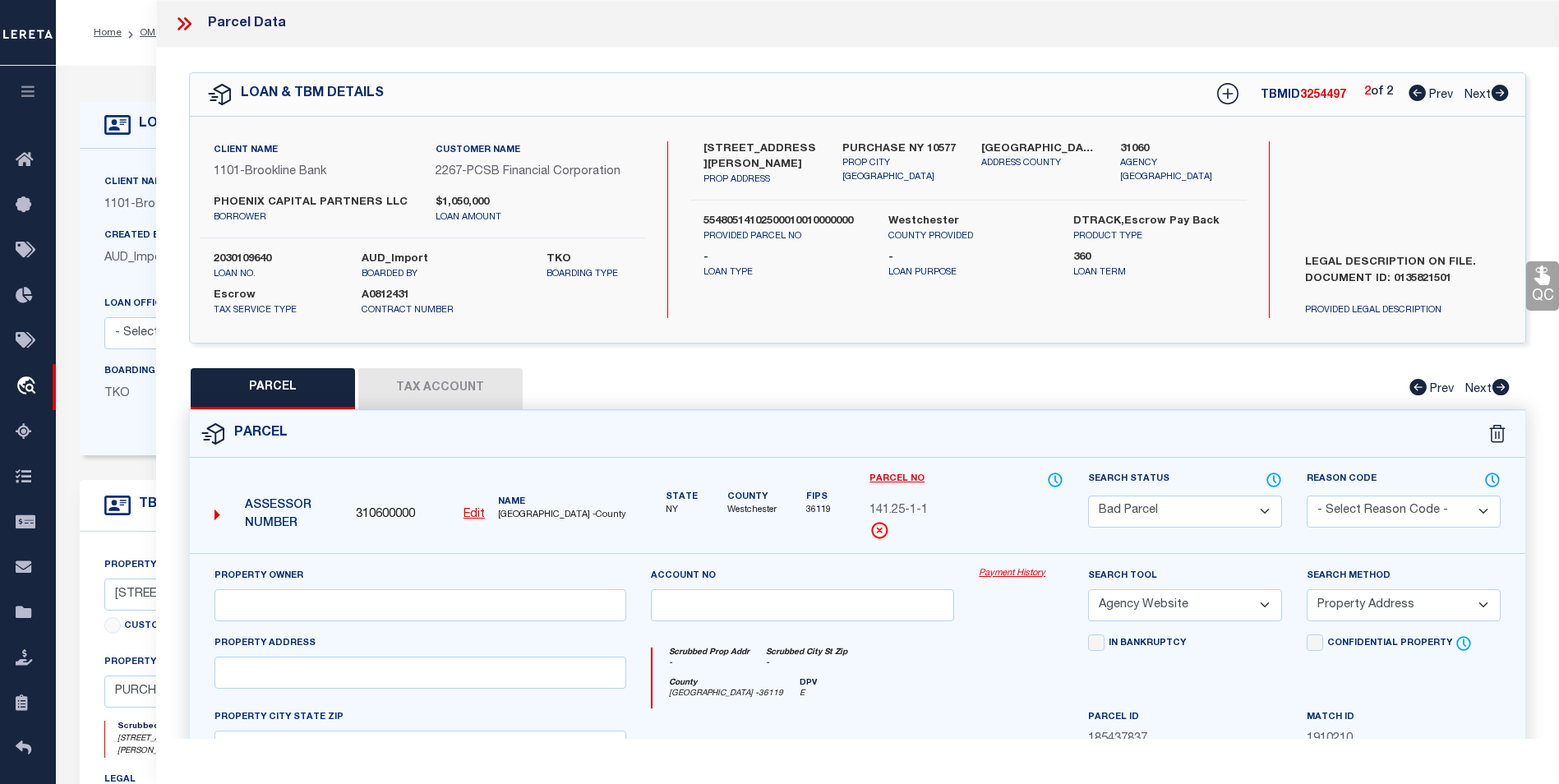
click at [422, 398] on button "Tax Account" at bounding box center [440, 388] width 164 height 41
select select "100"
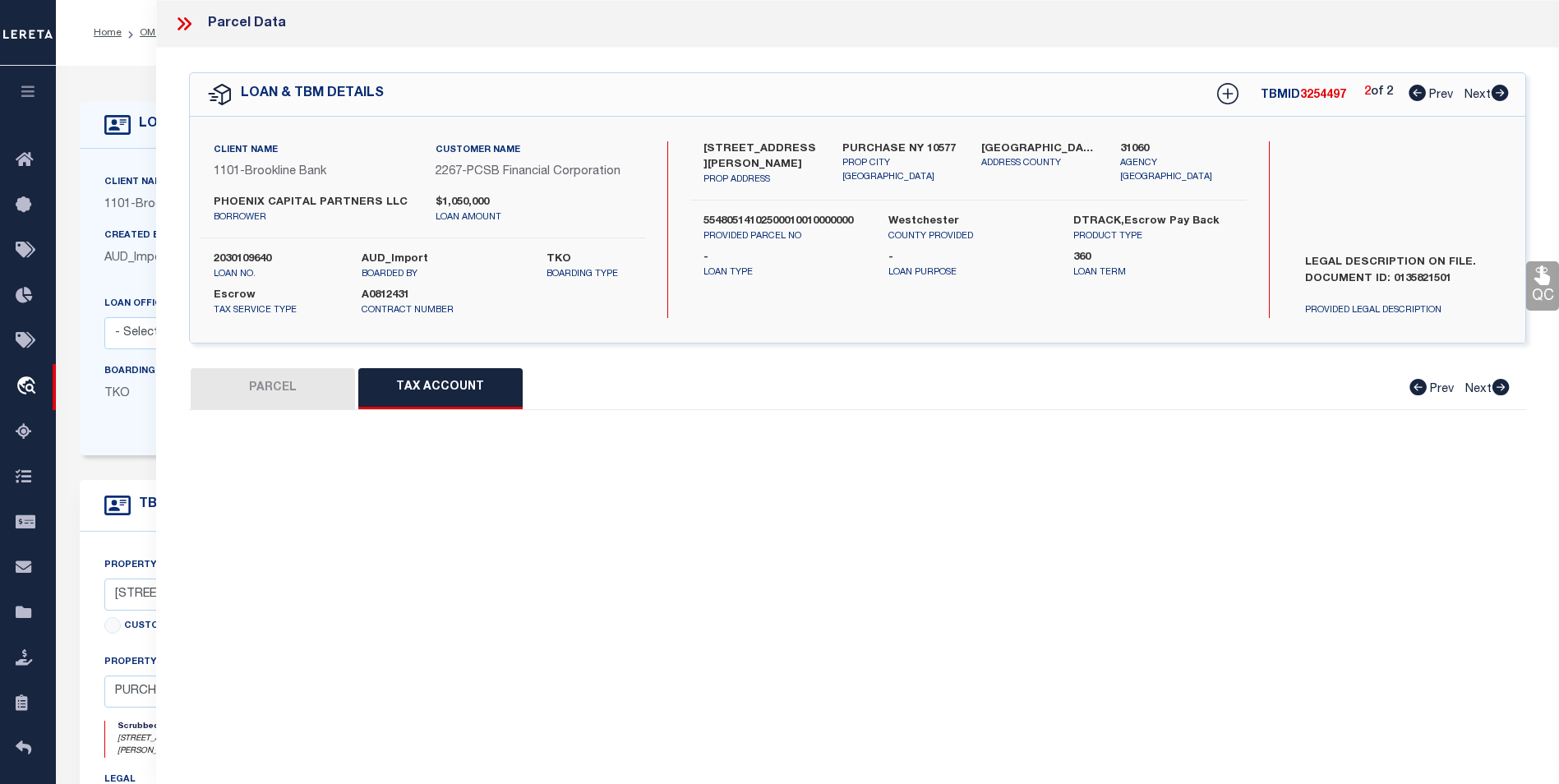
select select "100"
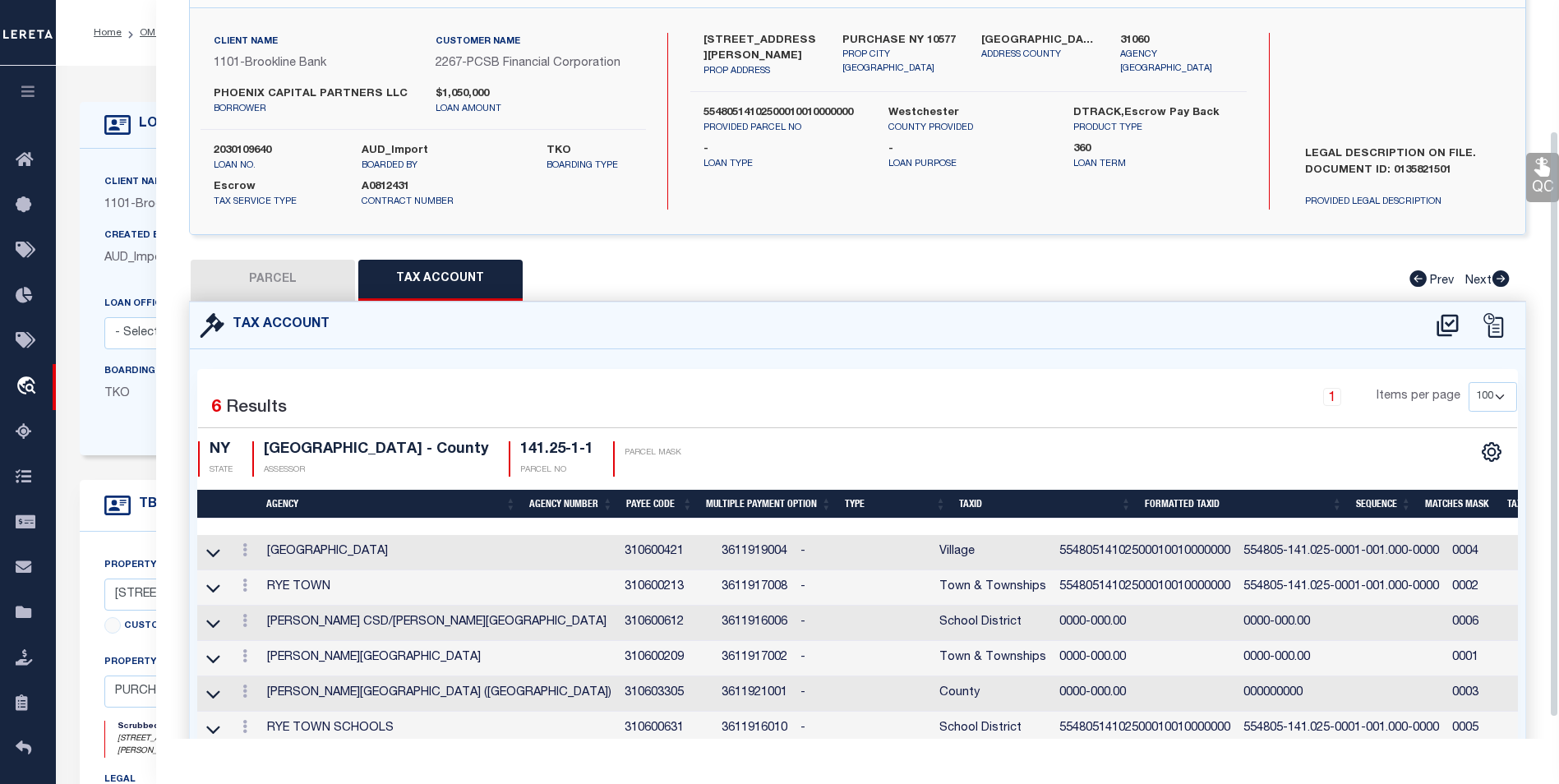
scroll to position [164, 0]
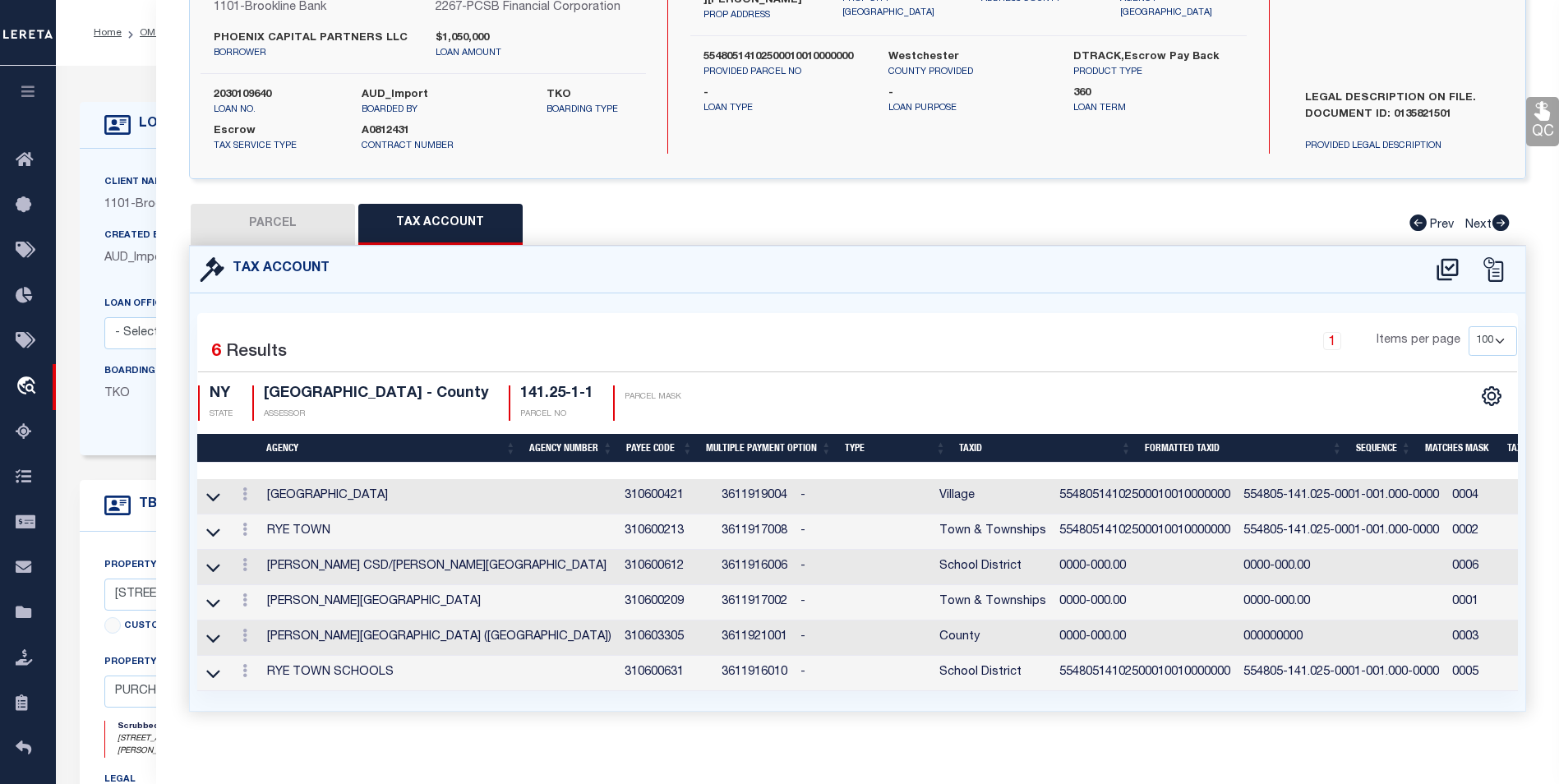
click at [279, 210] on button "PARCEL" at bounding box center [273, 224] width 164 height 41
select select "AS"
select select
checkbox input "false"
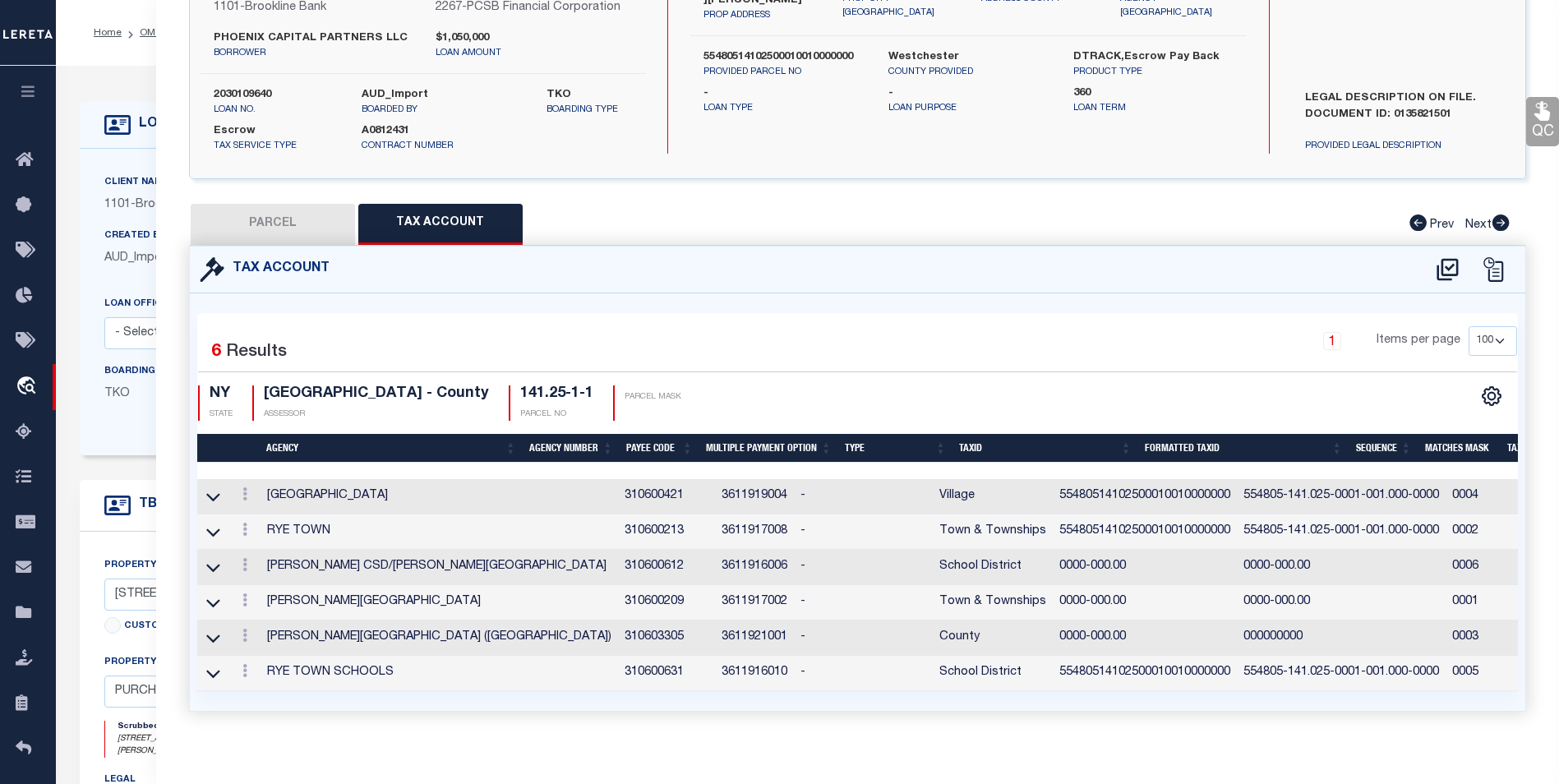
checkbox input "false"
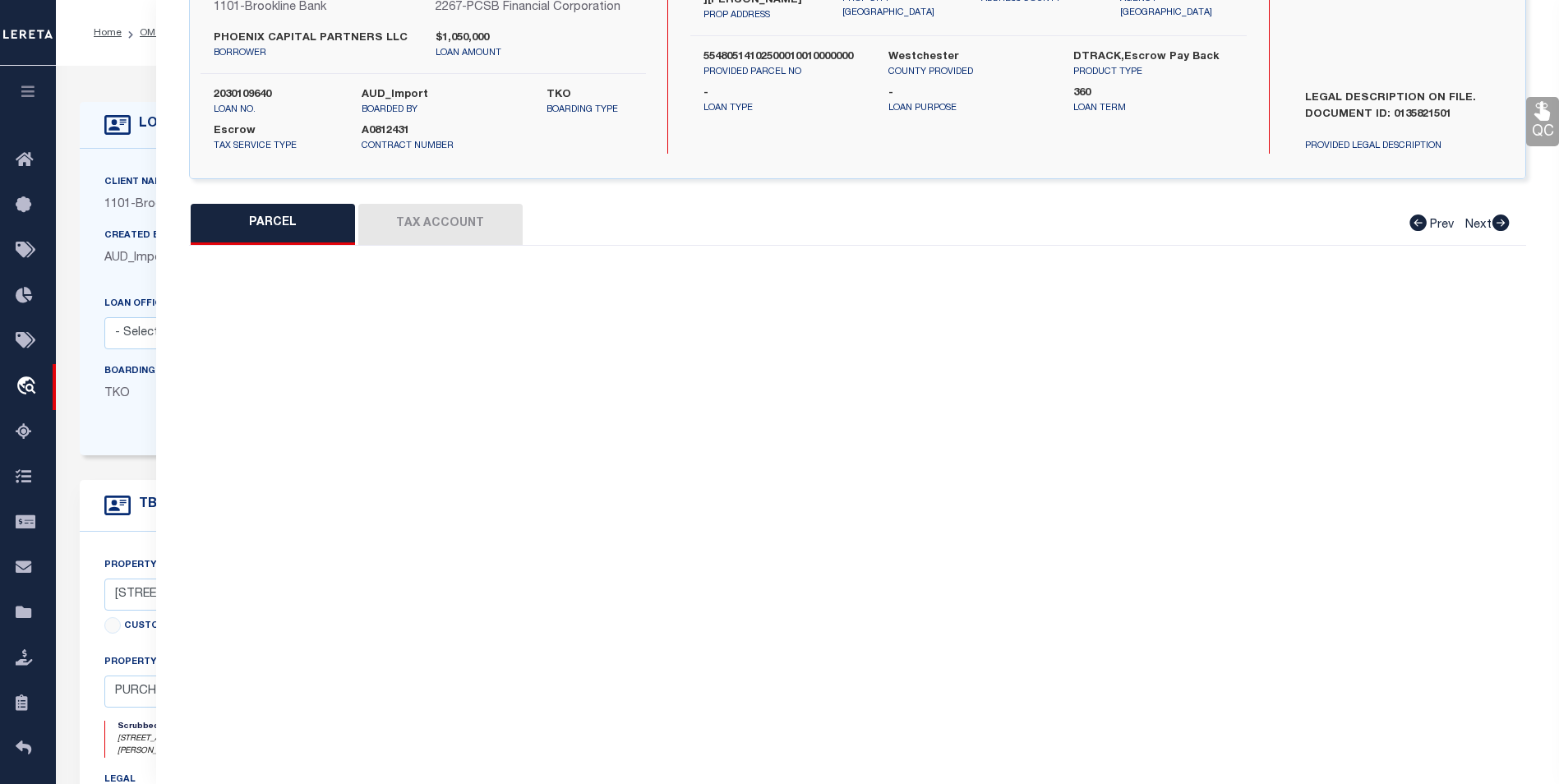
select select "BP"
select select "AGW"
select select "ADD"
type textarea "Wrong agency"
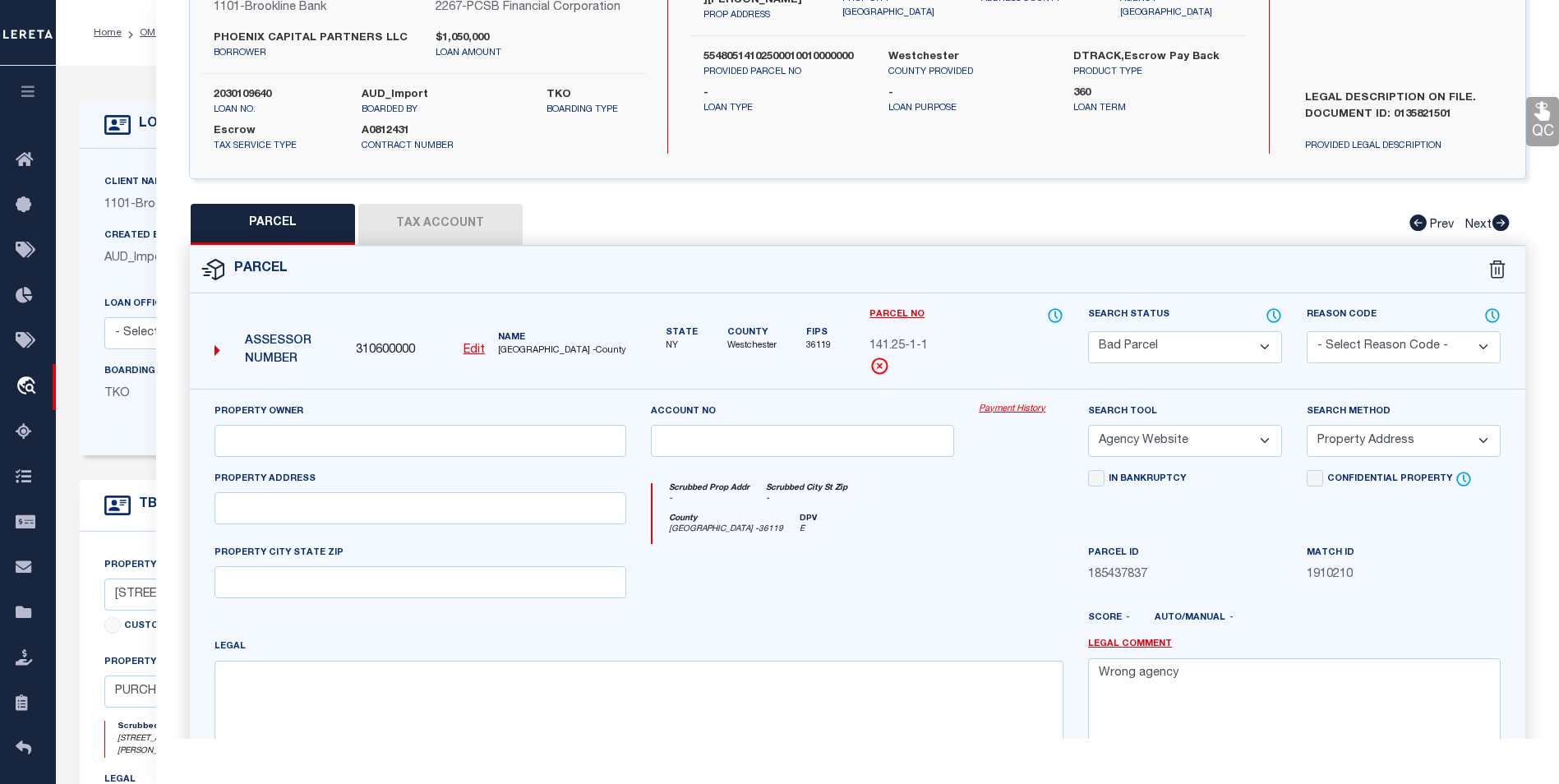
click at [395, 227] on button "Tax Account" at bounding box center [440, 224] width 164 height 41
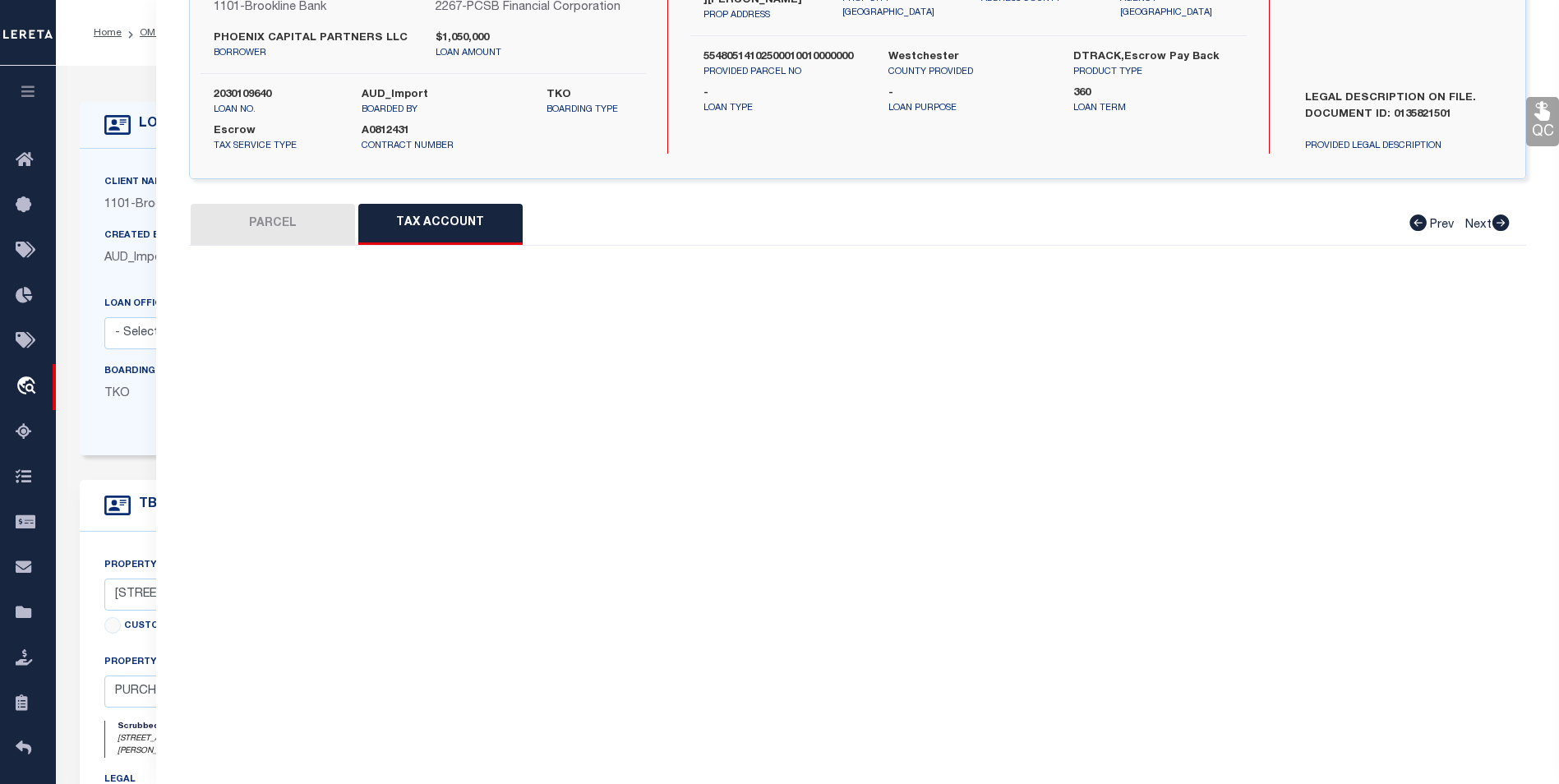
scroll to position [0, 0]
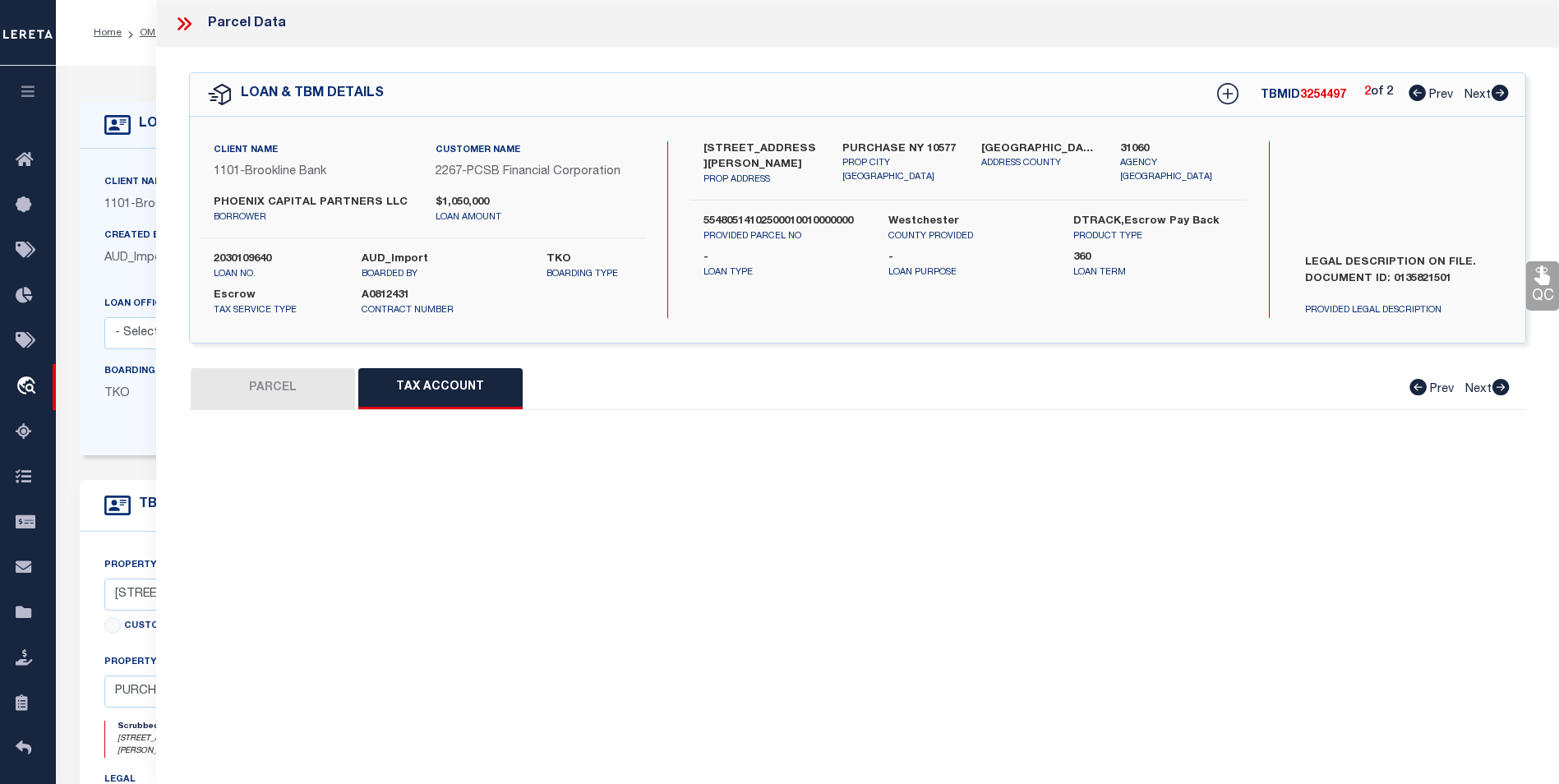
select select "100"
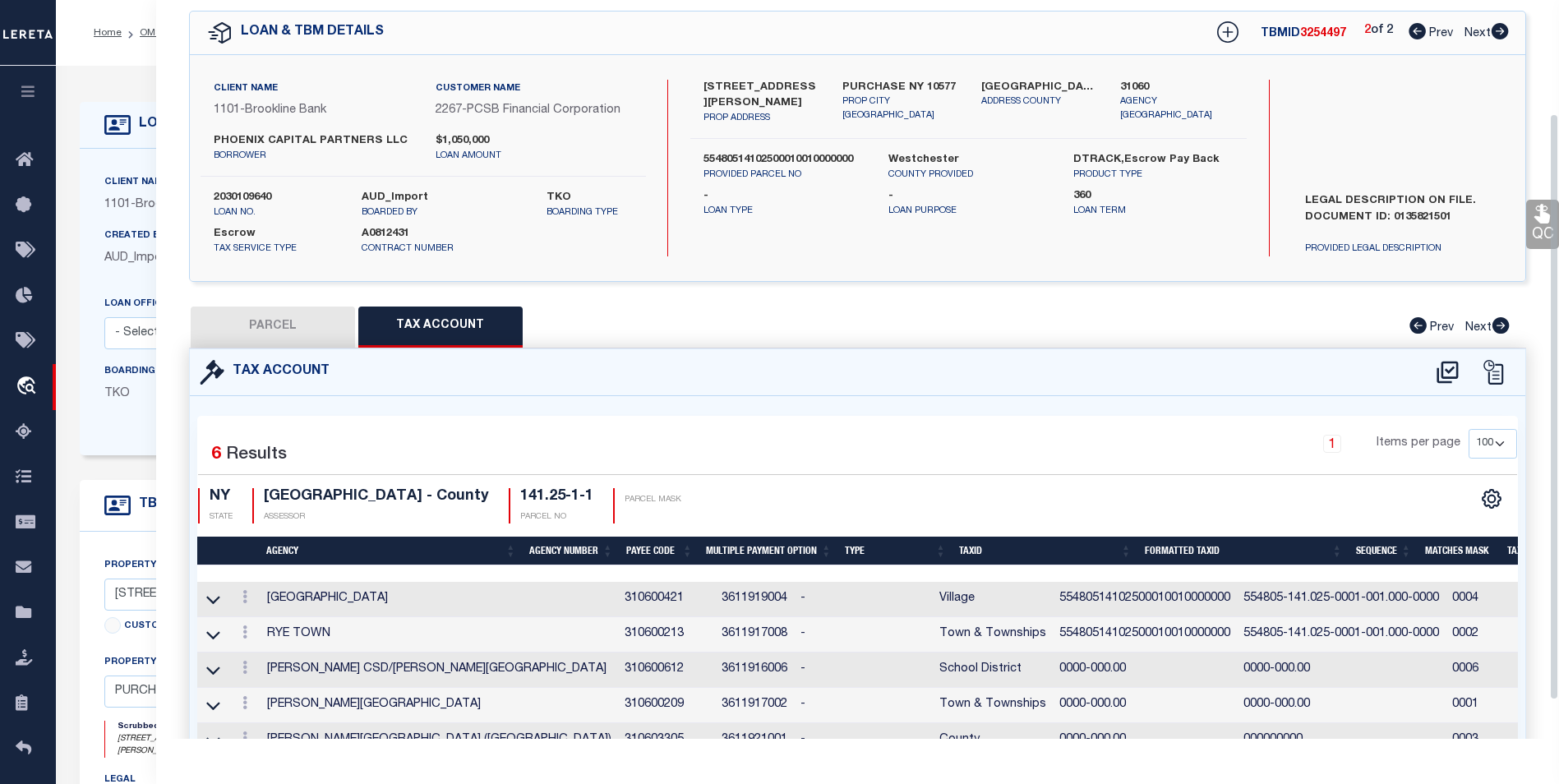
scroll to position [27, 0]
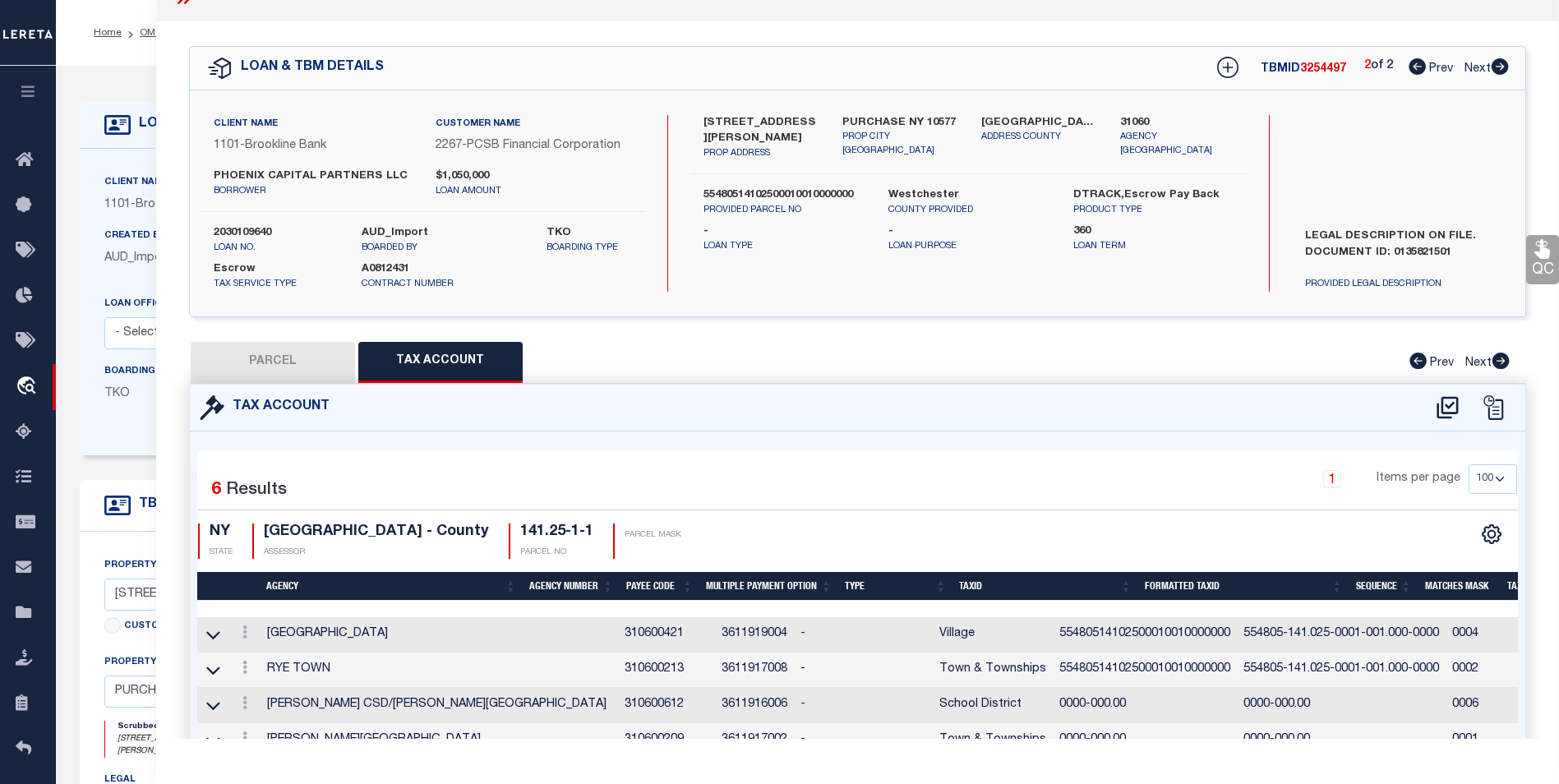
click at [238, 362] on button "PARCEL" at bounding box center [273, 362] width 164 height 41
select select "AS"
select select
checkbox input "false"
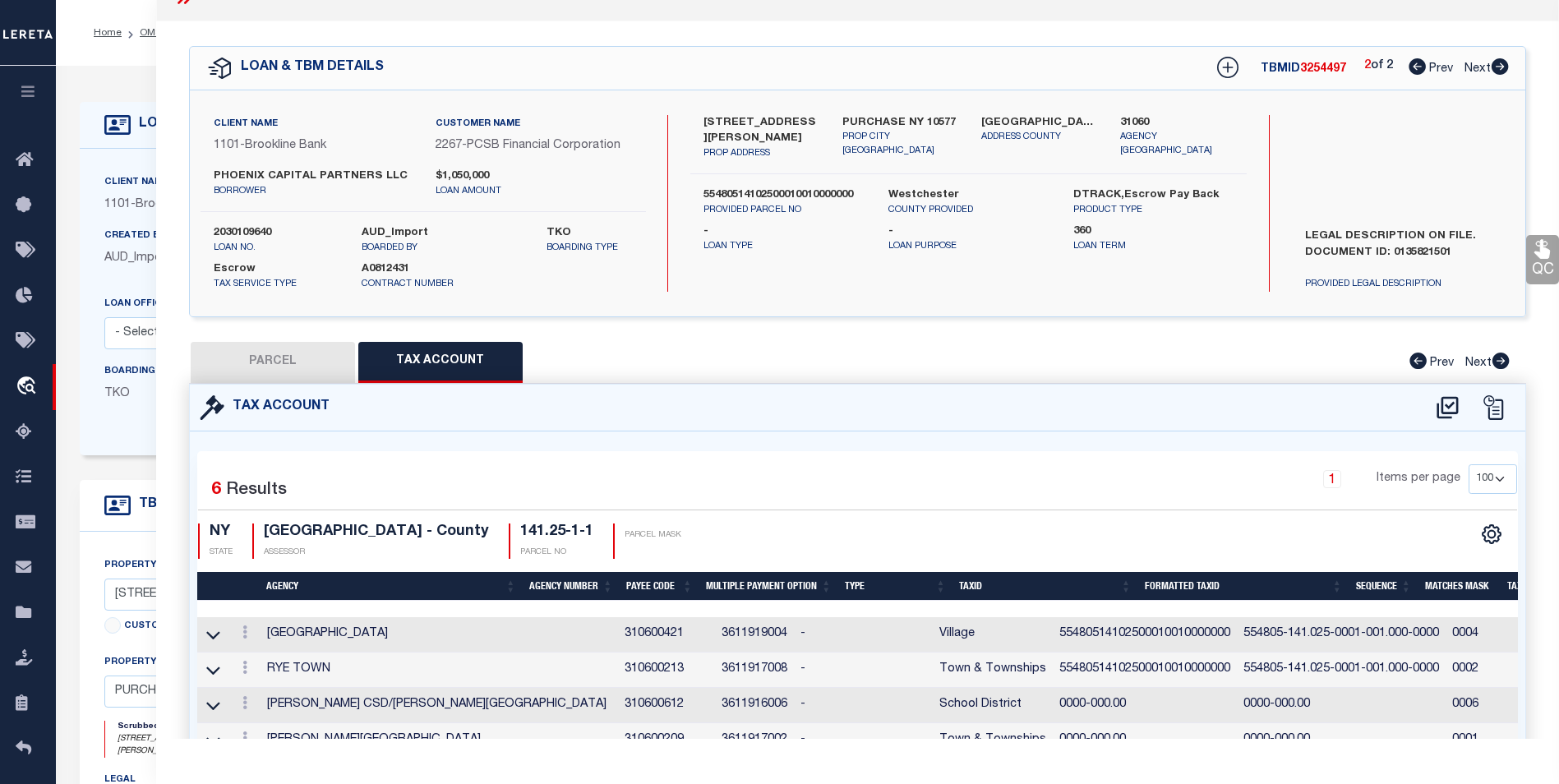
checkbox input "false"
select select "BP"
select select "AGW"
select select "ADD"
type textarea "Wrong agency"
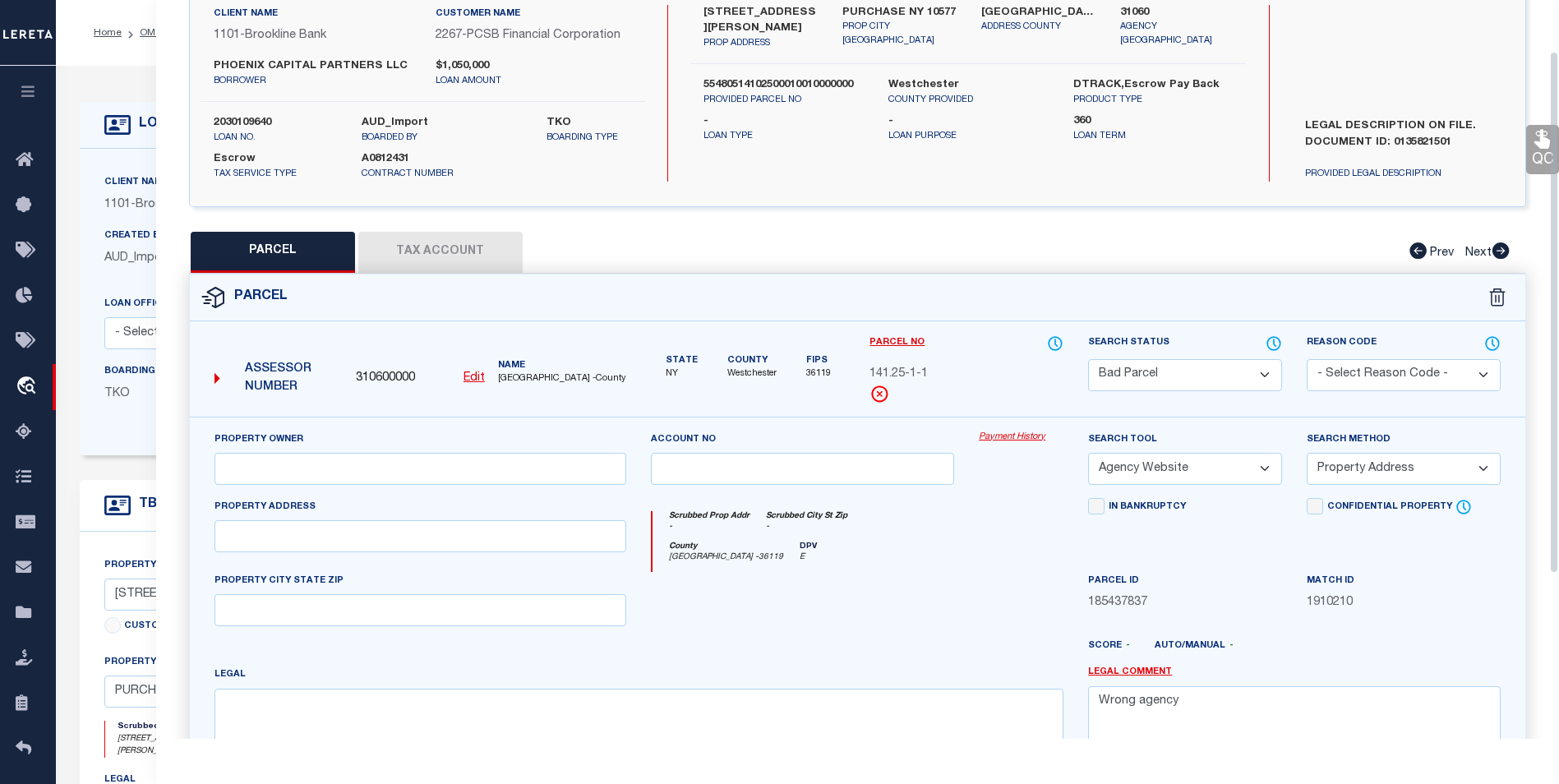
scroll to position [191, 0]
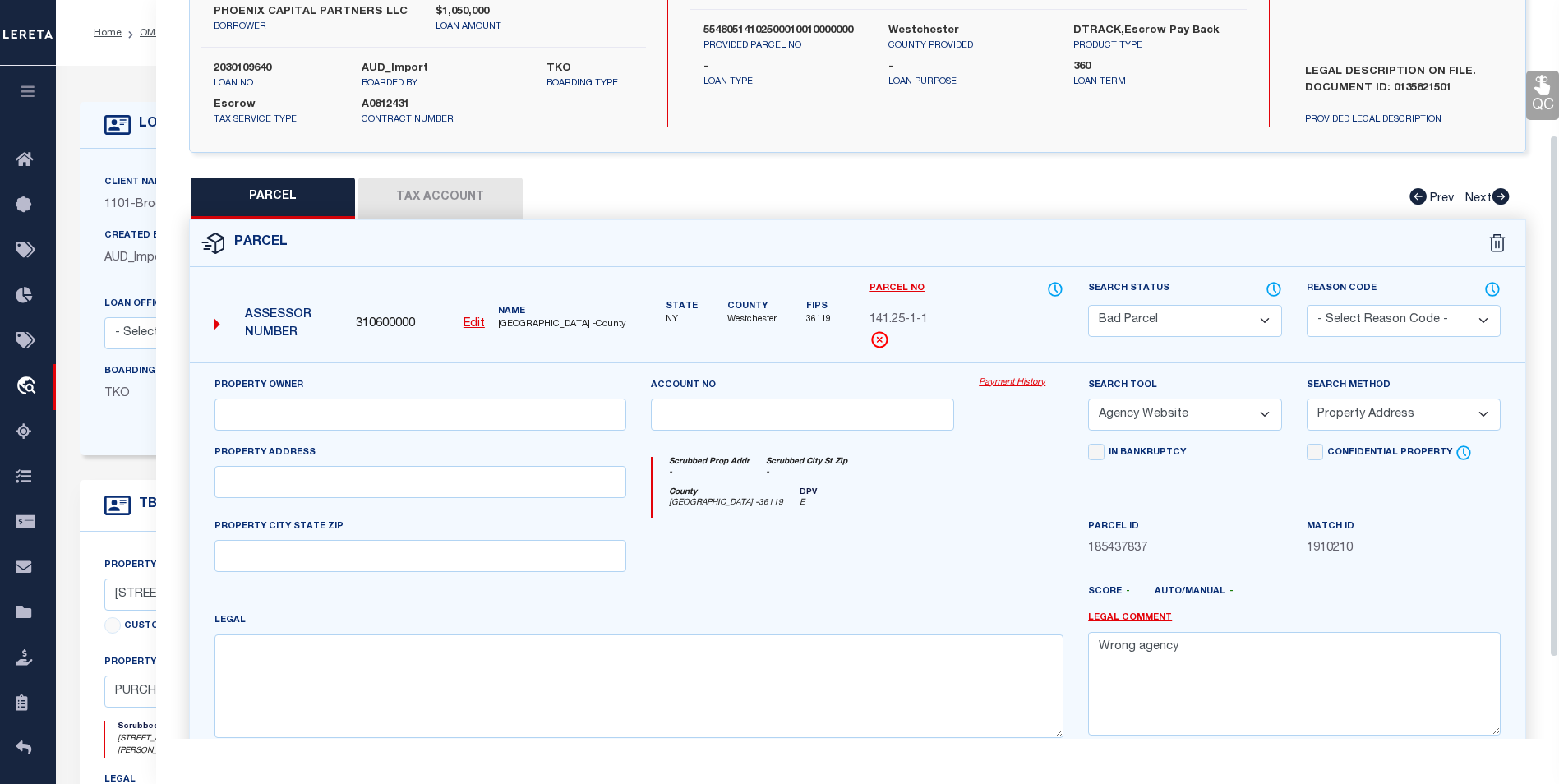
click at [438, 181] on button "Tax Account" at bounding box center [440, 198] width 164 height 41
select select "100"
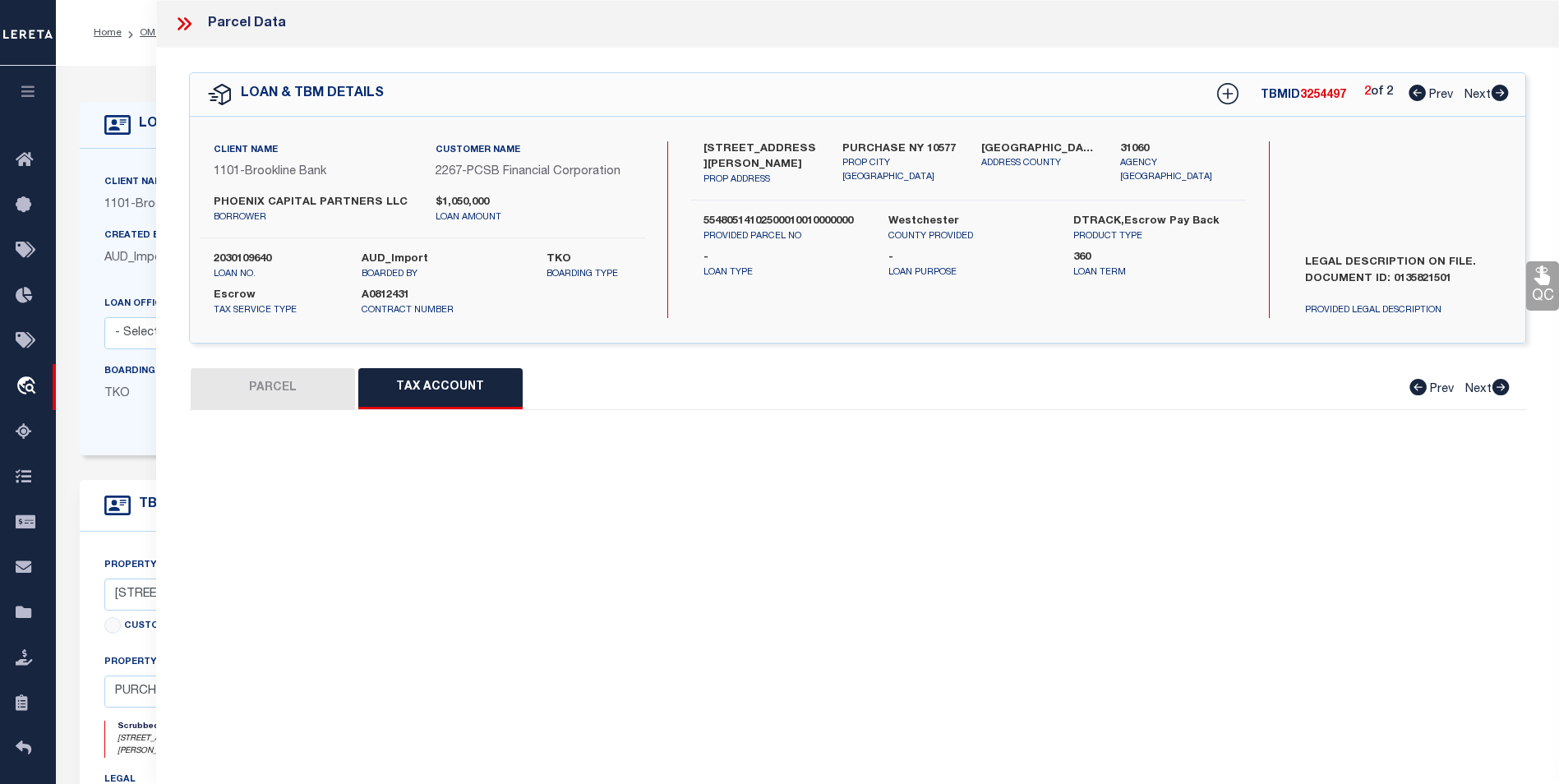
scroll to position [0, 0]
select select "100"
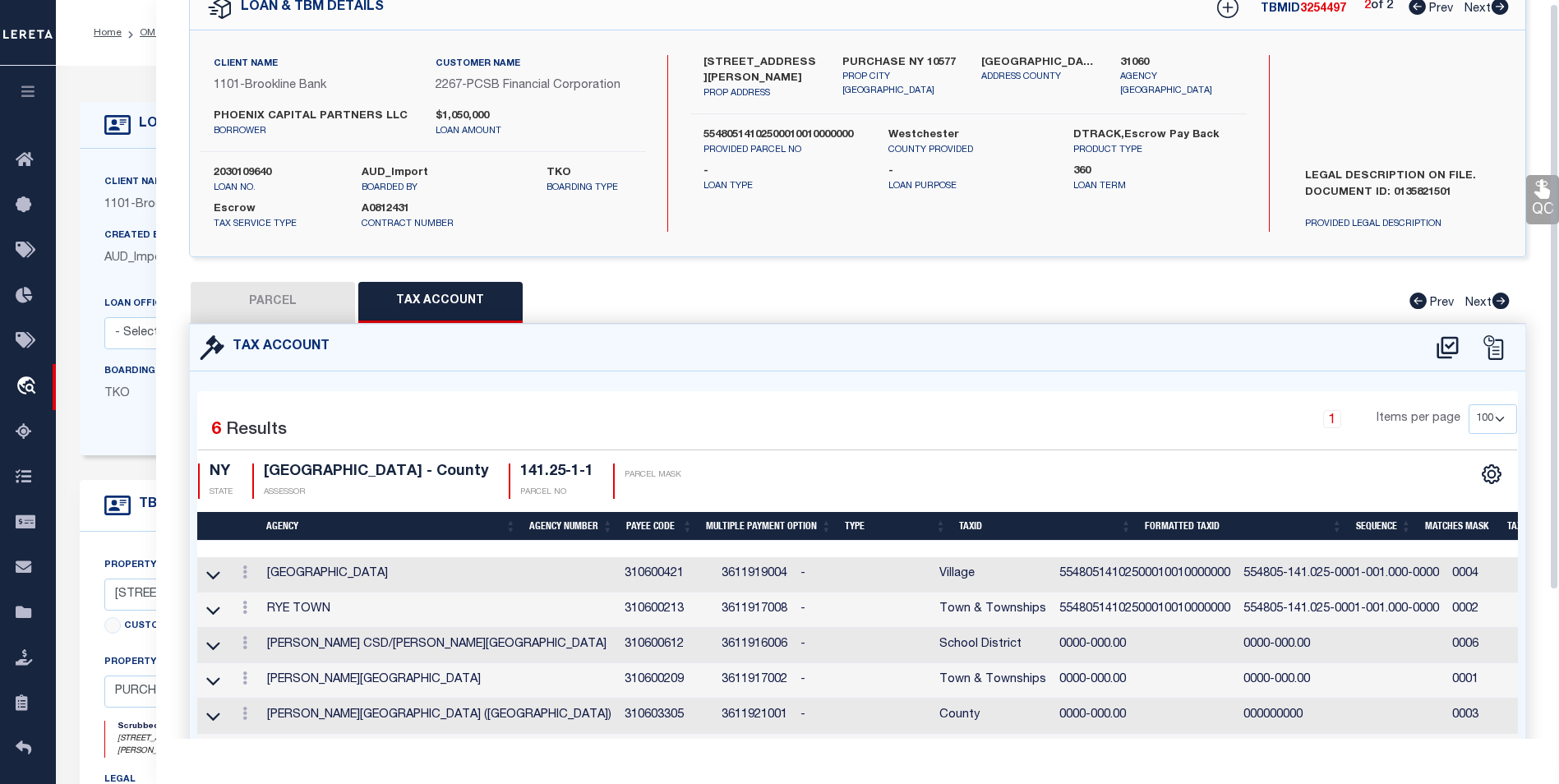
scroll to position [191, 0]
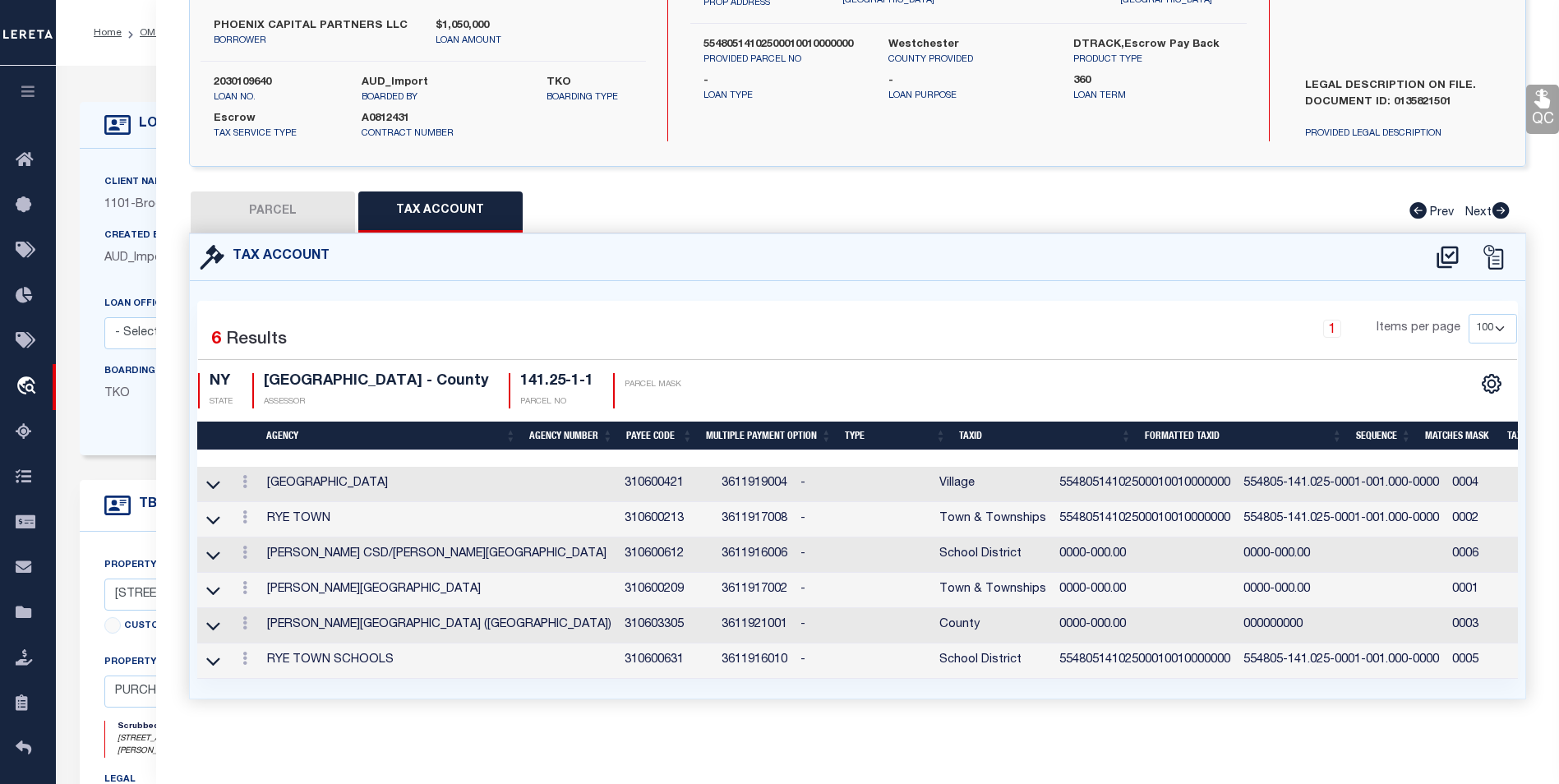
click at [239, 467] on td at bounding box center [244, 485] width 31 height 35
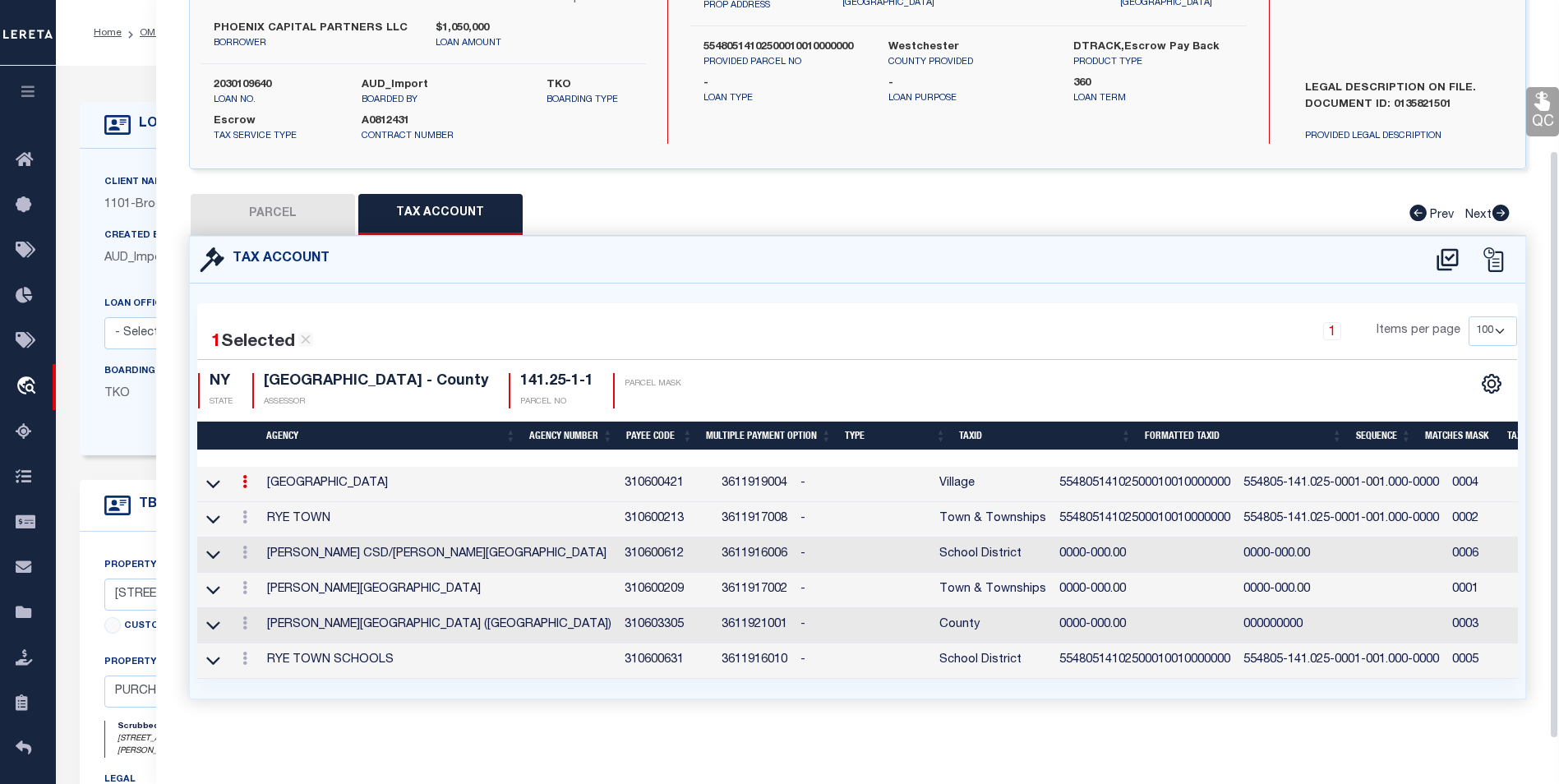
click at [239, 478] on link at bounding box center [245, 485] width 18 height 13
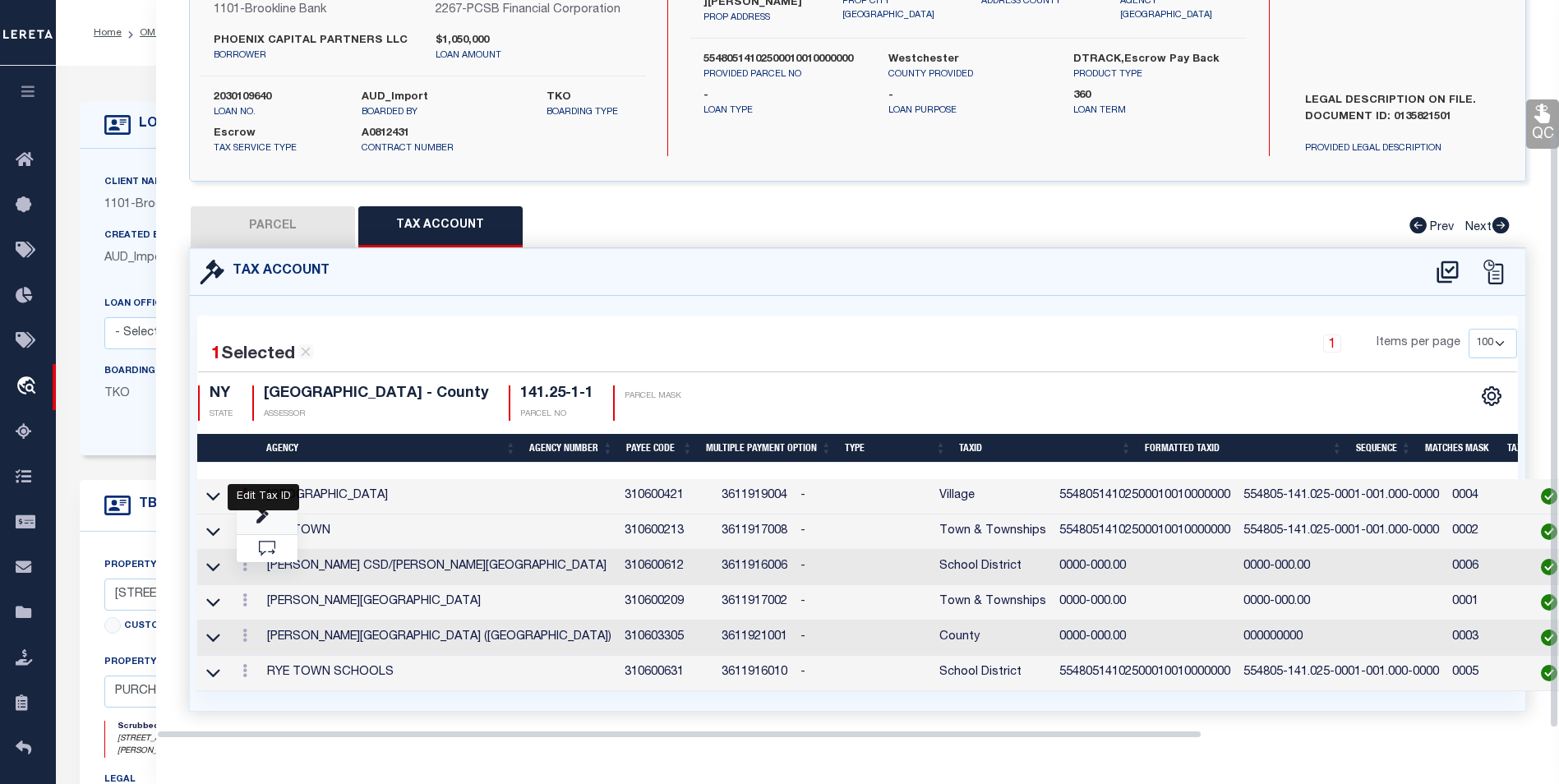
click at [254, 517] on link at bounding box center [267, 520] width 61 height 28
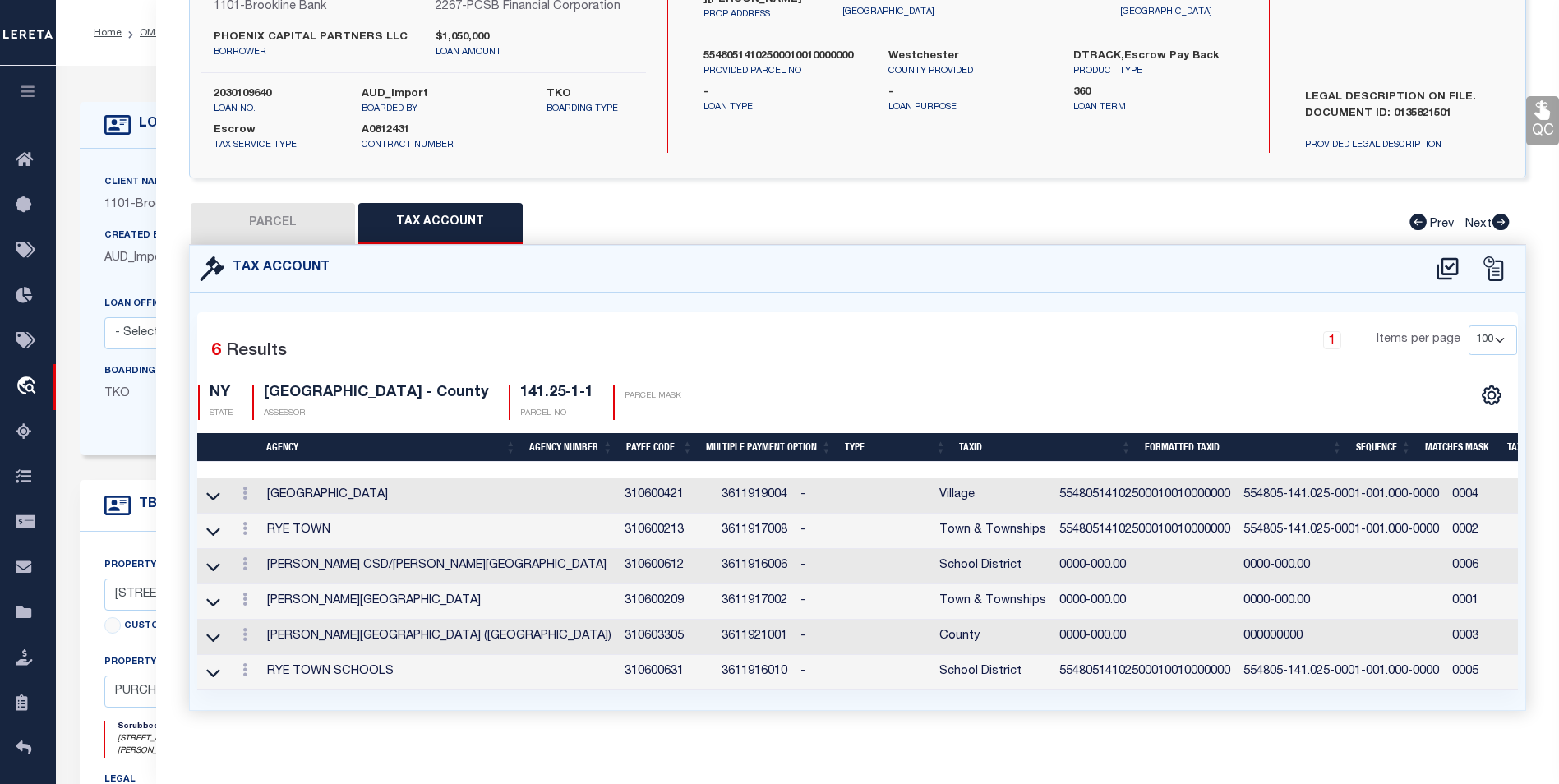
type input "55480514102500010010000000"
type textarea "554805$$$$$$$$$$$$$$$$$$$$"
checkbox input "true"
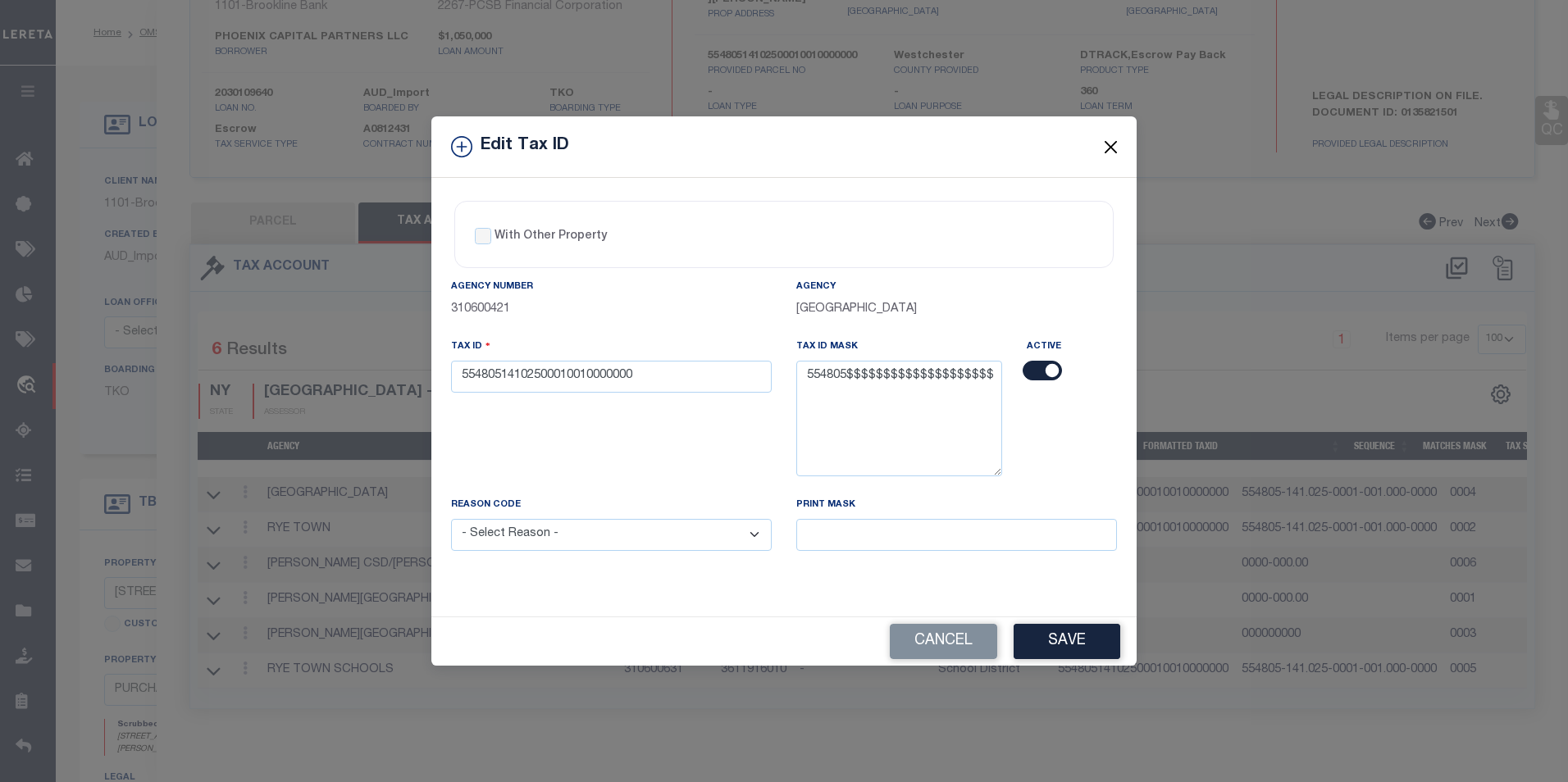
click at [1114, 140] on button "Close" at bounding box center [1111, 147] width 22 height 22
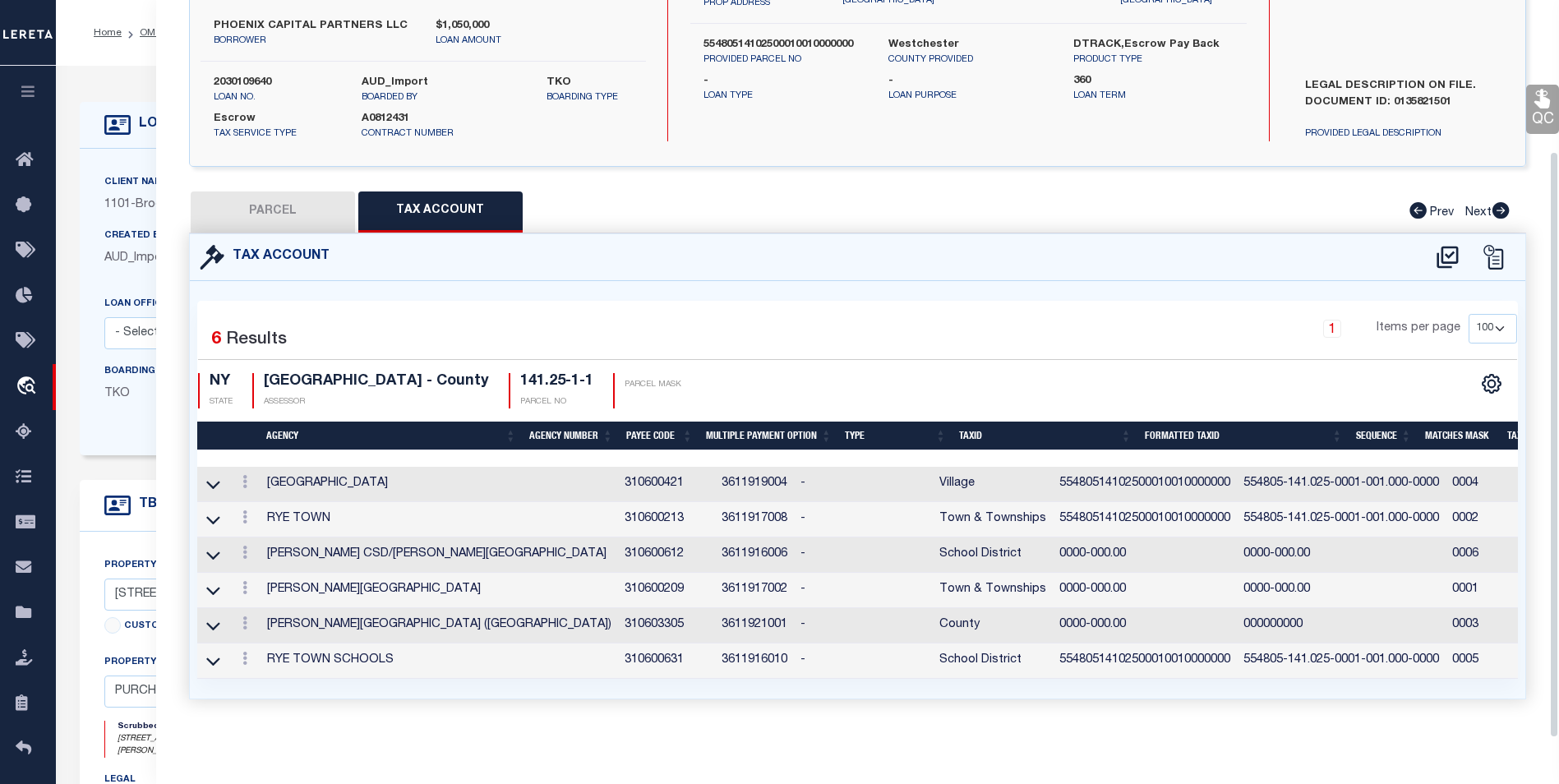
scroll to position [191, 0]
click at [243, 475] on icon at bounding box center [245, 482] width 5 height 13
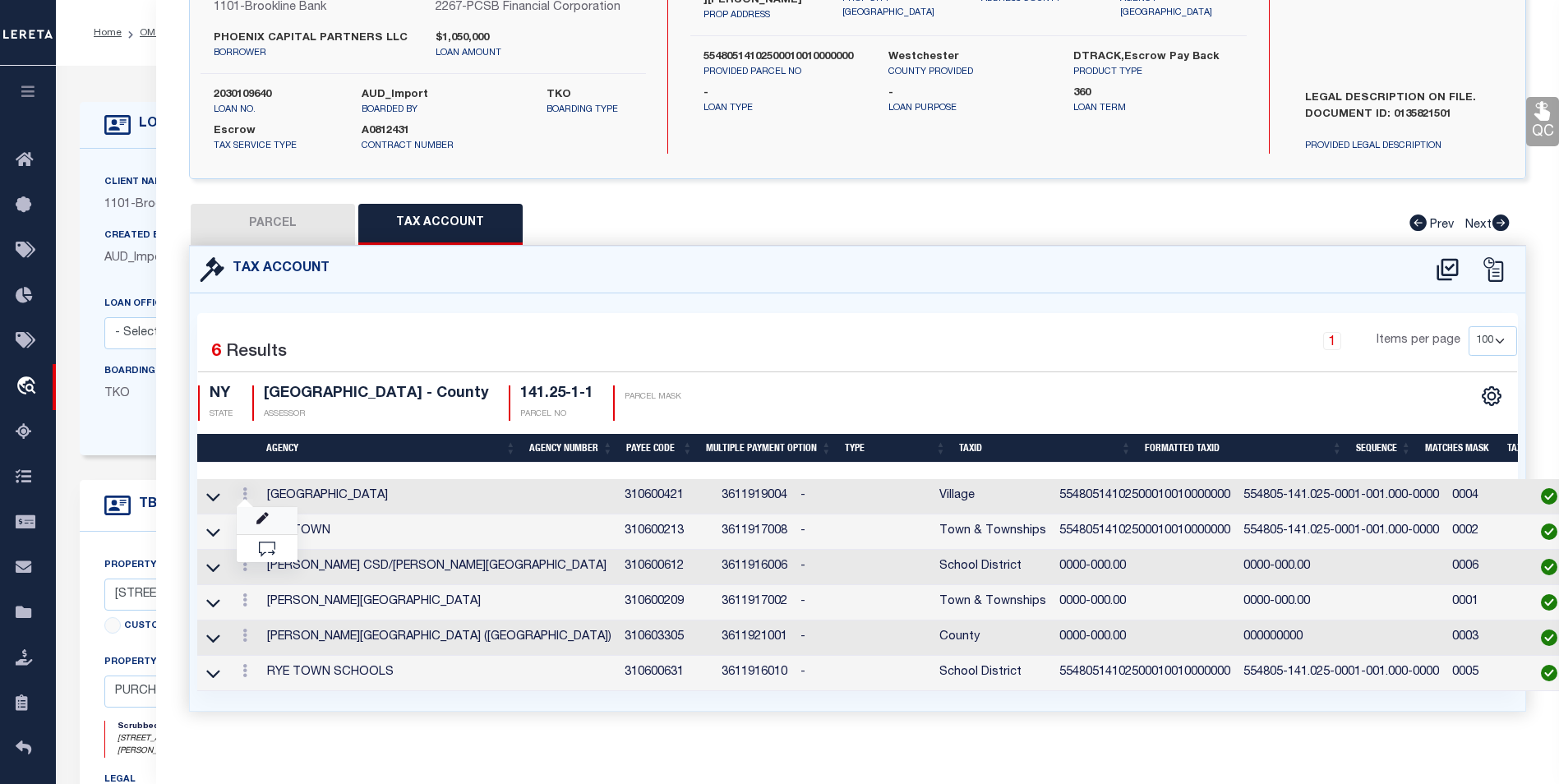
click at [259, 509] on link at bounding box center [267, 520] width 61 height 28
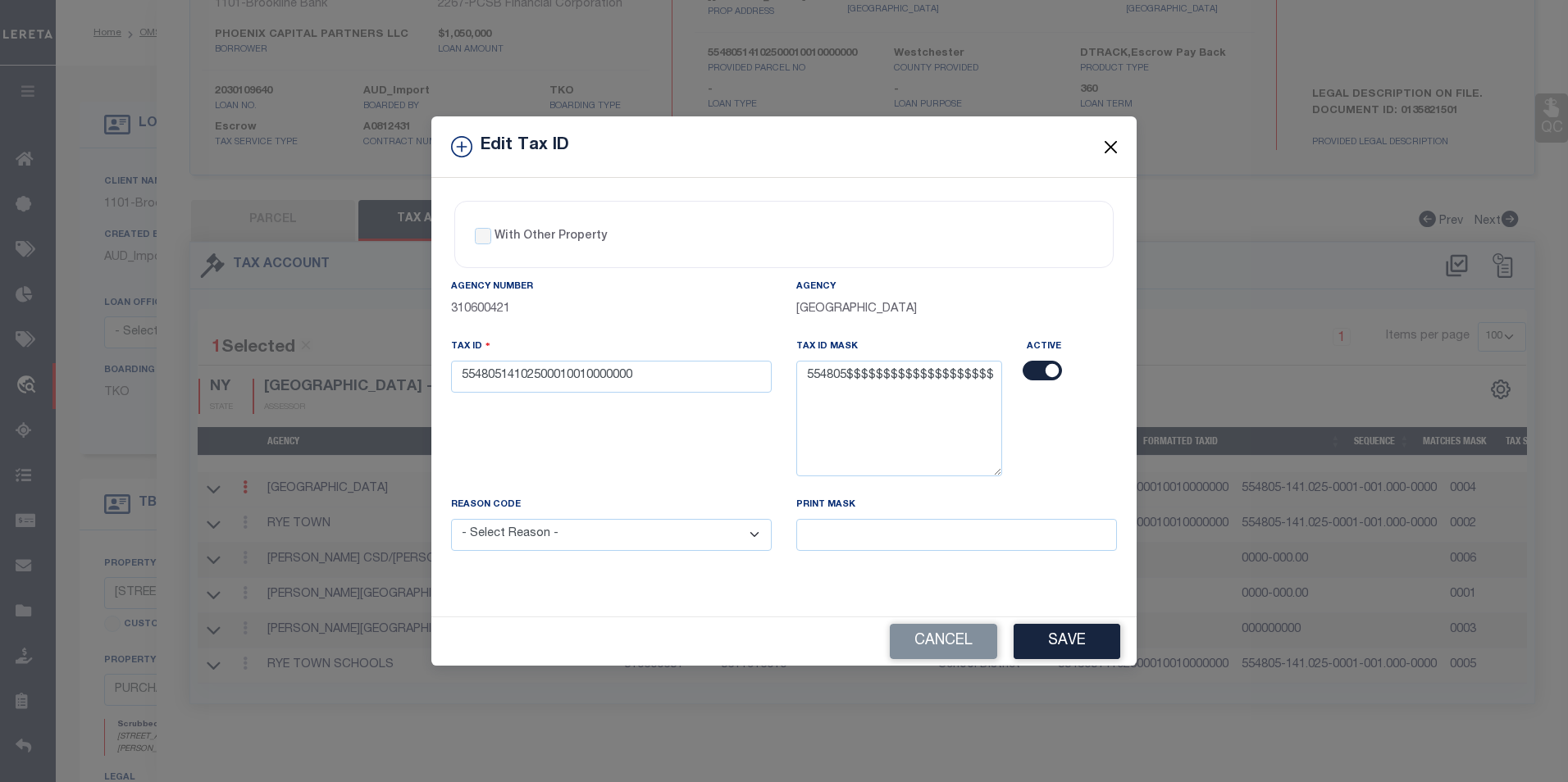
click at [1113, 144] on button "Close" at bounding box center [1111, 147] width 22 height 22
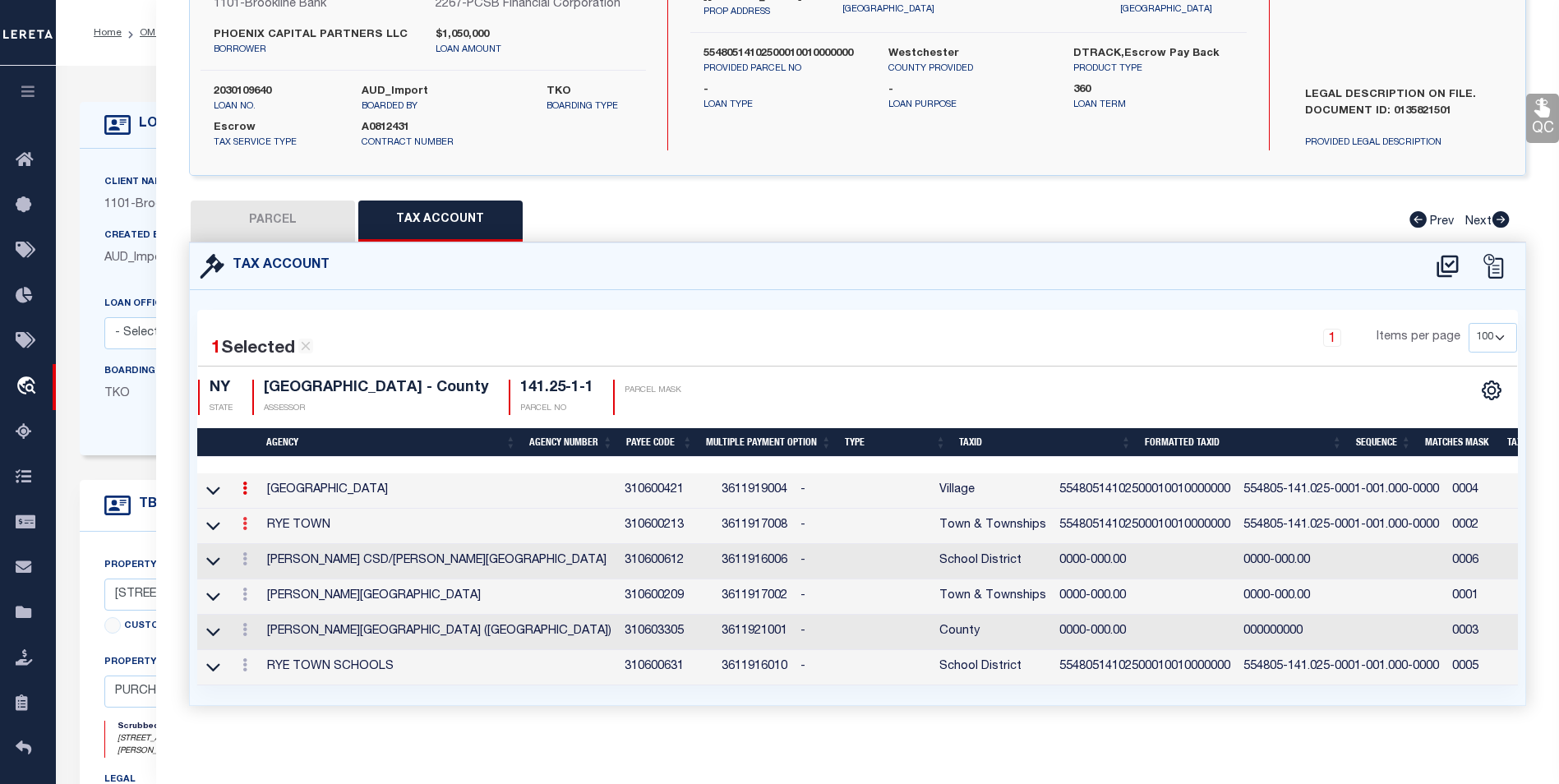
click at [236, 527] on link at bounding box center [245, 526] width 18 height 13
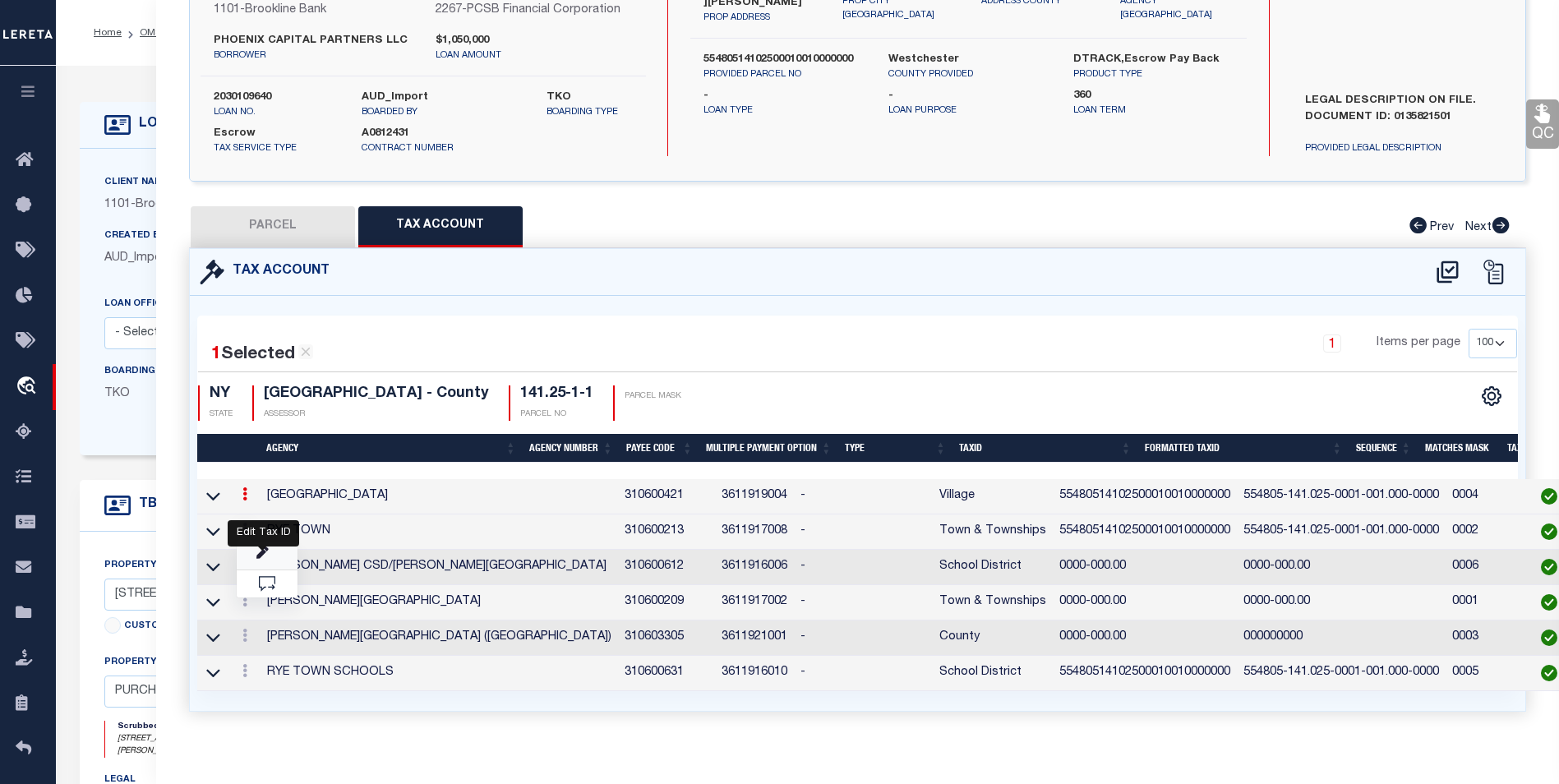
click at [256, 550] on icon "" at bounding box center [262, 553] width 13 height 13
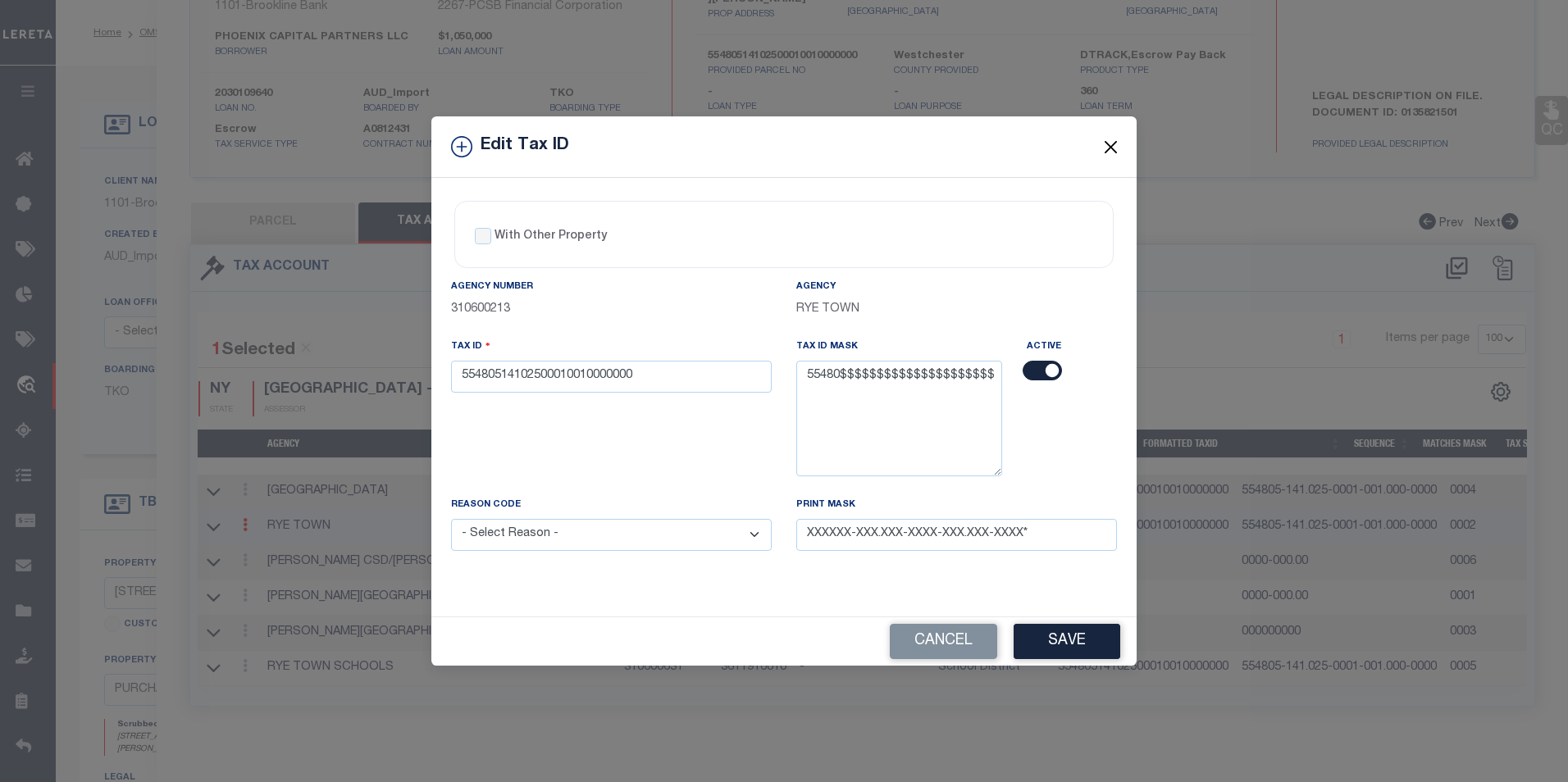
click at [1105, 150] on button "Close" at bounding box center [1111, 147] width 22 height 22
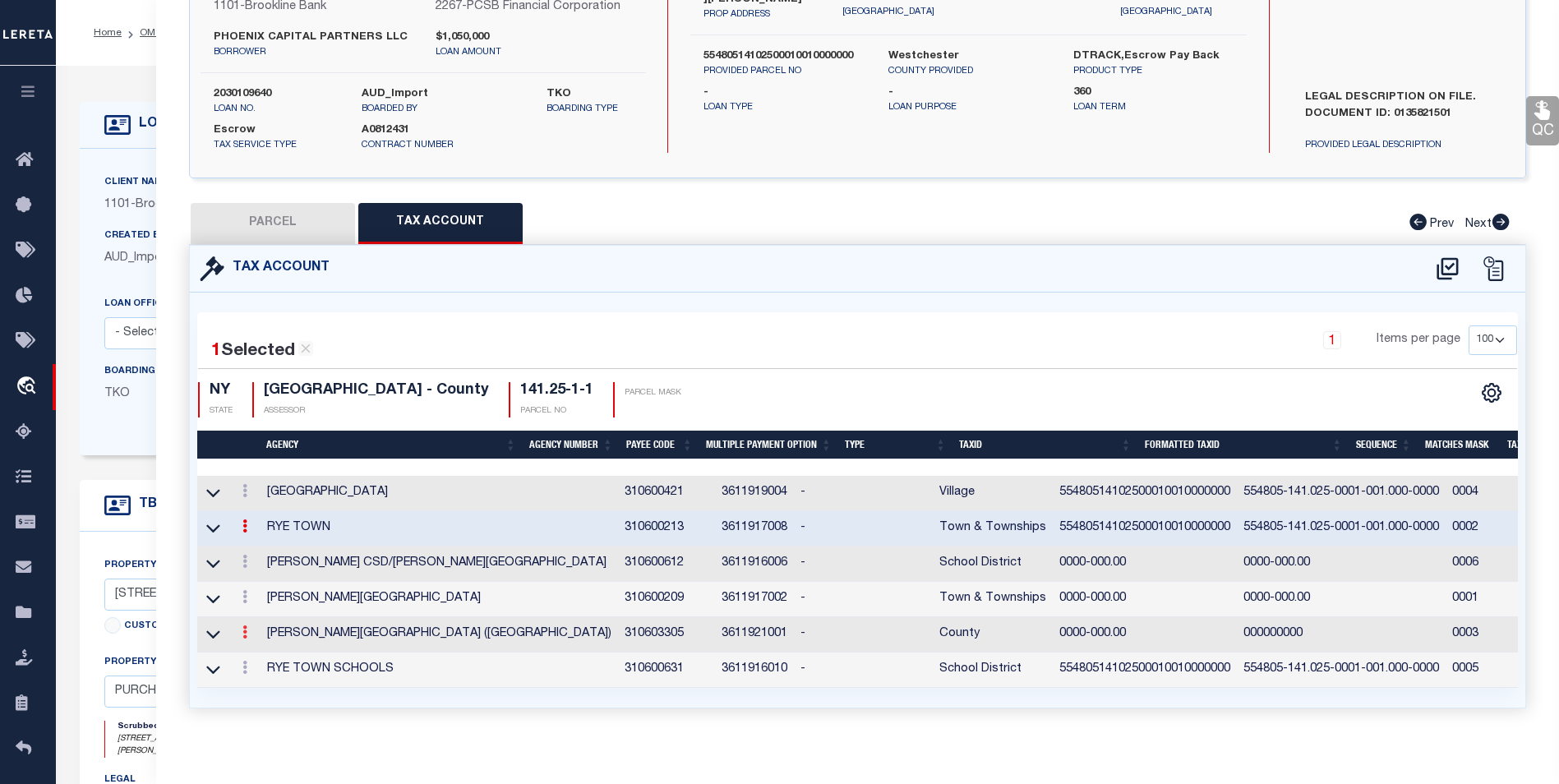
click at [240, 641] on link at bounding box center [245, 635] width 18 height 13
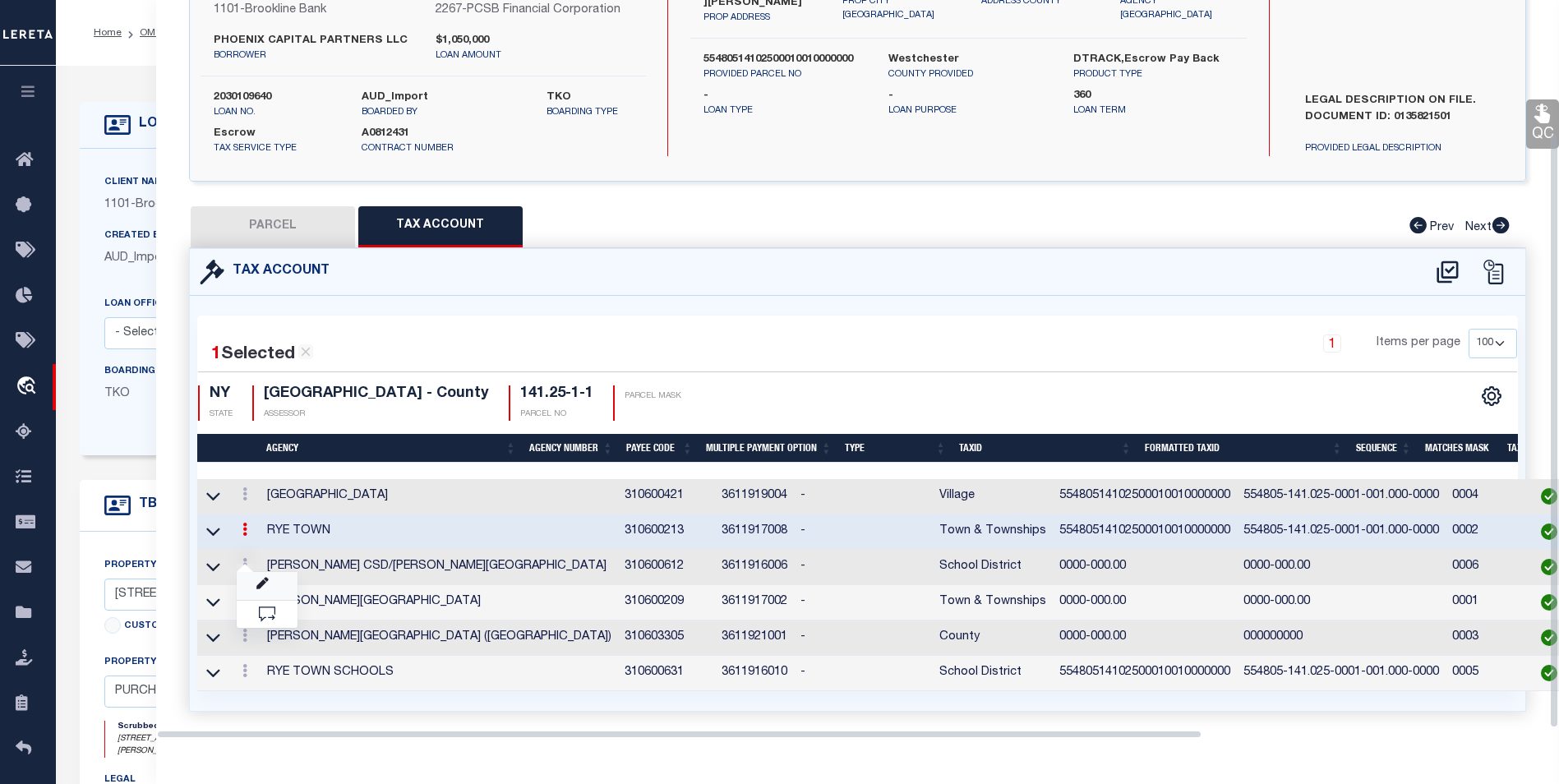
click at [269, 582] on link at bounding box center [267, 585] width 61 height 28
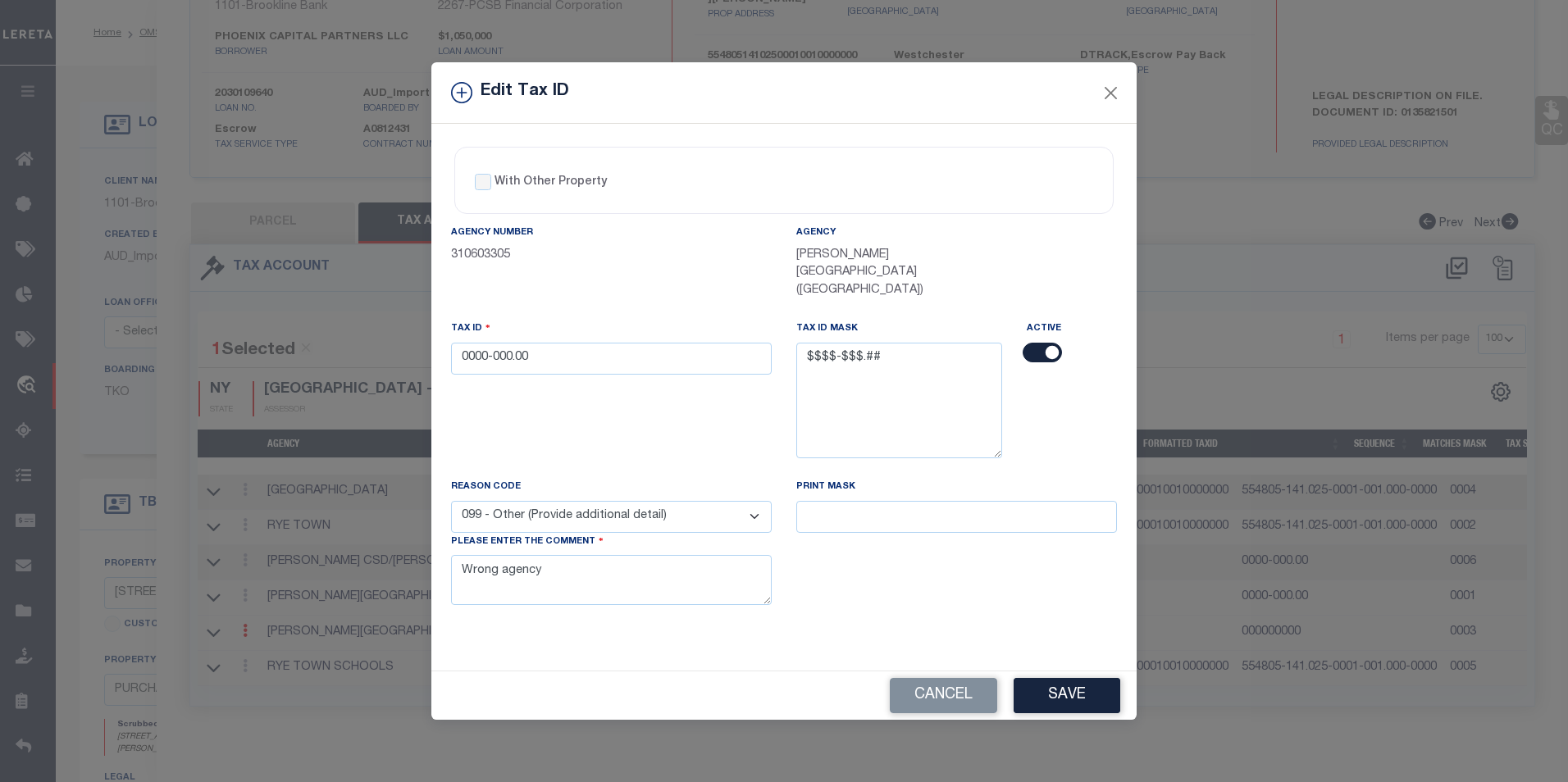
click at [1030, 344] on input "checkbox" at bounding box center [1042, 353] width 39 height 20
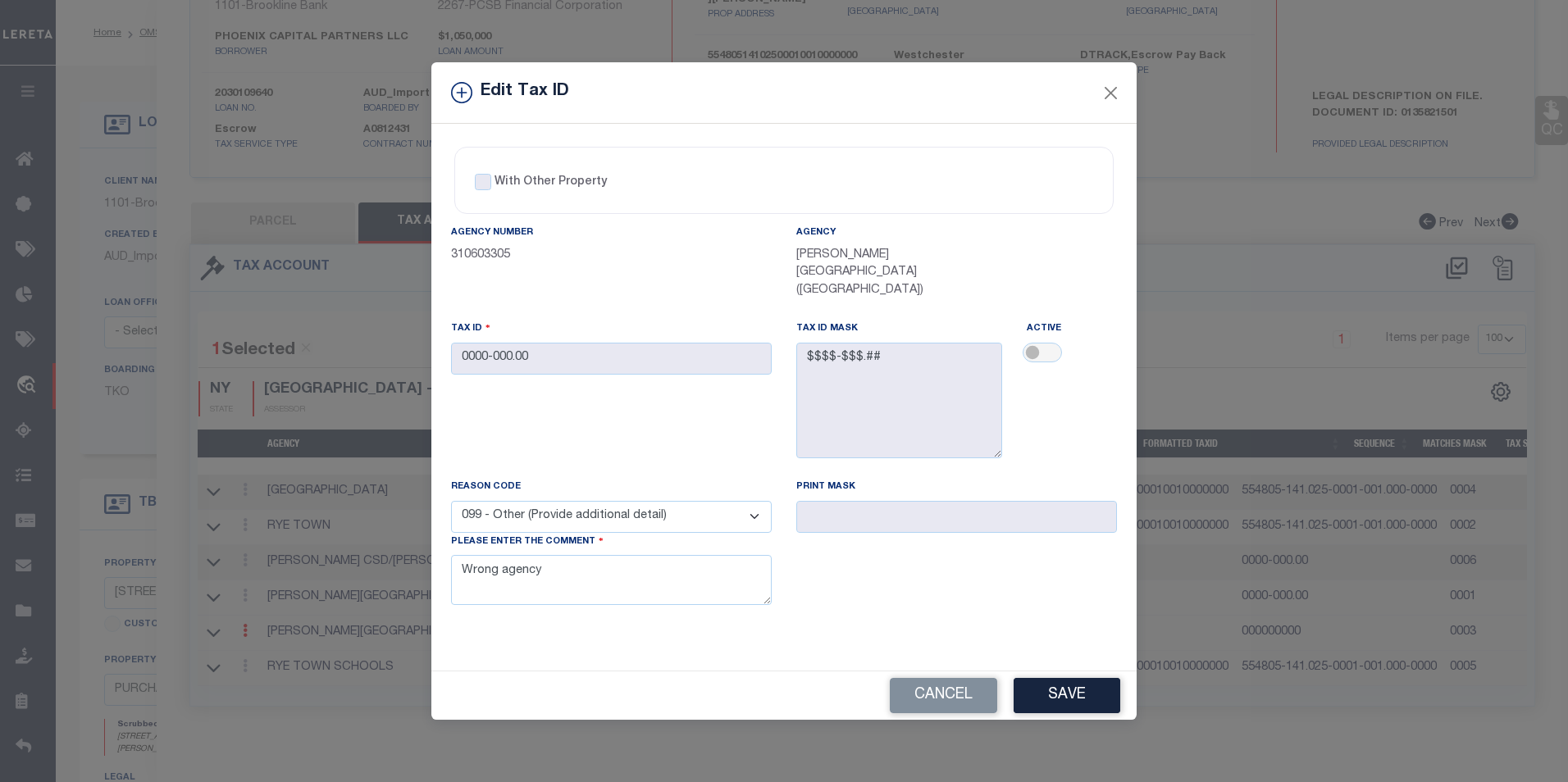
click at [1051, 690] on button "Save" at bounding box center [1067, 695] width 107 height 35
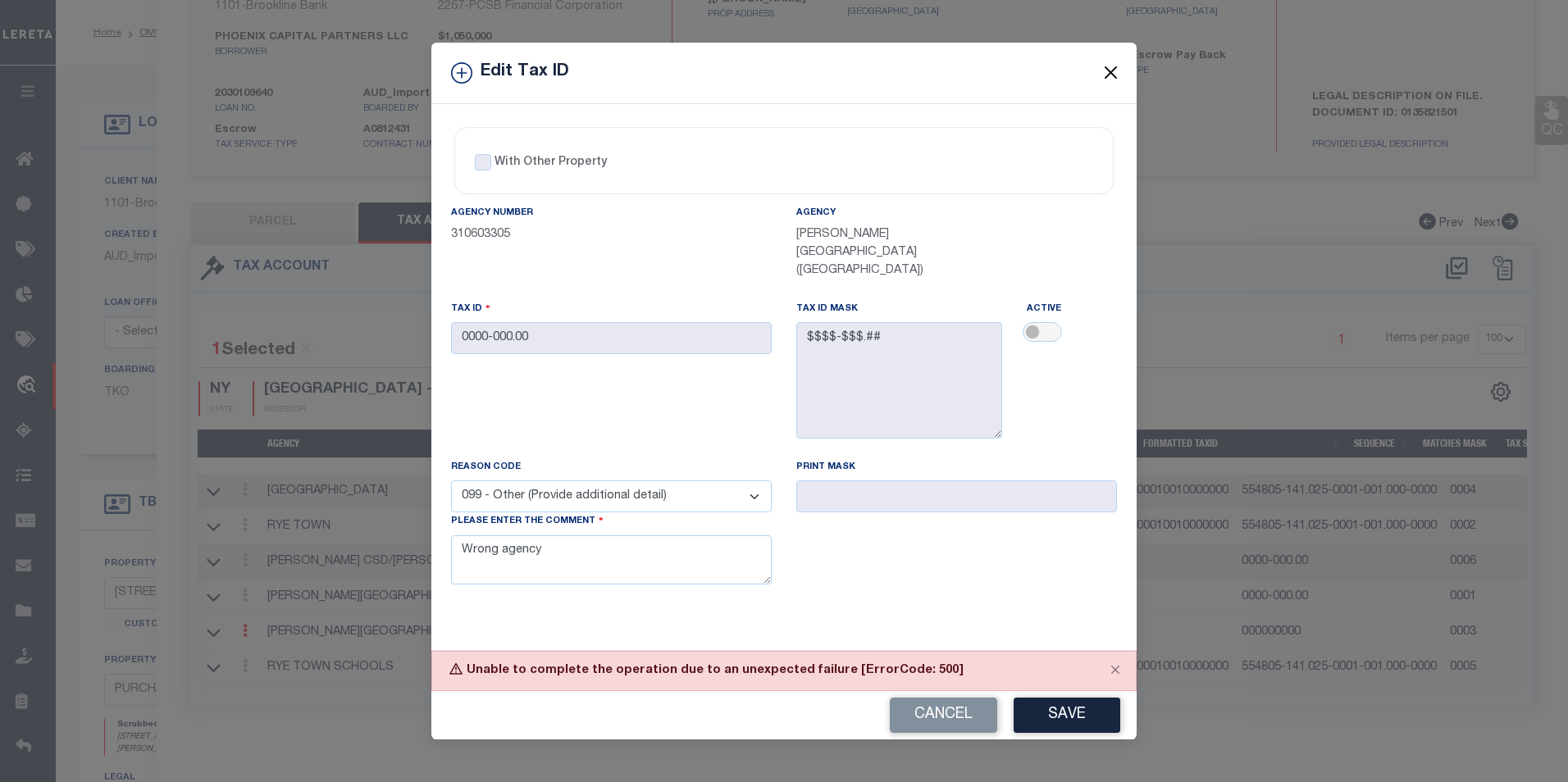
click at [1100, 83] on button "Close" at bounding box center [1111, 73] width 22 height 22
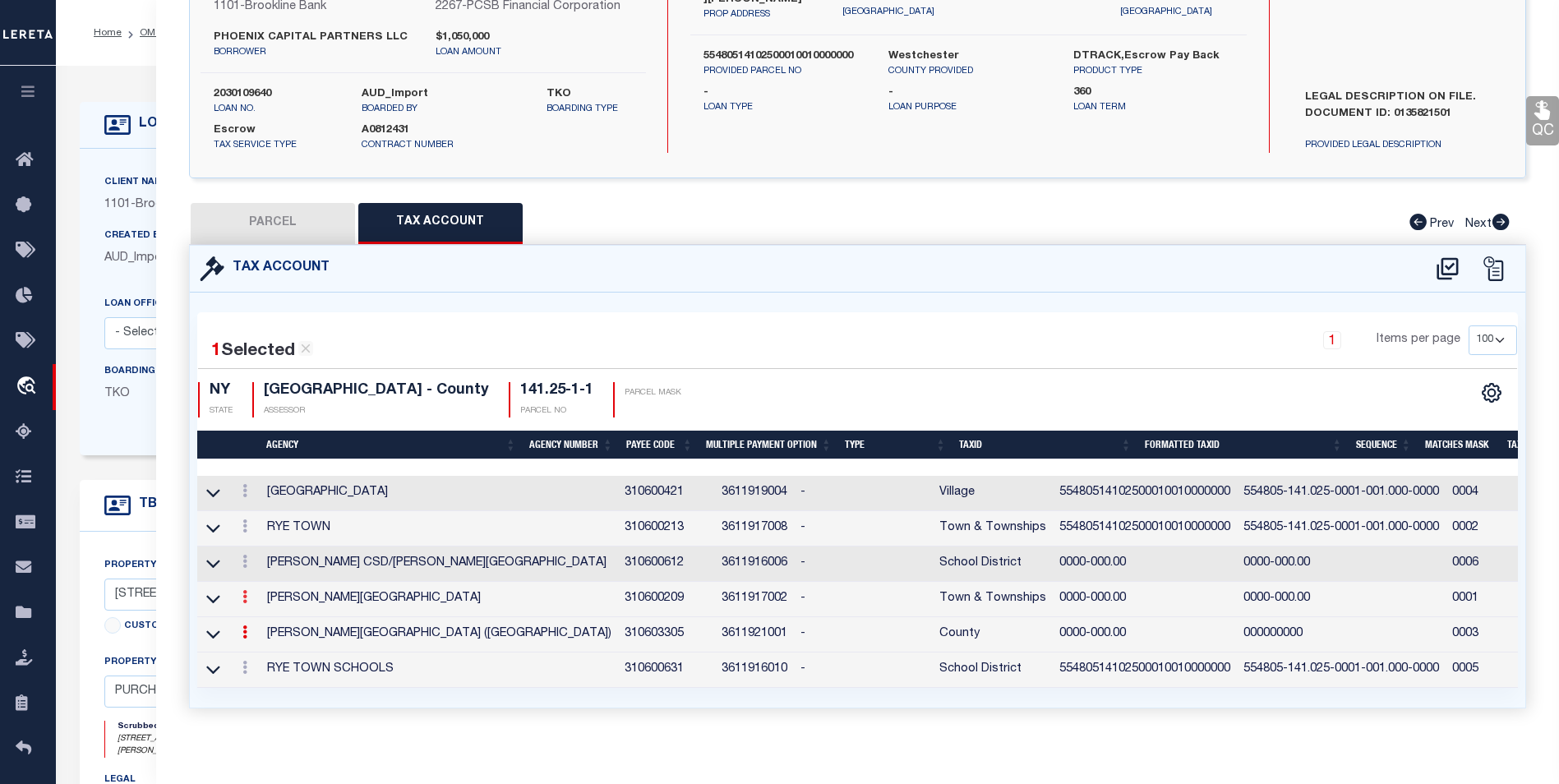
click at [245, 603] on icon at bounding box center [245, 597] width 5 height 13
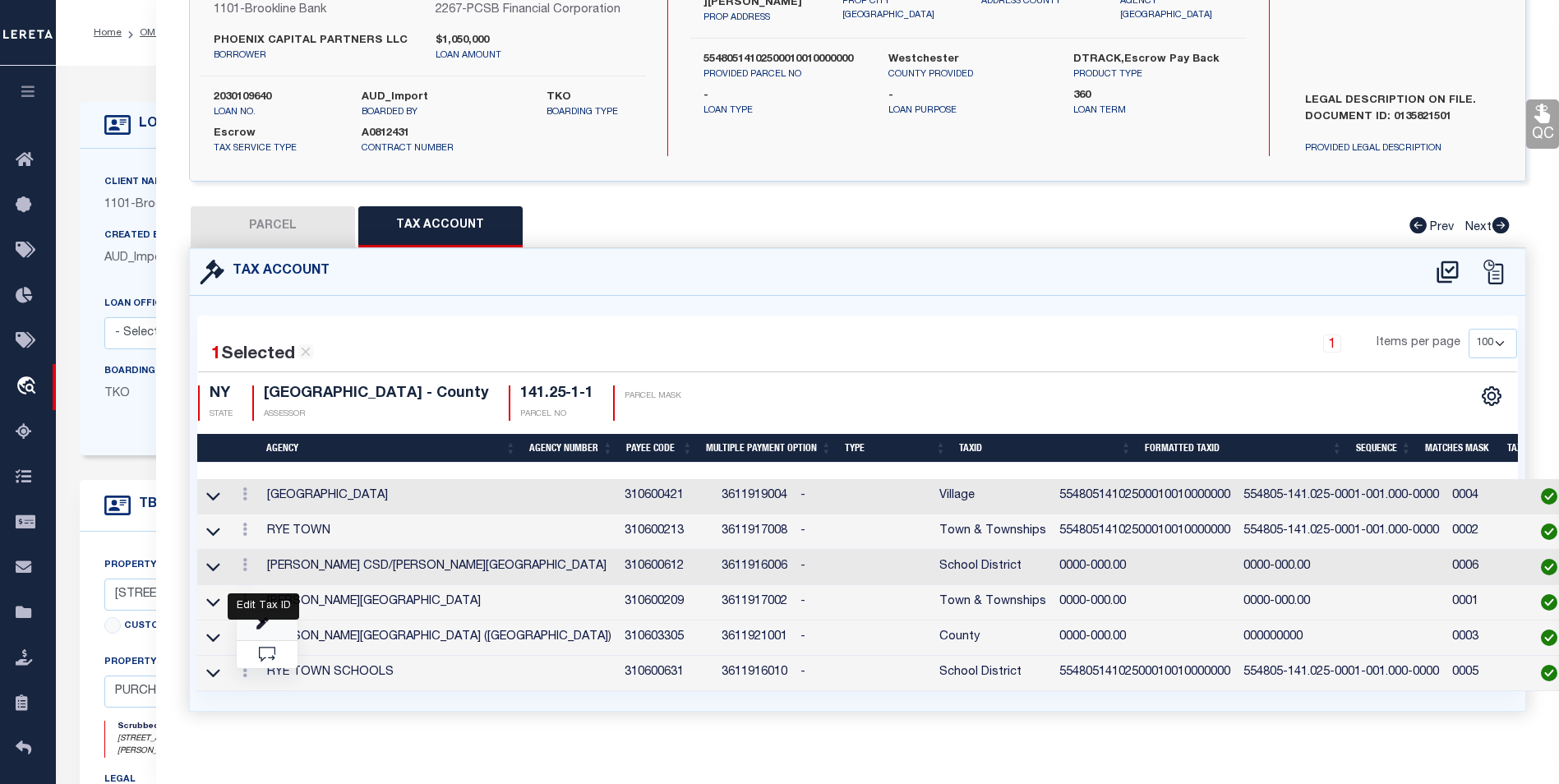
click at [256, 622] on icon "" at bounding box center [262, 624] width 13 height 13
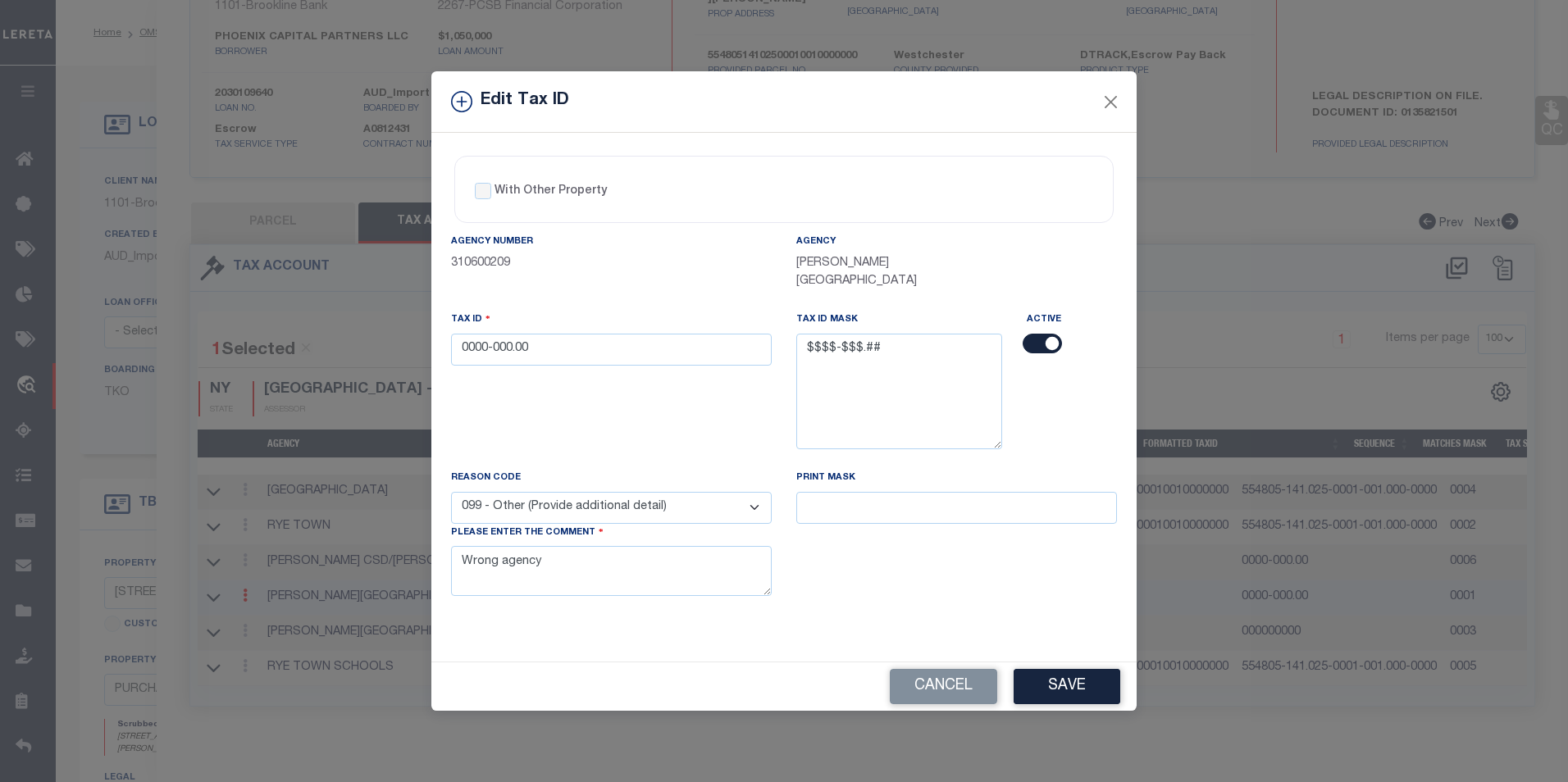
click at [1026, 334] on input "checkbox" at bounding box center [1042, 344] width 39 height 20
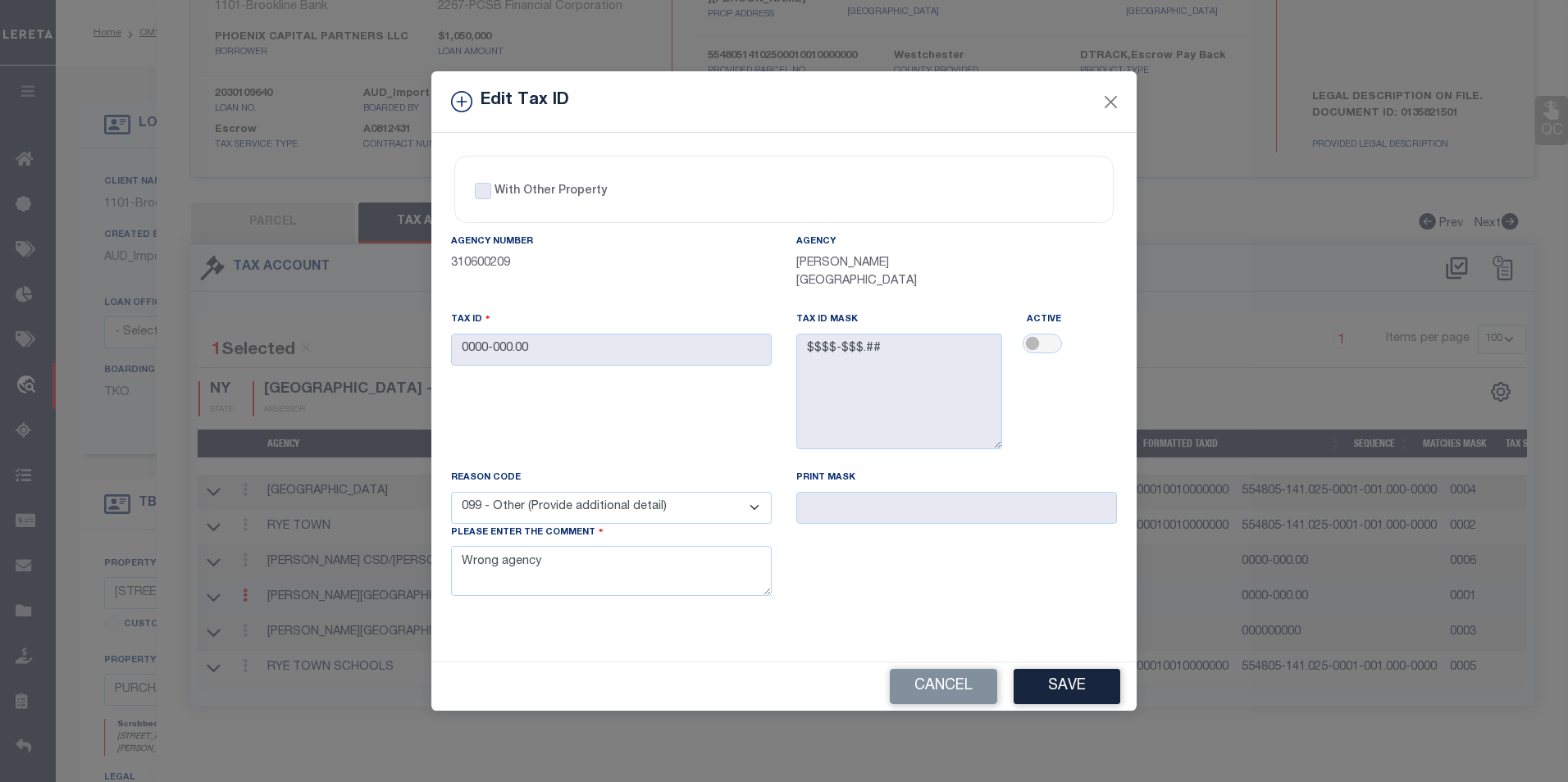
click at [1064, 677] on button "Save" at bounding box center [1067, 686] width 107 height 35
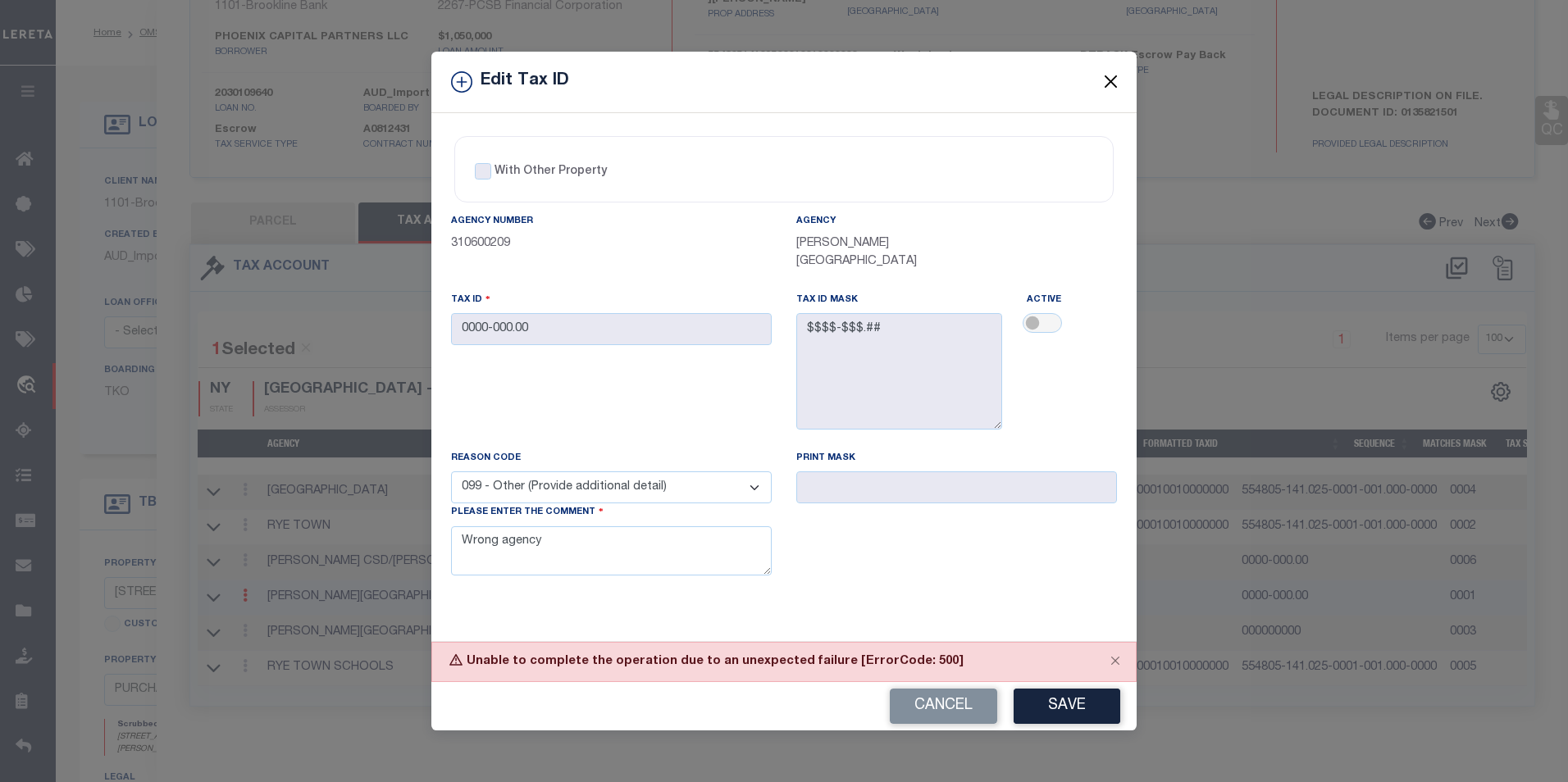
click at [1103, 92] on button "Close" at bounding box center [1111, 82] width 22 height 22
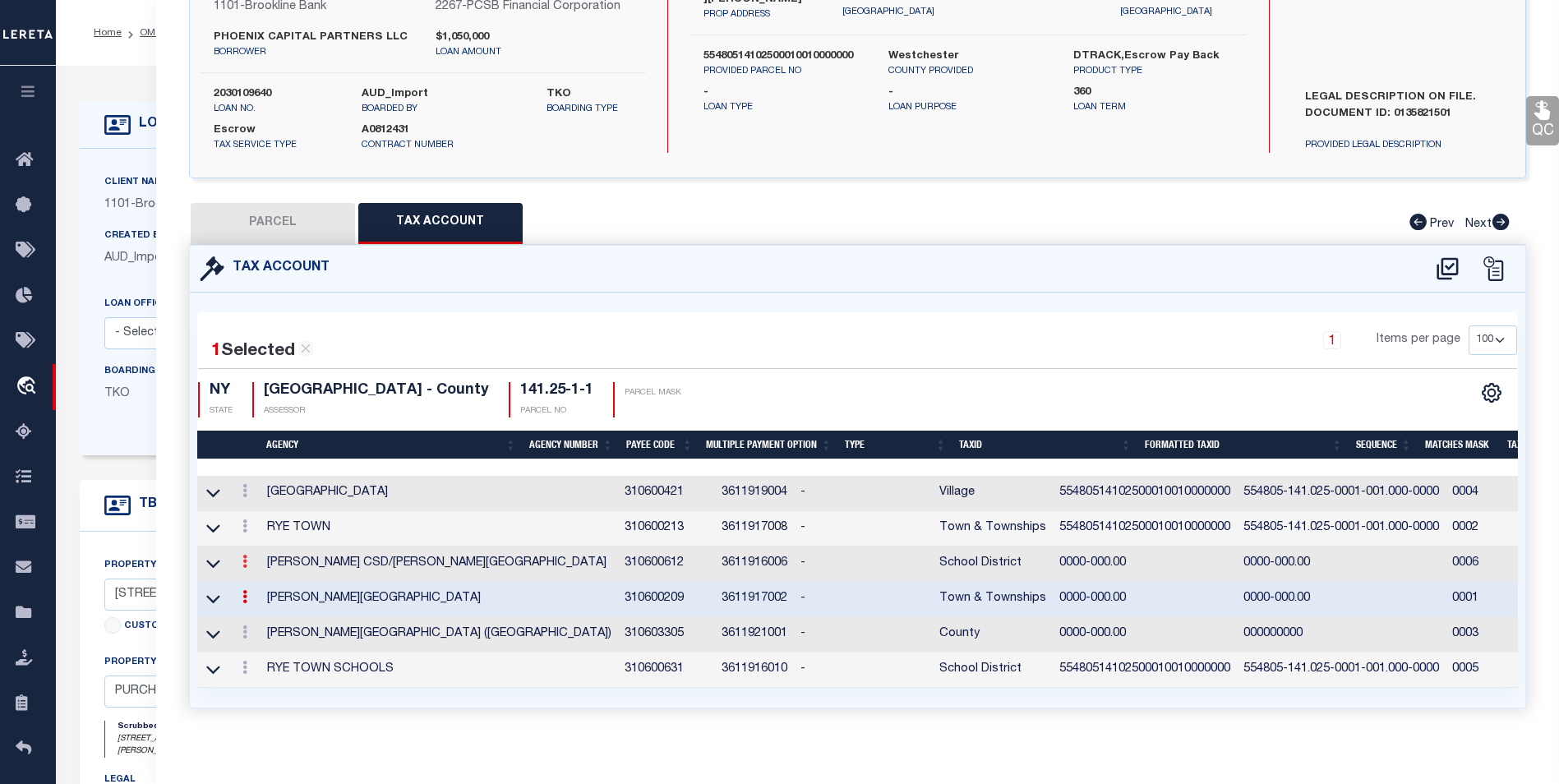
click at [240, 566] on link at bounding box center [245, 564] width 18 height 13
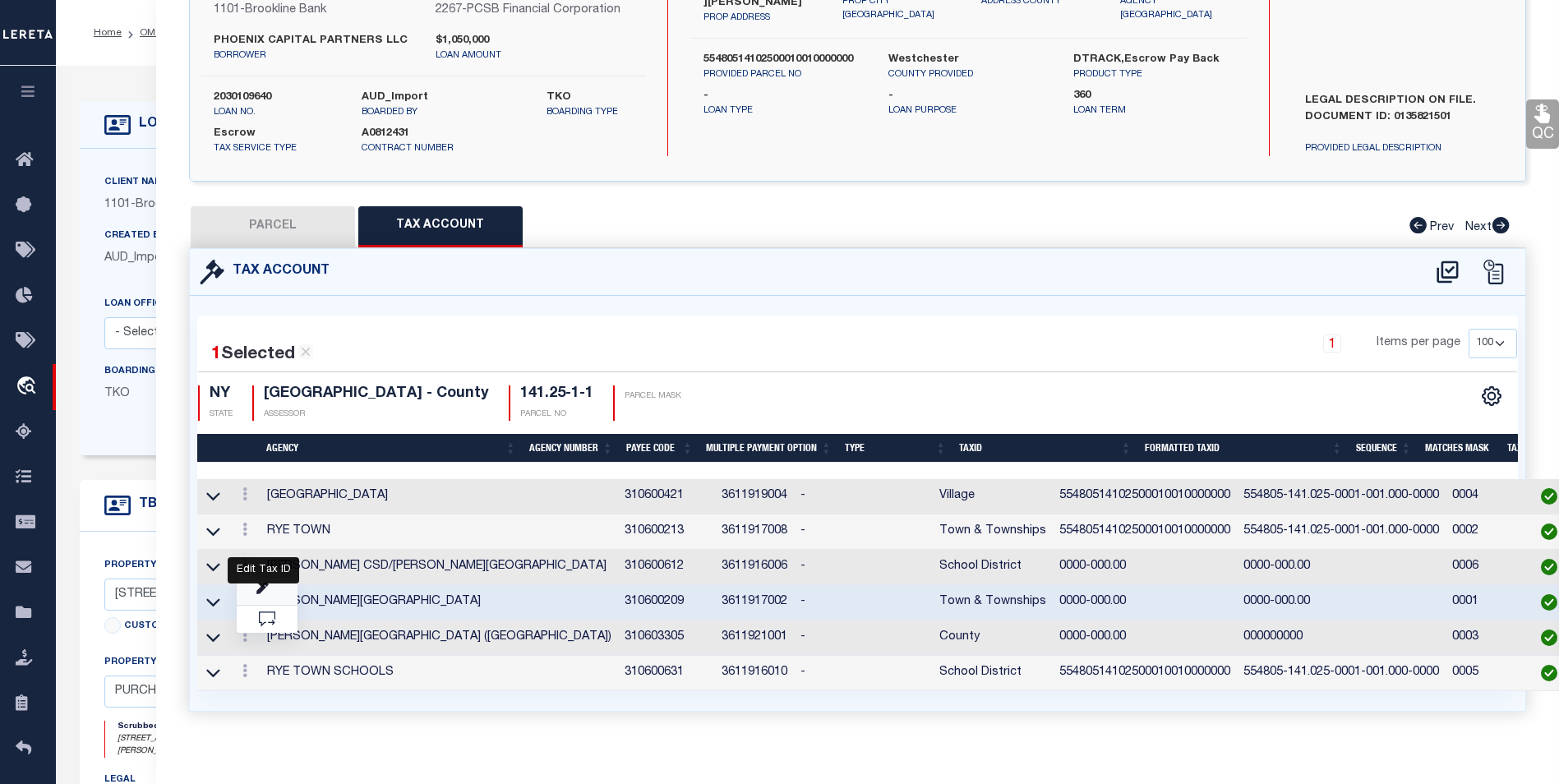
click at [264, 588] on icon "" at bounding box center [262, 589] width 13 height 13
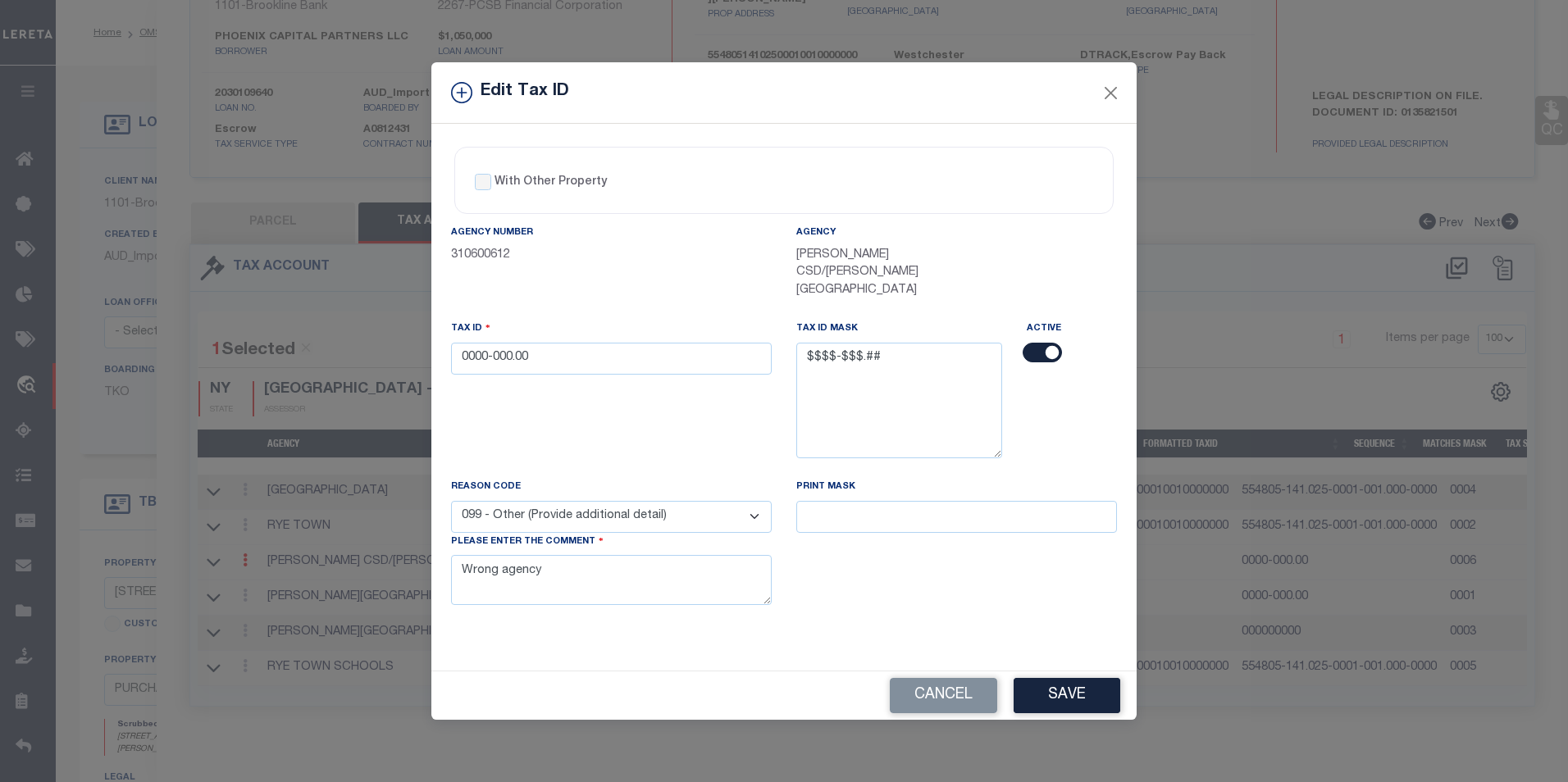
click at [1060, 678] on button "Save" at bounding box center [1067, 695] width 107 height 35
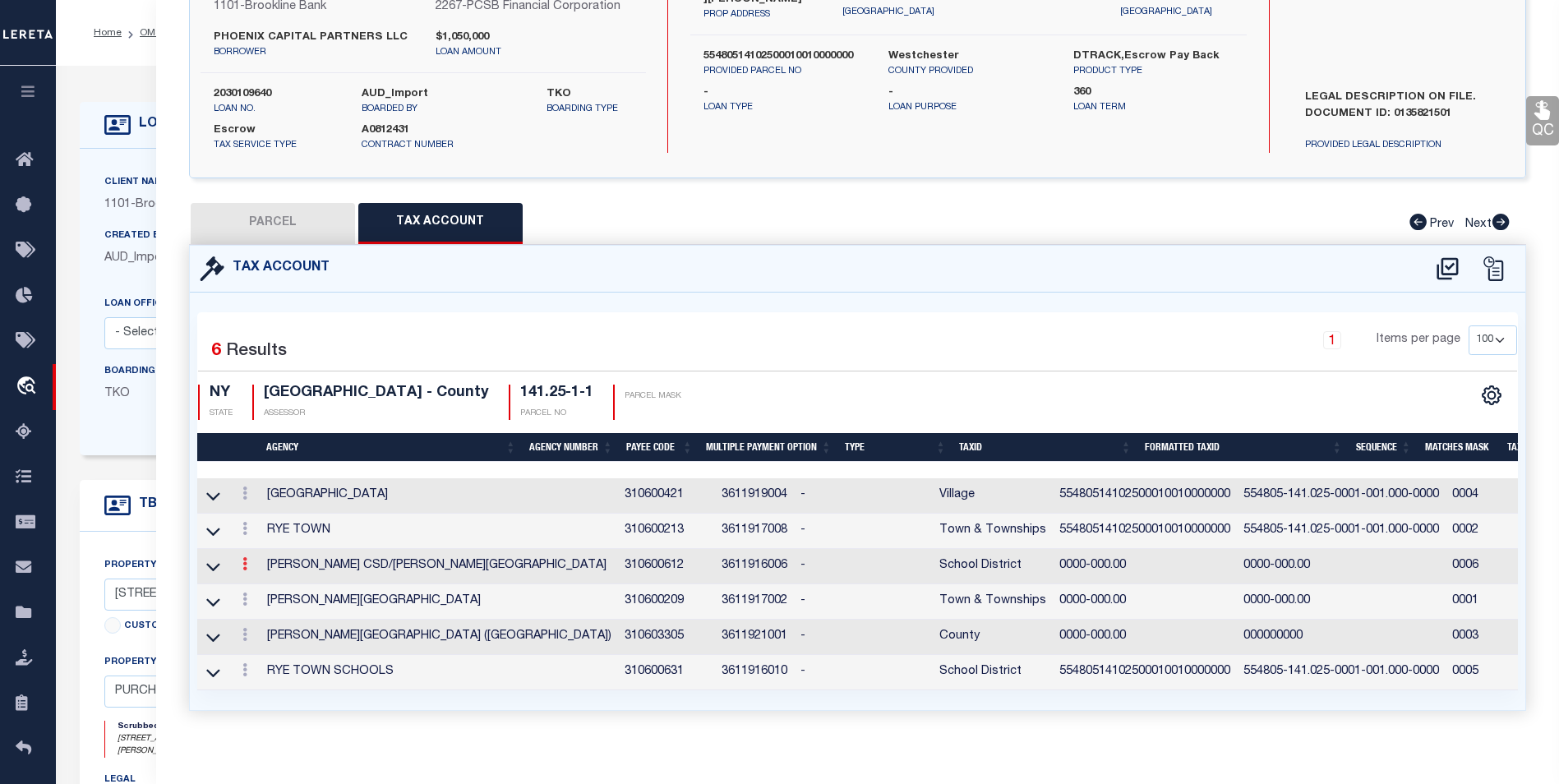
click at [244, 566] on icon at bounding box center [245, 564] width 5 height 13
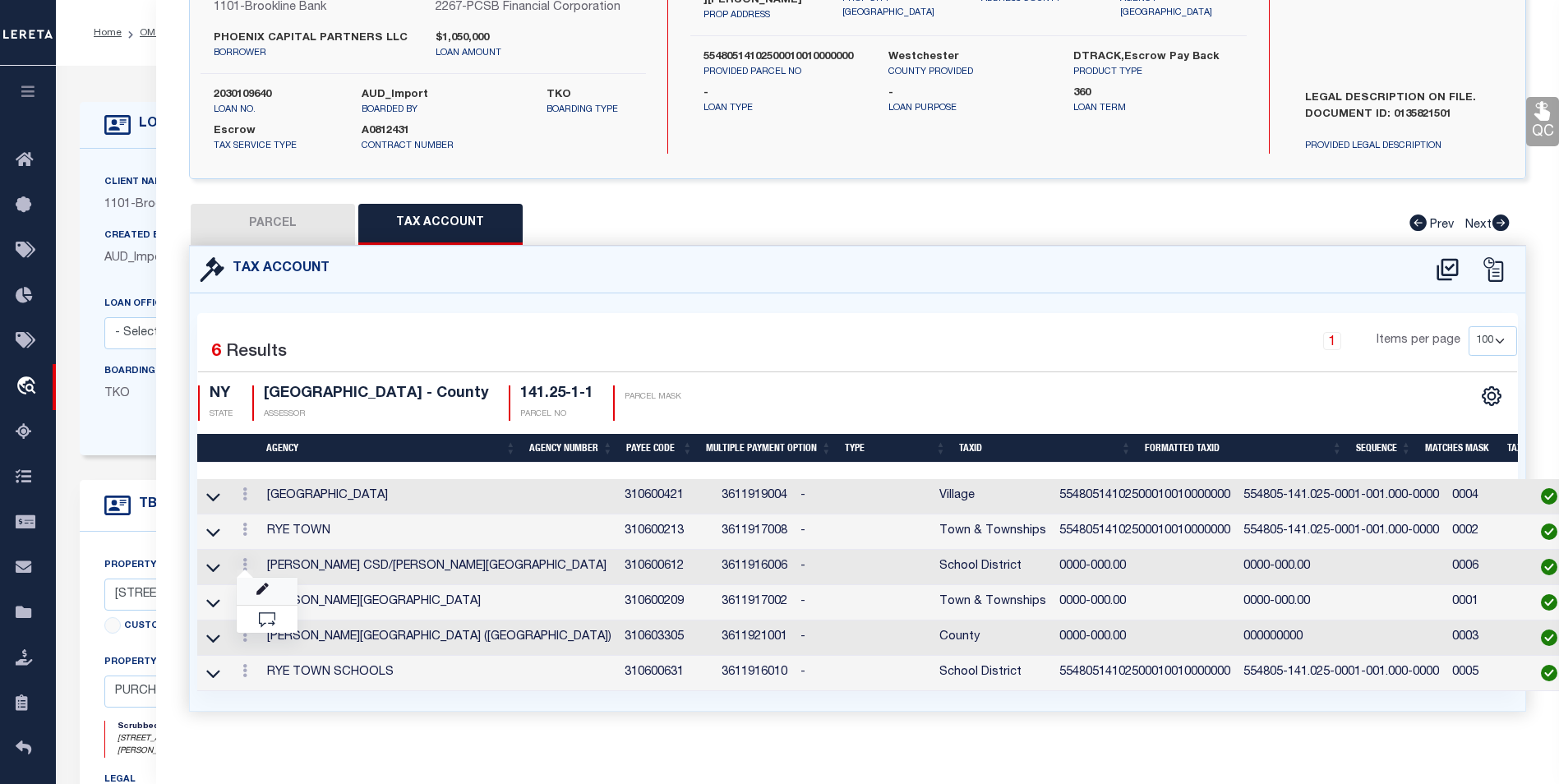
click at [276, 588] on link at bounding box center [267, 591] width 61 height 28
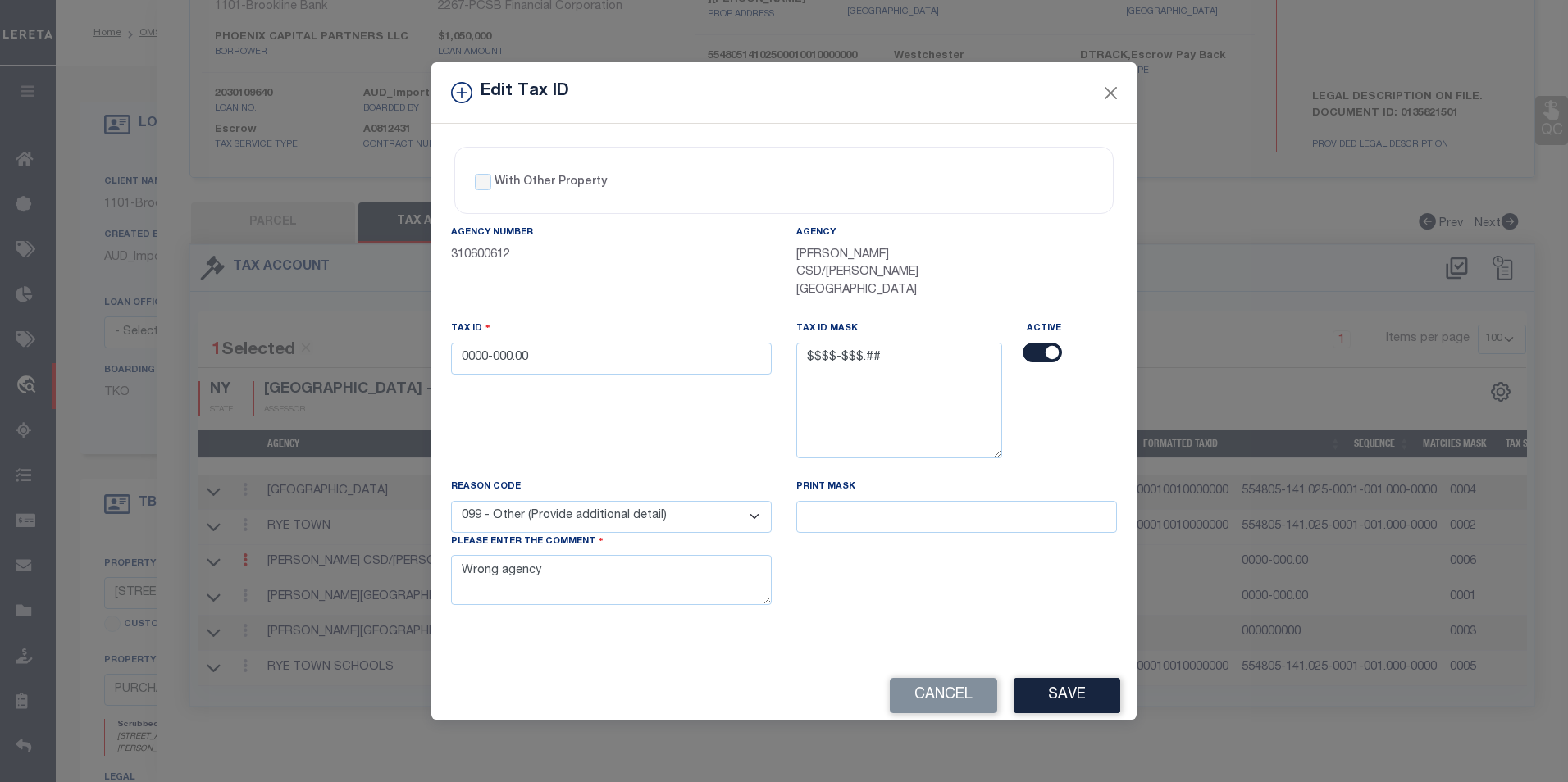
click at [1033, 343] on input "checkbox" at bounding box center [1042, 353] width 39 height 20
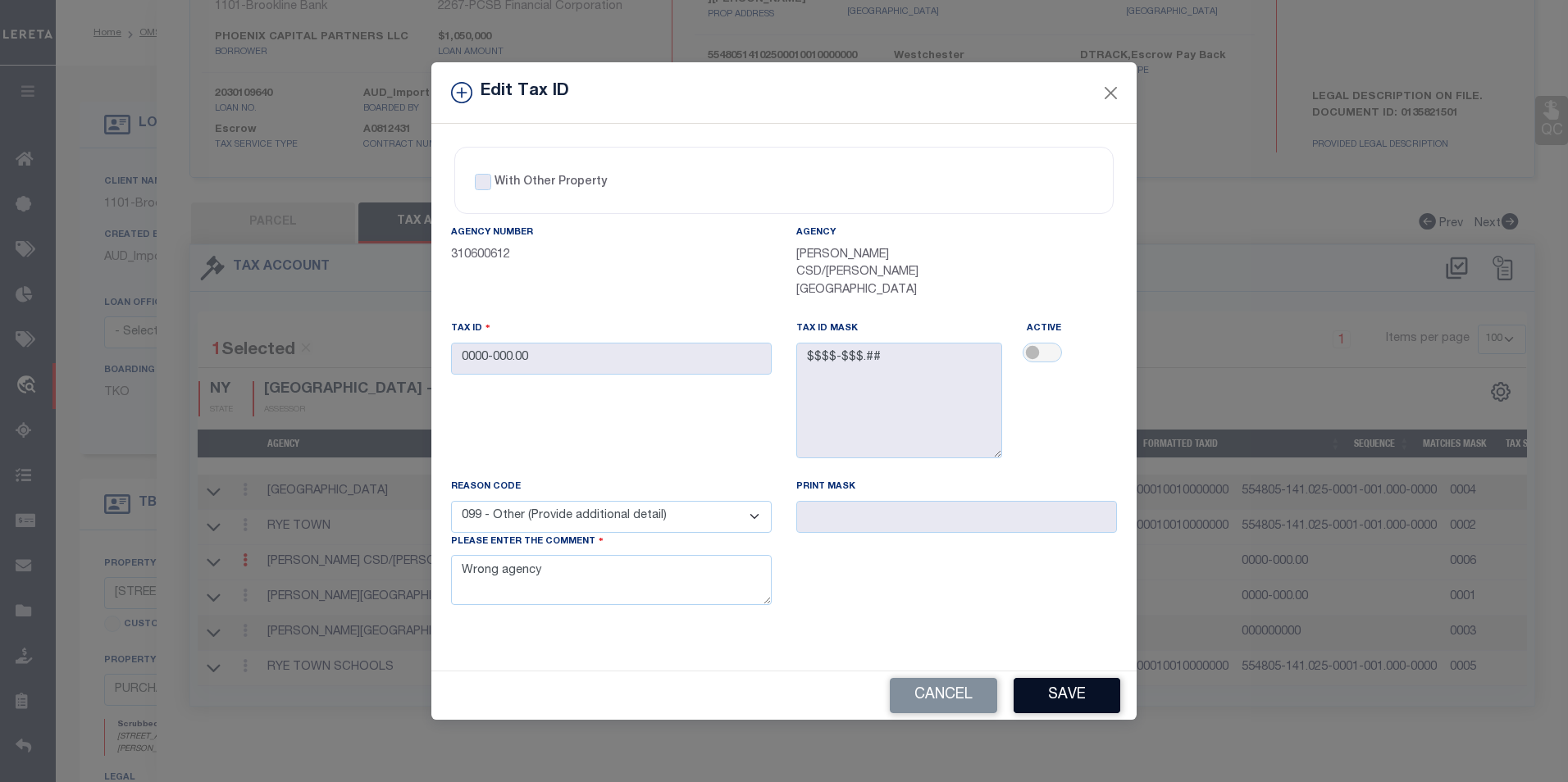
click at [1078, 678] on button "Save" at bounding box center [1067, 695] width 107 height 35
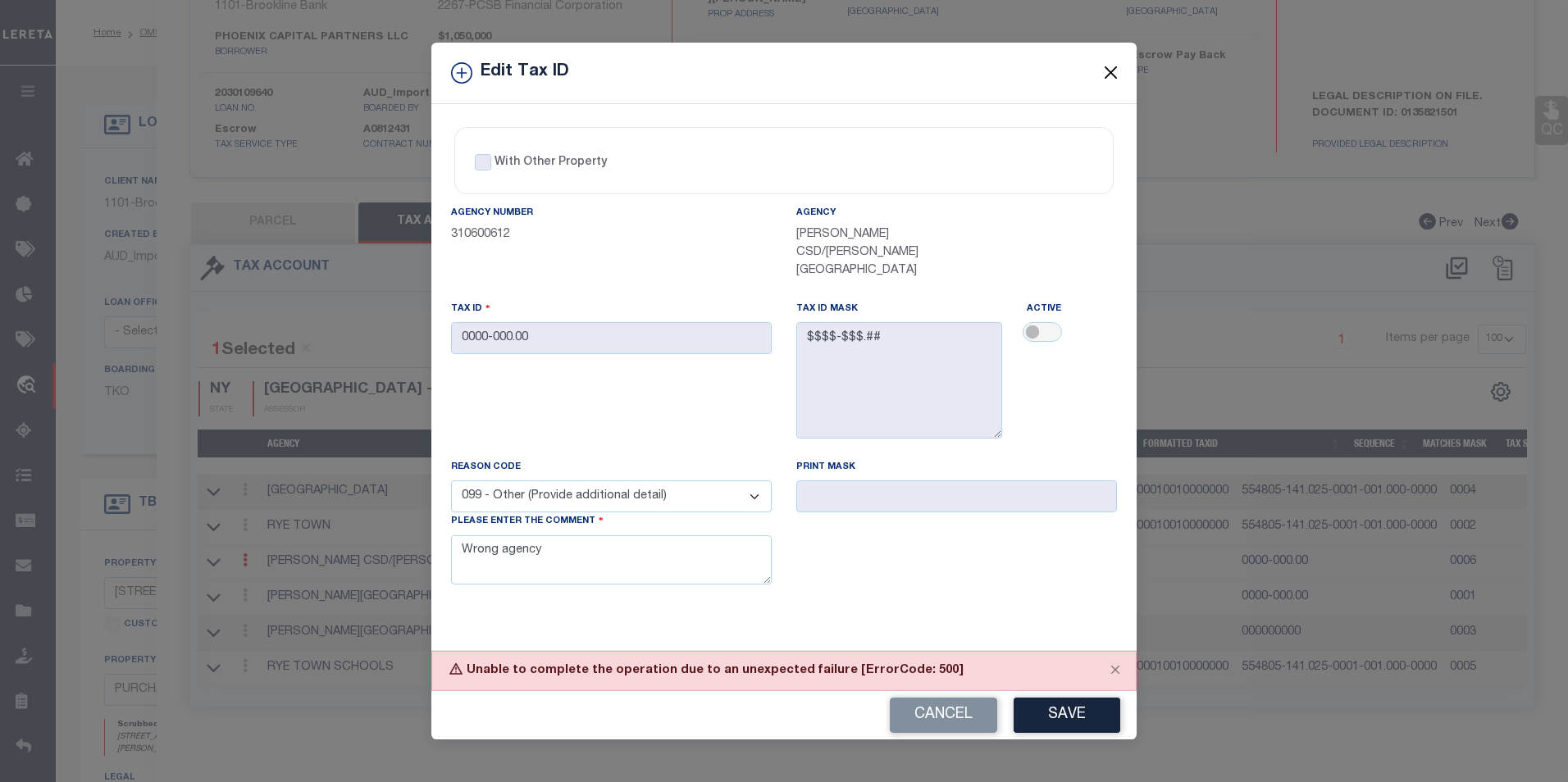
click at [1116, 84] on button "Close" at bounding box center [1111, 73] width 22 height 22
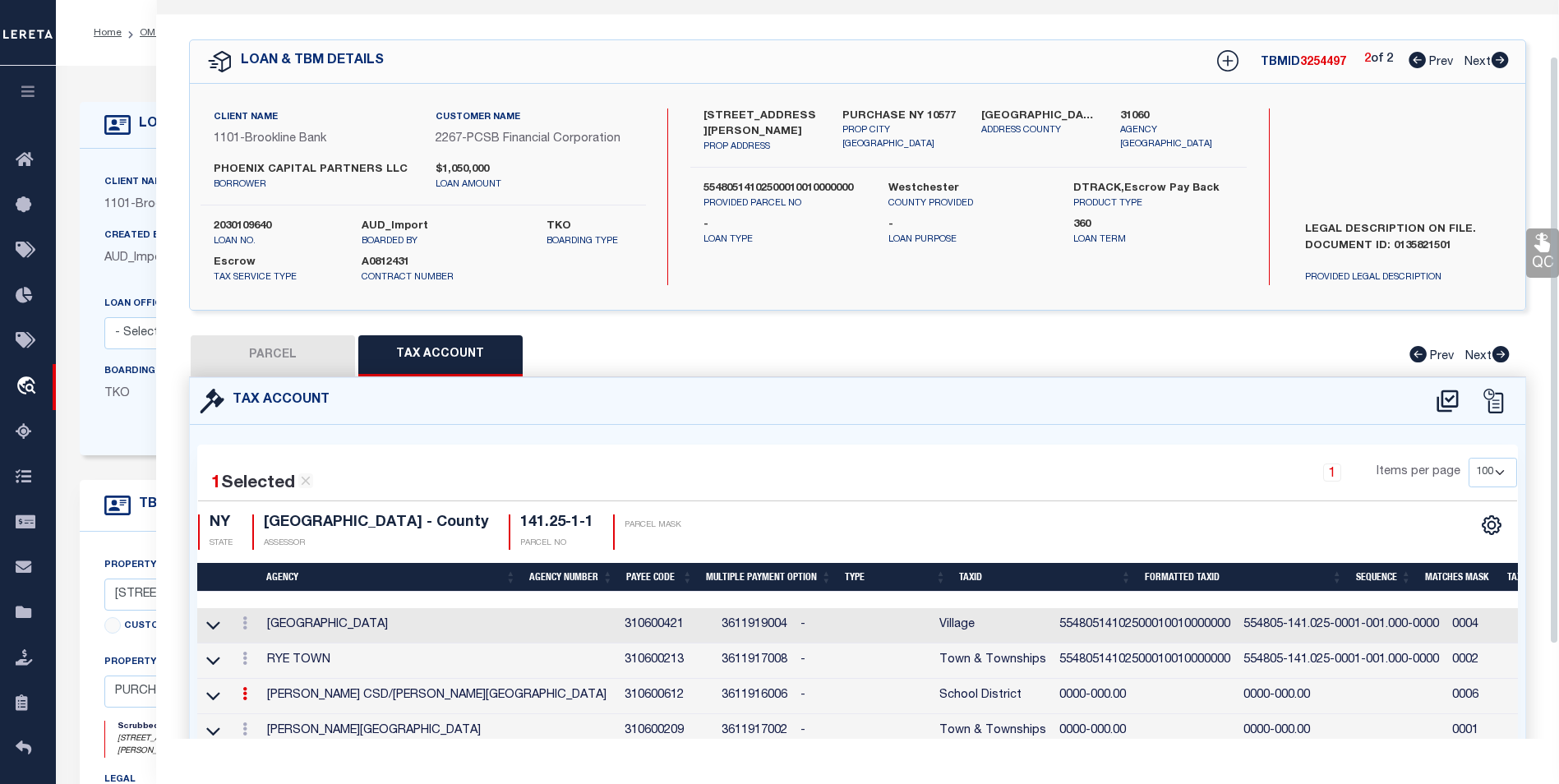
scroll to position [0, 0]
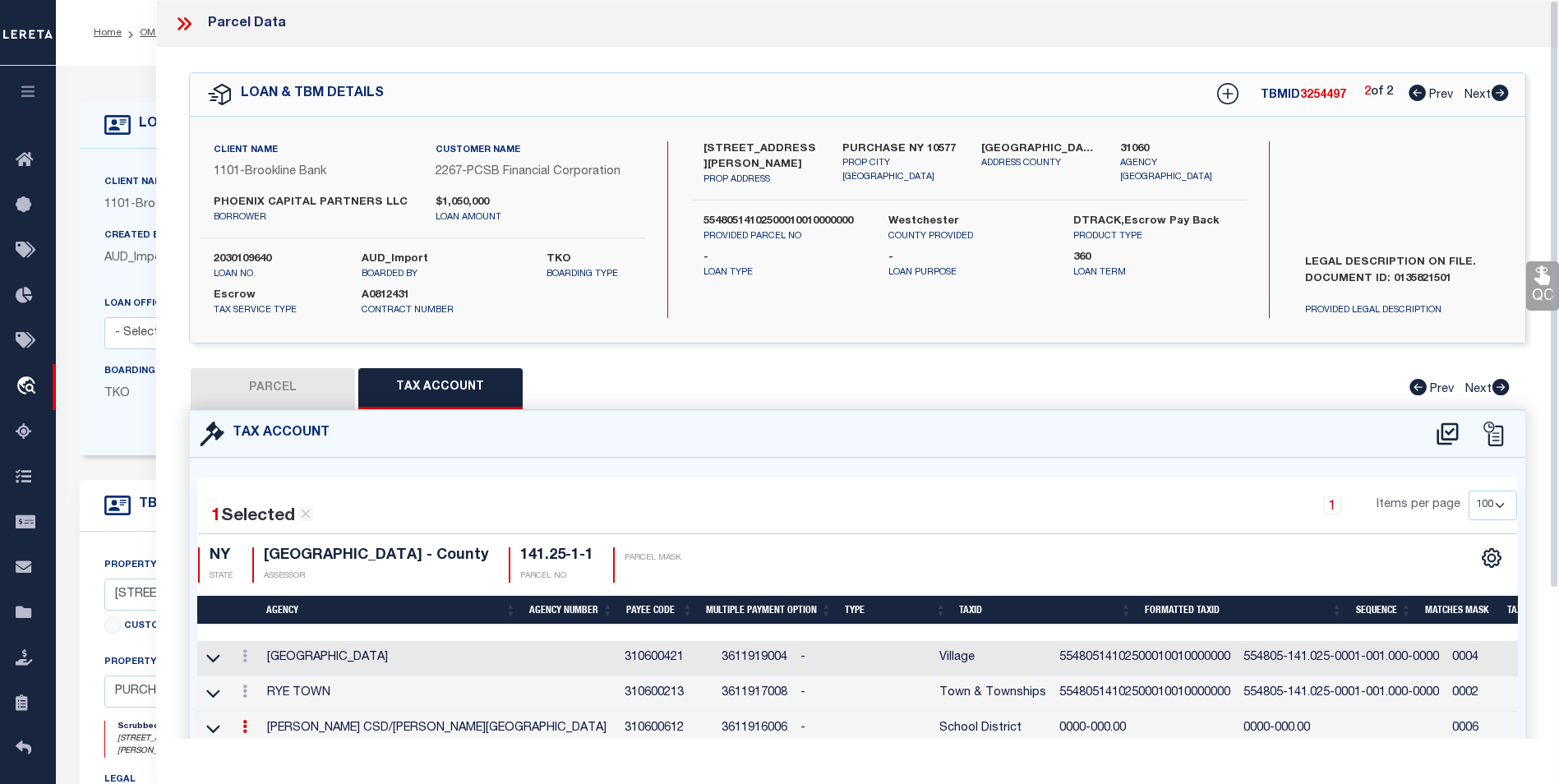
click at [270, 378] on button "PARCEL" at bounding box center [273, 388] width 164 height 41
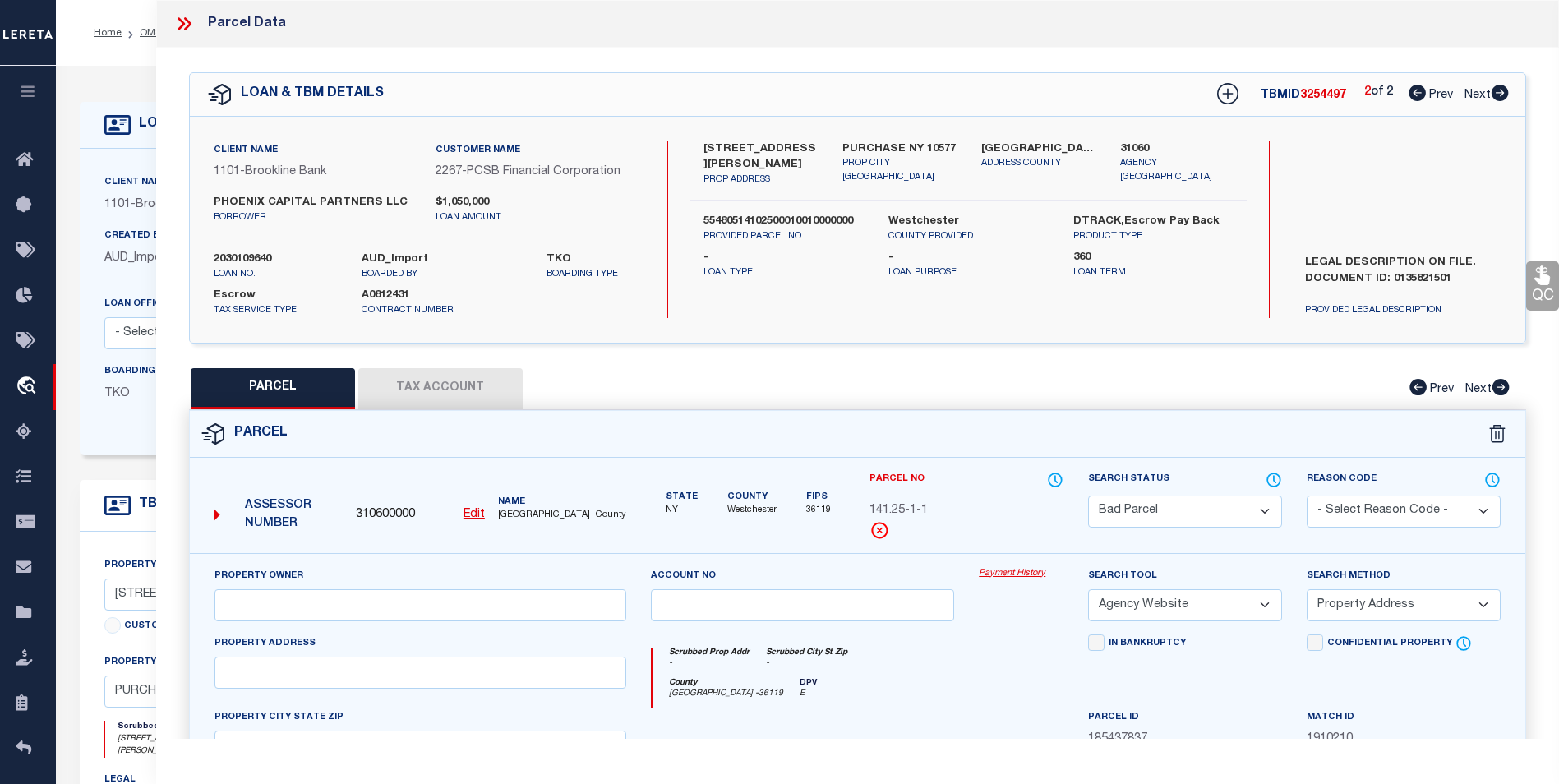
click at [1209, 502] on select "Automated Search Bad Parcel Complete Duplicate Parcel High Dollar Reporting In …" at bounding box center [1185, 511] width 194 height 32
click at [1089, 495] on select "Automated Search Bad Parcel Complete Duplicate Parcel High Dollar Reporting In …" at bounding box center [1185, 511] width 194 height 32
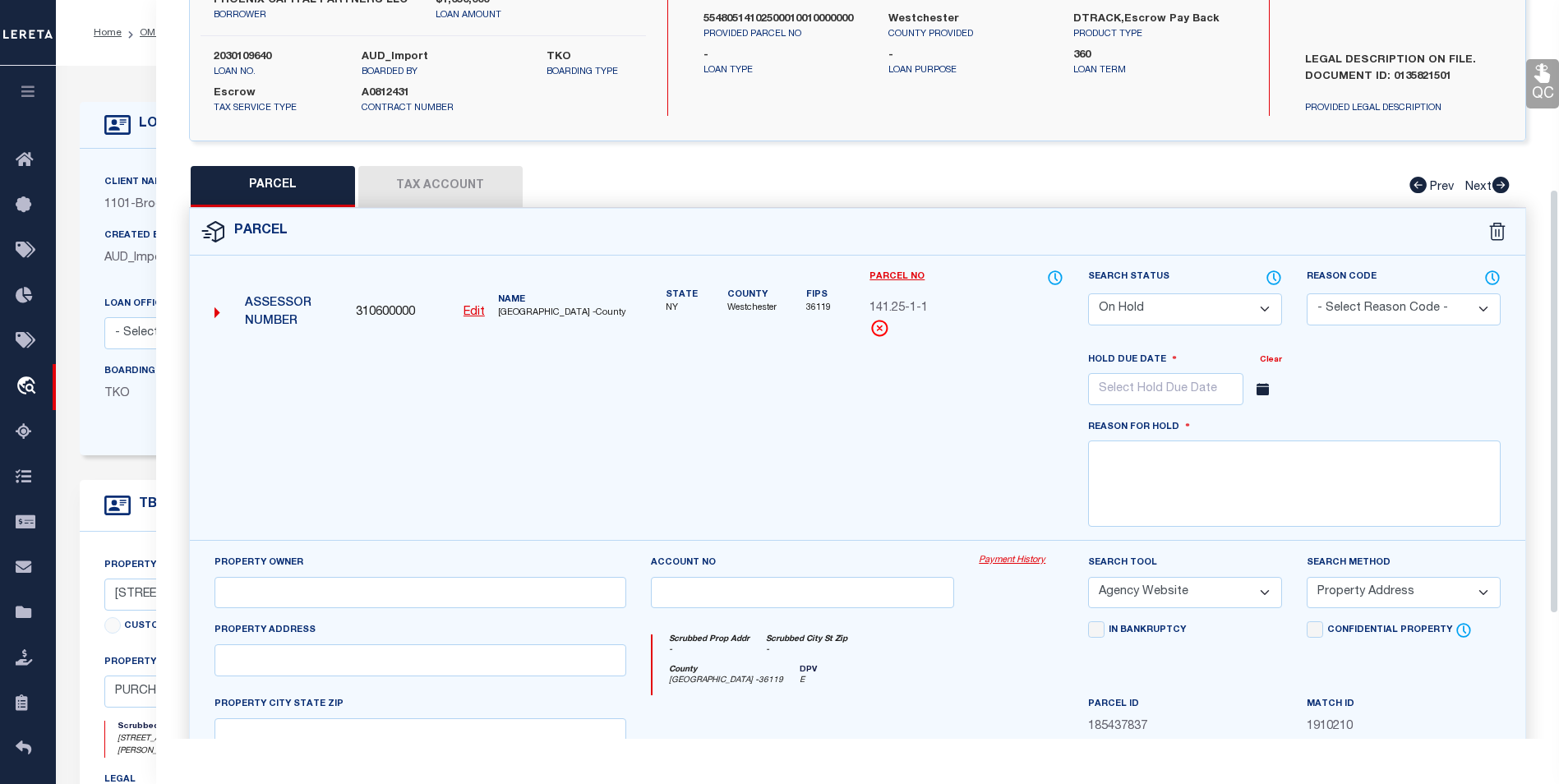
scroll to position [329, 0]
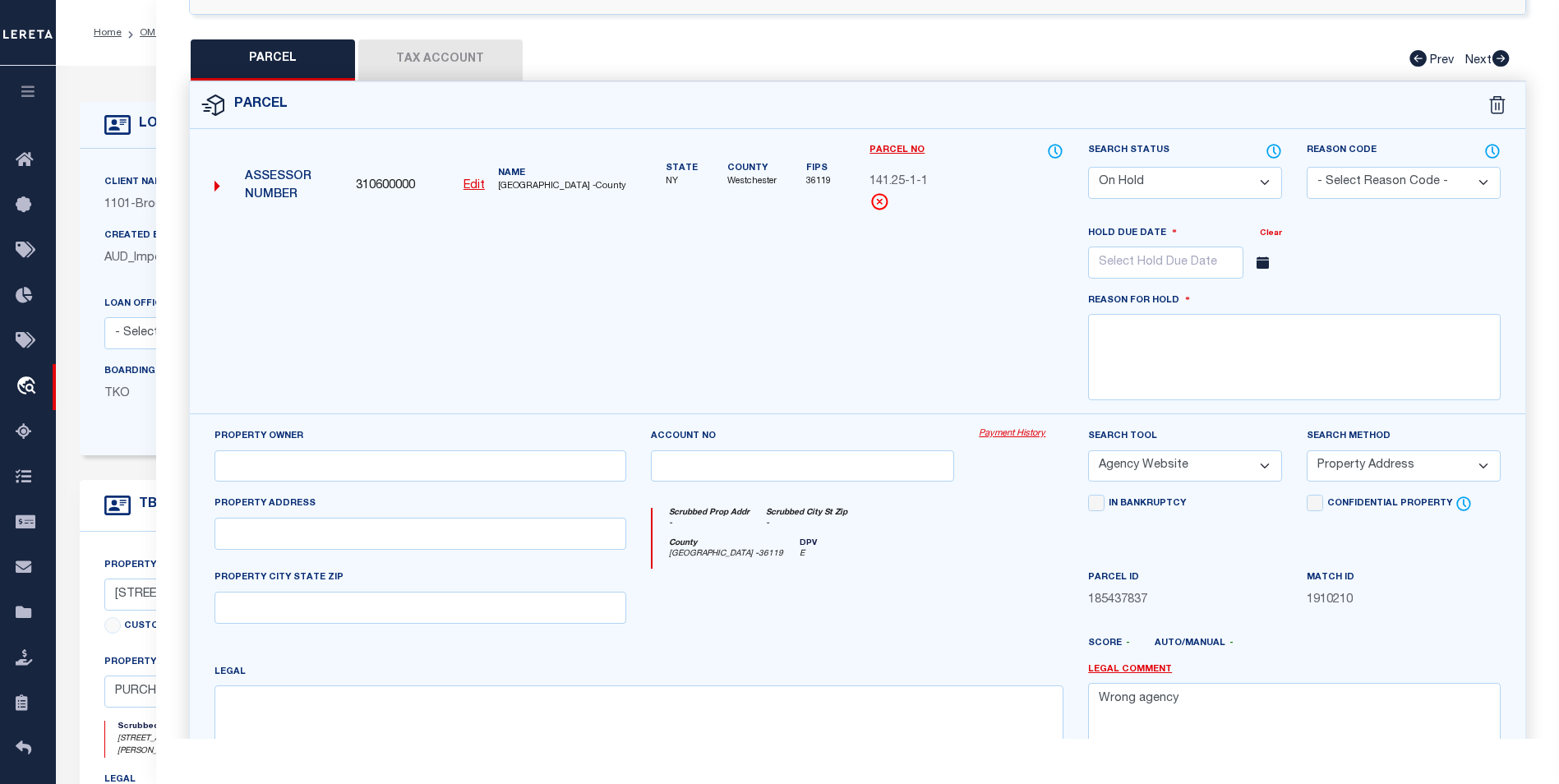
click at [1257, 264] on icon at bounding box center [1263, 262] width 13 height 13
click at [1267, 263] on icon at bounding box center [1263, 262] width 13 height 13
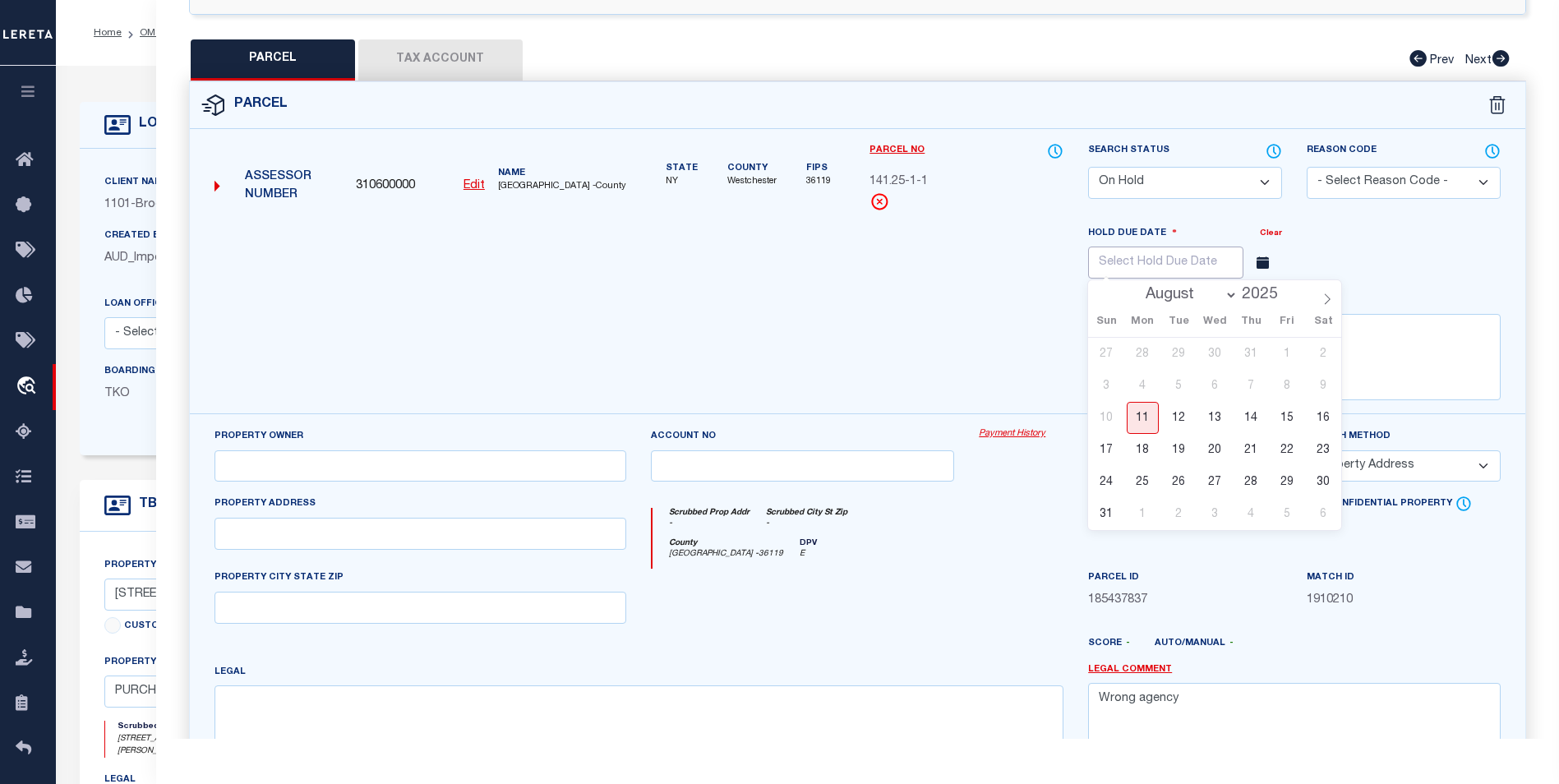
click at [1209, 274] on input "text" at bounding box center [1166, 263] width 155 height 32
click at [1116, 517] on span "31" at bounding box center [1107, 514] width 32 height 32
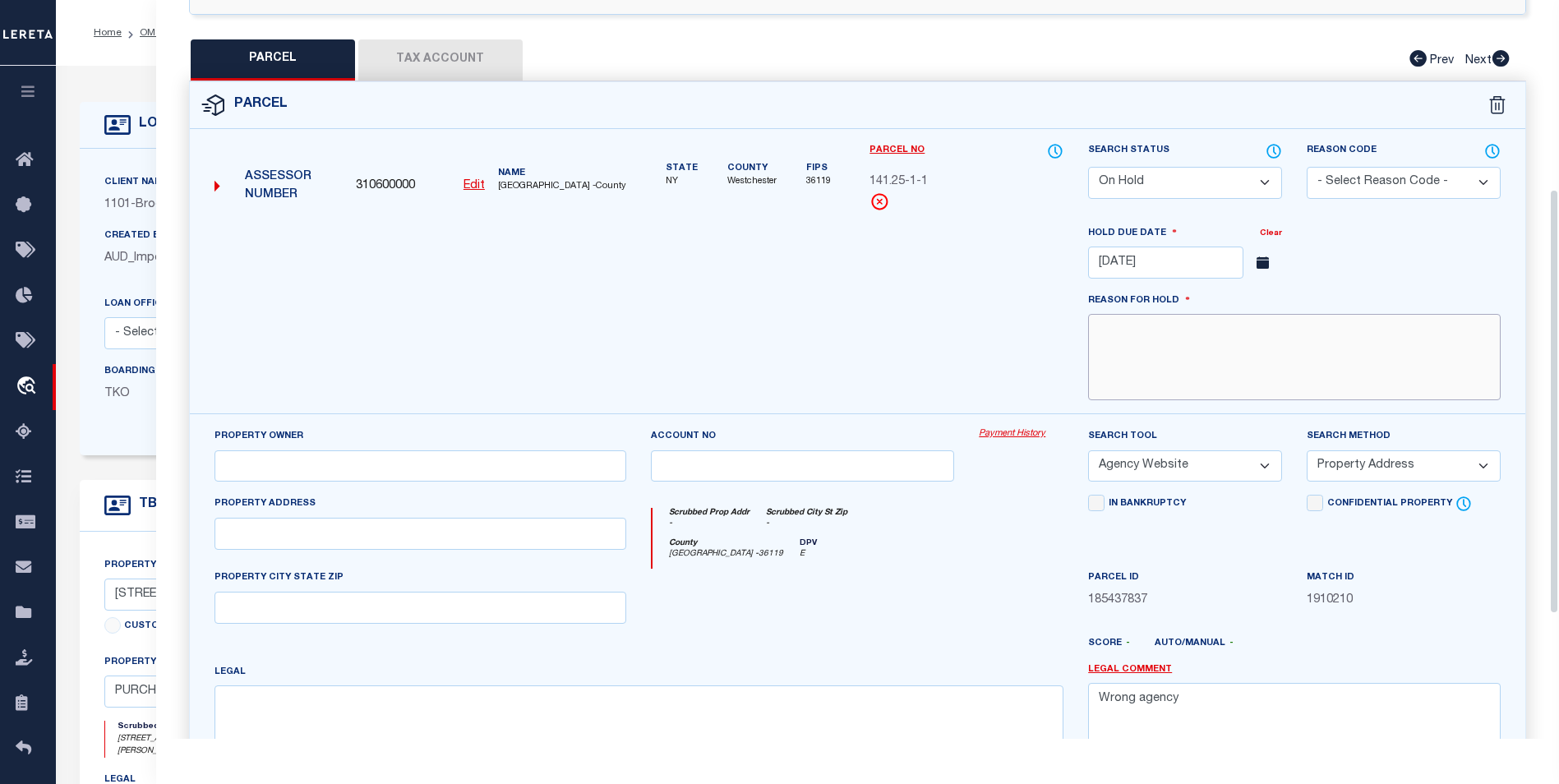
click at [1159, 357] on textarea at bounding box center [1295, 356] width 413 height 86
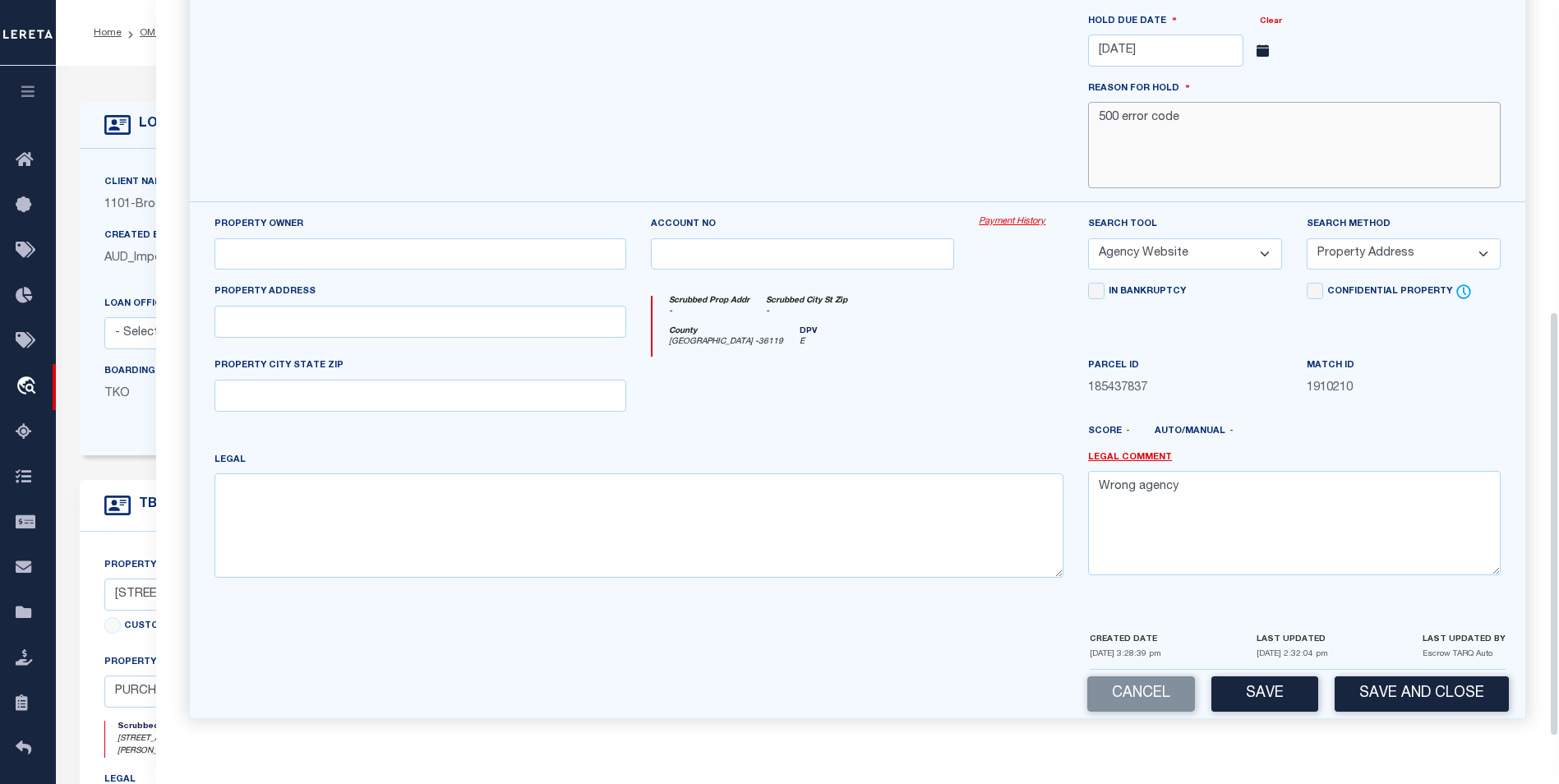
scroll to position [544, 0]
click at [1277, 693] on button "Save" at bounding box center [1265, 694] width 107 height 35
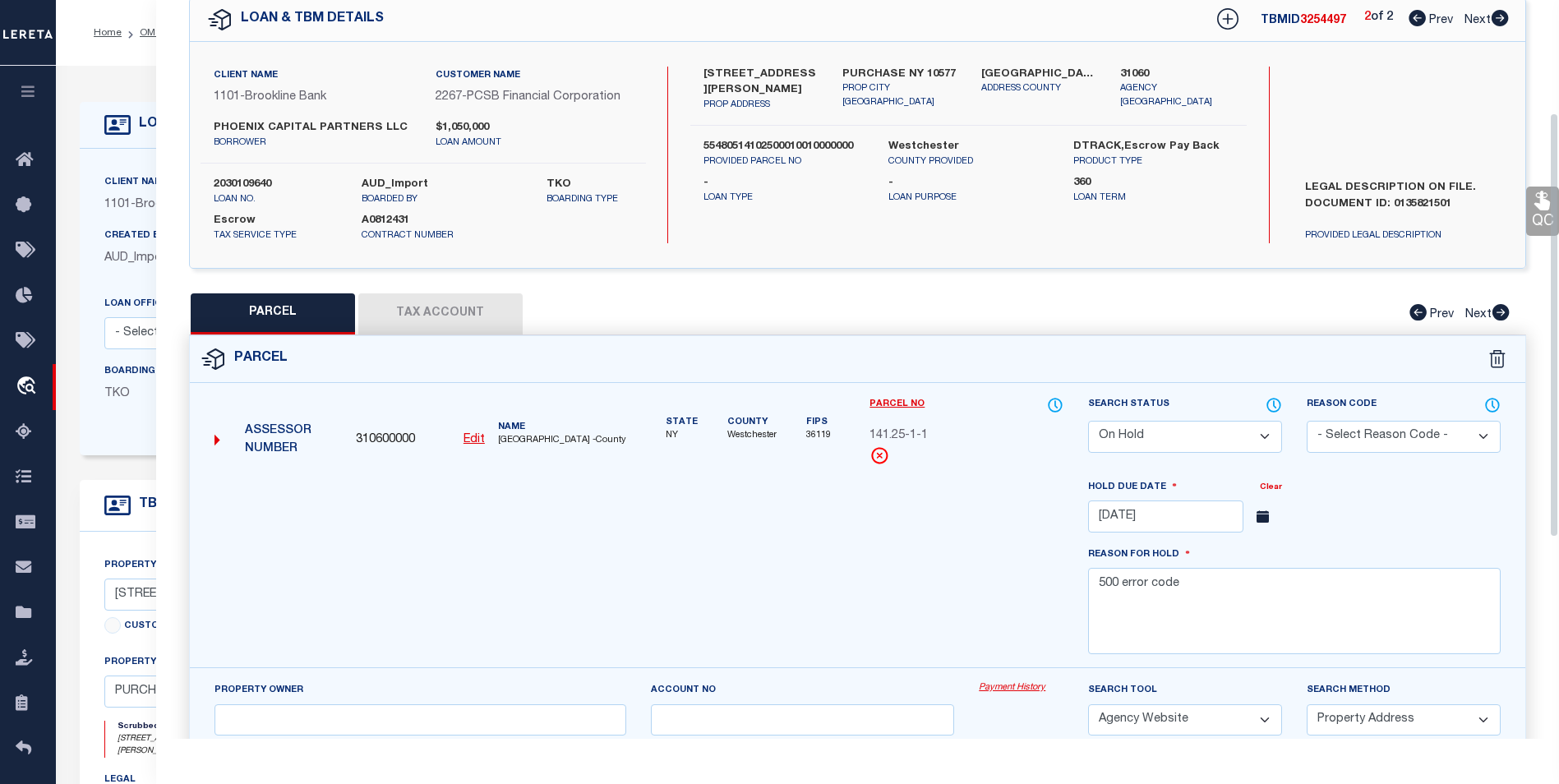
scroll to position [0, 0]
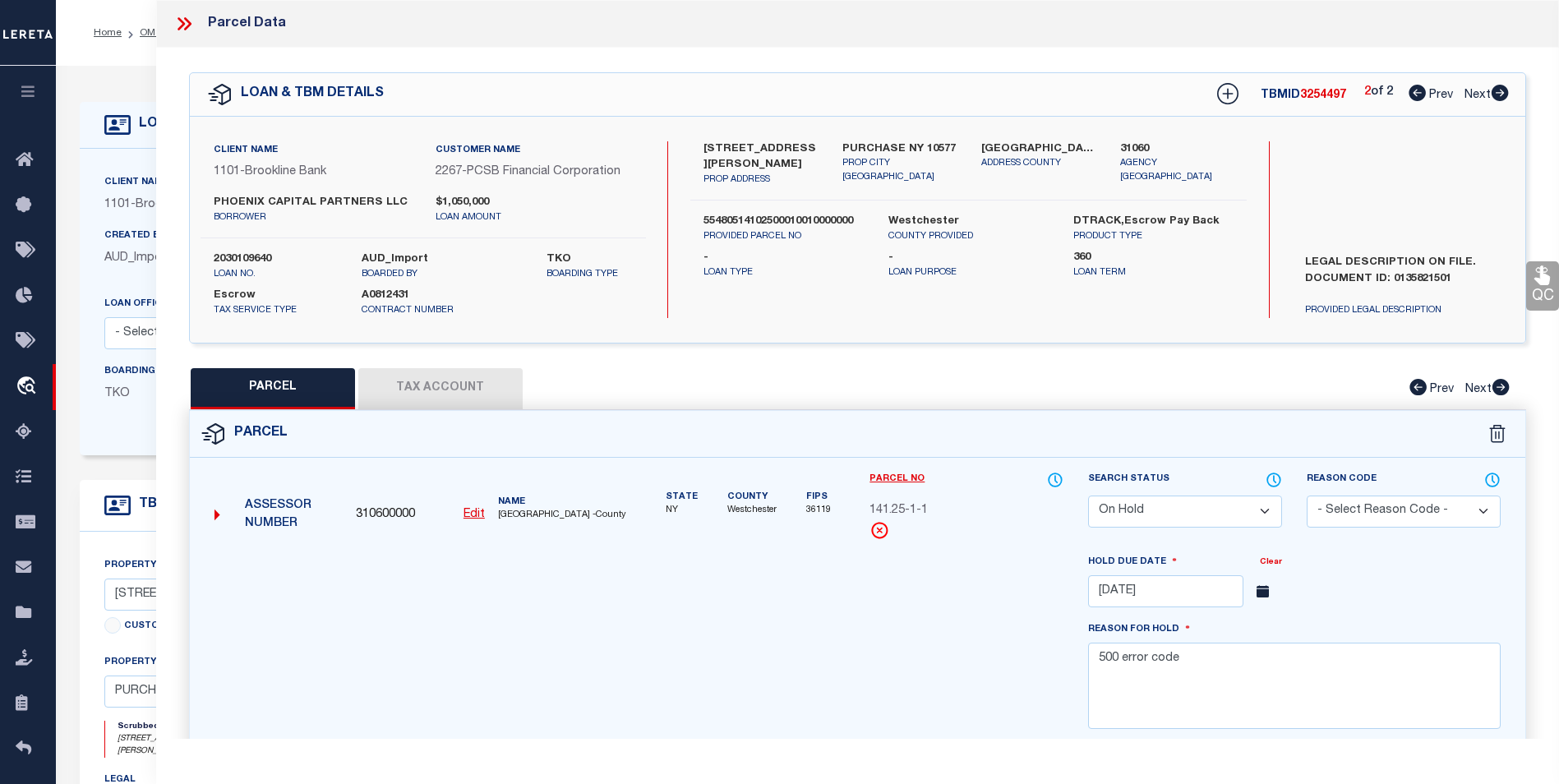
click at [189, 18] on icon at bounding box center [184, 24] width 22 height 22
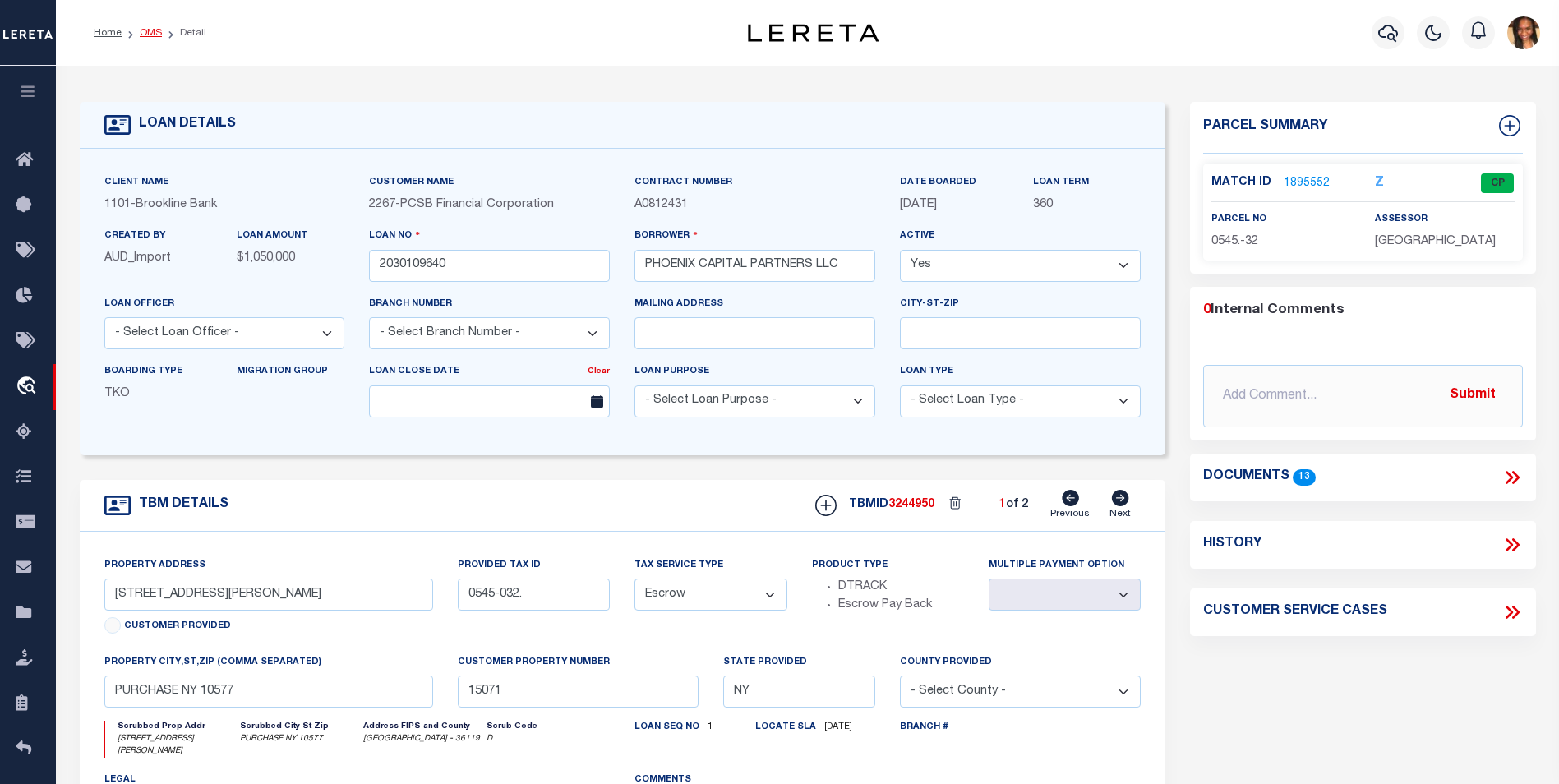
click at [150, 30] on link "OMS" at bounding box center [151, 33] width 23 height 10
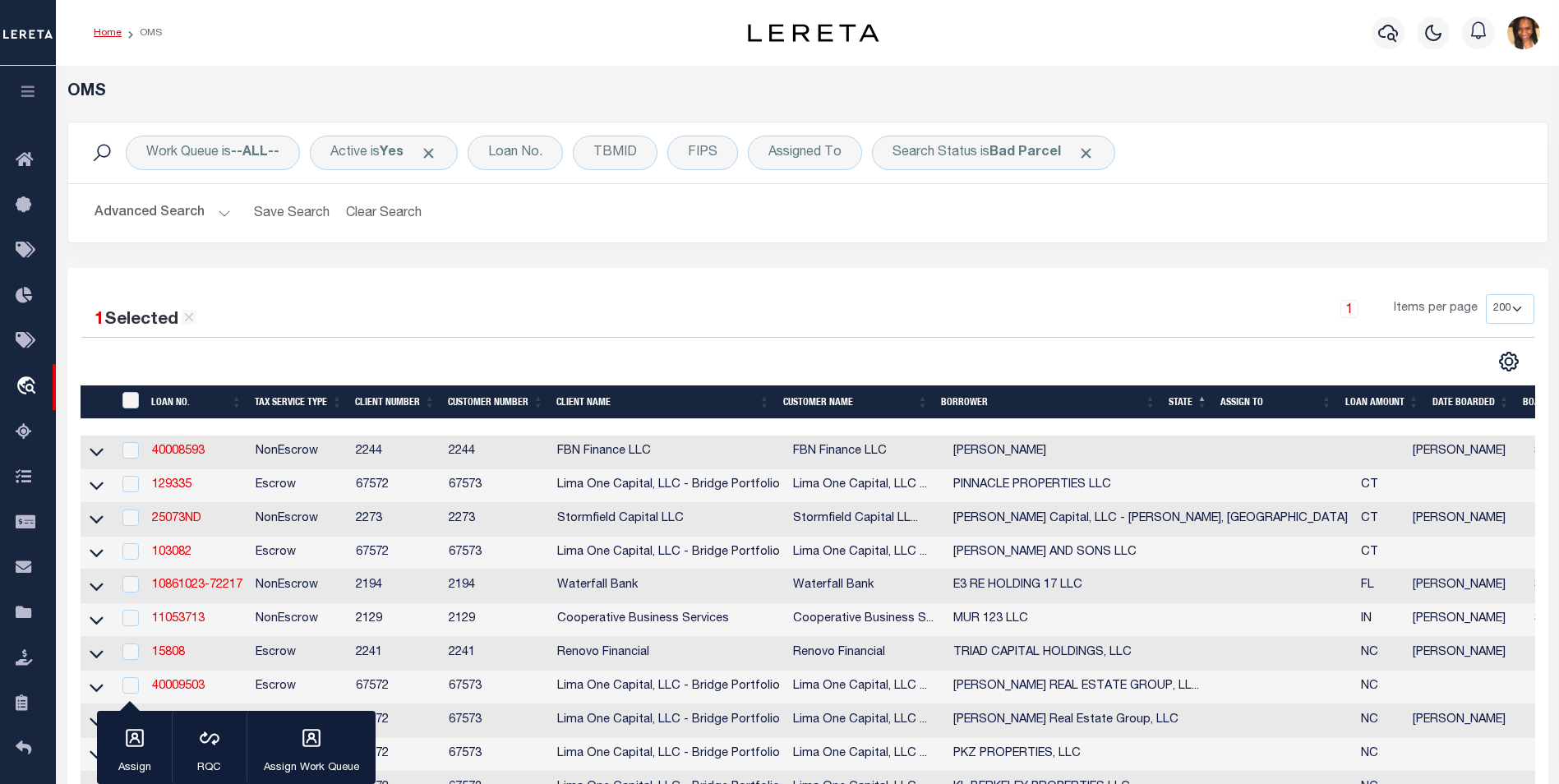
click at [103, 28] on link "Home" at bounding box center [108, 33] width 28 height 10
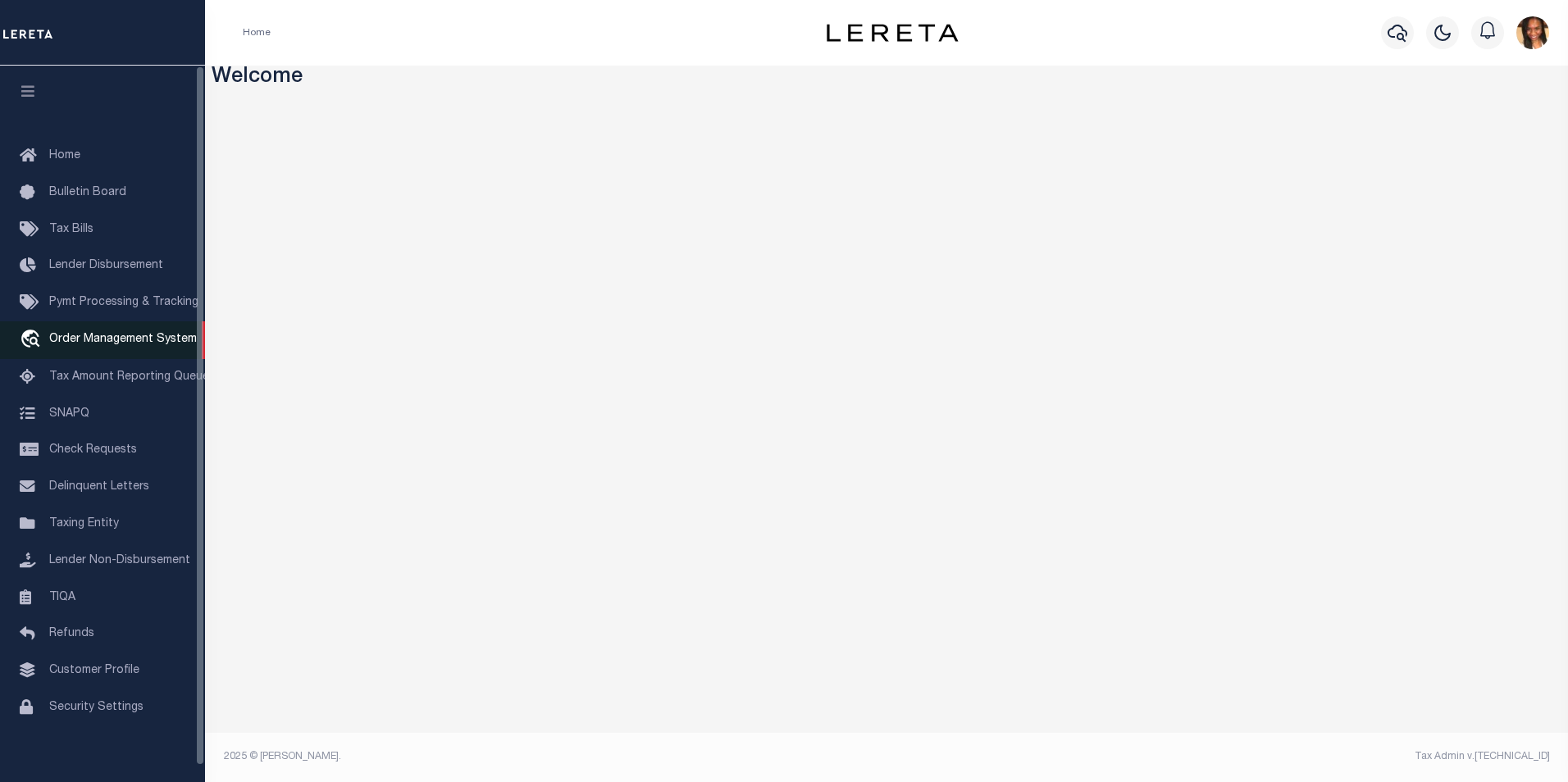
click at [141, 352] on link "travel_explore Order Management System" at bounding box center [102, 339] width 205 height 37
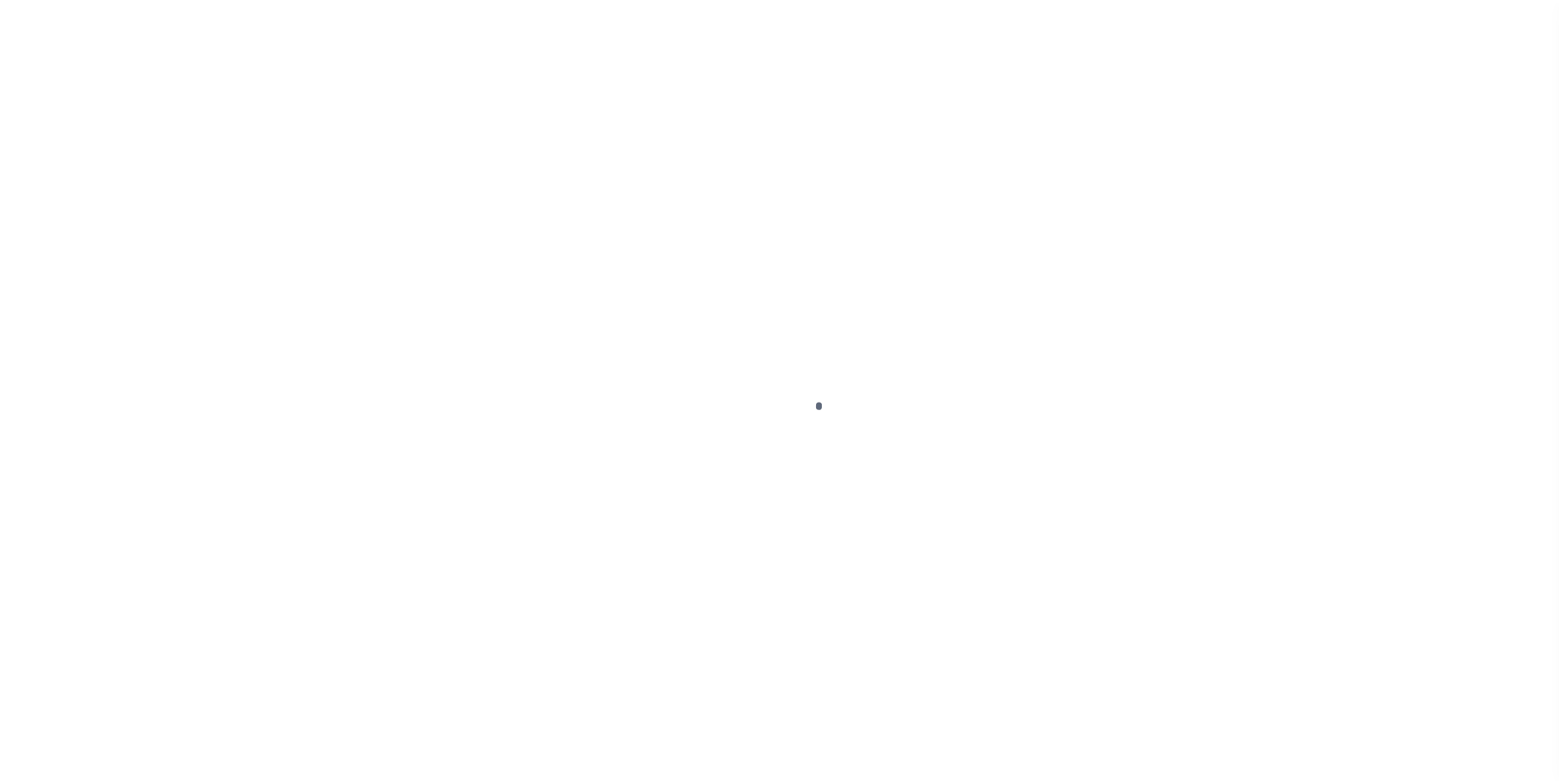
scroll to position [17, 0]
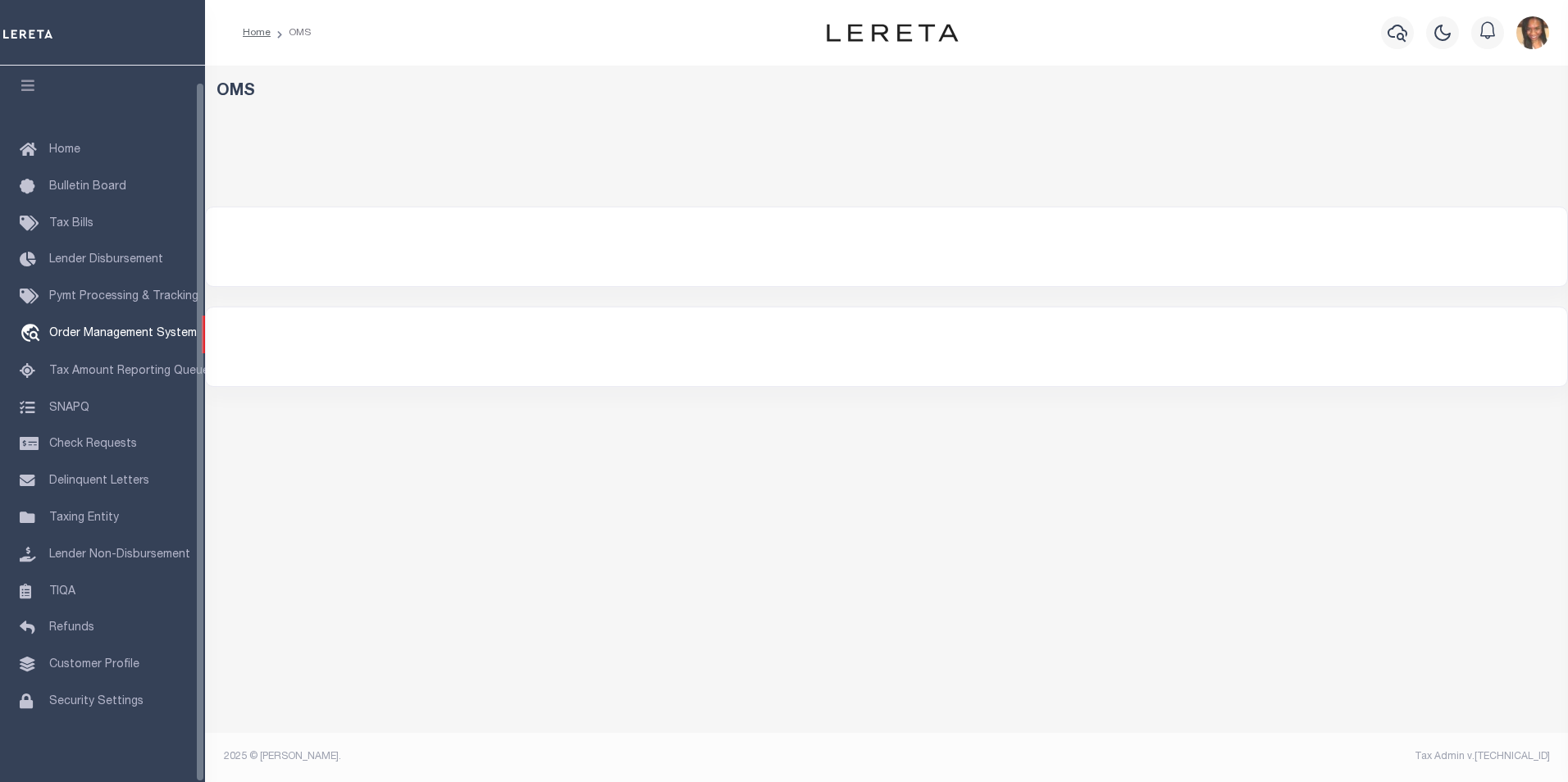
select select "200"
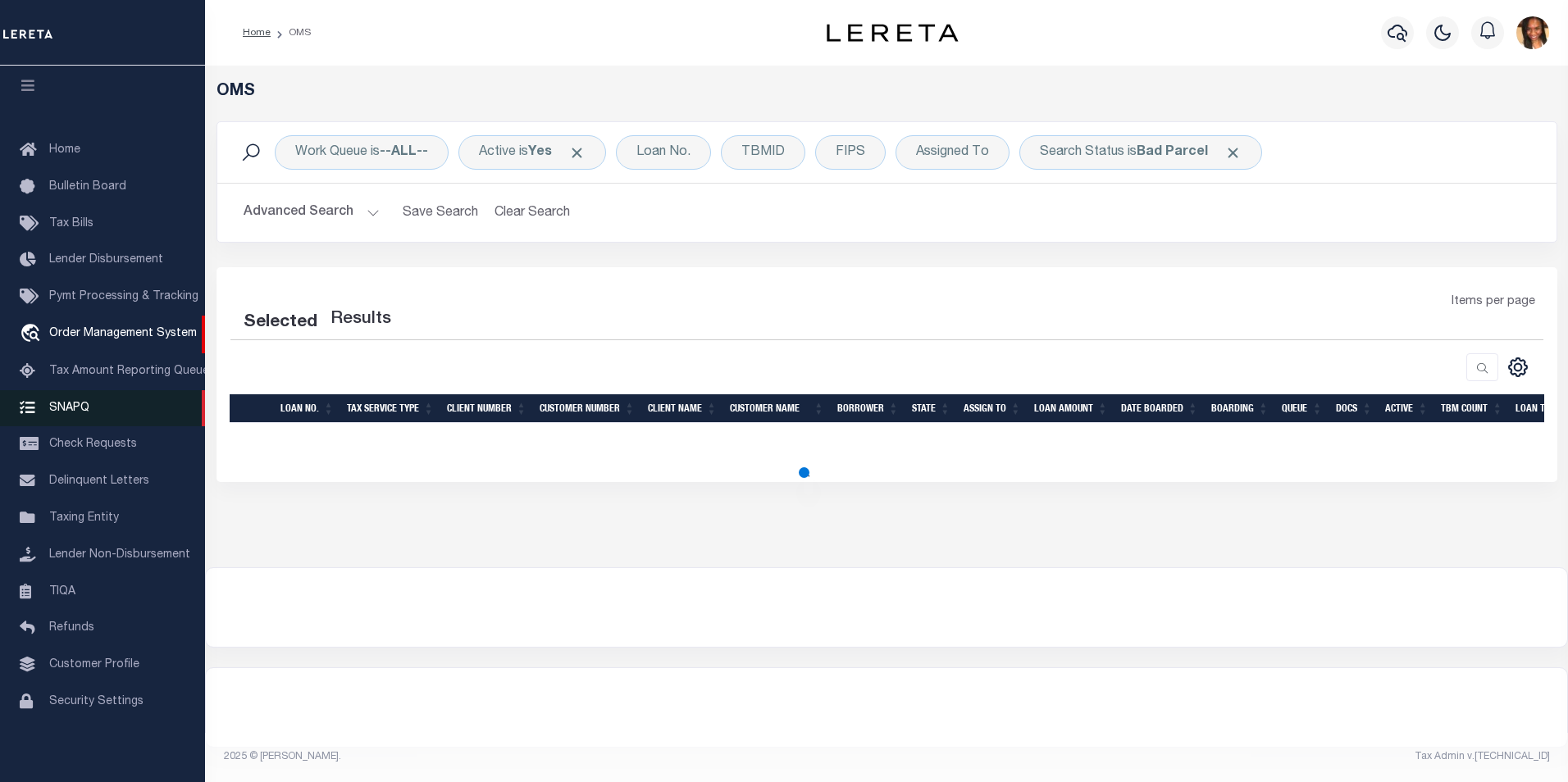
select select "200"
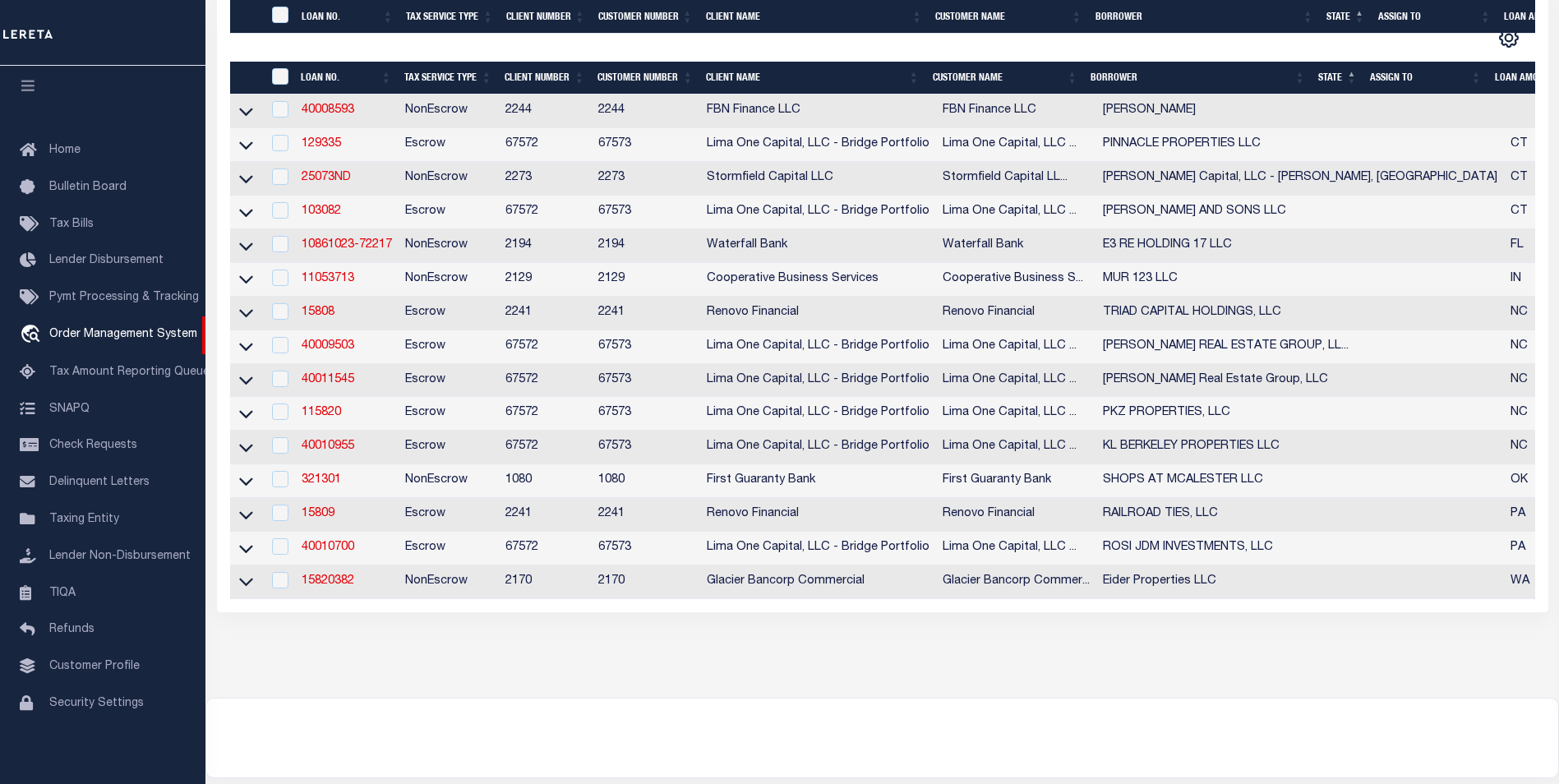
scroll to position [411, 0]
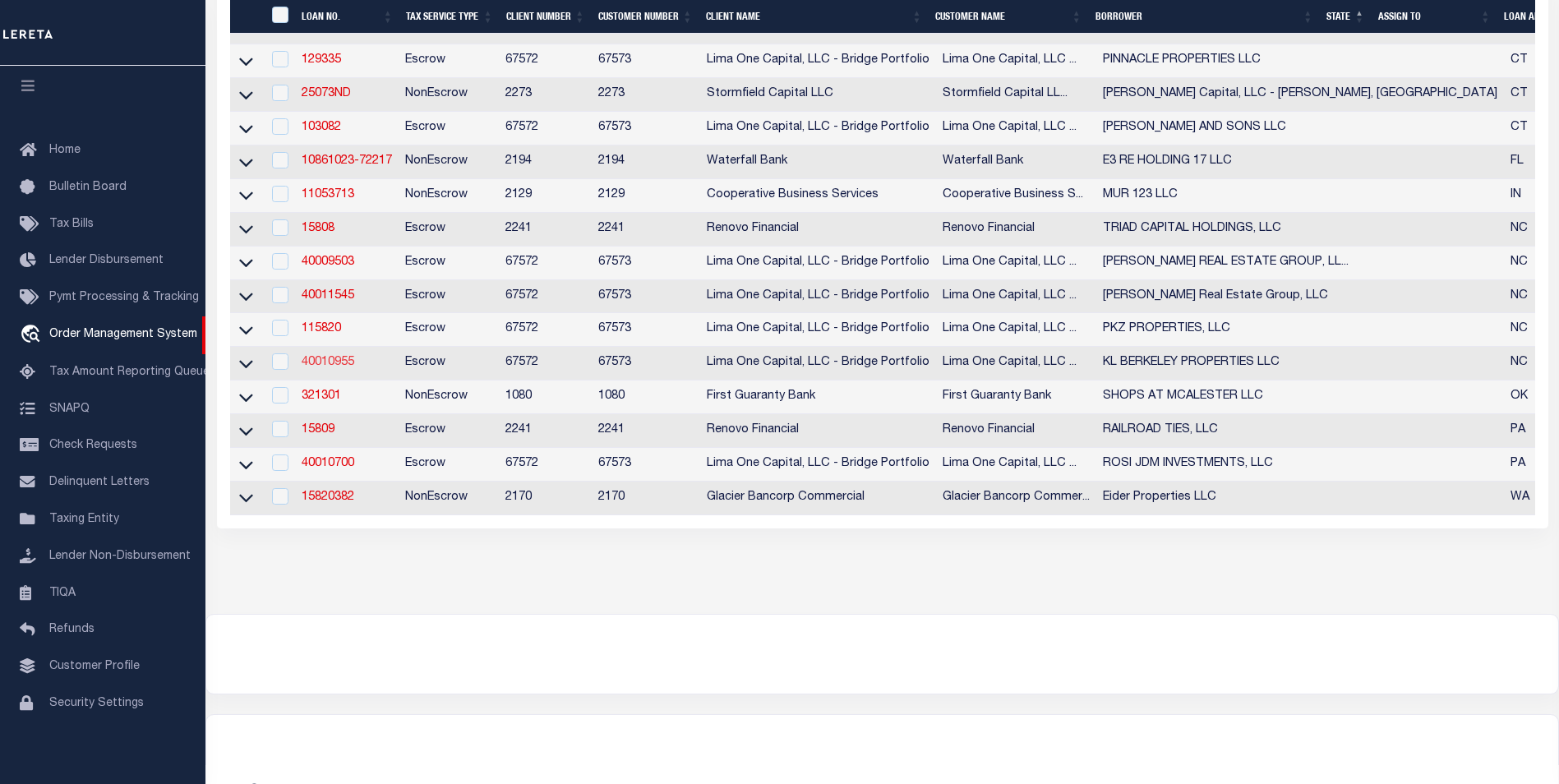
click at [336, 368] on link "40010955" at bounding box center [328, 363] width 53 height 12
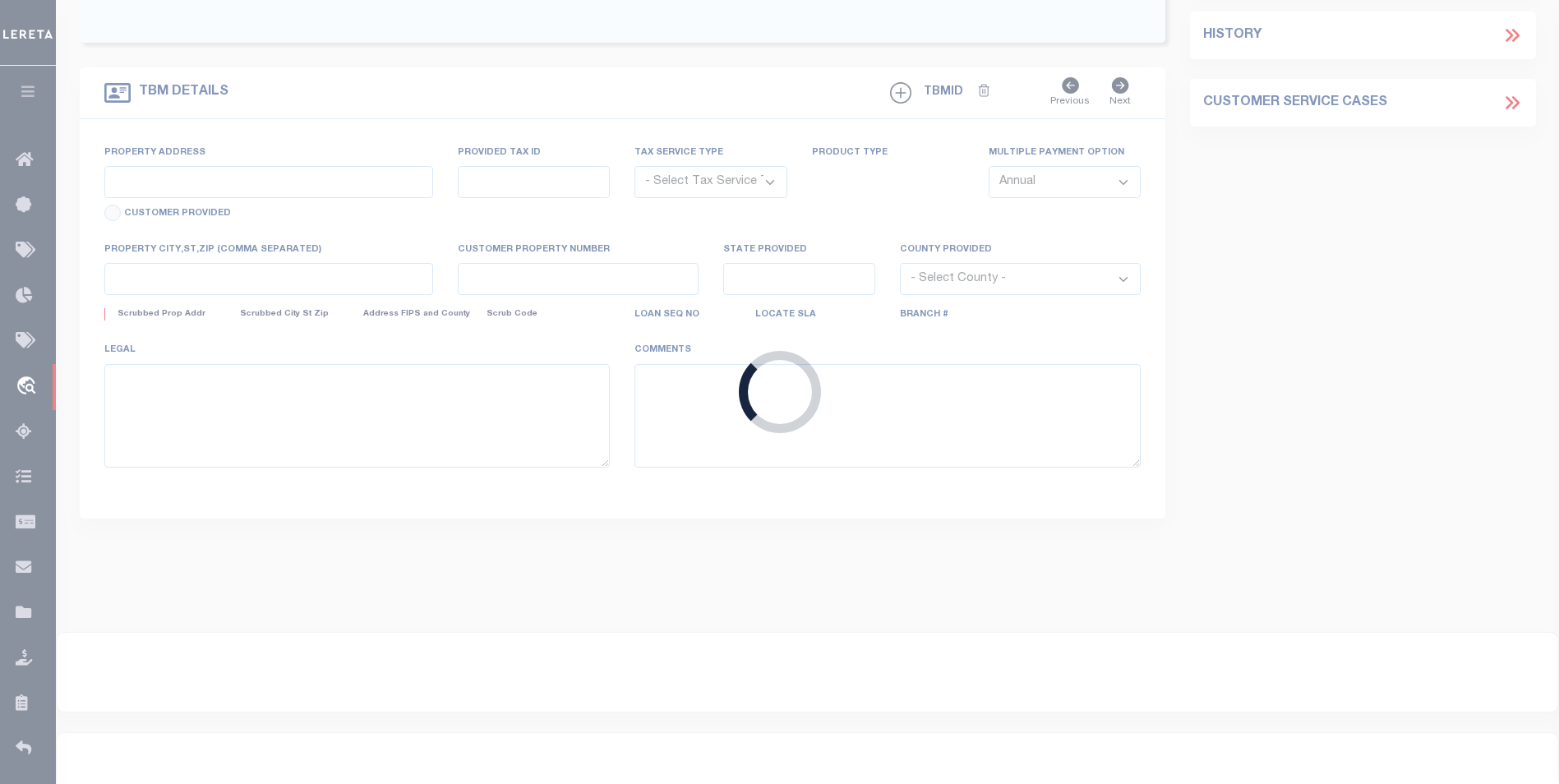
type input "40010955"
type input "KL BERKELEY PROPERTIES LLC"
select select
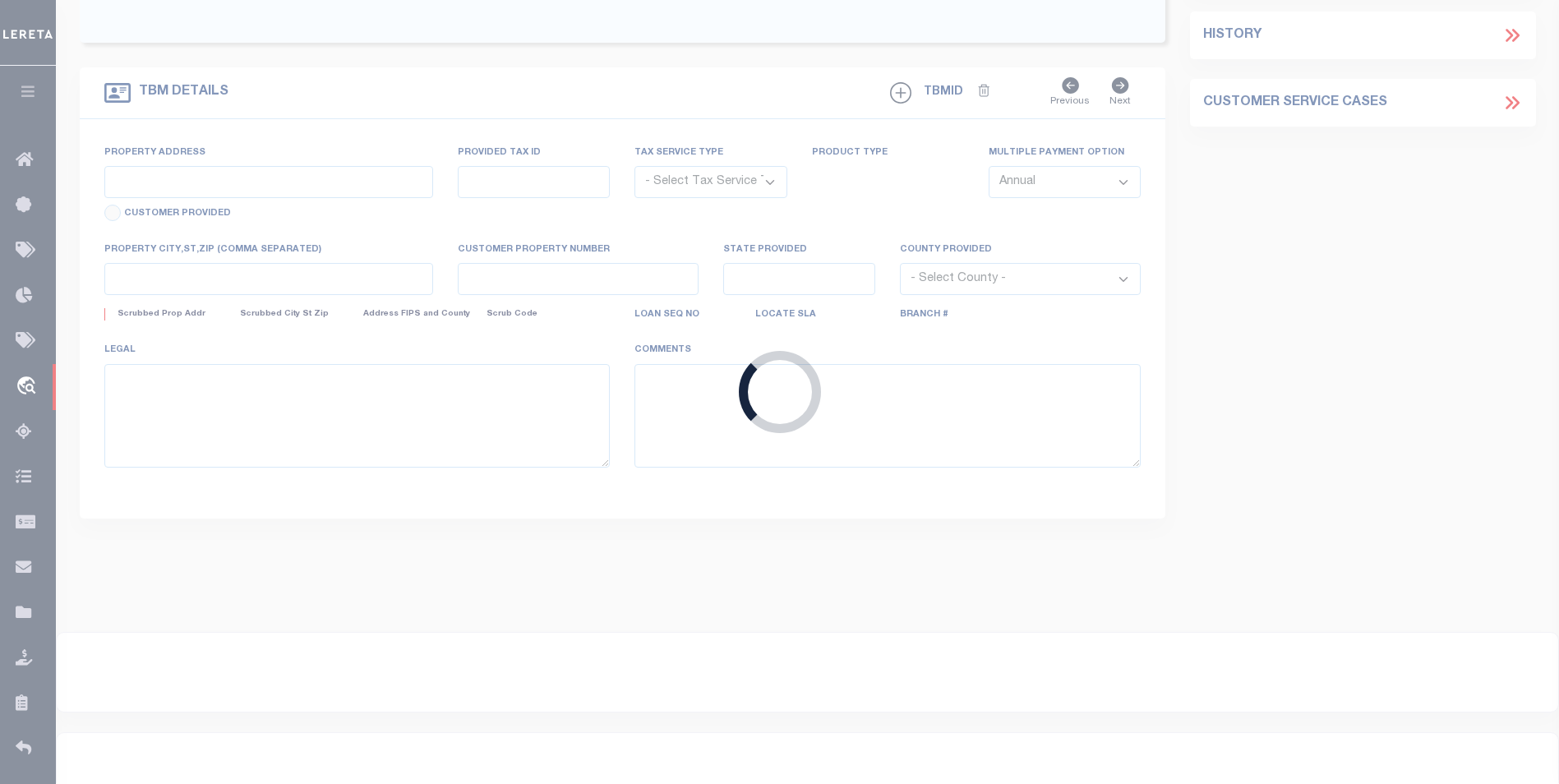
select select "10"
select select
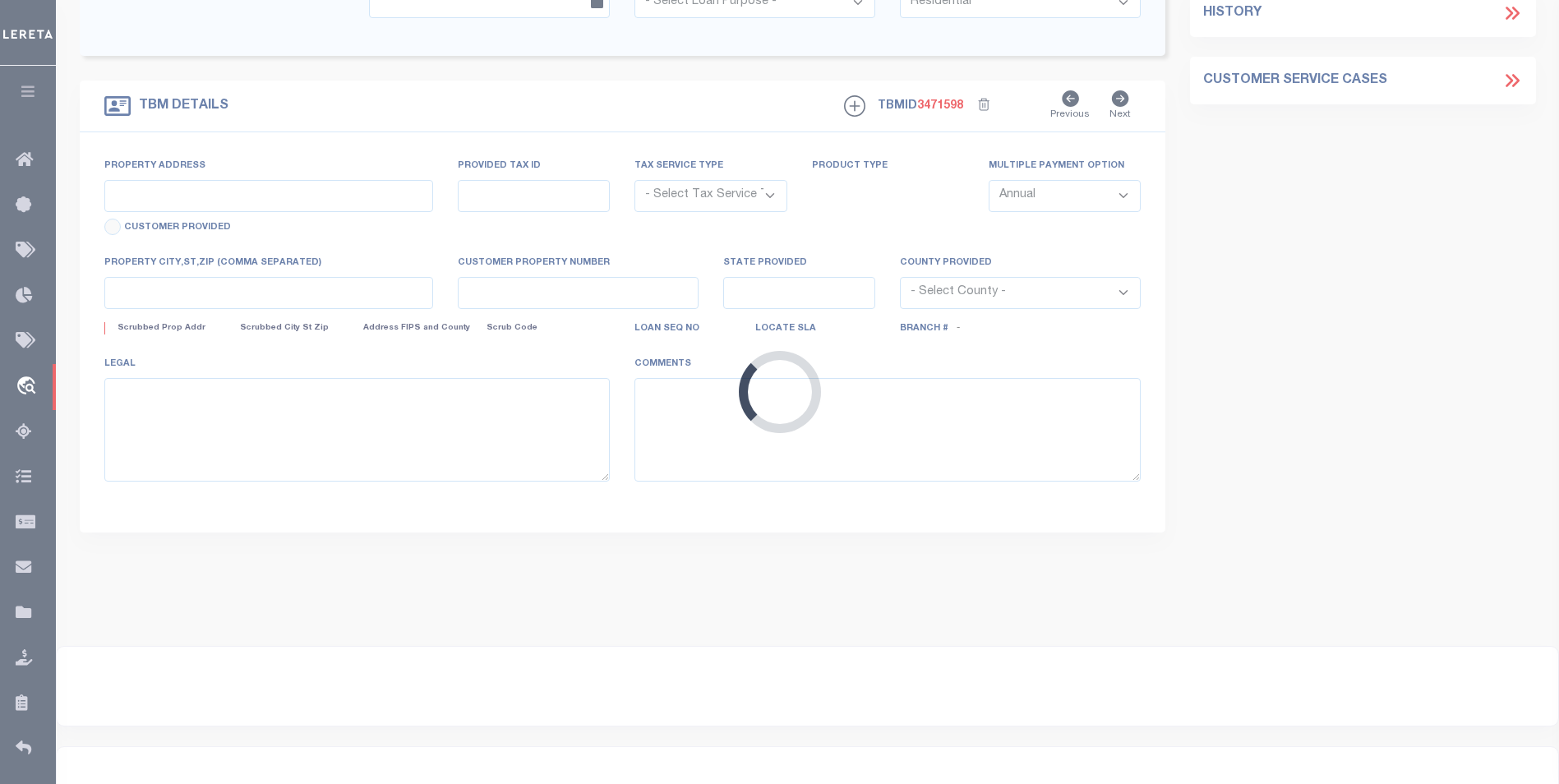
type input "[STREET_ADDRESS][PERSON_NAME]"
radio input "true"
select select "Escrow"
select select
type input "[GEOGRAPHIC_DATA]"
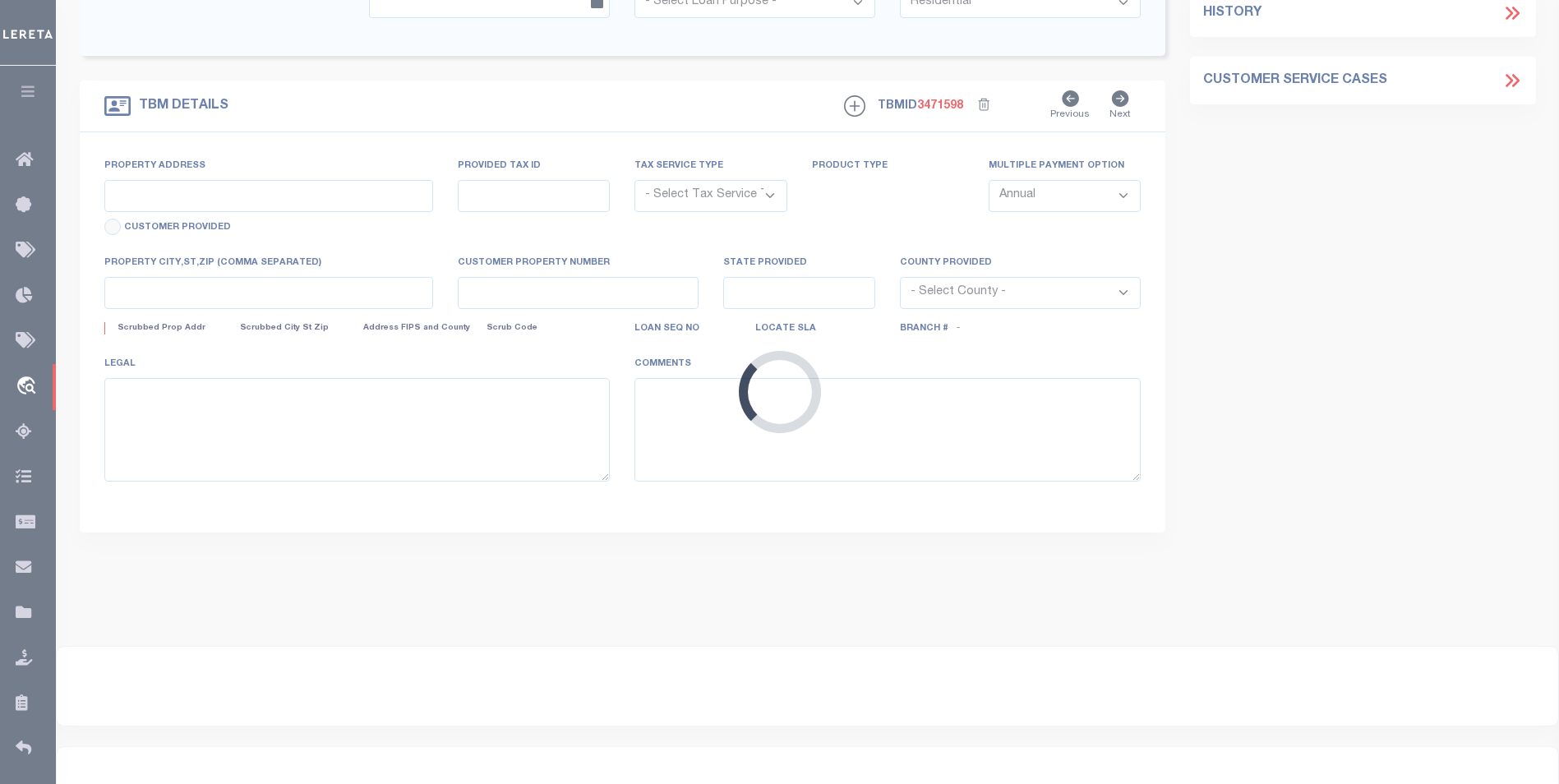
type input "40010955-1"
type input "NC"
type textarea "SEE FILE1"
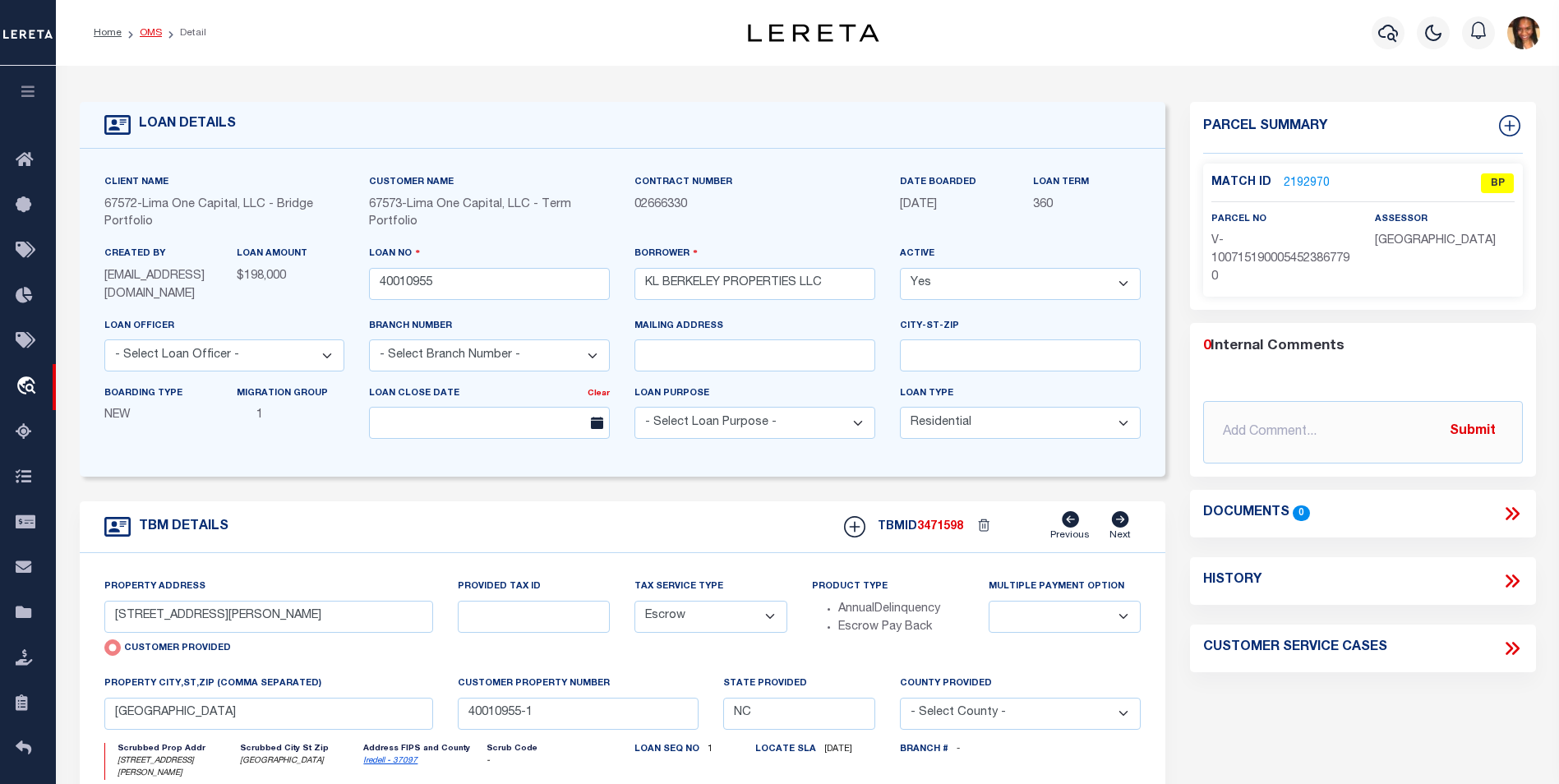
click at [154, 30] on link "OMS" at bounding box center [151, 33] width 23 height 10
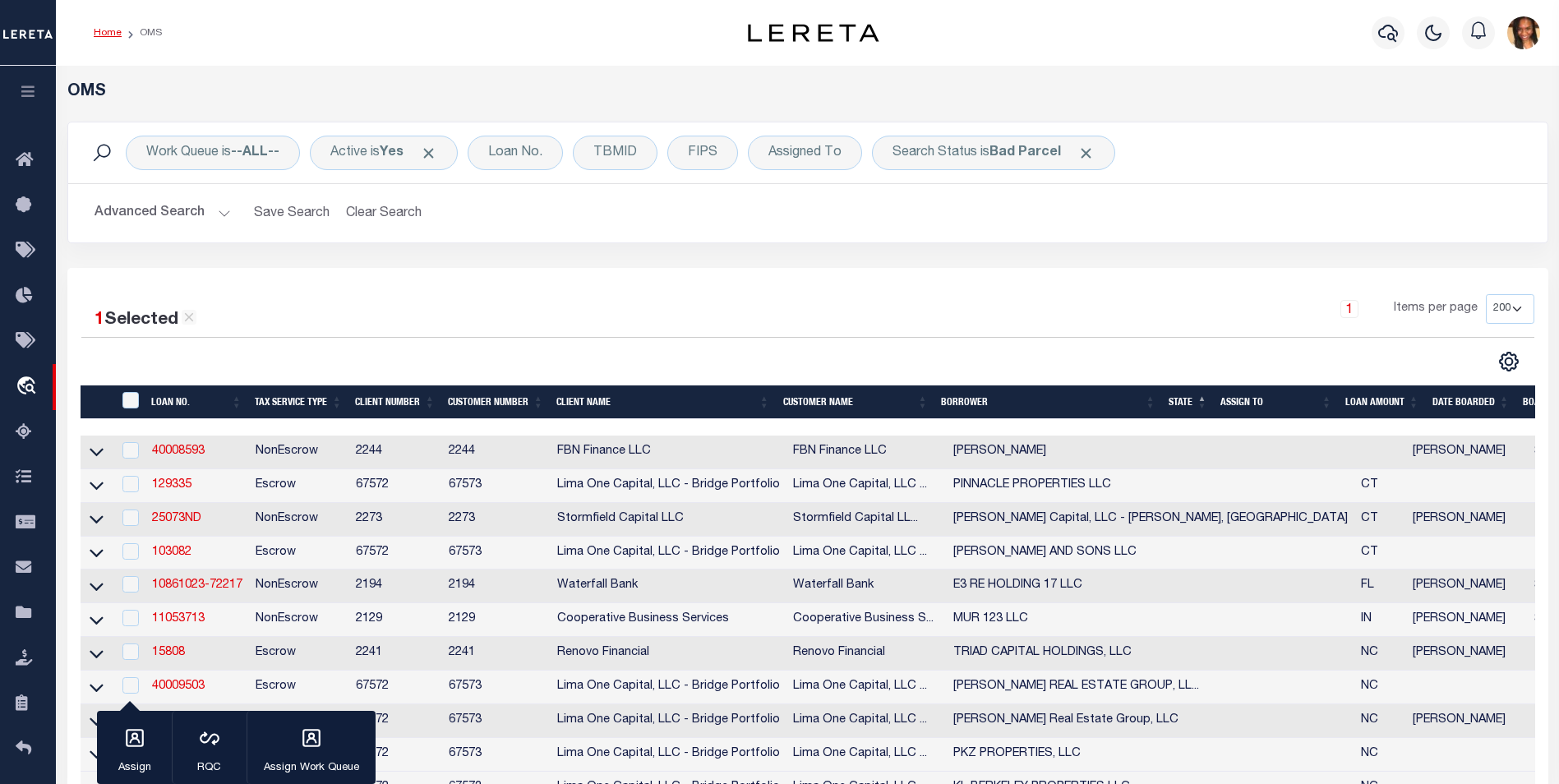
click at [105, 33] on link "Home" at bounding box center [108, 33] width 28 height 10
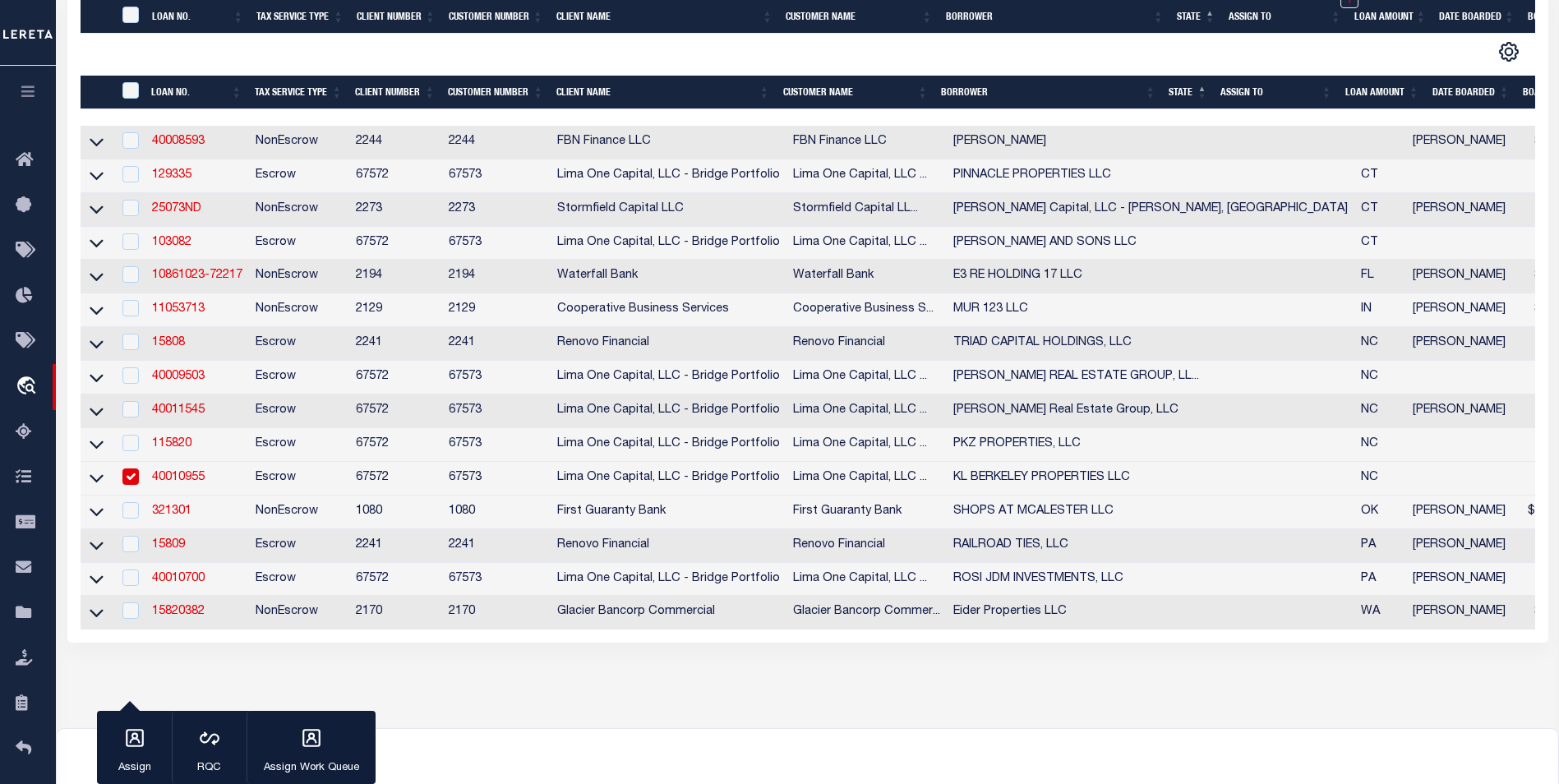
scroll to position [411, 0]
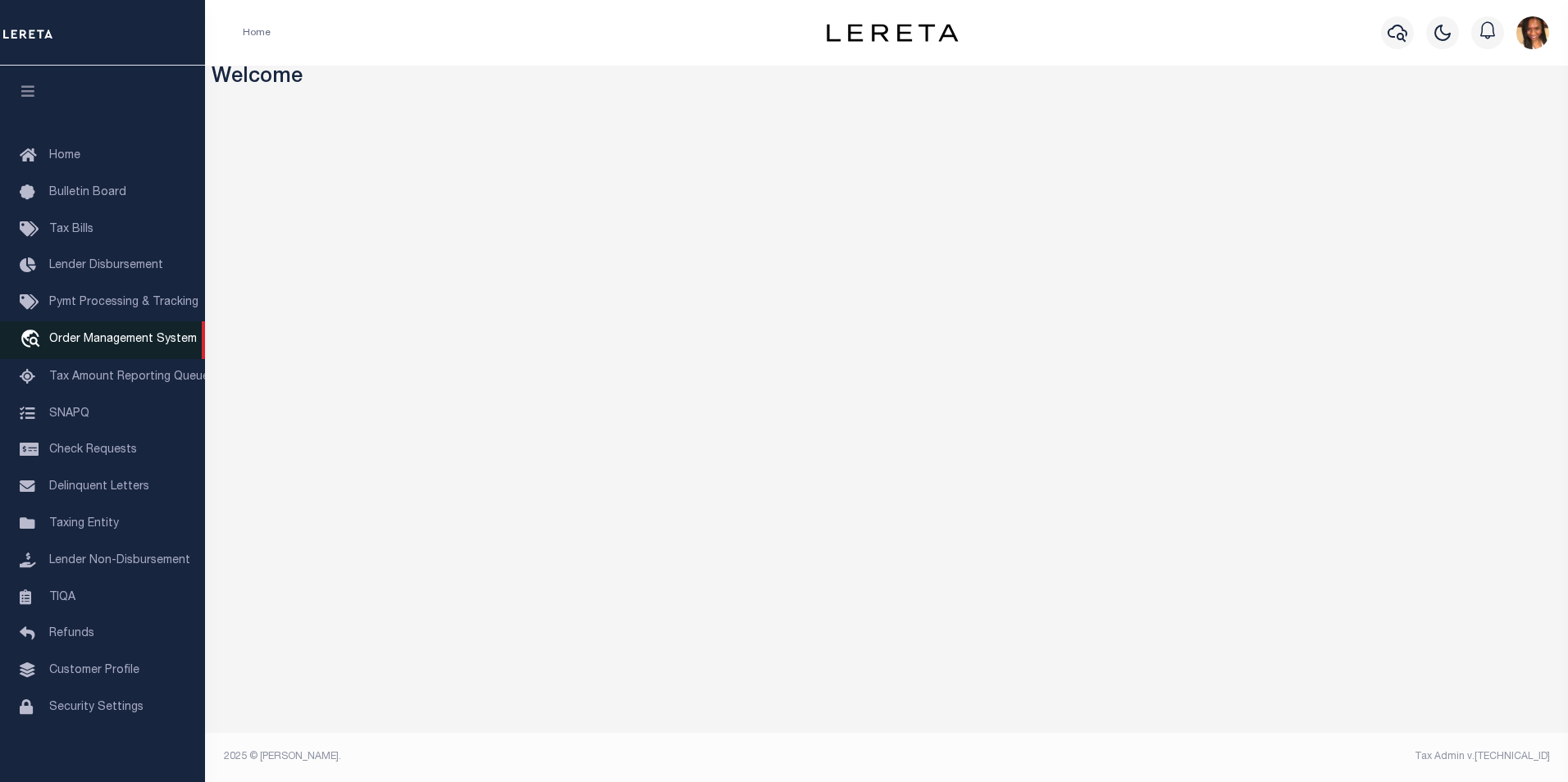
click at [127, 351] on link "travel_explore Order Management System" at bounding box center [102, 339] width 205 height 37
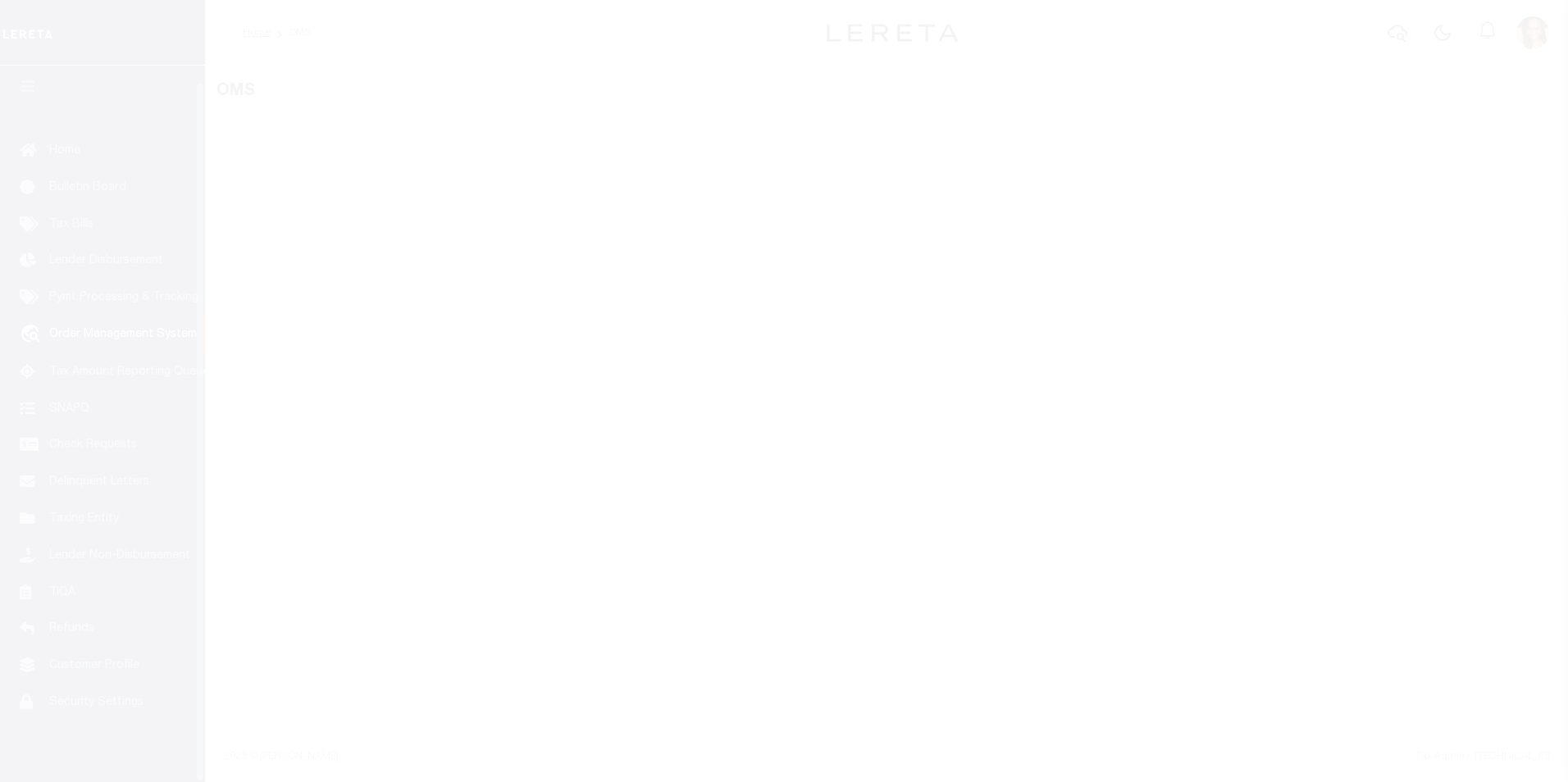
scroll to position [17, 0]
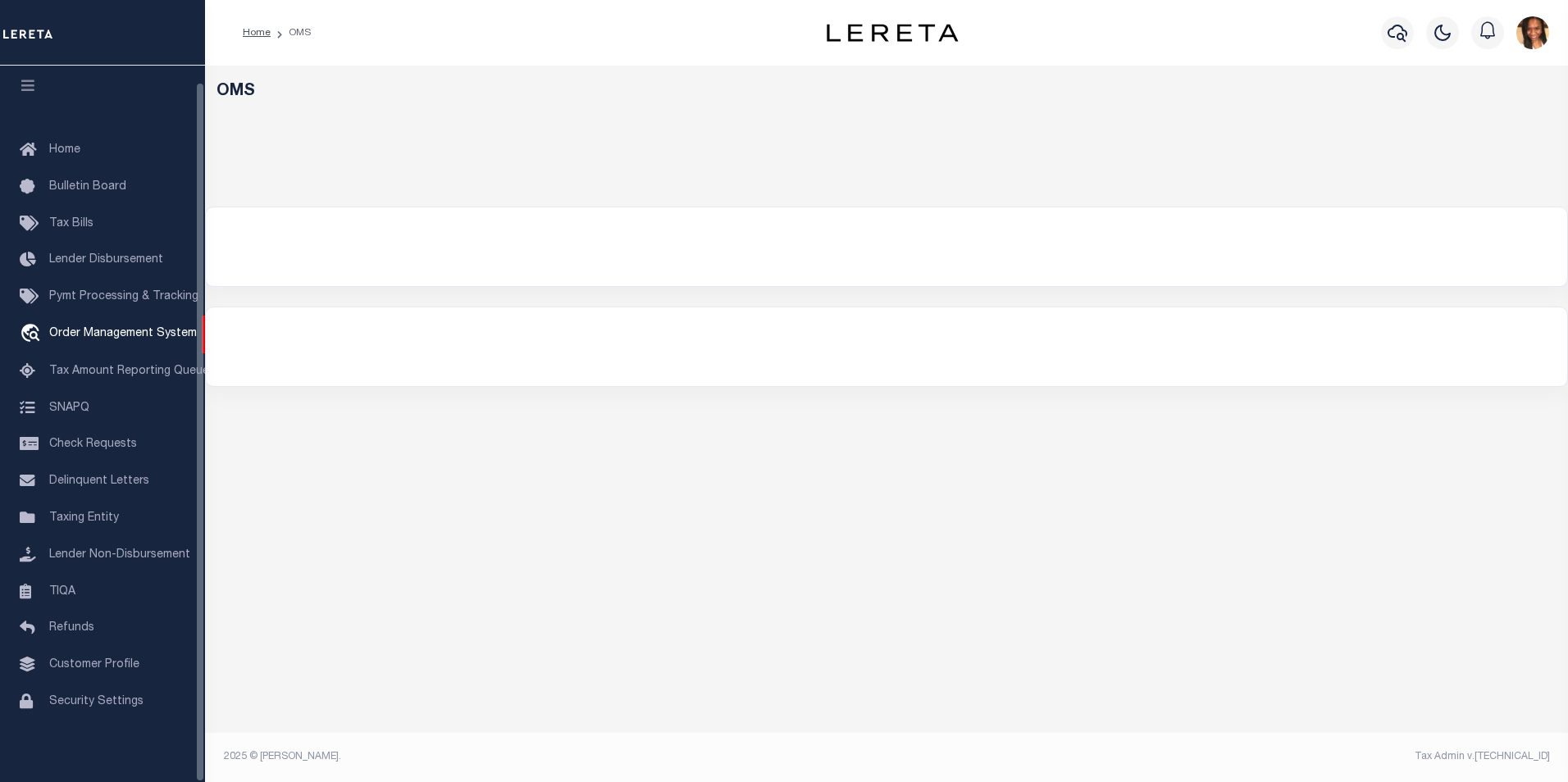
select select "200"
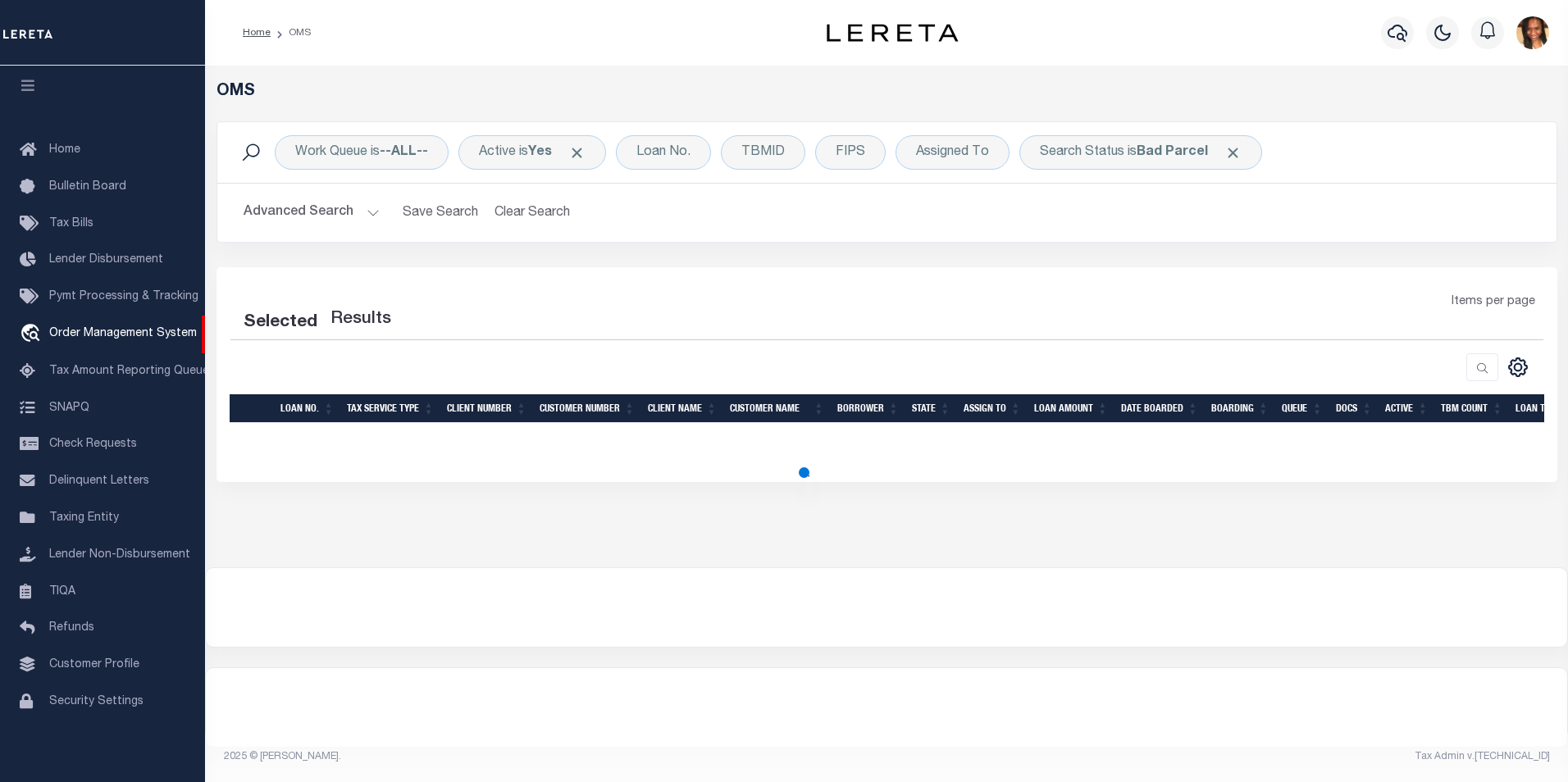
select select "200"
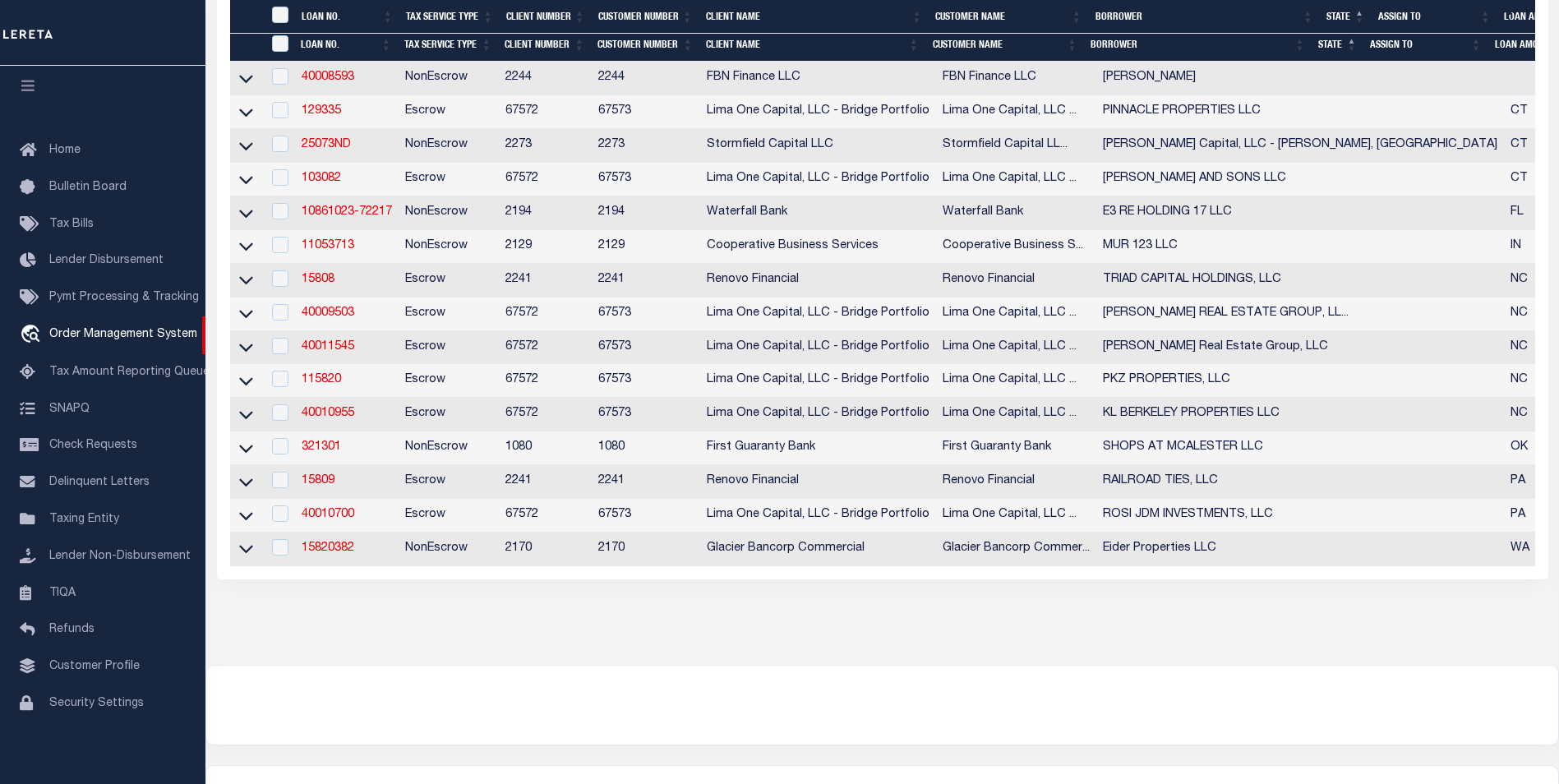
scroll to position [466, 0]
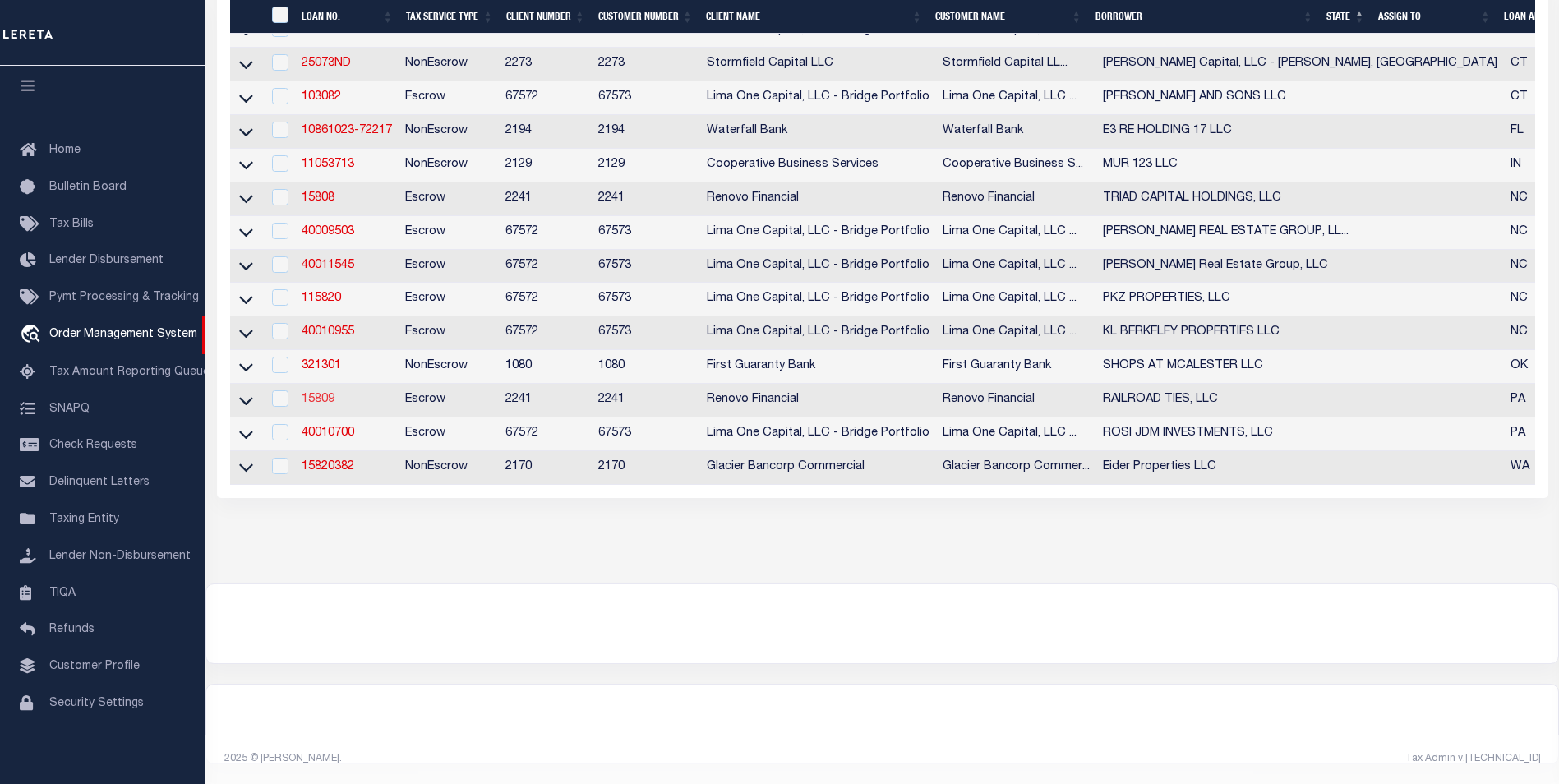
click at [328, 394] on link "15809" at bounding box center [318, 400] width 33 height 12
type input "15809"
type input "RAILROAD TIES, LLC"
select select
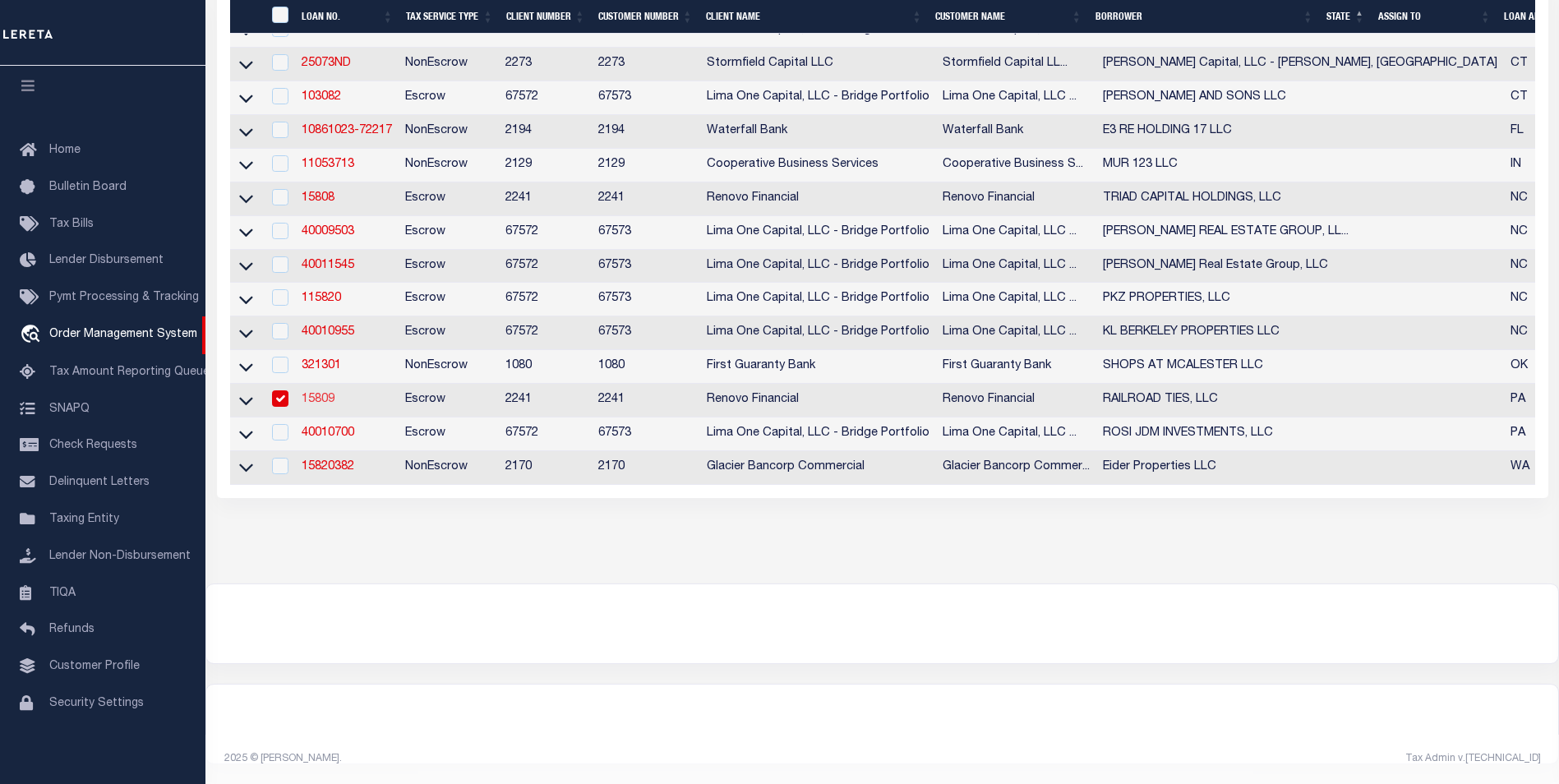
type input "[STREET_ADDRESS]"
type input "[GEOGRAPHIC_DATA] PA 17404"
select select "10"
select select "Escrow"
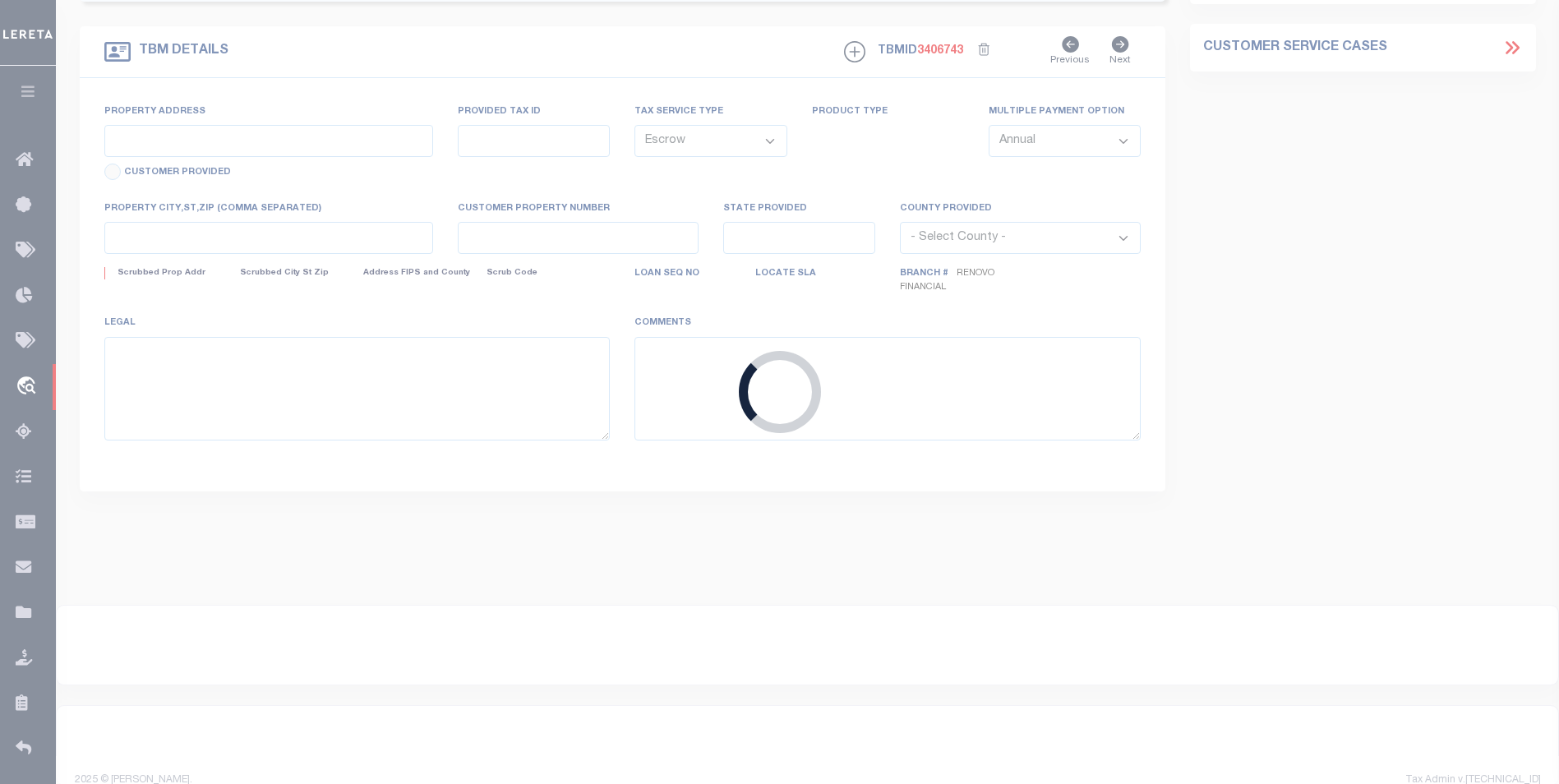
type input "[STREET_ADDRESS]"
select select
type input "[GEOGRAPHIC_DATA], [GEOGRAPHIC_DATA] 17403"
type input "a0kUS000007Q7BV"
type input "PA"
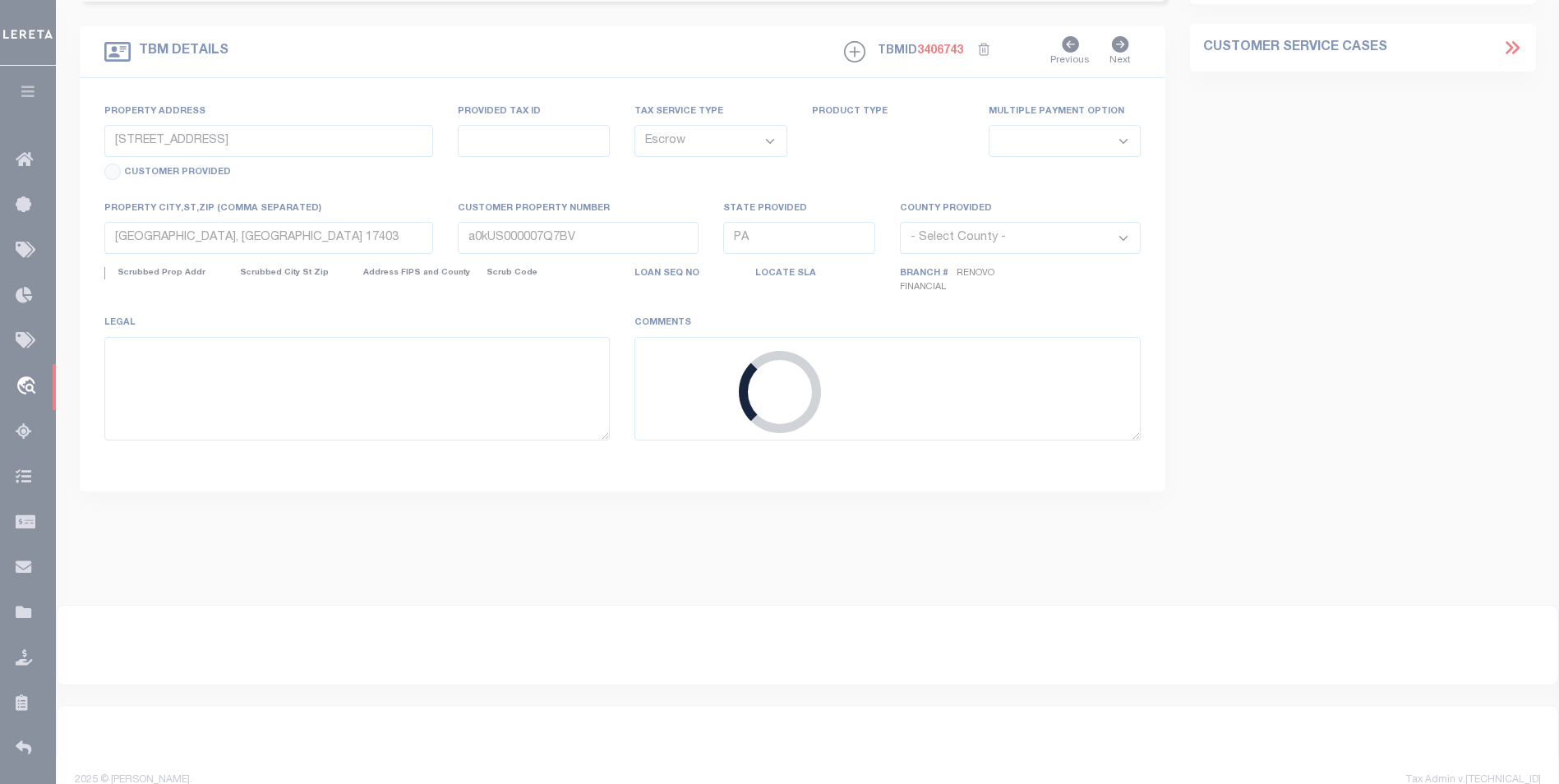
select select
type textarea "LEGAL REQUIRED"
type textarea "Liability Limited to Customer Provided Parcel"
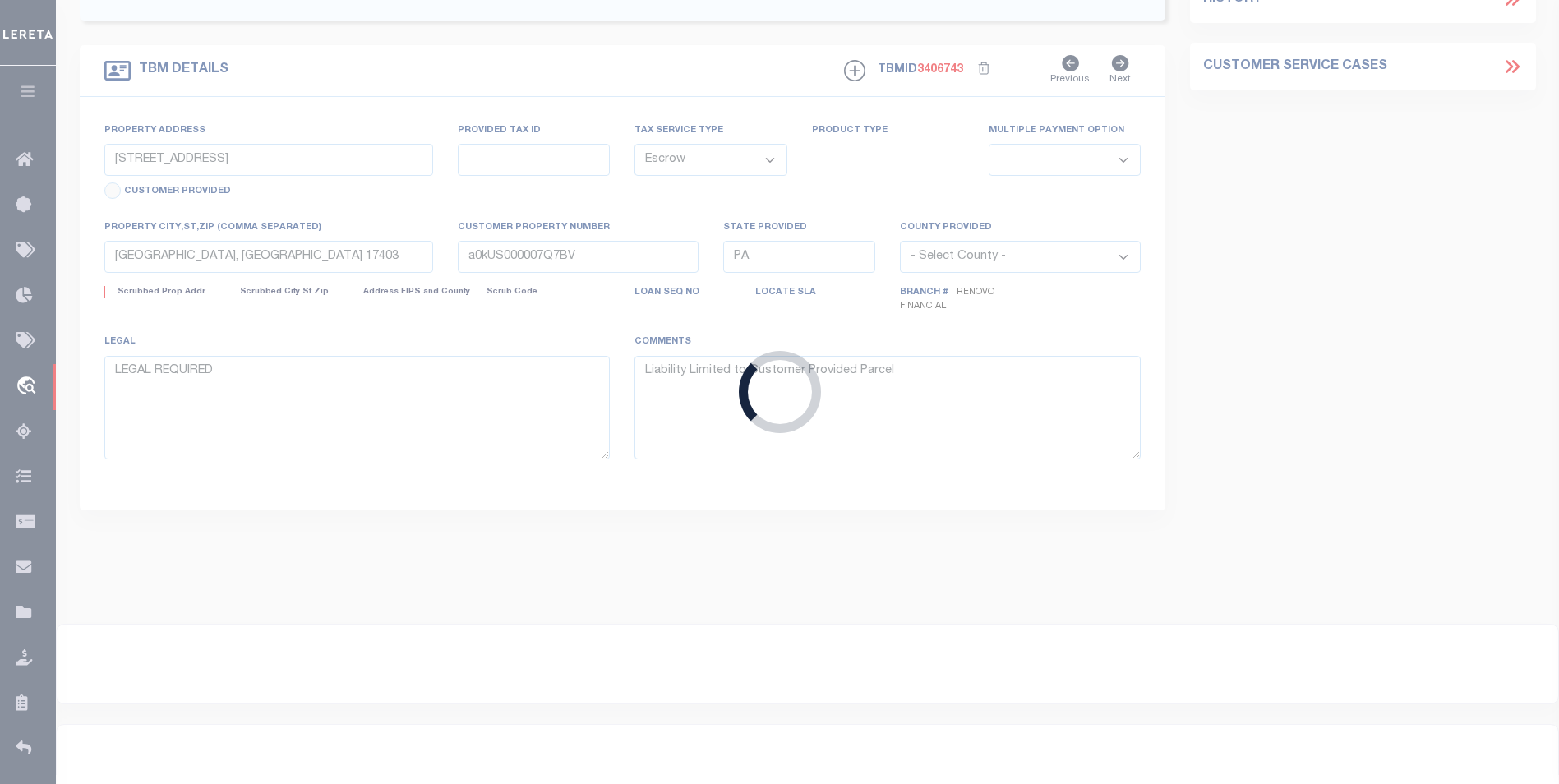
select select "14701"
select select "25066"
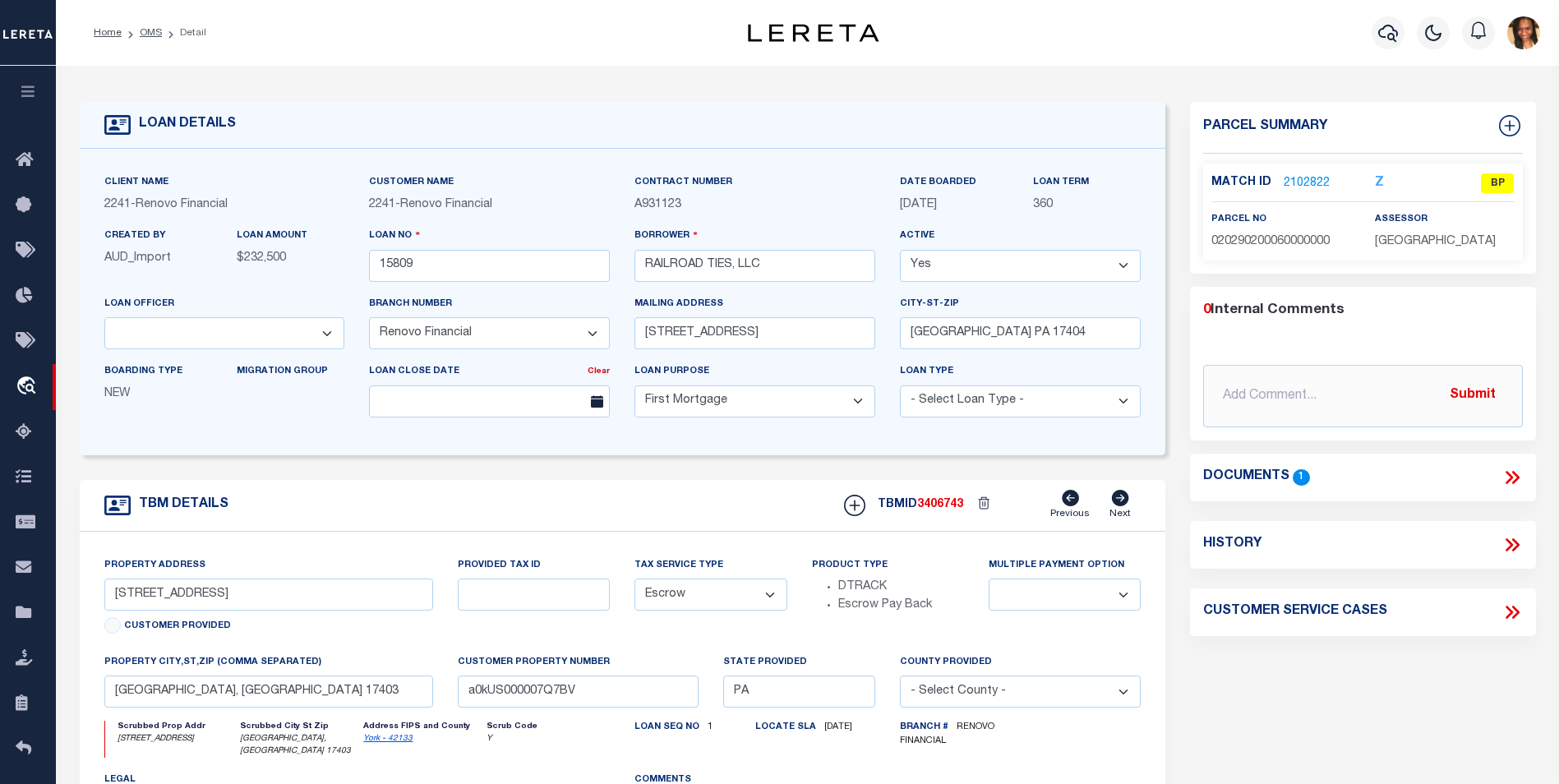
click at [1299, 182] on link "2102822" at bounding box center [1306, 183] width 46 height 18
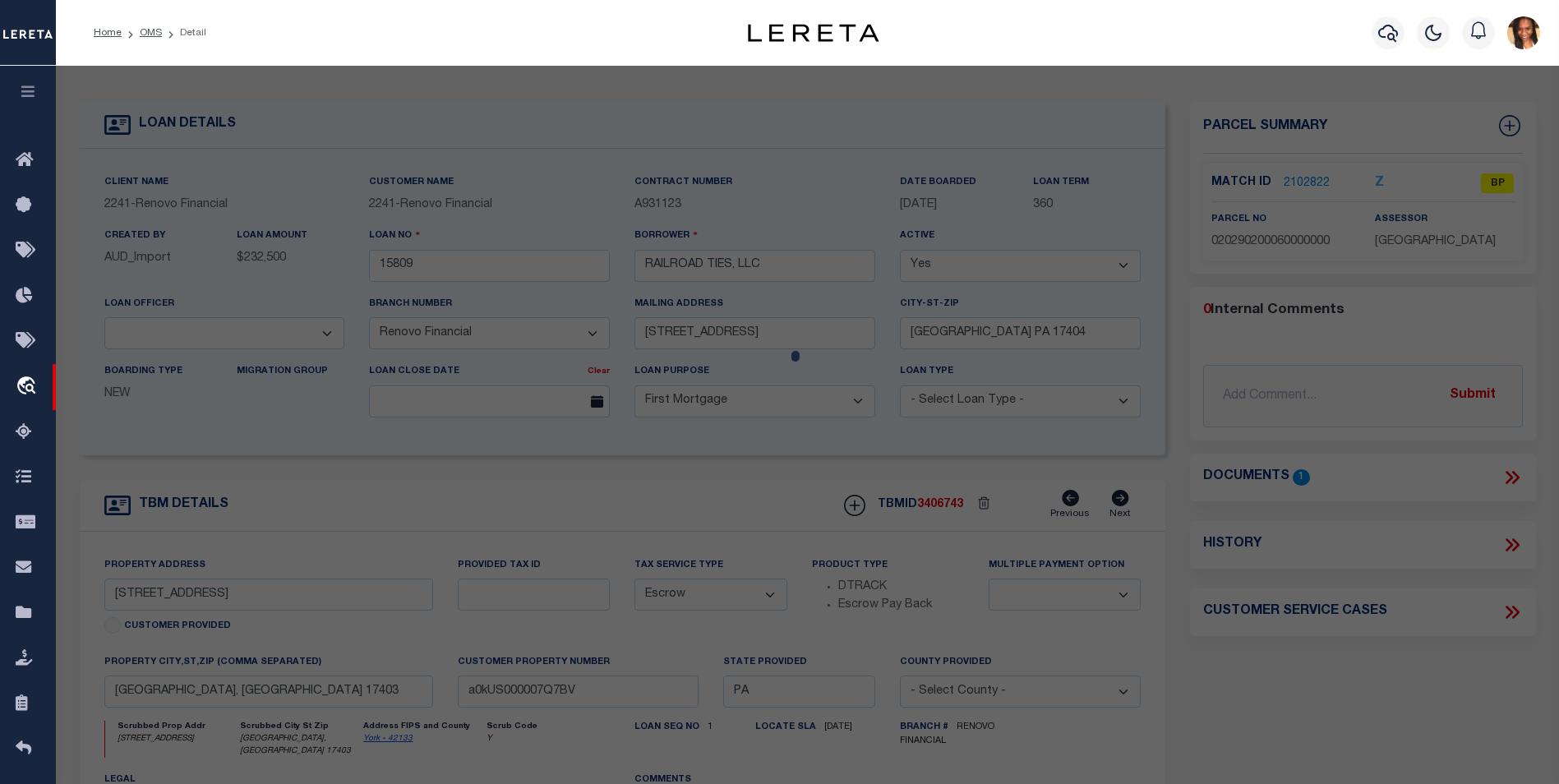
checkbox input "false"
select select "BP"
type input "RAILROAD TIES, LLC"
select select "AGW"
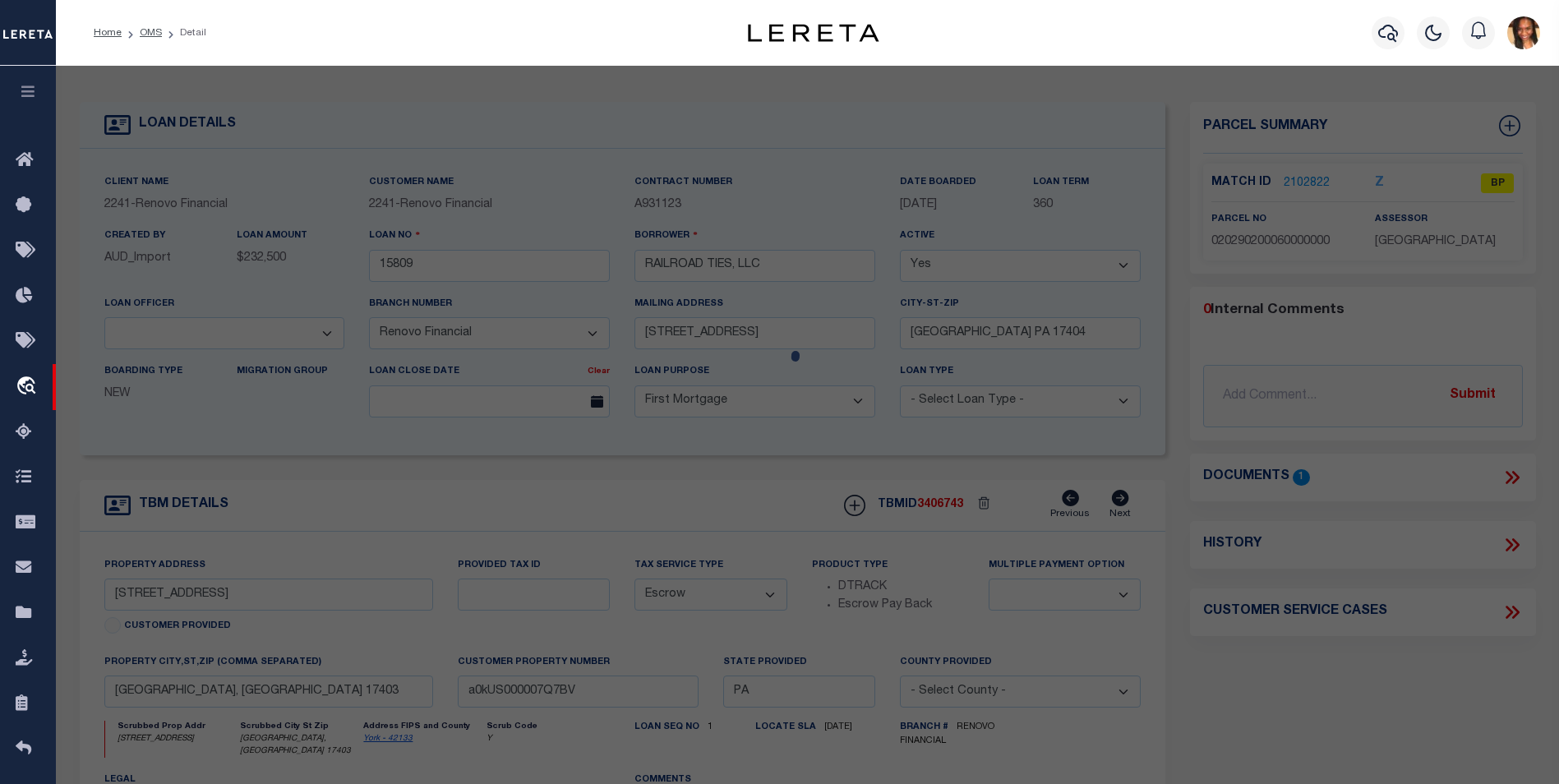
select select
type input "[STREET_ADDRESS]"
type input "[GEOGRAPHIC_DATA], [GEOGRAPHIC_DATA] 17403"
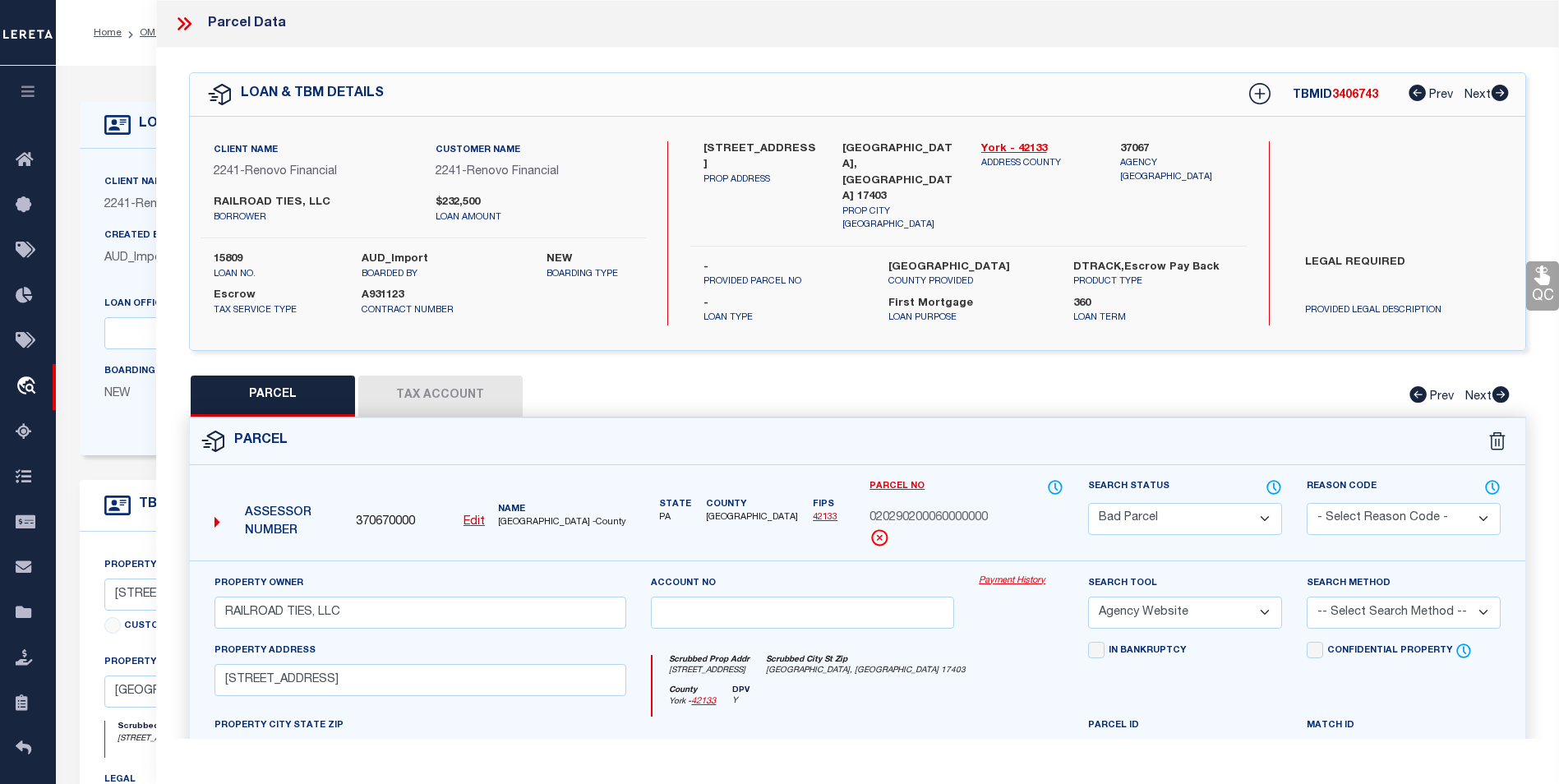
click at [370, 390] on button "Tax Account" at bounding box center [440, 395] width 164 height 41
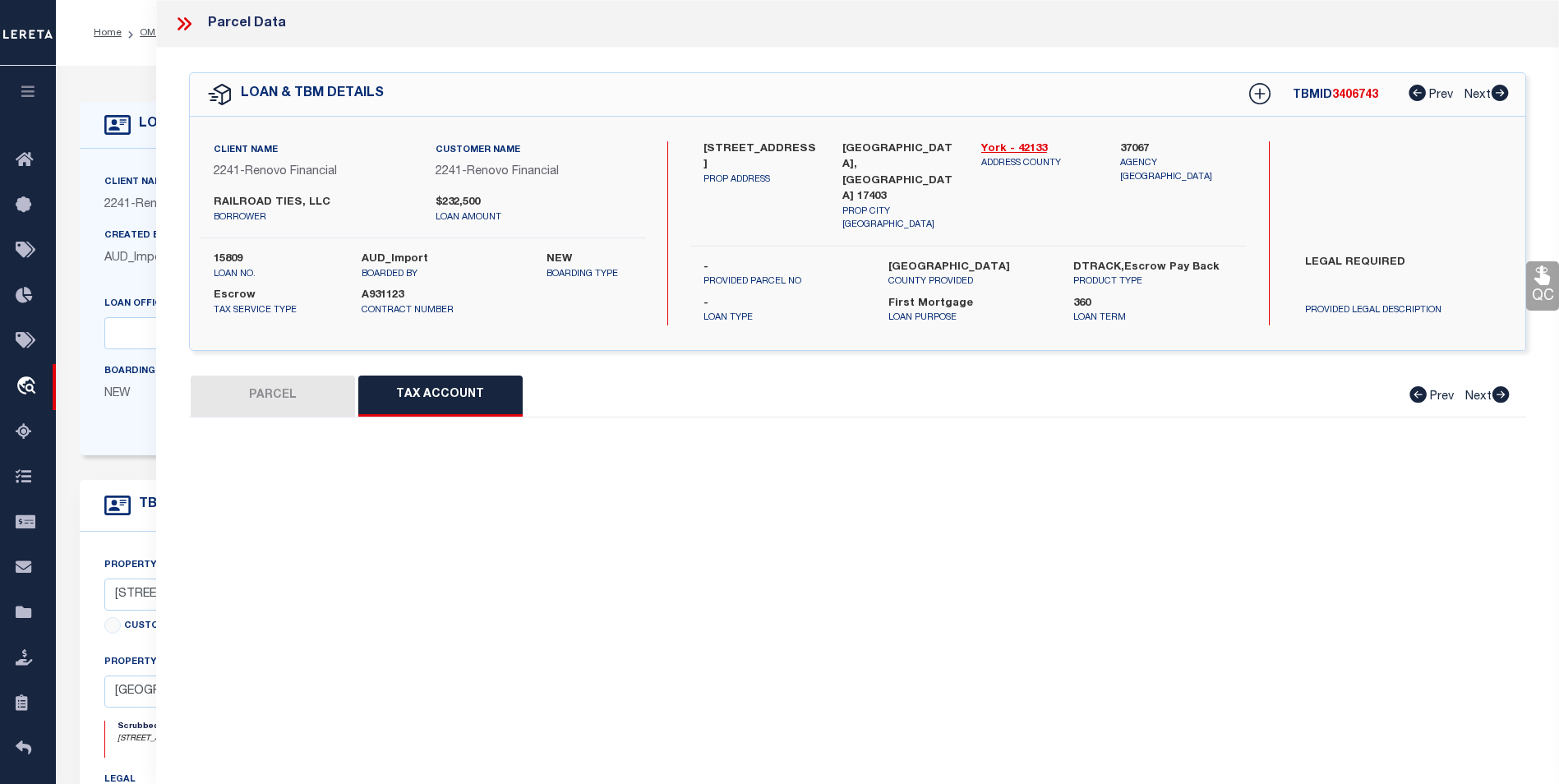
select select "100"
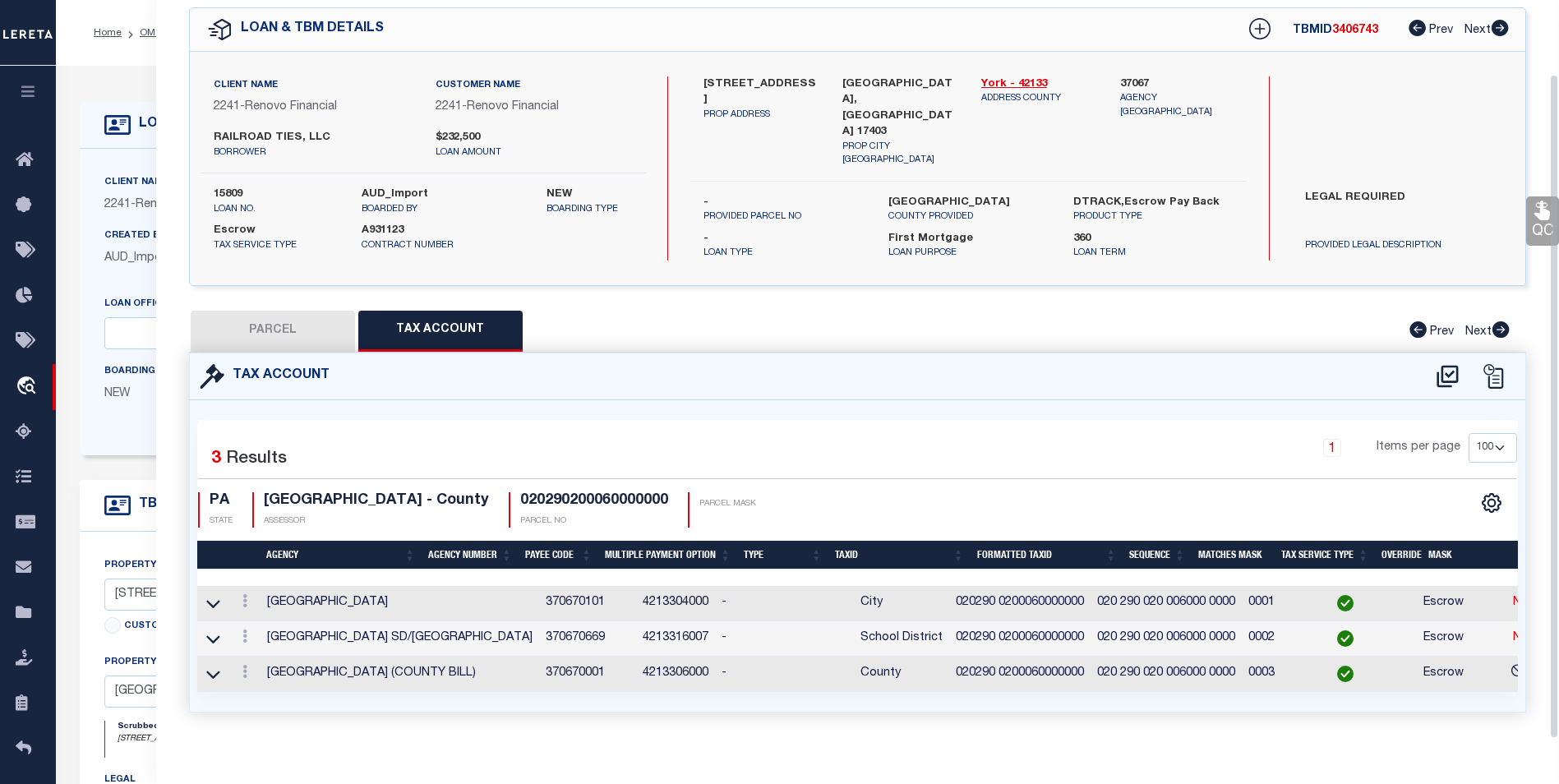
scroll to position [83, 0]
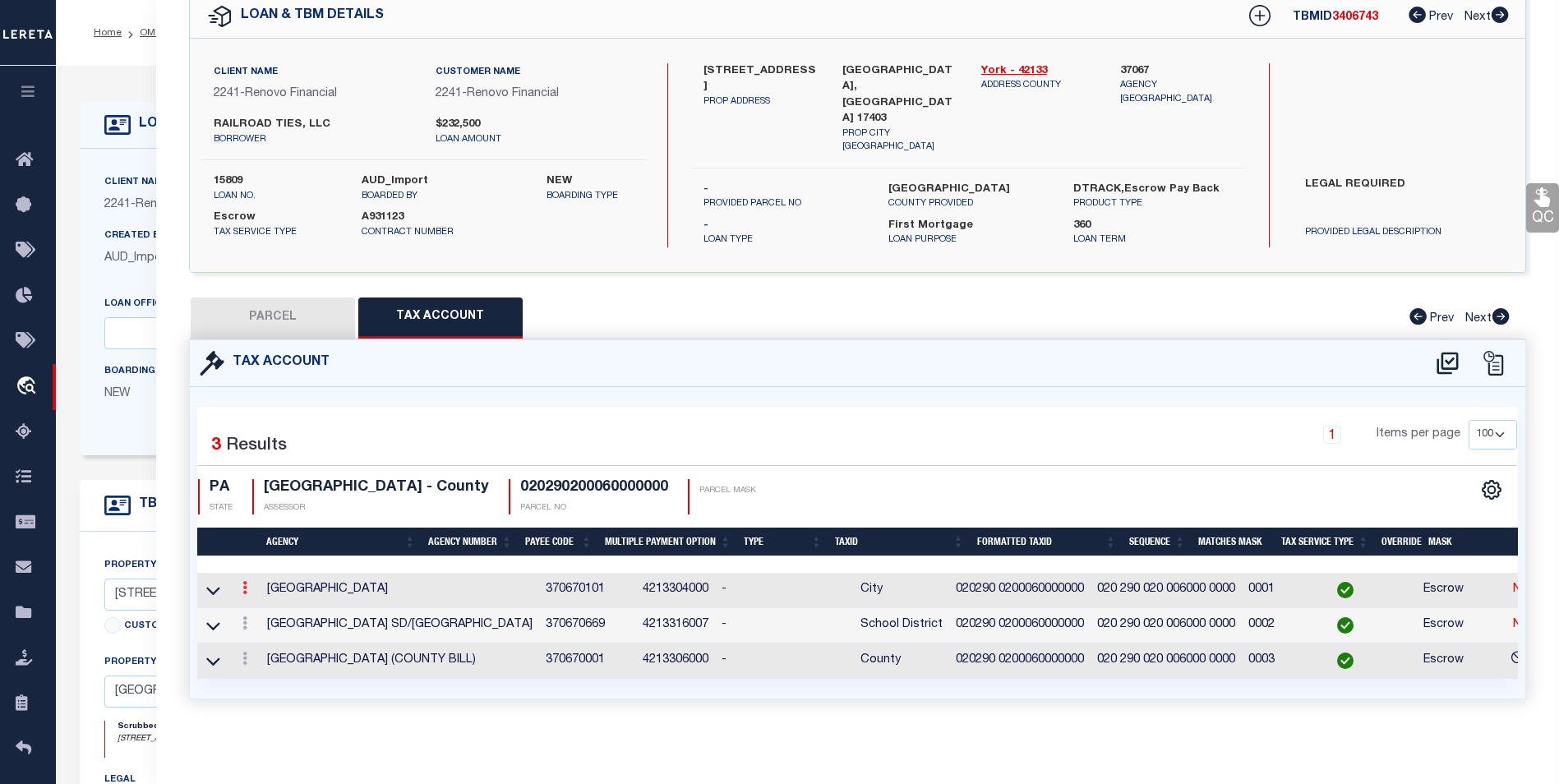
click at [249, 584] on link at bounding box center [245, 591] width 18 height 13
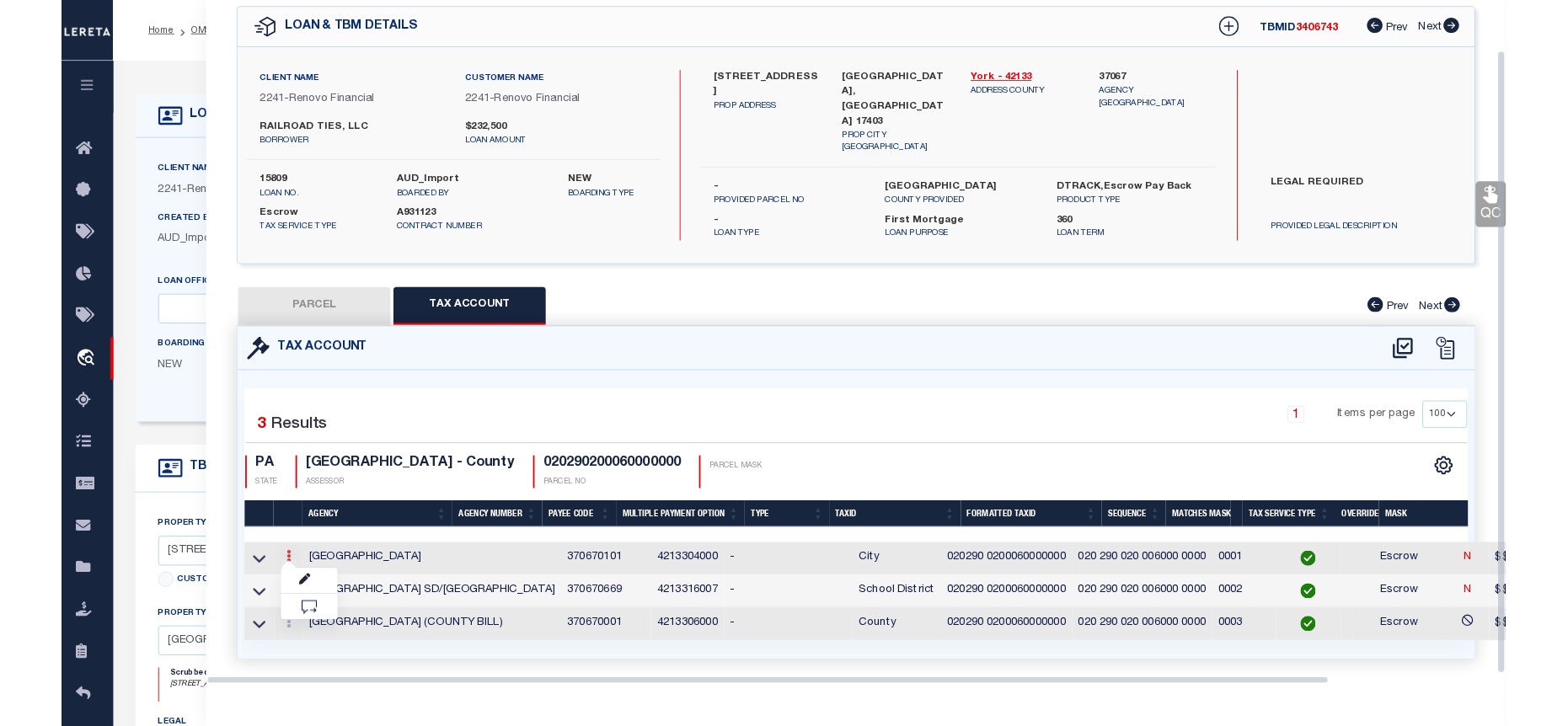
scroll to position [61, 0]
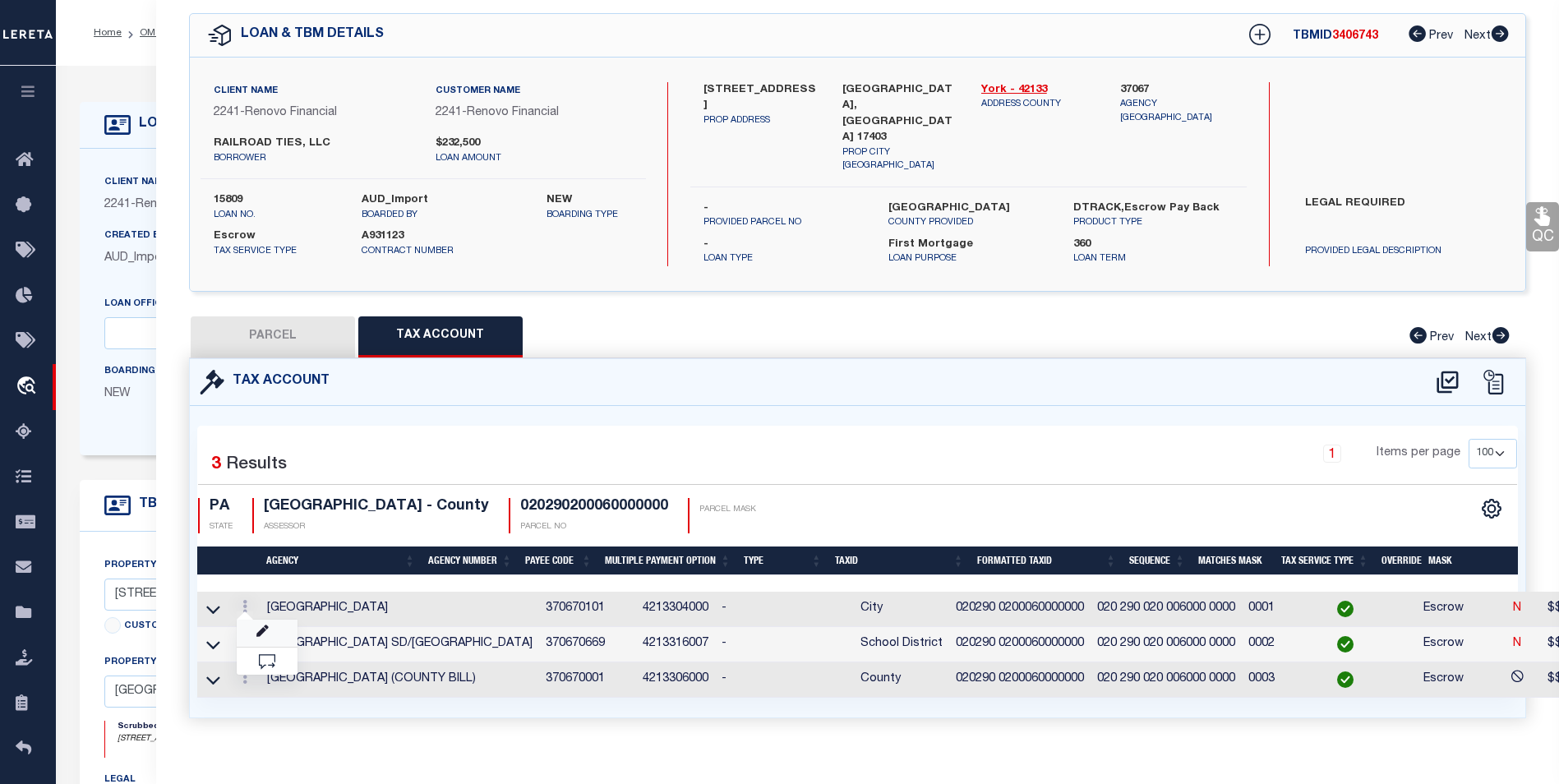
click at [270, 634] on link at bounding box center [267, 633] width 61 height 28
type input "020290 0200060000000"
type textarea "$$0$$$*&&&&&&&&&&&&&"
checkbox input "true"
type input "XXX XXX XXX XXXXXX XXXXX*"
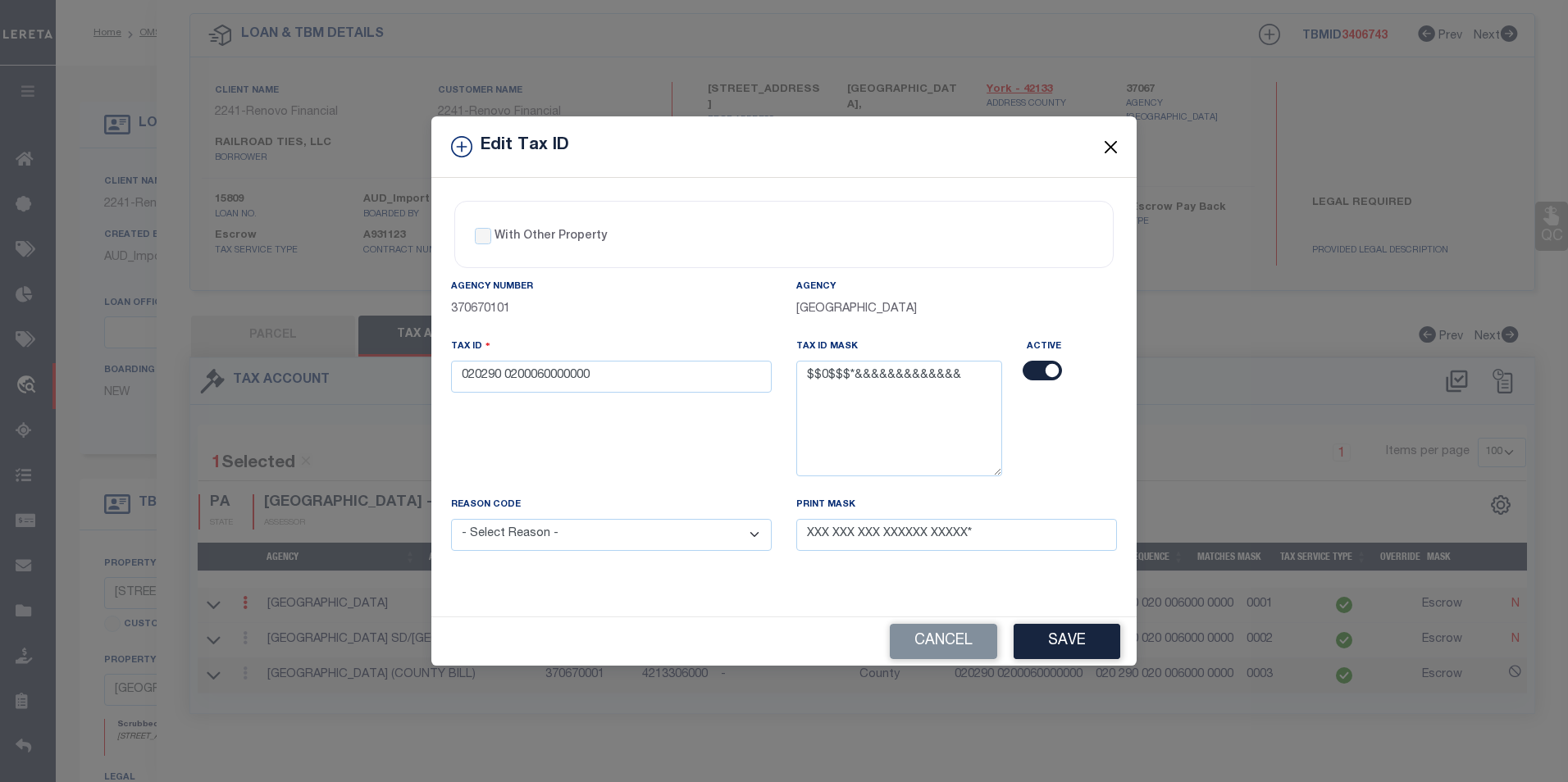
click at [1104, 142] on button "Close" at bounding box center [1111, 147] width 22 height 22
